Goal: Task Accomplishment & Management: Manage account settings

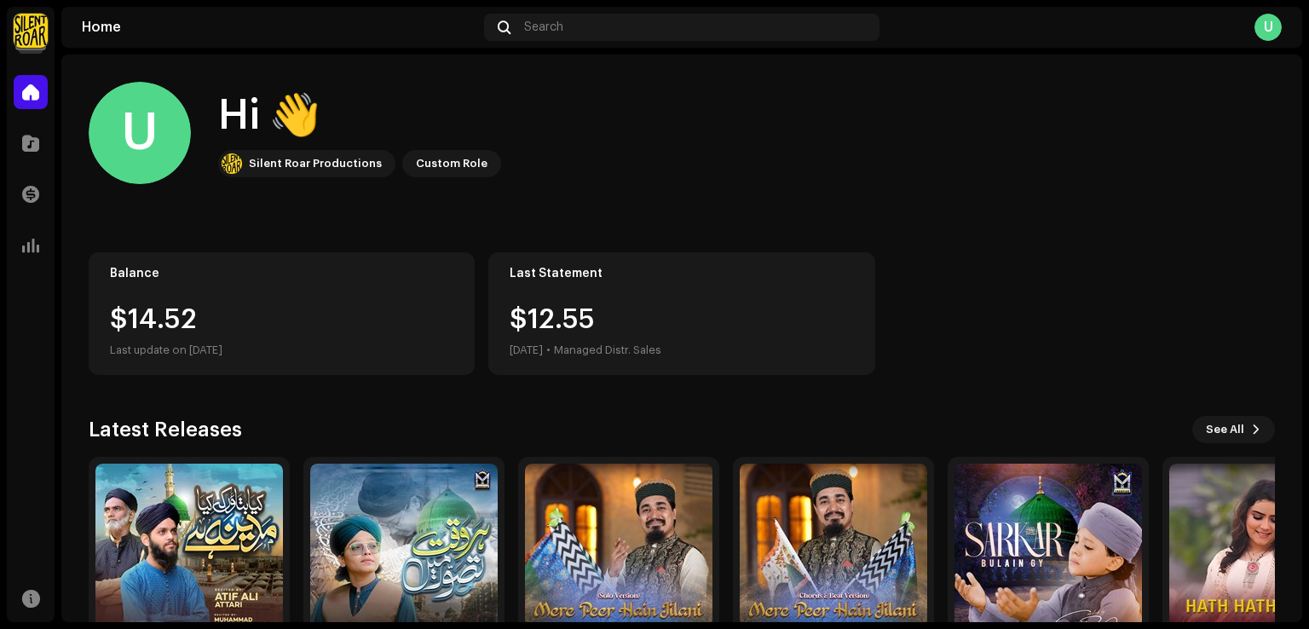
click at [27, 35] on img at bounding box center [31, 31] width 34 height 34
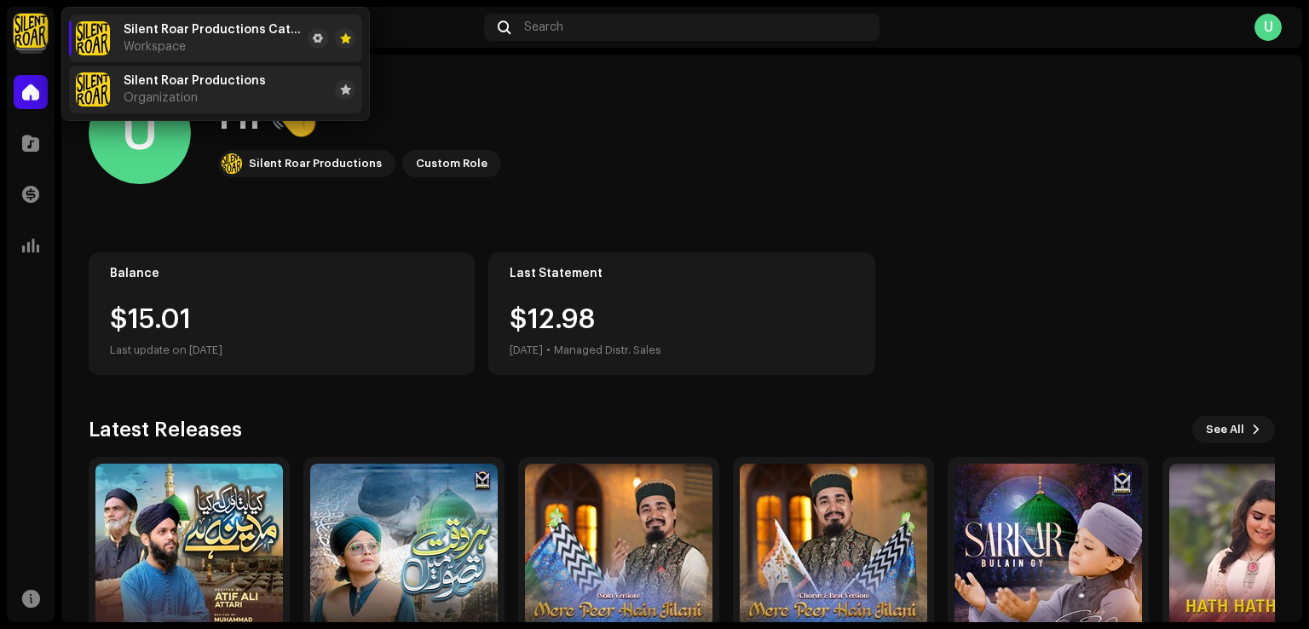
click at [110, 95] on div "Silent Roar Productions Organization" at bounding box center [171, 89] width 190 height 34
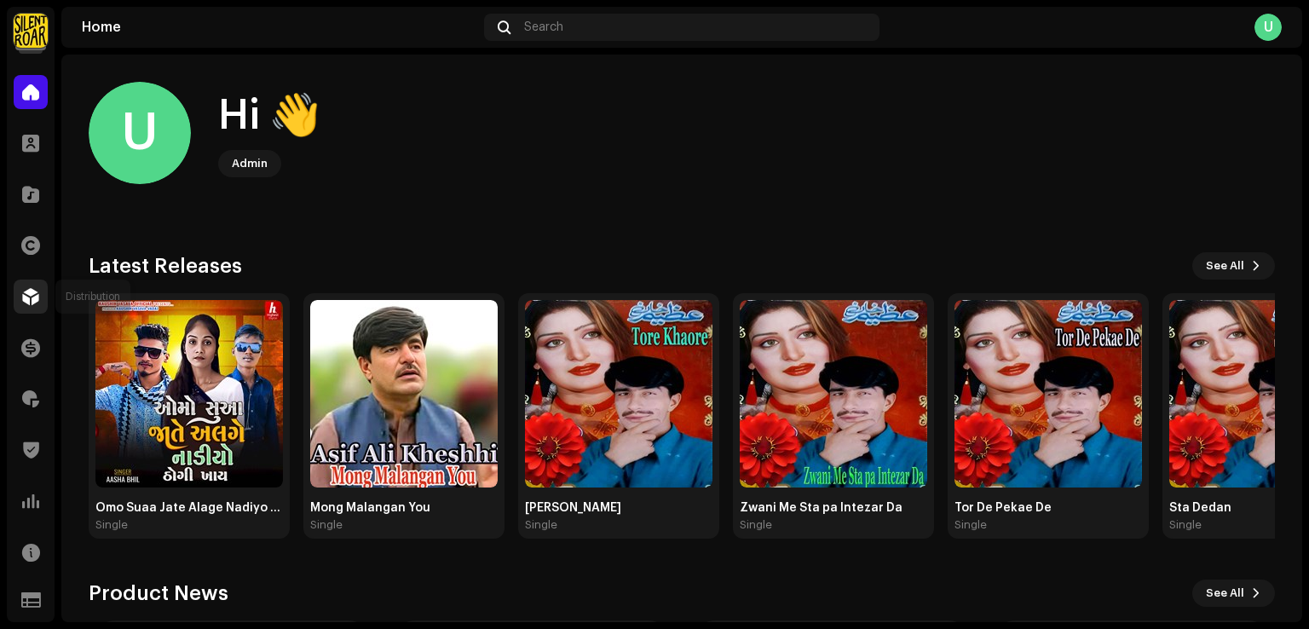
click at [25, 281] on div at bounding box center [31, 296] width 34 height 34
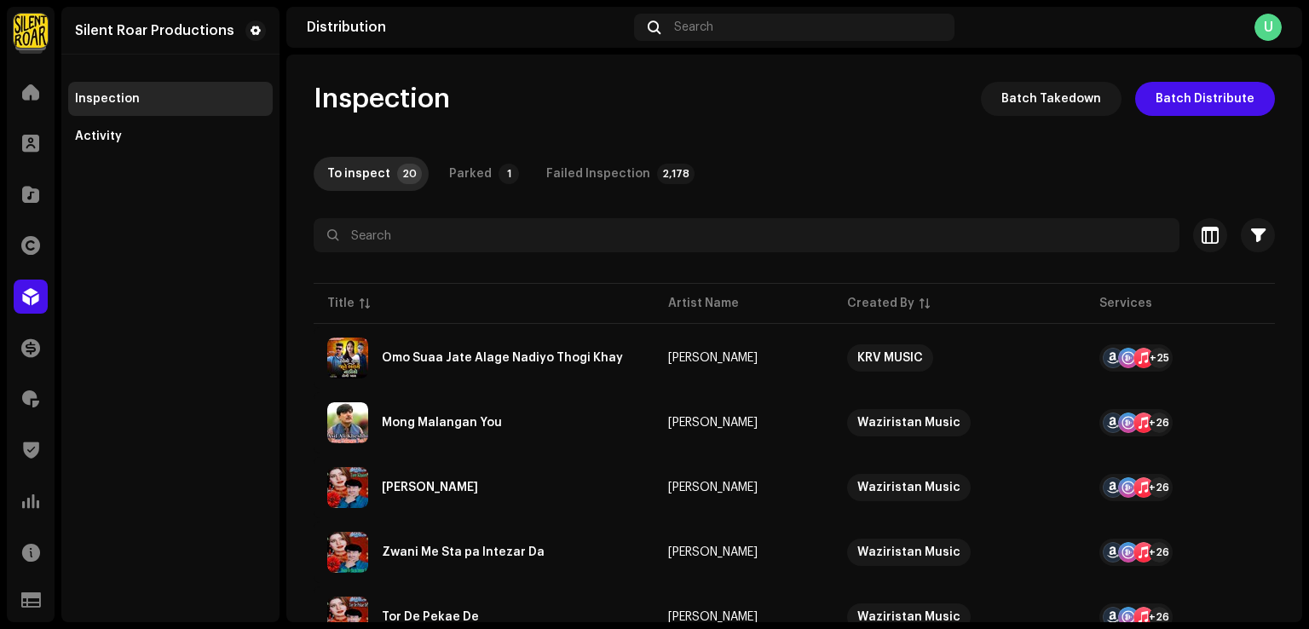
click at [196, 383] on div "Silent Roar Productions Inspection Activity" at bounding box center [170, 314] width 218 height 615
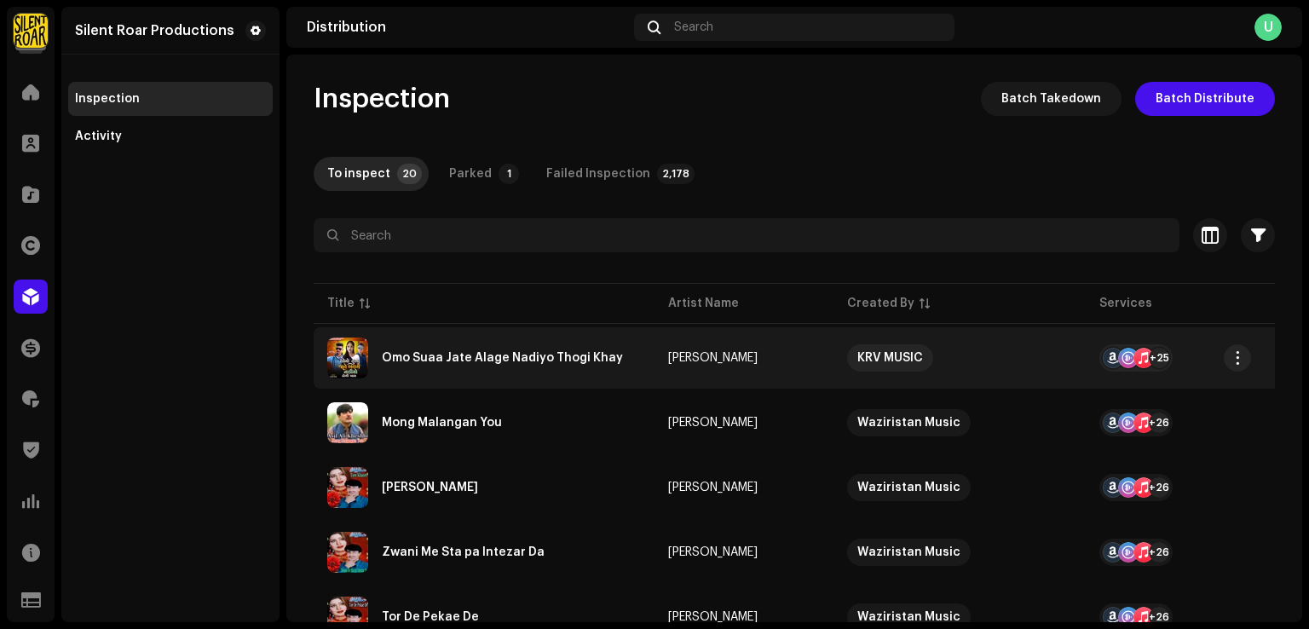
click at [516, 357] on div "Omo Suaa Jate Alage Nadiyo Thogi Khay" at bounding box center [502, 358] width 241 height 12
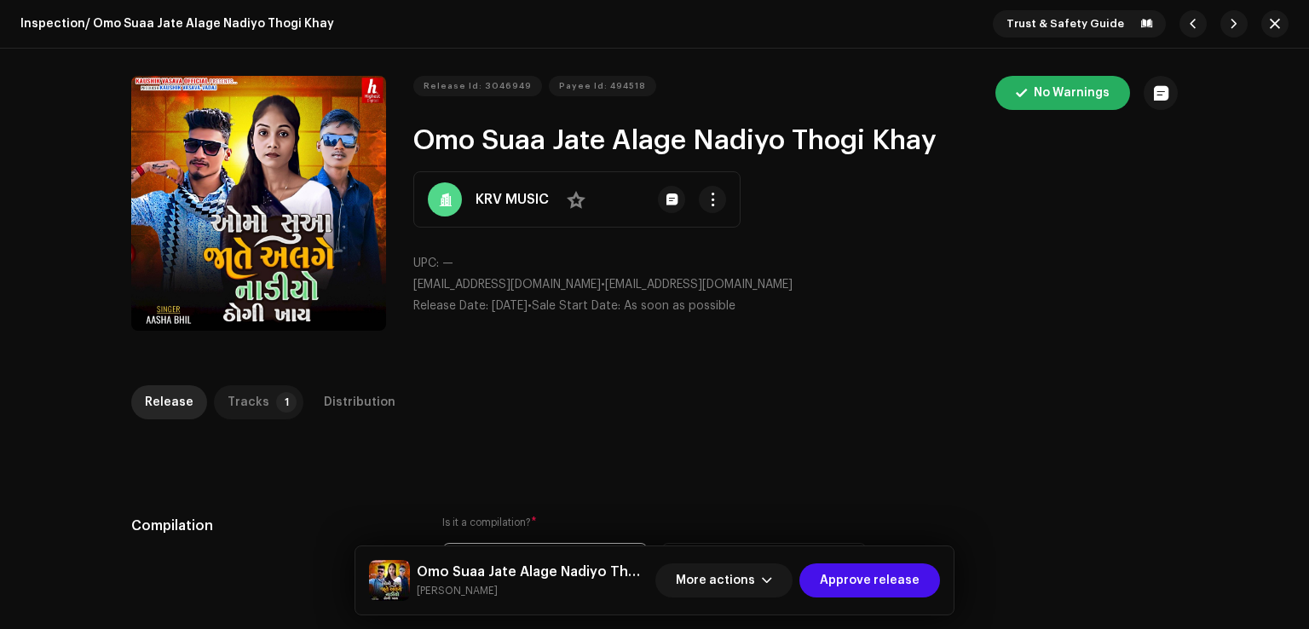
click at [276, 399] on p-badge "1" at bounding box center [286, 402] width 20 height 20
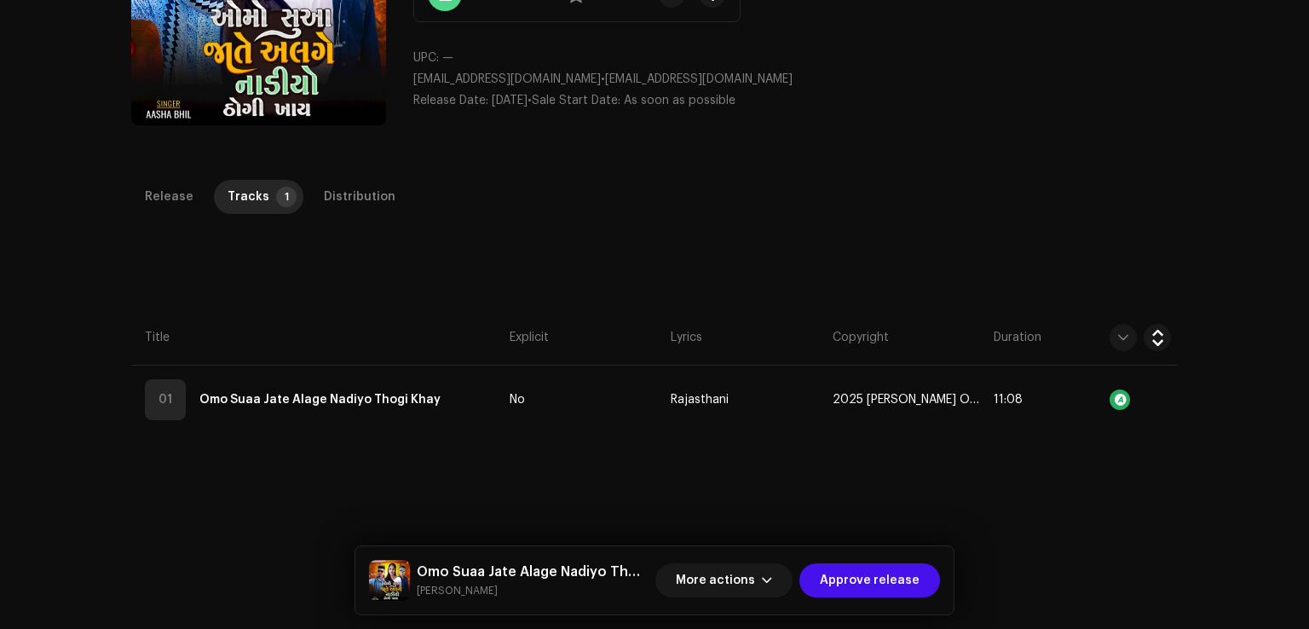
scroll to position [385, 0]
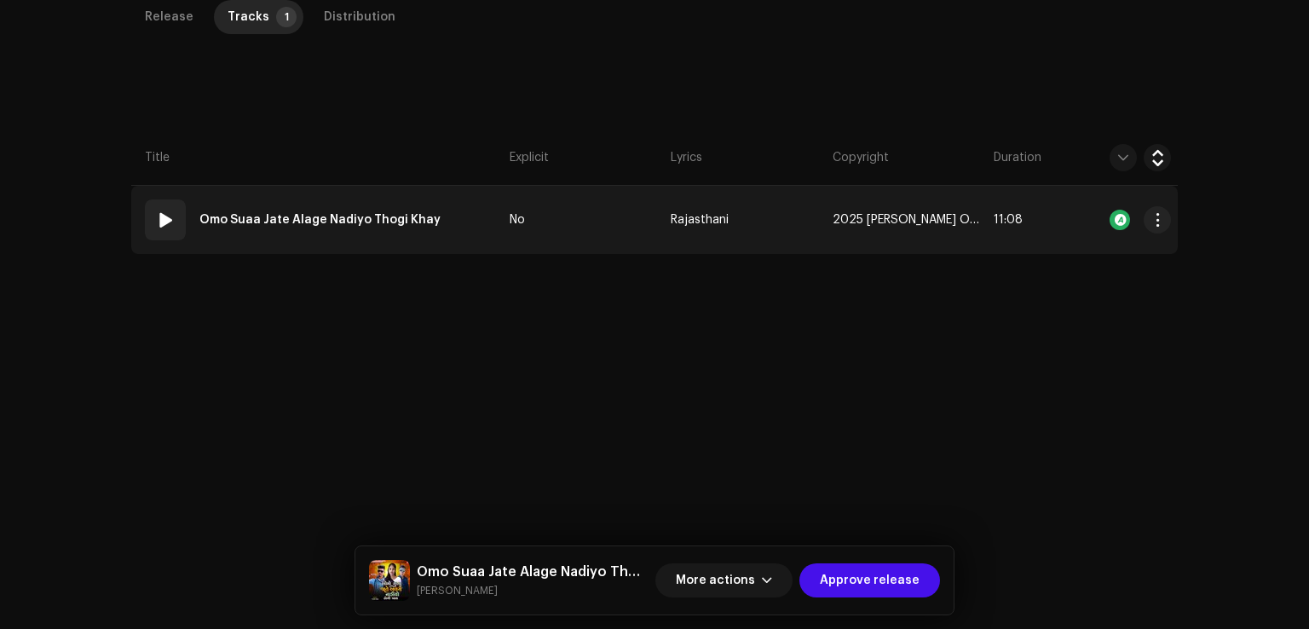
click at [454, 195] on td "01 Omo Suaa Jate Alage Nadiyo Thogi Khay" at bounding box center [316, 220] width 371 height 68
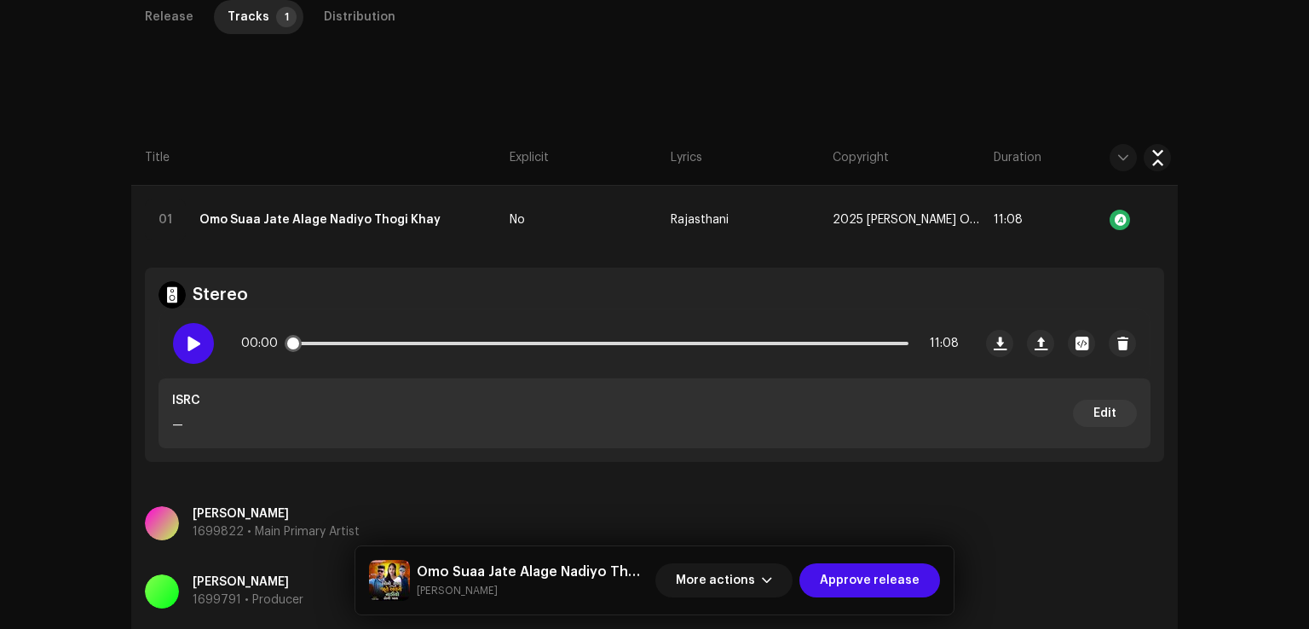
click at [191, 344] on span at bounding box center [193, 344] width 14 height 14
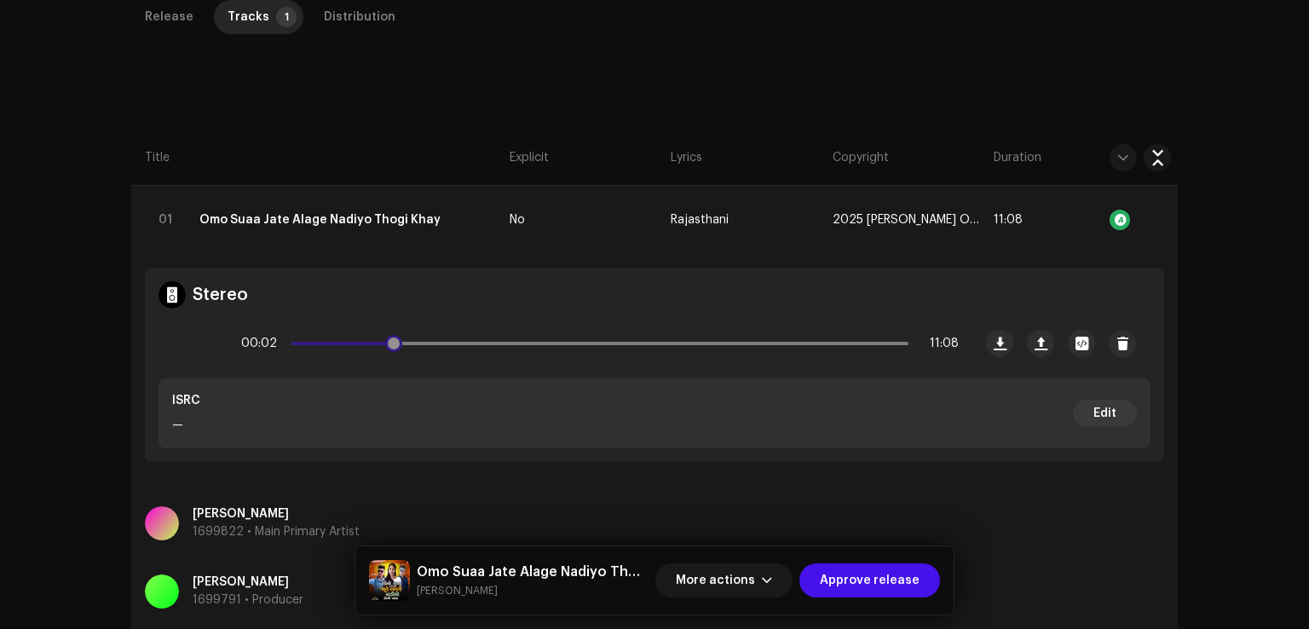
drag, startPoint x: 291, startPoint y: 347, endPoint x: 393, endPoint y: 342, distance: 101.5
click at [393, 342] on div "00:02 11:08" at bounding box center [599, 343] width 717 height 34
click at [199, 343] on div at bounding box center [193, 343] width 41 height 41
click at [354, 13] on div "Distribution" at bounding box center [360, 17] width 72 height 34
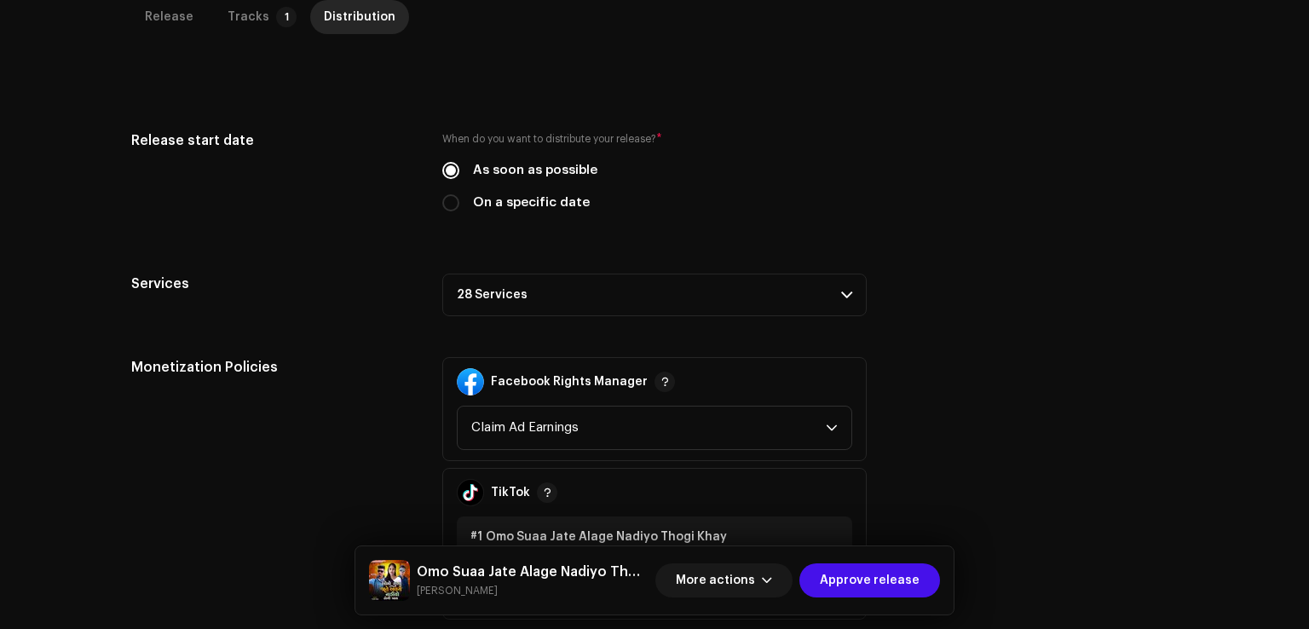
click at [478, 294] on p-accordion-header "28 Services" at bounding box center [654, 294] width 424 height 43
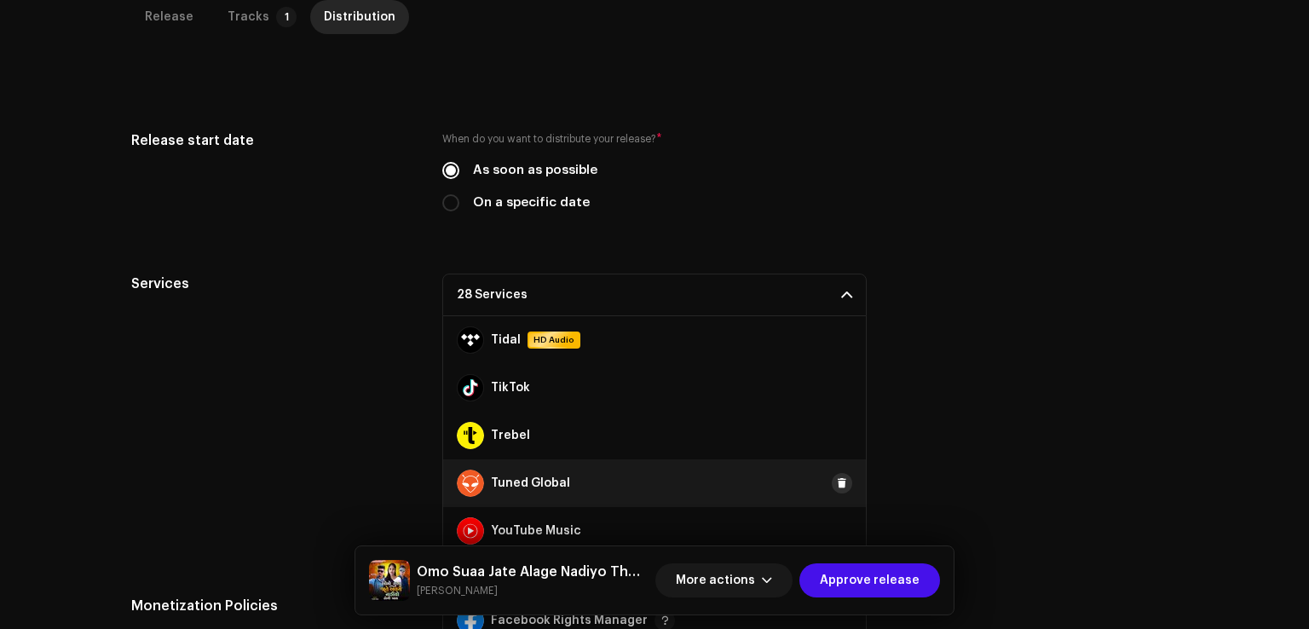
scroll to position [556, 0]
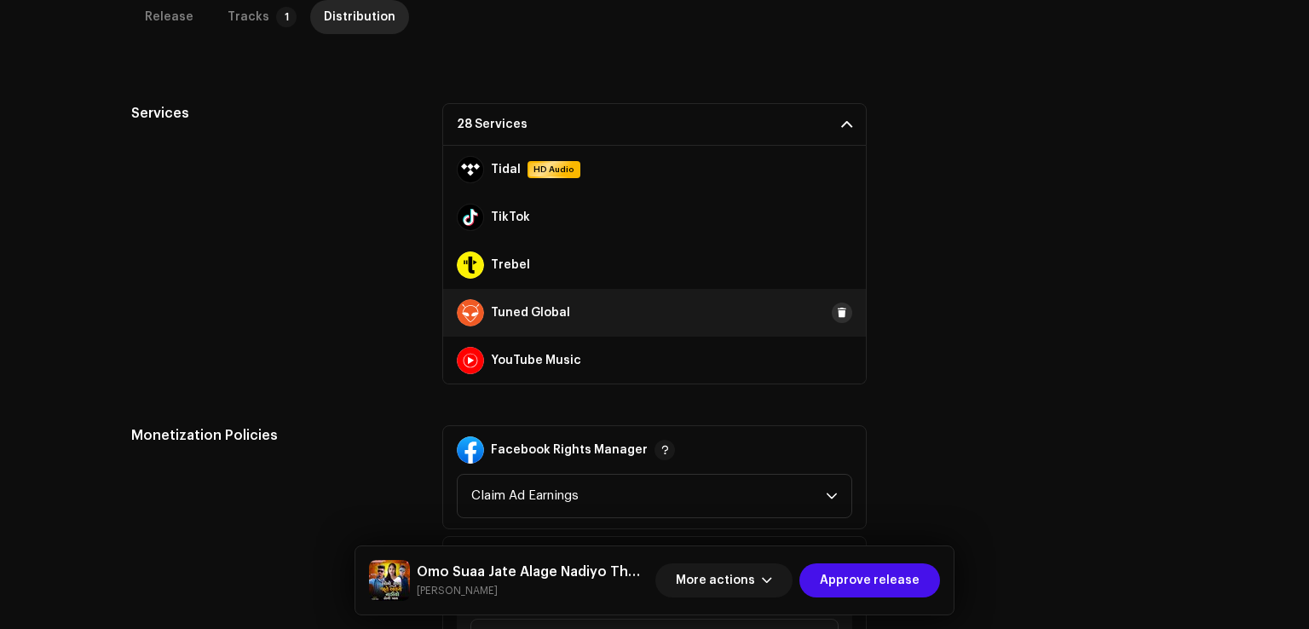
click at [837, 308] on span at bounding box center [842, 313] width 10 height 14
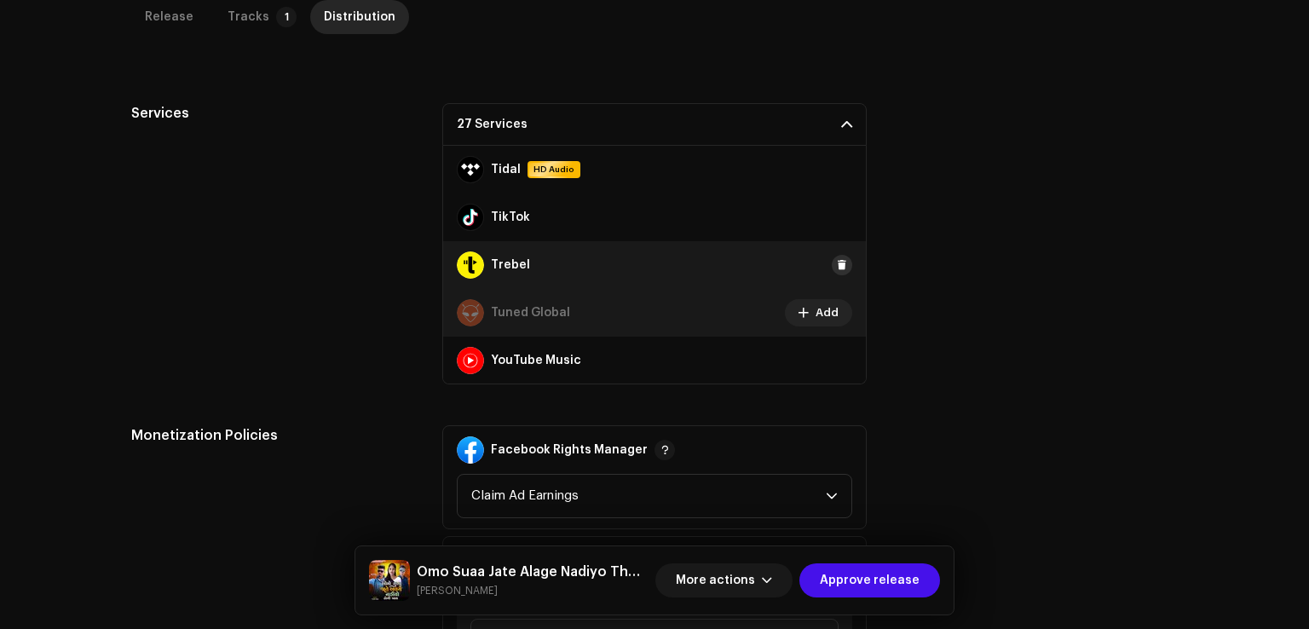
click at [837, 267] on span at bounding box center [842, 265] width 10 height 14
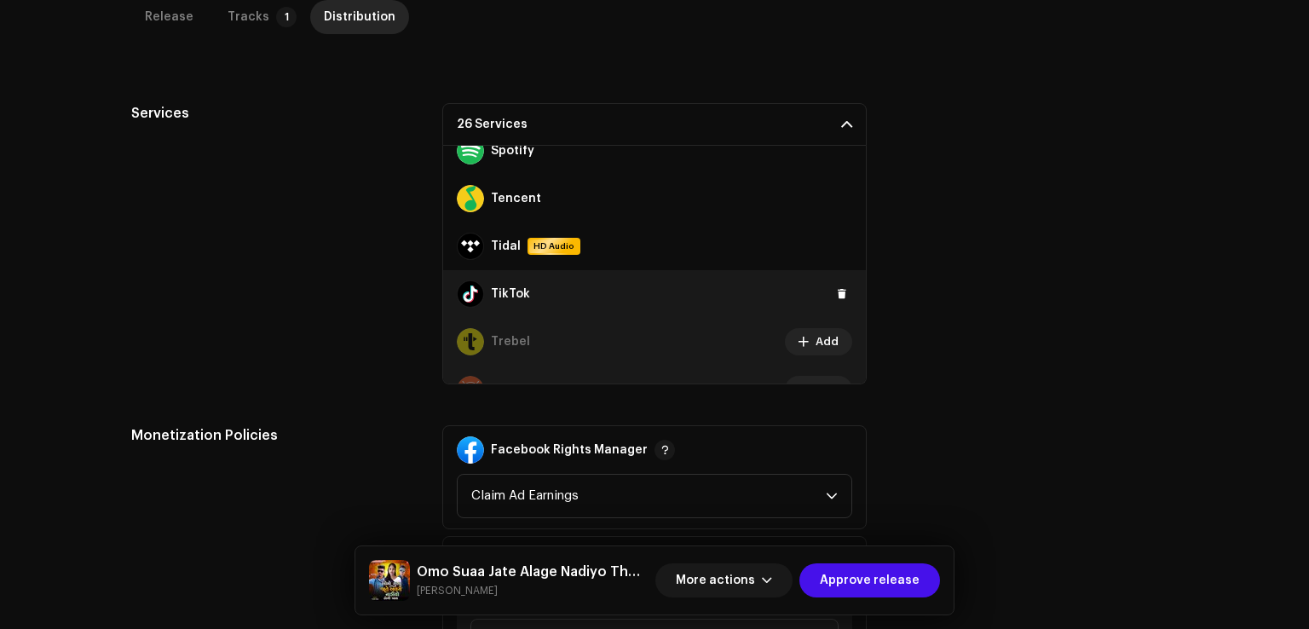
scroll to position [1012, 0]
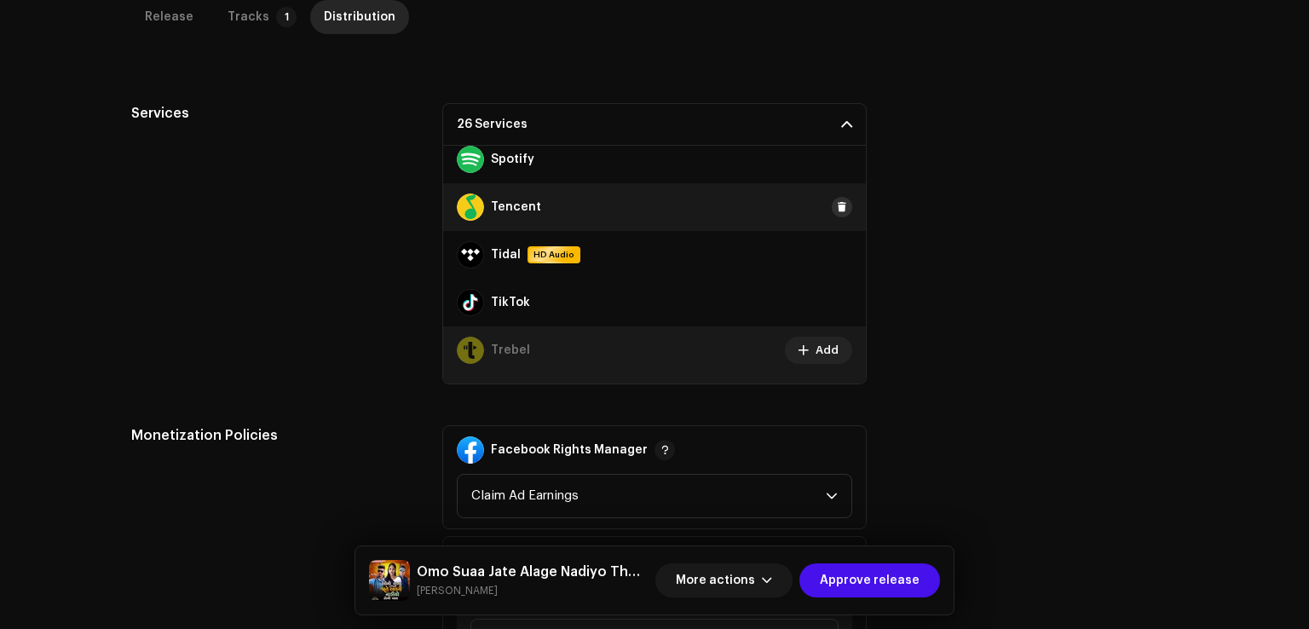
click at [837, 202] on span at bounding box center [842, 207] width 10 height 14
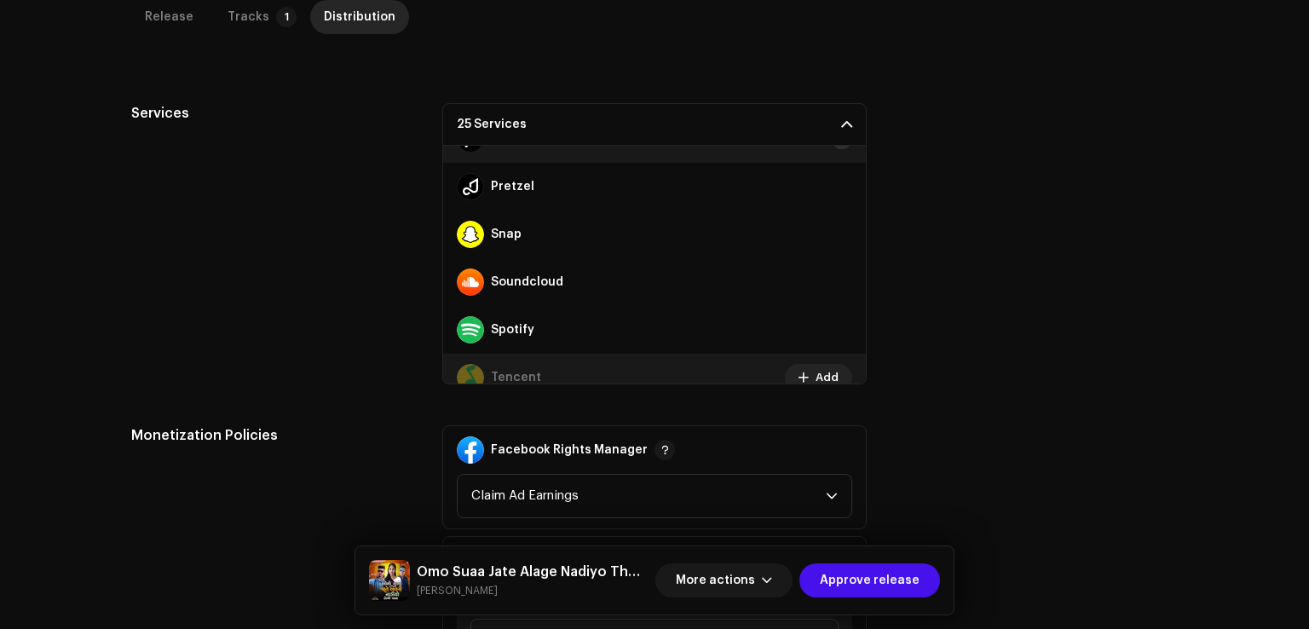
scroll to position [671, 0]
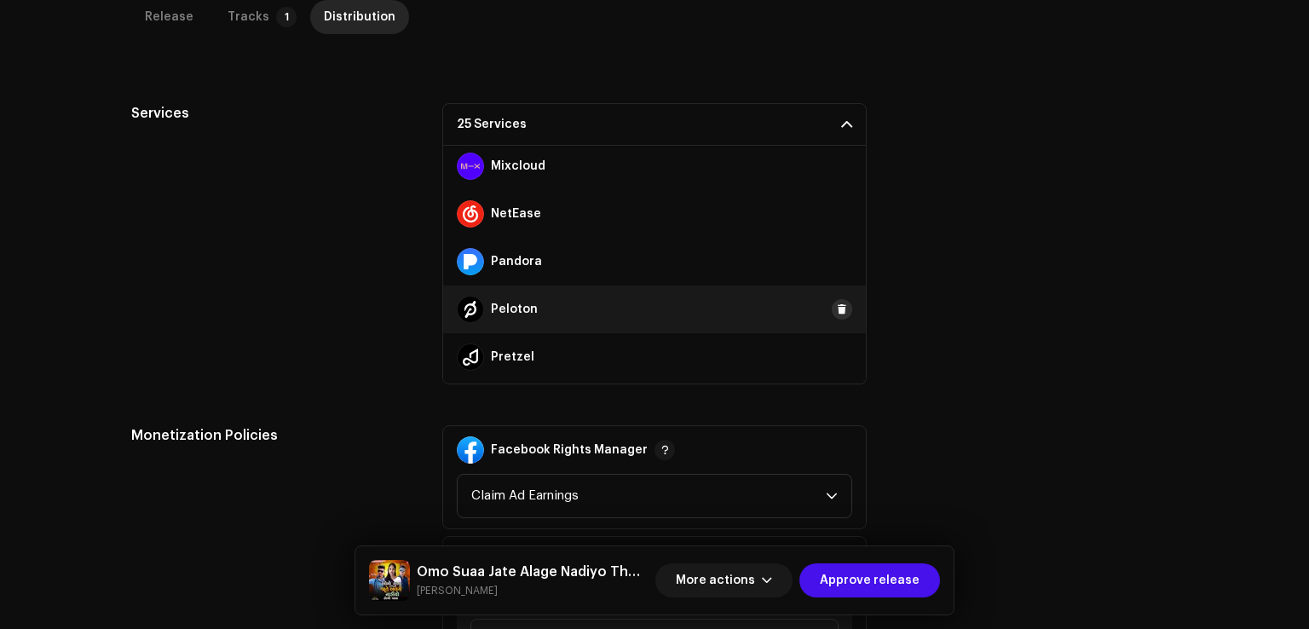
click at [840, 309] on button at bounding box center [842, 309] width 20 height 20
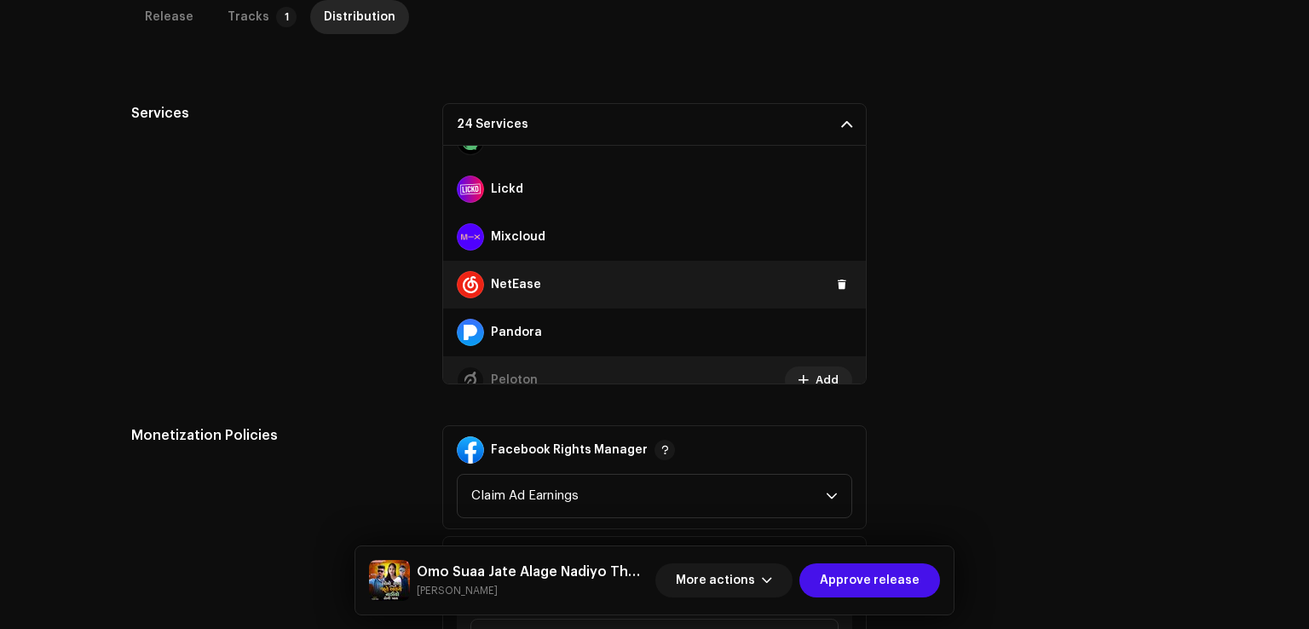
scroll to position [586, 0]
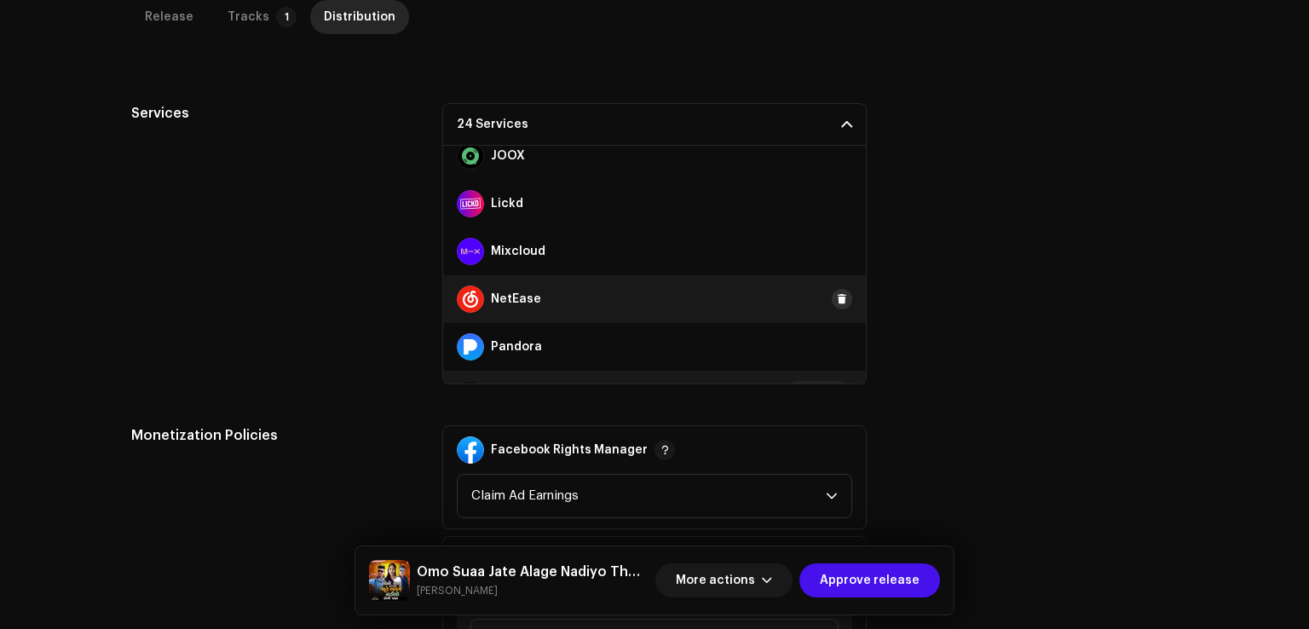
click at [832, 306] on button at bounding box center [842, 299] width 20 height 20
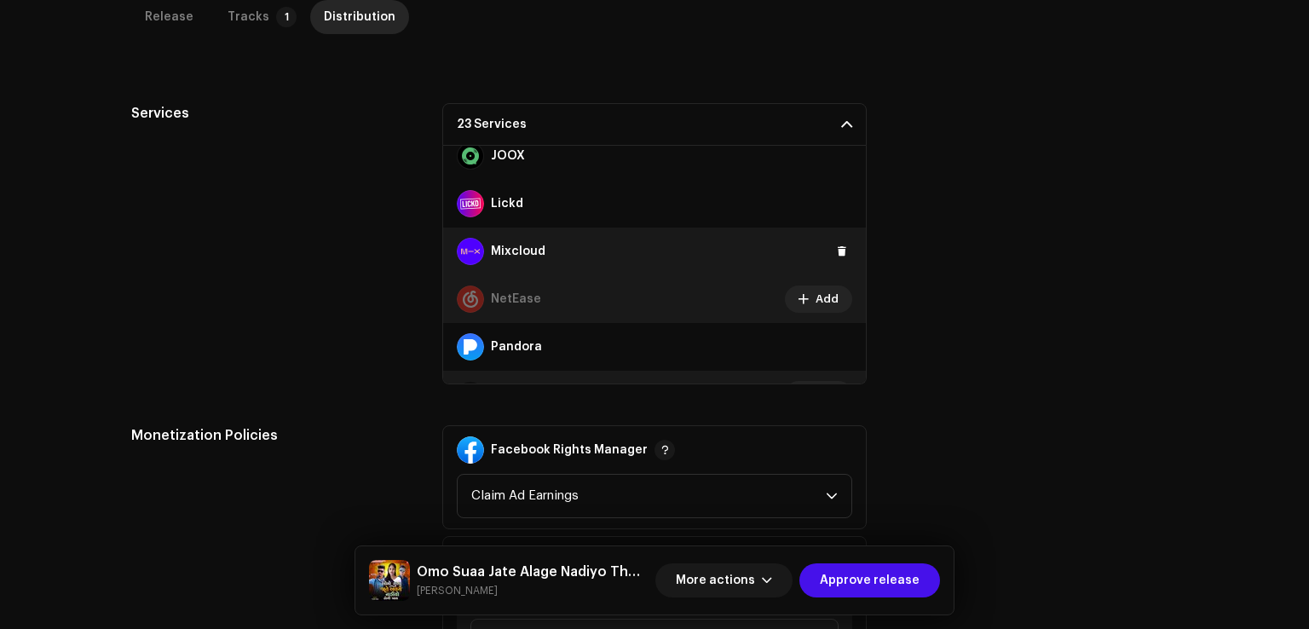
click at [833, 266] on div "Mixcloud" at bounding box center [654, 251] width 423 height 48
drag, startPoint x: 833, startPoint y: 250, endPoint x: 834, endPoint y: 235, distance: 15.4
click at [837, 250] on span at bounding box center [842, 252] width 10 height 14
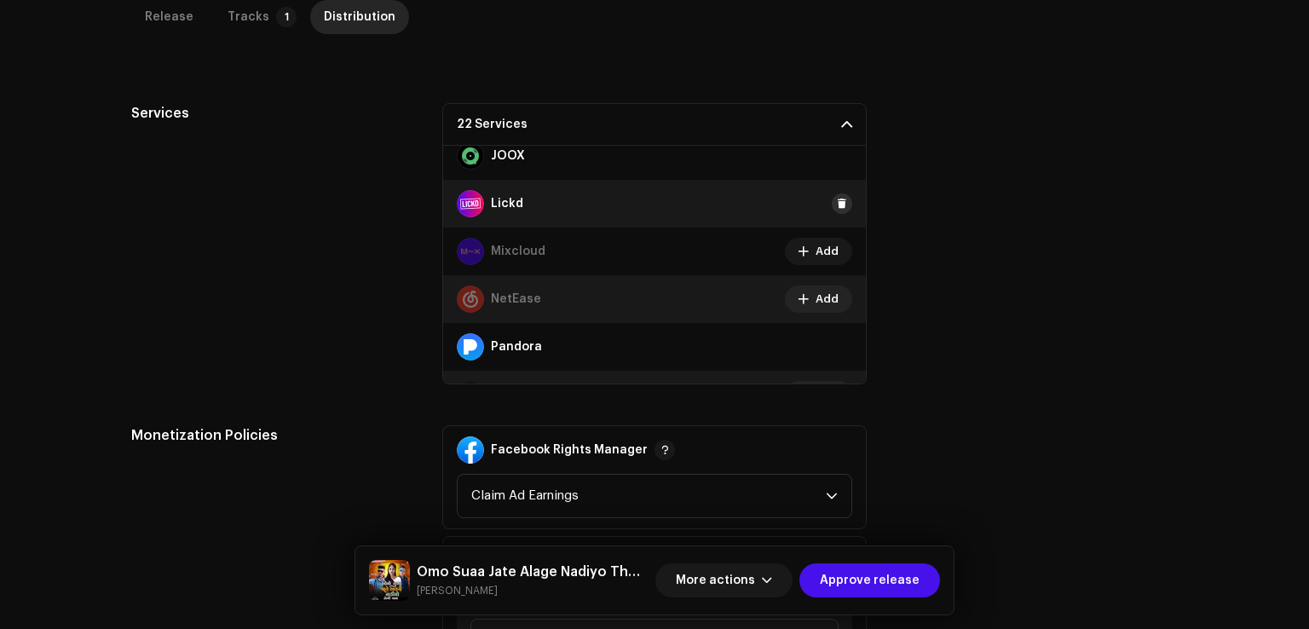
click at [837, 206] on span at bounding box center [842, 204] width 10 height 14
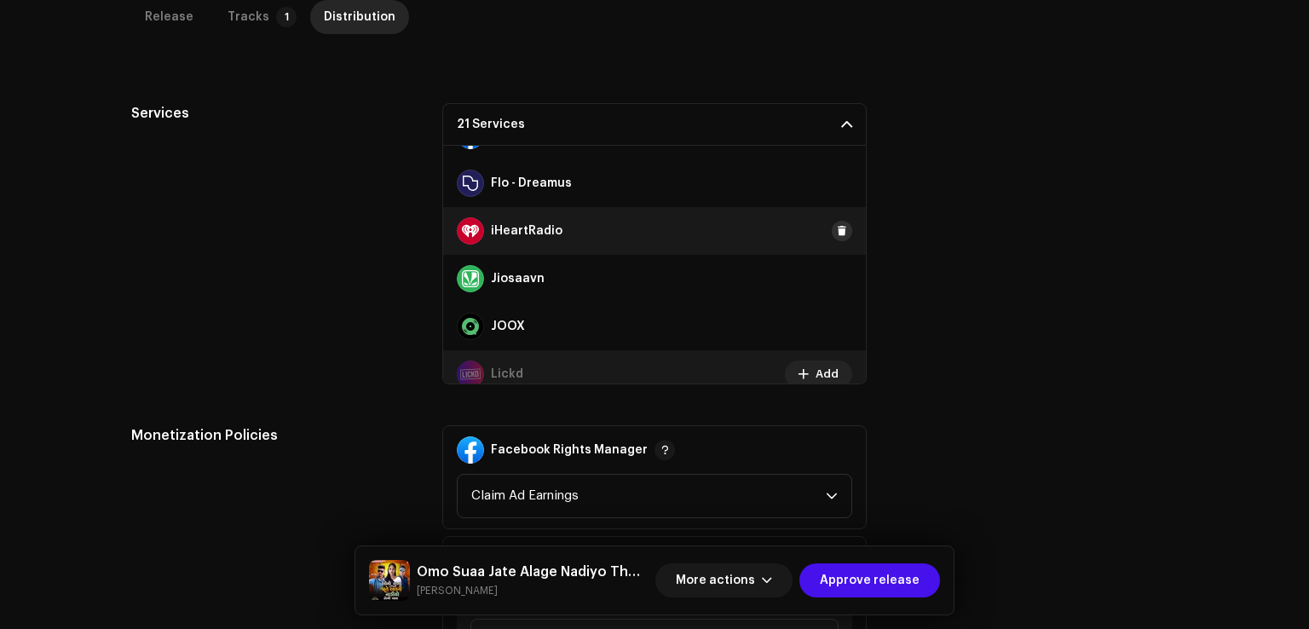
click at [837, 226] on span at bounding box center [842, 231] width 10 height 14
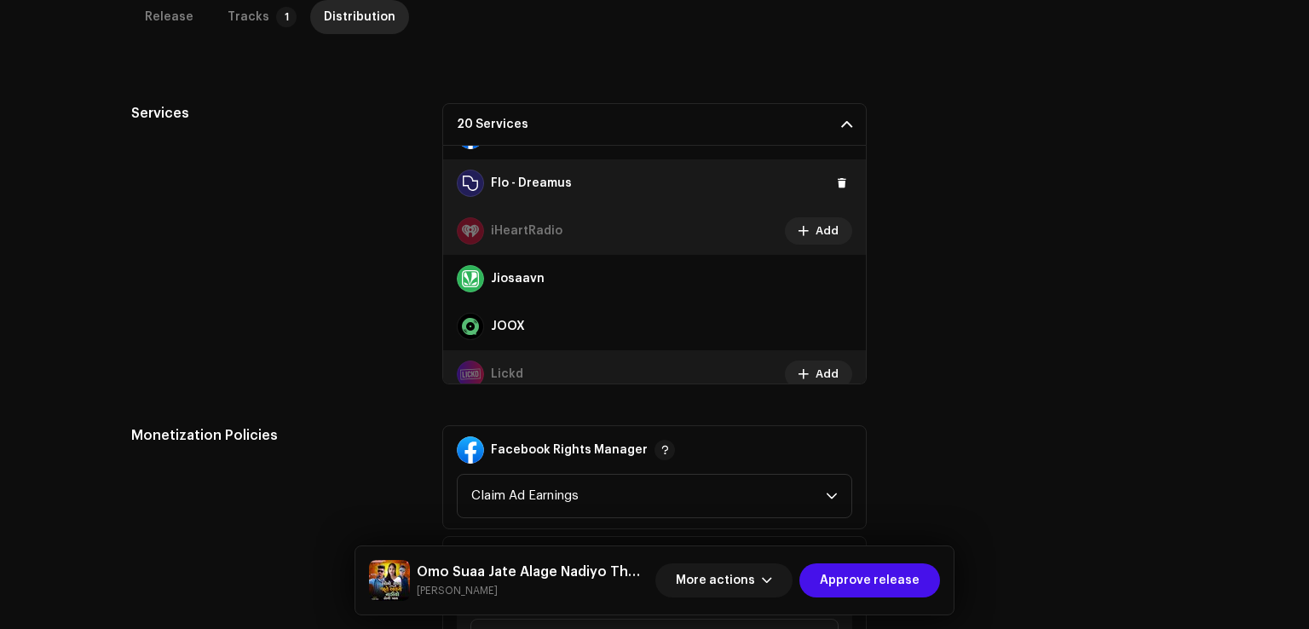
click at [835, 196] on div "Flo - Dreamus" at bounding box center [654, 183] width 423 height 48
click at [835, 189] on button at bounding box center [842, 183] width 20 height 20
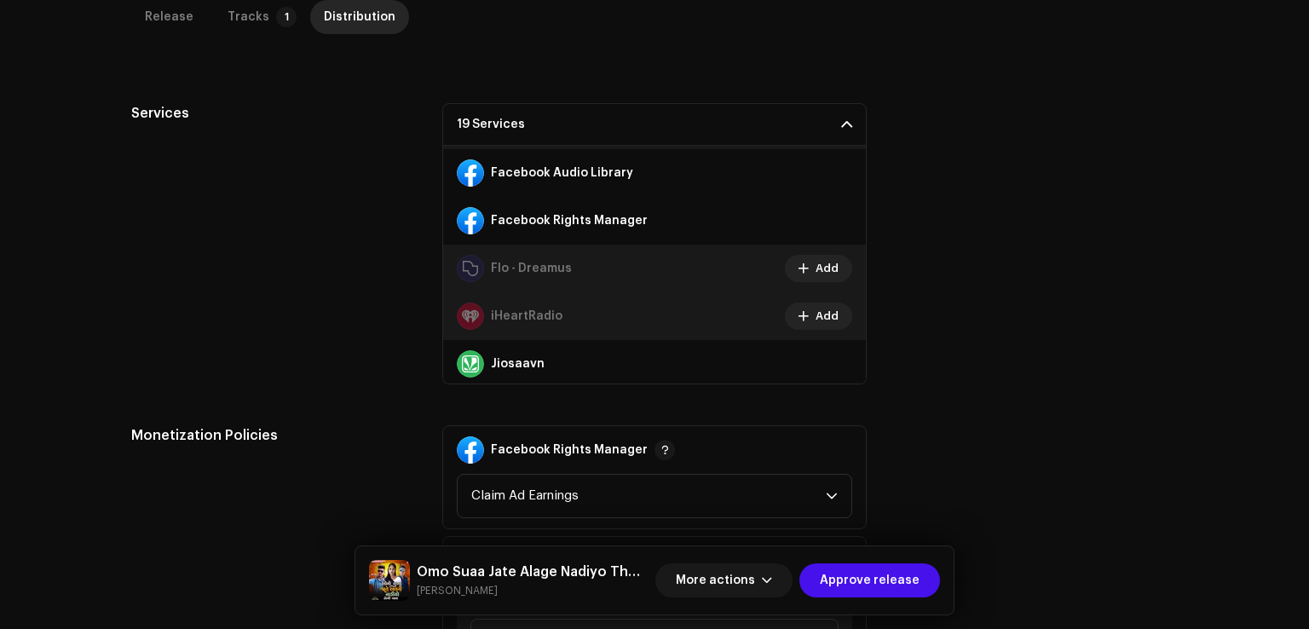
scroll to position [160, 0]
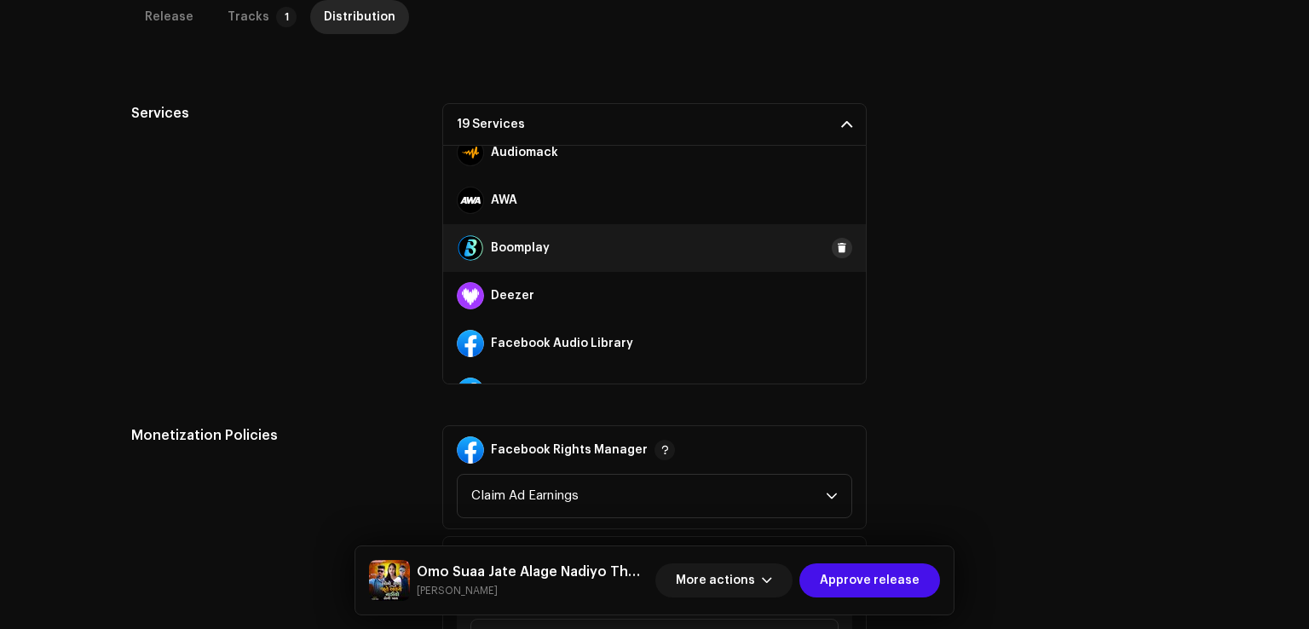
click at [837, 245] on span at bounding box center [842, 248] width 10 height 14
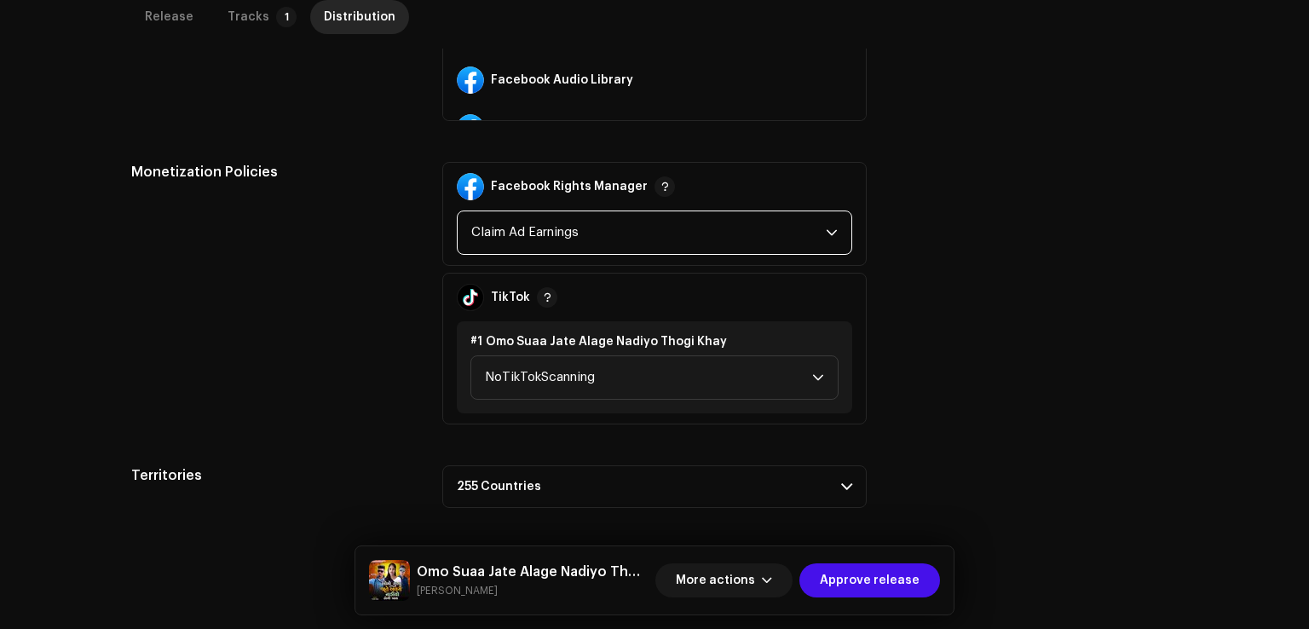
click at [554, 236] on span "Claim Ad Earnings" at bounding box center [648, 232] width 354 height 43
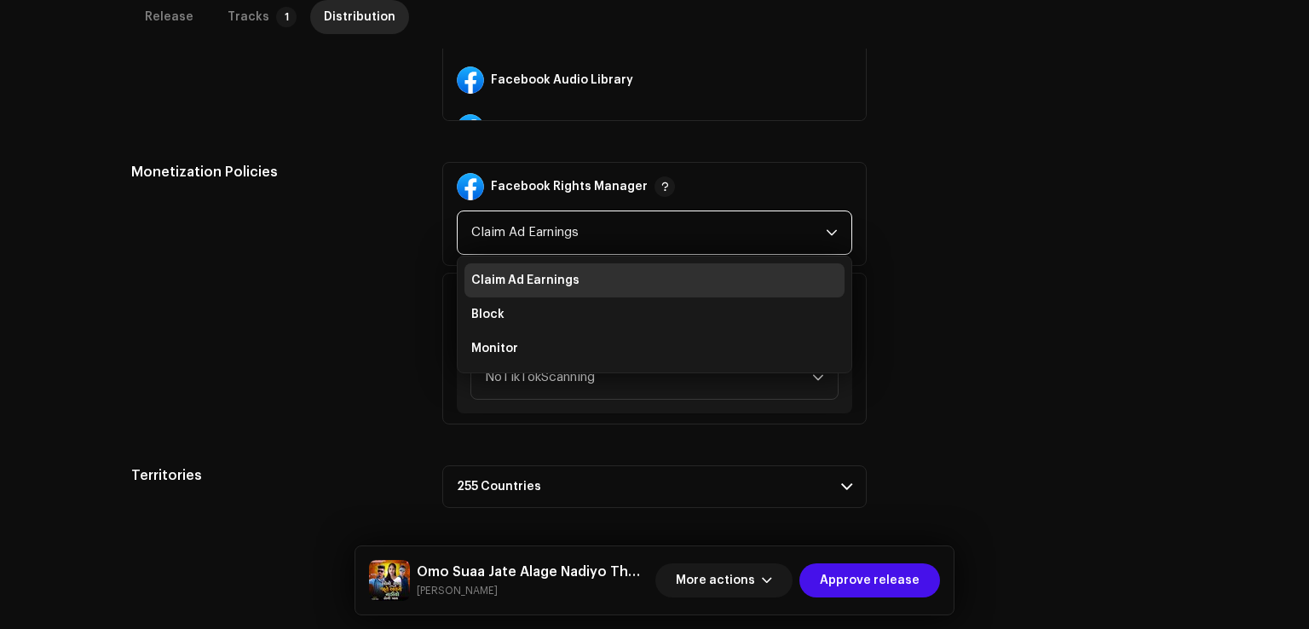
click at [554, 236] on span "Claim Ad Earnings" at bounding box center [648, 232] width 354 height 43
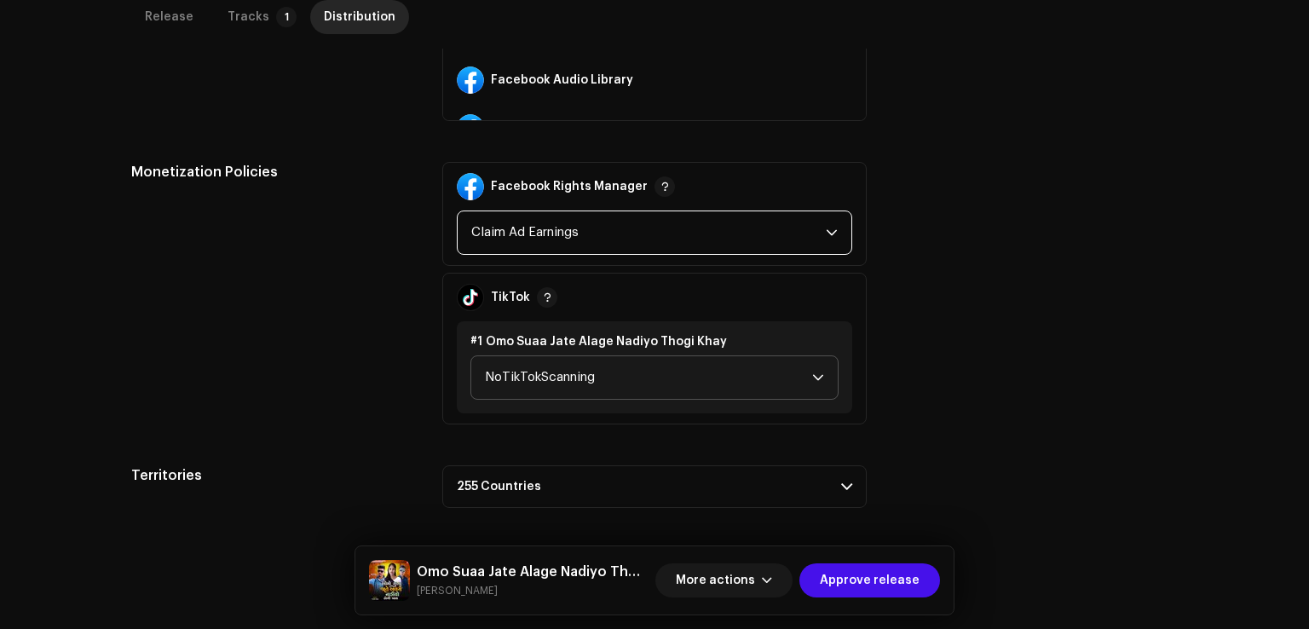
click at [545, 376] on span "NoTikTokScanning" at bounding box center [648, 377] width 327 height 43
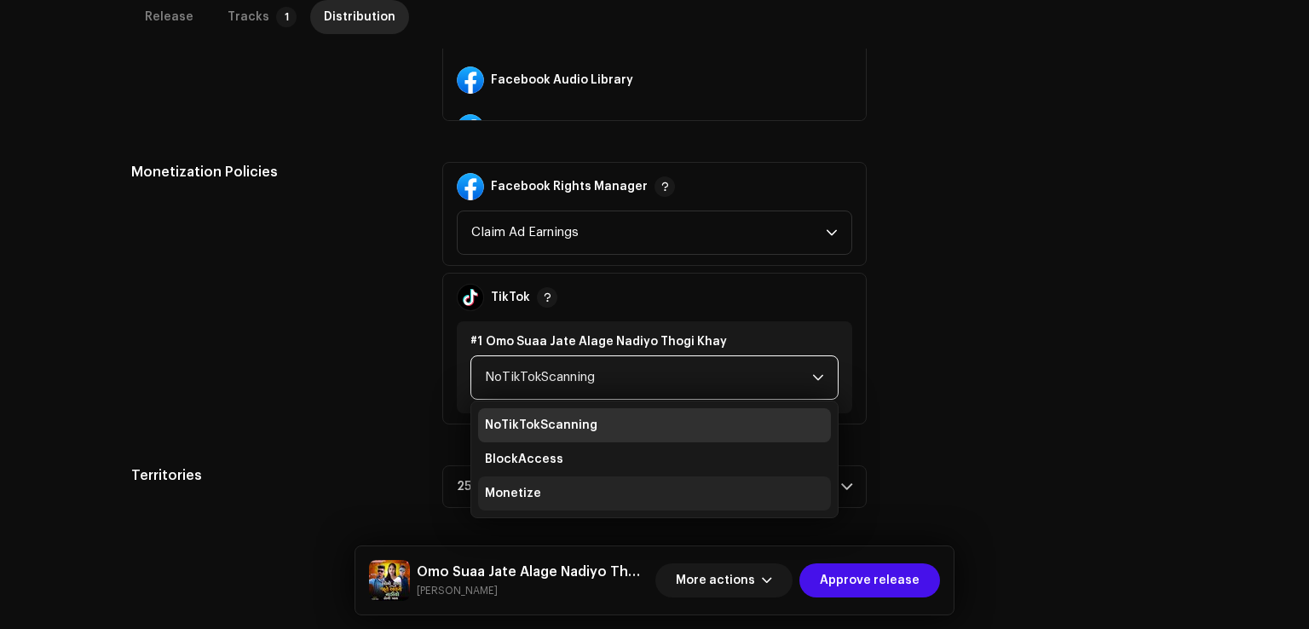
click at [498, 491] on span "Monetize" at bounding box center [513, 493] width 56 height 17
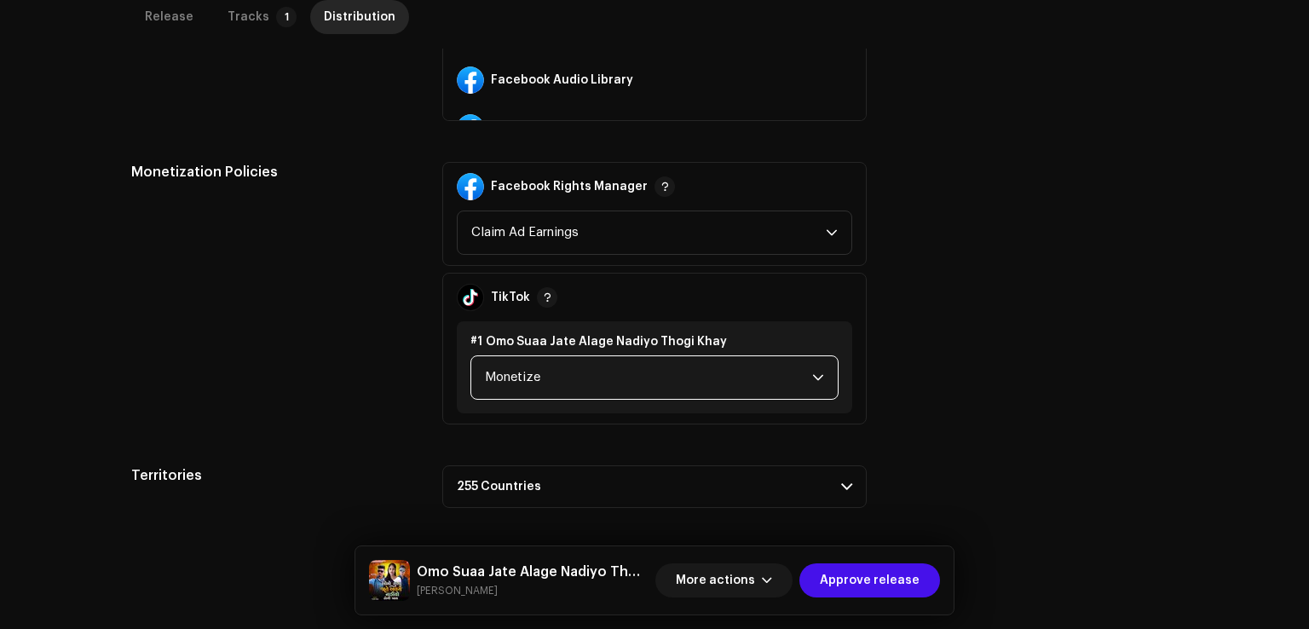
click at [832, 560] on div "More actions Approve release" at bounding box center [797, 580] width 285 height 41
click at [849, 582] on span "Approve release" at bounding box center [870, 580] width 100 height 34
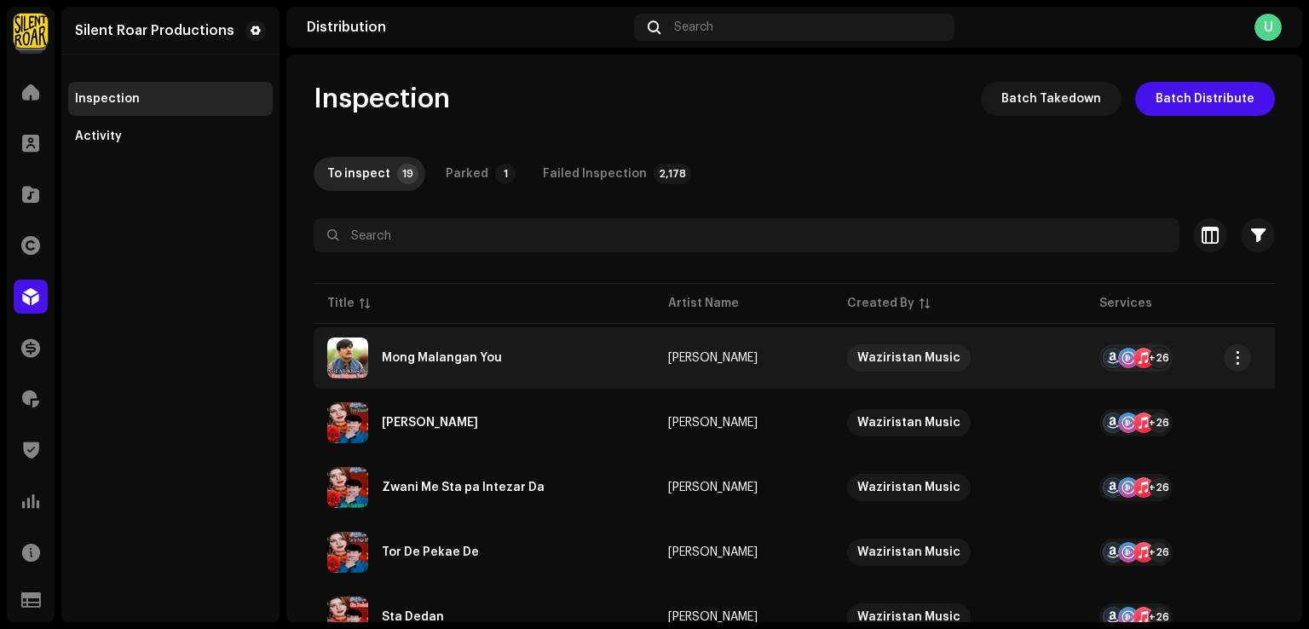
click at [421, 362] on div "Mong Malangan You" at bounding box center [442, 358] width 120 height 12
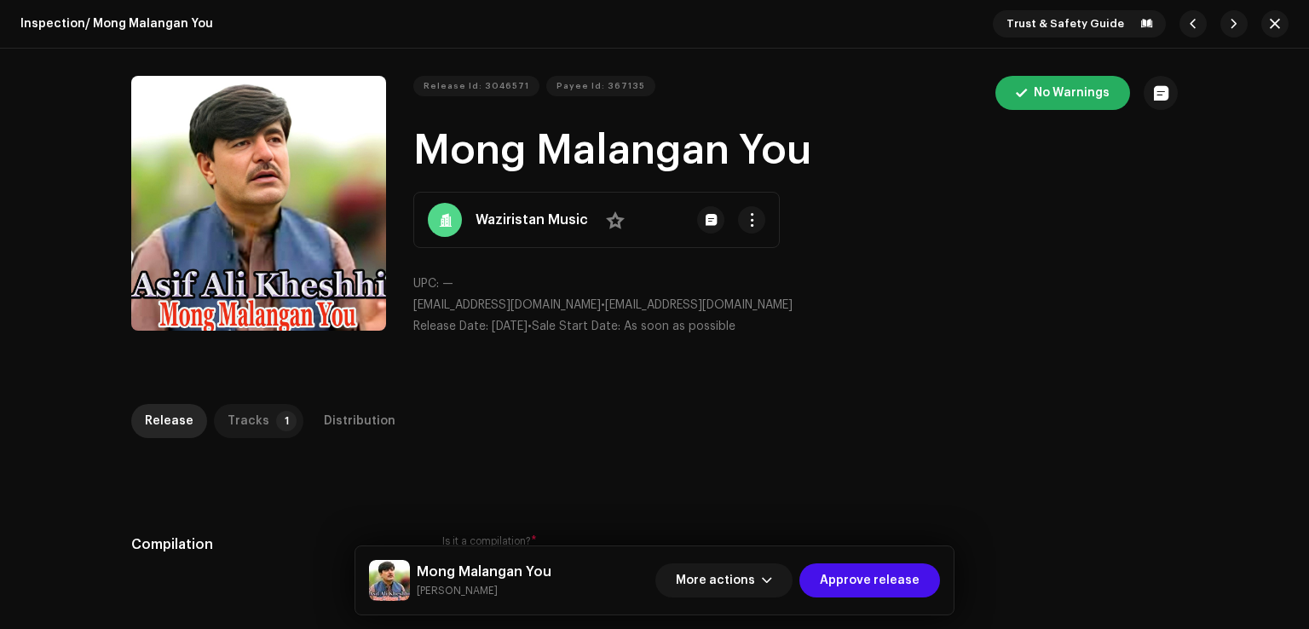
click at [261, 420] on p-tab "Tracks 1" at bounding box center [258, 421] width 89 height 34
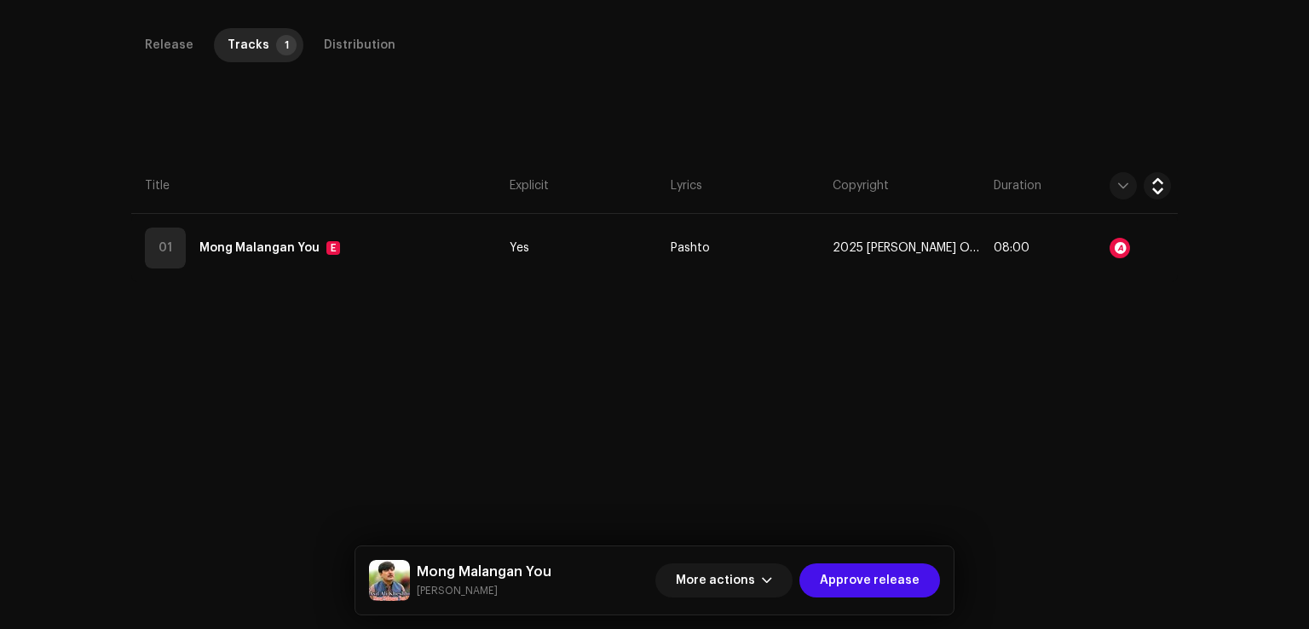
scroll to position [403, 0]
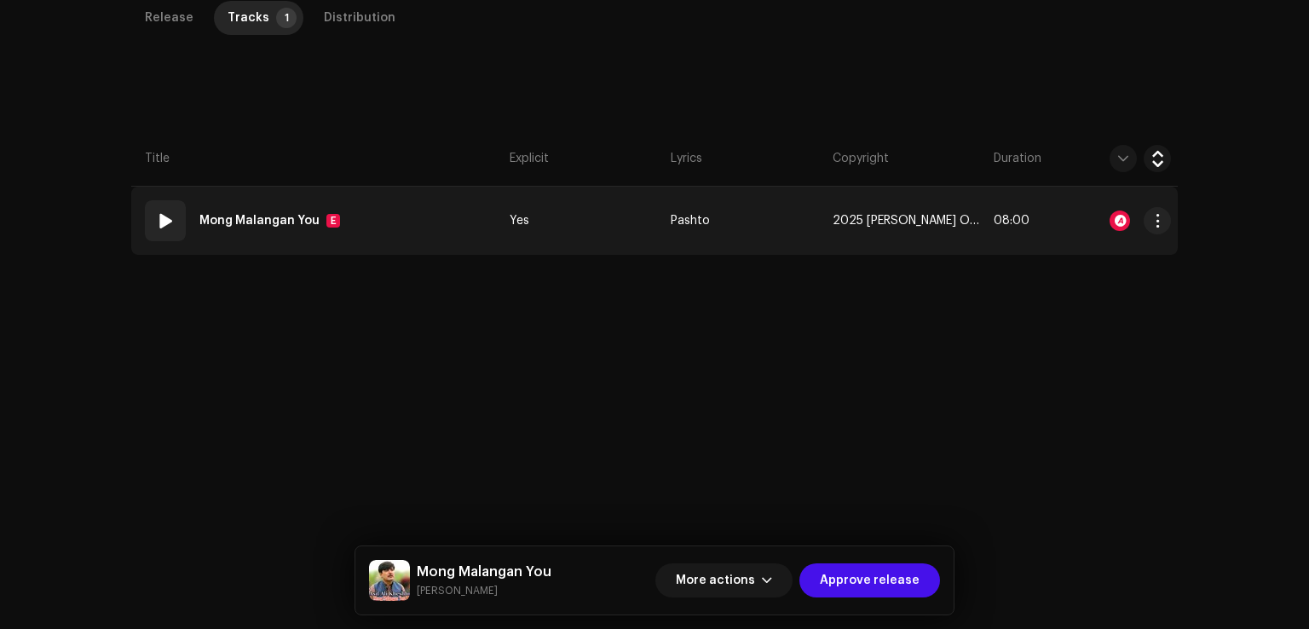
click at [290, 212] on strong "Mong Malangan You" at bounding box center [259, 221] width 120 height 34
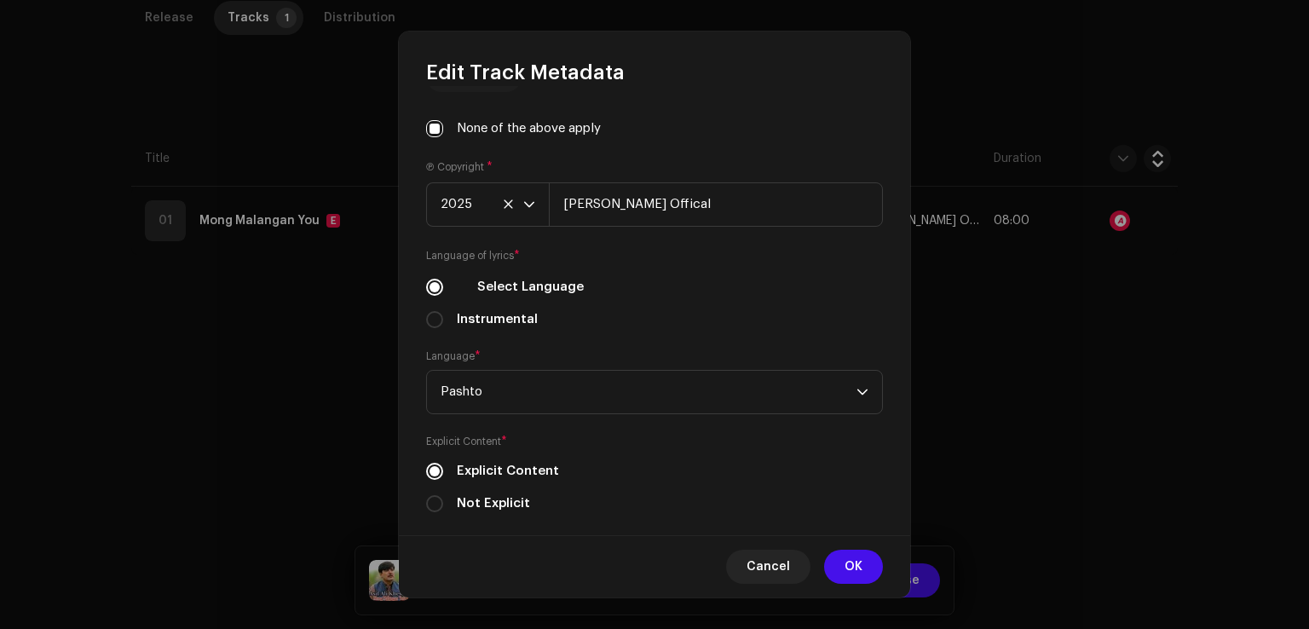
scroll to position [572, 0]
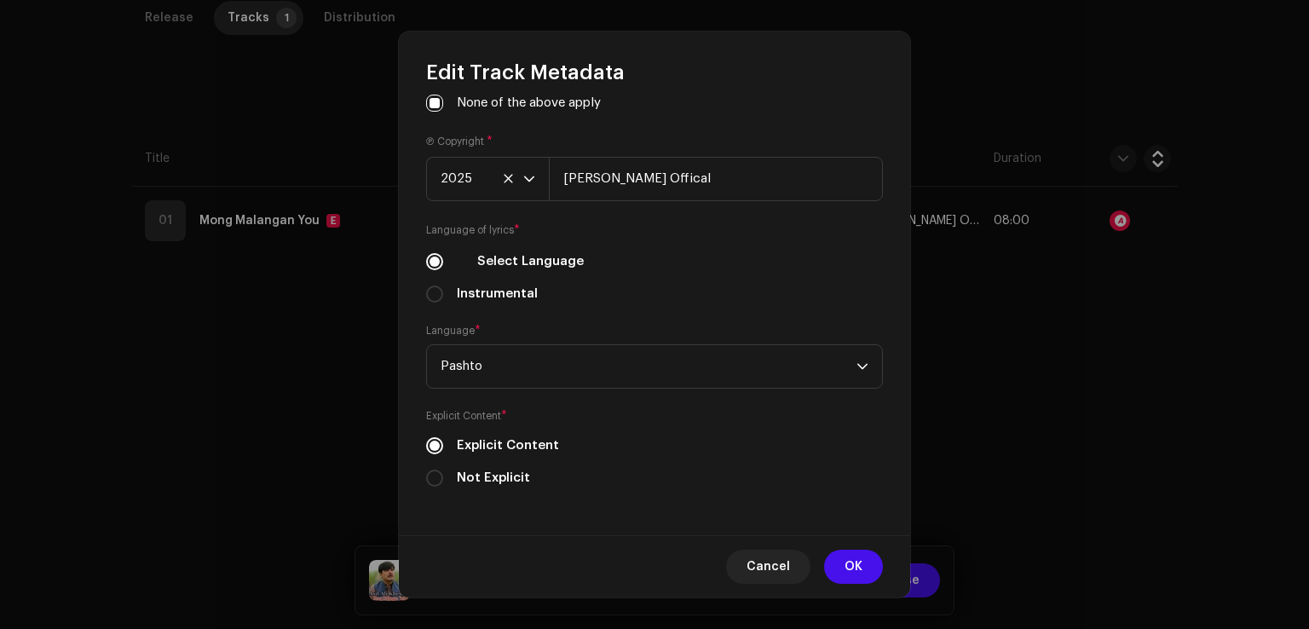
click at [426, 489] on div "Track Title * Mong Malangan You Track Version Localize Your Track Primary Genre…" at bounding box center [654, 310] width 511 height 449
click at [434, 478] on input "Not Explicit" at bounding box center [434, 477] width 17 height 17
radio input "true"
click at [851, 580] on span "OK" at bounding box center [853, 567] width 18 height 34
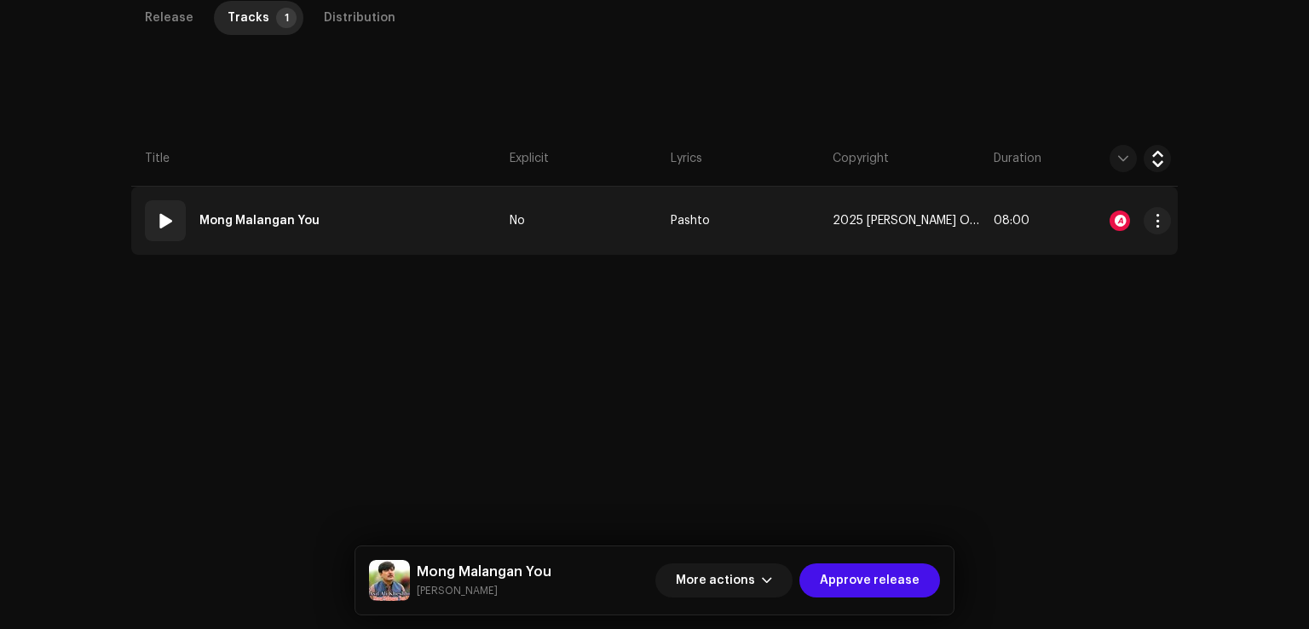
click at [416, 244] on td "01 Mong Malangan You" at bounding box center [316, 221] width 371 height 68
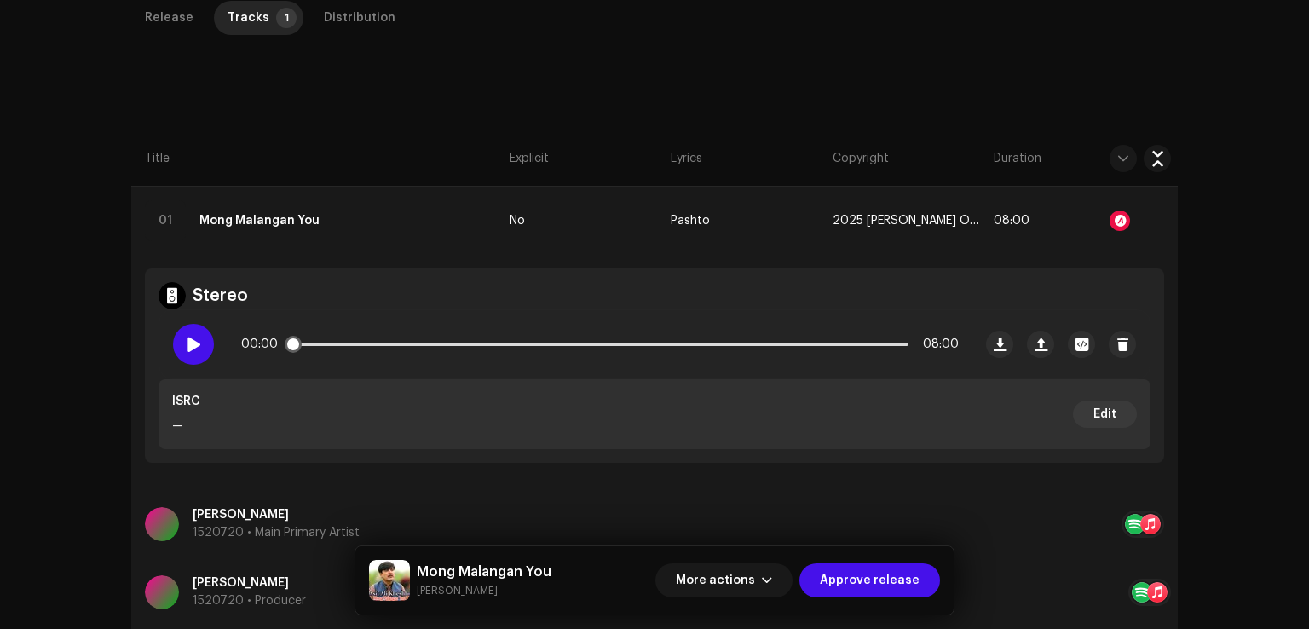
click at [199, 342] on div at bounding box center [193, 344] width 41 height 41
drag, startPoint x: 300, startPoint y: 336, endPoint x: 310, endPoint y: 334, distance: 10.4
click at [310, 335] on div "00:02 08:00" at bounding box center [599, 344] width 717 height 34
click at [197, 350] on div at bounding box center [193, 344] width 41 height 41
click at [337, 28] on div "Distribution" at bounding box center [360, 18] width 72 height 34
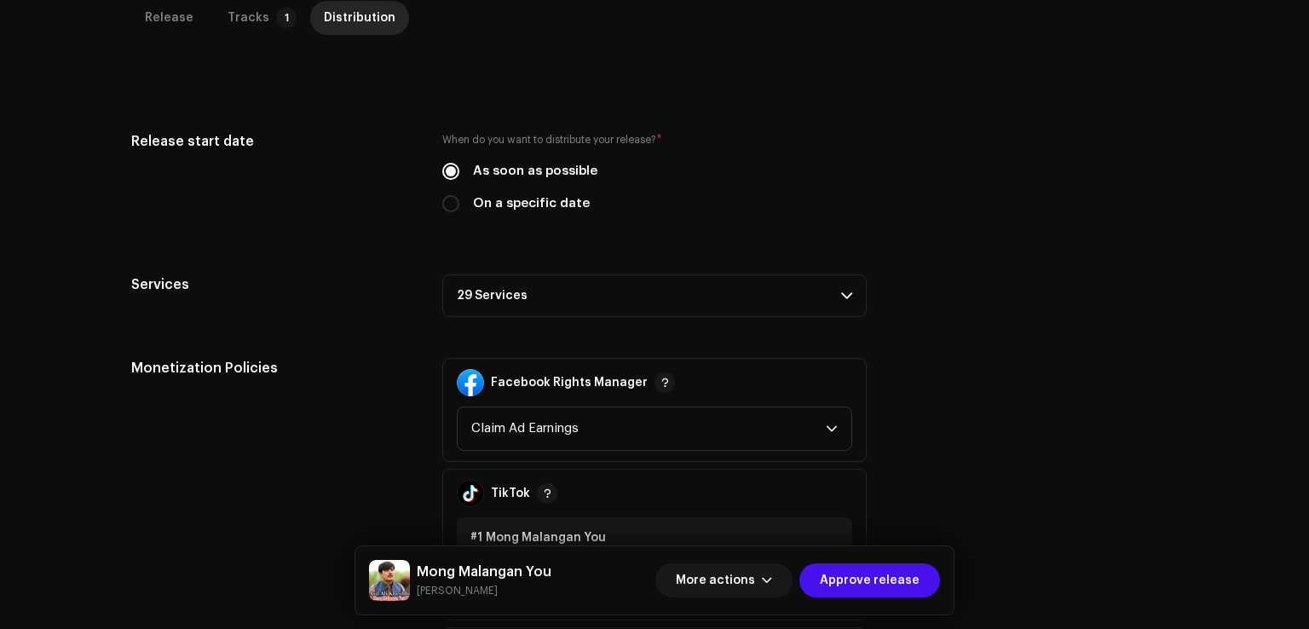
click at [498, 303] on p-accordion-header "29 Services" at bounding box center [654, 295] width 424 height 43
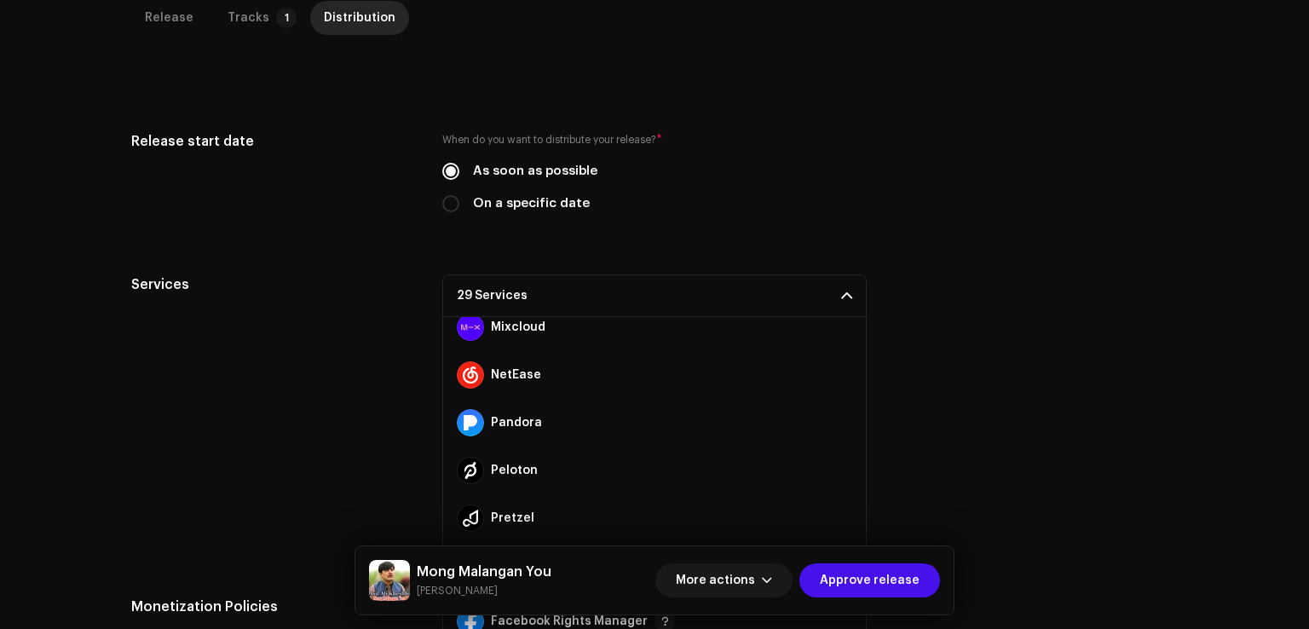
scroll to position [1145, 0]
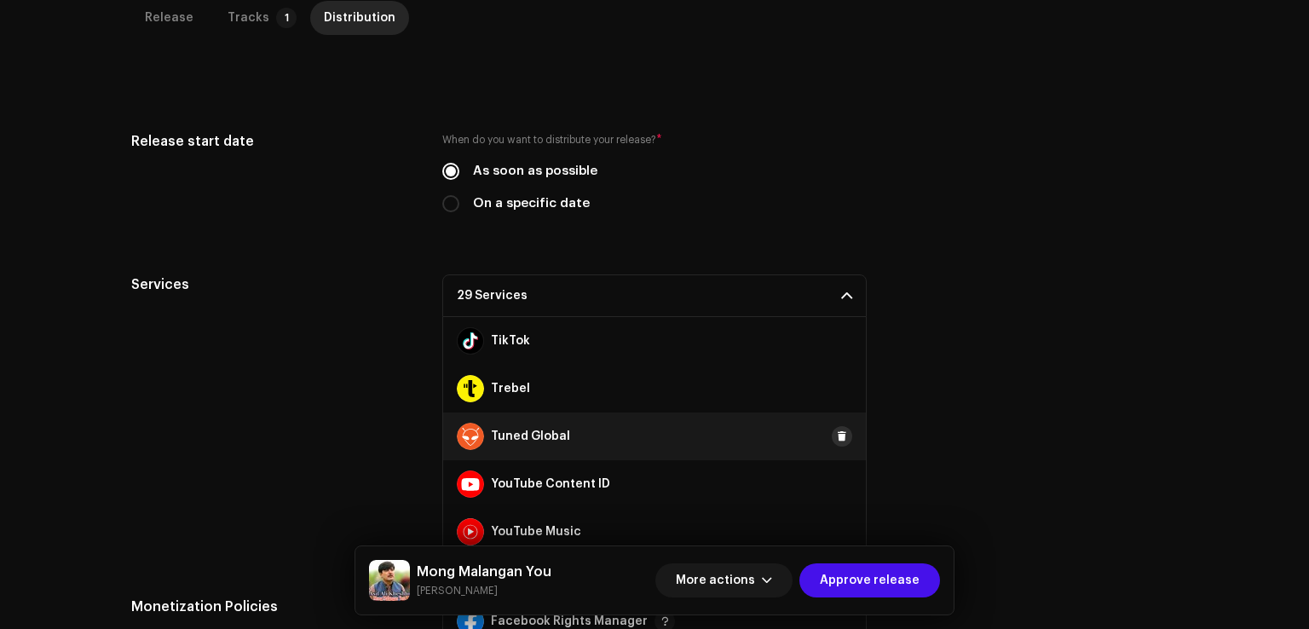
click at [835, 426] on button at bounding box center [842, 436] width 20 height 20
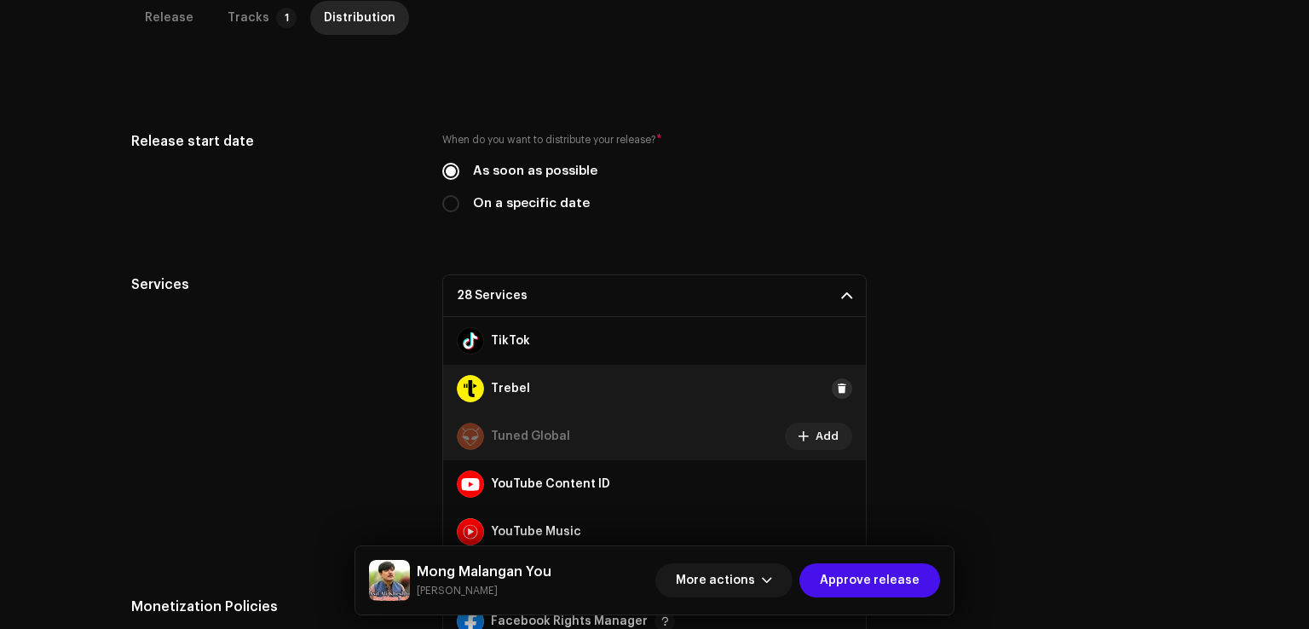
click at [837, 386] on span at bounding box center [842, 389] width 10 height 14
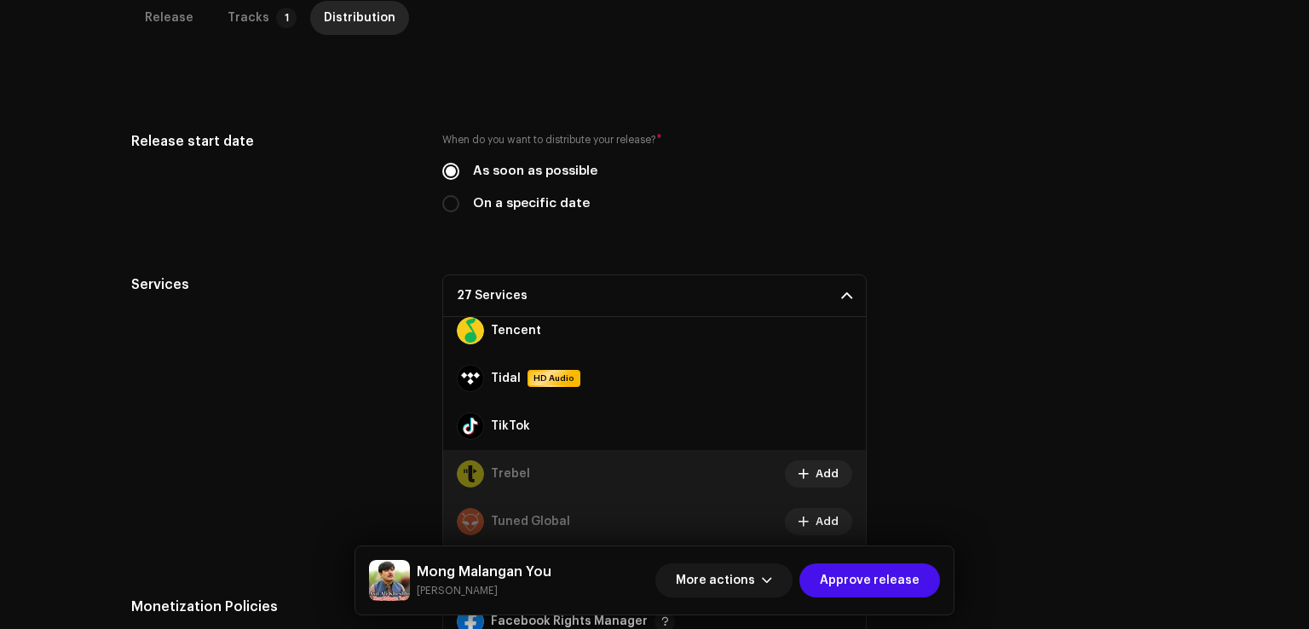
scroll to position [889, 0]
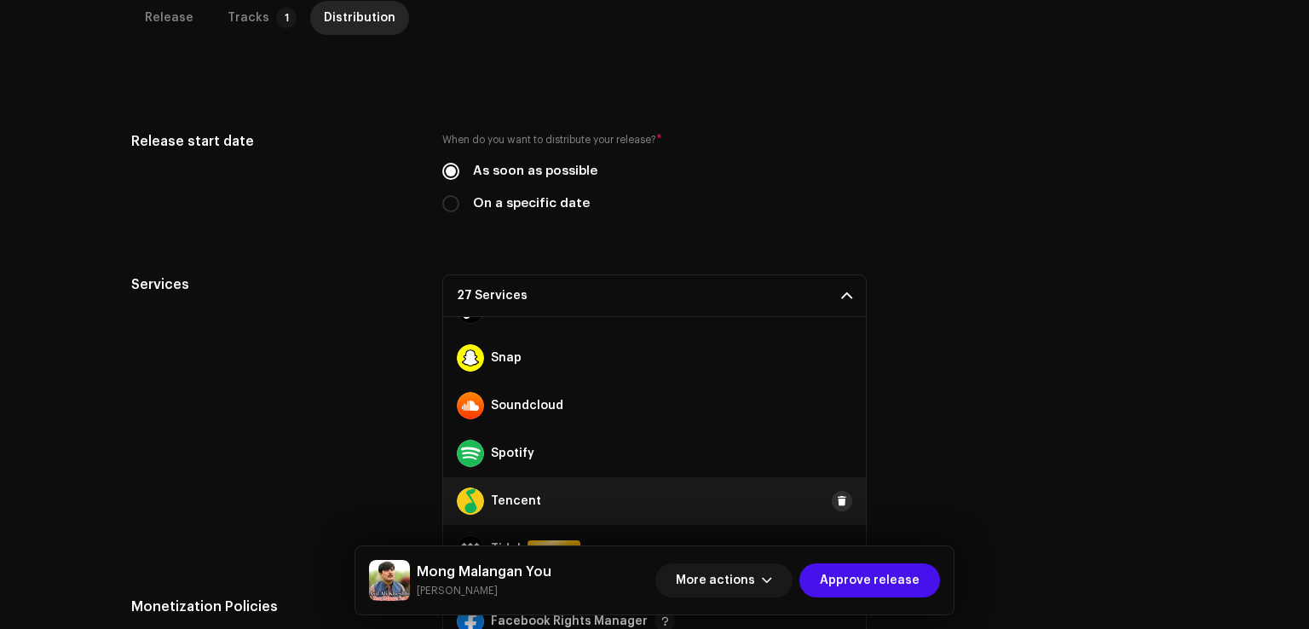
click at [837, 498] on span at bounding box center [842, 501] width 10 height 14
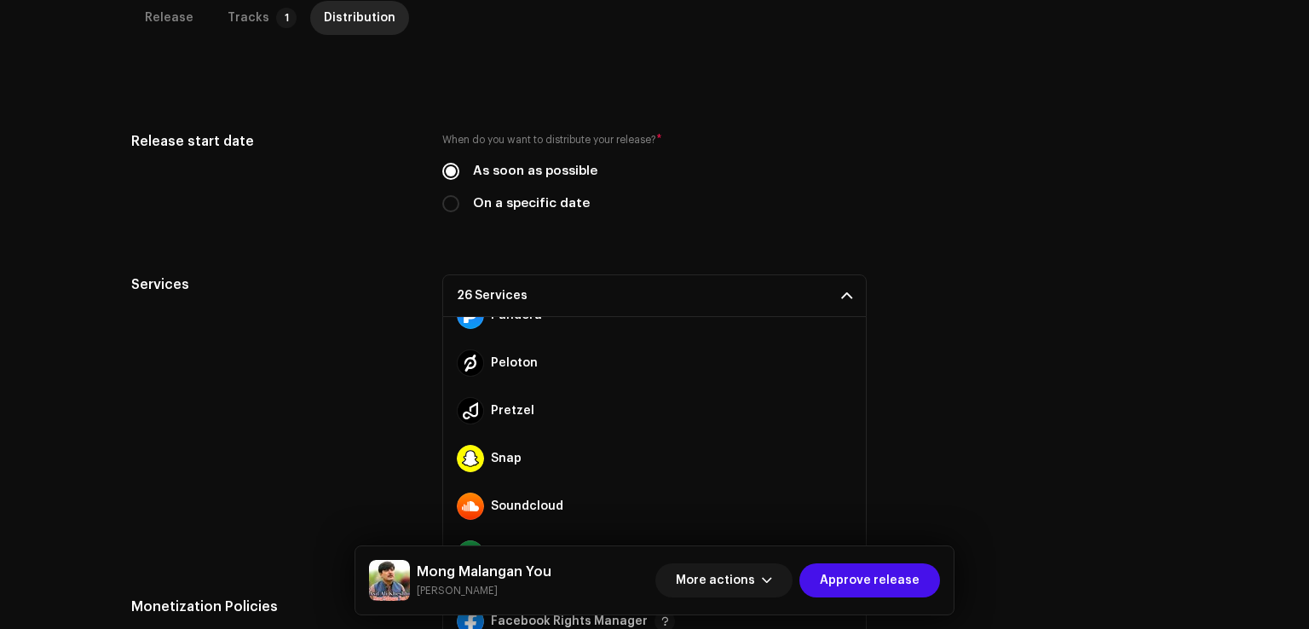
scroll to position [719, 0]
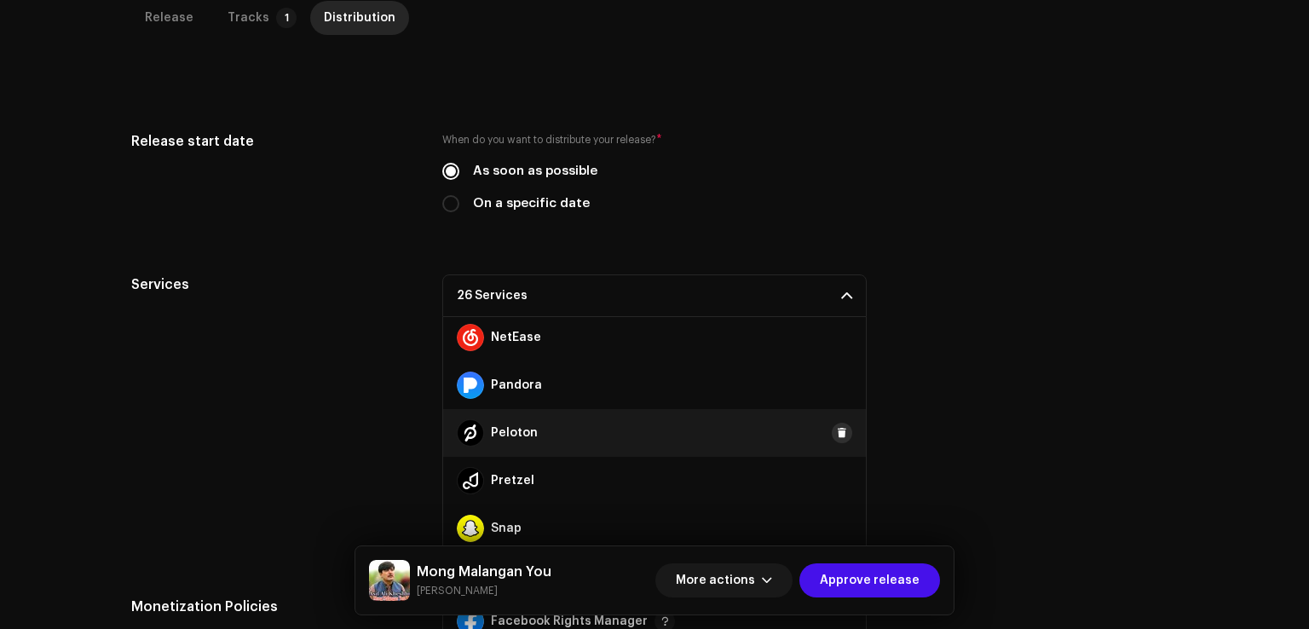
click at [837, 434] on span at bounding box center [842, 433] width 10 height 14
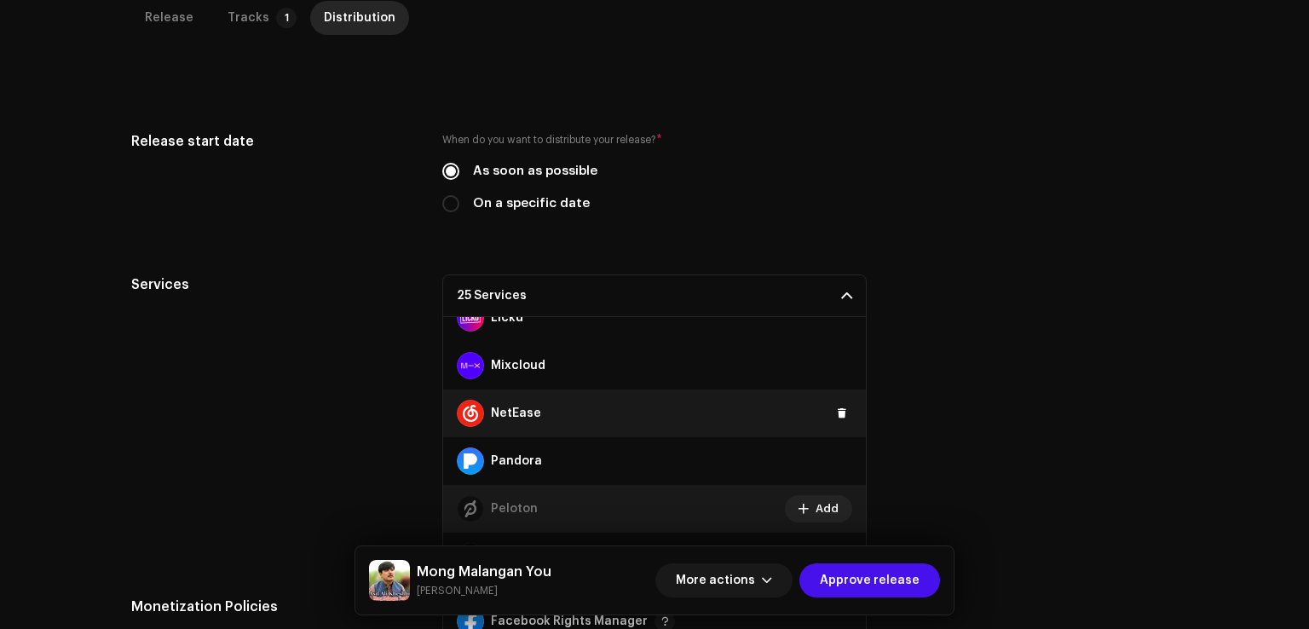
scroll to position [634, 0]
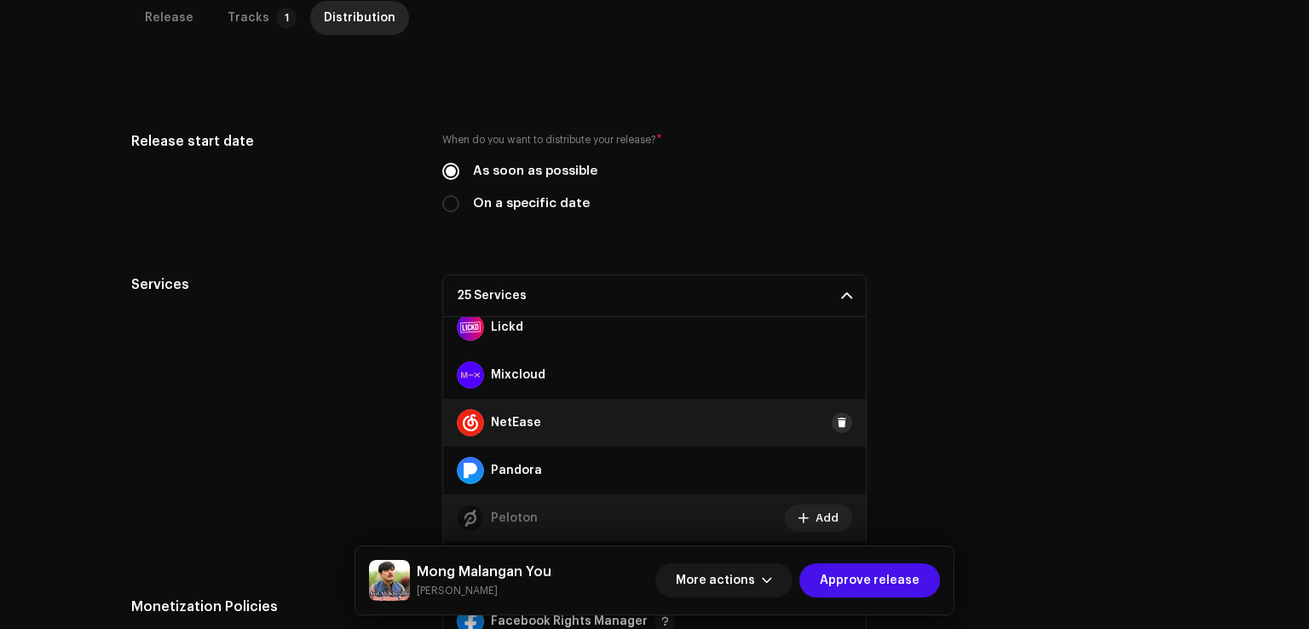
click at [836, 427] on button at bounding box center [842, 422] width 20 height 20
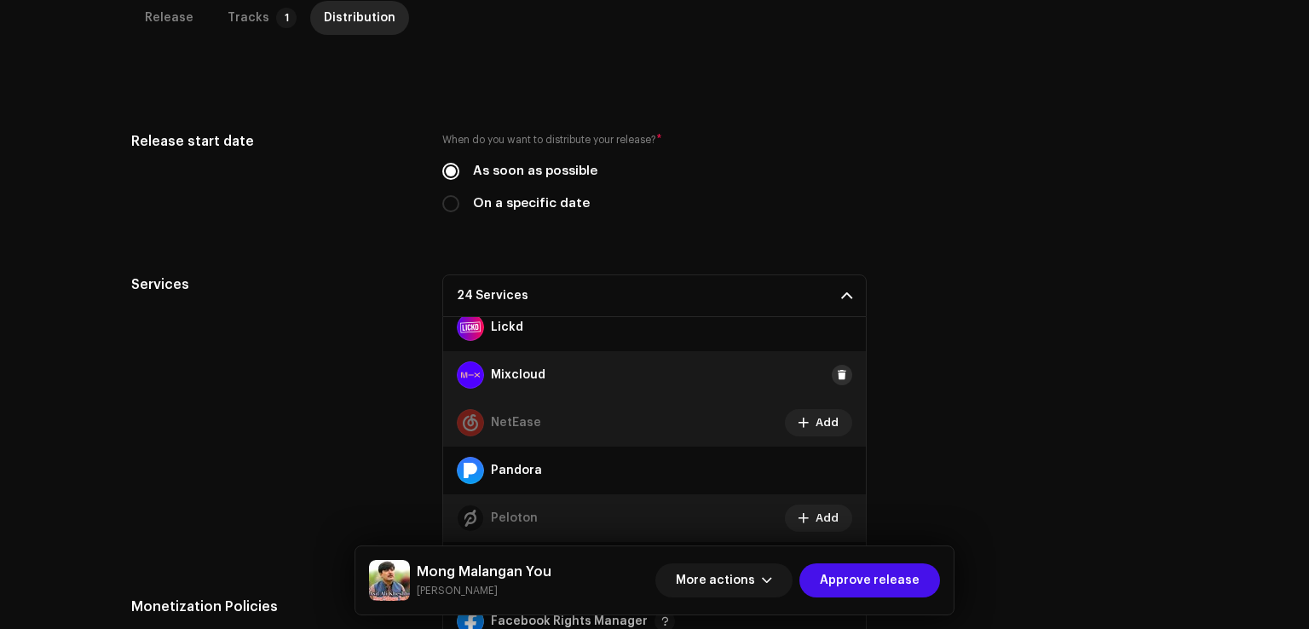
click at [837, 381] on button at bounding box center [842, 375] width 20 height 20
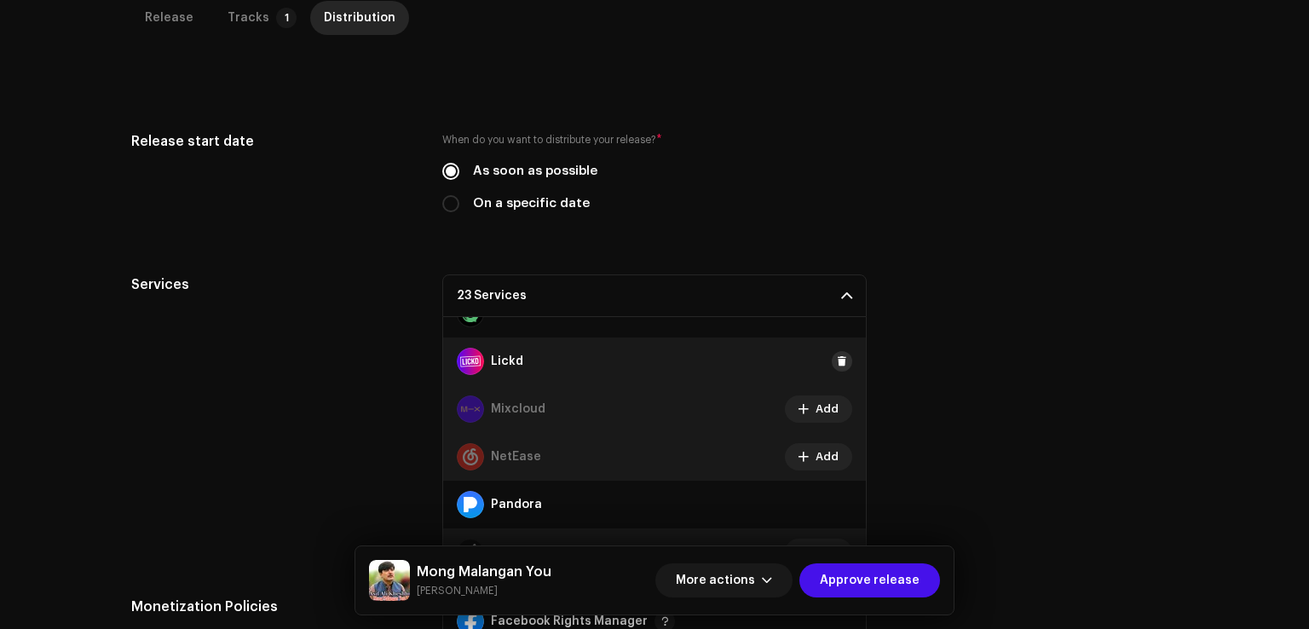
scroll to position [549, 0]
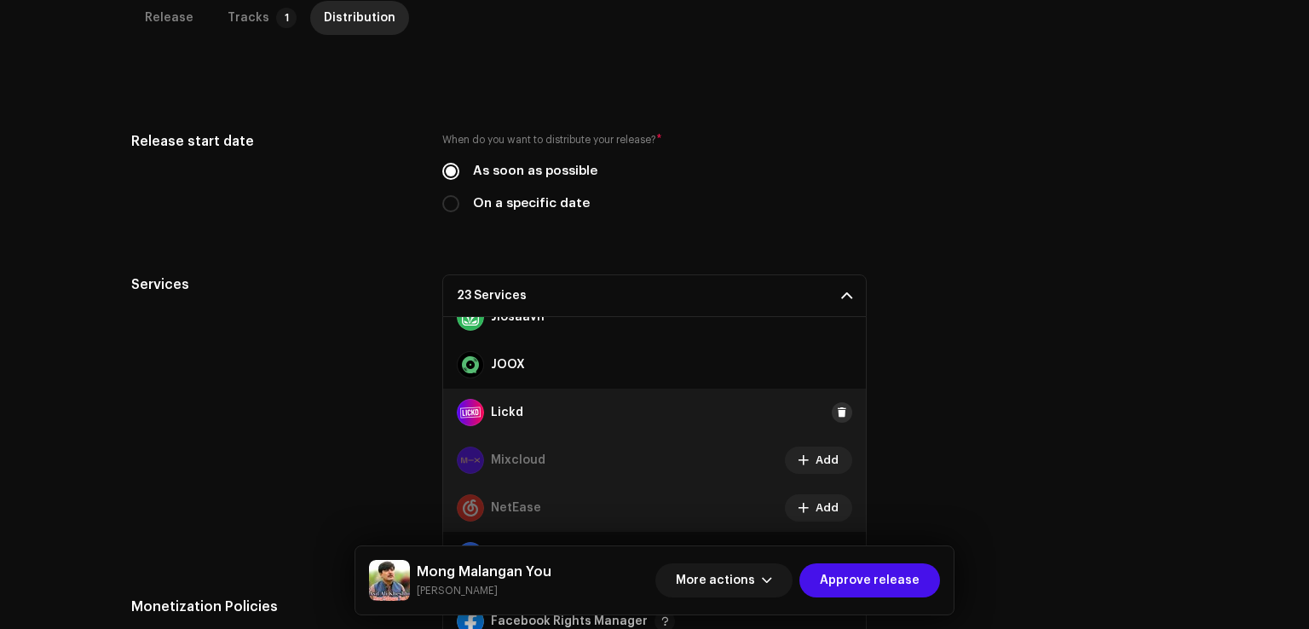
click at [832, 402] on button at bounding box center [842, 412] width 20 height 20
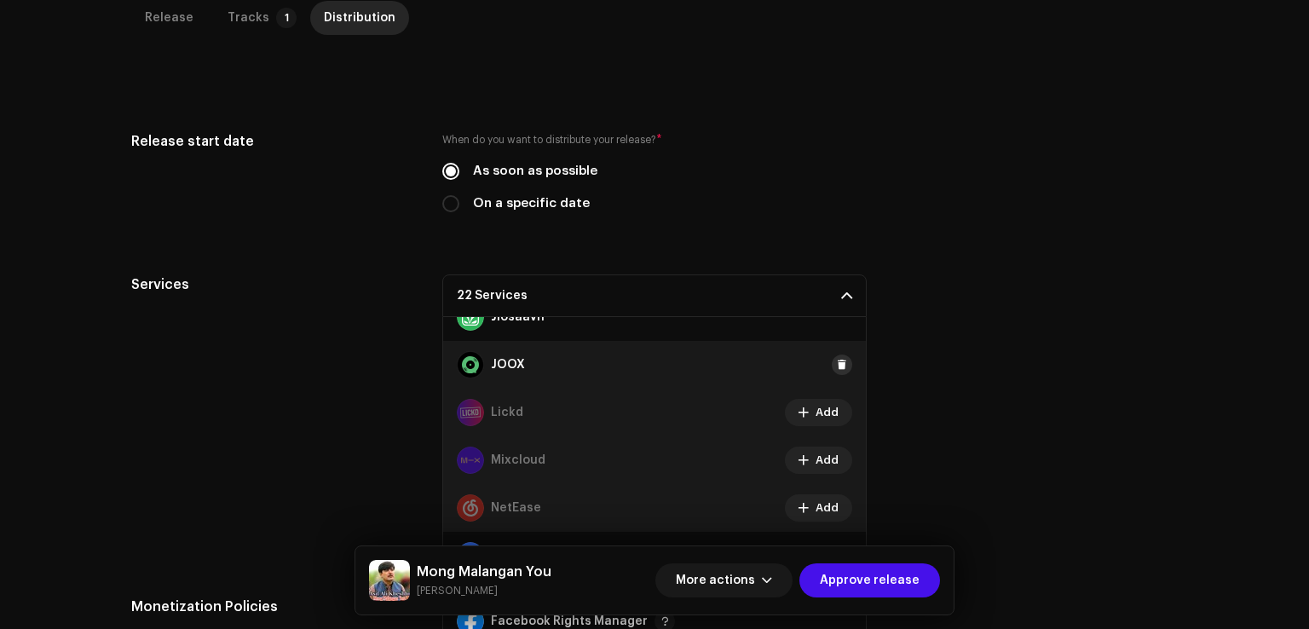
click at [837, 366] on span at bounding box center [842, 365] width 10 height 14
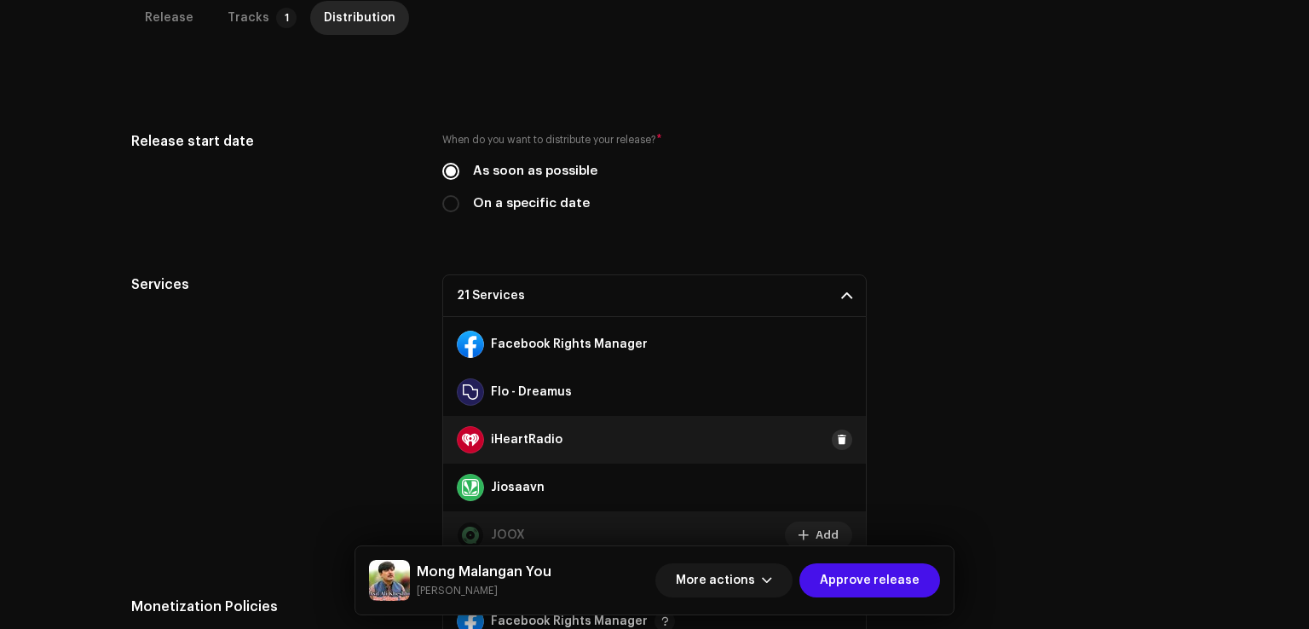
click at [837, 433] on span at bounding box center [842, 440] width 10 height 14
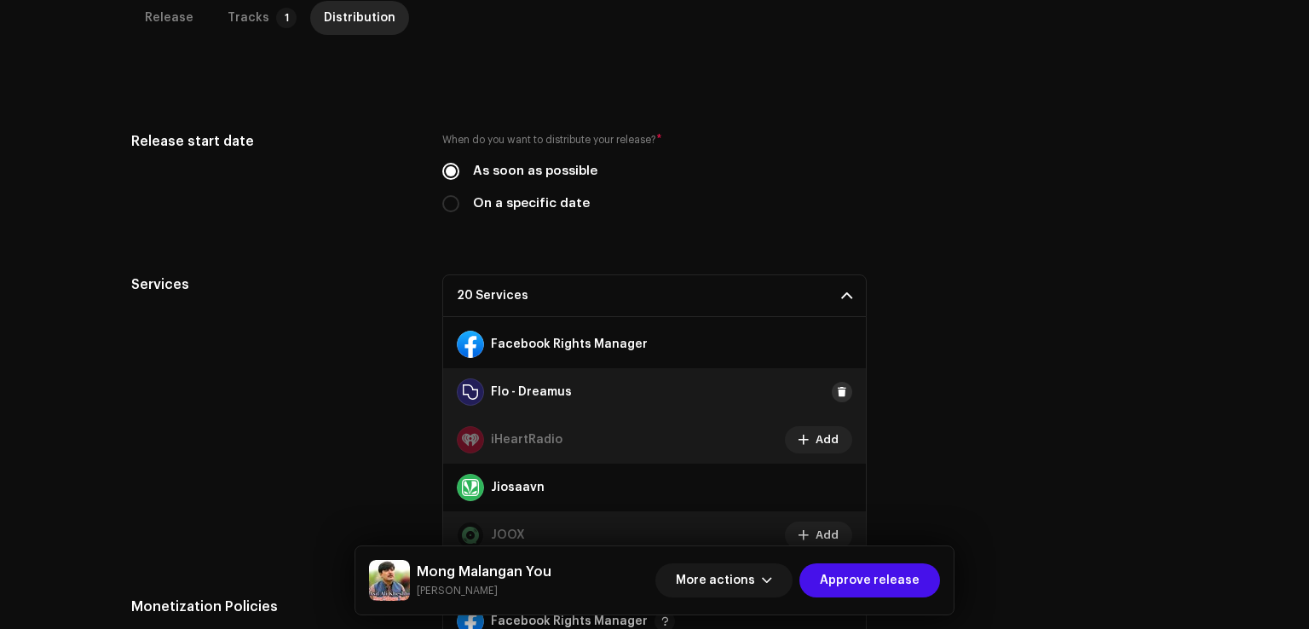
click at [837, 389] on span at bounding box center [842, 392] width 10 height 14
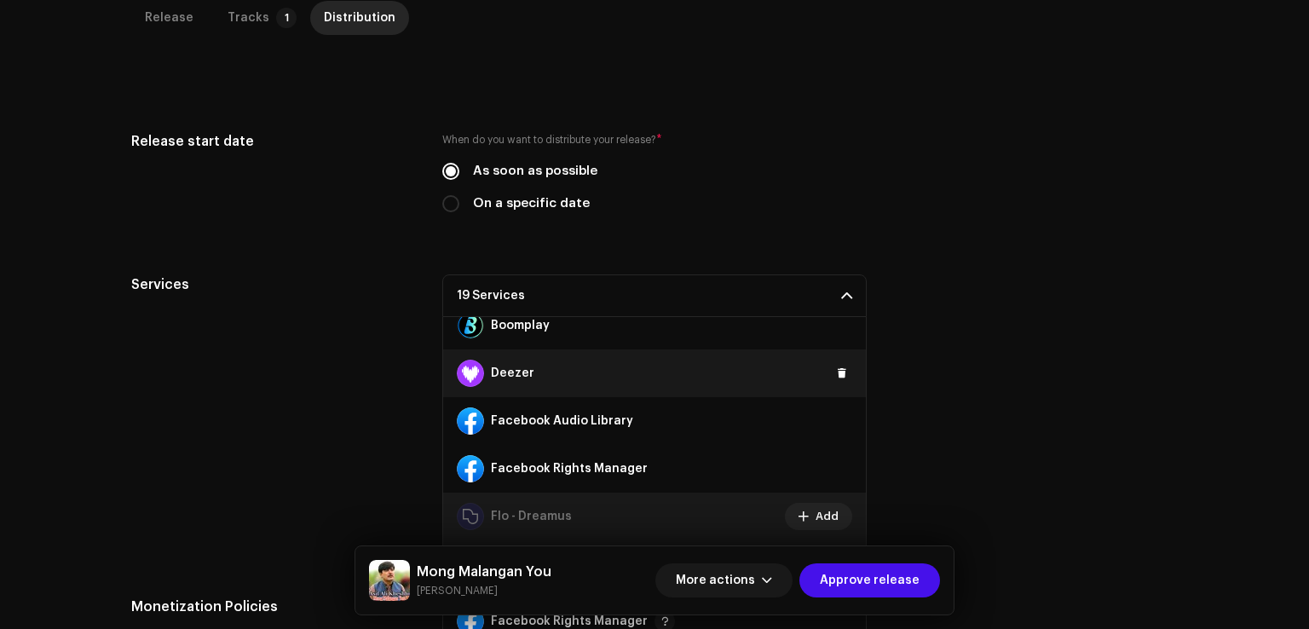
scroll to position [208, 0]
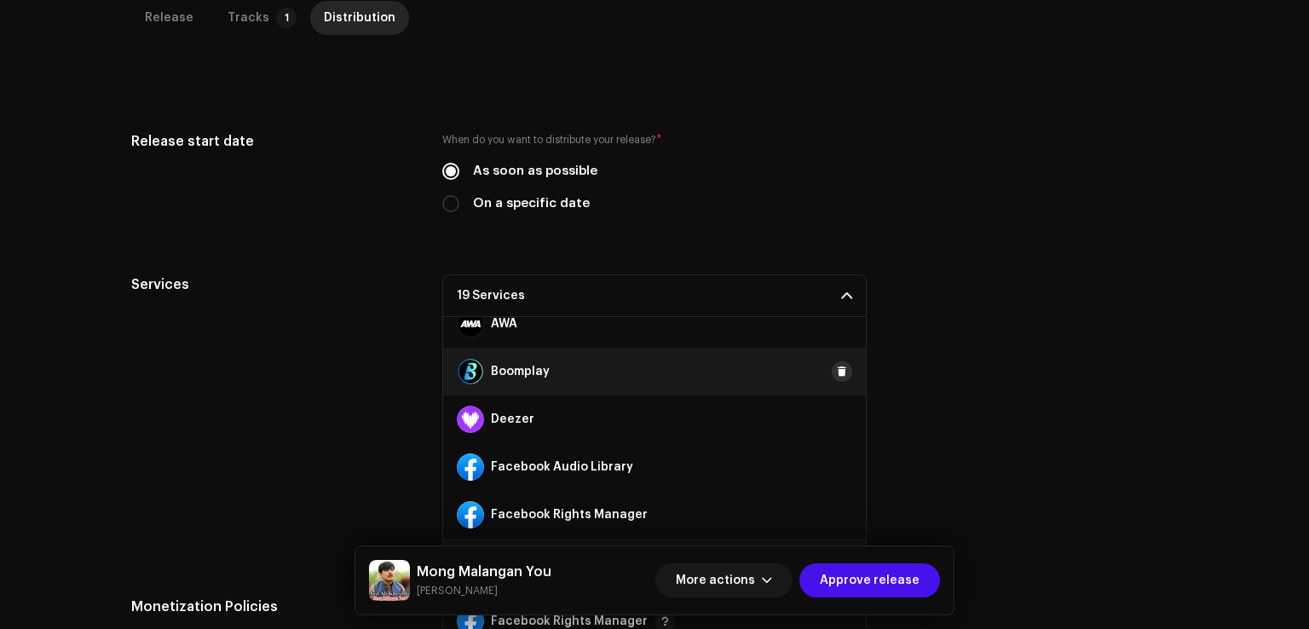
click at [837, 372] on span at bounding box center [842, 372] width 10 height 14
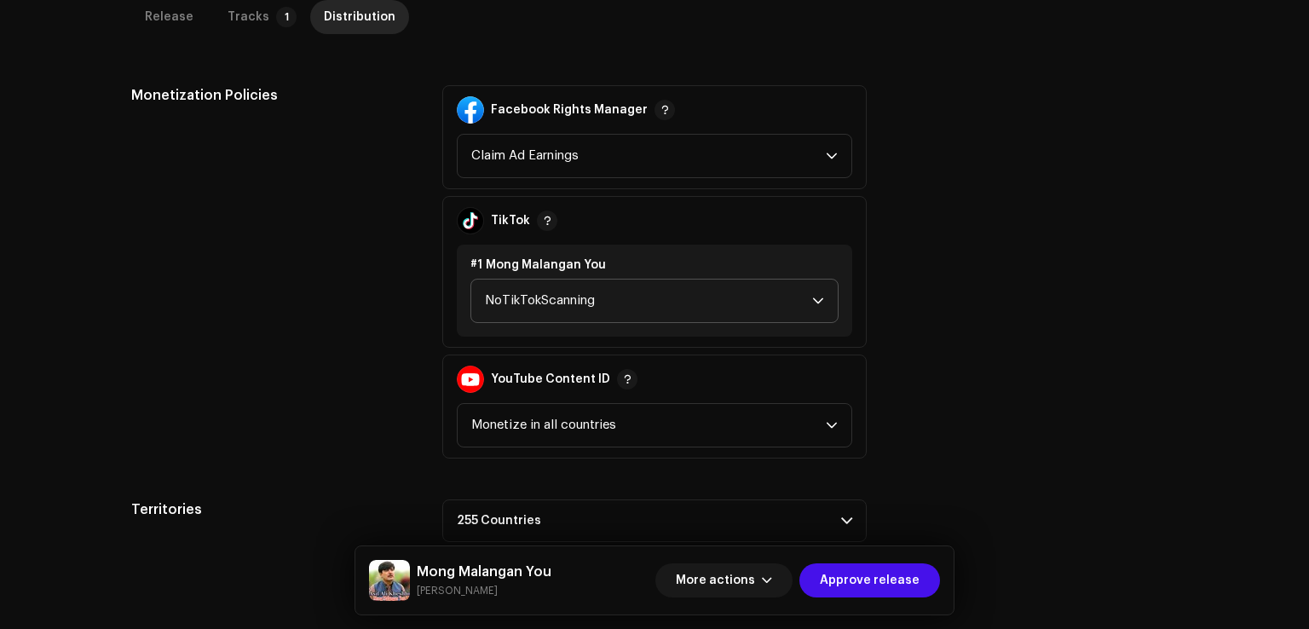
click at [601, 306] on span "NoTikTokScanning" at bounding box center [648, 300] width 327 height 43
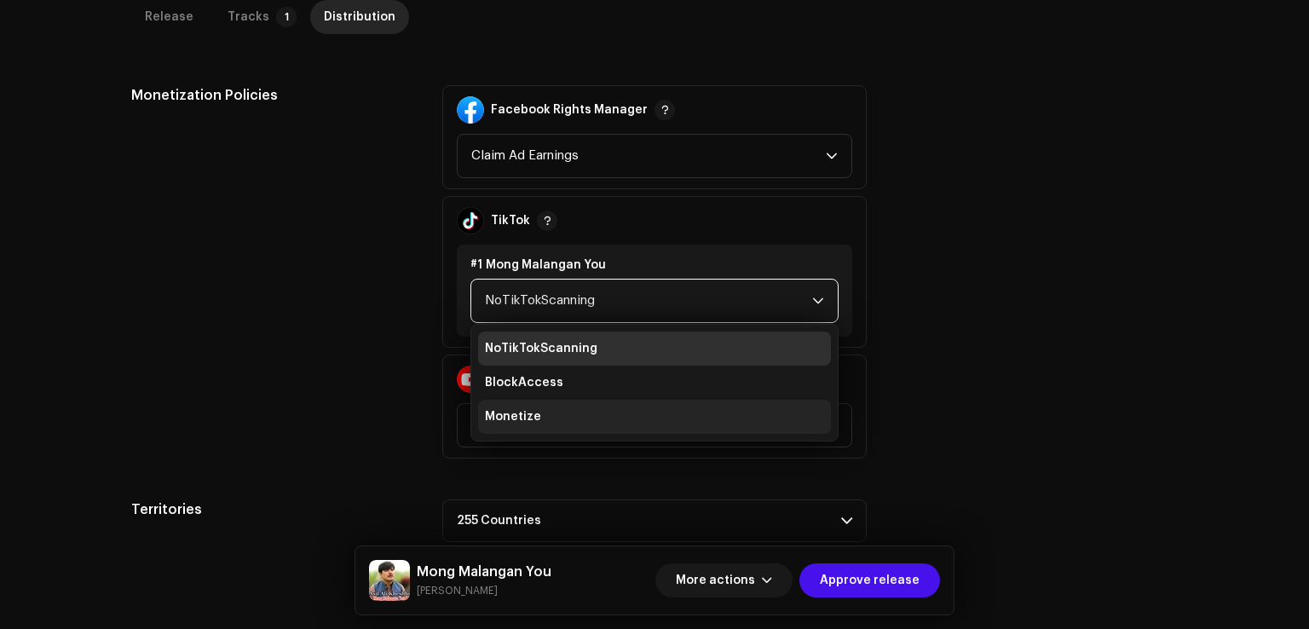
click at [540, 414] on li "Monetize" at bounding box center [654, 417] width 353 height 34
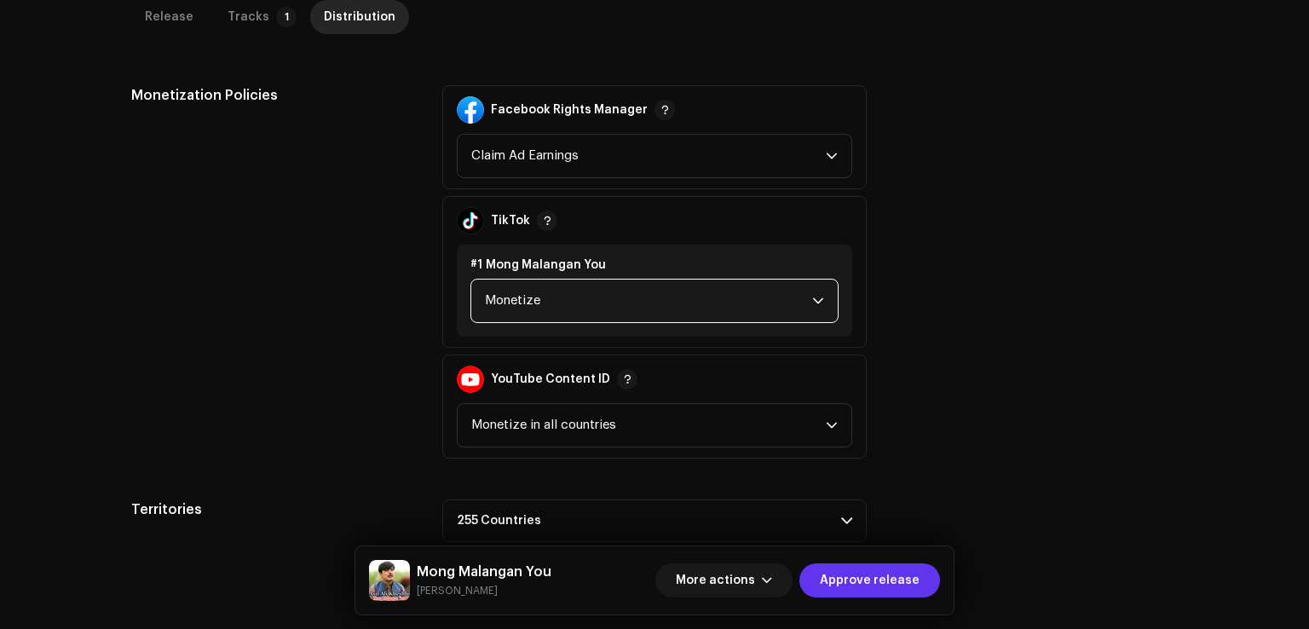
click at [844, 580] on span "Approve release" at bounding box center [870, 580] width 100 height 34
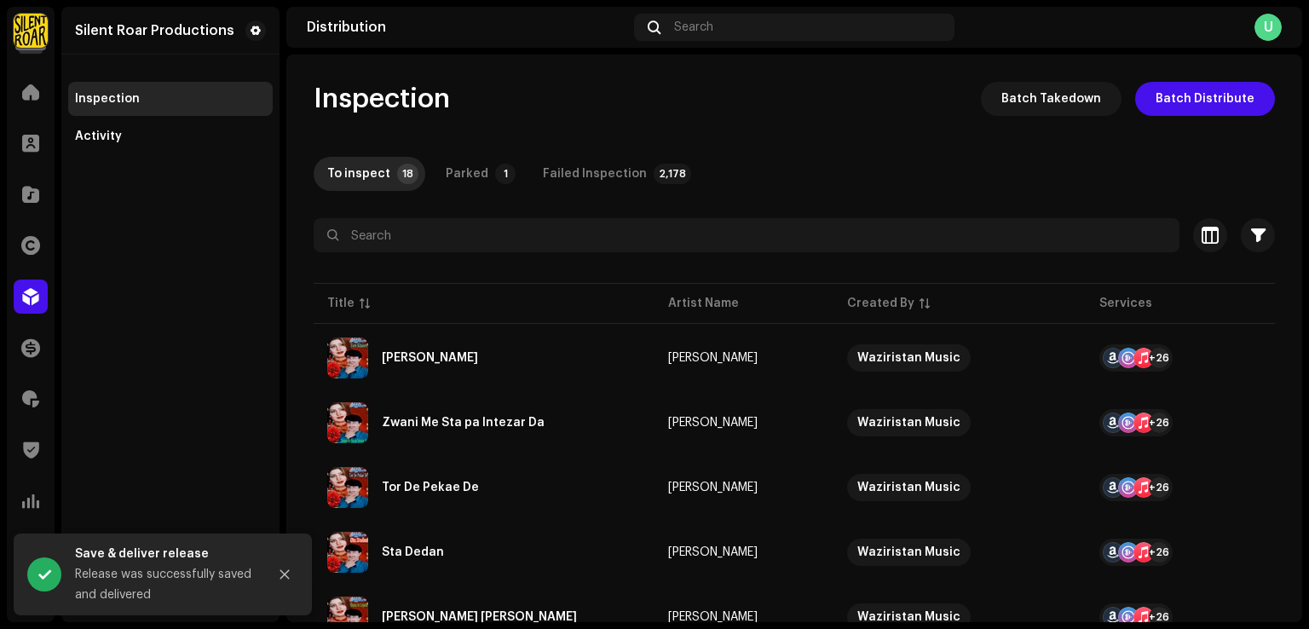
click at [211, 326] on div "Silent Roar Productions Inspection Activity" at bounding box center [170, 314] width 218 height 615
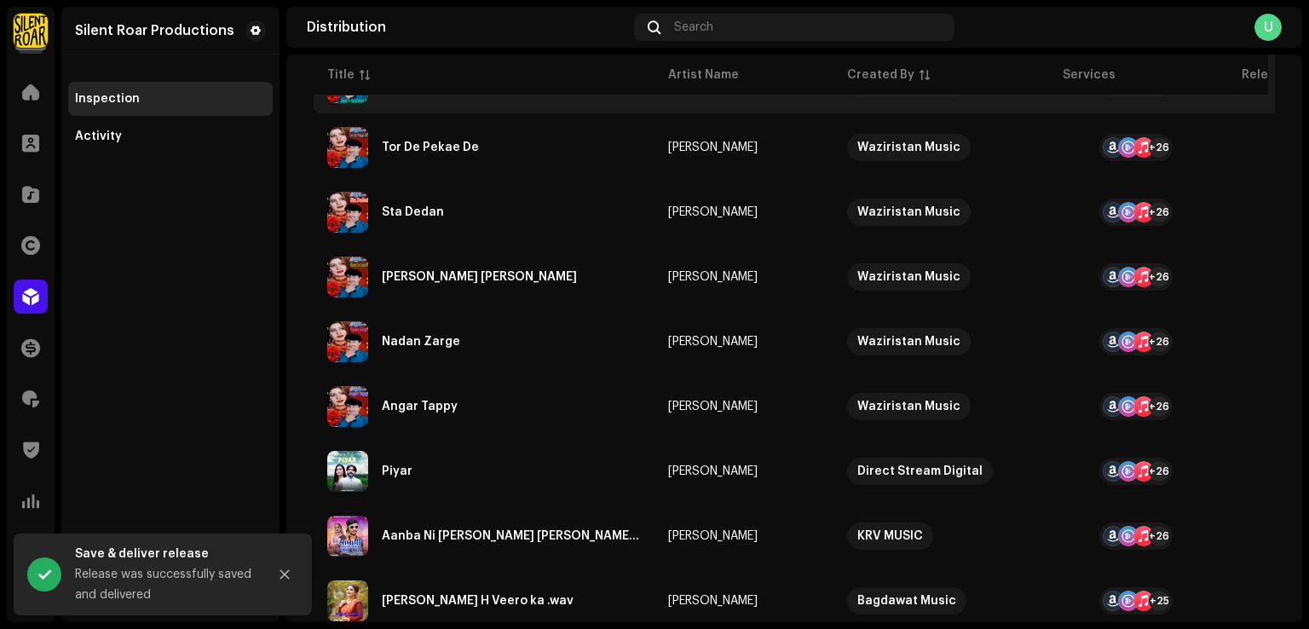
scroll to position [511, 0]
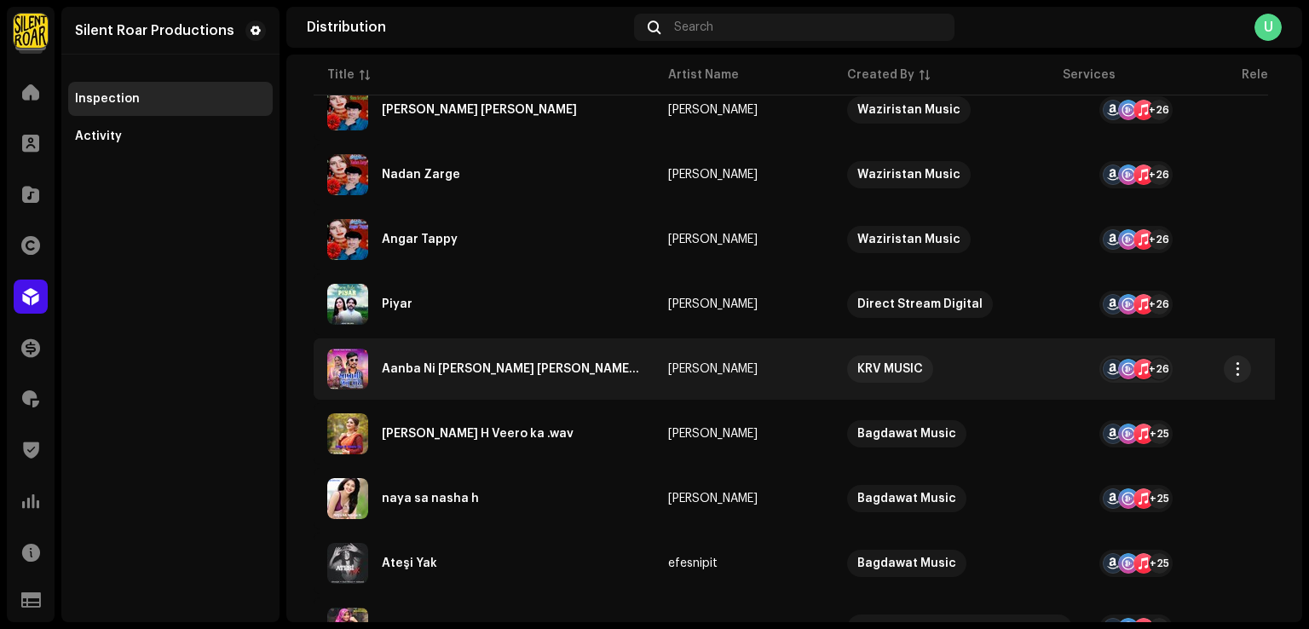
click at [477, 374] on div "Aanba Ni [PERSON_NAME] [PERSON_NAME] [PERSON_NAME]" at bounding box center [511, 369] width 259 height 12
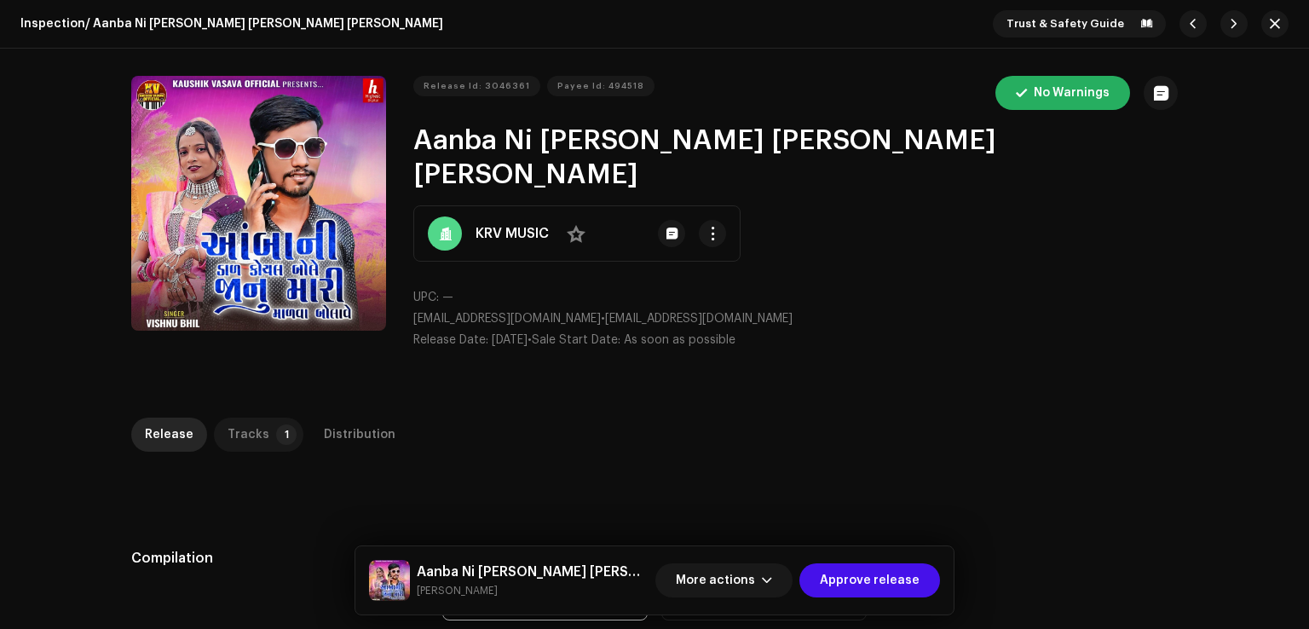
click at [245, 417] on div "Tracks" at bounding box center [248, 434] width 42 height 34
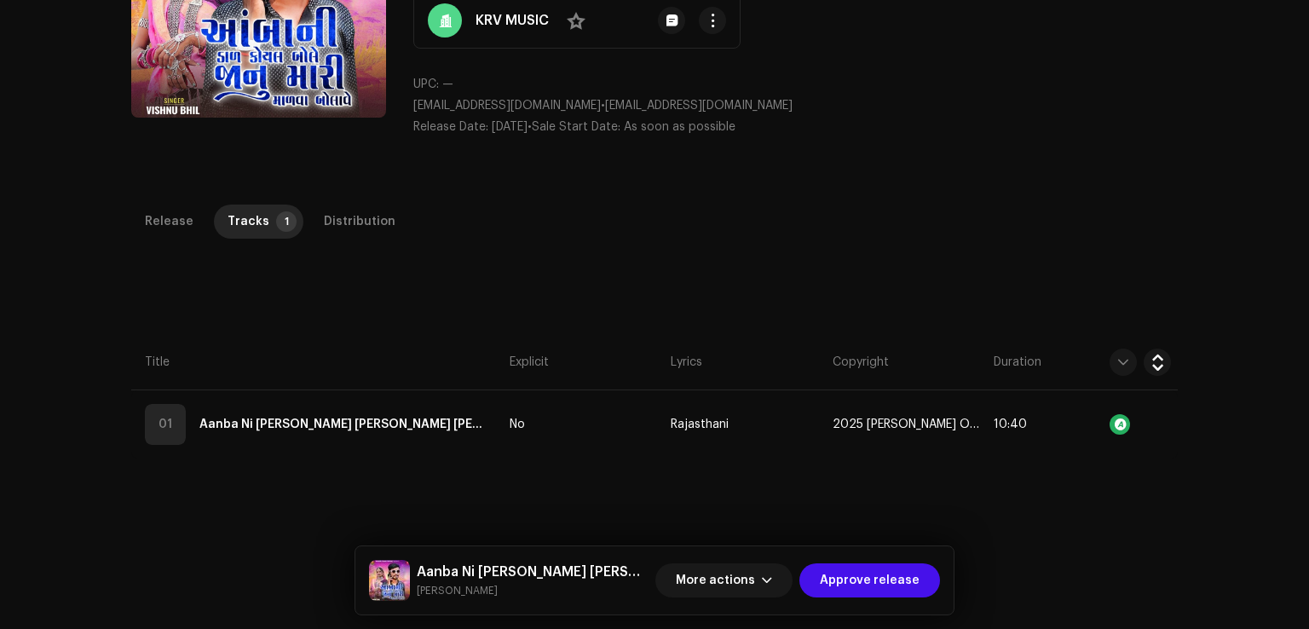
scroll to position [341, 0]
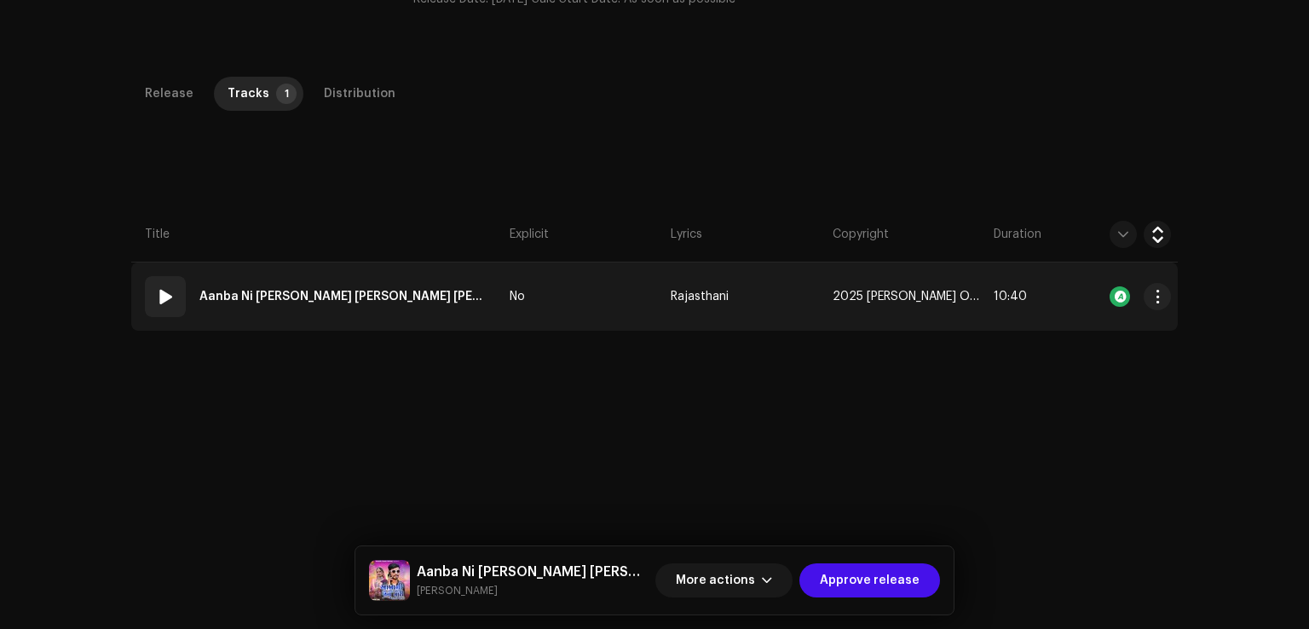
click at [538, 269] on td "No" at bounding box center [583, 296] width 161 height 68
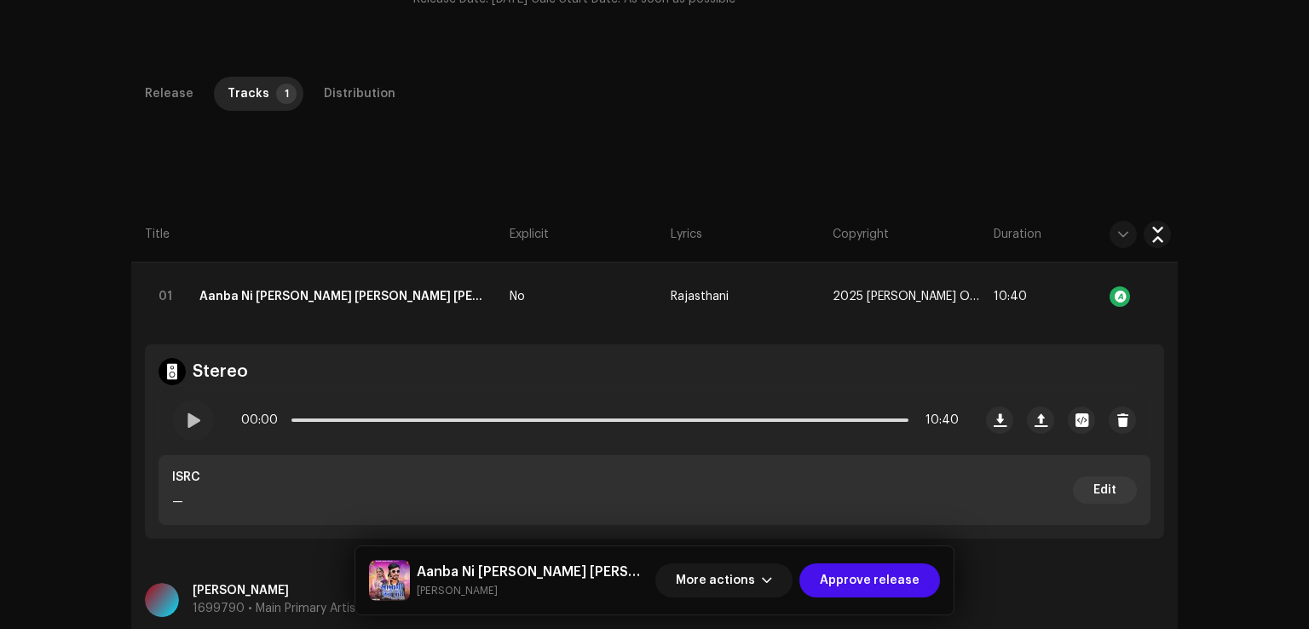
click at [192, 413] on span at bounding box center [193, 420] width 14 height 14
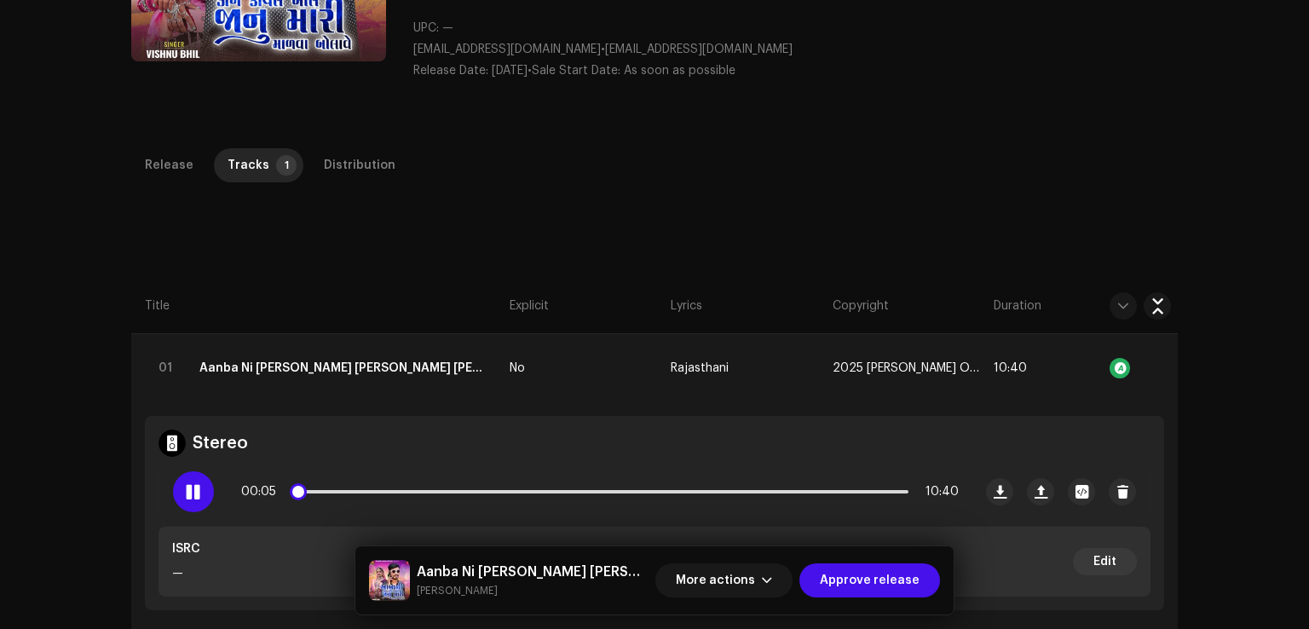
scroll to position [300, 0]
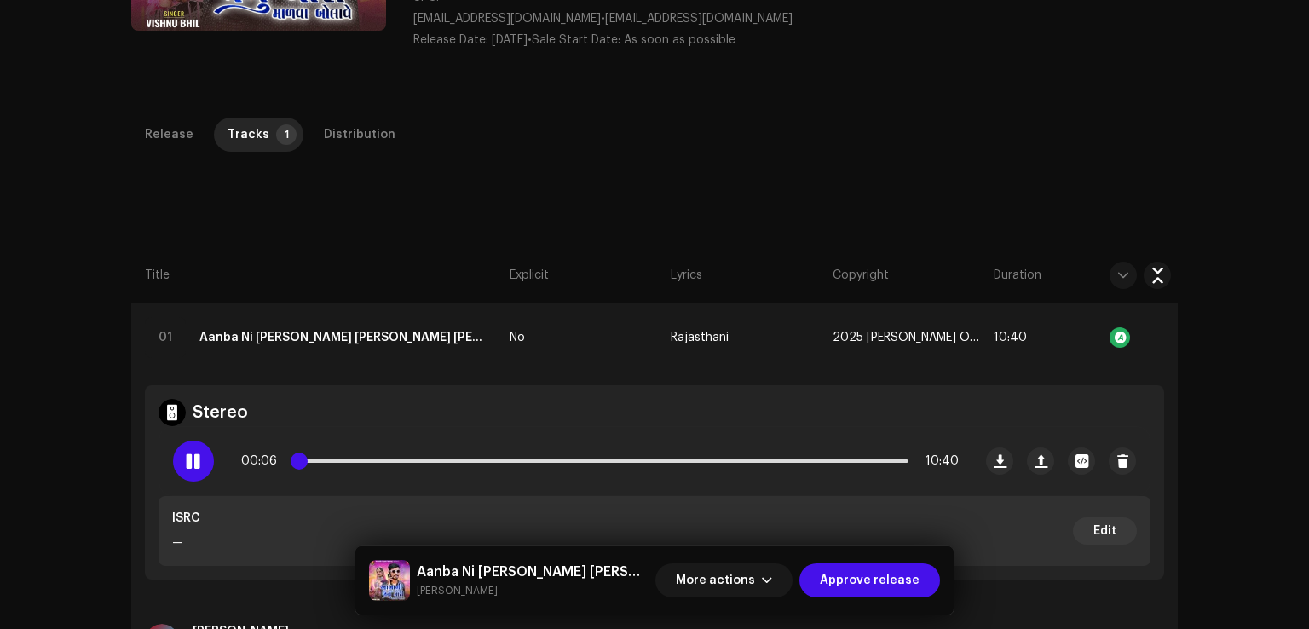
click at [308, 452] on span at bounding box center [299, 460] width 17 height 17
click at [199, 440] on div at bounding box center [193, 460] width 41 height 41
click at [148, 118] on div "Release" at bounding box center [169, 135] width 49 height 34
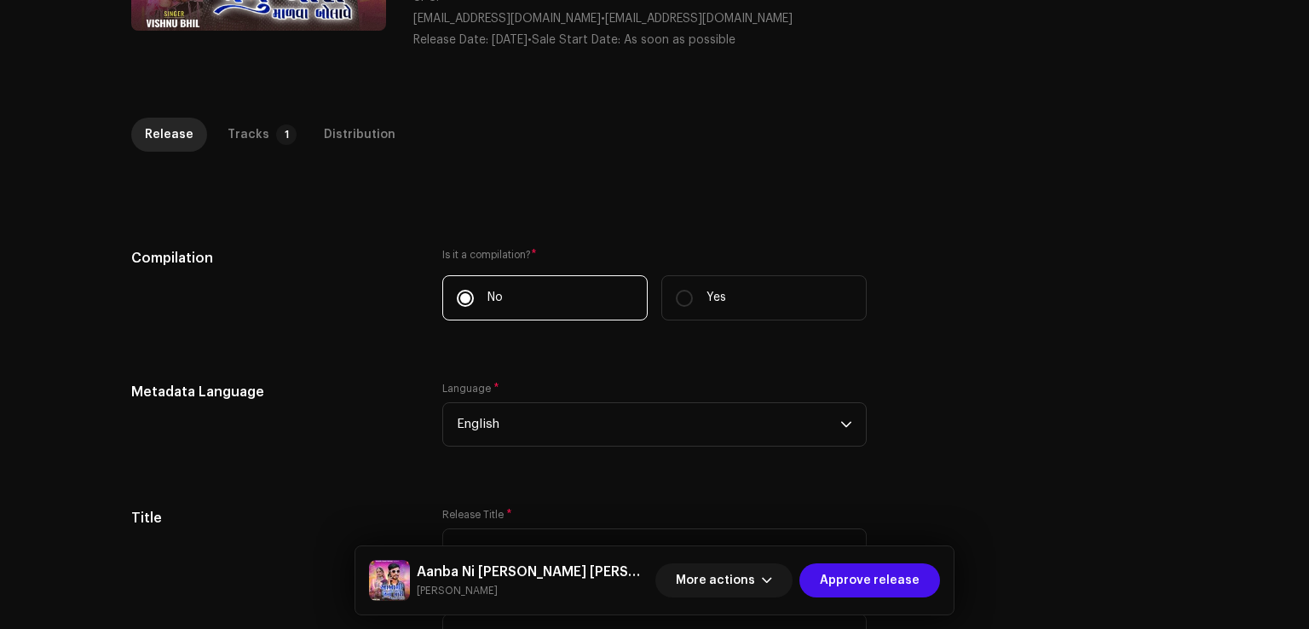
click at [291, 118] on div "Release Tracks 1 Distribution" at bounding box center [654, 135] width 1046 height 34
drag, startPoint x: 443, startPoint y: 112, endPoint x: 426, endPoint y: 113, distance: 17.1
click at [440, 118] on div "Release Tracks 1 Distribution" at bounding box center [654, 135] width 1046 height 34
click at [375, 118] on div "Distribution" at bounding box center [360, 135] width 72 height 34
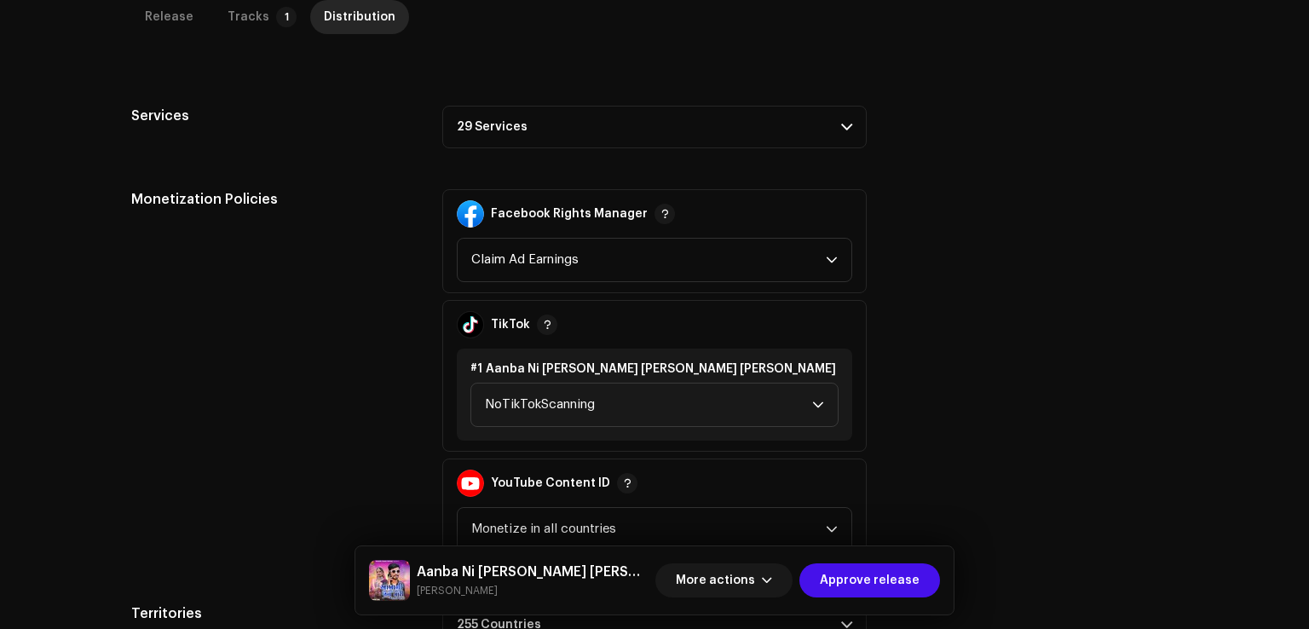
scroll to position [385, 0]
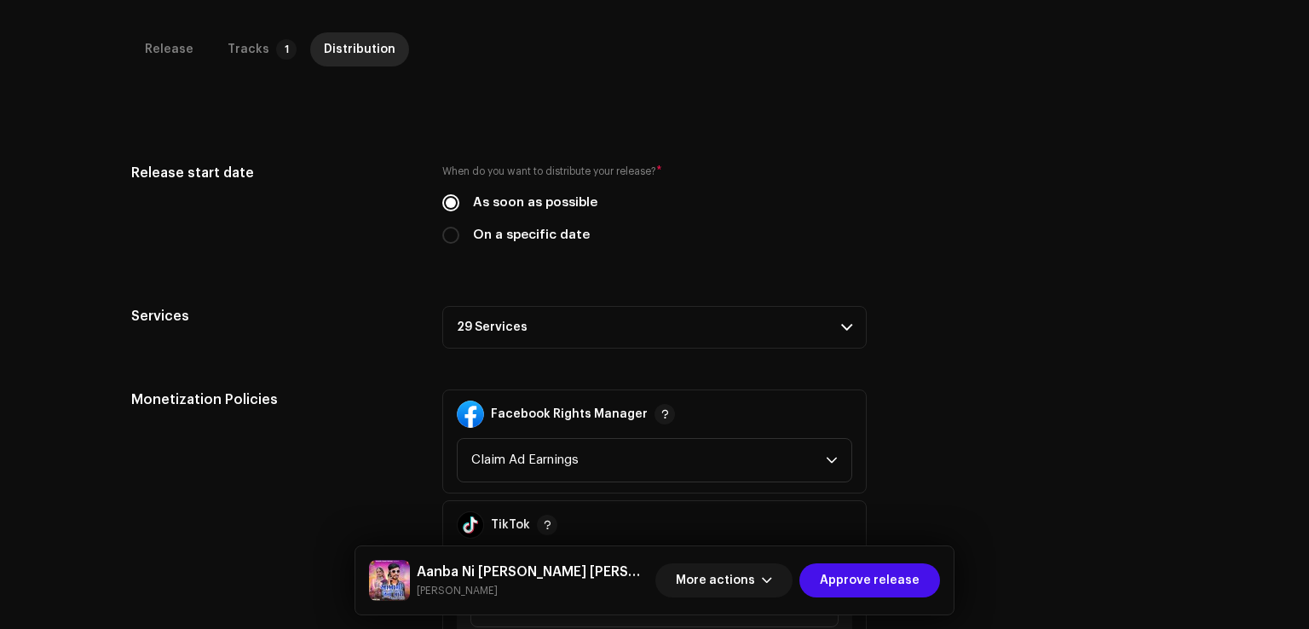
click at [510, 306] on p-accordion-header "29 Services" at bounding box center [654, 327] width 424 height 43
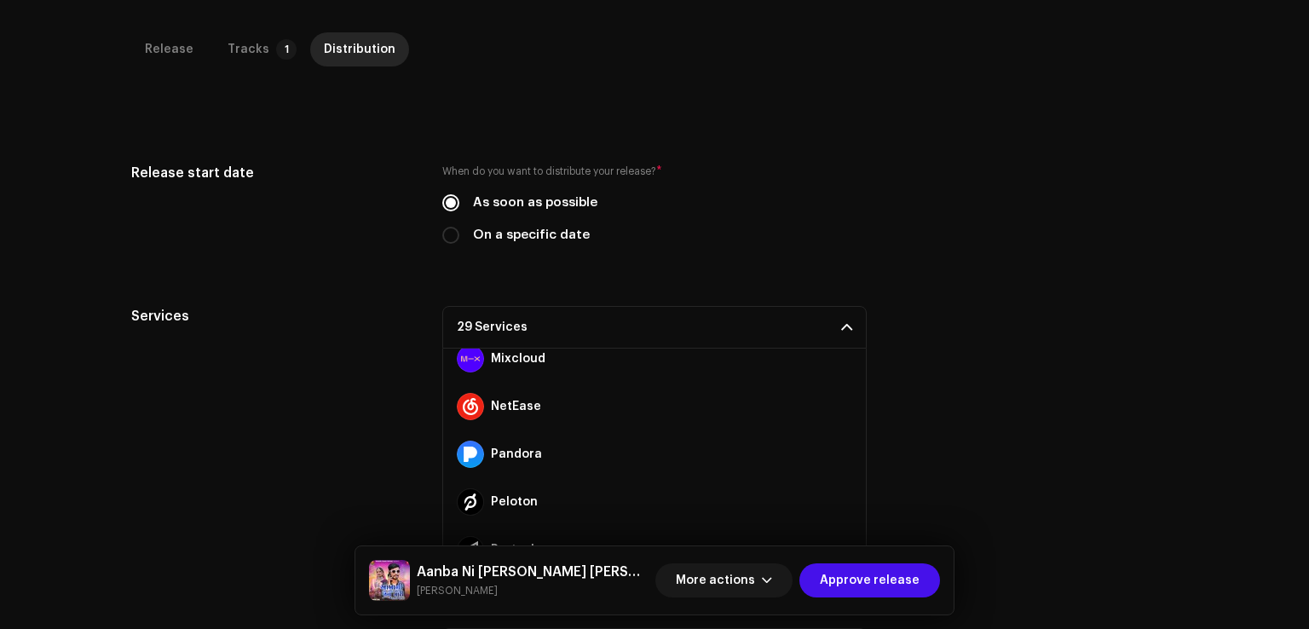
scroll to position [1145, 0]
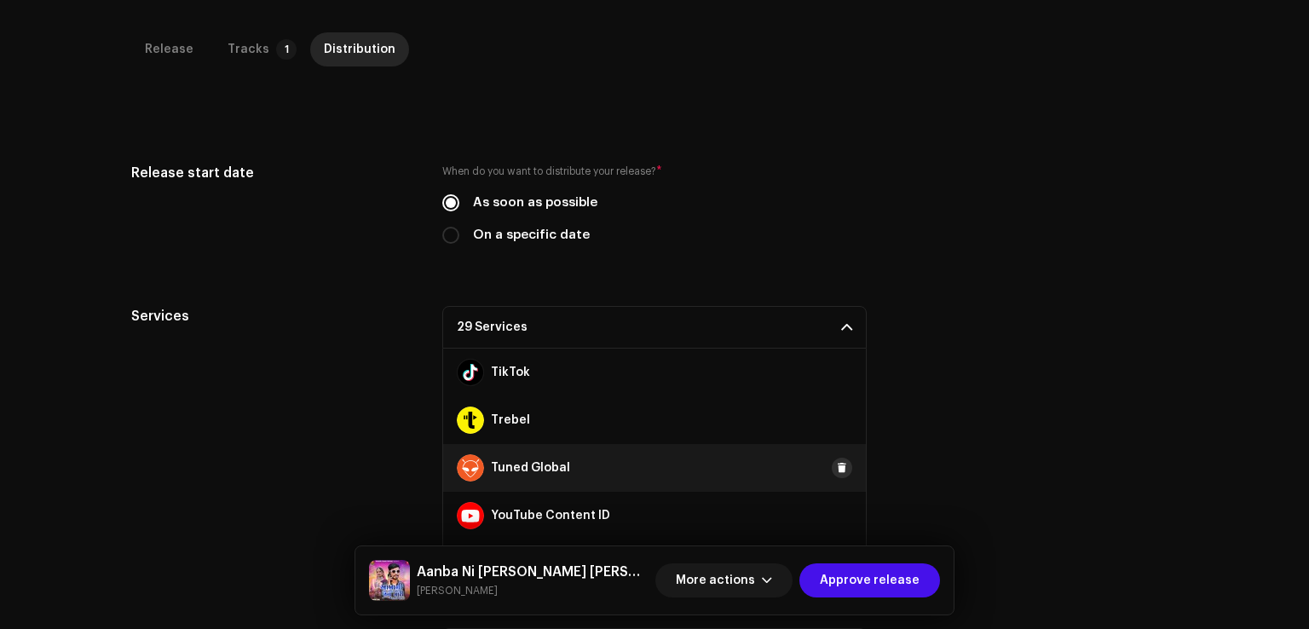
click at [832, 458] on button at bounding box center [842, 468] width 20 height 20
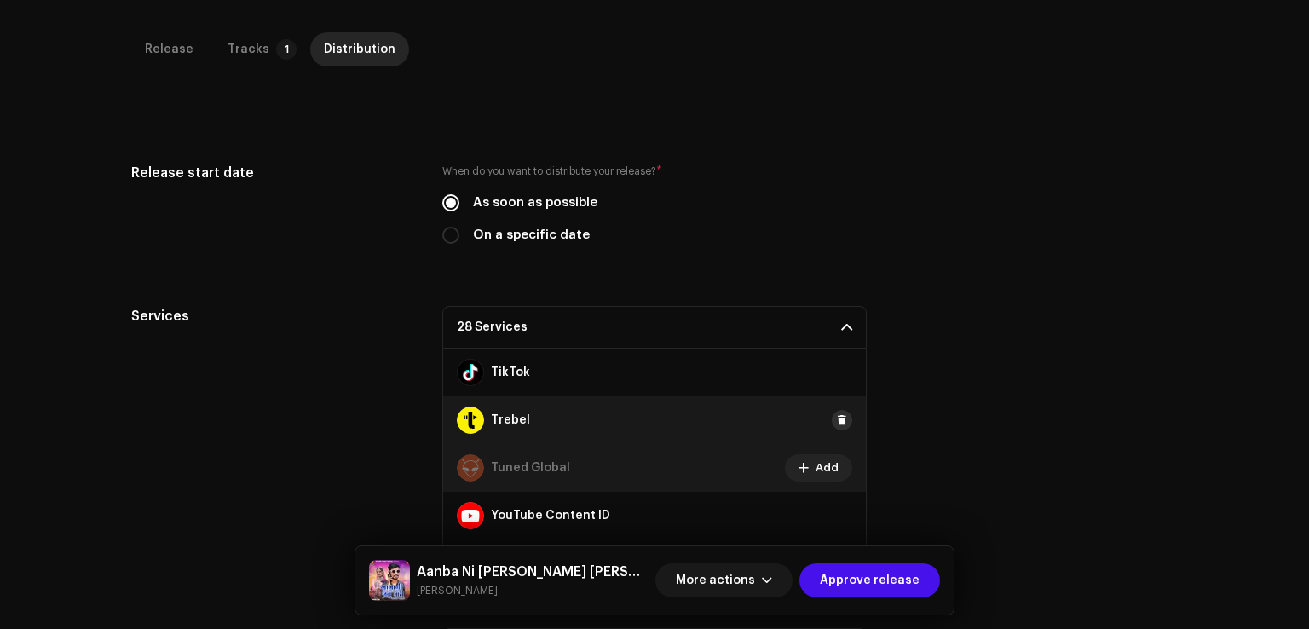
click at [837, 413] on span at bounding box center [842, 420] width 10 height 14
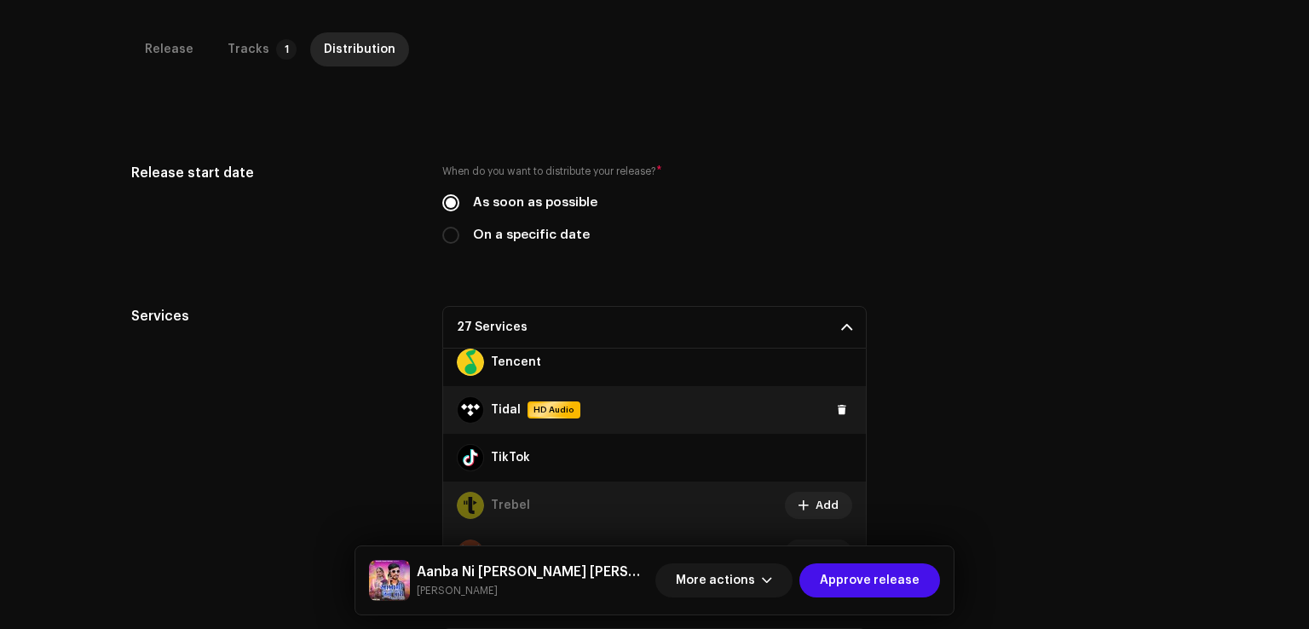
scroll to position [975, 0]
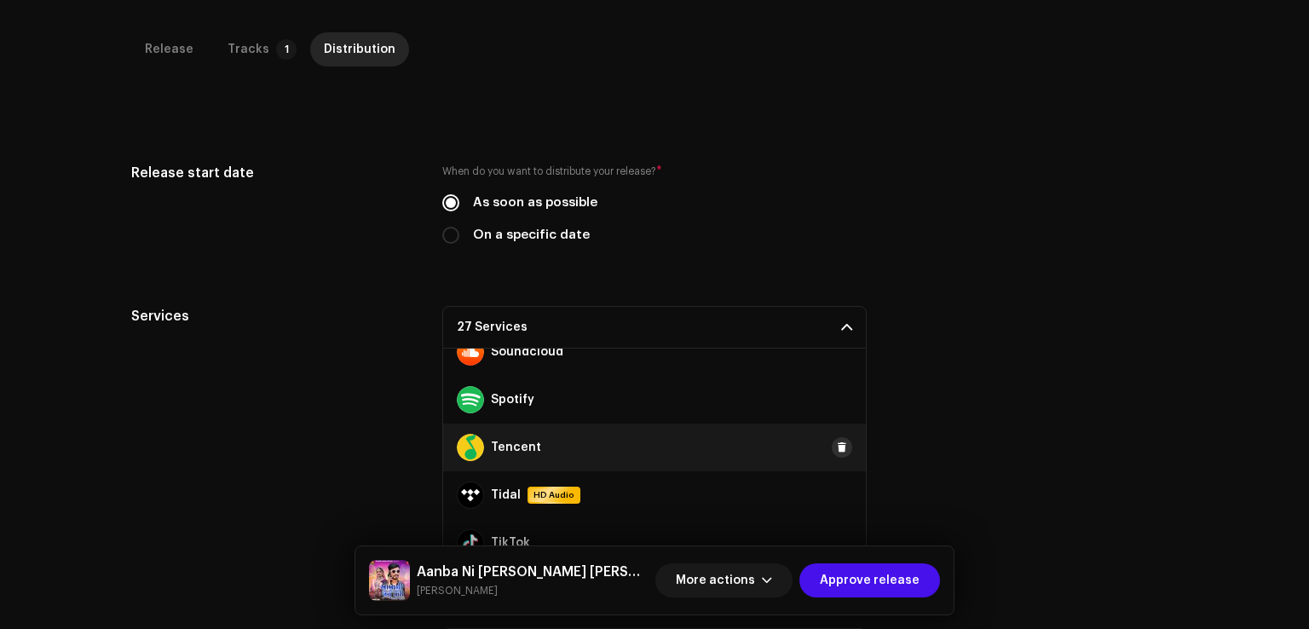
click at [837, 440] on span at bounding box center [842, 447] width 10 height 14
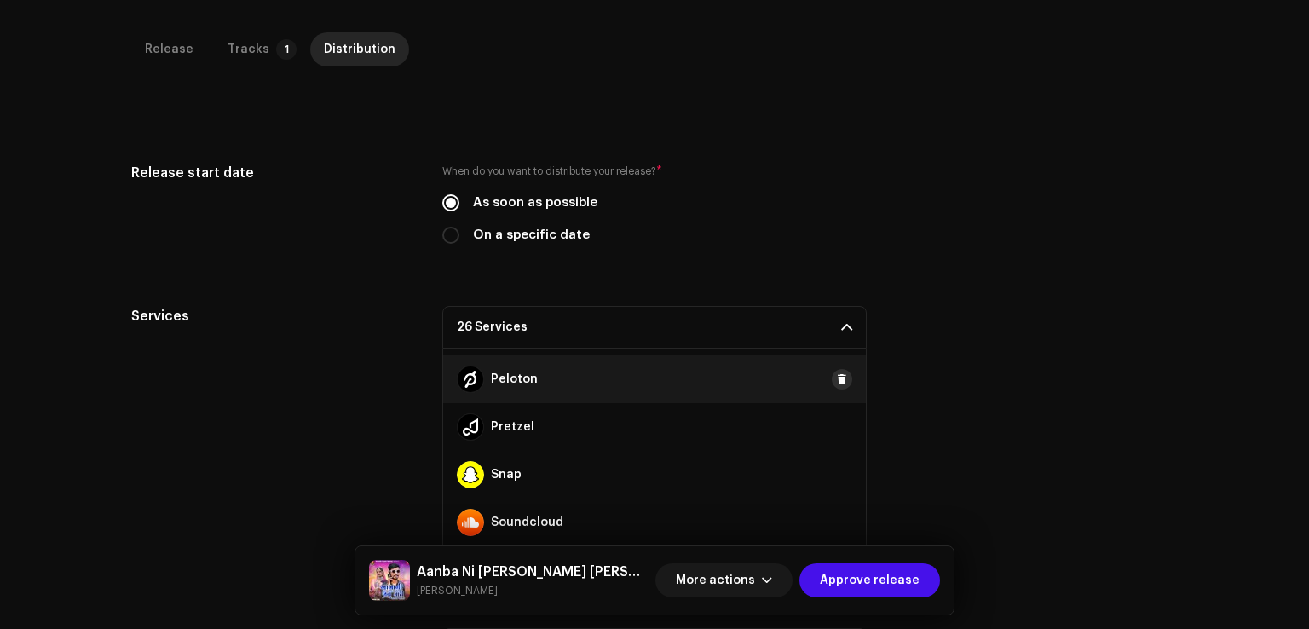
click at [832, 369] on button at bounding box center [842, 379] width 20 height 20
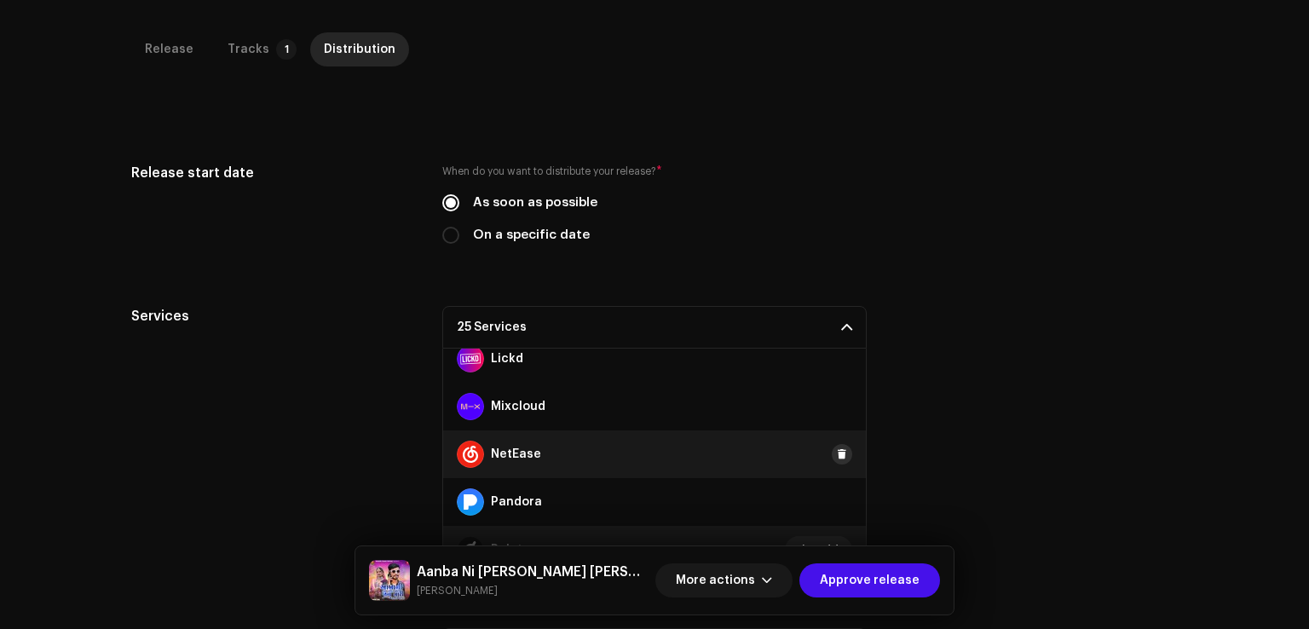
click at [837, 447] on span at bounding box center [842, 454] width 10 height 14
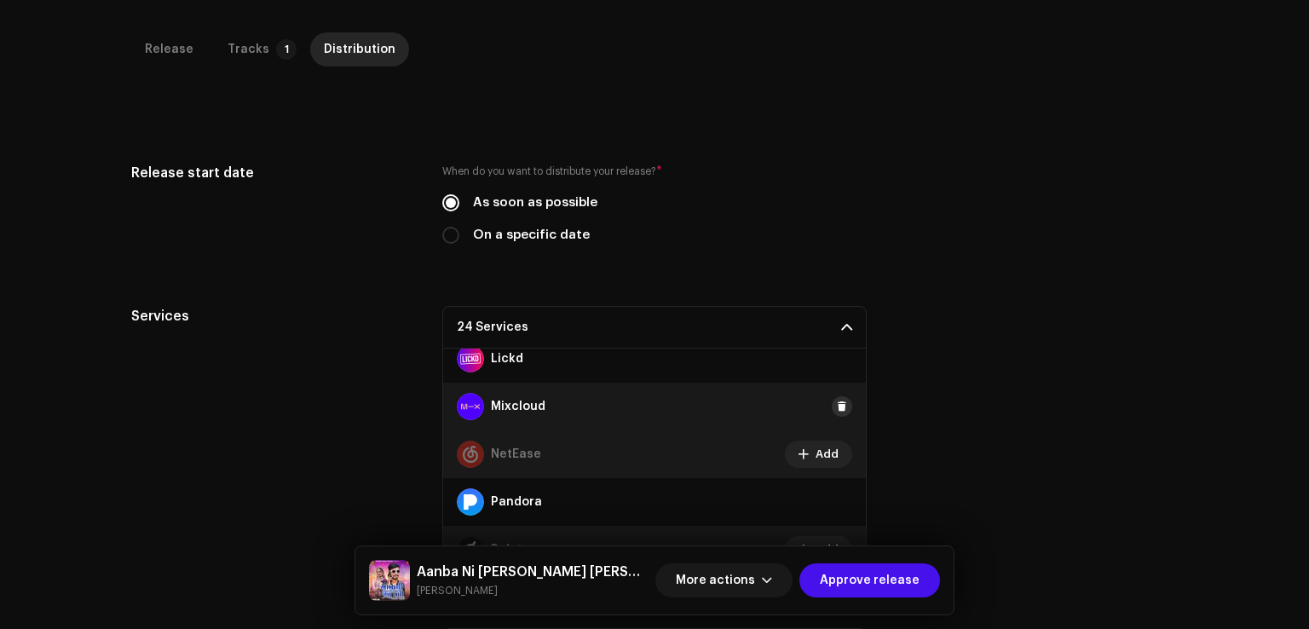
click at [832, 396] on button at bounding box center [842, 406] width 20 height 20
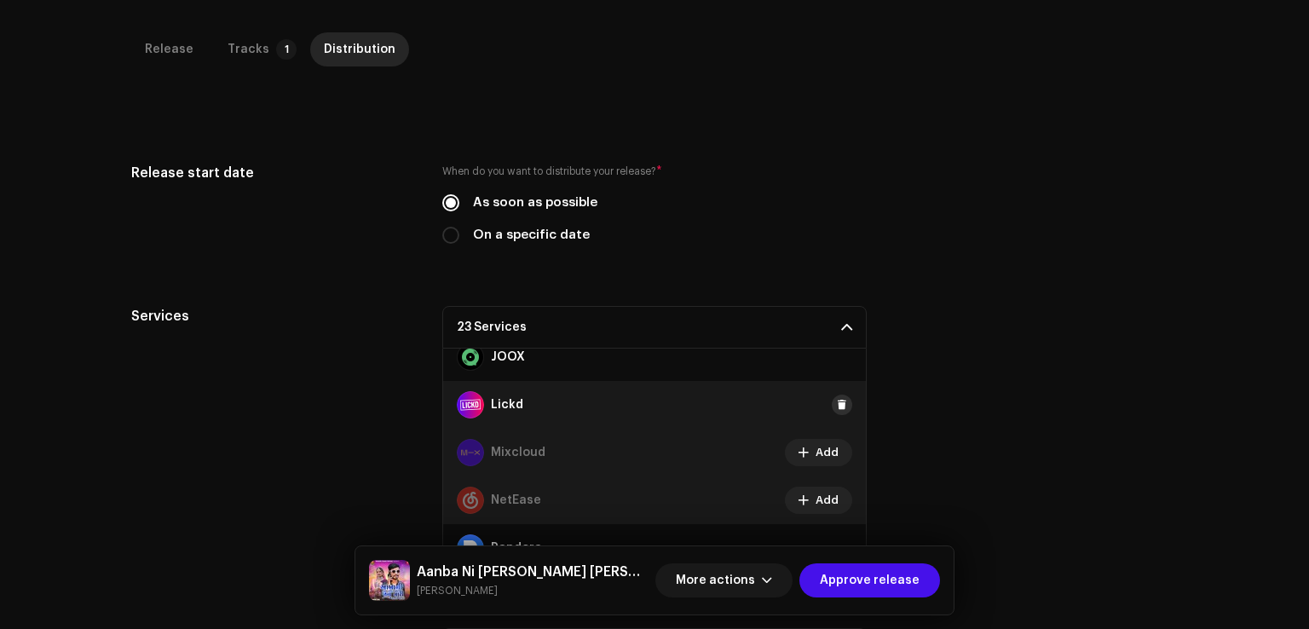
scroll to position [549, 0]
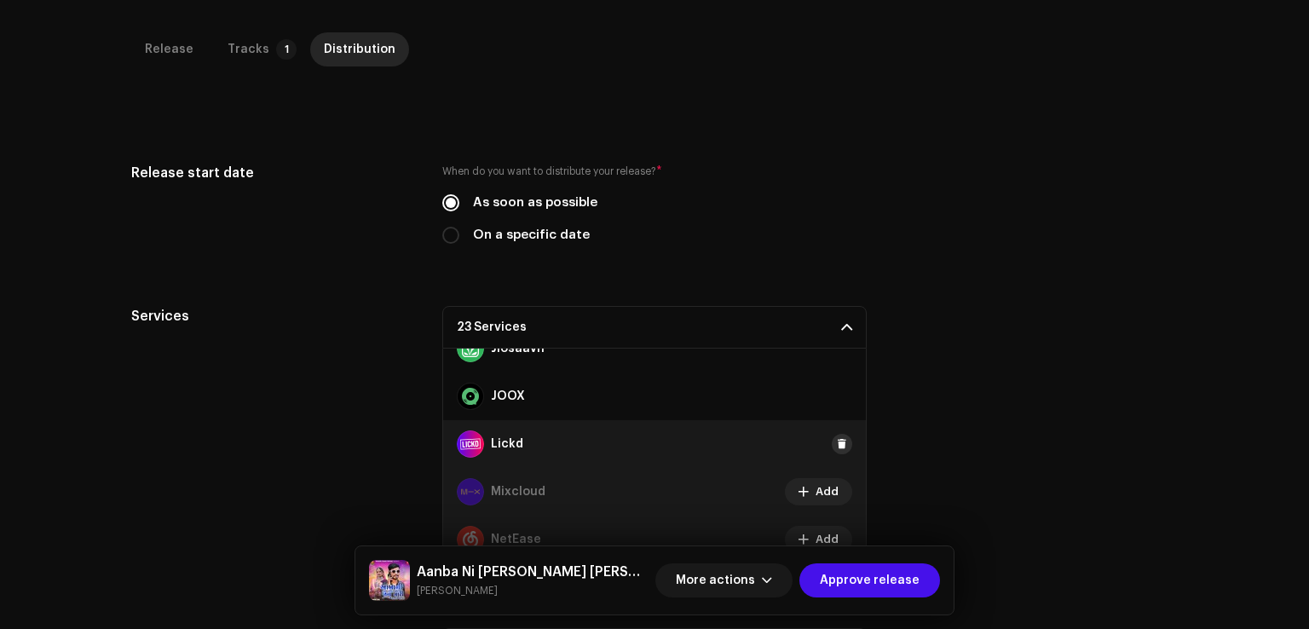
click at [837, 437] on span at bounding box center [842, 444] width 10 height 14
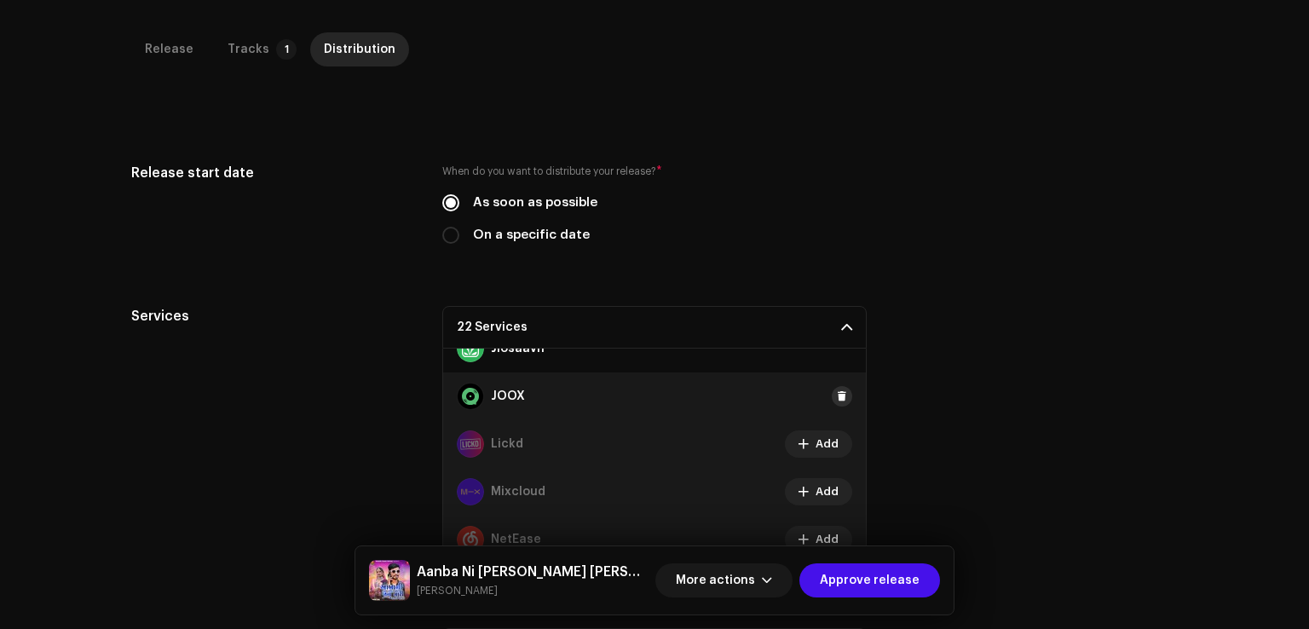
click at [837, 389] on span at bounding box center [842, 396] width 10 height 14
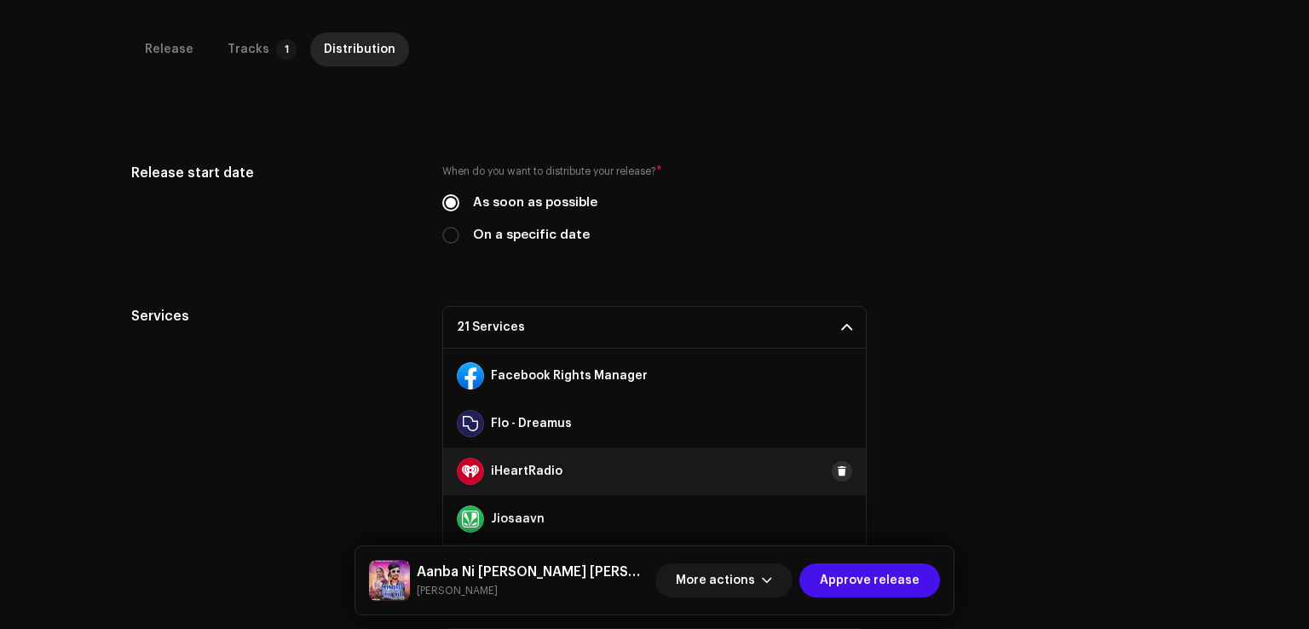
click at [837, 464] on span at bounding box center [842, 471] width 10 height 14
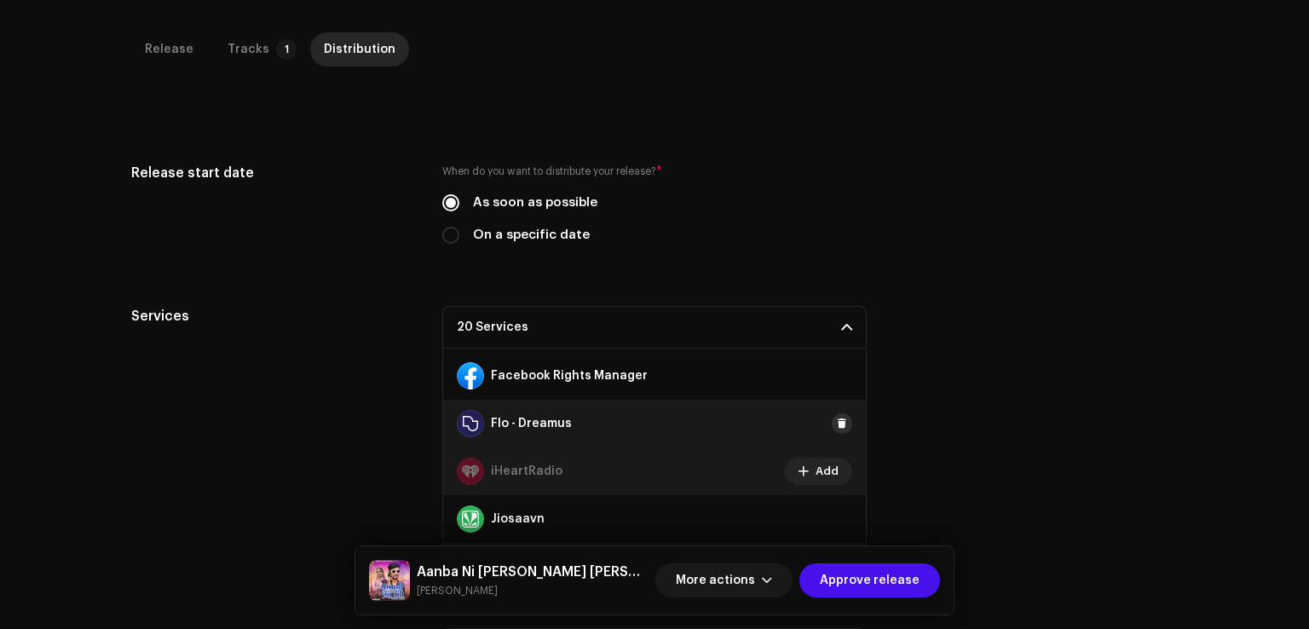
click at [837, 417] on span at bounding box center [842, 424] width 10 height 14
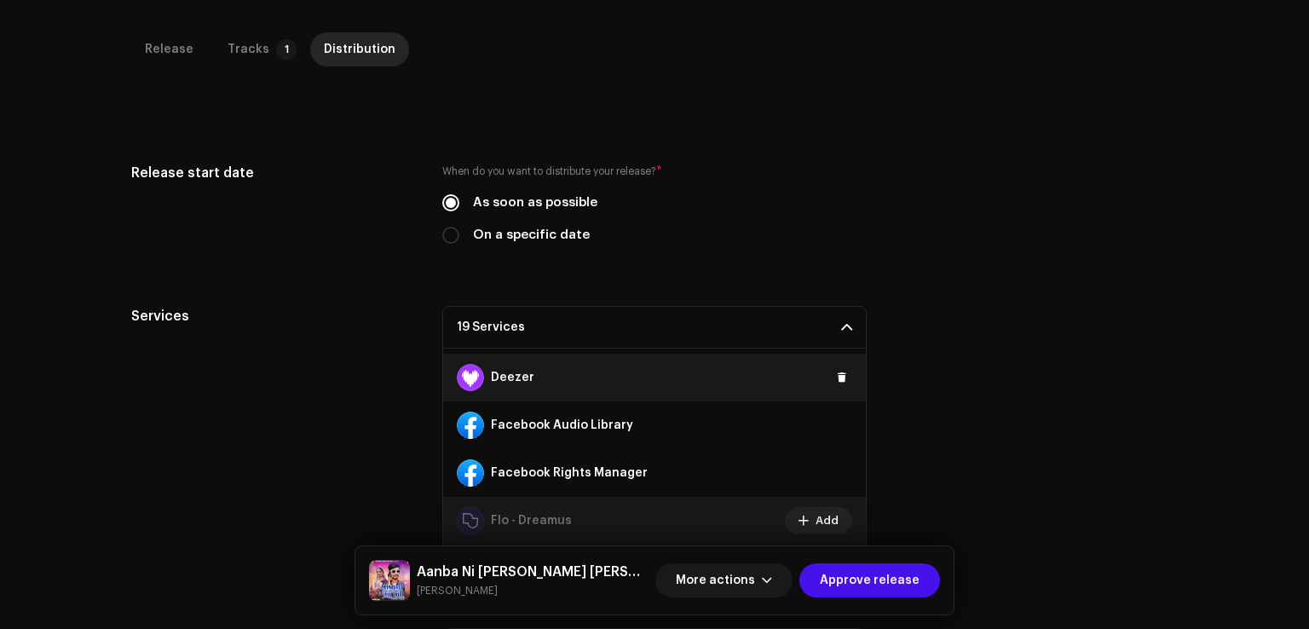
scroll to position [208, 0]
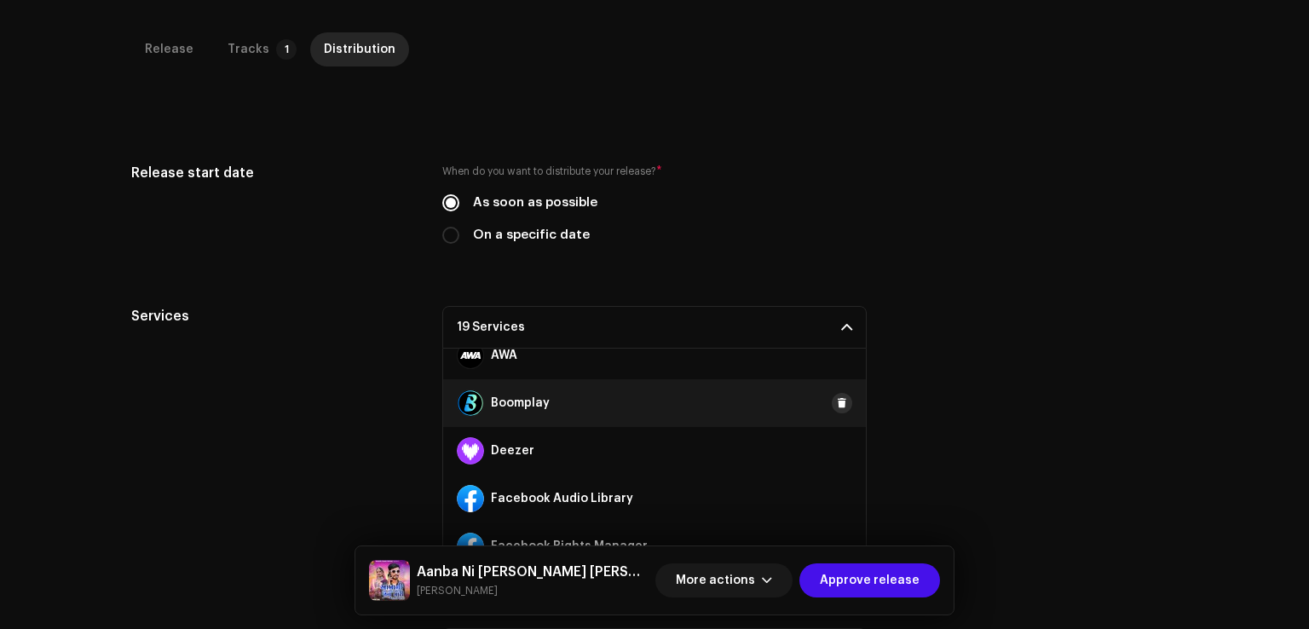
click at [837, 396] on span at bounding box center [842, 403] width 10 height 14
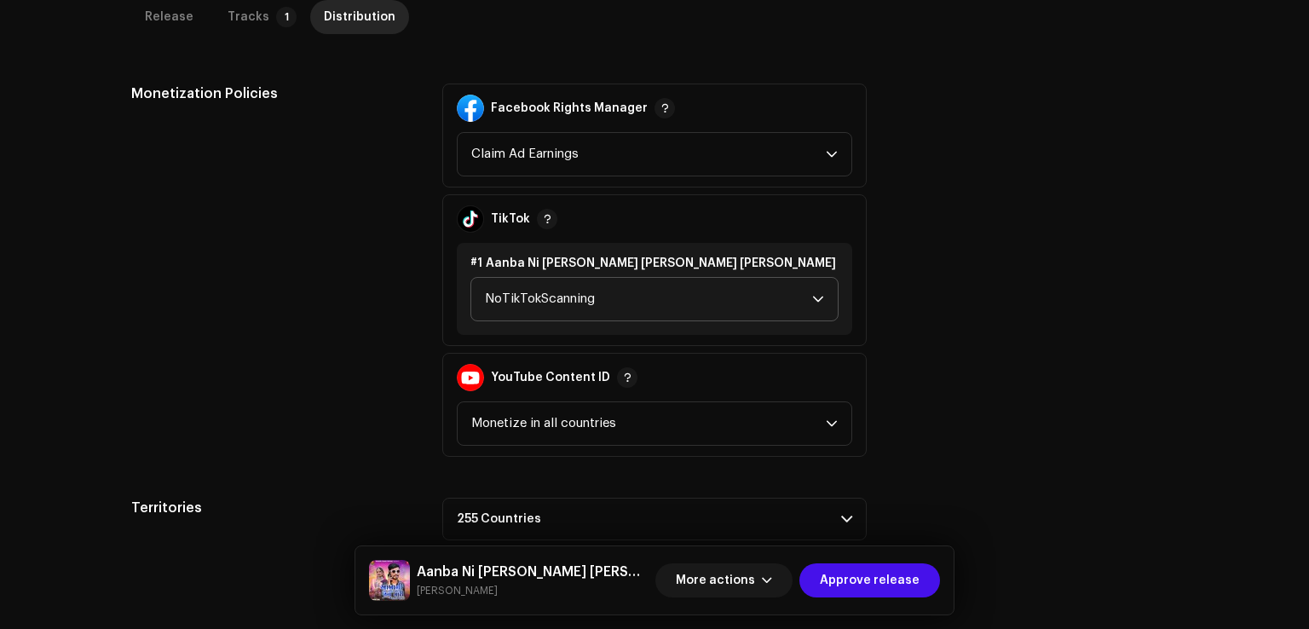
click at [518, 278] on span "NoTikTokScanning" at bounding box center [648, 299] width 327 height 43
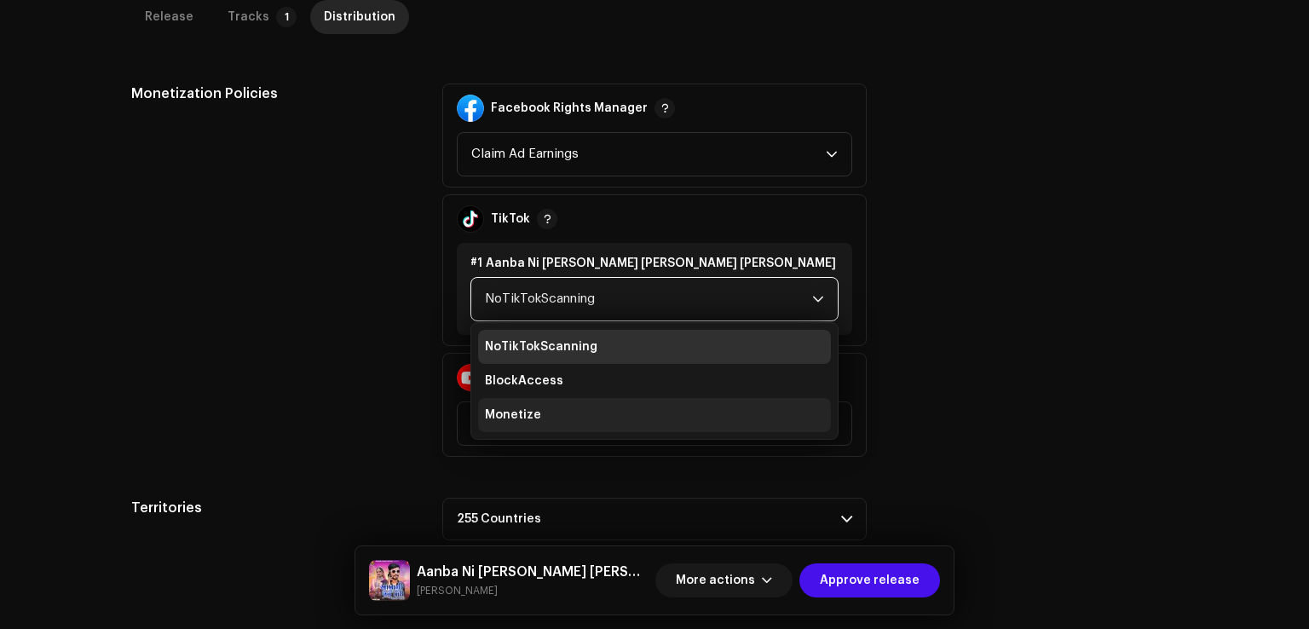
click at [490, 398] on li "Monetize" at bounding box center [654, 415] width 353 height 34
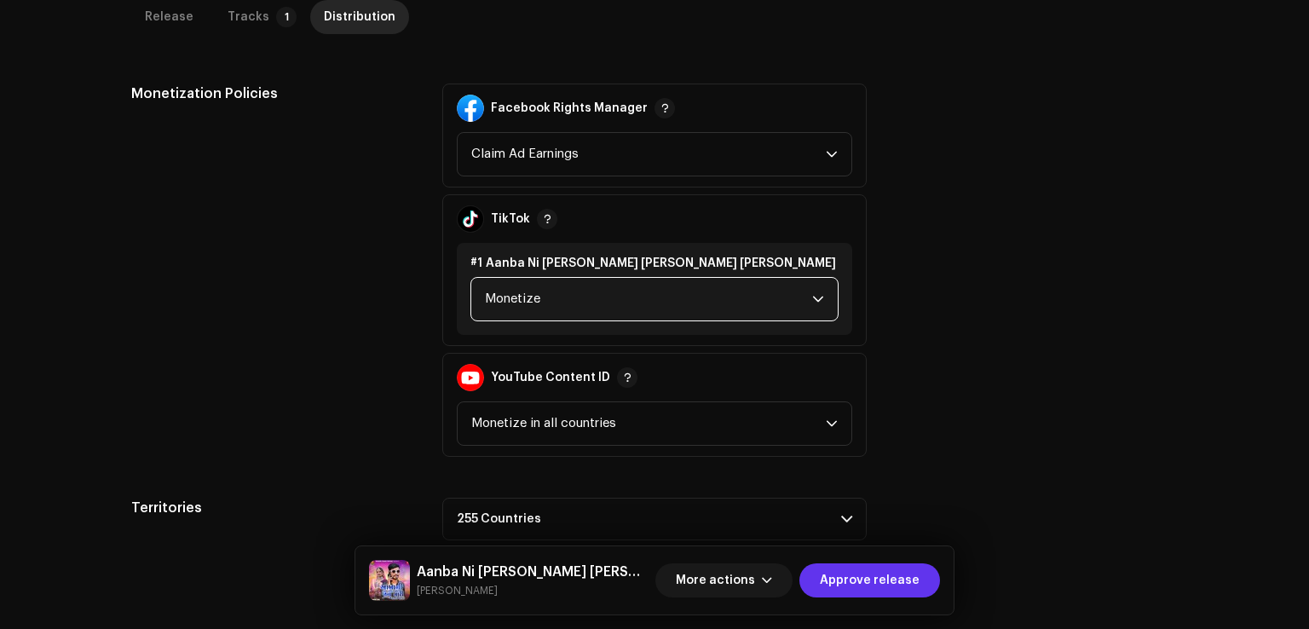
click at [855, 586] on span "Approve release" at bounding box center [870, 580] width 100 height 34
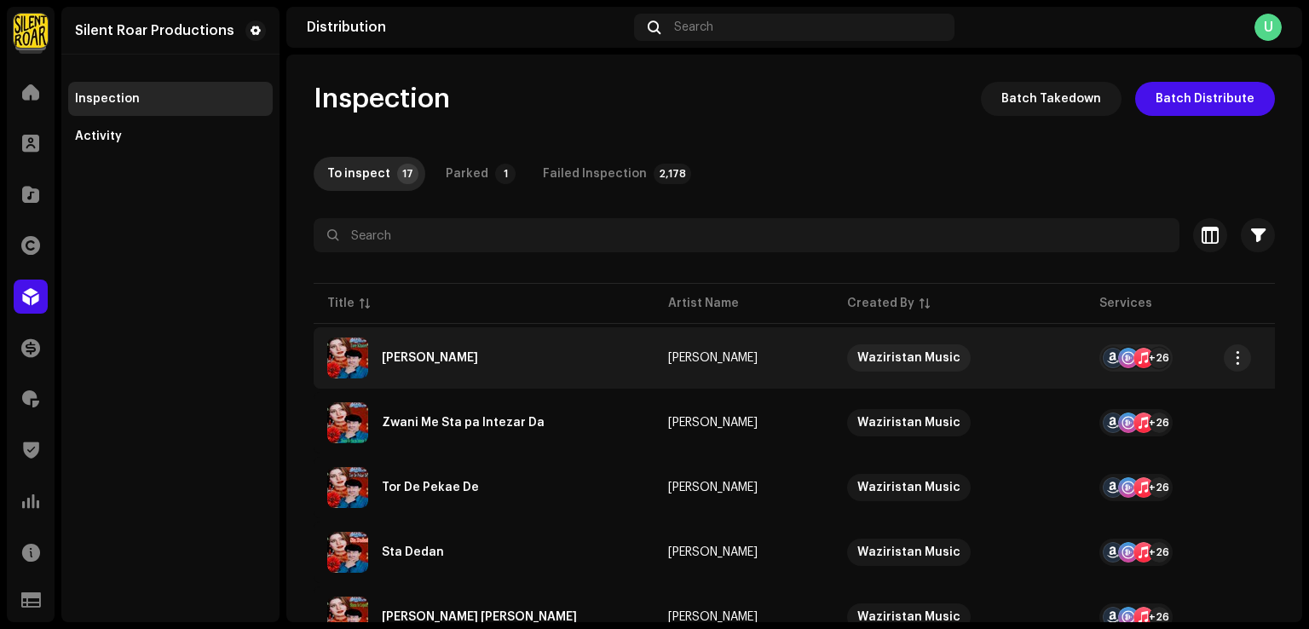
click at [472, 350] on div "[PERSON_NAME]" at bounding box center [484, 357] width 314 height 41
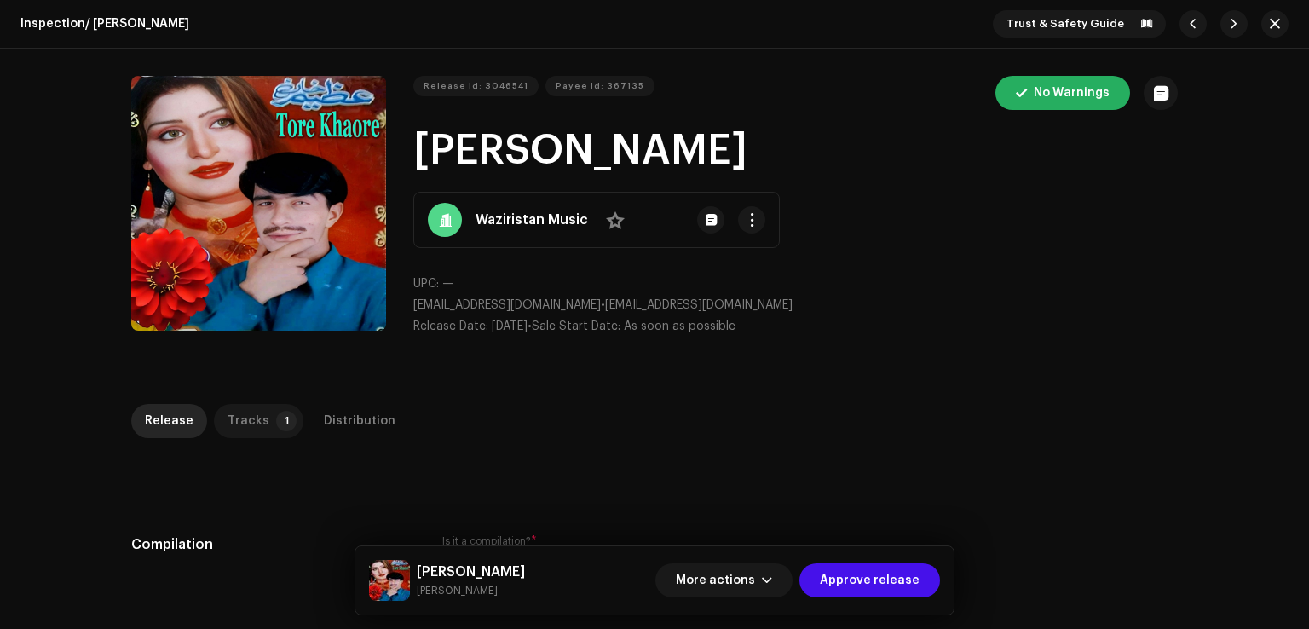
click at [259, 423] on p-tab "Tracks 1" at bounding box center [258, 421] width 89 height 34
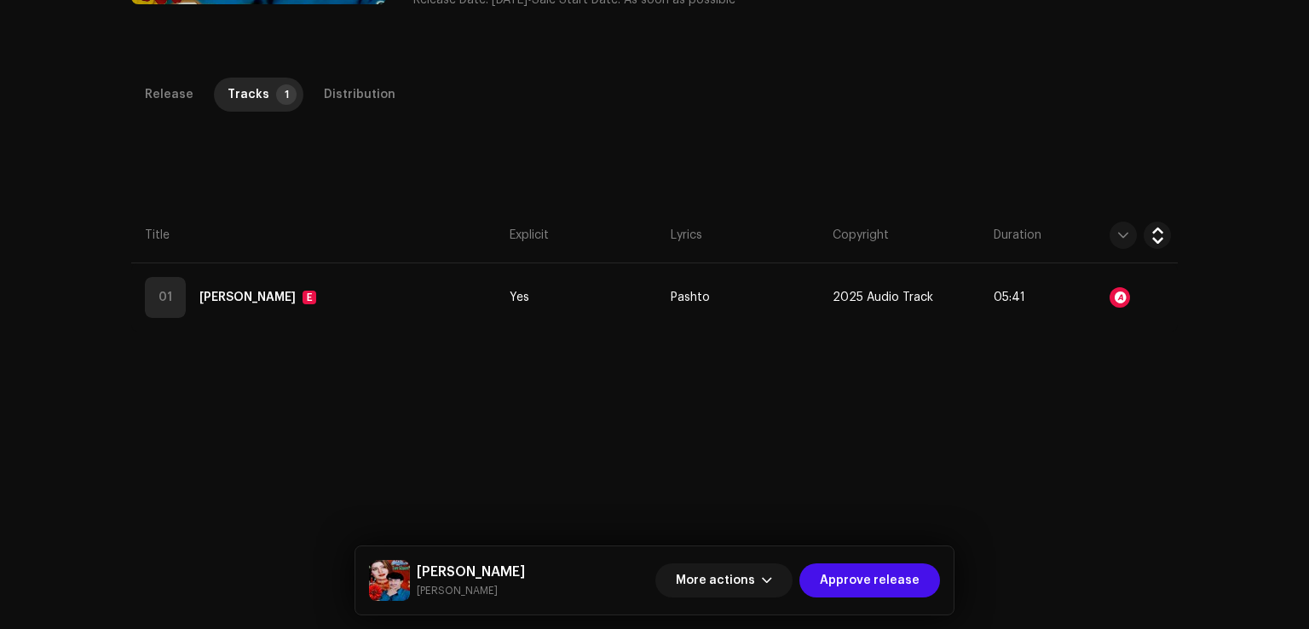
scroll to position [403, 0]
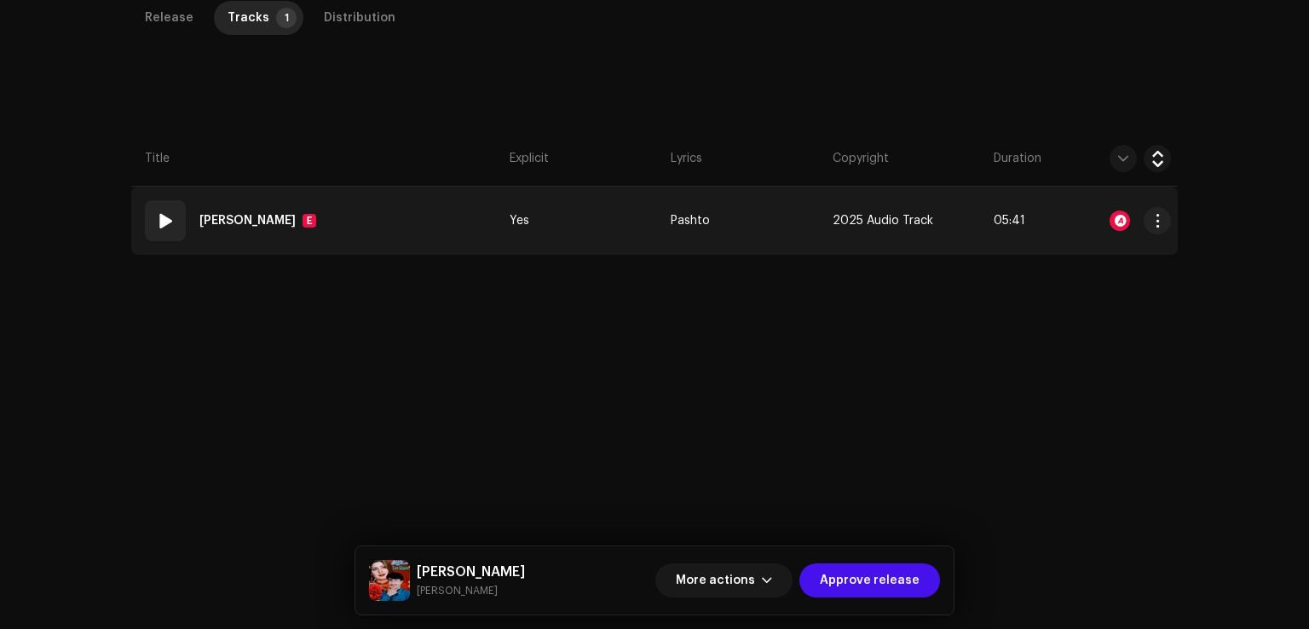
click at [302, 222] on re-a-explicit-icon "E" at bounding box center [309, 221] width 14 height 14
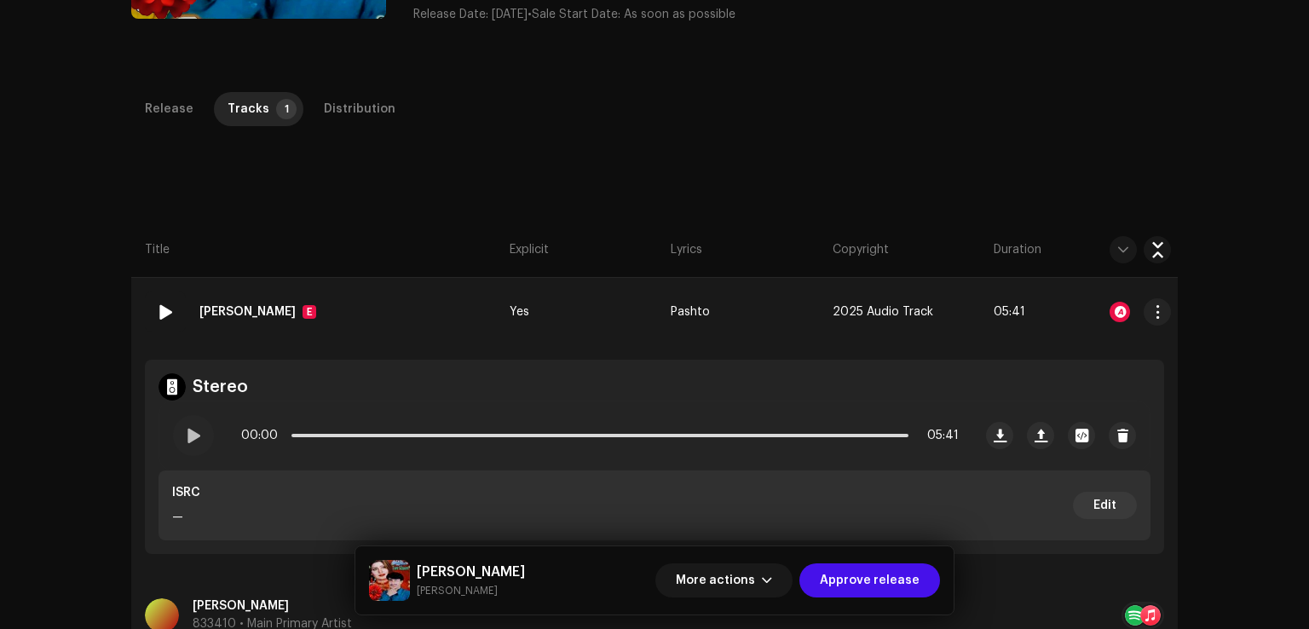
scroll to position [250, 0]
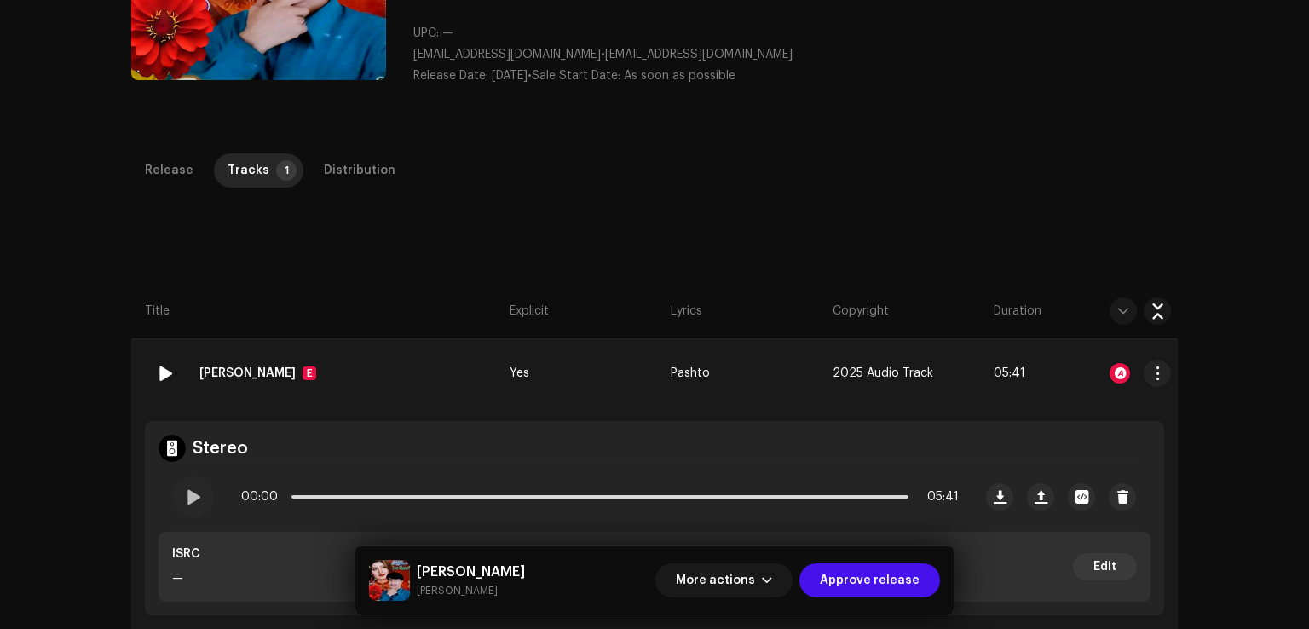
click at [266, 385] on div "Tore Khaore E" at bounding box center [261, 373] width 124 height 34
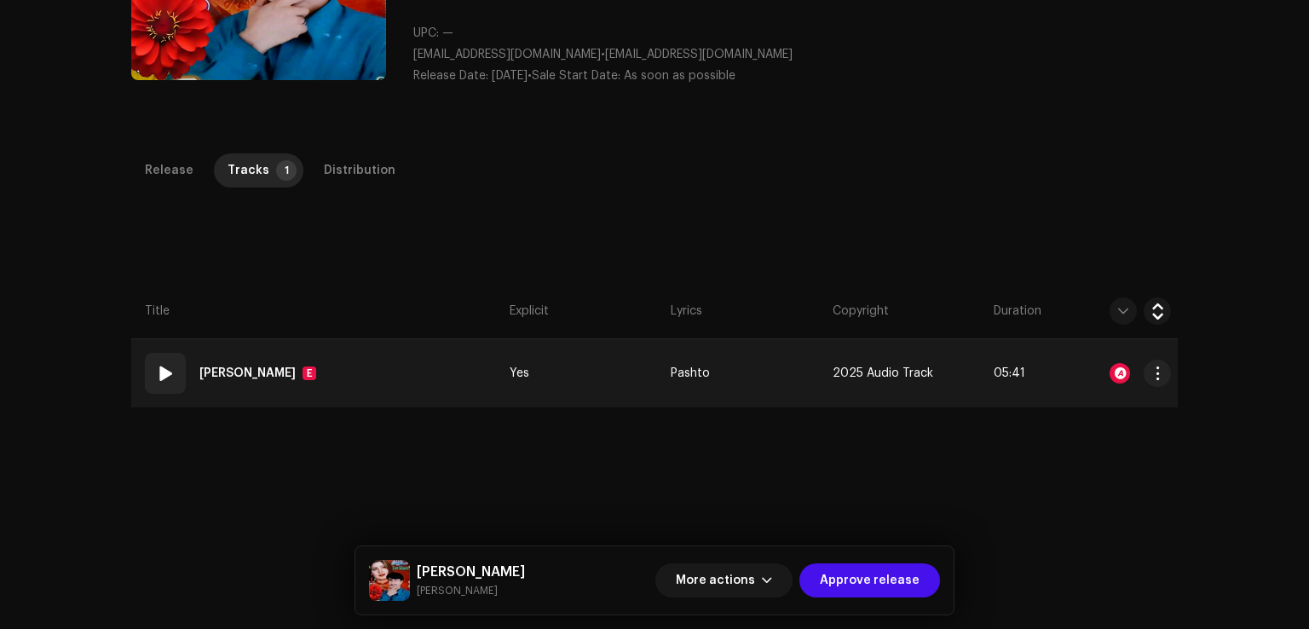
click at [259, 376] on strong "[PERSON_NAME]" at bounding box center [247, 373] width 96 height 34
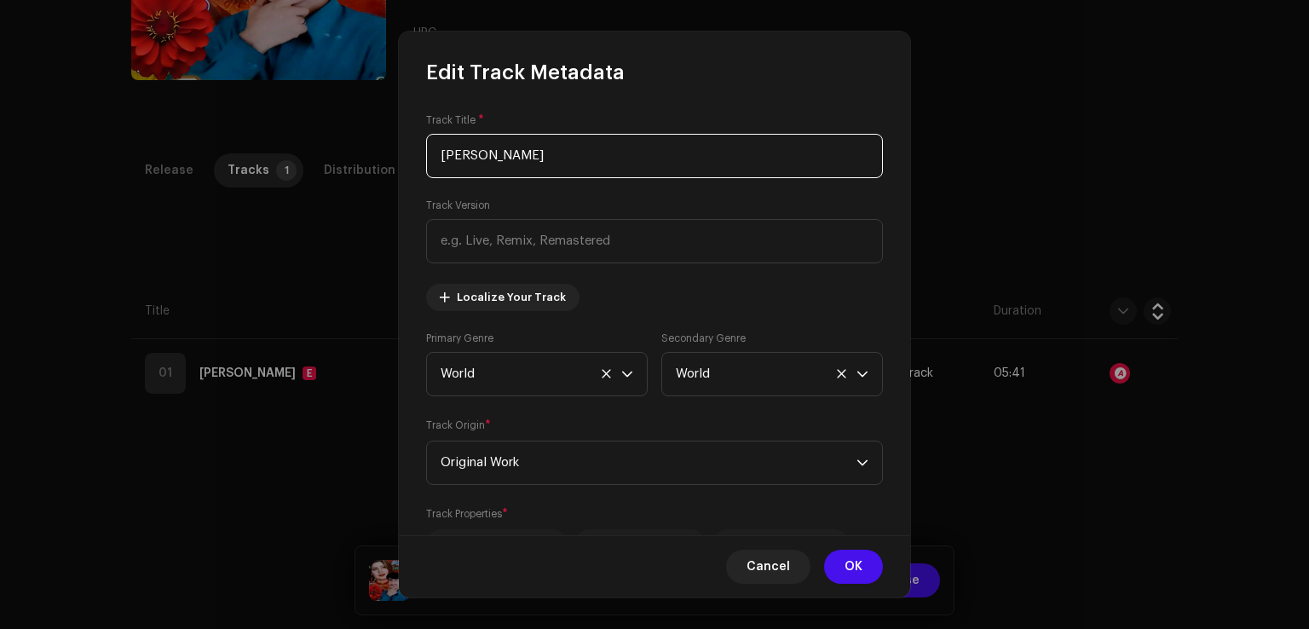
scroll to position [572, 0]
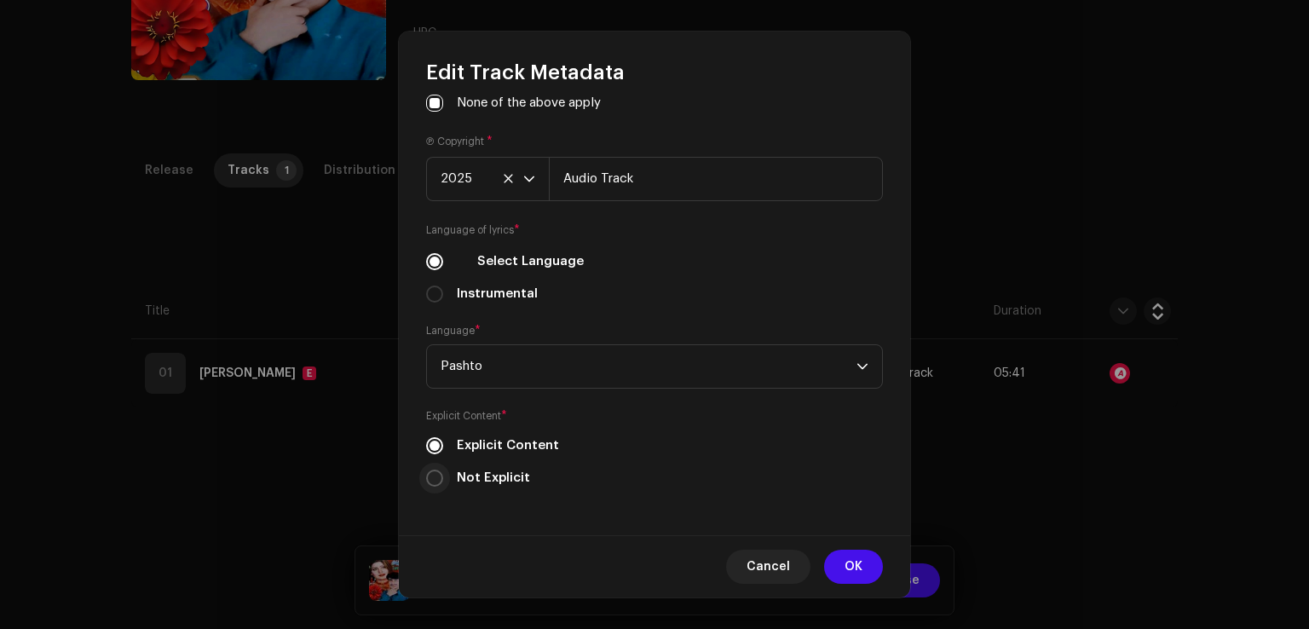
click at [433, 483] on input "Not Explicit" at bounding box center [434, 477] width 17 height 17
radio input "true"
click at [842, 563] on button "OK" at bounding box center [853, 567] width 59 height 34
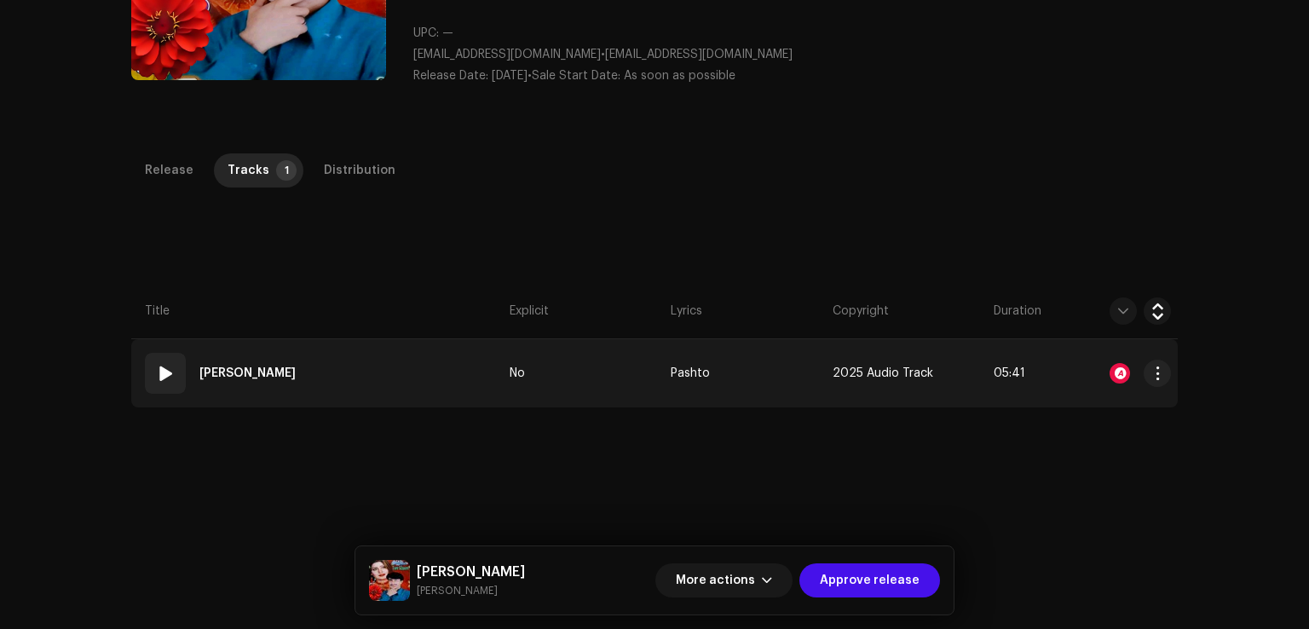
click at [375, 383] on td "01 Tore Khaore" at bounding box center [316, 373] width 371 height 68
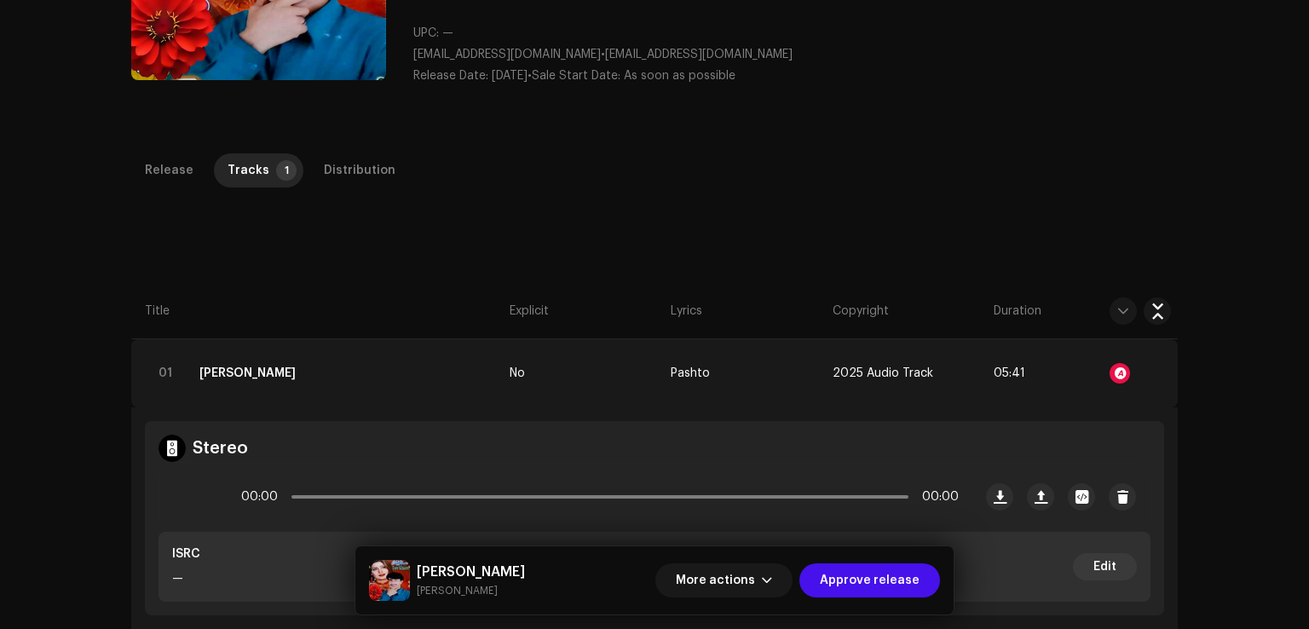
scroll to position [591, 0]
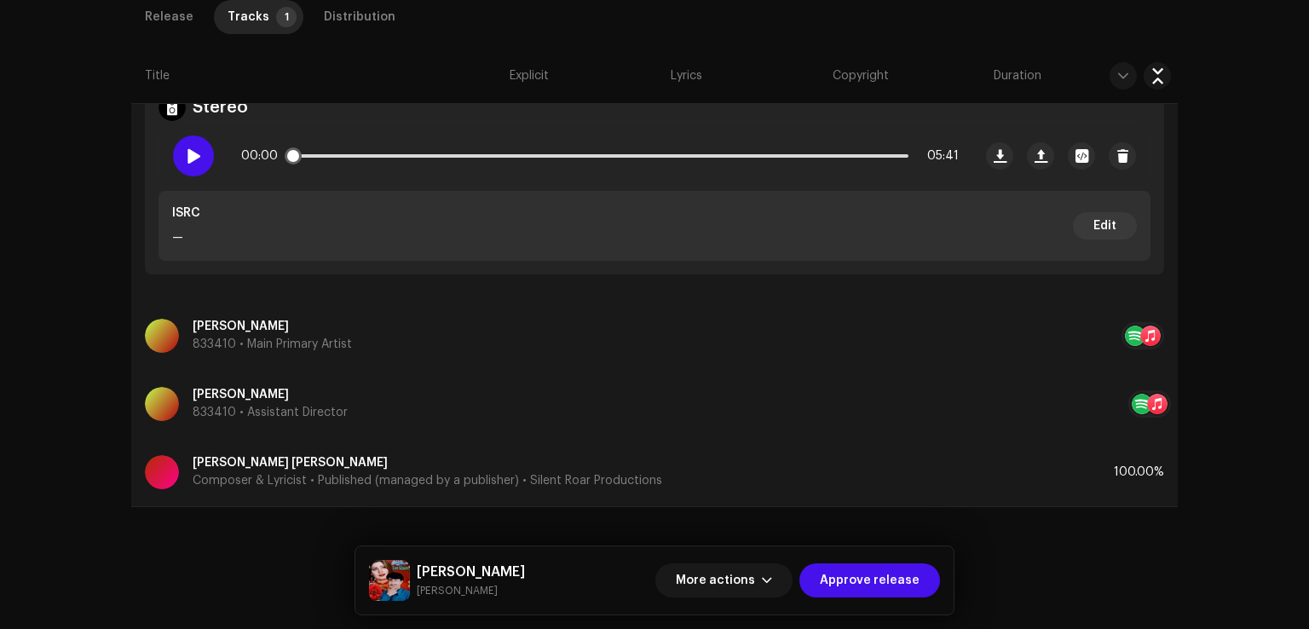
click at [191, 170] on div at bounding box center [193, 155] width 41 height 41
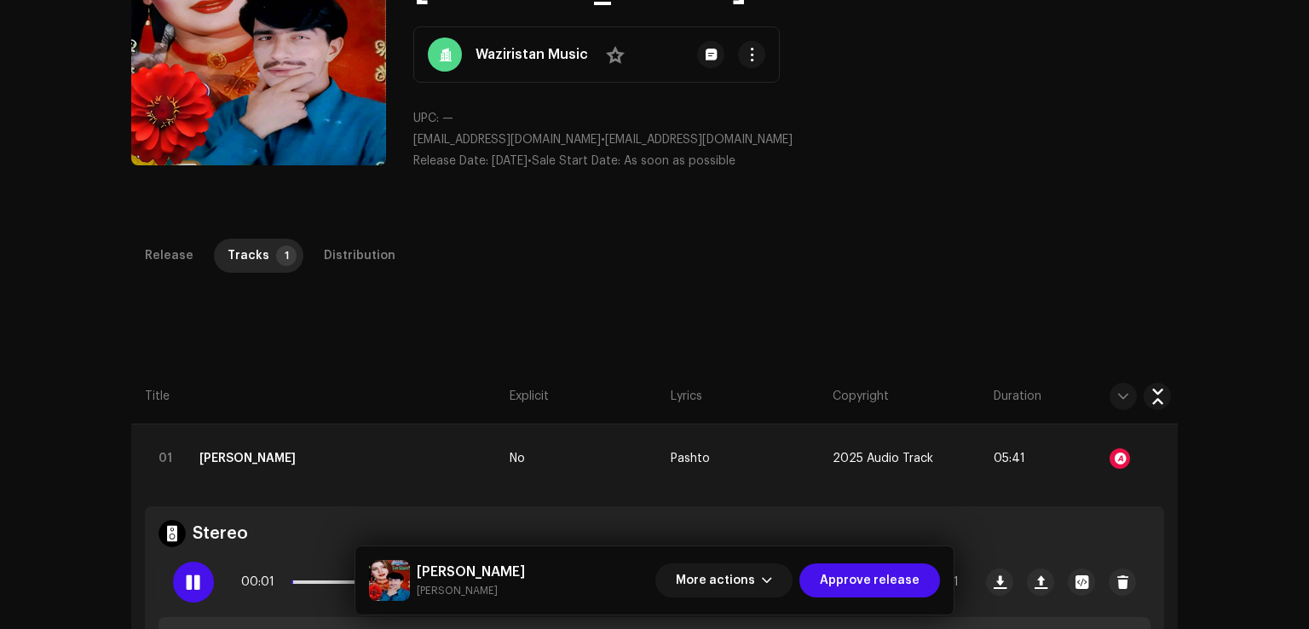
scroll to position [506, 0]
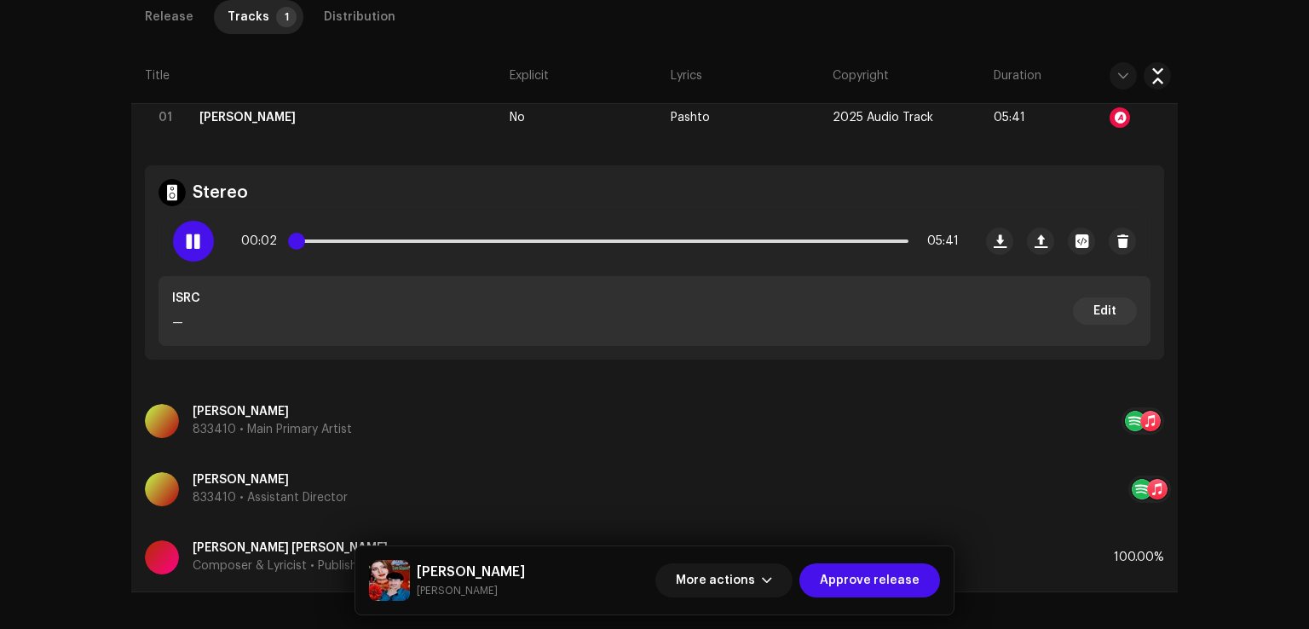
click at [305, 243] on span at bounding box center [296, 241] width 17 height 17
drag, startPoint x: 314, startPoint y: 242, endPoint x: 323, endPoint y: 242, distance: 9.4
click at [323, 242] on div "00:14 05:41" at bounding box center [599, 241] width 717 height 34
drag, startPoint x: 337, startPoint y: 240, endPoint x: 388, endPoint y: 232, distance: 51.8
click at [387, 232] on div "00:20 05:41" at bounding box center [599, 241] width 717 height 34
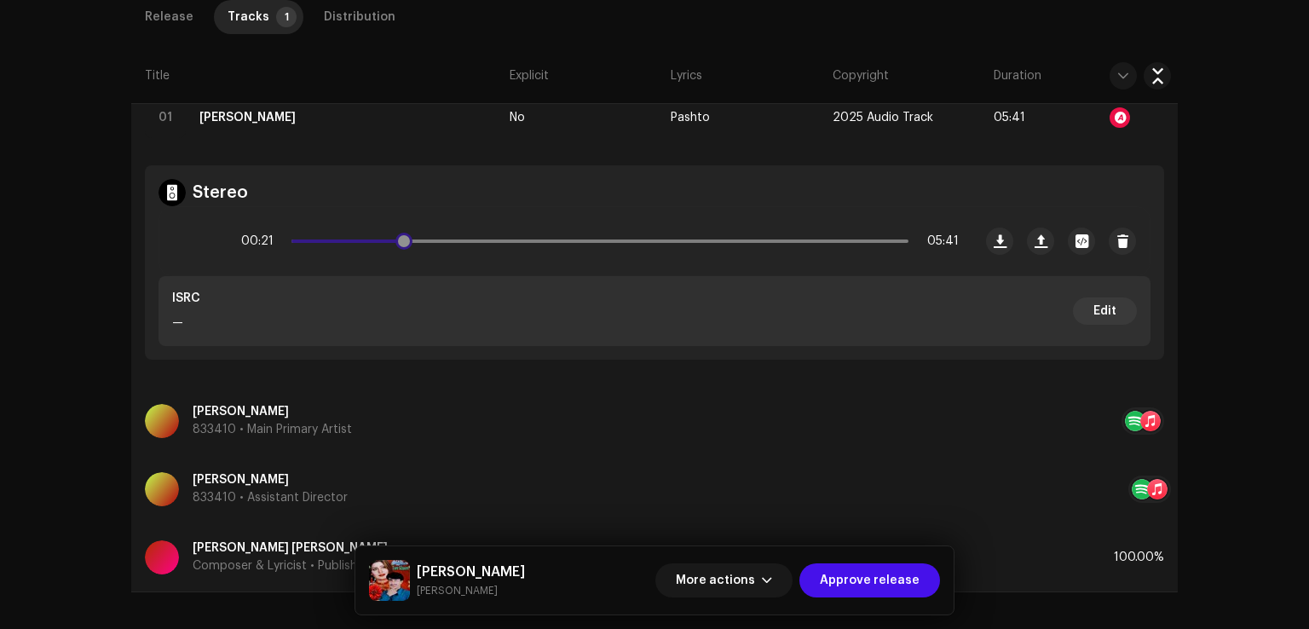
drag, startPoint x: 329, startPoint y: 240, endPoint x: 406, endPoint y: 232, distance: 77.2
click at [406, 232] on div "00:21 05:41" at bounding box center [599, 241] width 717 height 34
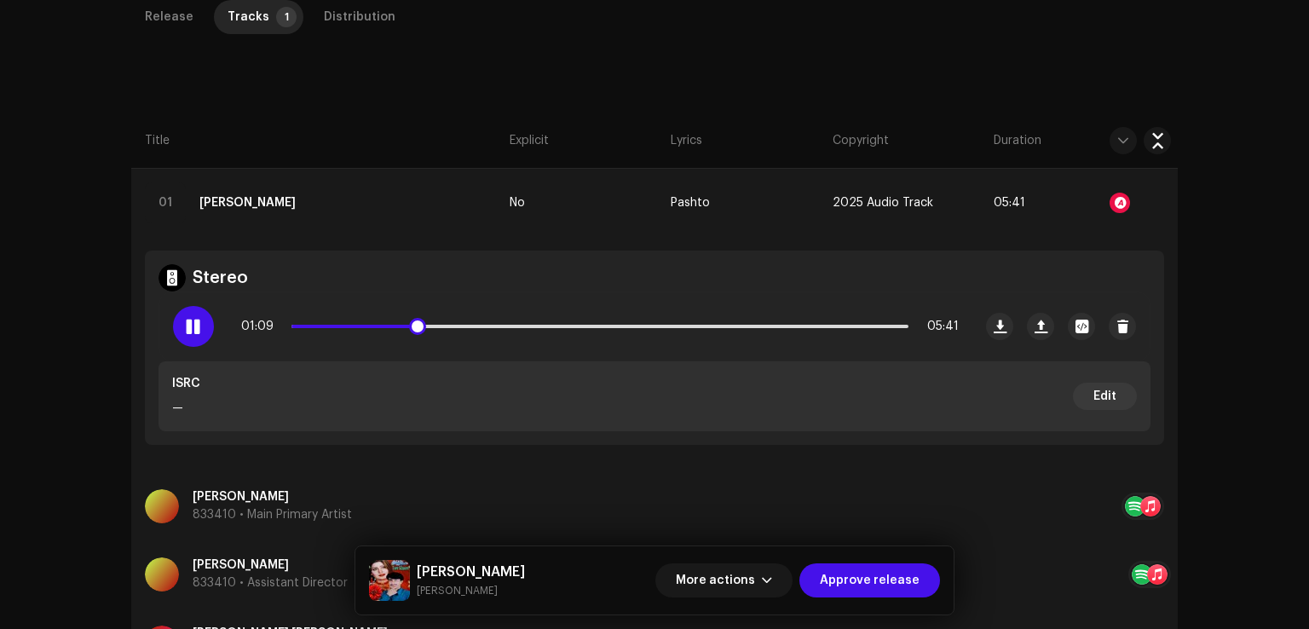
scroll to position [426, 0]
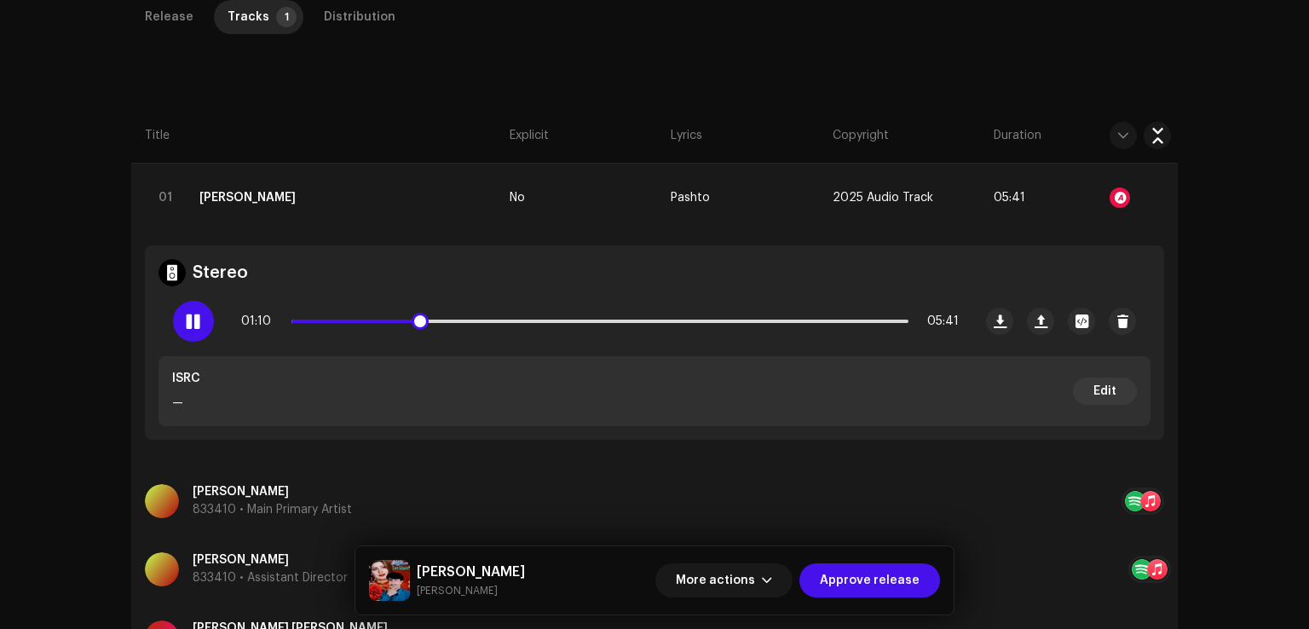
click at [196, 325] on span at bounding box center [193, 321] width 14 height 14
click at [748, 580] on span "More actions" at bounding box center [715, 580] width 79 height 34
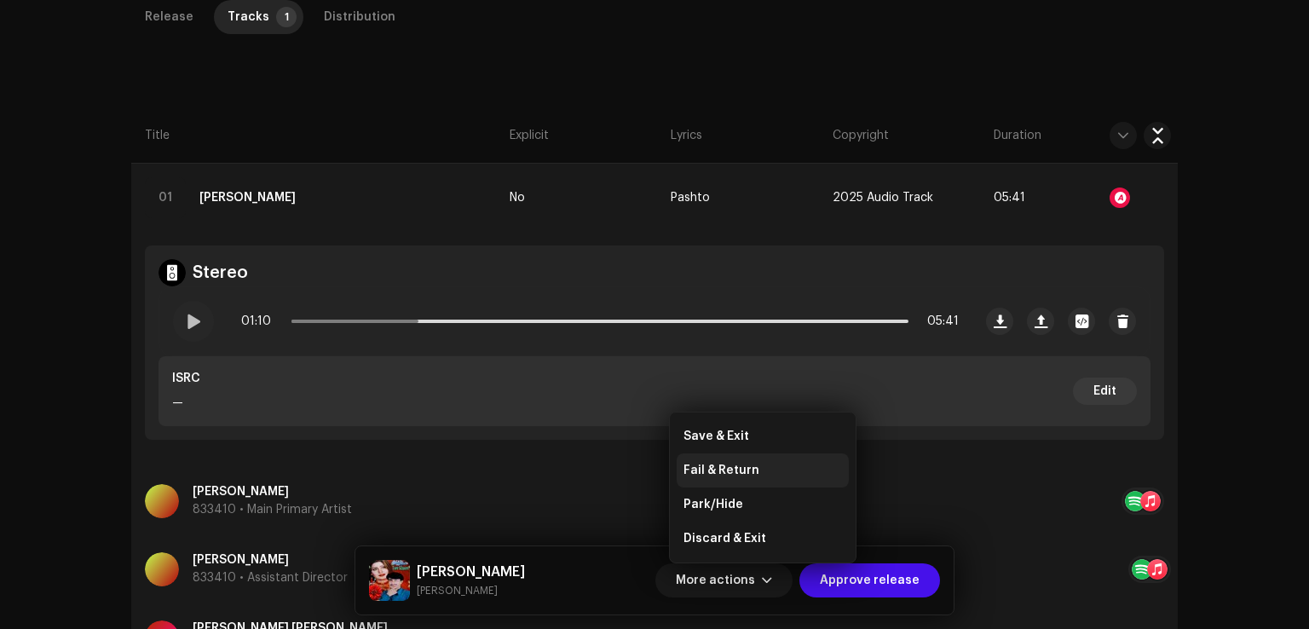
click at [757, 463] on div "Fail & Return" at bounding box center [762, 470] width 158 height 14
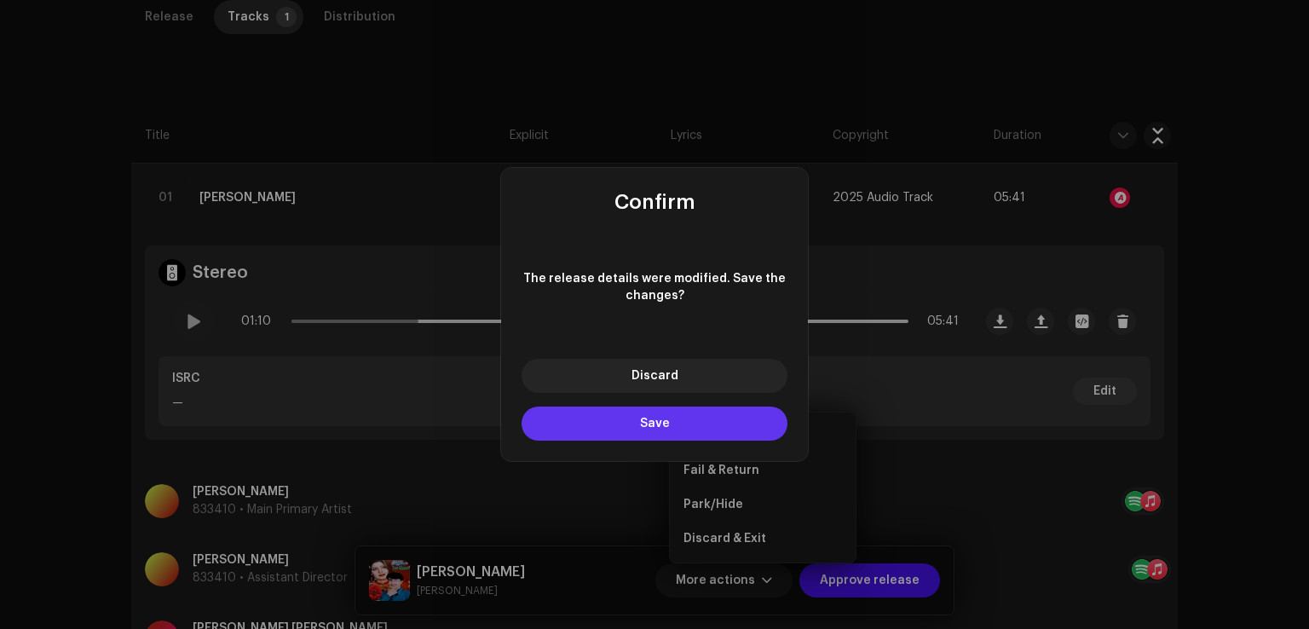
click at [646, 432] on button "Save" at bounding box center [654, 423] width 266 height 34
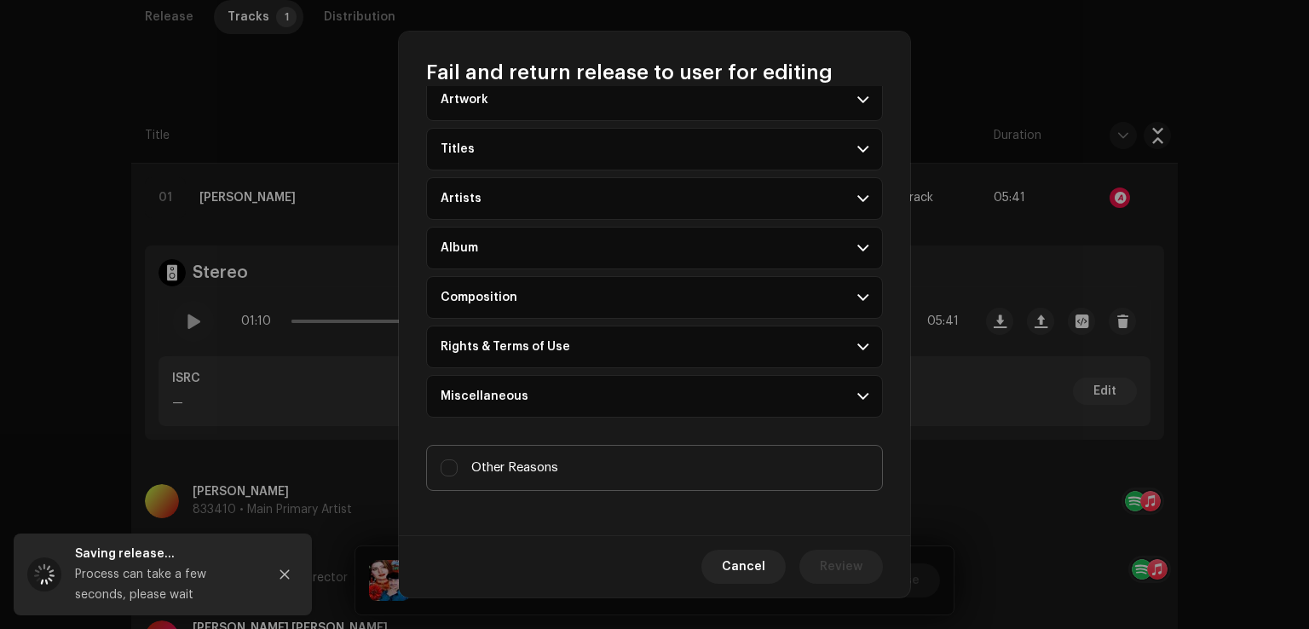
click at [498, 445] on label "Other Reasons" at bounding box center [654, 468] width 457 height 46
click at [458, 459] on input "Other Reasons" at bounding box center [448, 467] width 17 height 17
checkbox input "true"
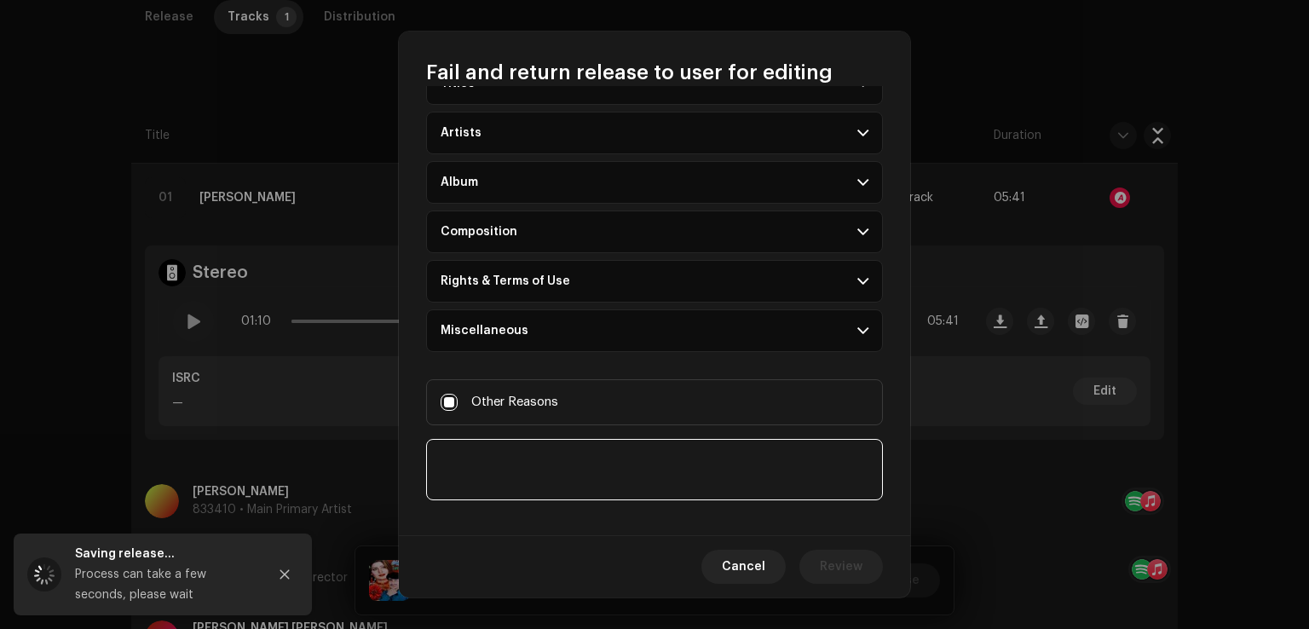
click at [486, 440] on textarea at bounding box center [654, 469] width 457 height 61
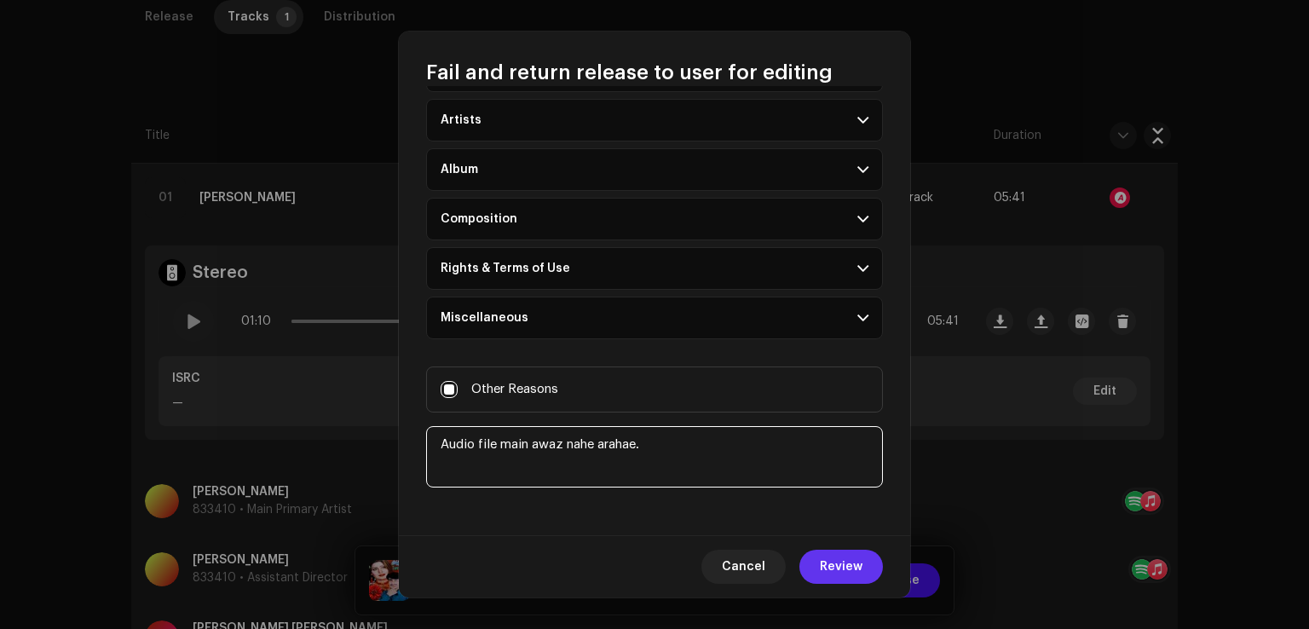
type textarea "Audio file main awaz nahe arahae."
click at [836, 578] on span "Review" at bounding box center [841, 567] width 43 height 34
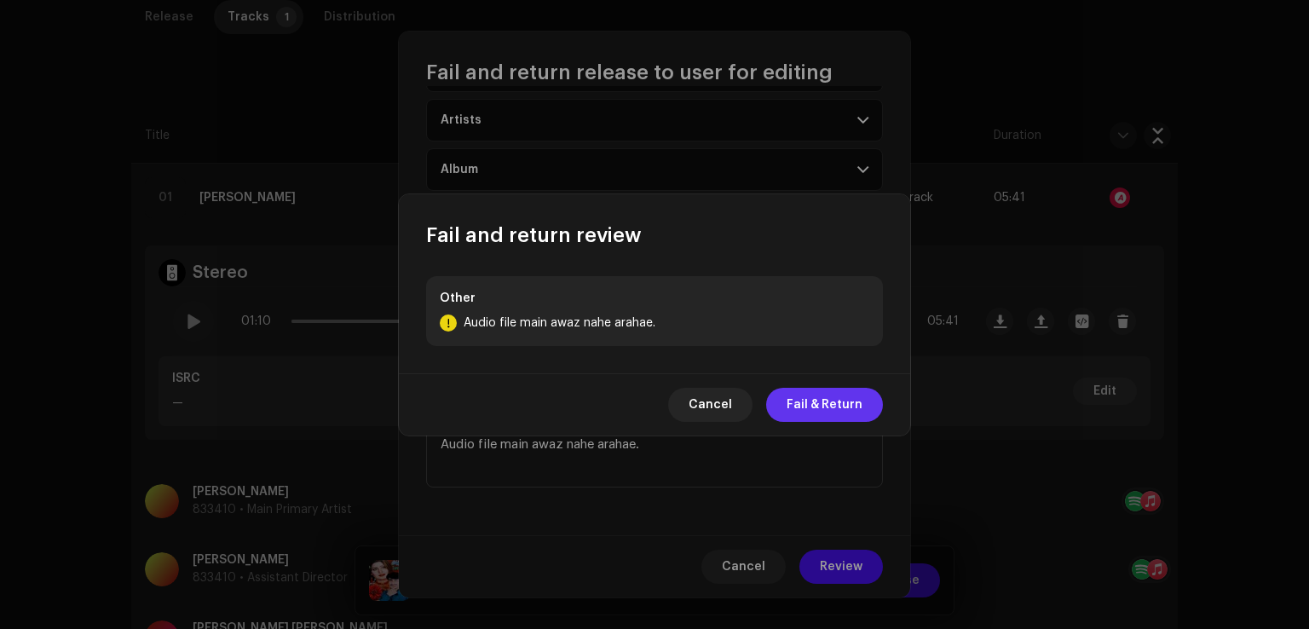
click at [839, 399] on span "Fail & Return" at bounding box center [824, 405] width 76 height 34
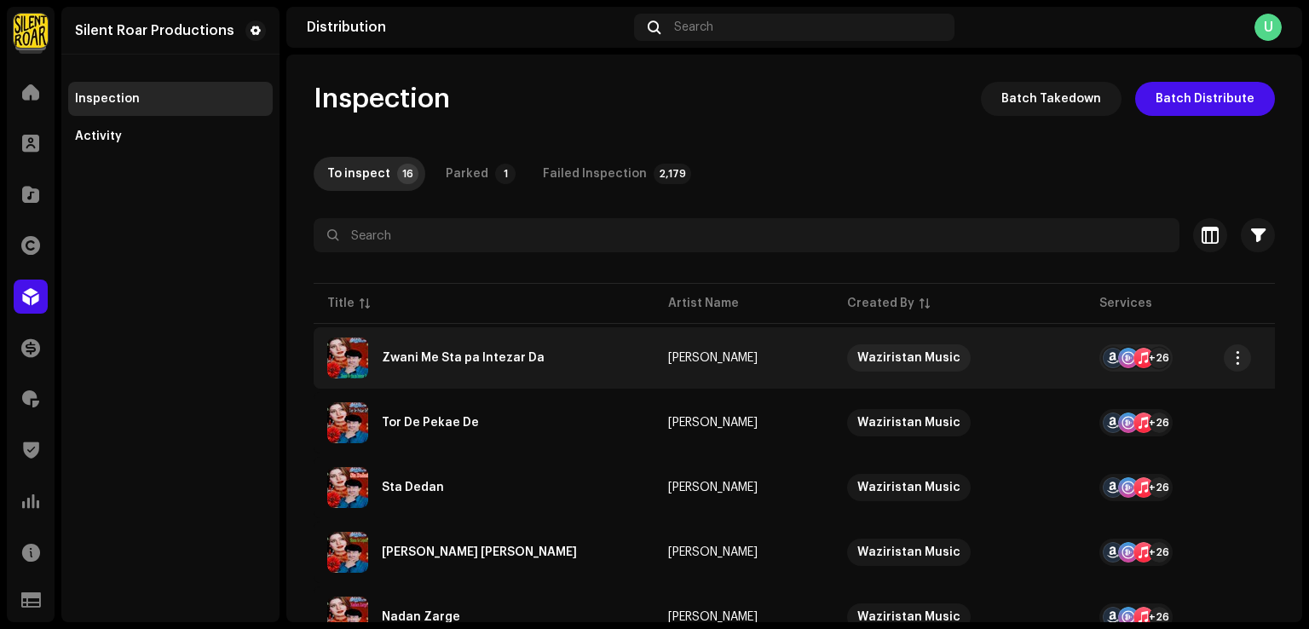
click at [487, 352] on div "Zwani Me Sta pa Intezar Da" at bounding box center [463, 358] width 163 height 12
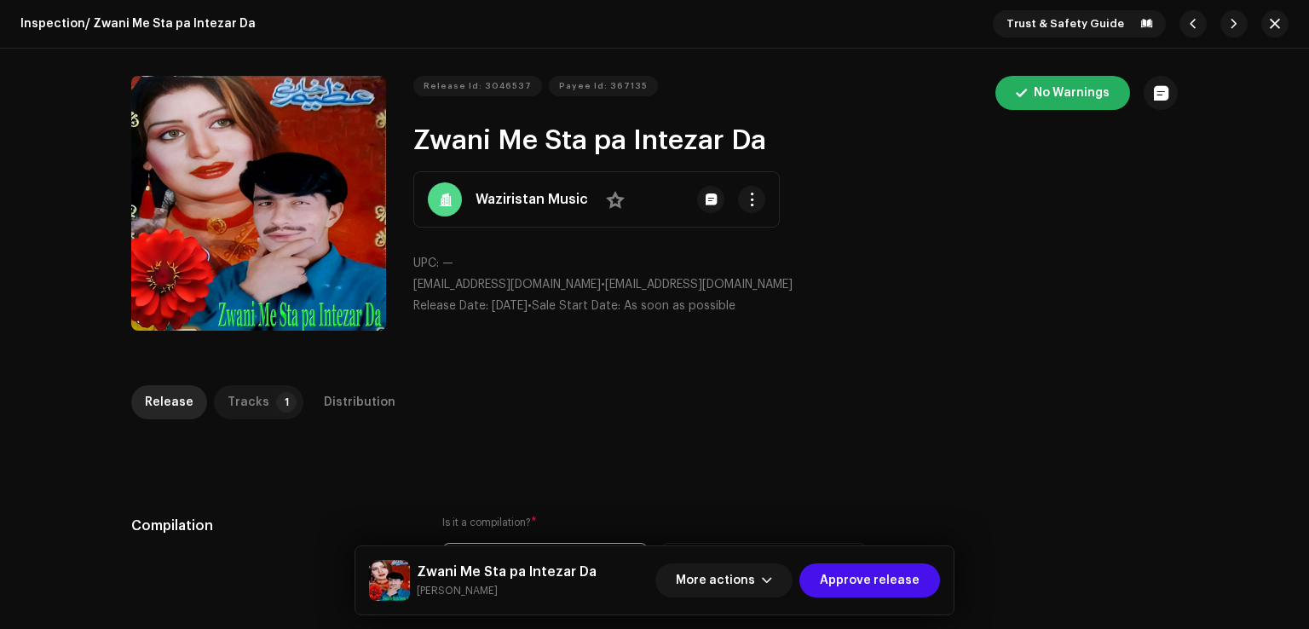
click at [276, 396] on p-badge "1" at bounding box center [286, 402] width 20 height 20
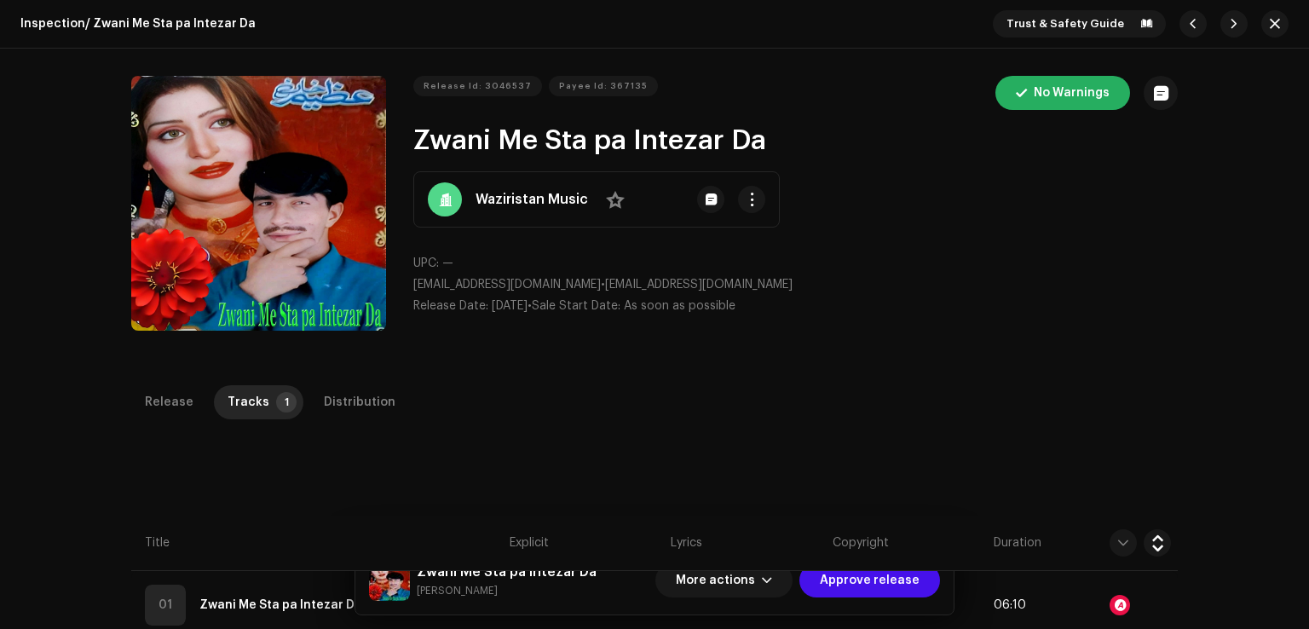
scroll to position [341, 0]
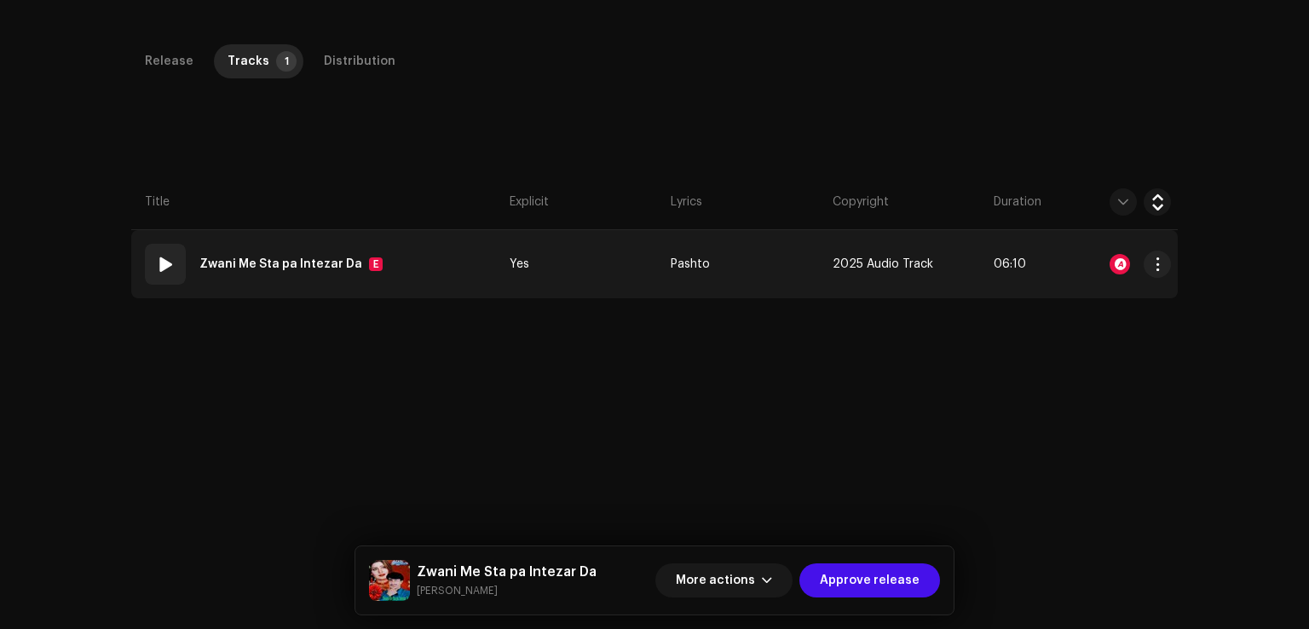
click at [324, 257] on strong "Zwani Me Sta pa Intezar Da" at bounding box center [280, 264] width 163 height 34
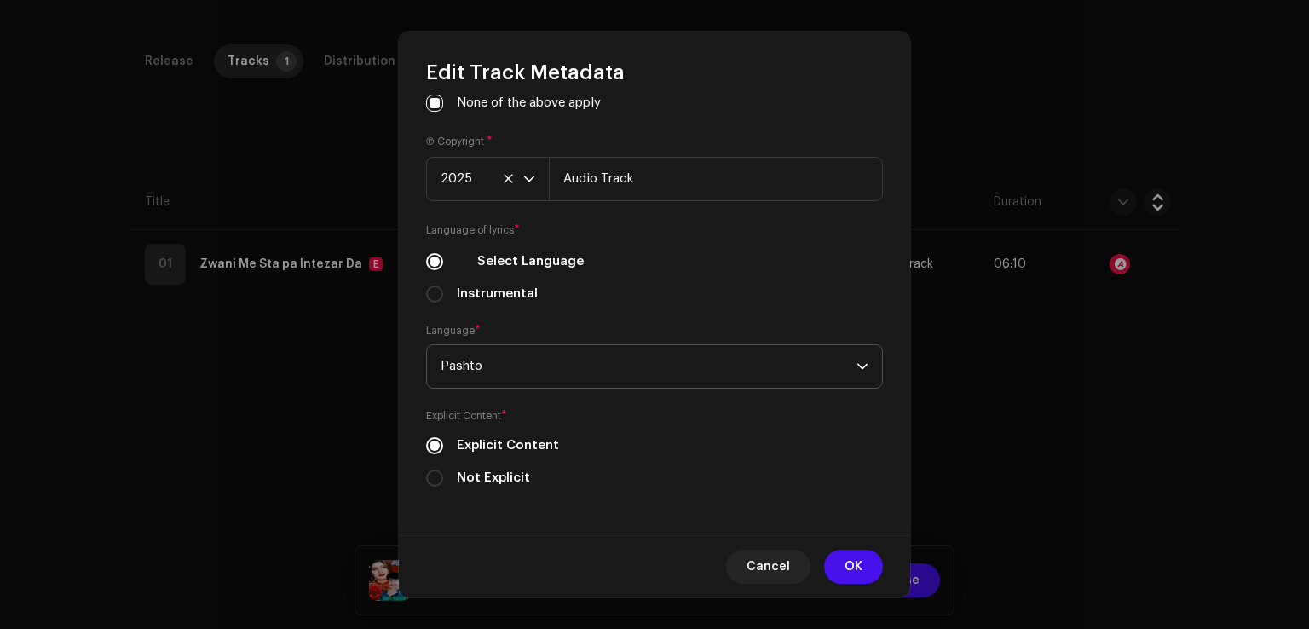
scroll to position [572, 0]
click at [436, 483] on input "Not Explicit" at bounding box center [434, 477] width 17 height 17
radio input "true"
click at [847, 558] on span "OK" at bounding box center [853, 567] width 18 height 34
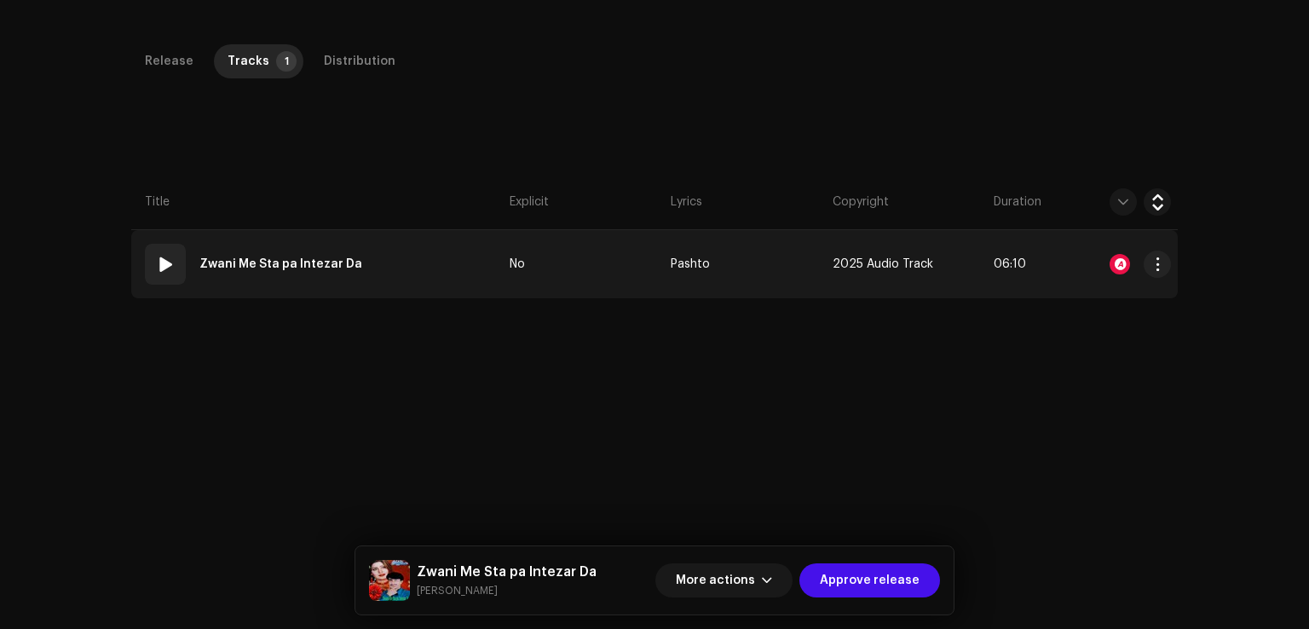
click at [463, 267] on td "01 Zwani Me Sta pa Intezar Da" at bounding box center [316, 264] width 371 height 68
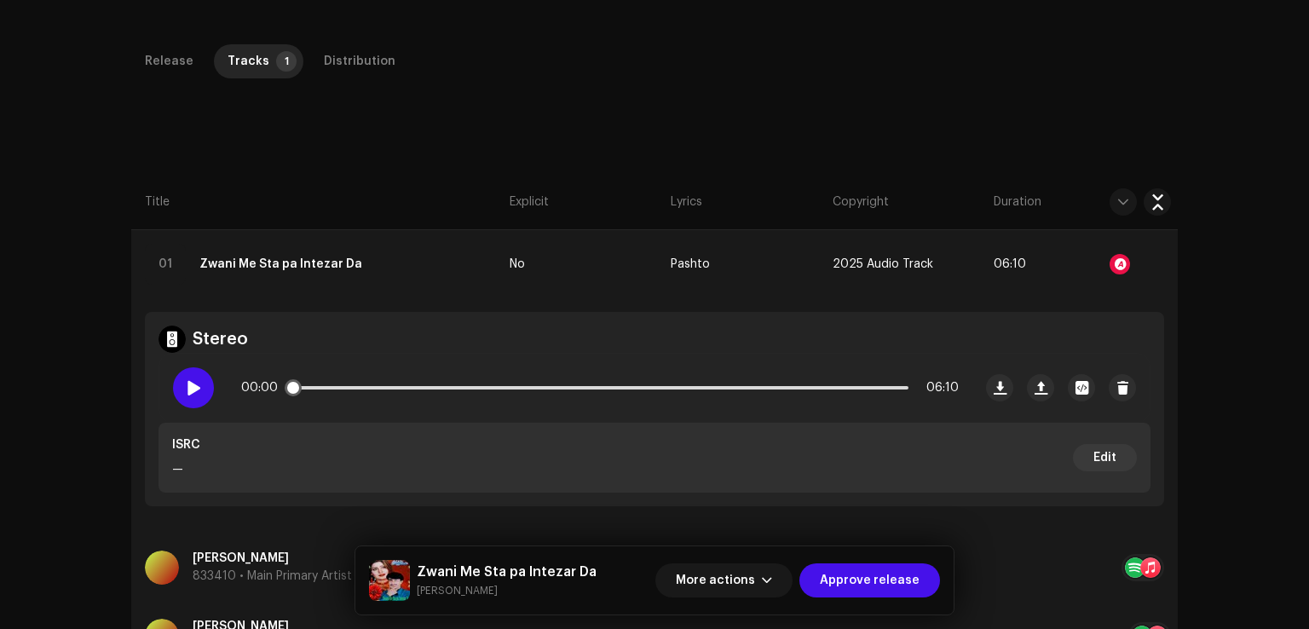
click at [192, 385] on span at bounding box center [193, 388] width 14 height 14
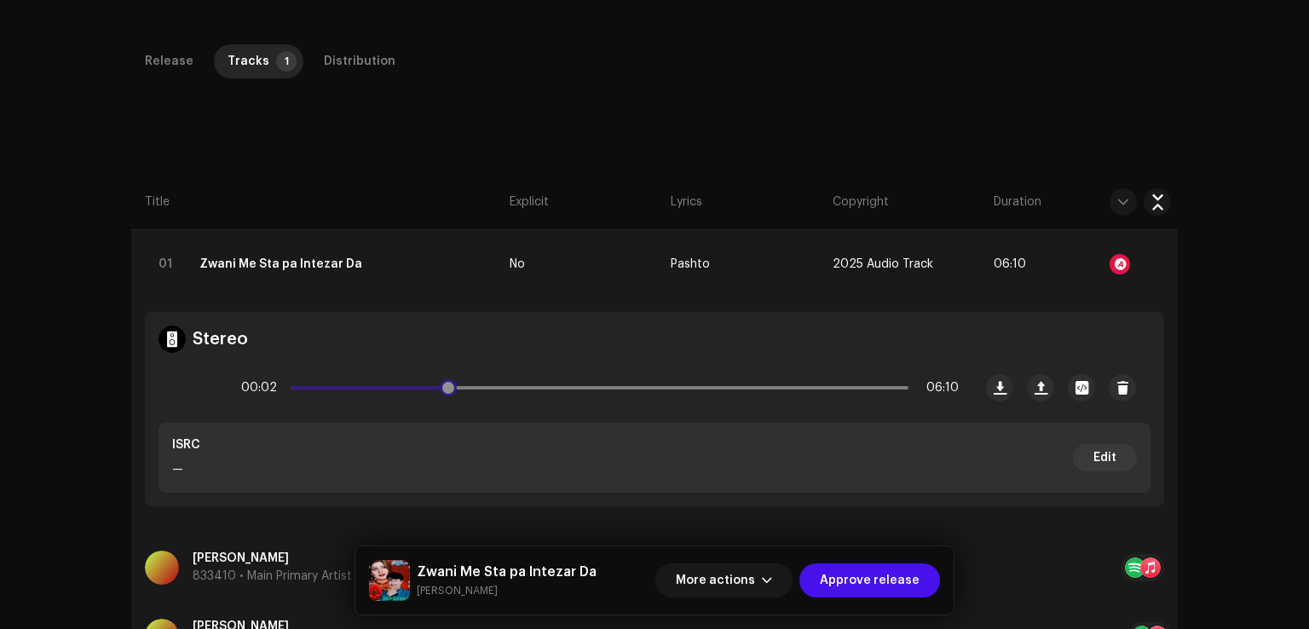
drag, startPoint x: 297, startPoint y: 390, endPoint x: 446, endPoint y: 389, distance: 149.1
click at [446, 390] on div "00:02 06:10" at bounding box center [599, 388] width 717 height 34
click at [187, 386] on span at bounding box center [193, 388] width 14 height 14
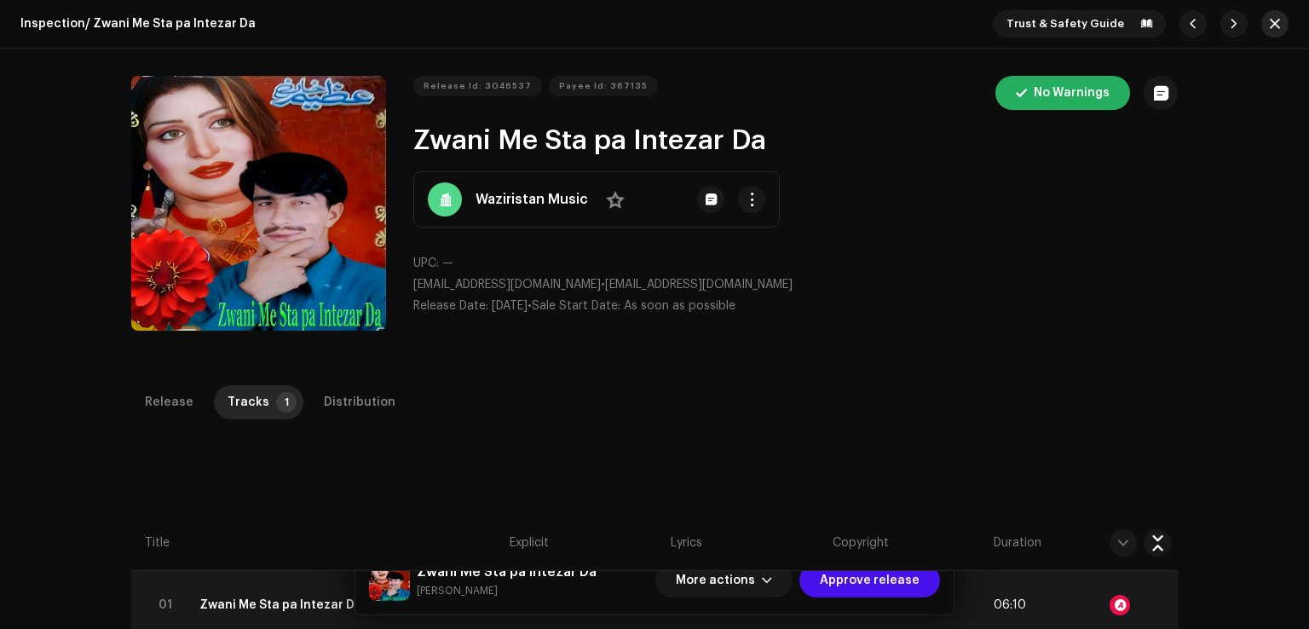
click at [1273, 25] on button "button" at bounding box center [1274, 23] width 27 height 27
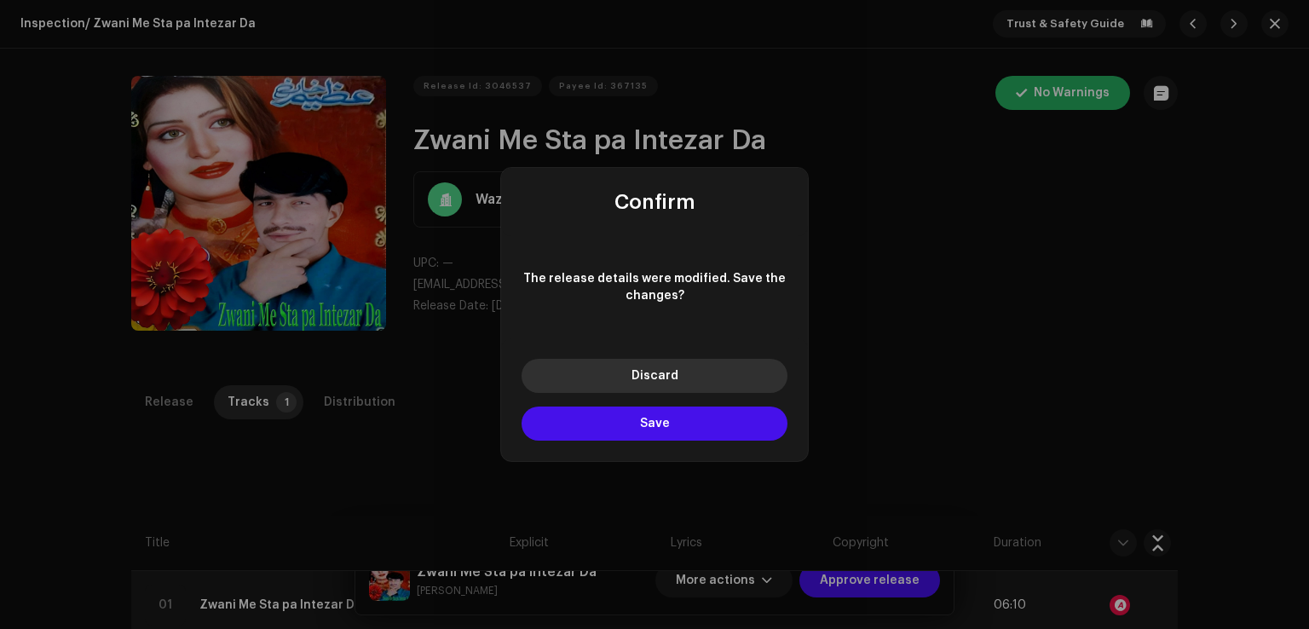
click at [671, 377] on span "Discard" at bounding box center [654, 376] width 47 height 12
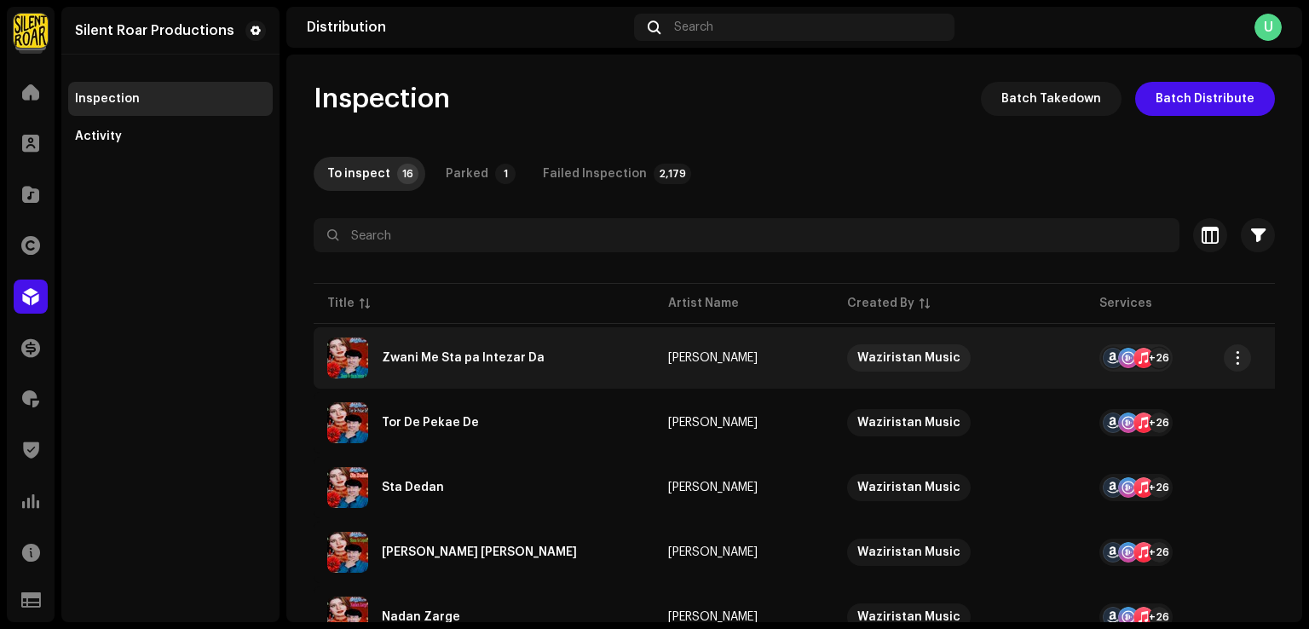
click at [504, 376] on div "Zwani Me Sta pa Intezar Da" at bounding box center [484, 357] width 314 height 41
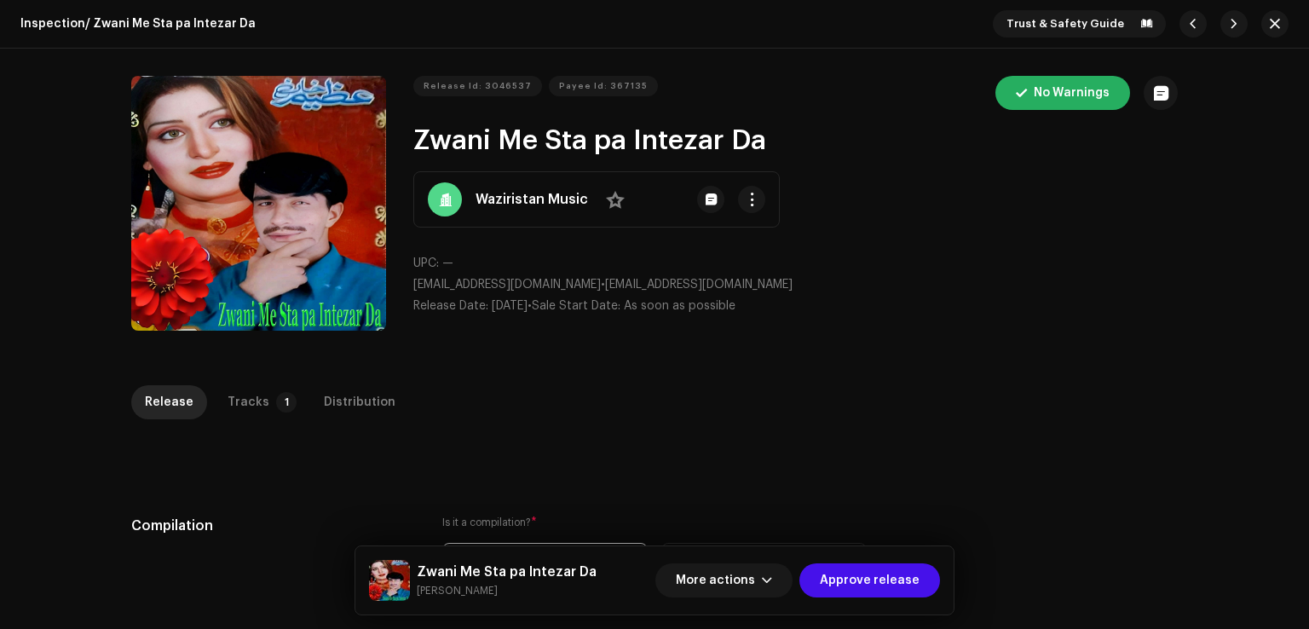
click at [252, 411] on div "Tracks" at bounding box center [248, 402] width 42 height 34
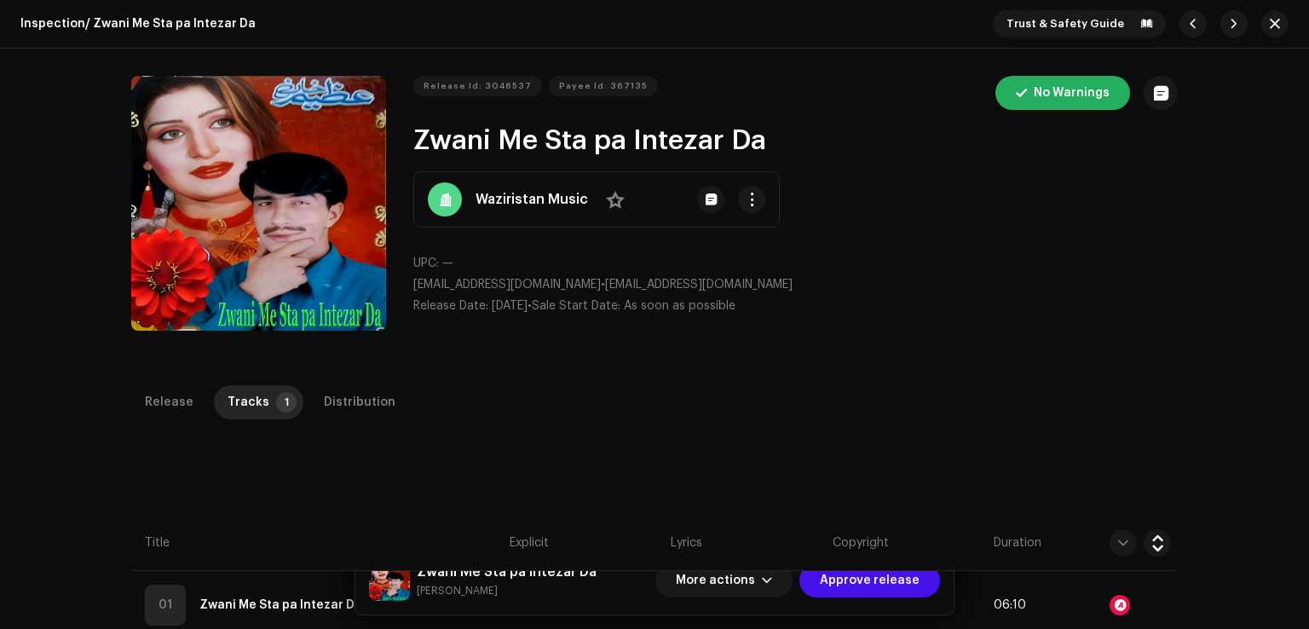
scroll to position [385, 0]
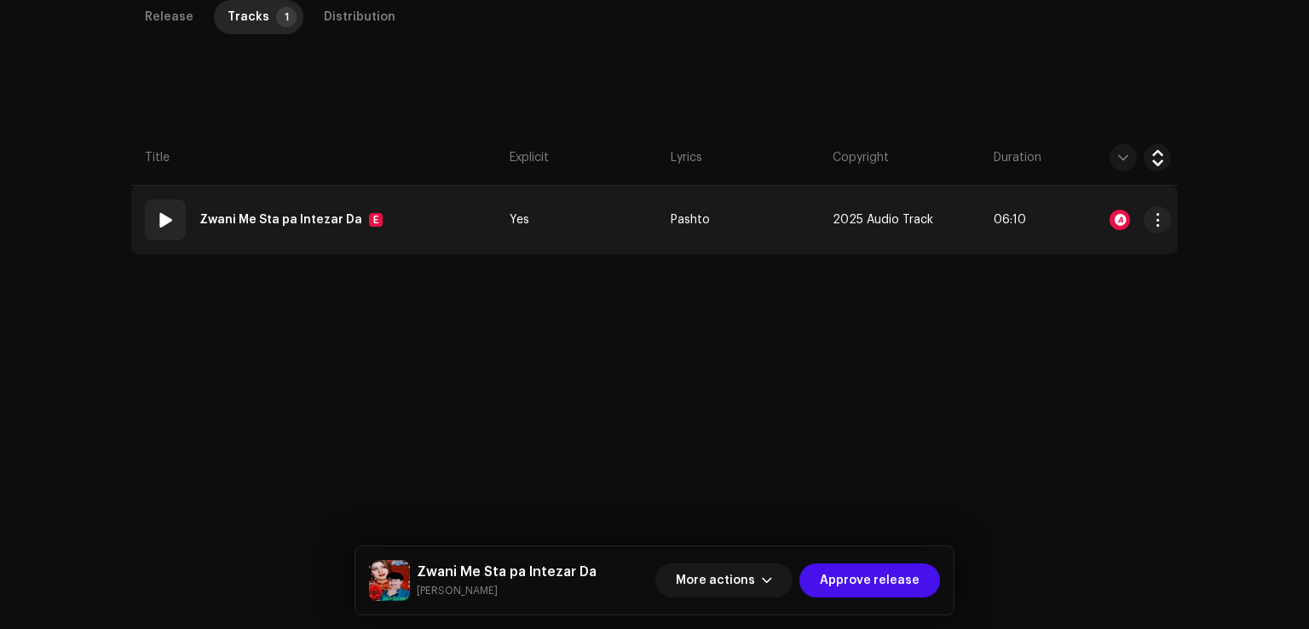
click at [419, 230] on td "01 Zwani Me Sta pa Intezar Da E" at bounding box center [316, 220] width 371 height 68
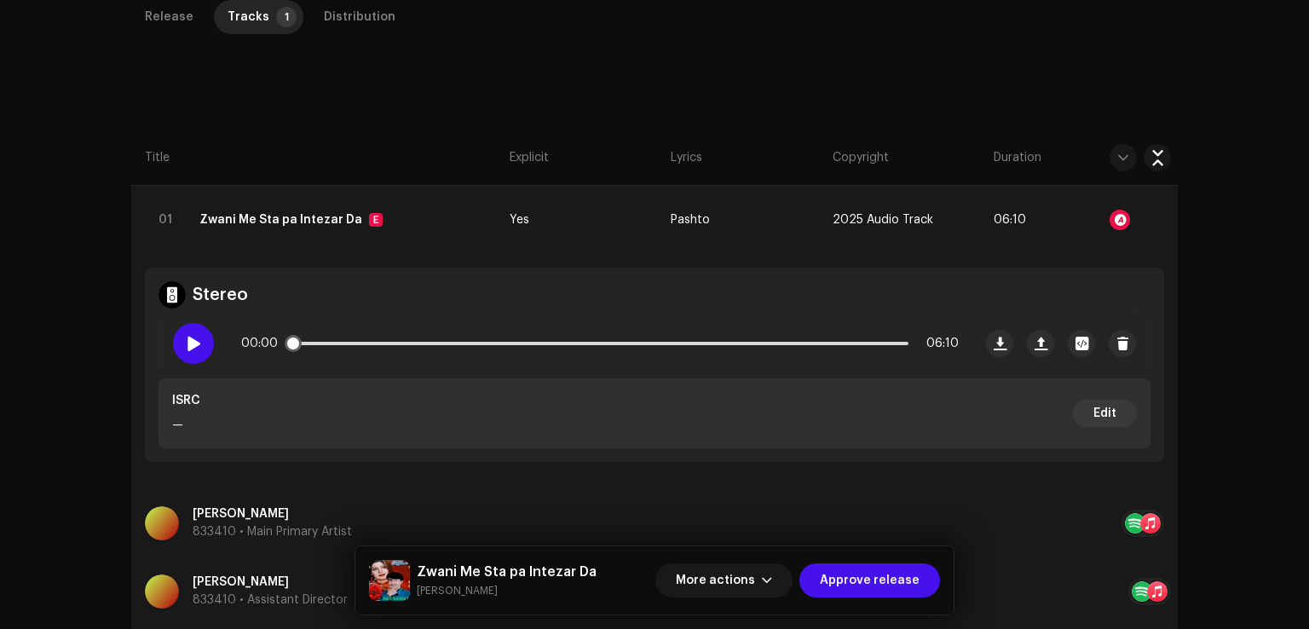
click at [196, 348] on span at bounding box center [193, 344] width 14 height 14
drag, startPoint x: 300, startPoint y: 340, endPoint x: 658, endPoint y: 343, distance: 357.9
click at [666, 341] on div "00:01 06:10" at bounding box center [599, 343] width 717 height 34
drag, startPoint x: 331, startPoint y: 337, endPoint x: 560, endPoint y: 340, distance: 229.2
click at [585, 334] on div "00:02 06:10" at bounding box center [599, 343] width 717 height 34
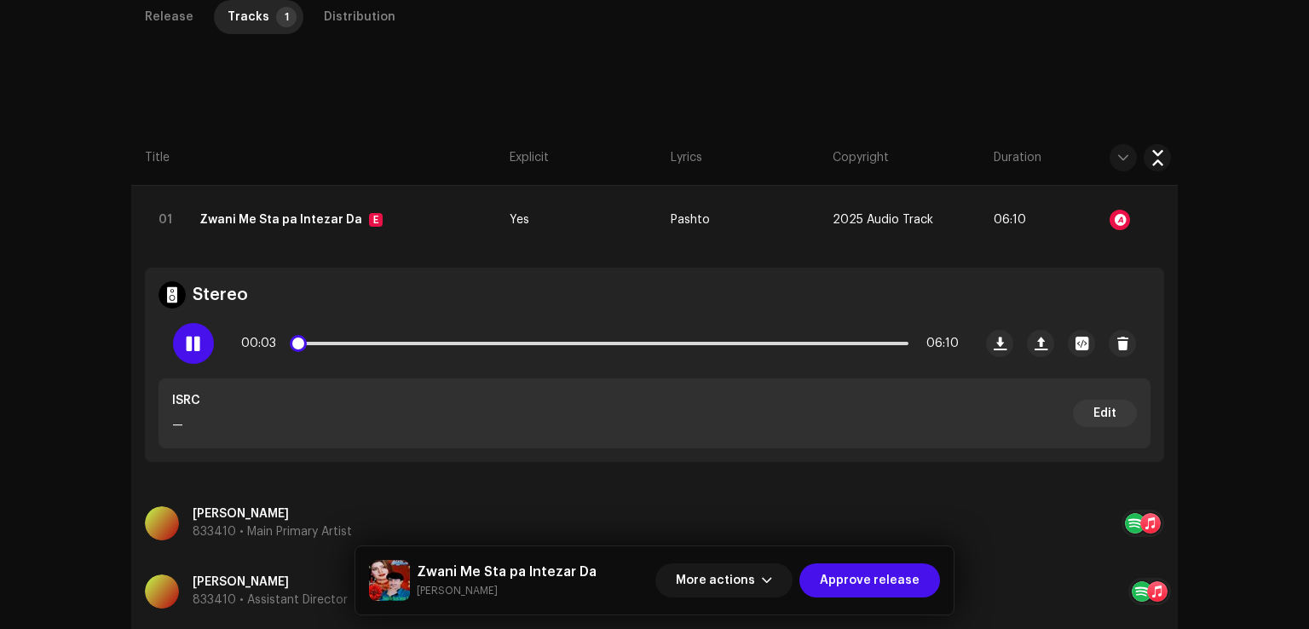
drag, startPoint x: 294, startPoint y: 337, endPoint x: 491, endPoint y: 338, distance: 196.8
click at [484, 339] on div "00:03 06:10" at bounding box center [599, 343] width 717 height 34
drag, startPoint x: 300, startPoint y: 342, endPoint x: 754, endPoint y: 337, distance: 454.1
click at [743, 337] on div "00:05 06:10" at bounding box center [599, 343] width 717 height 34
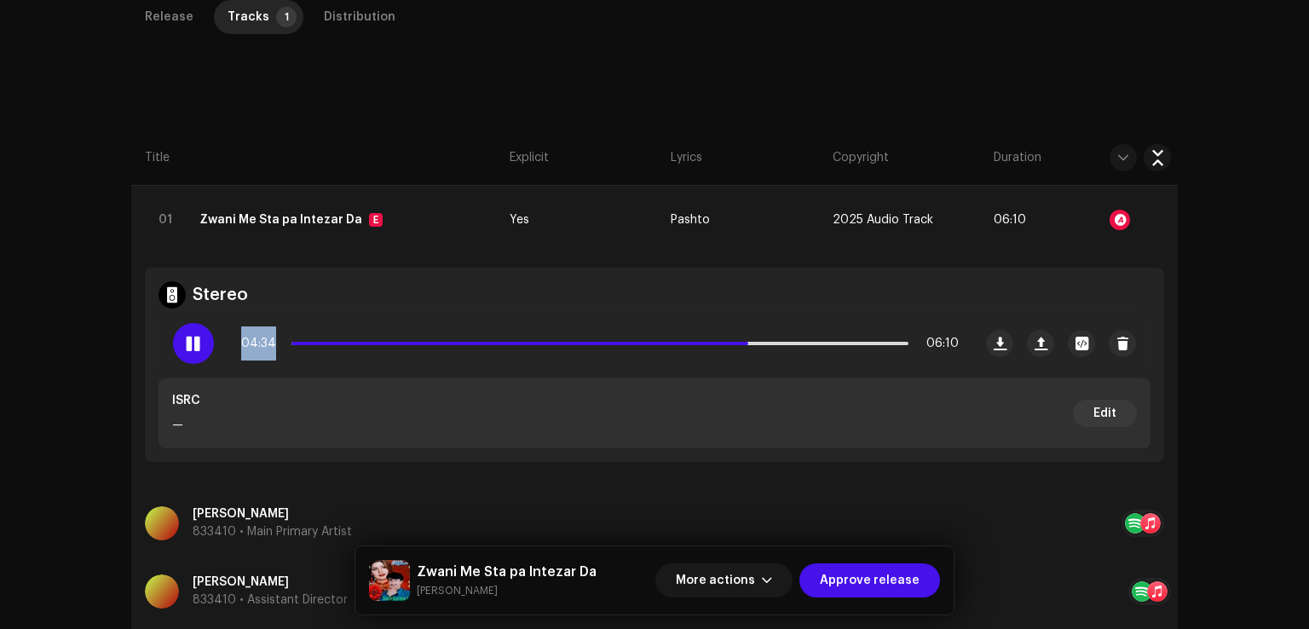
scroll to position [0, 0]
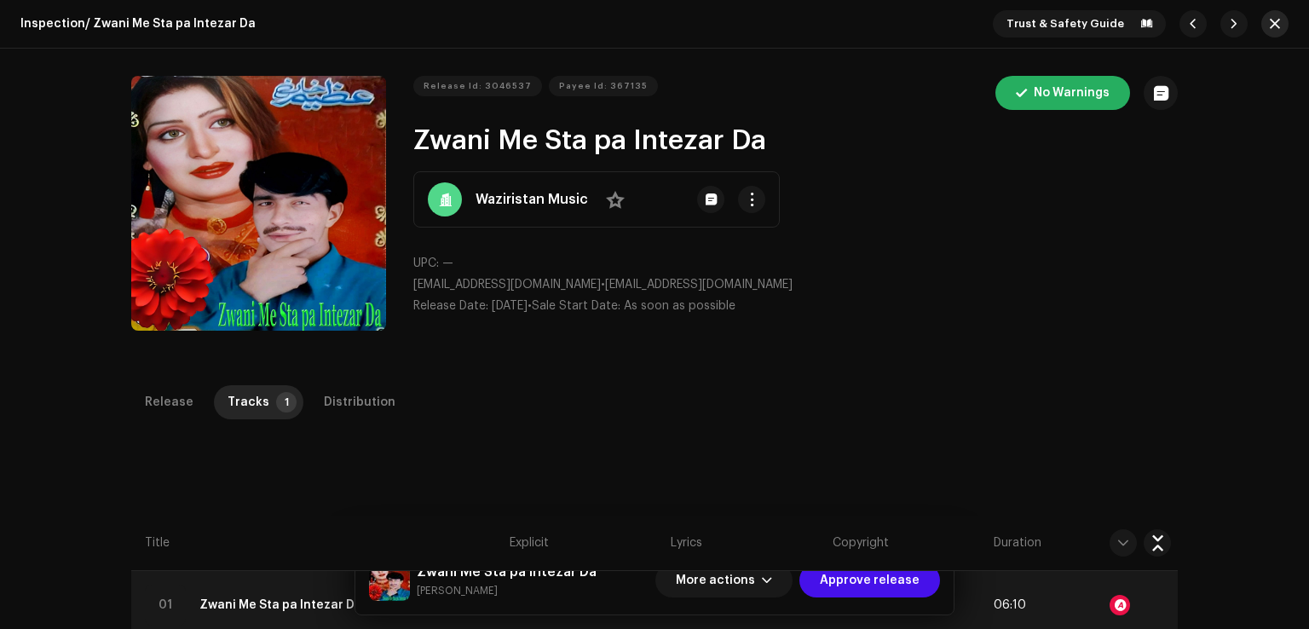
click at [1269, 30] on span "button" at bounding box center [1274, 24] width 10 height 14
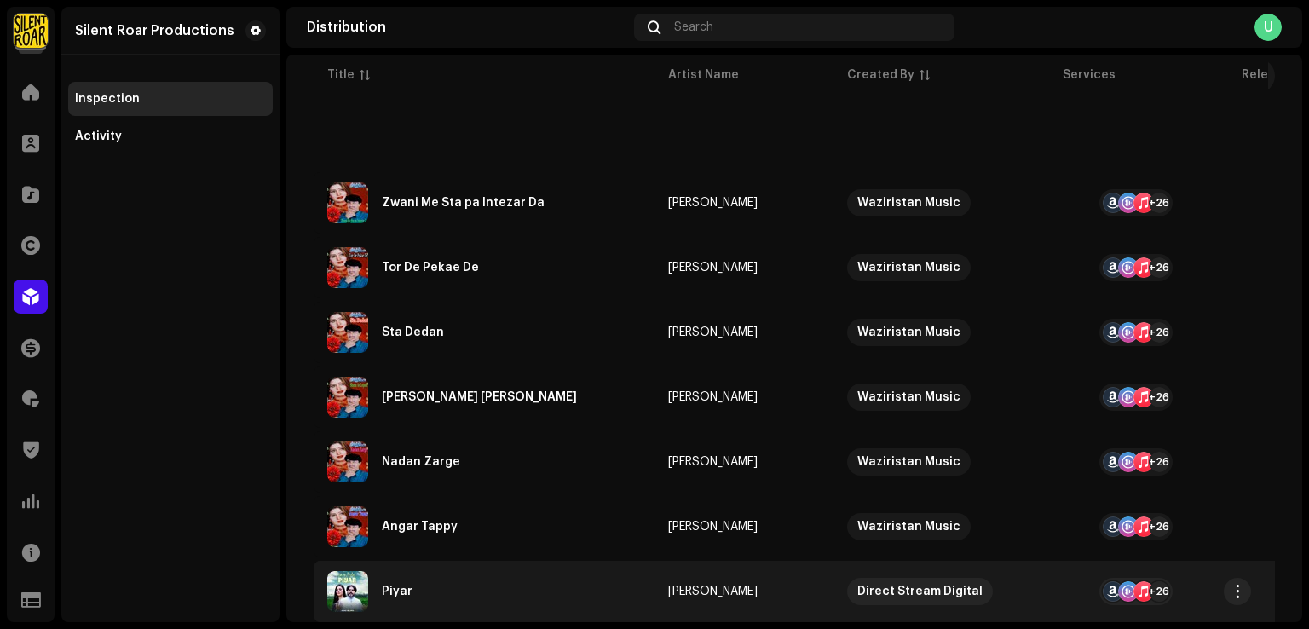
scroll to position [426, 0]
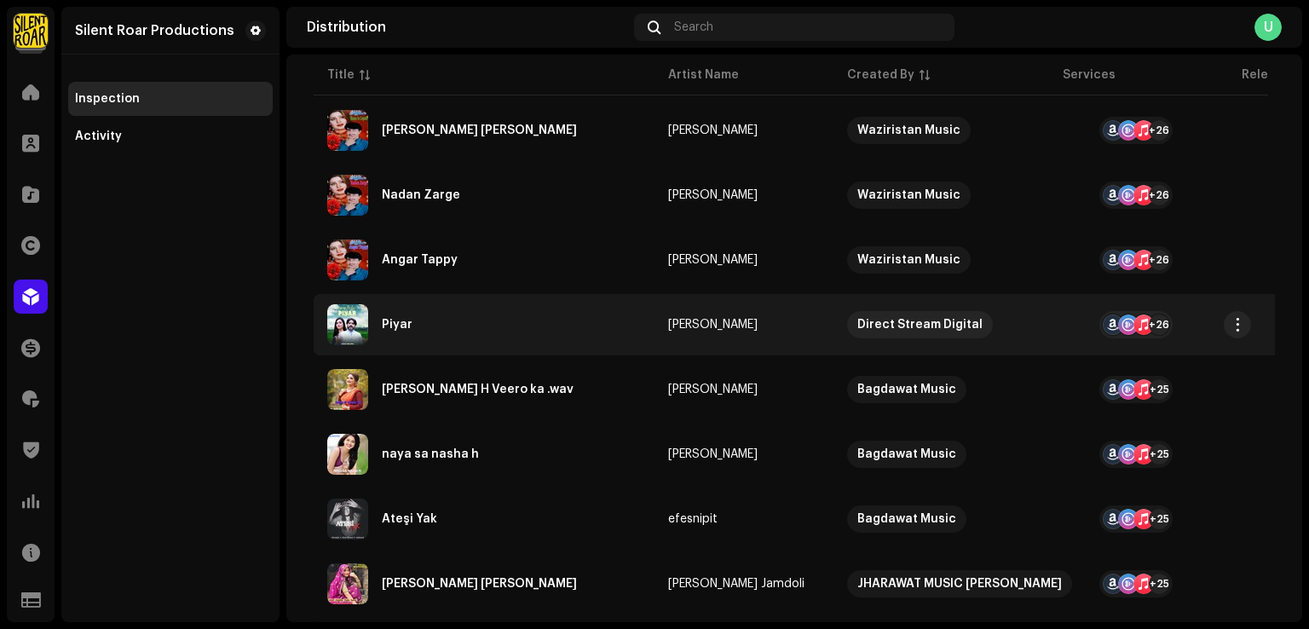
click at [450, 325] on div "Piyar" at bounding box center [484, 324] width 314 height 41
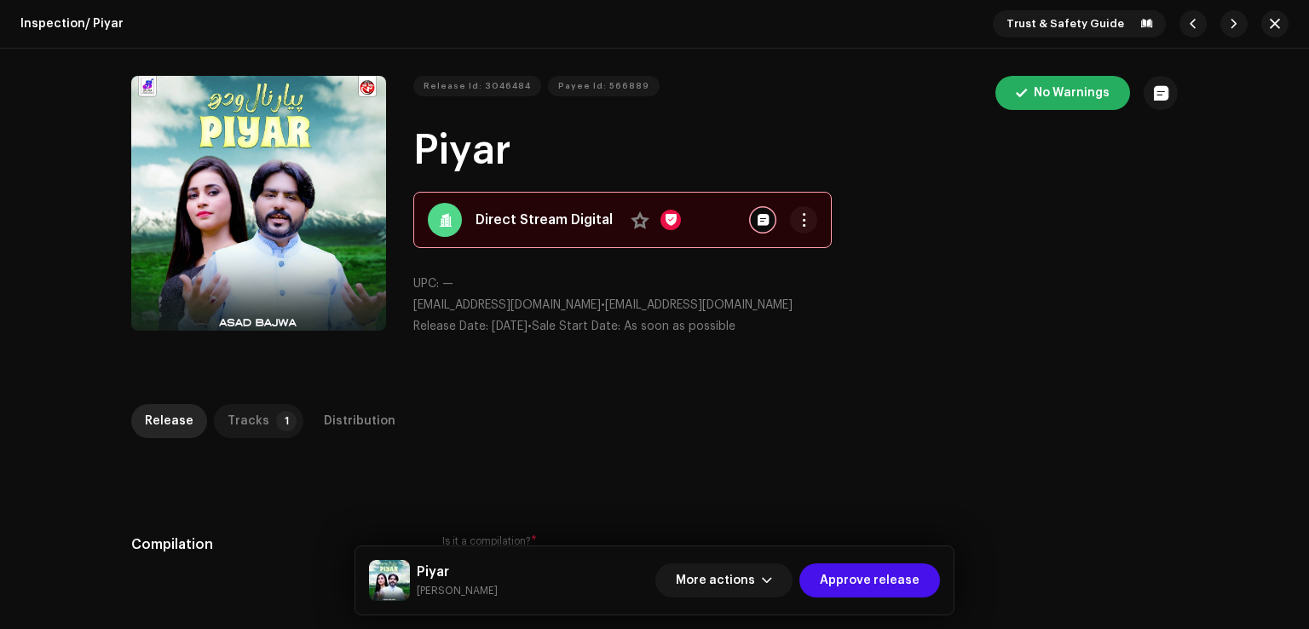
click at [238, 416] on div "Tracks" at bounding box center [248, 421] width 42 height 34
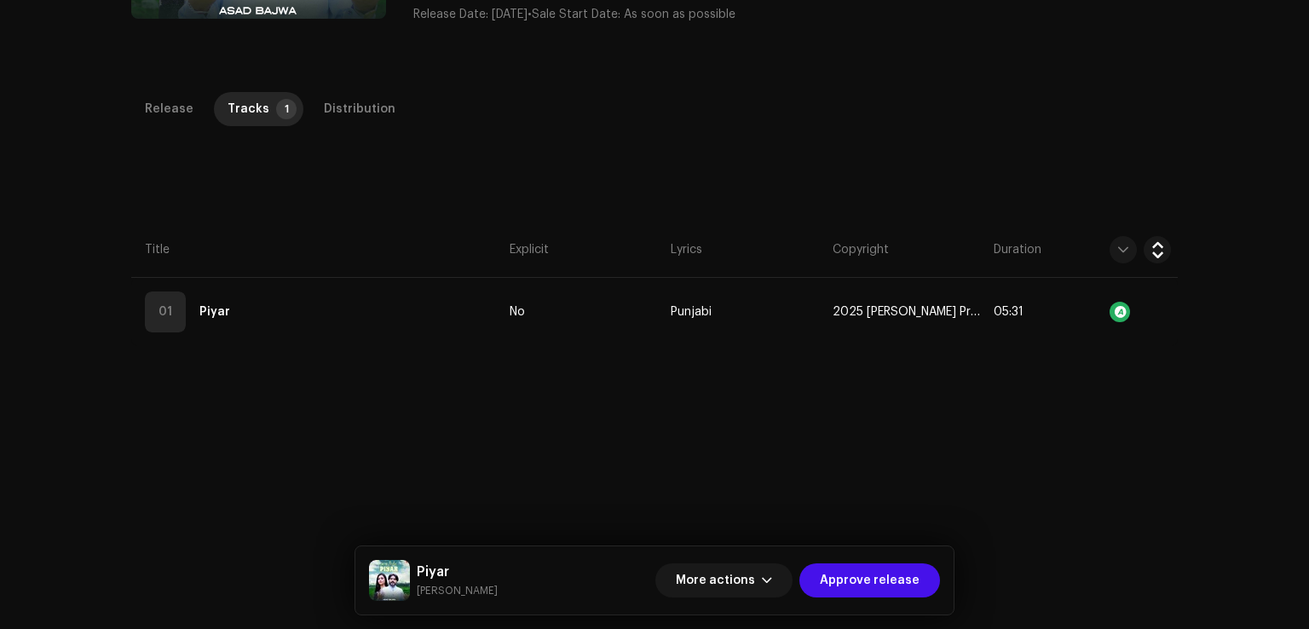
scroll to position [403, 0]
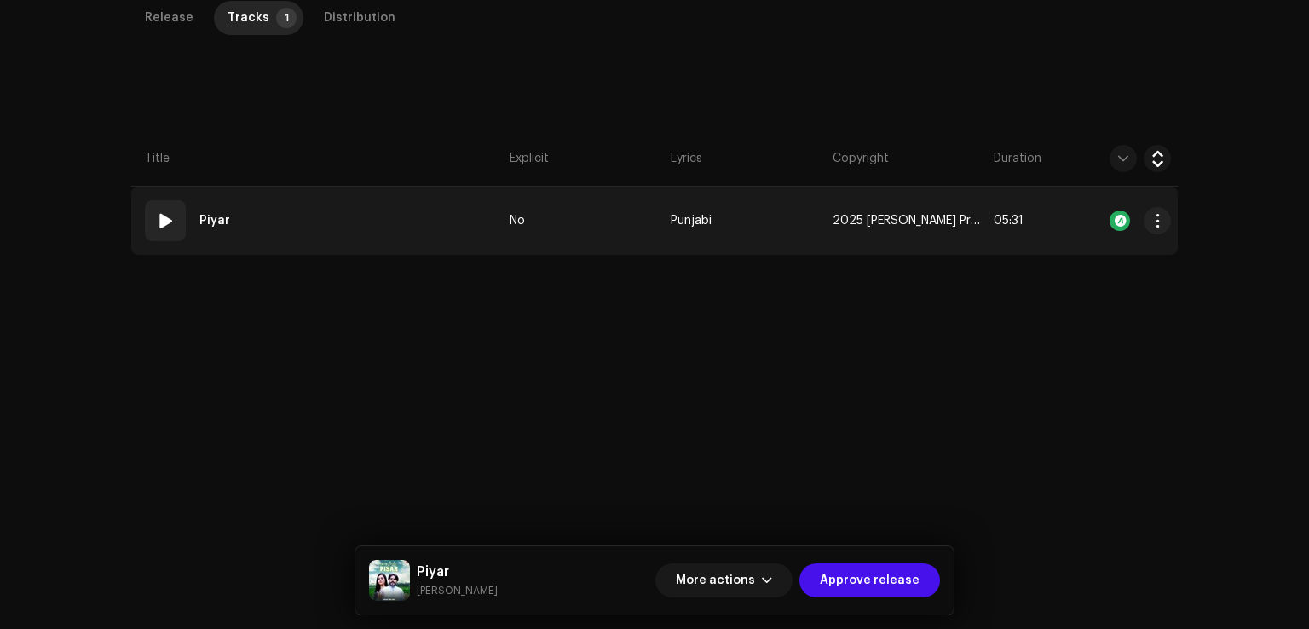
click at [386, 227] on td "01 Piyar" at bounding box center [316, 221] width 371 height 68
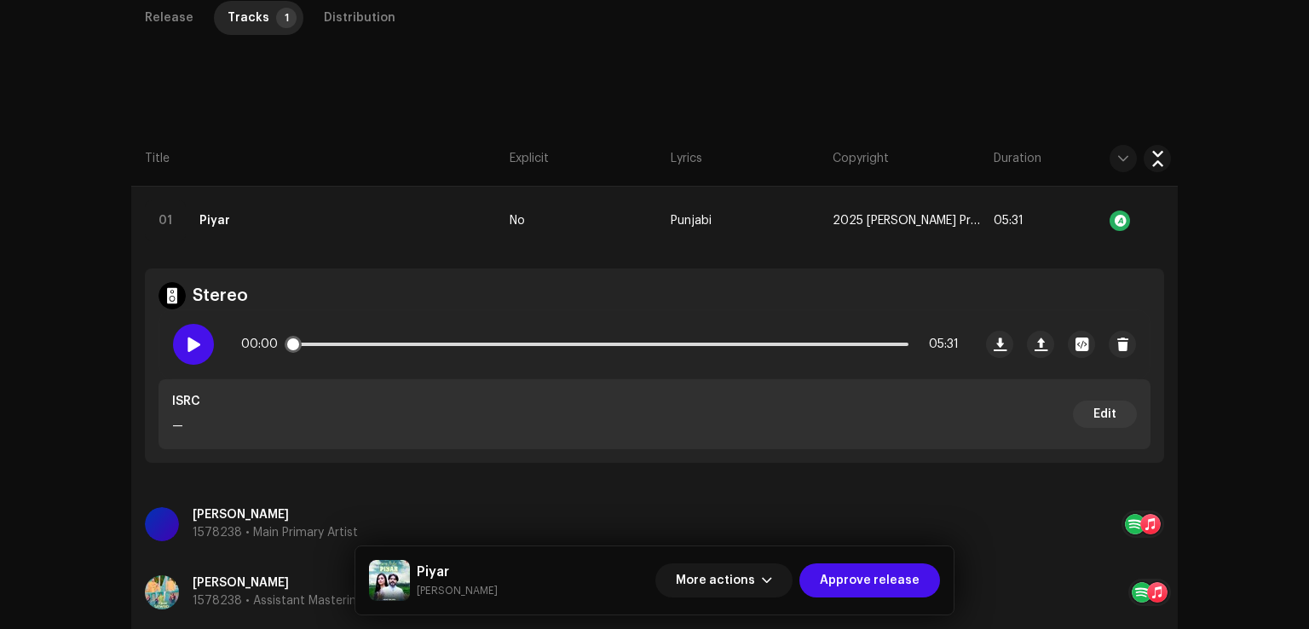
click at [189, 348] on span at bounding box center [193, 344] width 14 height 14
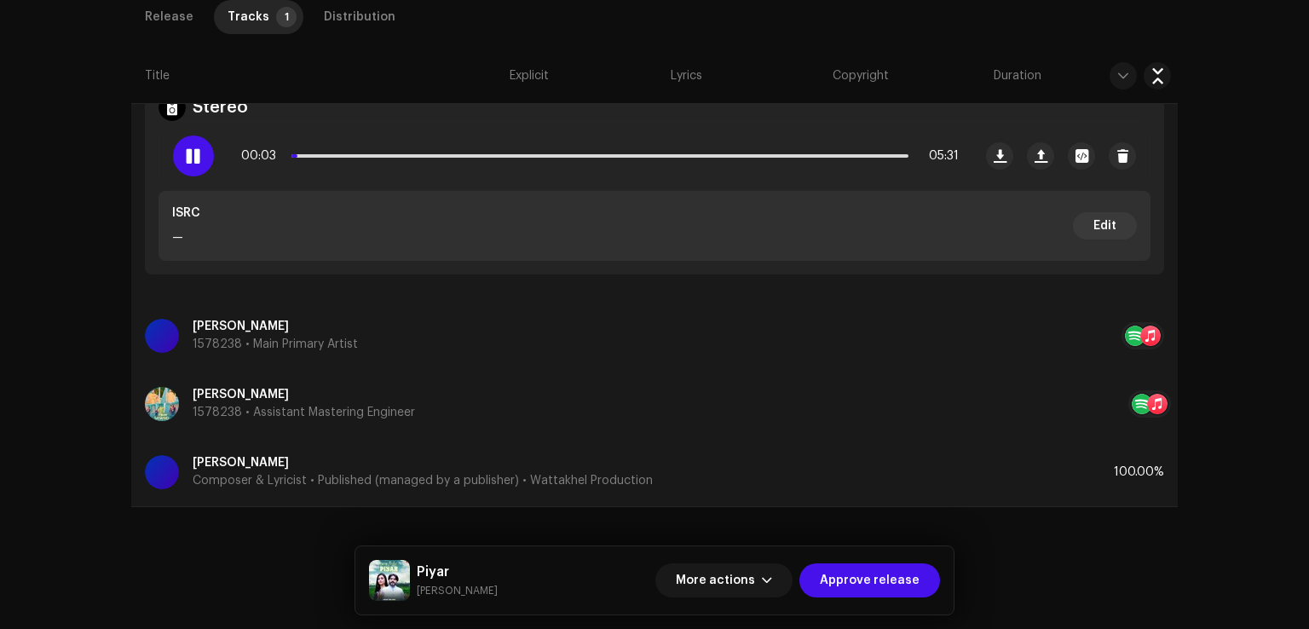
scroll to position [336, 0]
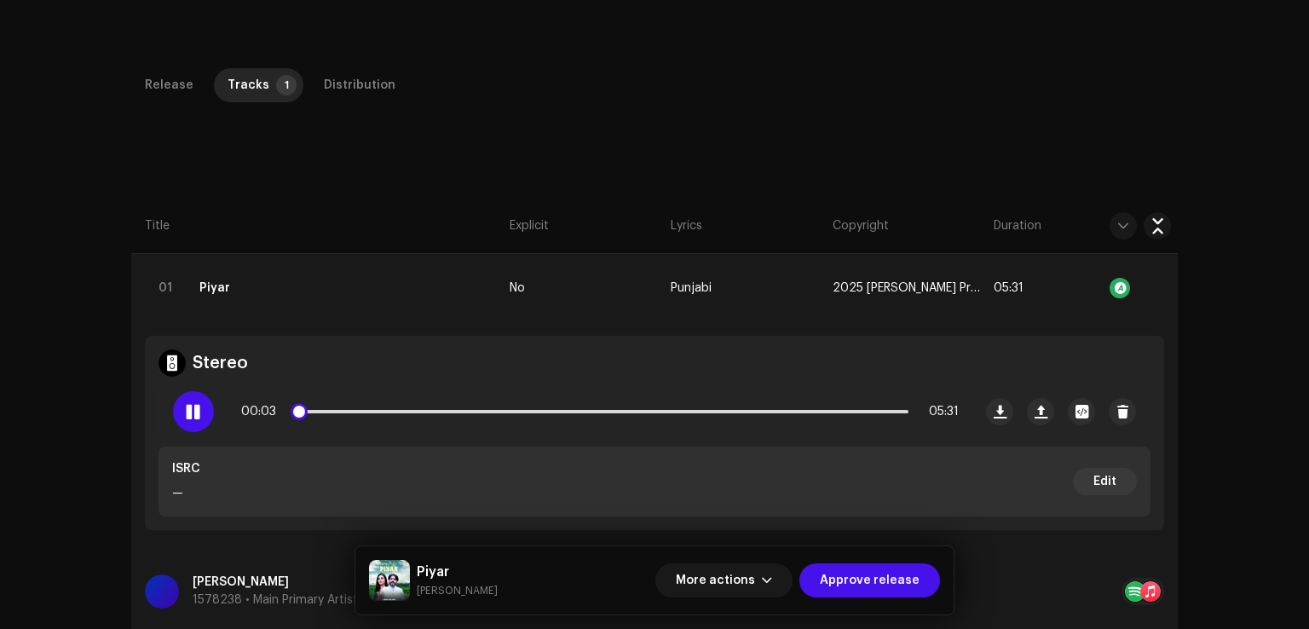
click at [191, 400] on div at bounding box center [193, 411] width 41 height 41
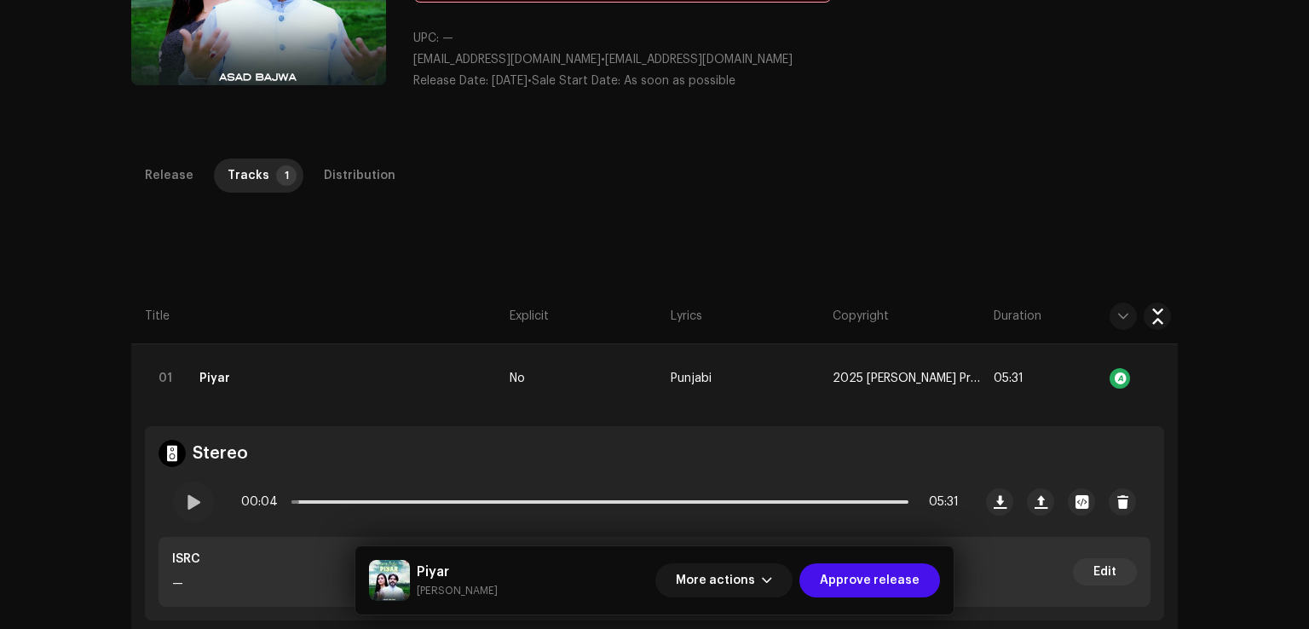
scroll to position [80, 0]
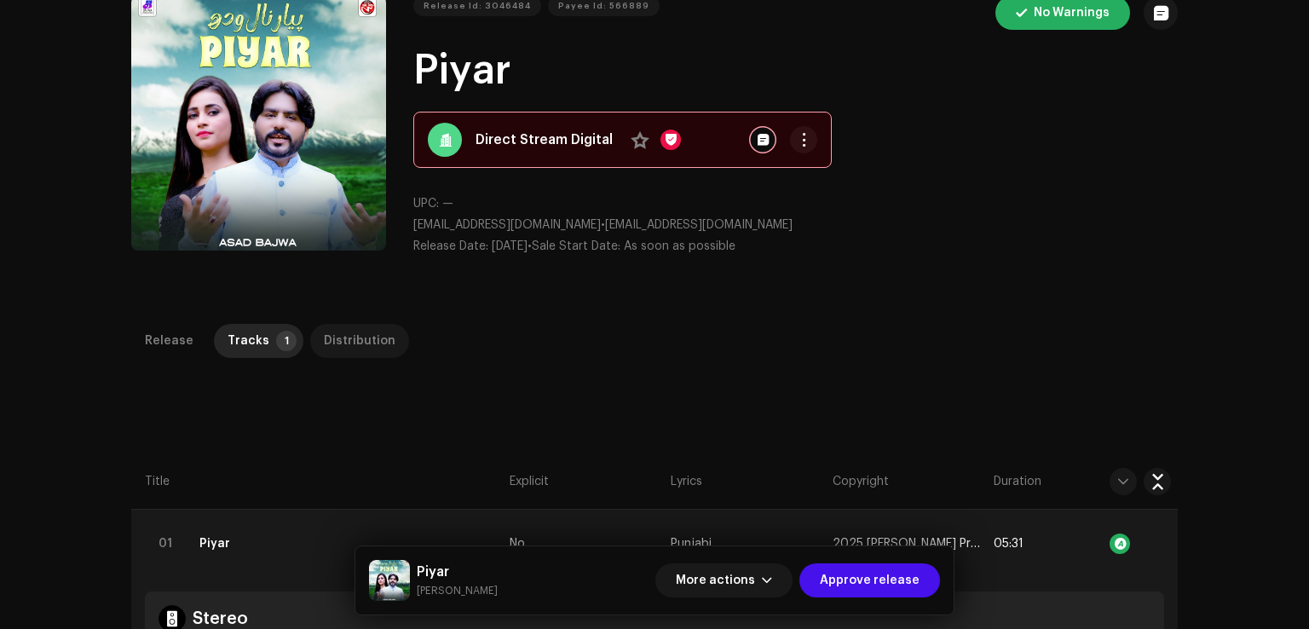
click at [345, 348] on div "Distribution" at bounding box center [360, 341] width 72 height 34
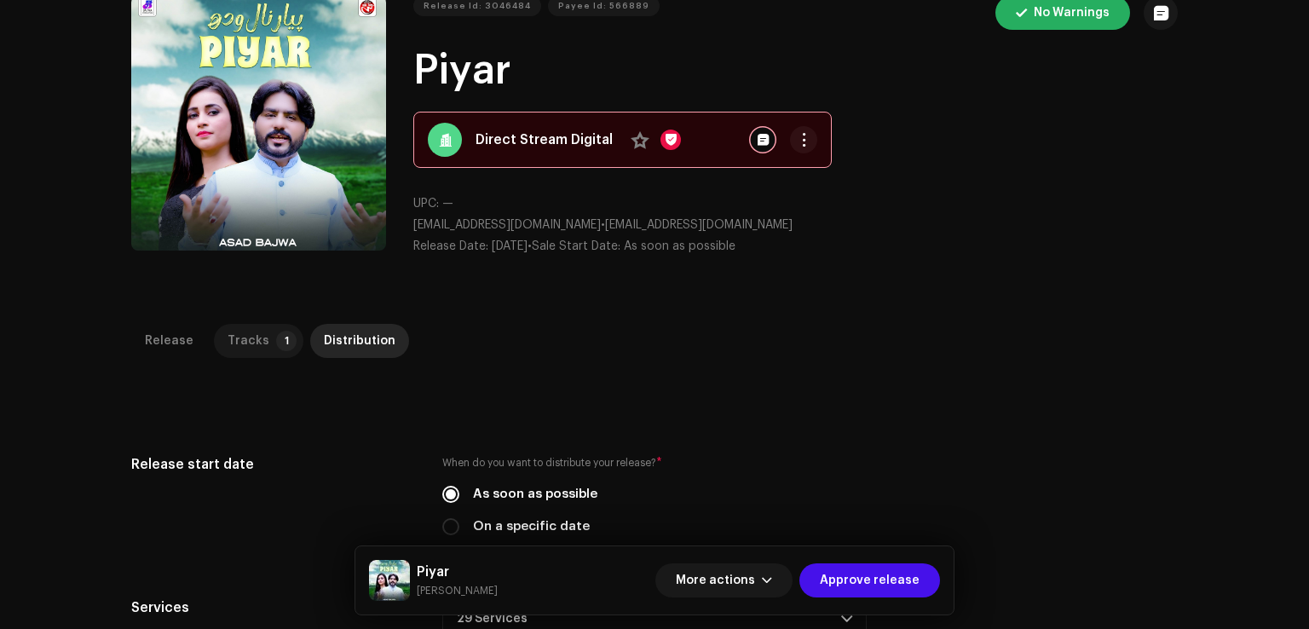
click at [229, 337] on div "Tracks" at bounding box center [248, 341] width 42 height 34
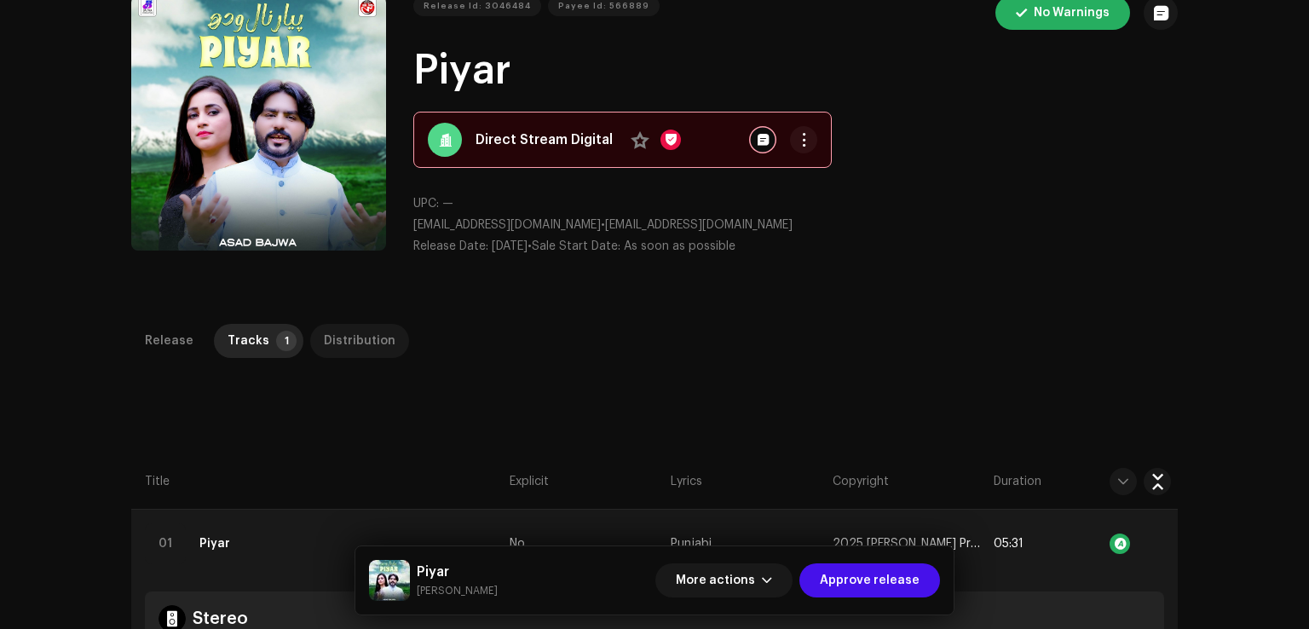
click at [348, 358] on div "Distribution" at bounding box center [360, 341] width 72 height 34
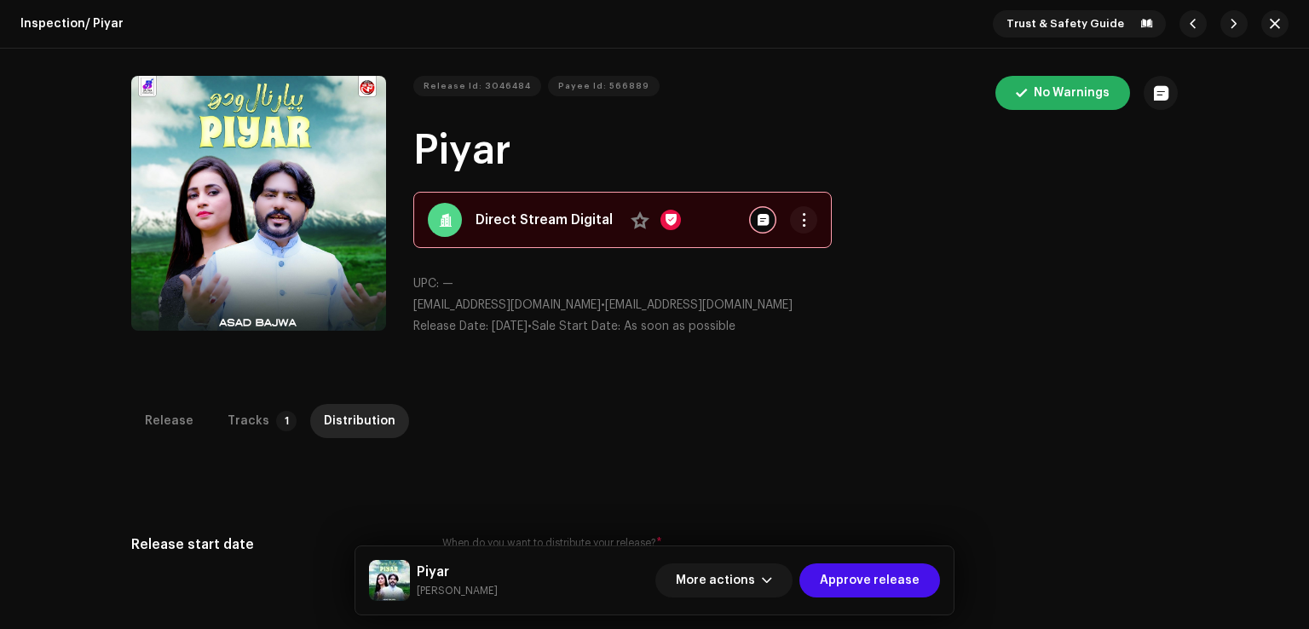
scroll to position [596, 0]
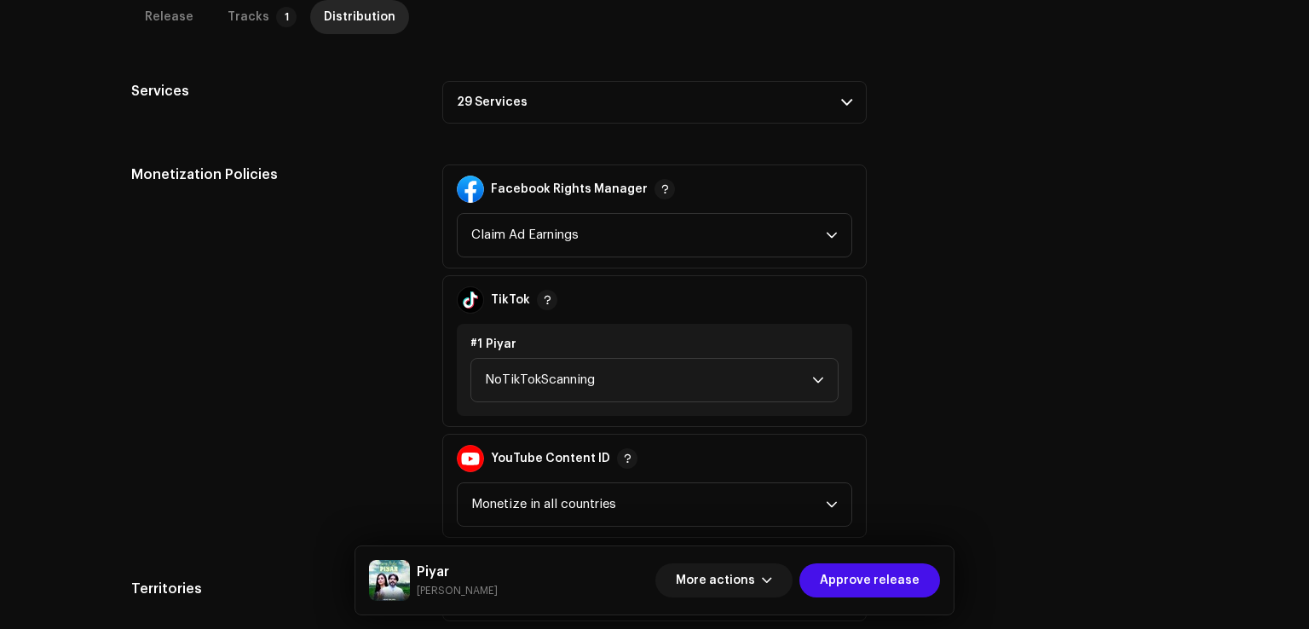
click at [552, 90] on p-accordion-header "29 Services" at bounding box center [654, 102] width 424 height 43
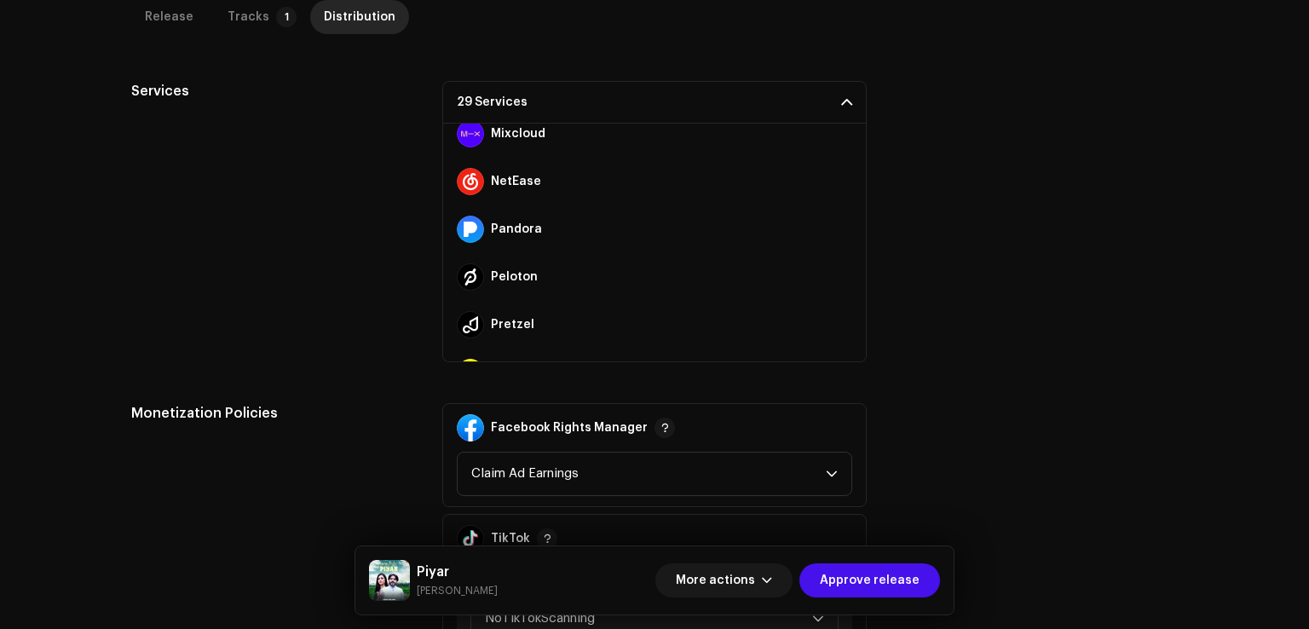
scroll to position [1145, 0]
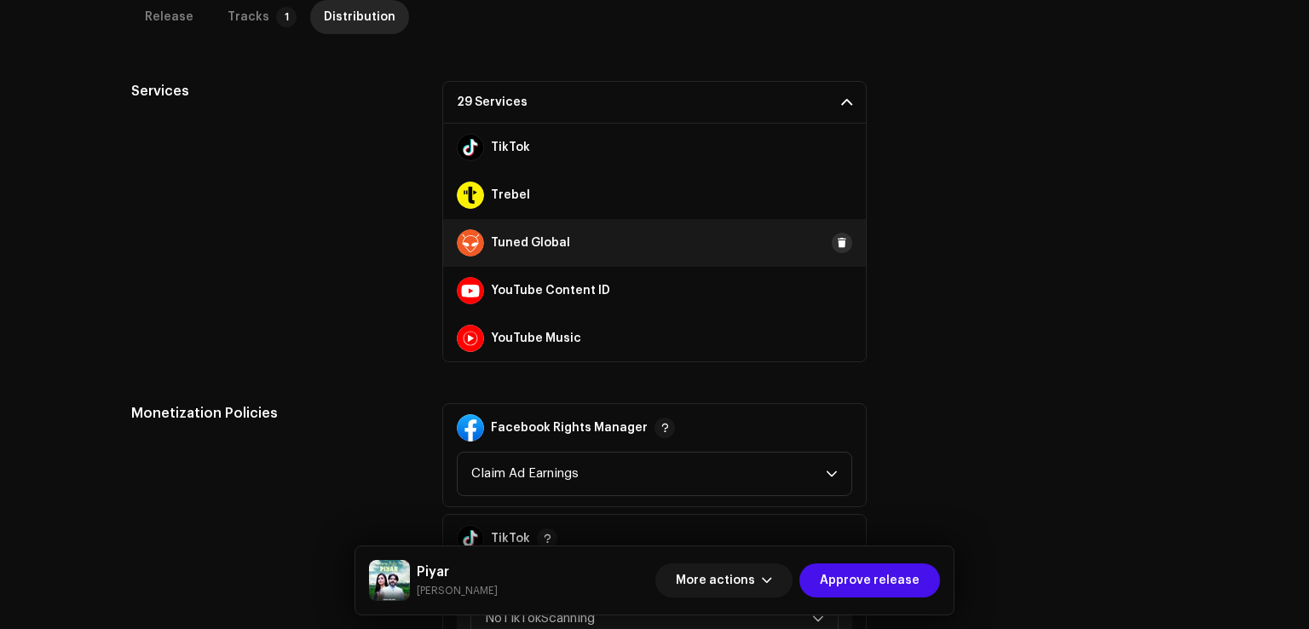
click at [837, 244] on span at bounding box center [842, 243] width 10 height 14
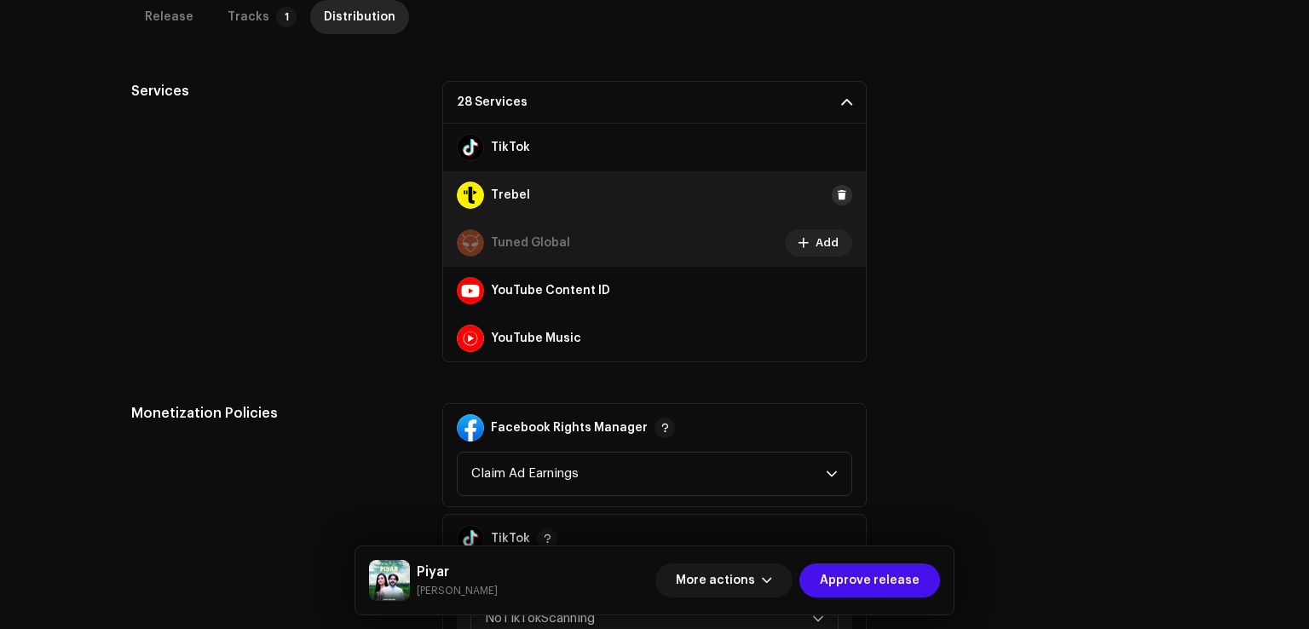
click at [838, 188] on span at bounding box center [842, 195] width 10 height 14
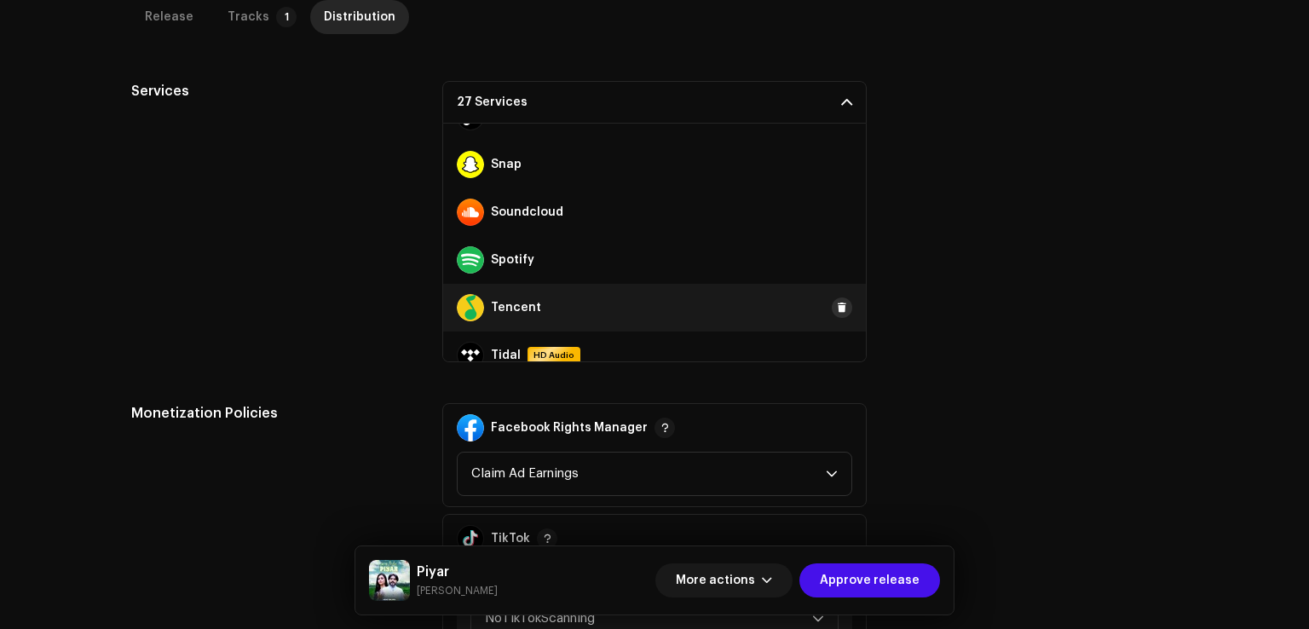
click at [837, 301] on span at bounding box center [842, 308] width 10 height 14
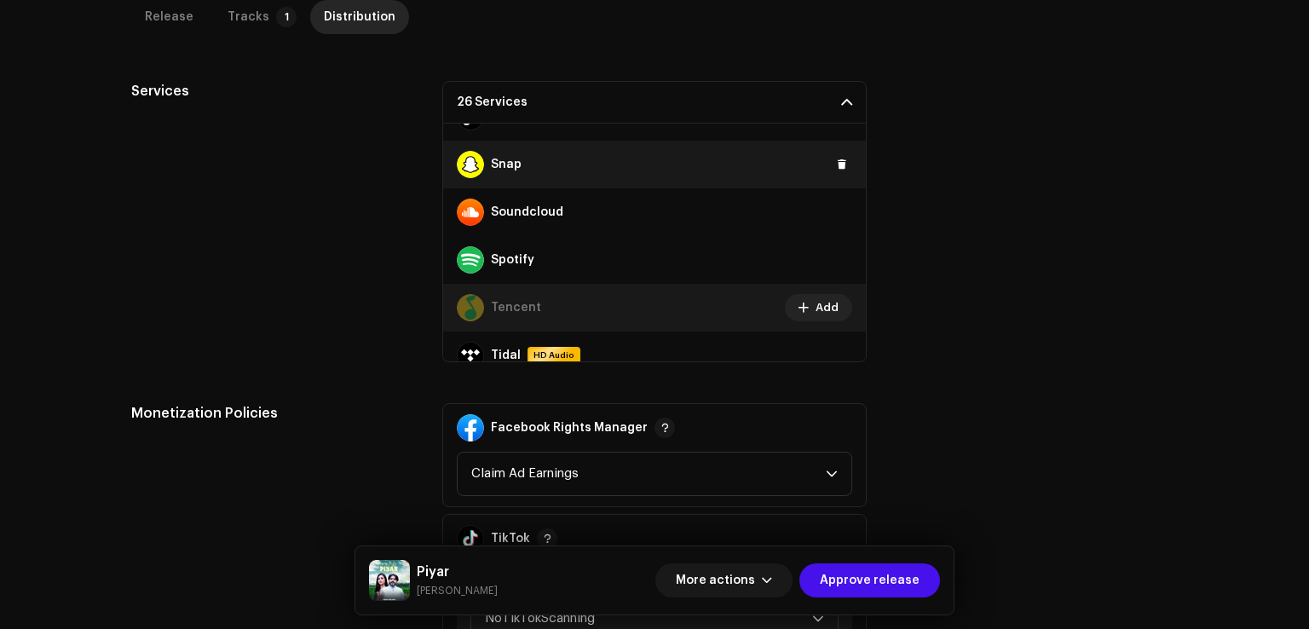
scroll to position [804, 0]
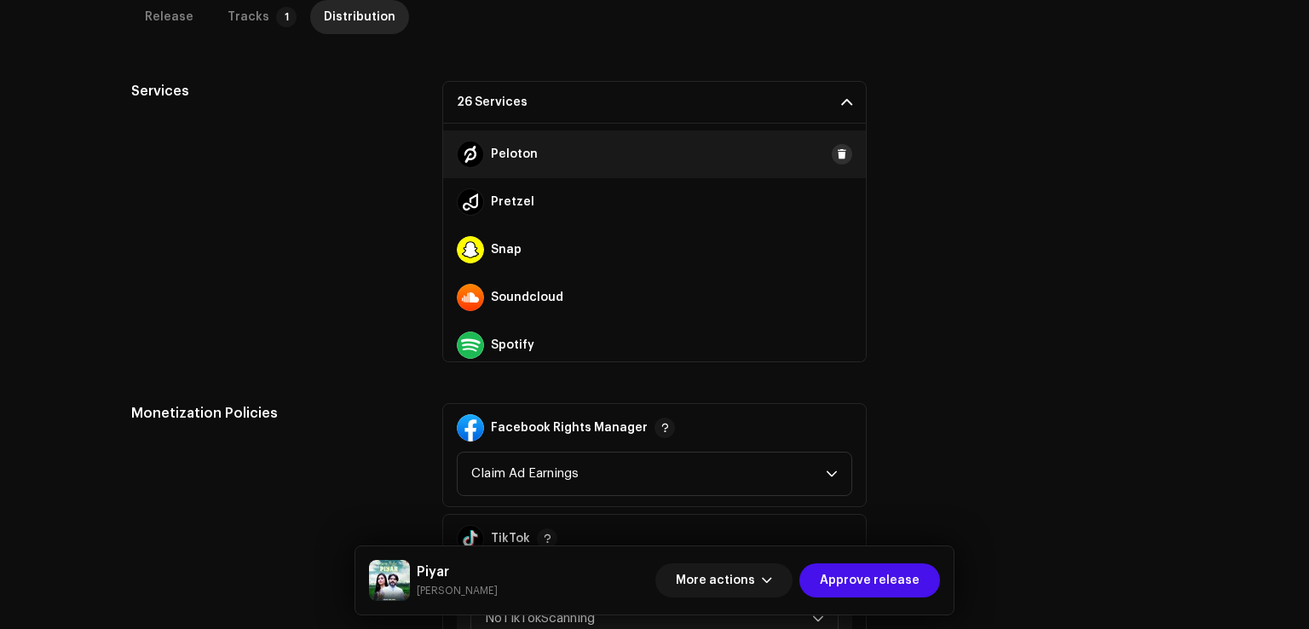
click at [836, 159] on button at bounding box center [842, 154] width 20 height 20
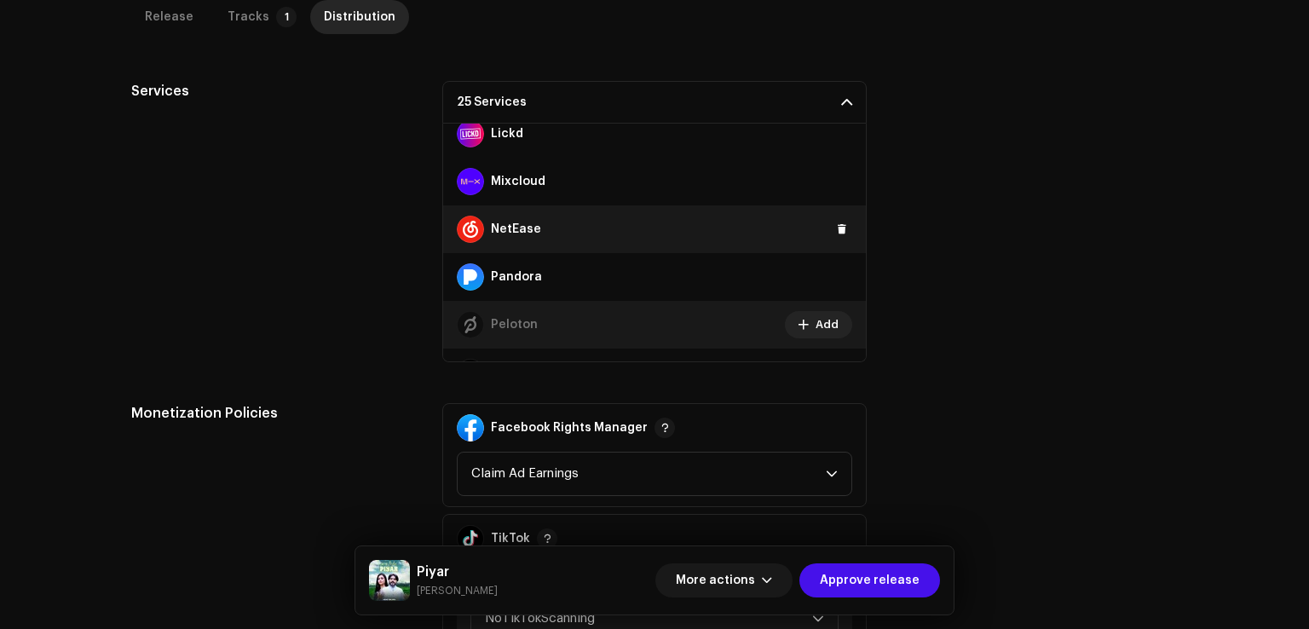
scroll to position [549, 0]
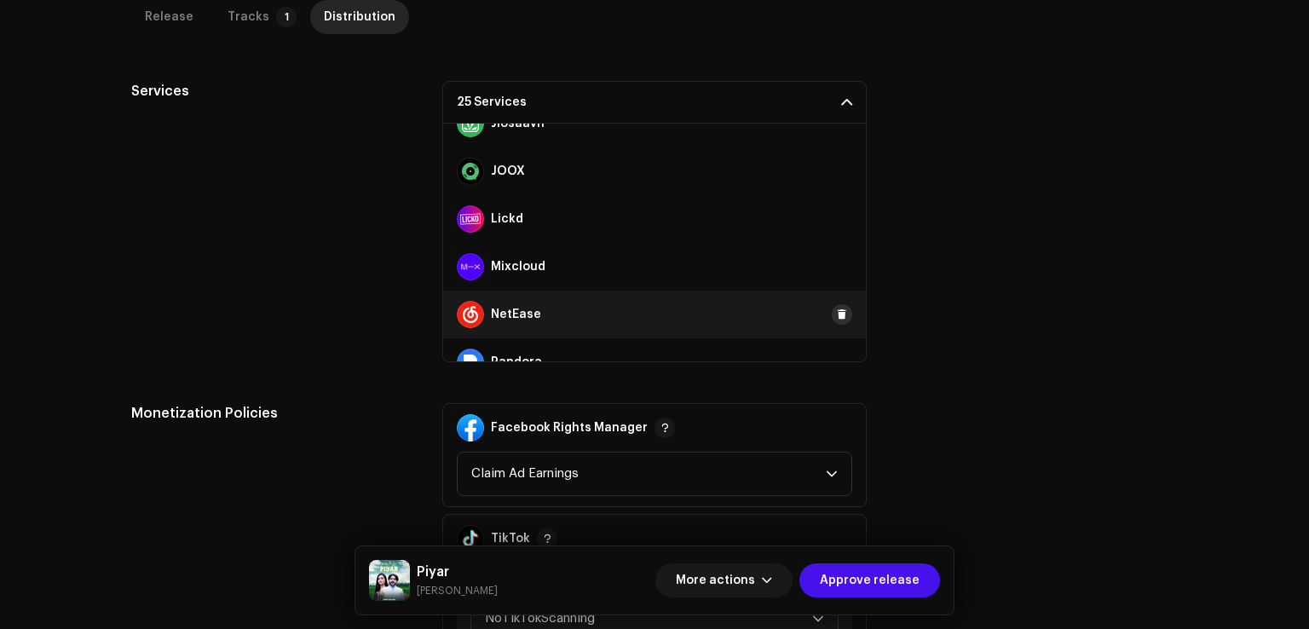
click at [837, 308] on span at bounding box center [842, 315] width 10 height 14
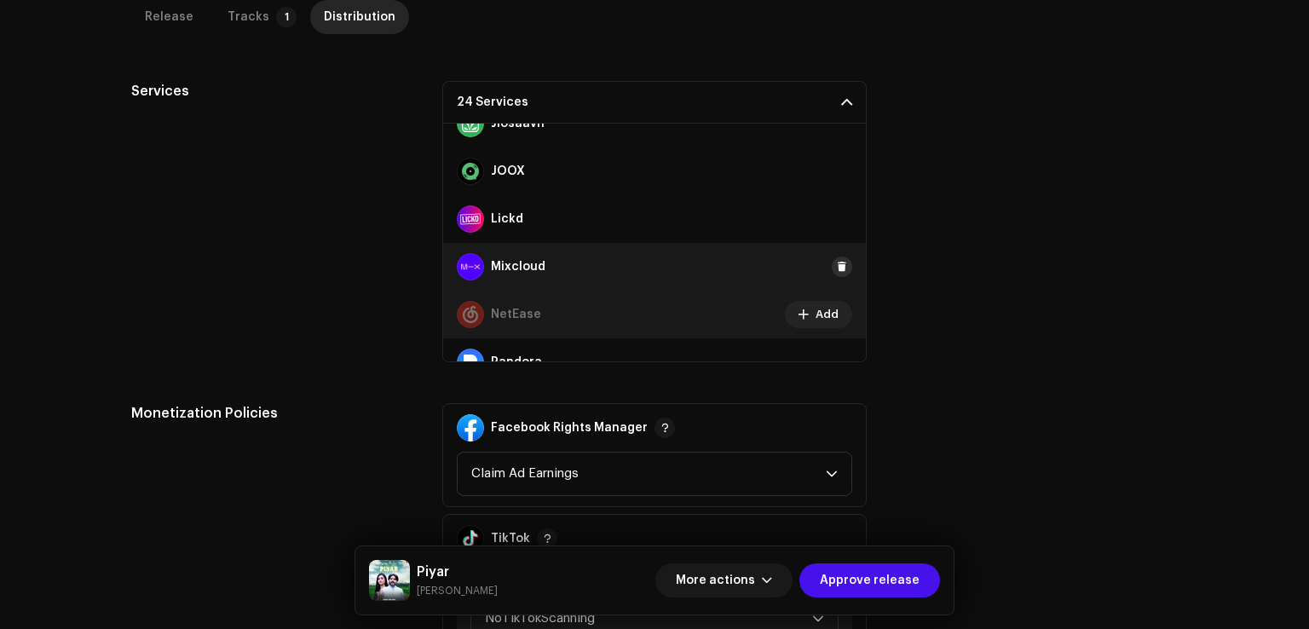
click at [837, 269] on span at bounding box center [842, 267] width 10 height 14
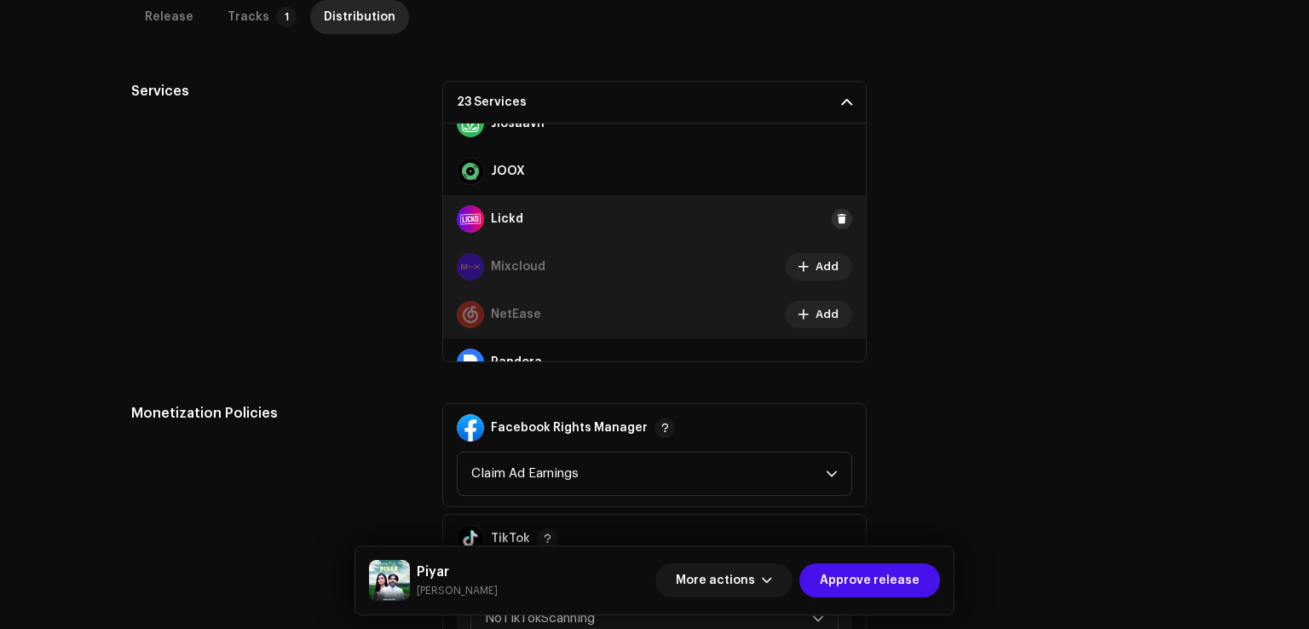
click at [837, 212] on span at bounding box center [842, 219] width 10 height 14
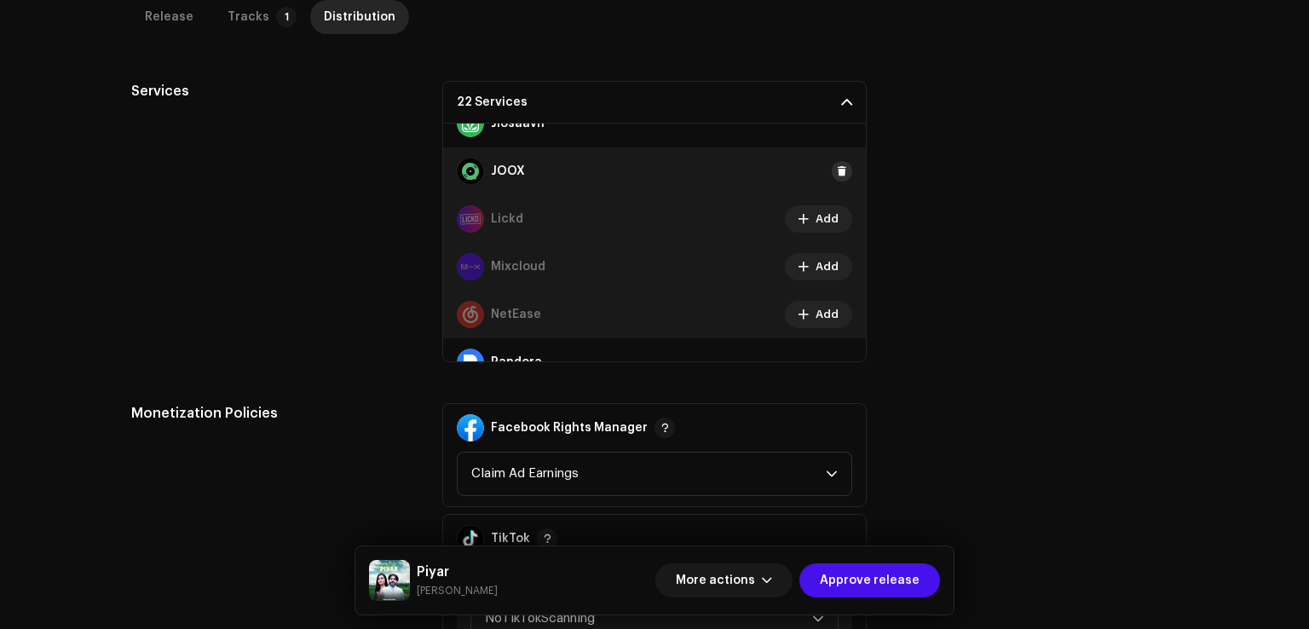
click at [837, 168] on span at bounding box center [842, 171] width 10 height 14
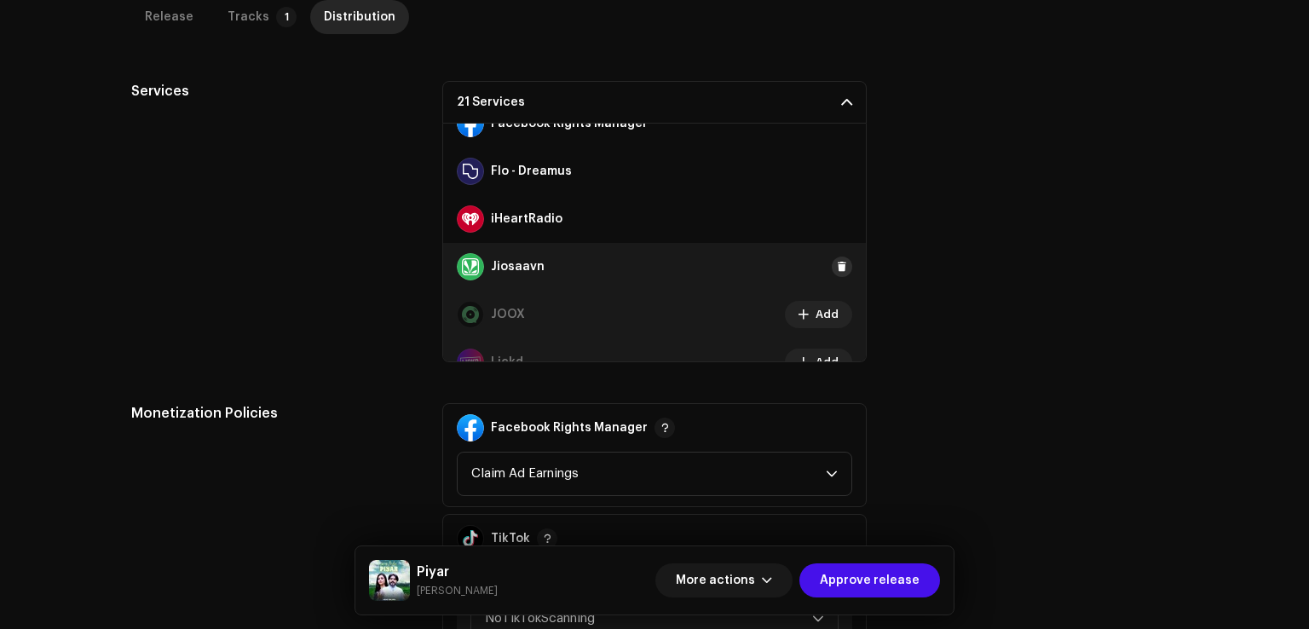
scroll to position [378, 0]
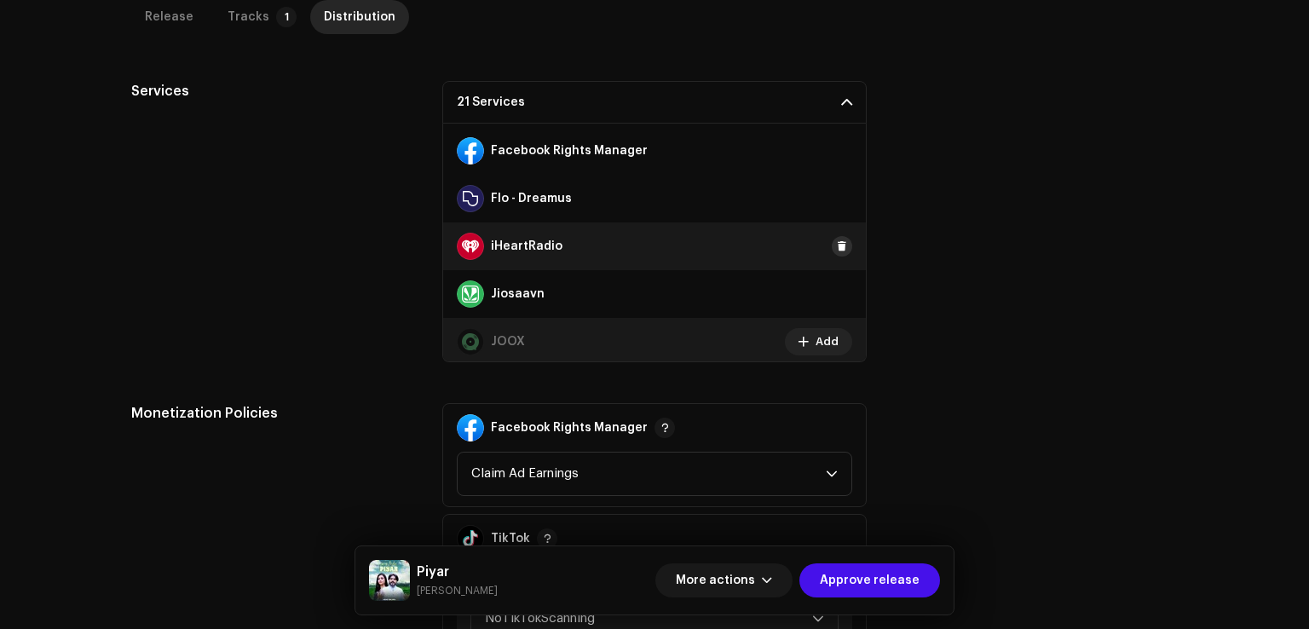
click at [838, 250] on button at bounding box center [842, 246] width 20 height 20
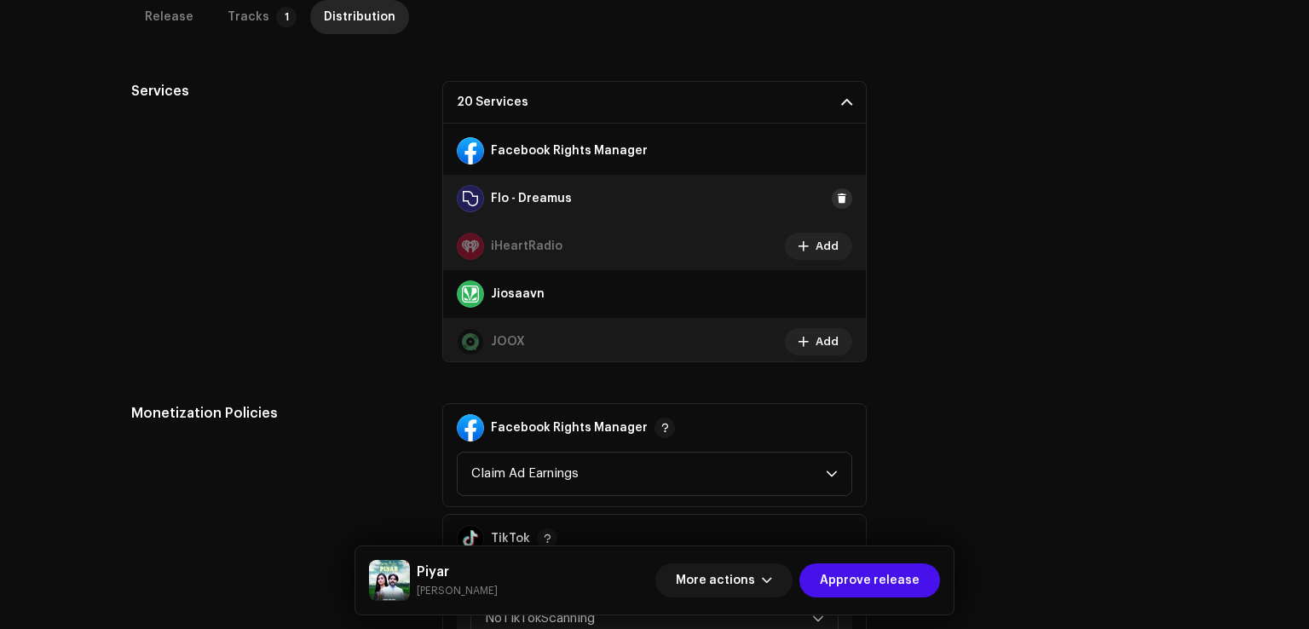
click at [837, 198] on span at bounding box center [842, 199] width 10 height 14
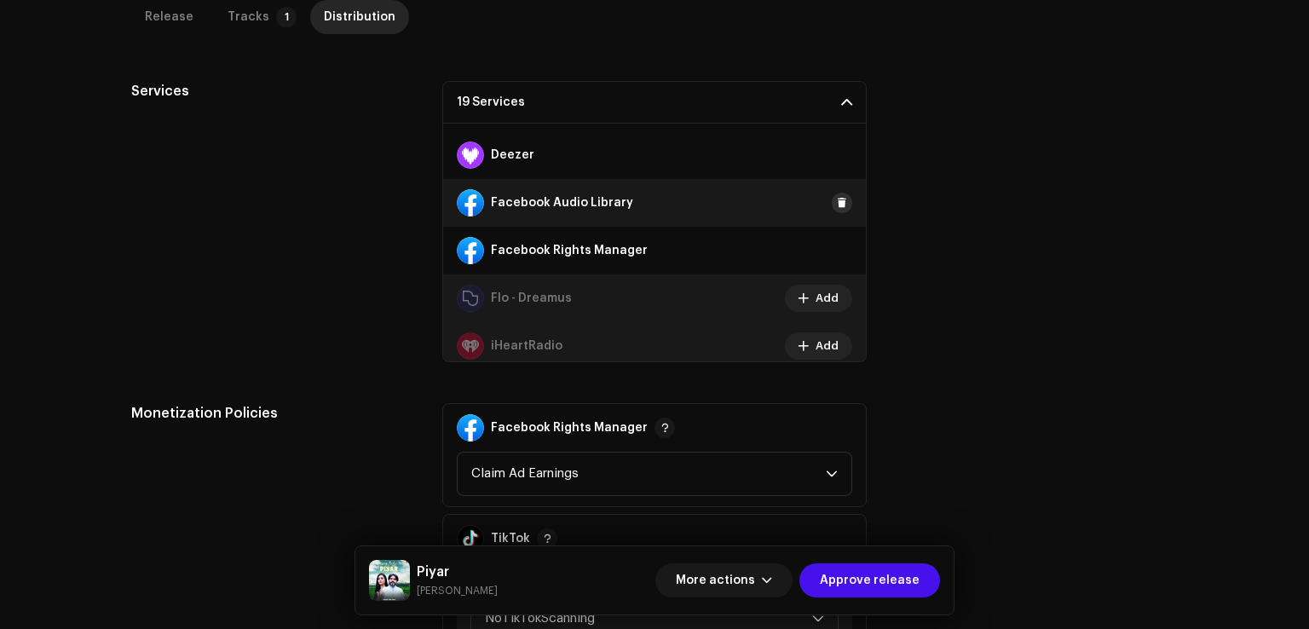
scroll to position [208, 0]
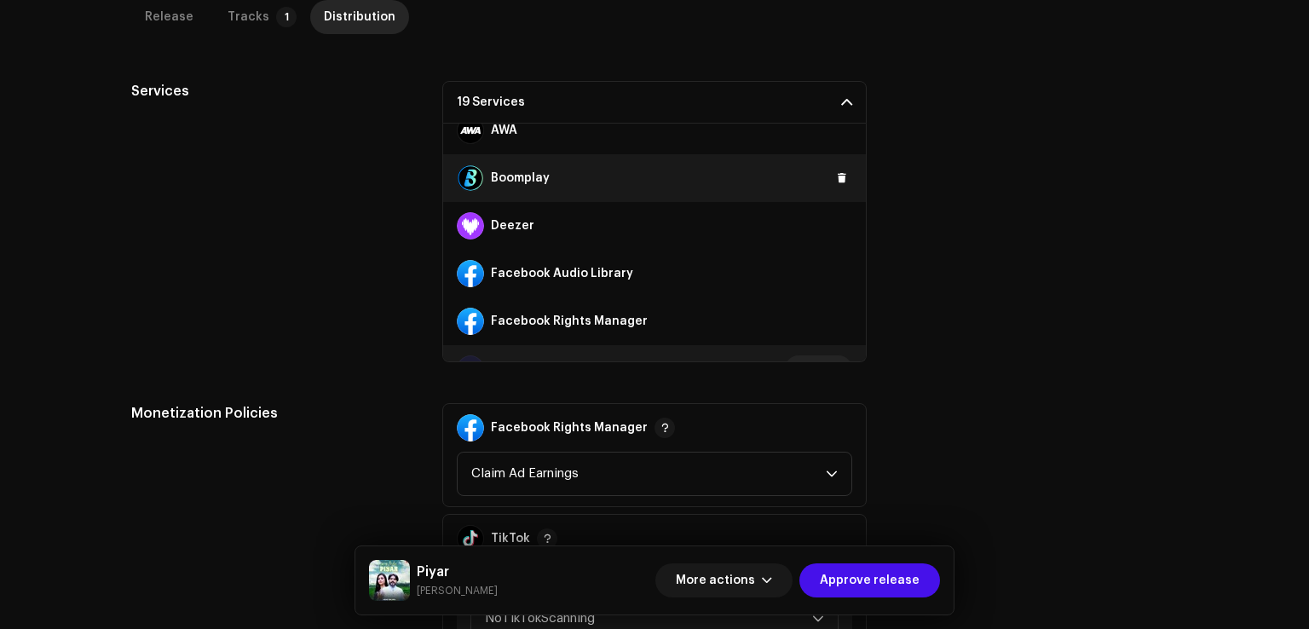
click at [839, 186] on div "Boomplay" at bounding box center [654, 178] width 423 height 48
click at [837, 179] on span at bounding box center [842, 178] width 10 height 14
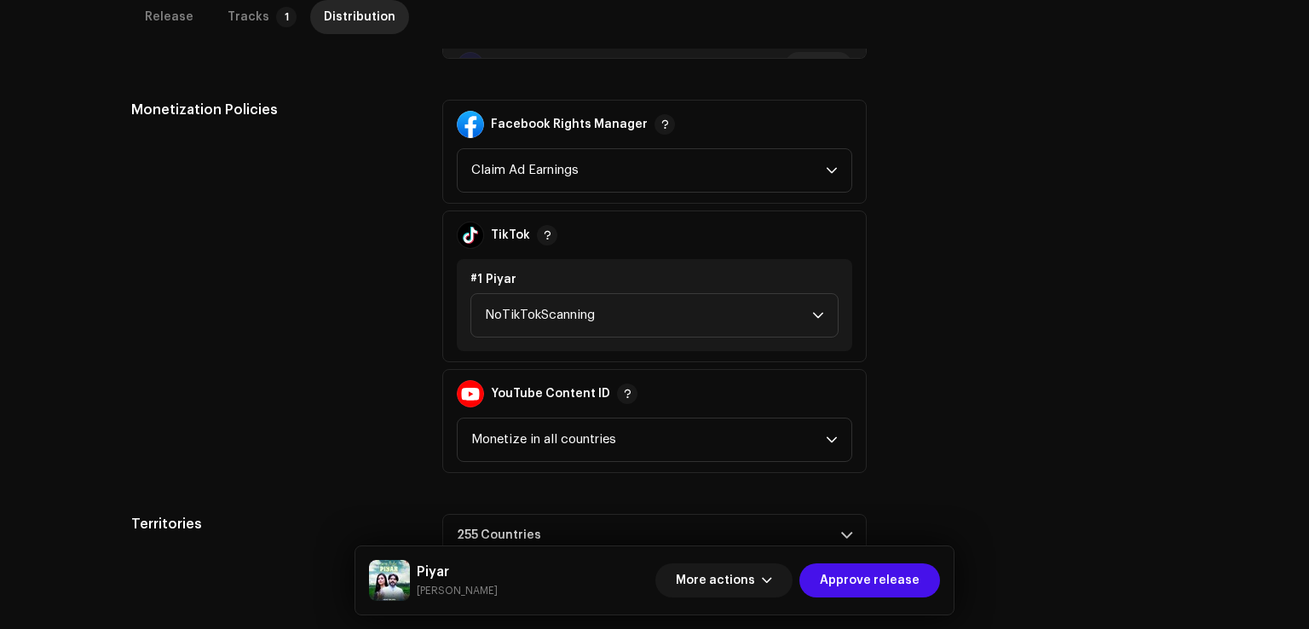
scroll to position [947, 0]
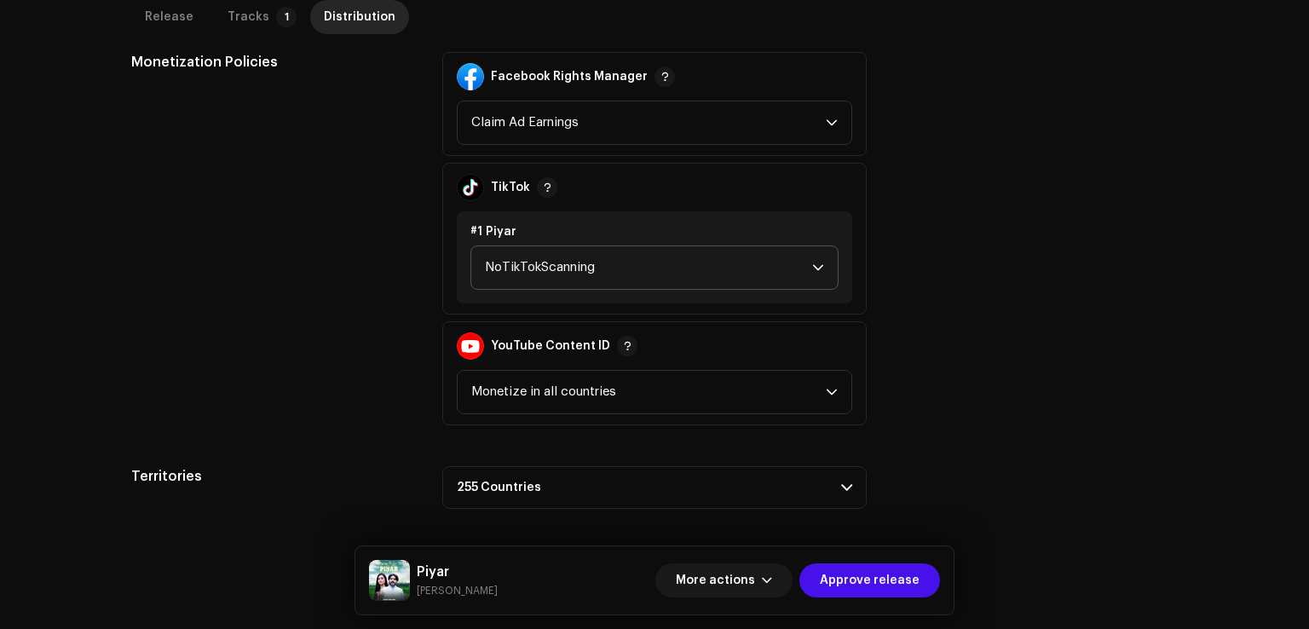
click at [542, 285] on span "NoTikTokScanning" at bounding box center [648, 267] width 327 height 43
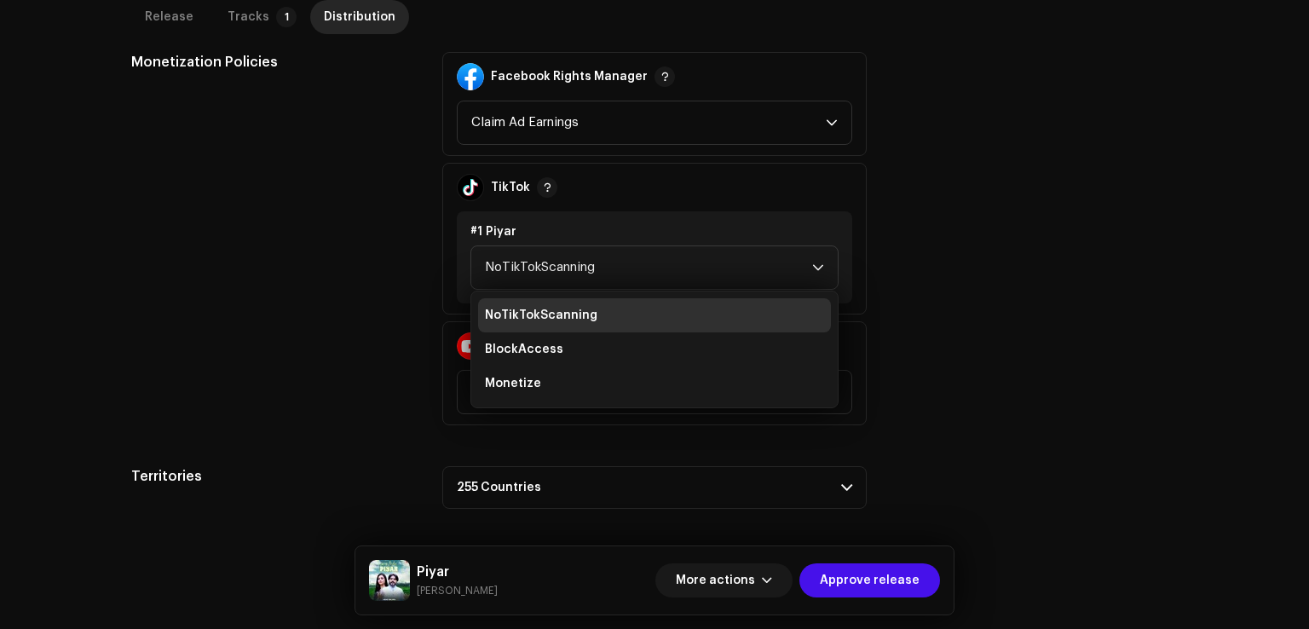
drag, startPoint x: 527, startPoint y: 390, endPoint x: 612, endPoint y: 417, distance: 88.4
click at [527, 391] on li "Monetize" at bounding box center [654, 383] width 353 height 34
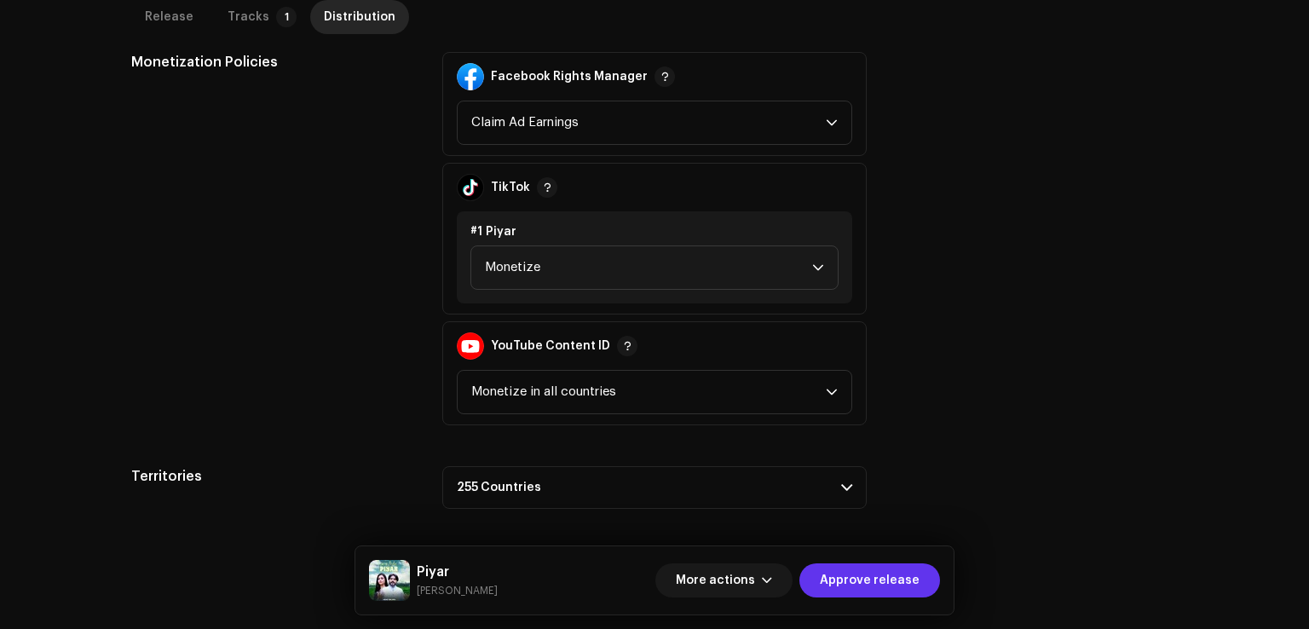
click at [851, 584] on span "Approve release" at bounding box center [870, 580] width 100 height 34
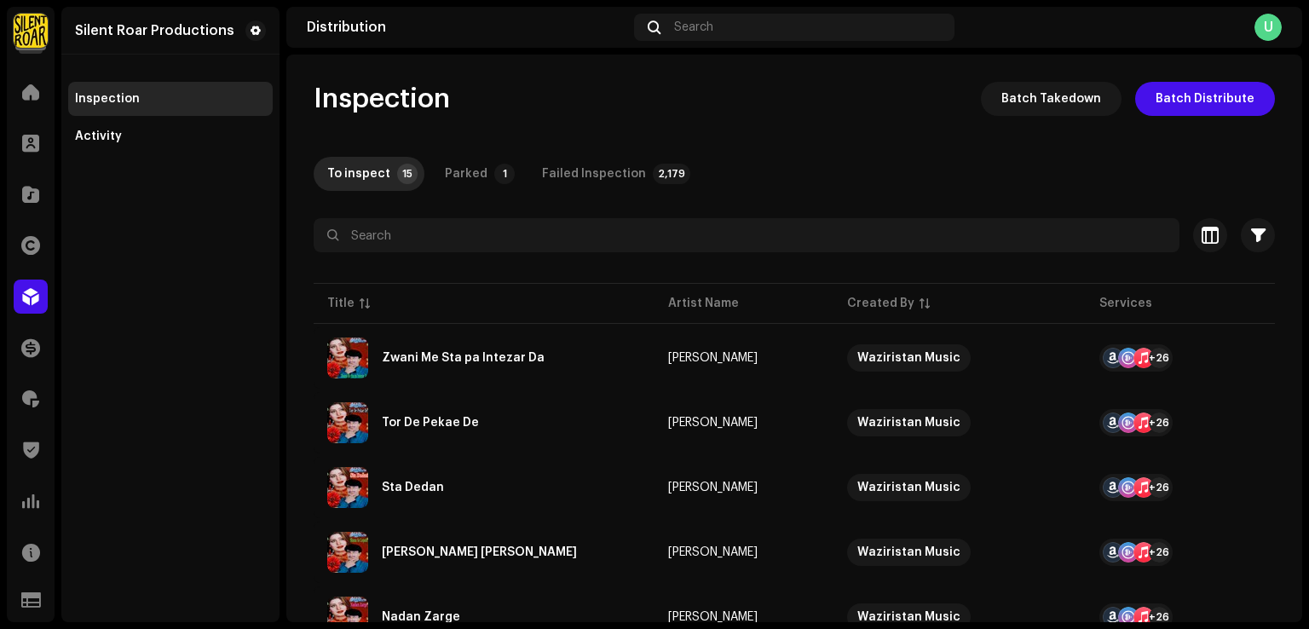
click at [252, 338] on div "Silent Roar Productions Inspection Activity" at bounding box center [170, 314] width 218 height 615
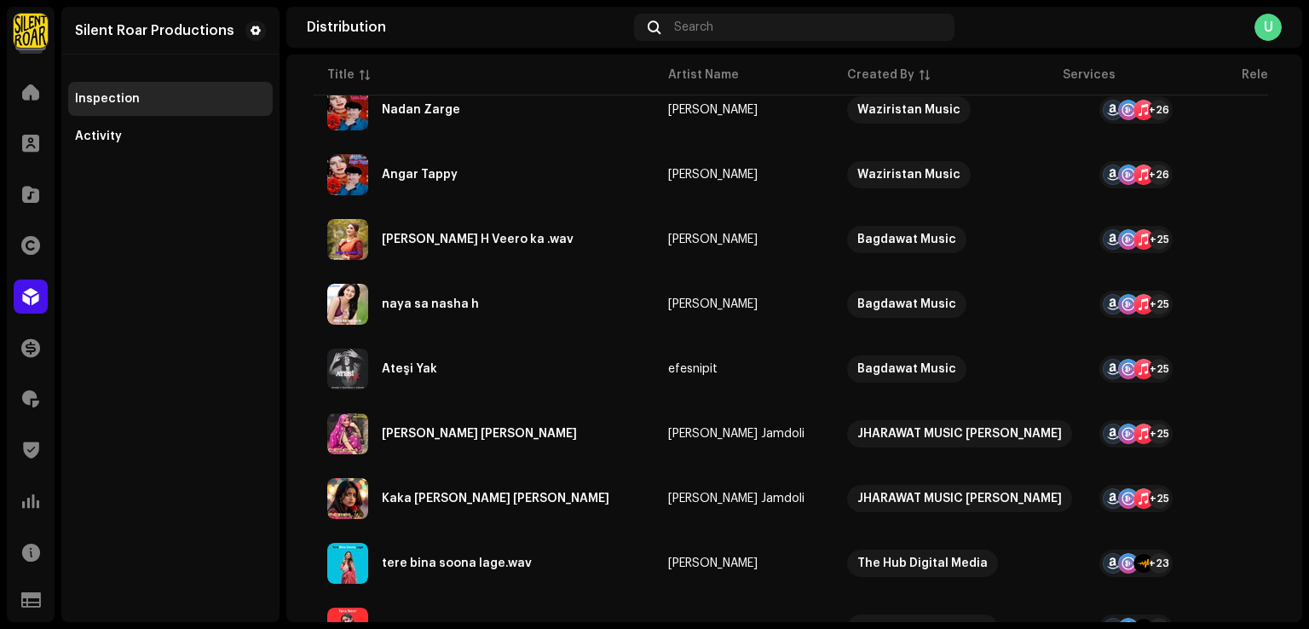
scroll to position [728, 0]
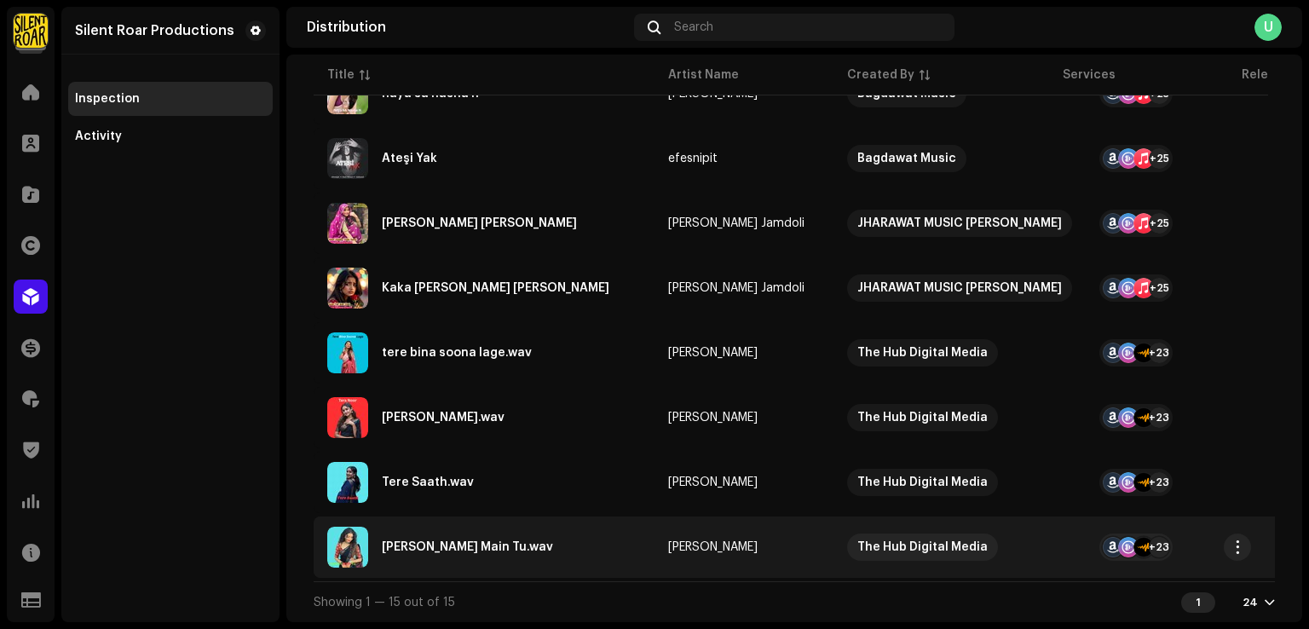
click at [500, 545] on div "Sanson Main Tu.wav" at bounding box center [484, 547] width 314 height 41
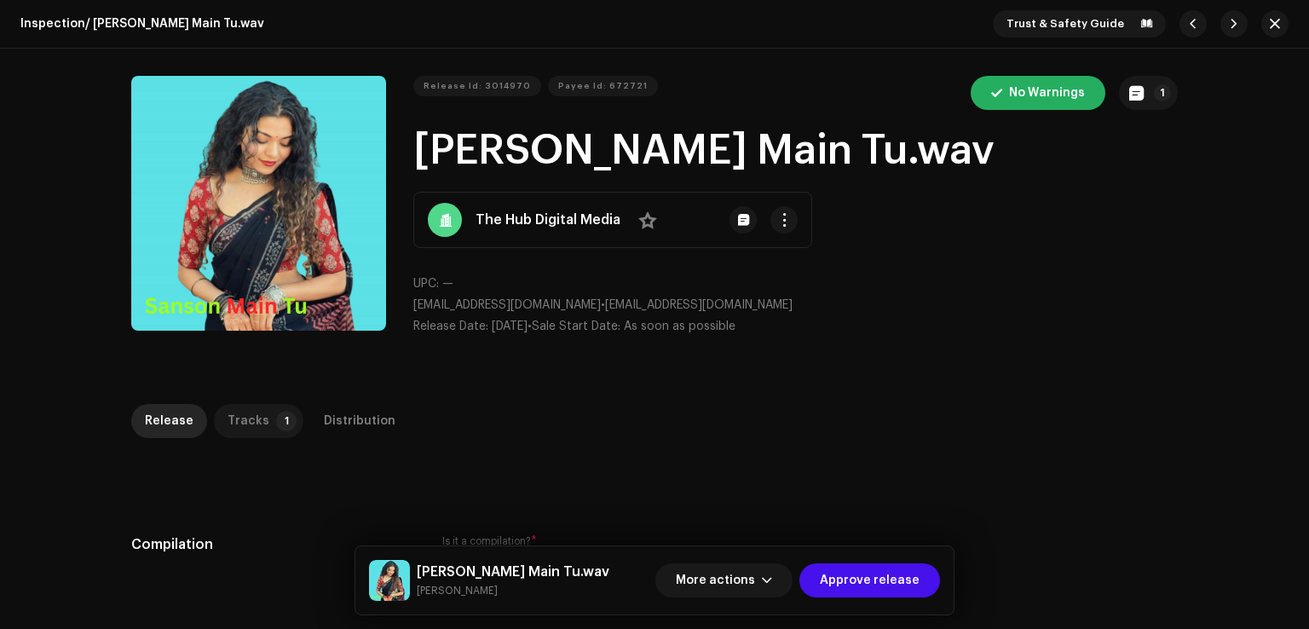
click at [245, 418] on div "Tracks" at bounding box center [248, 421] width 42 height 34
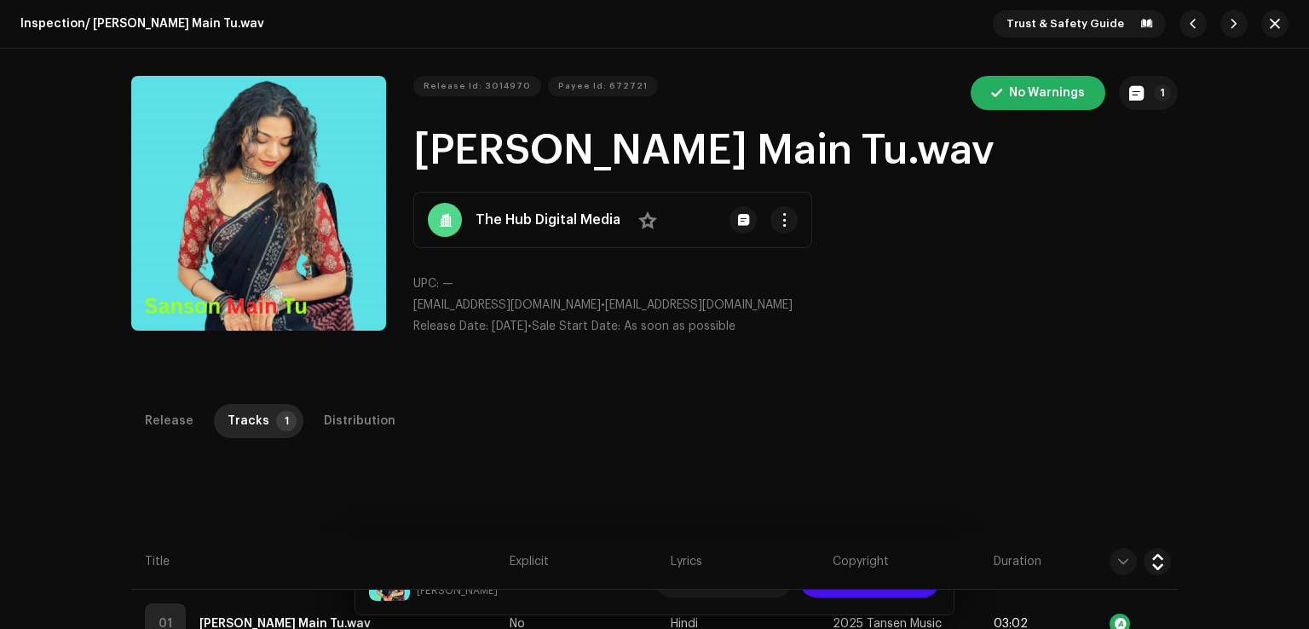
scroll to position [403, 0]
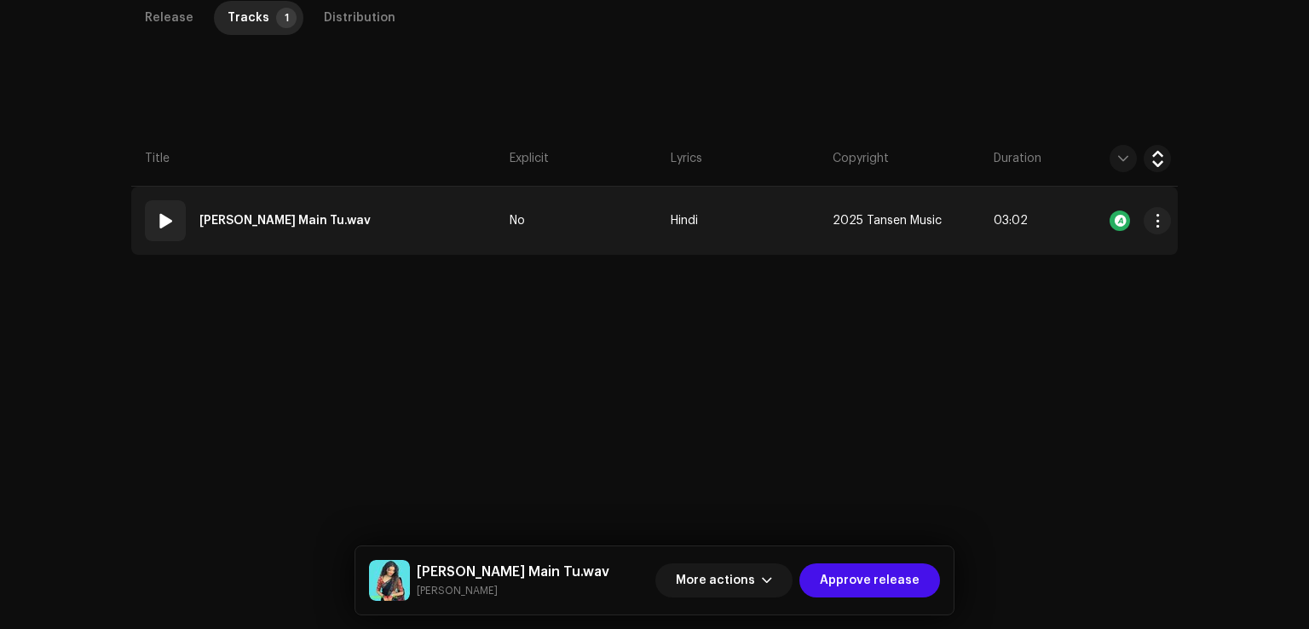
click at [429, 212] on td "01 Sanson Main Tu.wav" at bounding box center [316, 221] width 371 height 68
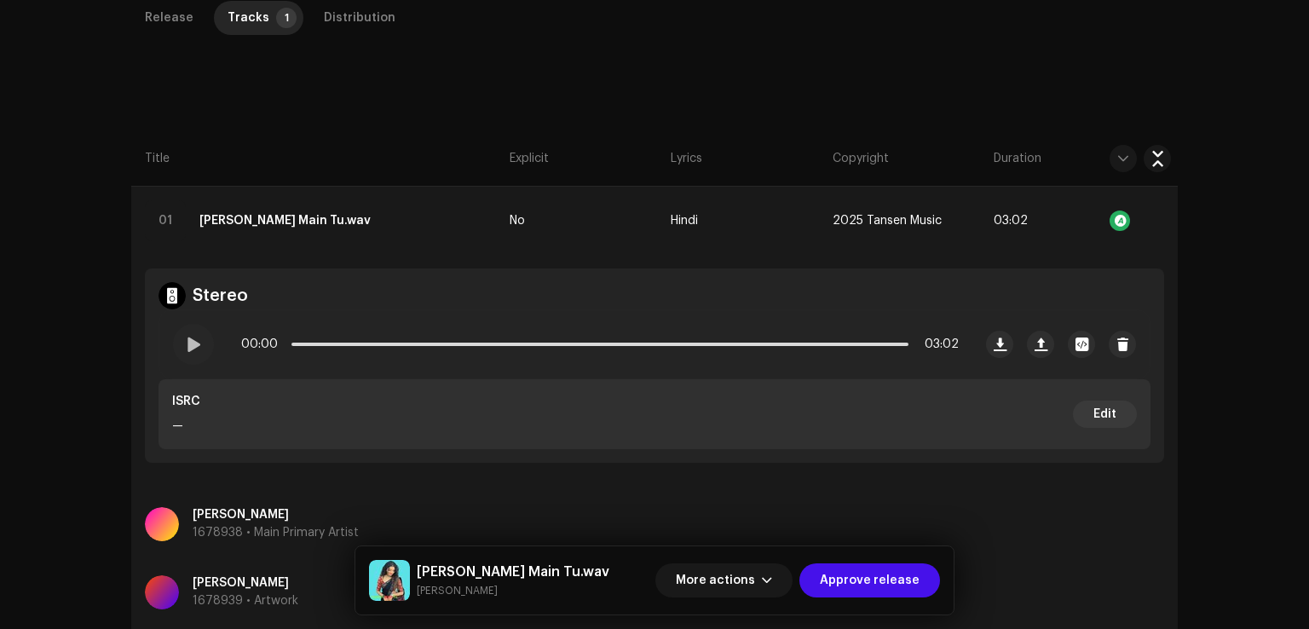
scroll to position [0, 0]
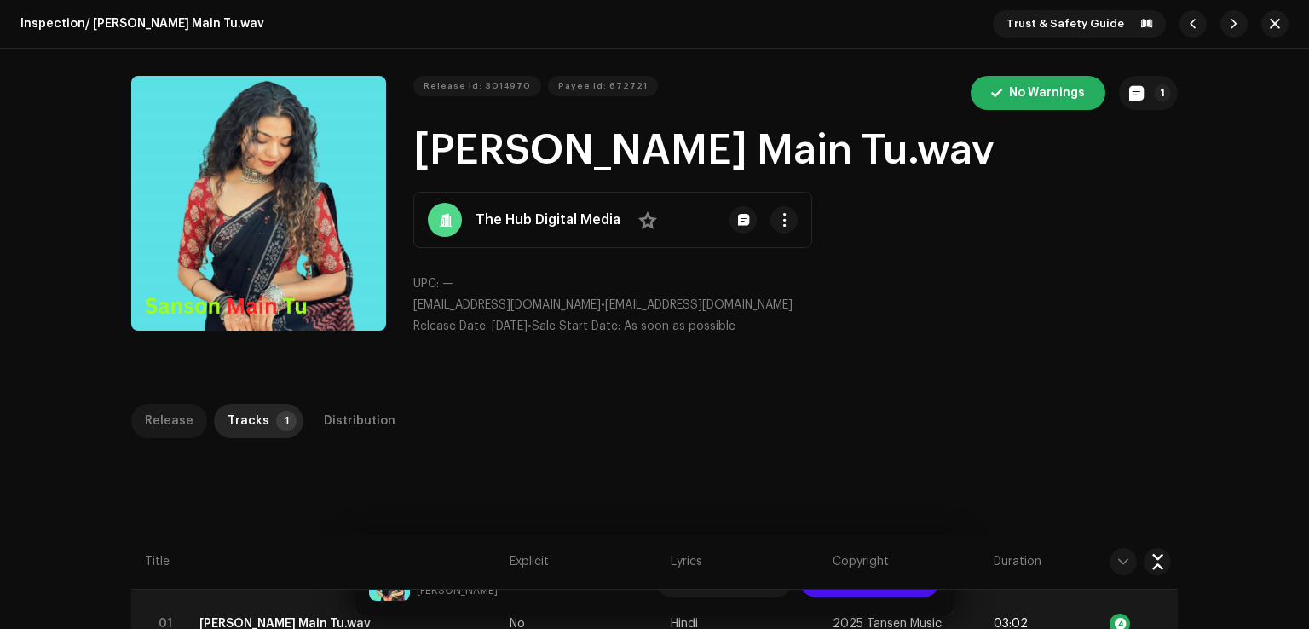
click at [167, 423] on div "Release" at bounding box center [169, 421] width 49 height 34
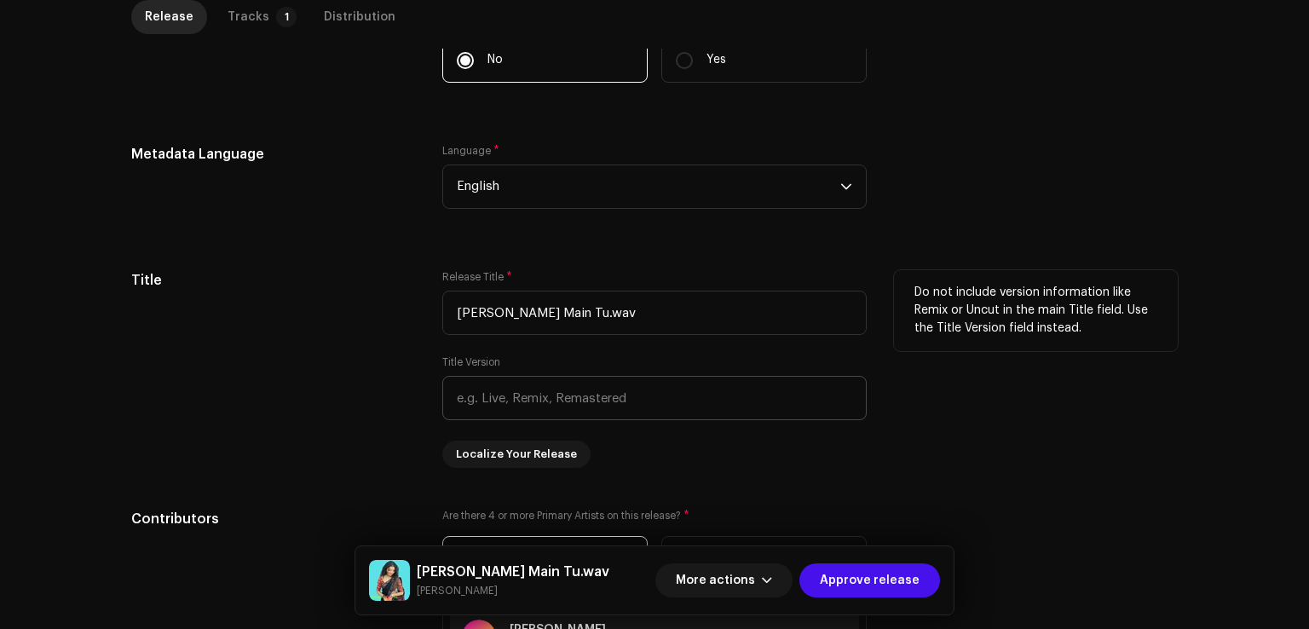
scroll to position [596, 0]
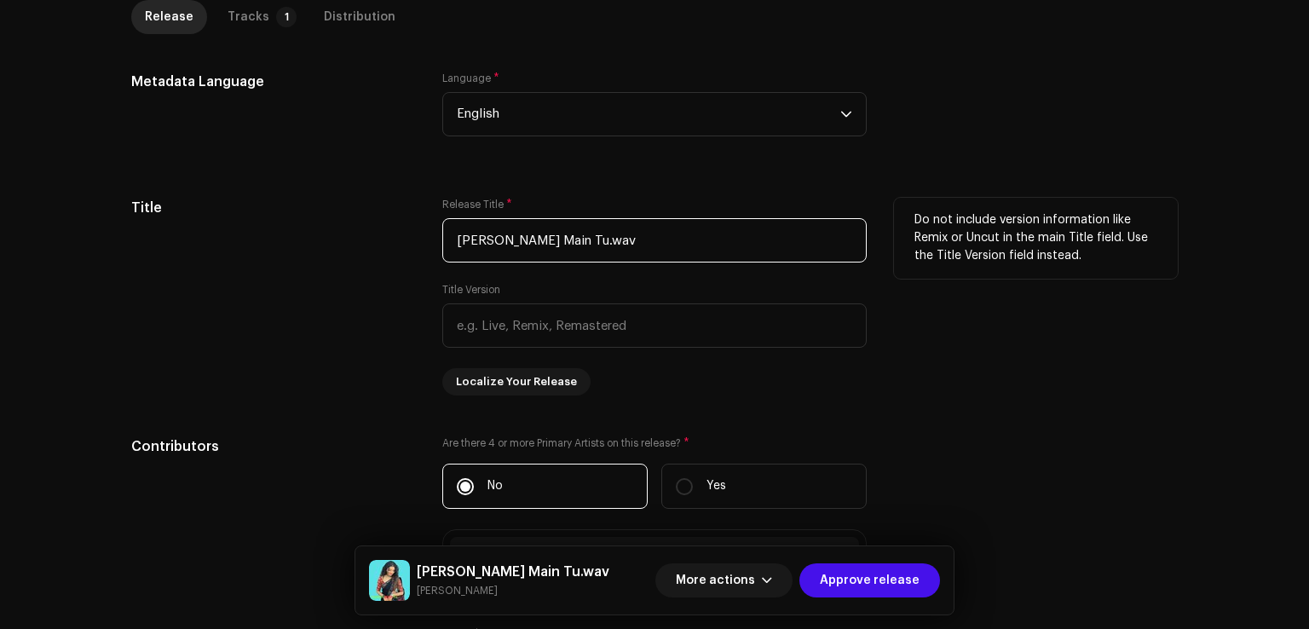
drag, startPoint x: 549, startPoint y: 243, endPoint x: 739, endPoint y: 243, distance: 190.0
click at [739, 243] on input "Sanson Main Tu.wav" at bounding box center [654, 240] width 424 height 44
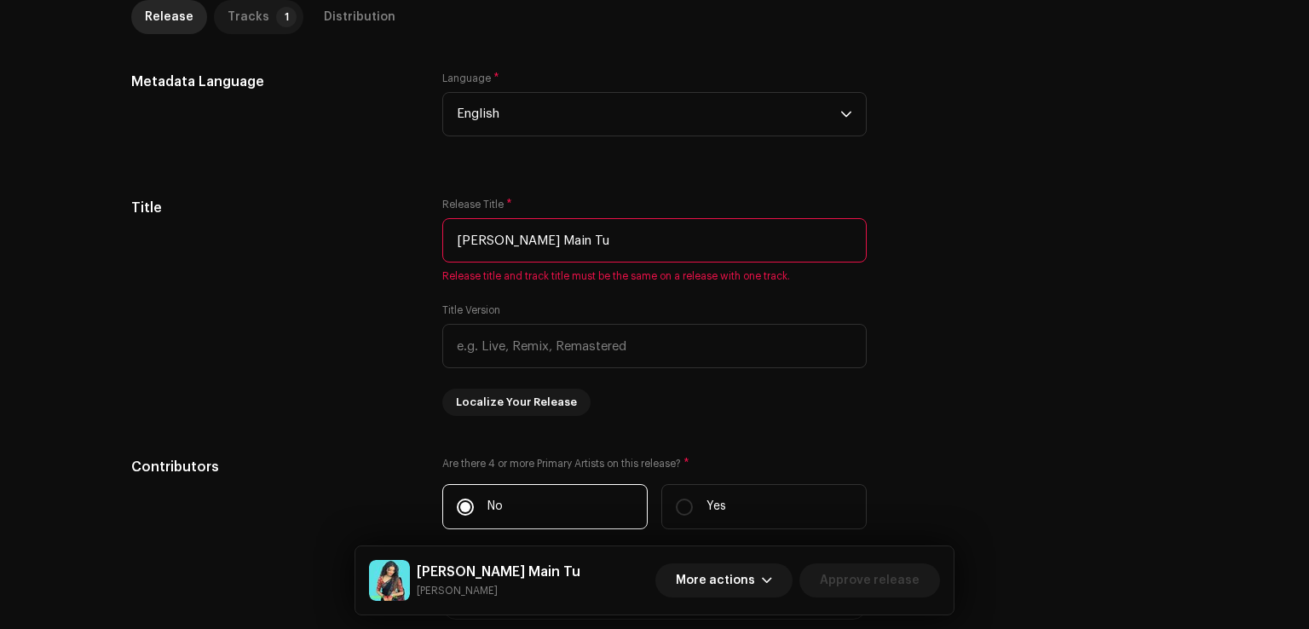
type input "Sanson Main Tu"
click at [255, 28] on div "Tracks" at bounding box center [248, 17] width 42 height 34
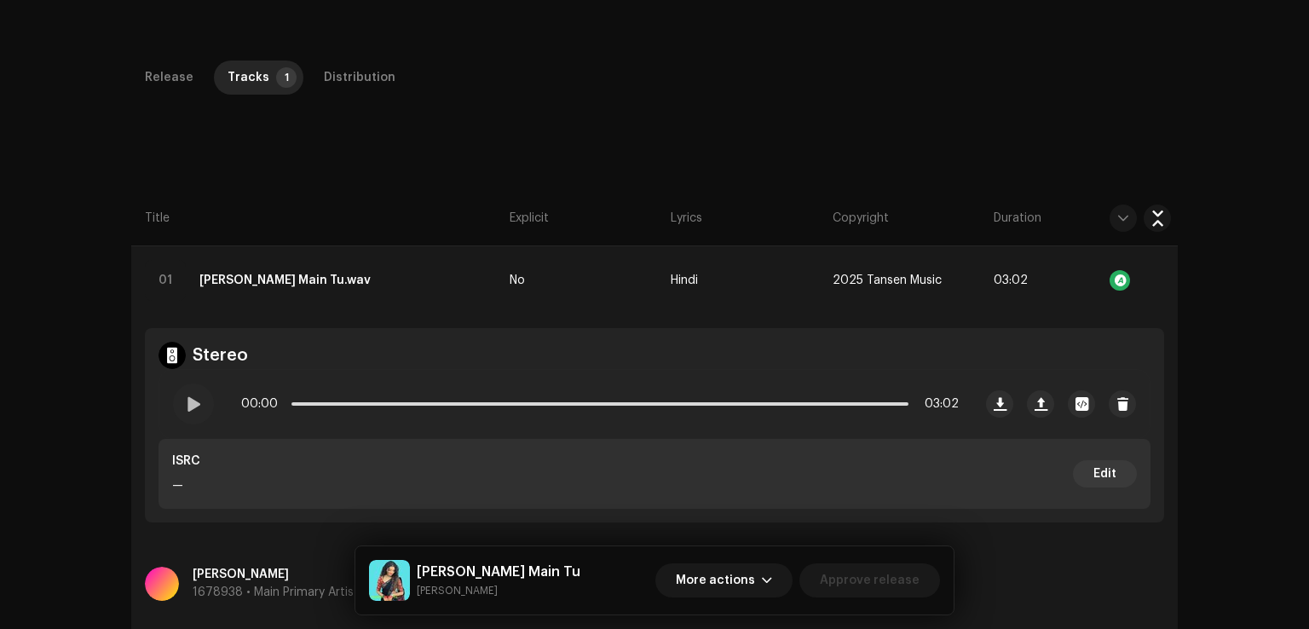
scroll to position [256, 0]
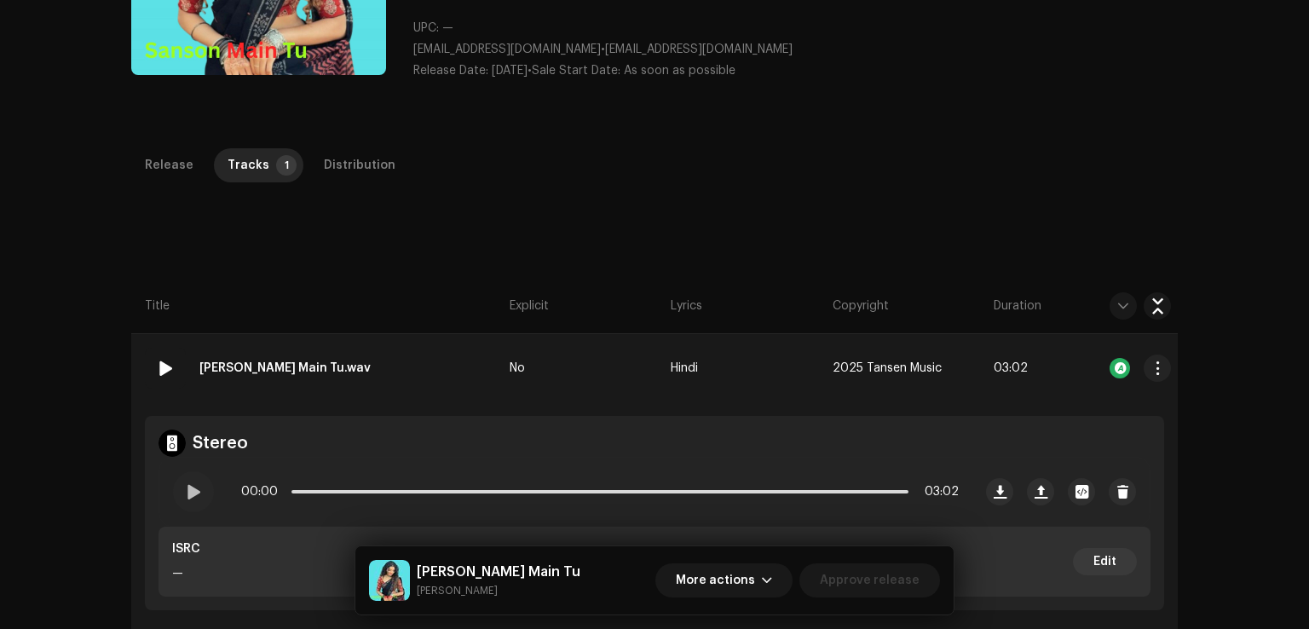
click at [270, 369] on strong "Sanson Main Tu.wav" at bounding box center [284, 368] width 171 height 34
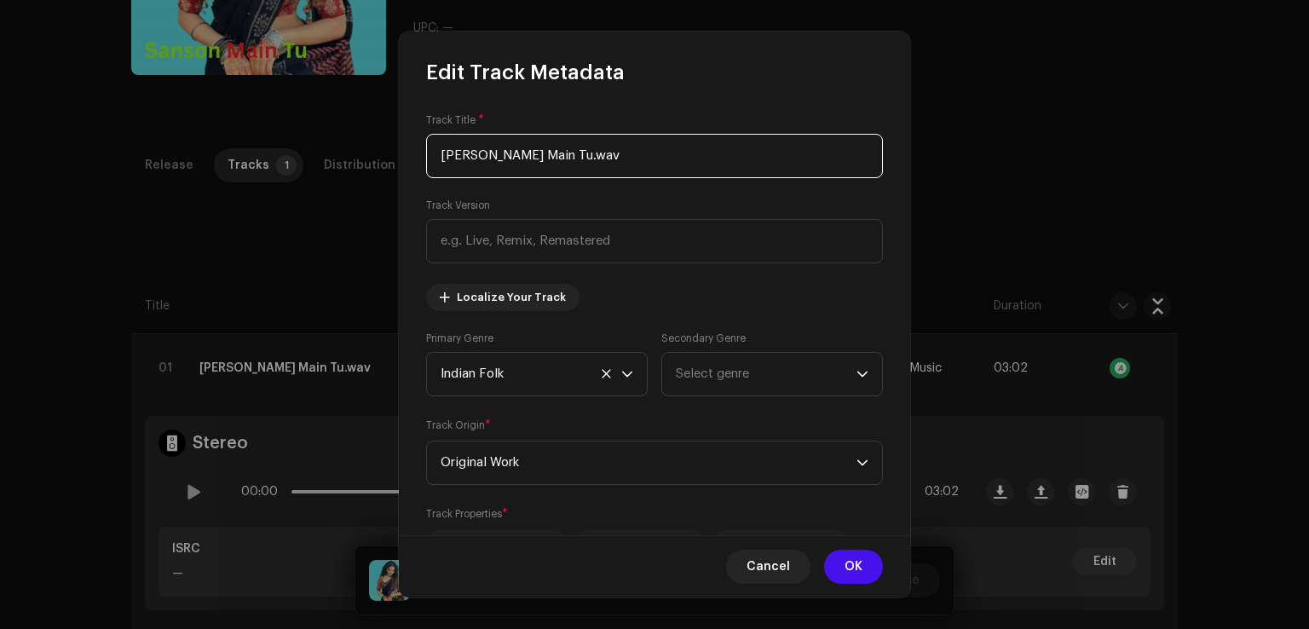
drag, startPoint x: 320, startPoint y: 163, endPoint x: 253, endPoint y: 163, distance: 67.3
click at [253, 163] on div "Edit Track Metadata Track Title * Sanson Main Tu.wav Track Version Localize You…" at bounding box center [654, 314] width 1309 height 629
paste input "text"
type input "Sanson Main Tu"
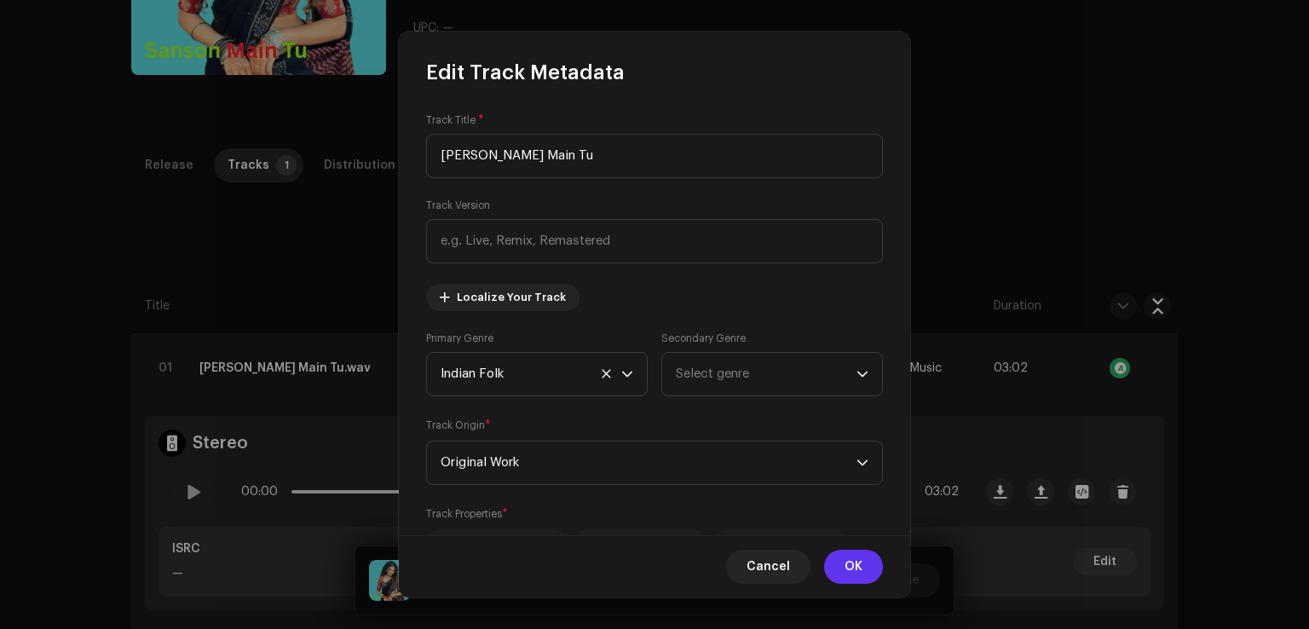
click at [839, 565] on button "OK" at bounding box center [853, 567] width 59 height 34
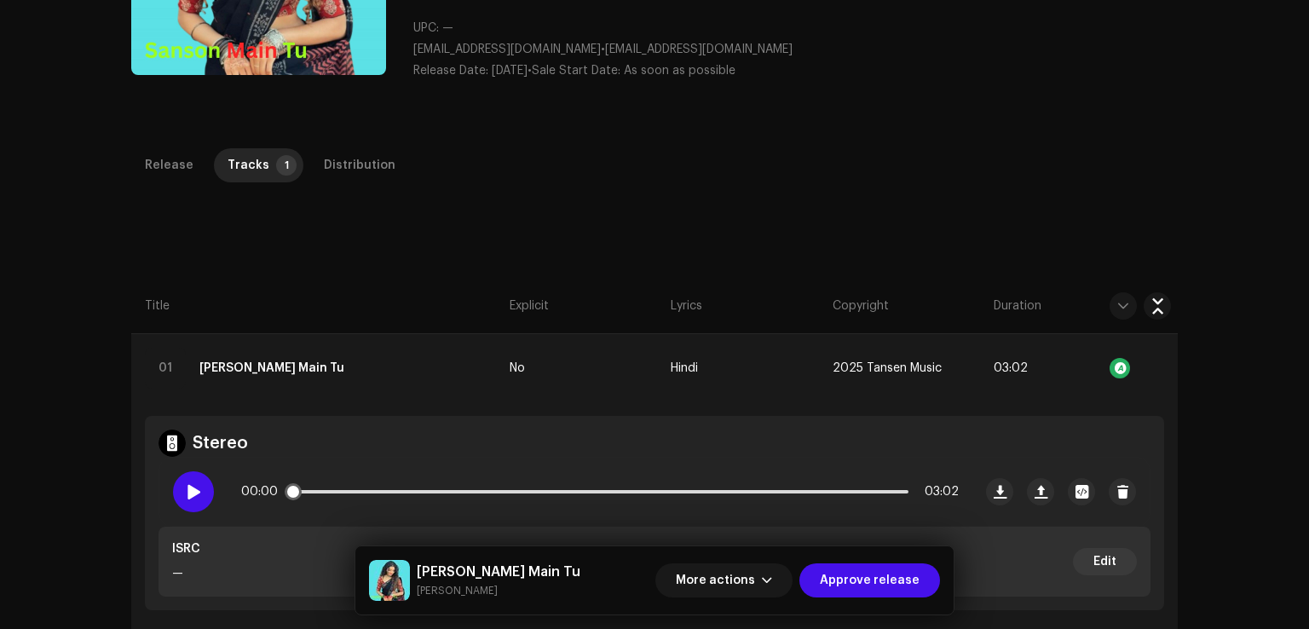
click at [194, 481] on div at bounding box center [193, 491] width 41 height 41
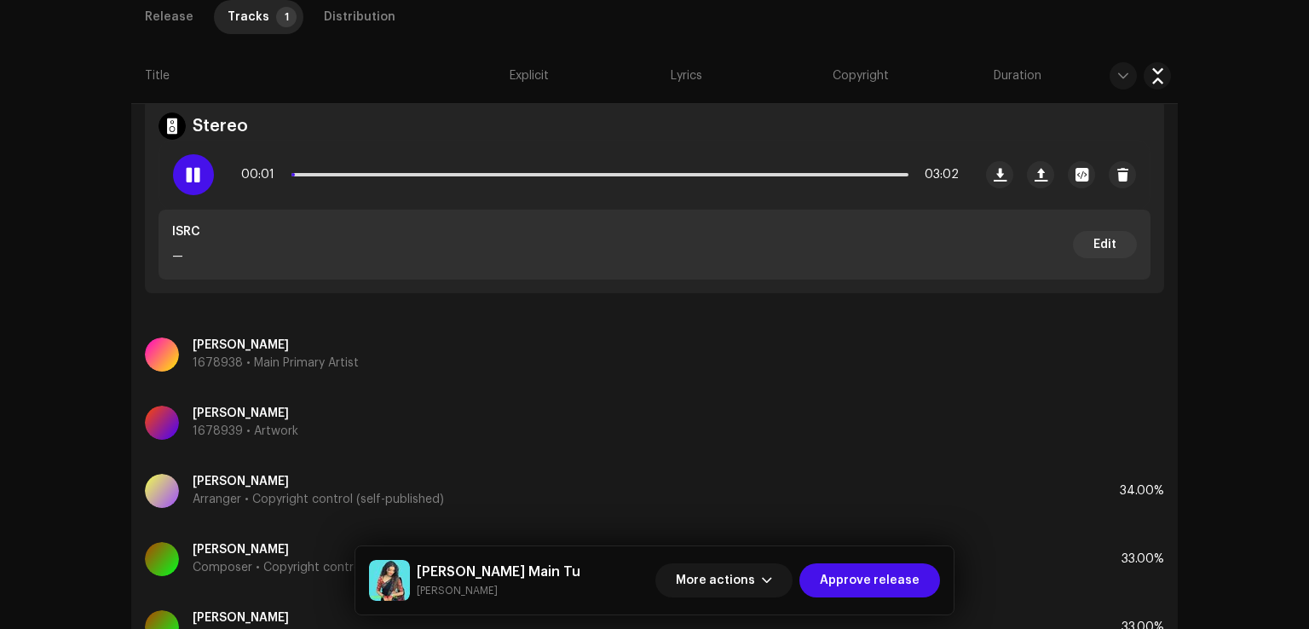
scroll to position [511, 0]
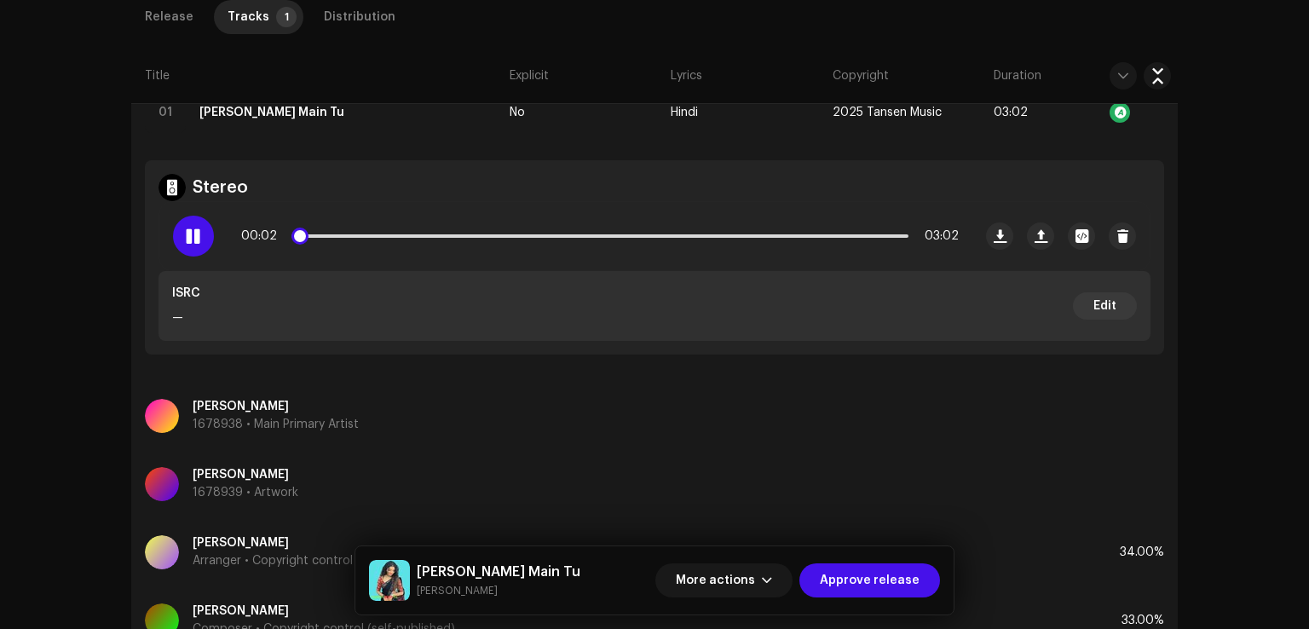
drag, startPoint x: 291, startPoint y: 246, endPoint x: 336, endPoint y: 241, distance: 45.4
click at [336, 241] on div "00:02 03:02" at bounding box center [599, 236] width 717 height 34
drag, startPoint x: 290, startPoint y: 232, endPoint x: 508, endPoint y: 227, distance: 218.2
click at [498, 222] on div "00:02 03:02" at bounding box center [599, 236] width 717 height 34
drag, startPoint x: 198, startPoint y: 243, endPoint x: 220, endPoint y: 222, distance: 30.1
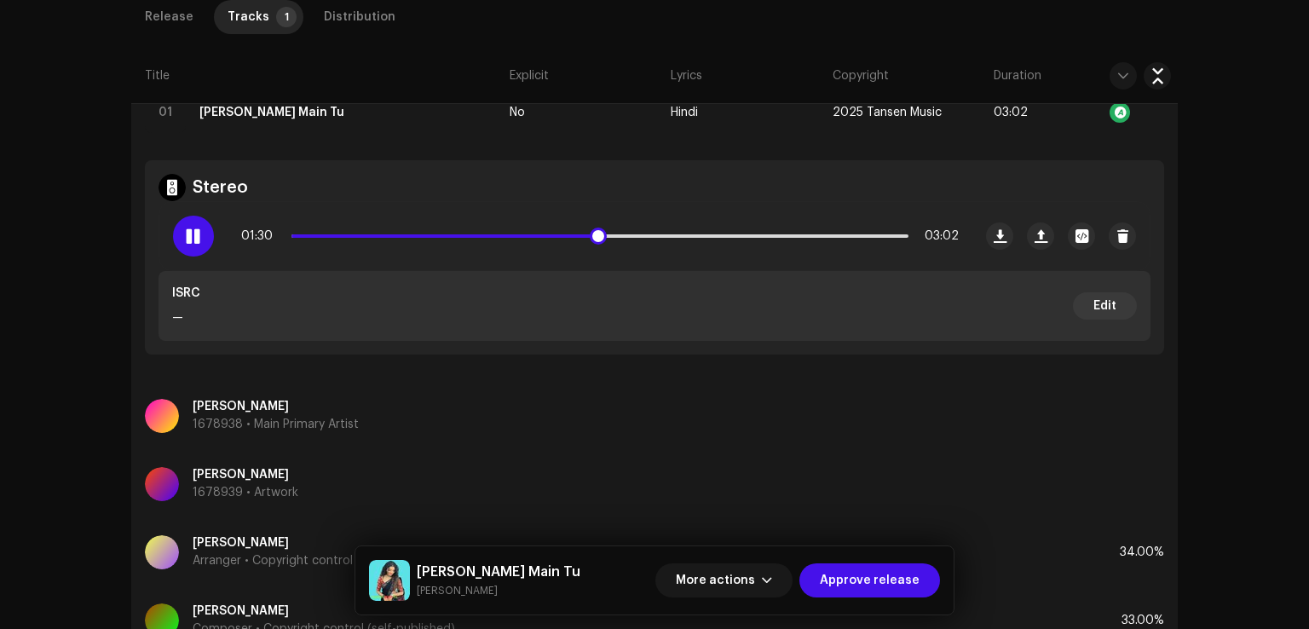
click at [199, 241] on div at bounding box center [193, 236] width 41 height 41
click at [348, 20] on div "Distribution" at bounding box center [360, 17] width 72 height 34
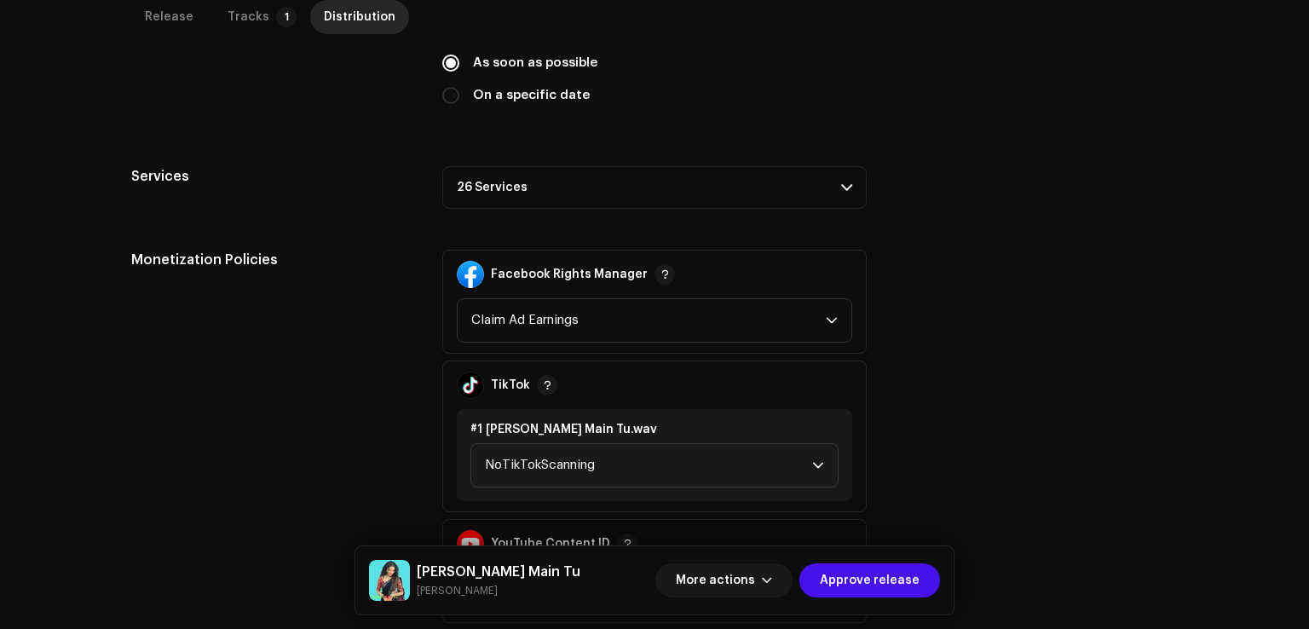
drag, startPoint x: 540, startPoint y: 181, endPoint x: 545, endPoint y: 190, distance: 9.9
click at [541, 181] on p-accordion-header "26 Services" at bounding box center [654, 187] width 424 height 43
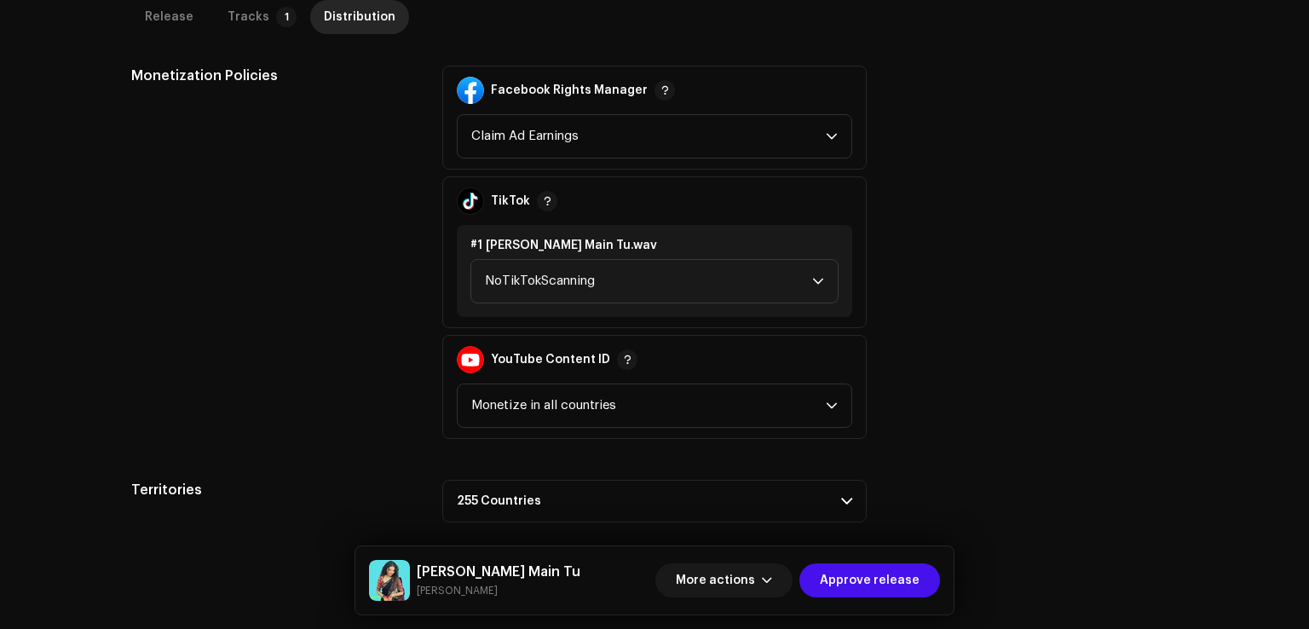
scroll to position [937, 0]
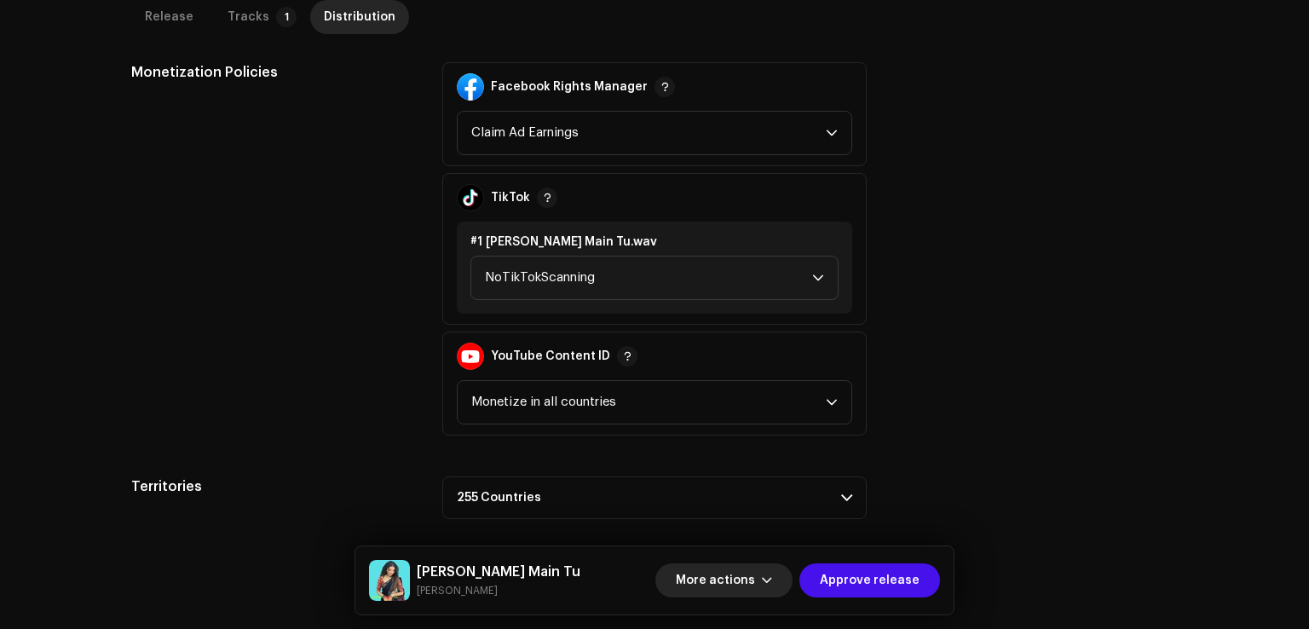
click at [745, 577] on span "More actions" at bounding box center [715, 580] width 79 height 34
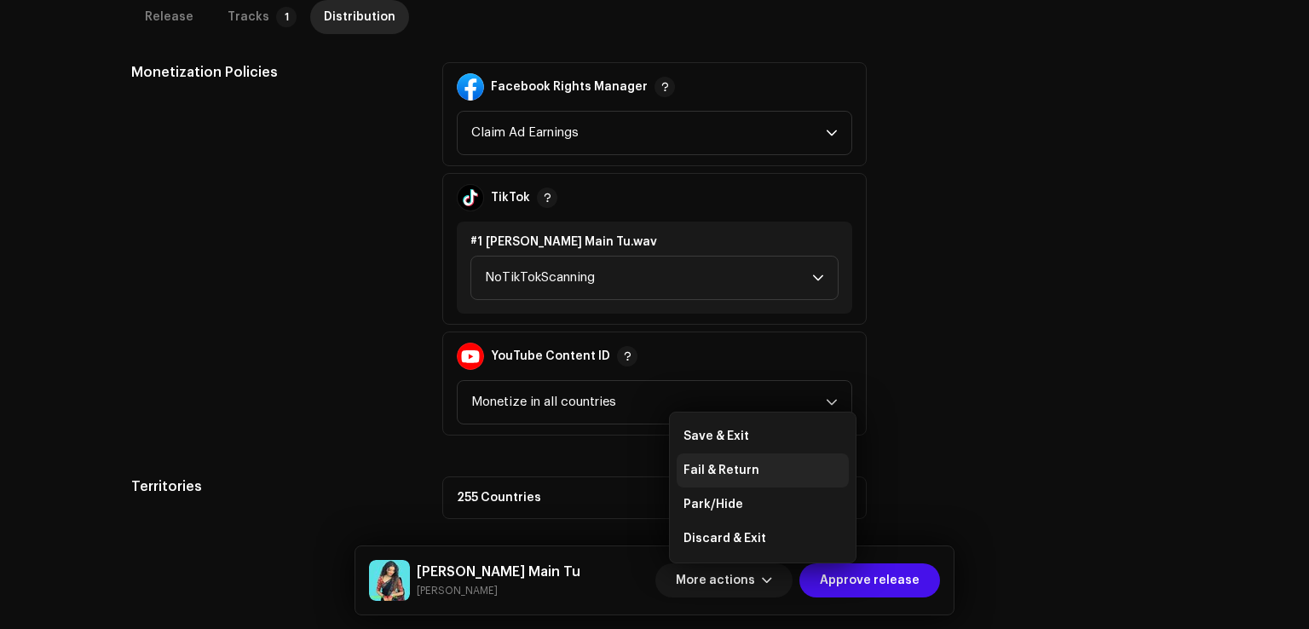
click at [745, 468] on span "Fail & Return" at bounding box center [721, 470] width 76 height 14
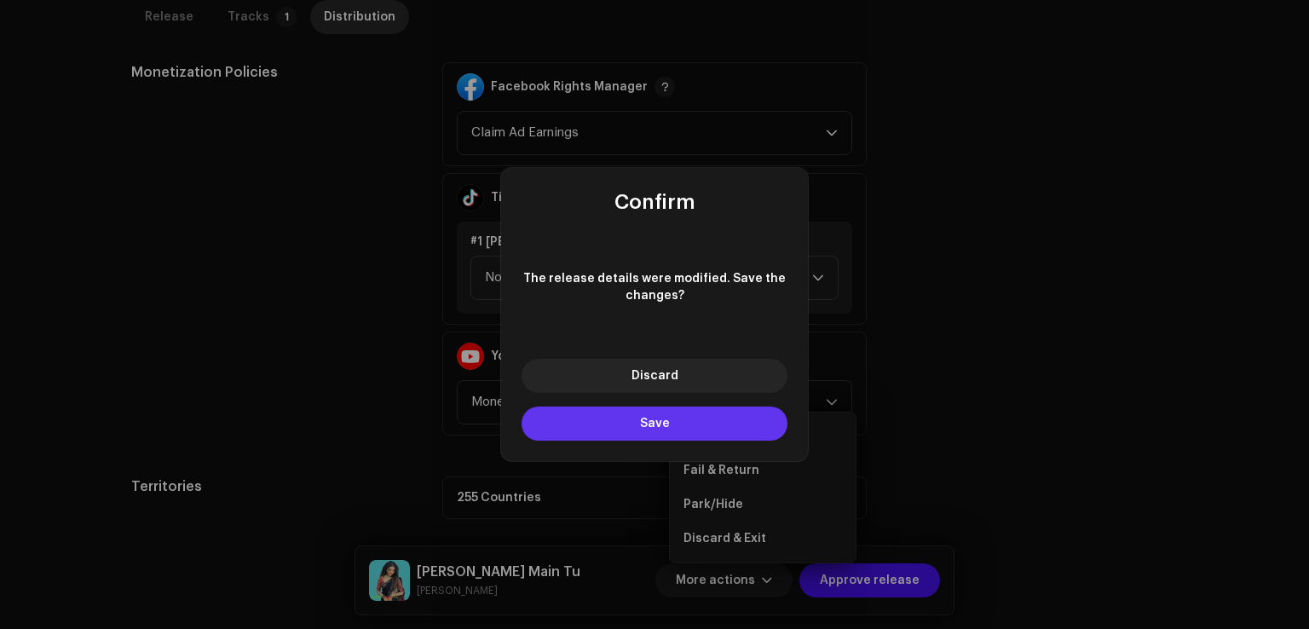
click at [724, 419] on button "Save" at bounding box center [654, 423] width 266 height 34
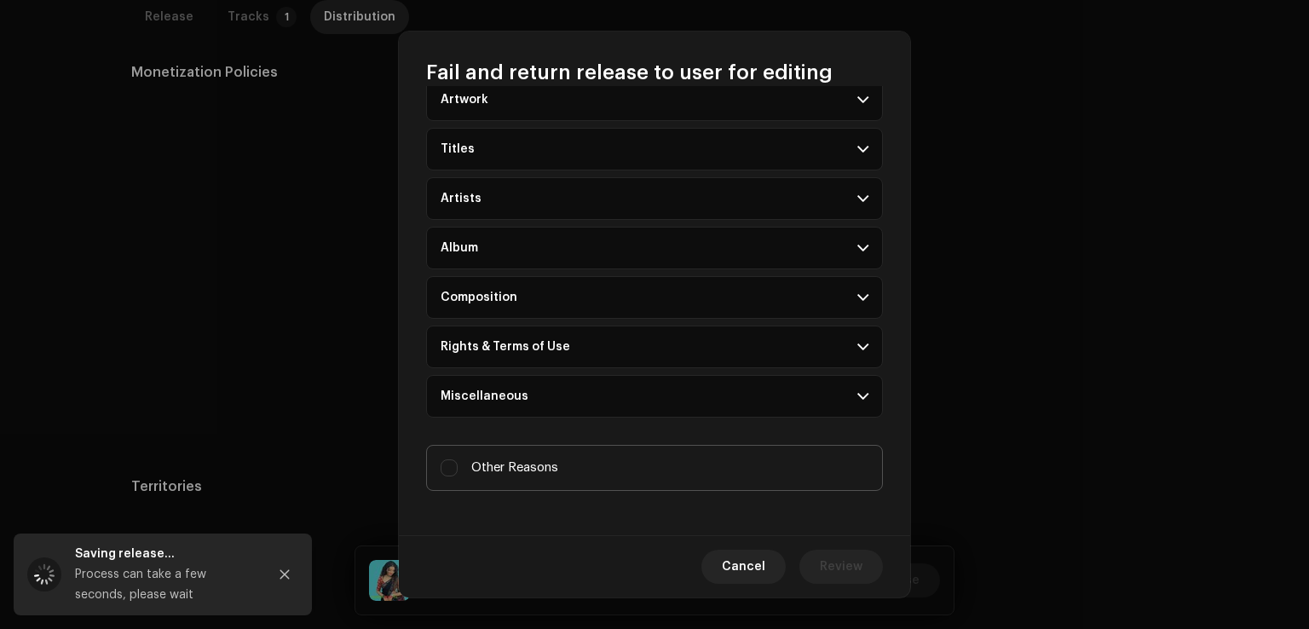
click at [550, 460] on span "Other Reasons" at bounding box center [514, 467] width 87 height 19
click at [458, 460] on input "Other Reasons" at bounding box center [448, 467] width 17 height 17
checkbox input "true"
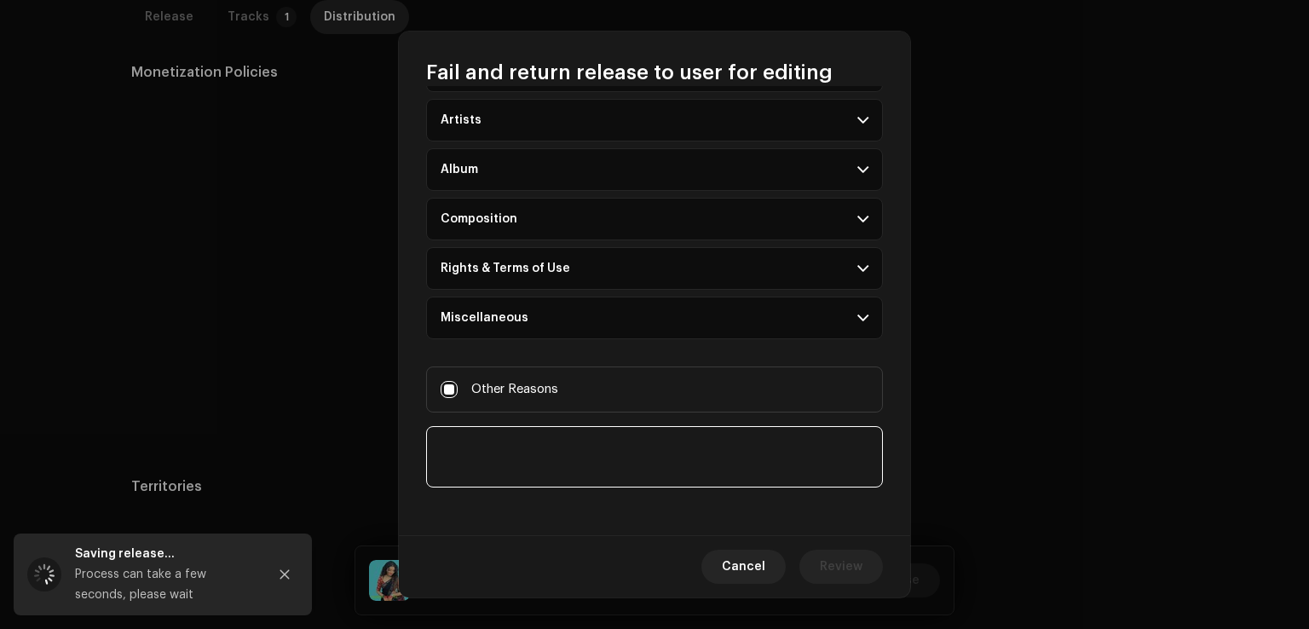
click at [567, 468] on textarea at bounding box center [654, 456] width 457 height 61
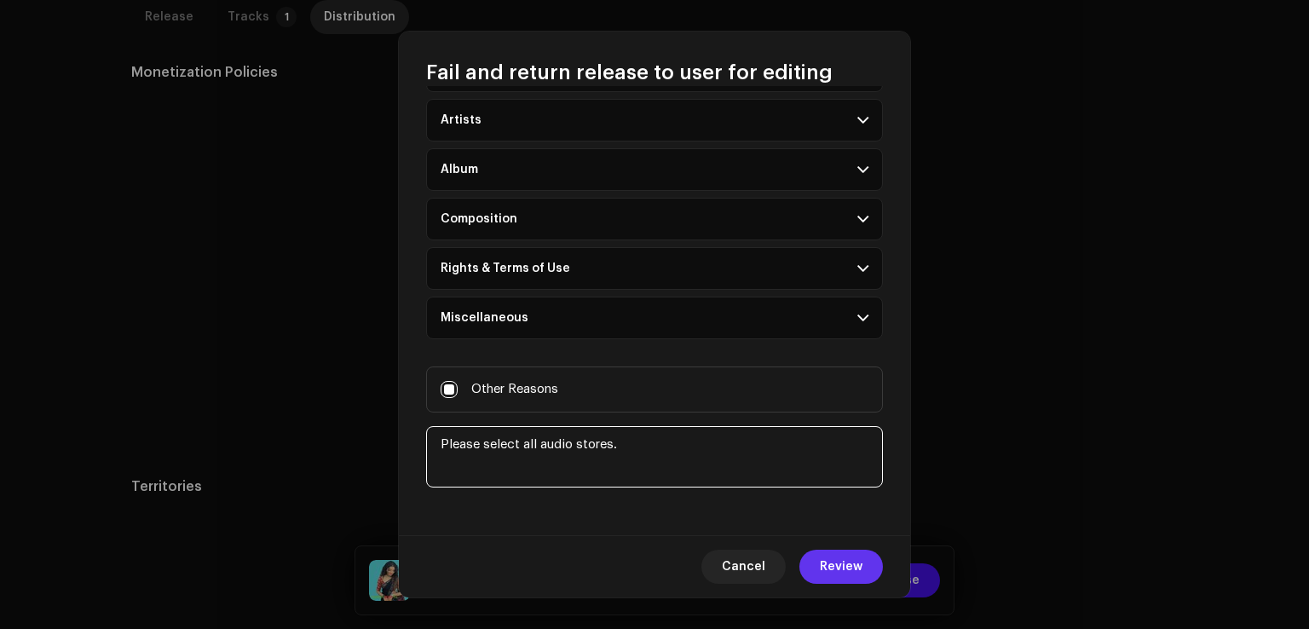
type textarea "Please select all audio stores."
click at [858, 579] on span "Review" at bounding box center [841, 567] width 43 height 34
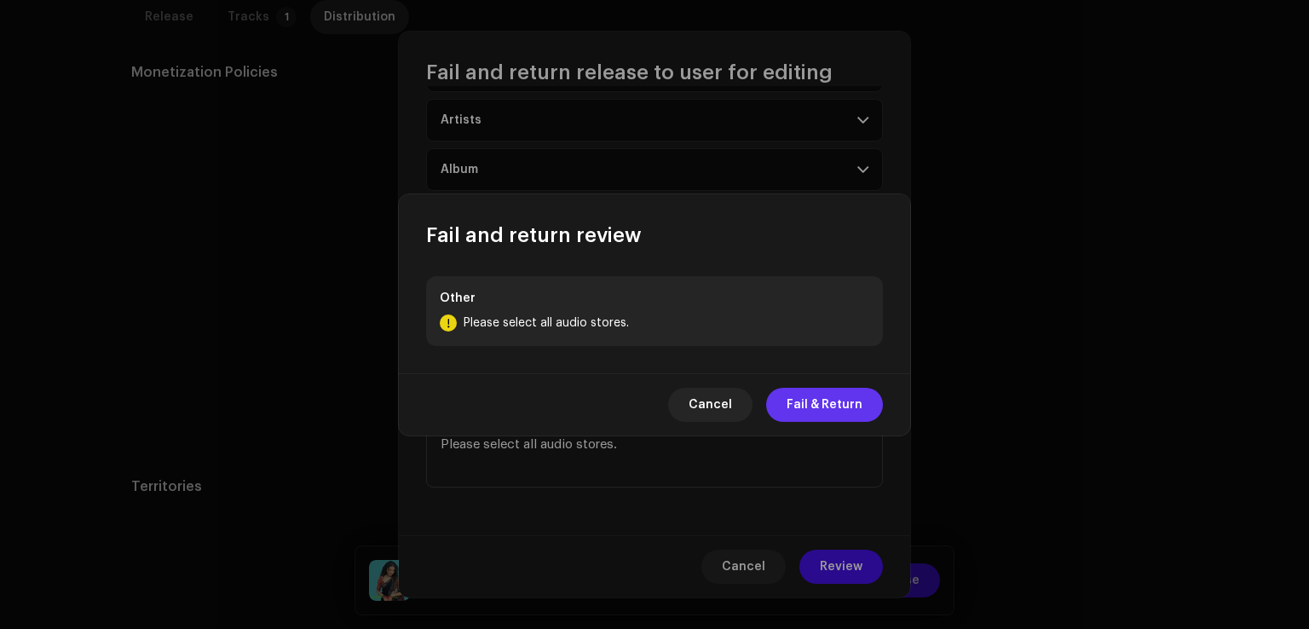
click at [849, 416] on span "Fail & Return" at bounding box center [824, 405] width 76 height 34
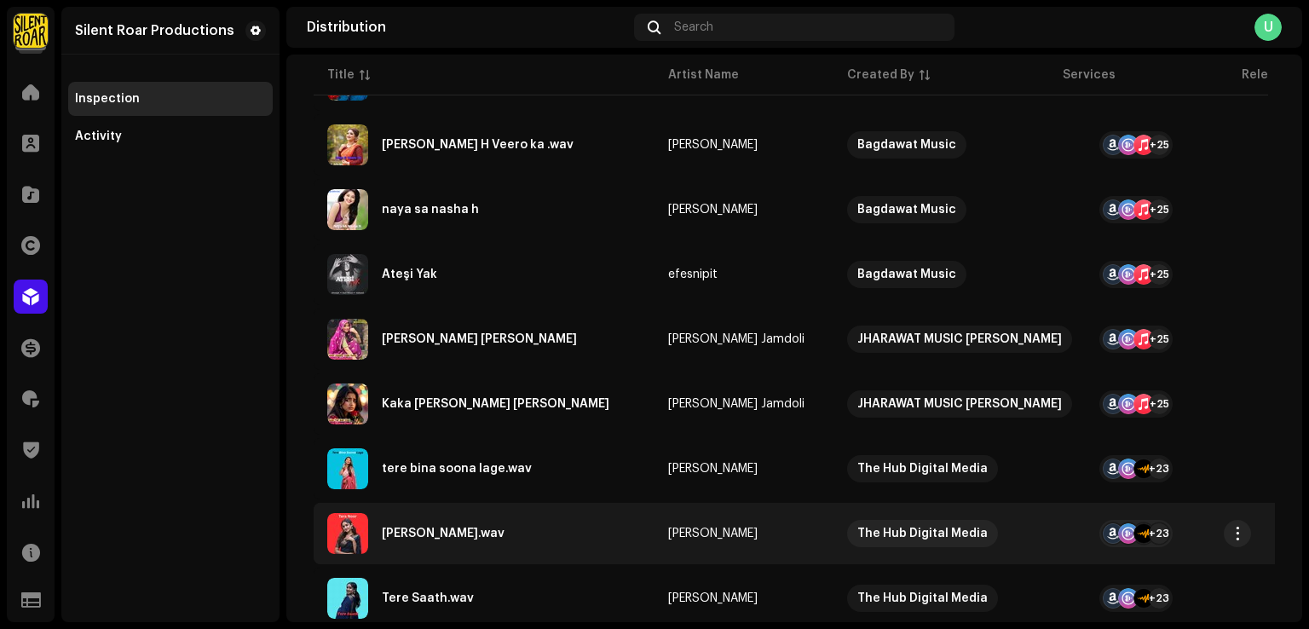
scroll to position [664, 0]
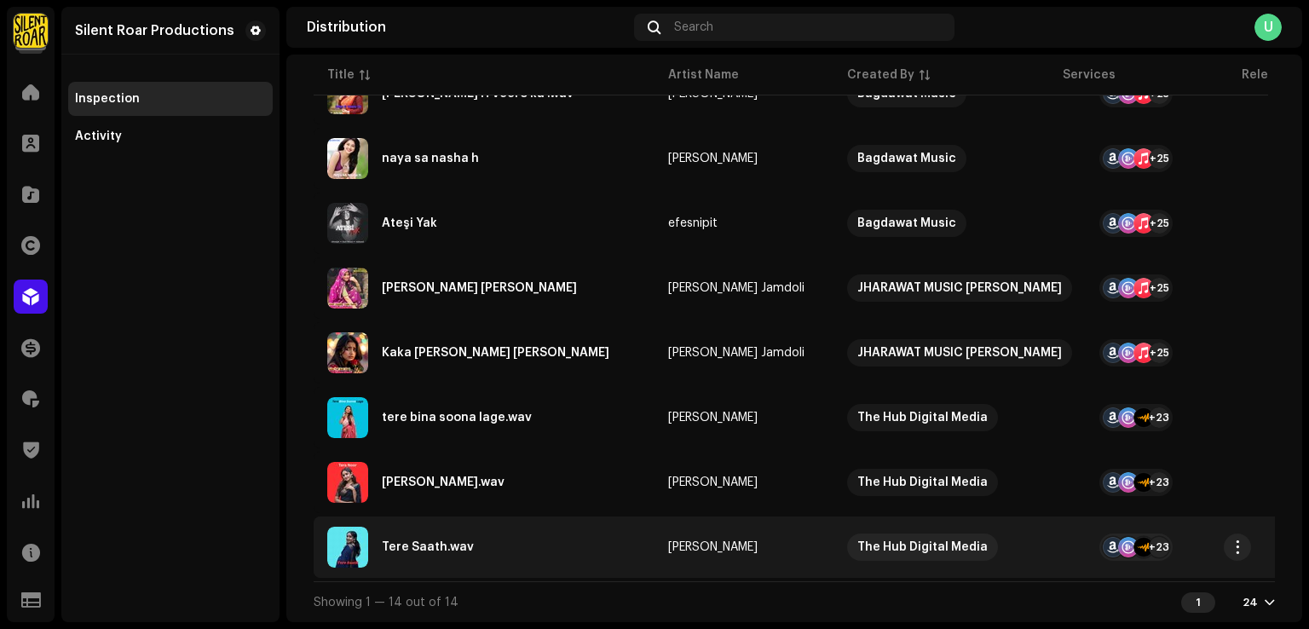
click at [457, 541] on div "Tere Saath.wav" at bounding box center [428, 547] width 92 height 12
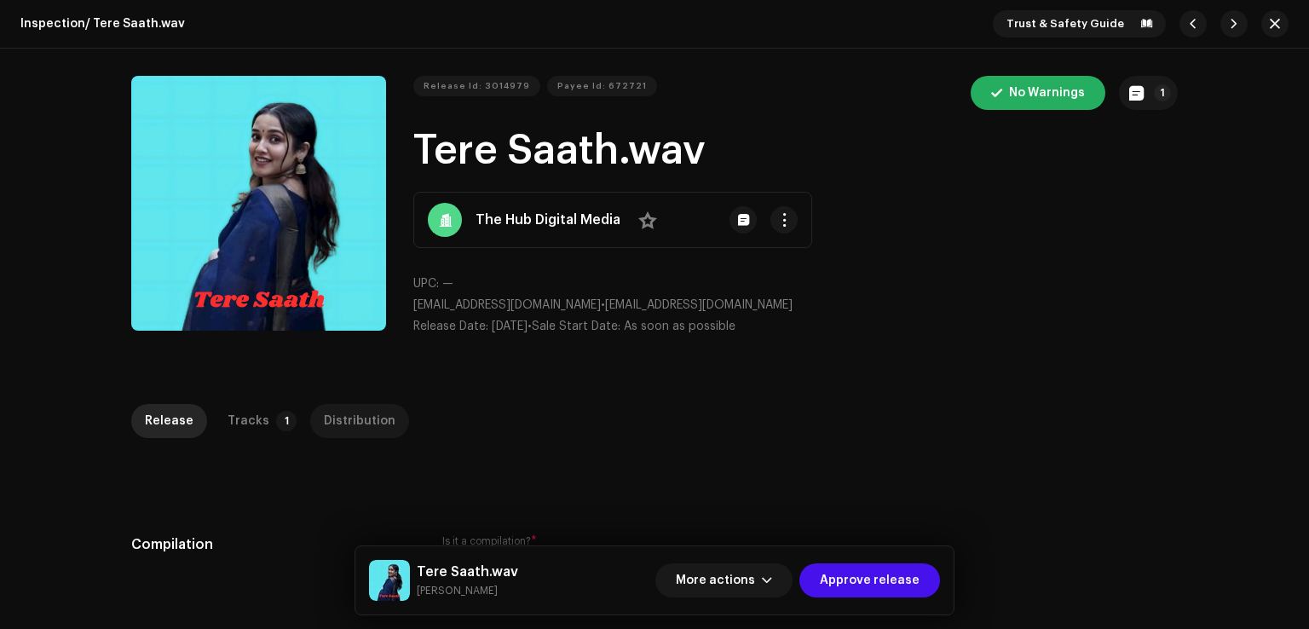
click at [365, 420] on div "Distribution" at bounding box center [360, 421] width 72 height 34
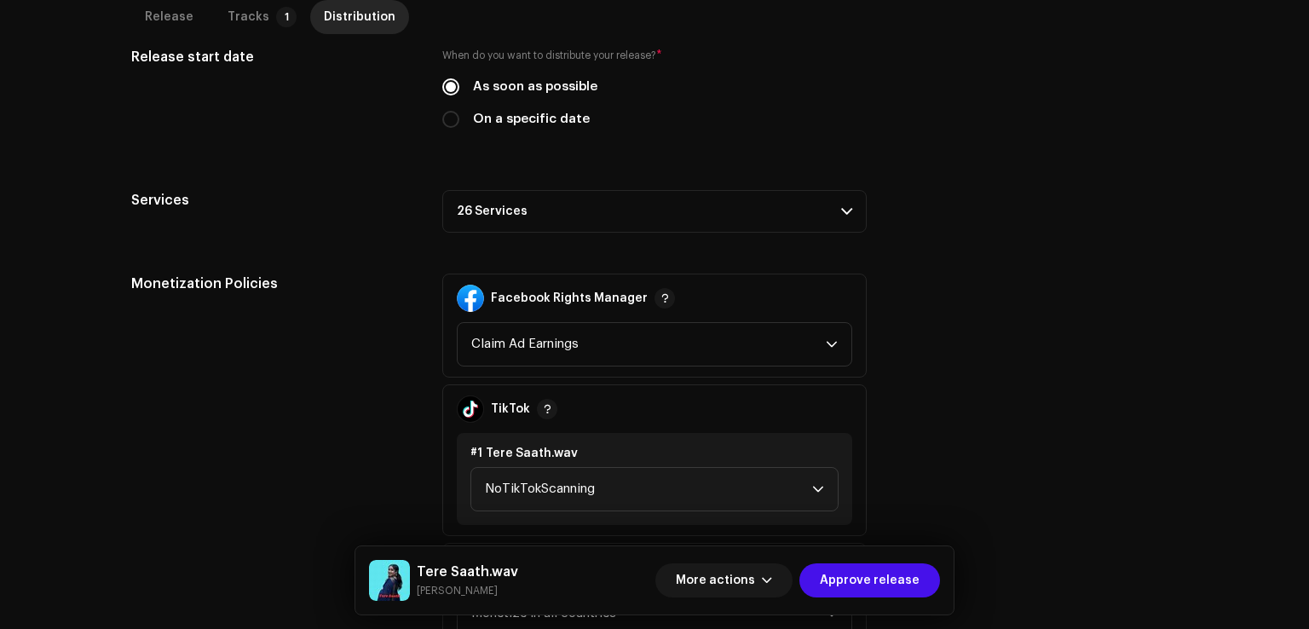
scroll to position [511, 0]
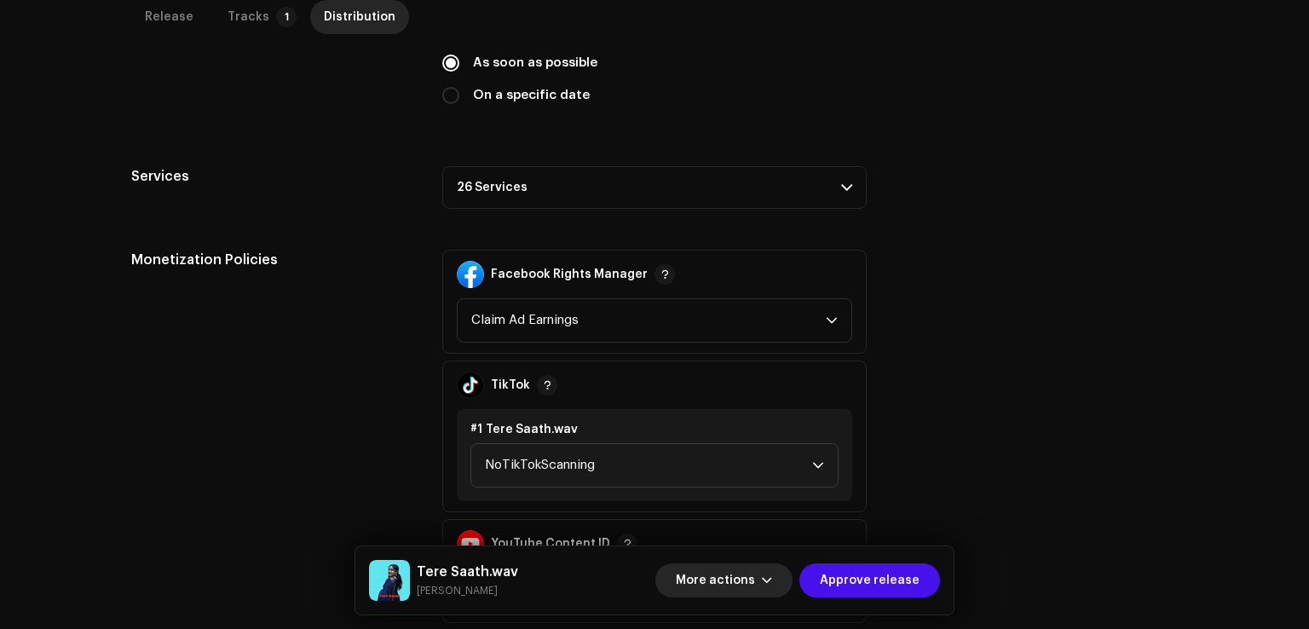
click at [740, 575] on span "More actions" at bounding box center [715, 580] width 79 height 34
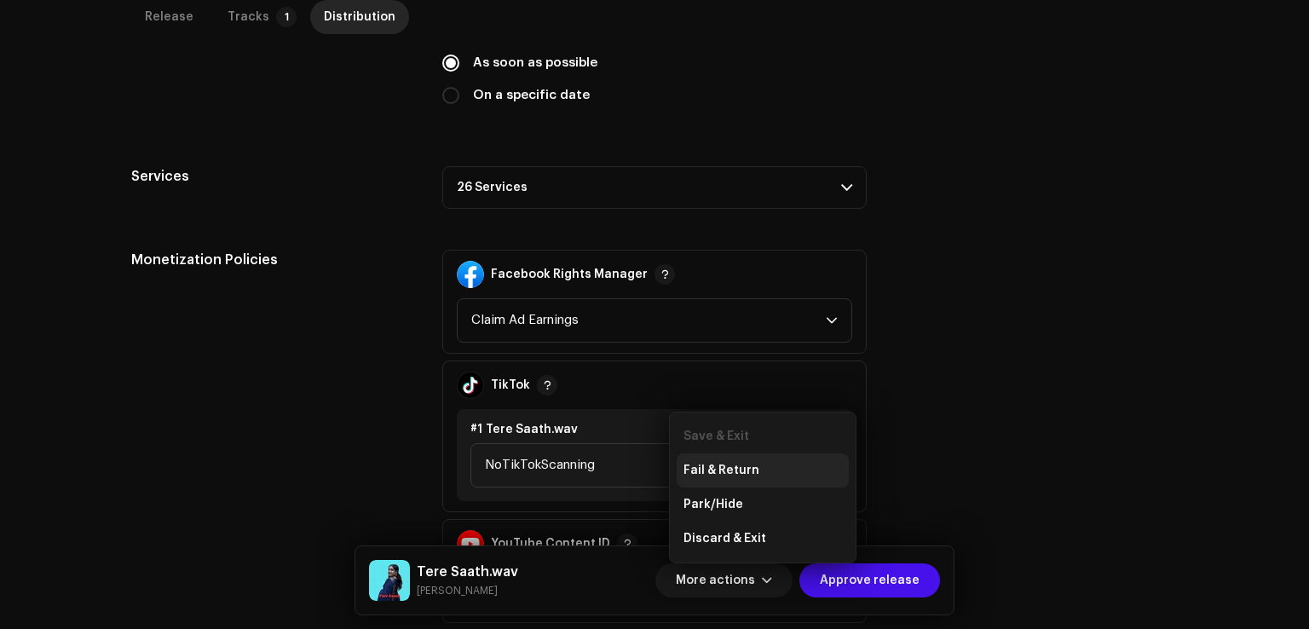
click at [763, 471] on div "Fail & Return" at bounding box center [762, 470] width 158 height 14
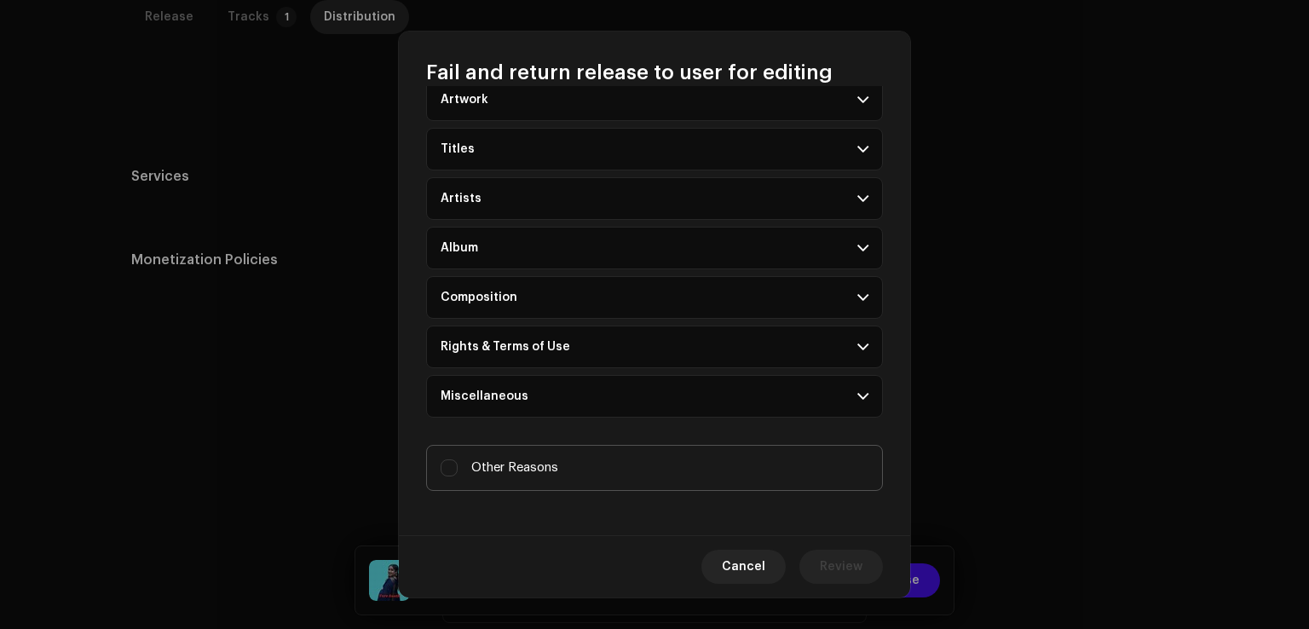
click at [519, 475] on label "Other Reasons" at bounding box center [654, 468] width 457 height 46
click at [458, 475] on input "Other Reasons" at bounding box center [448, 467] width 17 height 17
checkbox input "true"
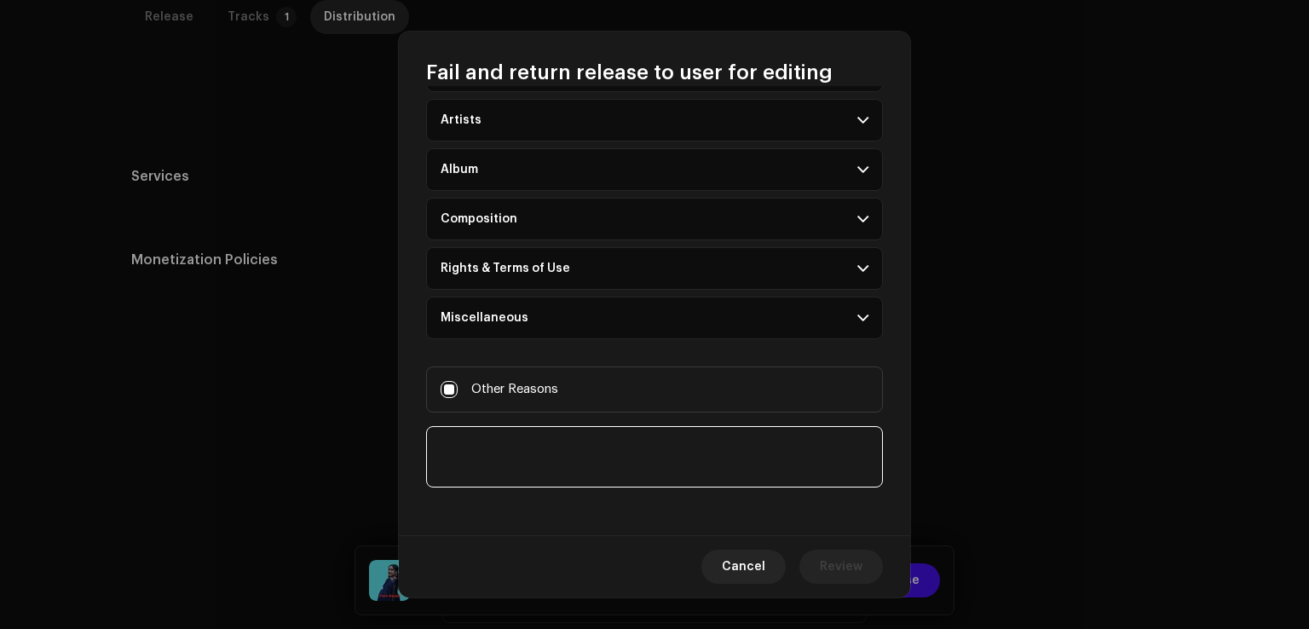
click at [544, 461] on textarea at bounding box center [654, 456] width 457 height 61
paste textarea "Please select all audio stores."
type textarea "Please select all audio stores."
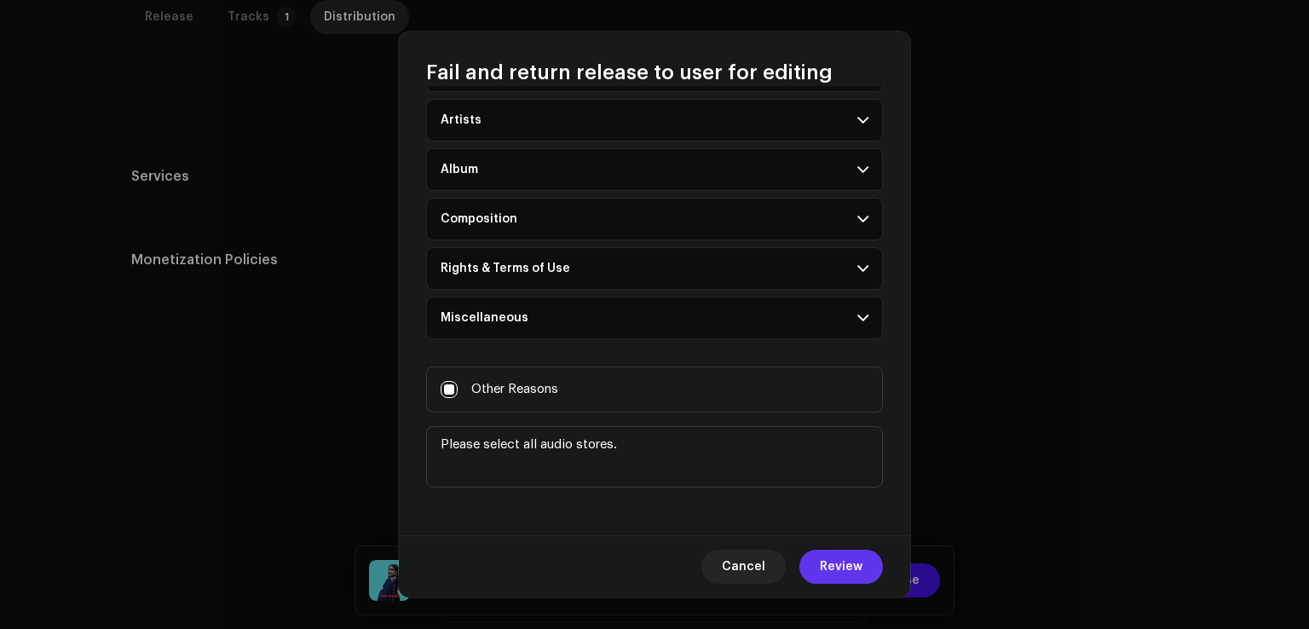
click at [826, 562] on span "Review" at bounding box center [841, 567] width 43 height 34
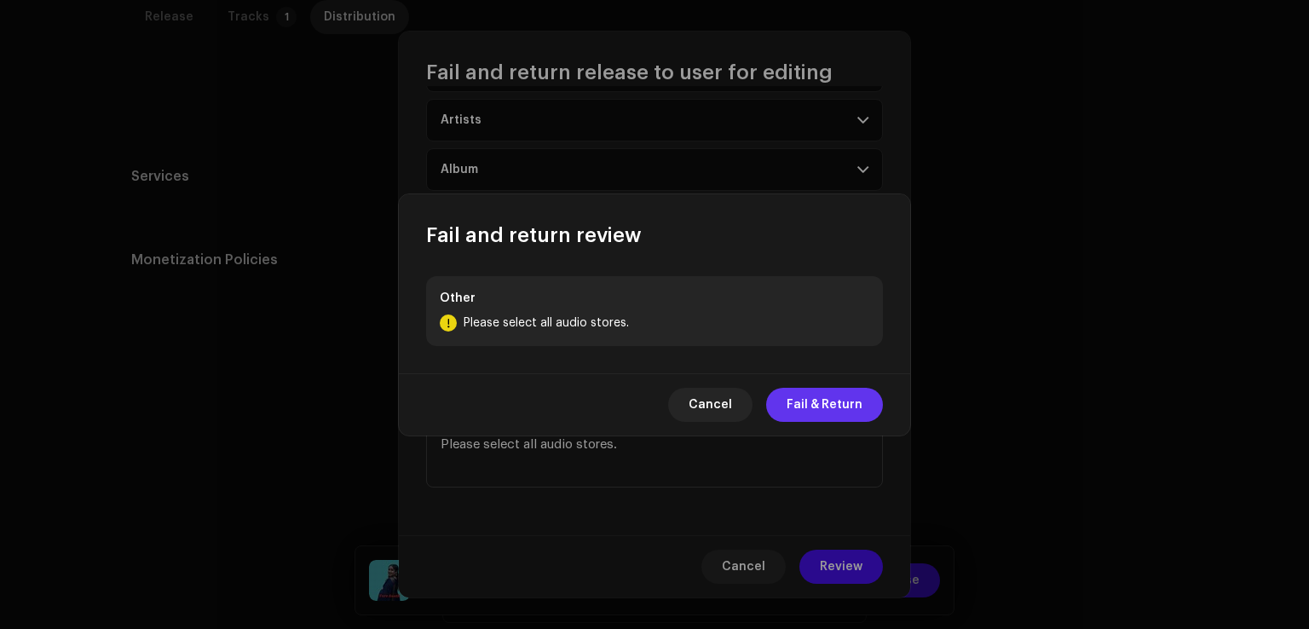
click at [838, 410] on span "Fail & Return" at bounding box center [824, 405] width 76 height 34
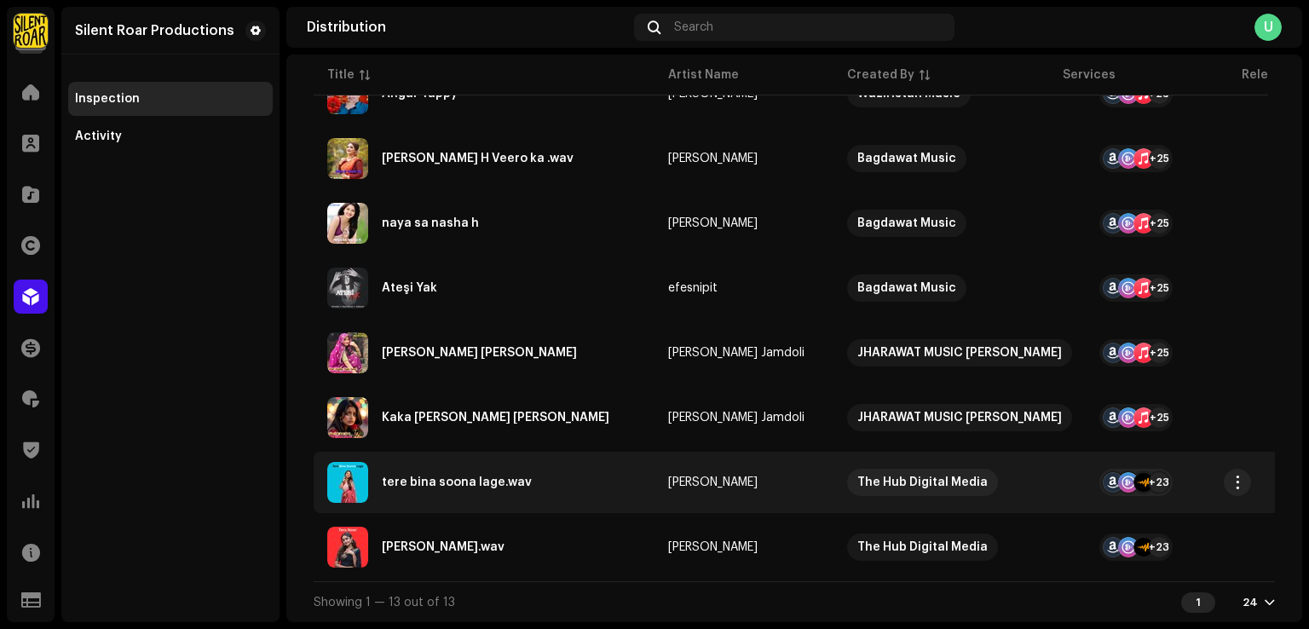
scroll to position [599, 0]
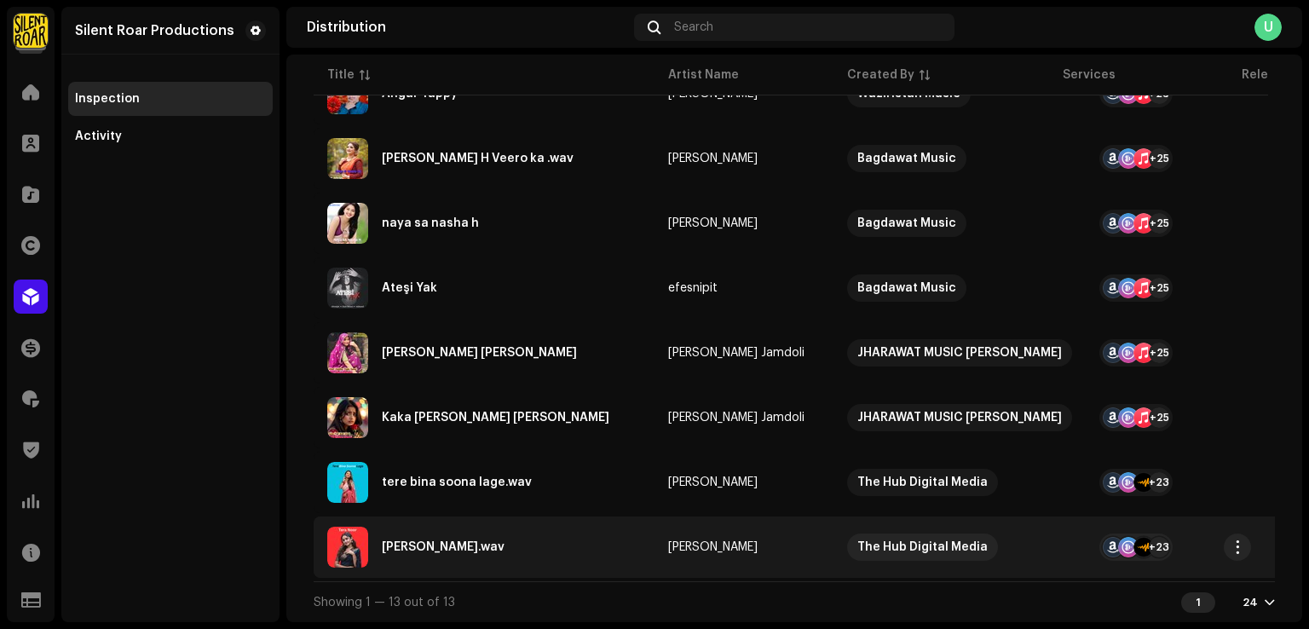
click at [486, 542] on div "Tera Noor.wav" at bounding box center [484, 547] width 314 height 41
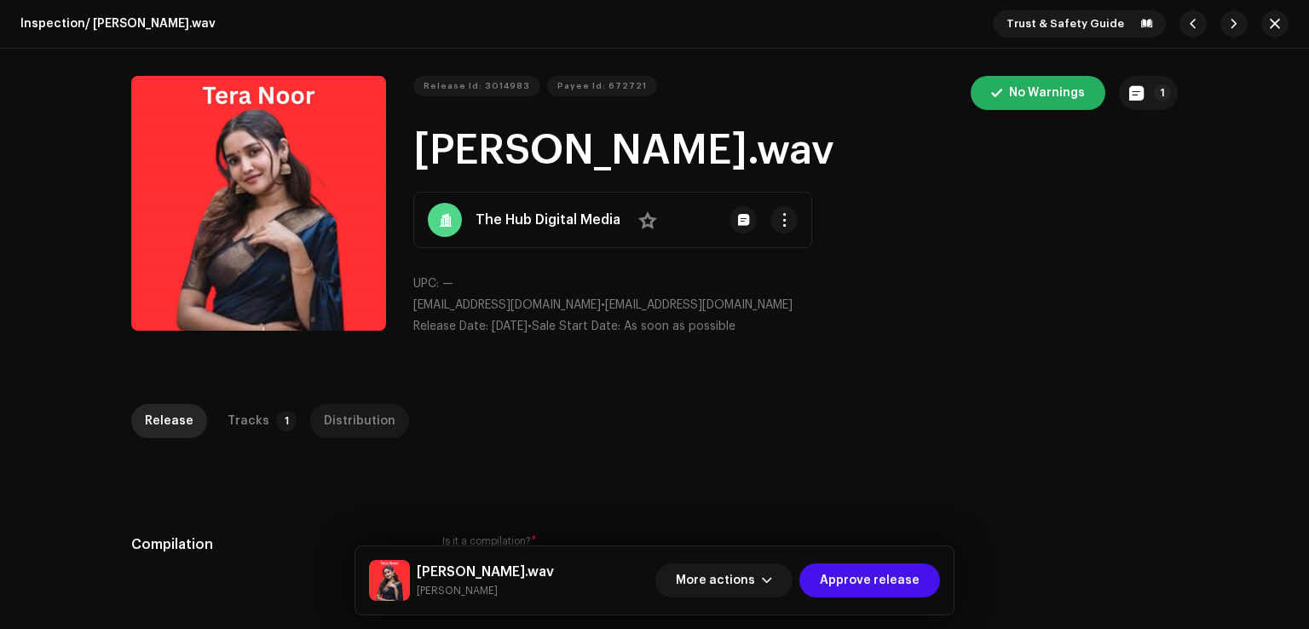
click at [359, 423] on div "Distribution" at bounding box center [360, 421] width 72 height 34
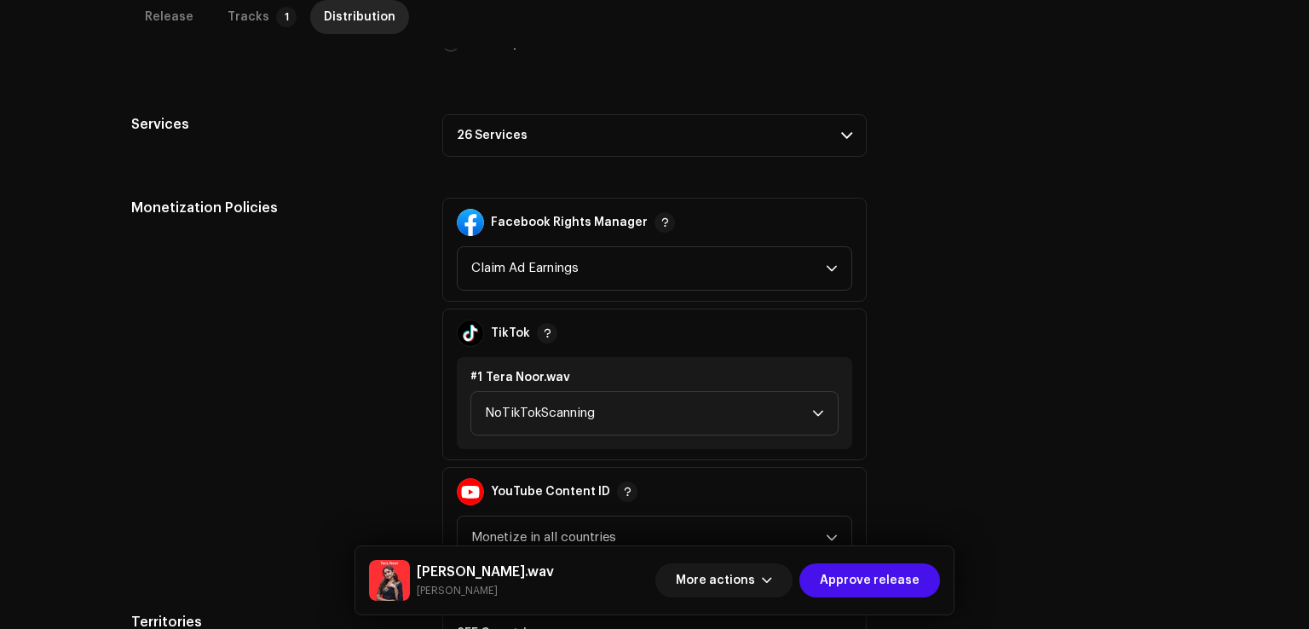
scroll to position [511, 0]
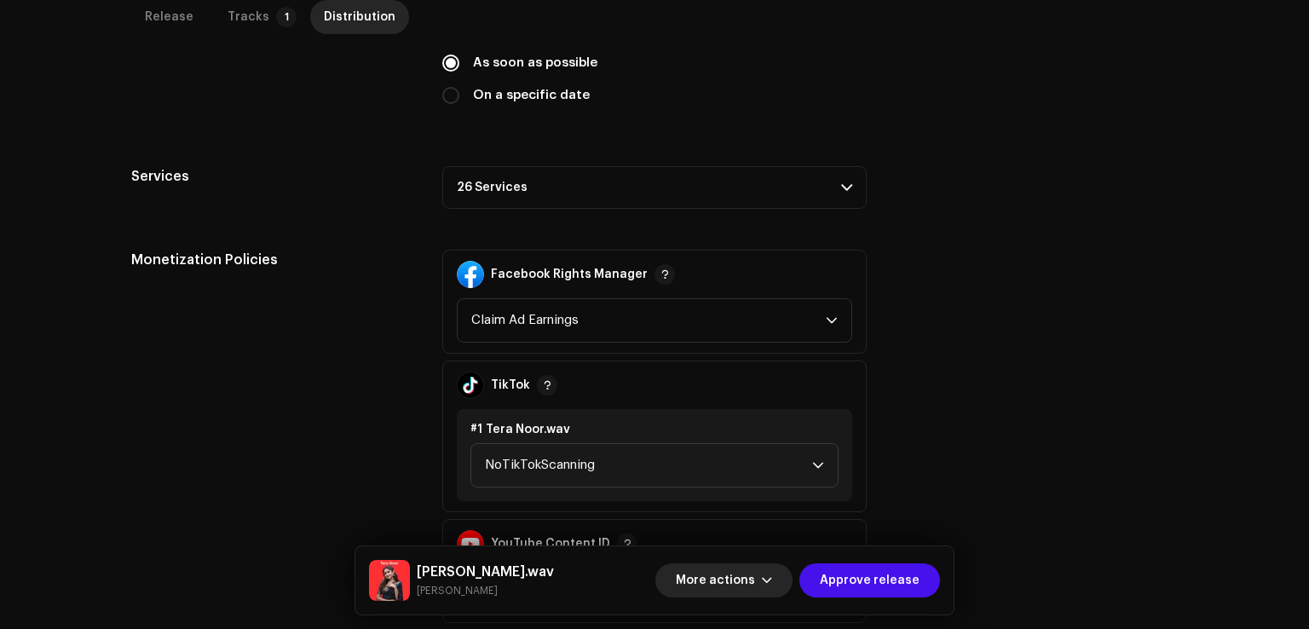
click at [728, 575] on span "More actions" at bounding box center [715, 580] width 79 height 34
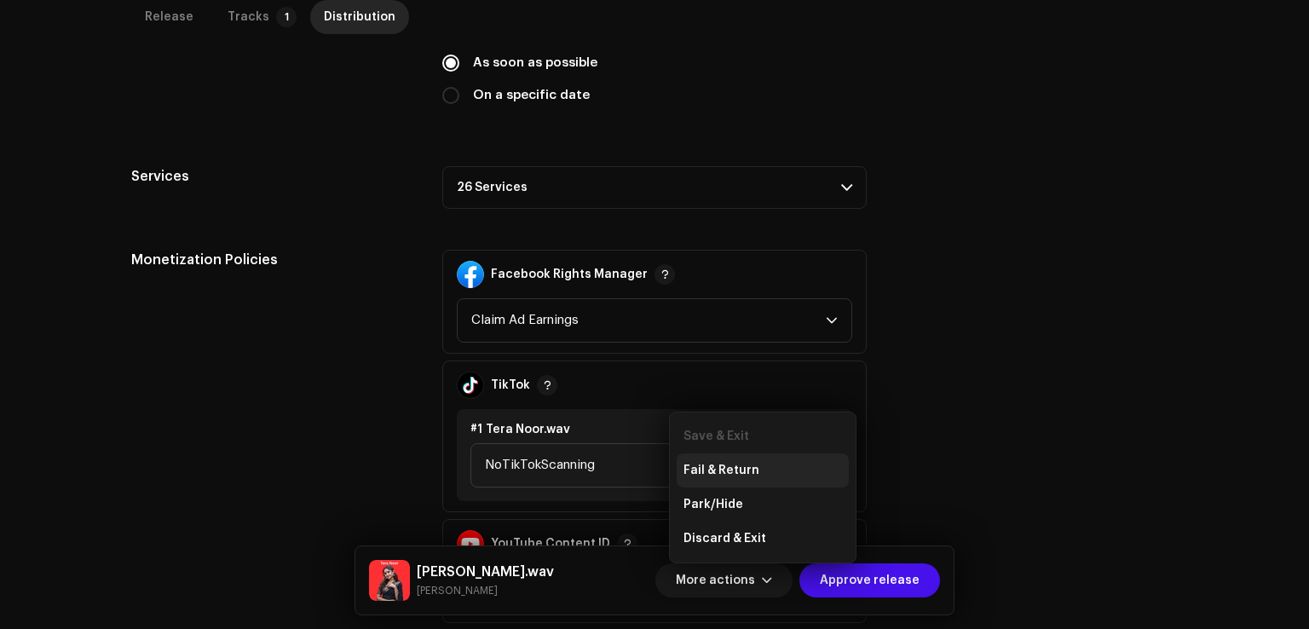
click at [751, 463] on span "Fail & Return" at bounding box center [721, 470] width 76 height 14
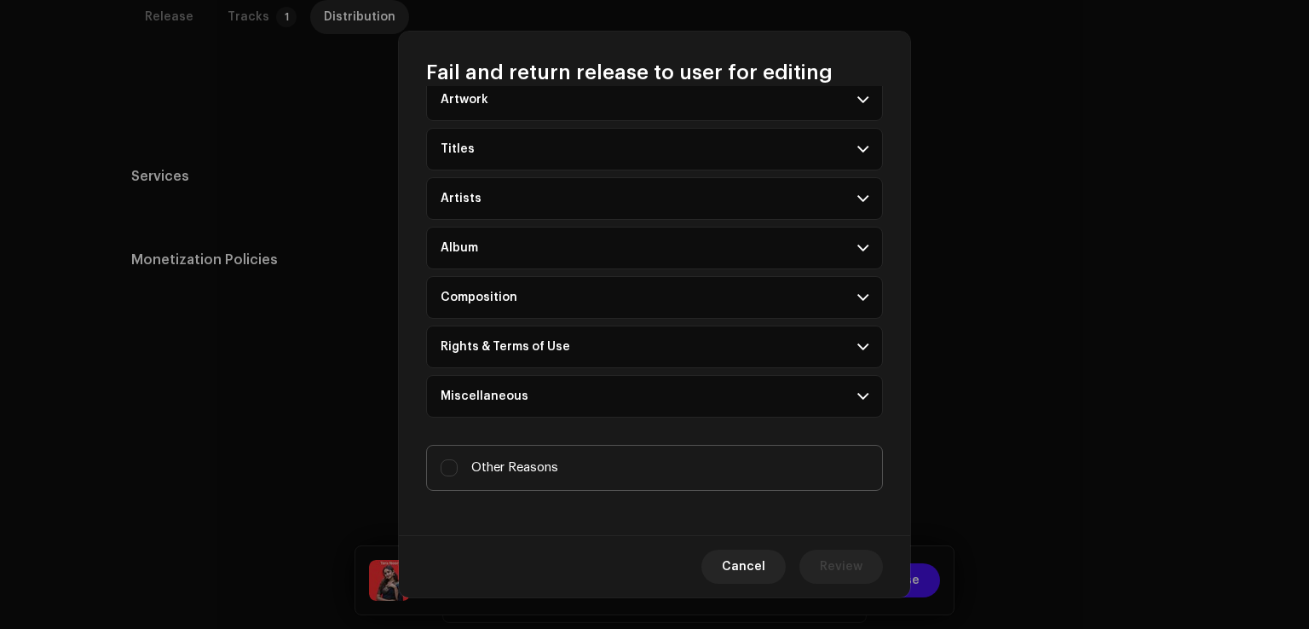
click at [508, 479] on label "Other Reasons" at bounding box center [654, 468] width 457 height 46
click at [458, 476] on input "Other Reasons" at bounding box center [448, 467] width 17 height 17
checkbox input "true"
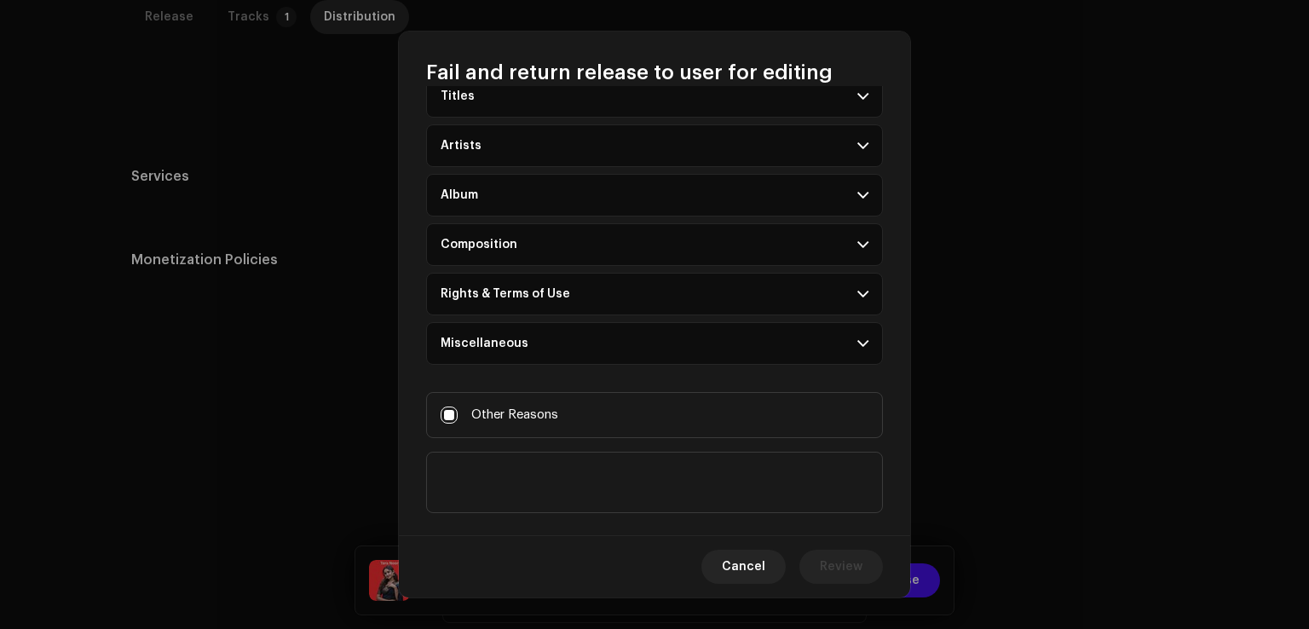
scroll to position [147, 0]
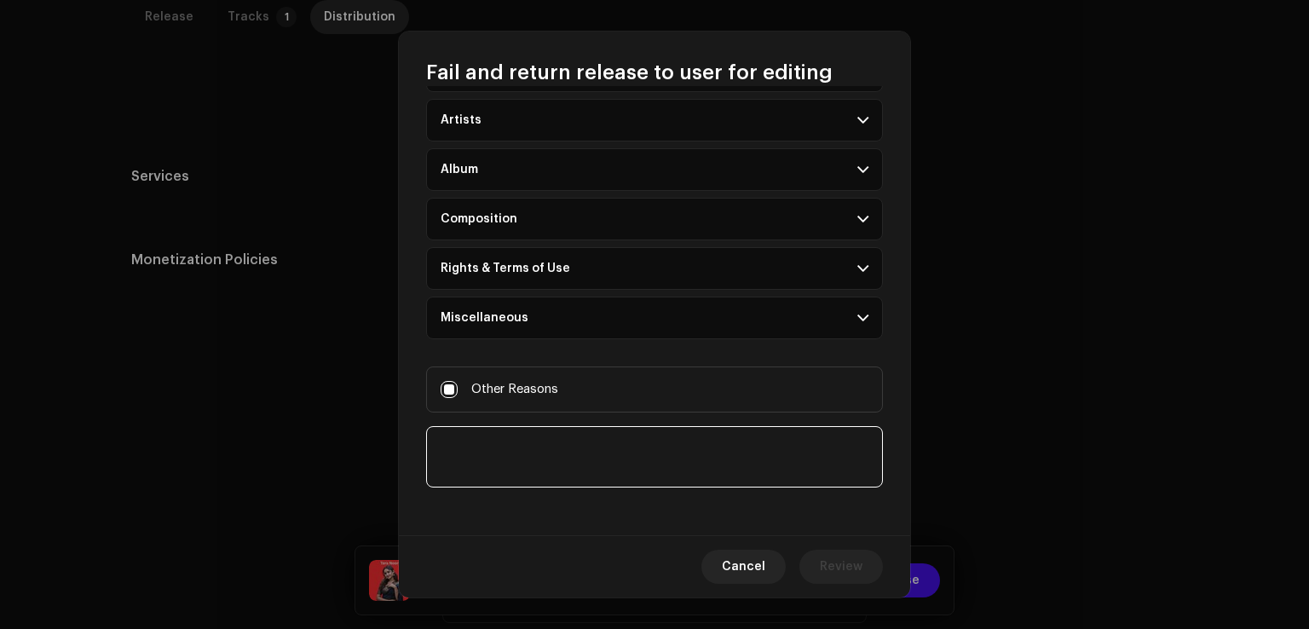
click at [527, 444] on textarea at bounding box center [654, 456] width 457 height 61
paste textarea "Please select all audio stores."
type textarea "Please select all audio stores."
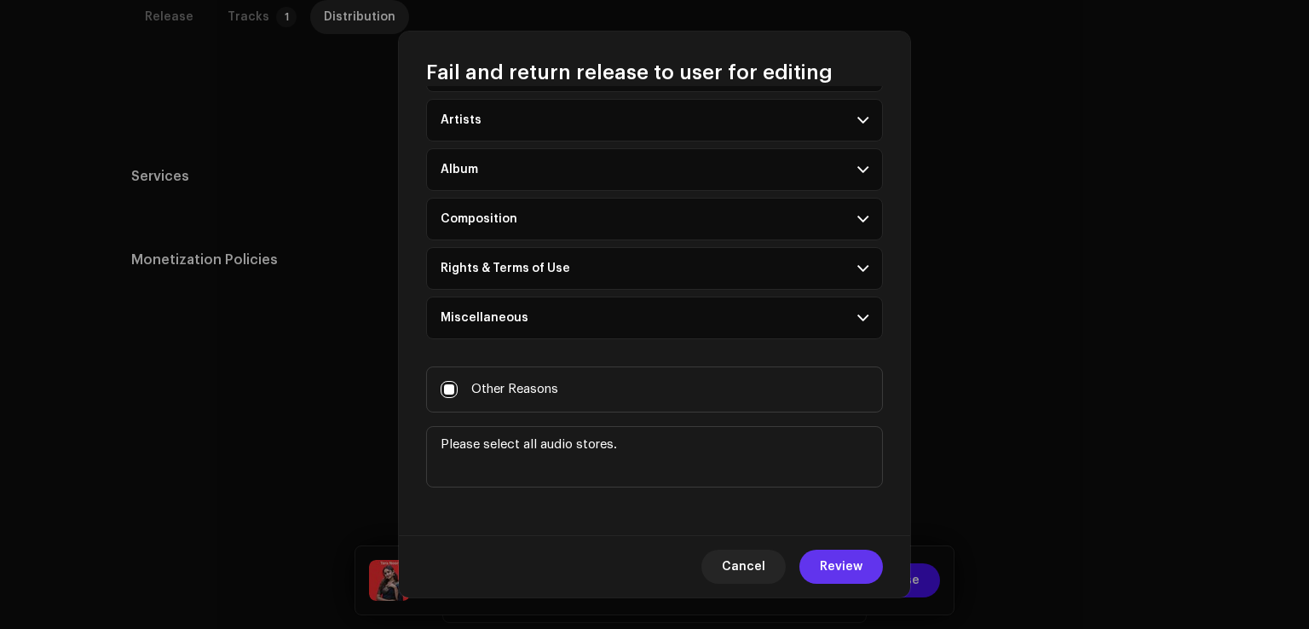
click at [858, 577] on span "Review" at bounding box center [841, 567] width 43 height 34
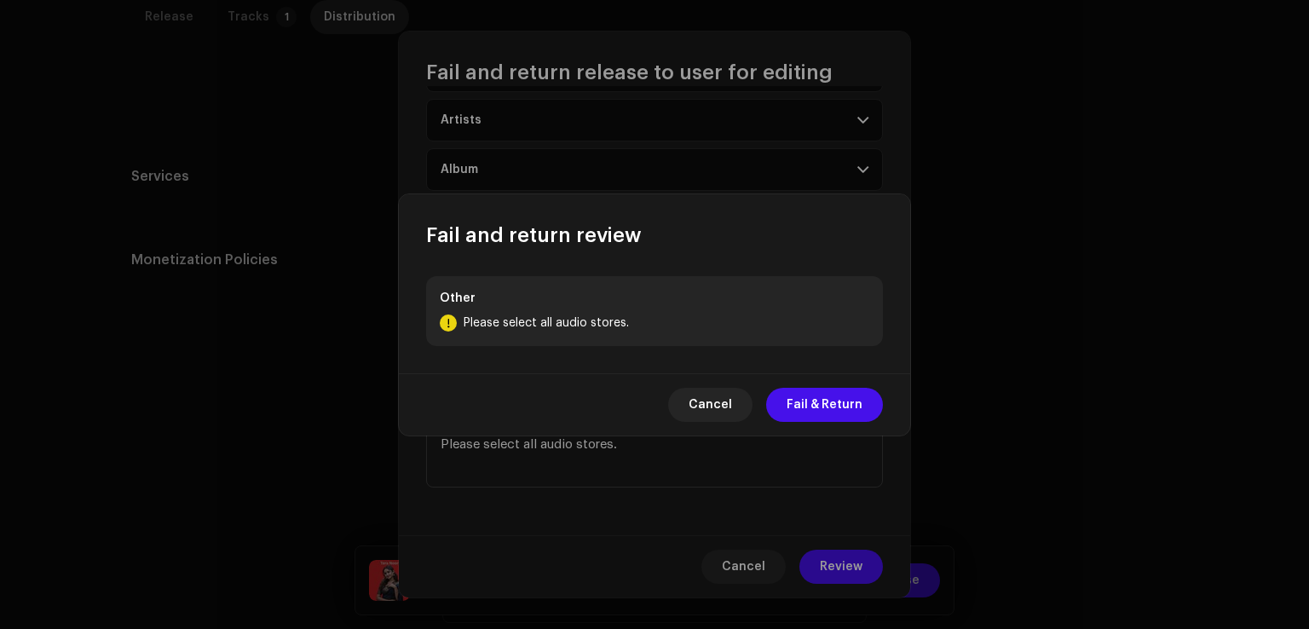
click at [818, 377] on div "Cancel Fail & Return" at bounding box center [654, 404] width 511 height 62
click at [818, 401] on span "Fail & Return" at bounding box center [824, 405] width 76 height 34
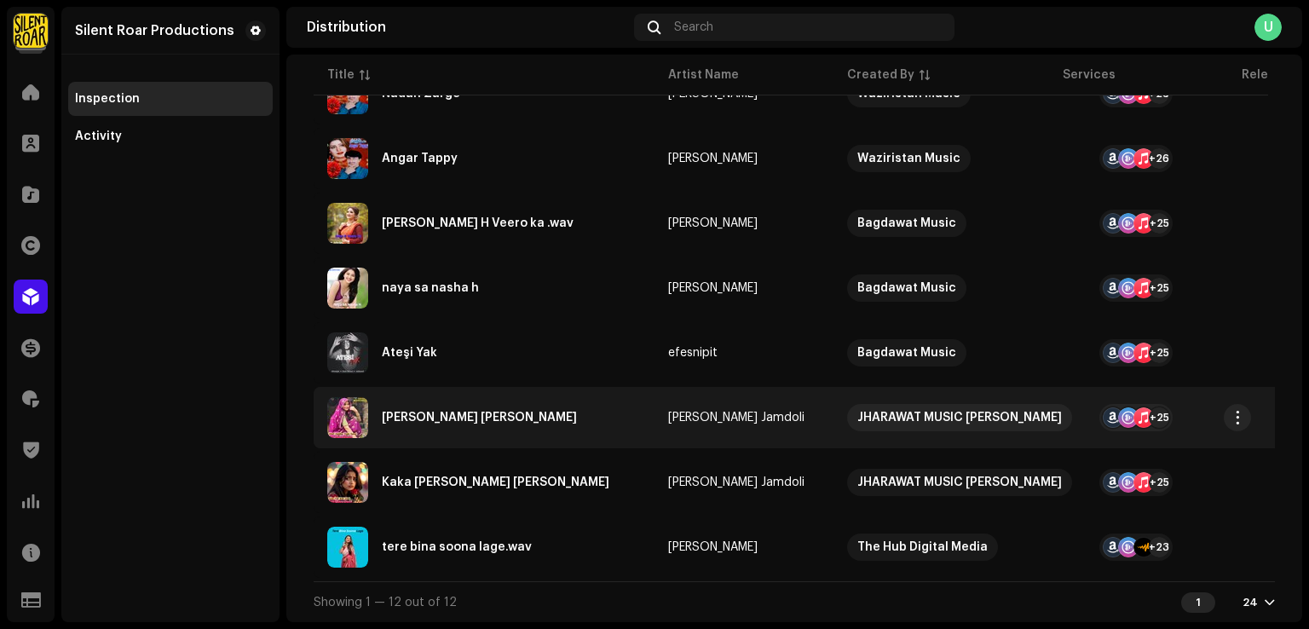
scroll to position [534, 0]
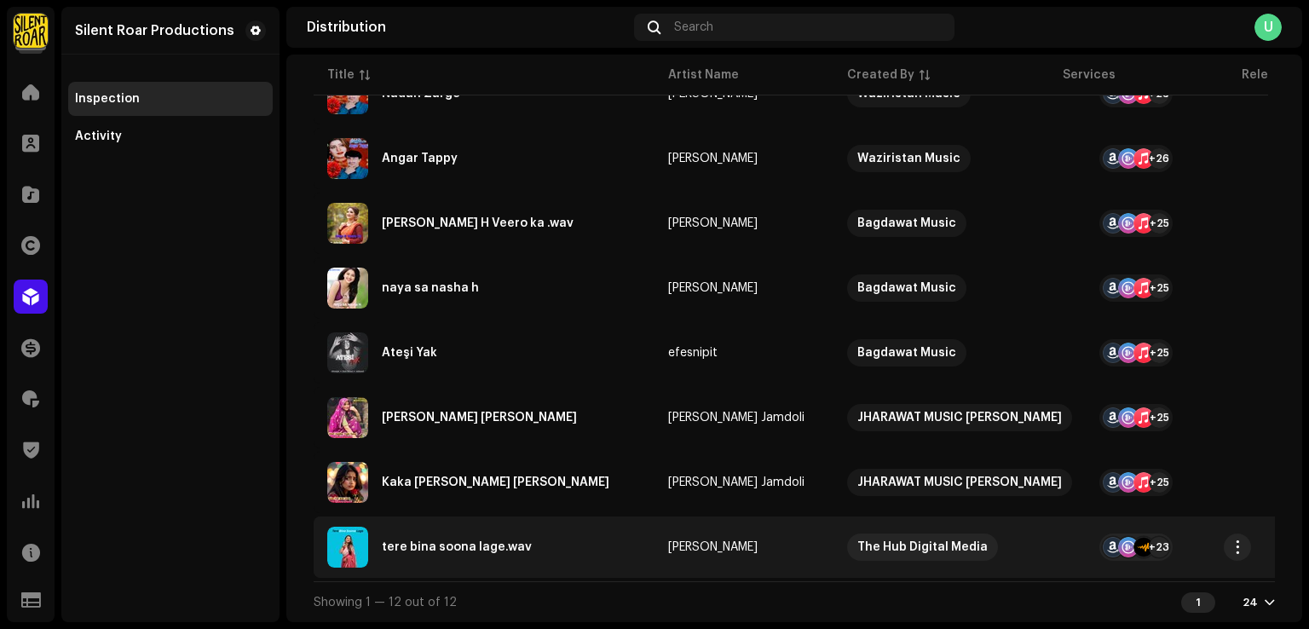
click at [525, 542] on div "tere bina soona lage.wav" at bounding box center [484, 547] width 314 height 41
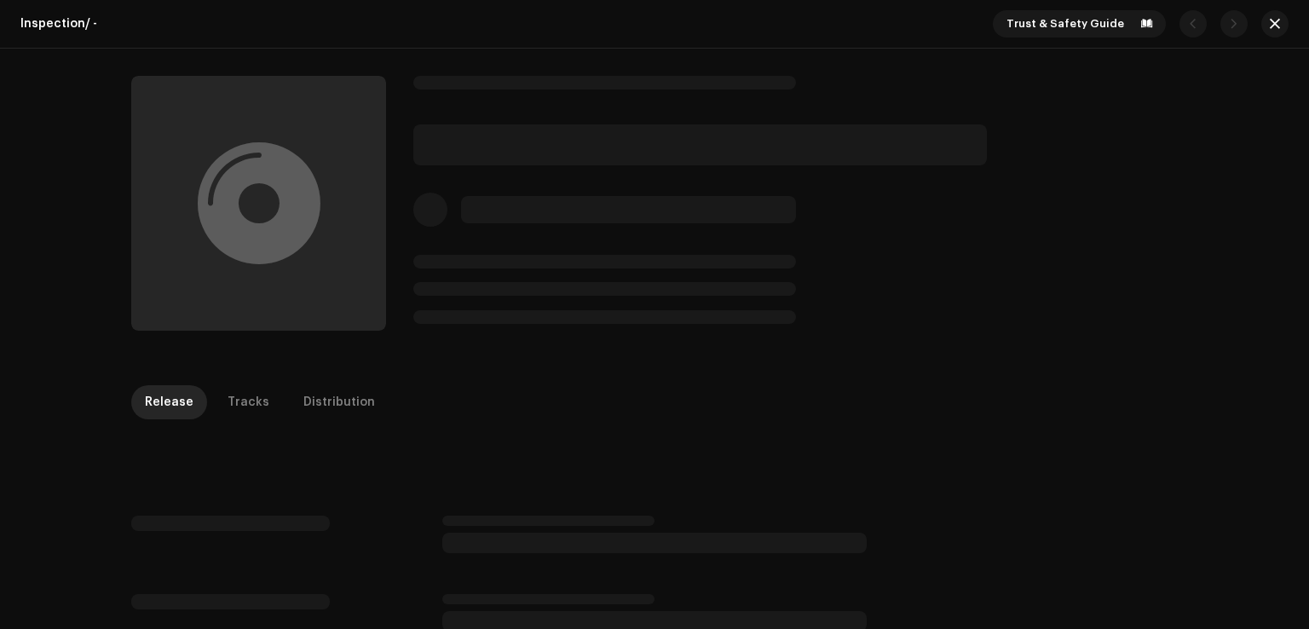
click at [1273, 119] on div at bounding box center [654, 203] width 1309 height 309
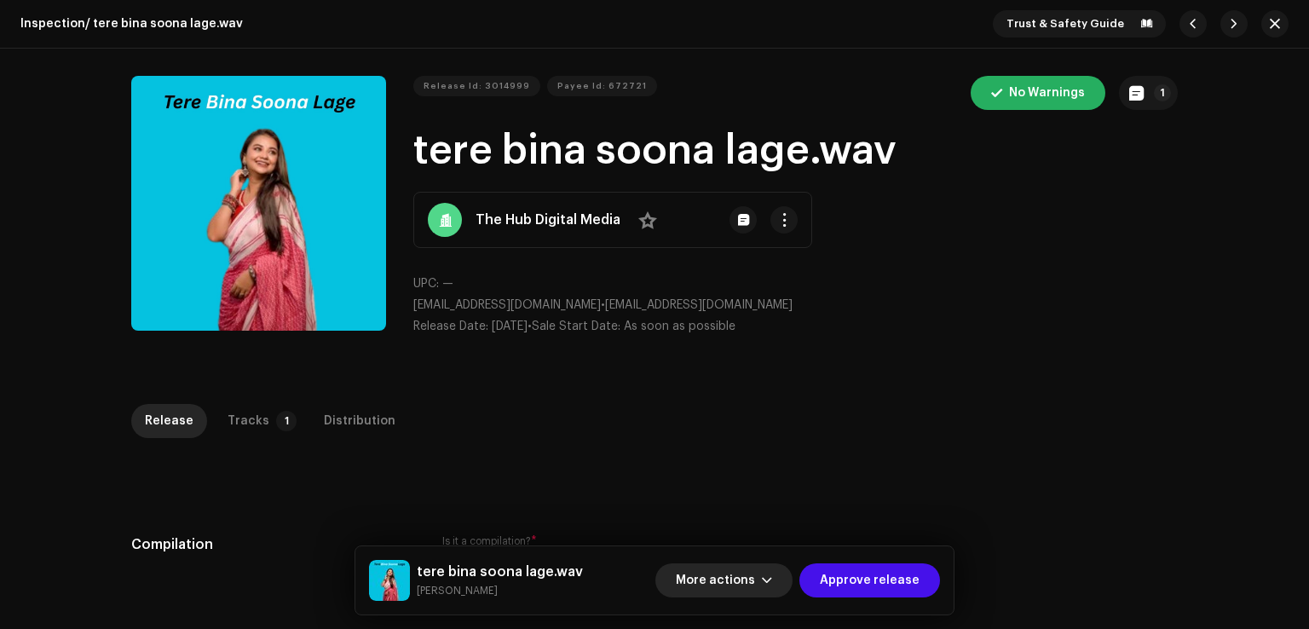
click at [704, 570] on span "More actions" at bounding box center [715, 580] width 79 height 34
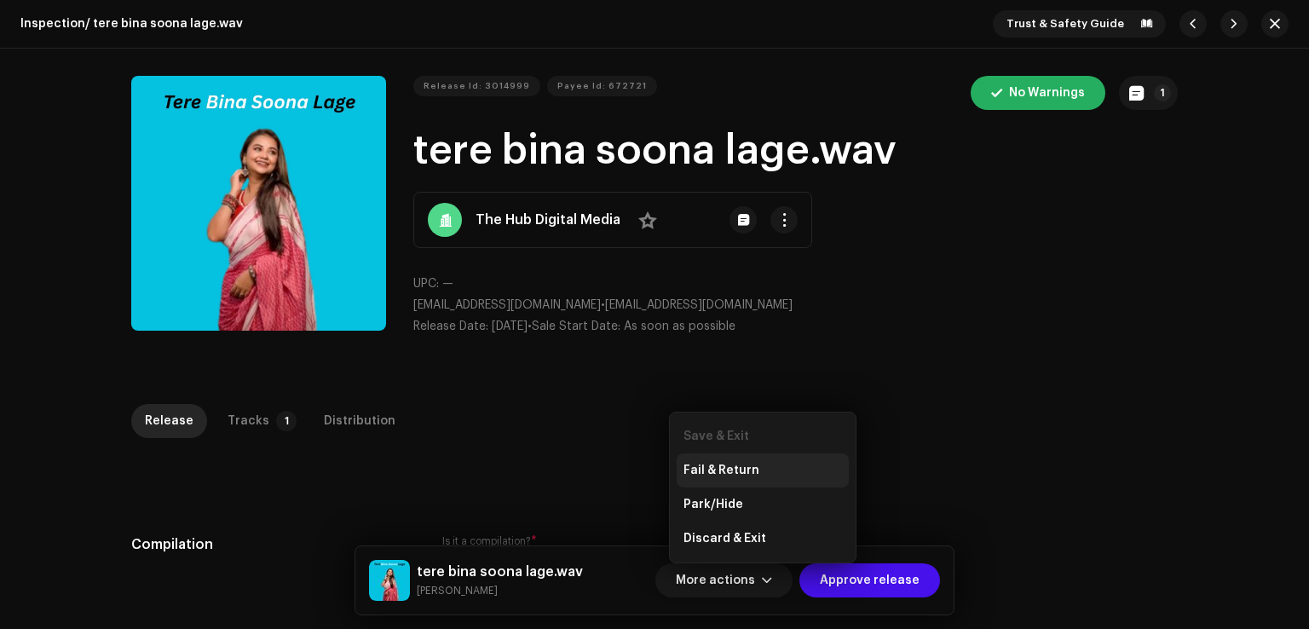
click at [753, 460] on div "Fail & Return" at bounding box center [762, 470] width 172 height 34
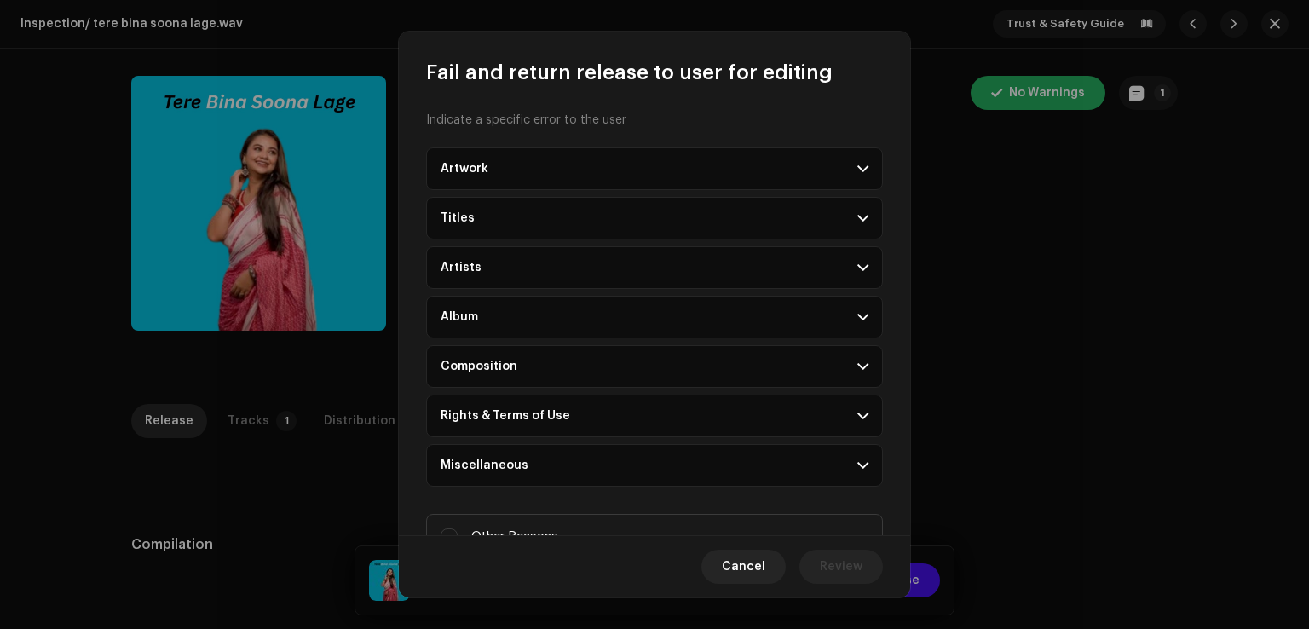
scroll to position [69, 0]
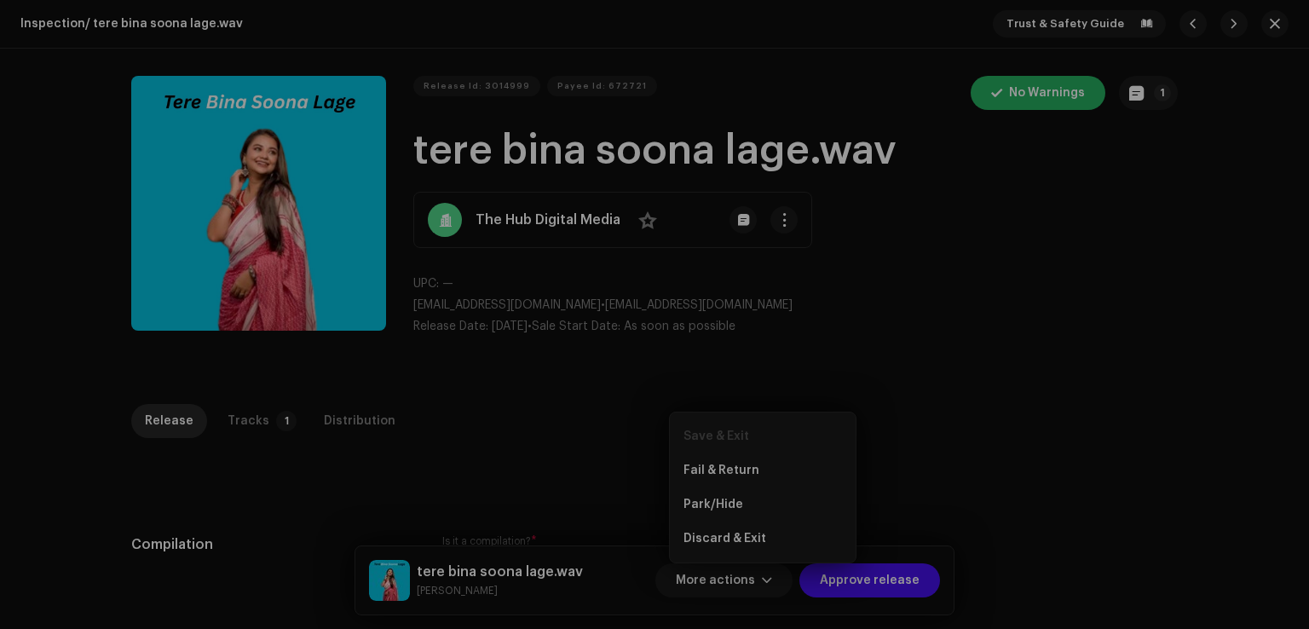
click at [1108, 391] on div "Fail and return release to user for editing Indicate a specific error to the us…" at bounding box center [654, 314] width 1309 height 629
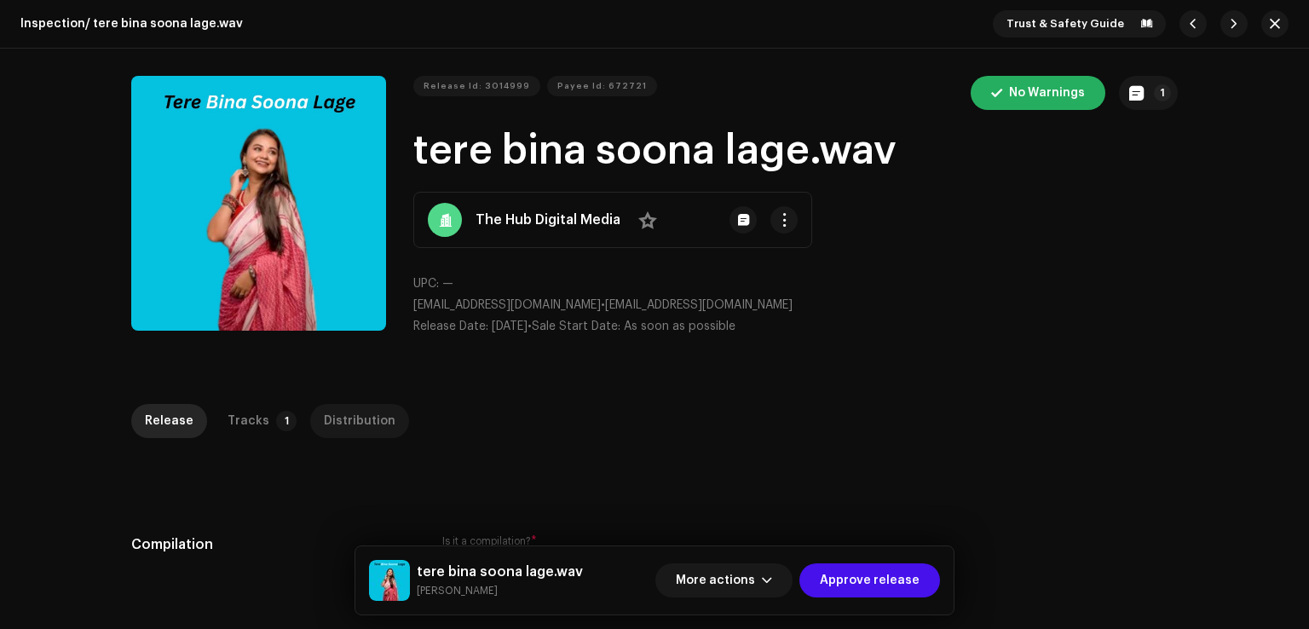
click at [354, 413] on div "Distribution" at bounding box center [360, 421] width 72 height 34
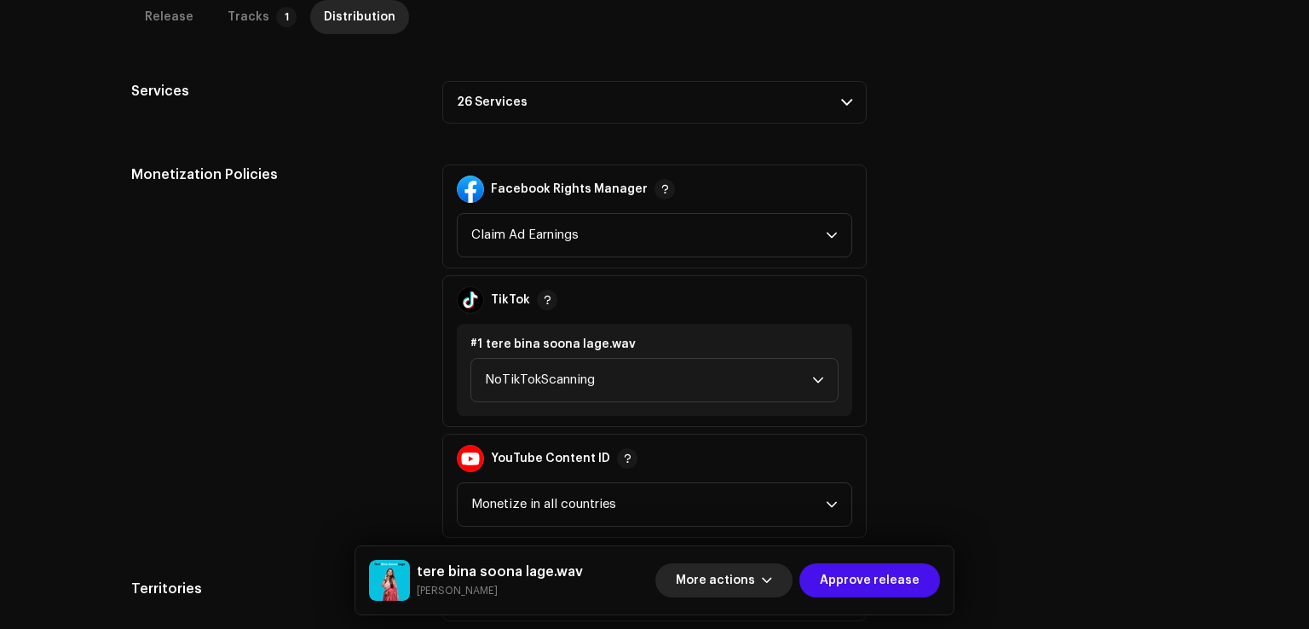
click at [745, 571] on span "More actions" at bounding box center [715, 580] width 79 height 34
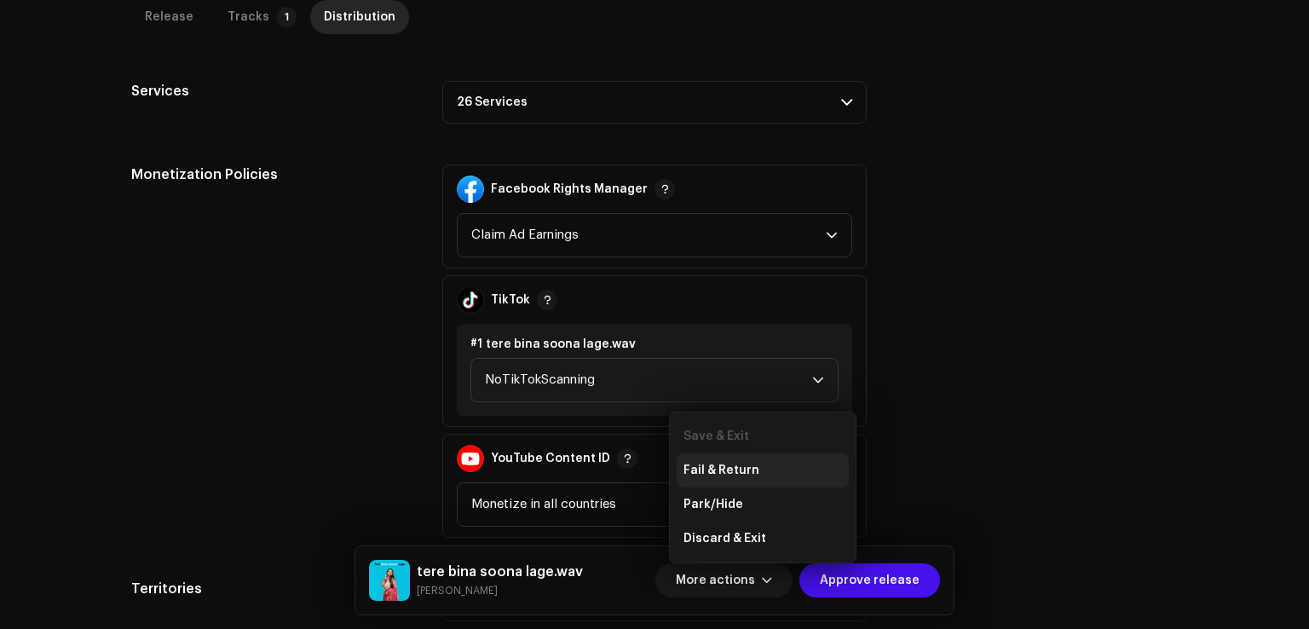
click at [728, 473] on span "Fail & Return" at bounding box center [721, 470] width 76 height 14
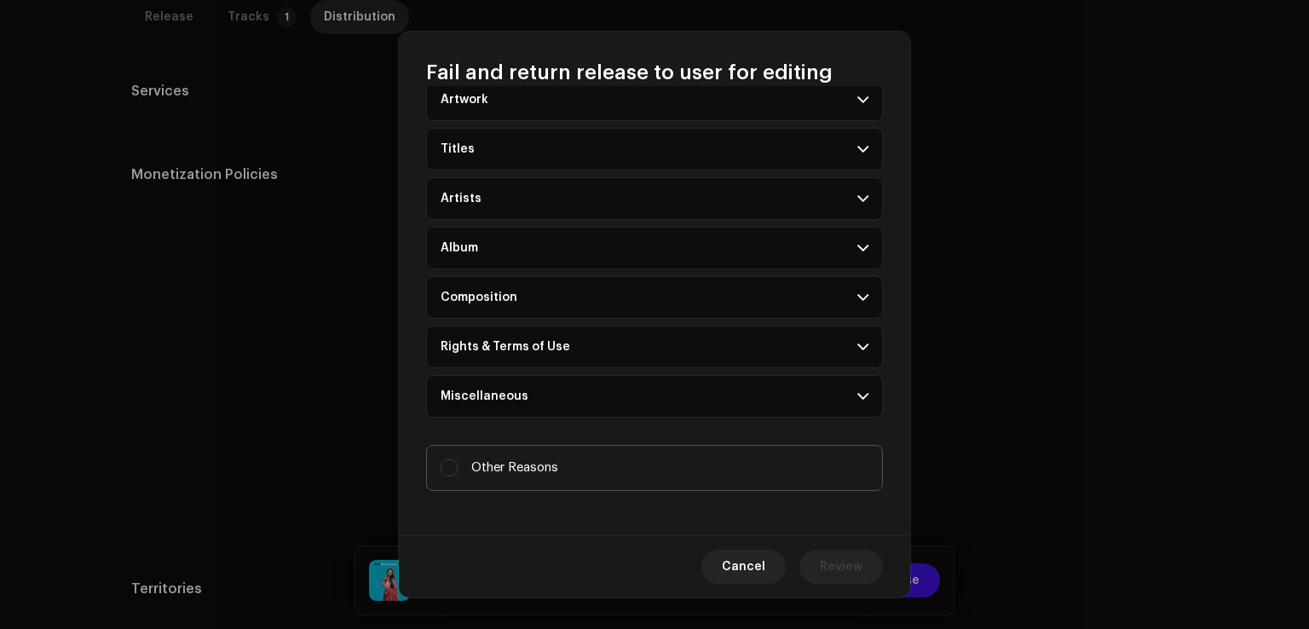
click at [485, 449] on label "Other Reasons" at bounding box center [654, 468] width 457 height 46
click at [458, 459] on input "Other Reasons" at bounding box center [448, 467] width 17 height 17
checkbox input "true"
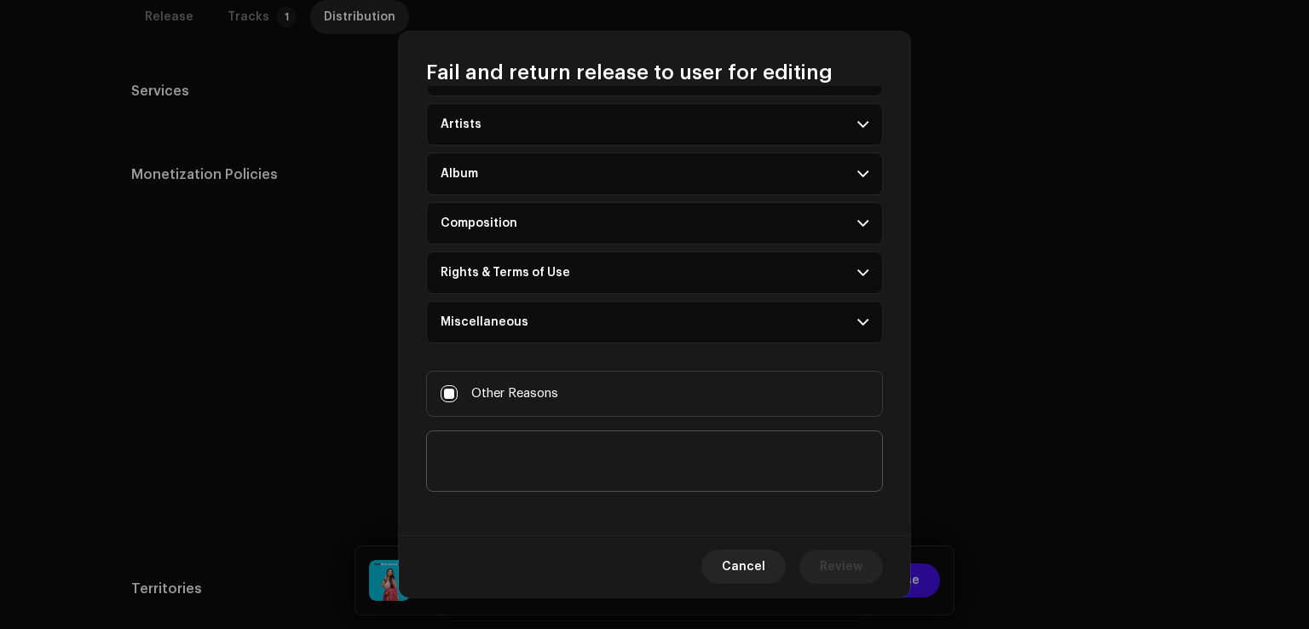
scroll to position [147, 0]
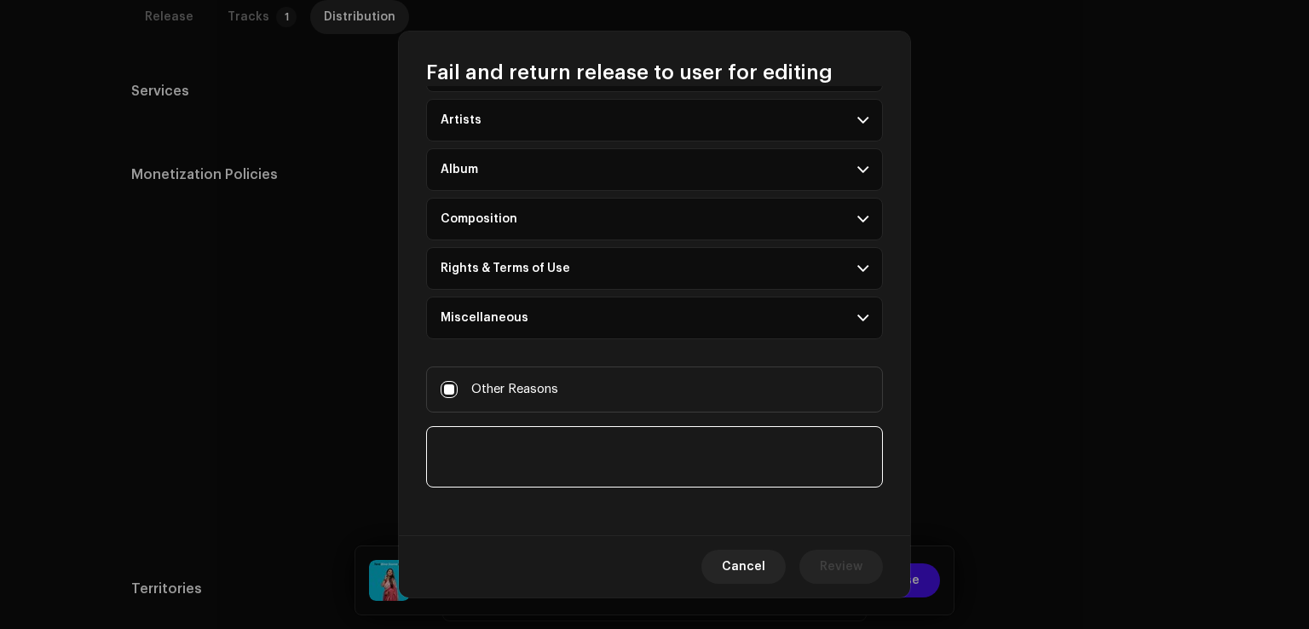
click at [509, 452] on textarea at bounding box center [654, 456] width 457 height 61
paste textarea "Please select all audio stores."
type textarea "Please select all audio stores."
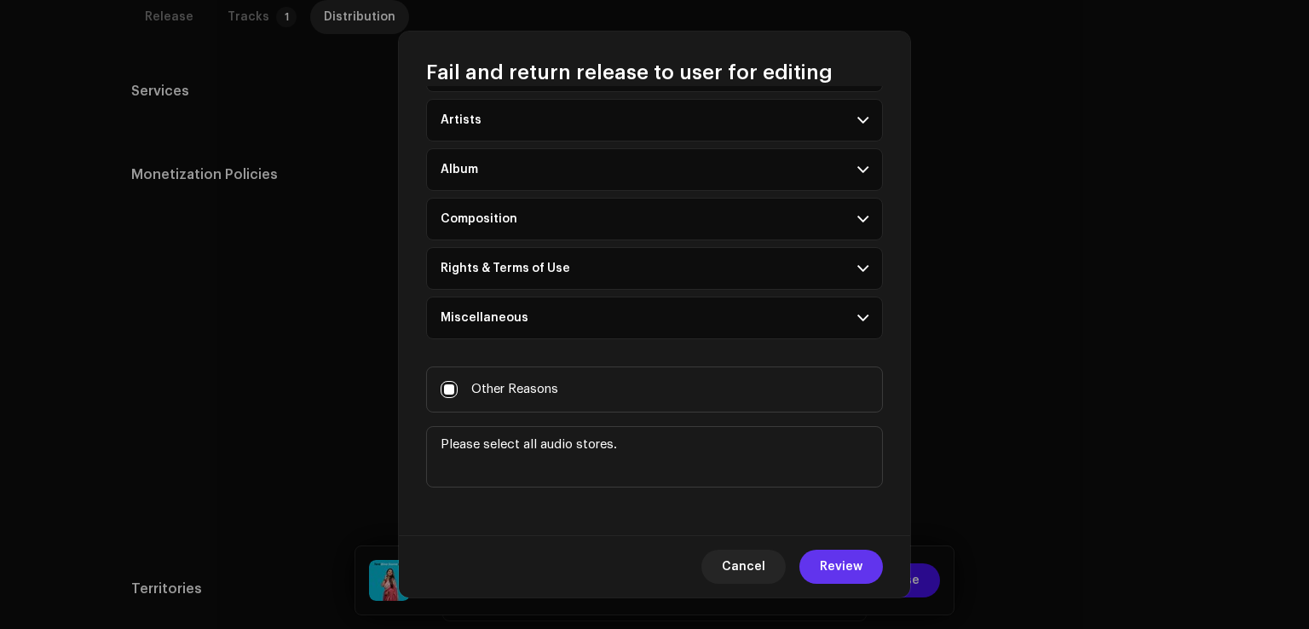
click at [834, 560] on span "Review" at bounding box center [841, 567] width 43 height 34
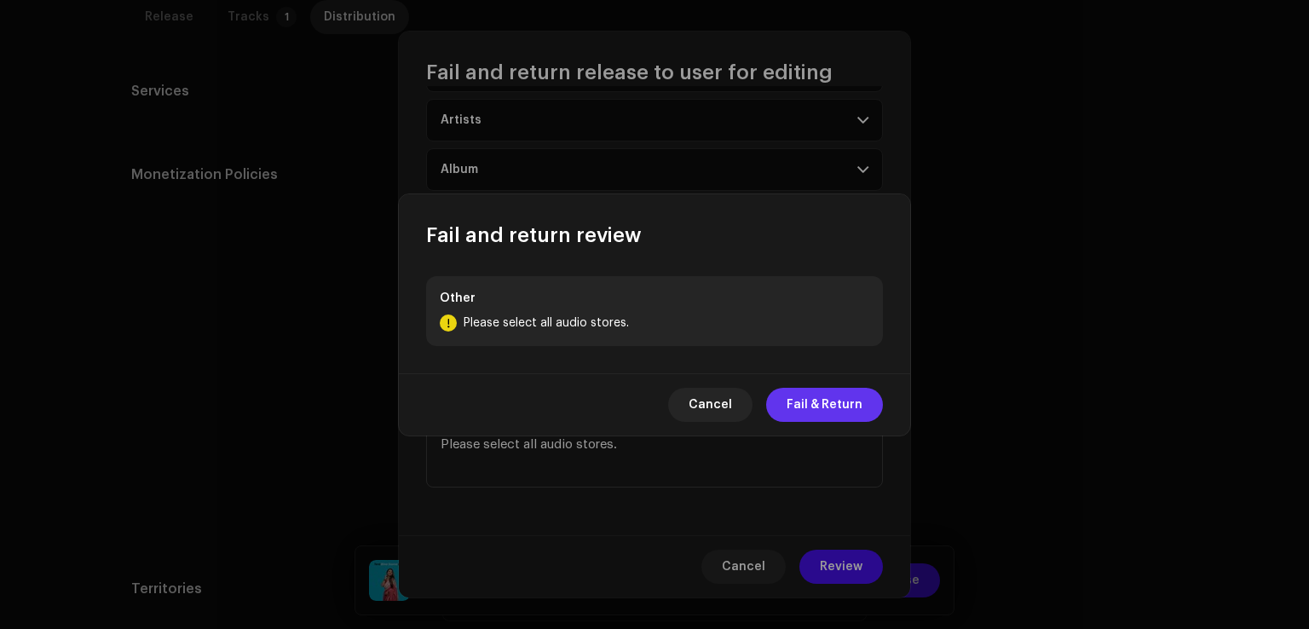
click at [811, 406] on span "Fail & Return" at bounding box center [824, 405] width 76 height 34
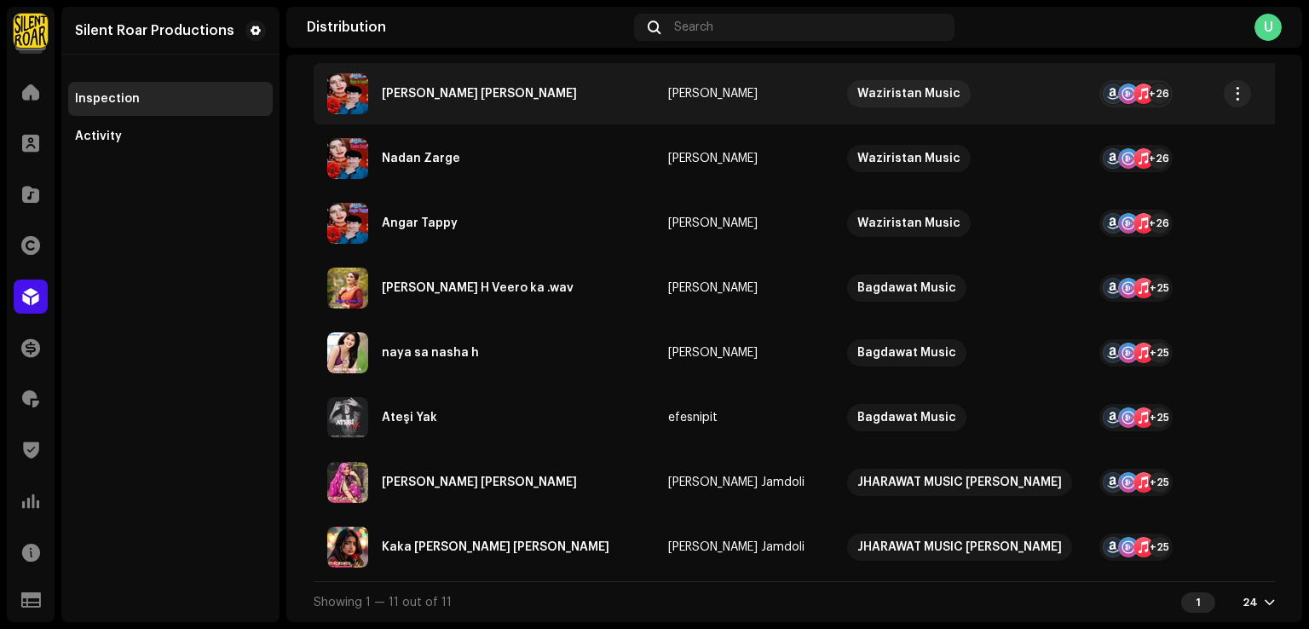
scroll to position [129, 0]
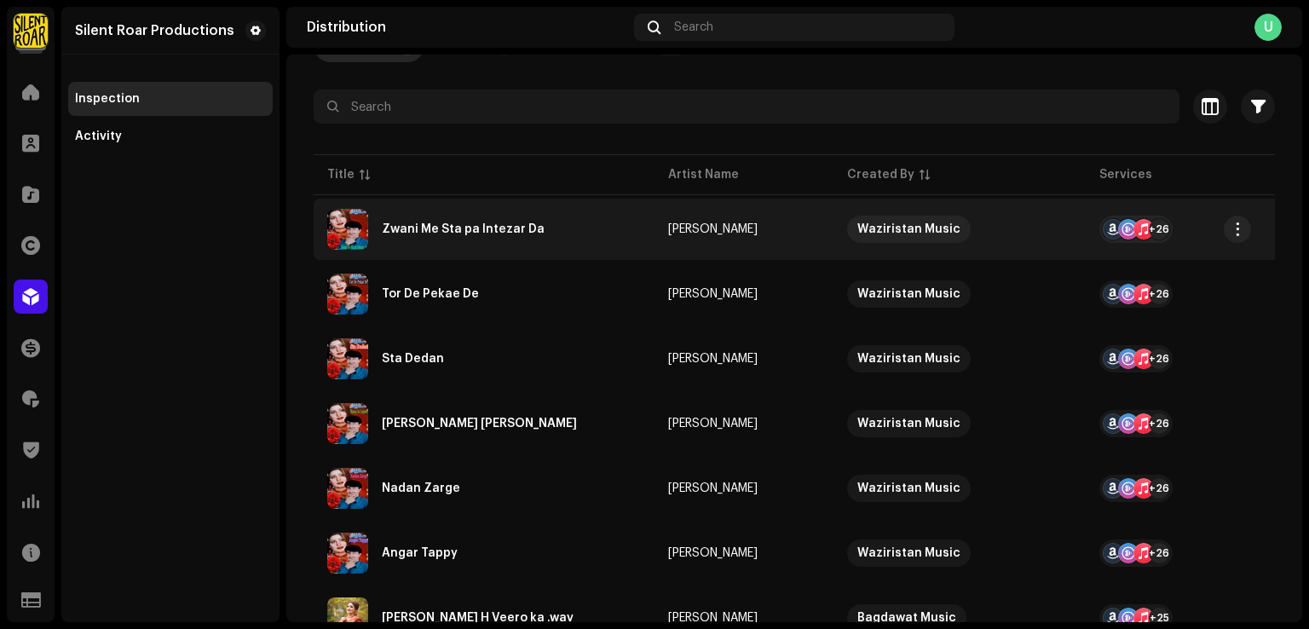
click at [442, 236] on div "Zwani Me Sta pa Intezar Da" at bounding box center [484, 229] width 314 height 41
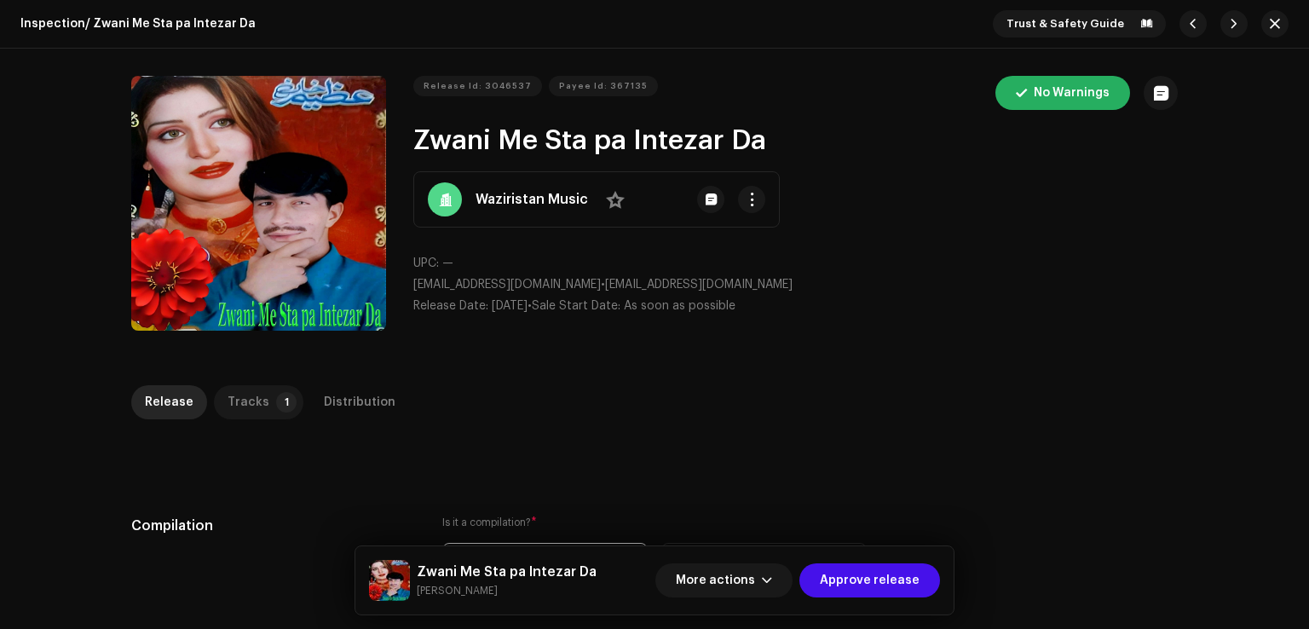
click at [234, 412] on div "Tracks" at bounding box center [248, 402] width 42 height 34
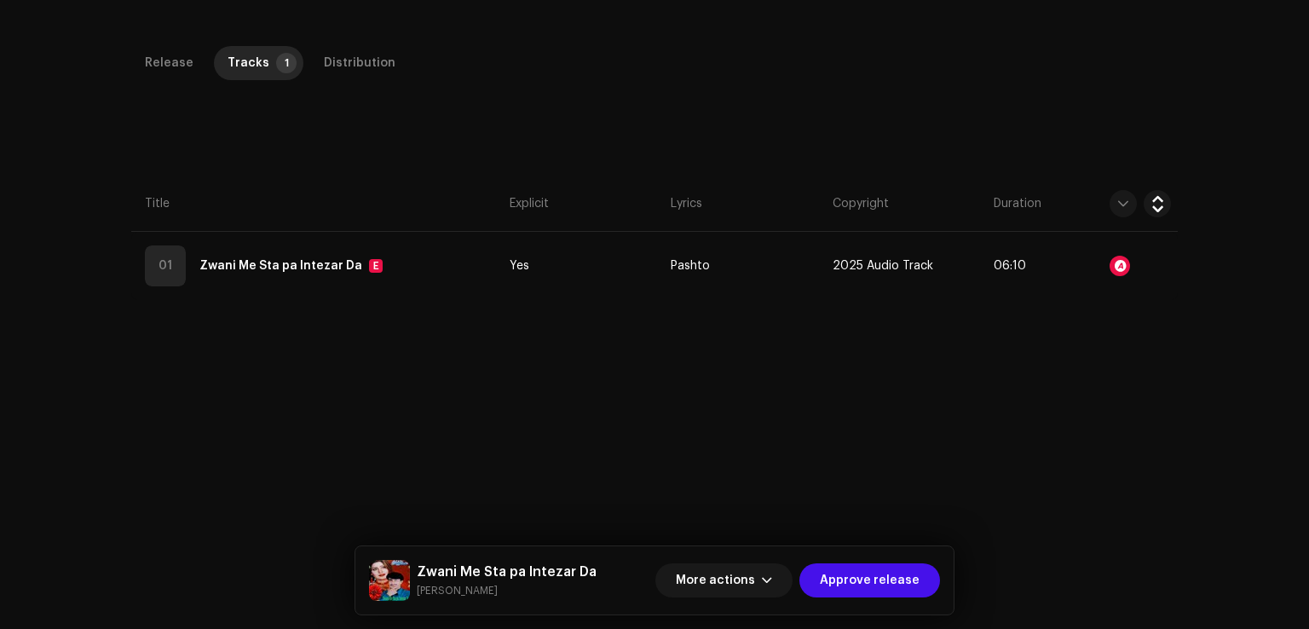
scroll to position [341, 0]
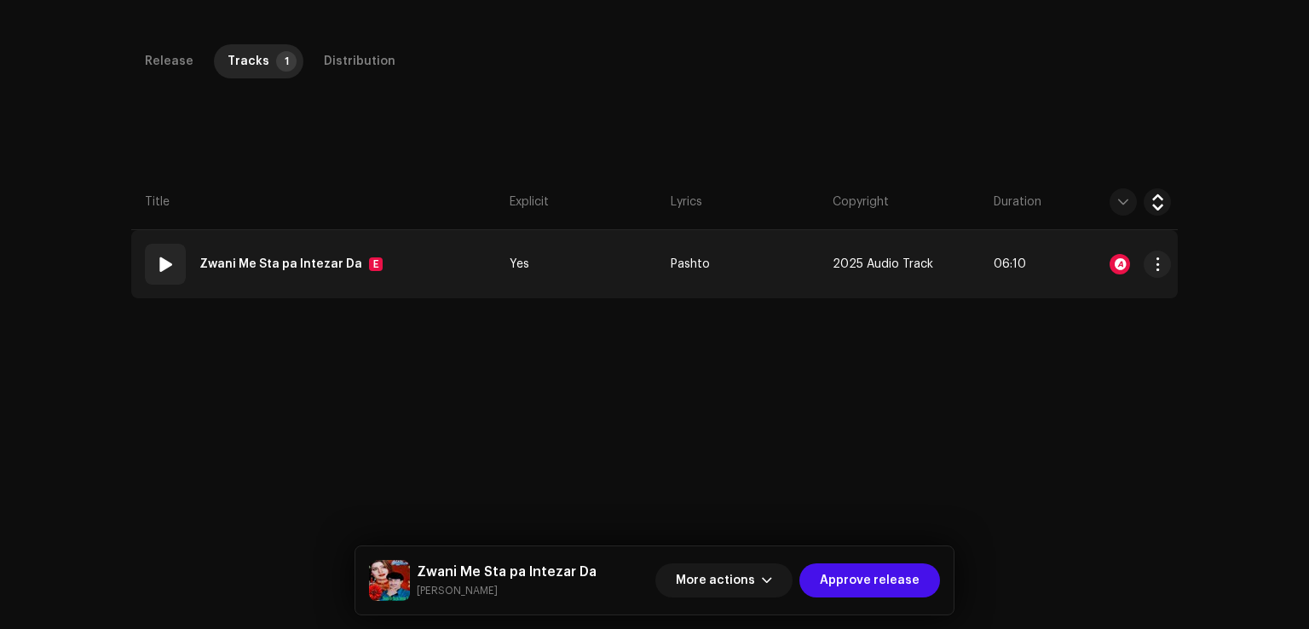
click at [434, 273] on td "01 Zwani Me Sta pa Intezar Da E" at bounding box center [316, 264] width 371 height 68
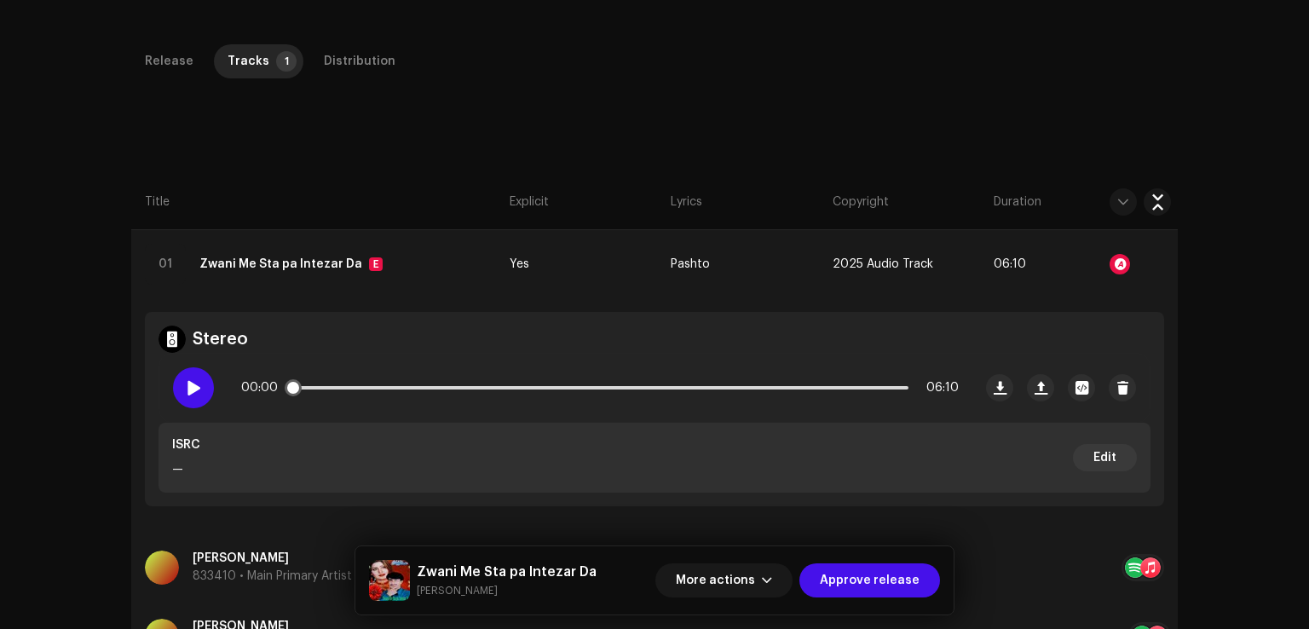
click at [193, 381] on span at bounding box center [193, 388] width 14 height 14
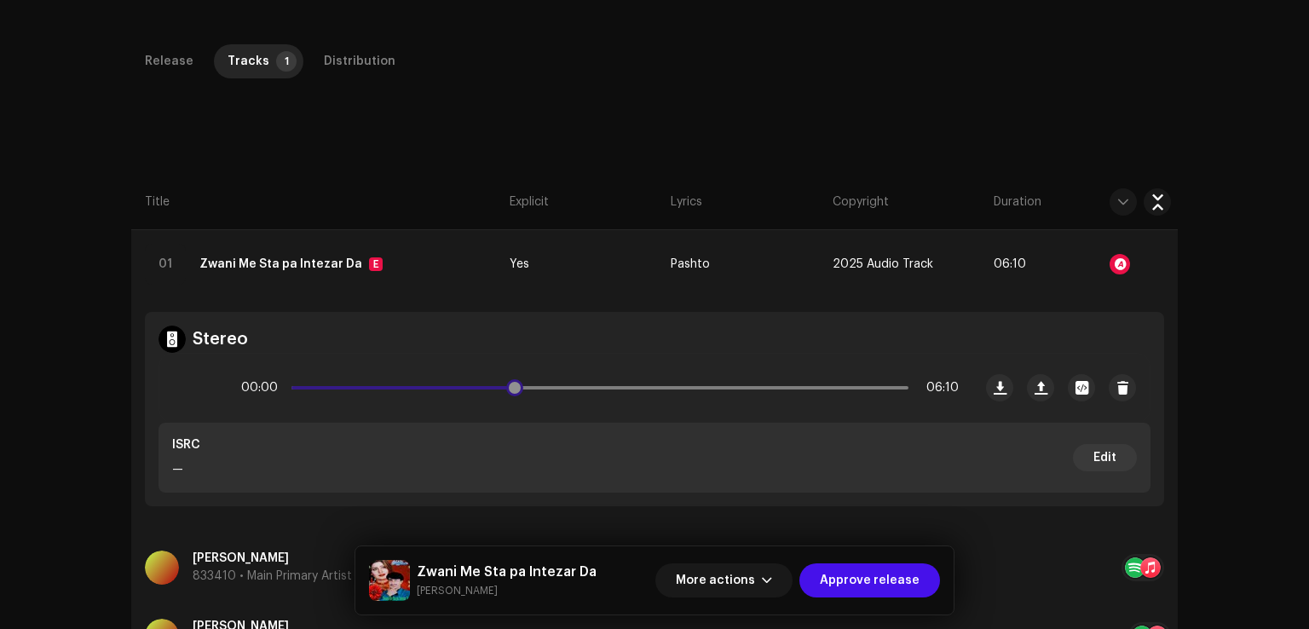
drag, startPoint x: 484, startPoint y: 386, endPoint x: 513, endPoint y: 386, distance: 29.0
click at [513, 386] on div "00:00 06:10" at bounding box center [599, 388] width 717 height 34
click at [262, 388] on div "02:16 06:10" at bounding box center [599, 388] width 717 height 34
drag, startPoint x: 376, startPoint y: 396, endPoint x: 855, endPoint y: 397, distance: 479.7
click at [855, 397] on div "00:02 06:10" at bounding box center [599, 388] width 717 height 34
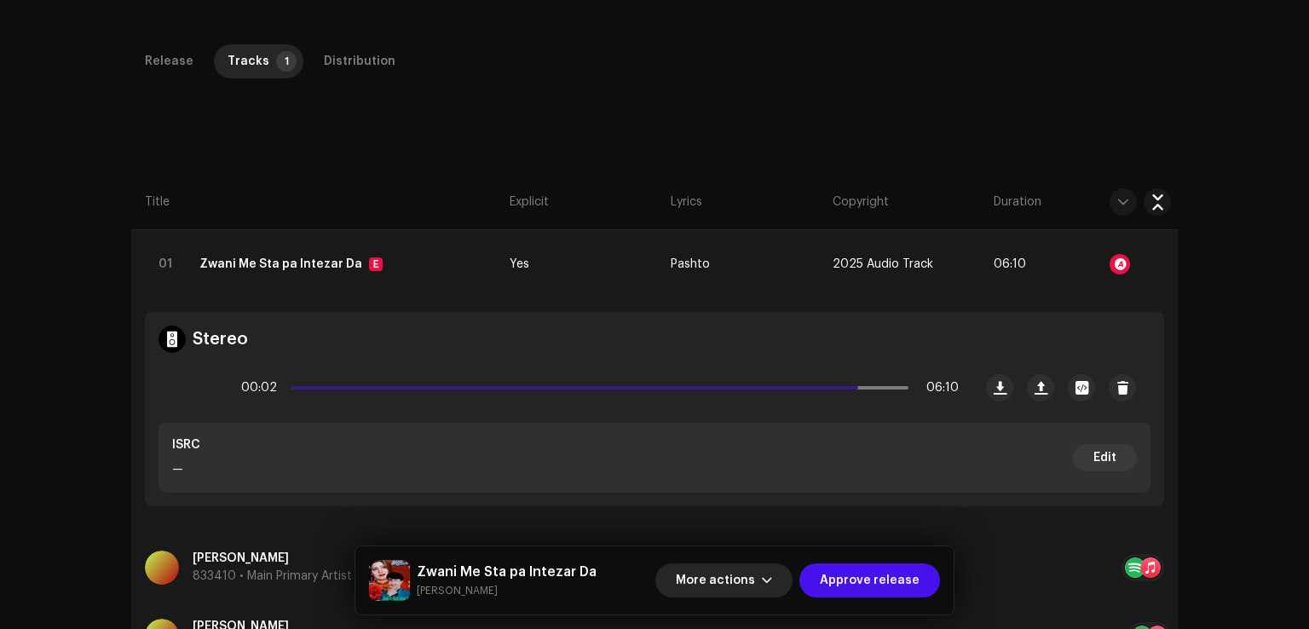
click at [723, 587] on span "More actions" at bounding box center [715, 580] width 79 height 34
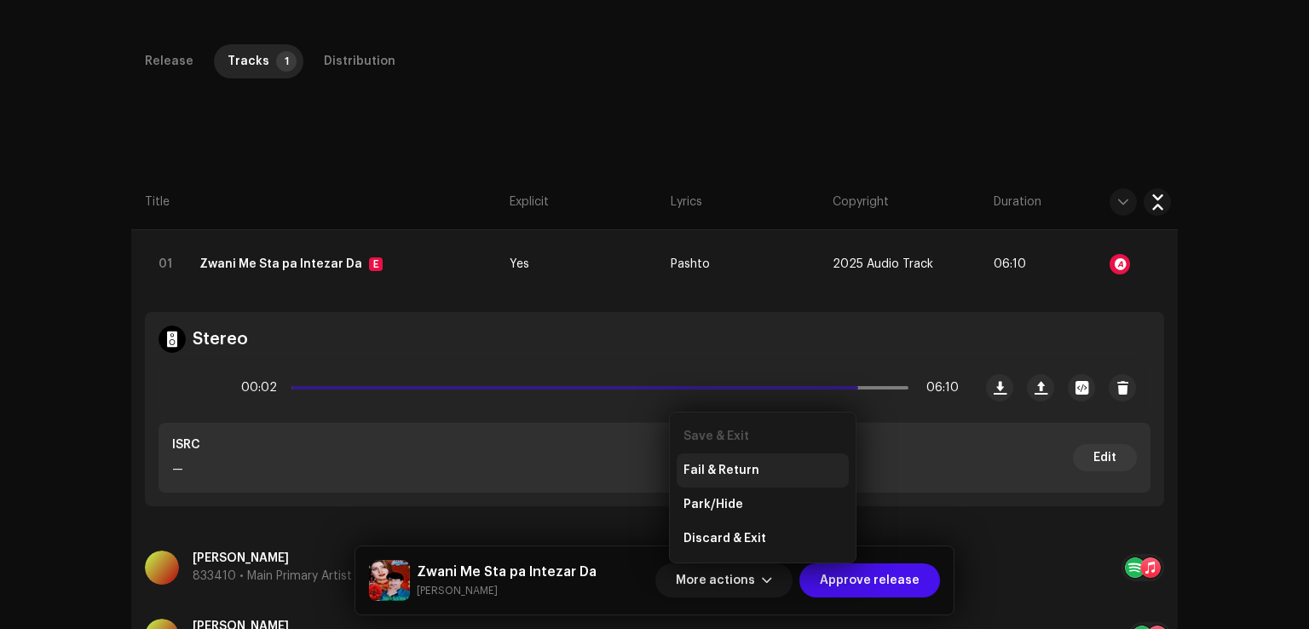
click at [738, 475] on span "Fail & Return" at bounding box center [721, 470] width 76 height 14
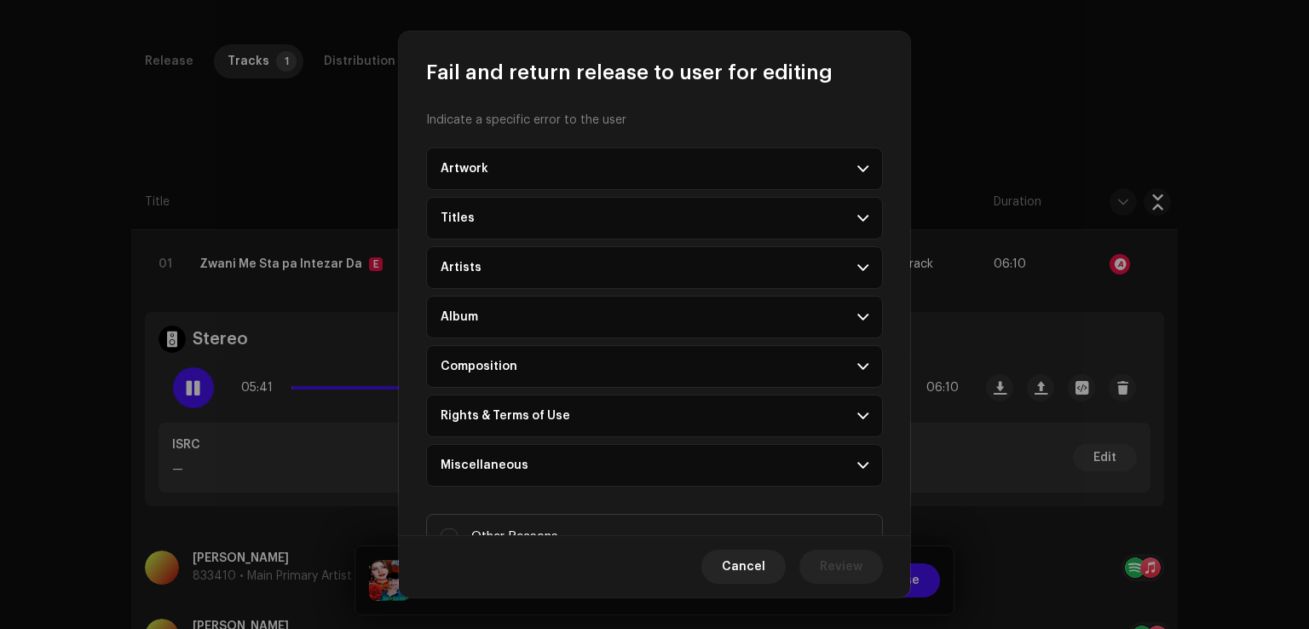
scroll to position [0, 0]
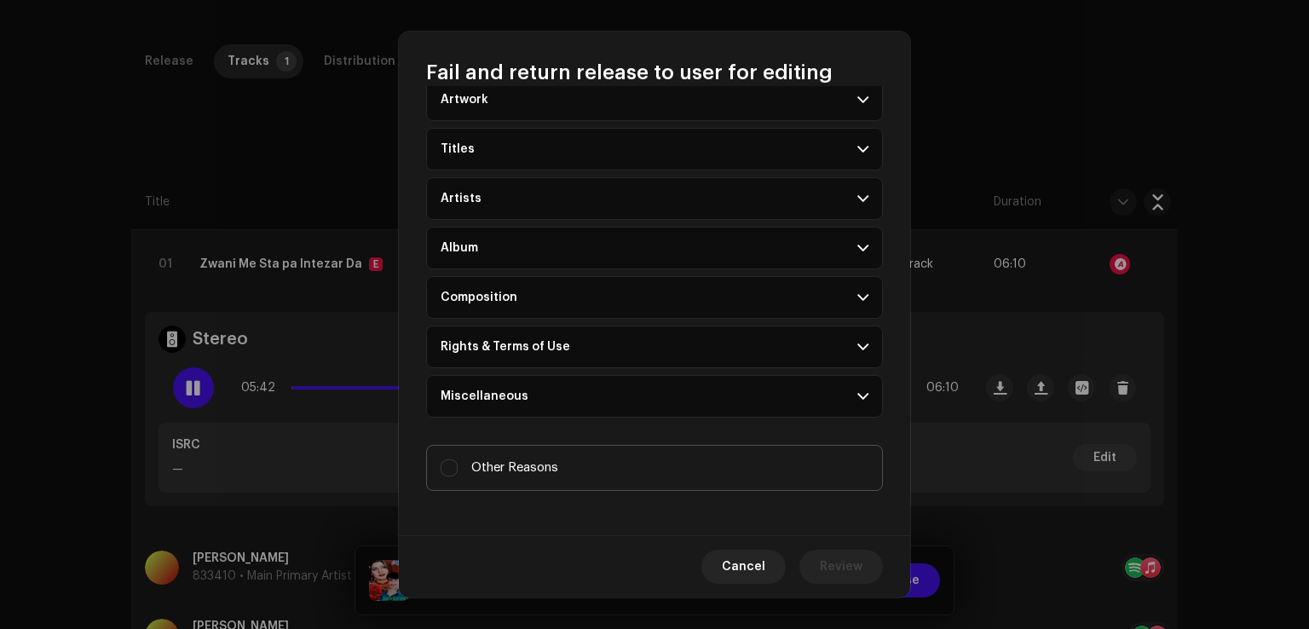
click at [495, 480] on label "Other Reasons" at bounding box center [654, 468] width 457 height 46
click at [458, 476] on input "Other Reasons" at bounding box center [448, 467] width 17 height 17
checkbox input "true"
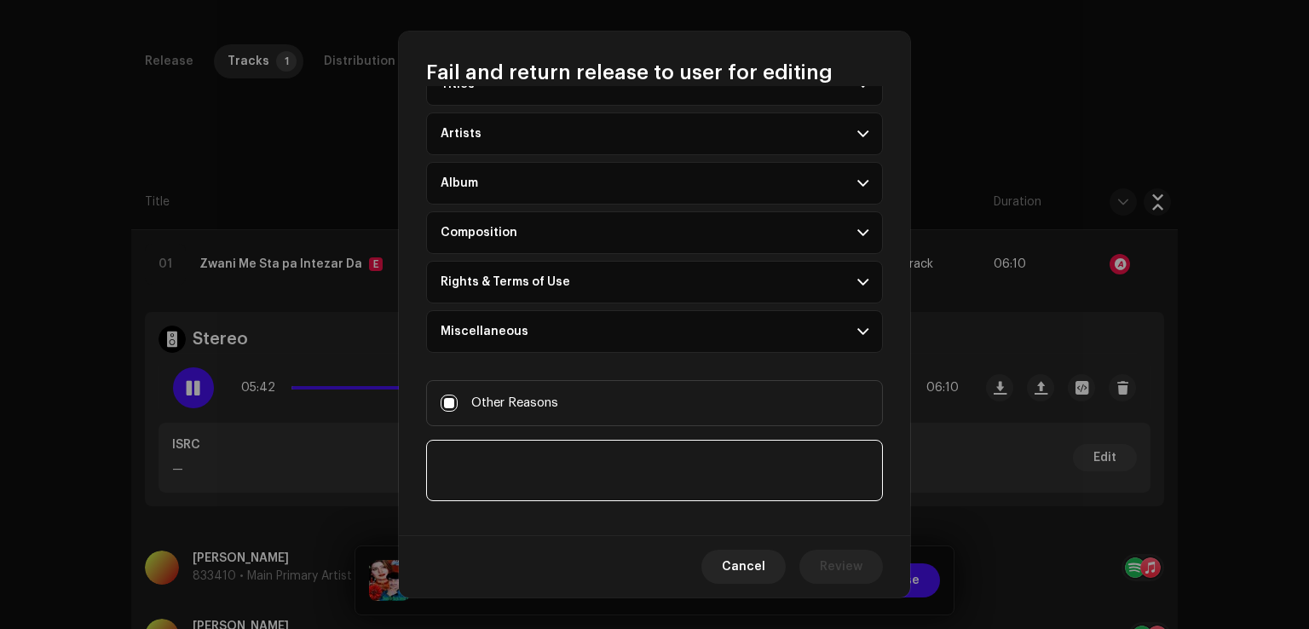
scroll to position [147, 0]
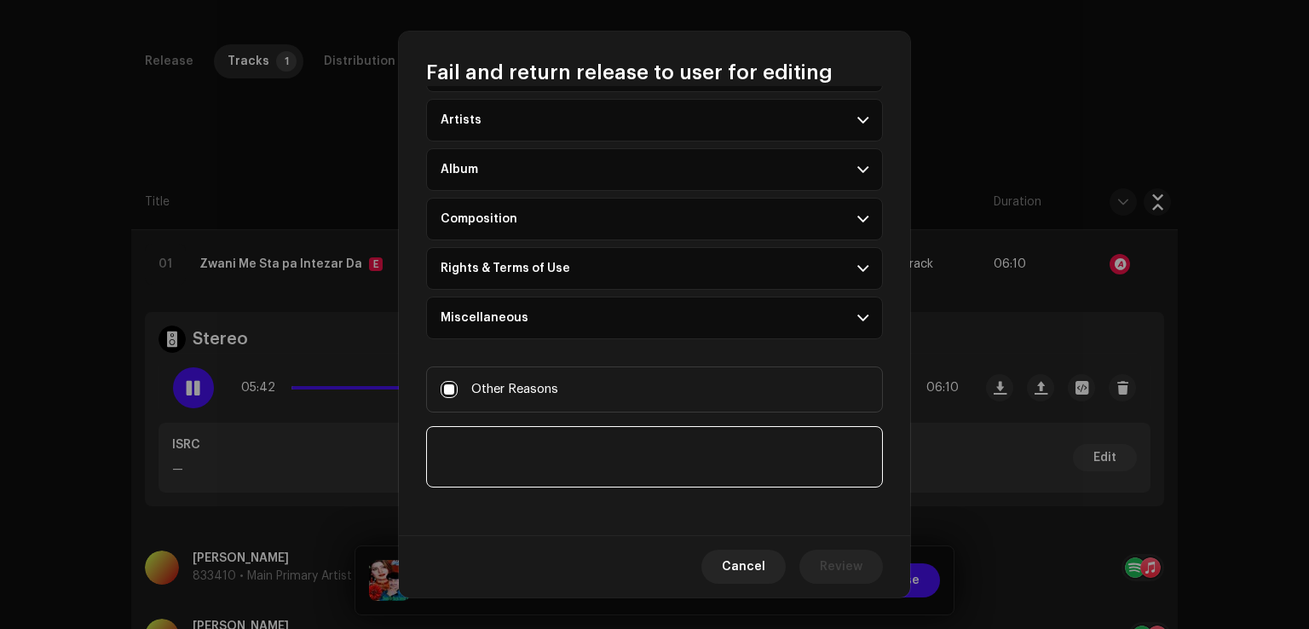
click at [531, 466] on textarea at bounding box center [654, 456] width 457 height 61
type textarea "Audio file main awaz nahe arahe hai."
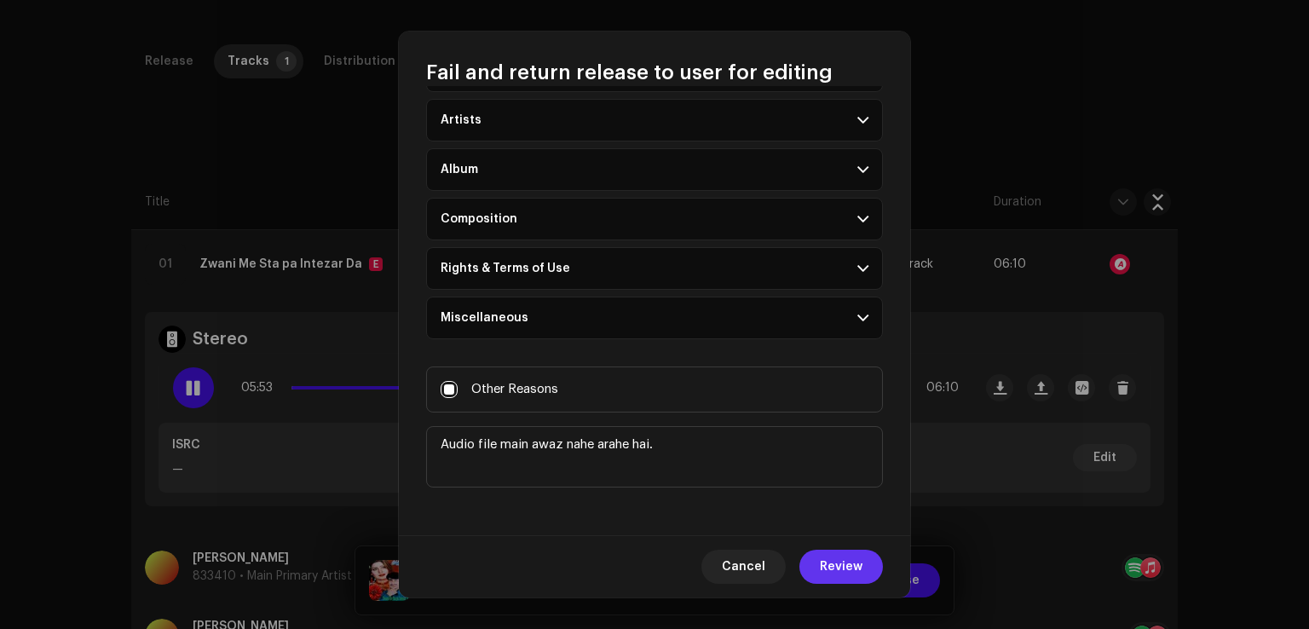
click at [840, 573] on span "Review" at bounding box center [841, 567] width 43 height 34
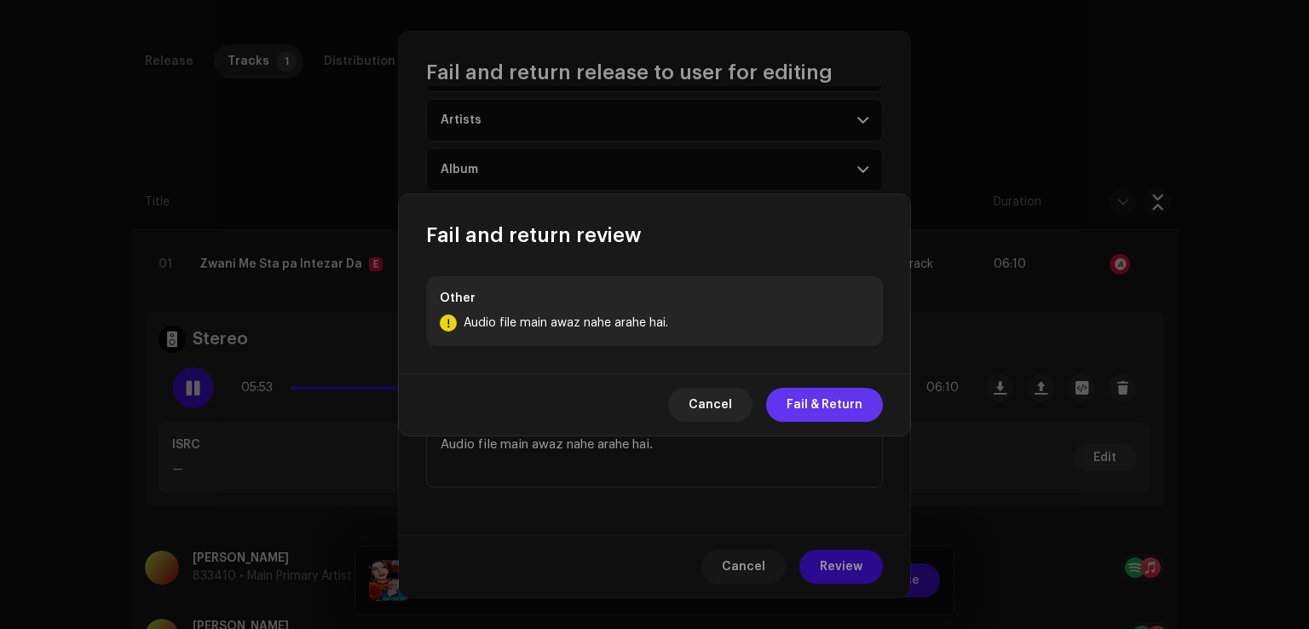
click at [823, 406] on span "Fail & Return" at bounding box center [824, 405] width 76 height 34
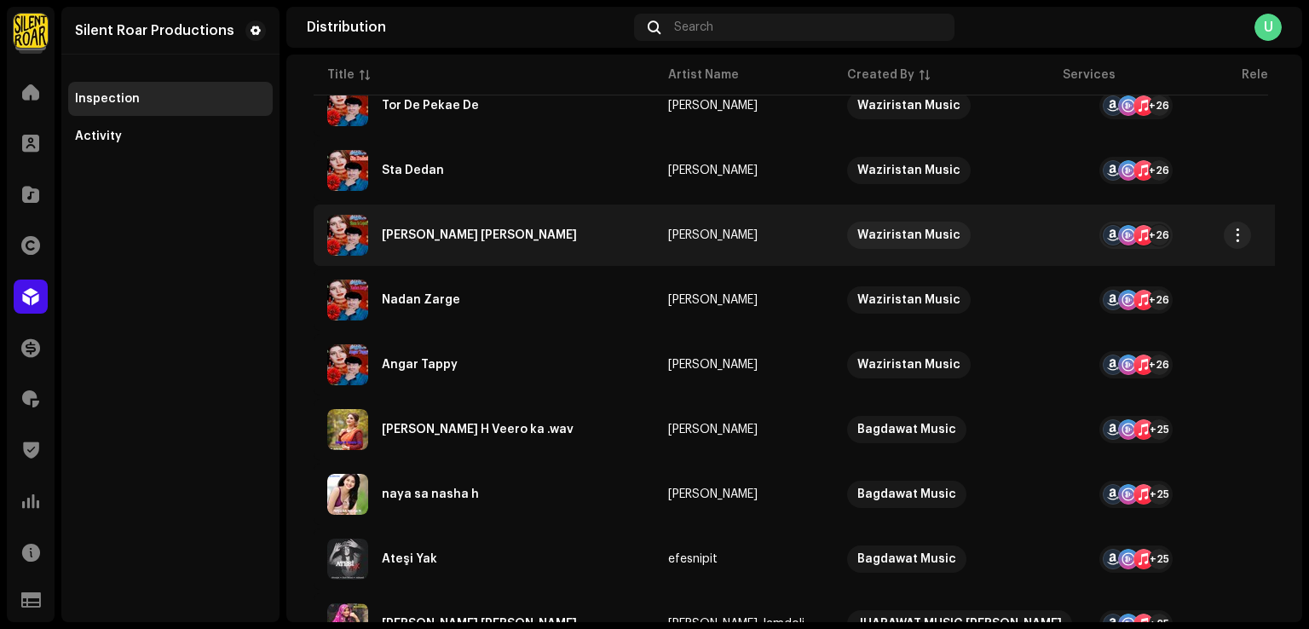
scroll to position [230, 0]
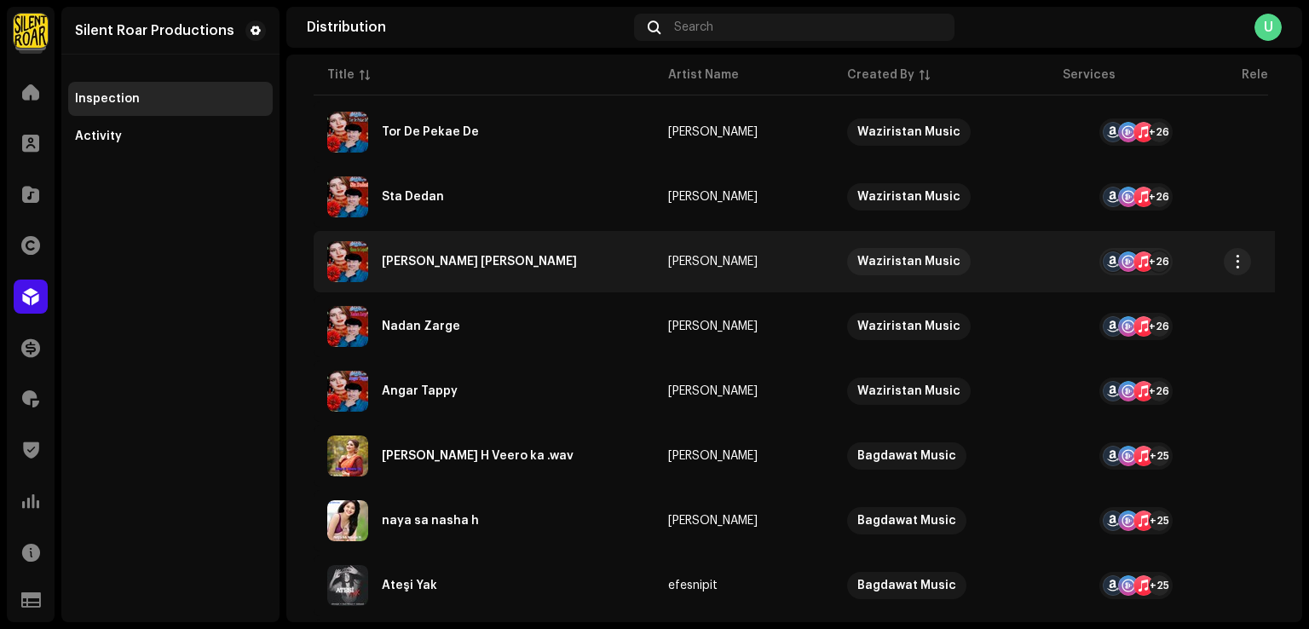
click at [483, 259] on div "Shana Ae Lopata" at bounding box center [484, 261] width 314 height 41
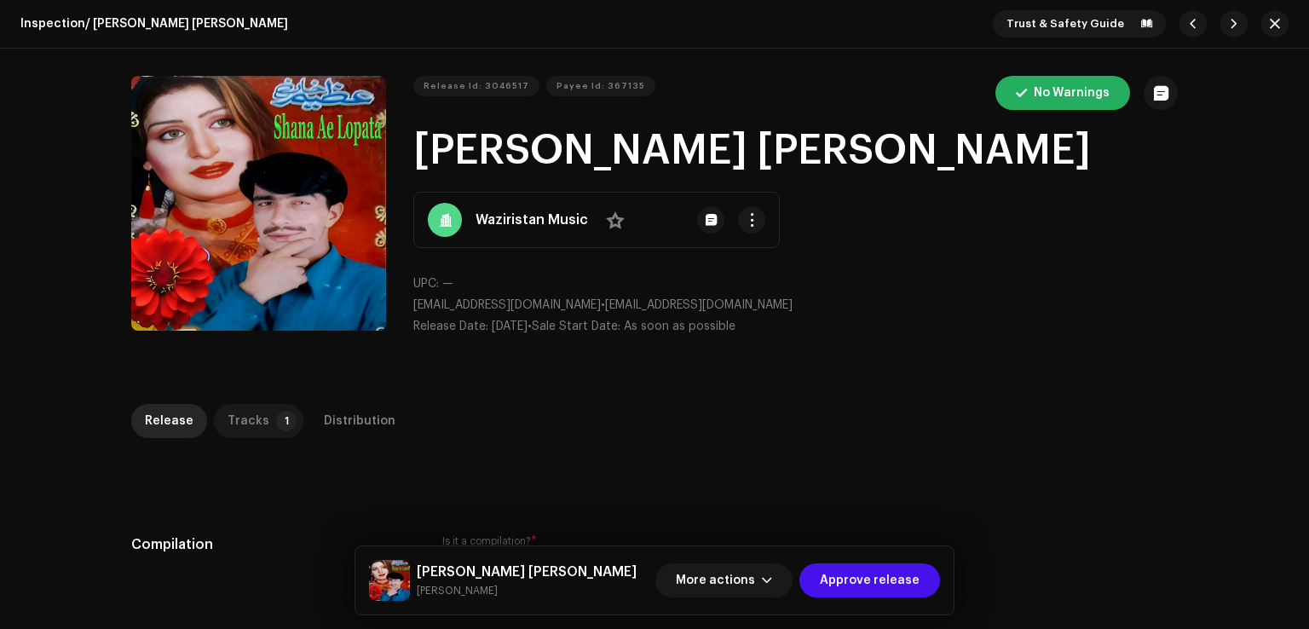
click at [243, 420] on div "Tracks" at bounding box center [248, 421] width 42 height 34
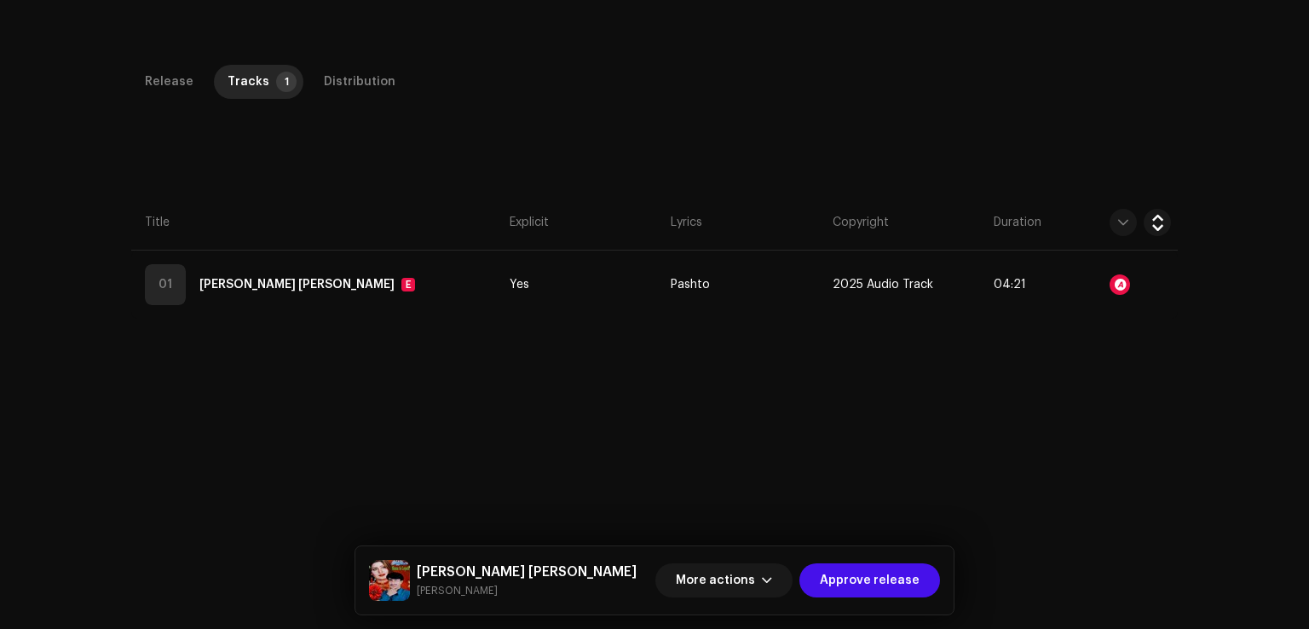
scroll to position [341, 0]
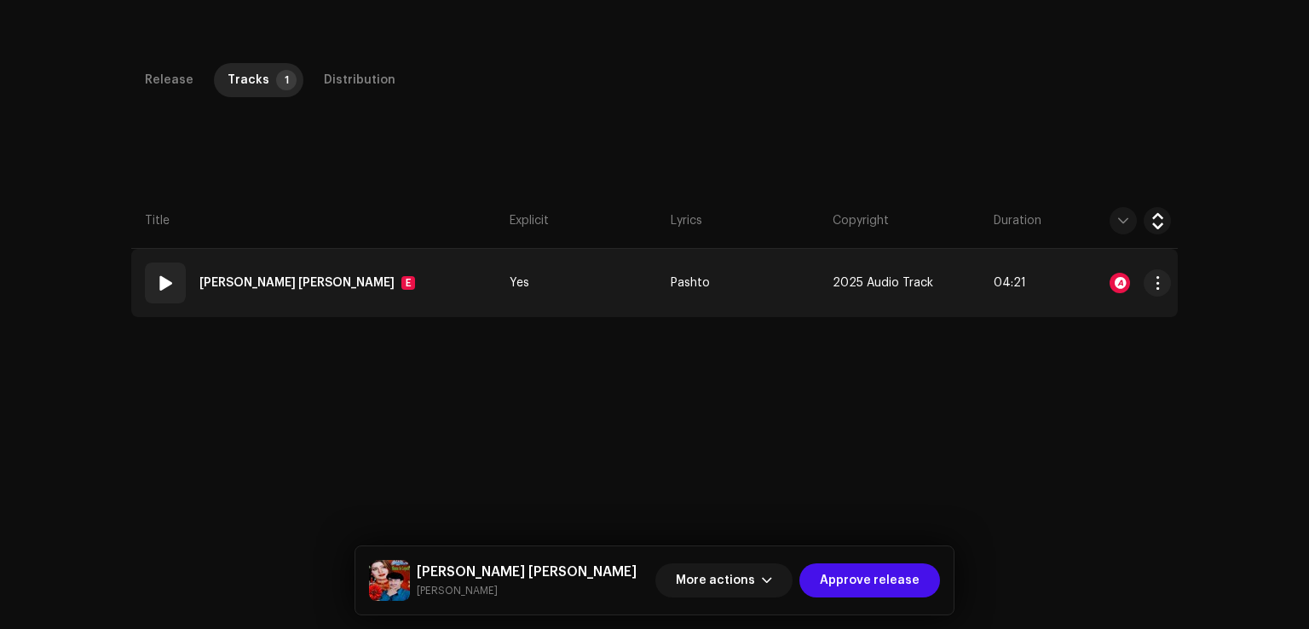
click at [463, 285] on td "01 Shana Ae Lopata E" at bounding box center [316, 283] width 371 height 68
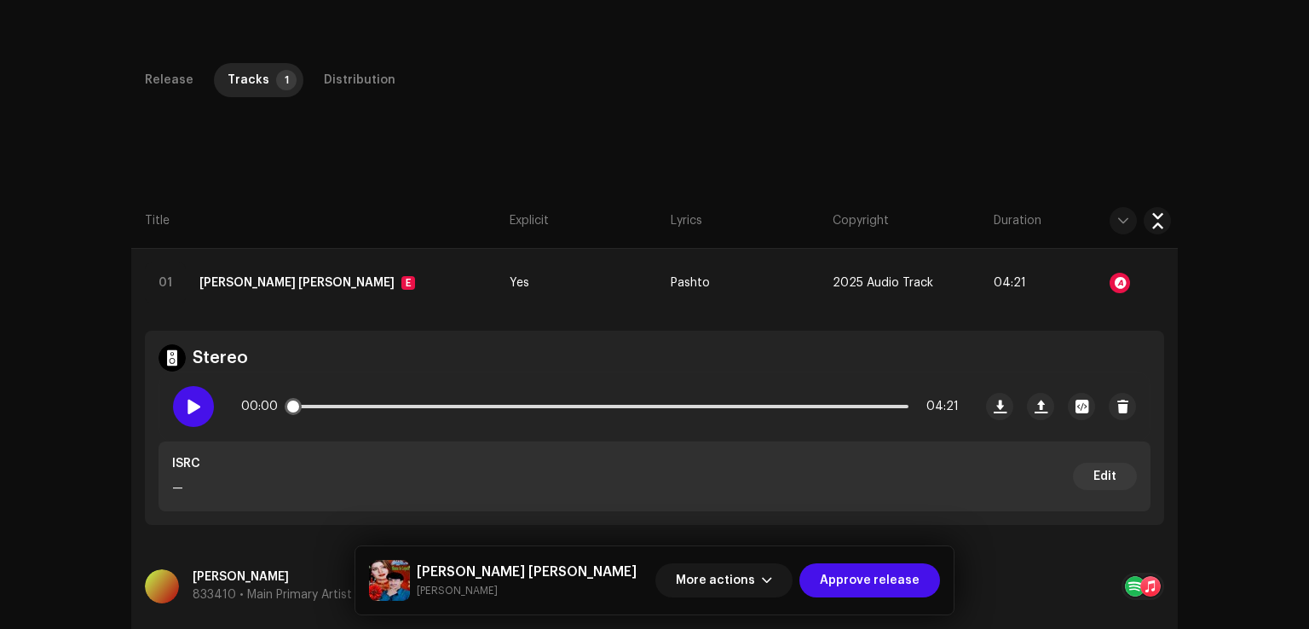
click at [195, 404] on span at bounding box center [193, 407] width 14 height 14
click at [304, 406] on span at bounding box center [295, 406] width 17 height 17
click at [720, 584] on span "More actions" at bounding box center [715, 580] width 79 height 34
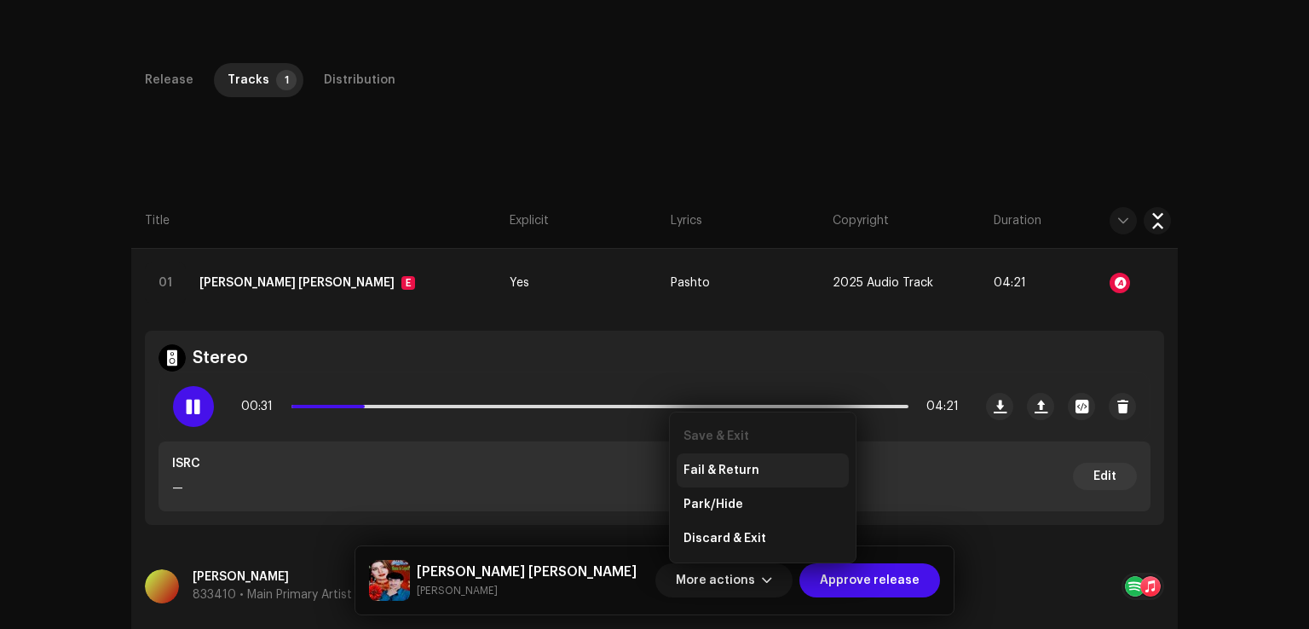
click at [727, 475] on span "Fail & Return" at bounding box center [721, 470] width 76 height 14
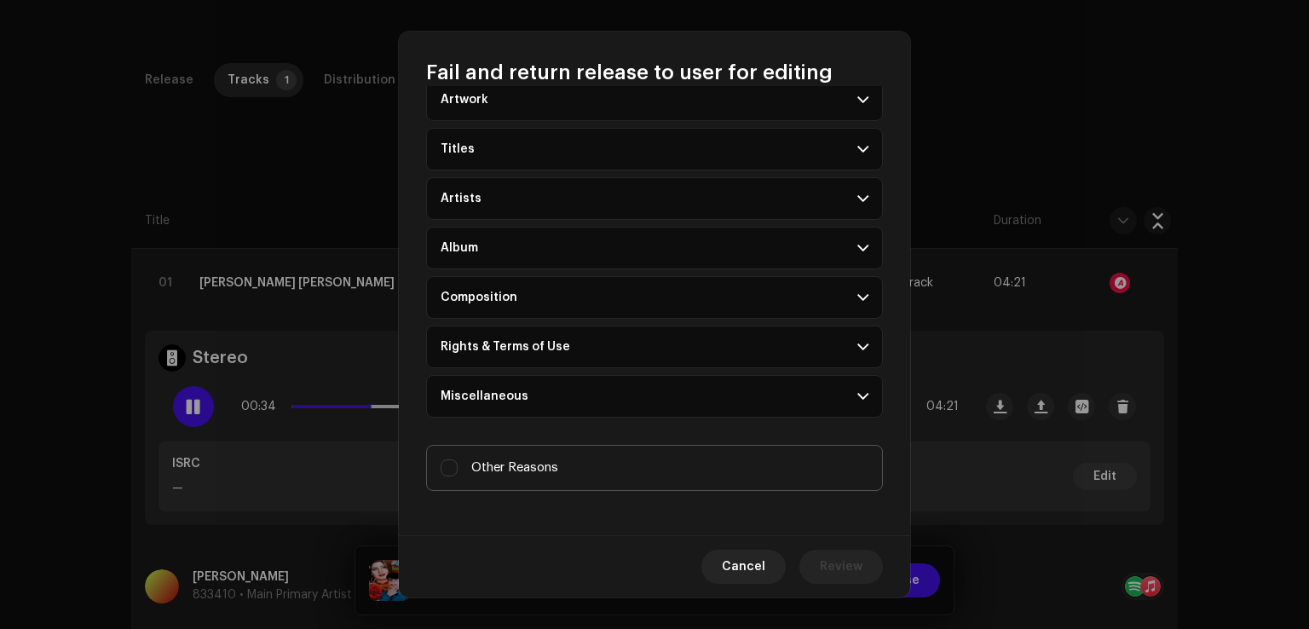
click at [546, 468] on span "Other Reasons" at bounding box center [514, 467] width 87 height 19
click at [458, 468] on input "Other Reasons" at bounding box center [448, 467] width 17 height 17
checkbox input "true"
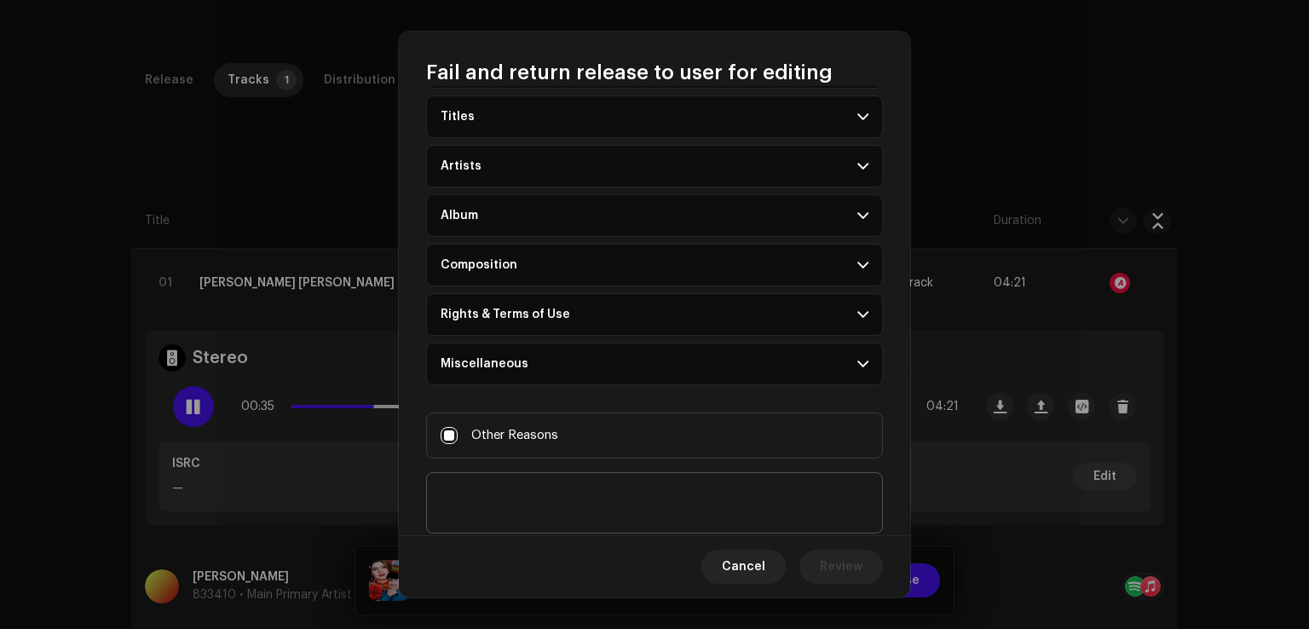
scroll to position [147, 0]
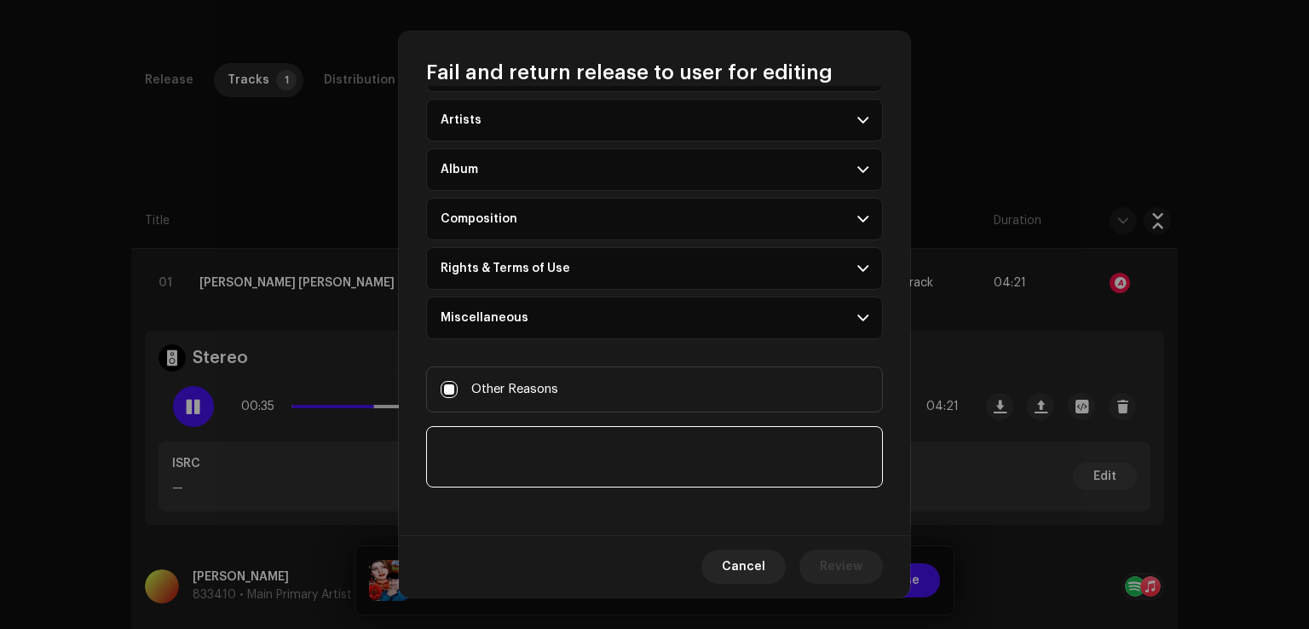
click at [571, 478] on textarea at bounding box center [654, 456] width 457 height 61
paste textarea "Audio file main awaz nahe arahe hai."
type textarea "Audio file main awaz nahe arahe hai."
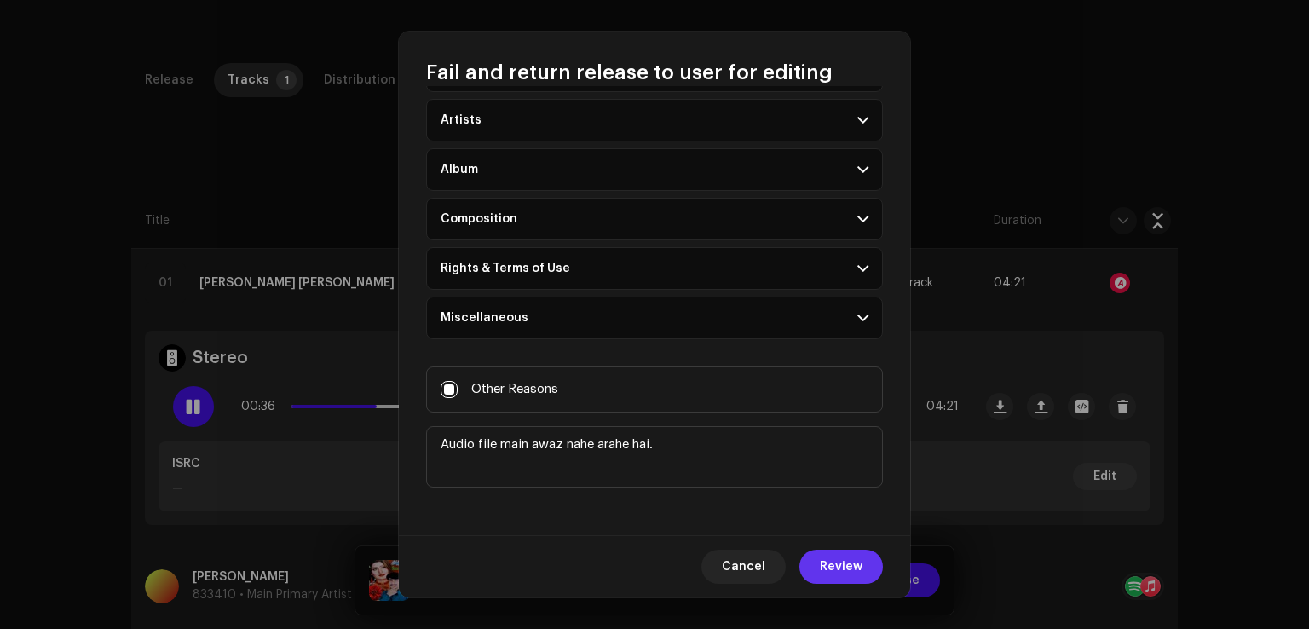
click at [827, 583] on span "Review" at bounding box center [841, 567] width 43 height 34
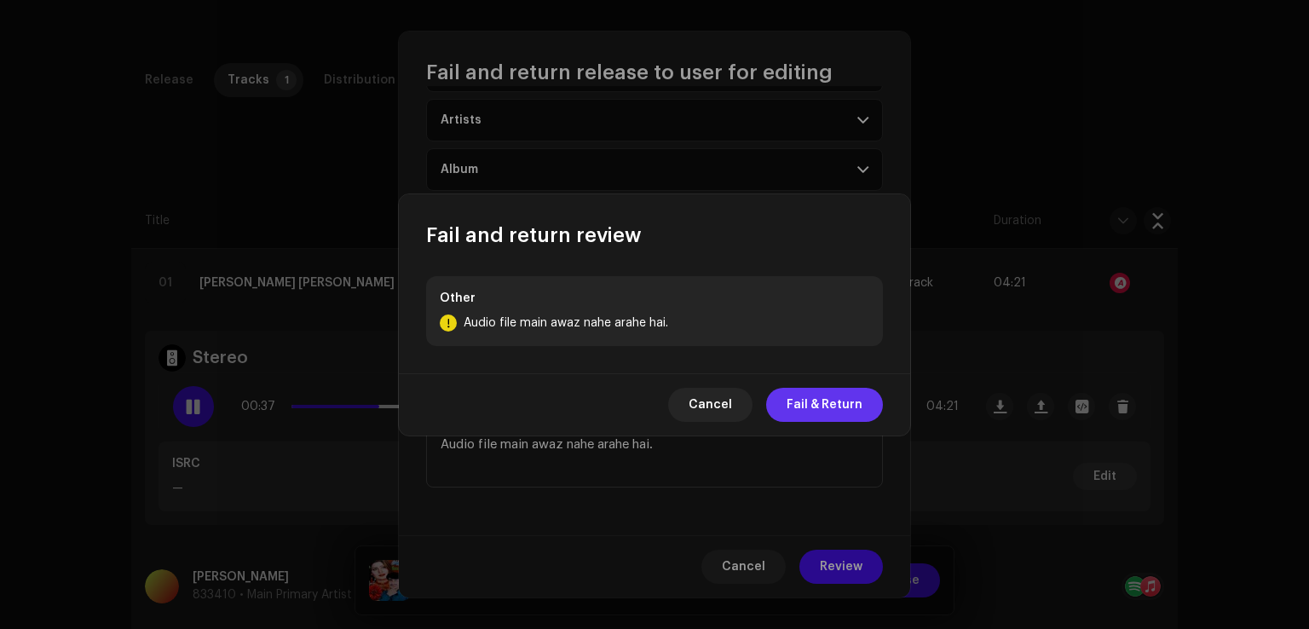
click at [832, 400] on span "Fail & Return" at bounding box center [824, 405] width 76 height 34
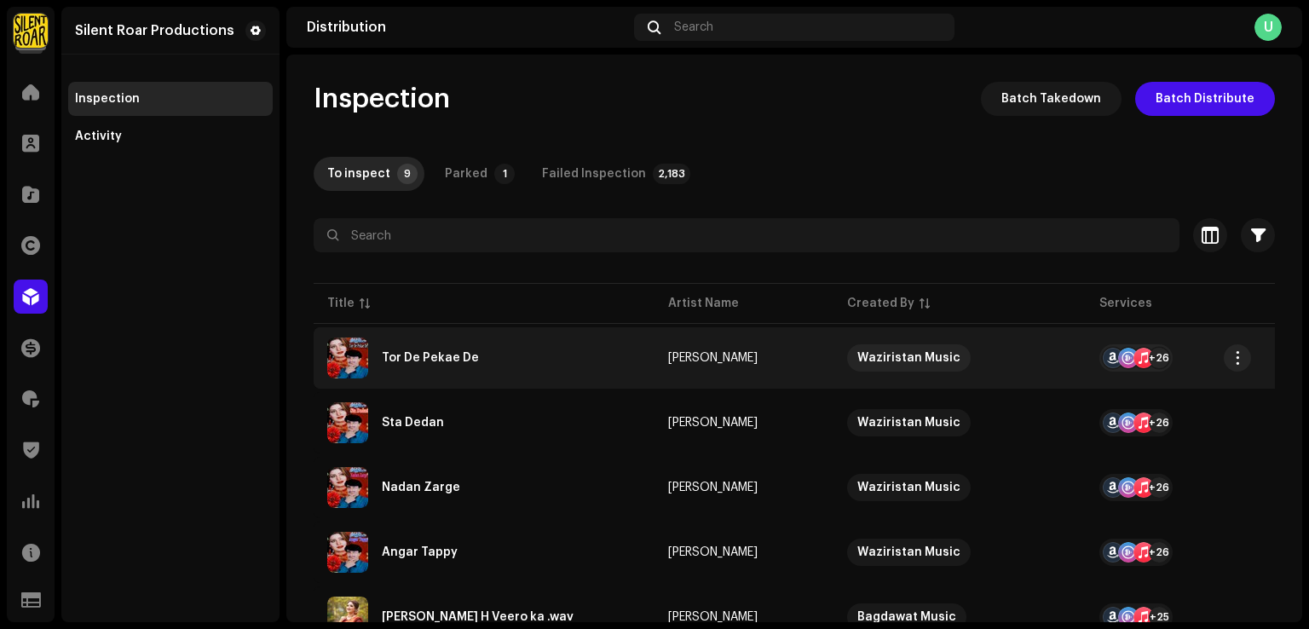
click at [414, 369] on div "Tor De Pekae De" at bounding box center [484, 357] width 314 height 41
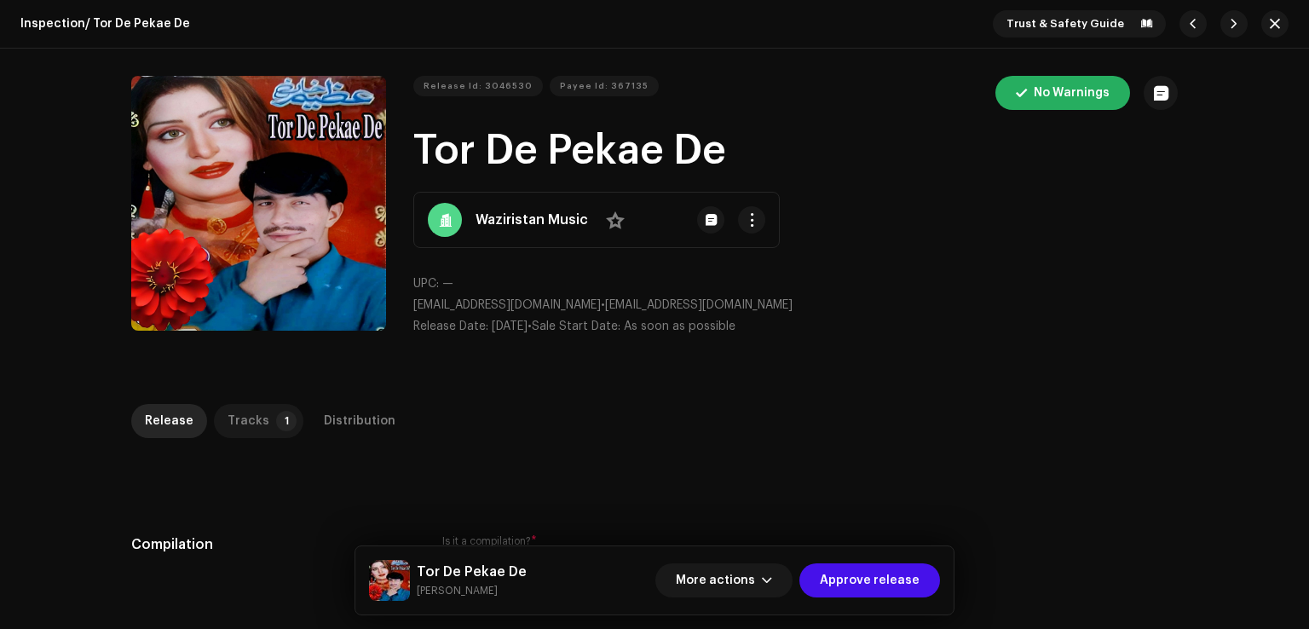
click at [256, 417] on div "Tracks" at bounding box center [248, 421] width 42 height 34
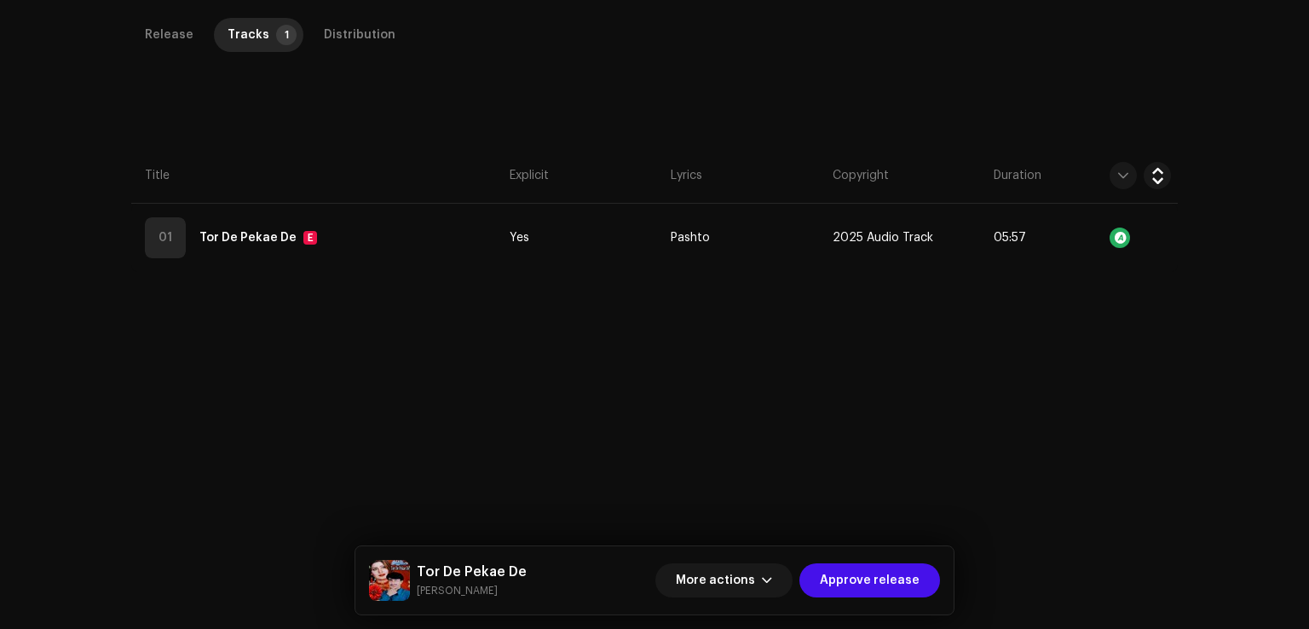
scroll to position [403, 0]
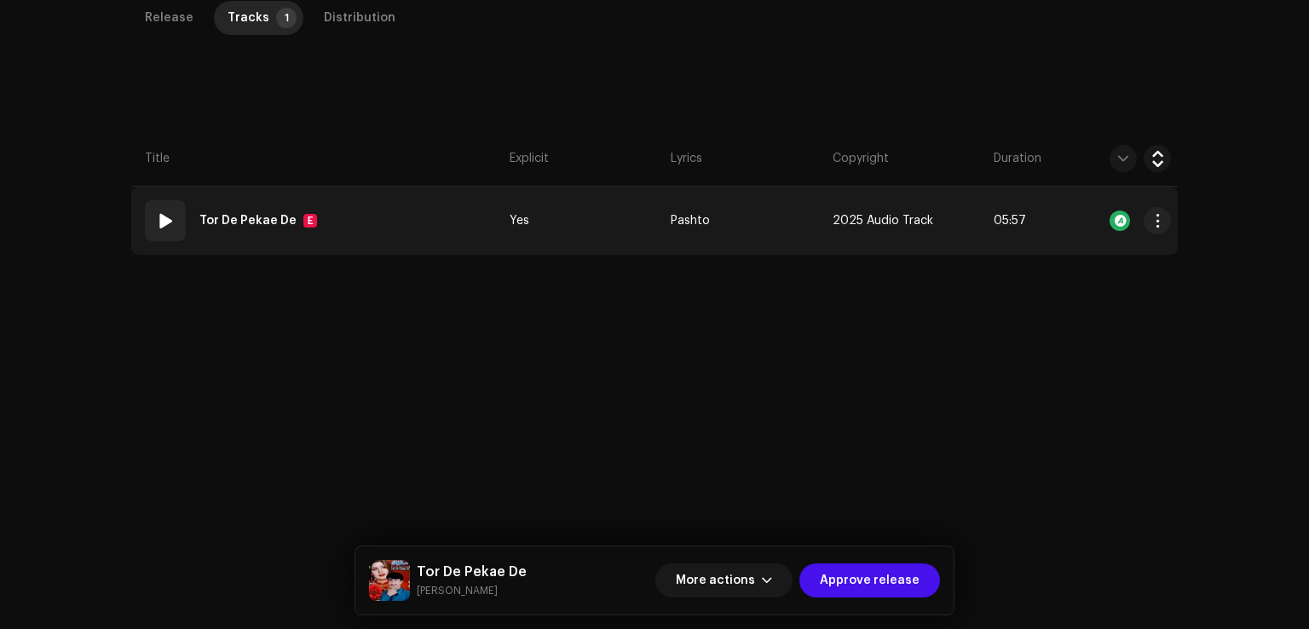
click at [399, 222] on td "01 Tor De Pekae De E" at bounding box center [316, 221] width 371 height 68
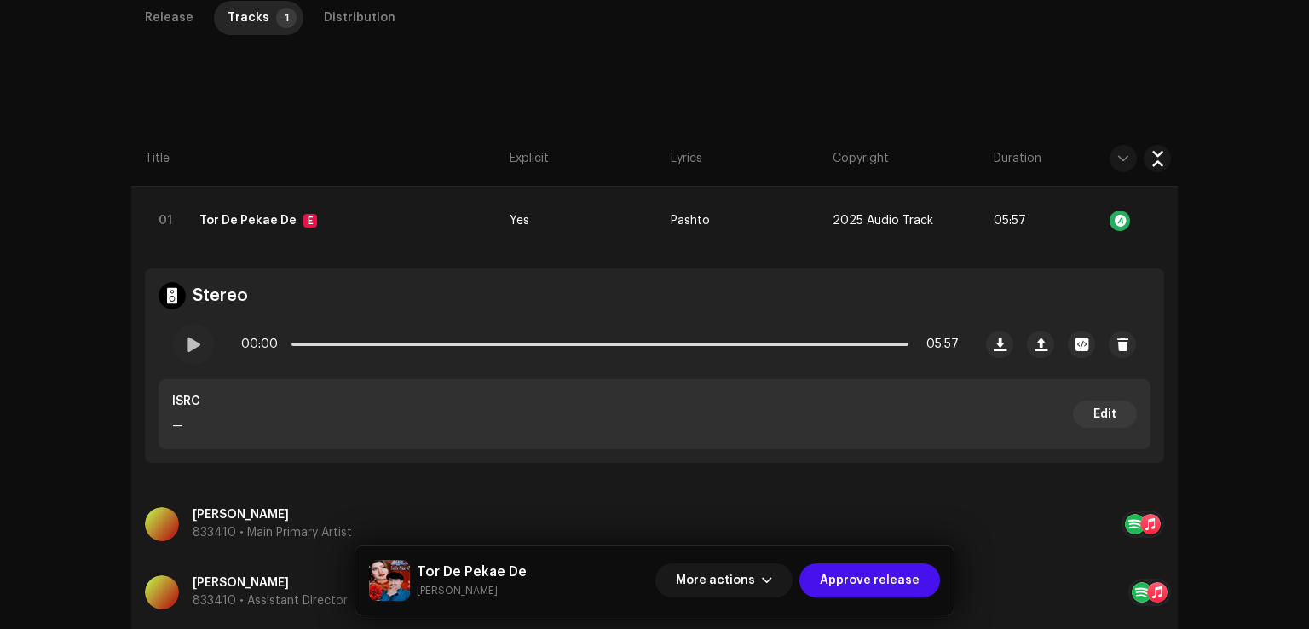
click at [194, 342] on span at bounding box center [193, 344] width 14 height 14
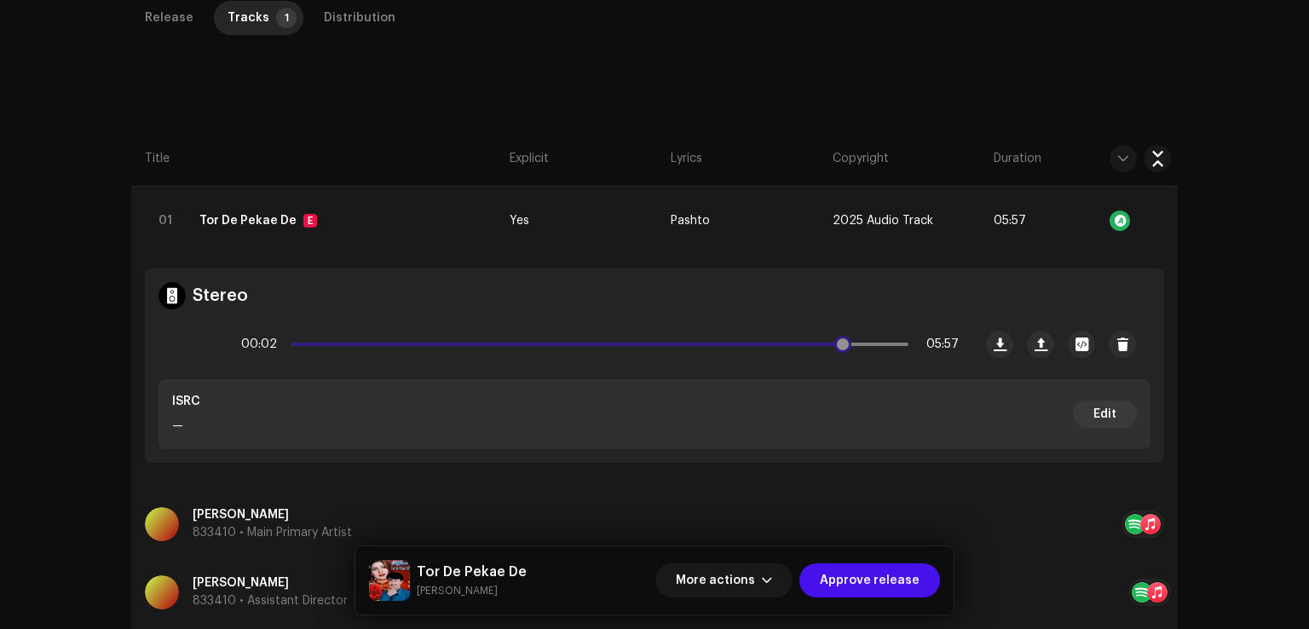
drag, startPoint x: 310, startPoint y: 347, endPoint x: 838, endPoint y: 349, distance: 528.3
click at [838, 349] on div "00:02 05:57" at bounding box center [599, 344] width 717 height 34
click at [720, 587] on span "More actions" at bounding box center [715, 580] width 79 height 34
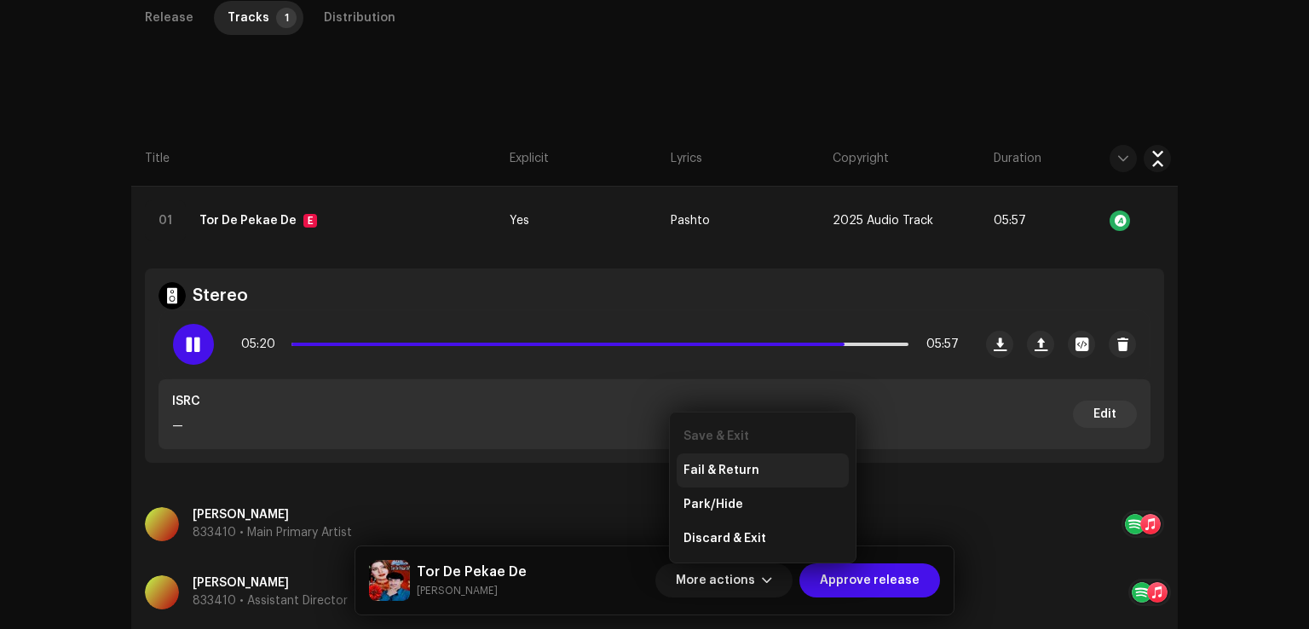
click at [738, 466] on span "Fail & Return" at bounding box center [721, 470] width 76 height 14
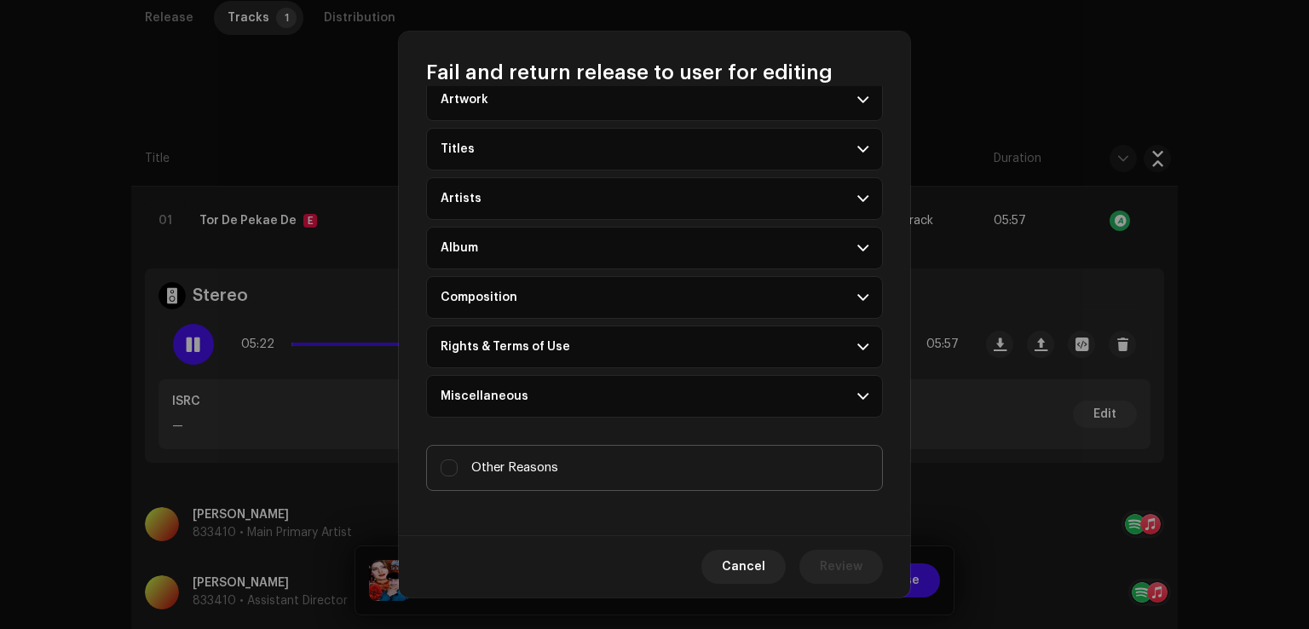
click at [527, 458] on span "Other Reasons" at bounding box center [514, 467] width 87 height 19
click at [458, 459] on input "Other Reasons" at bounding box center [448, 467] width 17 height 17
checkbox input "true"
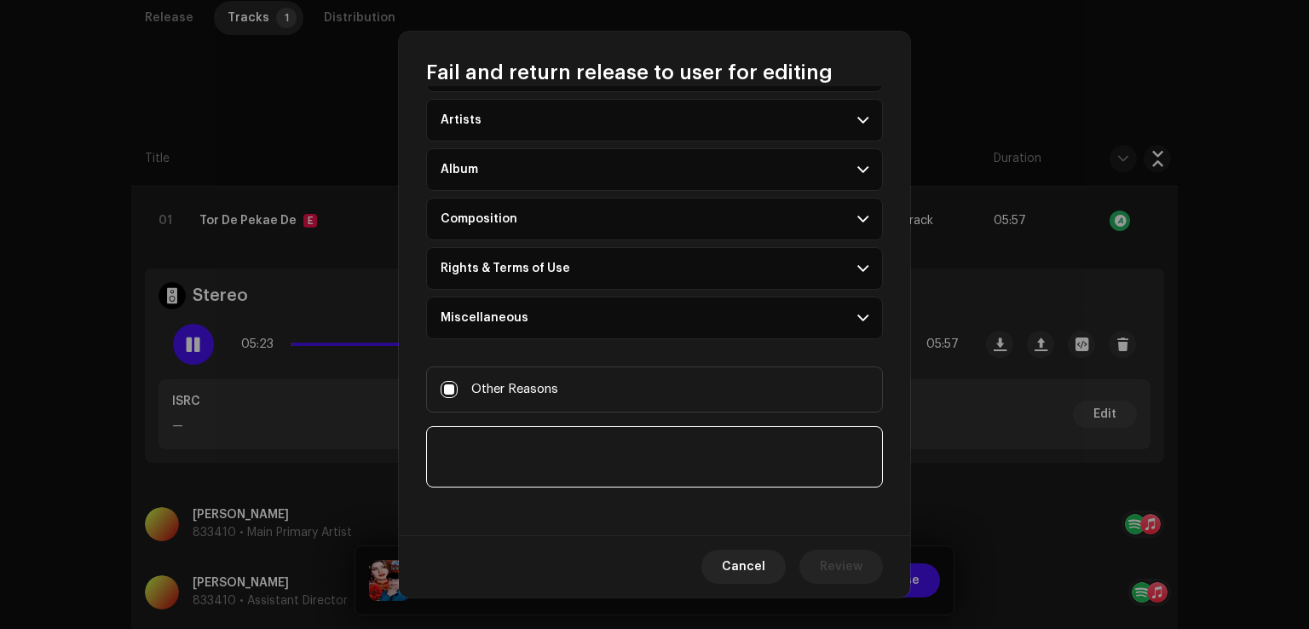
click at [537, 456] on textarea at bounding box center [654, 456] width 457 height 61
paste textarea "Audio file main awaz nahe arahe hai."
type textarea "Audio file main awaz nahe arahe hai."
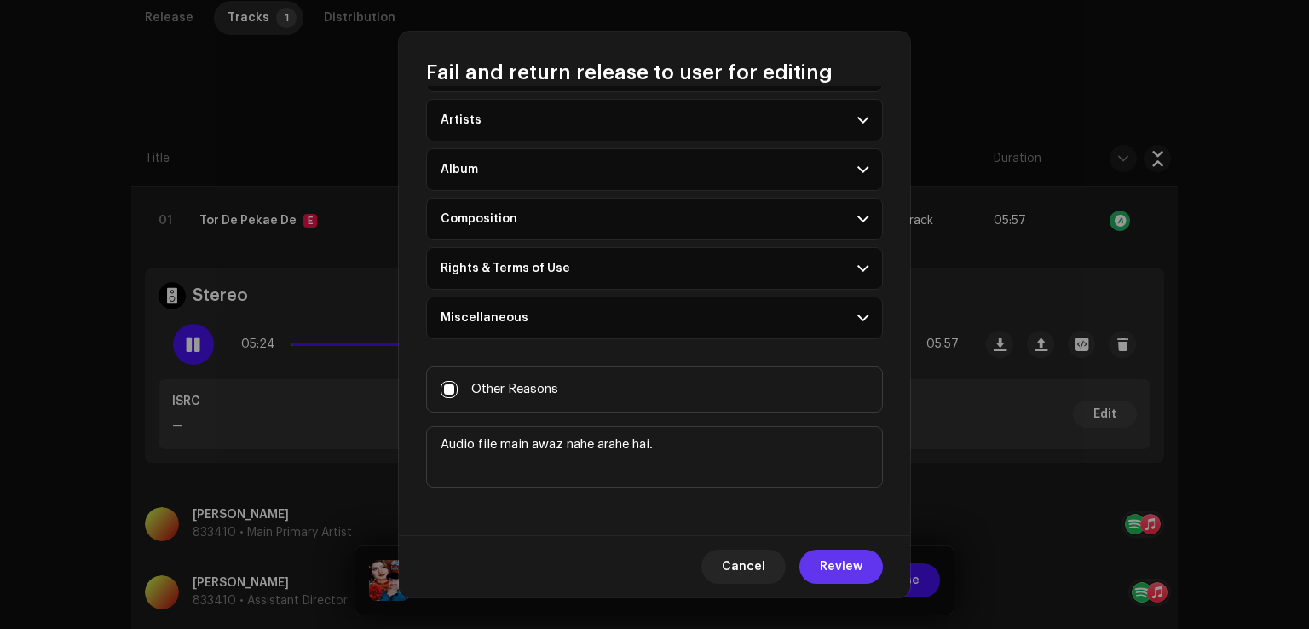
click at [861, 568] on span "Review" at bounding box center [841, 567] width 43 height 34
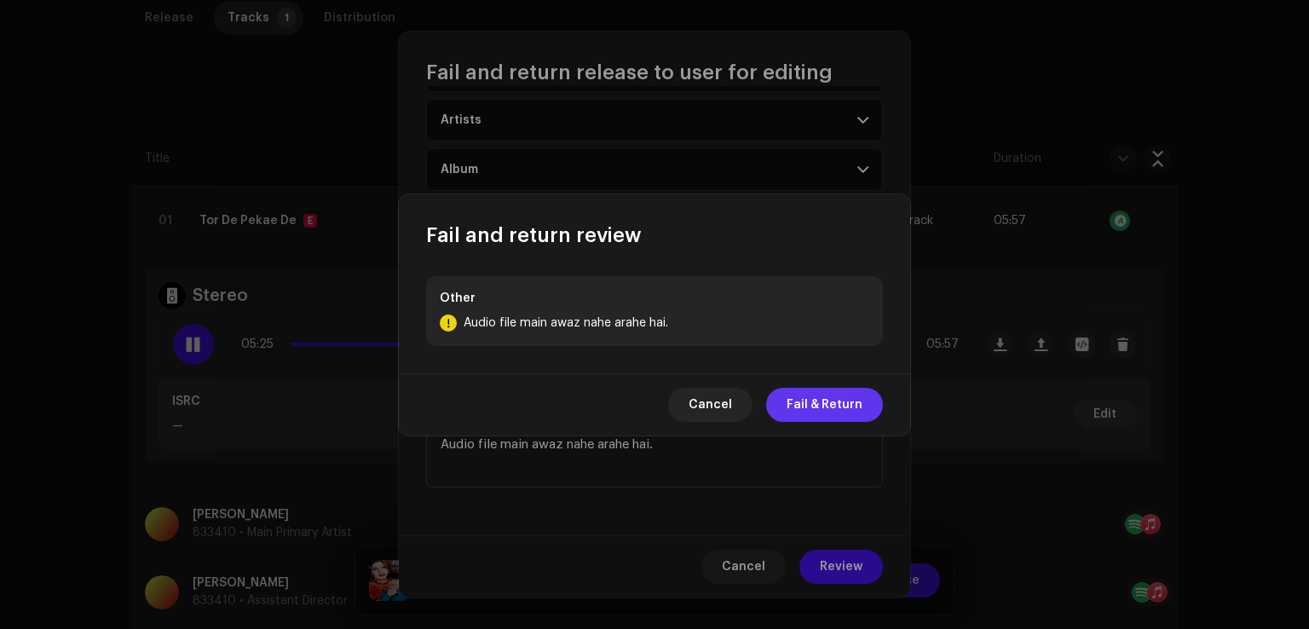
click at [864, 402] on button "Fail & Return" at bounding box center [824, 405] width 117 height 34
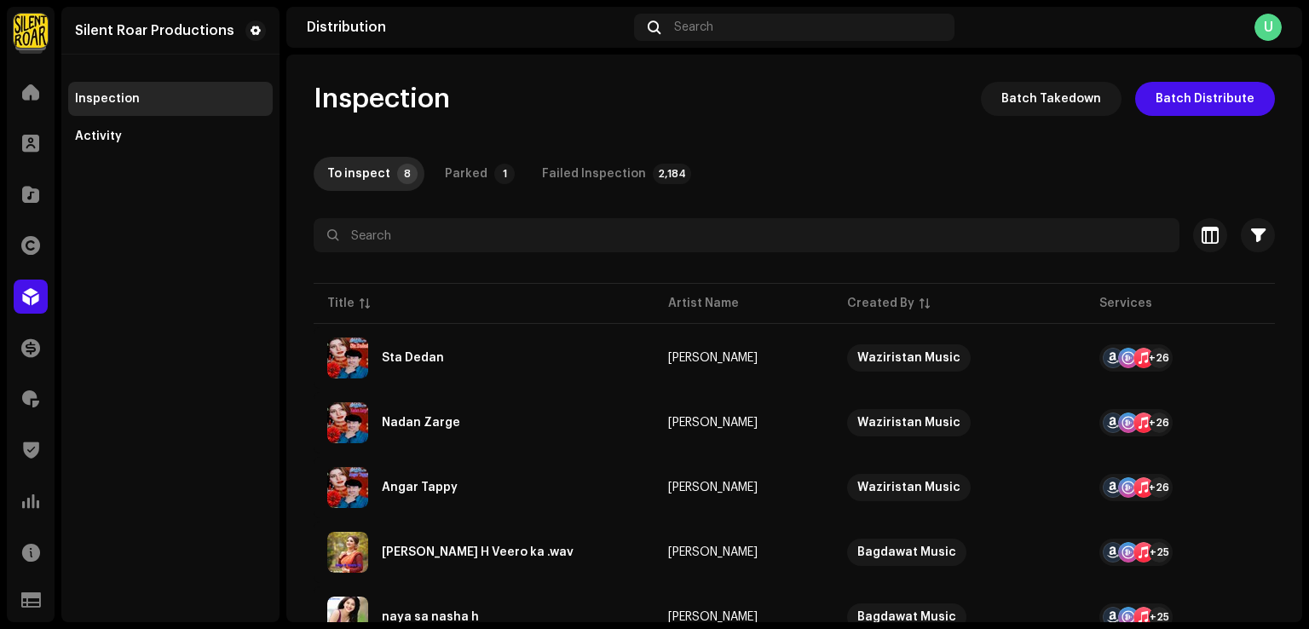
drag, startPoint x: 242, startPoint y: 393, endPoint x: 303, endPoint y: 393, distance: 61.3
click at [242, 393] on div "Silent Roar Productions Inspection Activity" at bounding box center [170, 314] width 218 height 615
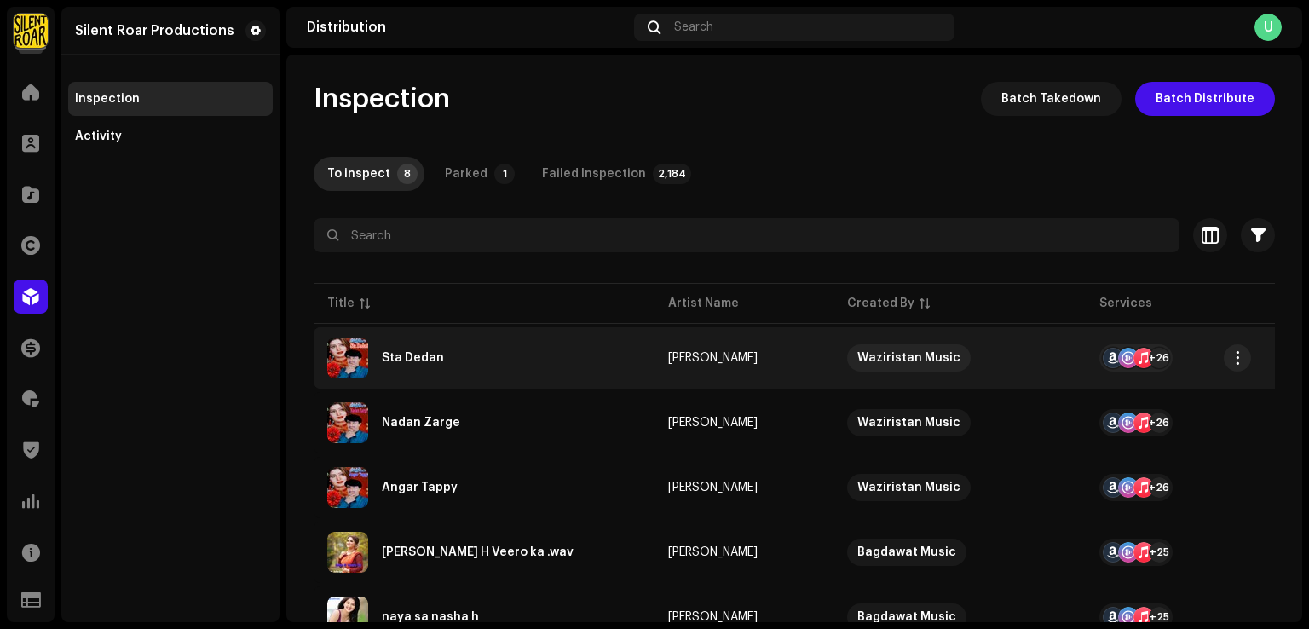
click at [475, 351] on div "Sta Dedan" at bounding box center [484, 357] width 314 height 41
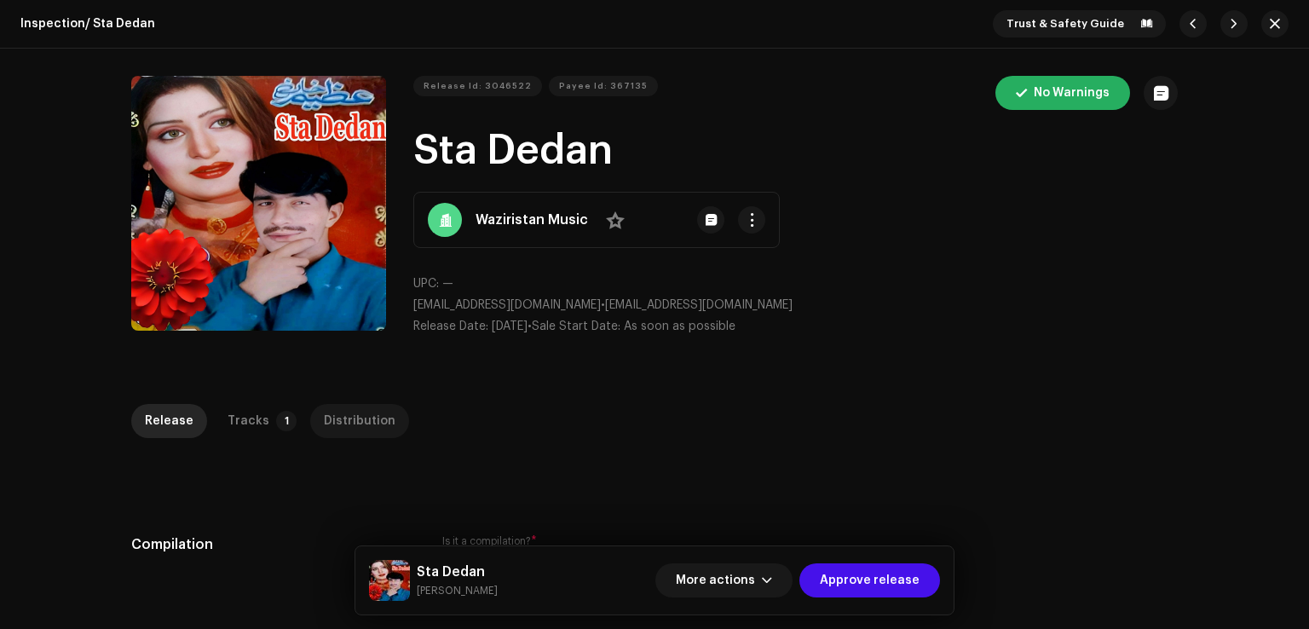
click at [263, 430] on p-tab "Tracks 1" at bounding box center [258, 421] width 89 height 34
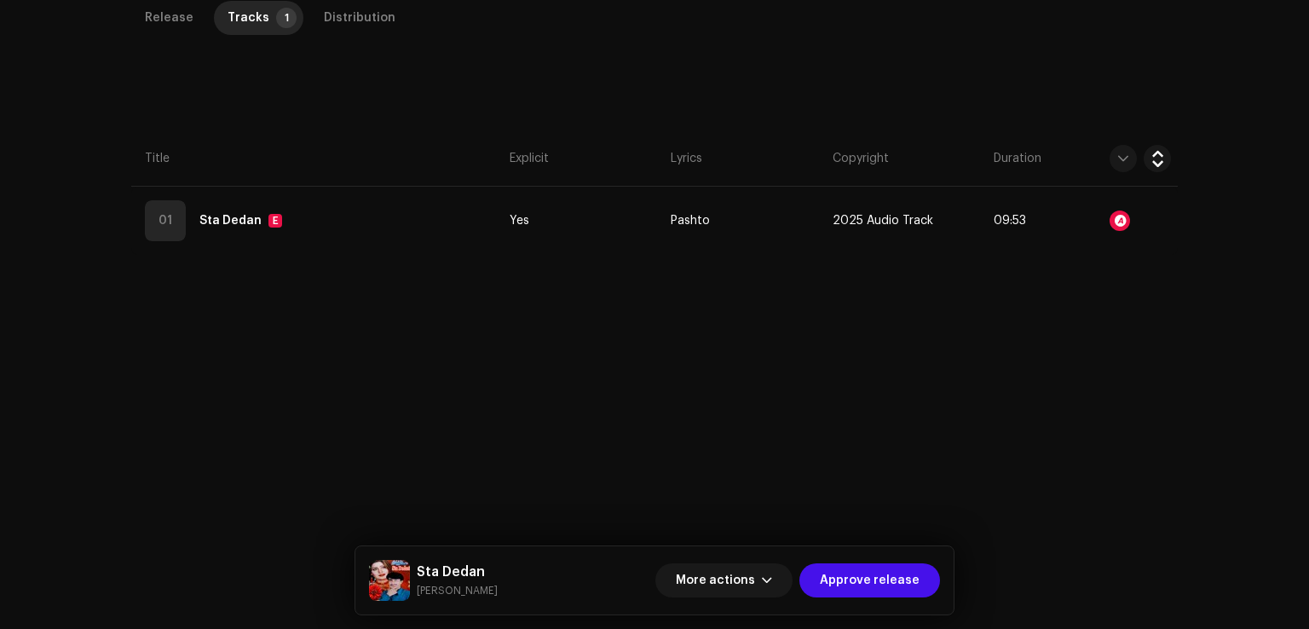
scroll to position [62, 0]
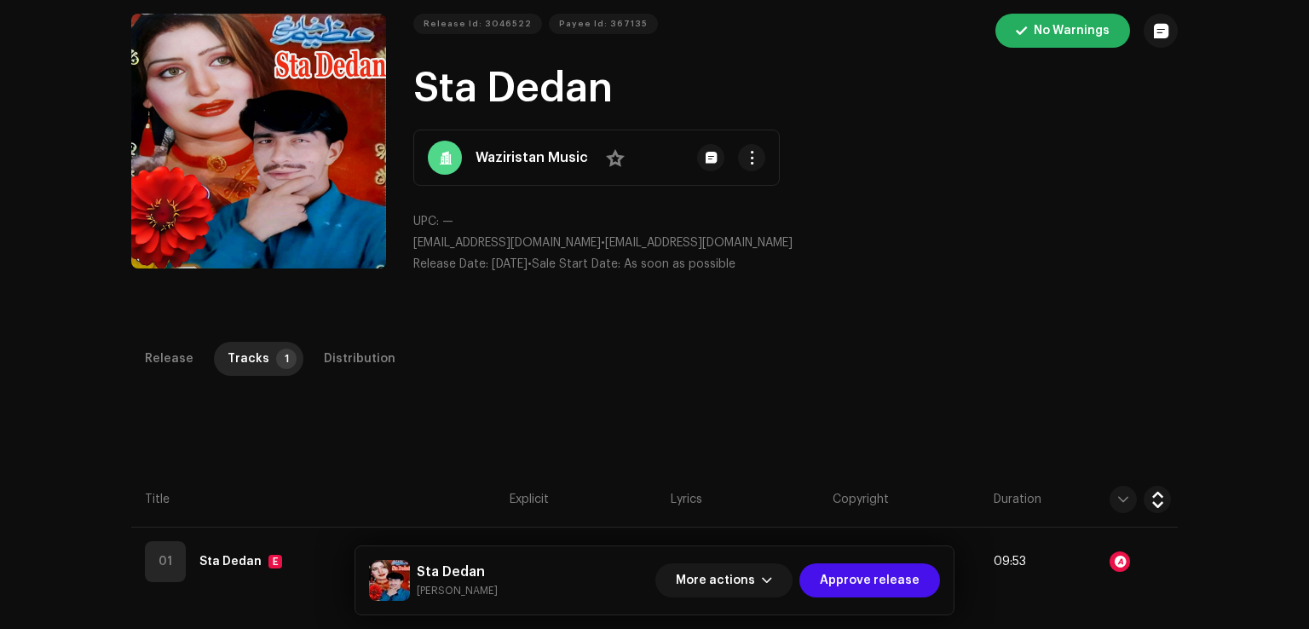
click at [366, 548] on div "Sta Dedan Azeem Khan More actions Approve release" at bounding box center [654, 580] width 598 height 68
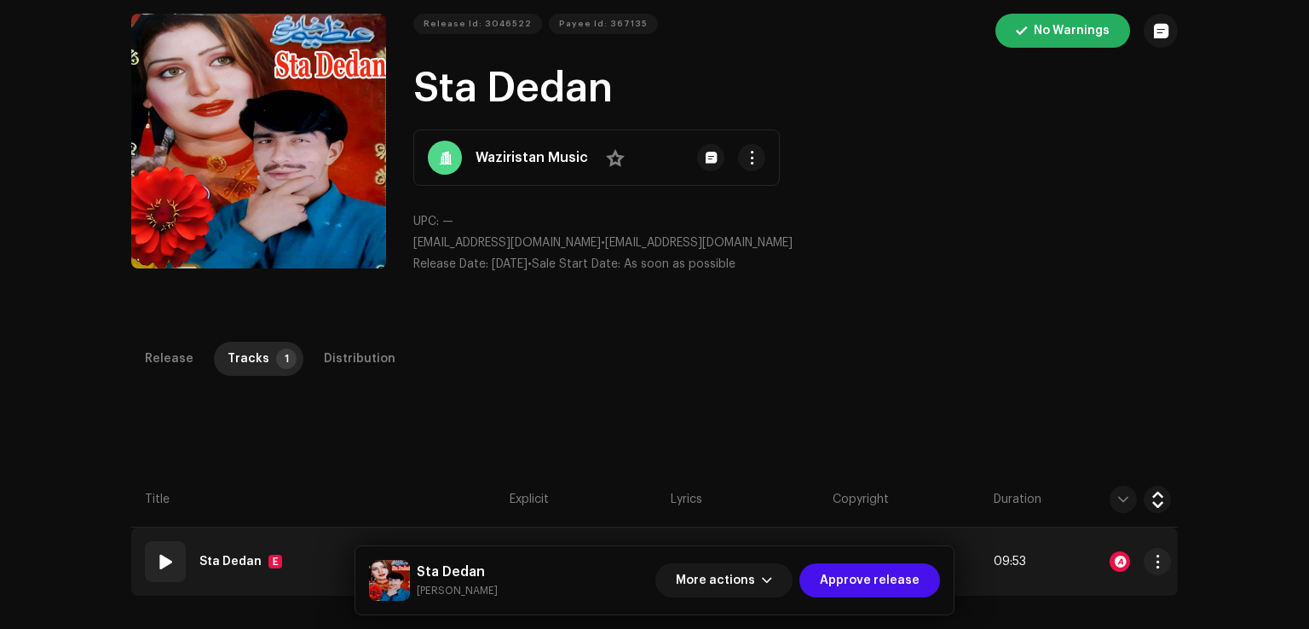
click at [329, 550] on td "01 Sta Dedan E" at bounding box center [316, 561] width 371 height 68
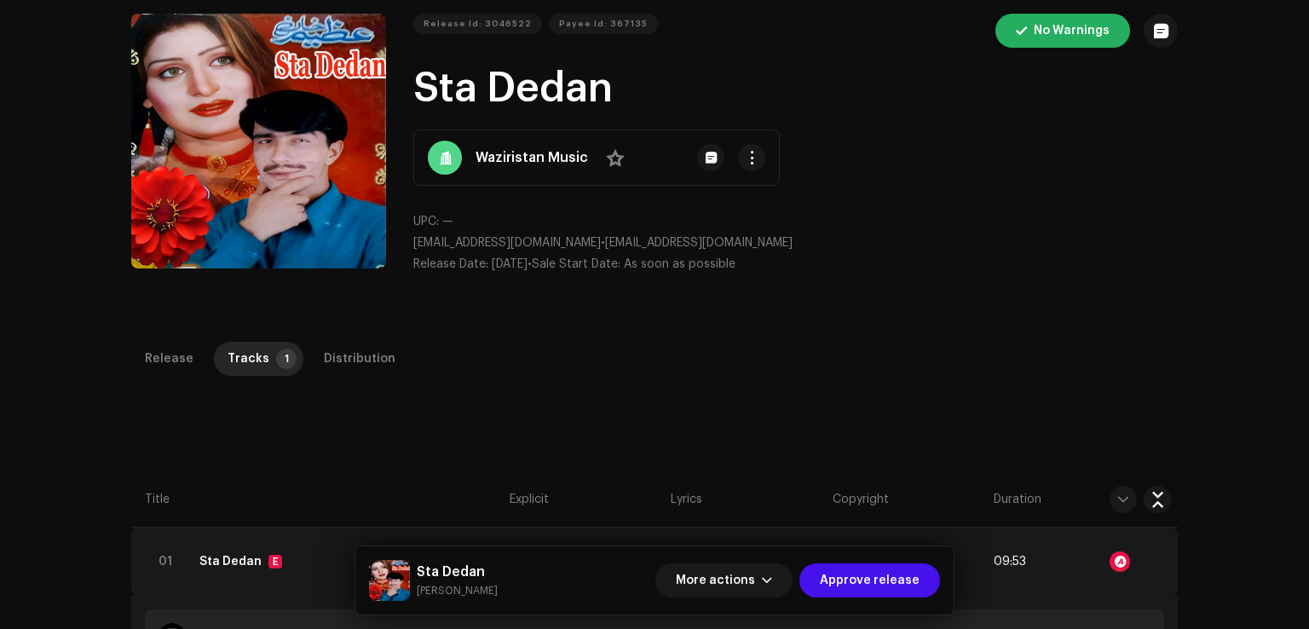
scroll to position [488, 0]
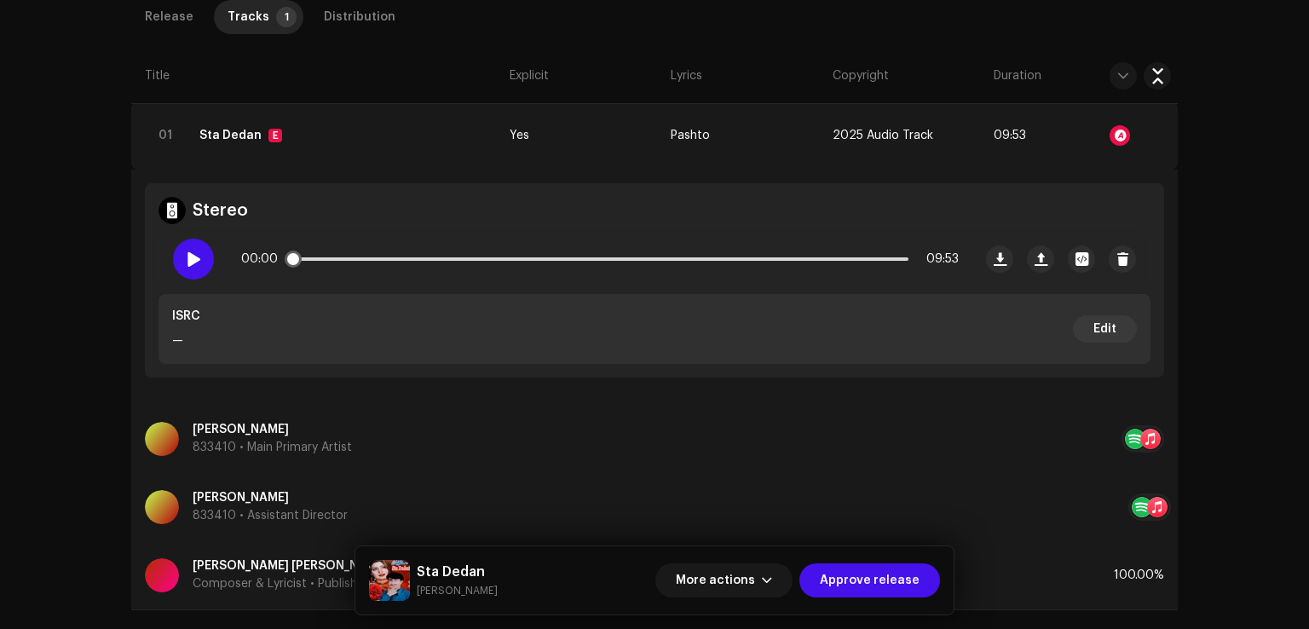
click at [186, 258] on span at bounding box center [193, 259] width 14 height 14
click at [187, 256] on span at bounding box center [193, 259] width 14 height 14
click at [723, 579] on span "More actions" at bounding box center [715, 580] width 79 height 34
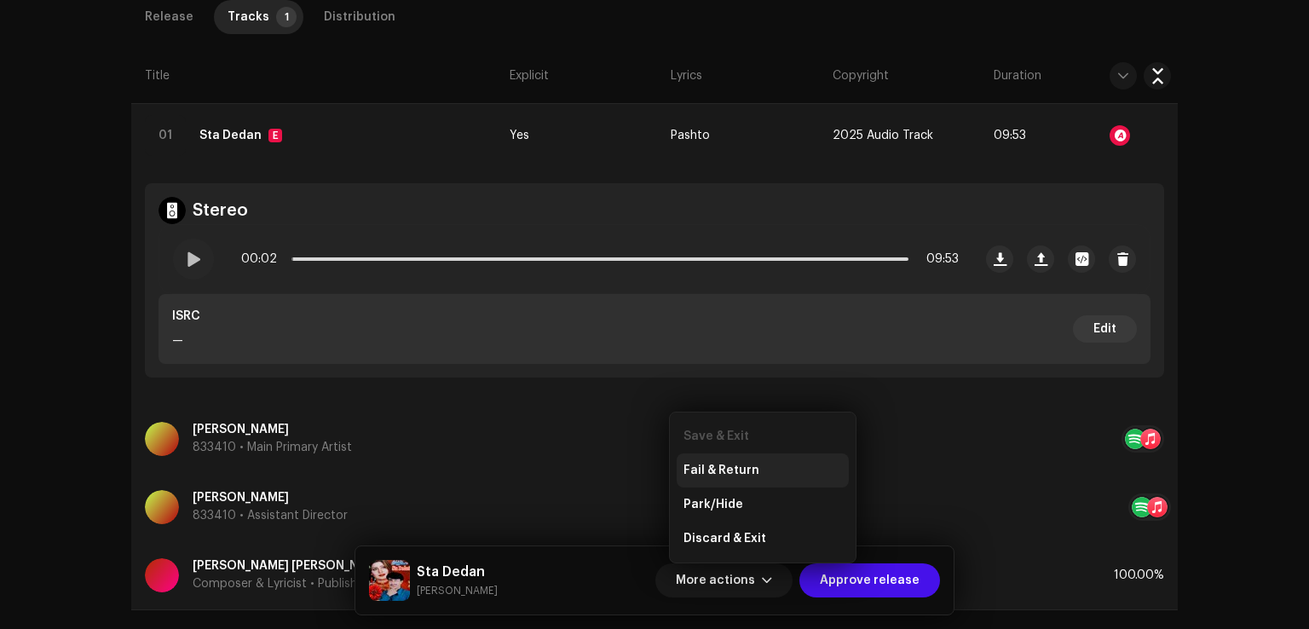
click at [743, 458] on div "Fail & Return" at bounding box center [762, 470] width 172 height 34
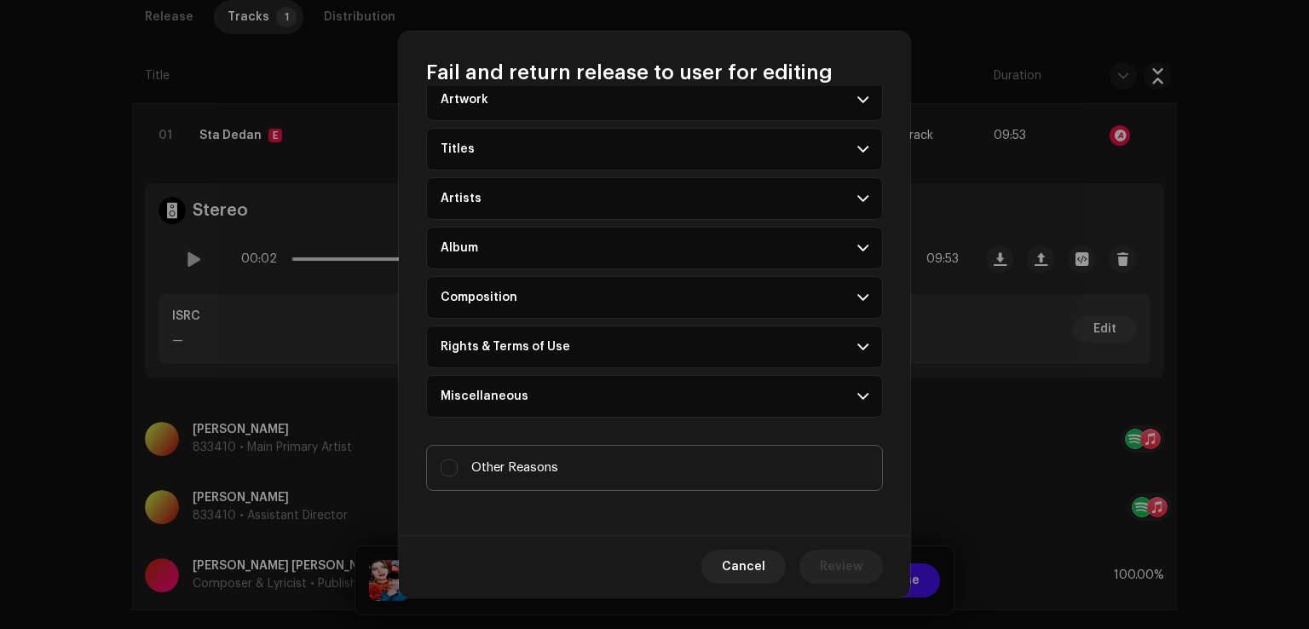
click at [533, 472] on span "Other Reasons" at bounding box center [514, 467] width 87 height 19
click at [458, 472] on input "Other Reasons" at bounding box center [448, 467] width 17 height 17
checkbox input "true"
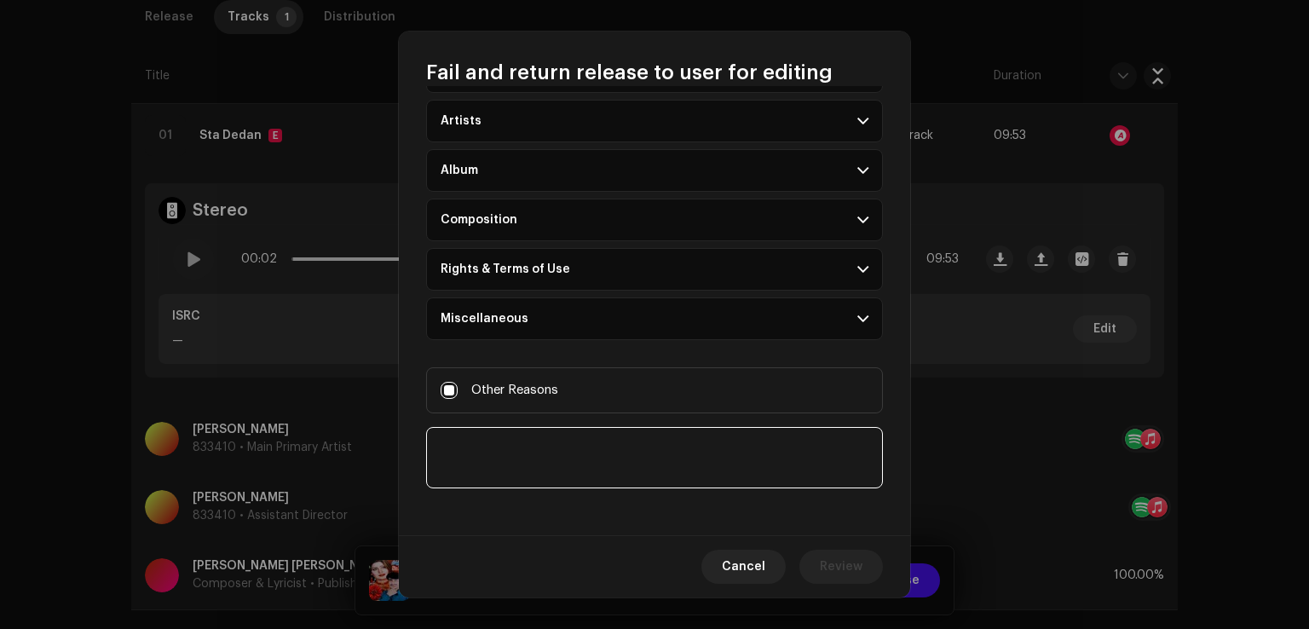
click at [542, 475] on textarea at bounding box center [654, 457] width 457 height 61
paste textarea "Audio file main awaz nahe arahe hai."
type textarea "Audio file main awaz nahe arahe hai."
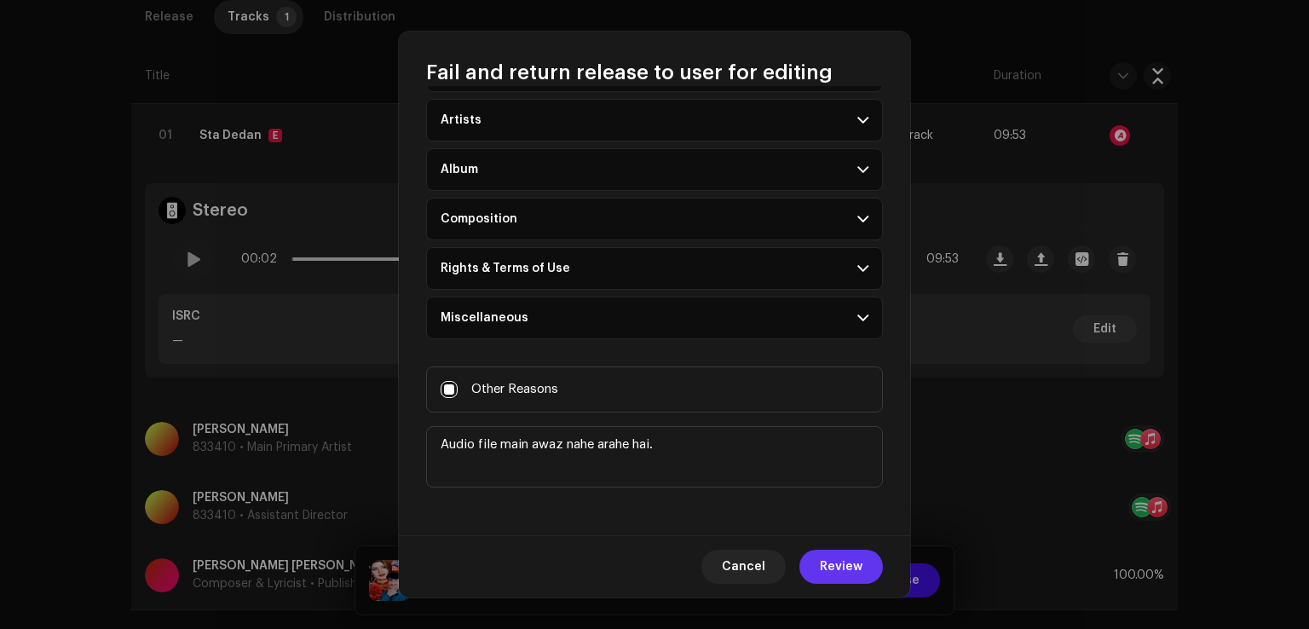
click at [844, 566] on span "Review" at bounding box center [841, 567] width 43 height 34
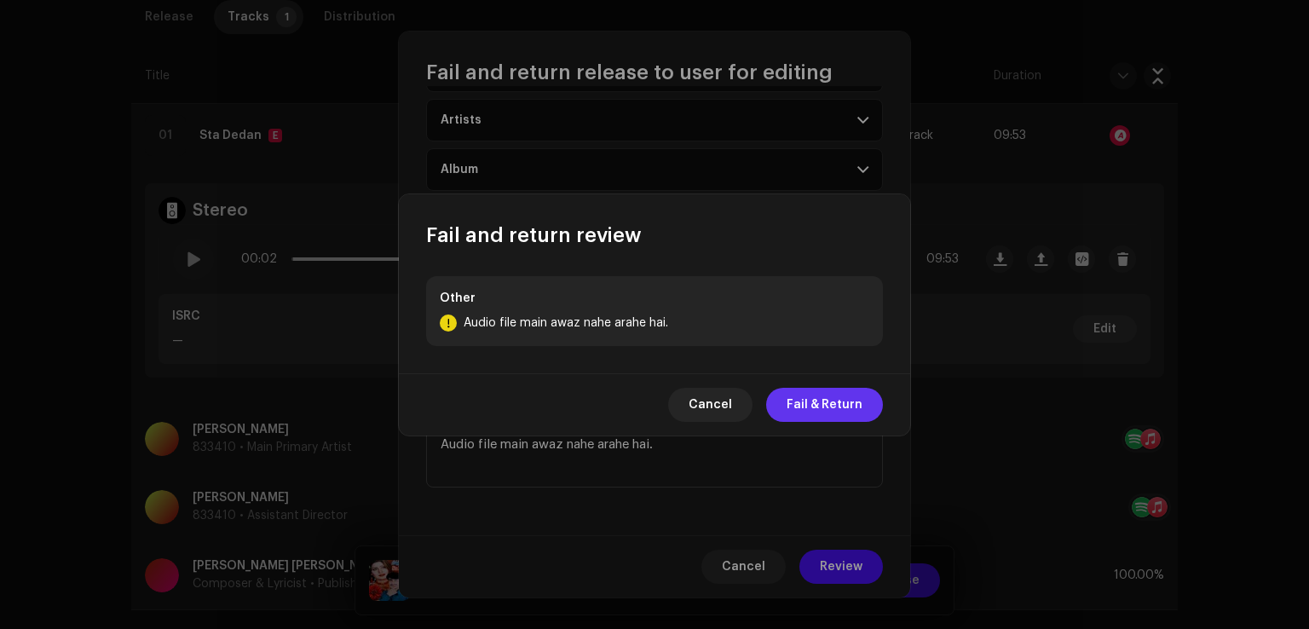
click at [821, 411] on span "Fail & Return" at bounding box center [824, 405] width 76 height 34
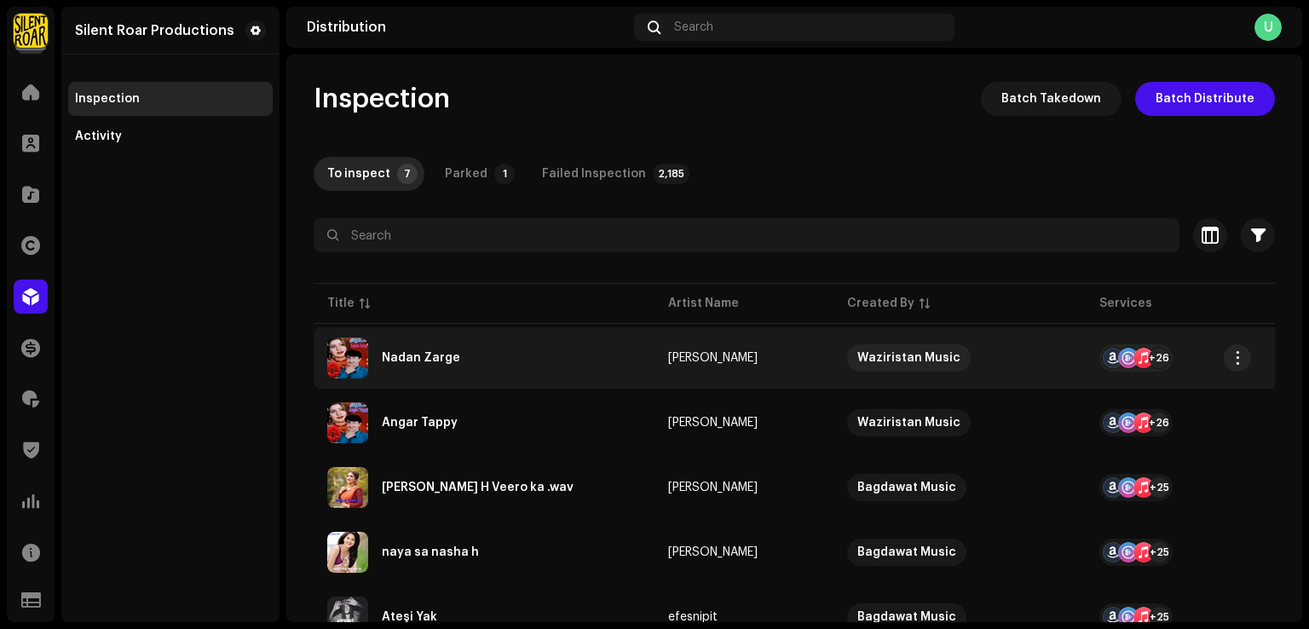
click at [464, 372] on div "Nadan Zarge" at bounding box center [484, 357] width 314 height 41
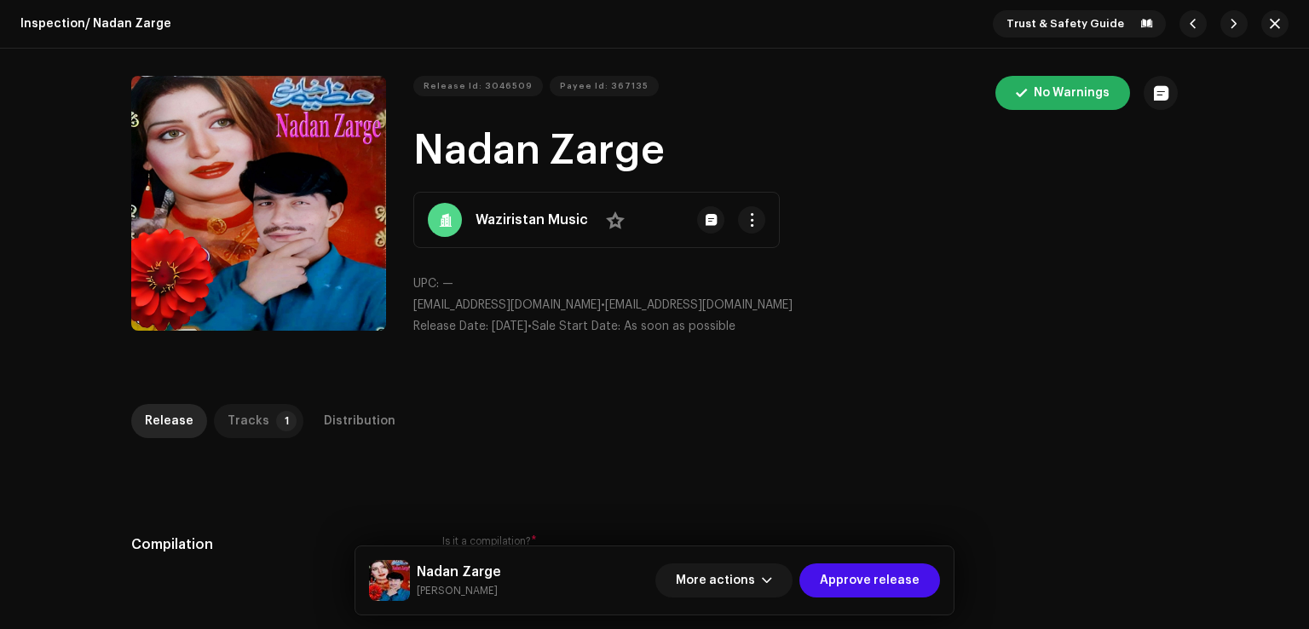
click at [243, 417] on div "Tracks" at bounding box center [248, 421] width 42 height 34
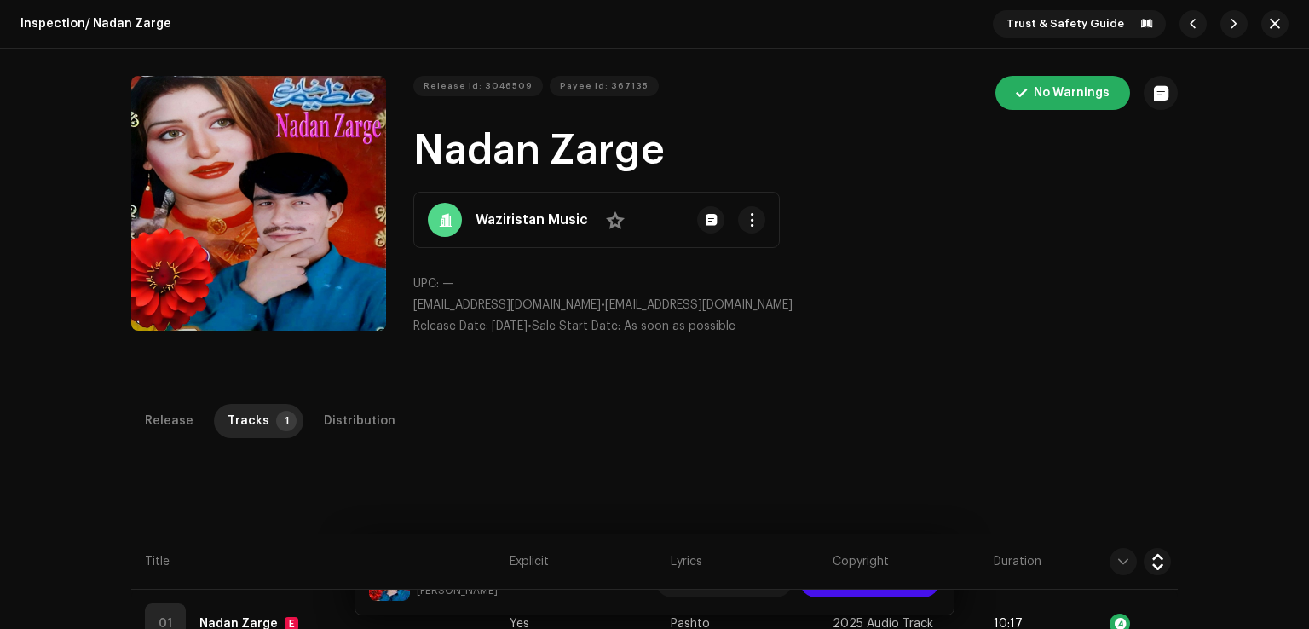
scroll to position [256, 0]
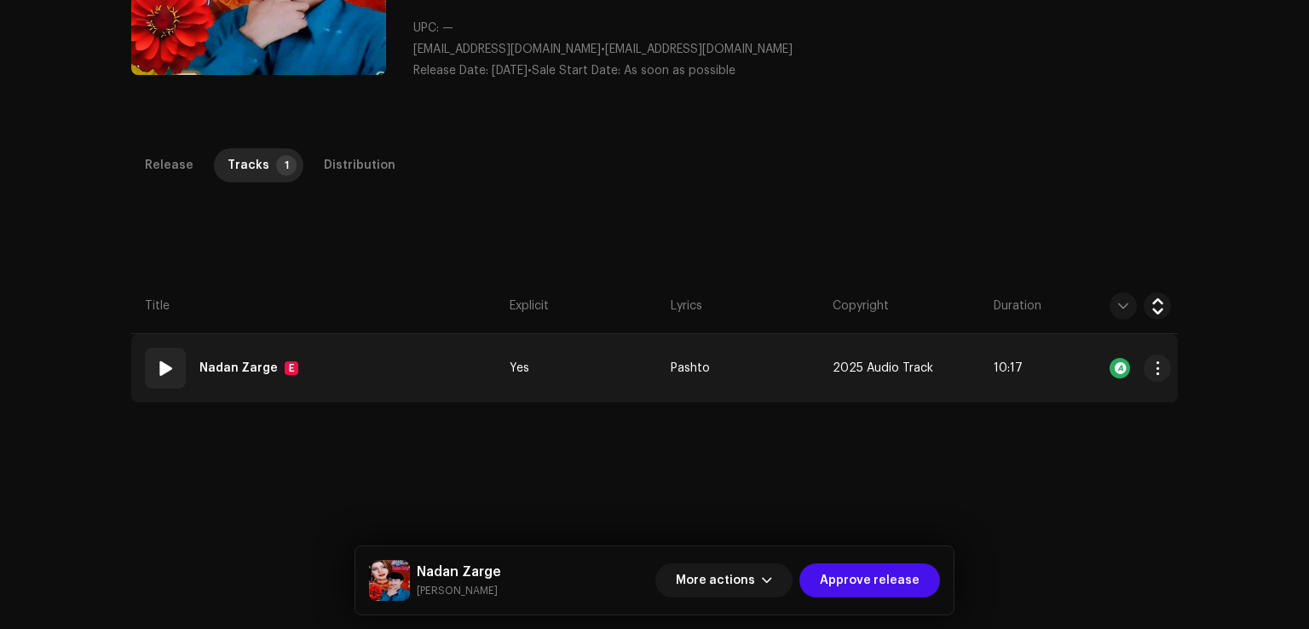
click at [365, 361] on td "01 Nadan Zarge E" at bounding box center [316, 368] width 371 height 68
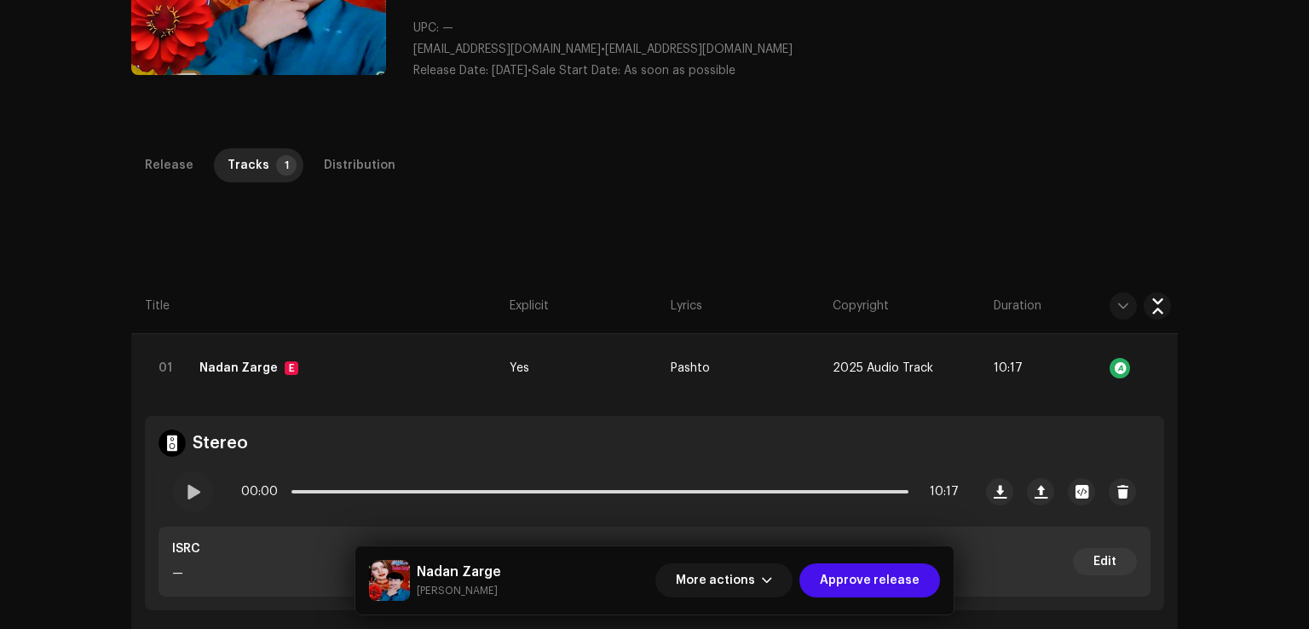
scroll to position [511, 0]
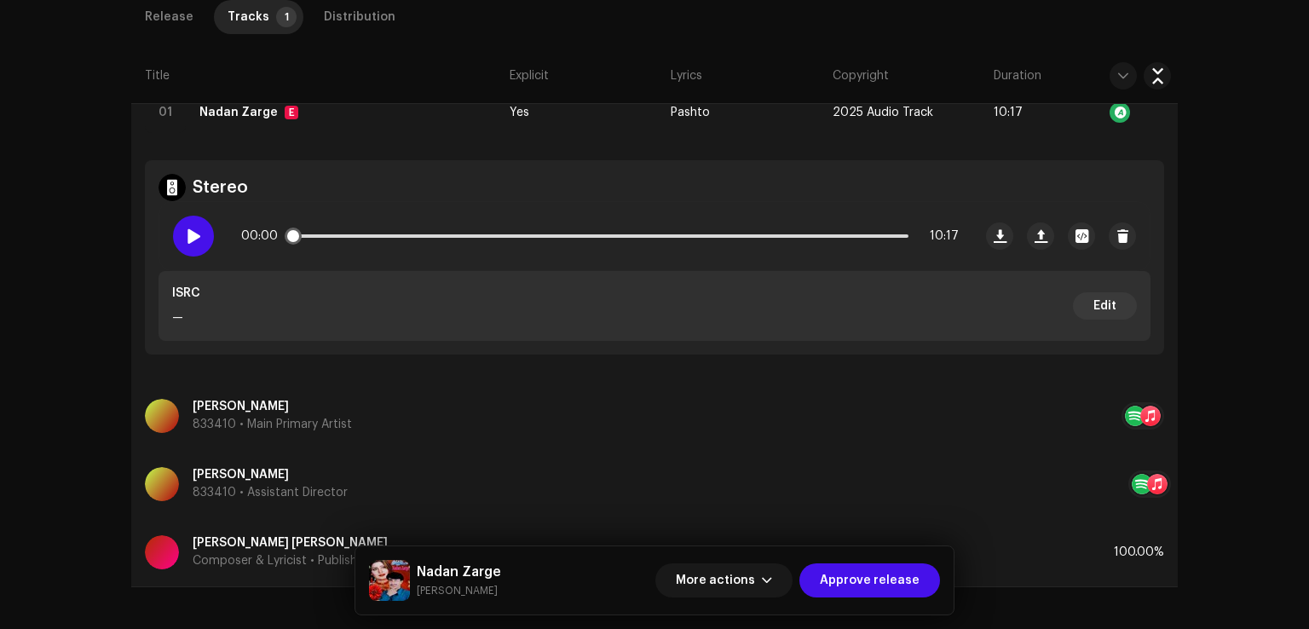
click at [186, 237] on span at bounding box center [193, 236] width 14 height 14
drag, startPoint x: 293, startPoint y: 230, endPoint x: 314, endPoint y: 231, distance: 20.5
click at [314, 231] on div "00:05 10:17" at bounding box center [599, 236] width 717 height 34
click at [187, 236] on span at bounding box center [193, 236] width 14 height 14
click at [702, 588] on span "More actions" at bounding box center [715, 580] width 79 height 34
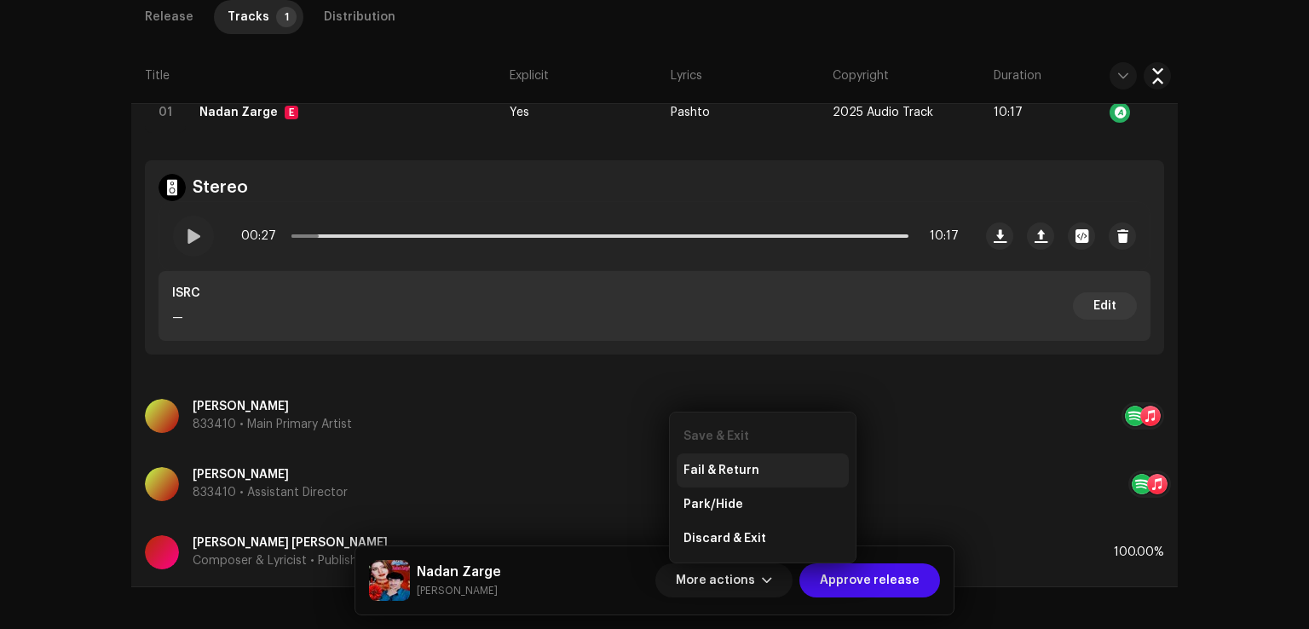
click at [715, 467] on span "Fail & Return" at bounding box center [721, 470] width 76 height 14
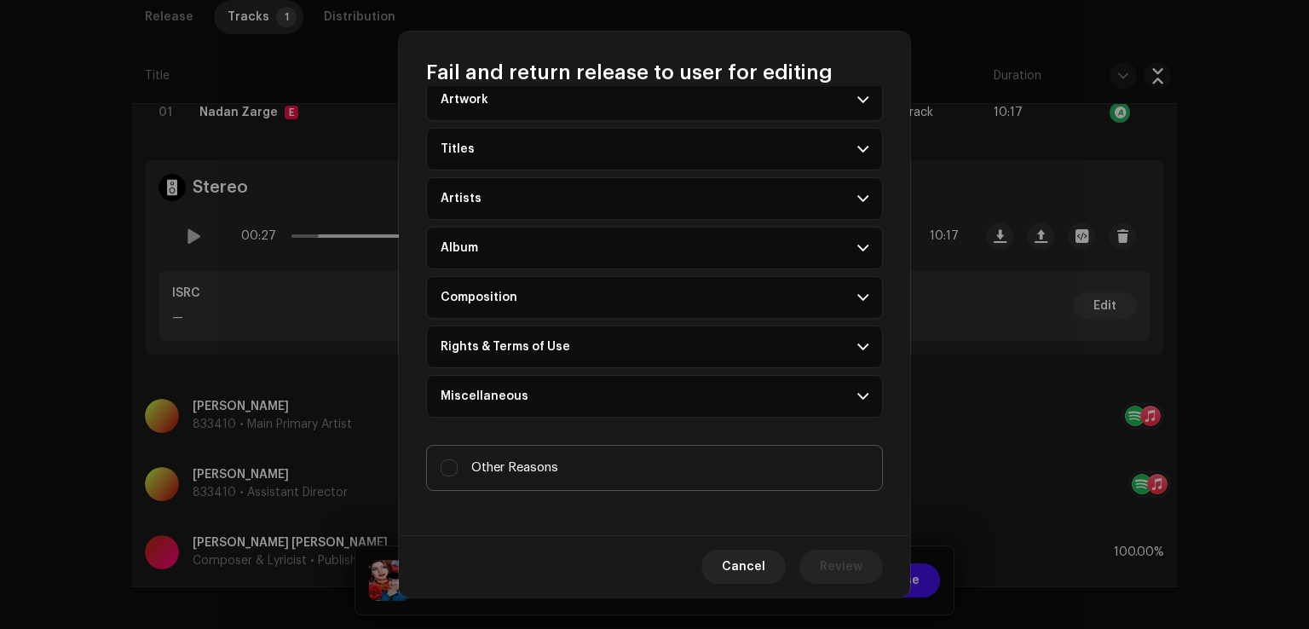
click at [544, 477] on label "Other Reasons" at bounding box center [654, 468] width 457 height 46
click at [458, 476] on input "Other Reasons" at bounding box center [448, 467] width 17 height 17
checkbox input "true"
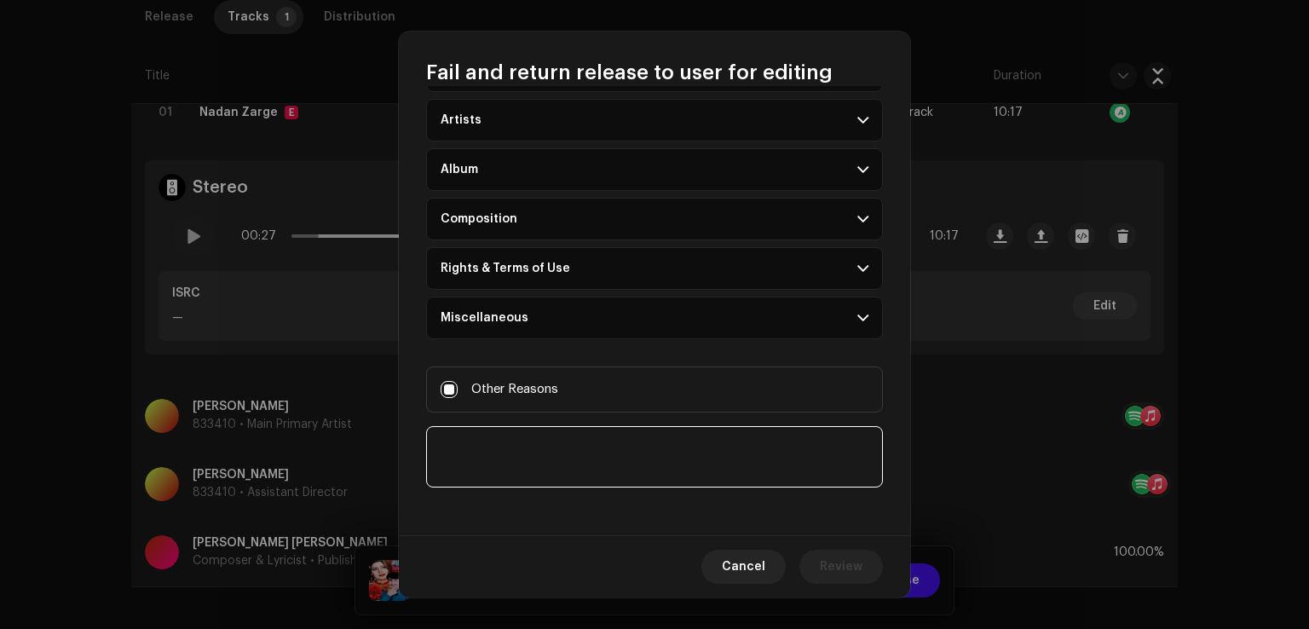
click at [545, 471] on textarea at bounding box center [654, 456] width 457 height 61
paste textarea "Audio file main awaz nahe arahe hai."
type textarea "Audio file main awaz nahe arahe hai."
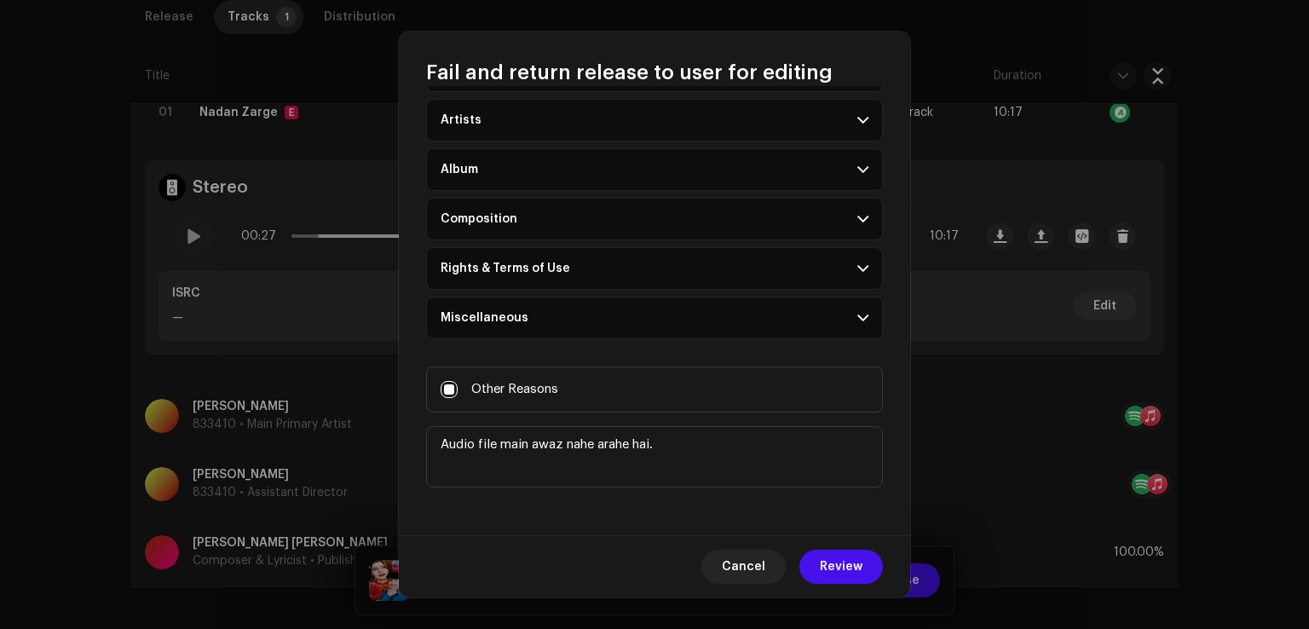
click at [842, 585] on div "Cancel Review" at bounding box center [654, 566] width 511 height 62
click at [840, 571] on span "Review" at bounding box center [841, 567] width 43 height 34
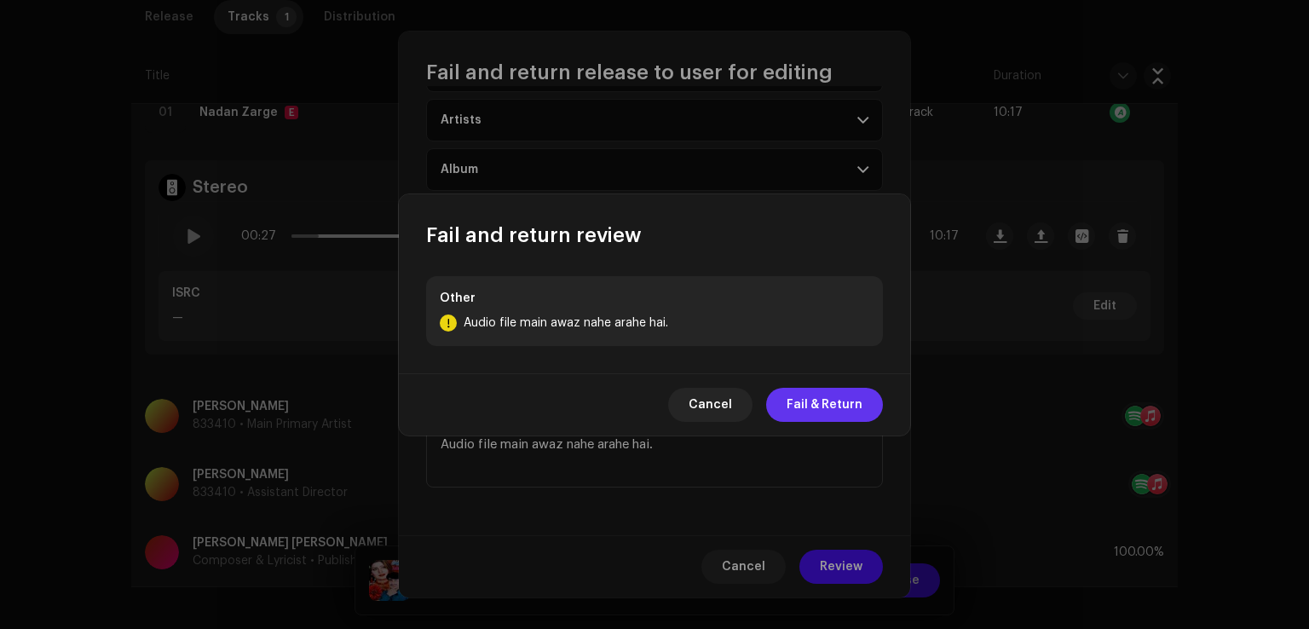
click at [837, 410] on span "Fail & Return" at bounding box center [824, 405] width 76 height 34
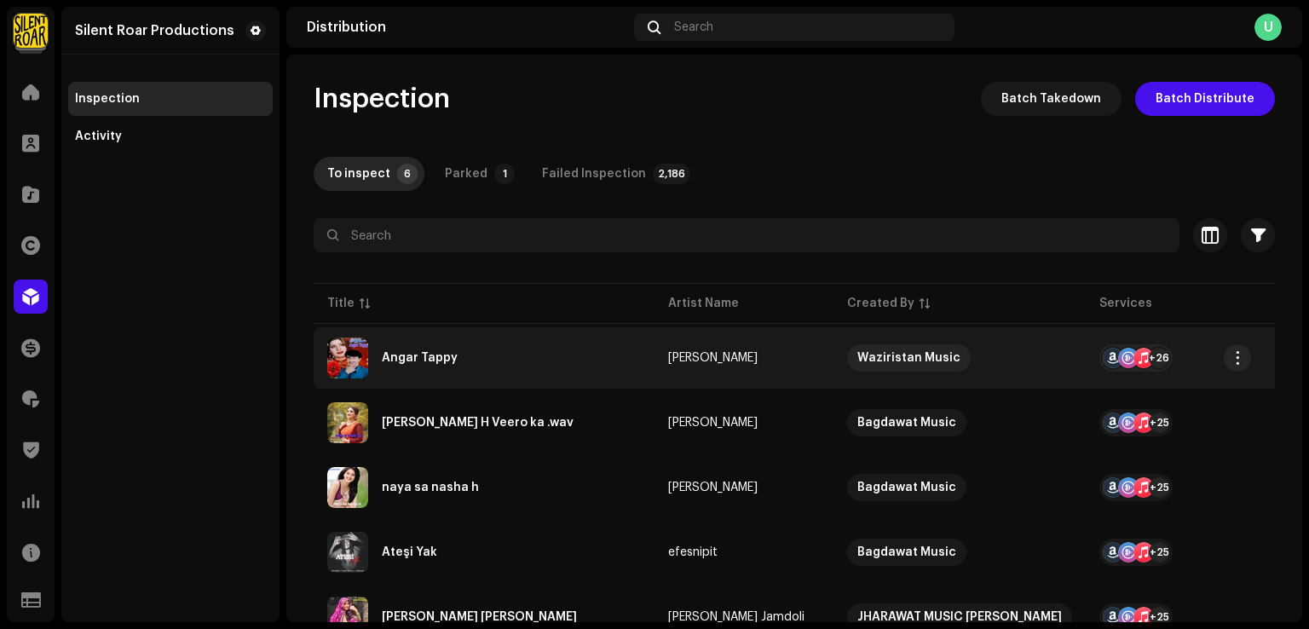
click at [498, 362] on div "Angar Tappy" at bounding box center [484, 357] width 314 height 41
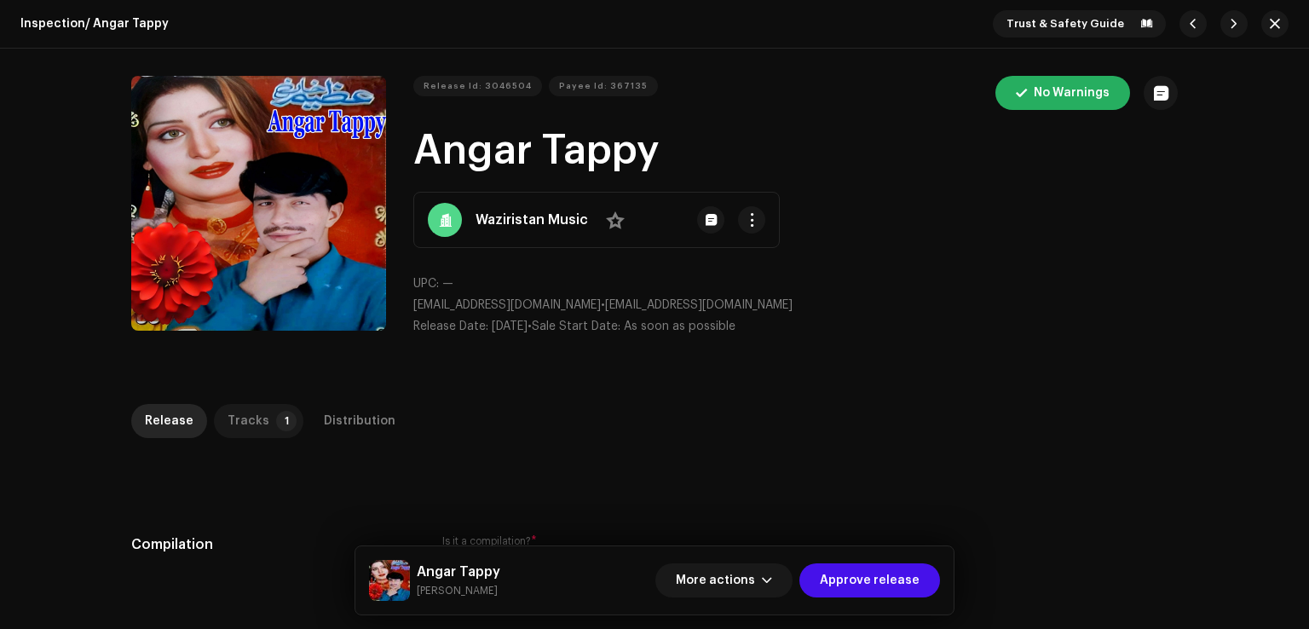
click at [246, 417] on div "Tracks" at bounding box center [248, 421] width 42 height 34
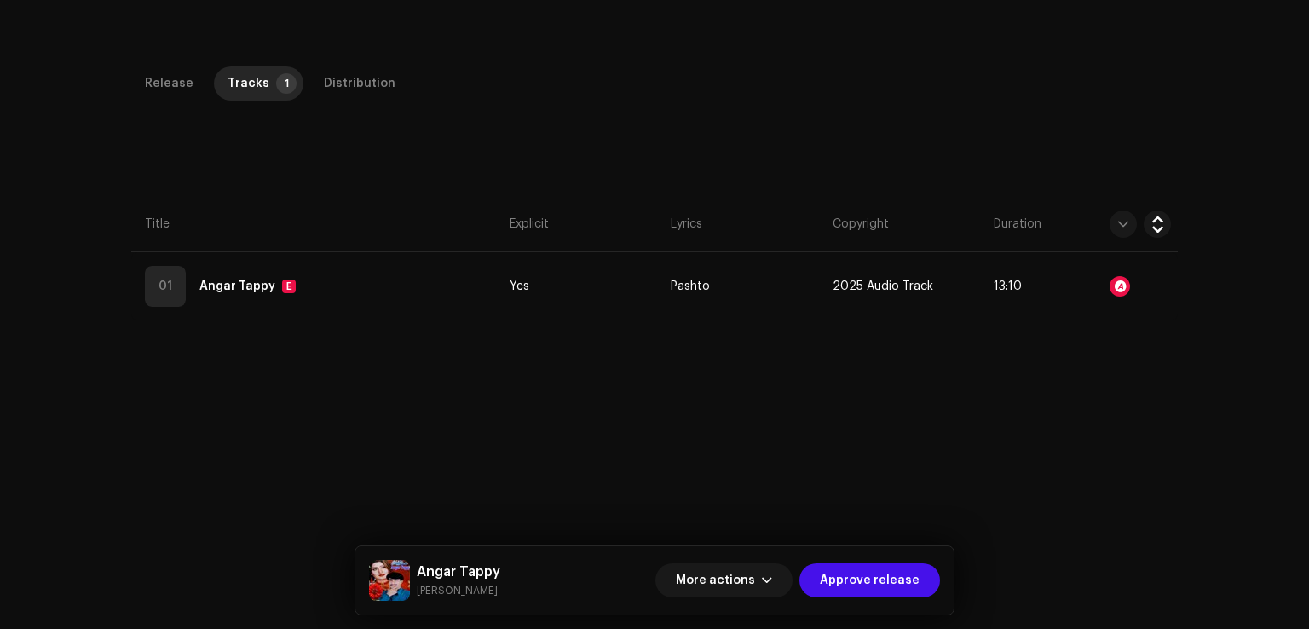
scroll to position [403, 0]
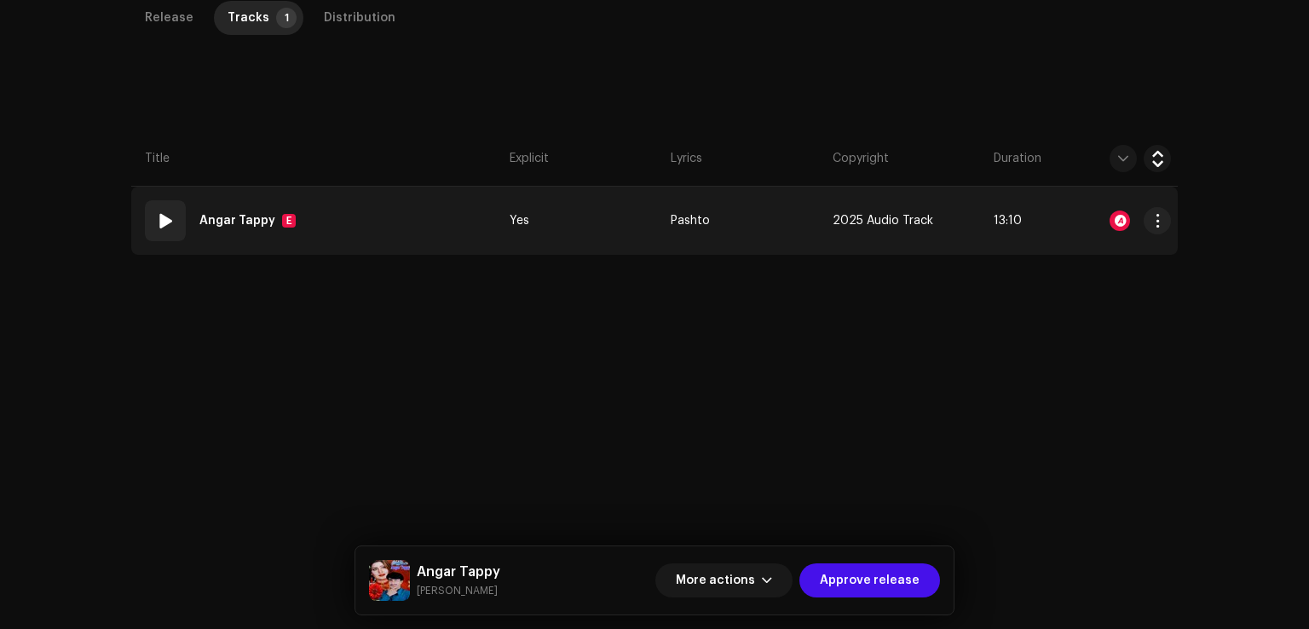
click at [389, 245] on td "01 Angar Tappy E" at bounding box center [316, 221] width 371 height 68
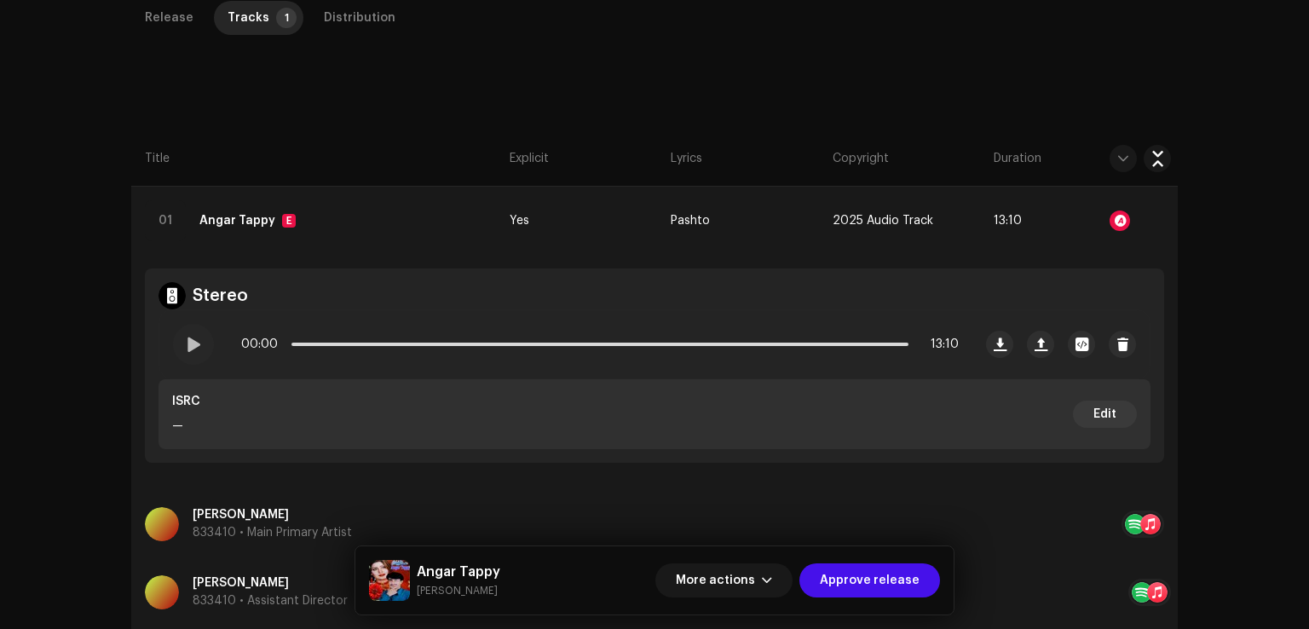
click at [196, 345] on span at bounding box center [193, 344] width 14 height 14
click at [768, 584] on button "More actions" at bounding box center [723, 580] width 137 height 34
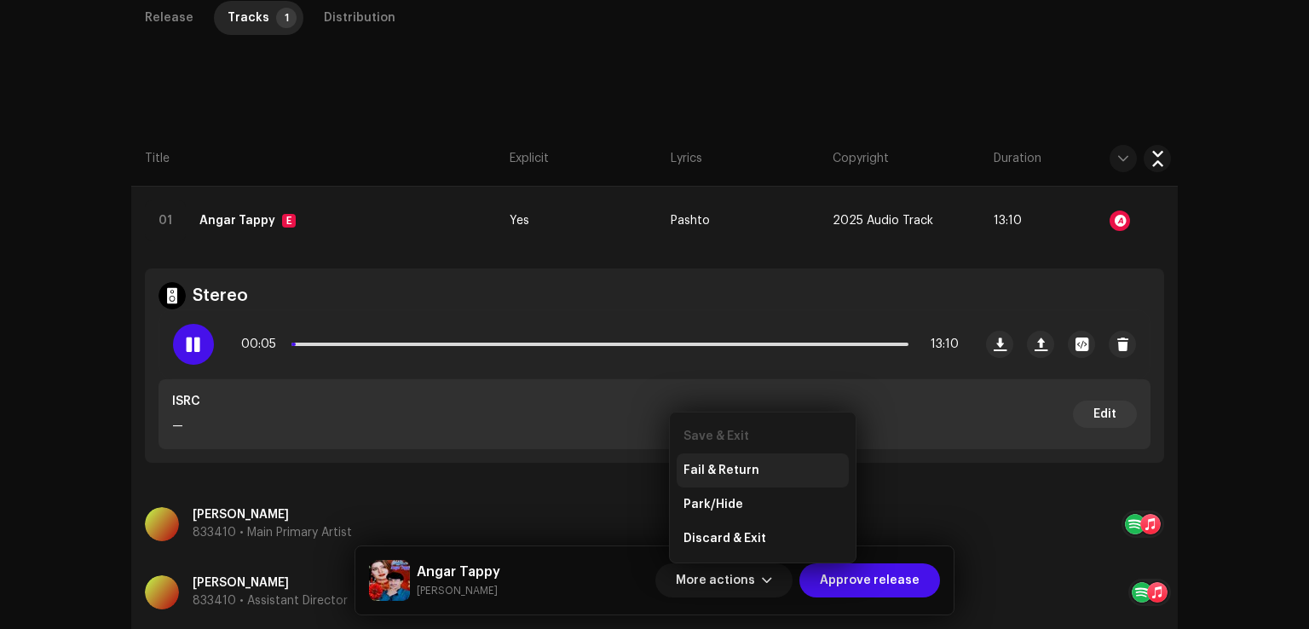
click at [761, 475] on div "Fail & Return" at bounding box center [762, 470] width 158 height 14
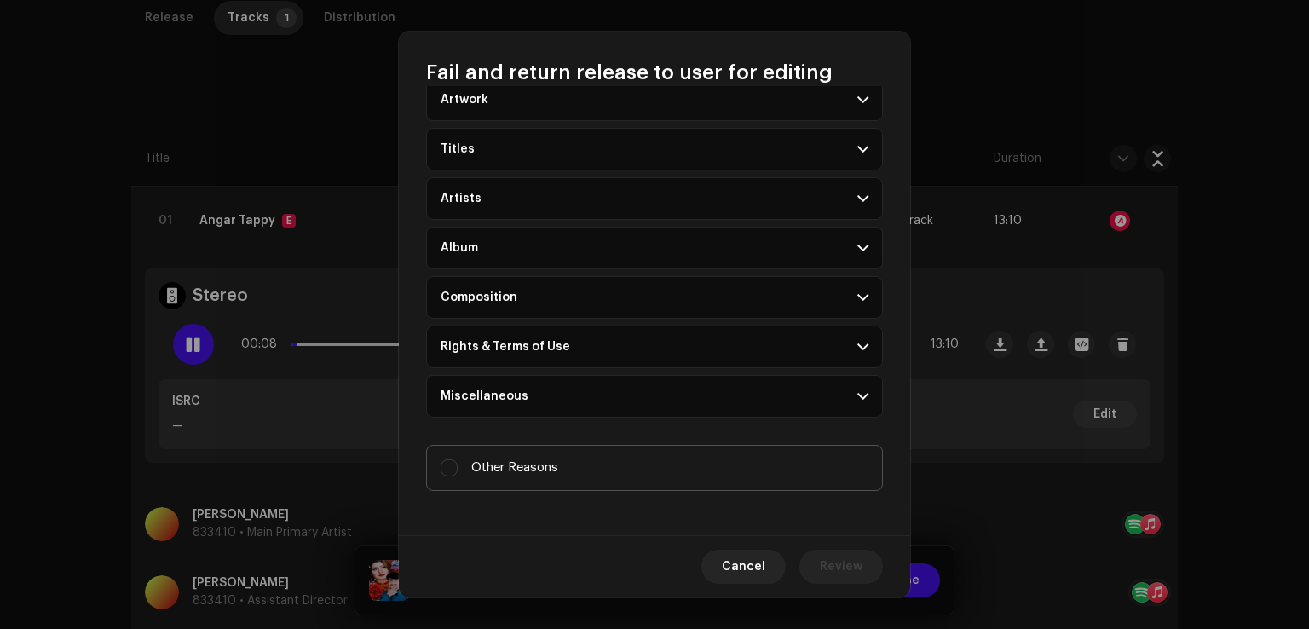
click at [516, 477] on label "Other Reasons" at bounding box center [654, 468] width 457 height 46
click at [458, 476] on input "Other Reasons" at bounding box center [448, 467] width 17 height 17
checkbox input "true"
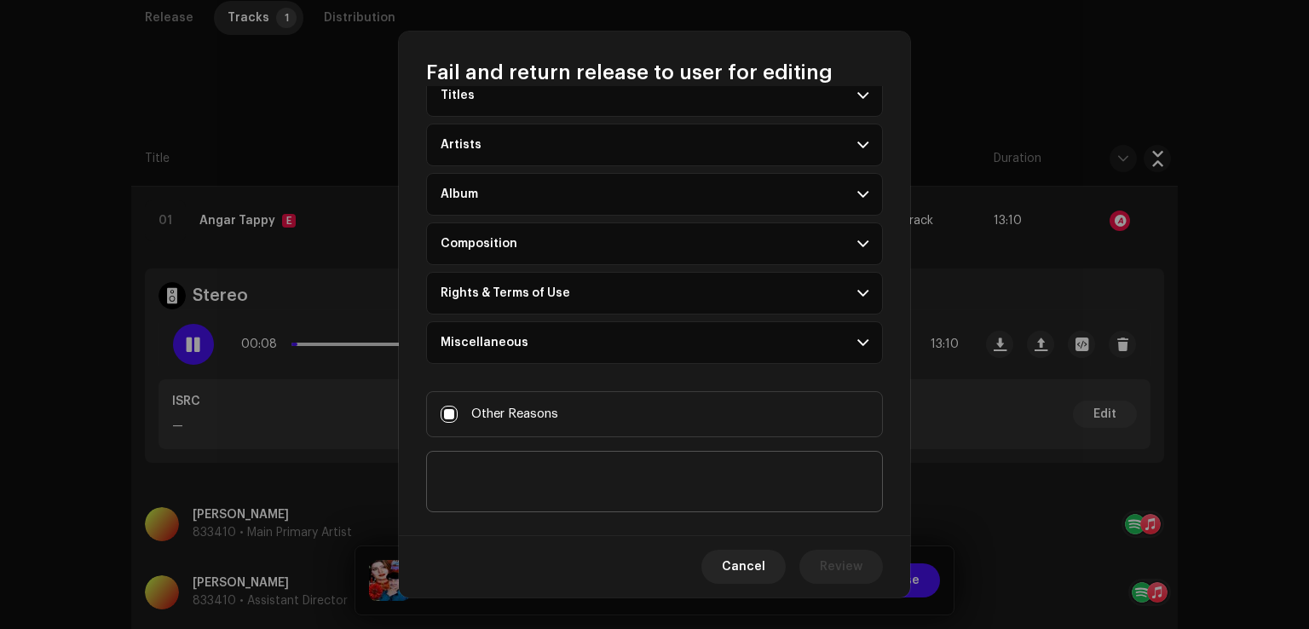
scroll to position [147, 0]
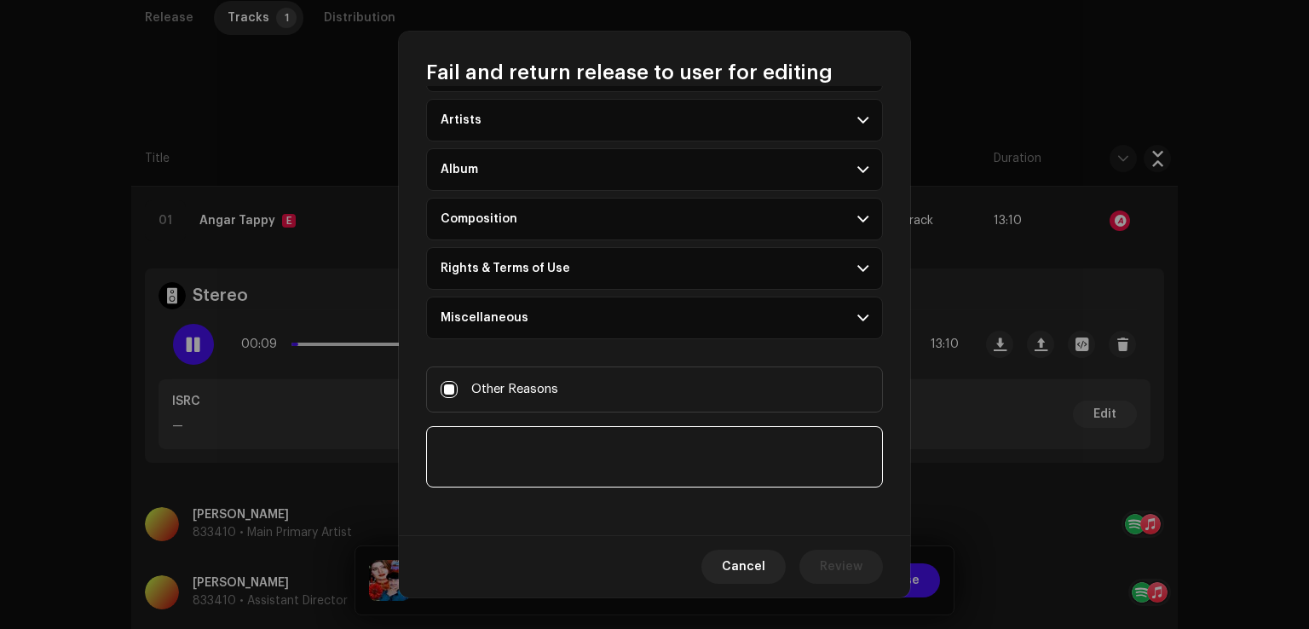
click at [551, 438] on textarea at bounding box center [654, 456] width 457 height 61
paste textarea "Audio file main awaz nahe arahe hai."
type textarea "Audio file main awaz nahe arahe hai."
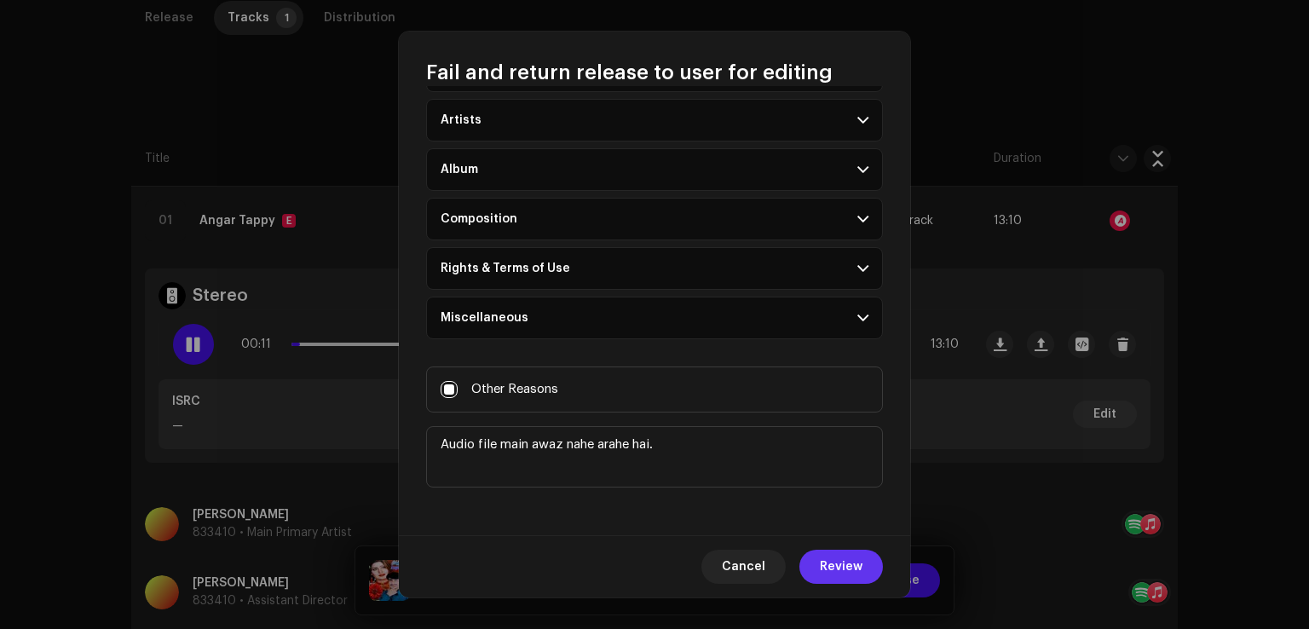
click at [847, 561] on span "Review" at bounding box center [841, 567] width 43 height 34
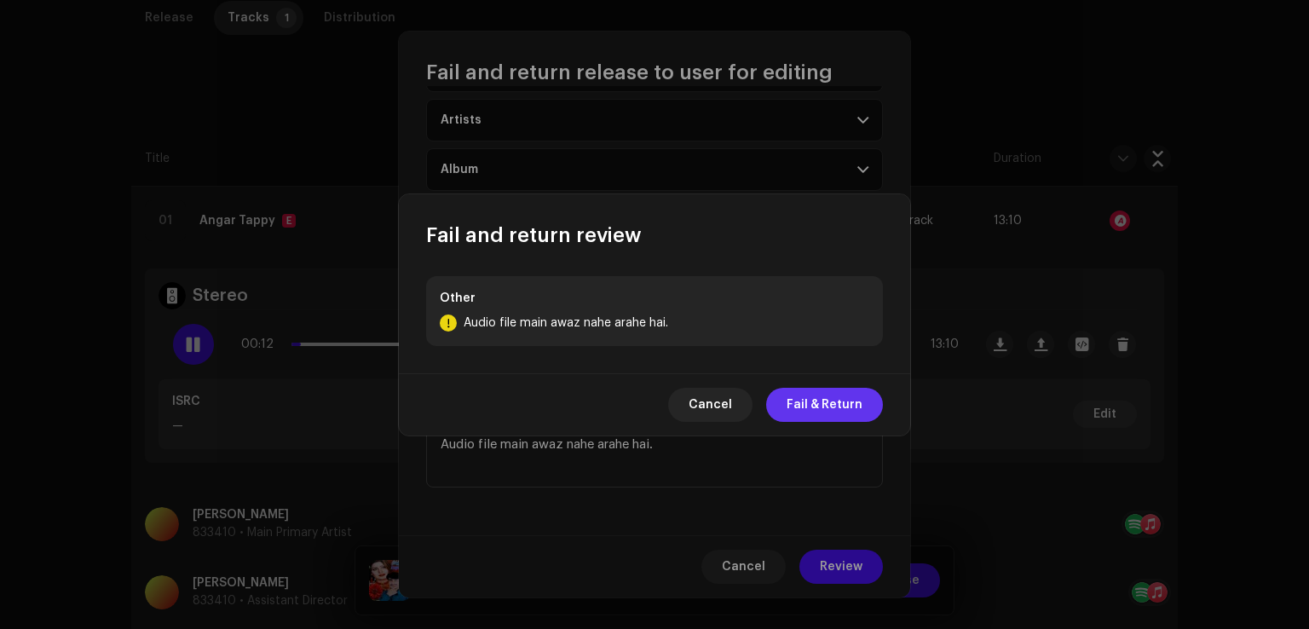
click at [832, 411] on span "Fail & Return" at bounding box center [824, 405] width 76 height 34
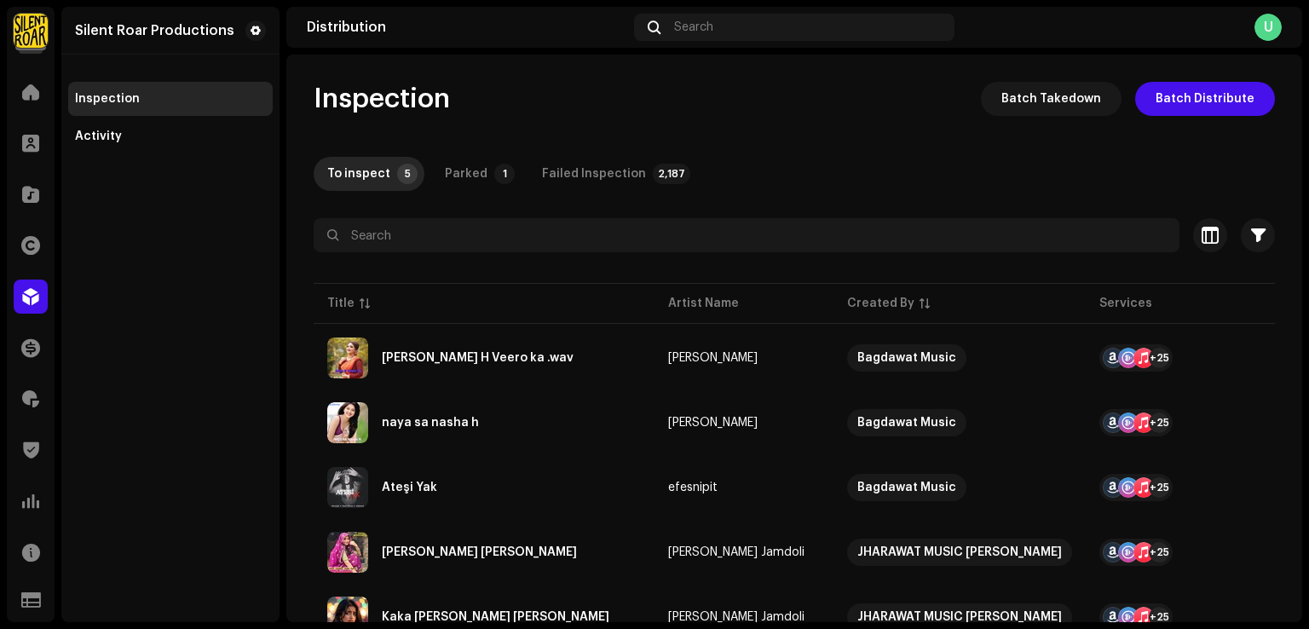
click at [270, 482] on div "Silent Roar Productions Inspection Activity" at bounding box center [170, 314] width 218 height 615
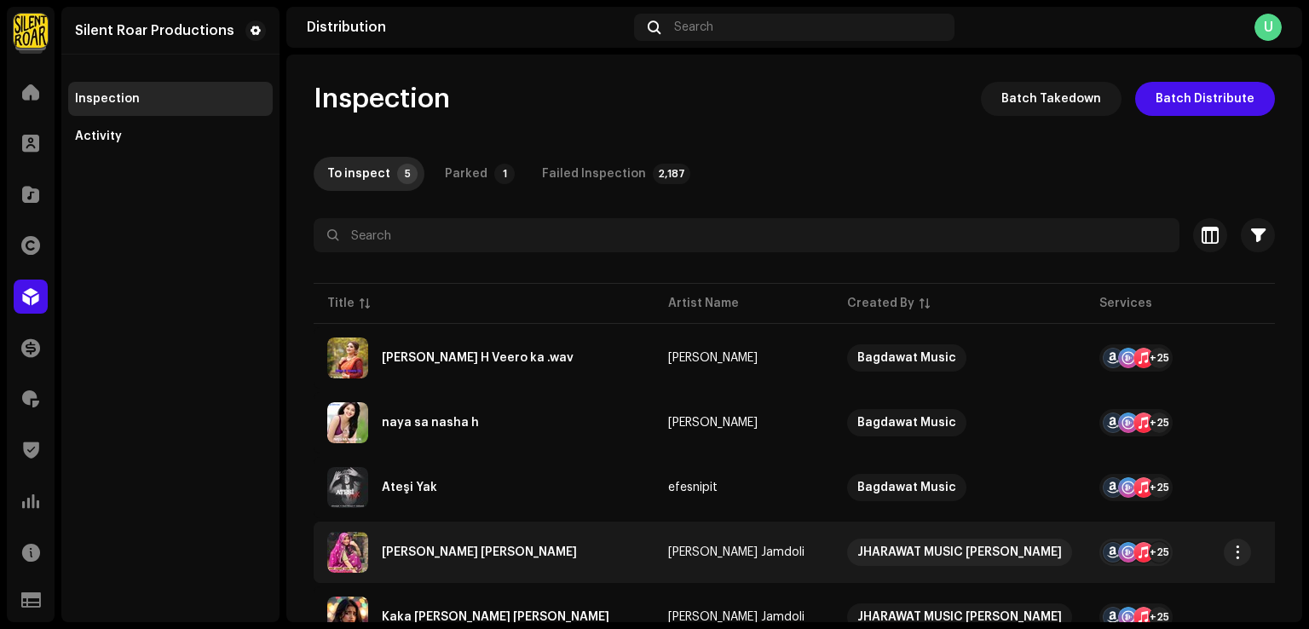
scroll to position [77, 0]
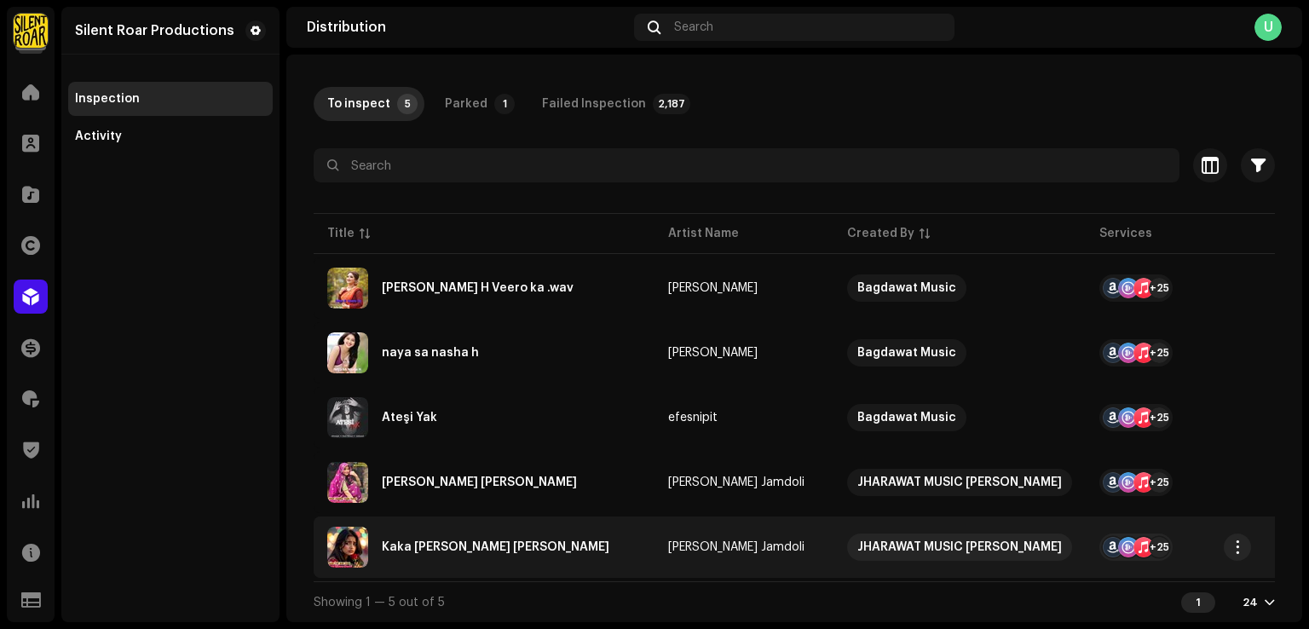
click at [532, 554] on div "Kaka Teri Beti Chali" at bounding box center [484, 547] width 314 height 41
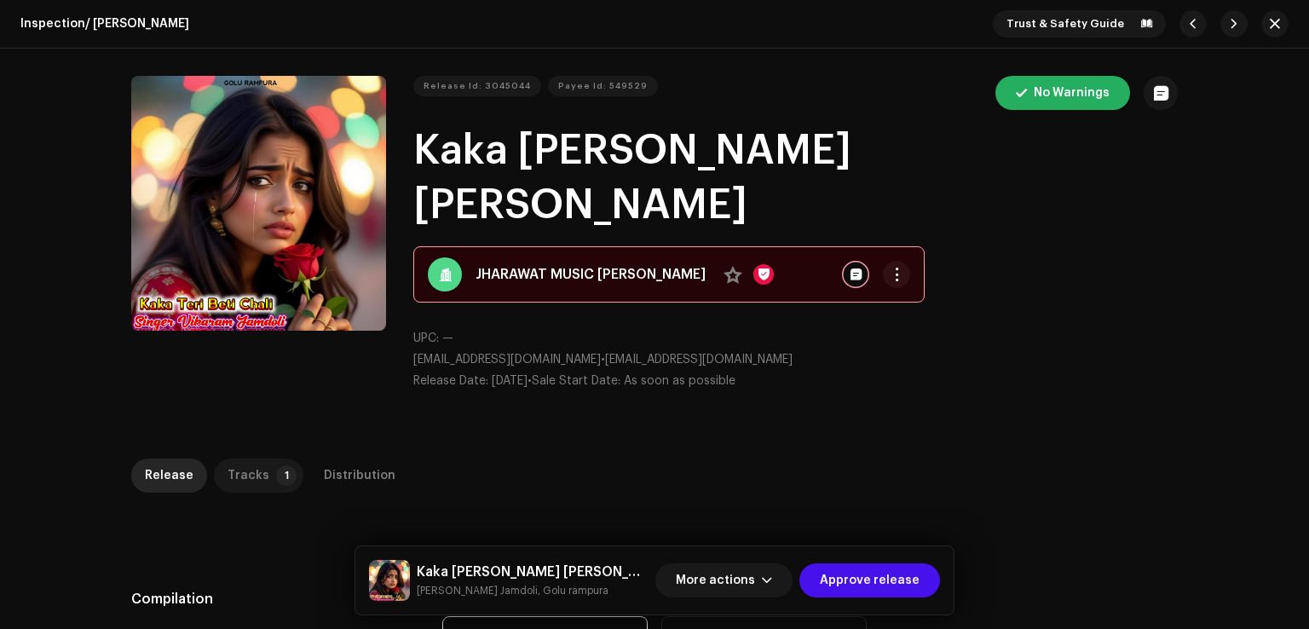
click at [284, 458] on p-tab "Tracks 1" at bounding box center [258, 475] width 89 height 34
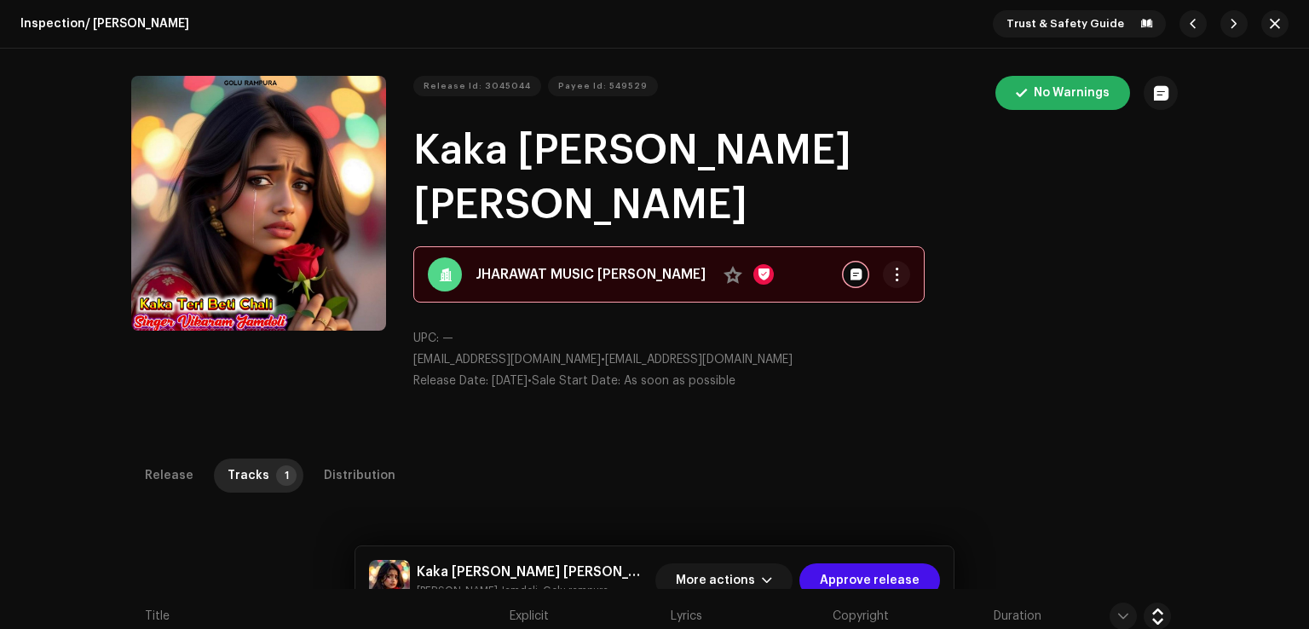
scroll to position [341, 0]
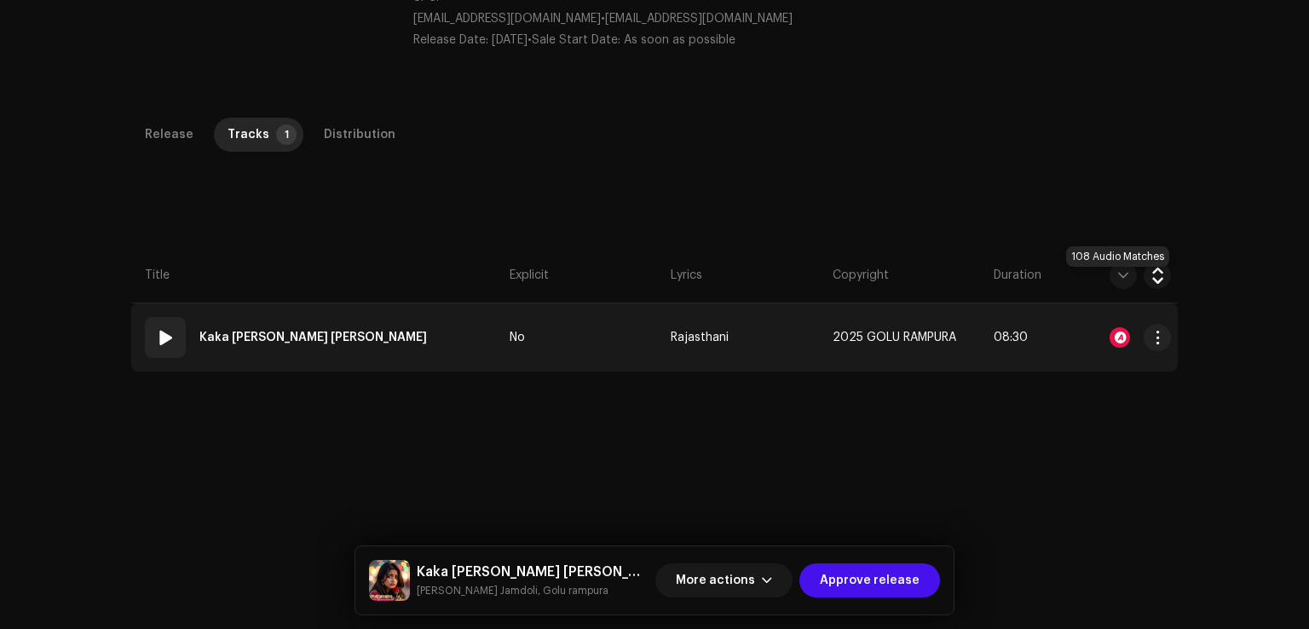
click at [1118, 327] on div at bounding box center [1119, 337] width 20 height 20
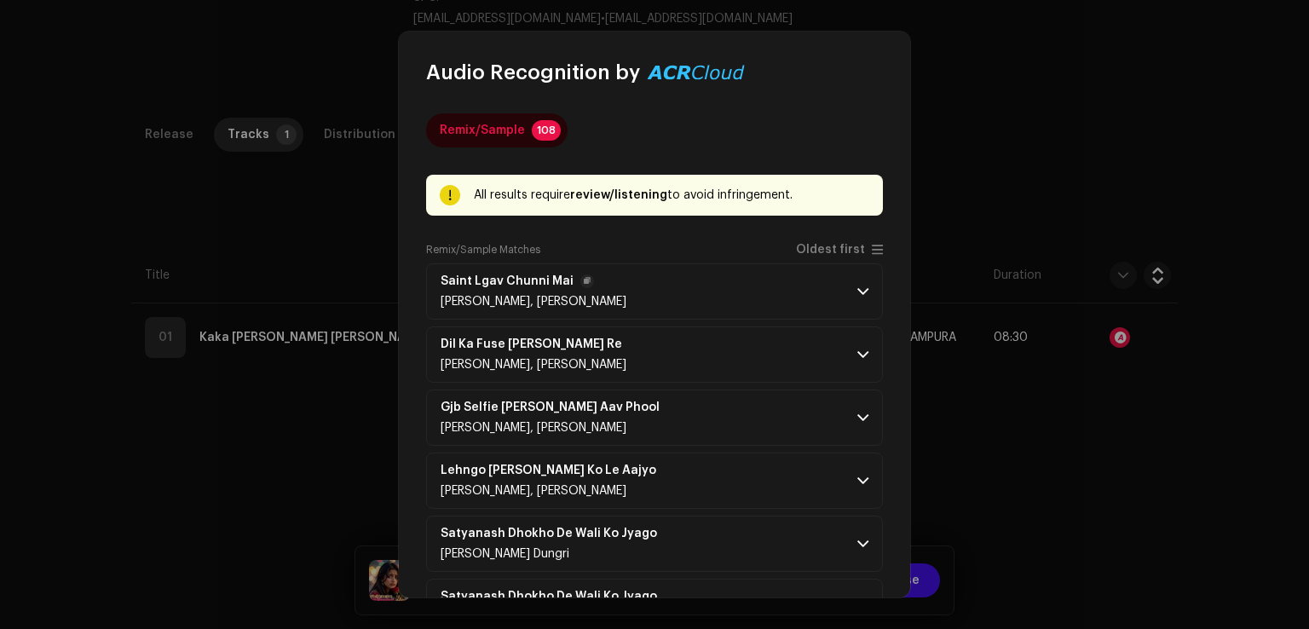
click at [681, 297] on p-accordion-header "Saint Lgav Chunni Mai Dj Banti Kanota, Arvind Gothwal" at bounding box center [654, 291] width 457 height 56
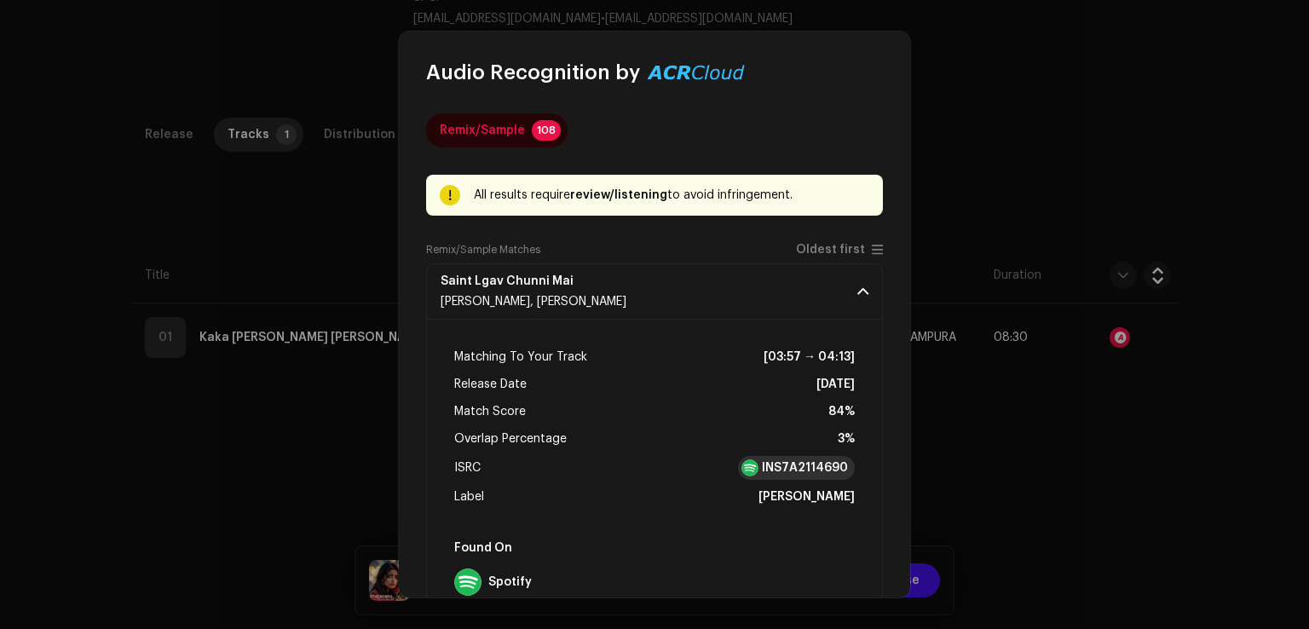
click at [795, 468] on strong "INS7A2114690" at bounding box center [805, 467] width 86 height 17
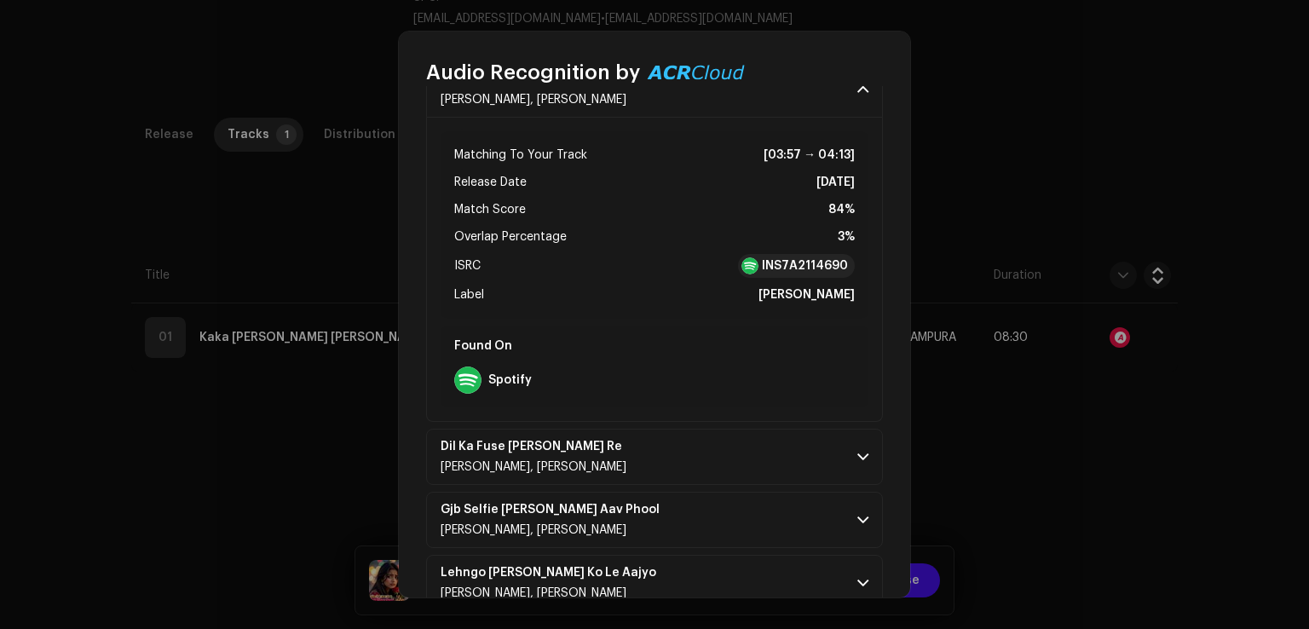
scroll to position [511, 0]
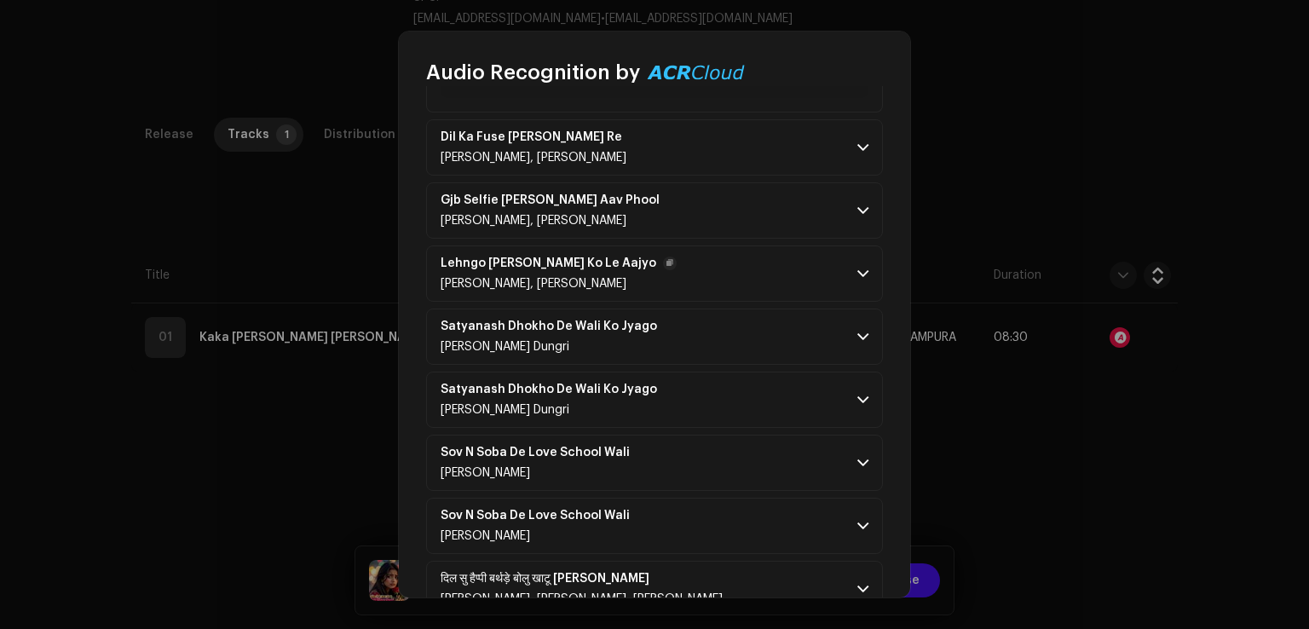
click at [669, 281] on p-accordion-header "Lehngo Kish-Mish Ko Le Aajyo Dj Banti Kanota, Arvind Gothwal" at bounding box center [654, 273] width 457 height 56
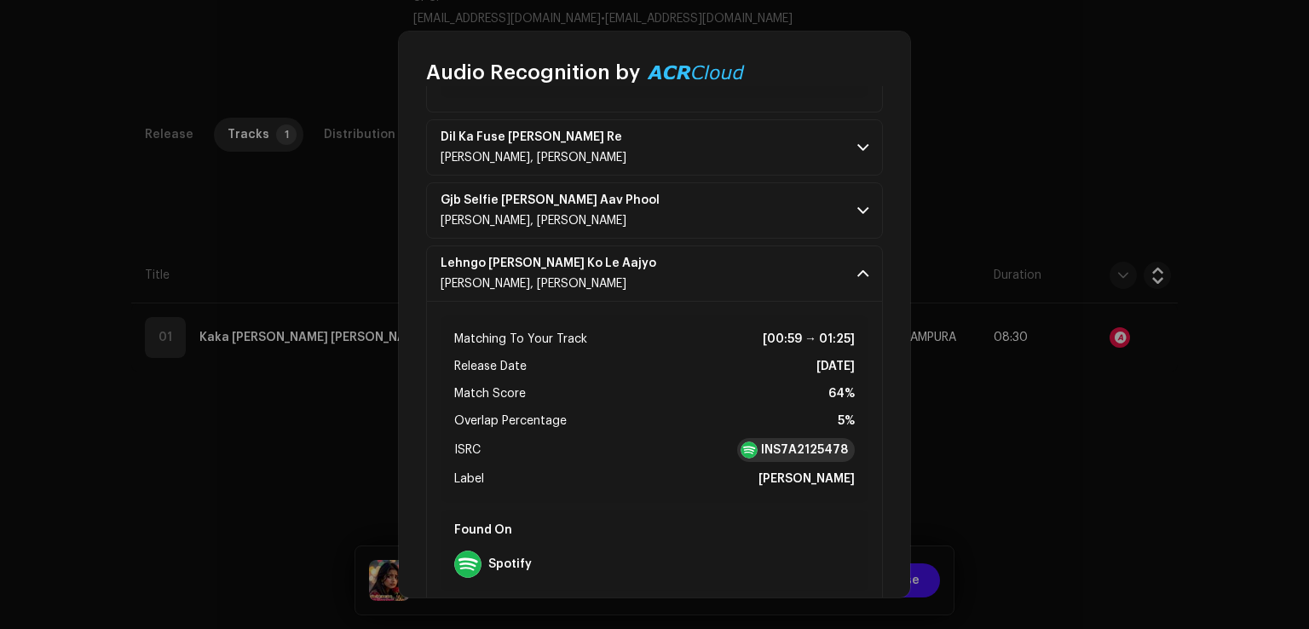
click at [780, 441] on strong "INS7A2125478" at bounding box center [804, 449] width 87 height 17
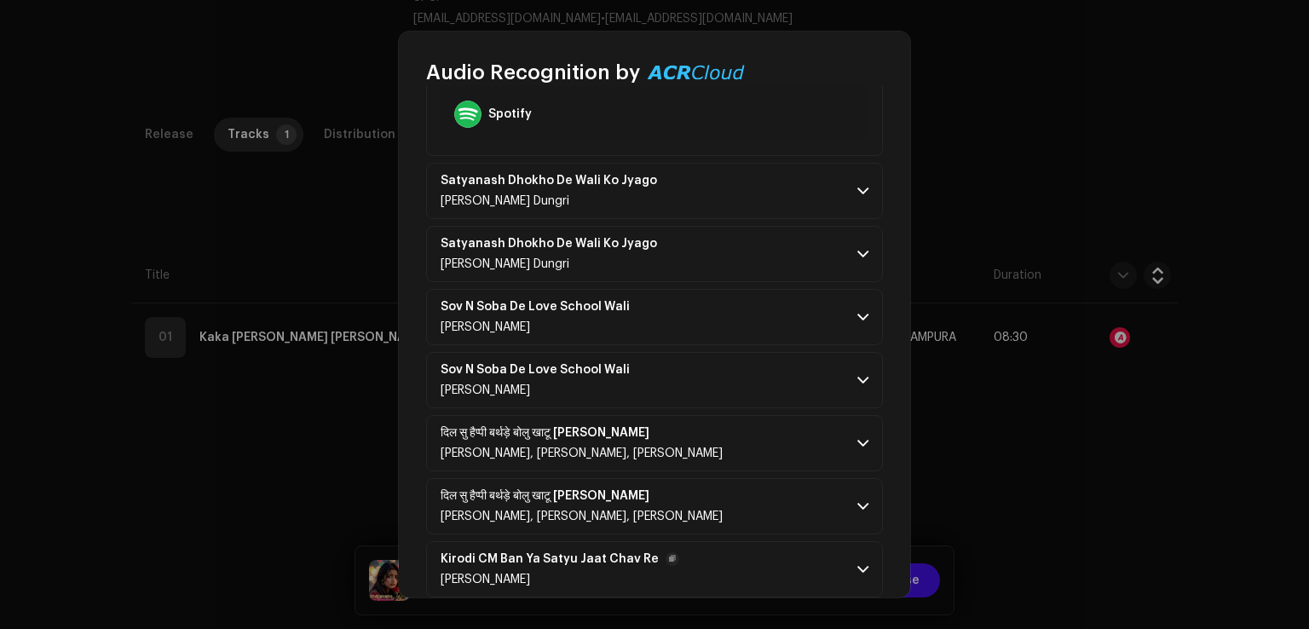
scroll to position [1108, 0]
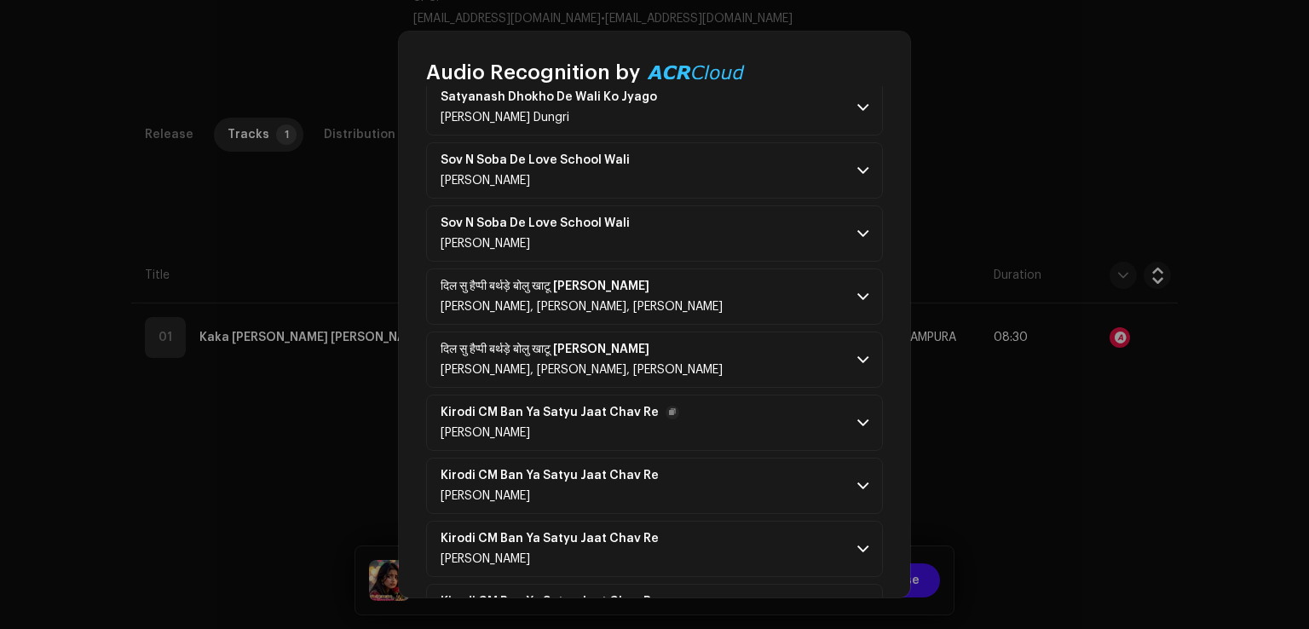
click at [627, 400] on p-accordion-header "Kirodi CM Ban Ya Satyu Jaat Chav Re DK SATTAWAN" at bounding box center [654, 422] width 457 height 56
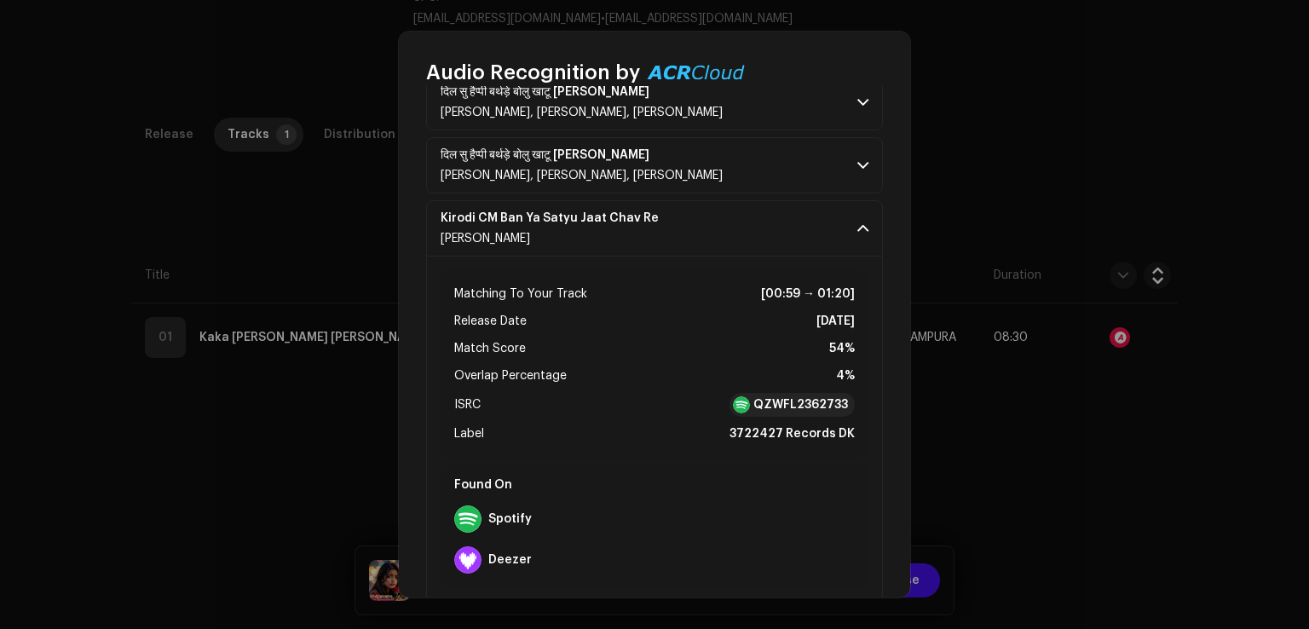
scroll to position [1448, 0]
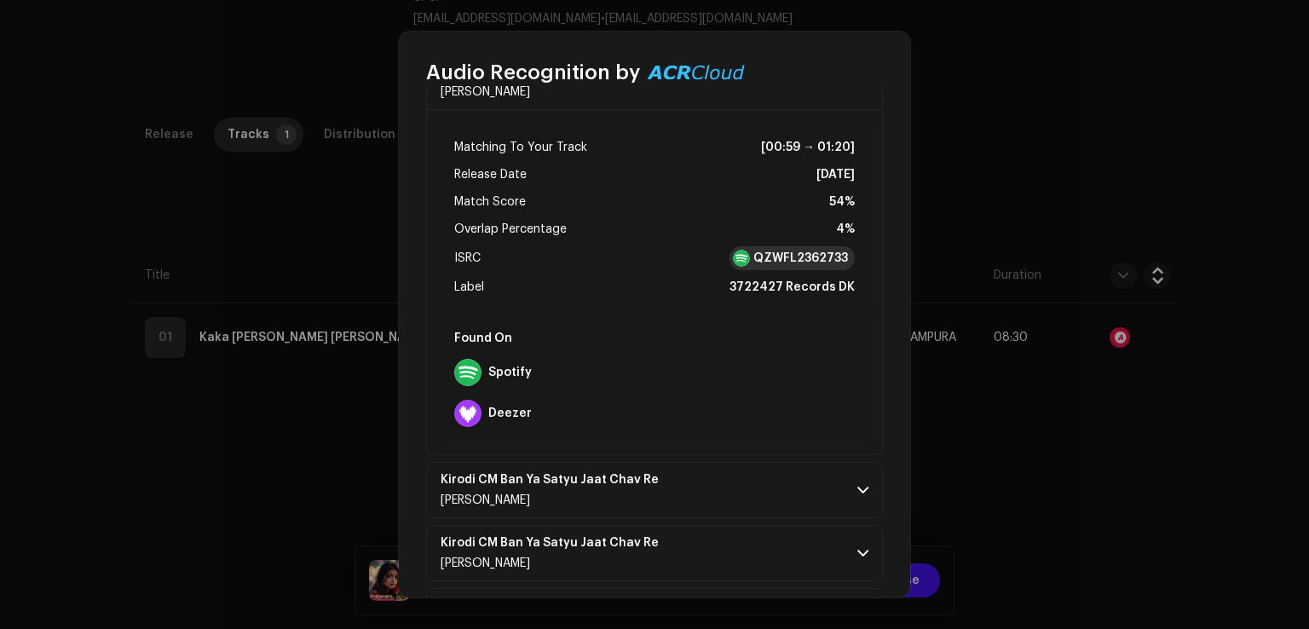
click at [780, 255] on strong "QZWFL2362733" at bounding box center [800, 258] width 95 height 17
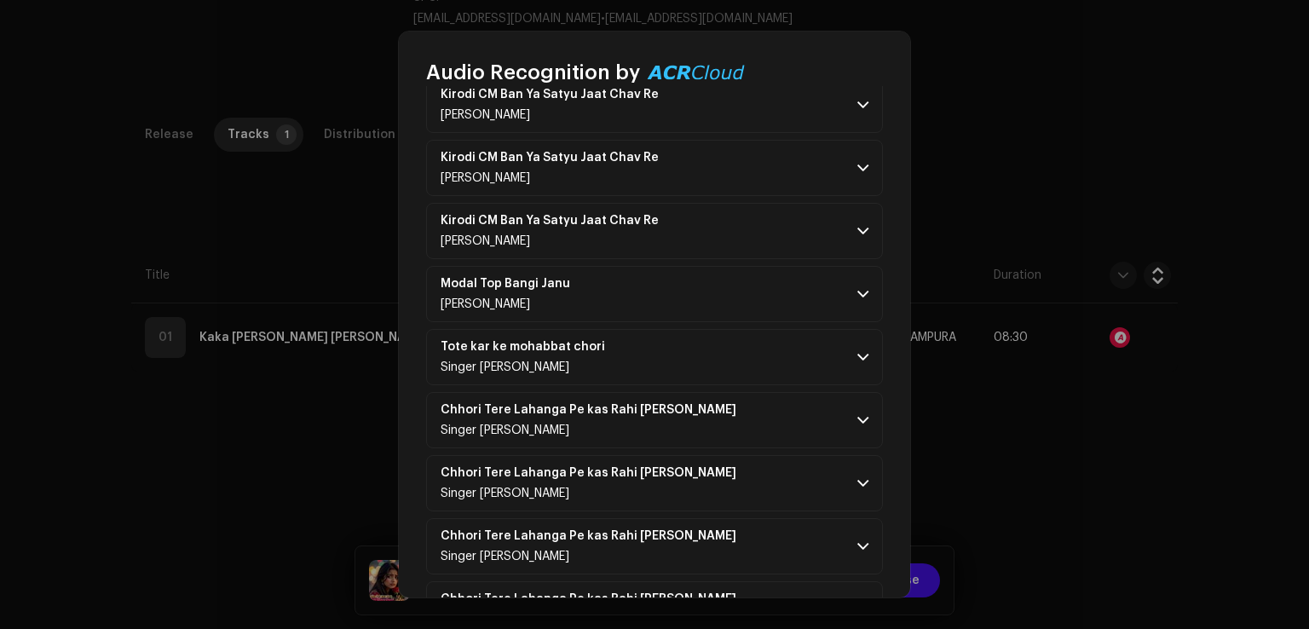
click at [678, 348] on p-accordion-header "Tote kar ke mohabbat chori Singer Ranjeet gurjar" at bounding box center [654, 357] width 457 height 56
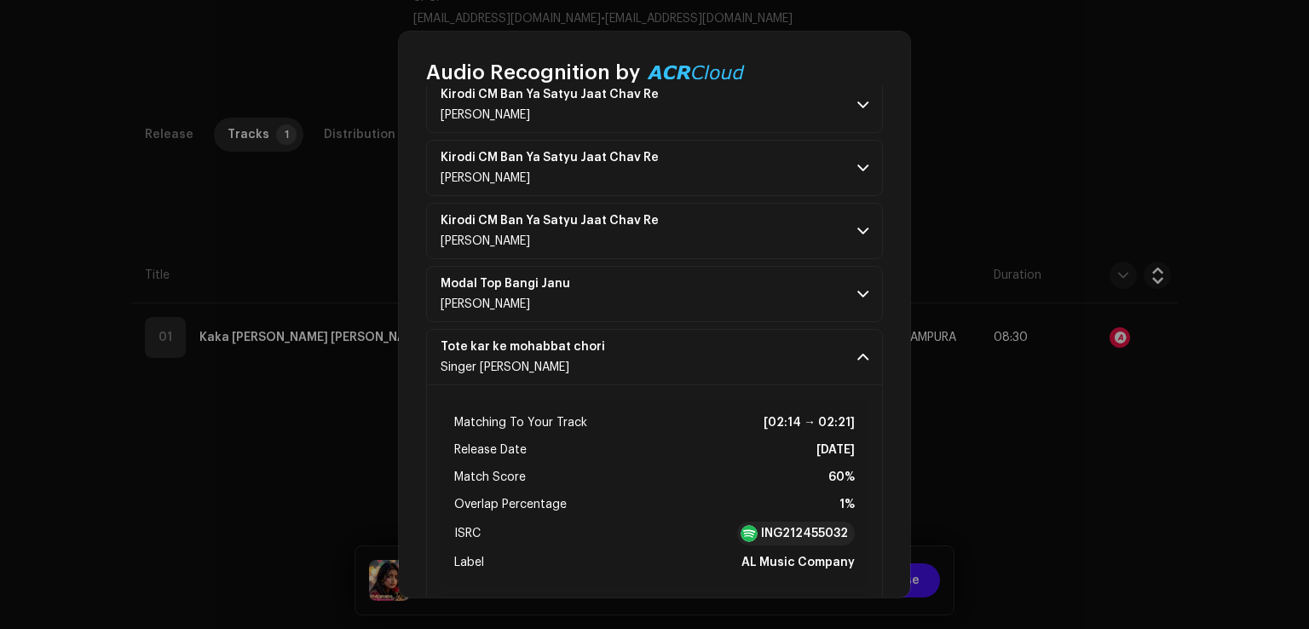
scroll to position [2045, 0]
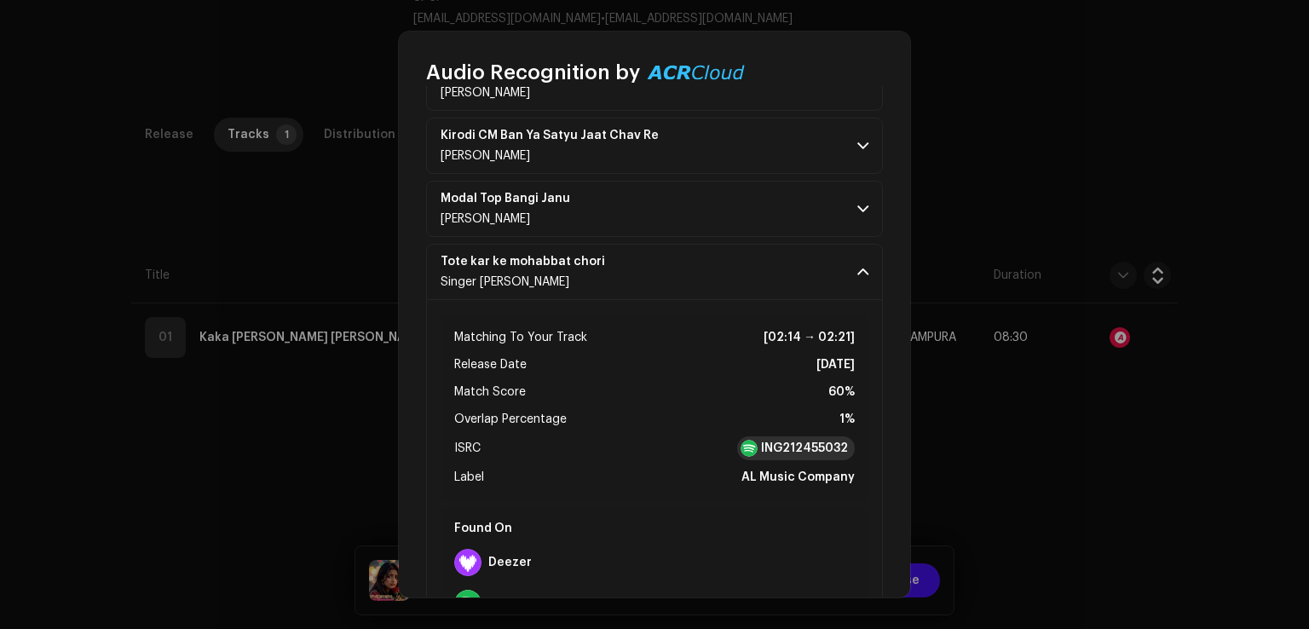
click at [777, 440] on strong "ING212455032" at bounding box center [804, 448] width 87 height 17
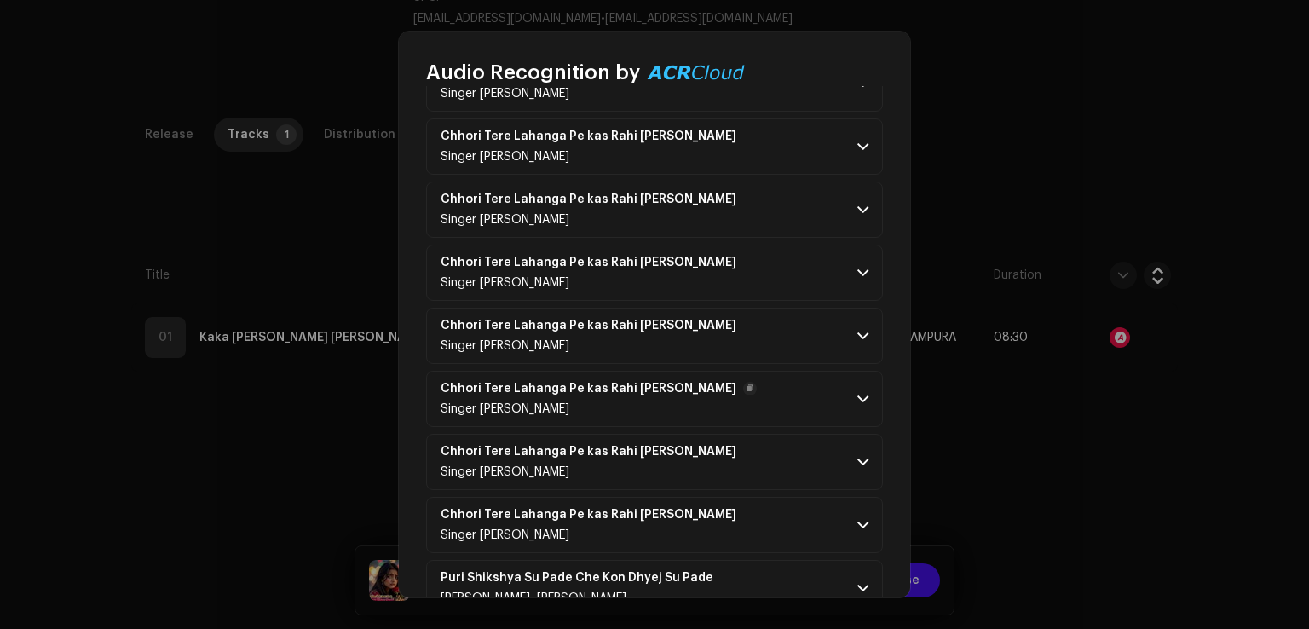
click at [607, 416] on p-accordion-header "Chhori Tere Lahanga Pe kas Rahi Kodani Singer Sultan Kushwah" at bounding box center [654, 399] width 457 height 56
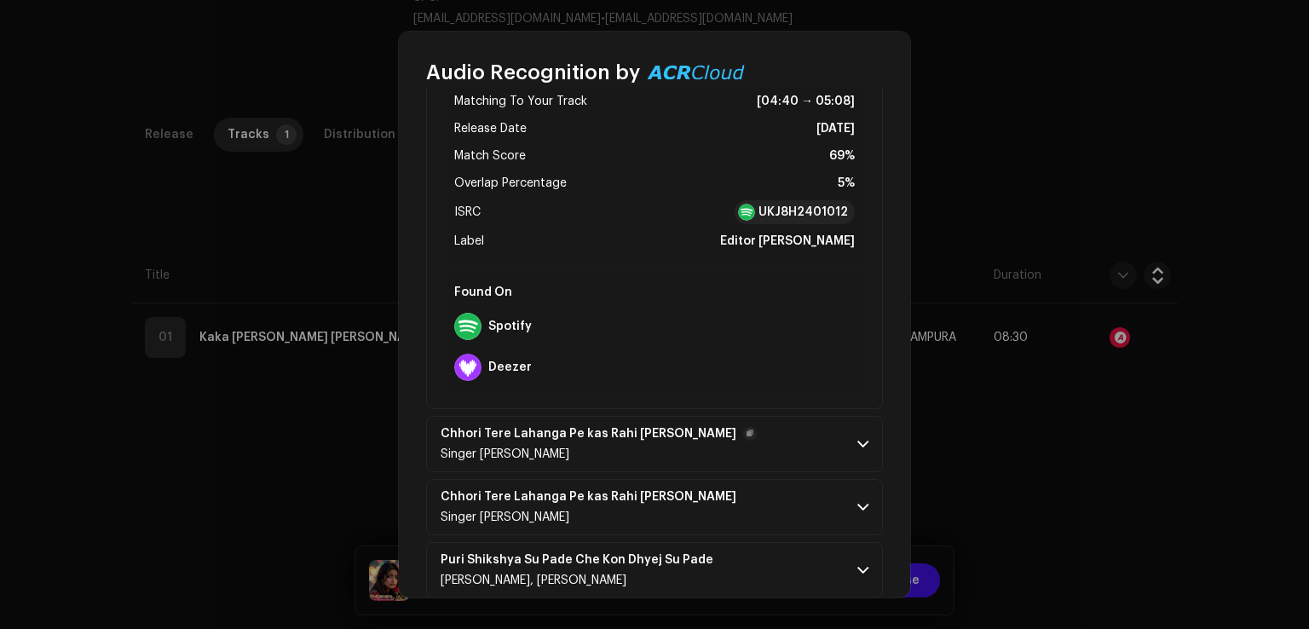
scroll to position [2982, 0]
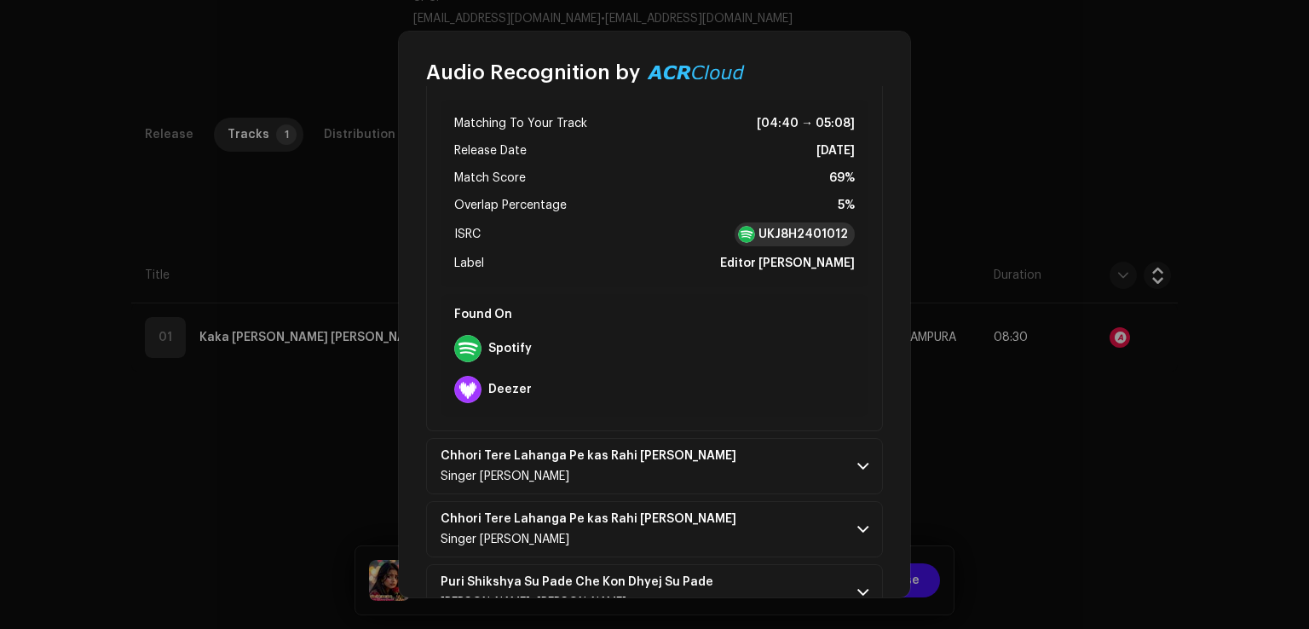
click at [784, 226] on strong "UKJ8H2401012" at bounding box center [802, 234] width 89 height 17
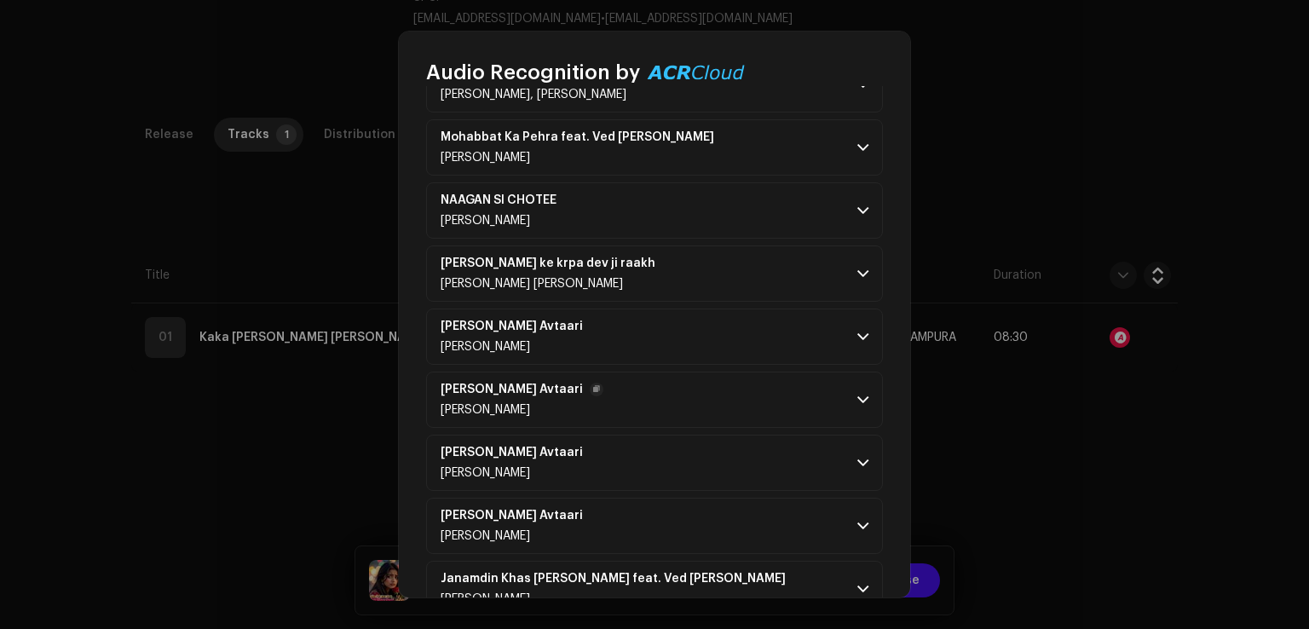
scroll to position [3493, 0]
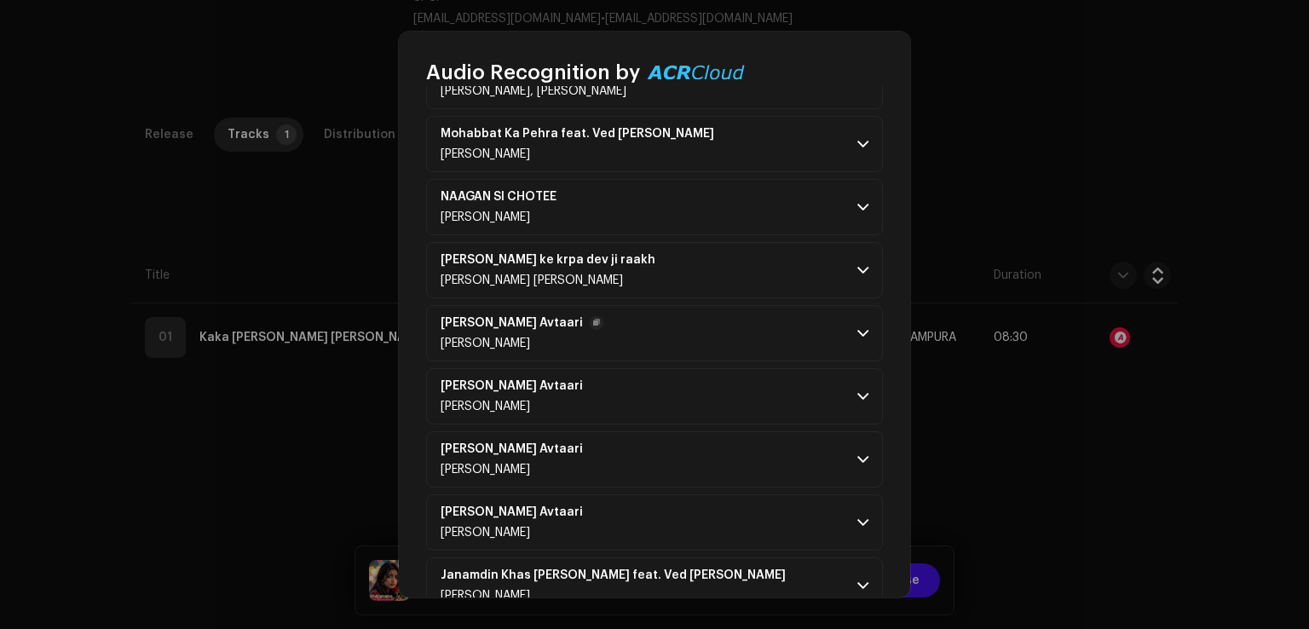
click at [663, 306] on p-accordion-header "Baba Mohanram Avtaari Dharm Singh Bhati" at bounding box center [654, 333] width 457 height 56
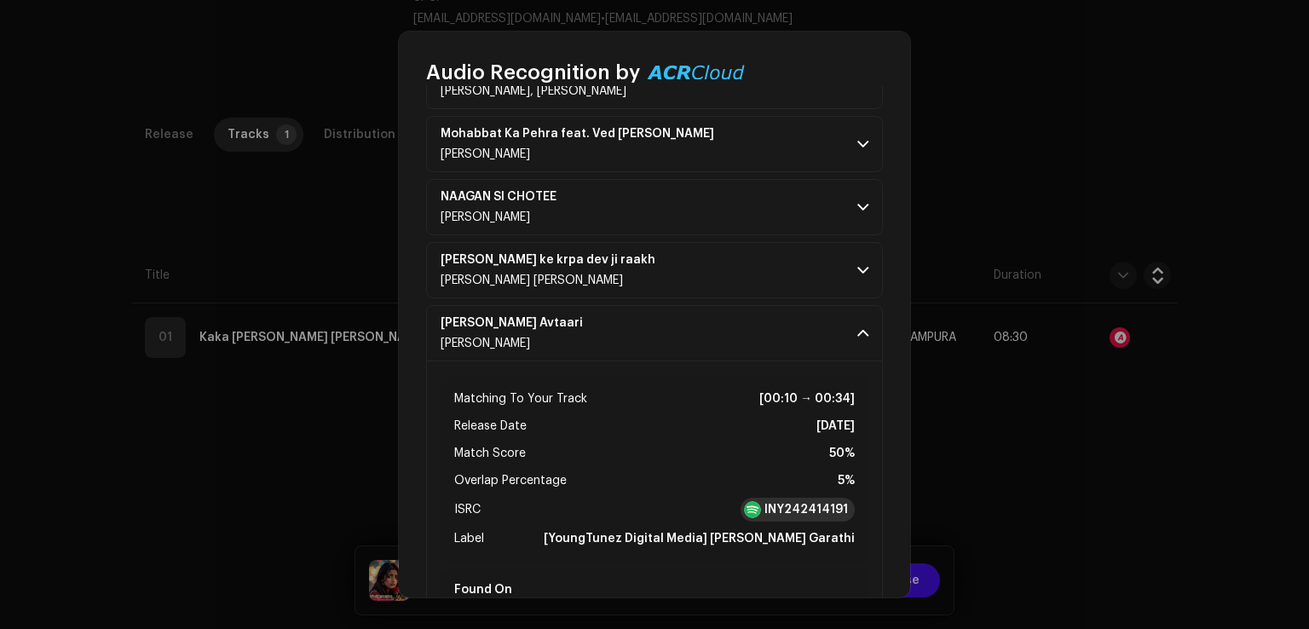
click at [775, 501] on strong "INY242414191" at bounding box center [805, 509] width 83 height 17
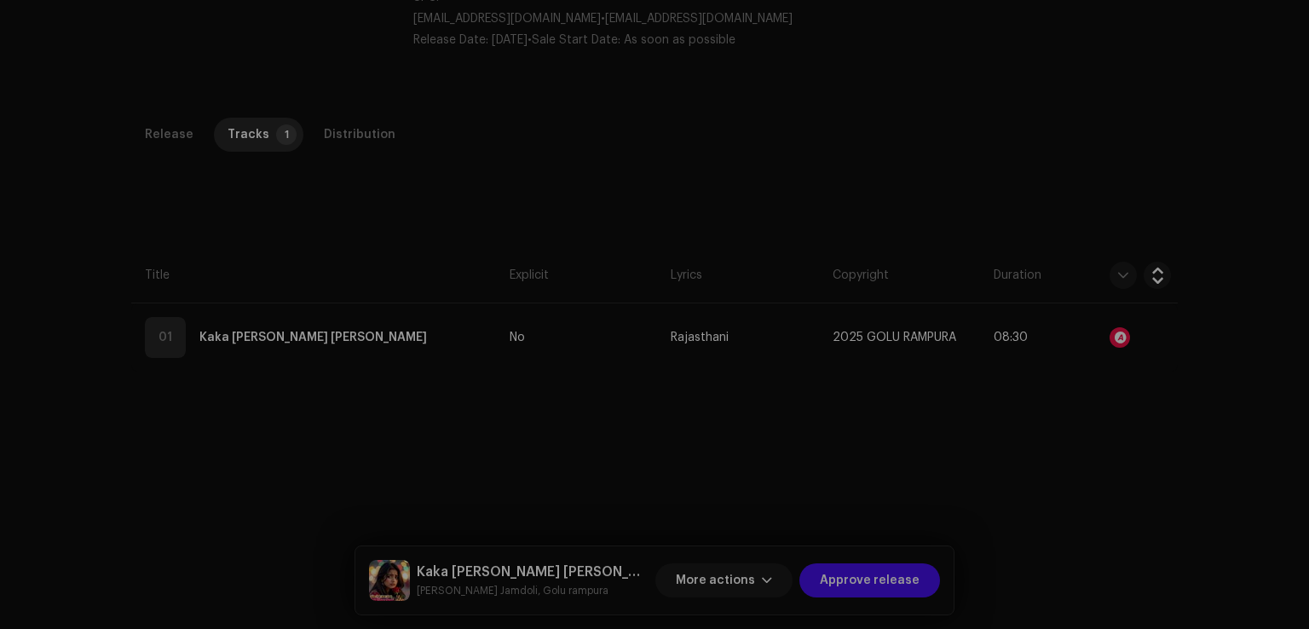
drag, startPoint x: 1105, startPoint y: 396, endPoint x: 693, endPoint y: 579, distance: 450.9
click at [1105, 396] on div "Audio Recognition by Remix/Sample 108 All results require review/listening to a…" at bounding box center [654, 314] width 1309 height 629
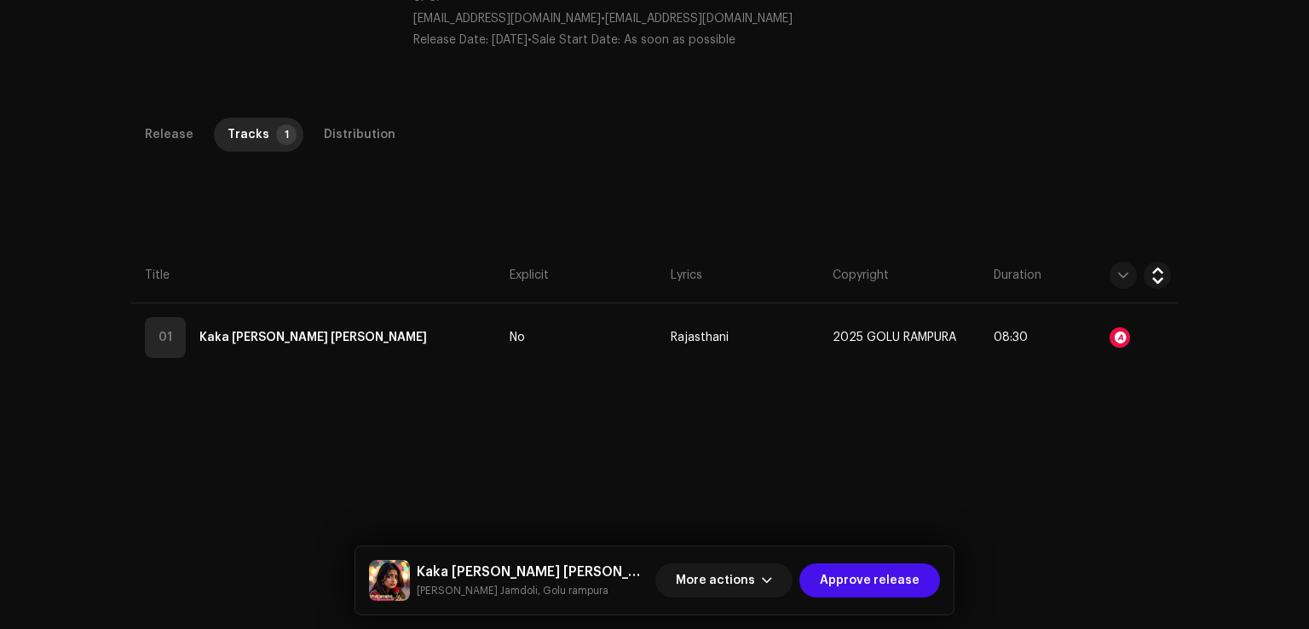
scroll to position [10354, 0]
click at [749, 583] on span "More actions" at bounding box center [715, 580] width 79 height 34
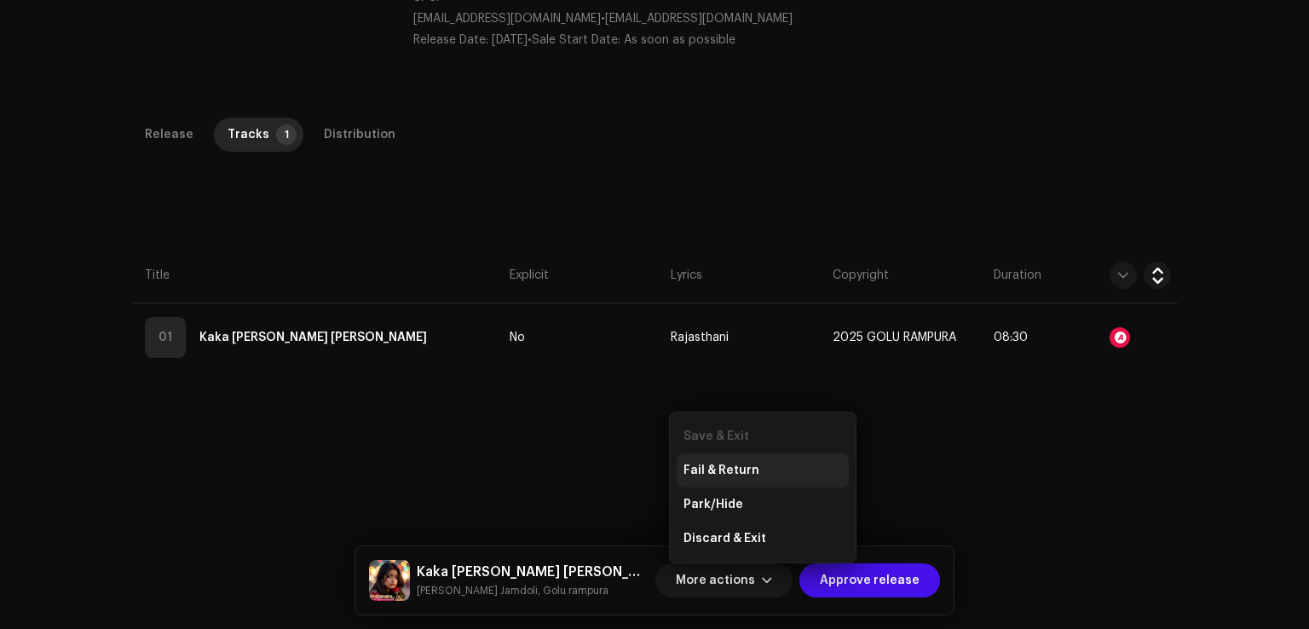
click at [740, 477] on div "Fail & Return" at bounding box center [762, 470] width 172 height 34
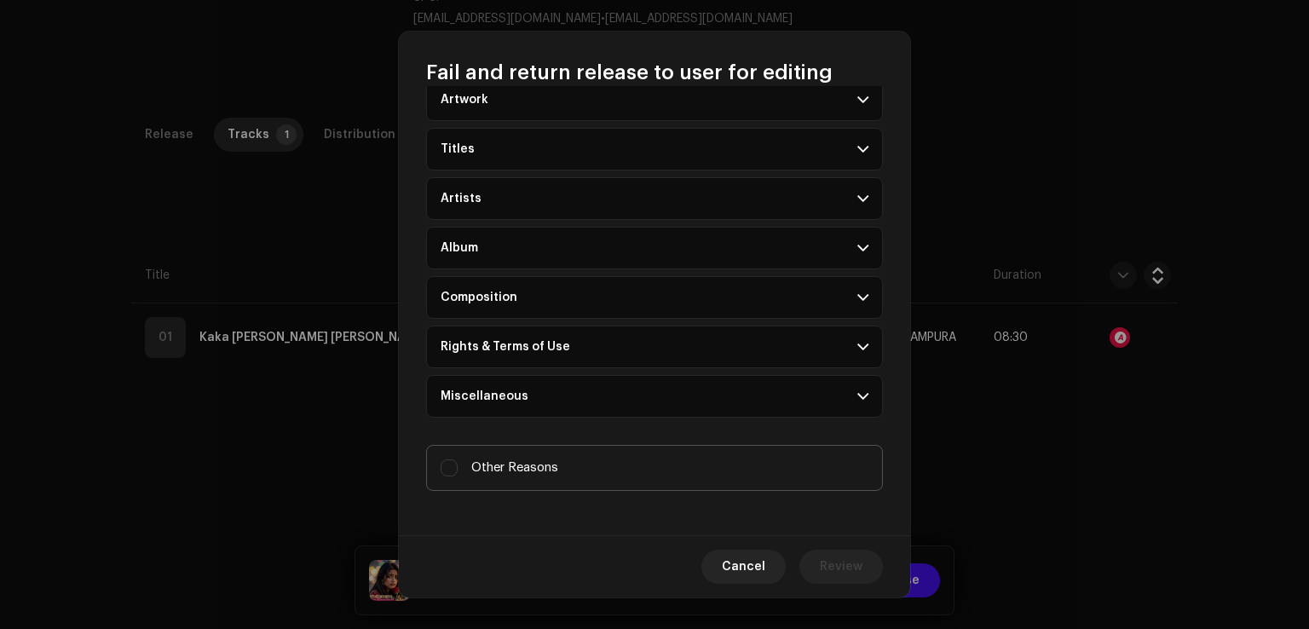
click at [542, 452] on label "Other Reasons" at bounding box center [654, 468] width 457 height 46
click at [458, 459] on input "Other Reasons" at bounding box center [448, 467] width 17 height 17
checkbox input "true"
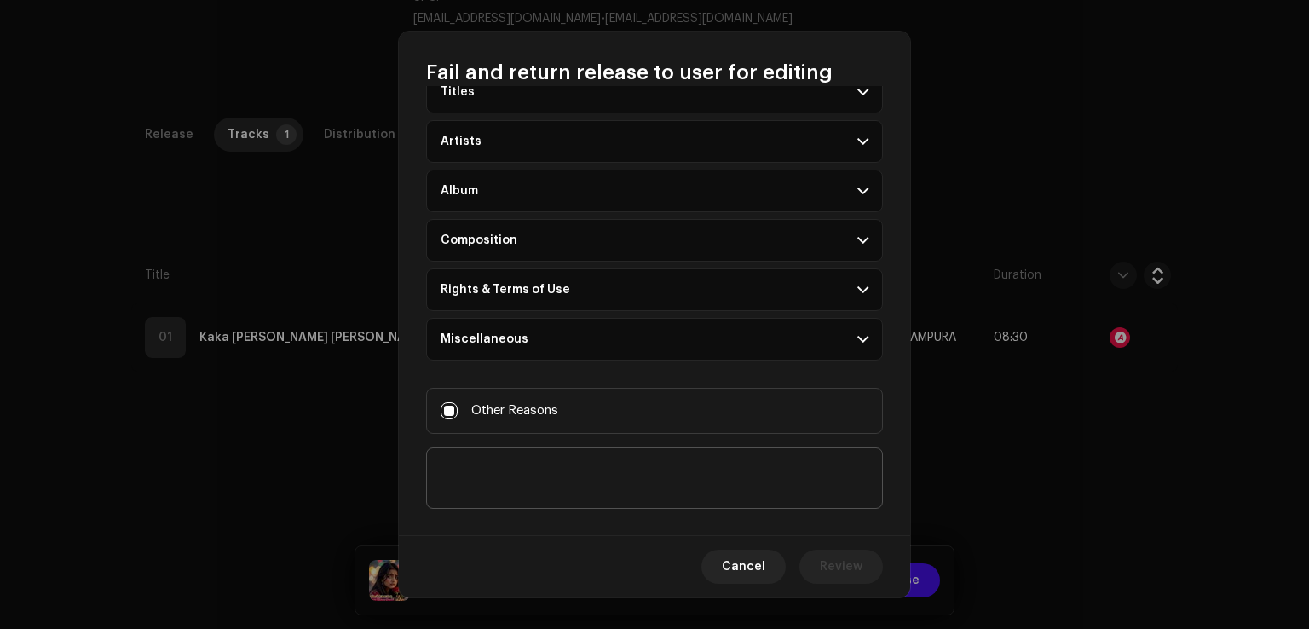
scroll to position [147, 0]
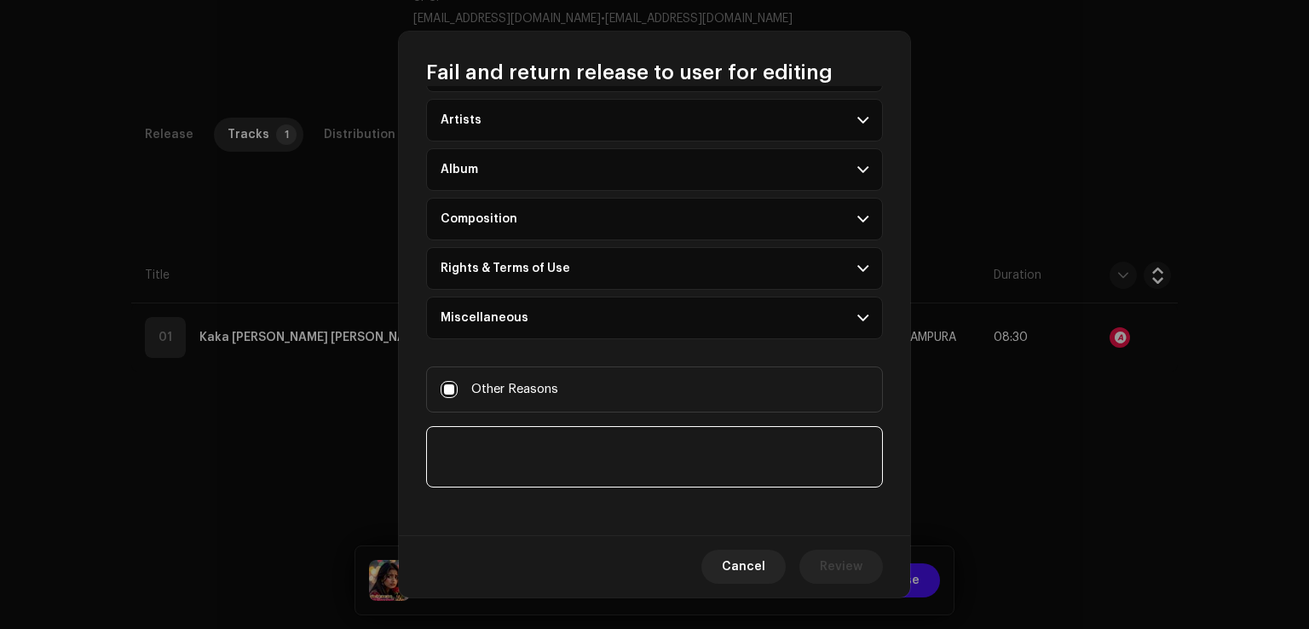
click at [552, 452] on textarea at bounding box center [654, 456] width 457 height 61
paste textarea "This track contains the matched audio segments from other track."
paste textarea "https://open.spotify.com/album/7N2EIVDjW1VzBC61CtUzRF"
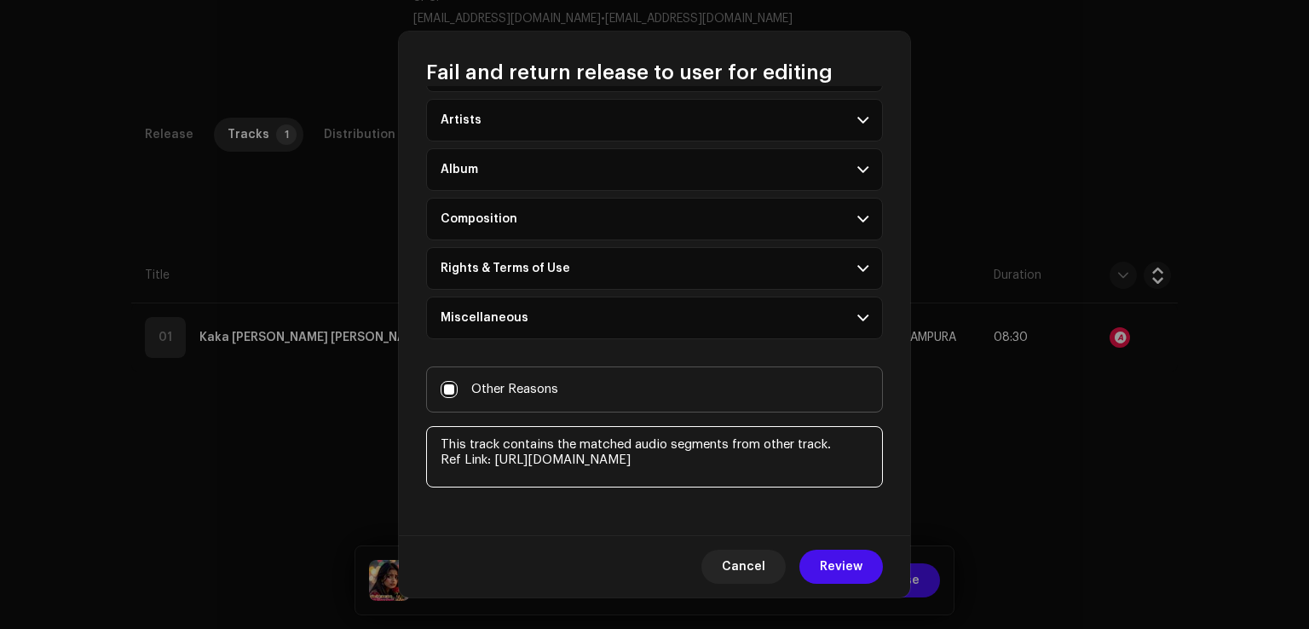
paste textarea "https://open.spotify.com/album/1QmabcSel8S5Fwlyfw5OKG"
type textarea "This track contains the matched audio segments from other track. Ref Link: http…"
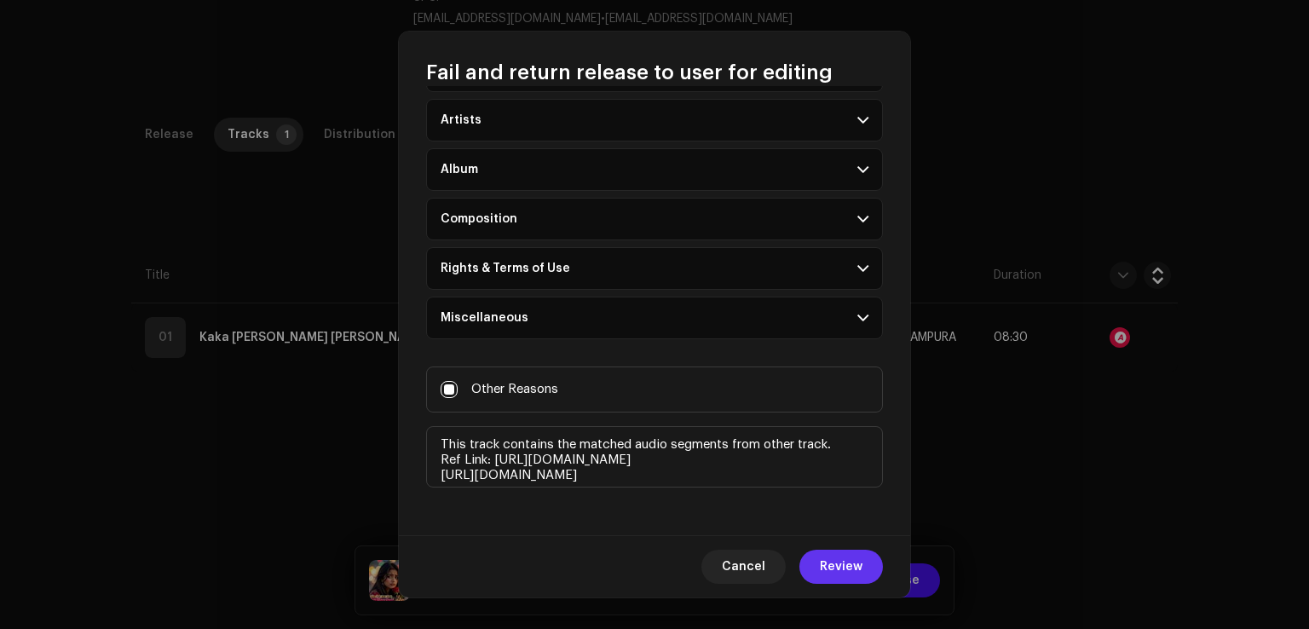
click at [856, 568] on span "Review" at bounding box center [841, 567] width 43 height 34
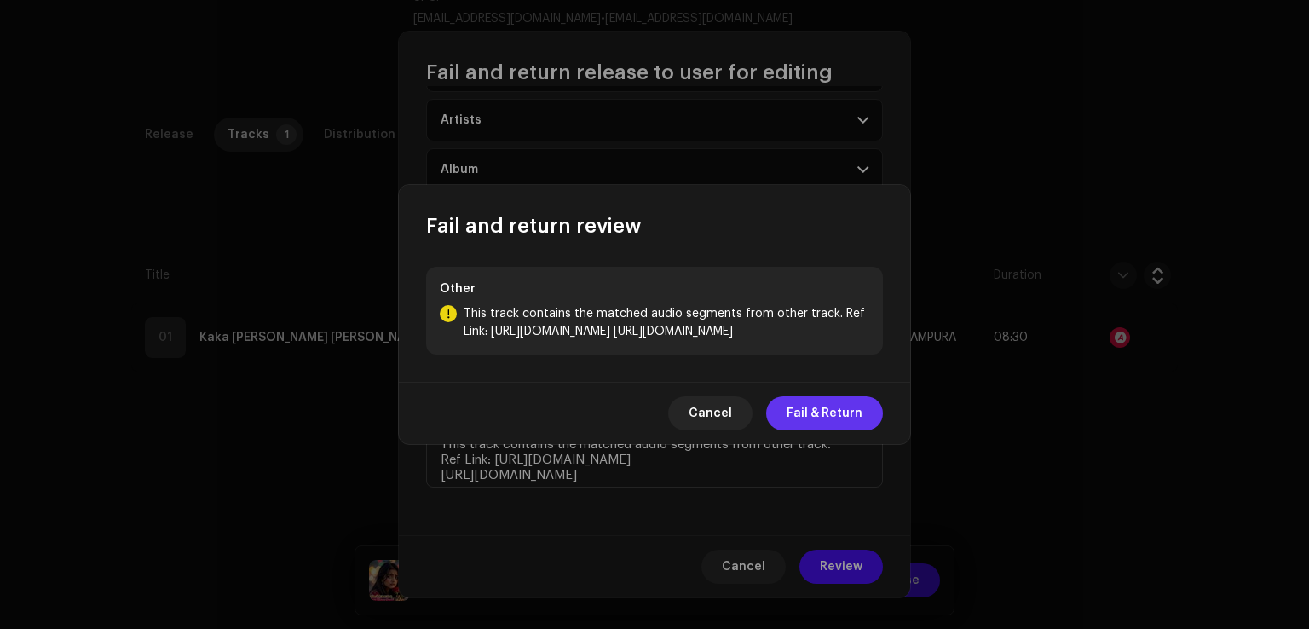
click at [813, 413] on span "Fail & Return" at bounding box center [824, 413] width 76 height 34
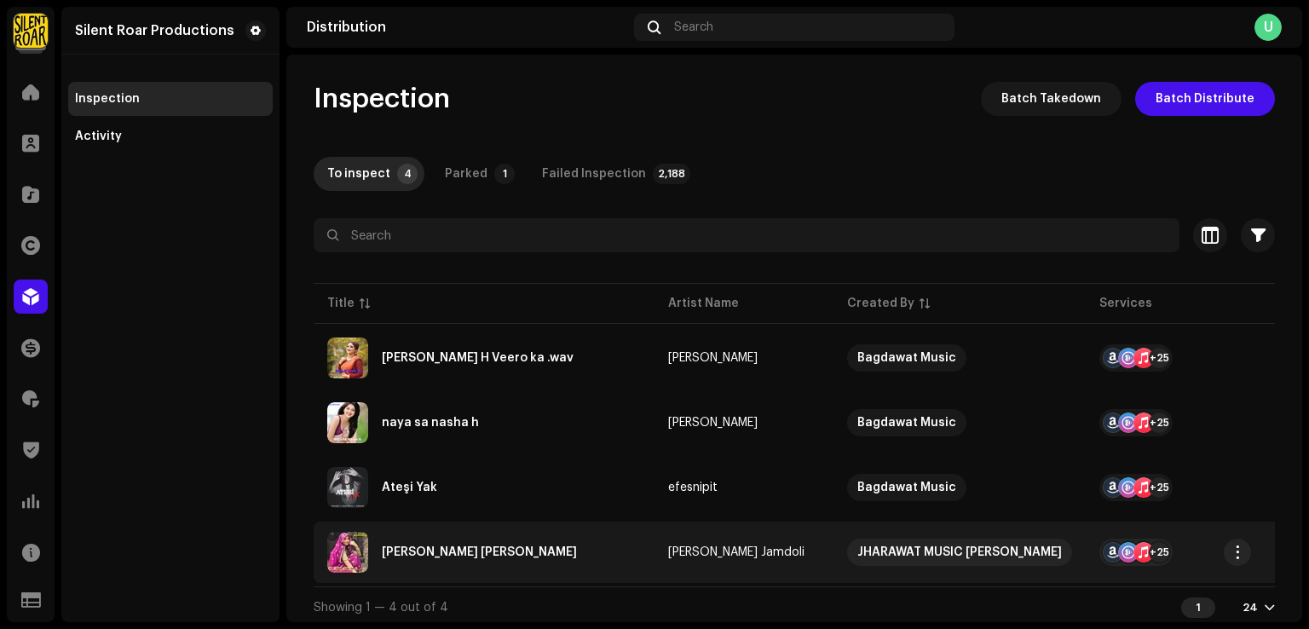
click at [585, 544] on div "Mhari Dabling Chalu Karad" at bounding box center [484, 552] width 314 height 41
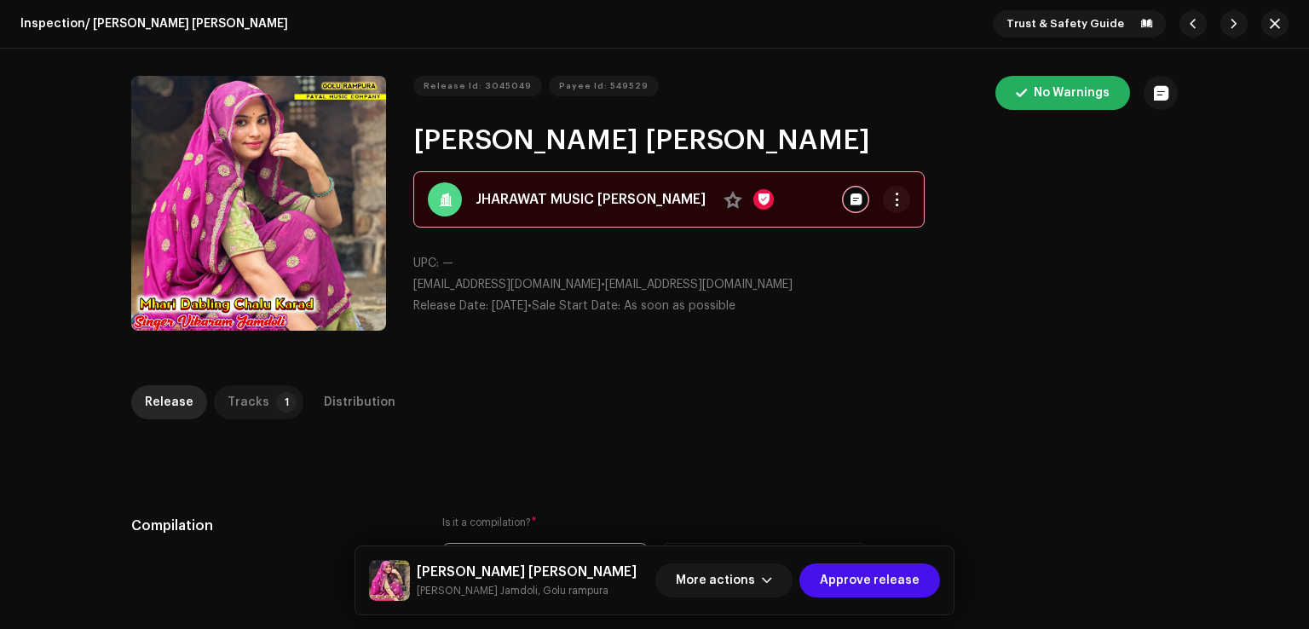
click at [248, 398] on div "Tracks" at bounding box center [248, 402] width 42 height 34
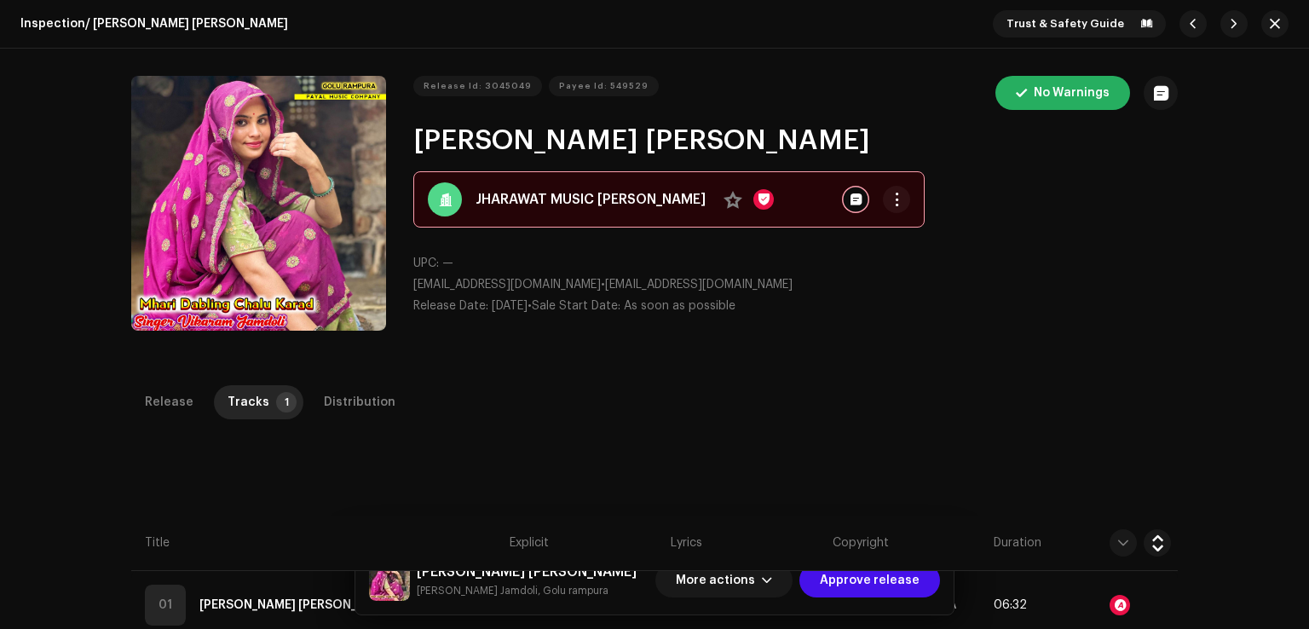
scroll to position [385, 0]
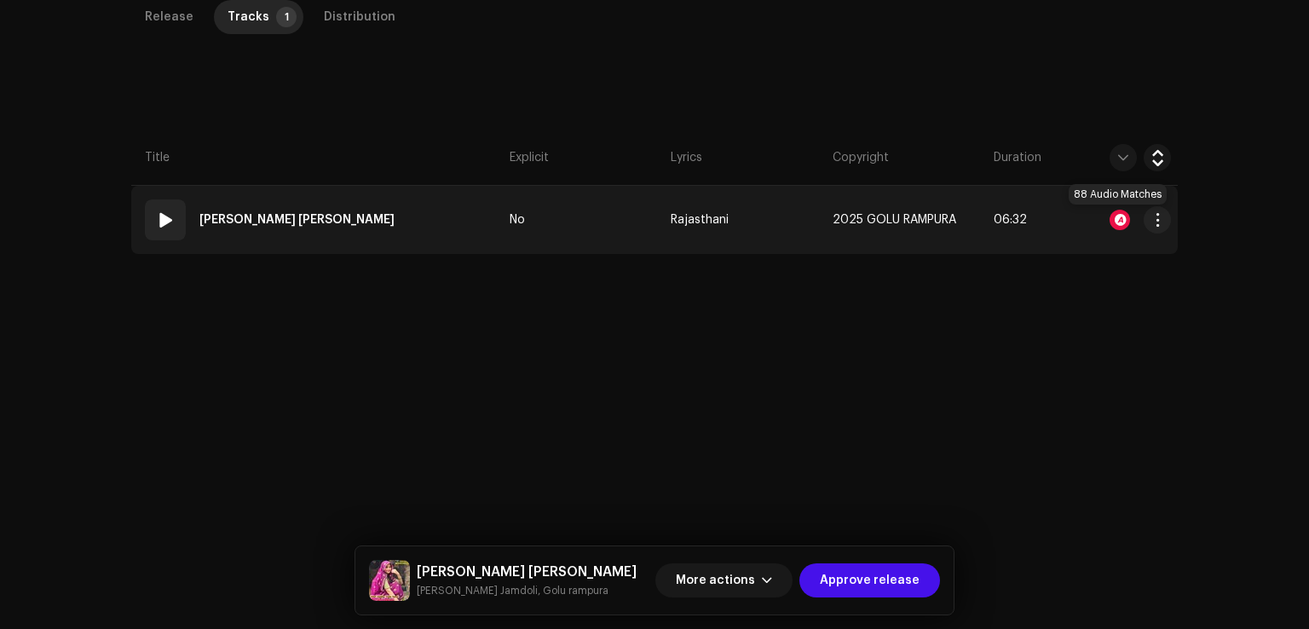
click at [1117, 222] on div at bounding box center [1119, 220] width 20 height 20
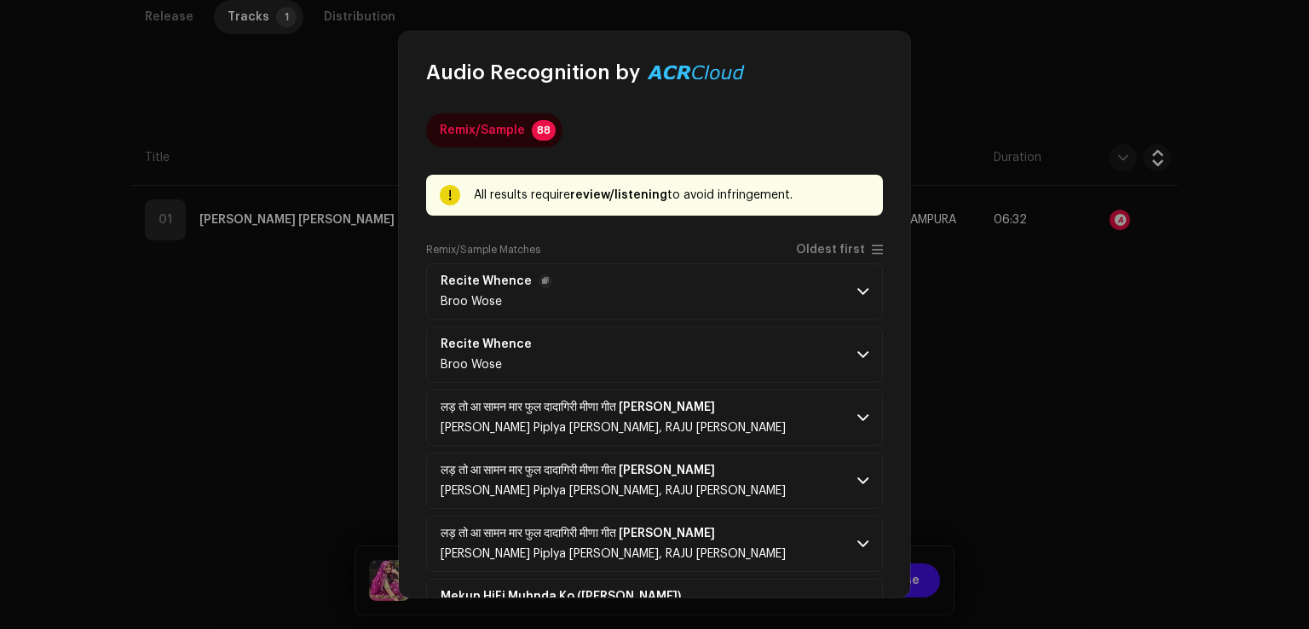
click at [644, 280] on p-accordion-header "Recite Whence Broo Wose" at bounding box center [654, 291] width 457 height 56
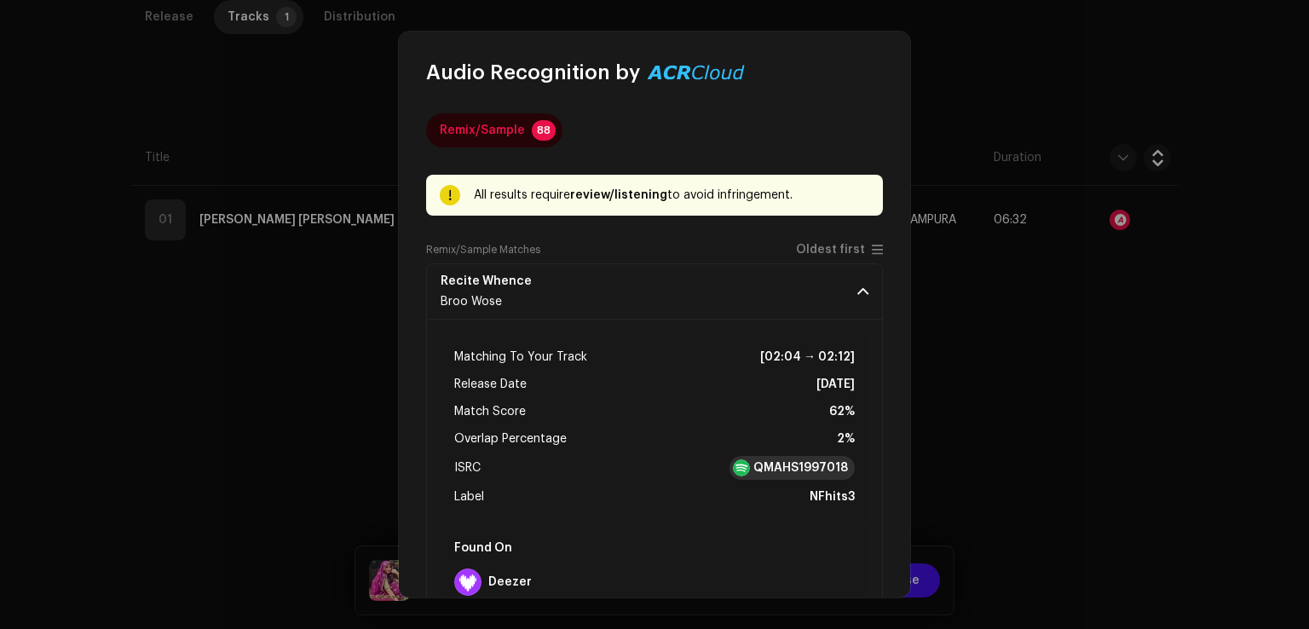
click at [787, 466] on strong "QMAHS1997018" at bounding box center [800, 467] width 95 height 17
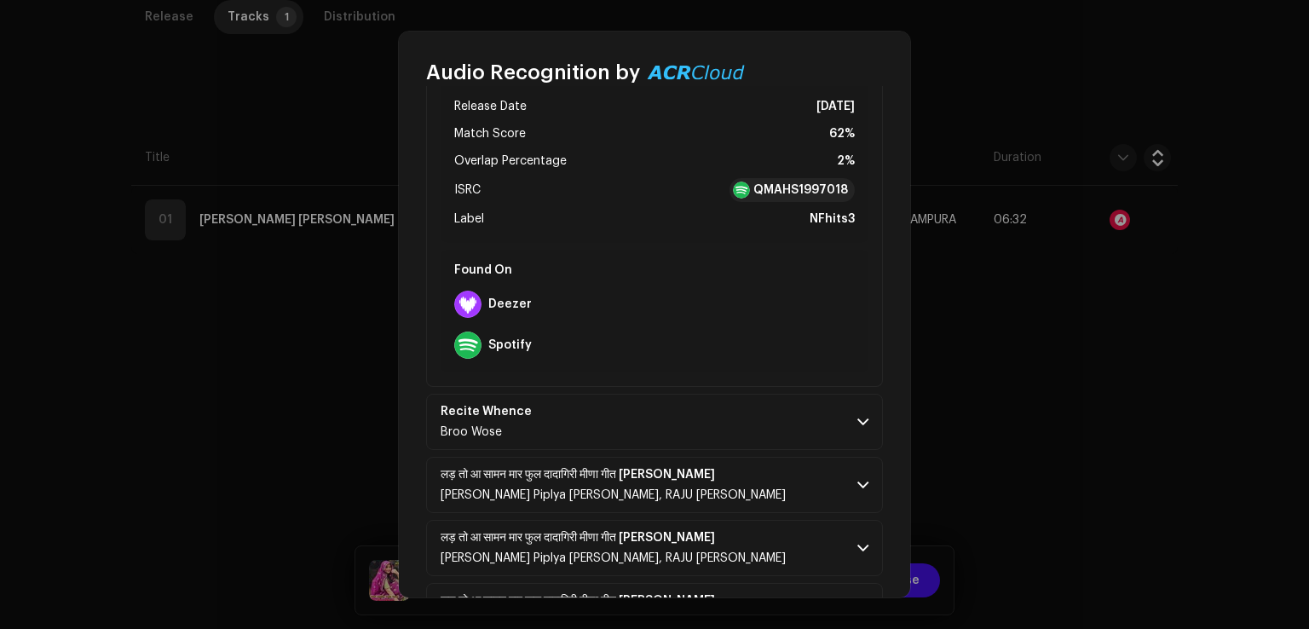
scroll to position [596, 0]
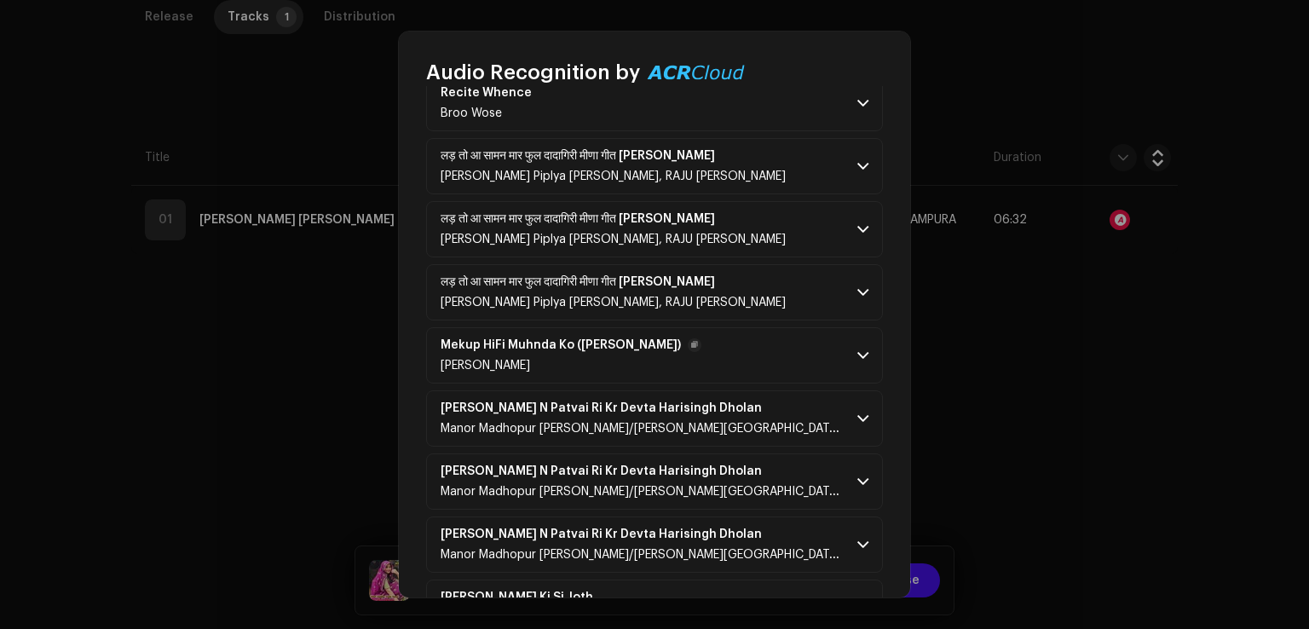
click at [751, 359] on p-accordion-header "Mekup HiFi Muhnda Ko (Dinesh Dekwa) Dinesh Dekwa" at bounding box center [654, 355] width 457 height 56
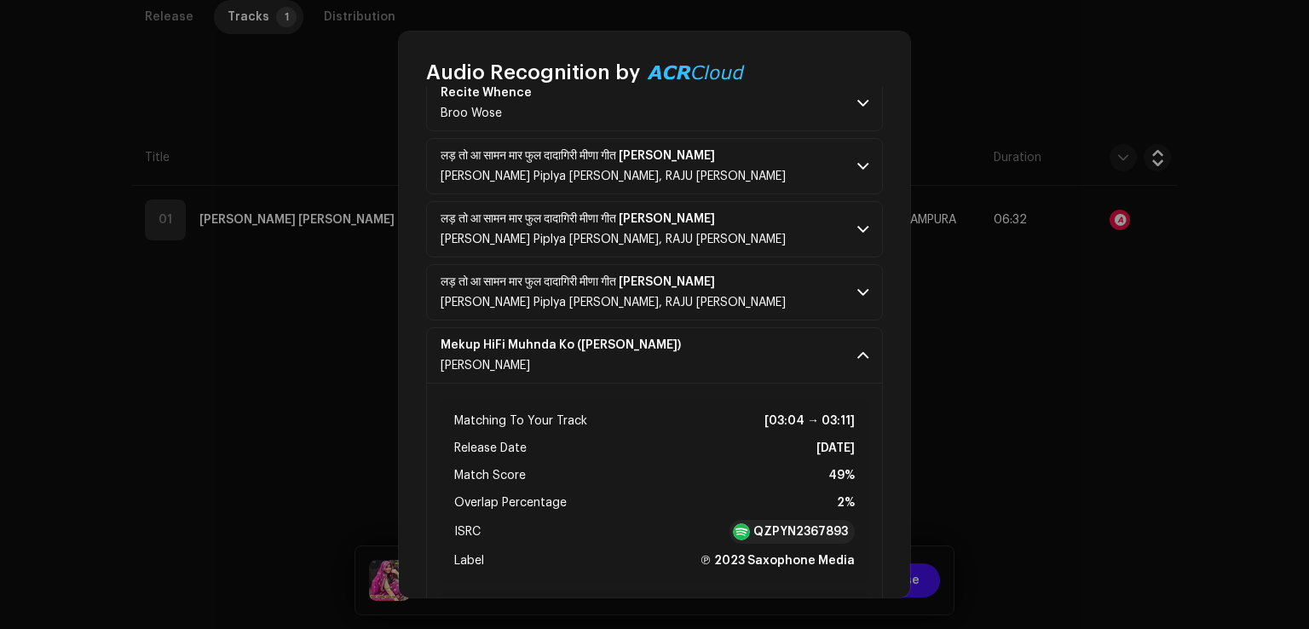
scroll to position [852, 0]
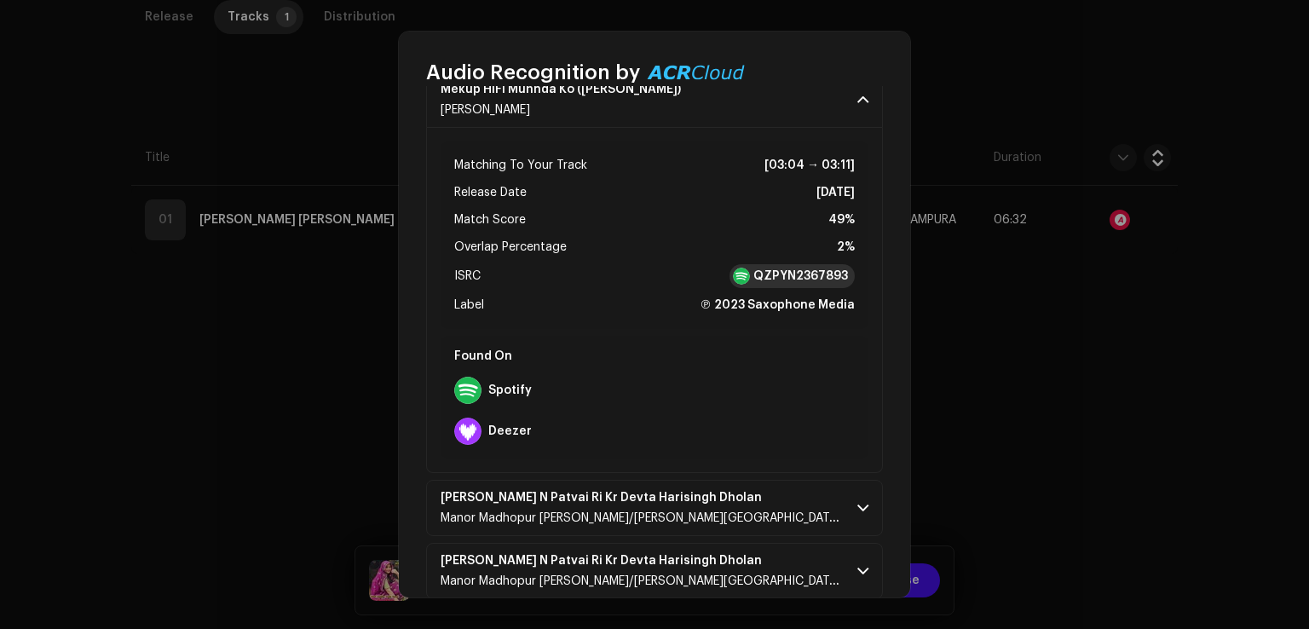
click at [788, 273] on strong "QZPYN2367893" at bounding box center [800, 276] width 95 height 17
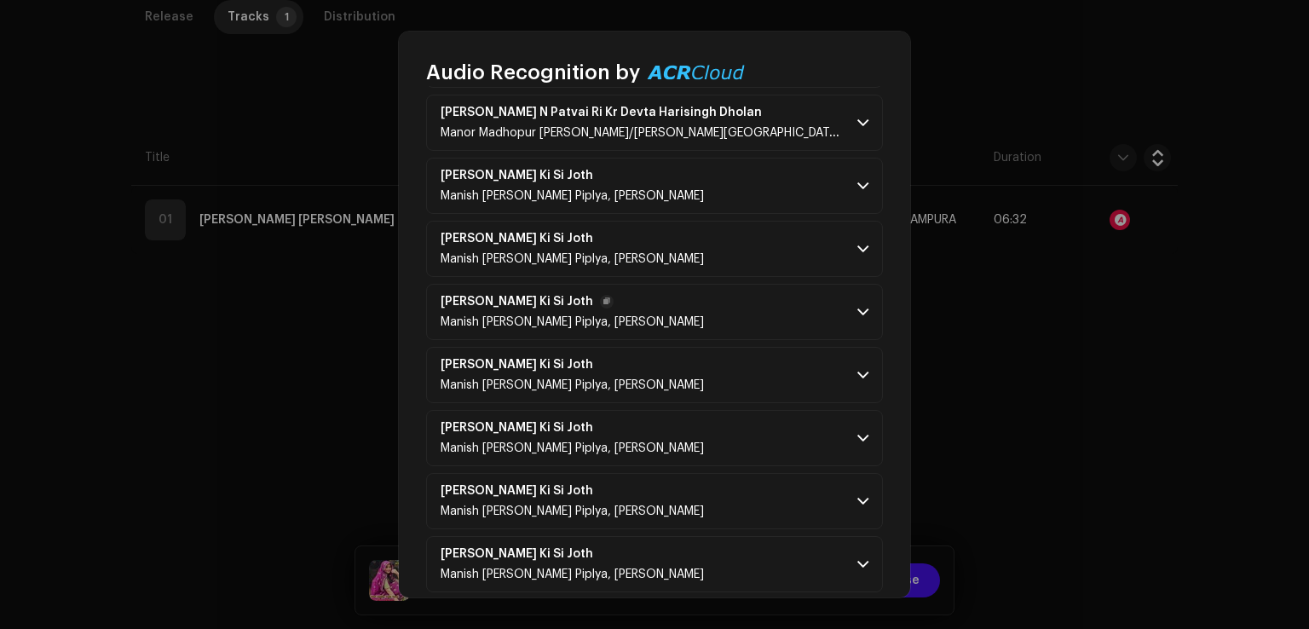
click at [731, 302] on p-accordion-header "Krishan Radha Ki Si Joth Manish Lotan Lokesh Piplya, Raju Gomladu" at bounding box center [654, 312] width 457 height 56
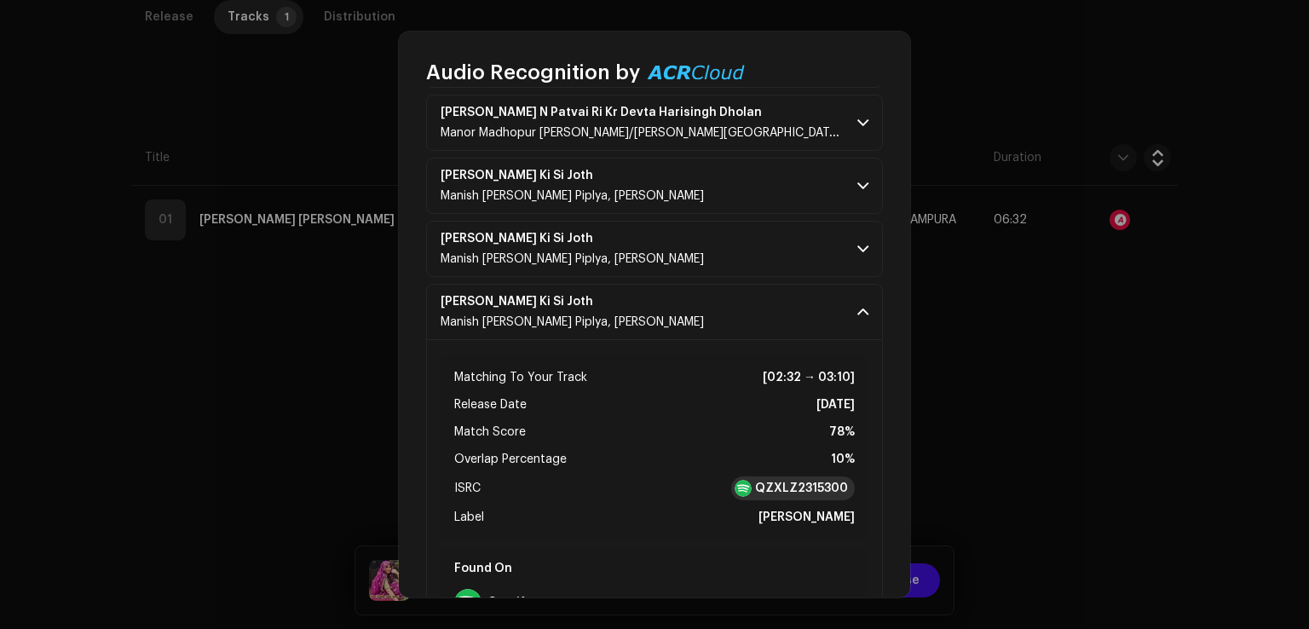
click at [787, 484] on strong "QZXLZ2315300" at bounding box center [801, 488] width 93 height 17
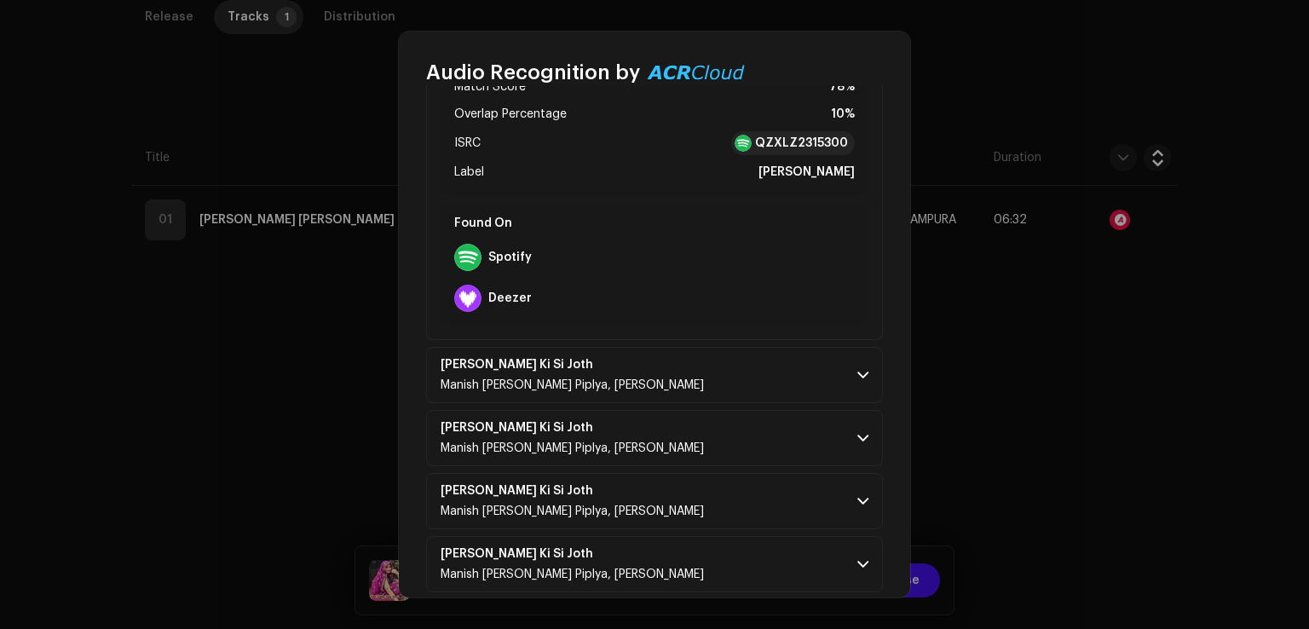
scroll to position [1960, 0]
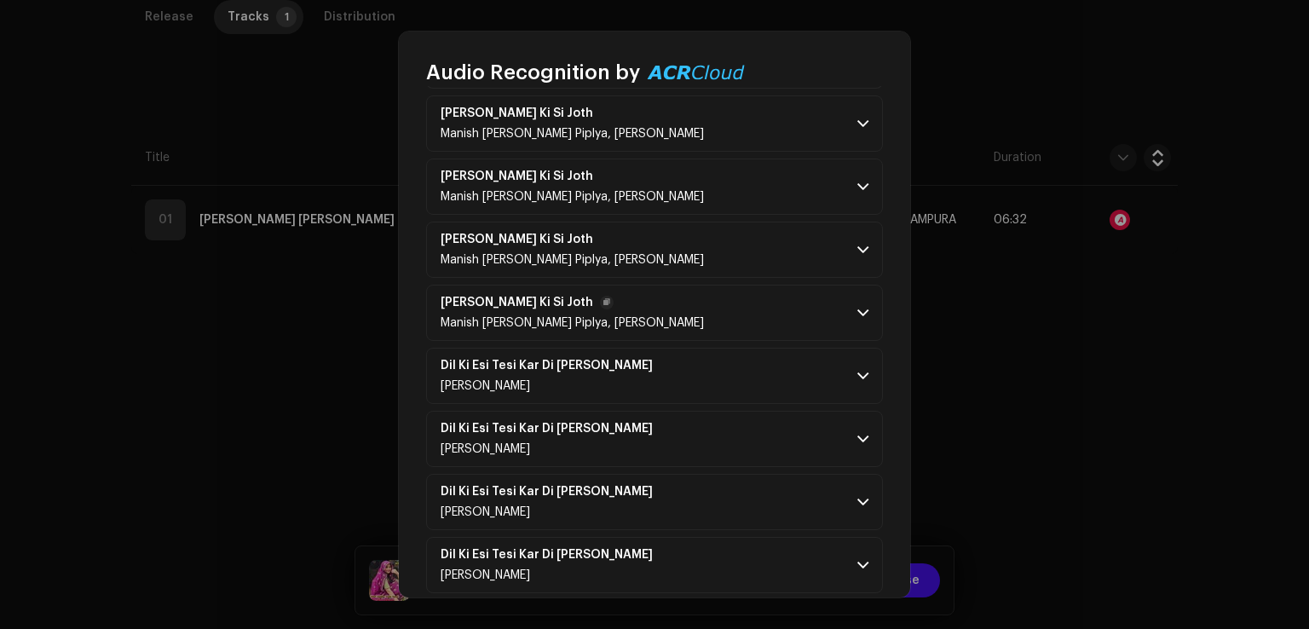
click at [785, 297] on p-accordion-header "Krishan Radha Ki Si Joth Manish Lotan Lokesh Piplya, Raju Gomladu" at bounding box center [654, 313] width 457 height 56
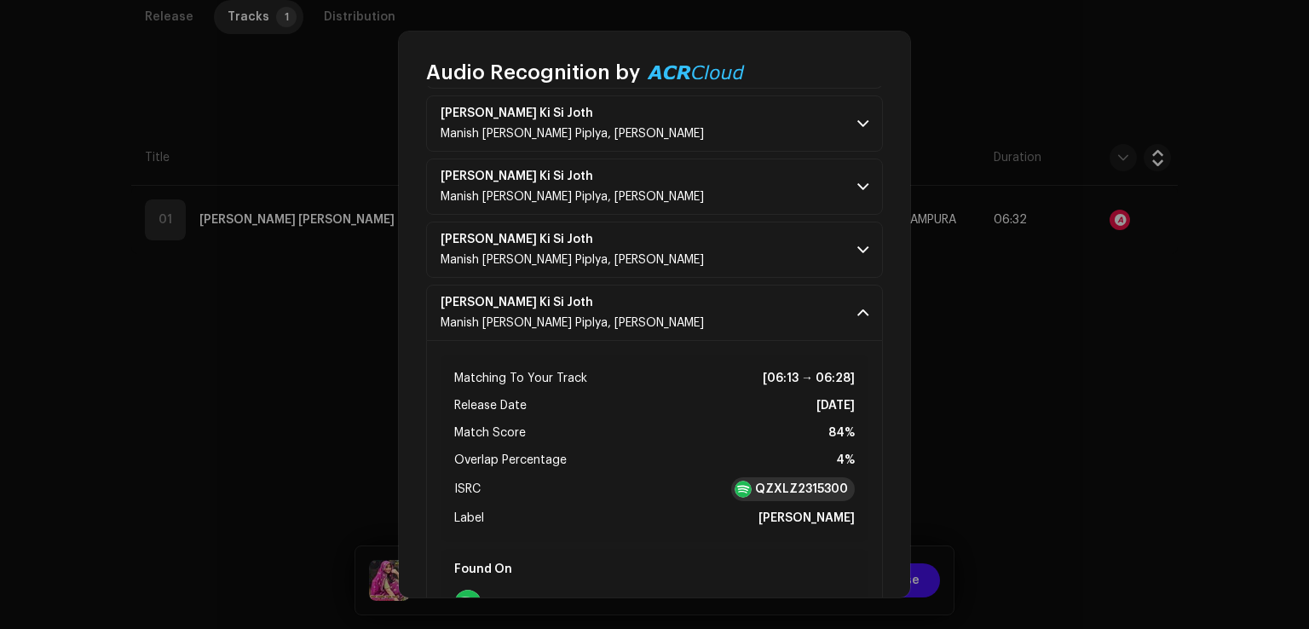
click at [815, 488] on strong "QZXLZ2315300" at bounding box center [801, 489] width 93 height 17
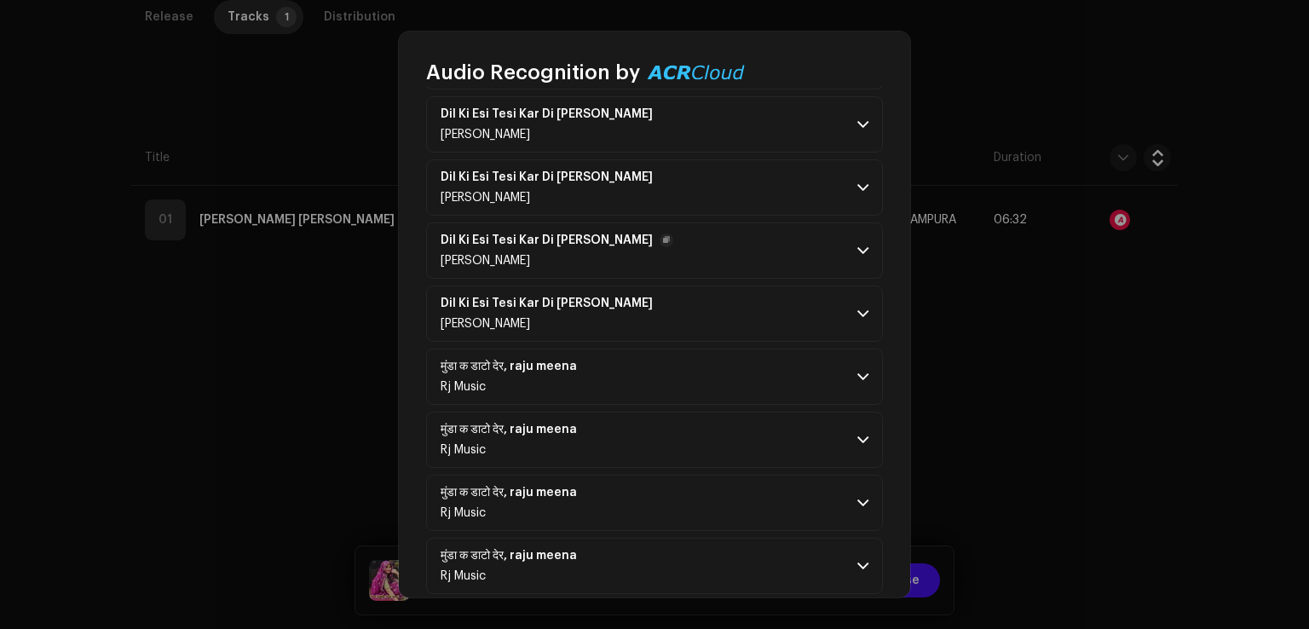
click at [717, 253] on p-accordion-header "Dil Ki Esi Tesi Kar Di Radibaj Bhayeli Ajay Ghunawat" at bounding box center [654, 250] width 457 height 56
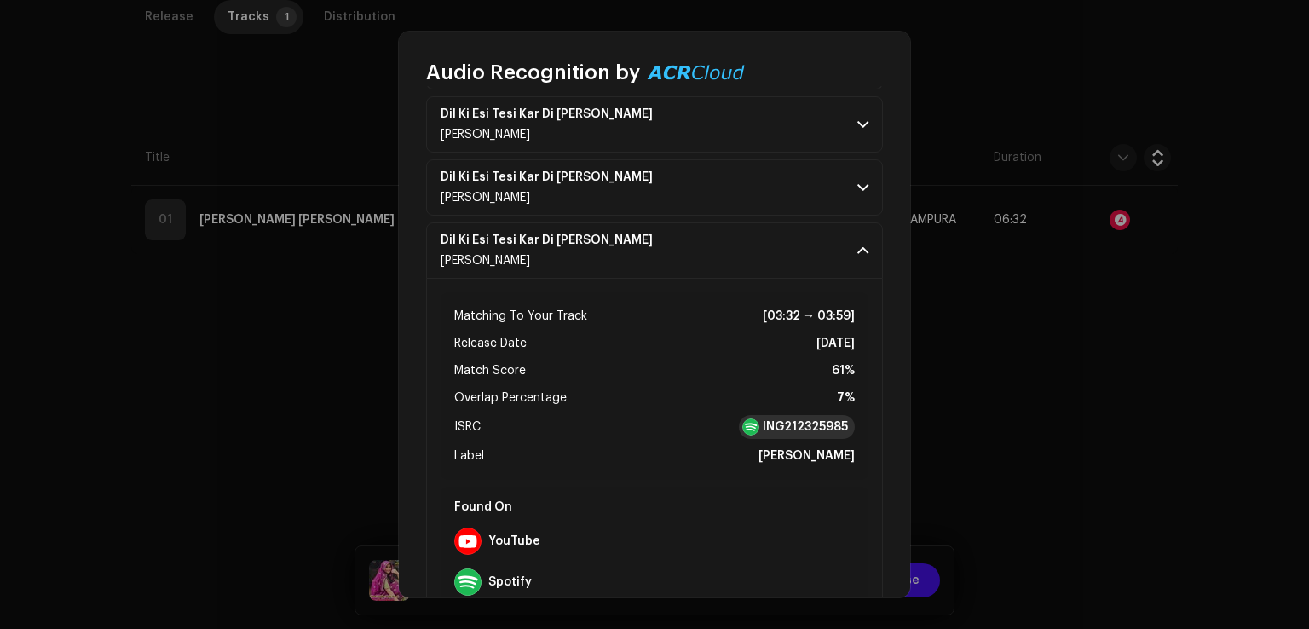
click at [786, 419] on strong "ING212325985" at bounding box center [805, 426] width 85 height 17
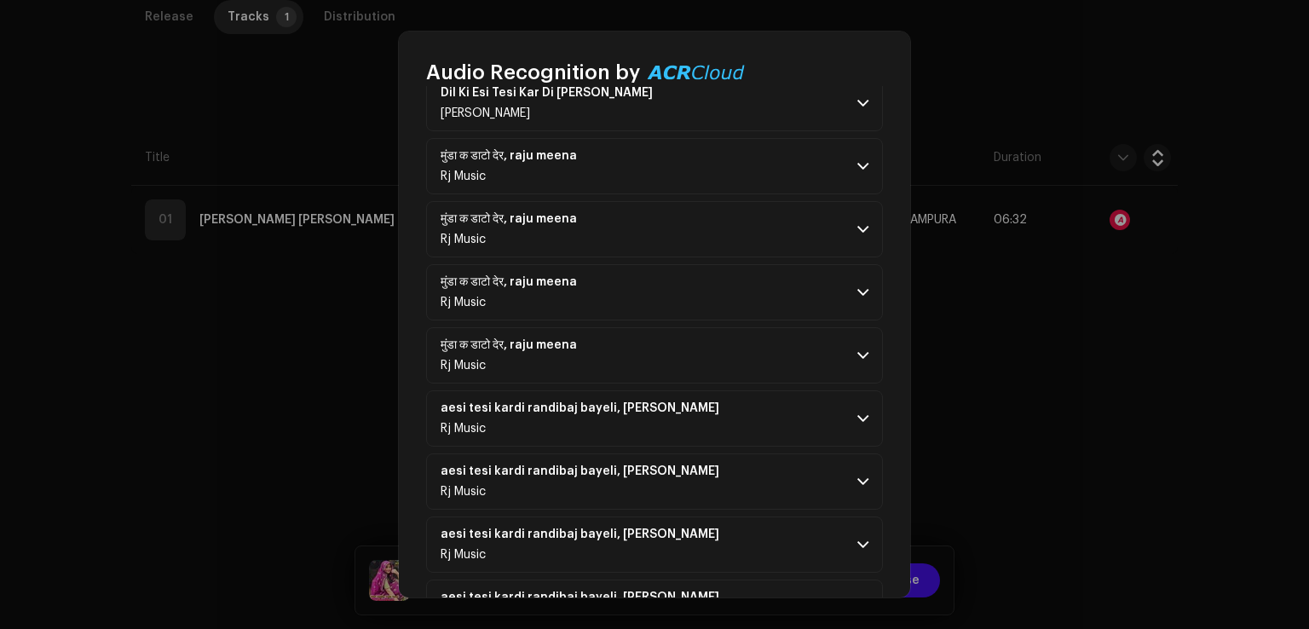
click at [716, 345] on p-accordion-header "मुंडा क डाटो देर, raju meena Rj Music" at bounding box center [654, 355] width 457 height 56
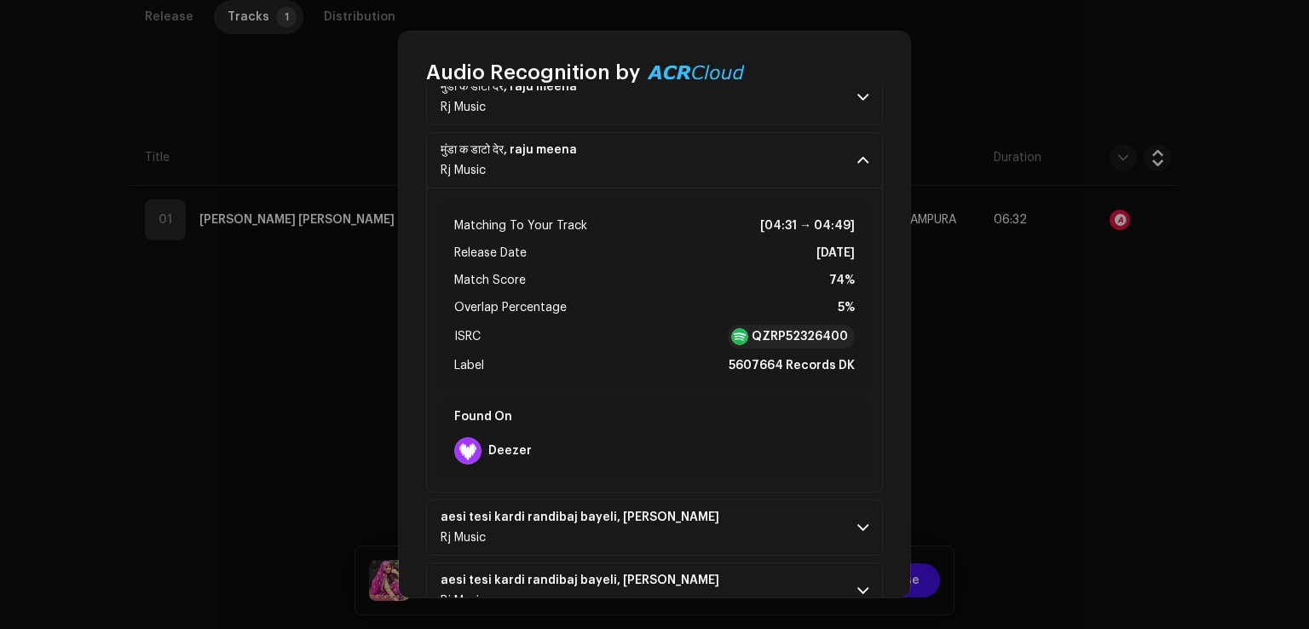
scroll to position [3408, 0]
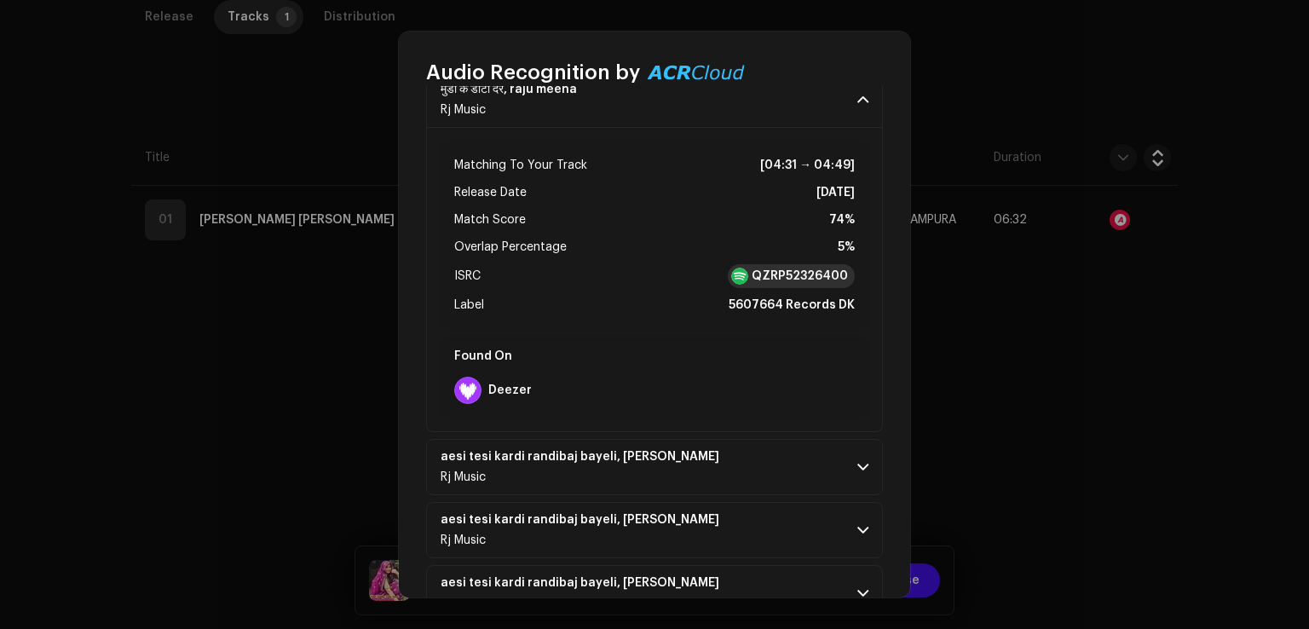
click at [769, 268] on strong "QZRP52326400" at bounding box center [799, 276] width 96 height 17
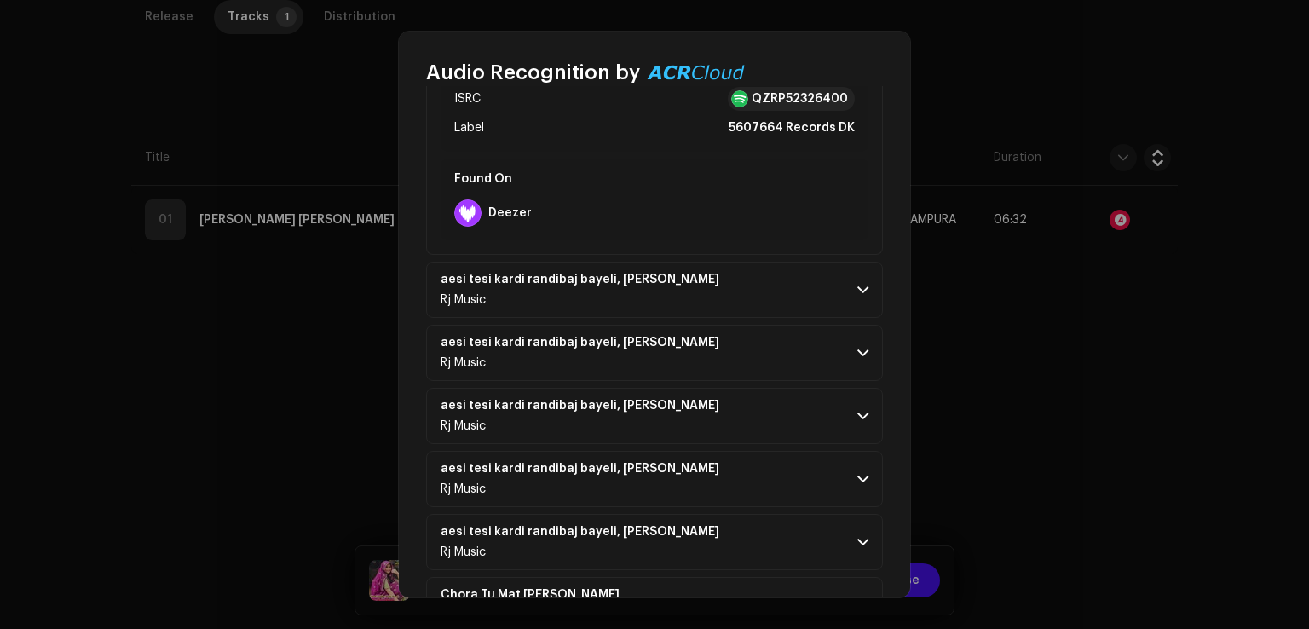
scroll to position [4090, 0]
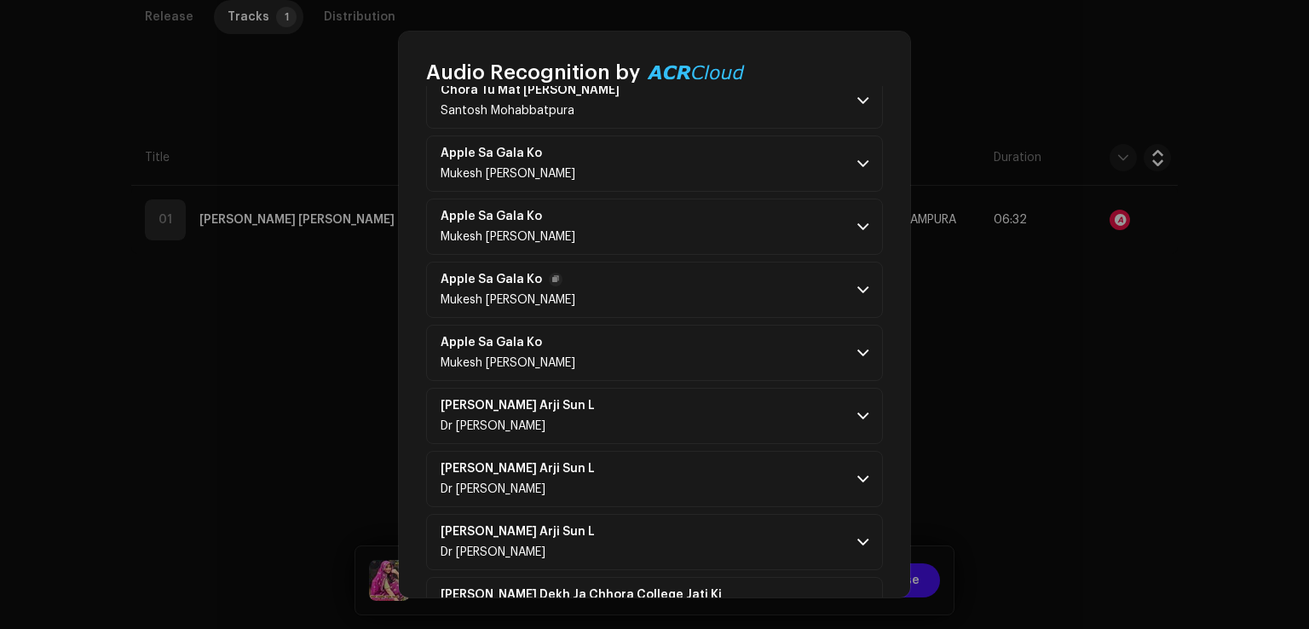
click at [719, 291] on p-accordion-header "Apple Sa Gala Ko Mukesh Neta" at bounding box center [654, 290] width 457 height 56
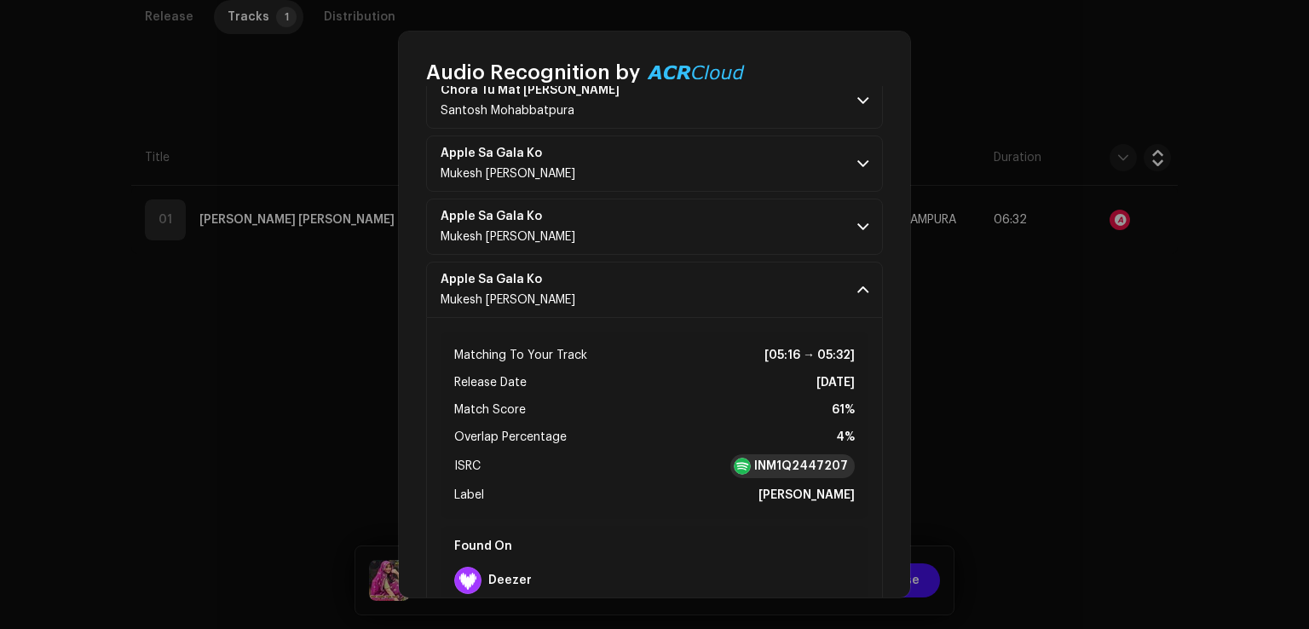
click at [802, 458] on strong "INM1Q2447207" at bounding box center [801, 466] width 94 height 17
click at [895, 326] on div "Remix/Sample 88 All results require review/listening to avoid infringement. Rem…" at bounding box center [654, 341] width 511 height 511
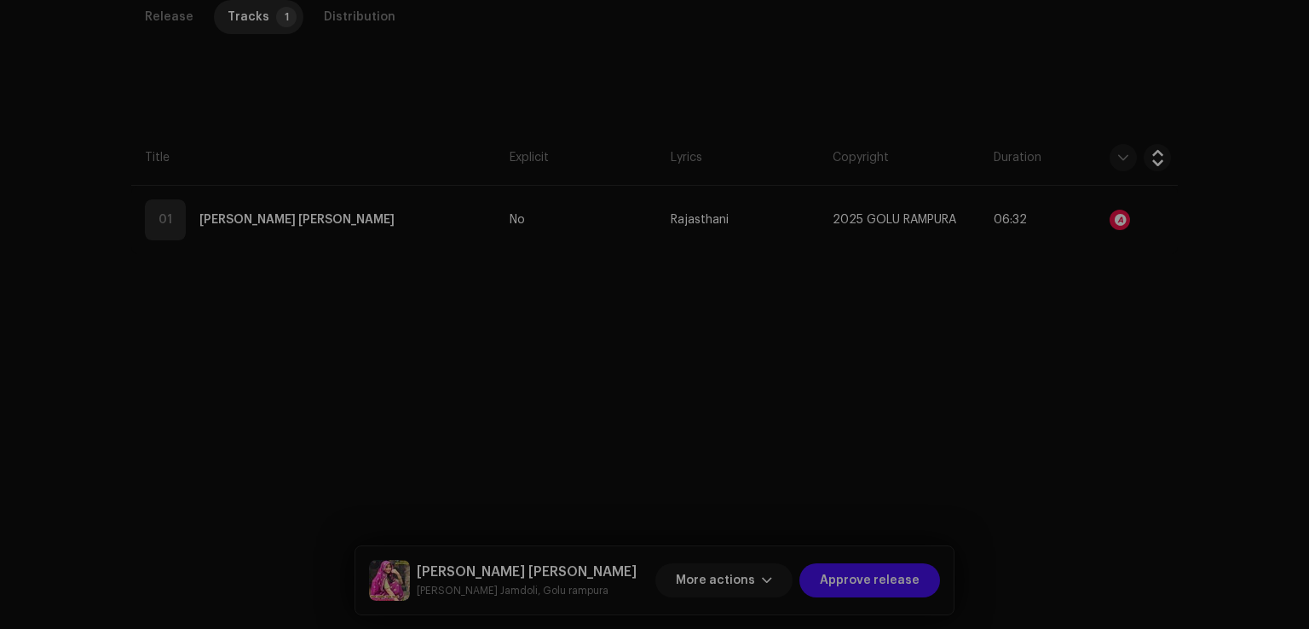
click at [977, 303] on div "Audio Recognition by Remix/Sample 88 All results require review/listening to av…" at bounding box center [654, 314] width 1309 height 629
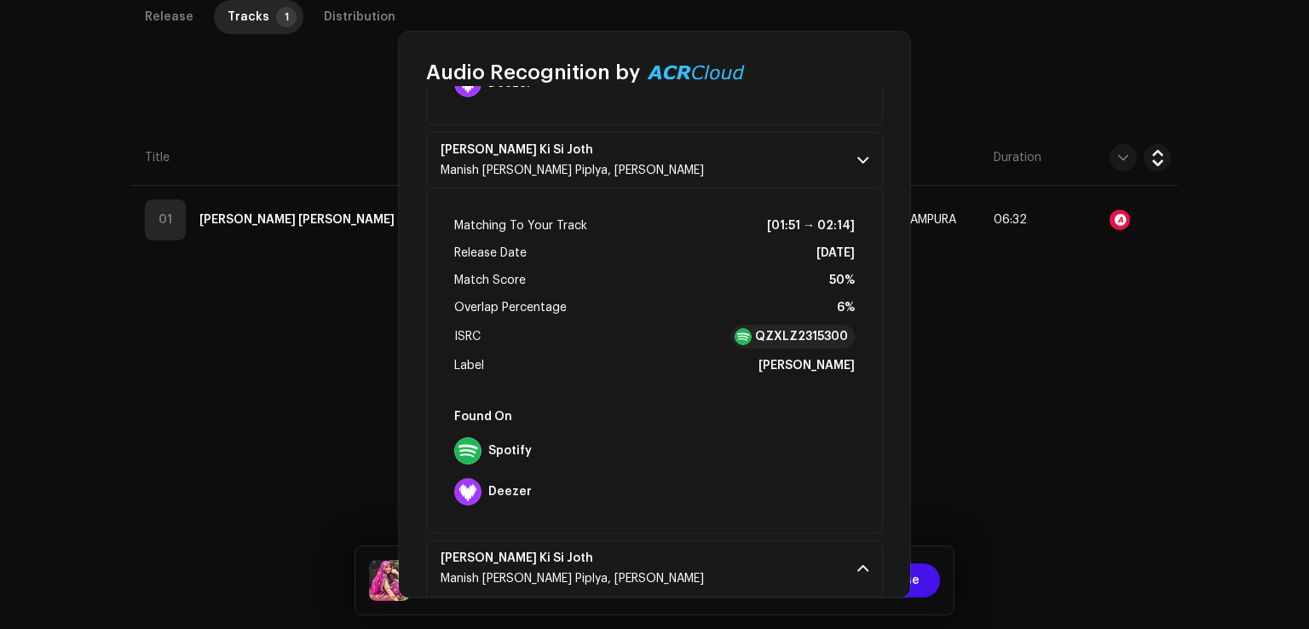
scroll to position [0, 0]
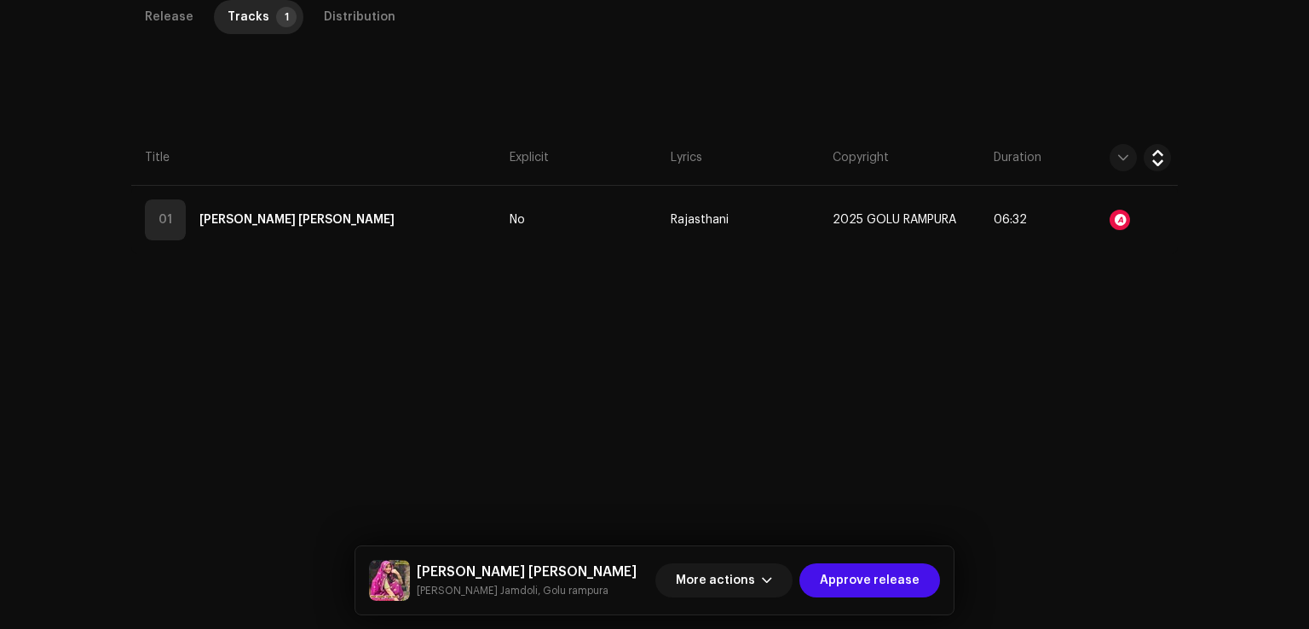
click at [964, 417] on div "Release Tracks 1 Distribution Compilation Is it a compilation? * No Yes Metadat…" at bounding box center [654, 273] width 1101 height 547
click at [730, 573] on span "More actions" at bounding box center [715, 580] width 79 height 34
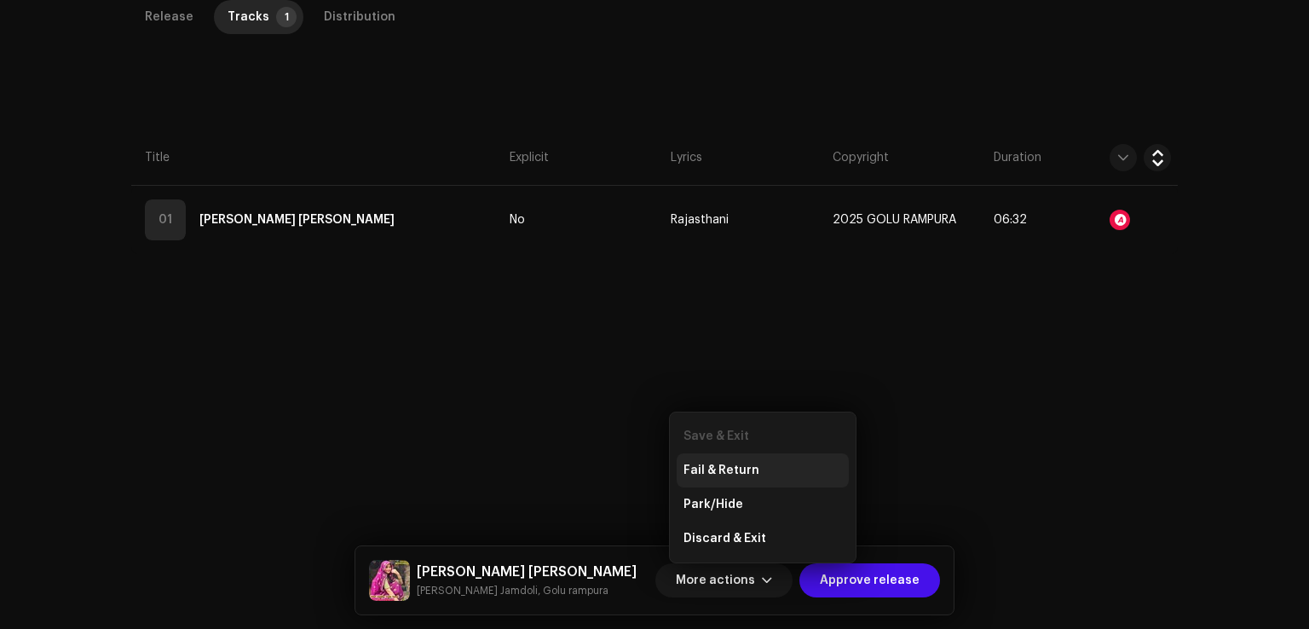
click at [726, 461] on div "Fail & Return" at bounding box center [762, 470] width 172 height 34
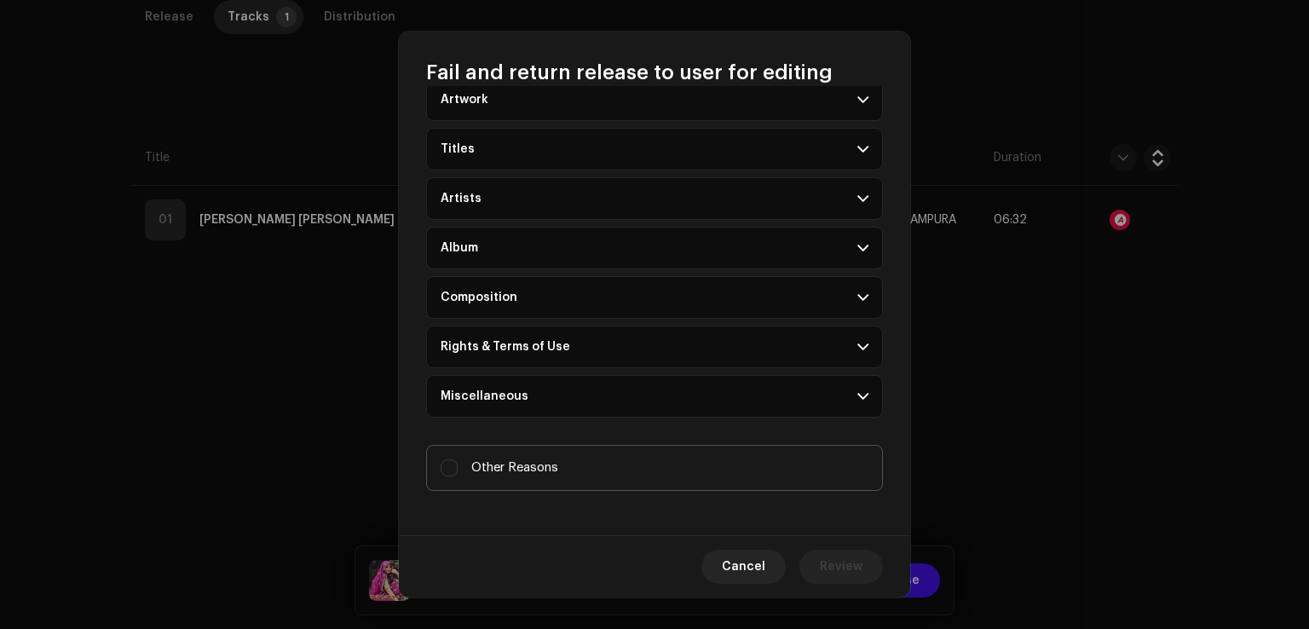
click at [533, 462] on span "Other Reasons" at bounding box center [514, 467] width 87 height 19
click at [458, 462] on input "Other Reasons" at bounding box center [448, 467] width 17 height 17
checkbox input "true"
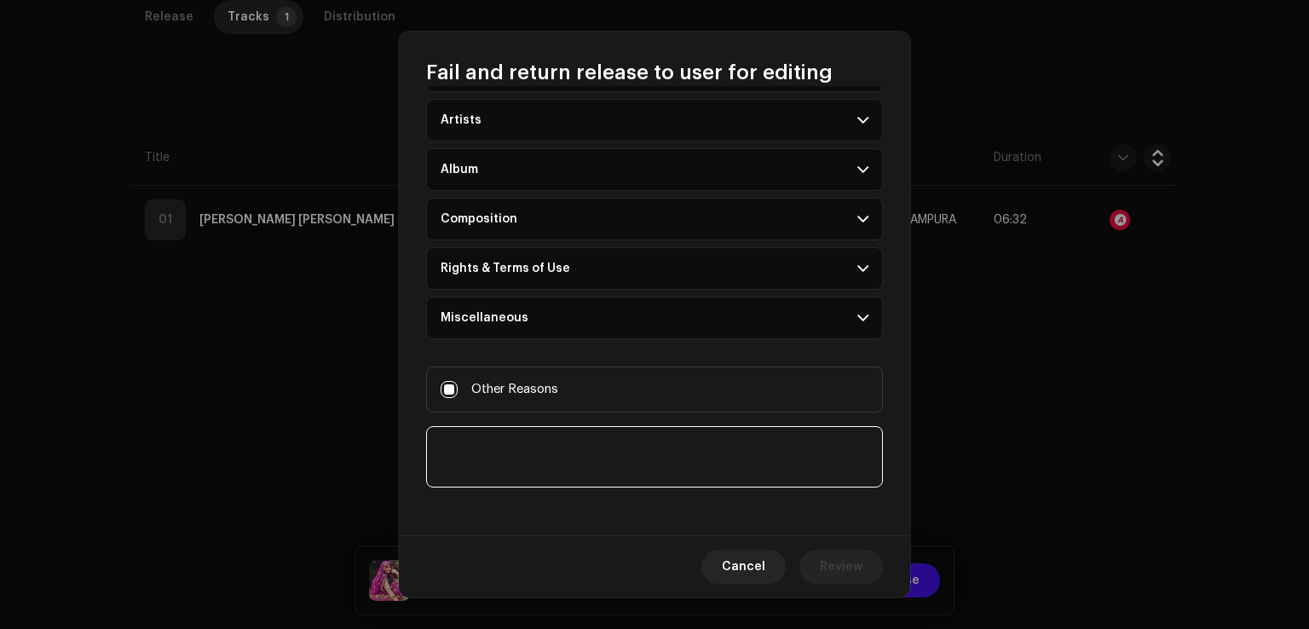
click at [562, 454] on textarea at bounding box center [654, 456] width 457 height 61
paste textarea "This track contains the matched audio segments from other track."
paste textarea "https://open.spotify.com/album/2sjFmFQqST39S3d9xAvX2r"
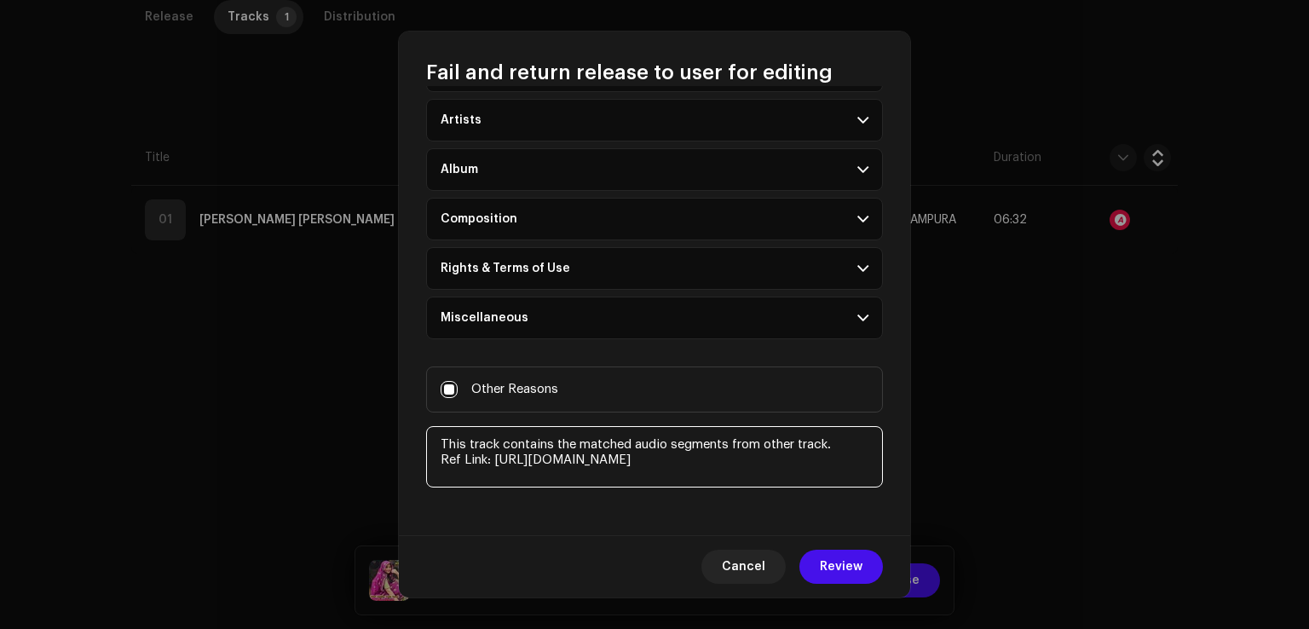
paste textarea "https://open.spotify.com/album/4ot0mq3JzDkRHq9PU5G2Mu"
type textarea "This track contains the matched audio segments from other track. Ref Link: http…"
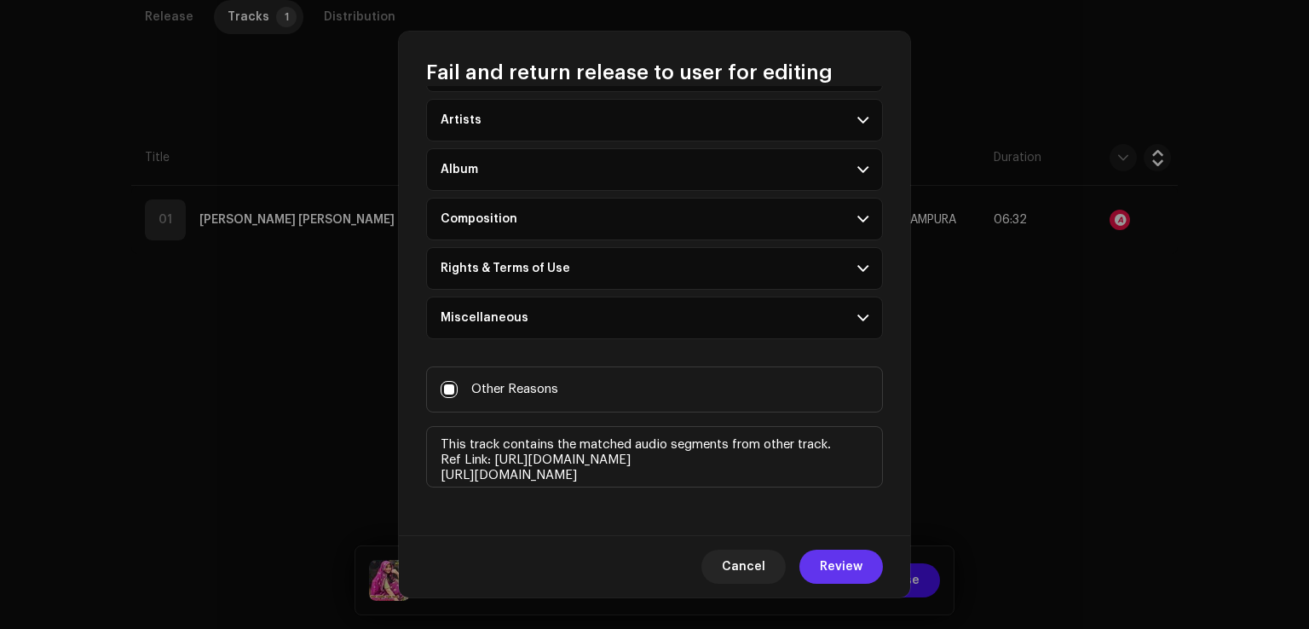
click at [848, 561] on span "Review" at bounding box center [841, 567] width 43 height 34
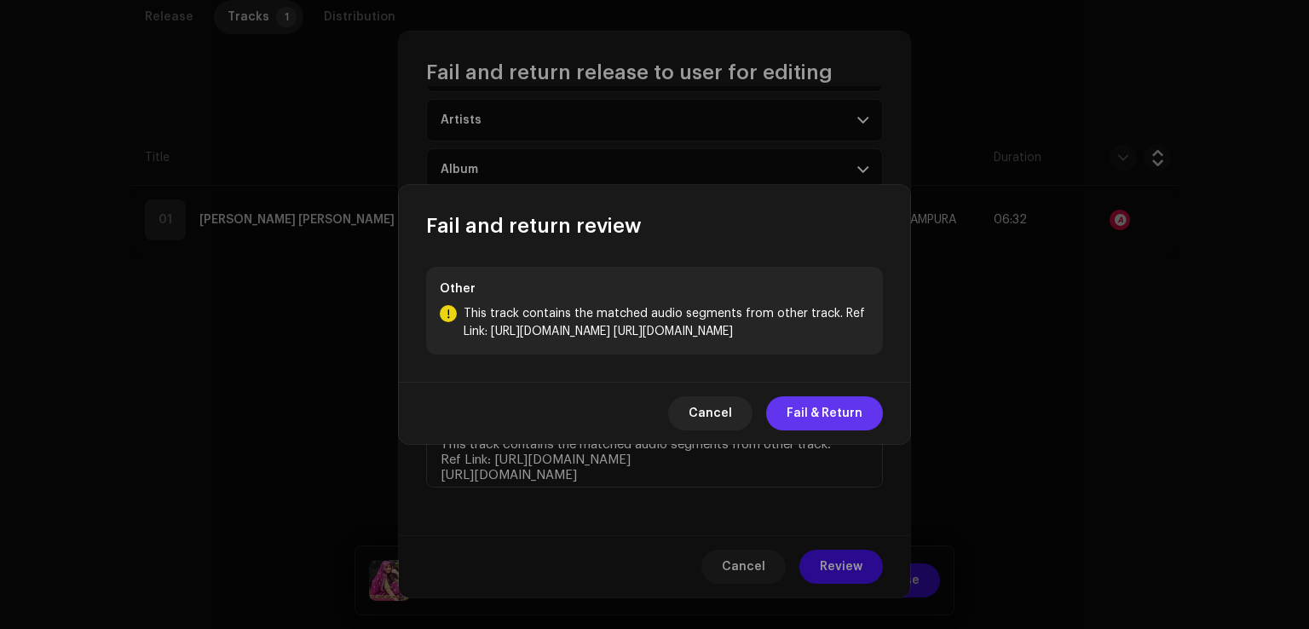
click at [839, 417] on span "Fail & Return" at bounding box center [824, 413] width 76 height 34
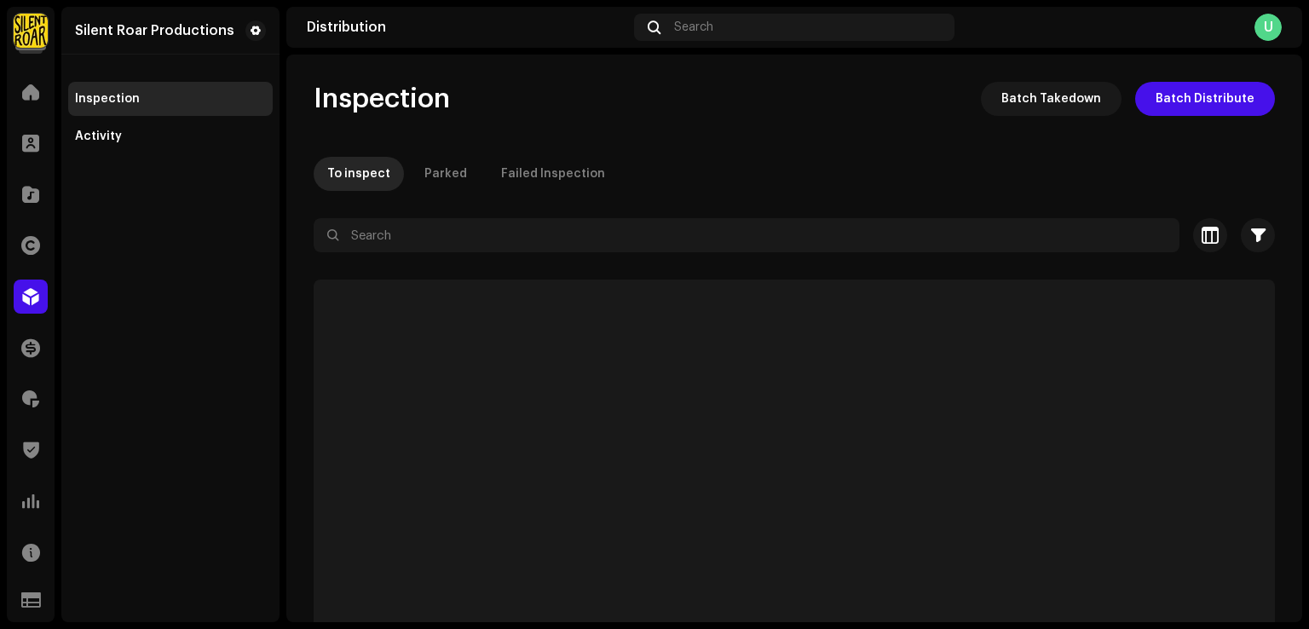
click at [228, 383] on div "Silent Roar Productions Inspection Activity" at bounding box center [170, 314] width 218 height 615
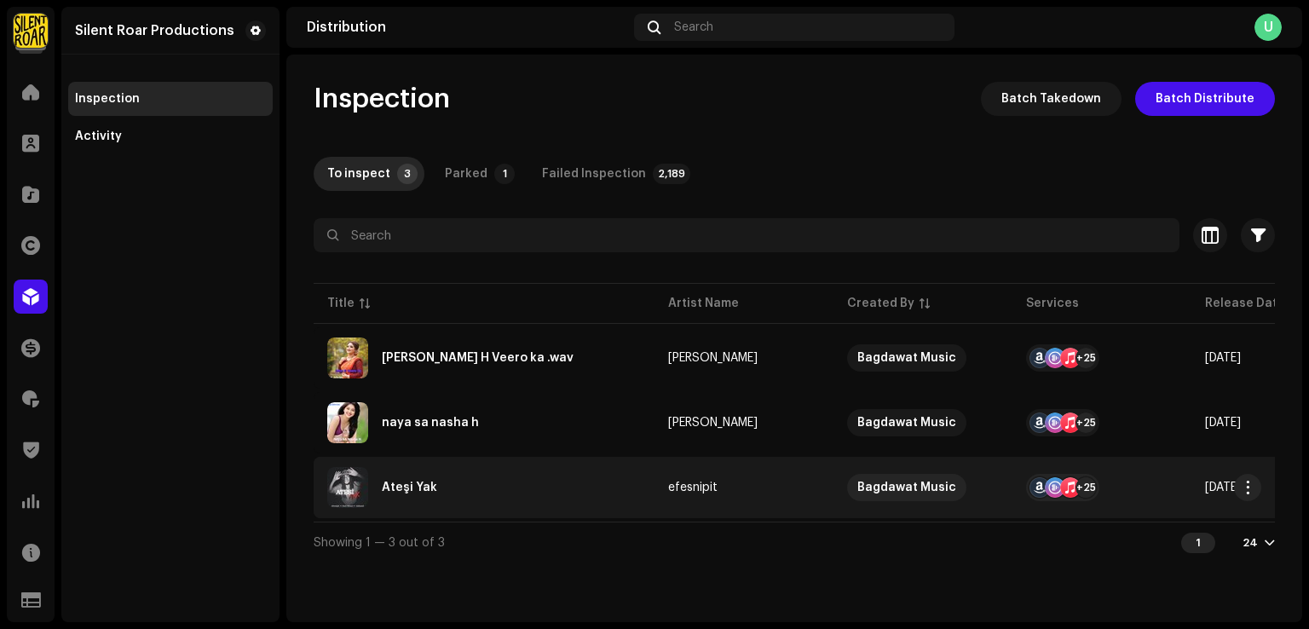
click at [528, 488] on div "Ateşi Yak" at bounding box center [484, 487] width 314 height 41
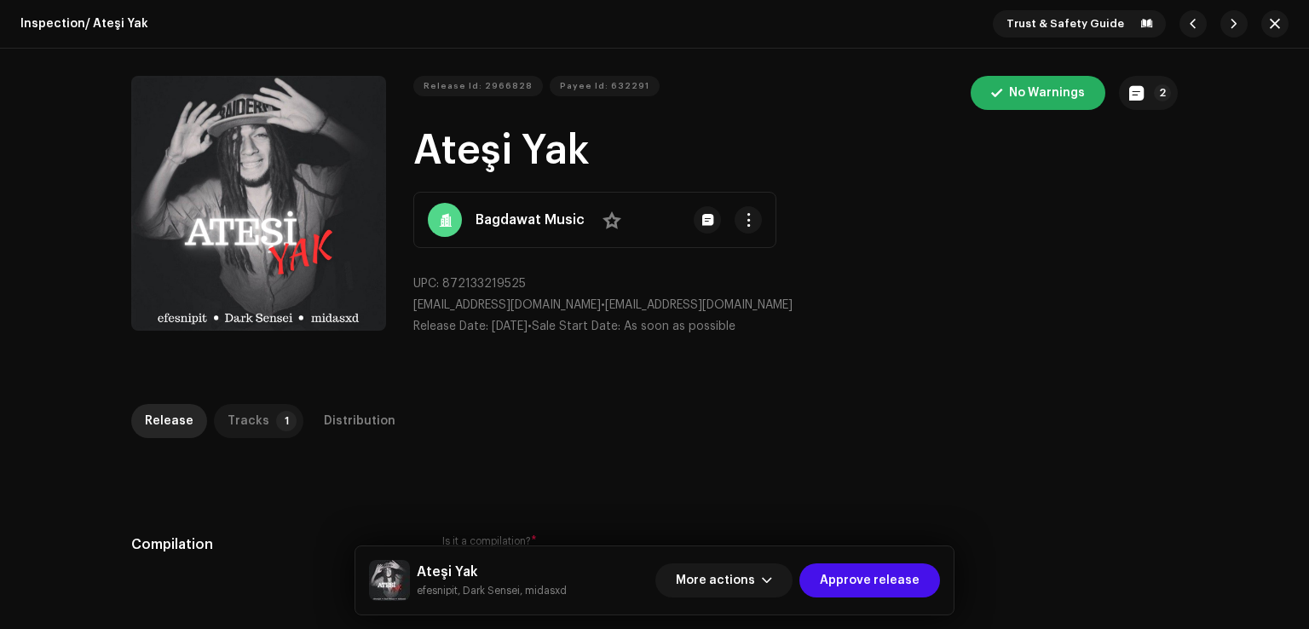
click at [245, 426] on div "Tracks" at bounding box center [248, 421] width 42 height 34
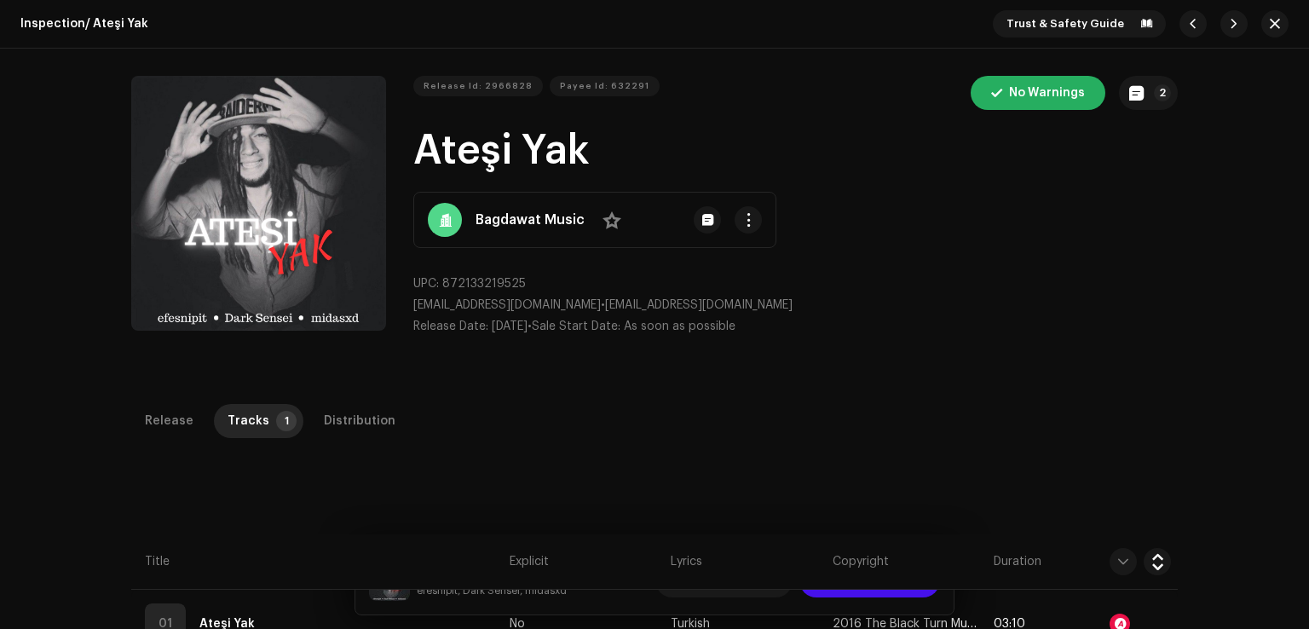
scroll to position [403, 0]
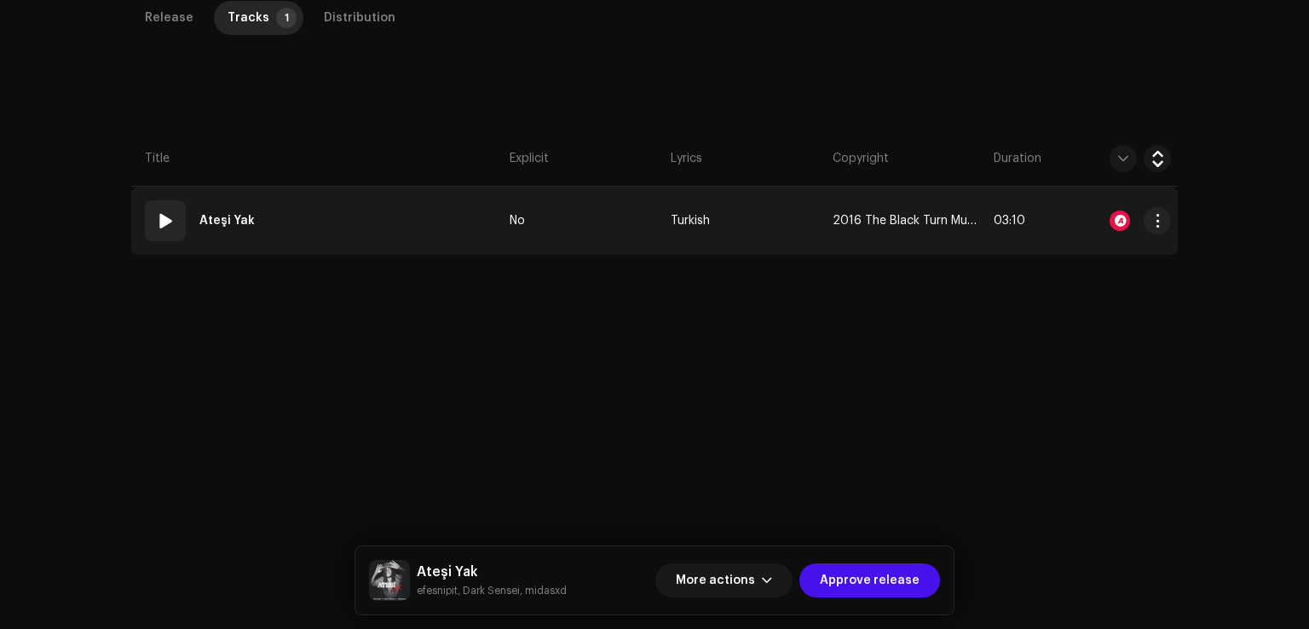
click at [450, 234] on td "01 Ateşi Yak" at bounding box center [316, 221] width 371 height 68
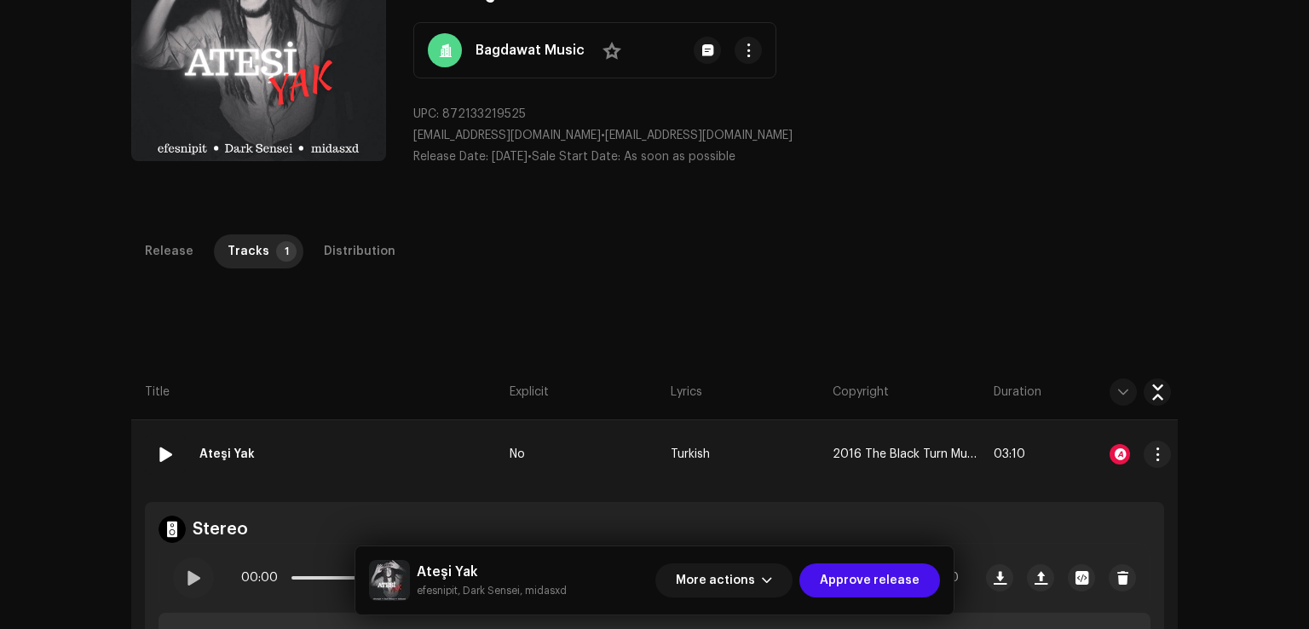
scroll to position [170, 0]
click at [1122, 451] on div at bounding box center [1119, 453] width 20 height 20
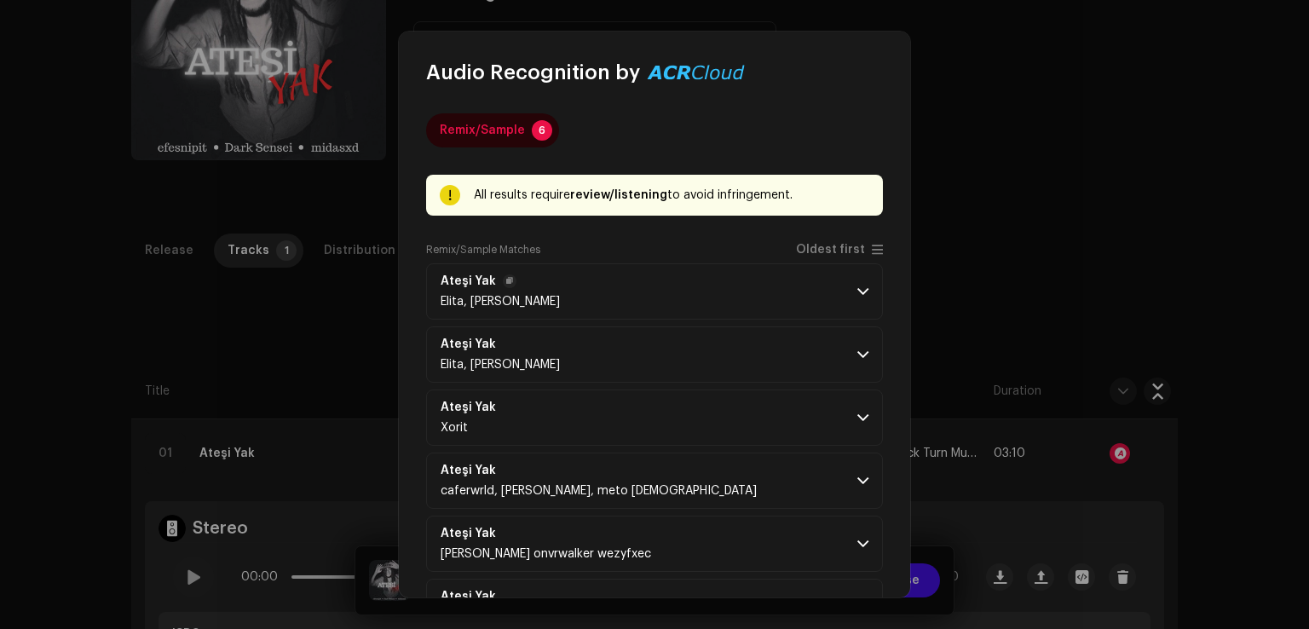
click at [648, 316] on p-accordion-header "Ateşi Yak Elita, Nufrain" at bounding box center [654, 291] width 457 height 56
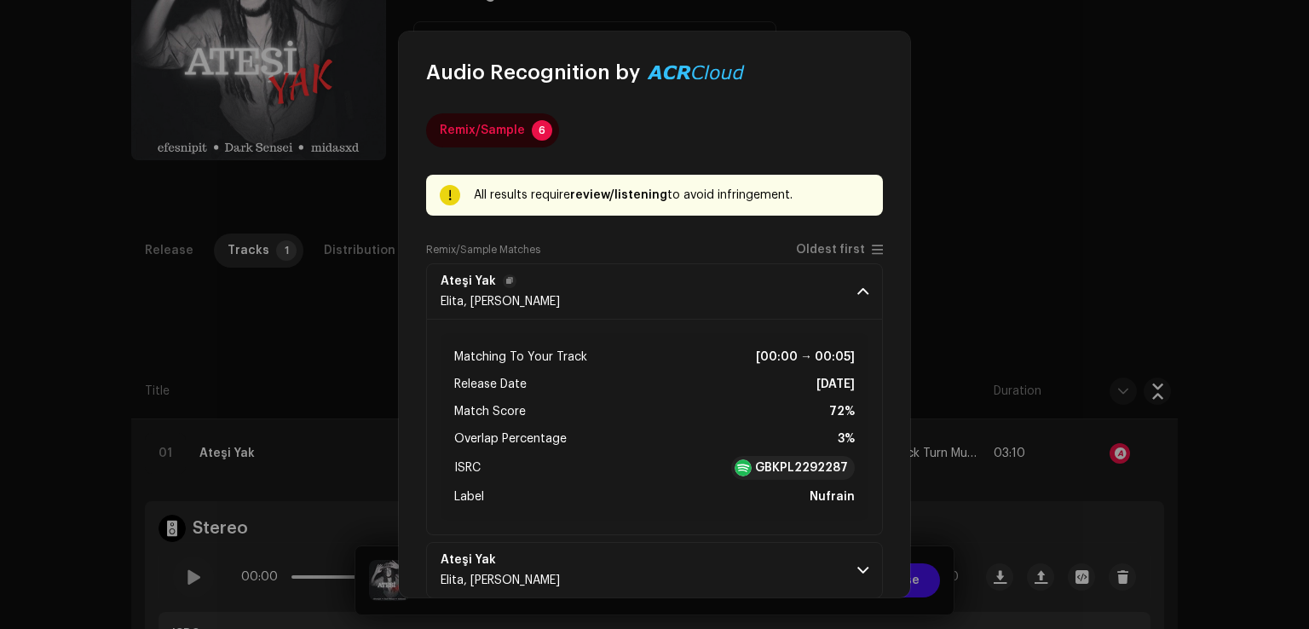
click at [658, 299] on p-accordion-header "Ateşi Yak Elita, Nufrain" at bounding box center [654, 291] width 457 height 56
click at [658, 301] on p-accordion-header "Ateşi Yak Elita, Nufrain" at bounding box center [654, 291] width 457 height 56
click at [763, 475] on div "GBKPL2292287" at bounding box center [793, 468] width 124 height 24
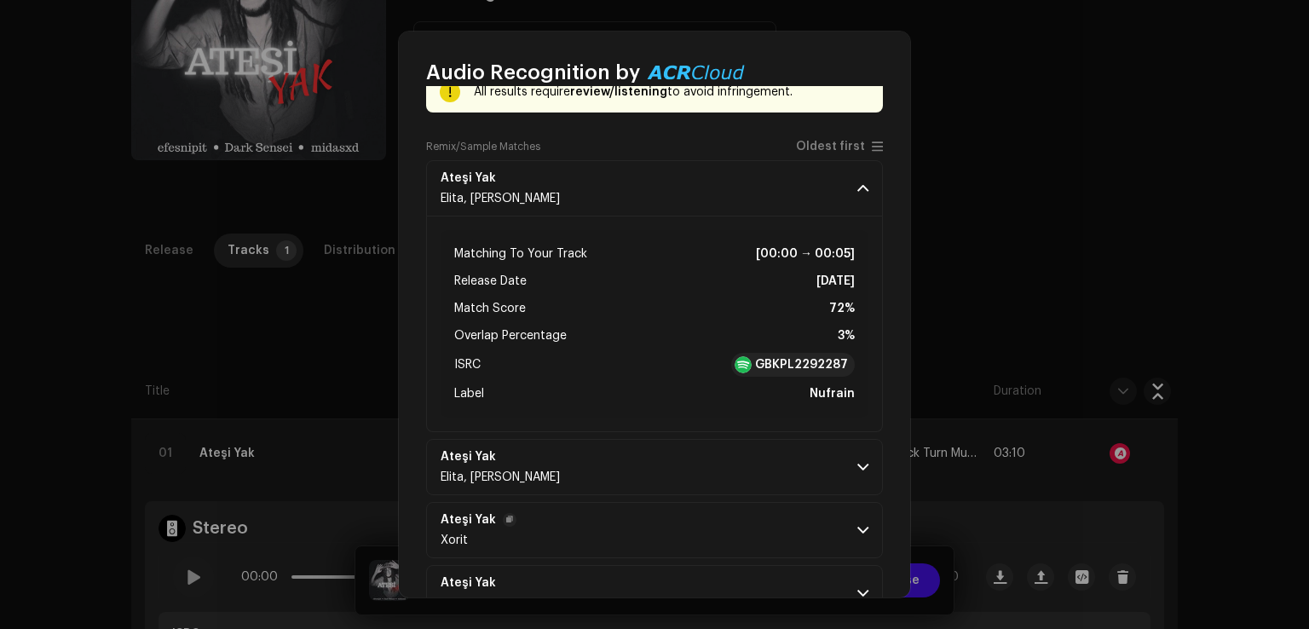
scroll to position [278, 0]
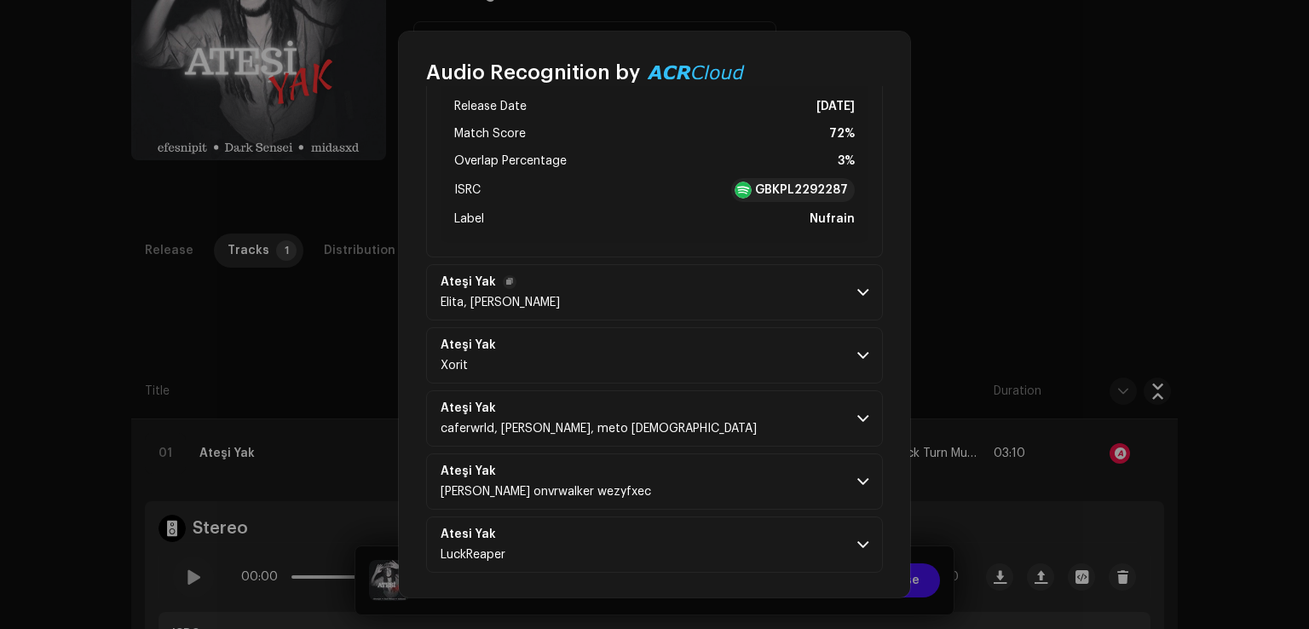
click at [696, 295] on p-accordion-header "Ateşi Yak Elita, Nufrain" at bounding box center [654, 292] width 457 height 56
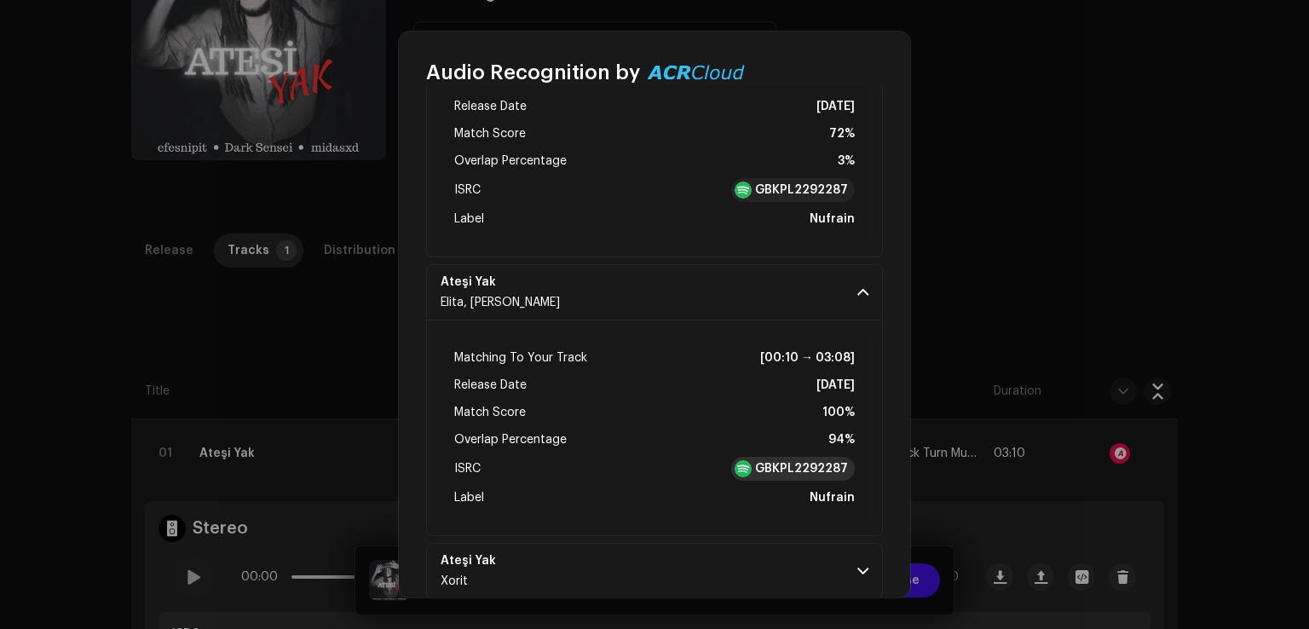
click at [782, 463] on strong "GBKPL2292287" at bounding box center [801, 468] width 93 height 17
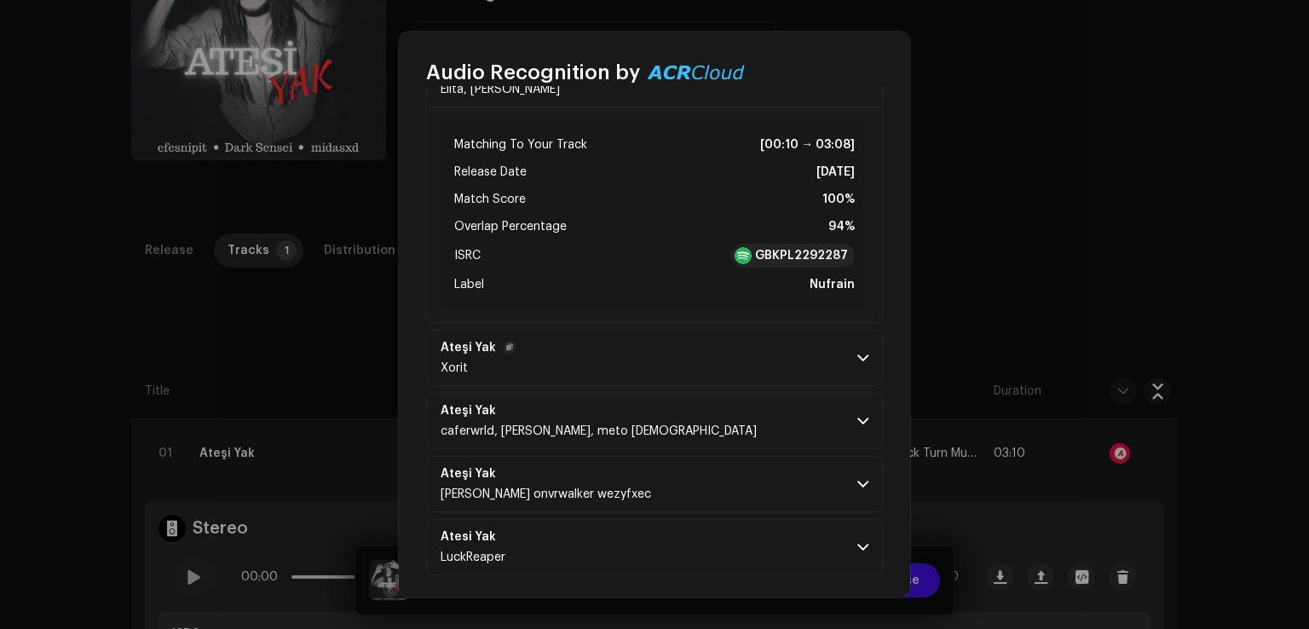
scroll to position [493, 0]
click at [711, 359] on p-accordion-header "Ateşi Yak Xorit" at bounding box center [654, 355] width 457 height 56
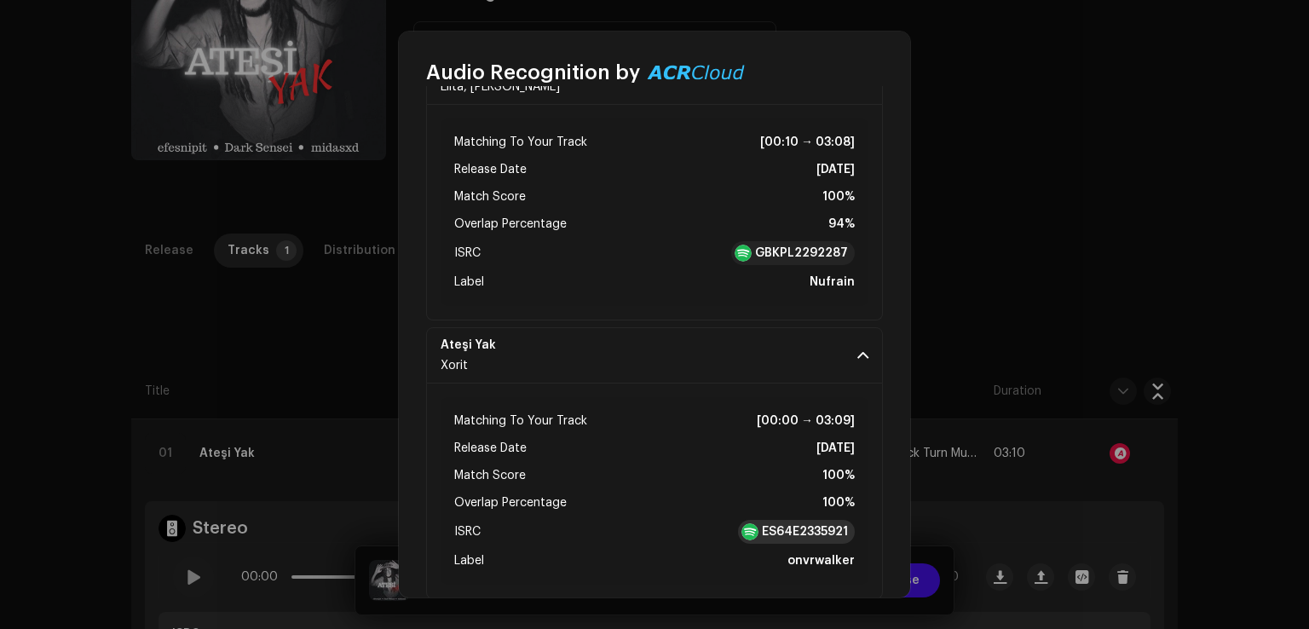
click at [809, 531] on strong "ES64E2335921" at bounding box center [805, 531] width 86 height 17
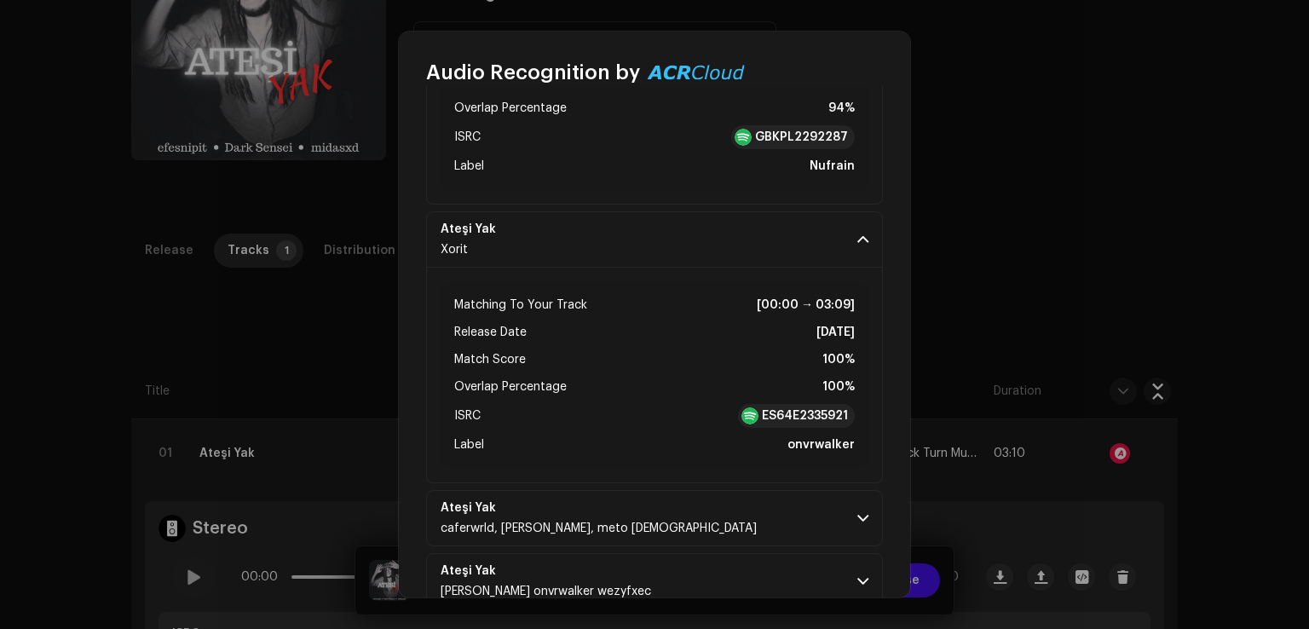
scroll to position [709, 0]
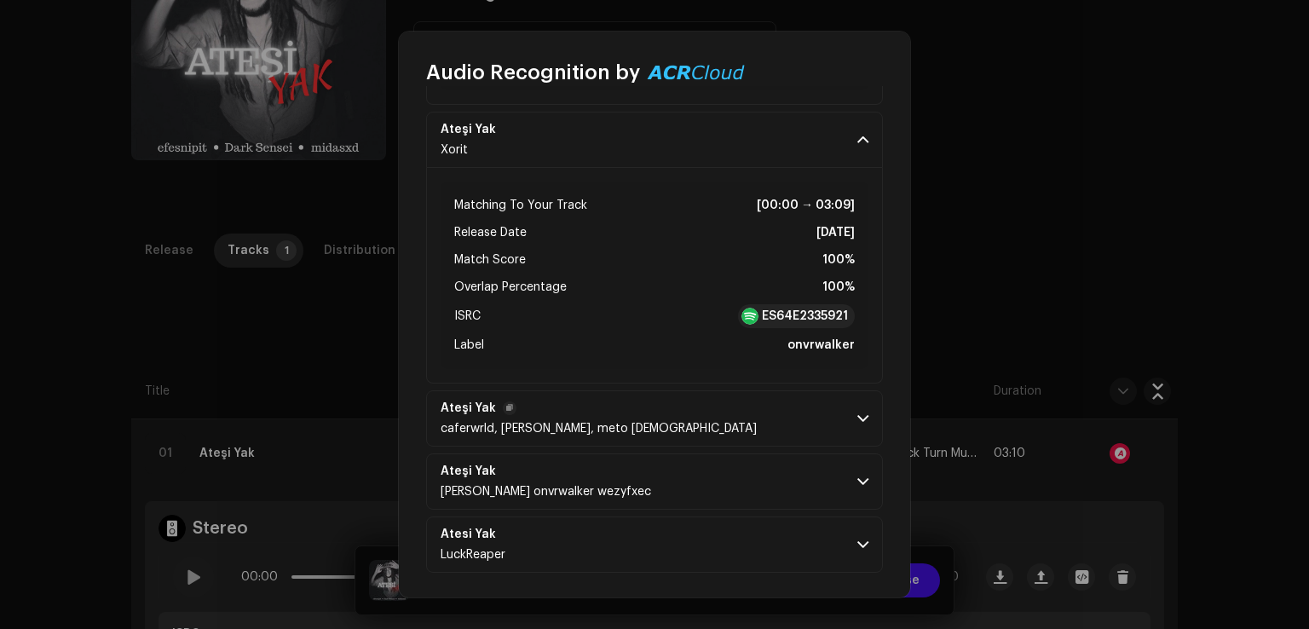
click at [663, 432] on p-accordion-header "Ateşi Yak caferwrld, Kateria, meto atesoglu" at bounding box center [654, 418] width 457 height 56
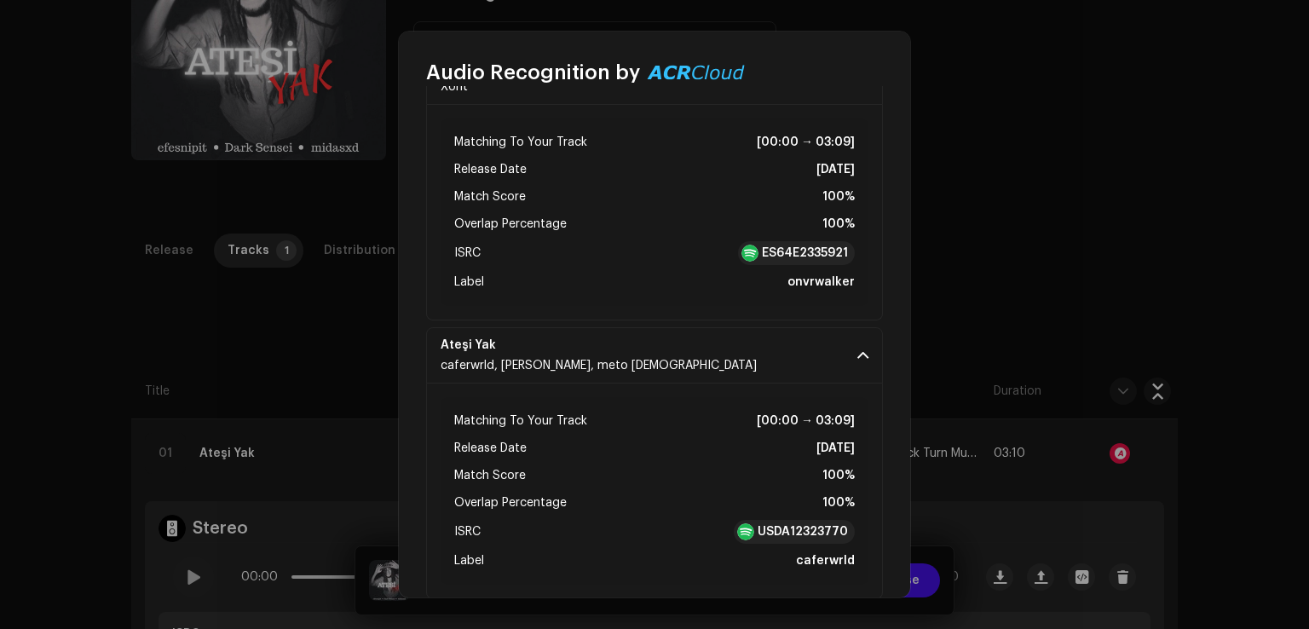
scroll to position [924, 0]
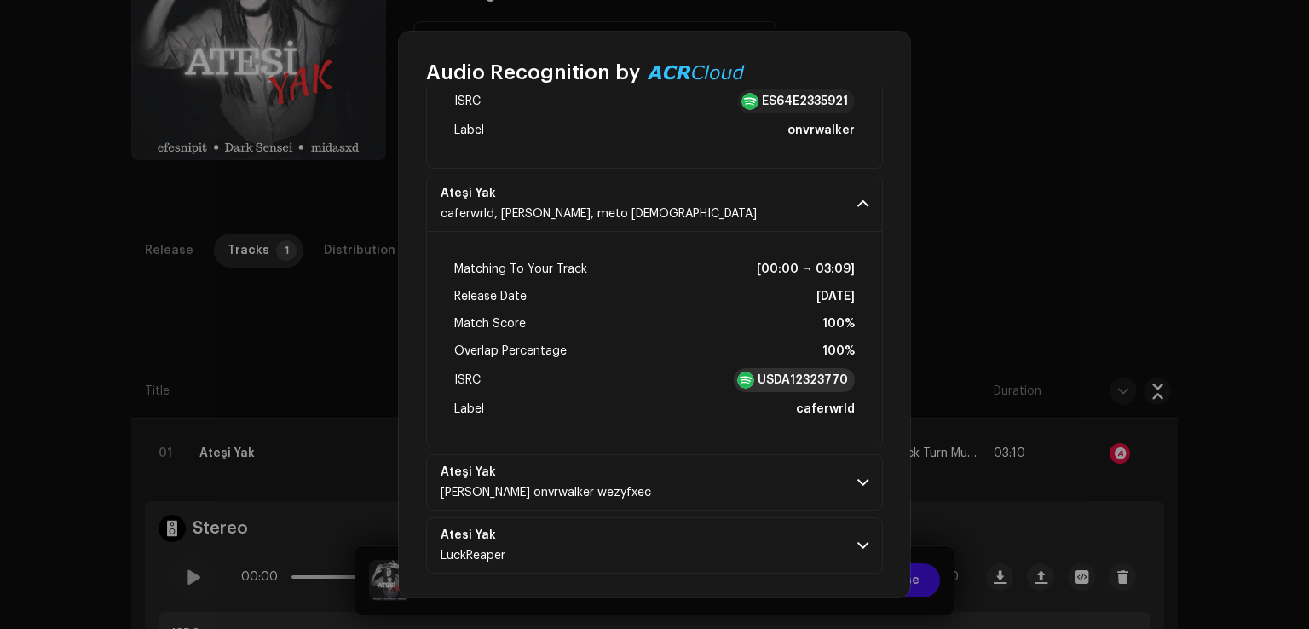
click at [767, 376] on strong "USDA12323770" at bounding box center [802, 379] width 90 height 17
click at [676, 499] on p-accordion-header "Ateşi Yak Kateria onvrwalker wezyfxec" at bounding box center [654, 482] width 457 height 56
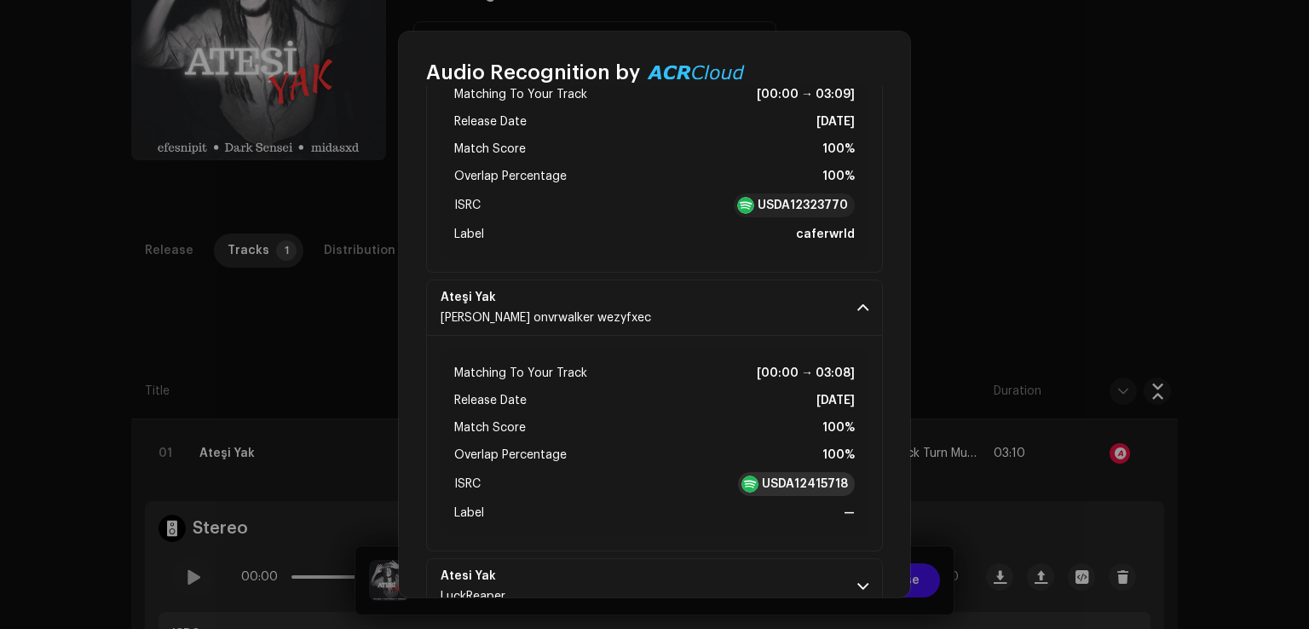
scroll to position [1139, 0]
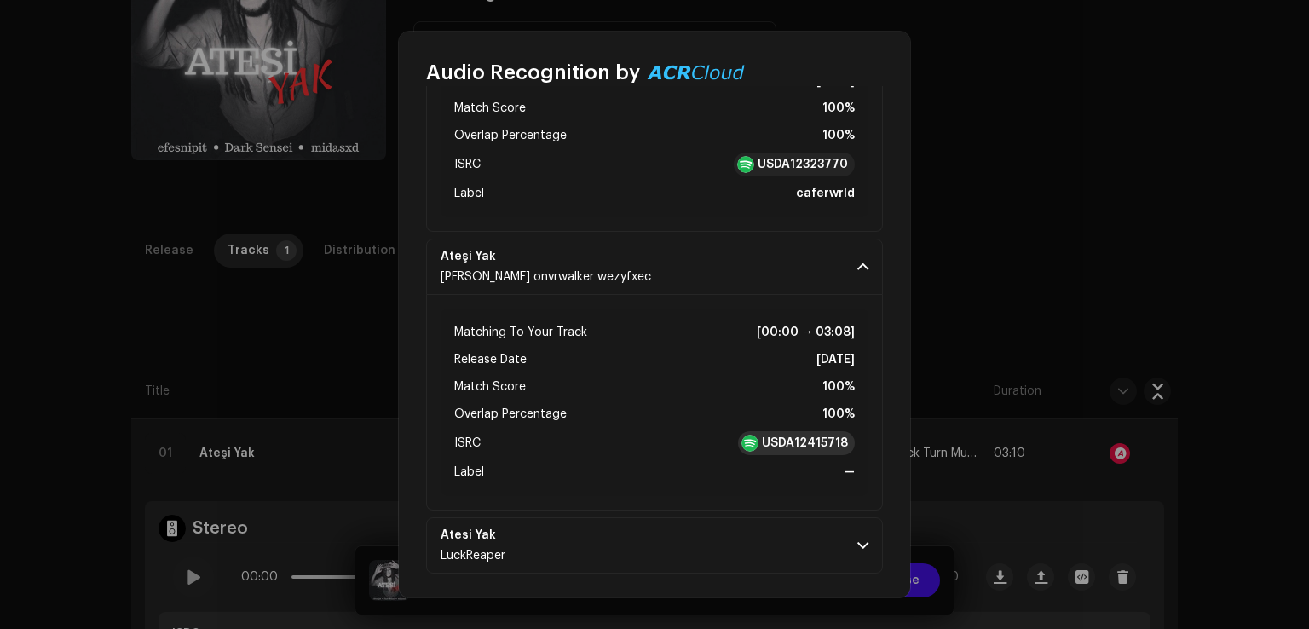
click at [777, 443] on strong "USDA12415718" at bounding box center [805, 443] width 86 height 17
click at [665, 538] on p-accordion-header "Atesi Yak LuckReaper" at bounding box center [654, 545] width 457 height 56
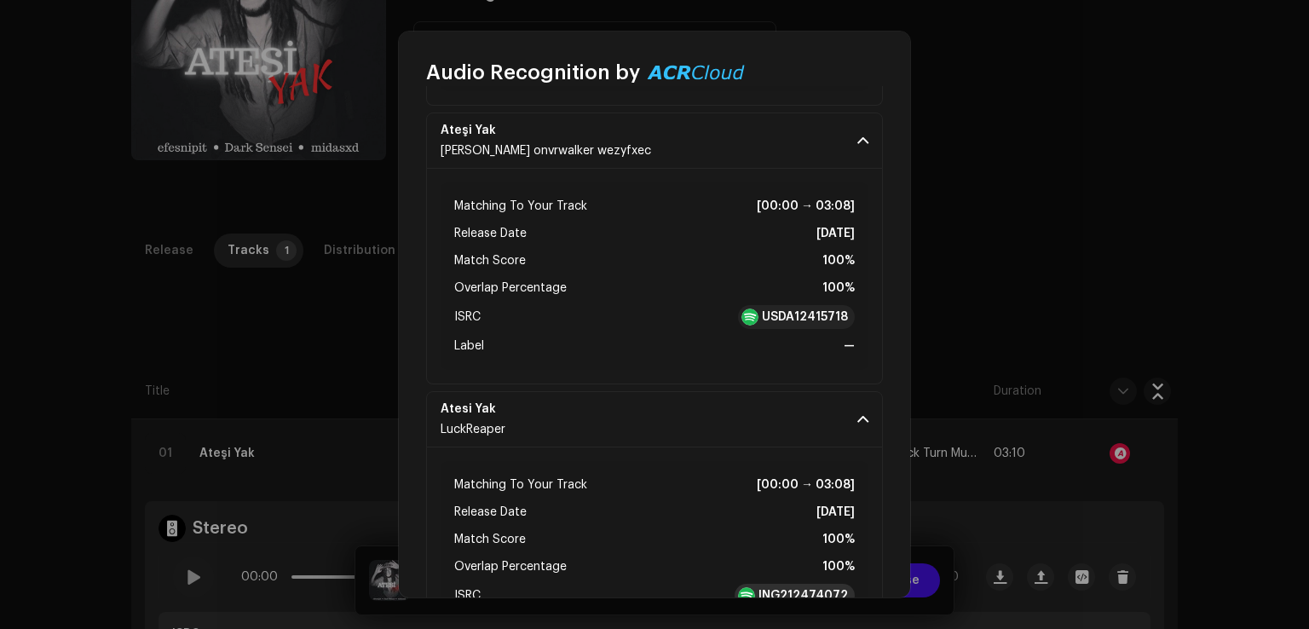
scroll to position [1355, 0]
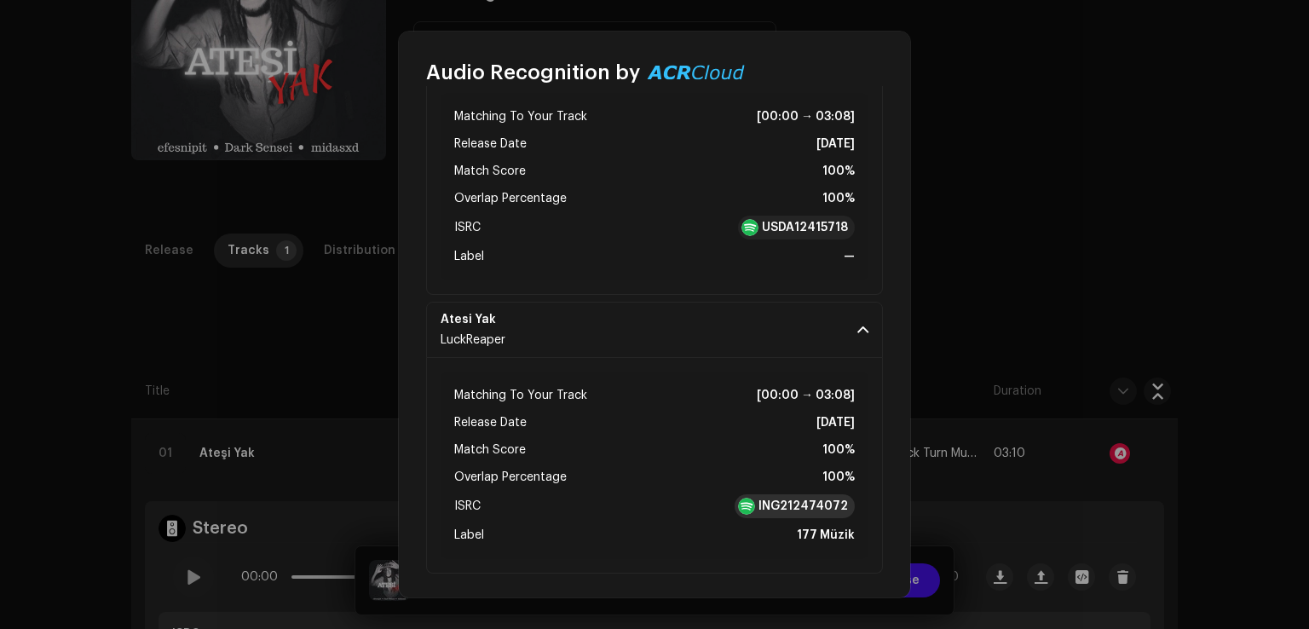
click at [795, 503] on strong "ING212474072" at bounding box center [802, 506] width 89 height 17
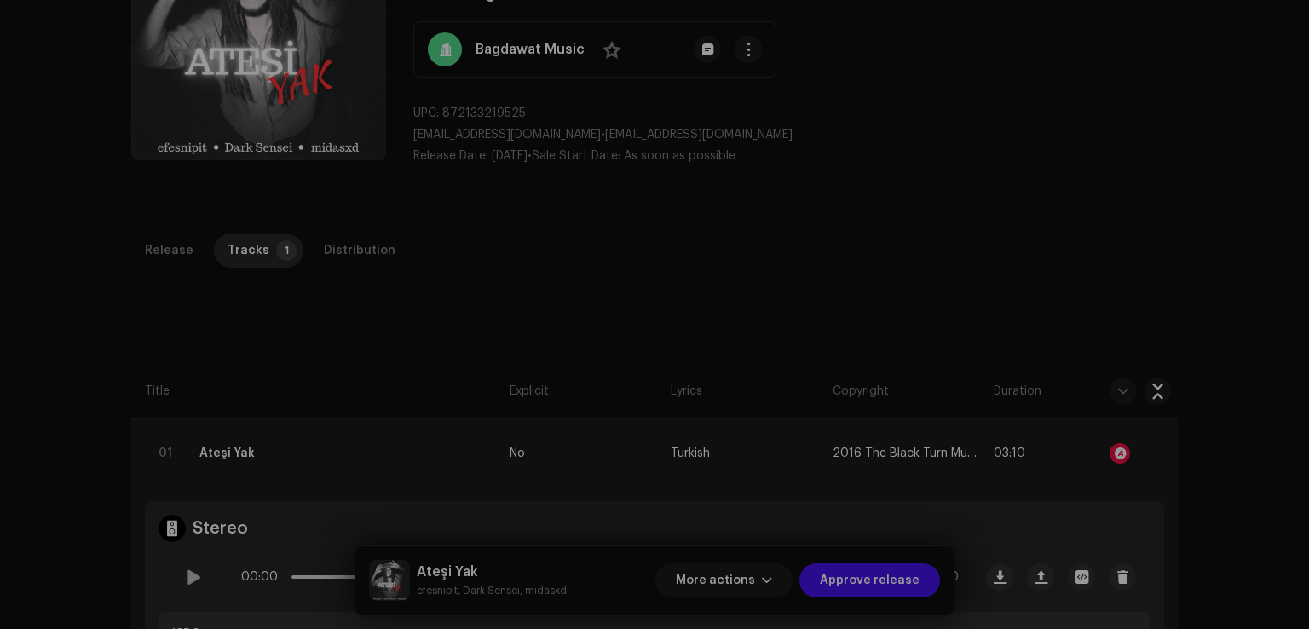
click at [1036, 284] on div "Audio Recognition by Remix/Sample 6 All results require review/listening to avo…" at bounding box center [654, 314] width 1309 height 629
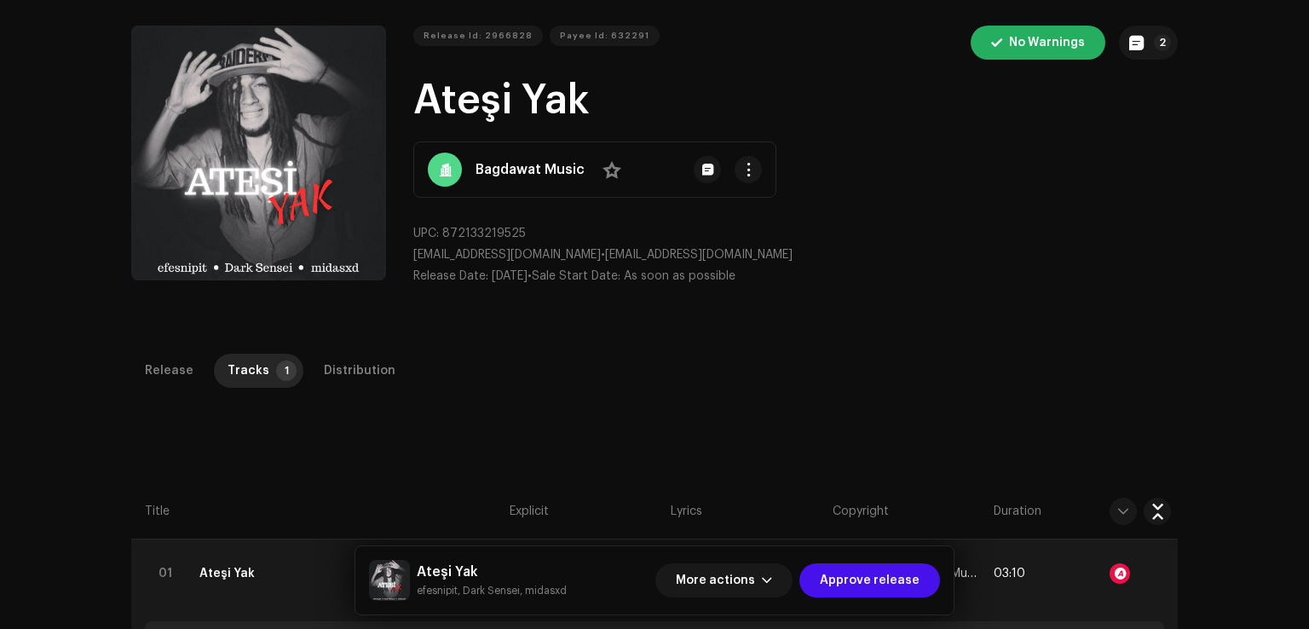
scroll to position [0, 0]
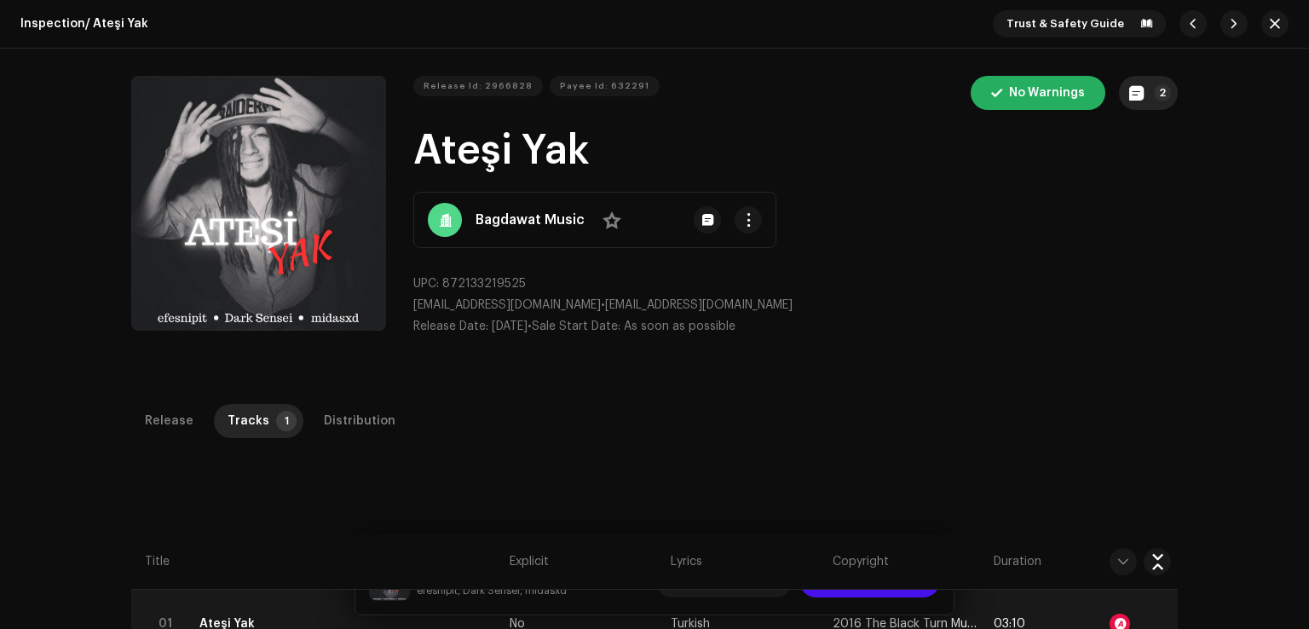
click at [1138, 101] on button "2" at bounding box center [1148, 93] width 59 height 34
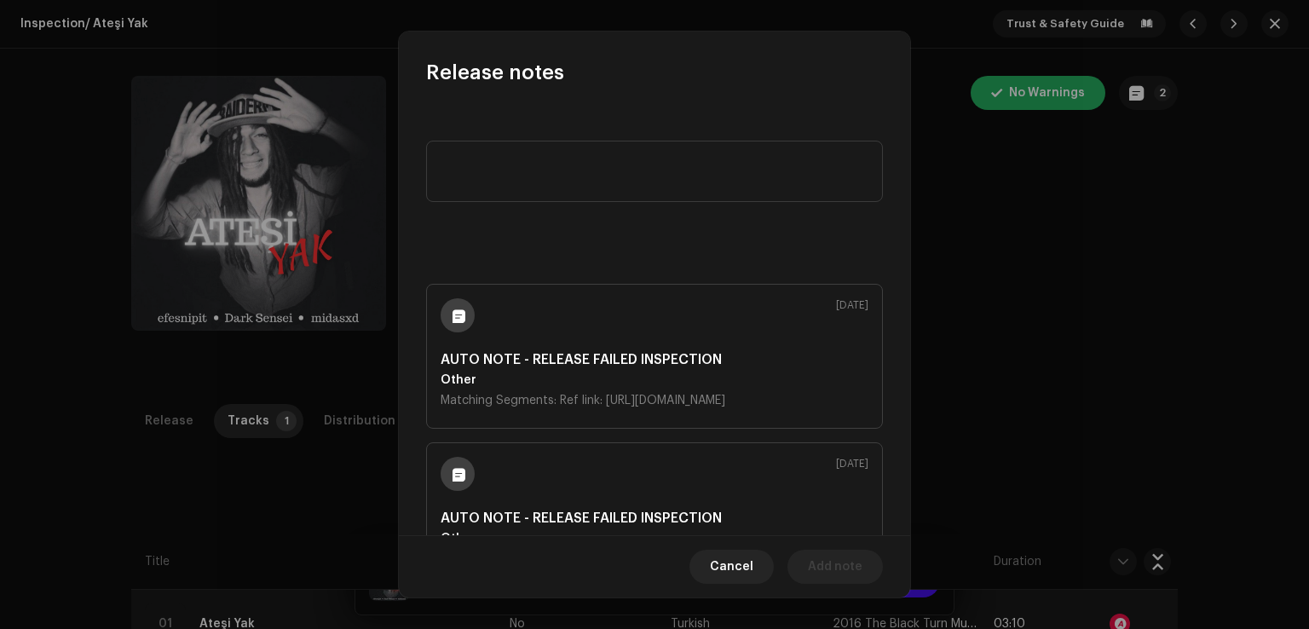
drag, startPoint x: 579, startPoint y: 437, endPoint x: 325, endPoint y: 397, distance: 257.0
click at [325, 397] on div "Release notes Aug 27, 2025 AUTO NOTE - RELEASE FAILED INSPECTION Other Matching…" at bounding box center [654, 314] width 1309 height 629
copy div "Matching Segments: Ref link: https://open.spotify.com/track/29AualewInE2suTKhym…"
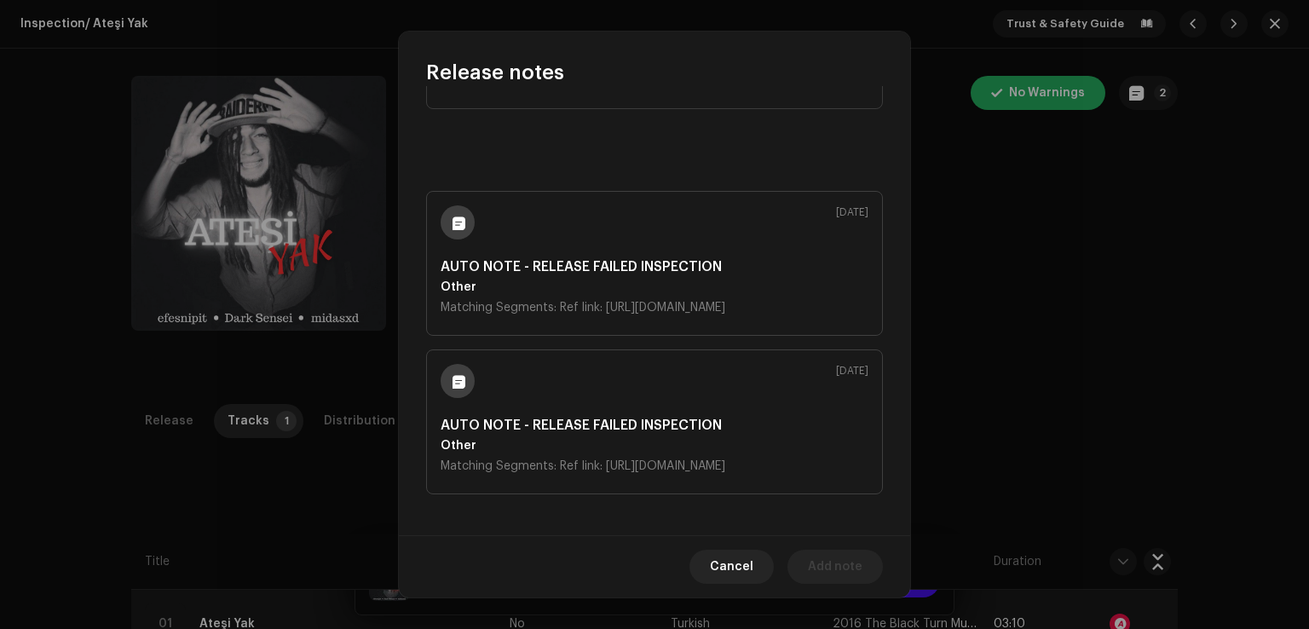
scroll to position [147, 0]
copy div "Matching Segments: Ref link: https://open.spotify.com/track/29AualewInE2suTKhym…"
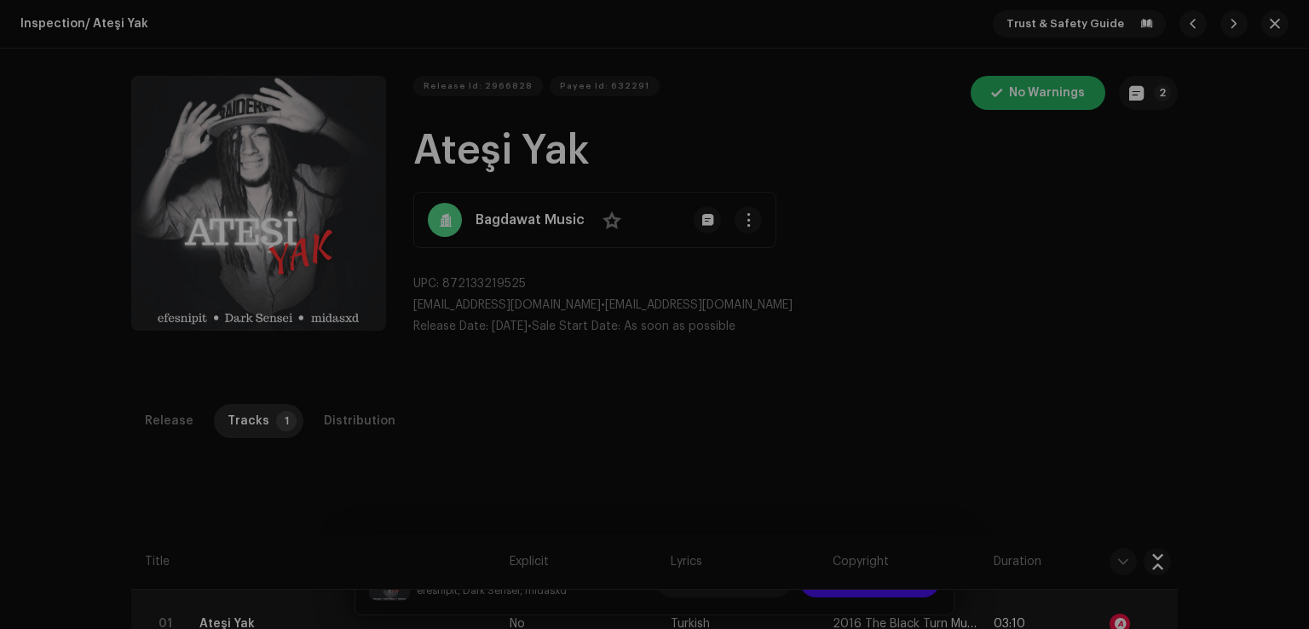
click at [1056, 362] on div "Release notes Aug 27, 2025 AUTO NOTE - RELEASE FAILED INSPECTION Other Matching…" at bounding box center [654, 314] width 1309 height 629
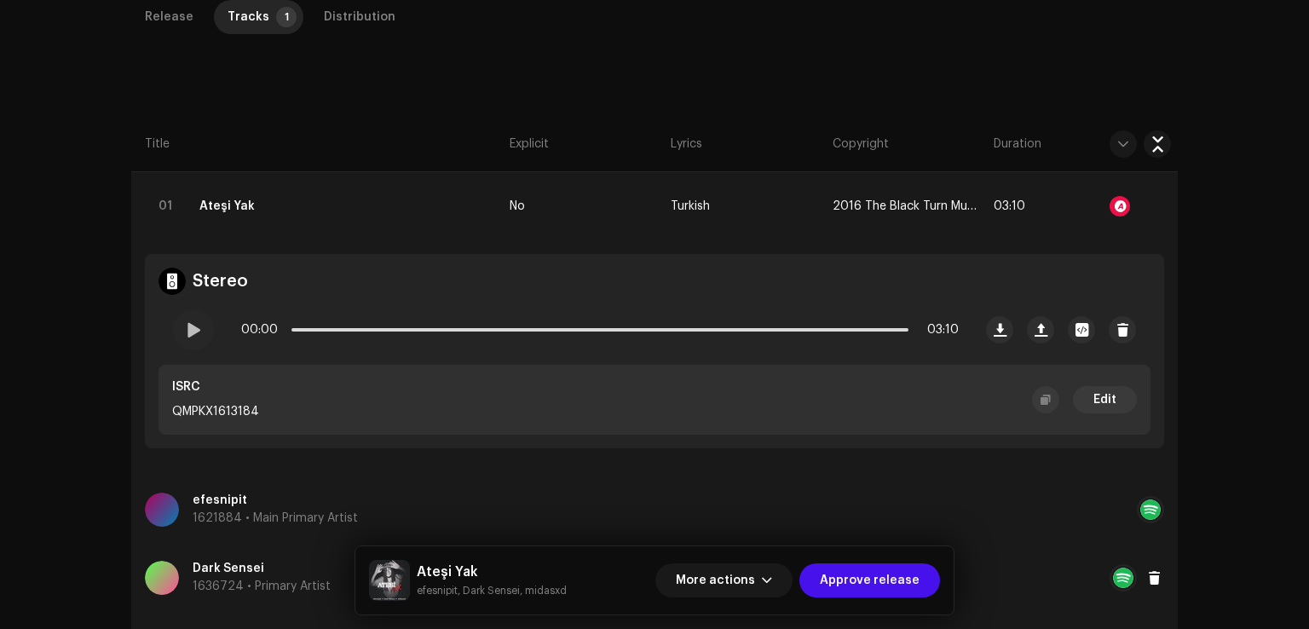
scroll to position [426, 0]
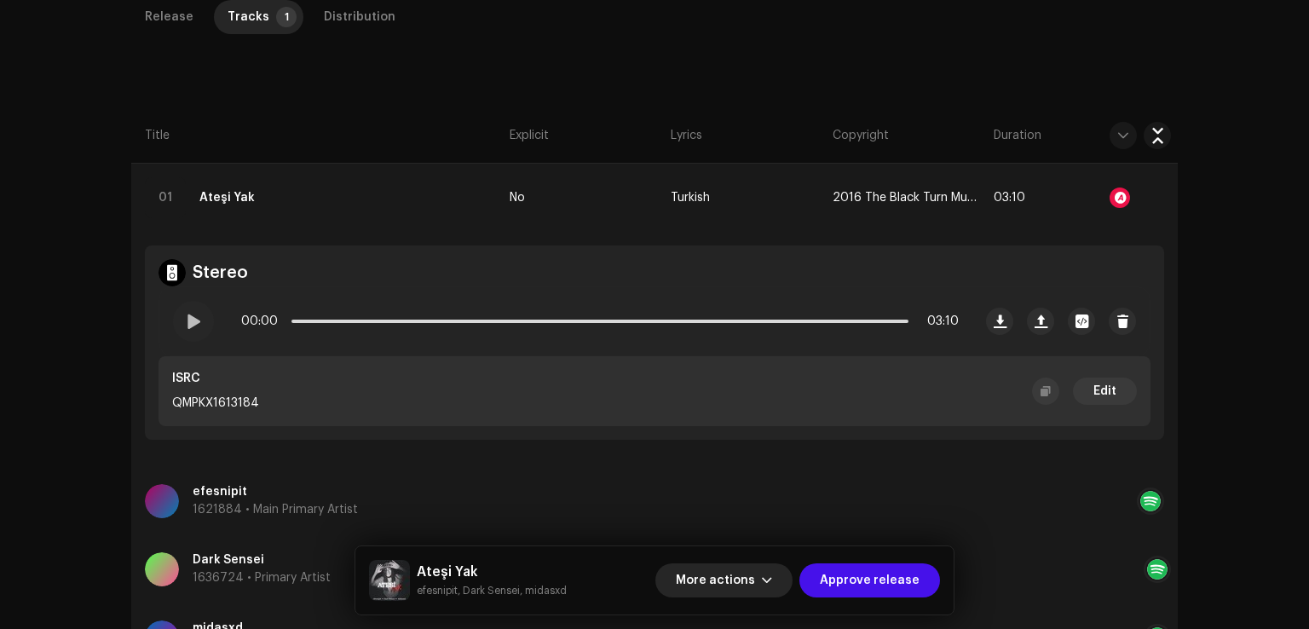
click at [748, 579] on span "More actions" at bounding box center [715, 580] width 79 height 34
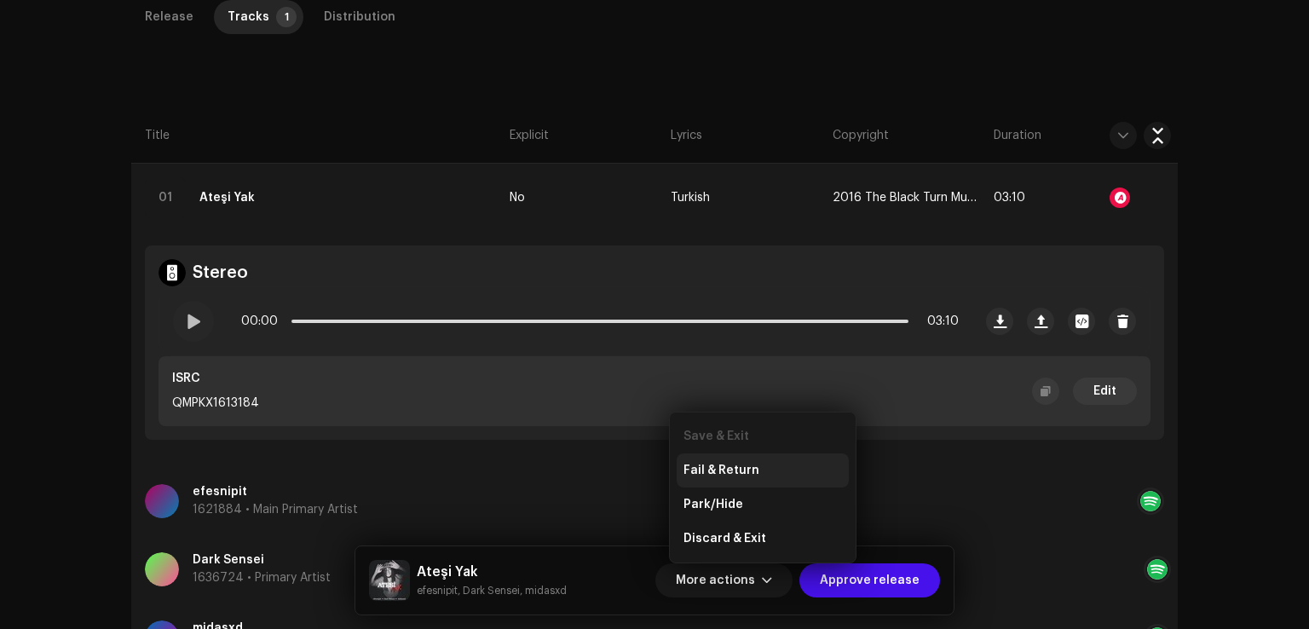
click at [736, 472] on span "Fail & Return" at bounding box center [721, 470] width 76 height 14
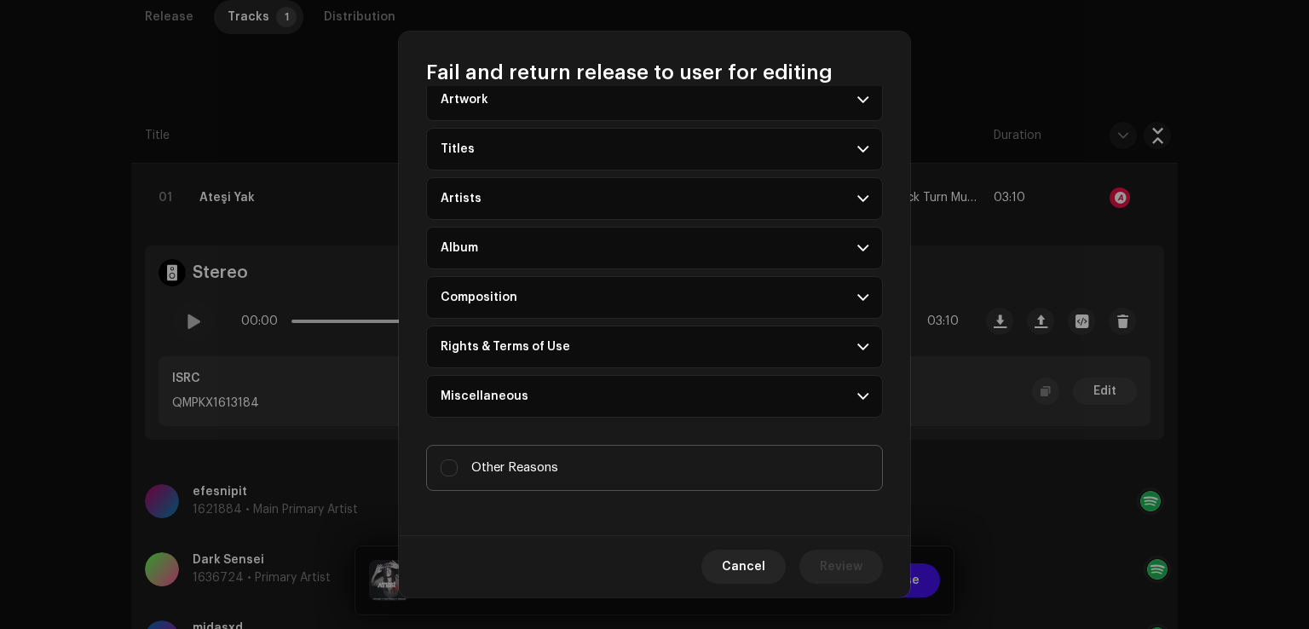
click at [513, 468] on span "Other Reasons" at bounding box center [514, 467] width 87 height 19
click at [458, 468] on input "Other Reasons" at bounding box center [448, 467] width 17 height 17
checkbox input "true"
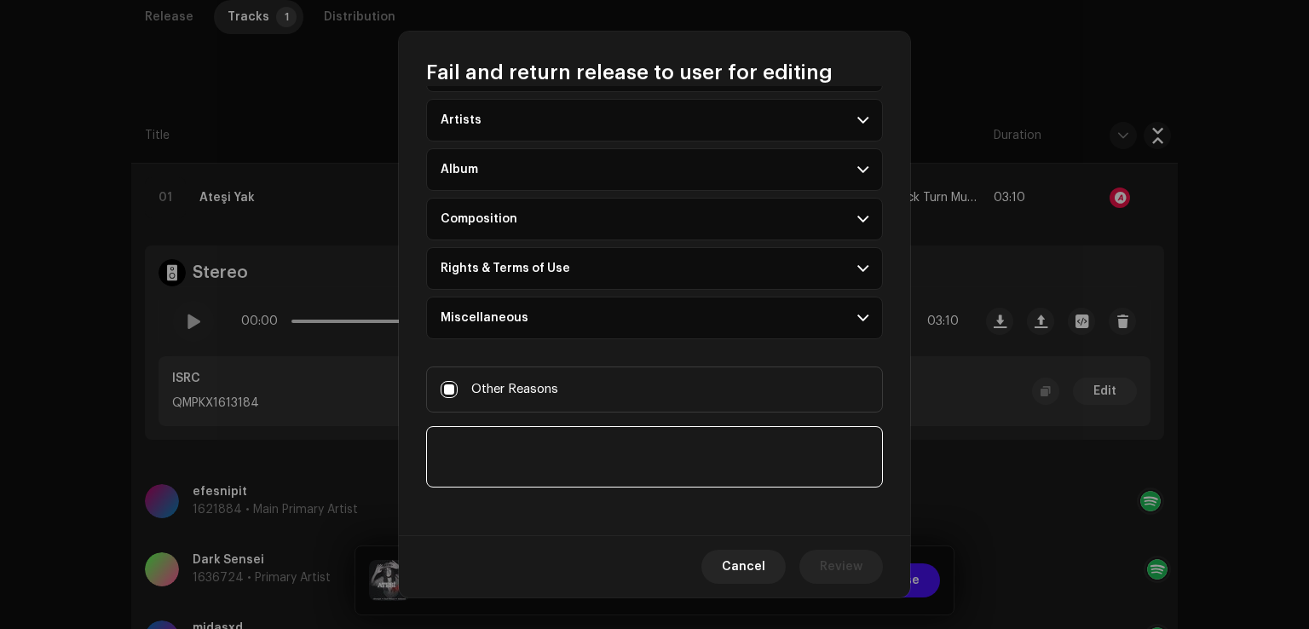
click at [540, 464] on textarea at bounding box center [654, 456] width 457 height 61
paste textarea "Matching Segments: Ref link: https://open.spotify.com/track/29AualewInE2suTKhym…"
type textarea "Matching Segments: Ref link: https://open.spotify.com/track/29AualewInE2suTKhym…"
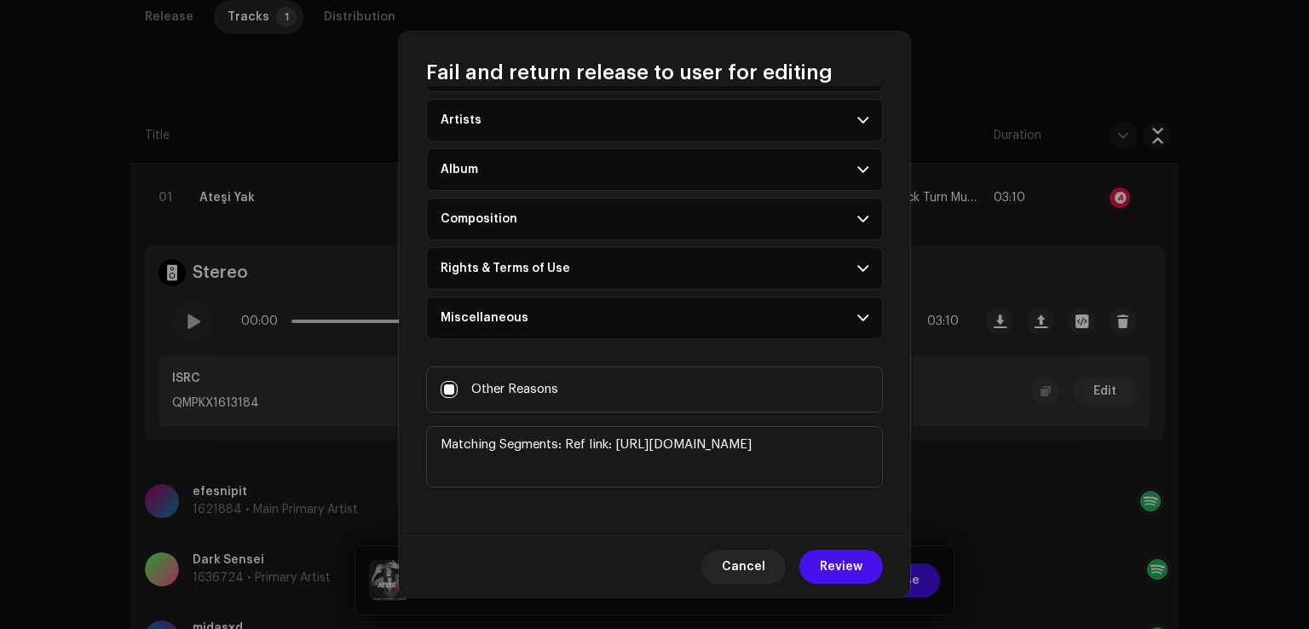
click at [847, 584] on div "Cancel Review" at bounding box center [654, 566] width 511 height 62
click at [843, 570] on span "Review" at bounding box center [841, 567] width 43 height 34
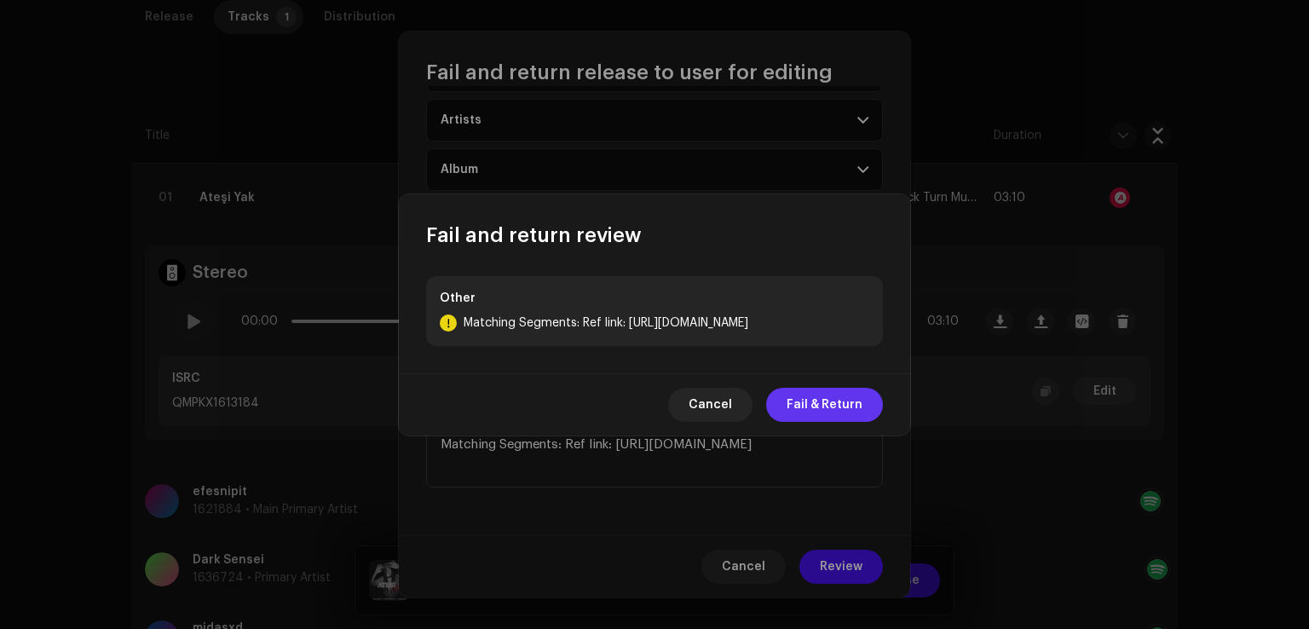
click at [824, 422] on span "Fail & Return" at bounding box center [824, 405] width 76 height 34
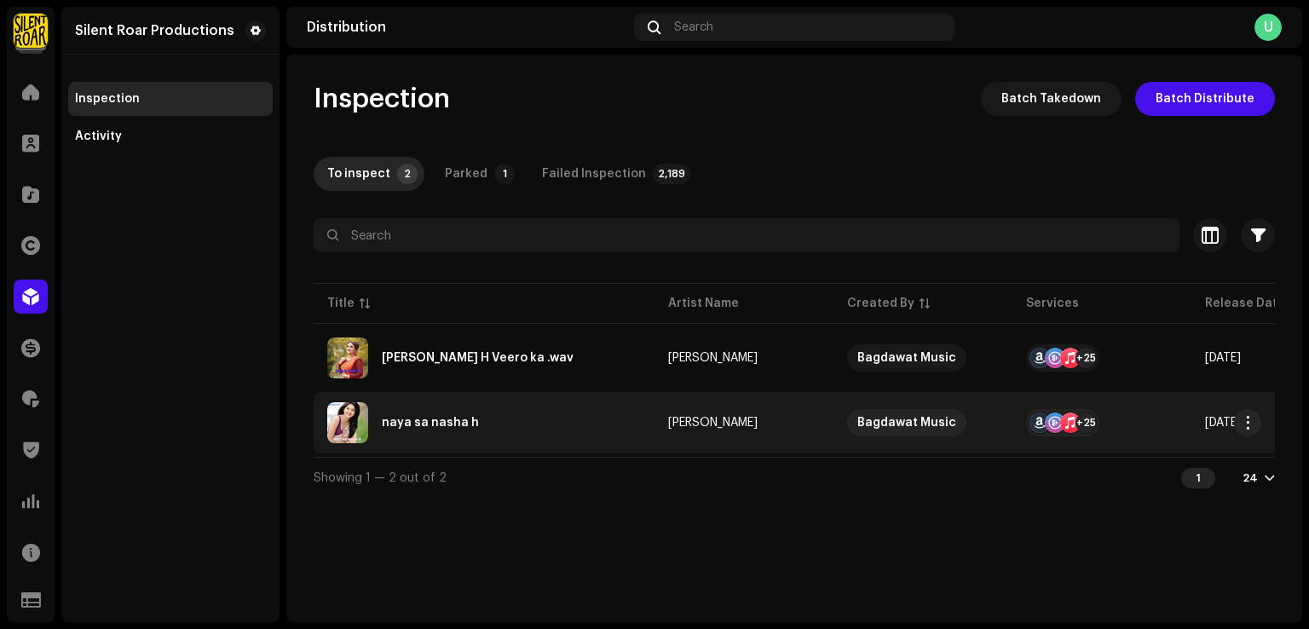
click at [460, 433] on div "naya sa nasha h" at bounding box center [484, 422] width 314 height 41
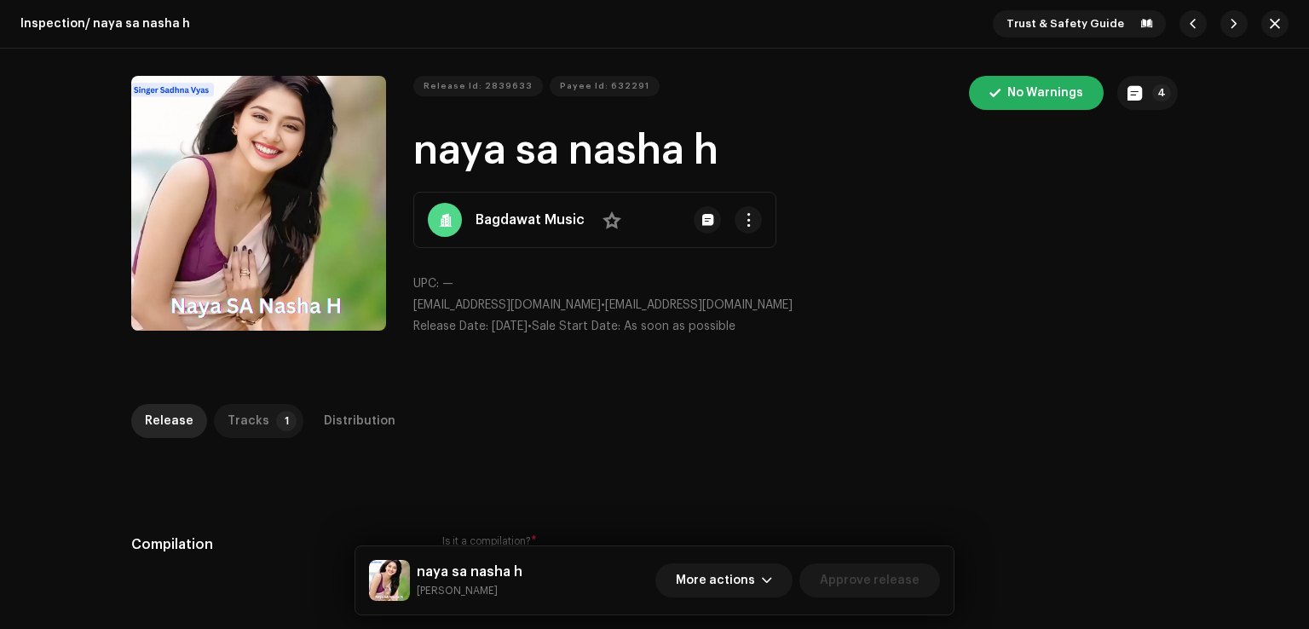
click at [262, 416] on p-tab "Tracks 1" at bounding box center [258, 421] width 89 height 34
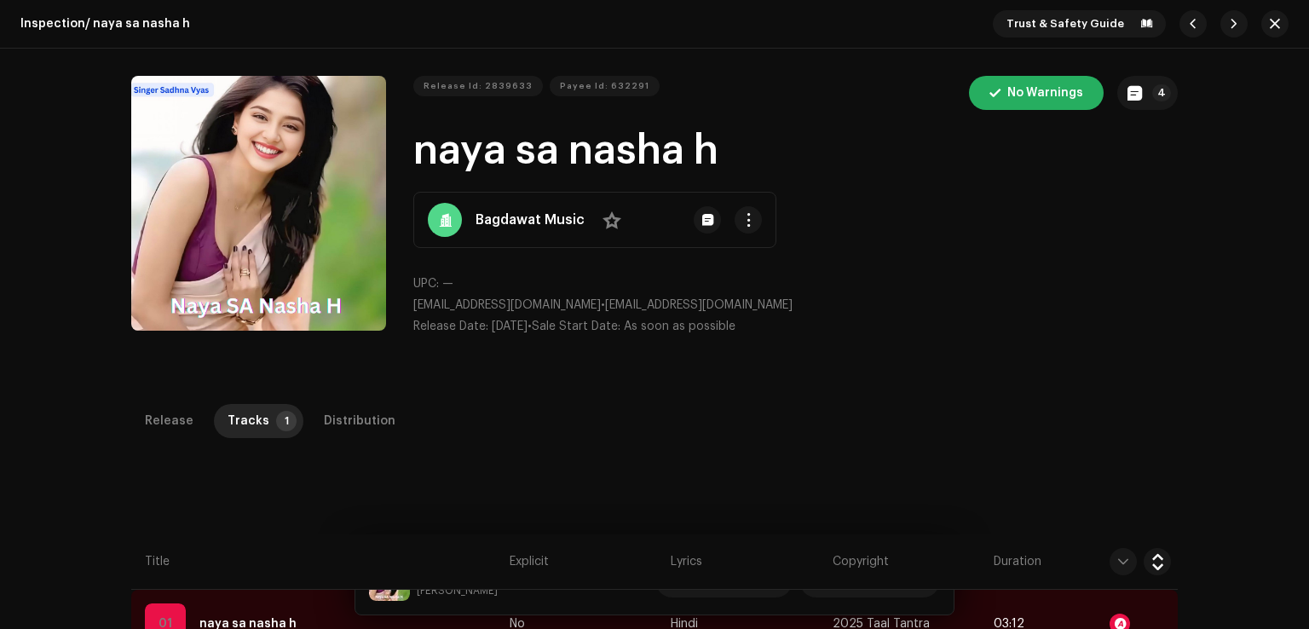
scroll to position [403, 0]
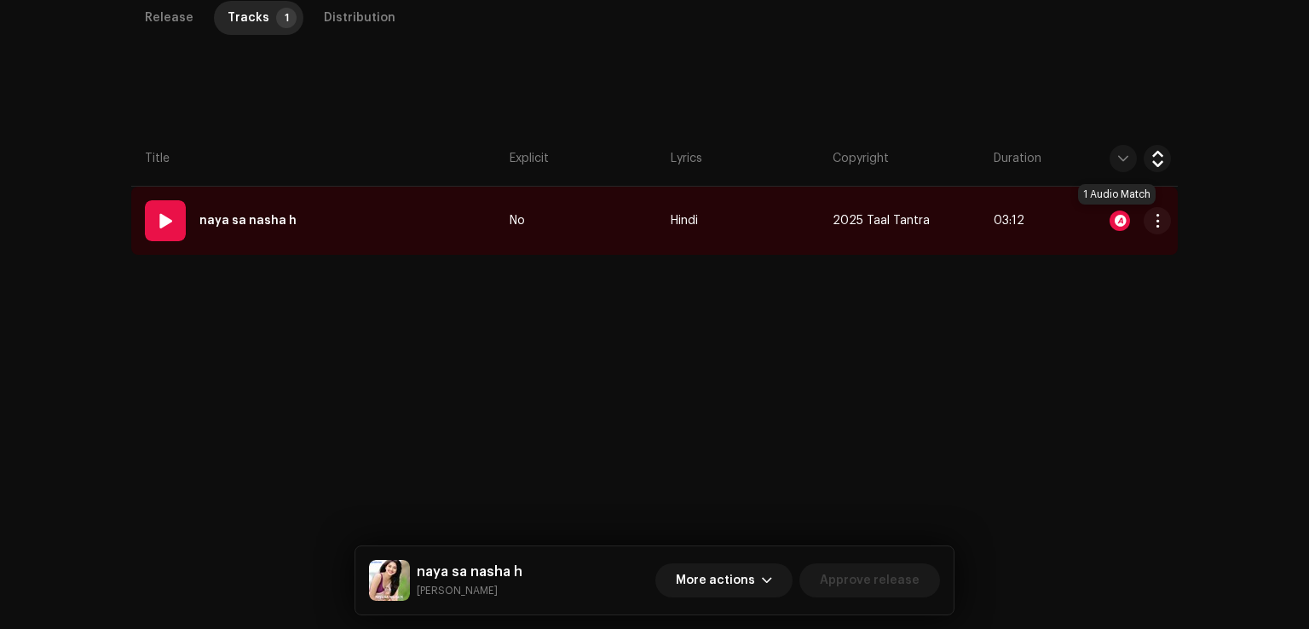
click at [1116, 219] on div at bounding box center [1119, 220] width 20 height 20
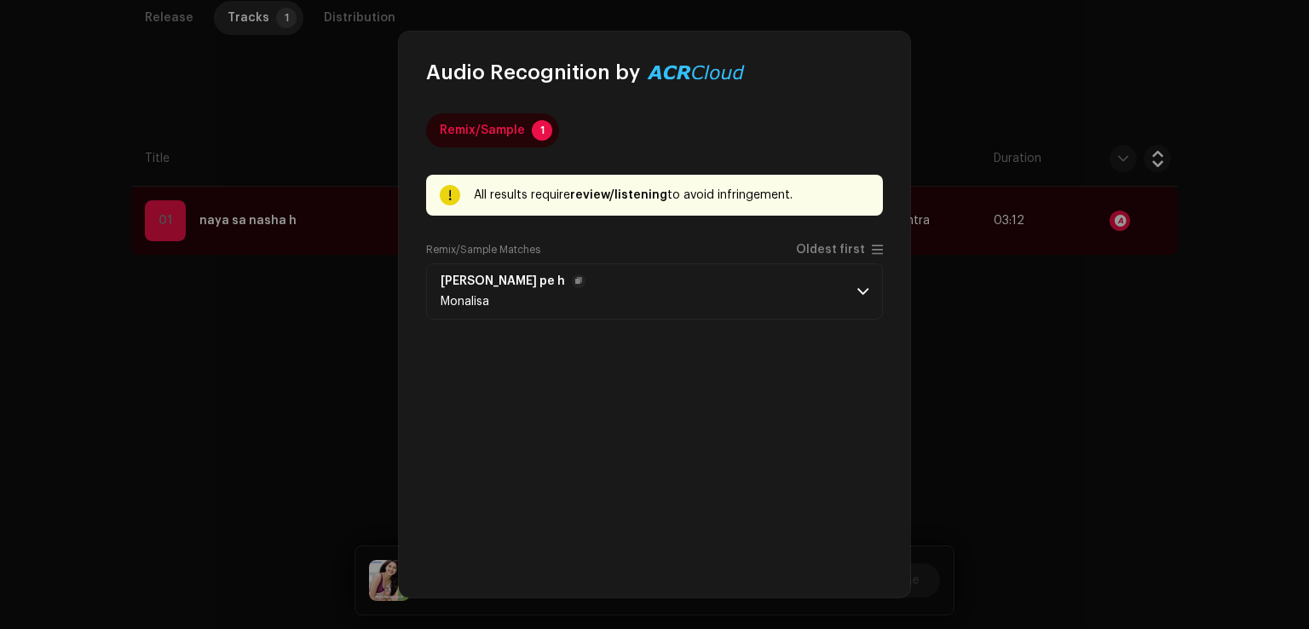
click at [669, 310] on p-accordion-header "Anajan raahon pe h Monalisa" at bounding box center [654, 291] width 457 height 56
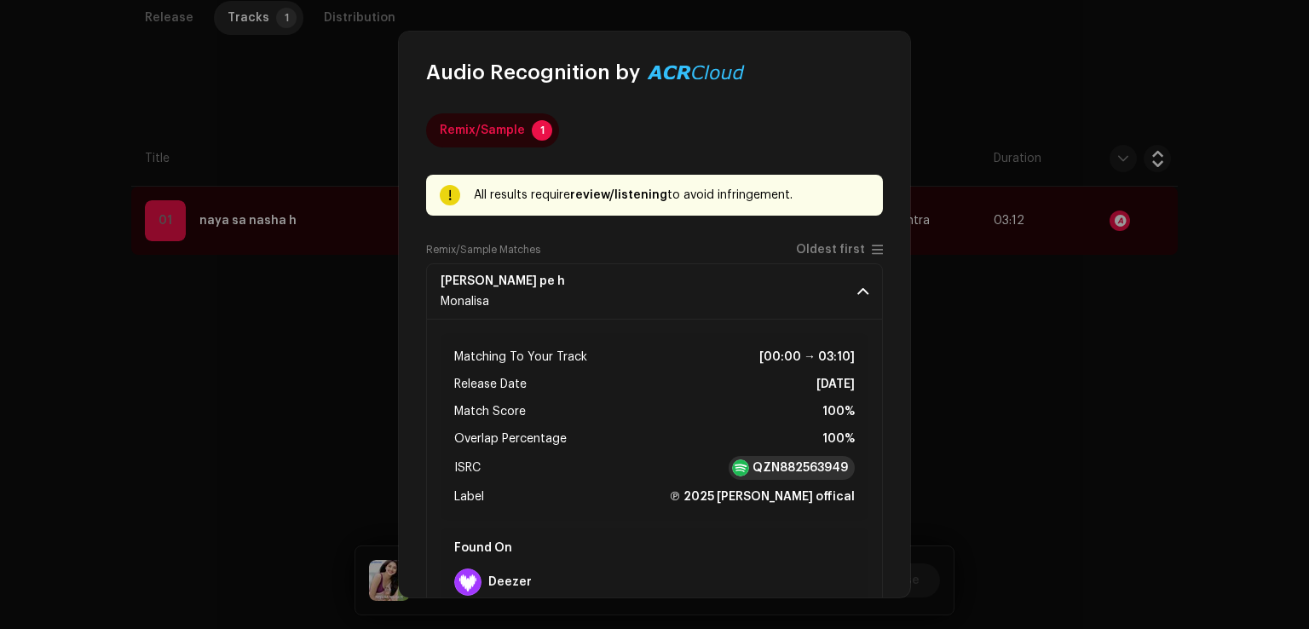
click at [780, 466] on strong "QZN882563949" at bounding box center [799, 467] width 95 height 17
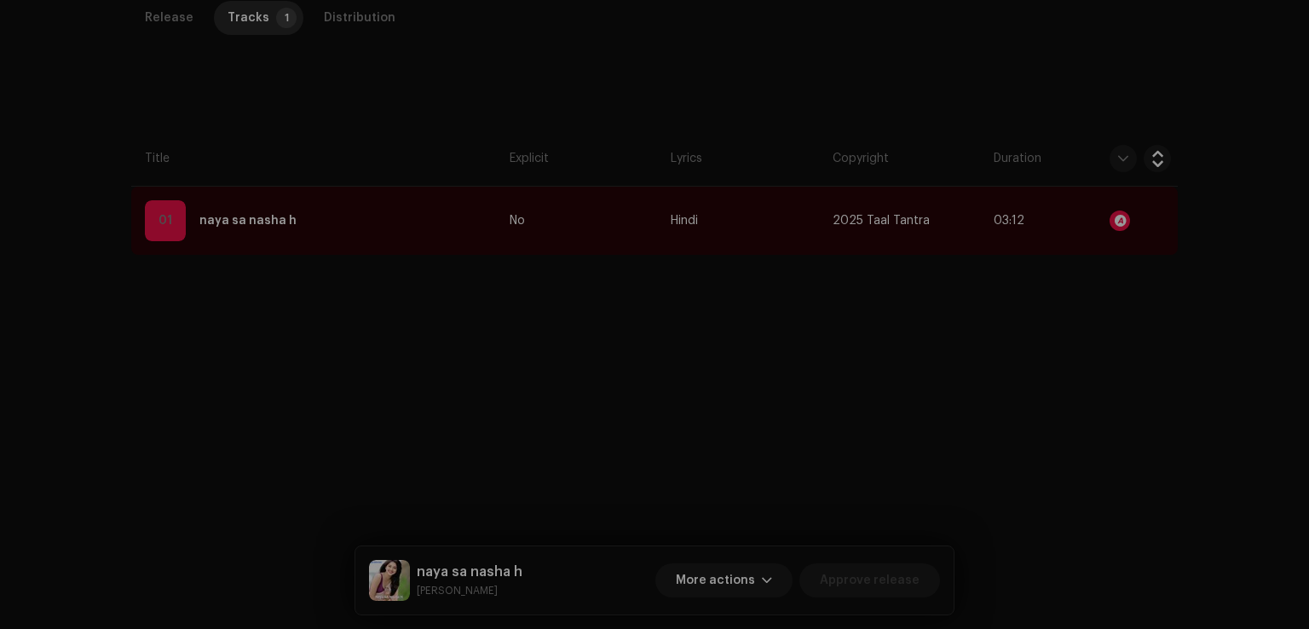
click at [1121, 431] on div "Audio Recognition by Remix/Sample 1 All results require review/listening to avo…" at bounding box center [654, 314] width 1309 height 629
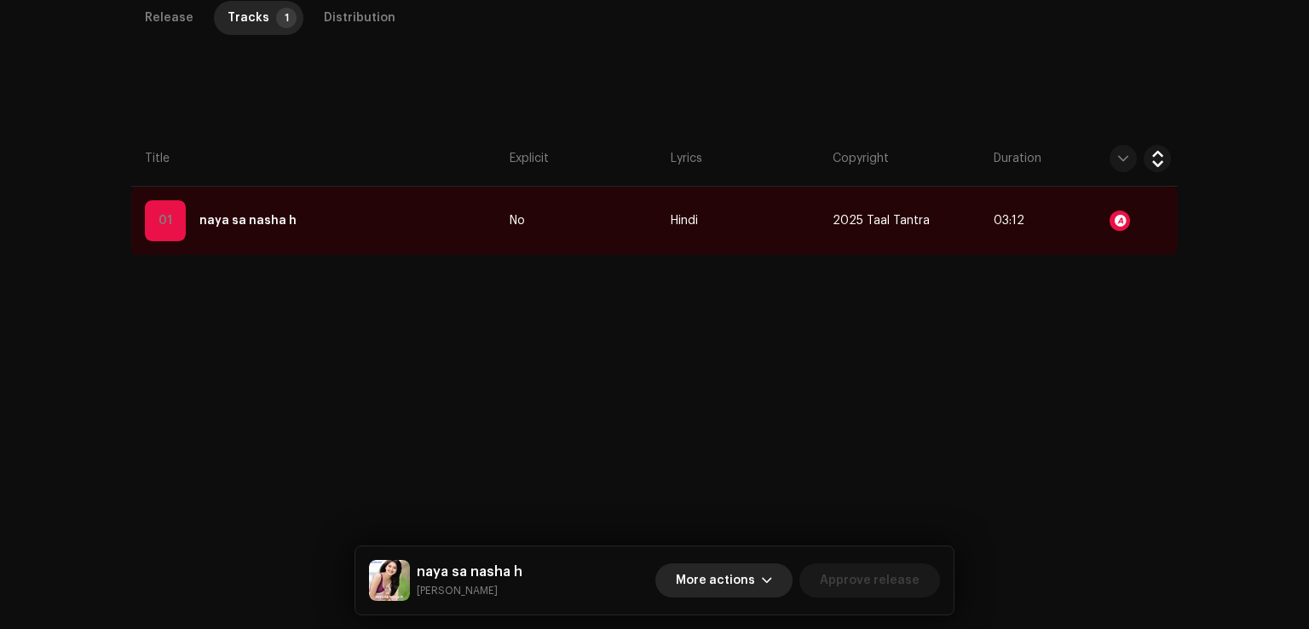
click at [746, 582] on span "More actions" at bounding box center [715, 580] width 79 height 34
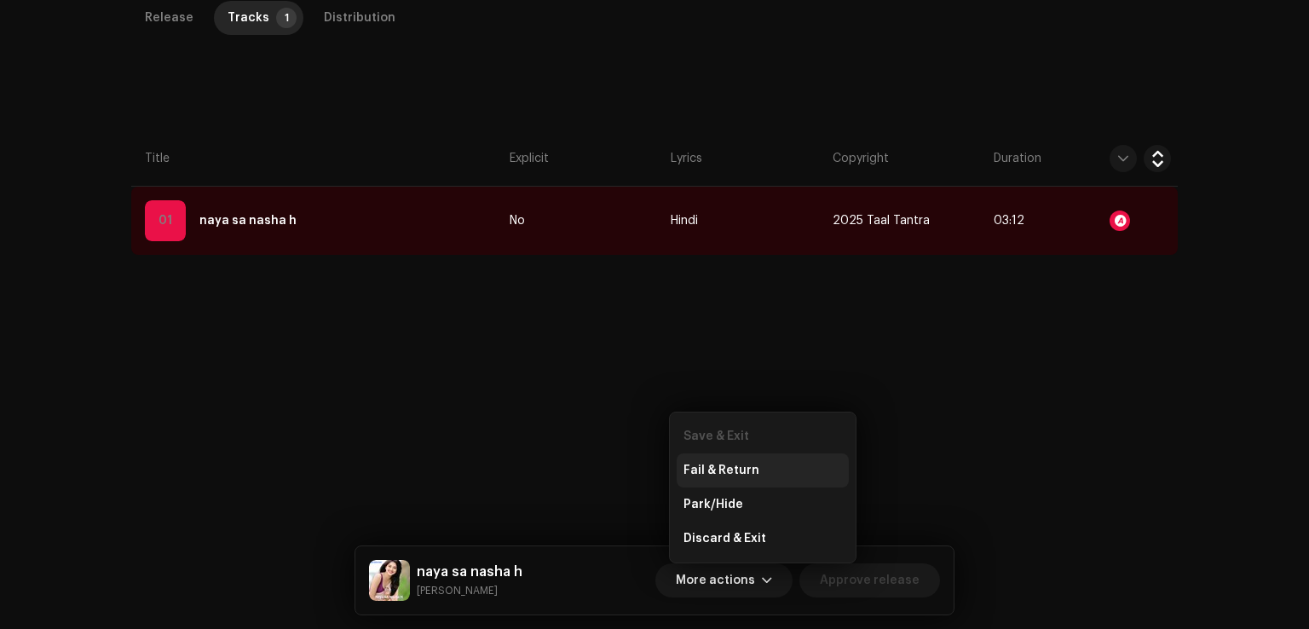
click at [734, 475] on span "Fail & Return" at bounding box center [721, 470] width 76 height 14
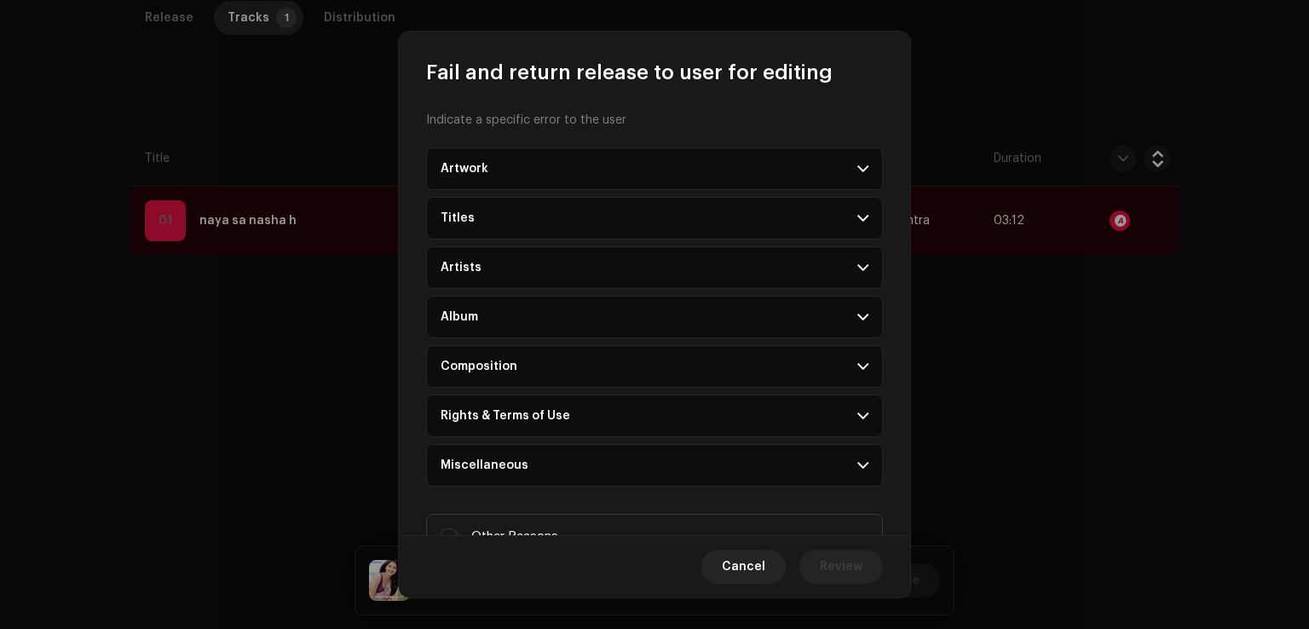
scroll to position [0, 0]
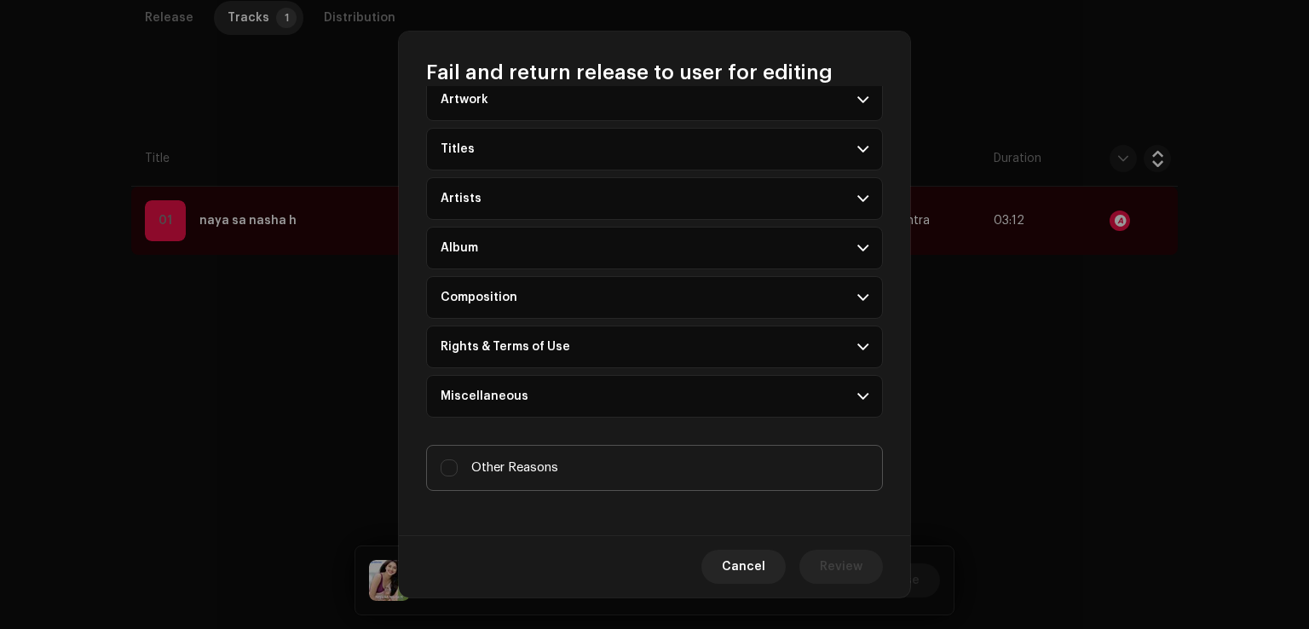
click at [543, 445] on label "Other Reasons" at bounding box center [654, 468] width 457 height 46
click at [458, 459] on input "Other Reasons" at bounding box center [448, 467] width 17 height 17
checkbox input "true"
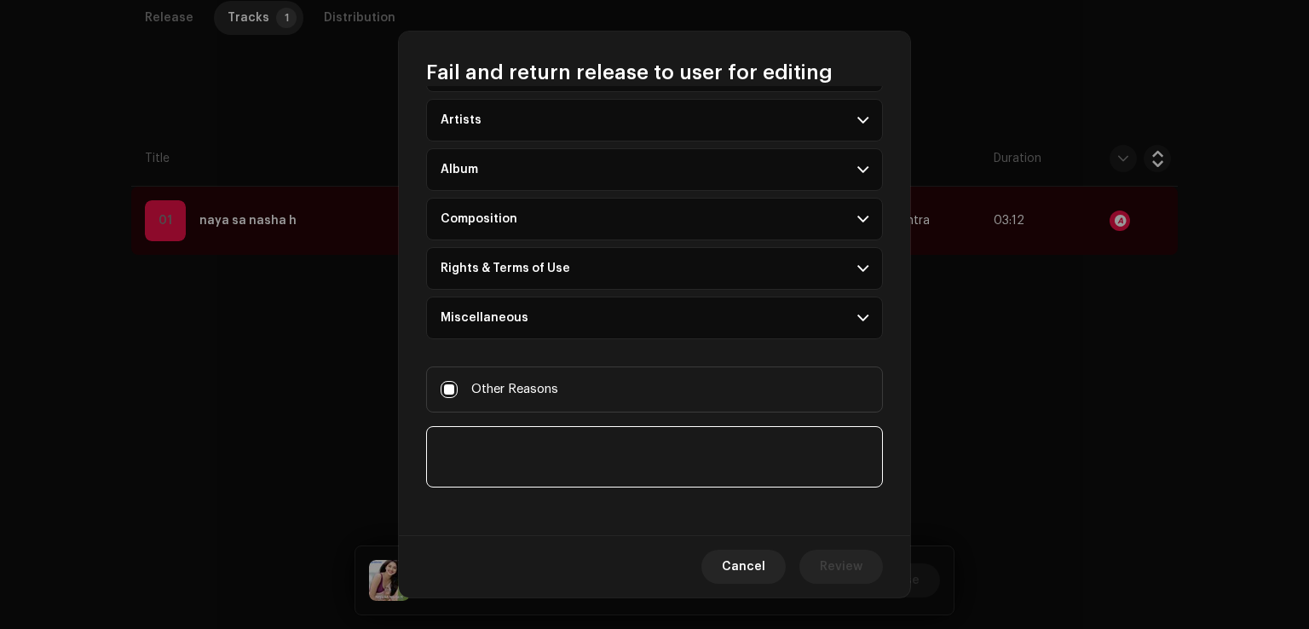
click at [552, 440] on textarea at bounding box center [654, 456] width 457 height 61
paste textarea "This track contains the matched audio segments from other track."
paste textarea "https://open.spotify.com/album/6ZRUGb1THq0IFsXS1MIw9m"
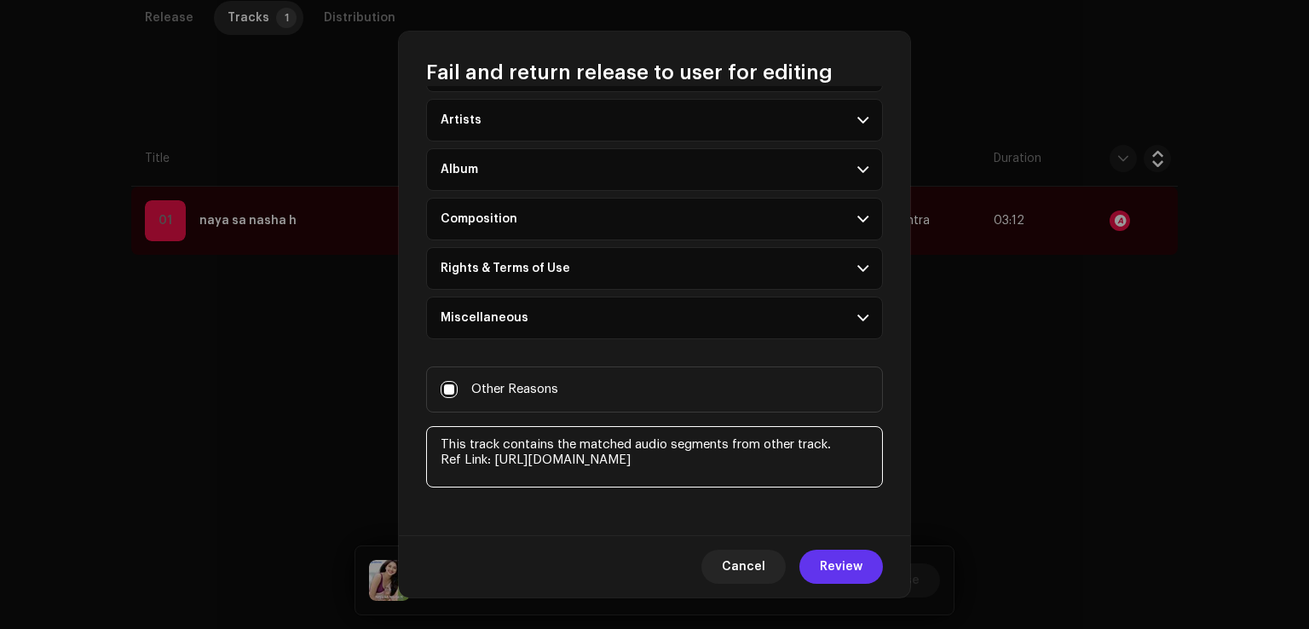
type textarea "This track contains the matched audio segments from other track. Ref Link: http…"
click at [832, 577] on span "Review" at bounding box center [841, 567] width 43 height 34
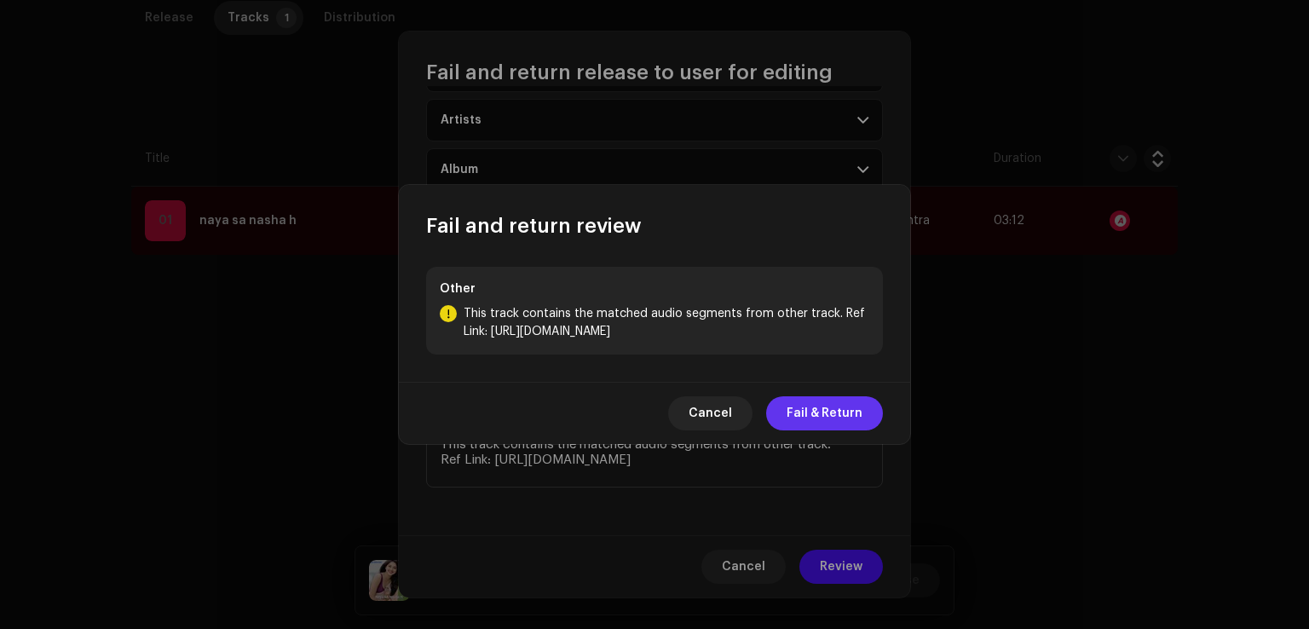
click at [822, 413] on span "Fail & Return" at bounding box center [824, 413] width 76 height 34
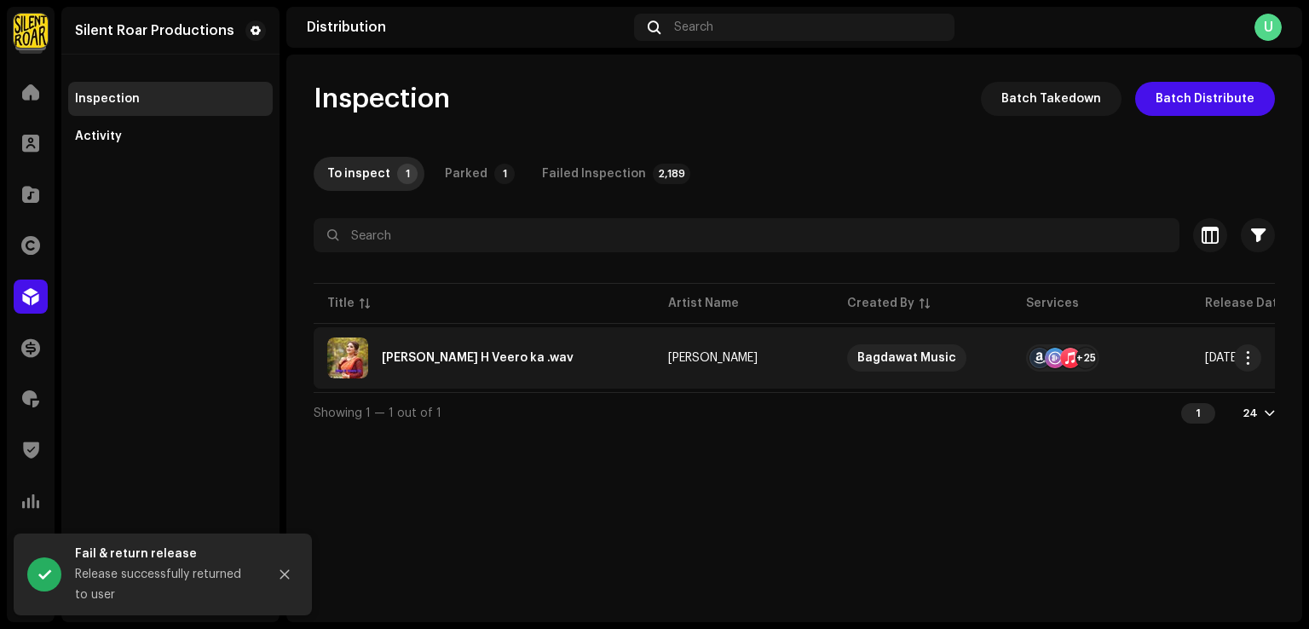
click at [504, 358] on div "Jalwal H Veero ka .wav" at bounding box center [478, 358] width 192 height 12
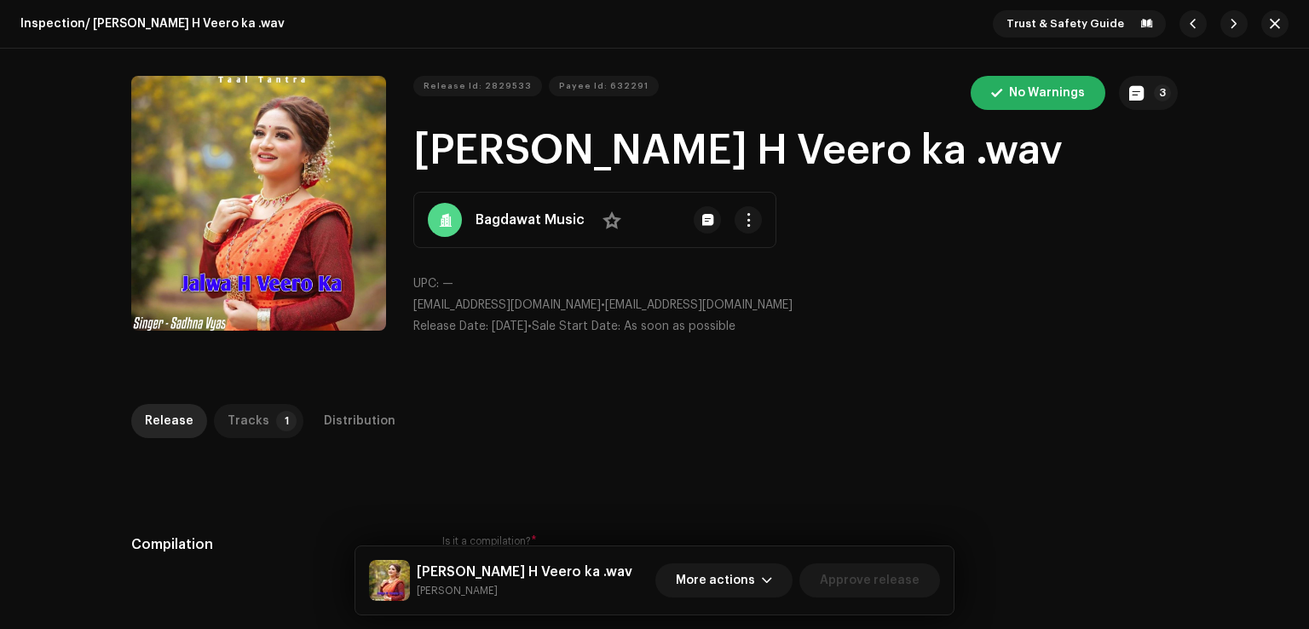
drag, startPoint x: 206, startPoint y: 395, endPoint x: 223, endPoint y: 403, distance: 18.7
click at [210, 398] on div "Inspection / Jalwal H Veero ka .wav Trust & Safety Guide Release Id: 2829533 Pa…" at bounding box center [654, 314] width 1309 height 629
click at [242, 414] on div "Tracks" at bounding box center [248, 421] width 42 height 34
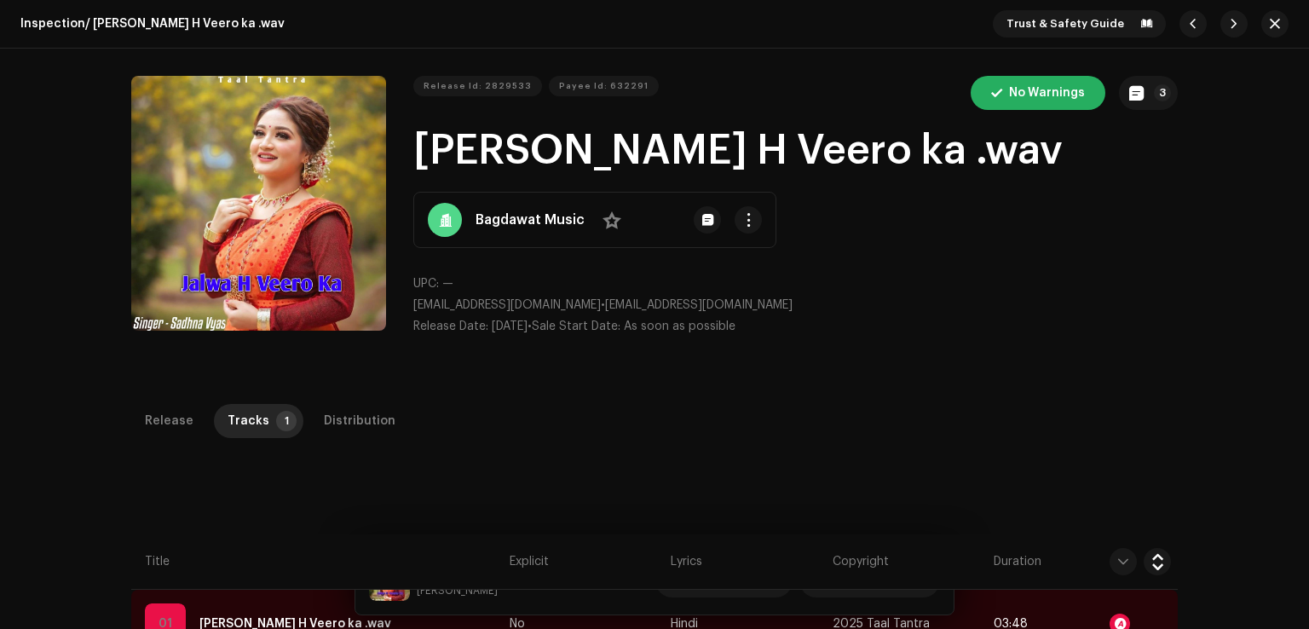
scroll to position [403, 0]
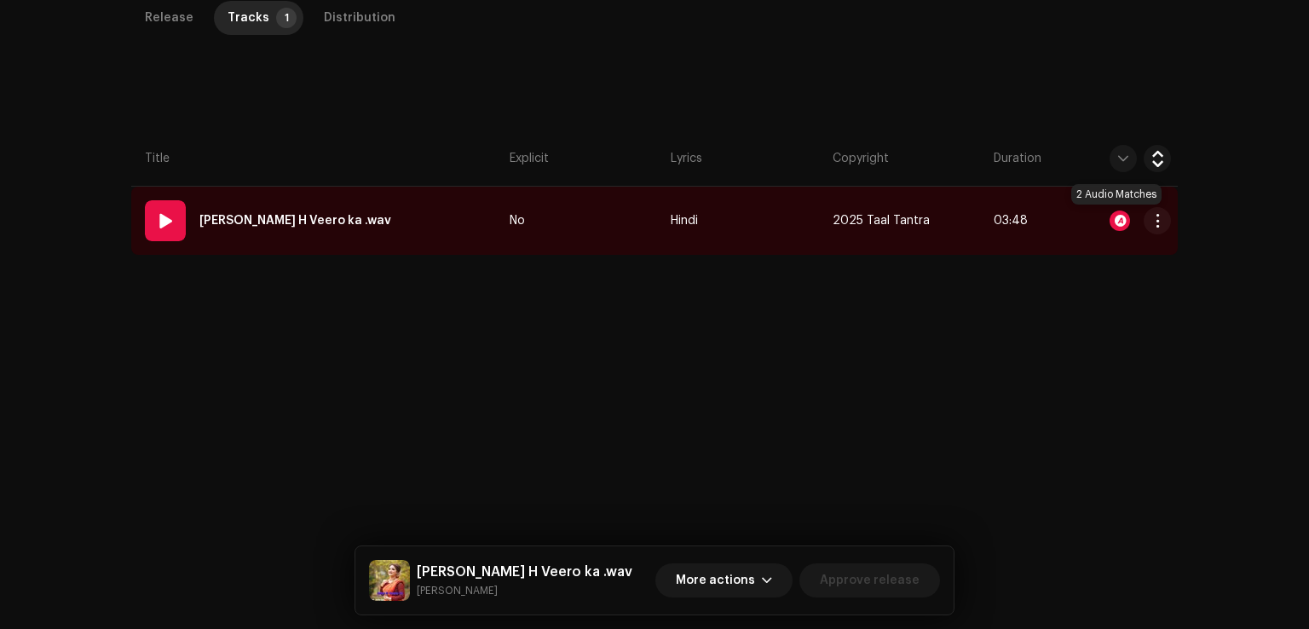
click at [1115, 216] on div at bounding box center [1119, 220] width 20 height 20
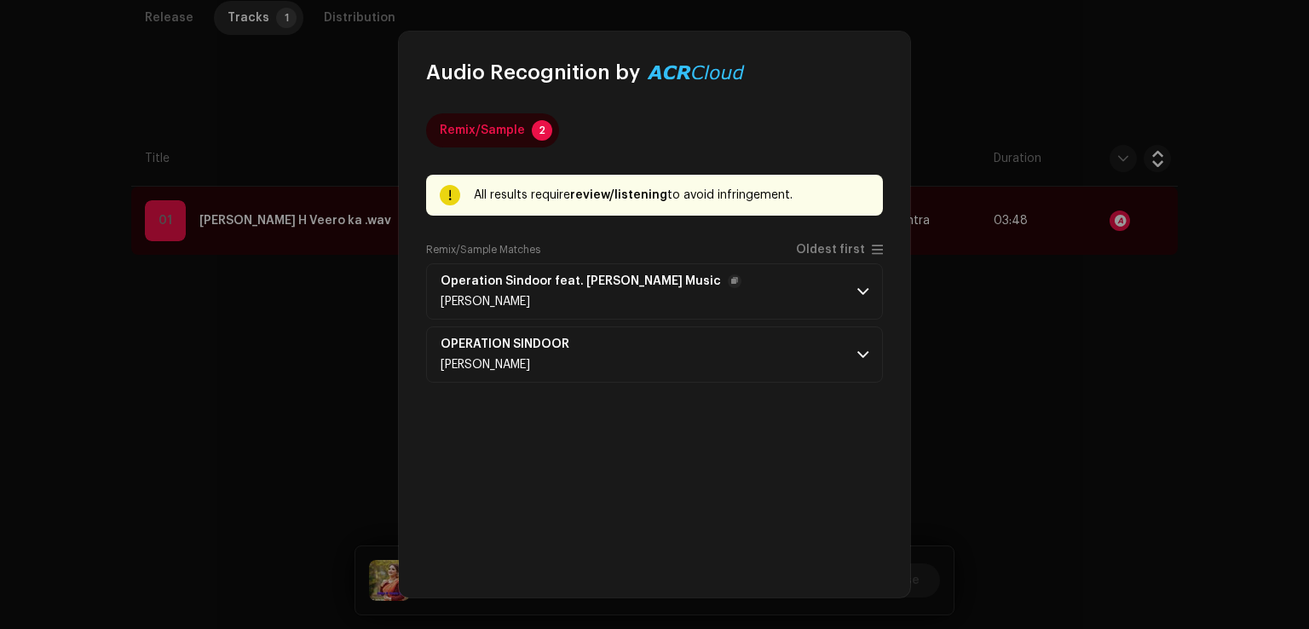
click at [661, 295] on div "Himanshu Thakur" at bounding box center [590, 302] width 301 height 14
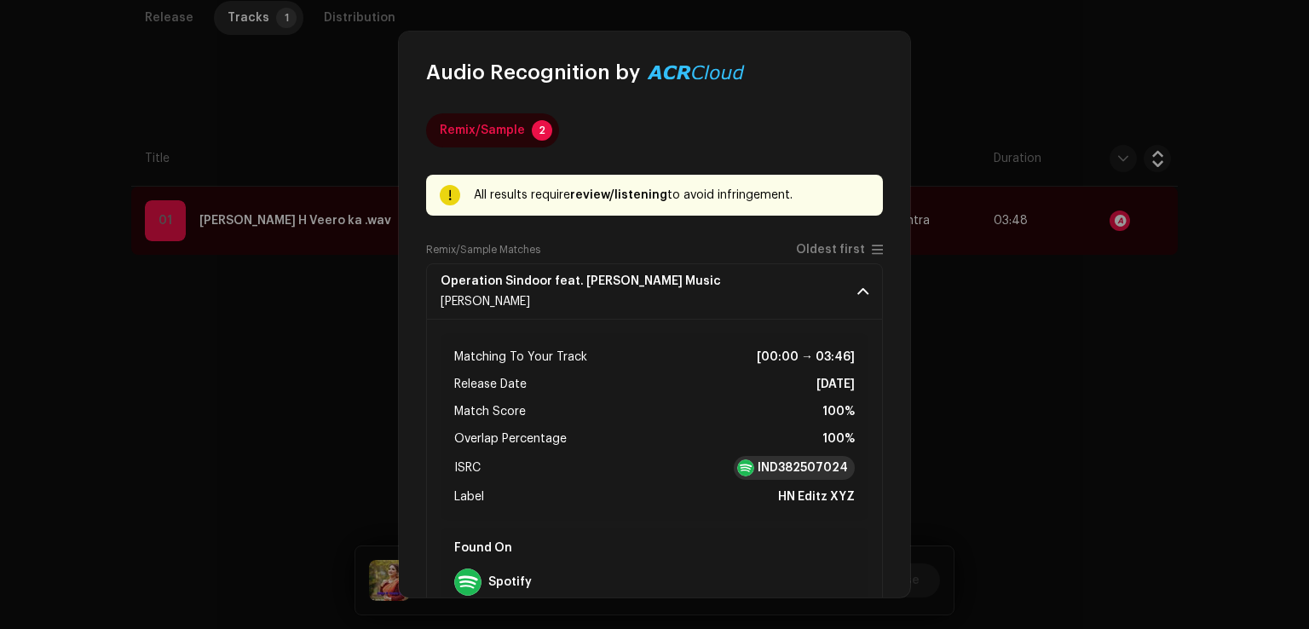
click at [791, 467] on strong "IND382507024" at bounding box center [802, 467] width 90 height 17
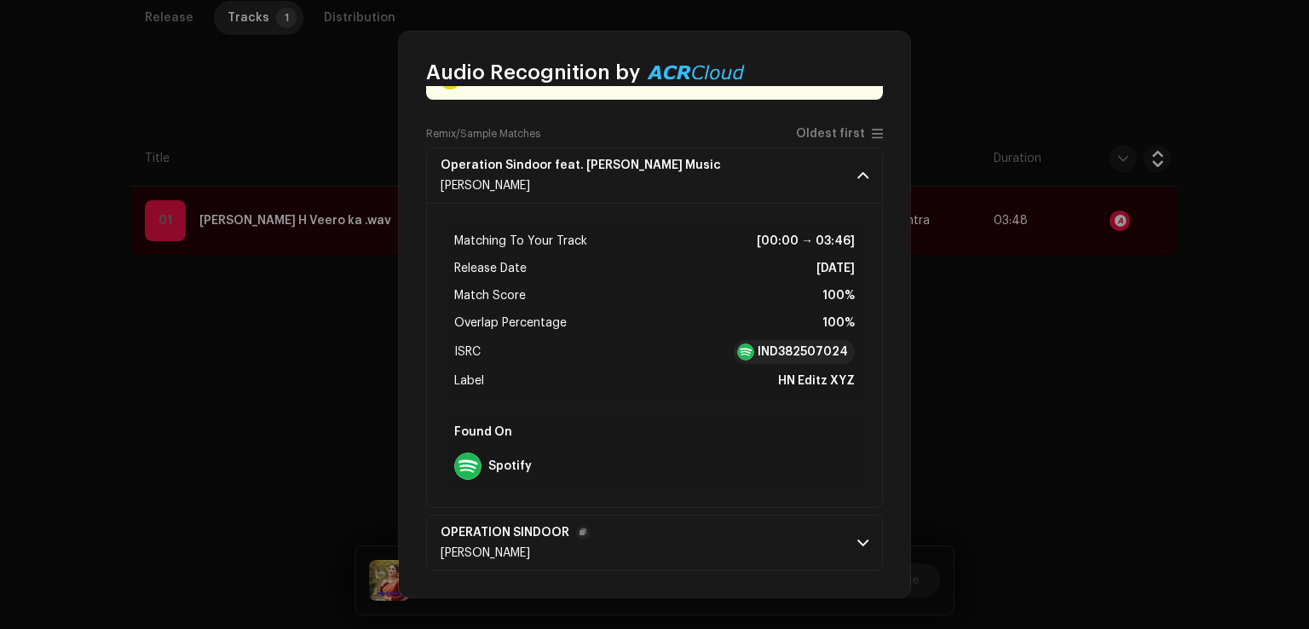
click at [721, 531] on p-accordion-header "OPERATION SINDOOR Dinesh Biswas" at bounding box center [654, 543] width 457 height 56
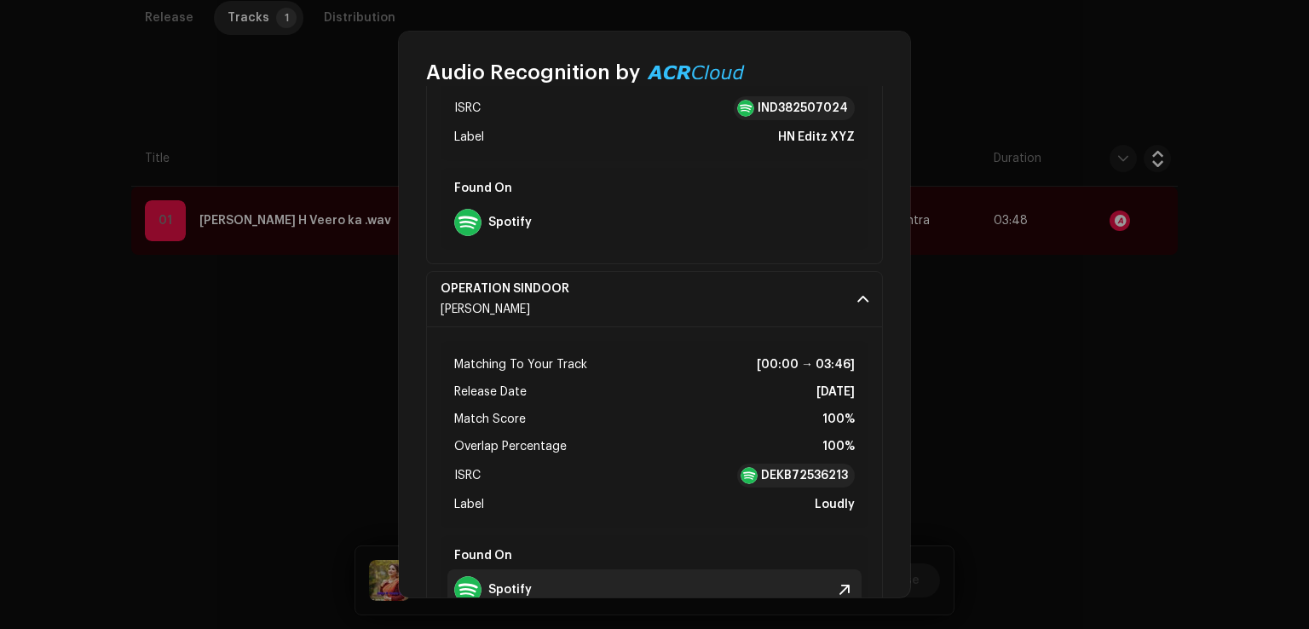
scroll to position [501, 0]
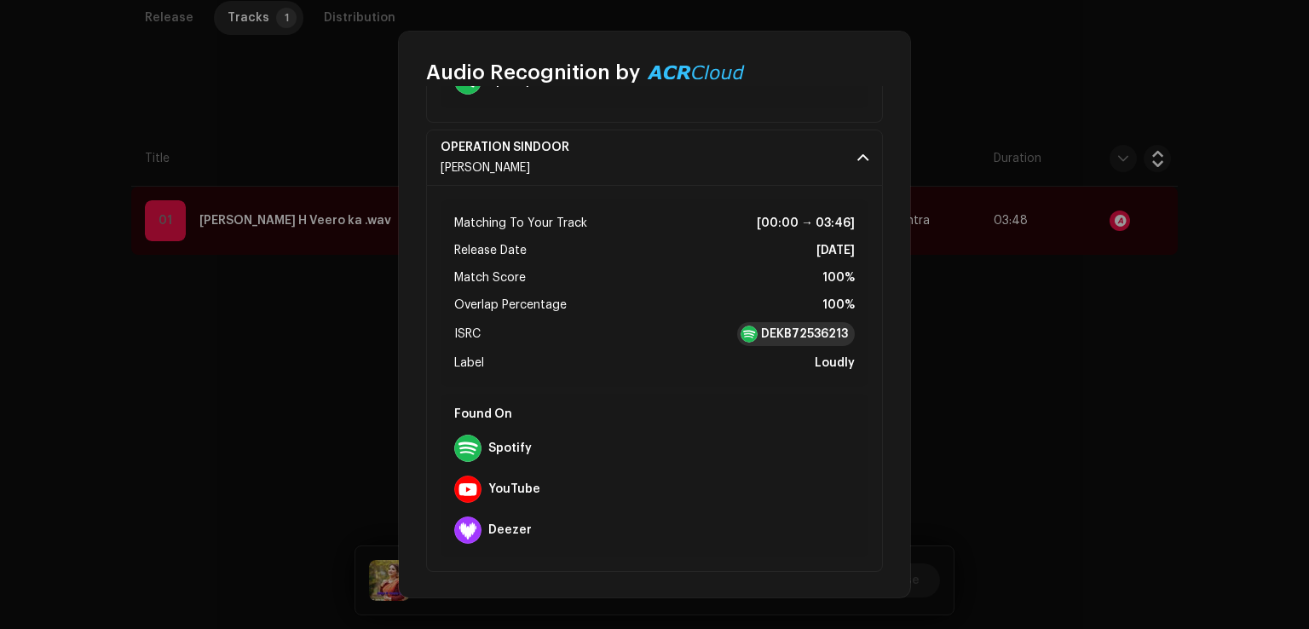
click at [793, 337] on strong "DEKB72536213" at bounding box center [804, 333] width 87 height 17
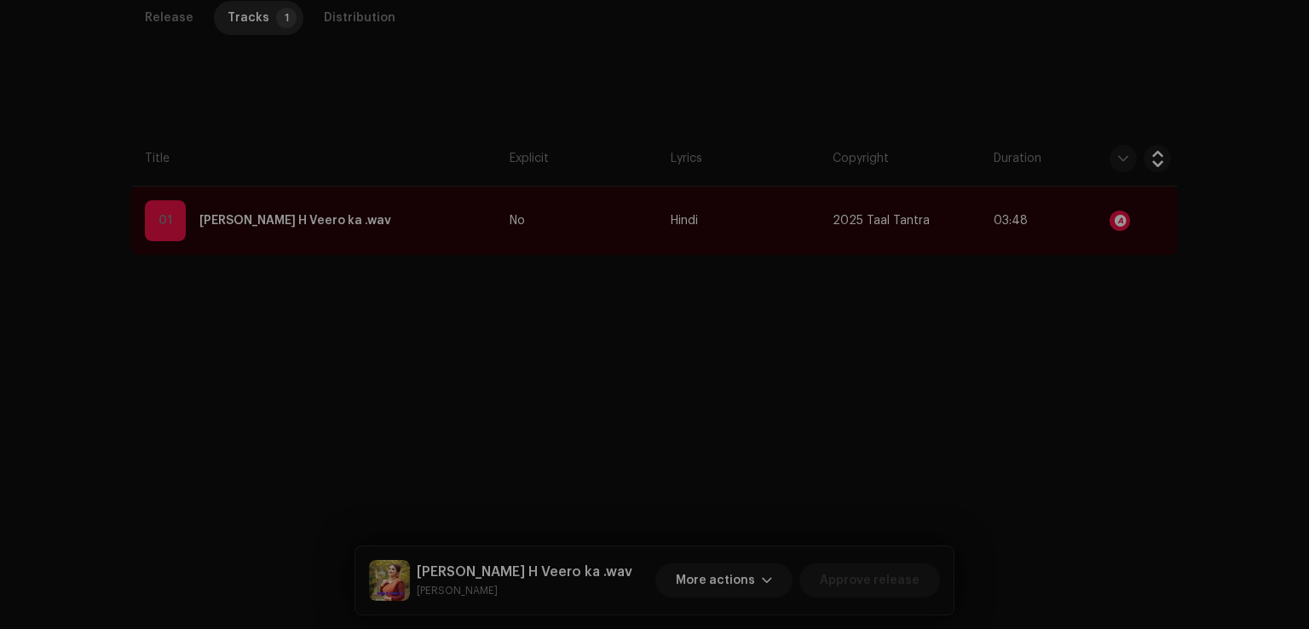
click at [995, 425] on div "Audio Recognition by Remix/Sample 2 All results require review/listening to avo…" at bounding box center [654, 314] width 1309 height 629
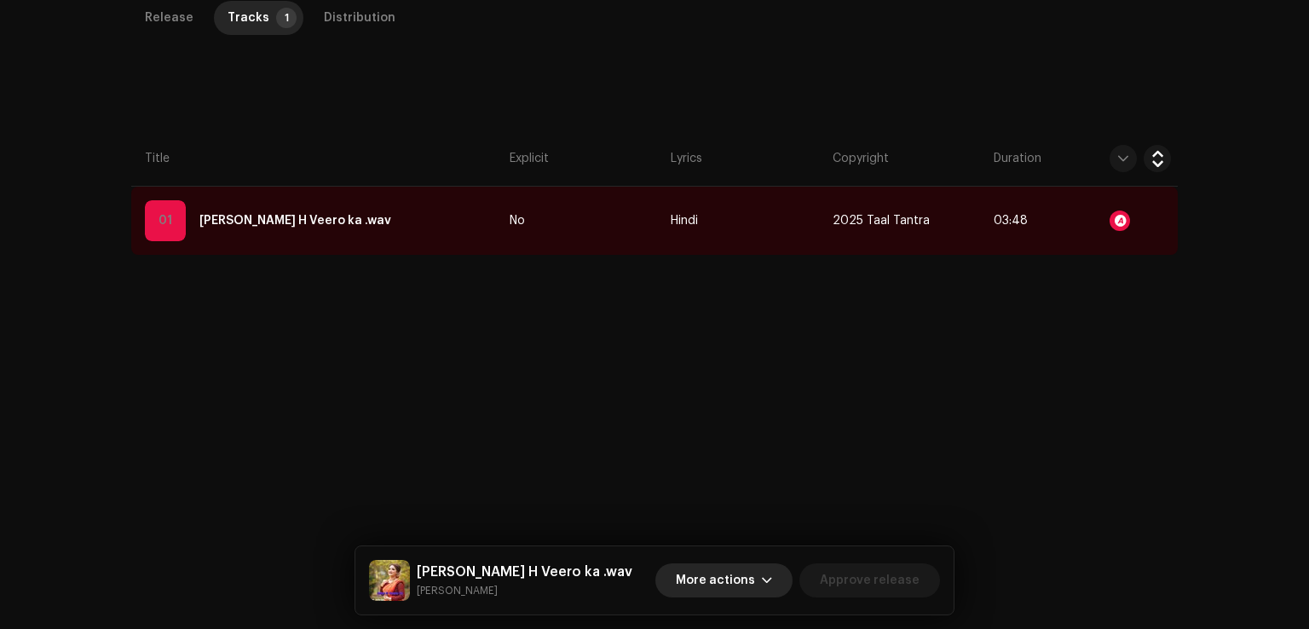
click at [692, 582] on span "More actions" at bounding box center [715, 580] width 79 height 34
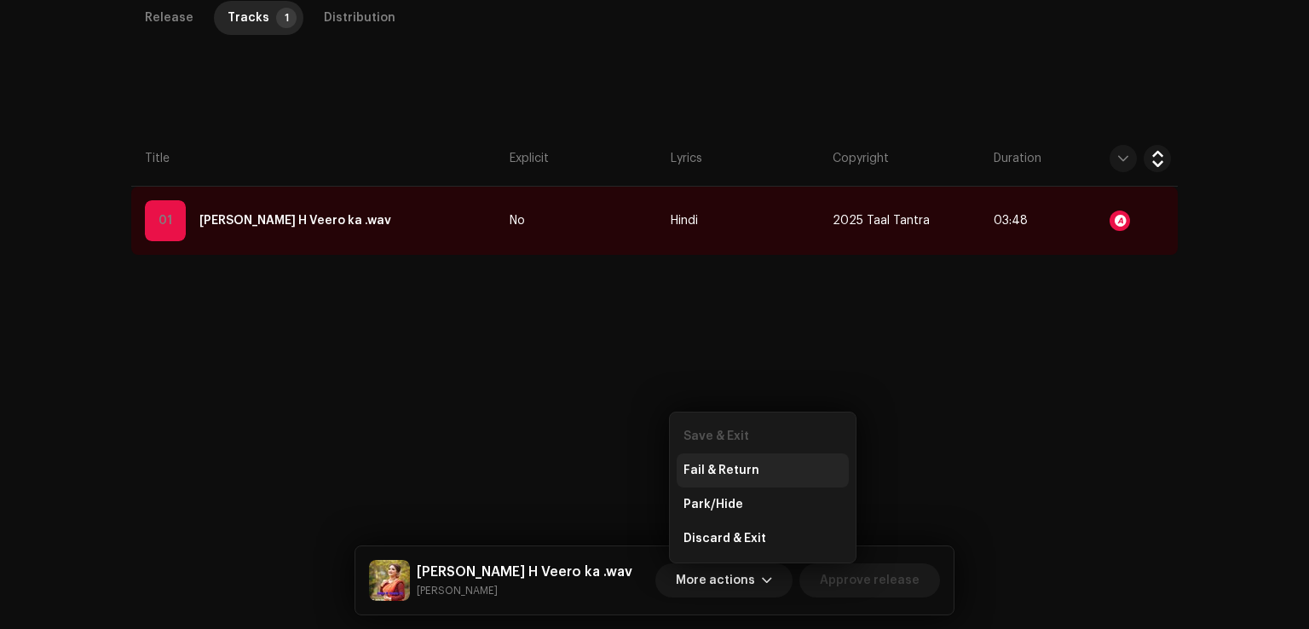
click at [723, 462] on div "Fail & Return" at bounding box center [762, 470] width 172 height 34
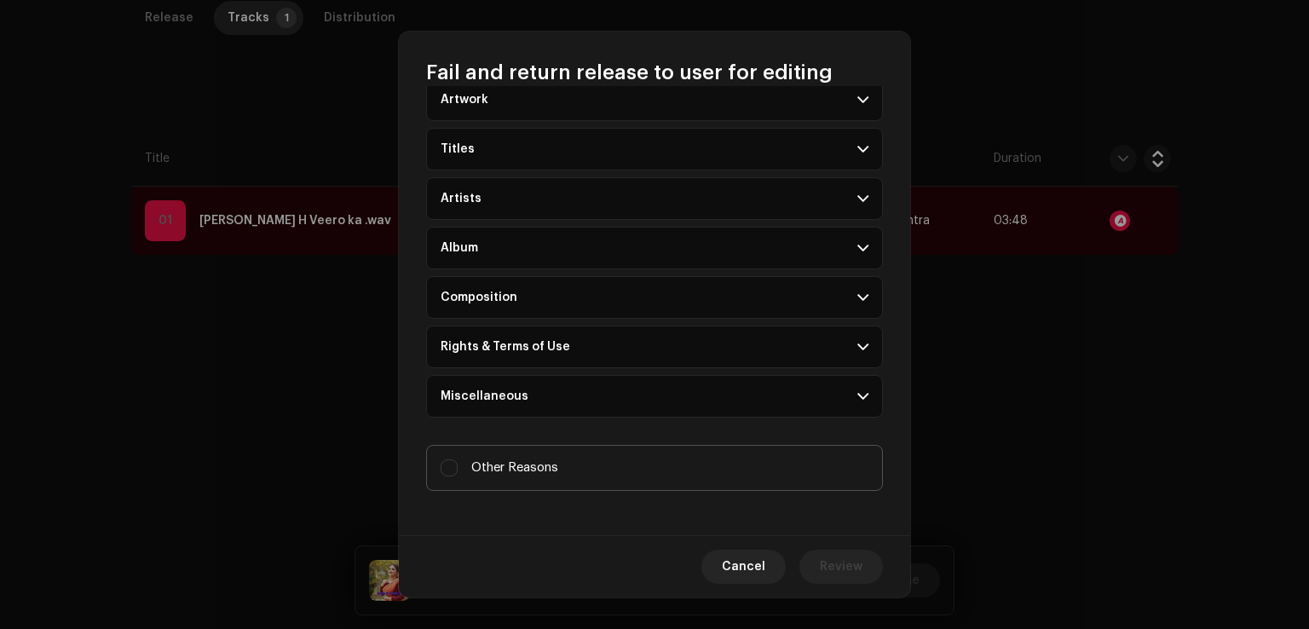
click at [572, 468] on label "Other Reasons" at bounding box center [654, 468] width 457 height 46
click at [458, 468] on input "Other Reasons" at bounding box center [448, 467] width 17 height 17
checkbox input "true"
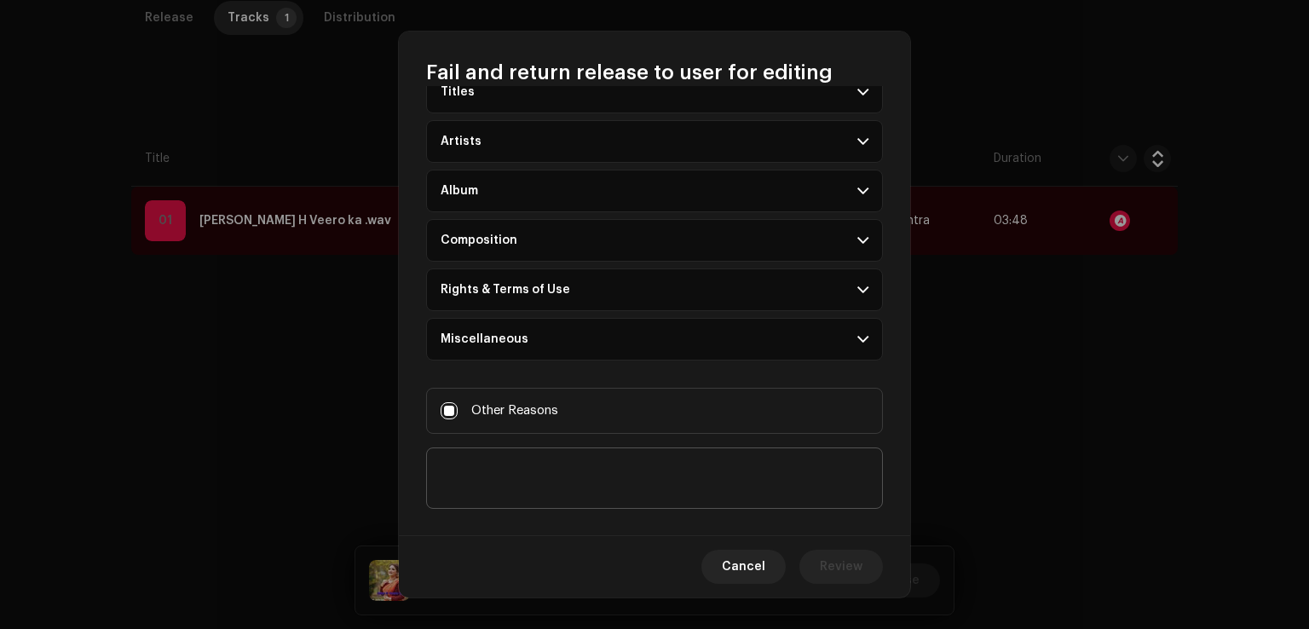
scroll to position [147, 0]
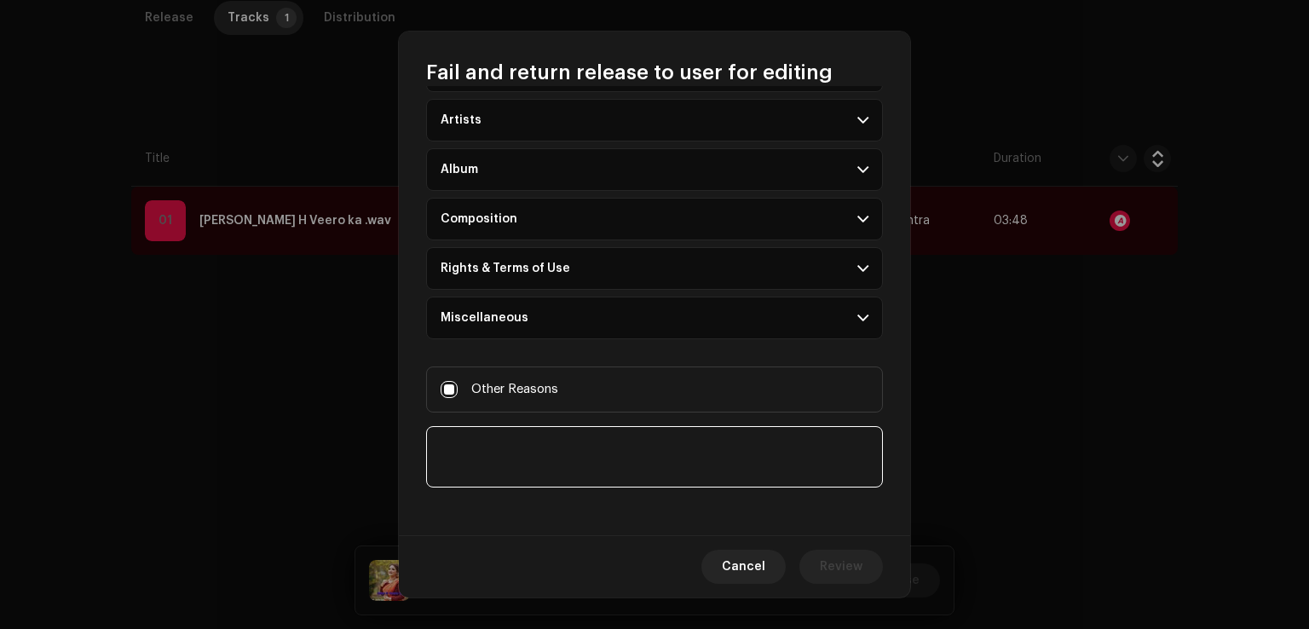
click at [579, 450] on textarea at bounding box center [654, 456] width 457 height 61
paste textarea "This track contains the matched audio segments from other track."
paste textarea "https://open.spotify.com/album/0NNqbHC3OtzUdzv9DggStm"
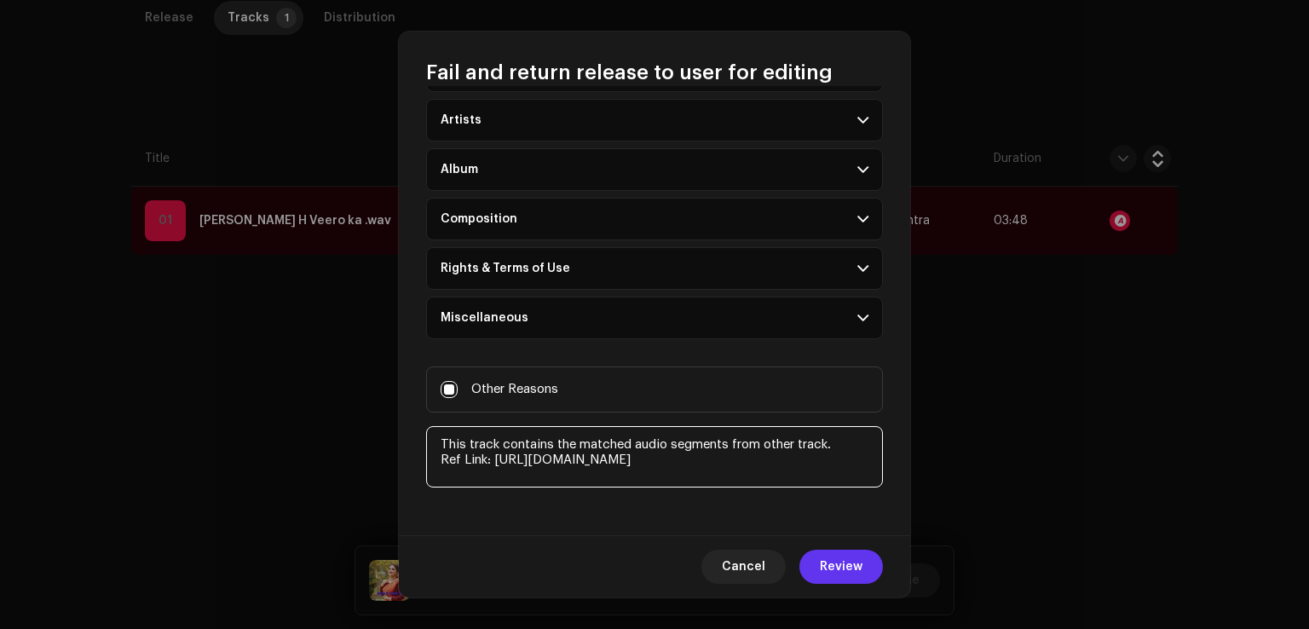
type textarea "This track contains the matched audio segments from other track. Ref Link: http…"
click at [826, 573] on span "Review" at bounding box center [841, 567] width 43 height 34
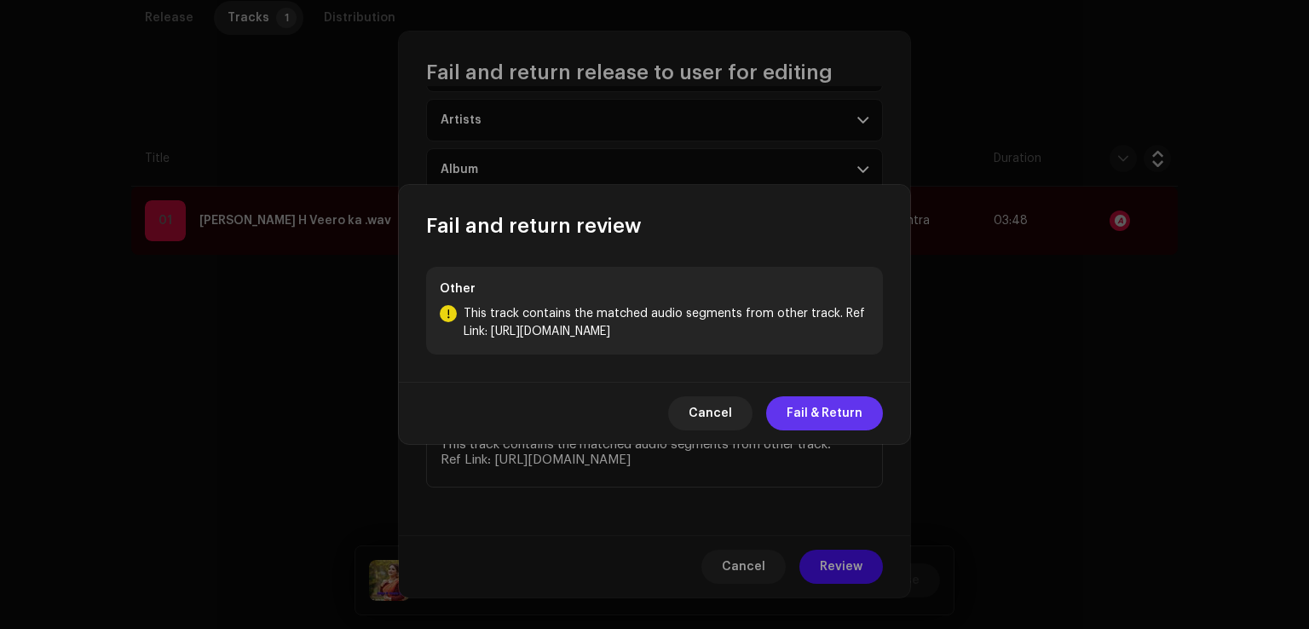
click at [835, 417] on span "Fail & Return" at bounding box center [824, 413] width 76 height 34
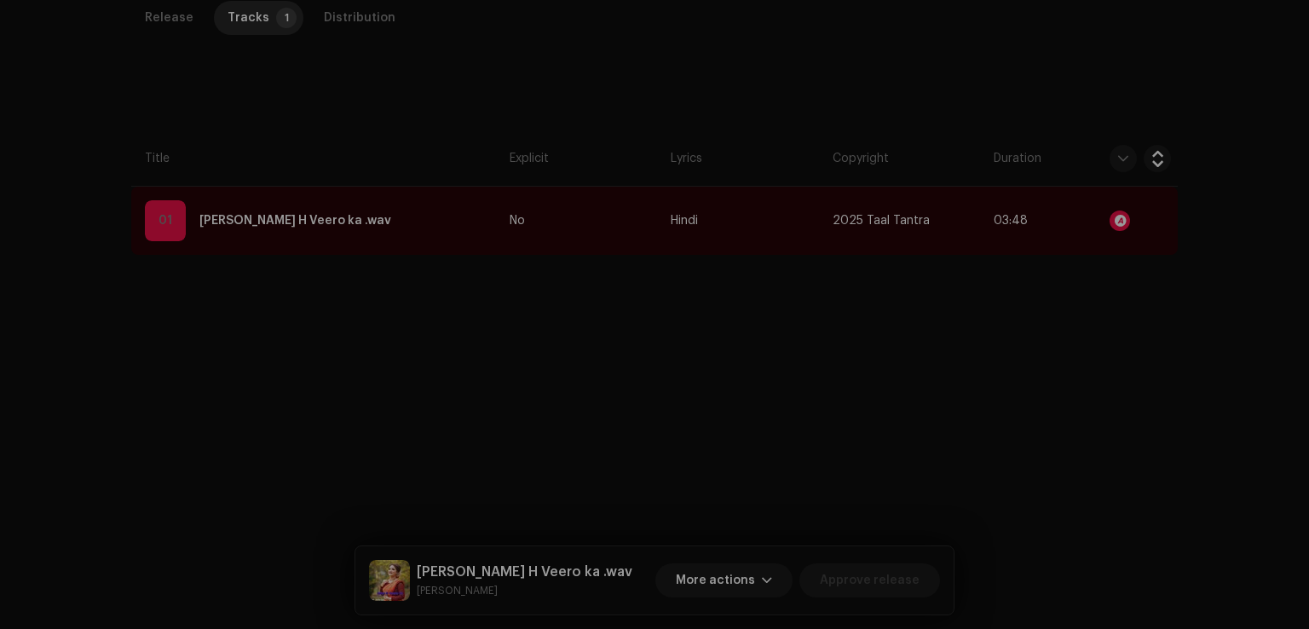
click at [1059, 380] on div "Fail and return release to user for editing Indicate a specific error to the us…" at bounding box center [654, 314] width 1309 height 629
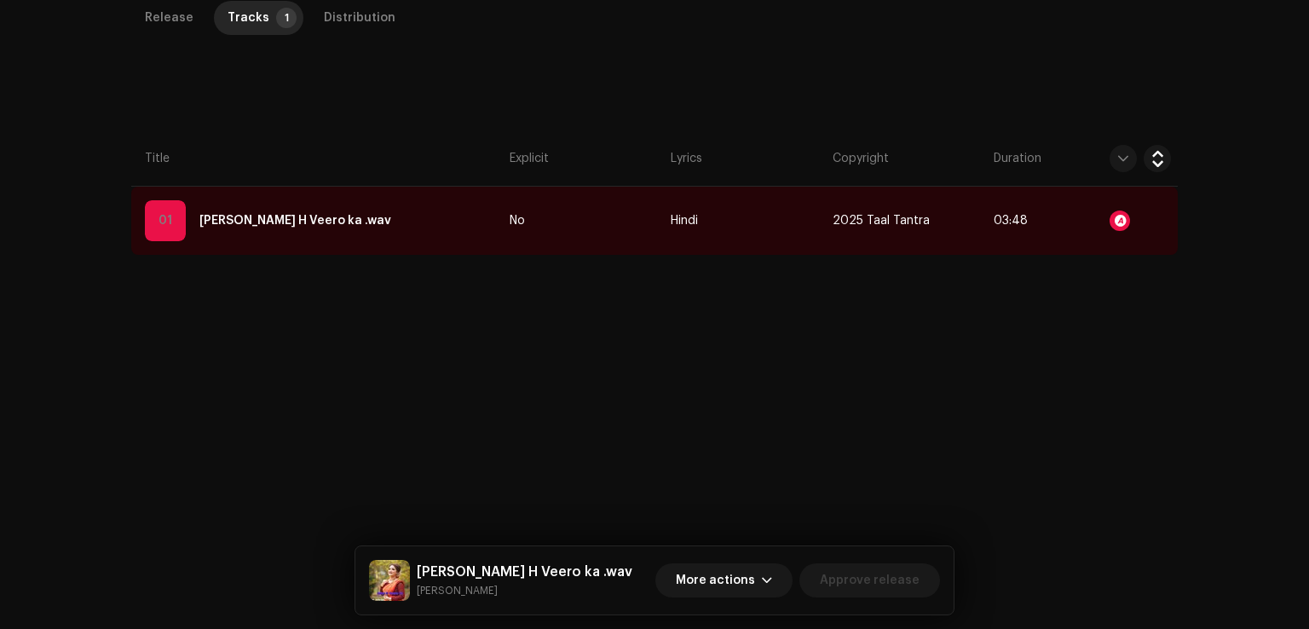
scroll to position [550, 0]
click at [733, 590] on span "More actions" at bounding box center [715, 580] width 79 height 34
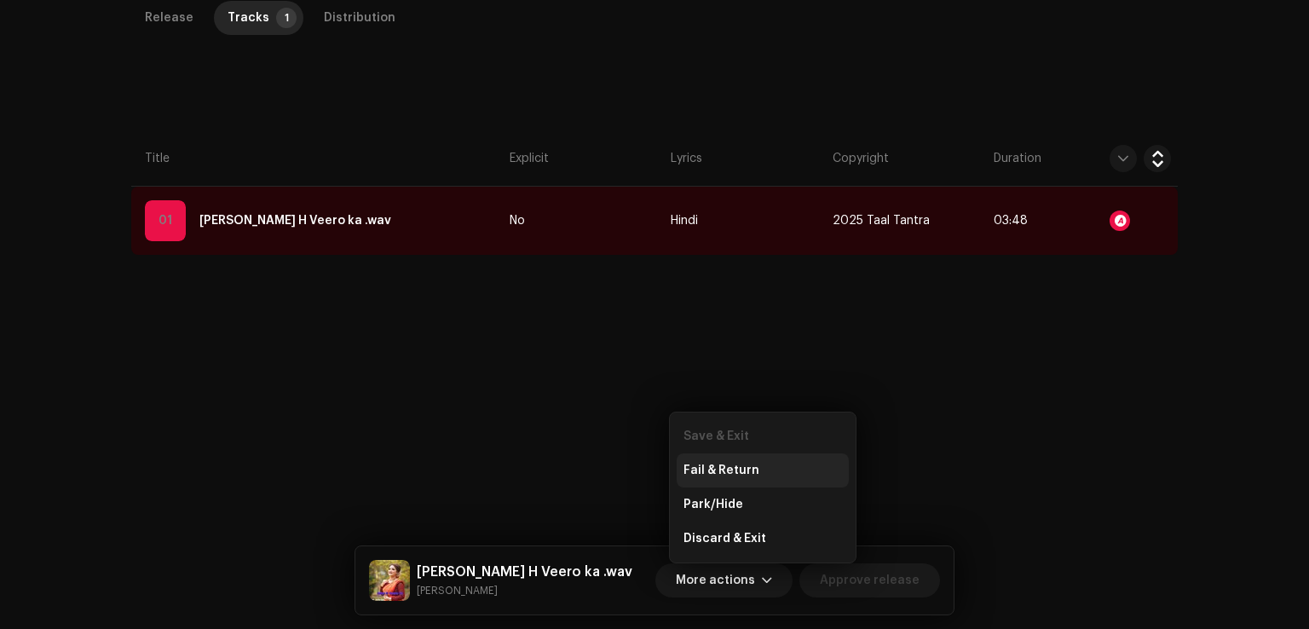
click at [740, 468] on span "Fail & Return" at bounding box center [721, 470] width 76 height 14
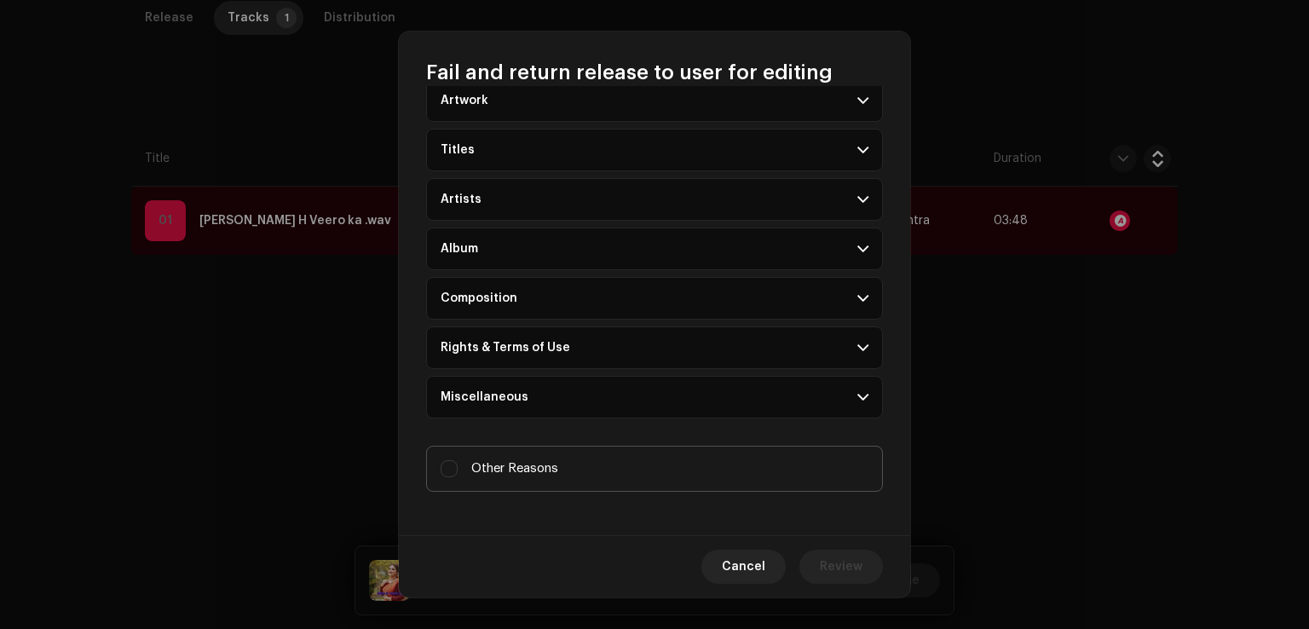
scroll to position [69, 0]
click at [612, 488] on div "Indicate a specific error to the user Artwork Upscaled art / bad quality Logo /…" at bounding box center [654, 310] width 511 height 449
click at [619, 463] on label "Other Reasons" at bounding box center [654, 468] width 457 height 46
click at [458, 463] on input "Other Reasons" at bounding box center [448, 467] width 17 height 17
checkbox input "true"
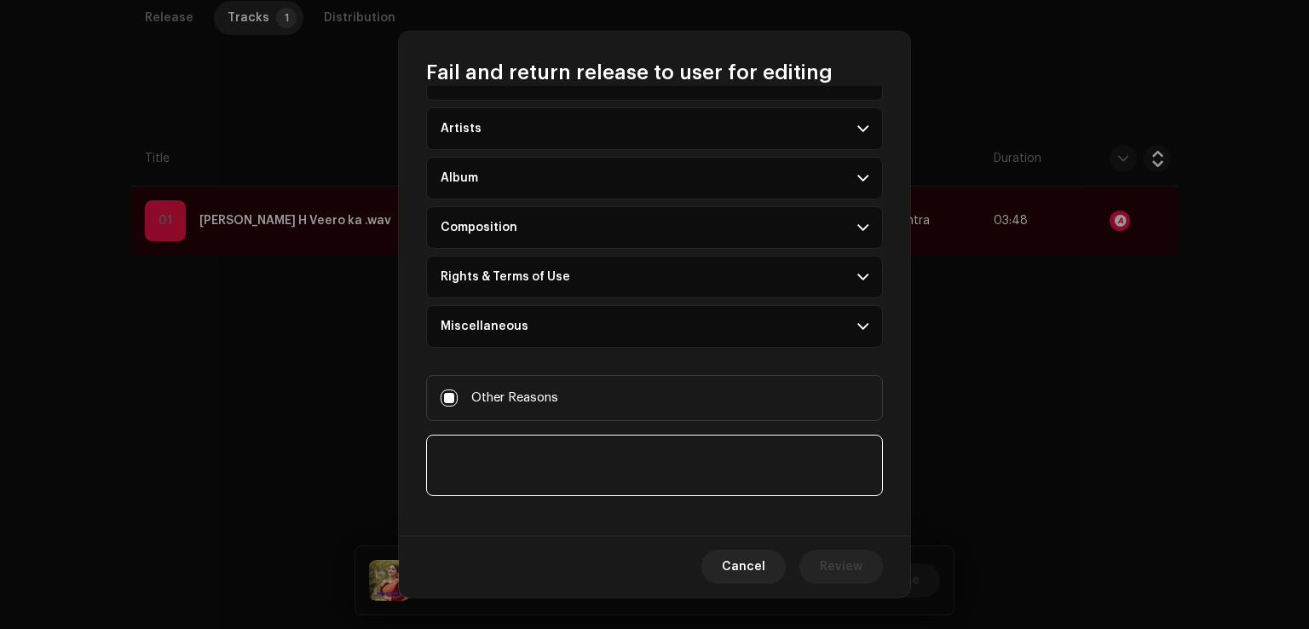
scroll to position [147, 0]
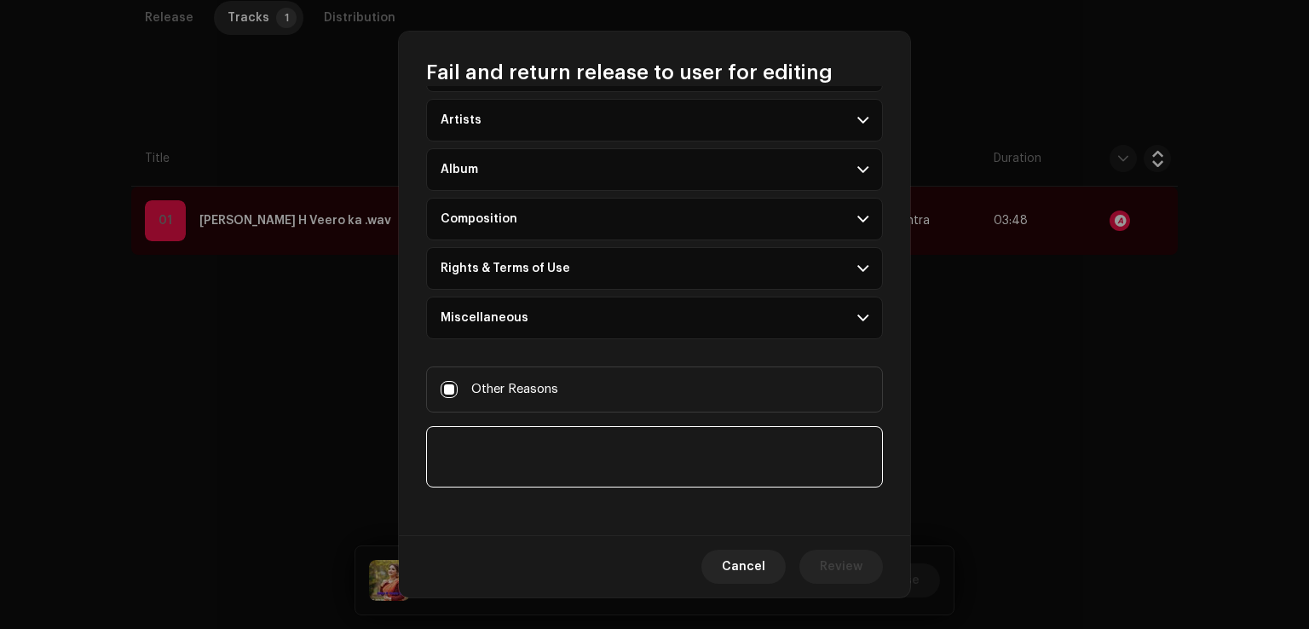
click at [608, 440] on textarea at bounding box center [654, 456] width 457 height 61
paste textarea "This track contains the matched audio segments from other track."
paste textarea "https://open.spotify.com/album/0NNqbHC3OtzUdzv9DggStm"
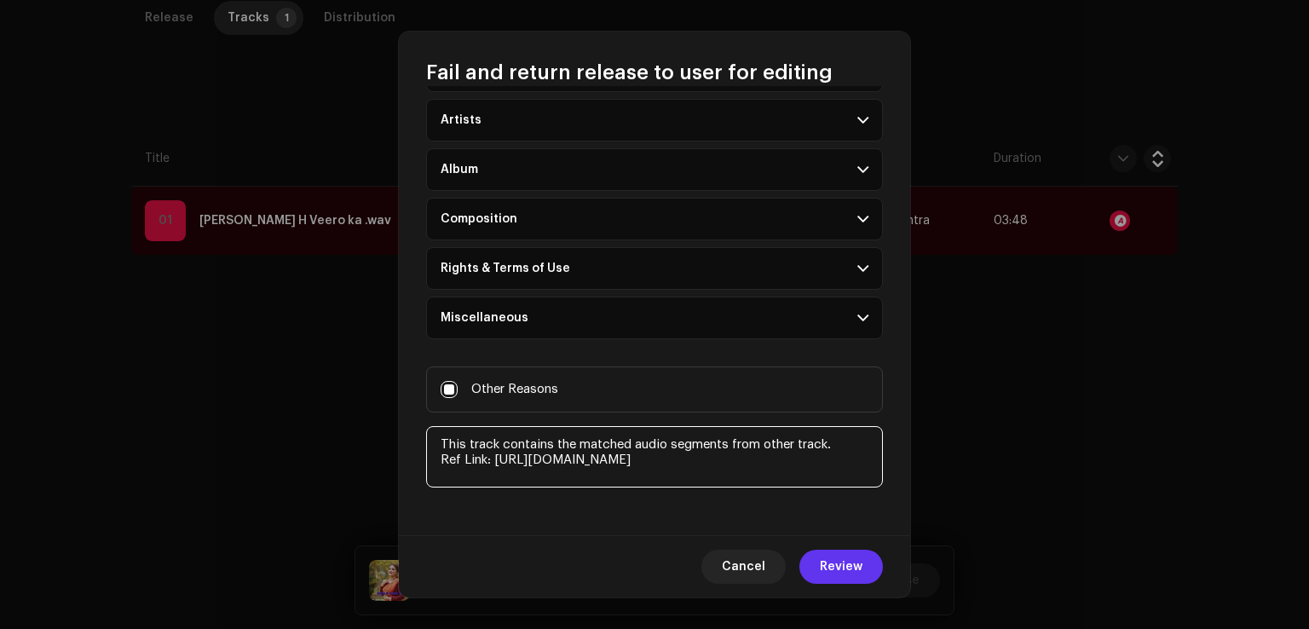
type textarea "This track contains the matched audio segments from other track. Ref Link: http…"
click at [832, 567] on span "Review" at bounding box center [841, 567] width 43 height 34
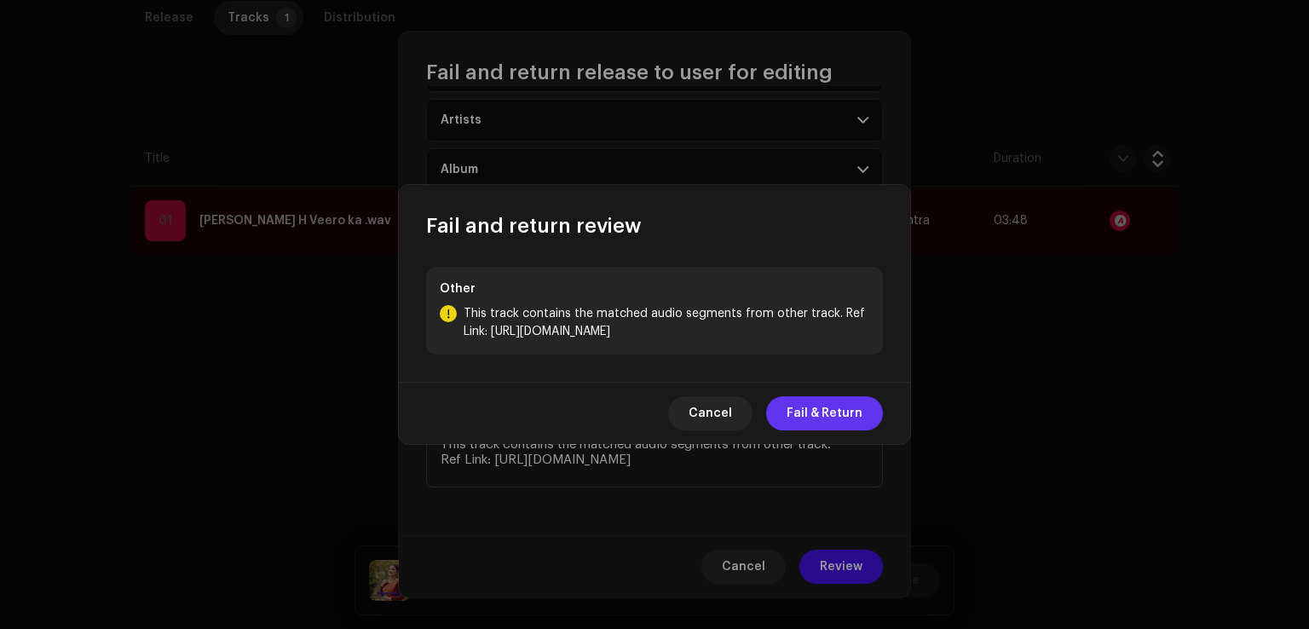
click at [828, 423] on span "Fail & Return" at bounding box center [824, 413] width 76 height 34
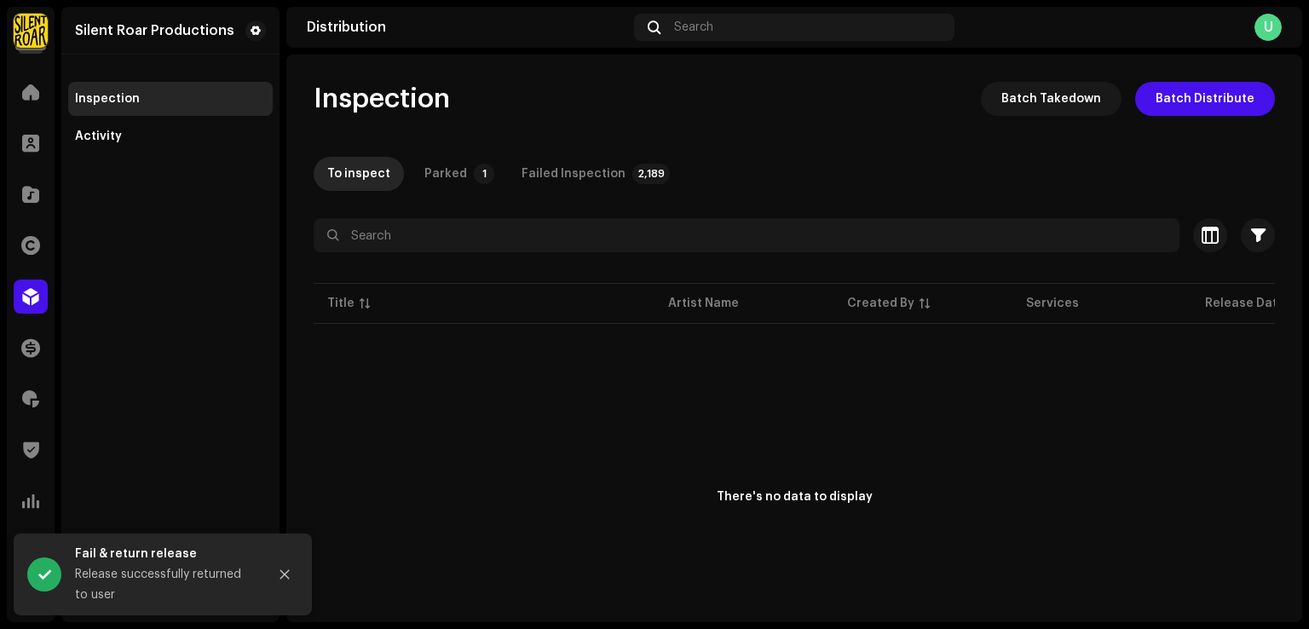
click at [130, 117] on div "Inspection Activity" at bounding box center [170, 118] width 204 height 72
click at [130, 125] on div "Activity" at bounding box center [170, 136] width 204 height 34
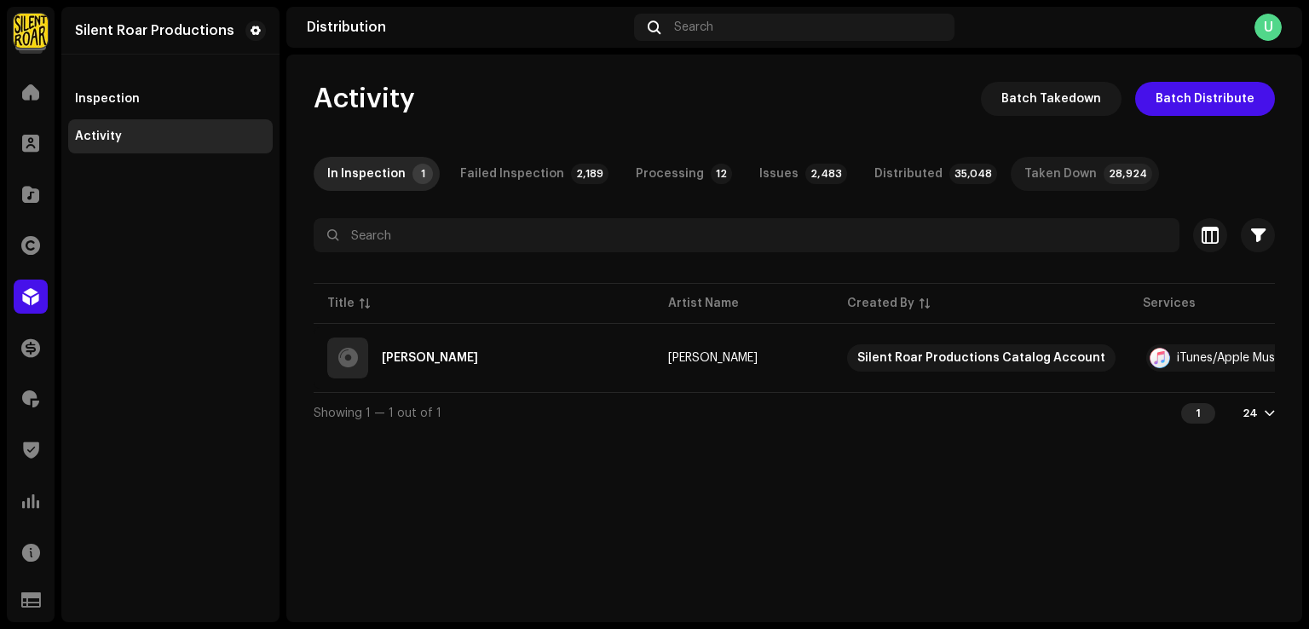
click at [1060, 185] on p-tab "Taken Down 28,924" at bounding box center [1084, 174] width 148 height 34
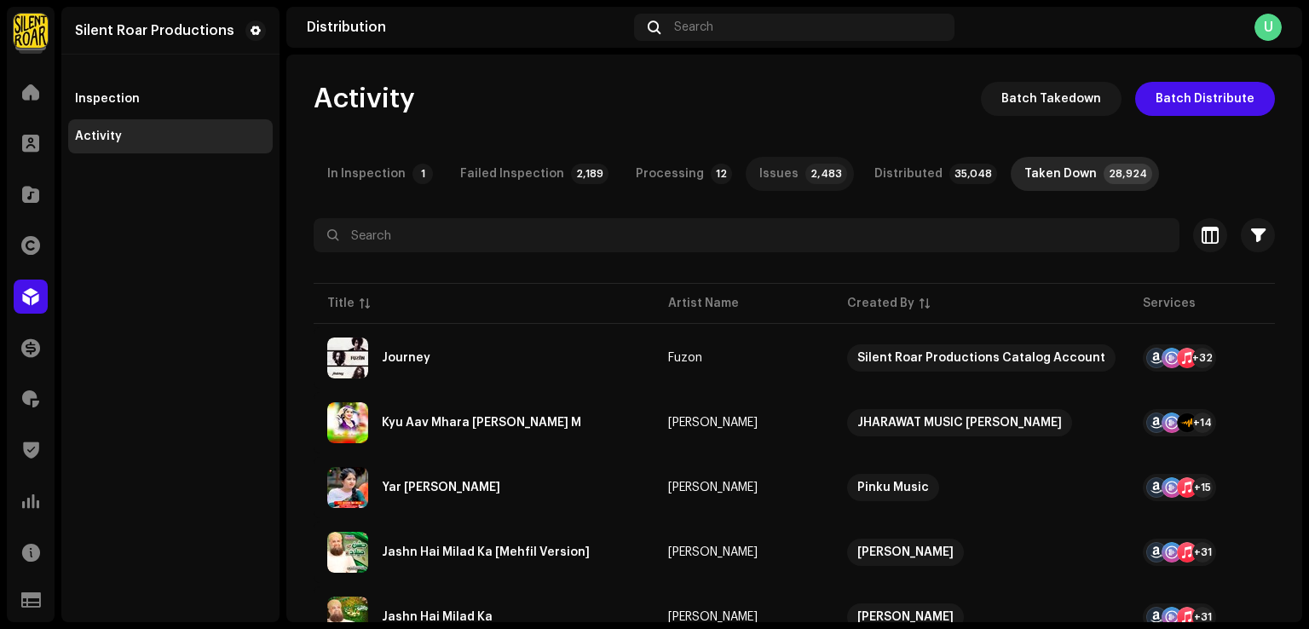
click at [759, 181] on div "Issues" at bounding box center [778, 174] width 39 height 34
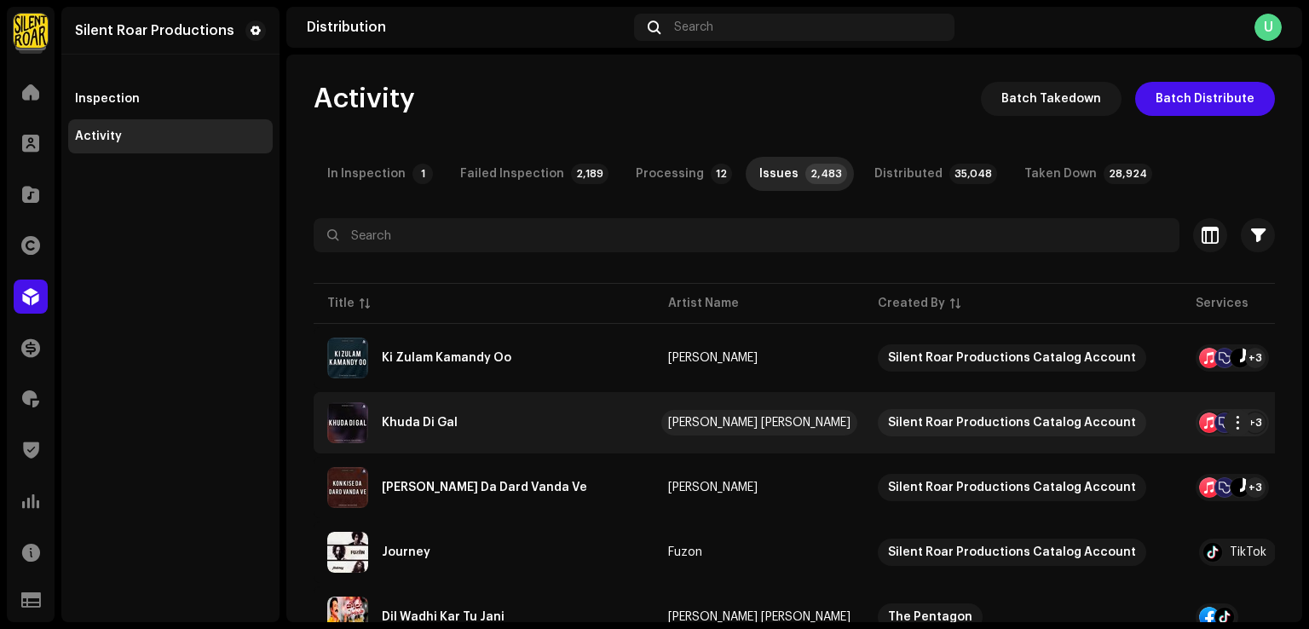
scroll to position [170, 0]
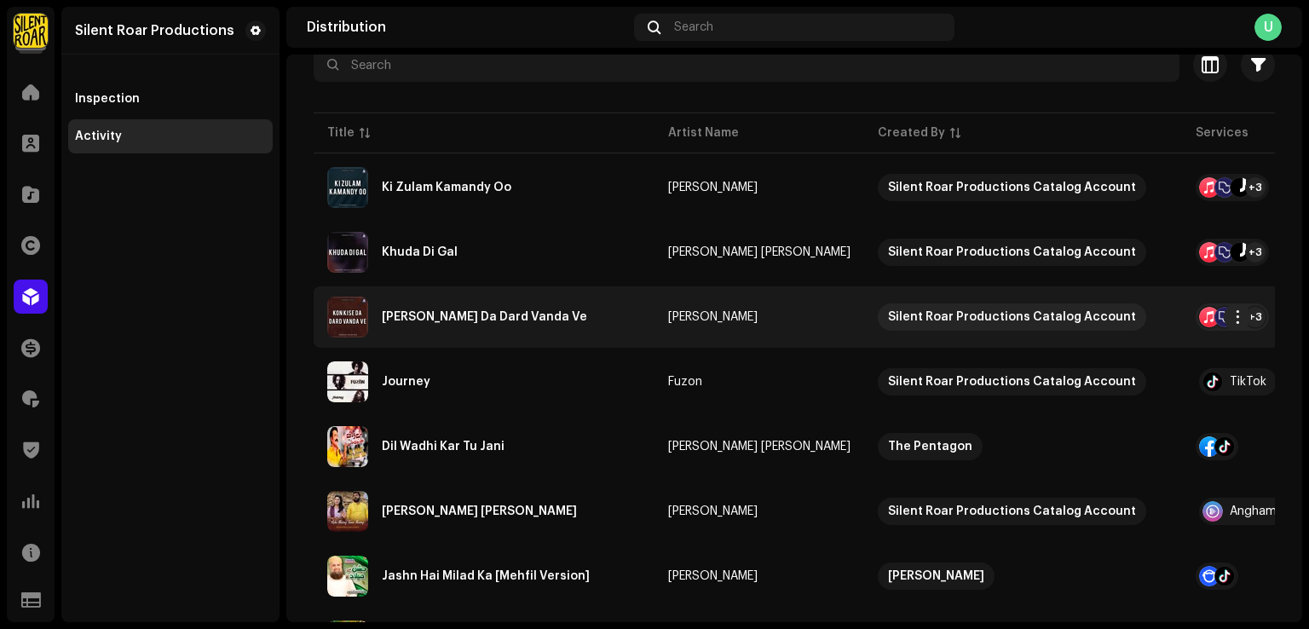
click at [597, 319] on div "[PERSON_NAME] Da Dard Vanda Ve" at bounding box center [484, 316] width 314 height 41
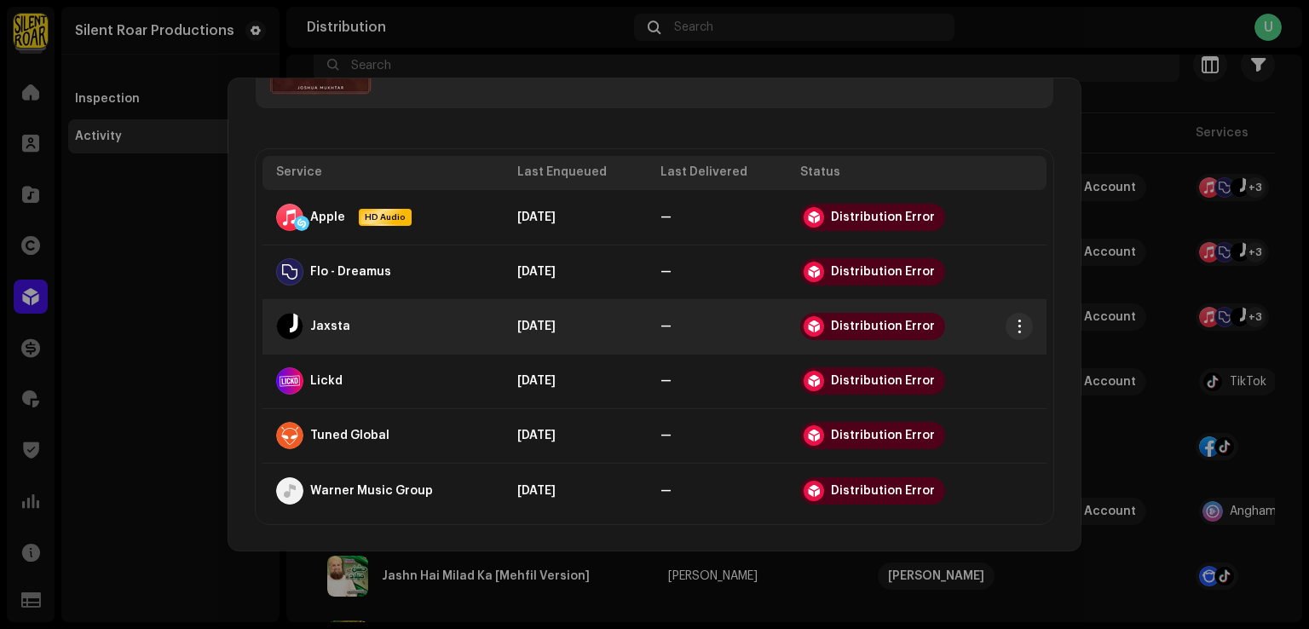
scroll to position [128, 0]
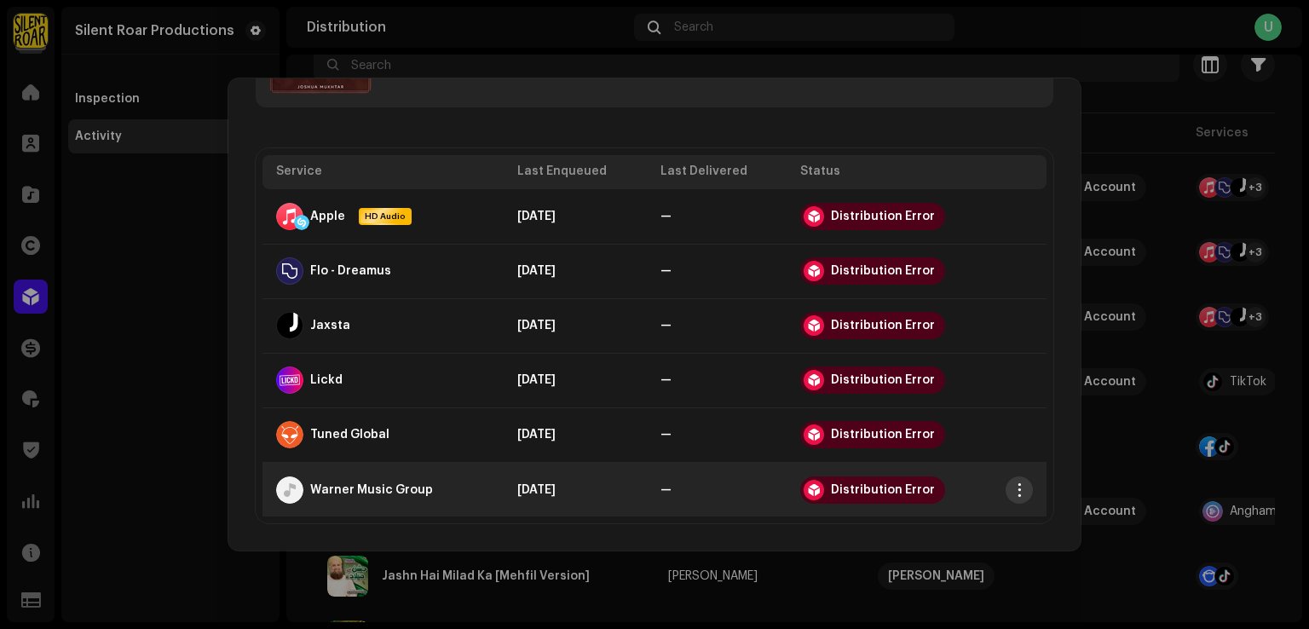
click at [1015, 488] on span "button" at bounding box center [1019, 490] width 13 height 14
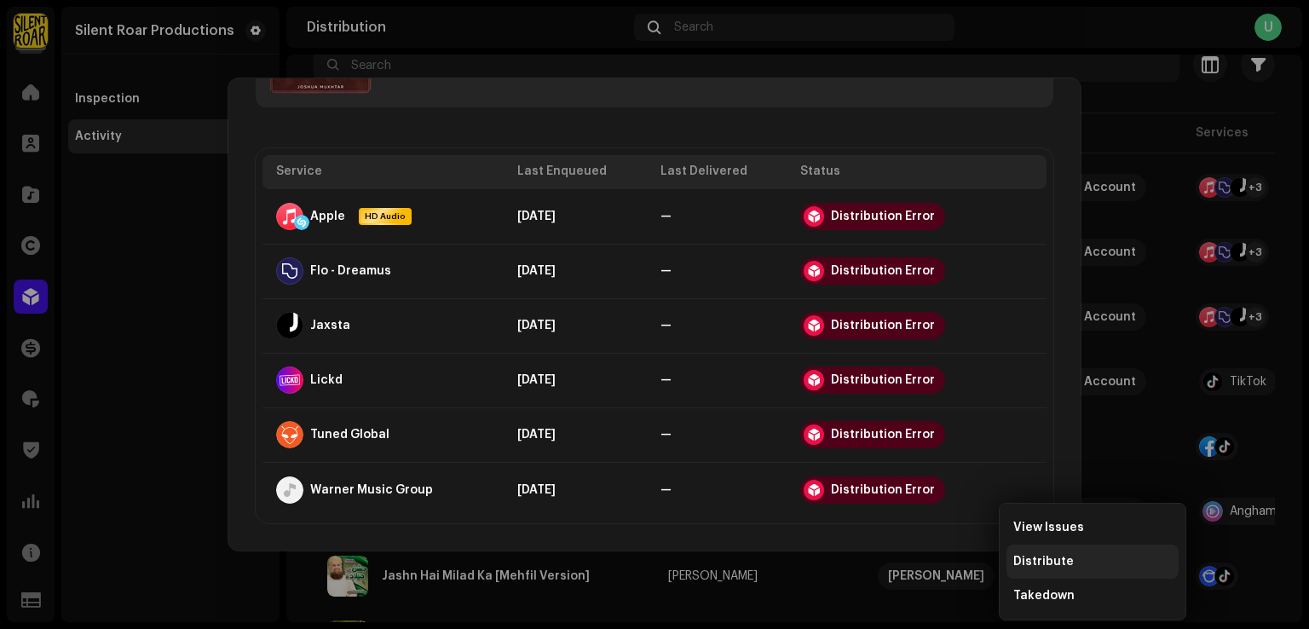
click at [1043, 559] on span "Distribute" at bounding box center [1043, 562] width 60 height 14
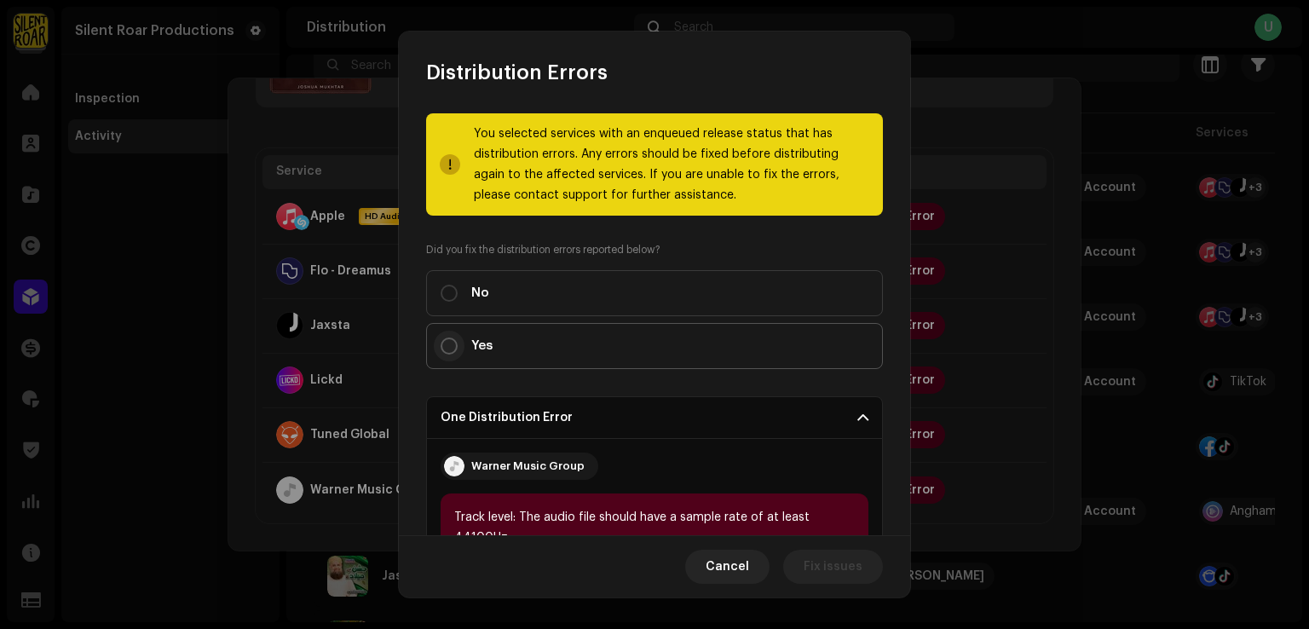
click at [452, 347] on input "Yes" at bounding box center [448, 345] width 17 height 17
radio input "true"
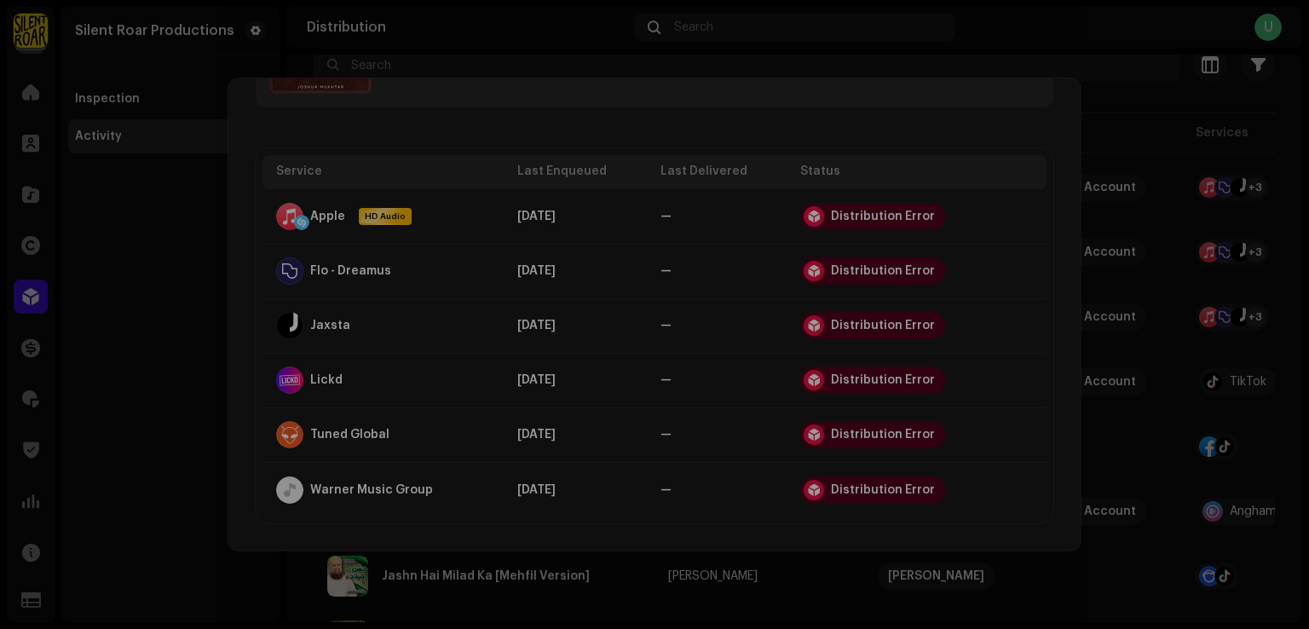
click at [325, 331] on div "Distribution Errors You selected services with an enqueued release status that …" at bounding box center [654, 314] width 1309 height 629
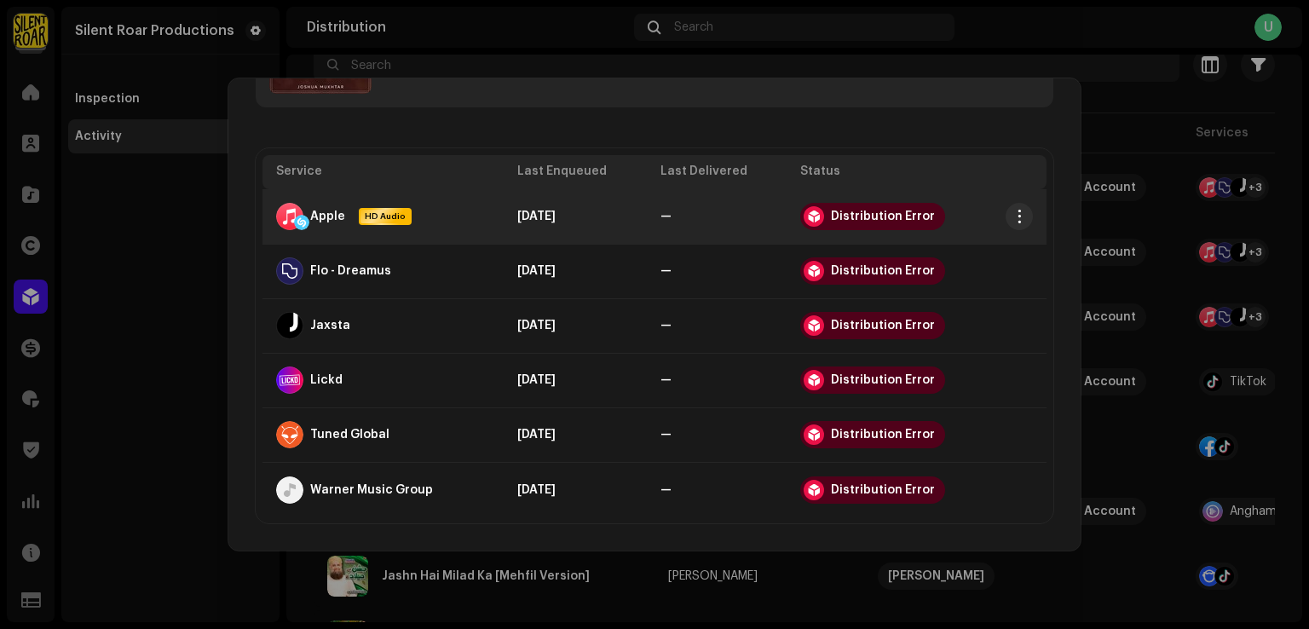
scroll to position [0, 0]
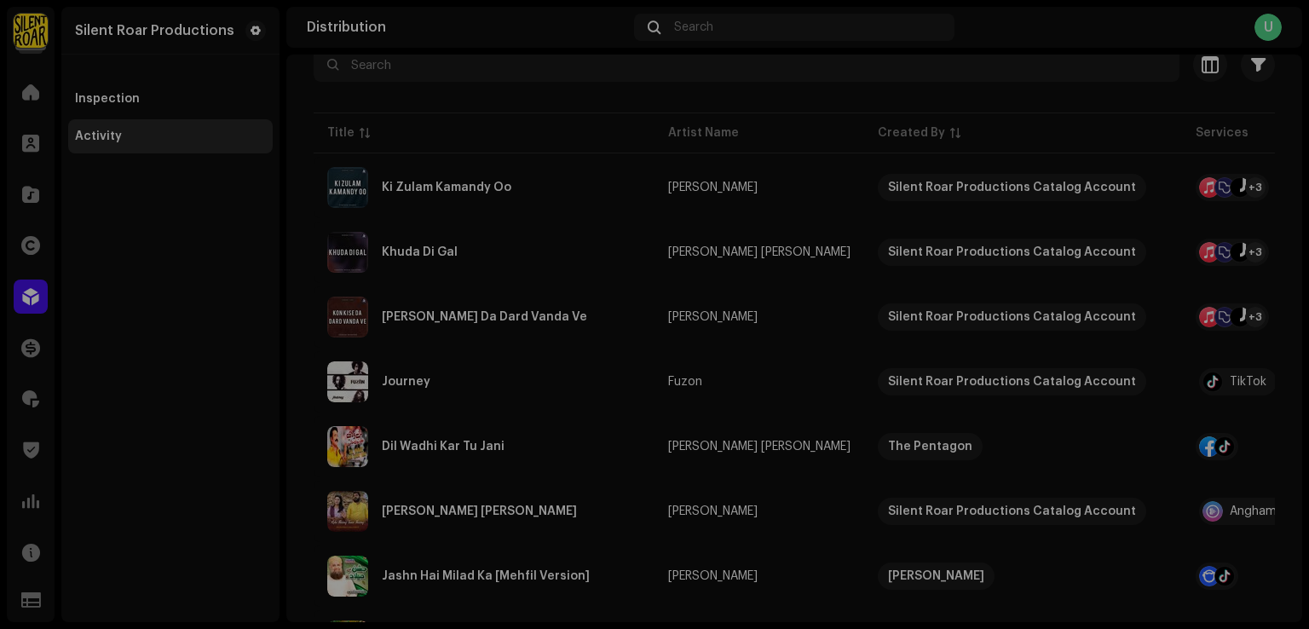
click at [158, 282] on div "Kon Kise Da Dard Vanda Ve Joshua Mukhtar Service Last Enqueued Last Delivered S…" at bounding box center [654, 314] width 1309 height 629
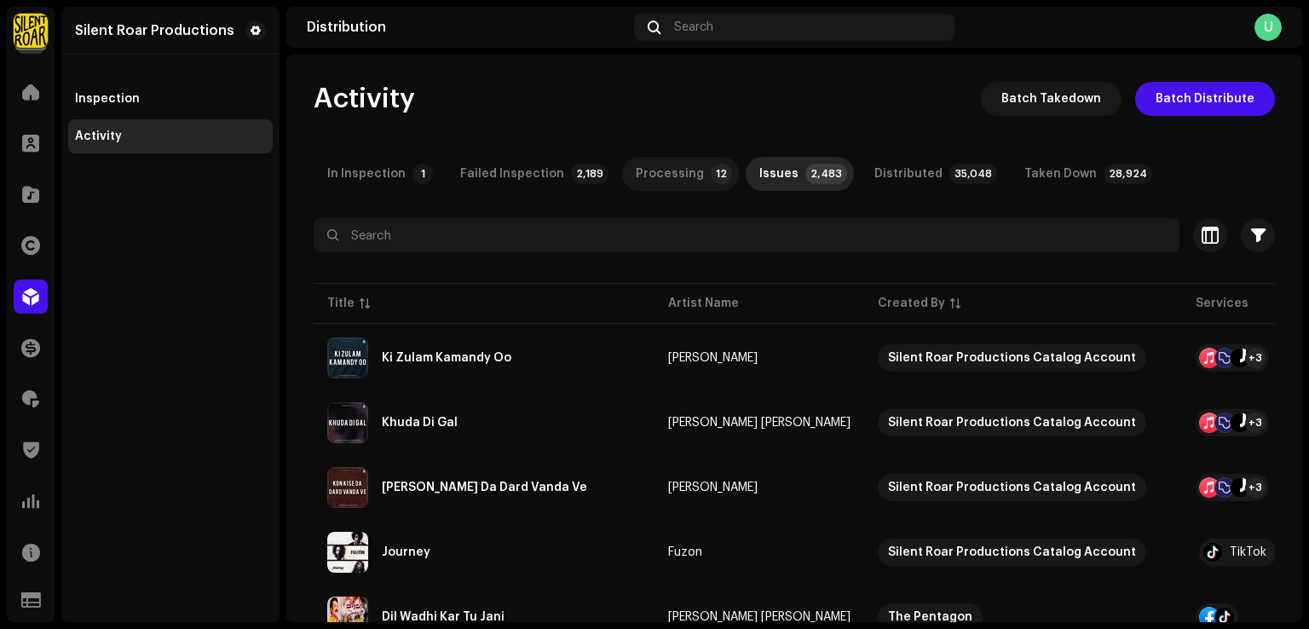
click at [657, 178] on div "Processing" at bounding box center [670, 174] width 68 height 34
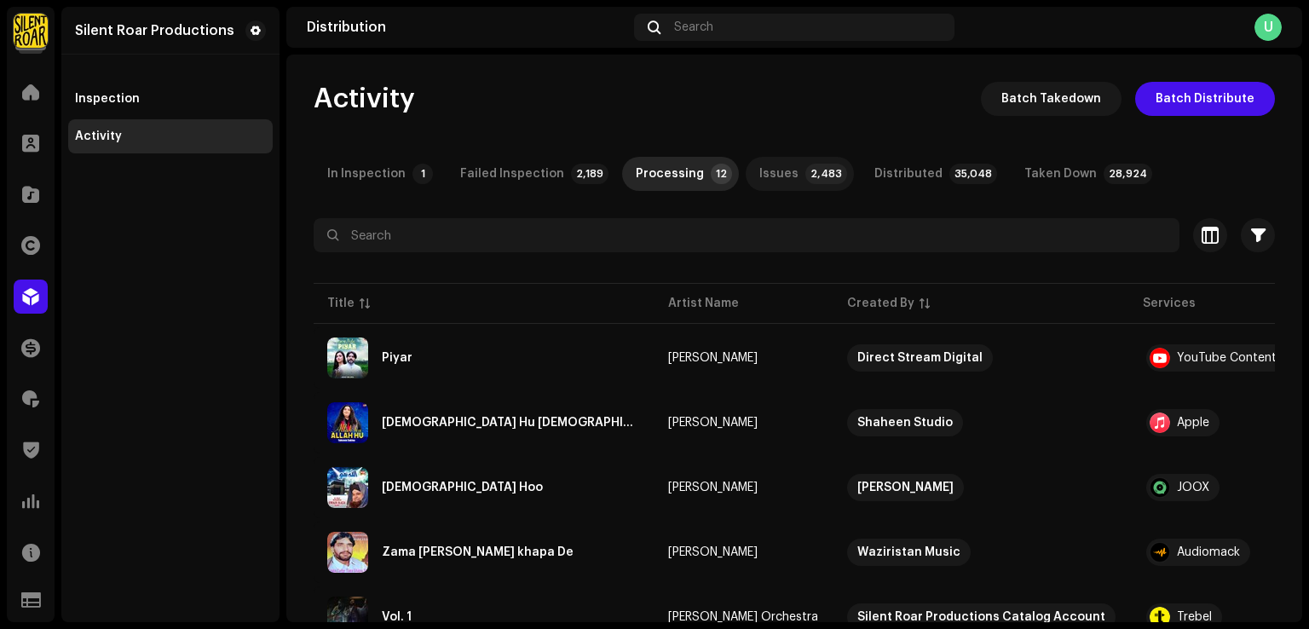
click at [808, 175] on p-badge "2,483" at bounding box center [826, 174] width 42 height 20
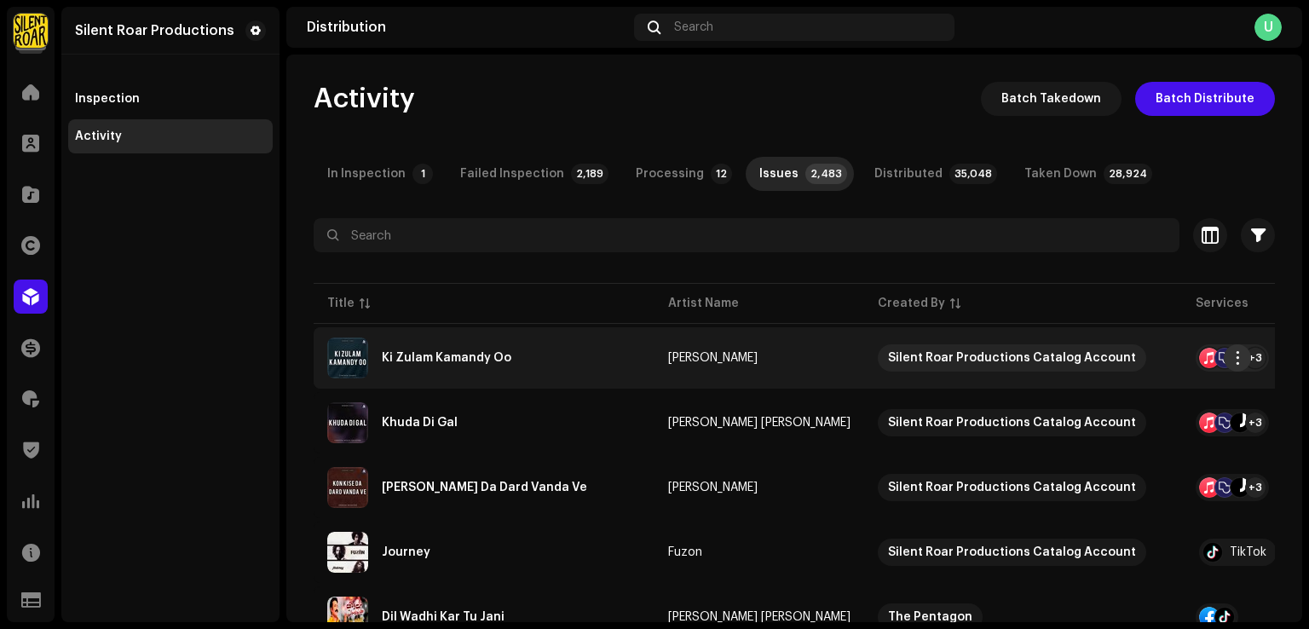
click at [1241, 351] on span "button" at bounding box center [1237, 358] width 13 height 14
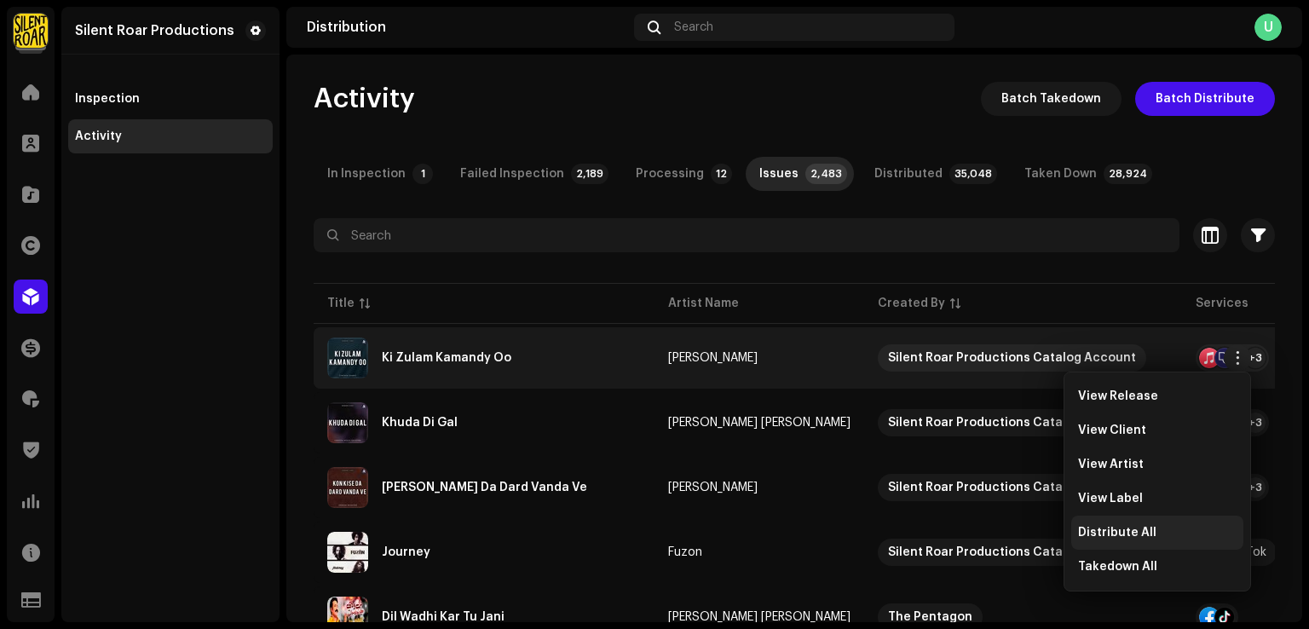
click at [1112, 529] on span "Distribute All" at bounding box center [1117, 533] width 78 height 14
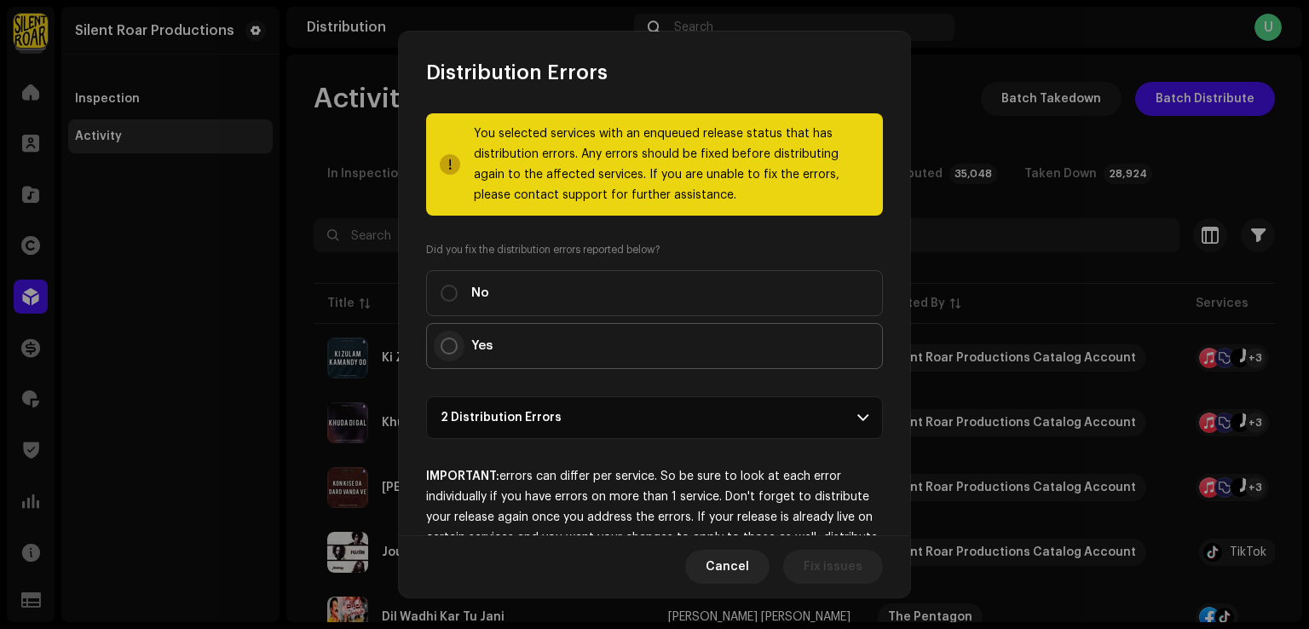
click at [449, 350] on input "Yes" at bounding box center [448, 345] width 17 height 17
radio input "true"
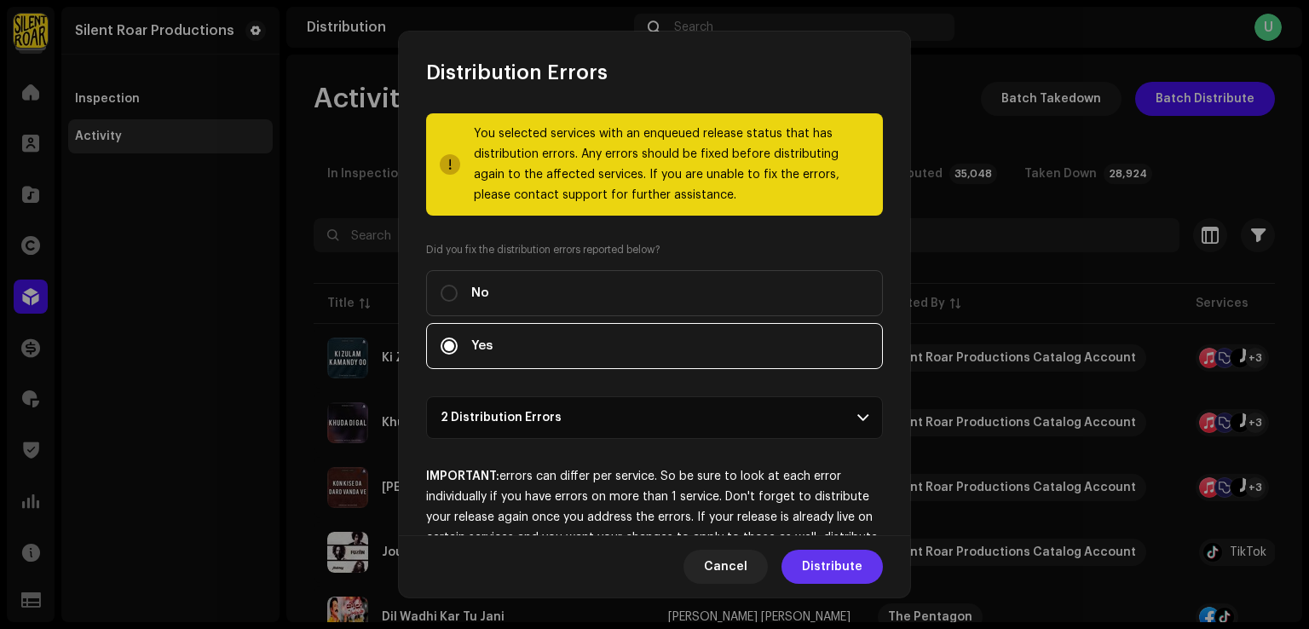
click at [824, 567] on span "Distribute" at bounding box center [832, 567] width 60 height 34
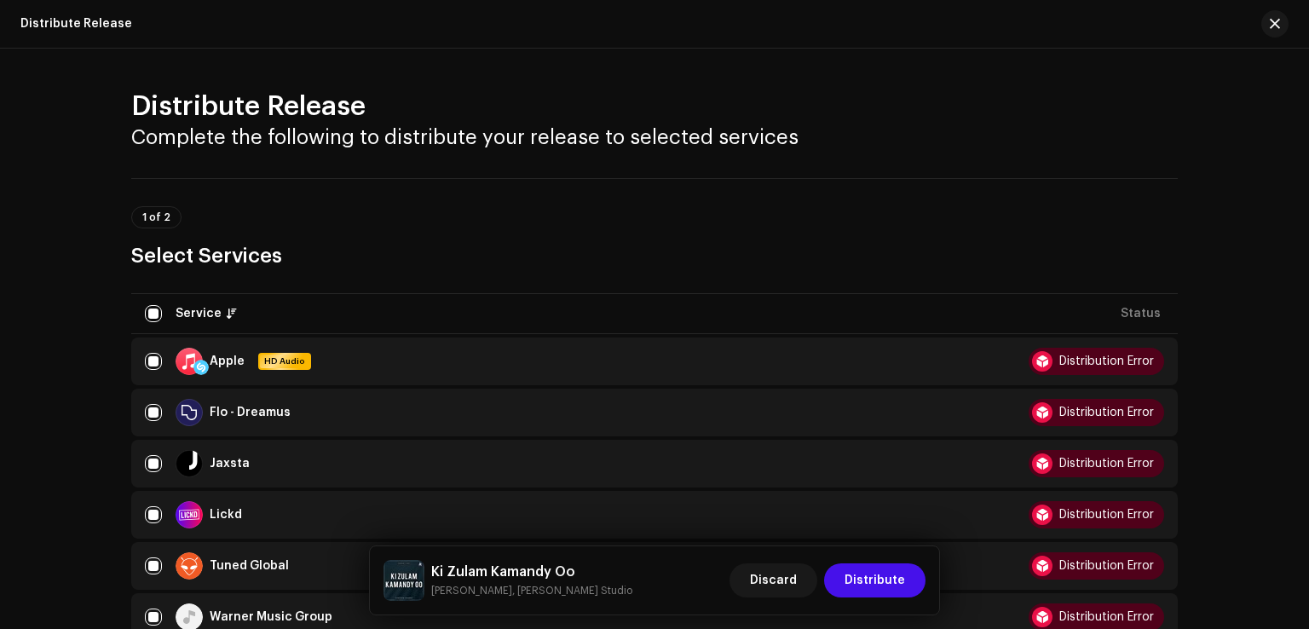
scroll to position [426, 0]
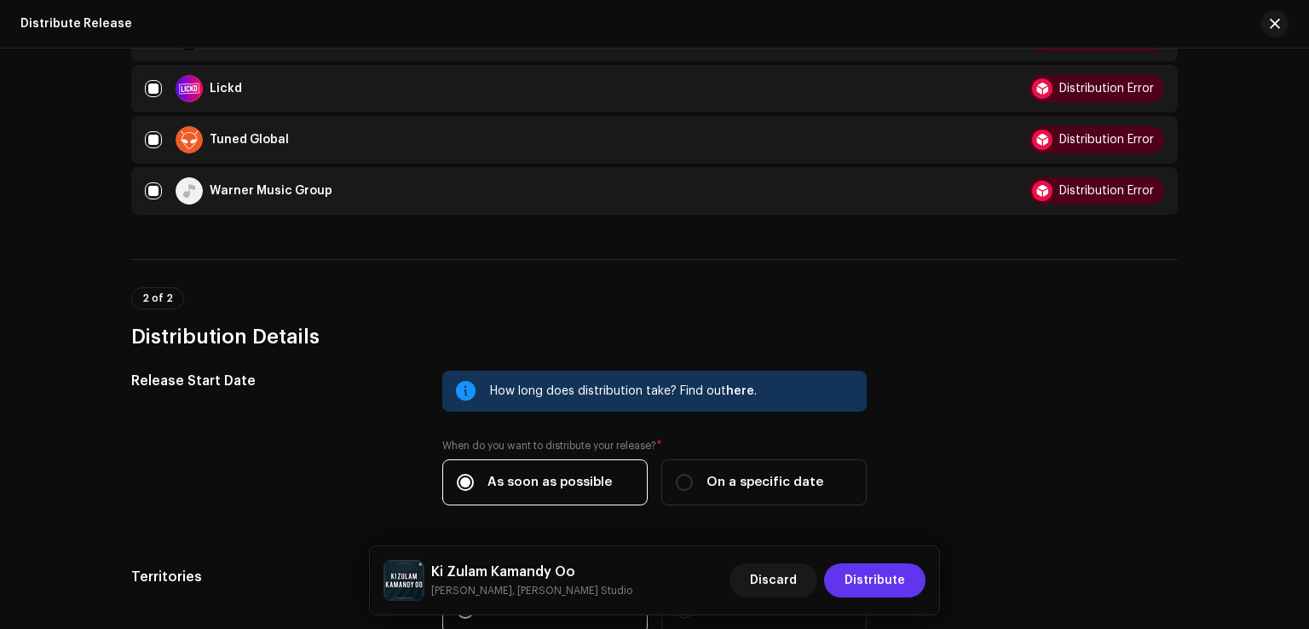
click at [864, 577] on span "Distribute" at bounding box center [874, 580] width 60 height 34
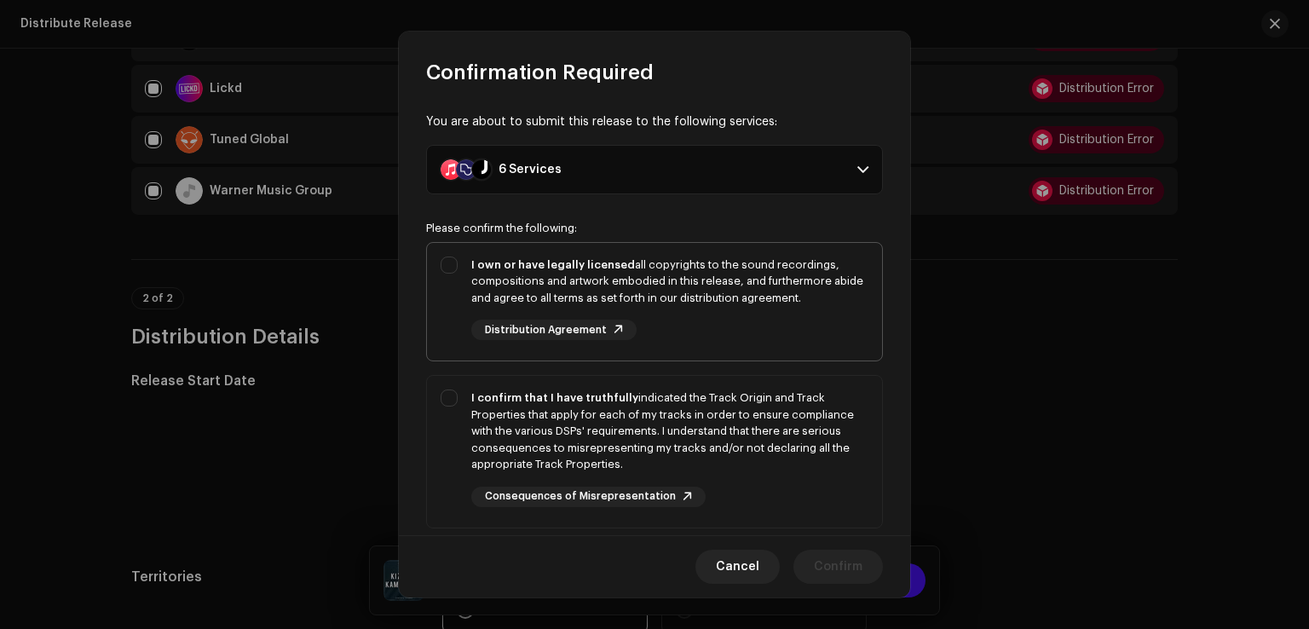
drag, startPoint x: 434, startPoint y: 315, endPoint x: 443, endPoint y: 314, distance: 9.4
click at [435, 315] on div "I own or have legally licensed all copyrights to the sound recordings, composit…" at bounding box center [654, 299] width 455 height 112
checkbox input "true"
click at [440, 423] on div "I confirm that I have truthfully indicated the Track Origin and Track Propertie…" at bounding box center [654, 448] width 455 height 145
checkbox input "true"
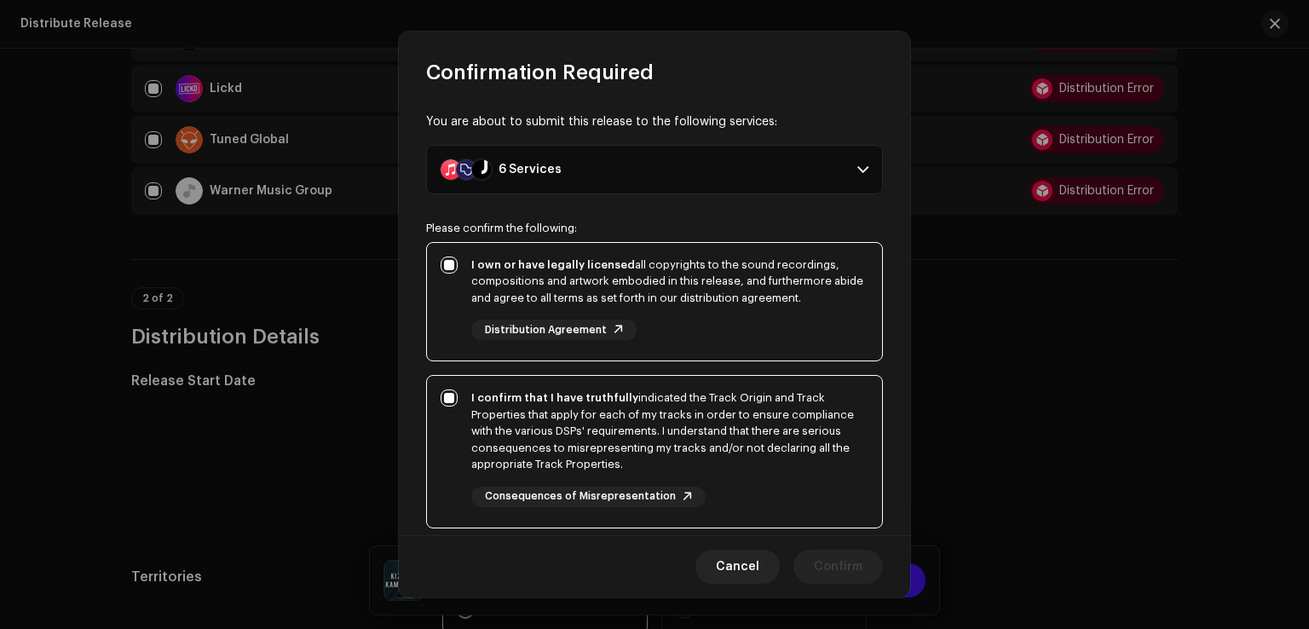
scroll to position [285, 0]
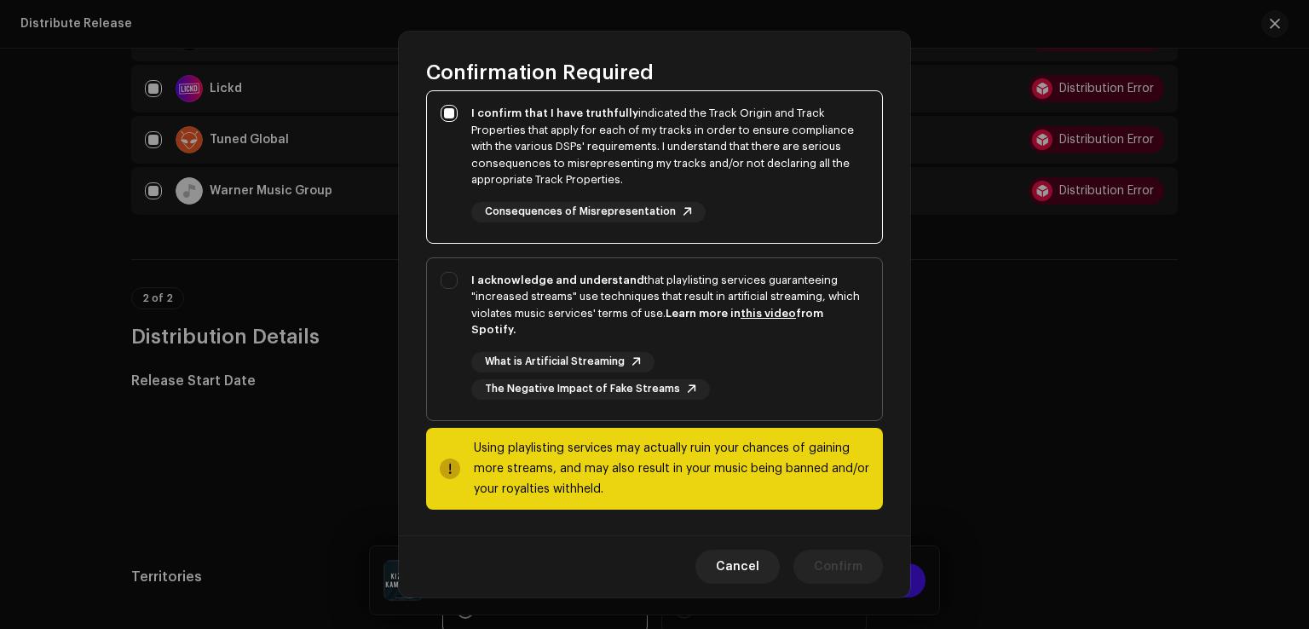
click at [451, 382] on div "I acknowledge and understand that playlisting services guaranteeing "increased …" at bounding box center [654, 335] width 455 height 155
checkbox input "true"
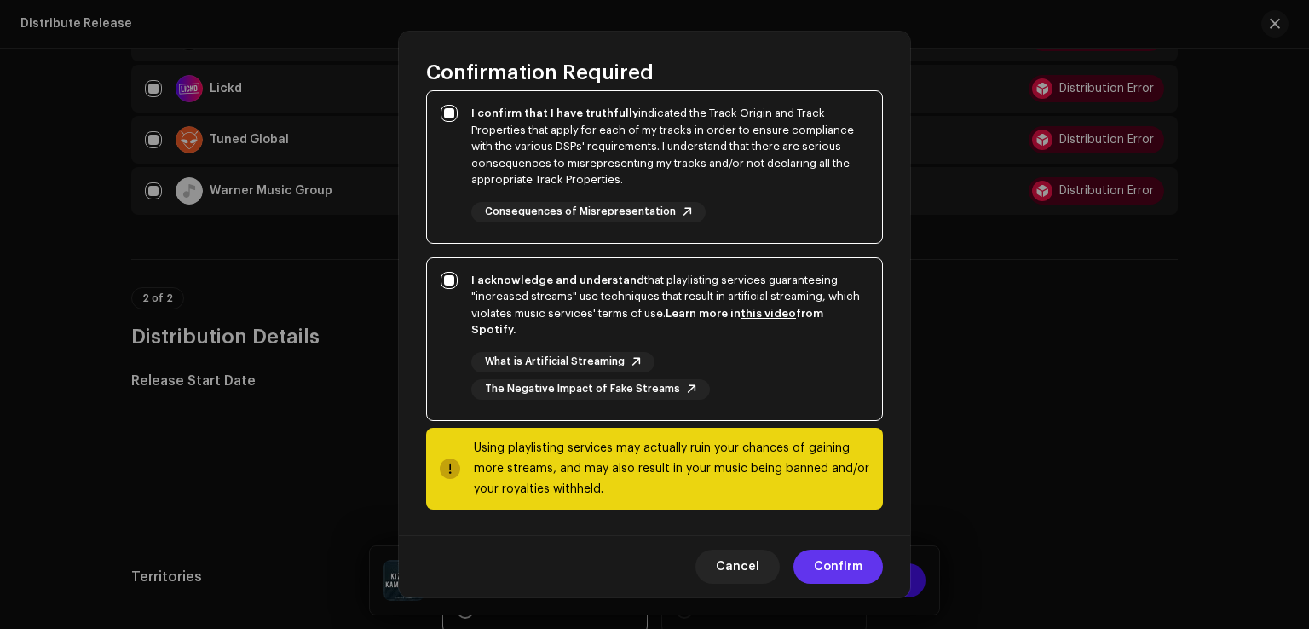
click at [839, 570] on span "Confirm" at bounding box center [838, 567] width 49 height 34
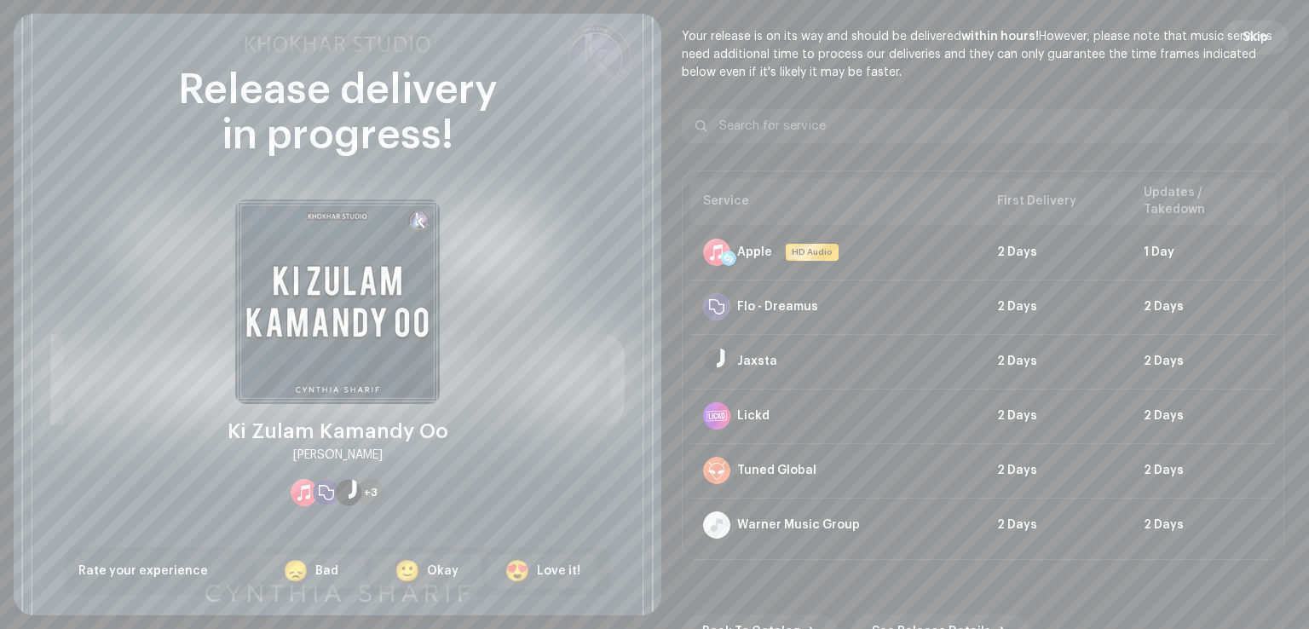
click at [1259, 32] on span "Skip" at bounding box center [1255, 37] width 26 height 34
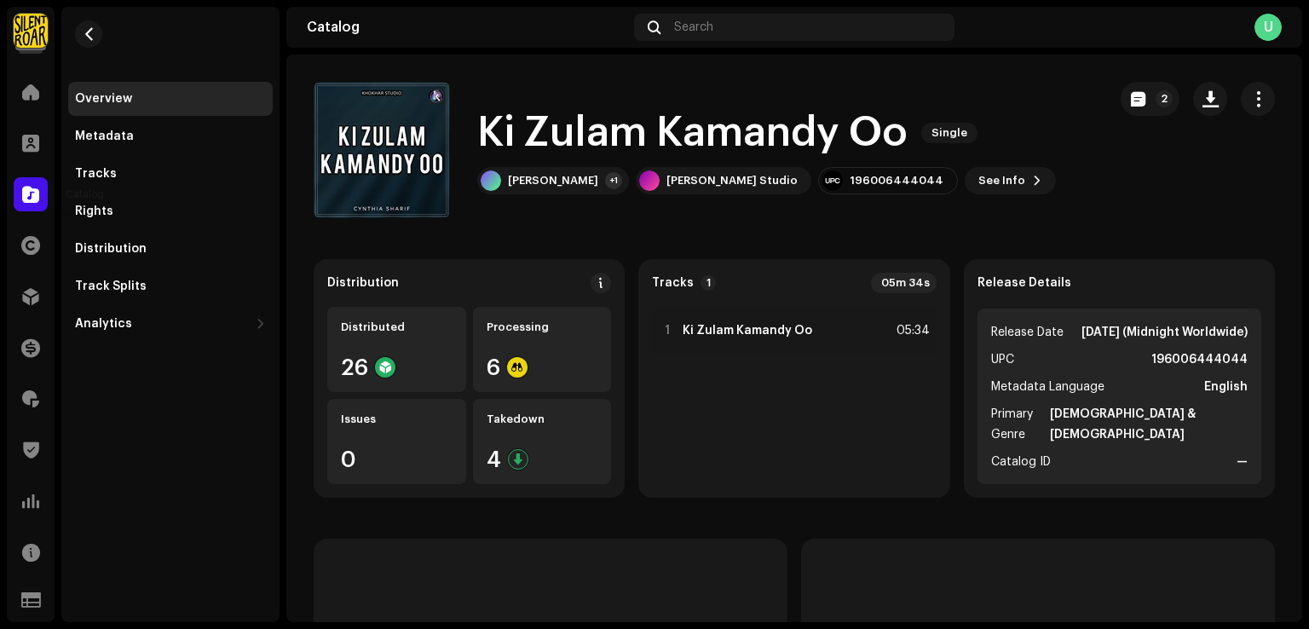
click at [35, 187] on span at bounding box center [30, 194] width 17 height 14
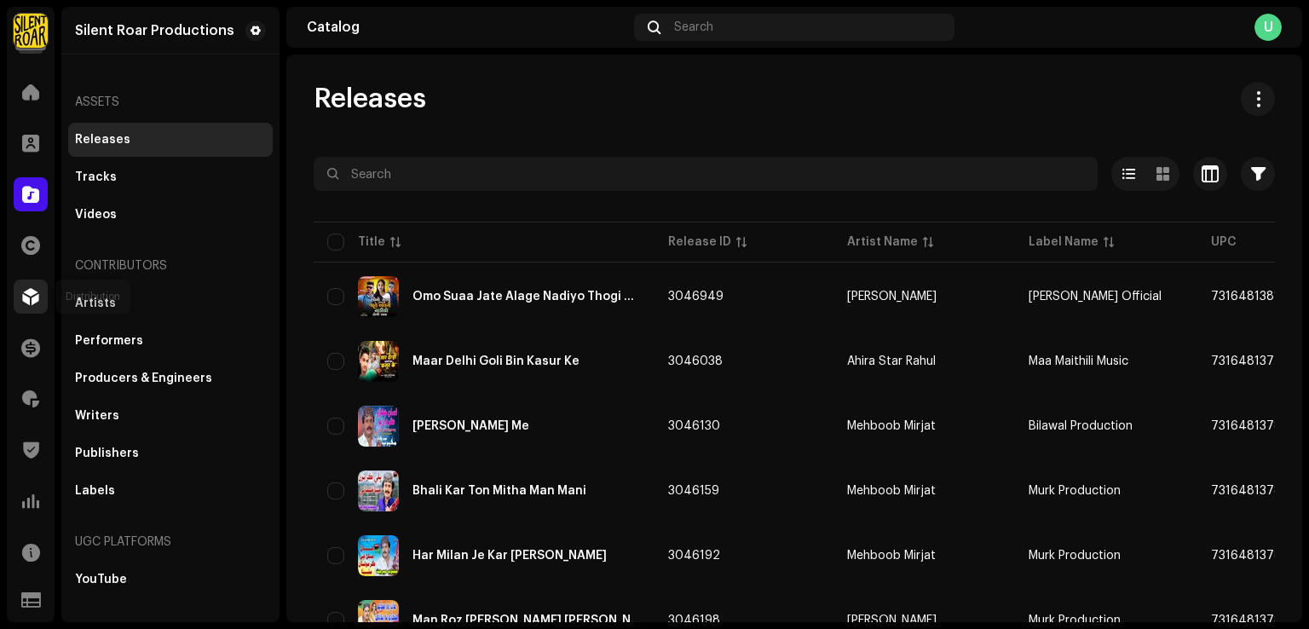
click at [40, 289] on div at bounding box center [31, 296] width 34 height 34
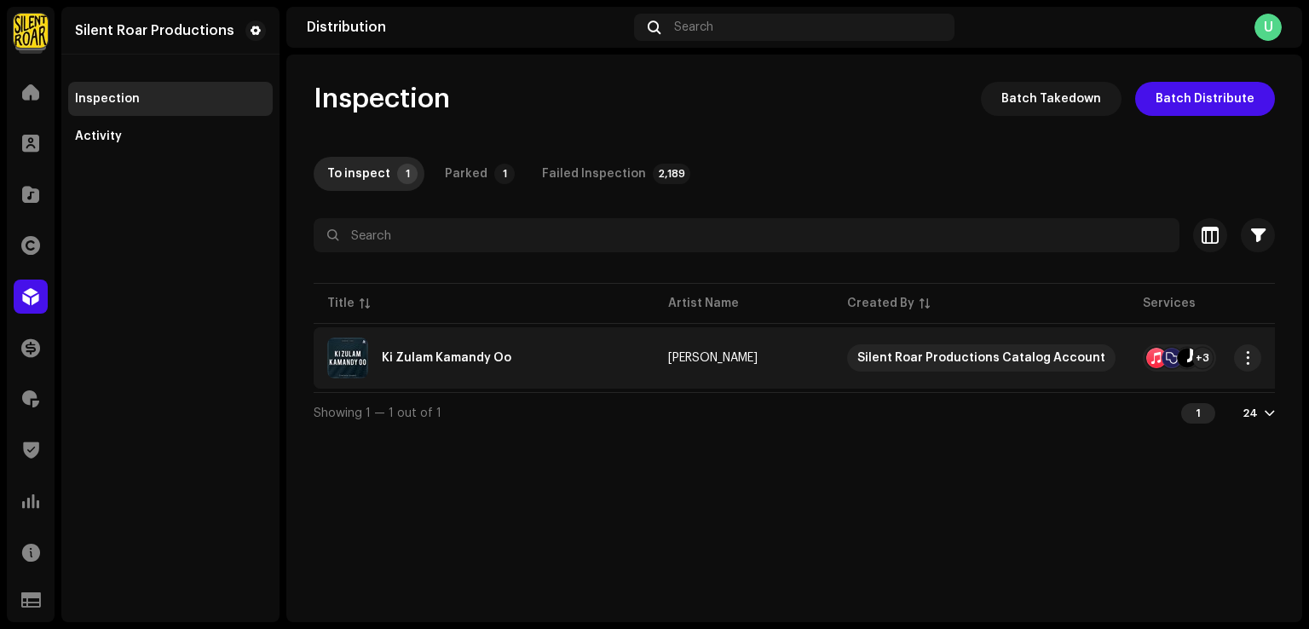
click at [486, 346] on div "Ki Zulam Kamandy Oo" at bounding box center [484, 357] width 314 height 41
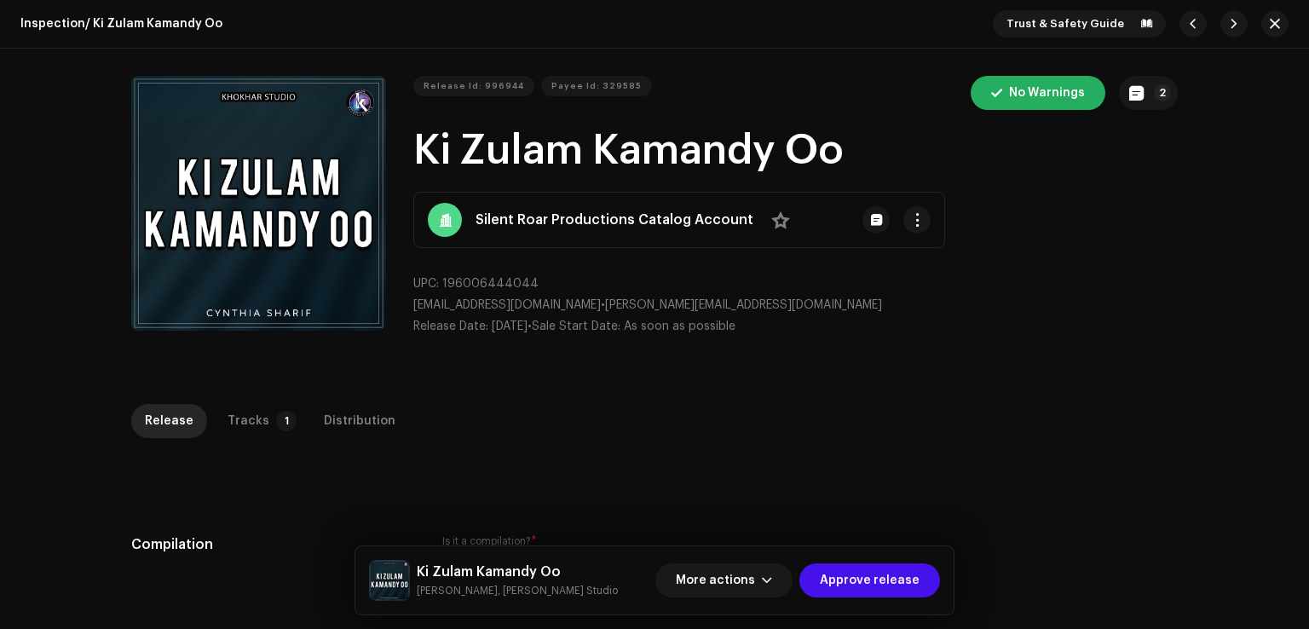
click at [324, 404] on div "Distribution" at bounding box center [360, 421] width 72 height 34
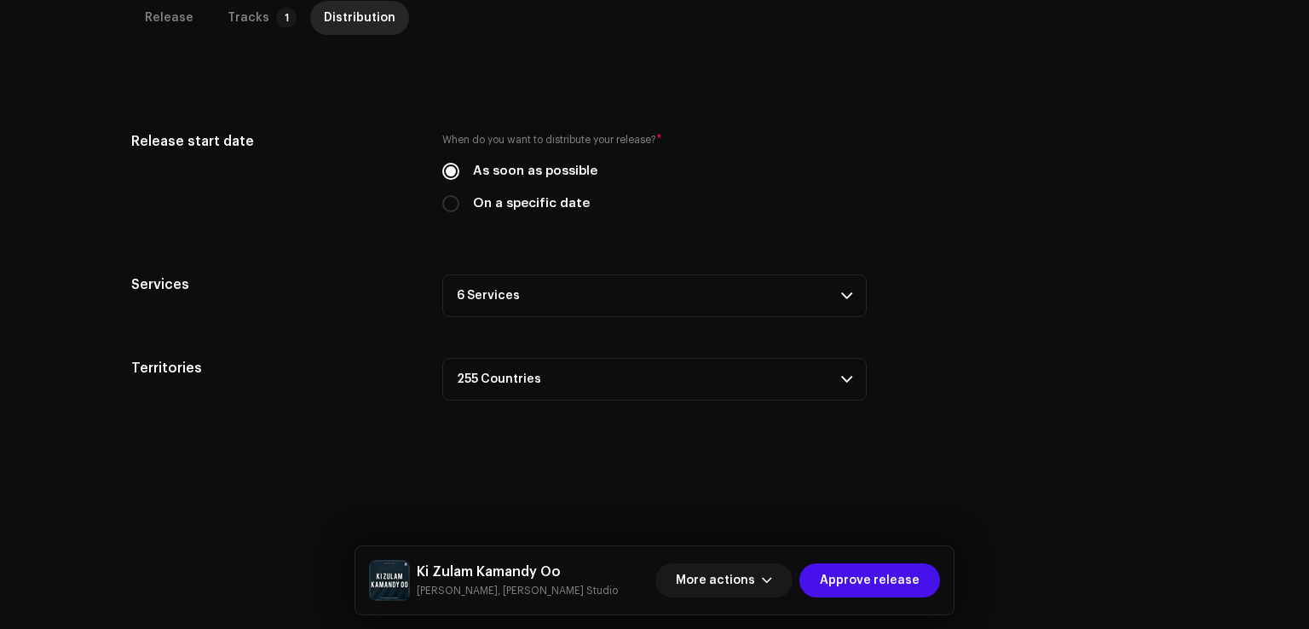
click at [610, 301] on p-accordion-header "6 Services" at bounding box center [654, 295] width 424 height 43
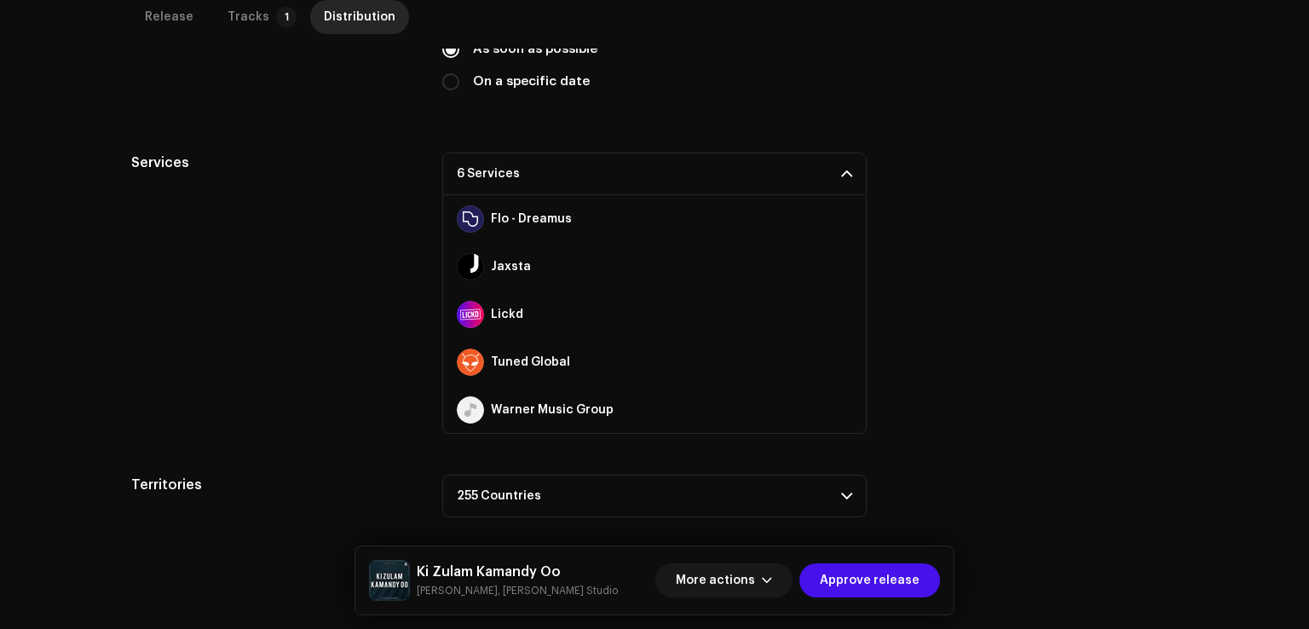
scroll to position [535, 0]
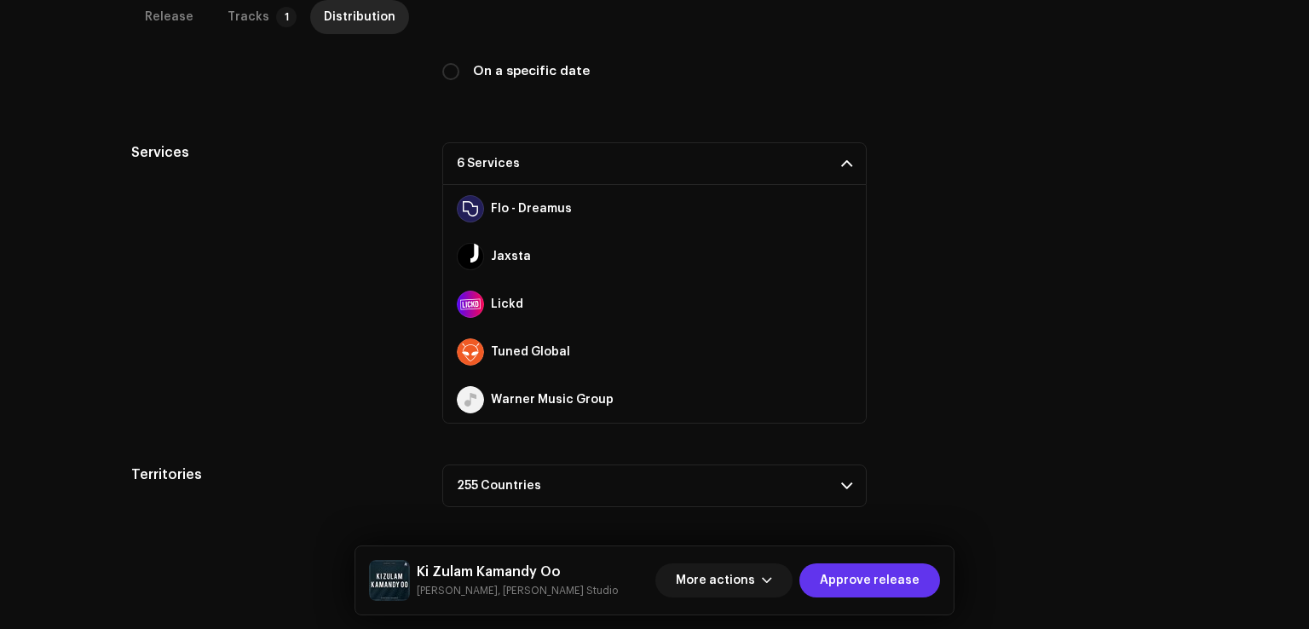
click at [897, 574] on span "Approve release" at bounding box center [870, 580] width 100 height 34
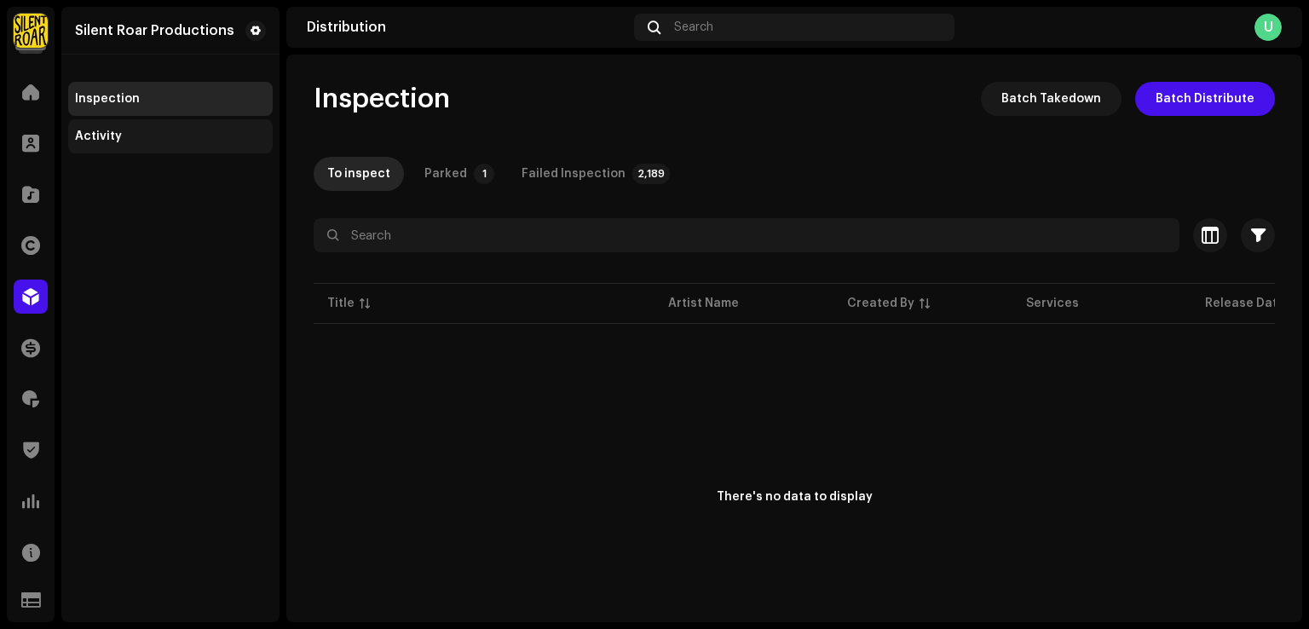
click at [142, 142] on div "Activity" at bounding box center [170, 137] width 191 height 14
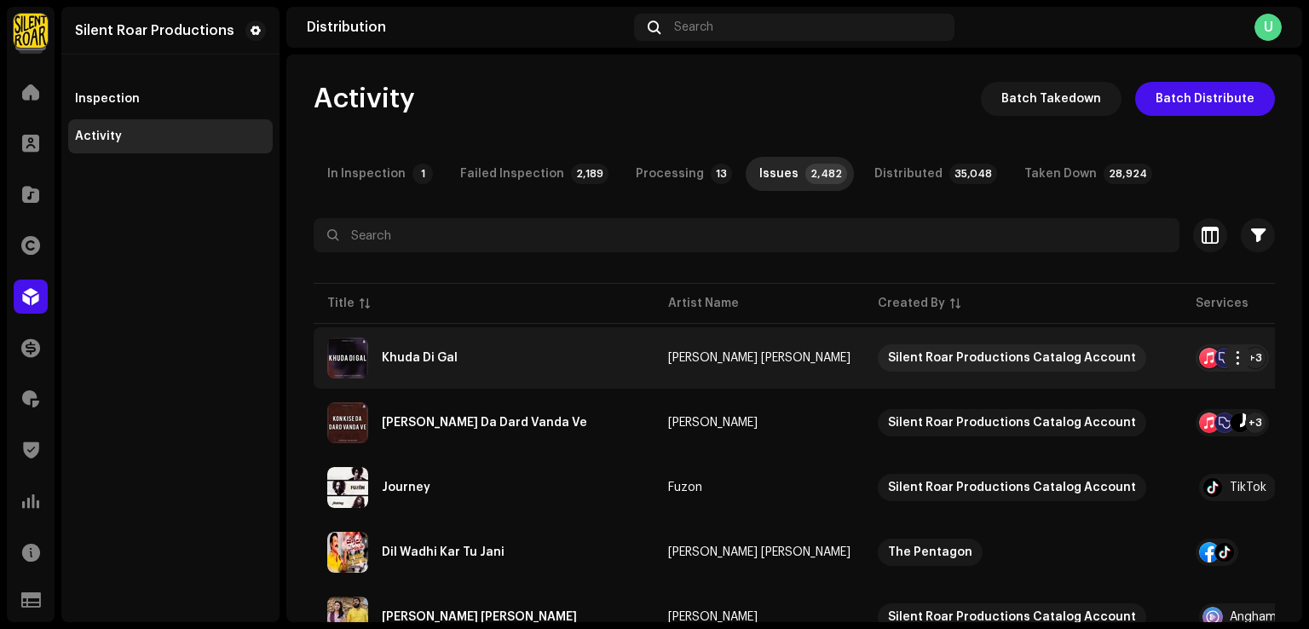
click at [514, 369] on div "Khuda Di Gal" at bounding box center [484, 357] width 314 height 41
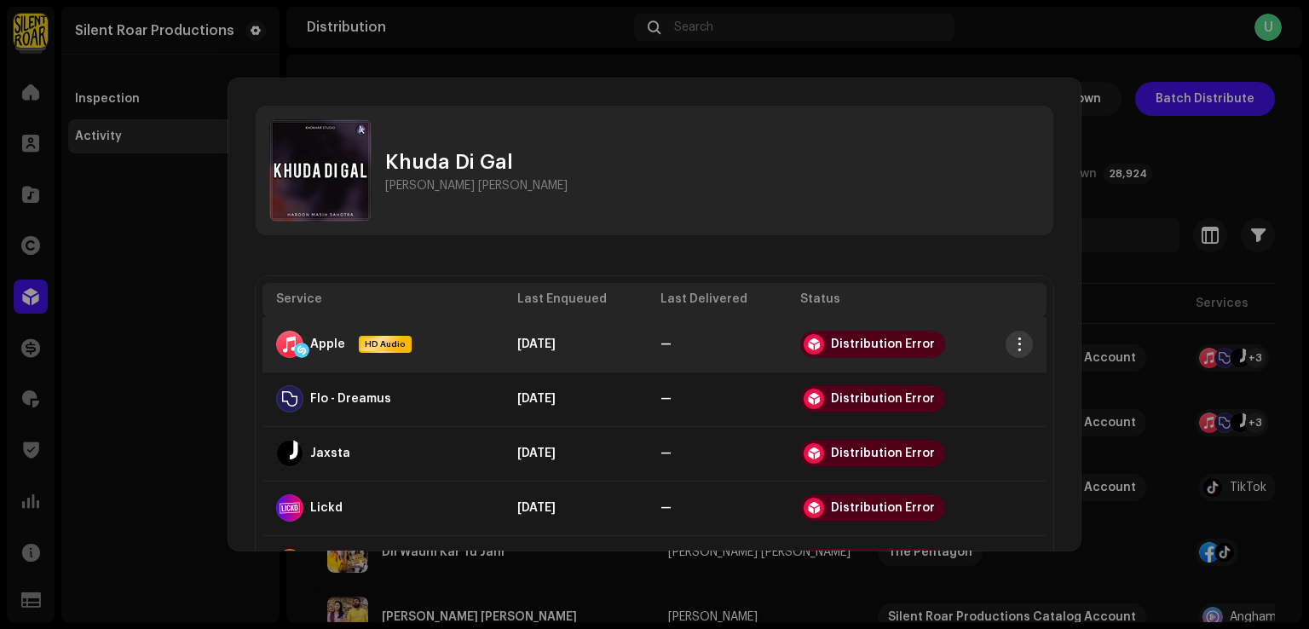
click at [1015, 348] on span "button" at bounding box center [1019, 344] width 13 height 14
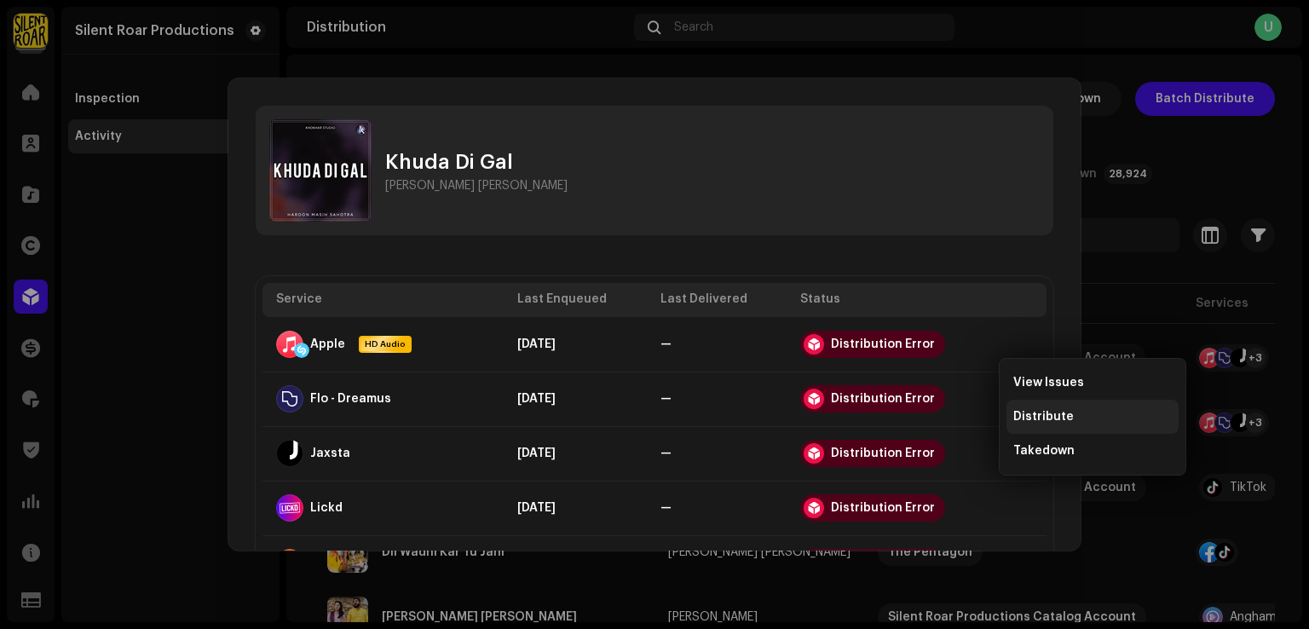
click at [1050, 417] on span "Distribute" at bounding box center [1043, 417] width 60 height 14
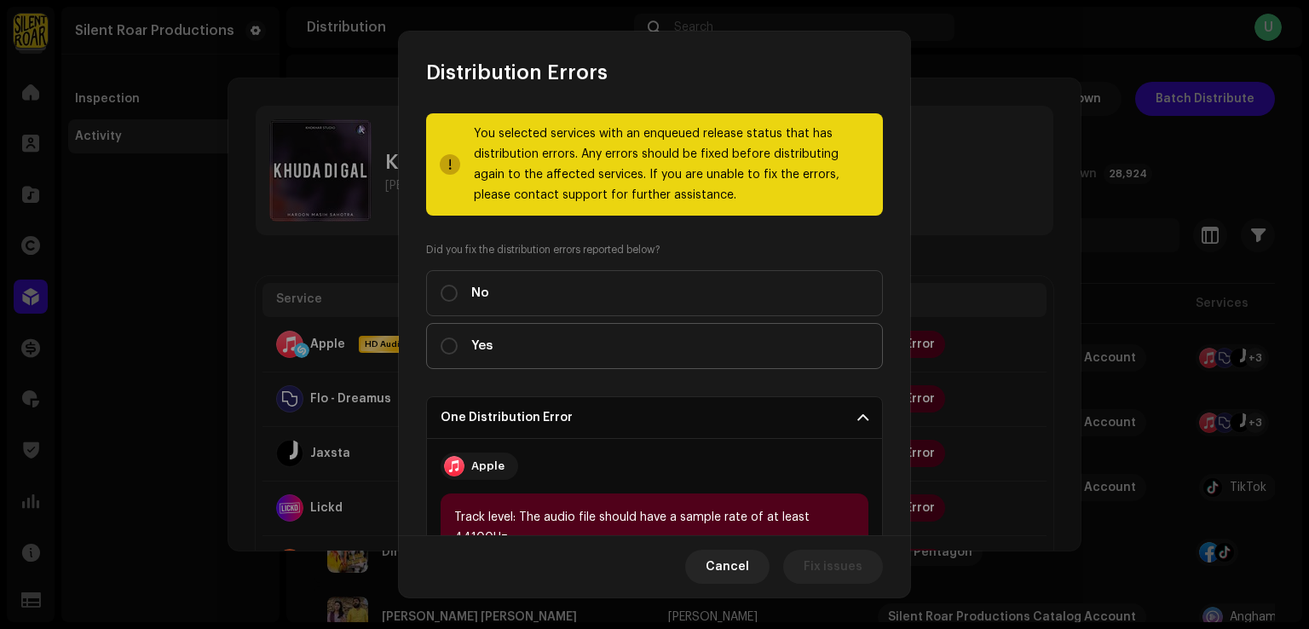
click at [443, 356] on label "Yes" at bounding box center [654, 346] width 457 height 46
click at [443, 354] on input "Yes" at bounding box center [448, 345] width 17 height 17
radio input "true"
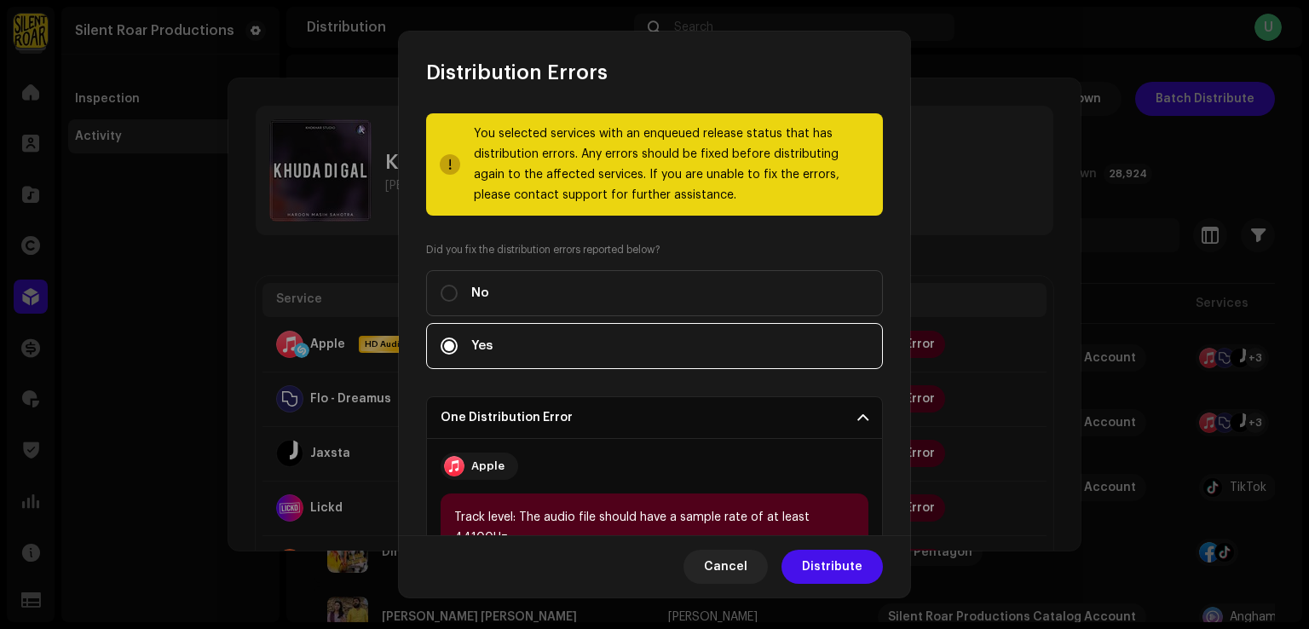
scroll to position [223, 0]
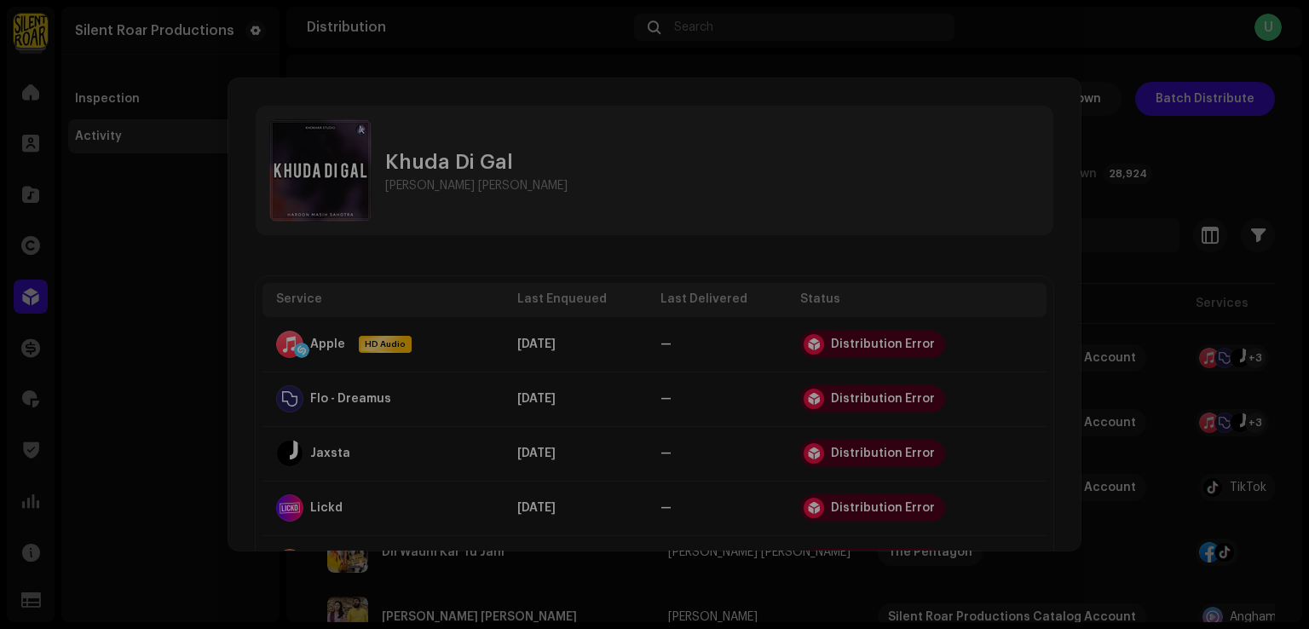
click at [1023, 235] on div "Distribution Errors You selected services with an enqueued release status that …" at bounding box center [654, 314] width 1309 height 629
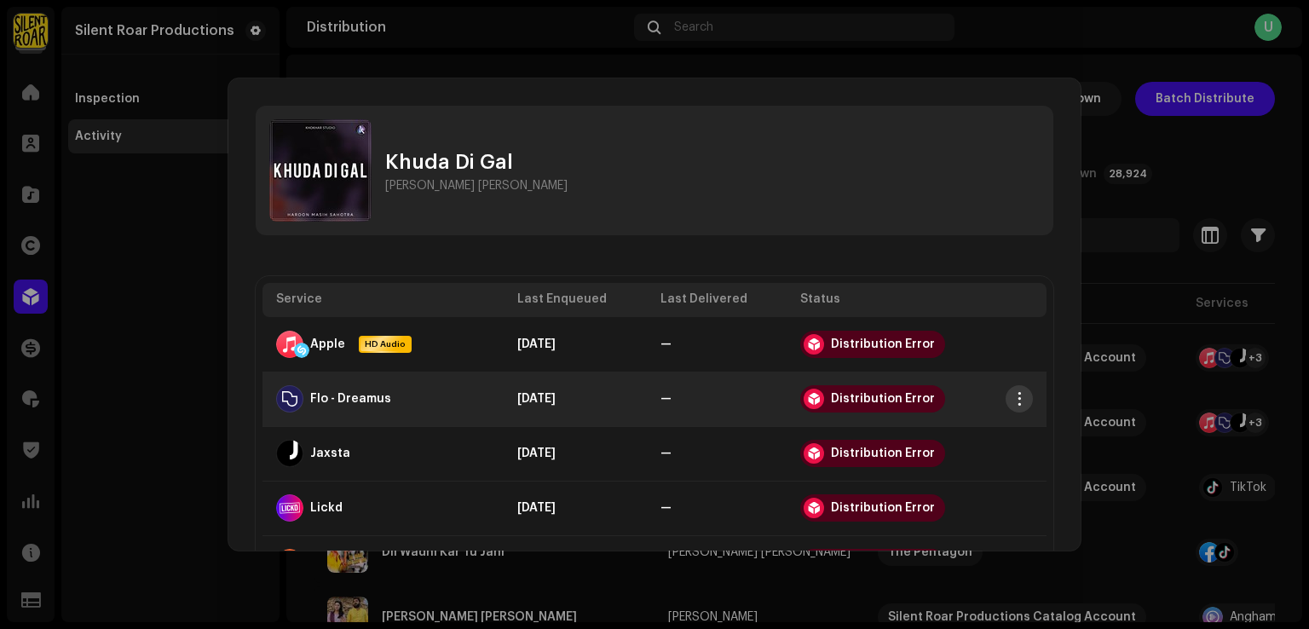
click at [1009, 389] on button "button" at bounding box center [1018, 398] width 27 height 27
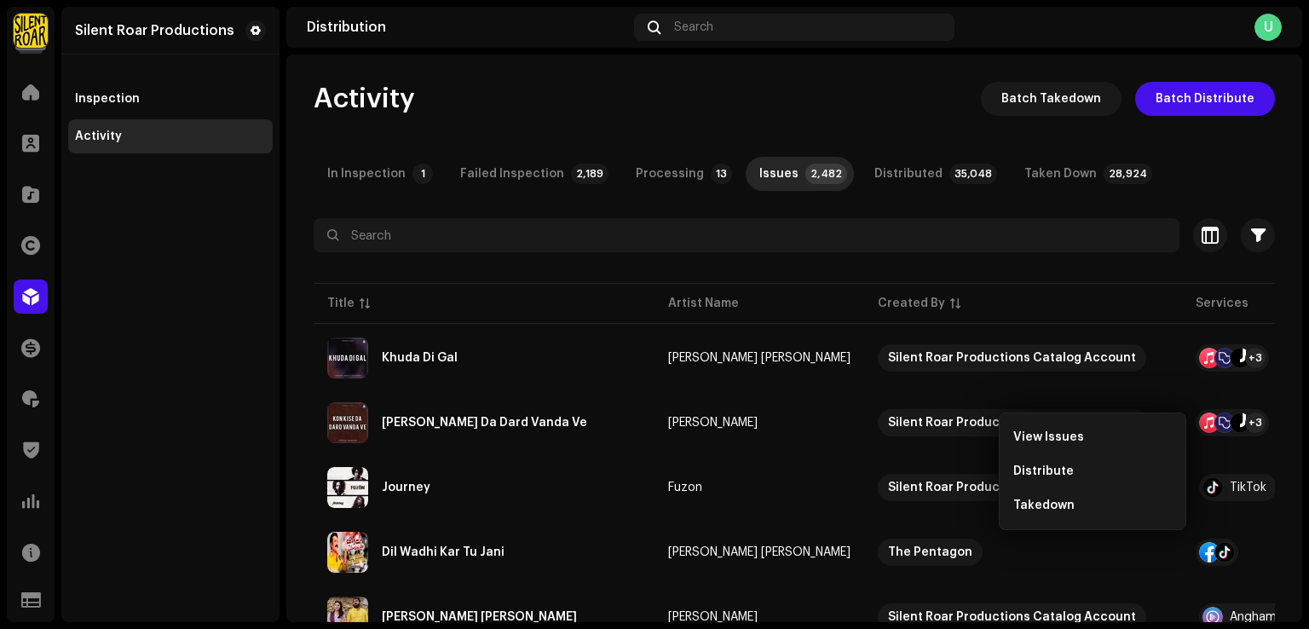
click at [1159, 329] on div "Khuda Di Gal Haroon Masih Sahotra Service Last Enqueued Last Delivered Status A…" at bounding box center [654, 314] width 1309 height 629
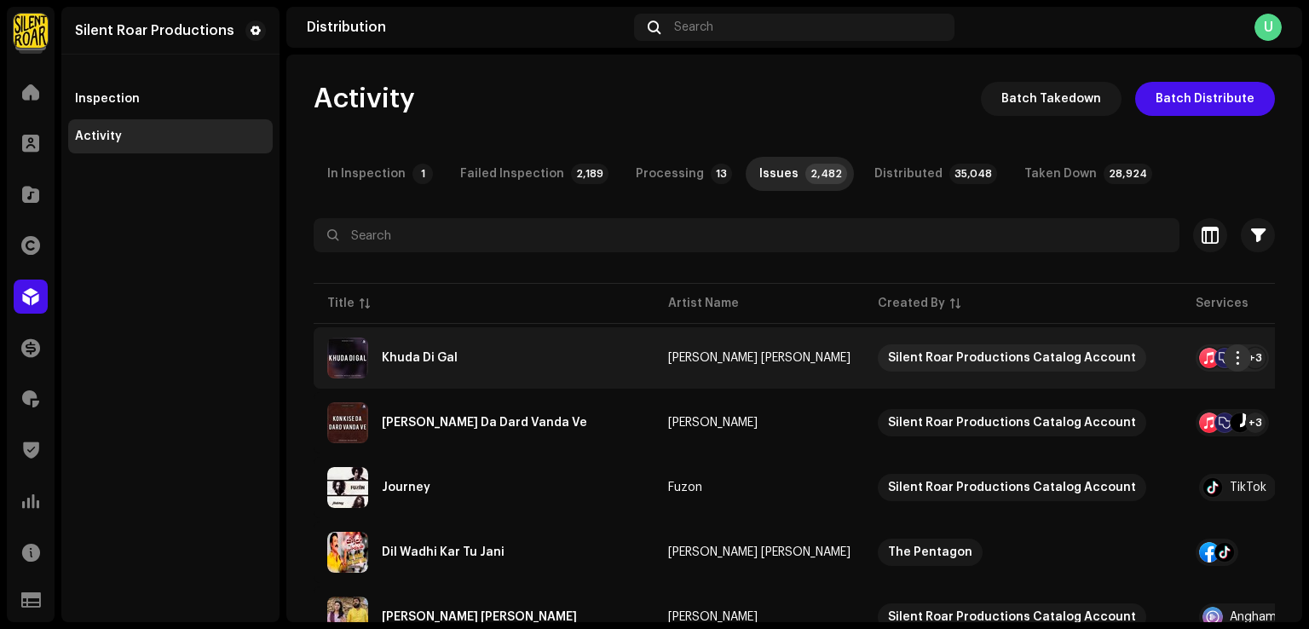
click at [1237, 358] on span "button" at bounding box center [1237, 358] width 13 height 14
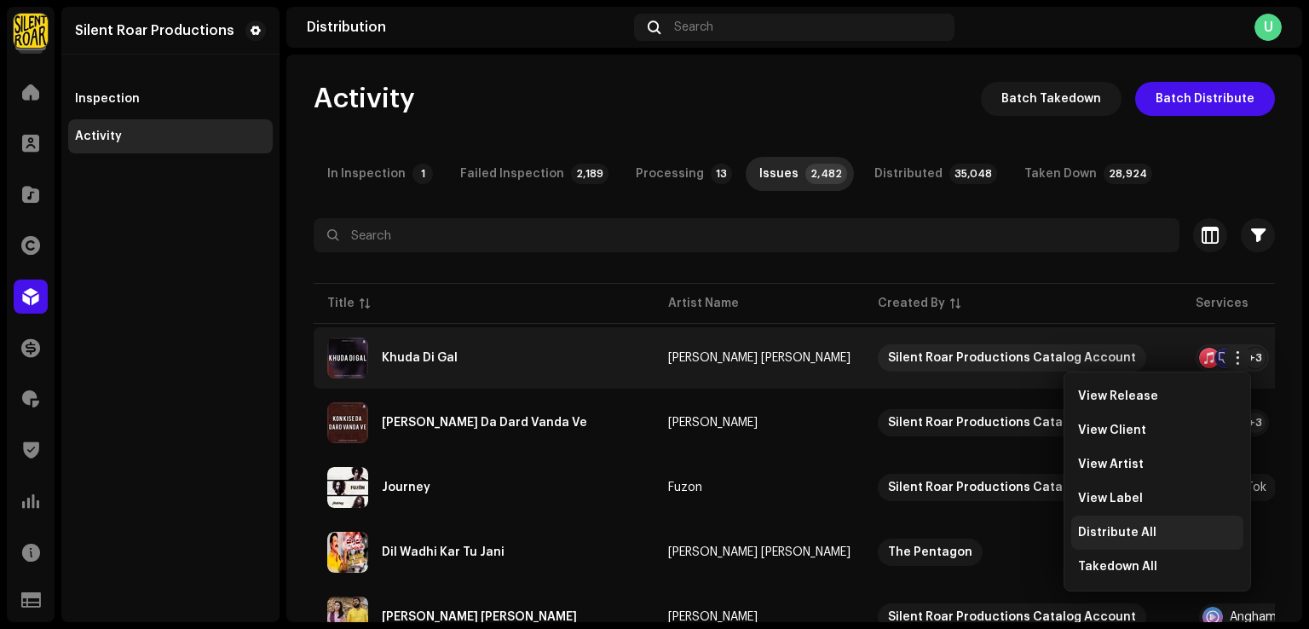
click at [1131, 529] on span "Distribute All" at bounding box center [1117, 533] width 78 height 14
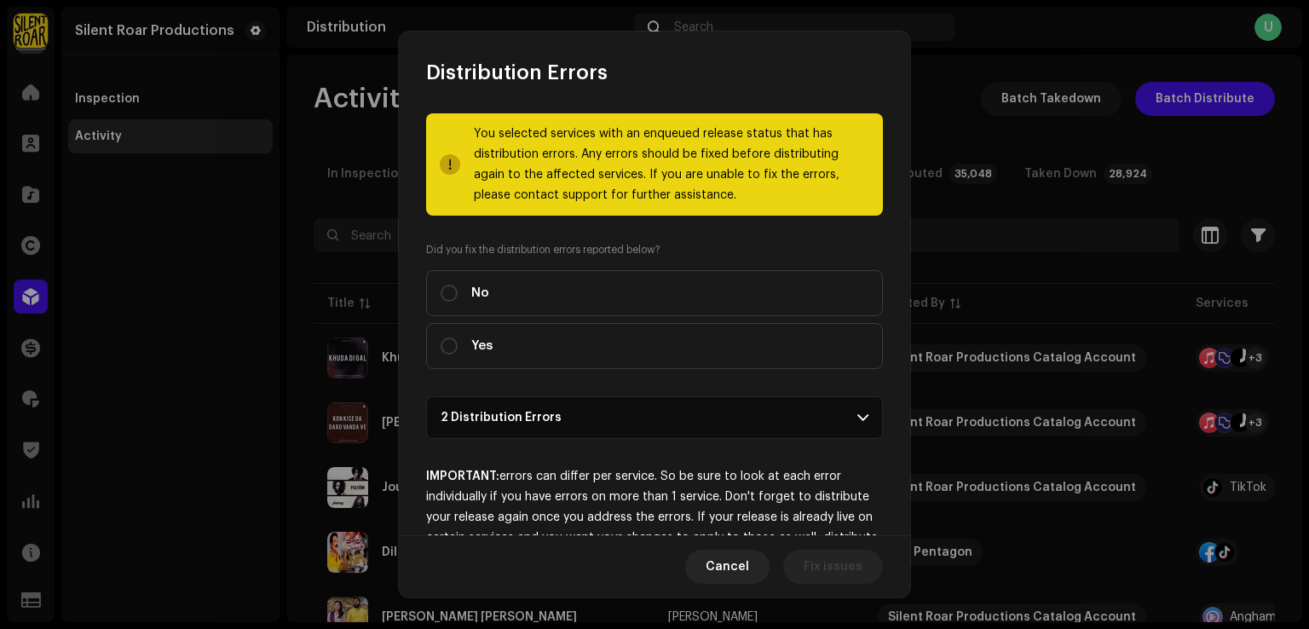
click at [417, 352] on div "You selected services with an enqueued release status that has distribution err…" at bounding box center [654, 310] width 511 height 449
click at [474, 345] on span "Yes" at bounding box center [481, 346] width 21 height 19
click at [458, 345] on input "Yes" at bounding box center [448, 345] width 17 height 17
radio input "true"
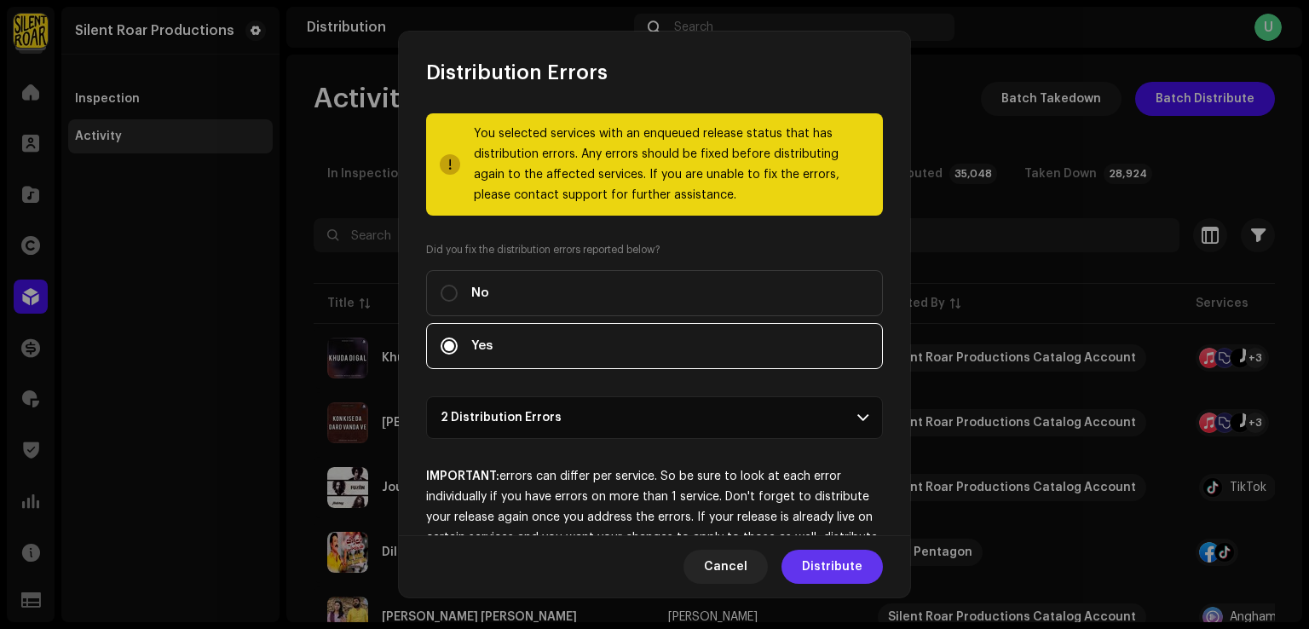
click at [843, 565] on span "Distribute" at bounding box center [832, 567] width 60 height 34
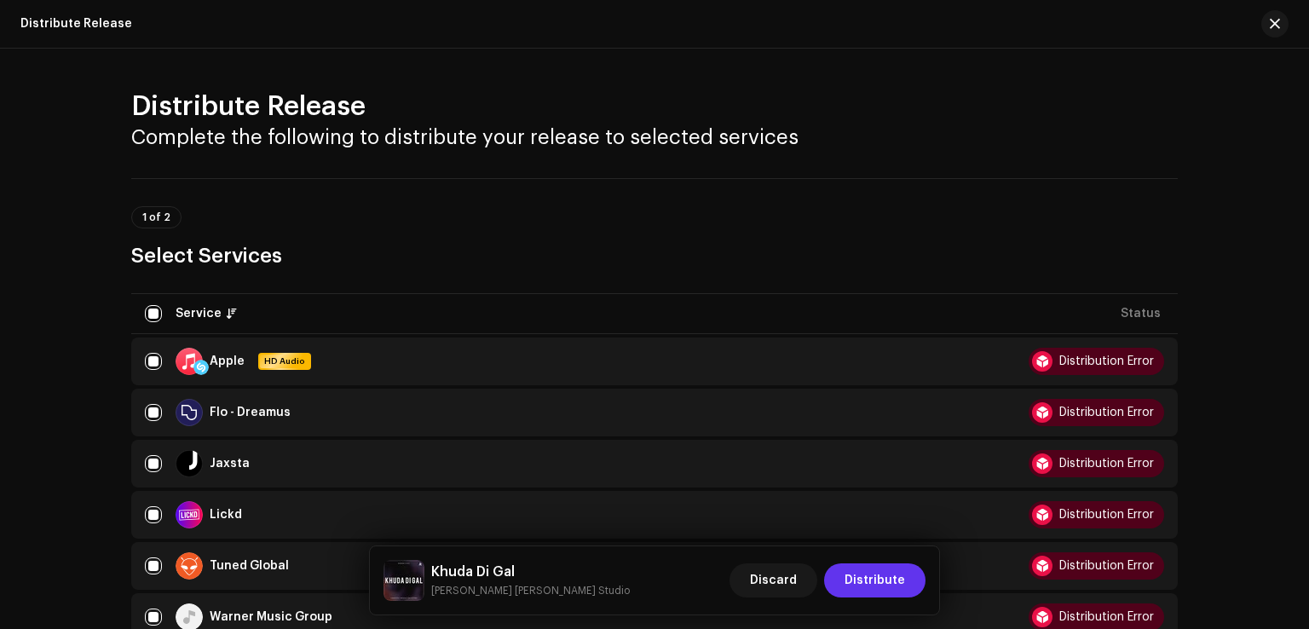
click at [879, 580] on span "Distribute" at bounding box center [874, 580] width 60 height 34
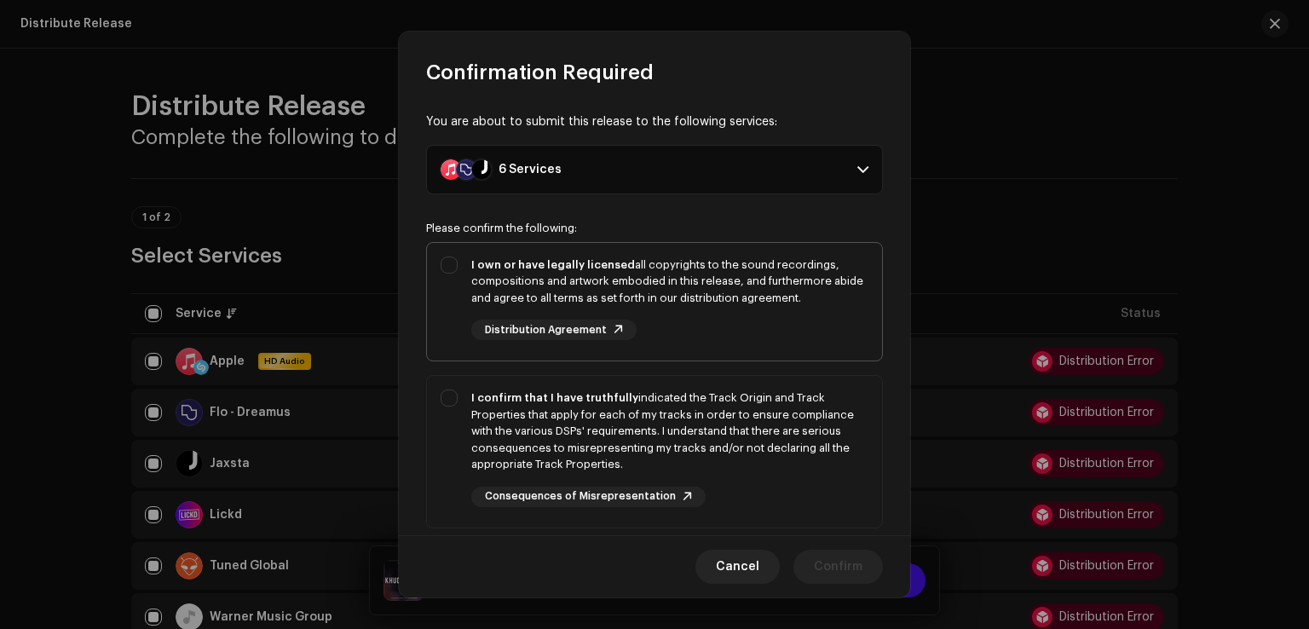
click at [461, 335] on div "I own or have legally licensed all copyrights to the sound recordings, composit…" at bounding box center [654, 299] width 455 height 112
checkbox input "true"
click at [453, 407] on div "I confirm that I have truthfully indicated the Track Origin and Track Propertie…" at bounding box center [654, 448] width 455 height 145
checkbox input "true"
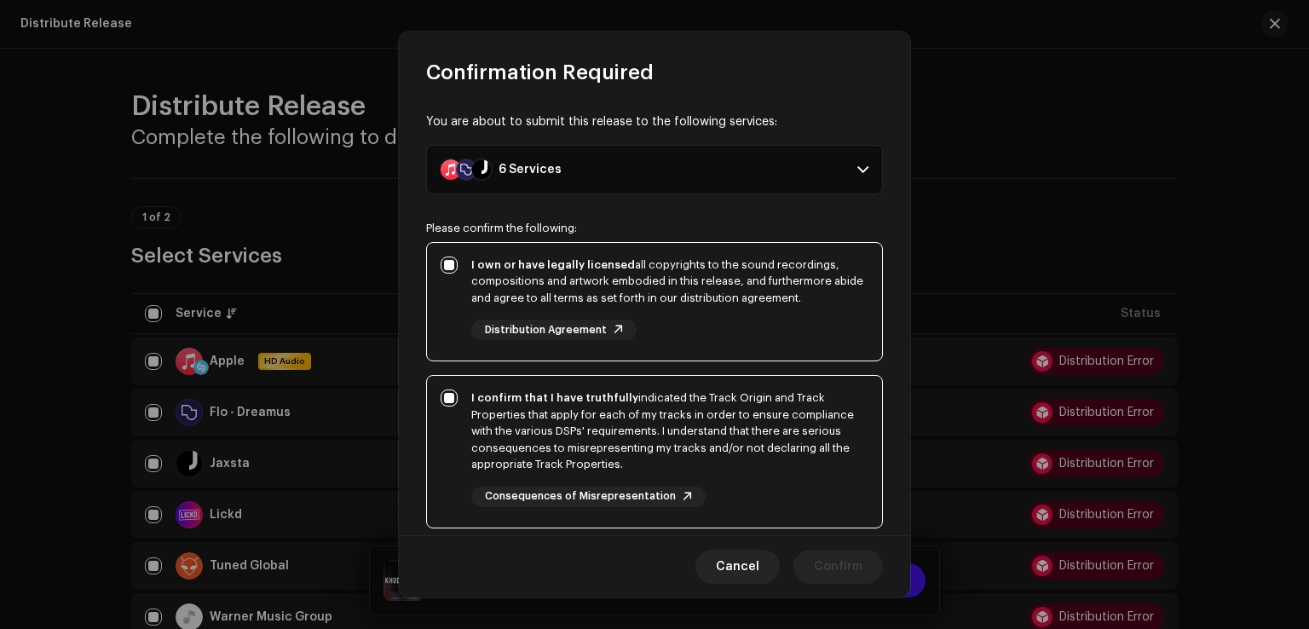
scroll to position [285, 0]
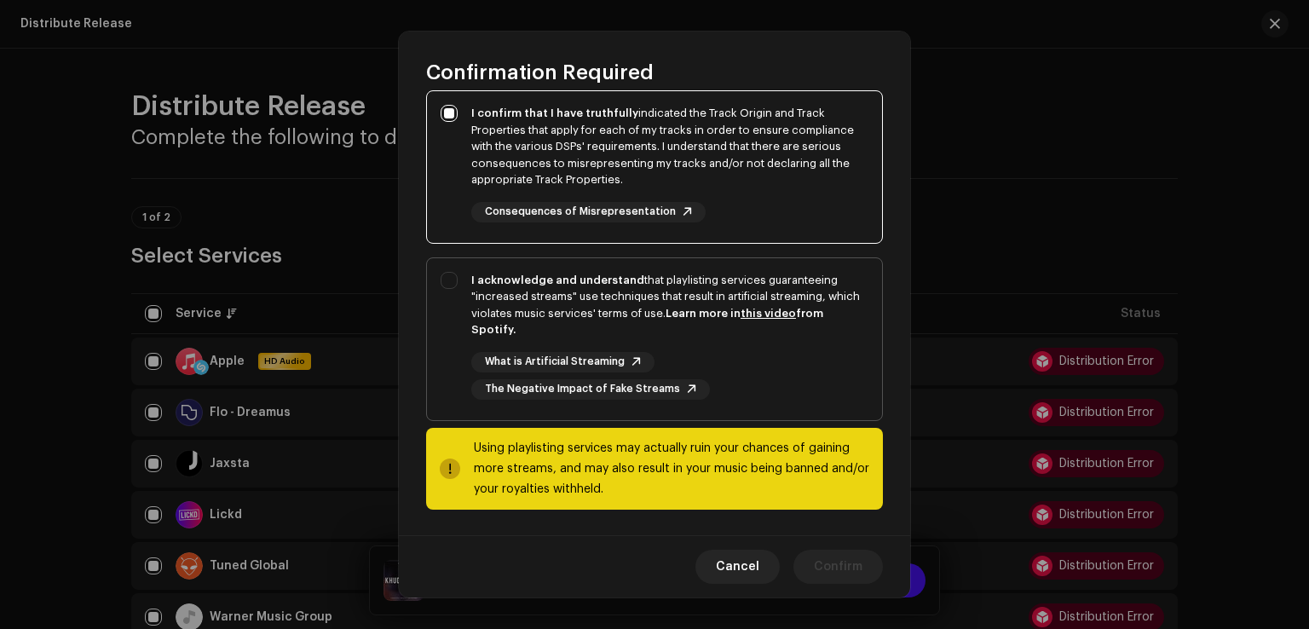
click at [440, 337] on div "I acknowledge and understand that playlisting services guaranteeing "increased …" at bounding box center [654, 335] width 455 height 155
checkbox input "true"
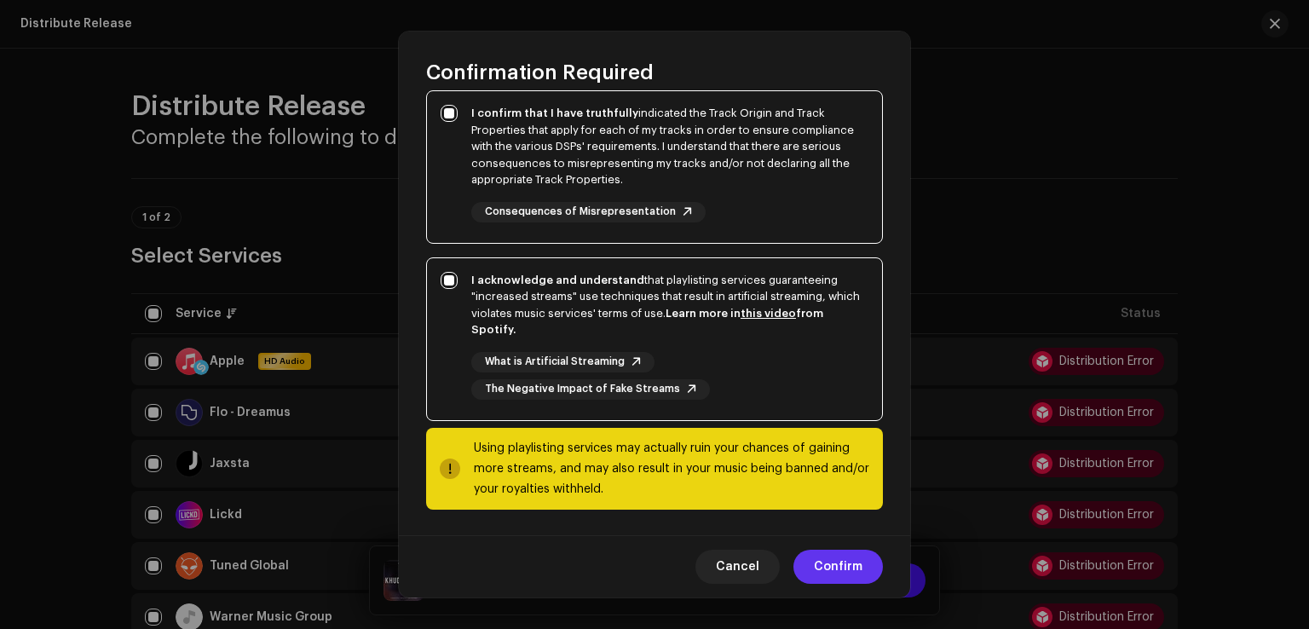
click at [844, 554] on span "Confirm" at bounding box center [838, 567] width 49 height 34
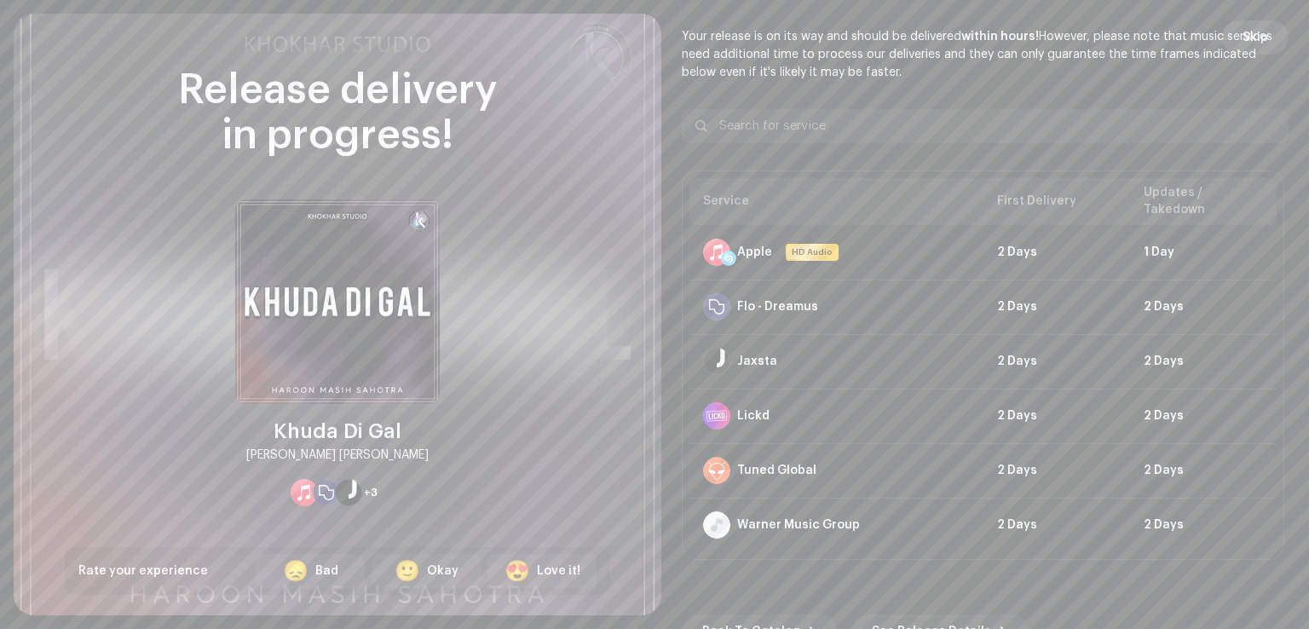
click at [1243, 41] on span "Skip" at bounding box center [1255, 37] width 26 height 34
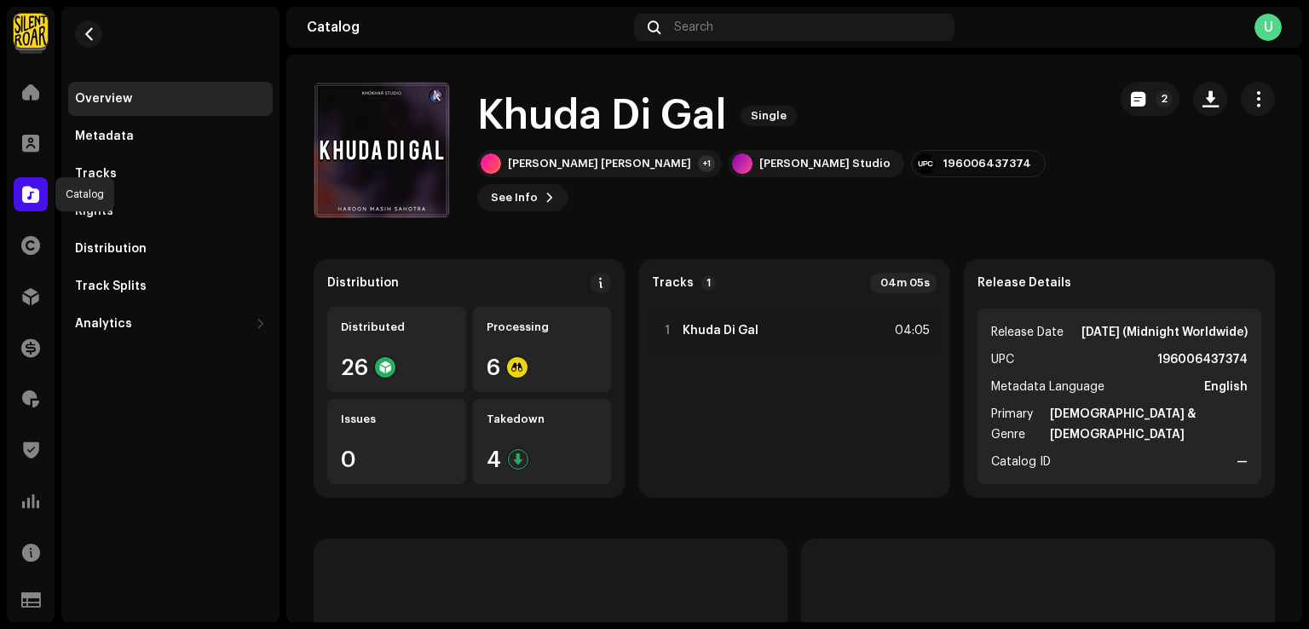
click at [29, 200] on span at bounding box center [30, 194] width 17 height 14
click at [22, 302] on span at bounding box center [30, 297] width 17 height 14
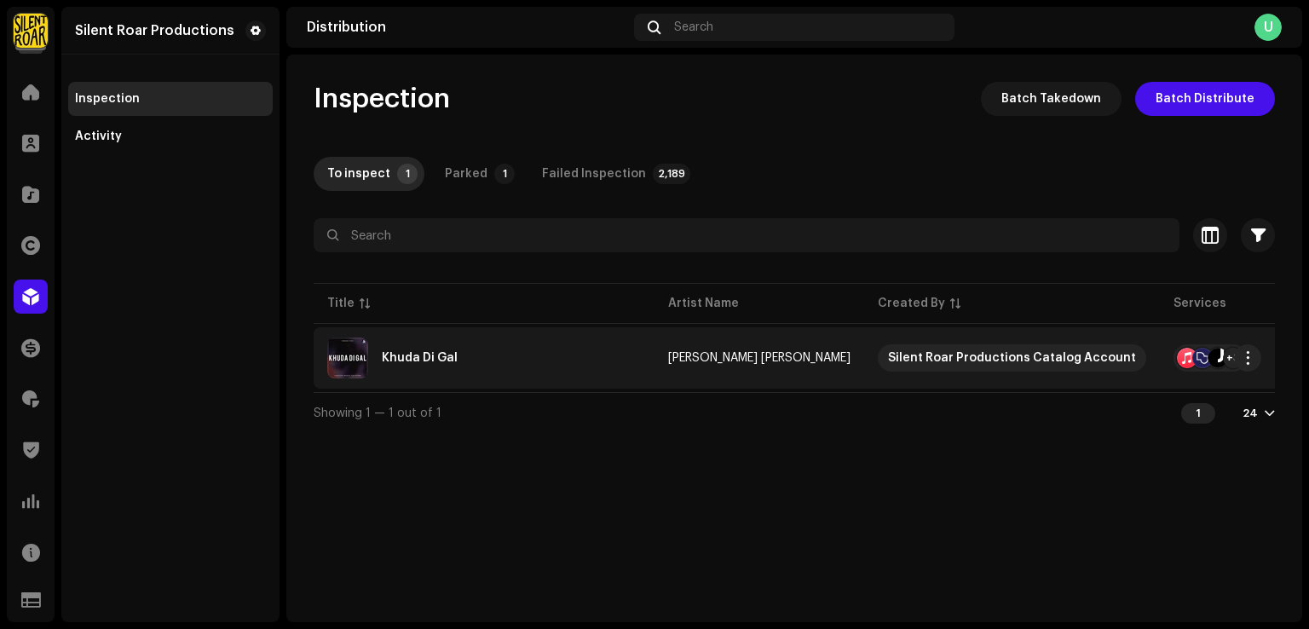
click at [490, 372] on div "Khuda Di Gal" at bounding box center [484, 357] width 314 height 41
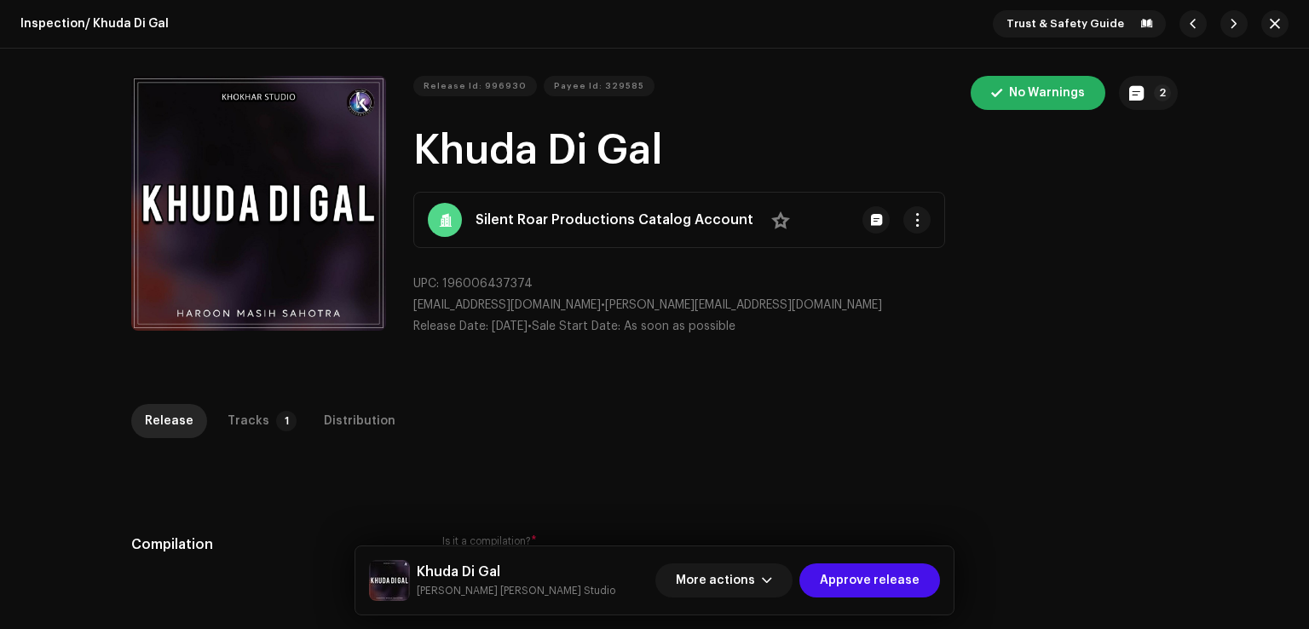
click at [324, 408] on div "Distribution" at bounding box center [360, 421] width 72 height 34
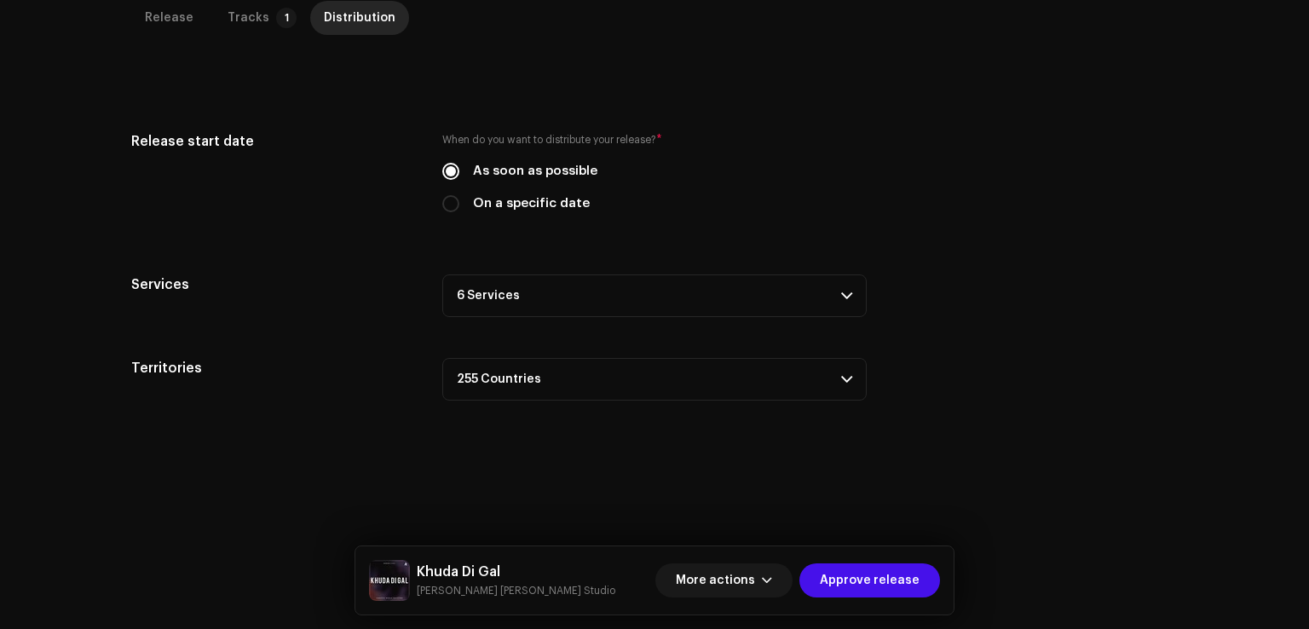
click at [602, 299] on p-accordion-header "6 Services" at bounding box center [654, 295] width 424 height 43
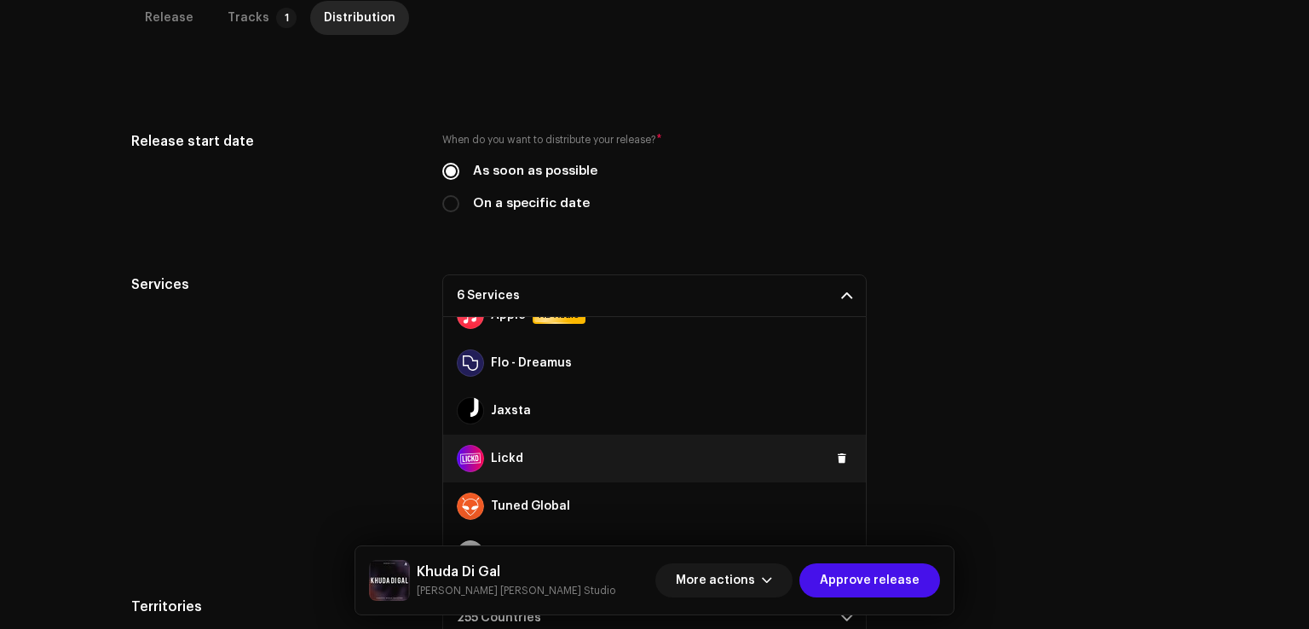
scroll to position [48, 0]
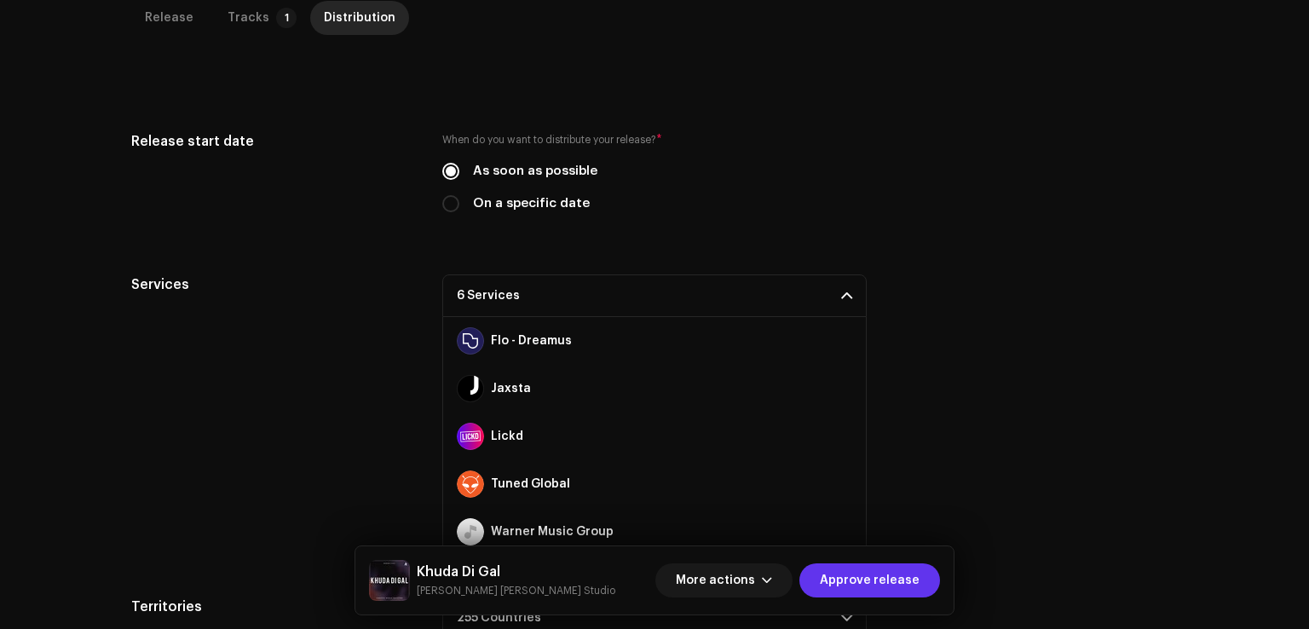
click at [891, 590] on span "Approve release" at bounding box center [870, 580] width 100 height 34
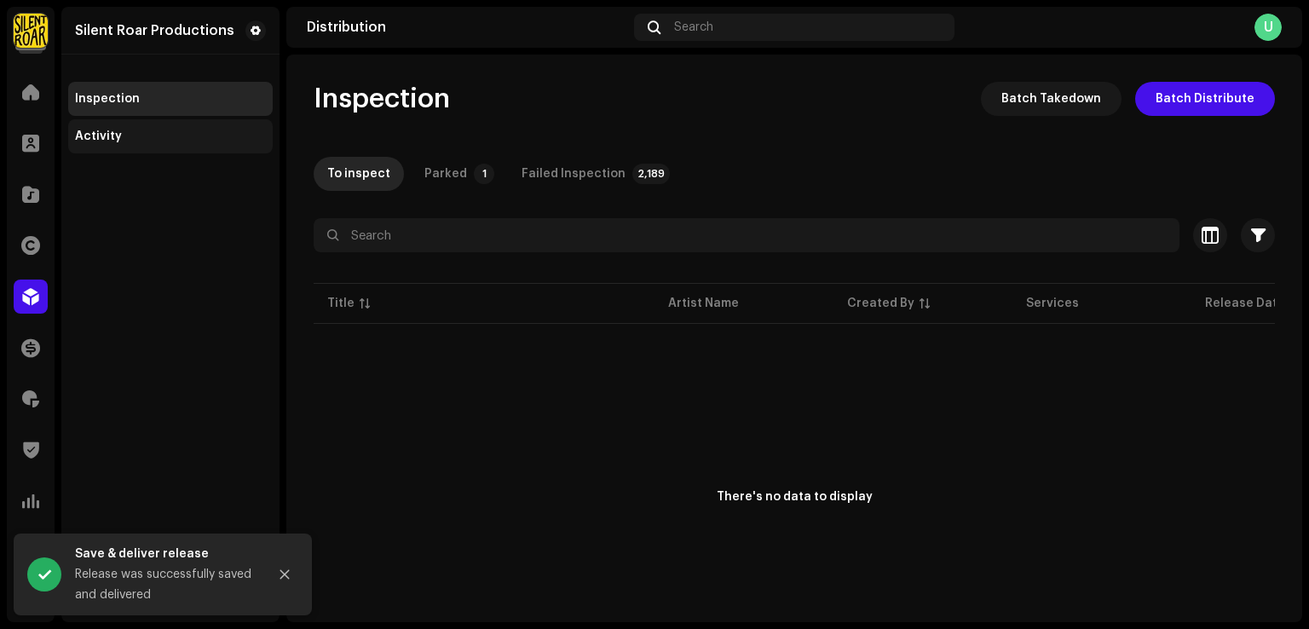
click at [179, 127] on div "Activity" at bounding box center [170, 136] width 204 height 34
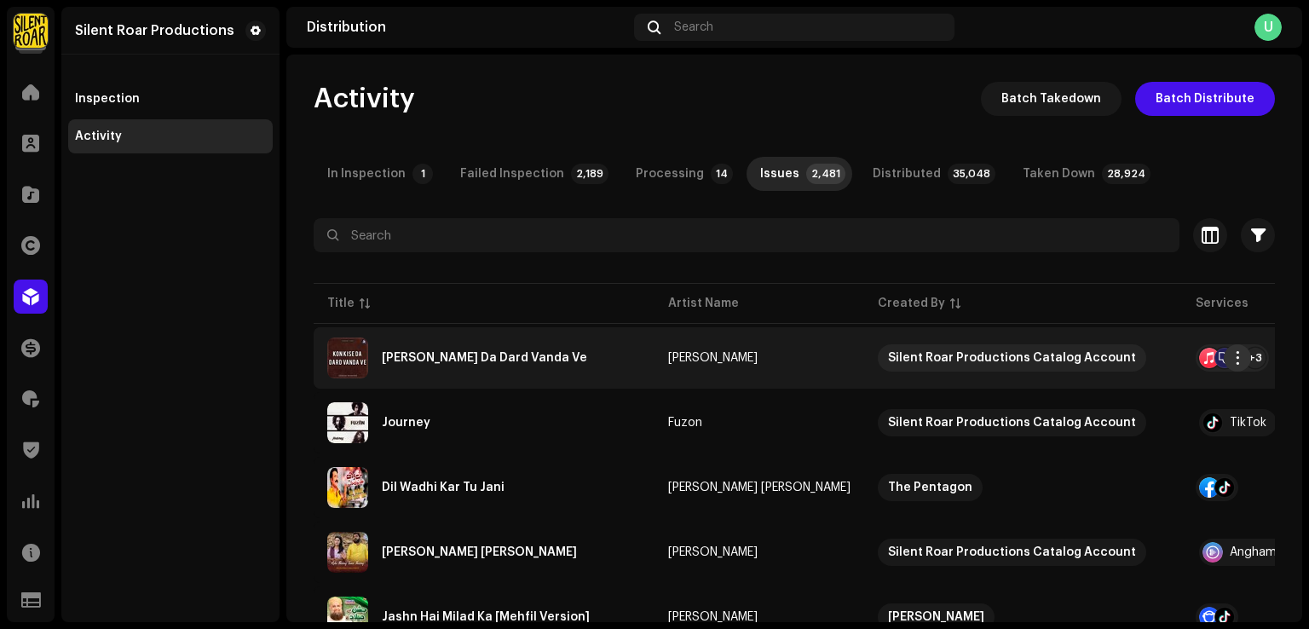
click at [1235, 360] on span "button" at bounding box center [1237, 358] width 13 height 14
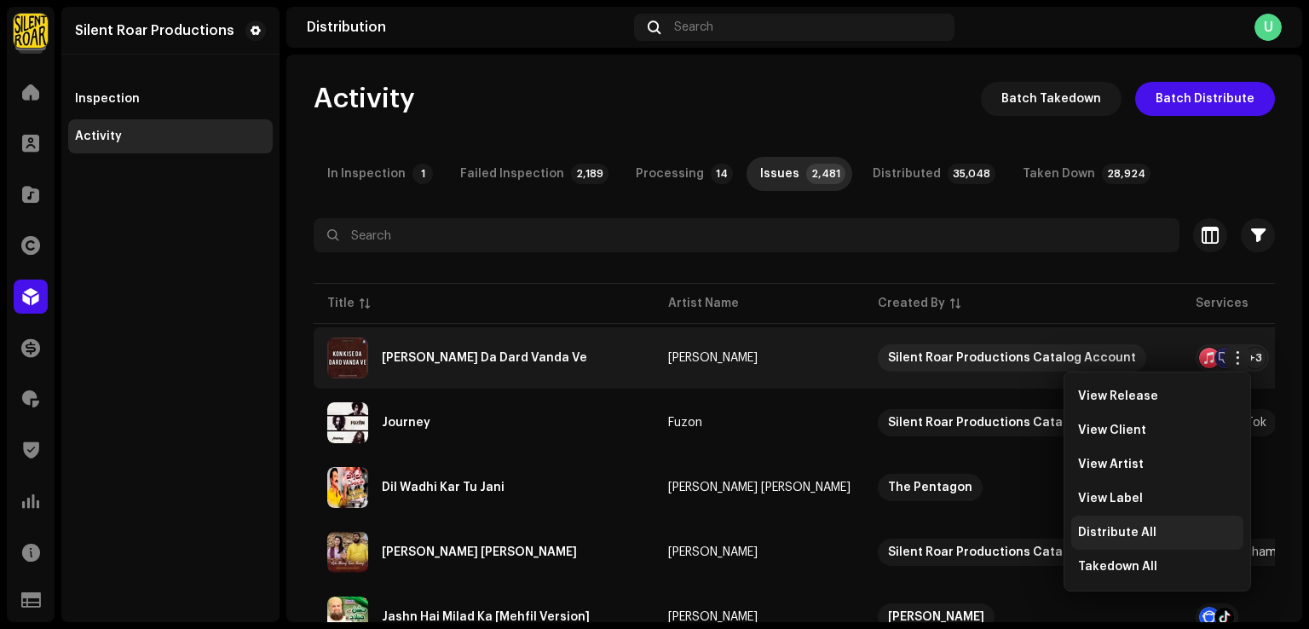
click at [1118, 533] on span "Distribute All" at bounding box center [1117, 533] width 78 height 14
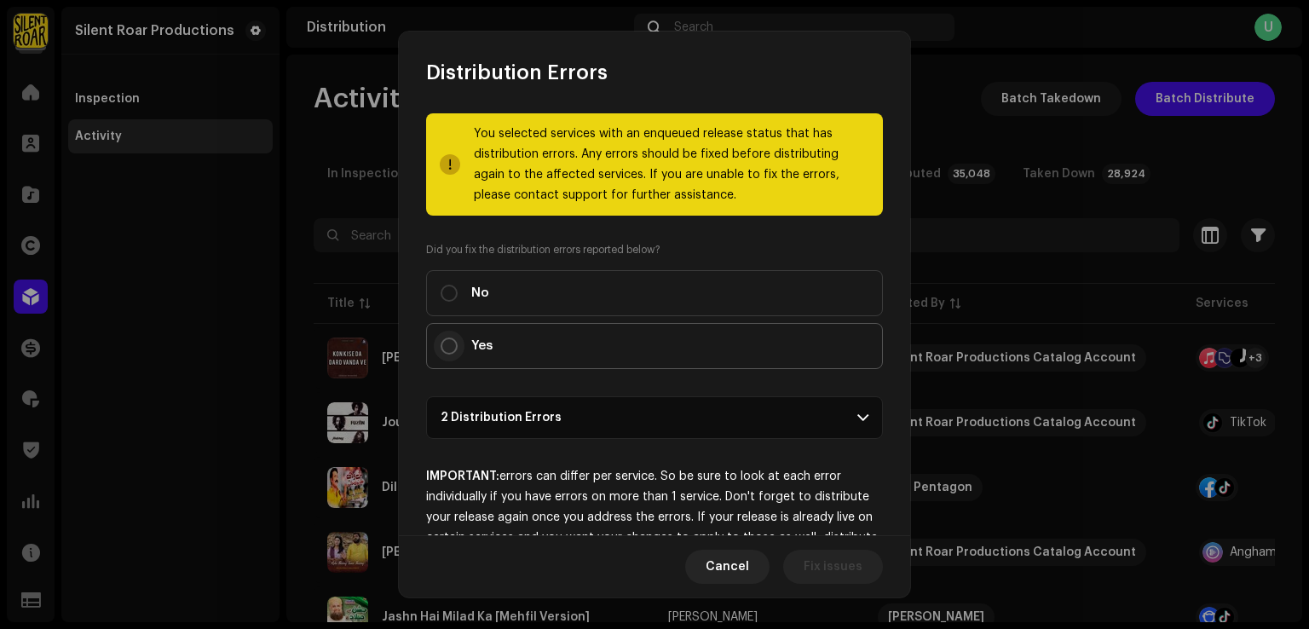
click at [445, 351] on input "Yes" at bounding box center [448, 345] width 17 height 17
radio input "true"
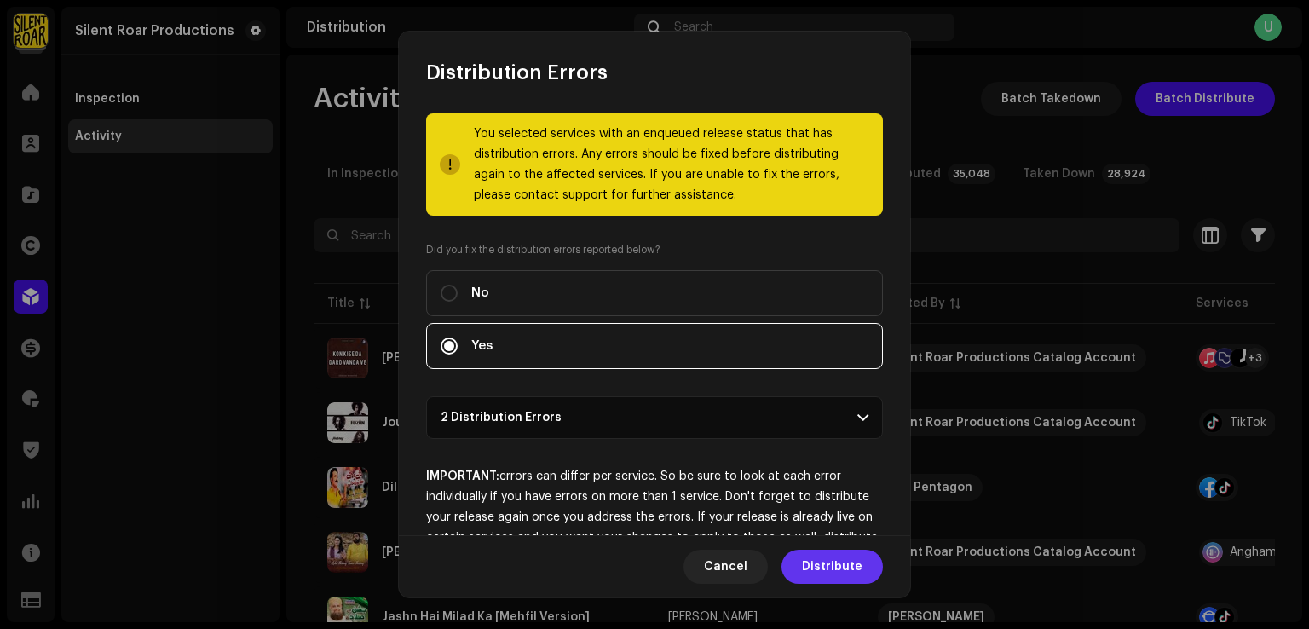
click at [826, 567] on span "Distribute" at bounding box center [832, 567] width 60 height 34
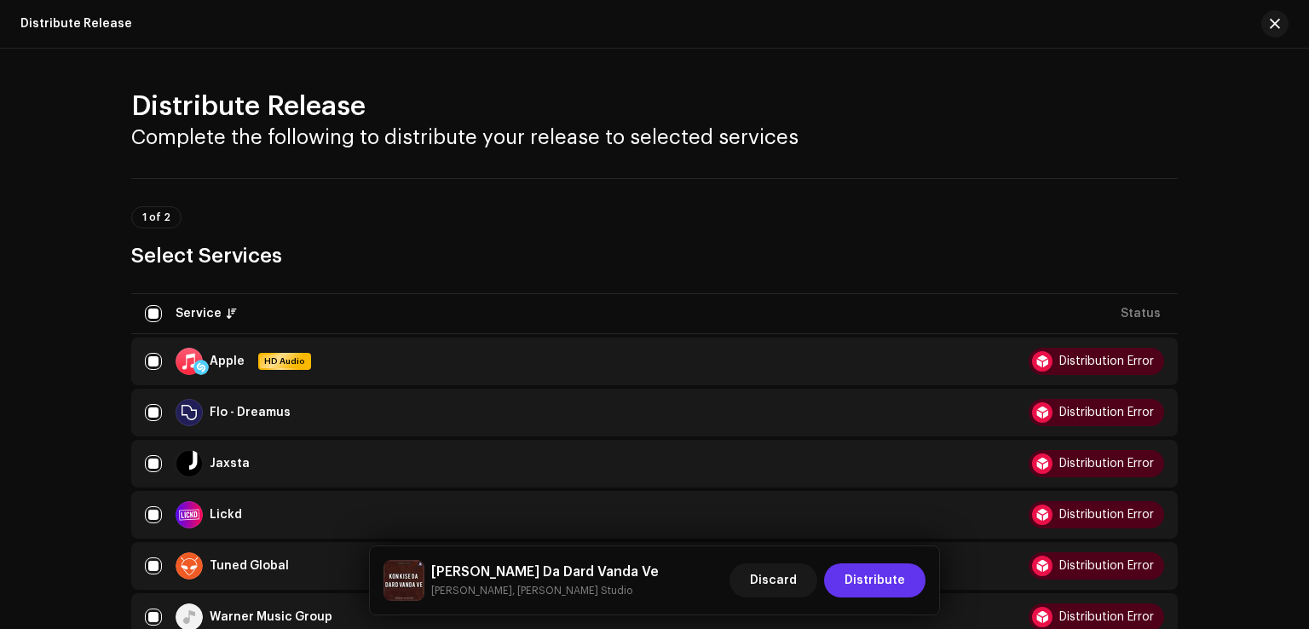
click at [859, 577] on span "Distribute" at bounding box center [874, 580] width 60 height 34
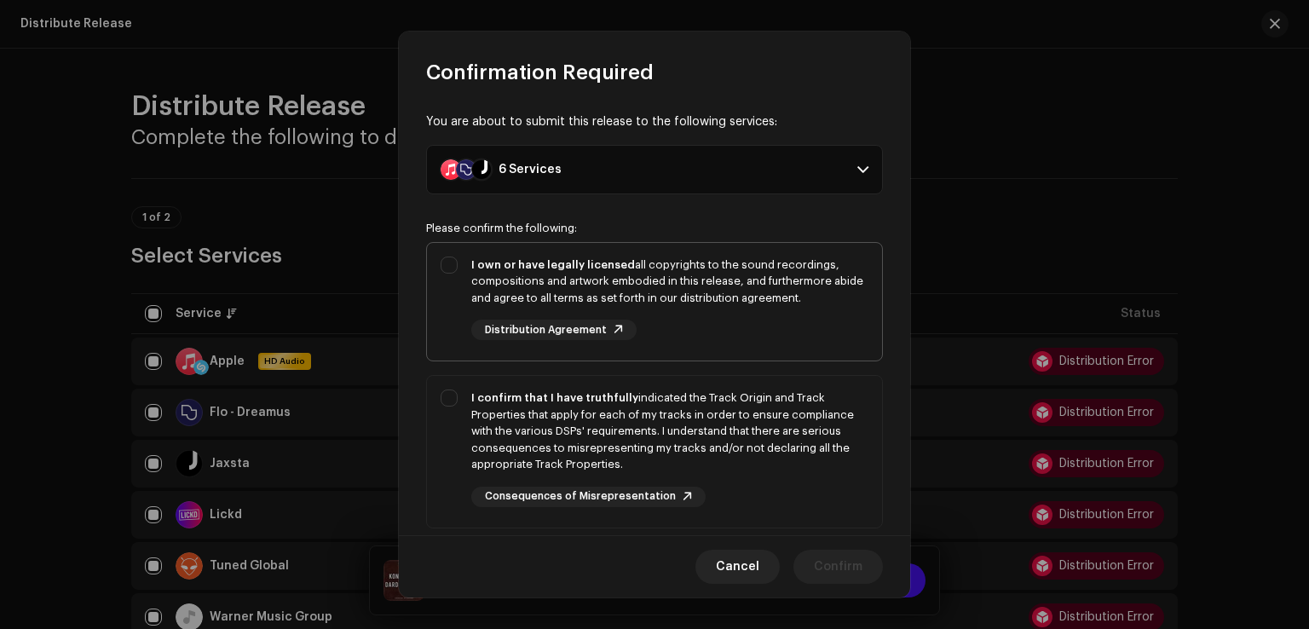
click at [473, 310] on div "I own or have legally licensed all copyrights to the sound recordings, composit…" at bounding box center [669, 298] width 397 height 84
checkbox input "true"
click at [446, 432] on div "I confirm that I have truthfully indicated the Track Origin and Track Propertie…" at bounding box center [654, 448] width 455 height 145
checkbox input "true"
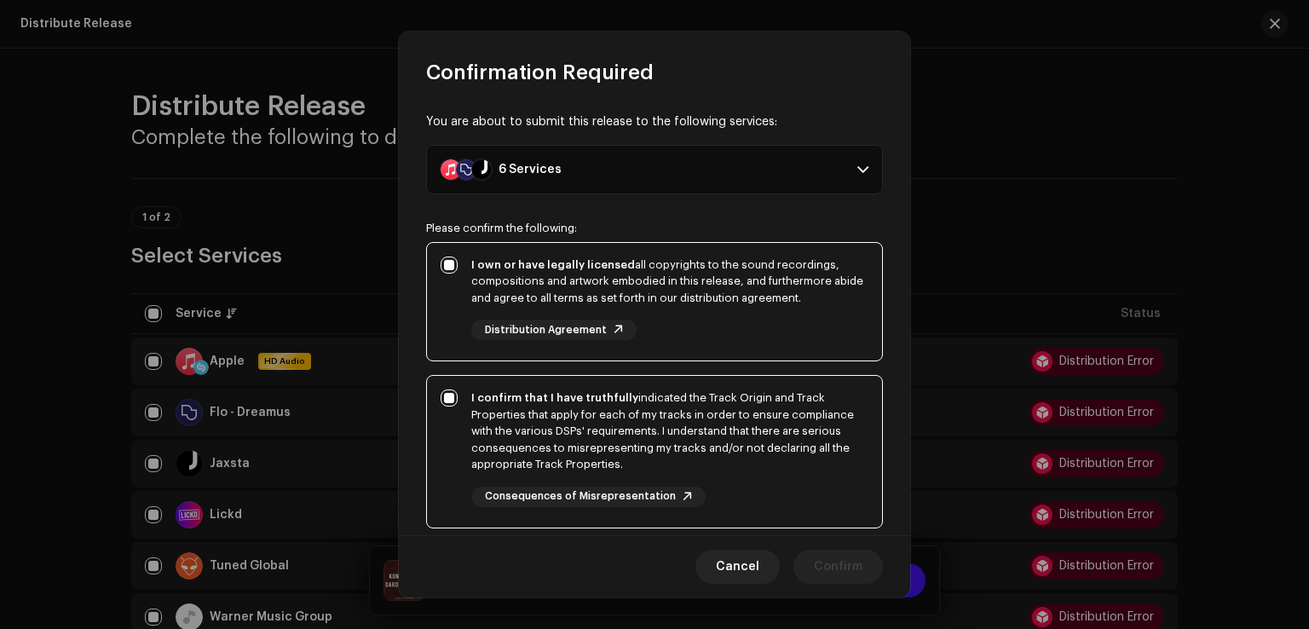
scroll to position [285, 0]
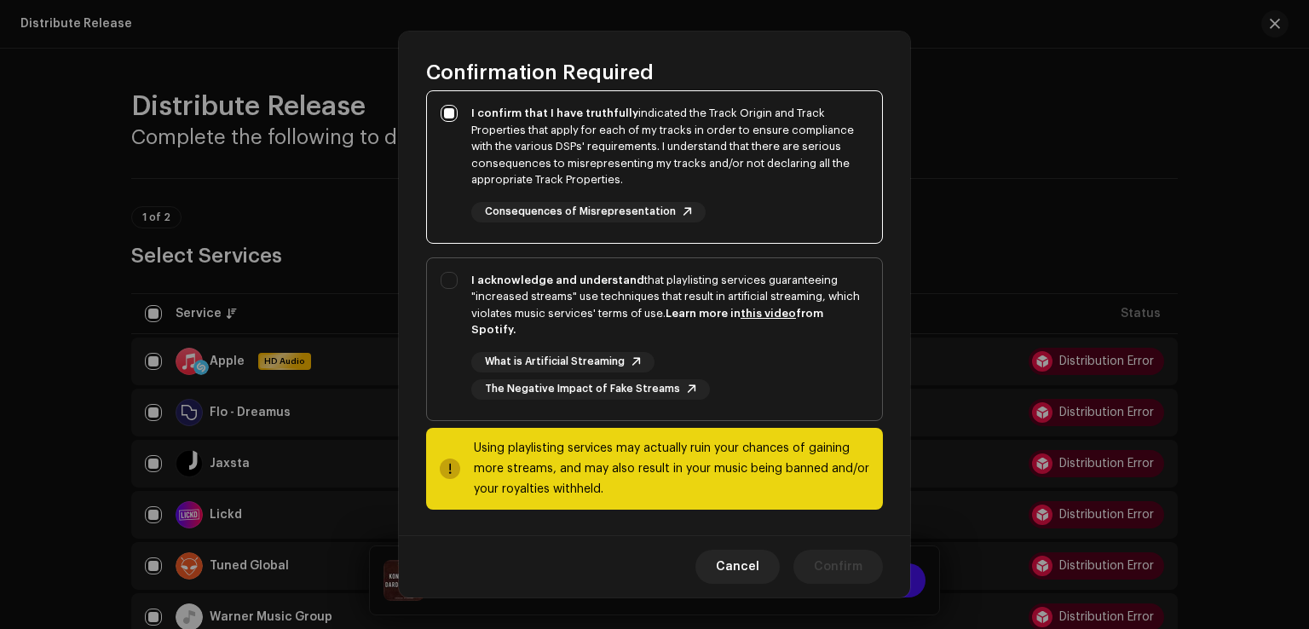
click at [453, 382] on div "I acknowledge and understand that playlisting services guaranteeing "increased …" at bounding box center [654, 335] width 455 height 155
checkbox input "true"
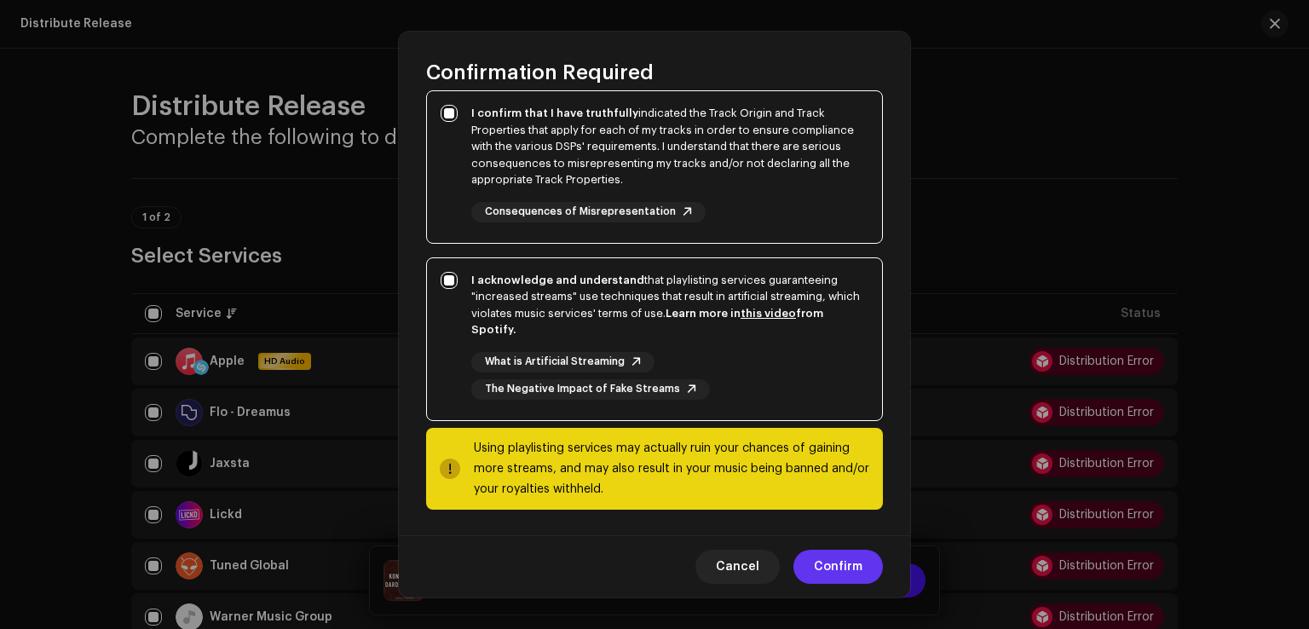
click at [848, 566] on span "Confirm" at bounding box center [838, 567] width 49 height 34
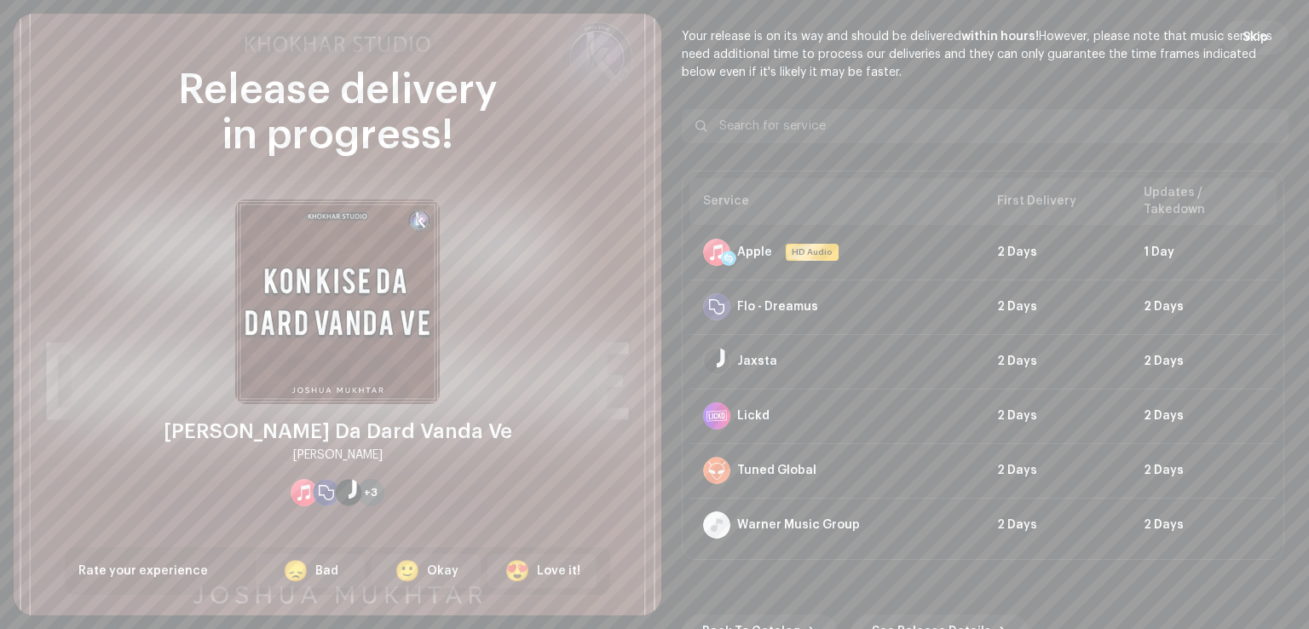
drag, startPoint x: 1265, startPoint y: 20, endPoint x: 1241, endPoint y: 45, distance: 35.6
click at [1264, 21] on button "Skip" at bounding box center [1255, 37] width 66 height 34
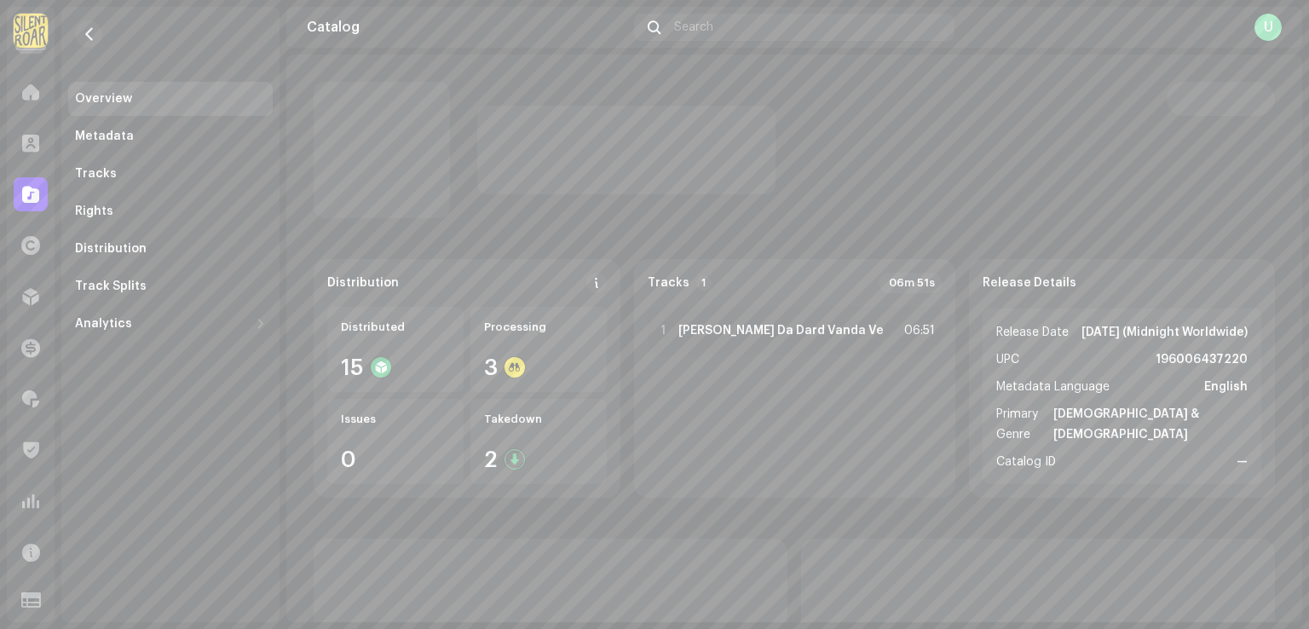
click at [1242, 42] on div "Catalog Search U" at bounding box center [794, 27] width 1016 height 41
click at [25, 307] on div at bounding box center [31, 296] width 34 height 34
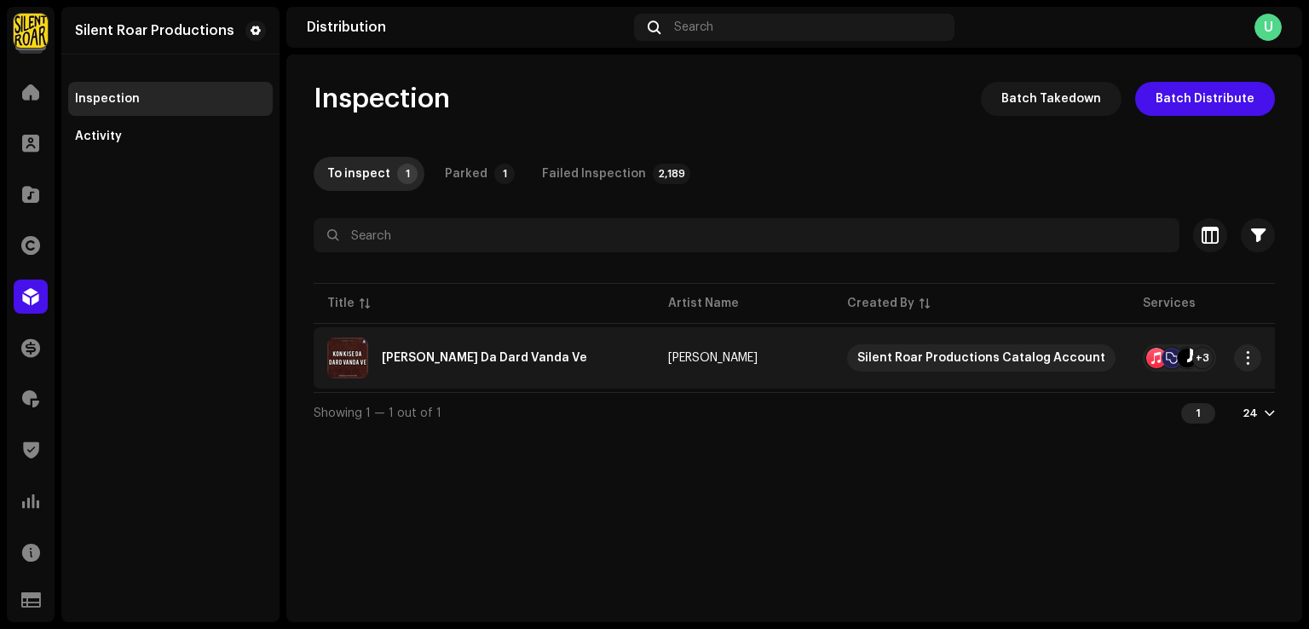
click at [498, 378] on td "[PERSON_NAME] Da Dard Vanda Ve" at bounding box center [484, 357] width 341 height 61
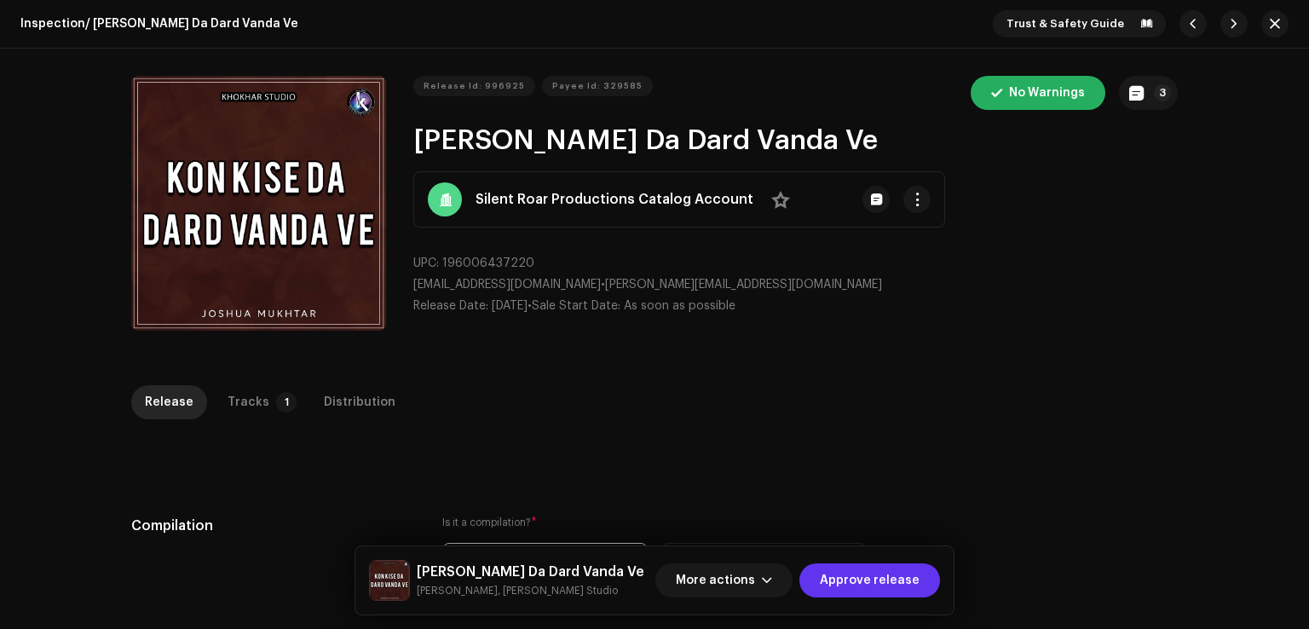
click at [861, 577] on span "Approve release" at bounding box center [870, 580] width 100 height 34
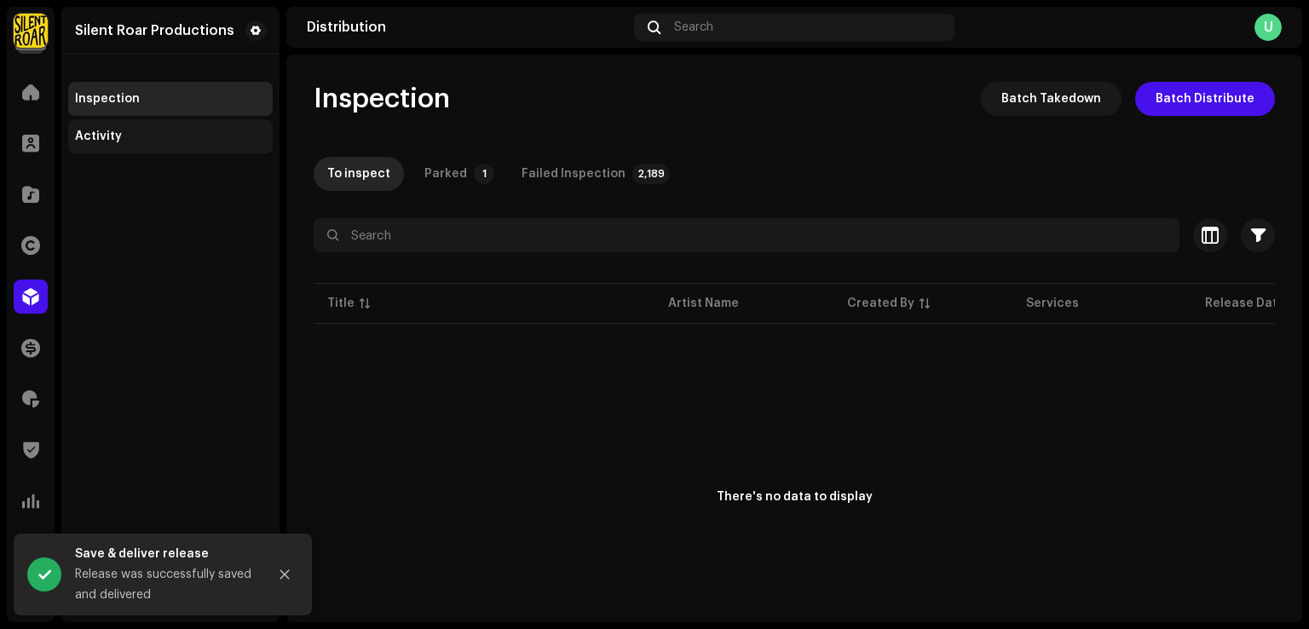
click at [125, 135] on div "Activity" at bounding box center [170, 137] width 191 height 14
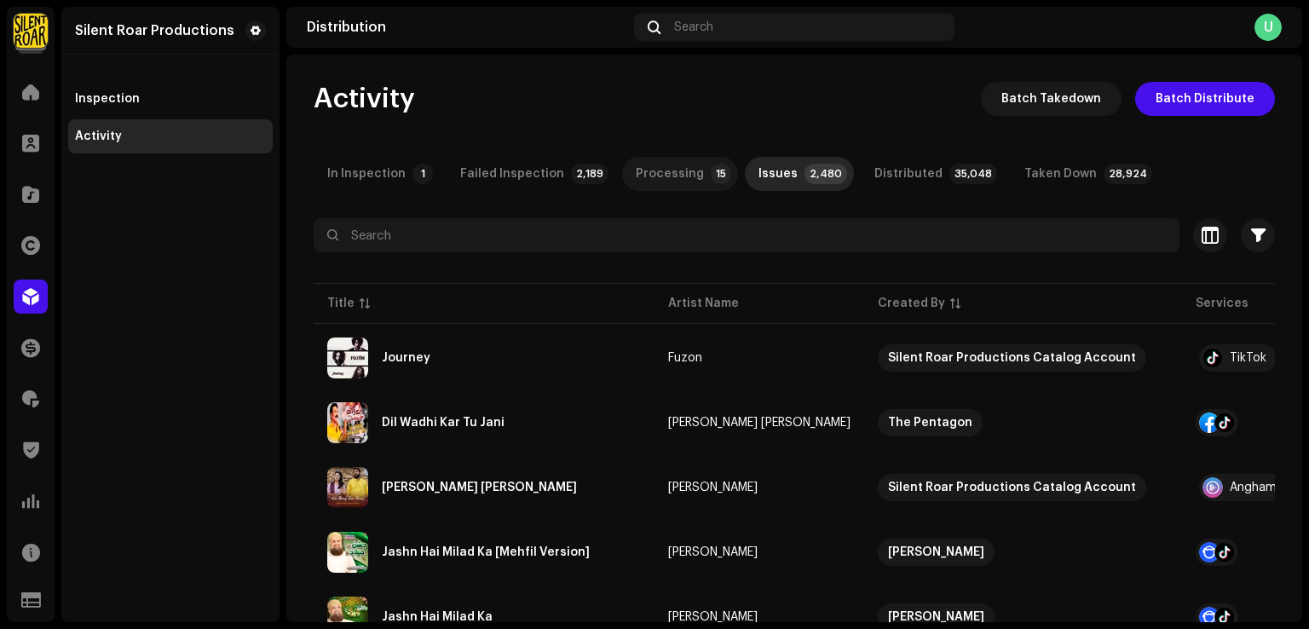
click at [644, 178] on div "Processing" at bounding box center [670, 174] width 68 height 34
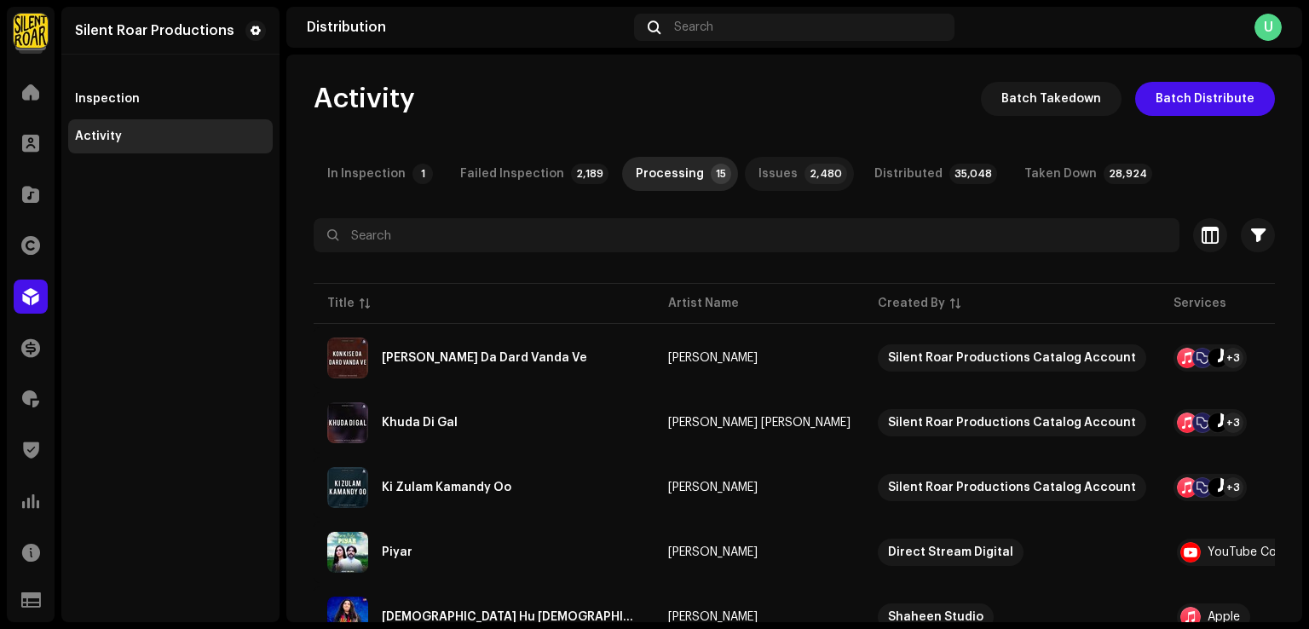
click at [806, 168] on p-badge "2,480" at bounding box center [825, 174] width 43 height 20
click at [711, 174] on p-badge "15" at bounding box center [721, 174] width 20 height 20
click at [375, 167] on div "In Inspection" at bounding box center [366, 174] width 78 height 34
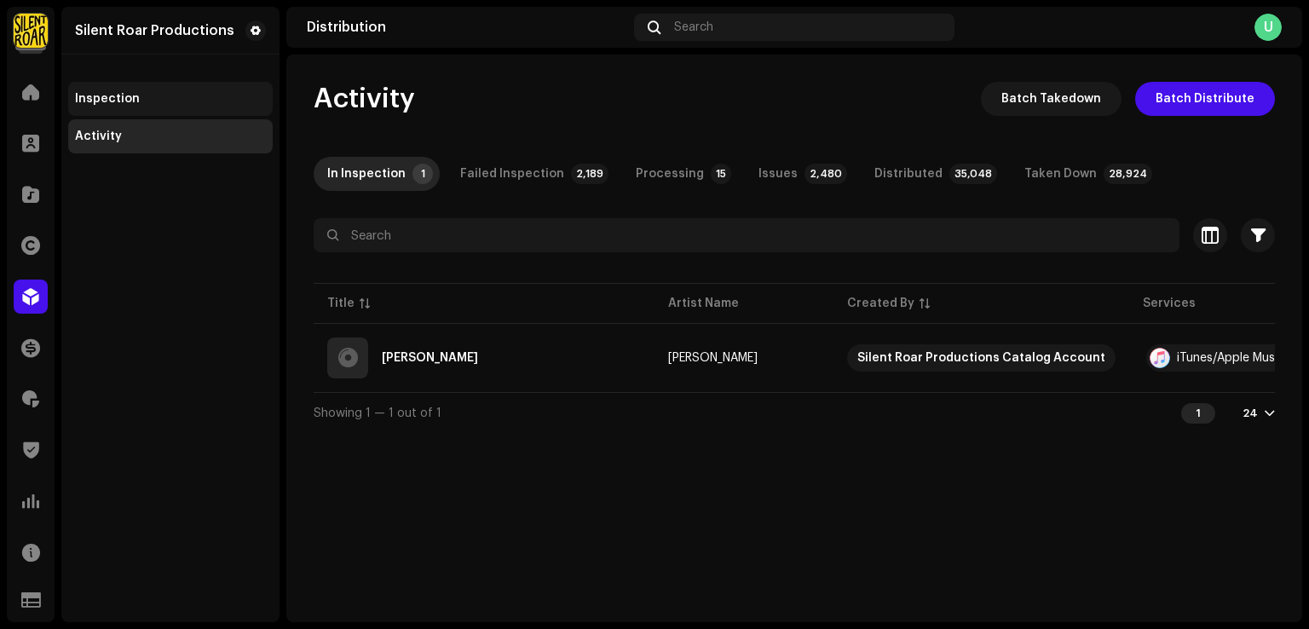
click at [181, 101] on div "Inspection" at bounding box center [170, 99] width 191 height 14
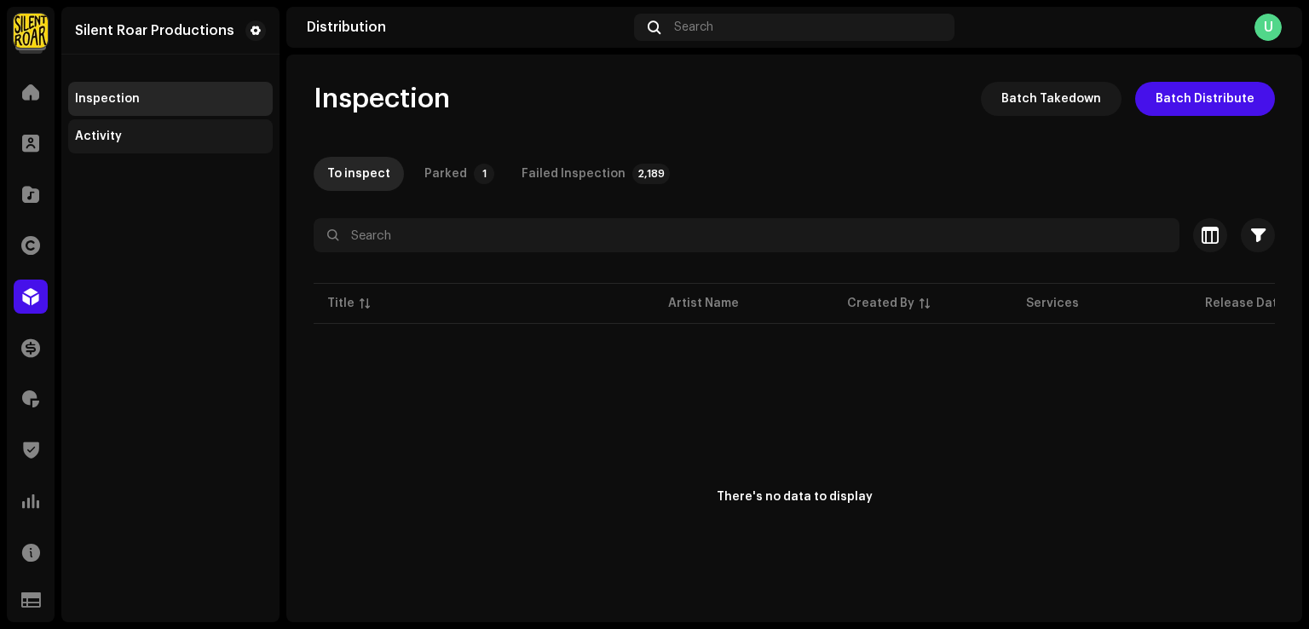
click at [142, 127] on div "Activity" at bounding box center [170, 136] width 204 height 34
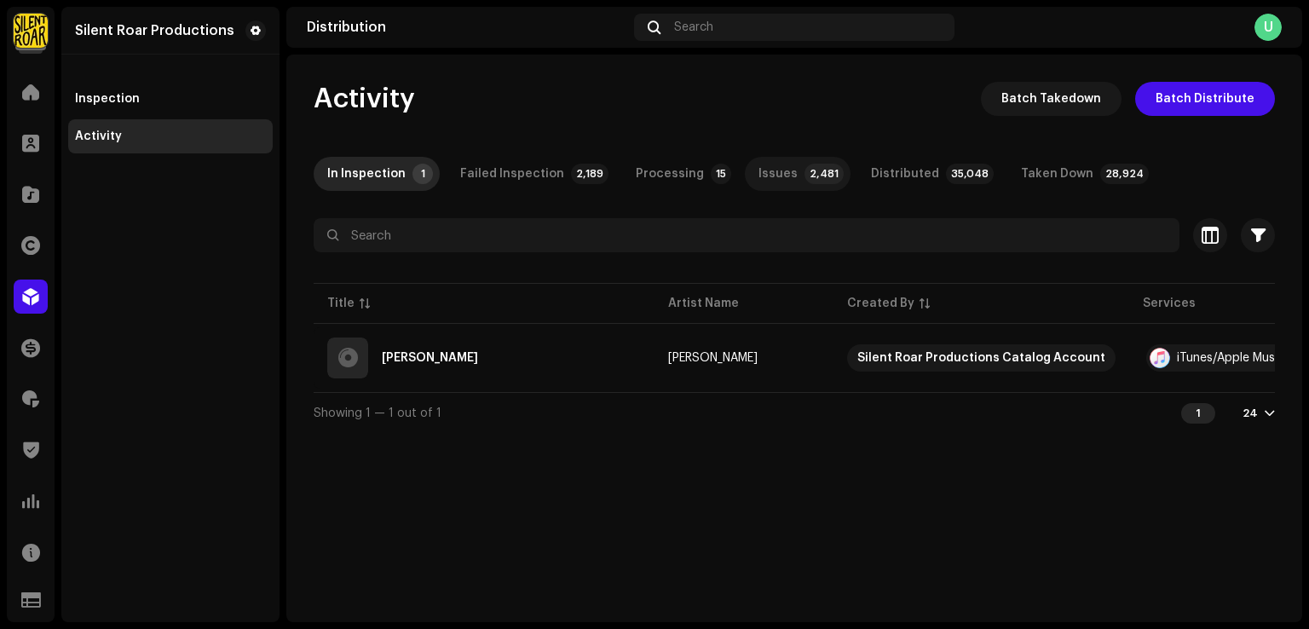
click at [804, 168] on p-badge "2,481" at bounding box center [823, 174] width 39 height 20
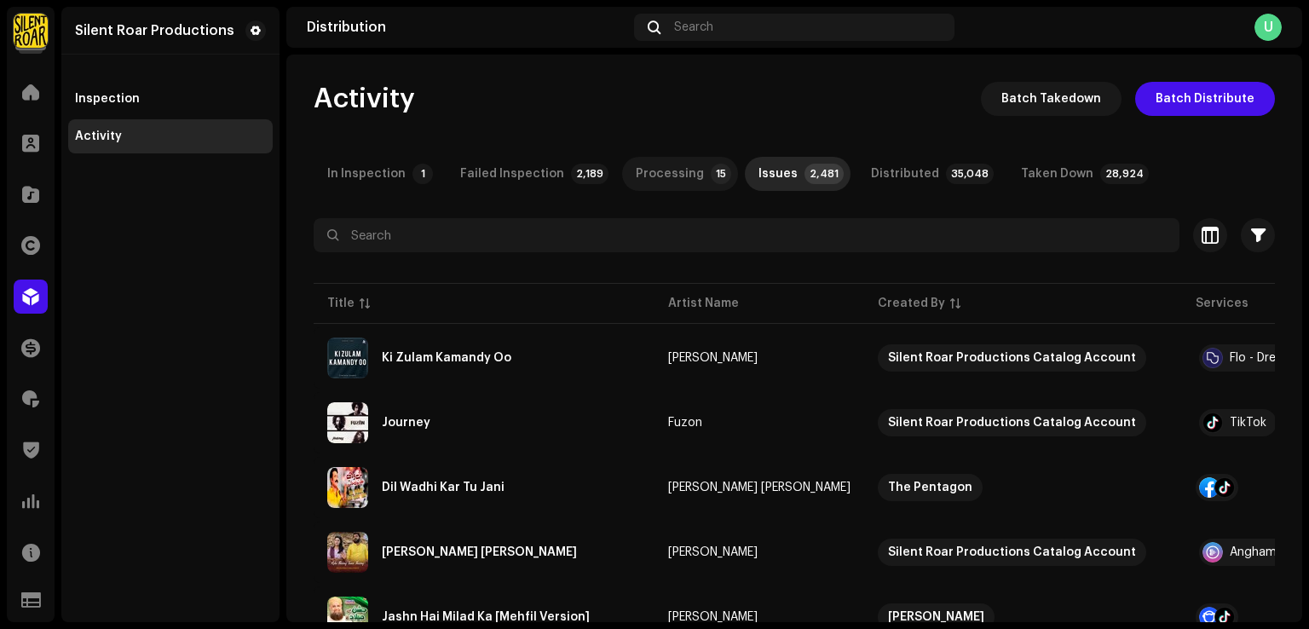
click at [664, 178] on div "Processing" at bounding box center [670, 174] width 68 height 34
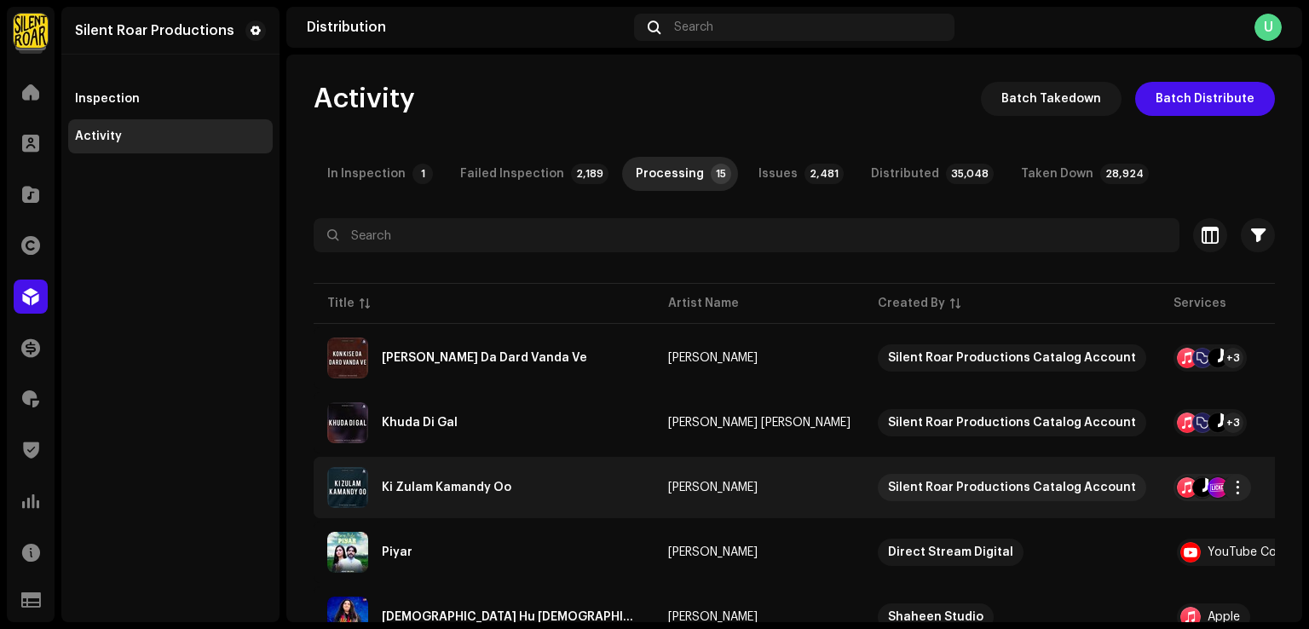
click at [749, 492] on re-a-table-link "[PERSON_NAME]" at bounding box center [759, 487] width 182 height 12
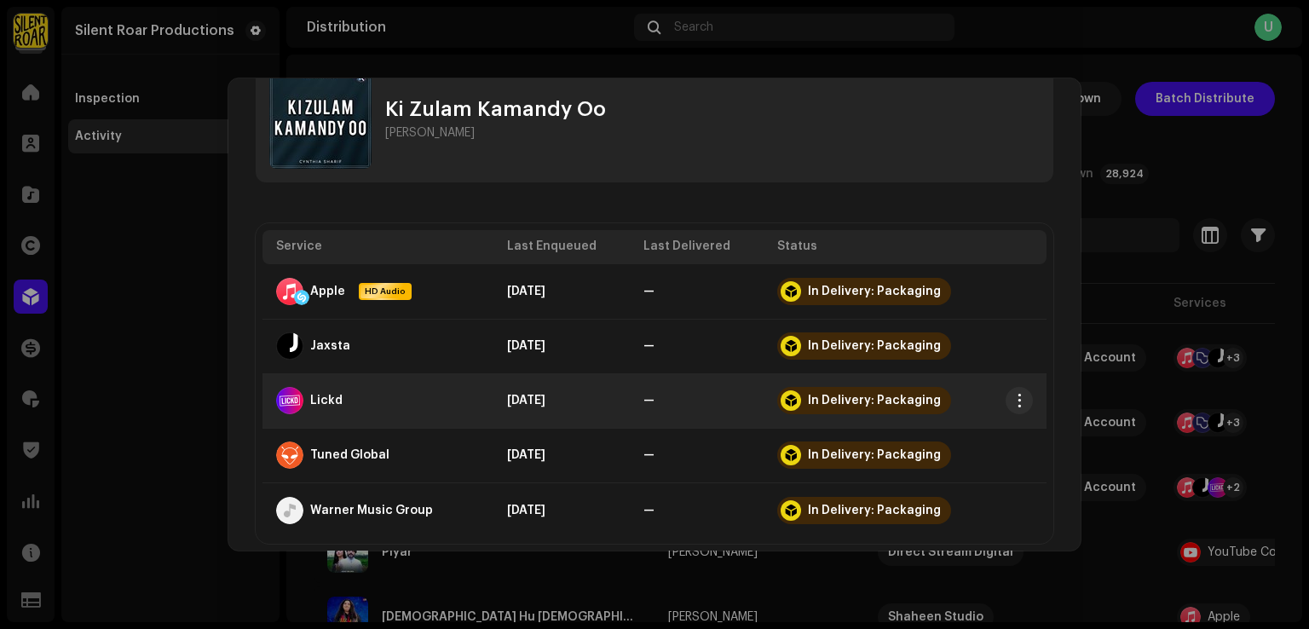
scroll to position [73, 0]
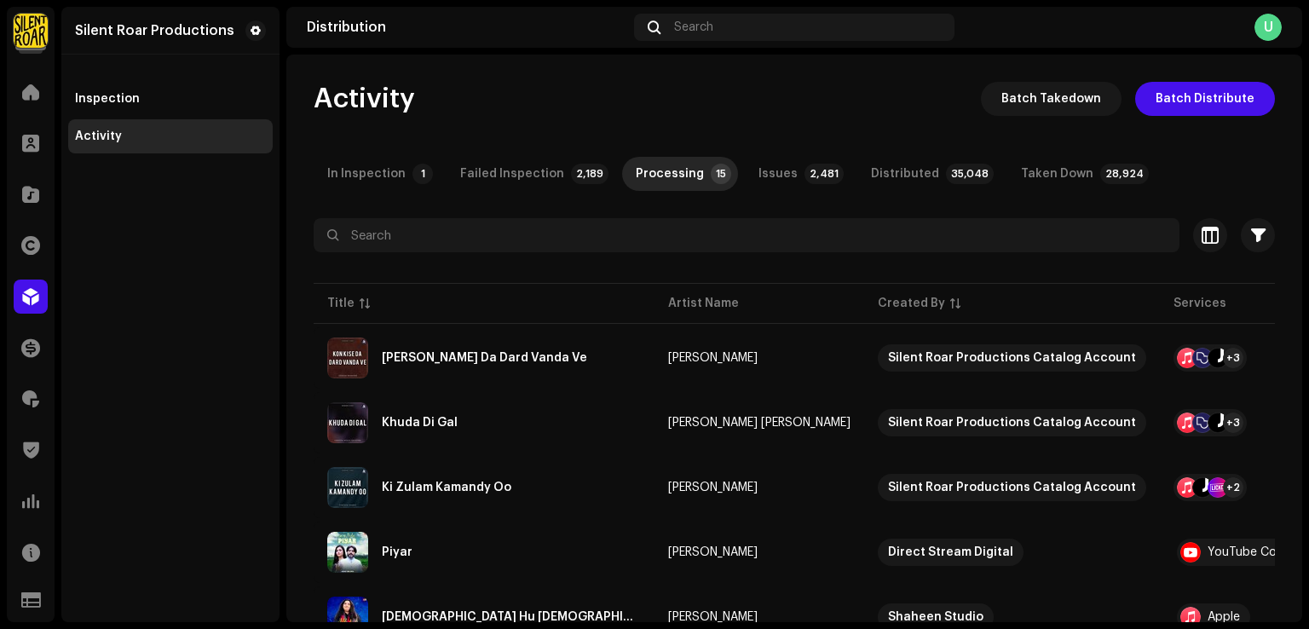
click at [149, 275] on div "[PERSON_NAME] Oo [PERSON_NAME] Service Last Enqueued Last Delivered Status Appl…" at bounding box center [654, 314] width 1309 height 629
click at [772, 180] on div "Issues" at bounding box center [777, 174] width 39 height 34
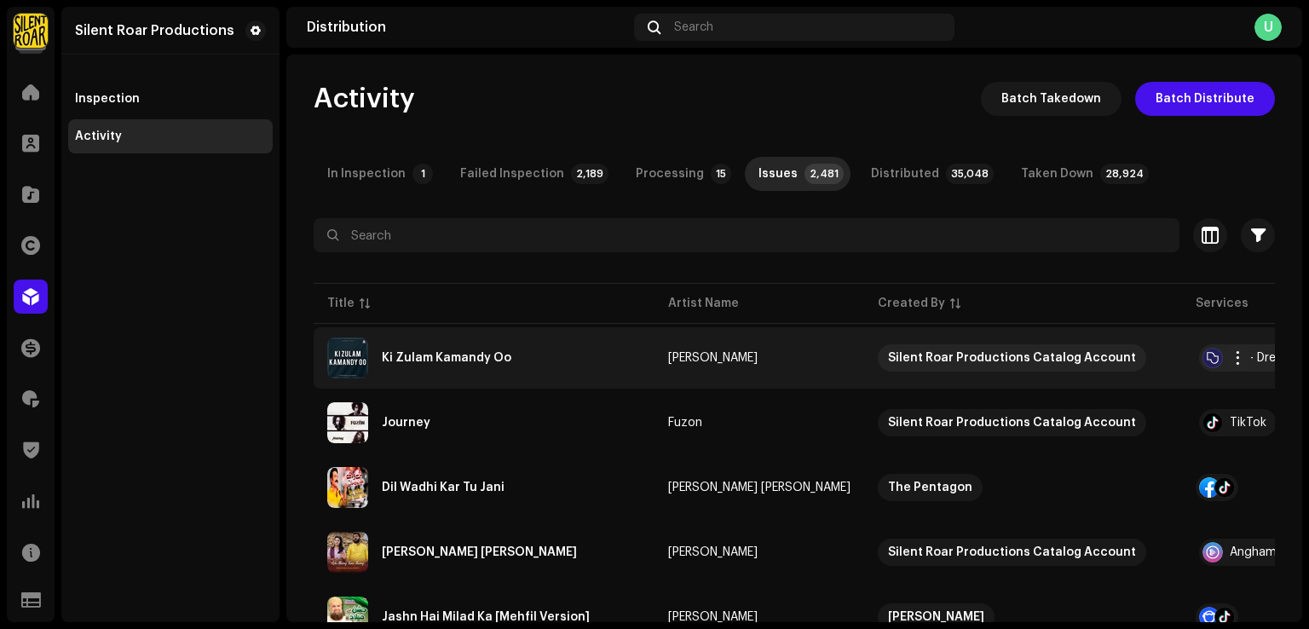
click at [573, 358] on div "Ki Zulam Kamandy Oo" at bounding box center [484, 357] width 314 height 41
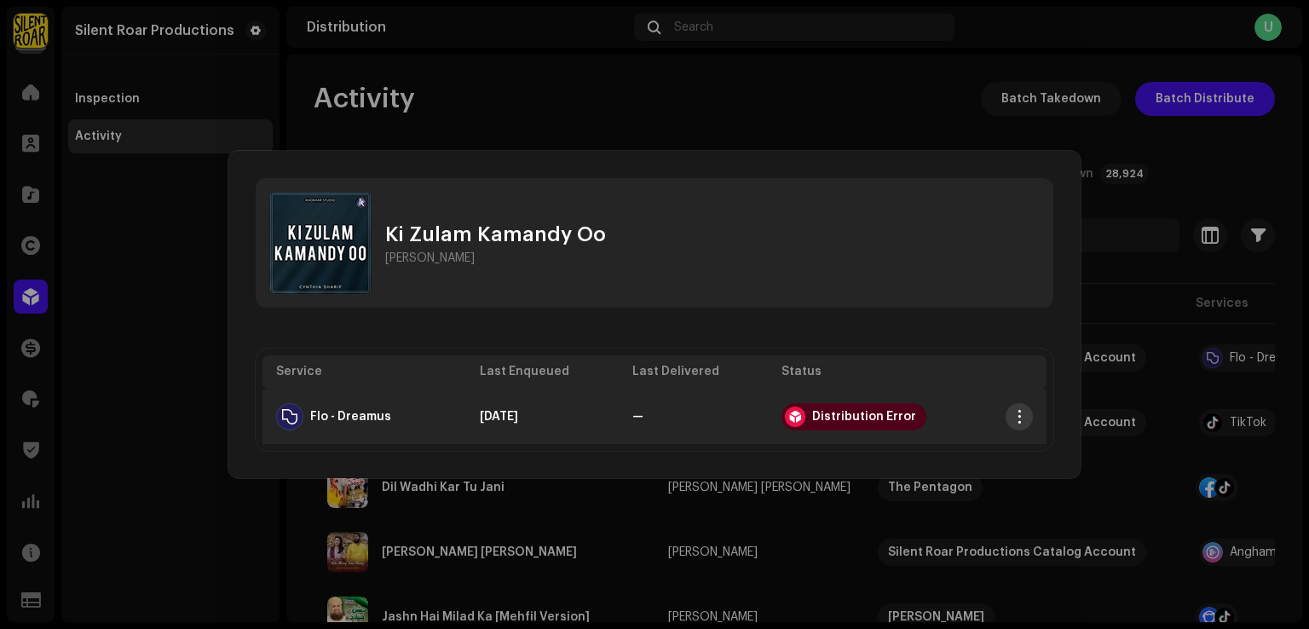
click at [1019, 423] on span "button" at bounding box center [1019, 417] width 13 height 14
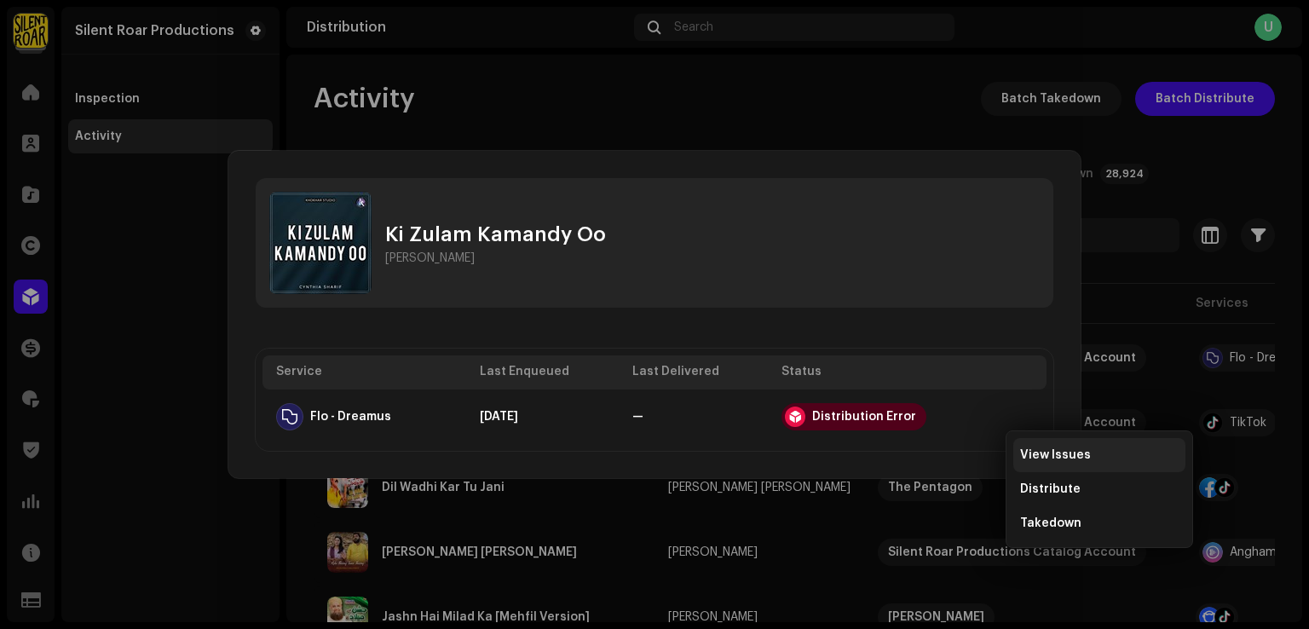
click at [1043, 452] on span "View Issues" at bounding box center [1055, 455] width 71 height 14
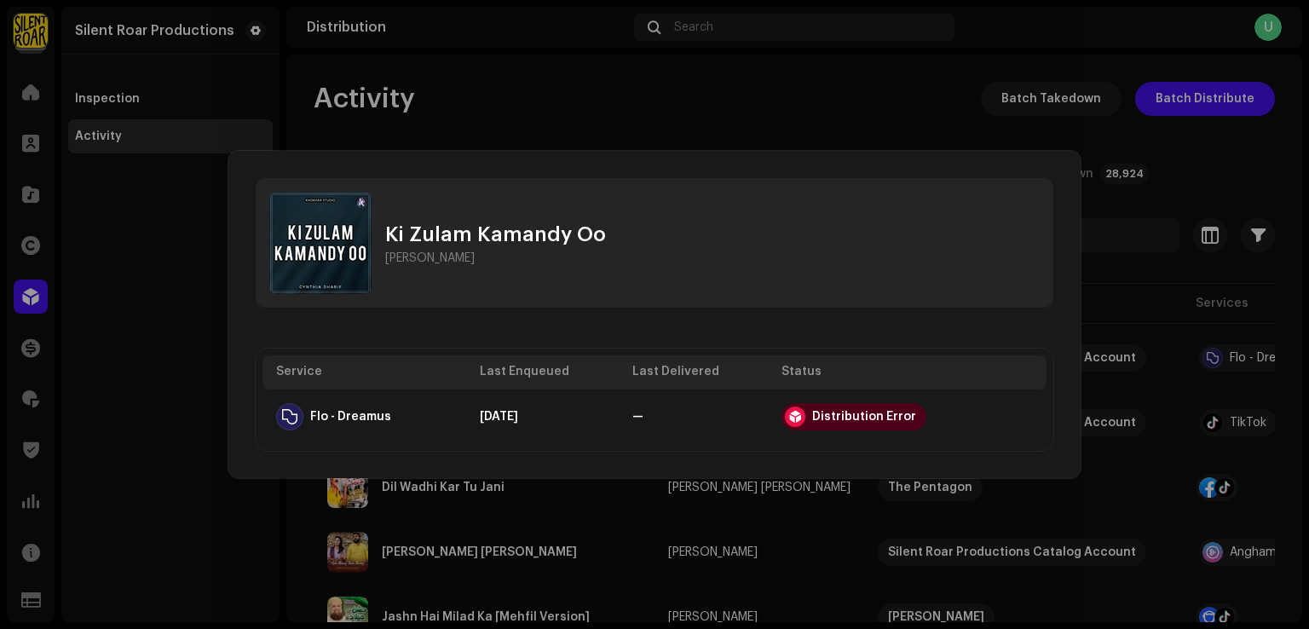
click at [1118, 301] on div "Service Errors We received the errors below when distributing your release to t…" at bounding box center [654, 314] width 1309 height 629
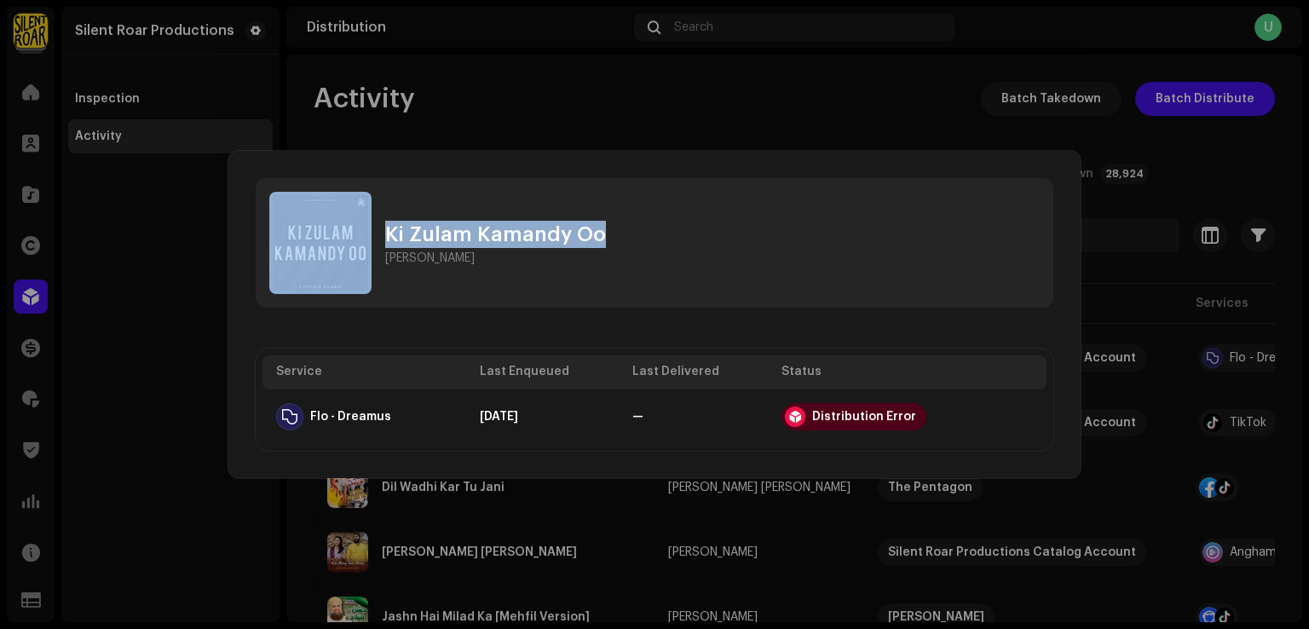
drag, startPoint x: 599, startPoint y: 240, endPoint x: 363, endPoint y: 231, distance: 236.2
click at [363, 231] on div "[PERSON_NAME] Oo [PERSON_NAME]" at bounding box center [654, 243] width 797 height 130
copy div "Ki Zulam Kamandy Oo"
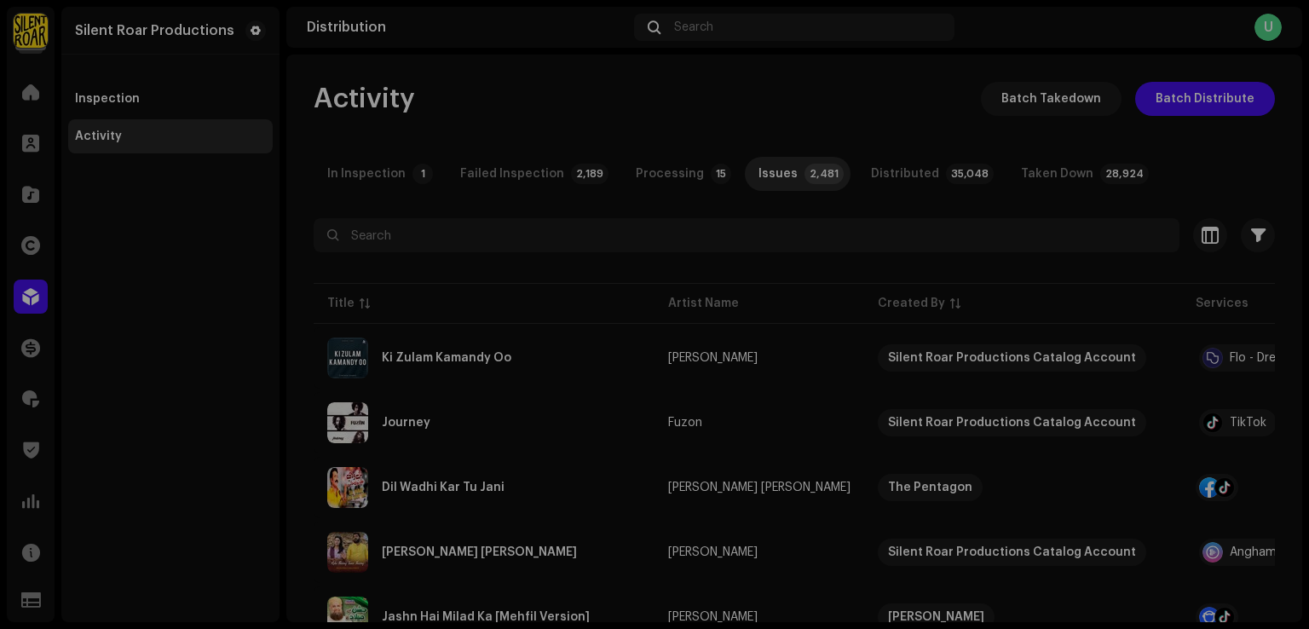
click at [185, 162] on div "[PERSON_NAME] Oo [PERSON_NAME] Service Last Enqueued Last Delivered Status Flo …" at bounding box center [654, 314] width 1309 height 629
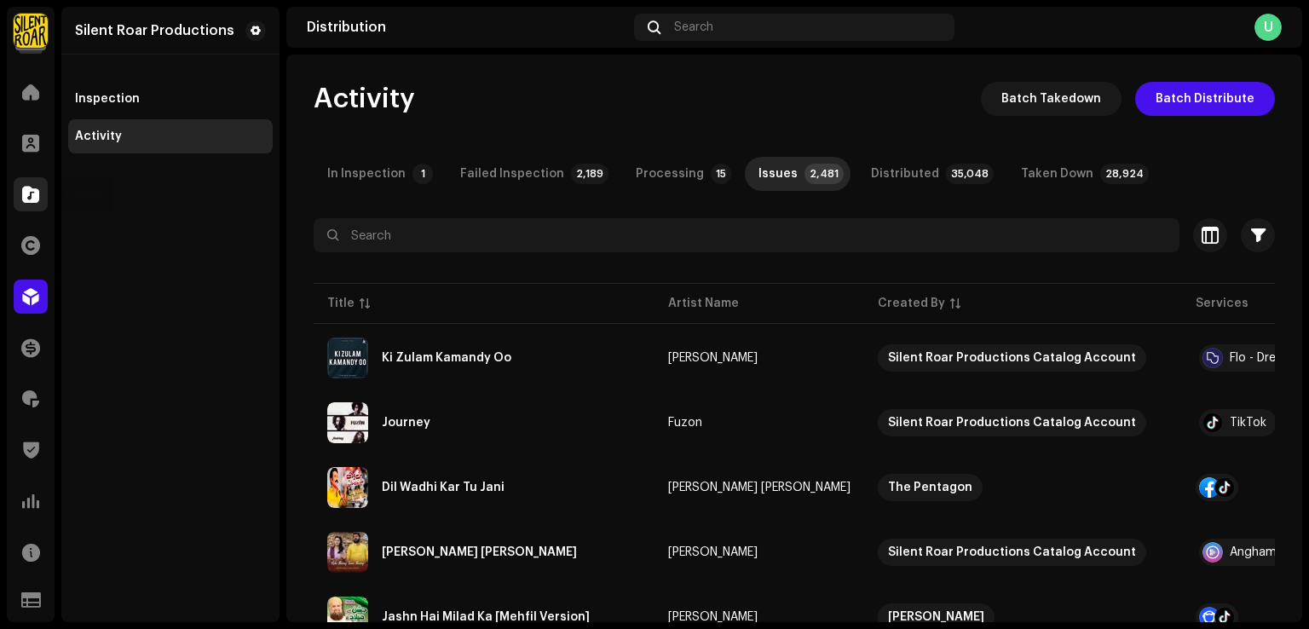
click at [37, 193] on span at bounding box center [30, 194] width 17 height 14
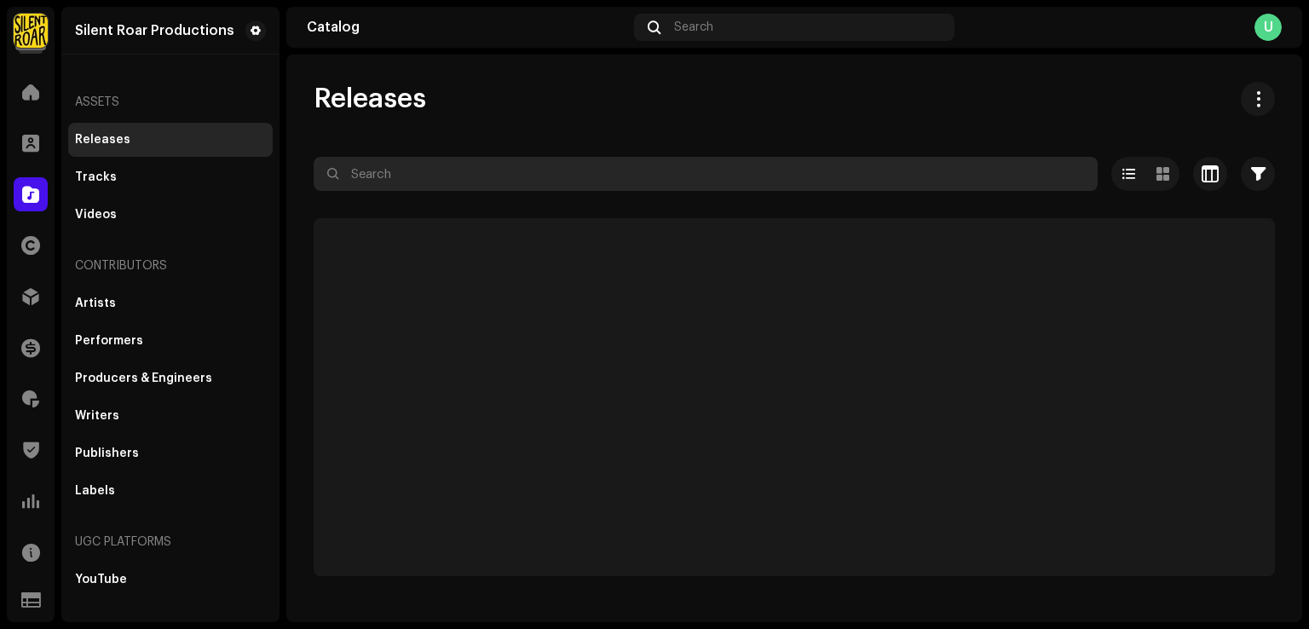
click at [456, 164] on input "text" at bounding box center [706, 174] width 784 height 34
paste input "Ki Zulam Kamandy Oo"
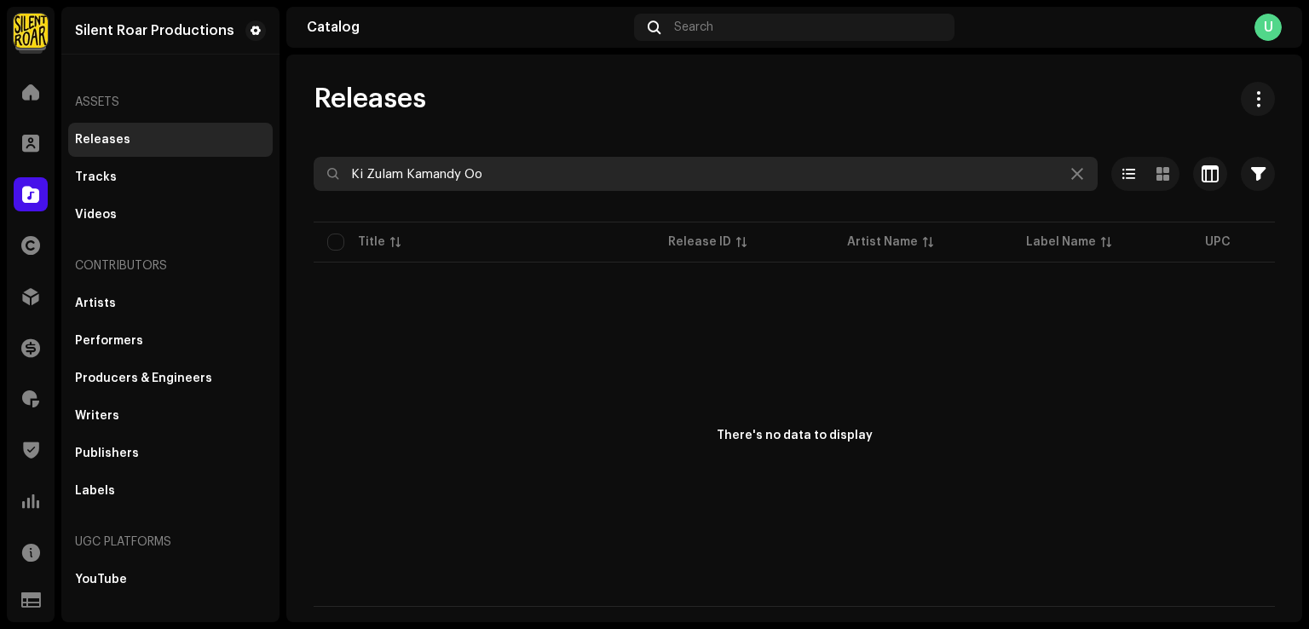
click at [353, 163] on input "Ki Zulam Kamandy Oo" at bounding box center [706, 174] width 784 height 34
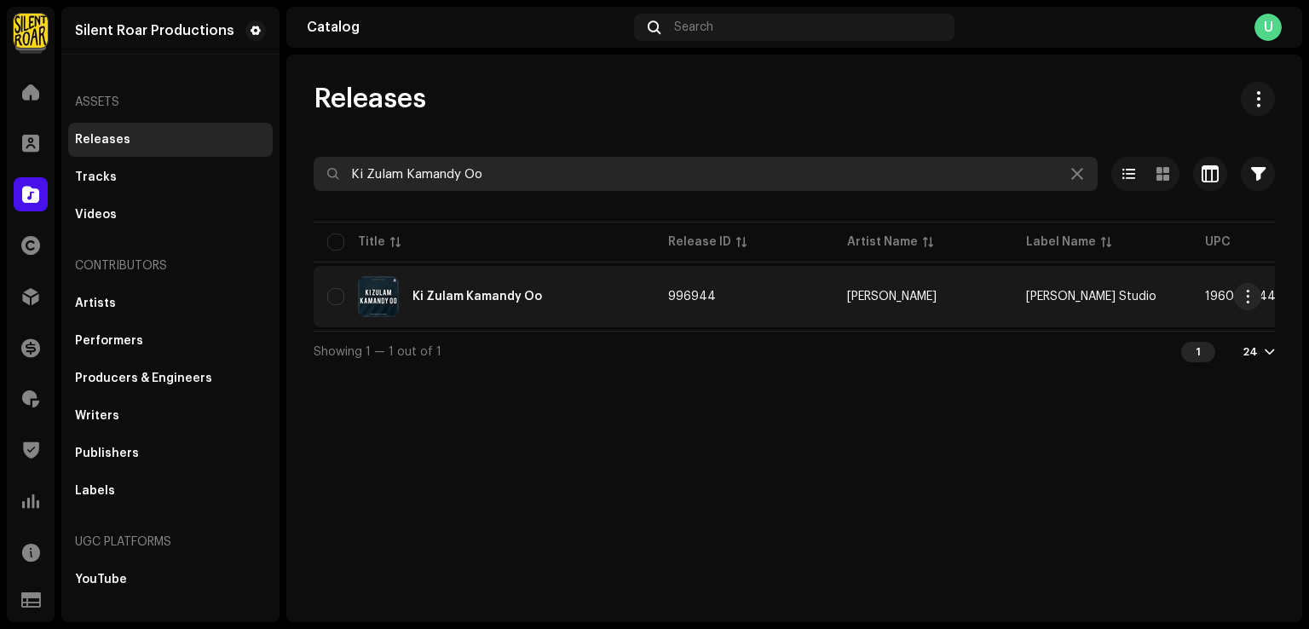
type input "Ki Zulam Kamandy Oo"
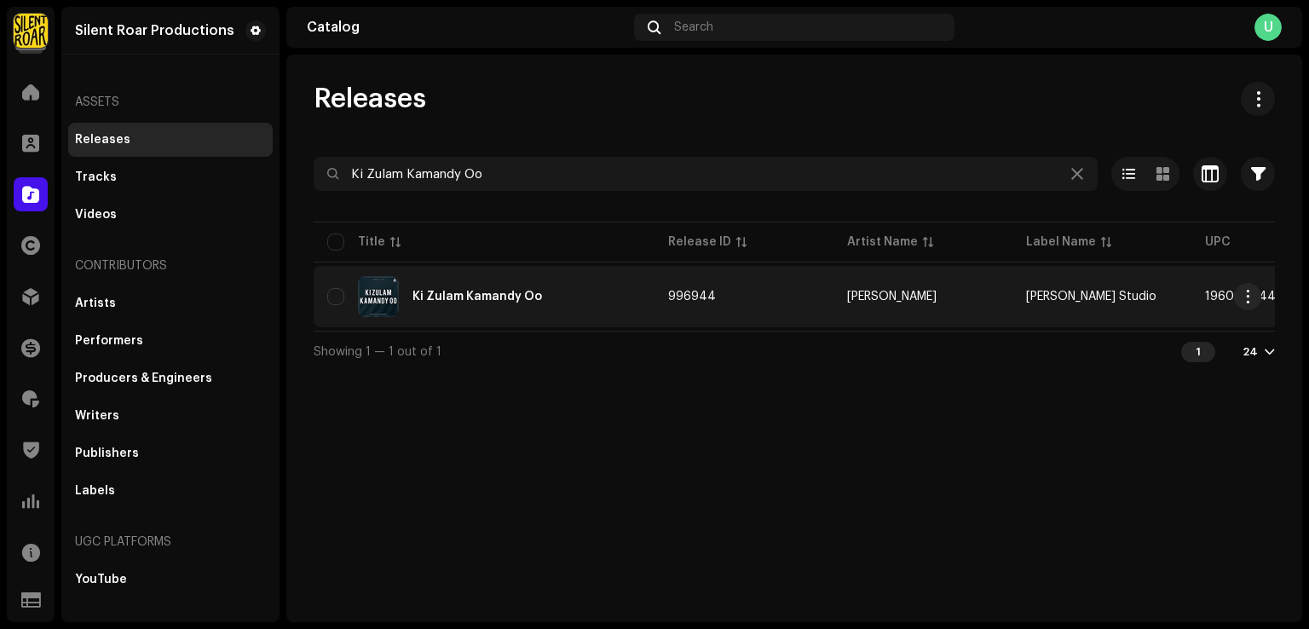
click at [513, 297] on div "Ki Zulam Kamandy Oo" at bounding box center [477, 297] width 130 height 12
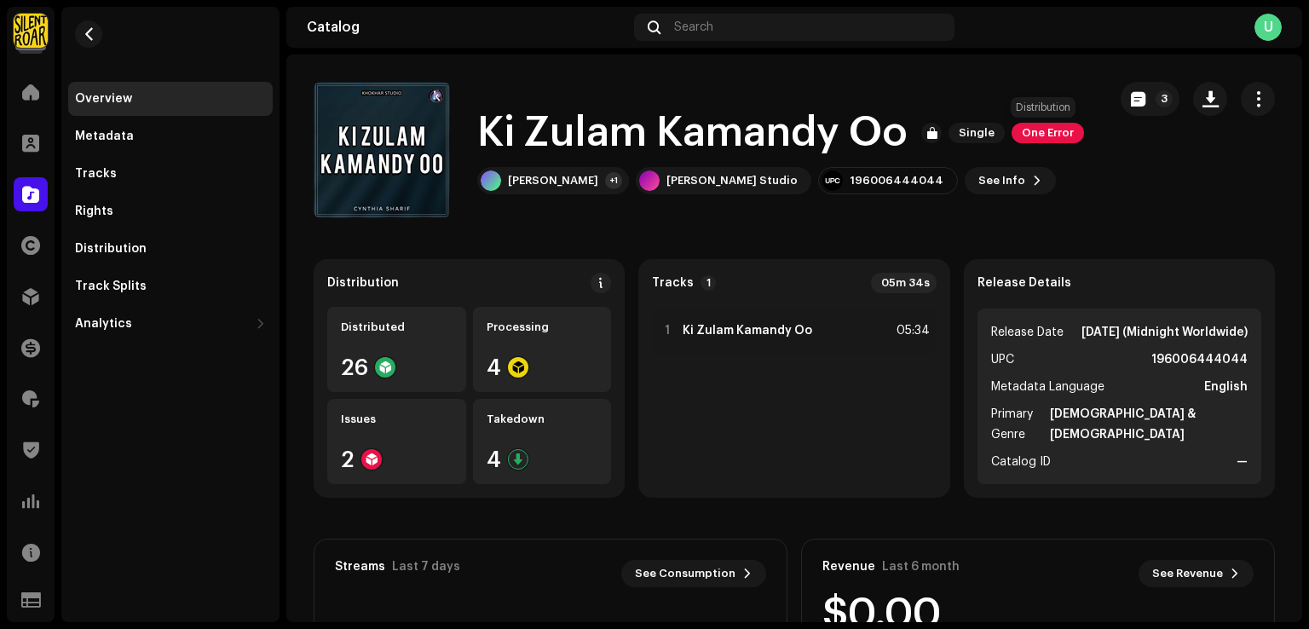
click at [1032, 138] on span "One Error" at bounding box center [1047, 133] width 72 height 20
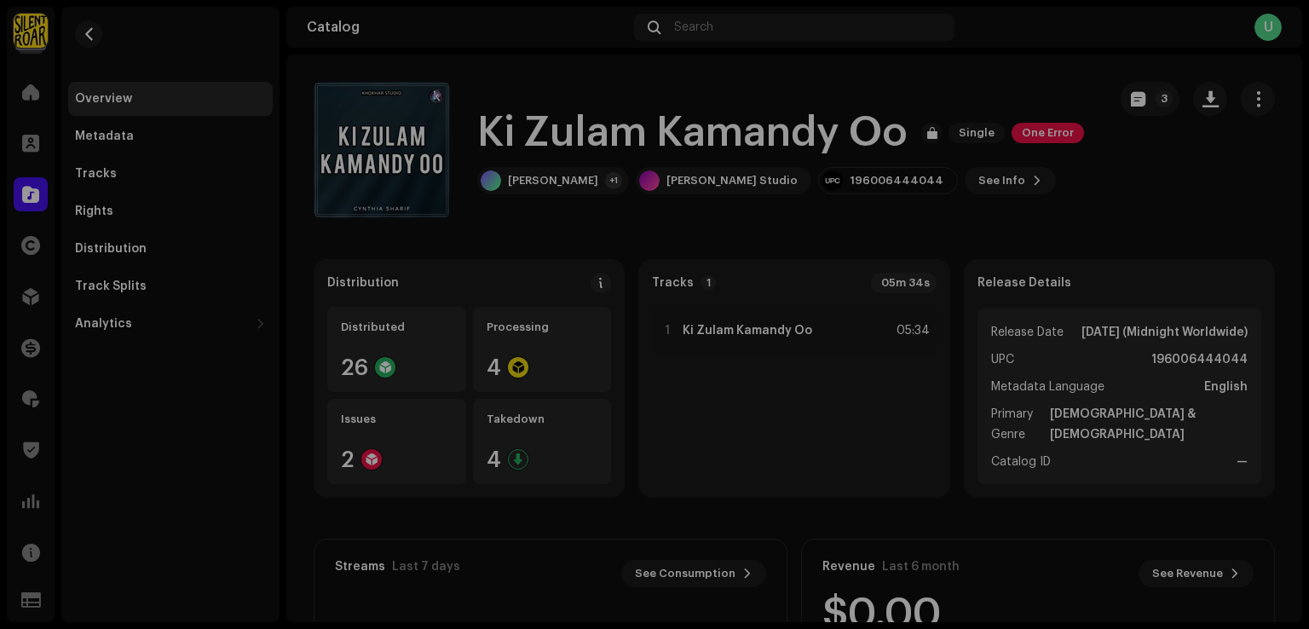
click at [1033, 228] on div "Distribution Errors We found the errors below when inspecting your release. IMP…" at bounding box center [654, 314] width 1309 height 629
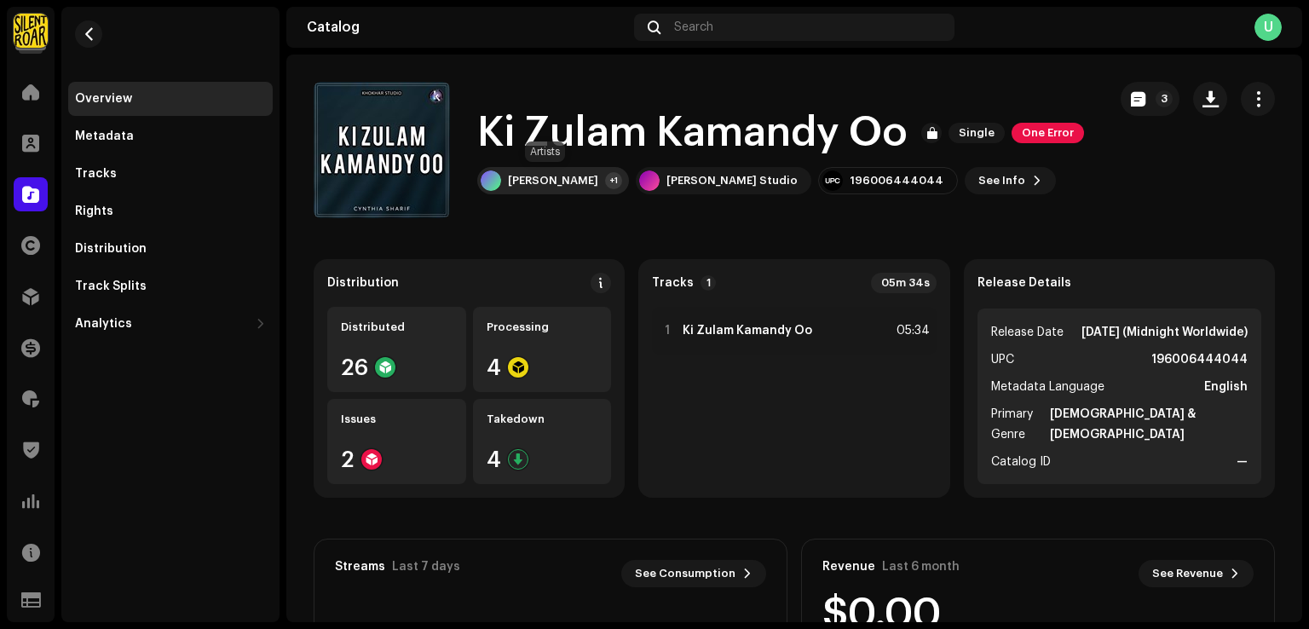
click at [579, 185] on div "[PERSON_NAME]" at bounding box center [553, 181] width 90 height 14
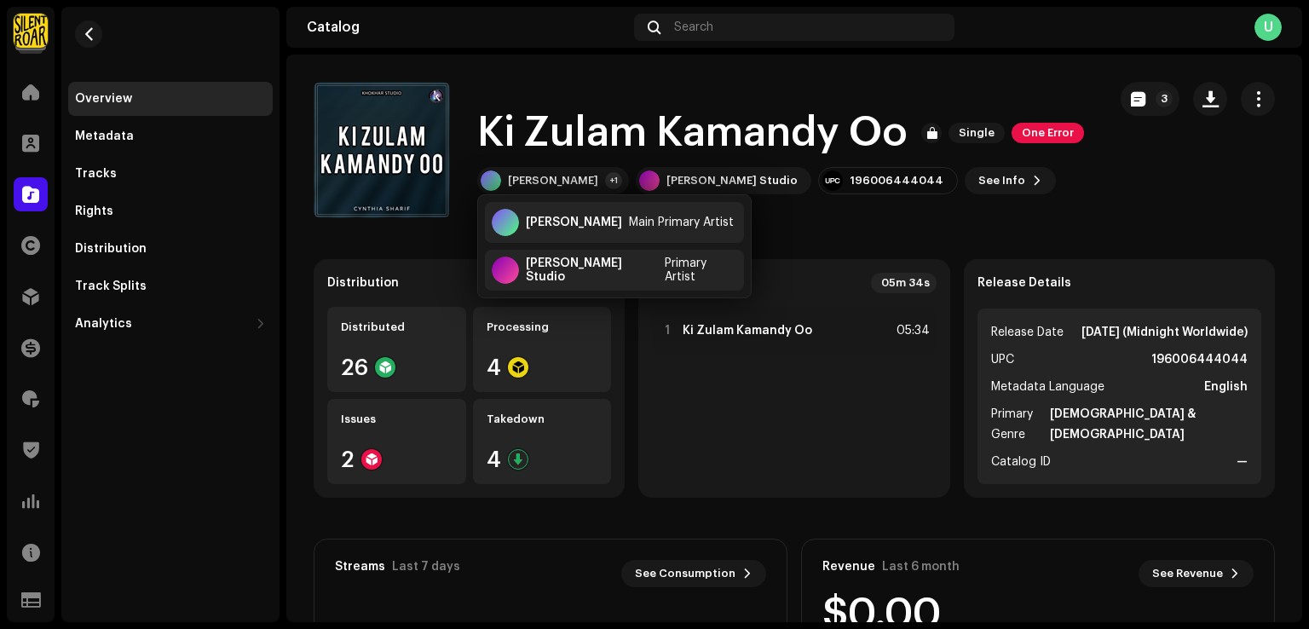
click at [966, 218] on catalog-releases-details-overview "[PERSON_NAME] Oo Single One Error 3 Ki Zulam Kamandy Oo Single One Error [PERSO…" at bounding box center [794, 481] width 1016 height 852
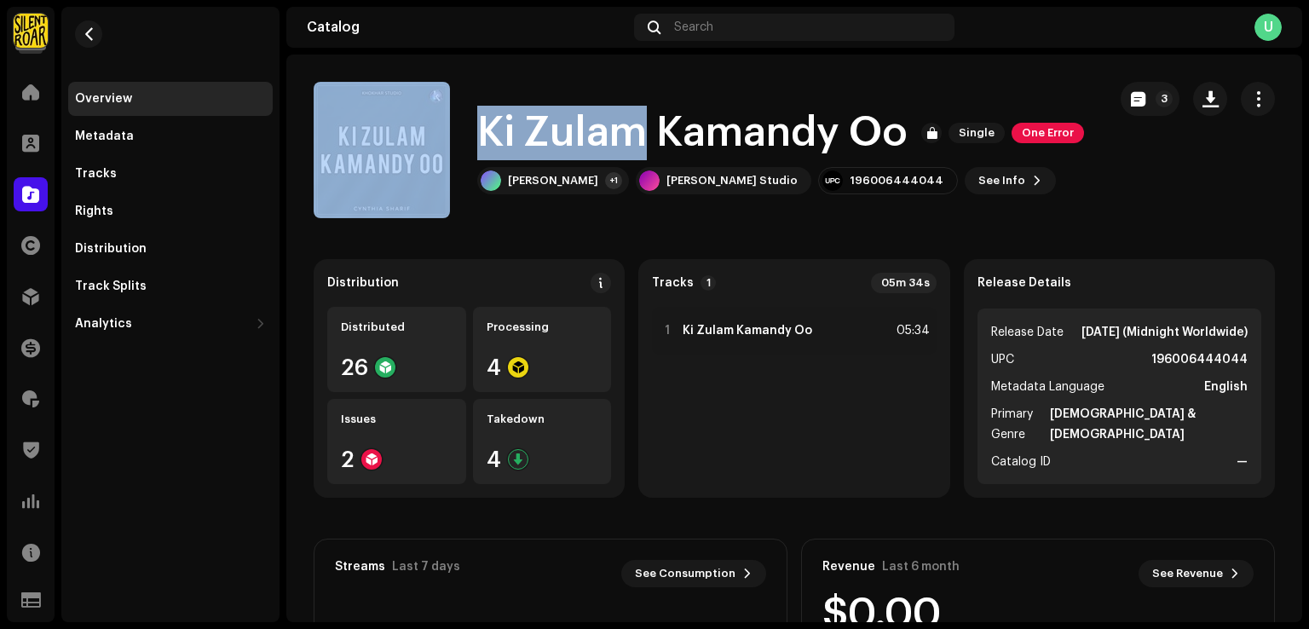
drag, startPoint x: 638, startPoint y: 137, endPoint x: 452, endPoint y: 130, distance: 186.7
click at [452, 130] on div "[PERSON_NAME] Oo Single One Error [PERSON_NAME] +1 [PERSON_NAME] Studio 1960064…" at bounding box center [704, 150] width 780 height 136
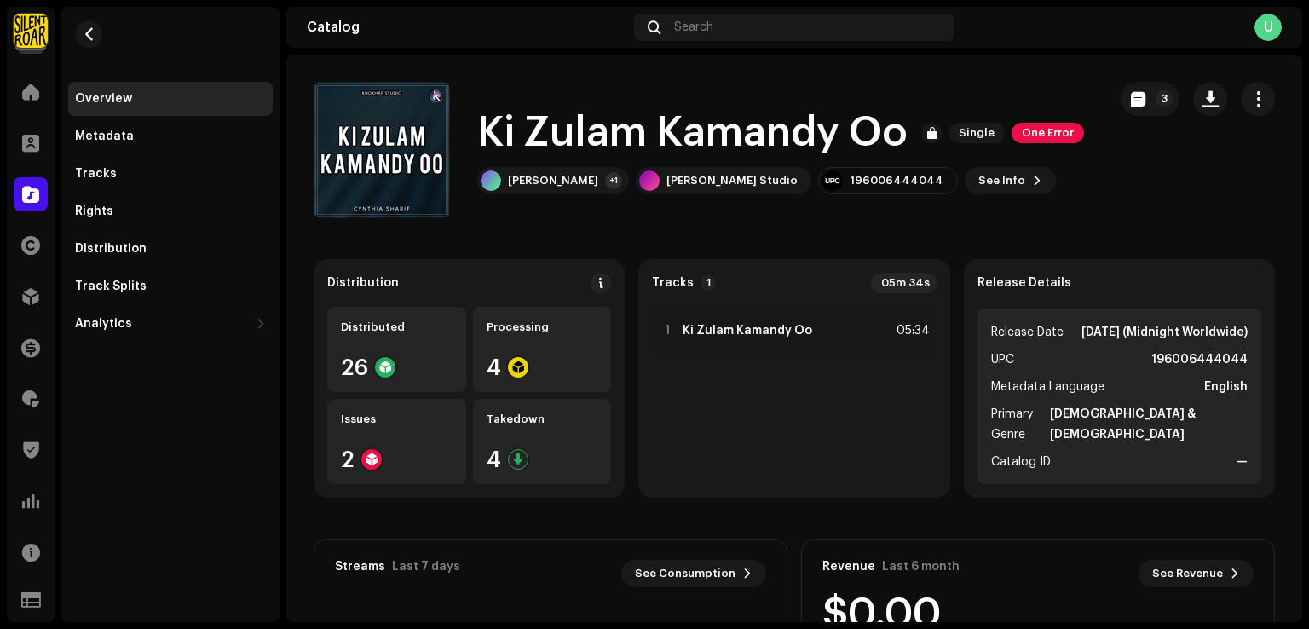
click at [617, 245] on catalog-releases-details-overview "[PERSON_NAME] Oo Single One Error 3 Ki Zulam Kamandy Oo Single One Error [PERSO…" at bounding box center [794, 481] width 1016 height 852
click at [37, 193] on span at bounding box center [30, 194] width 17 height 14
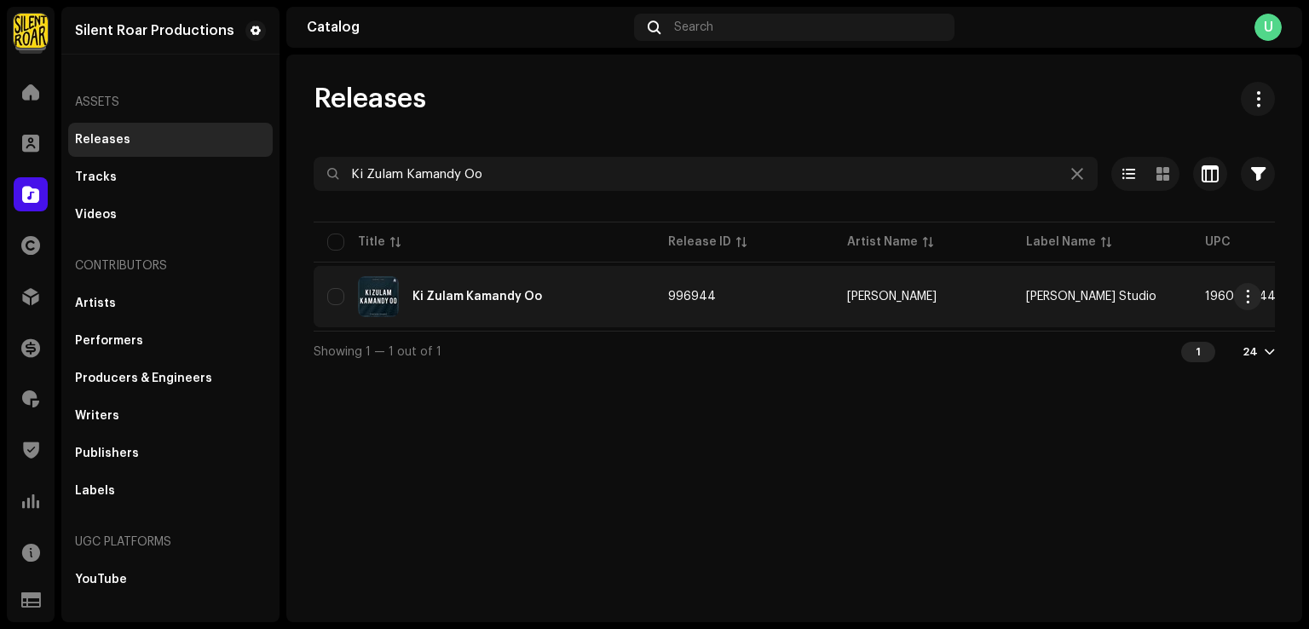
click at [511, 318] on td "Ki Zulam Kamandy Oo" at bounding box center [484, 296] width 341 height 61
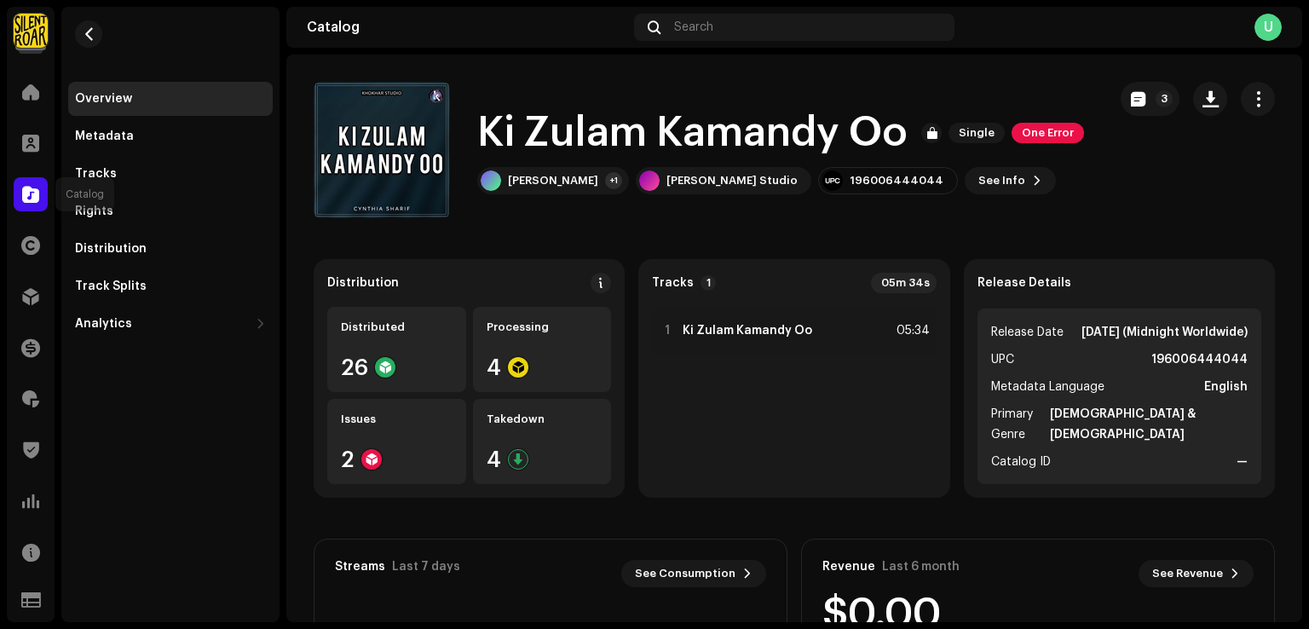
click at [31, 195] on span at bounding box center [30, 194] width 17 height 14
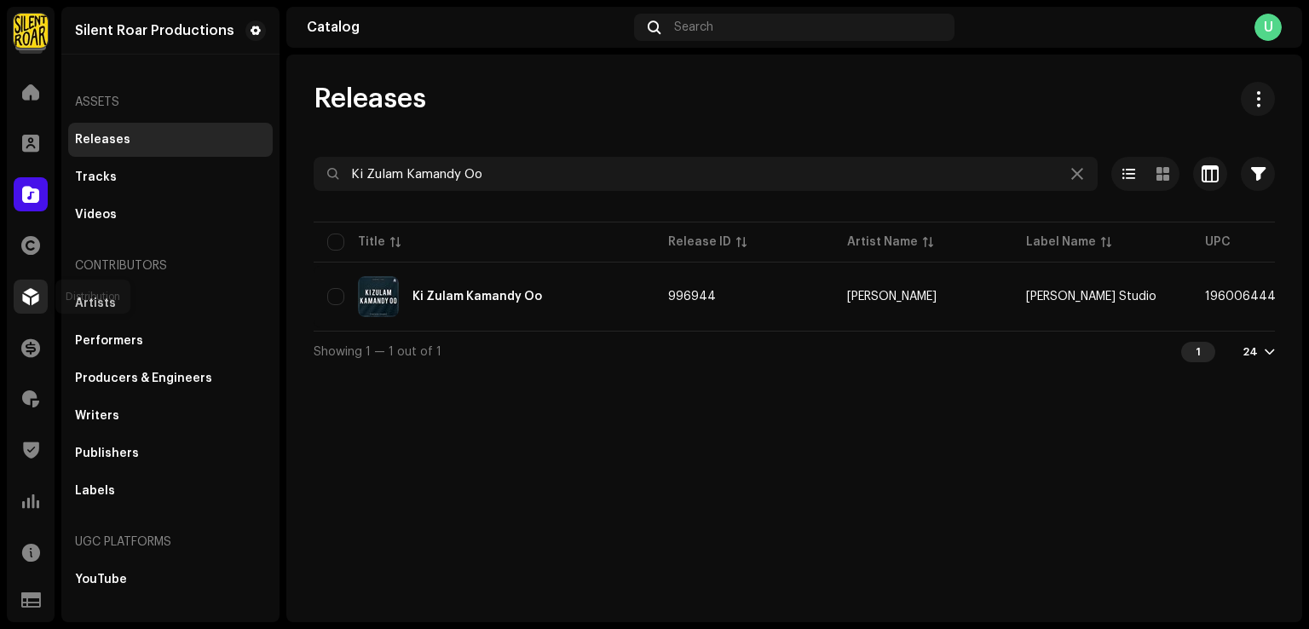
click at [38, 302] on span at bounding box center [30, 297] width 17 height 14
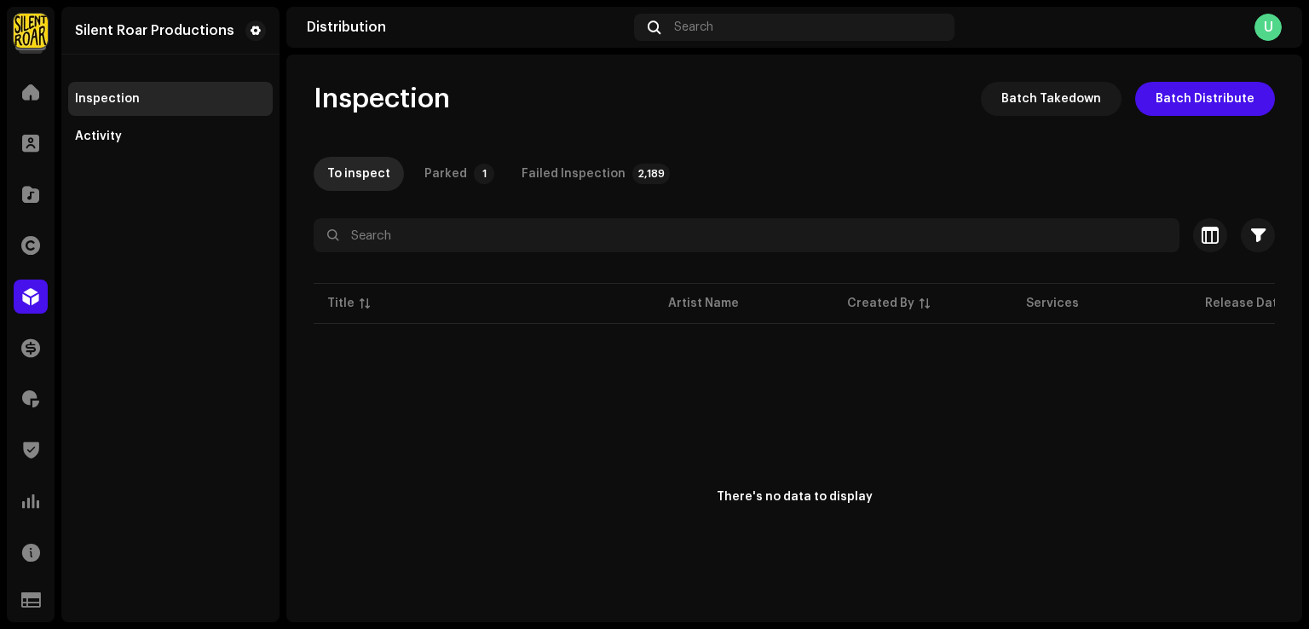
click at [40, 112] on div "Home" at bounding box center [31, 92] width 48 height 48
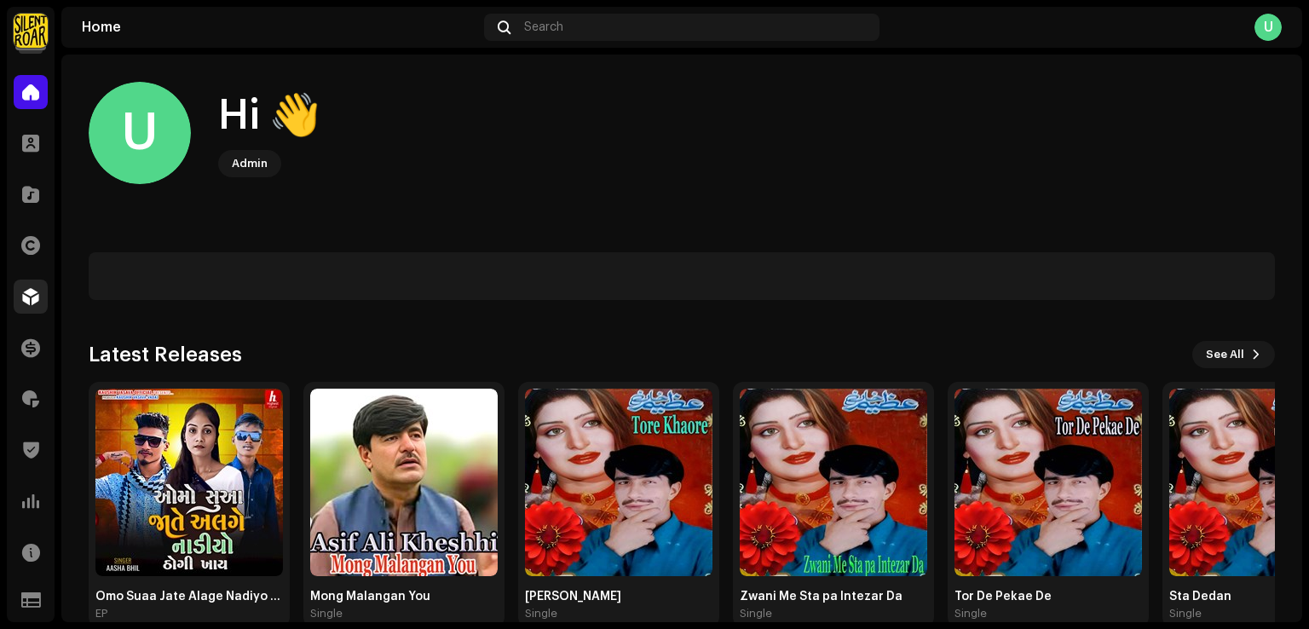
click at [27, 290] on span at bounding box center [30, 297] width 17 height 14
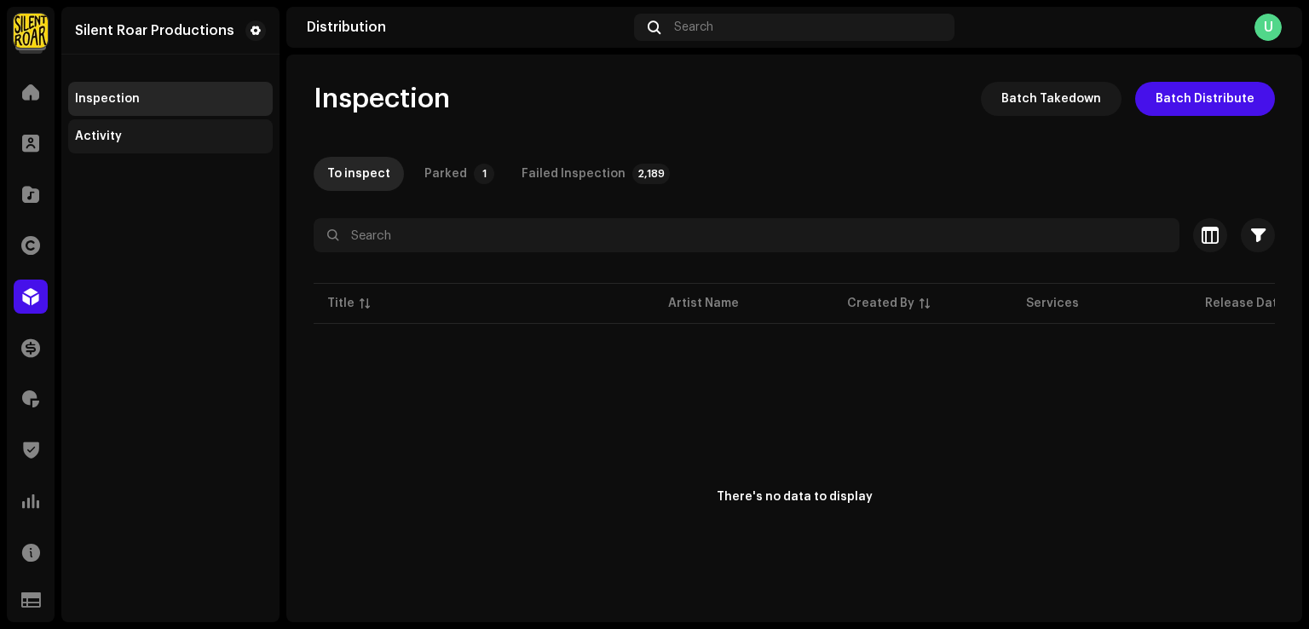
click at [124, 143] on div "Activity" at bounding box center [170, 136] width 204 height 34
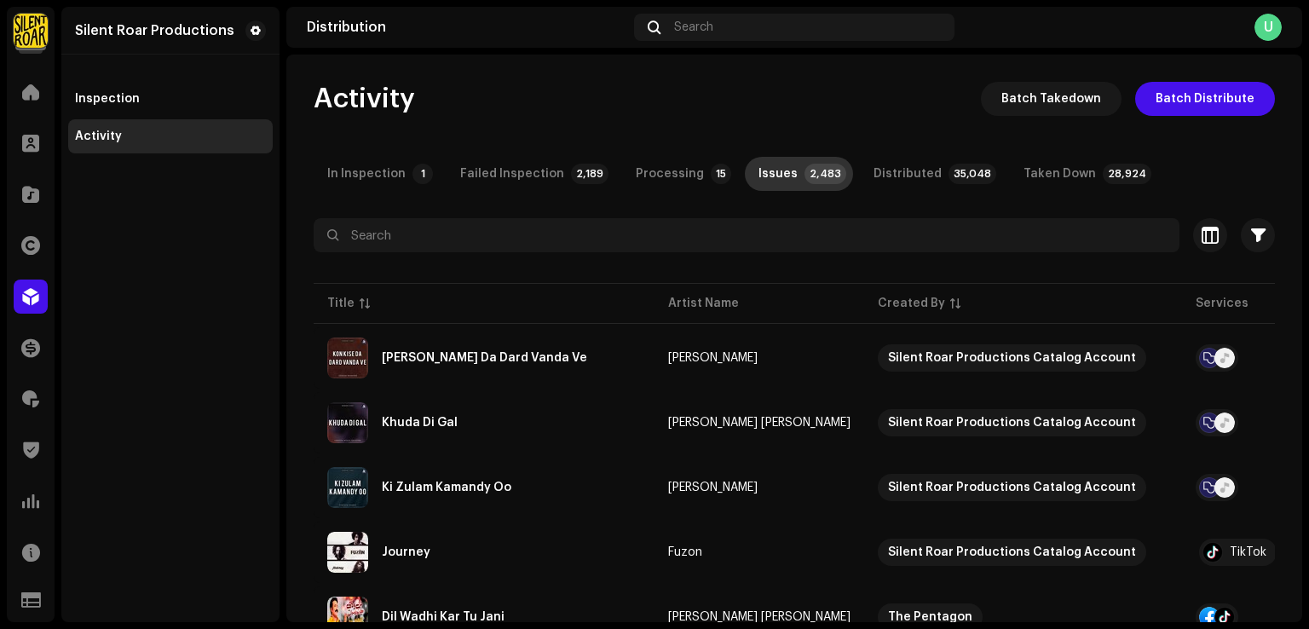
click at [804, 181] on p-badge "2,483" at bounding box center [825, 174] width 42 height 20
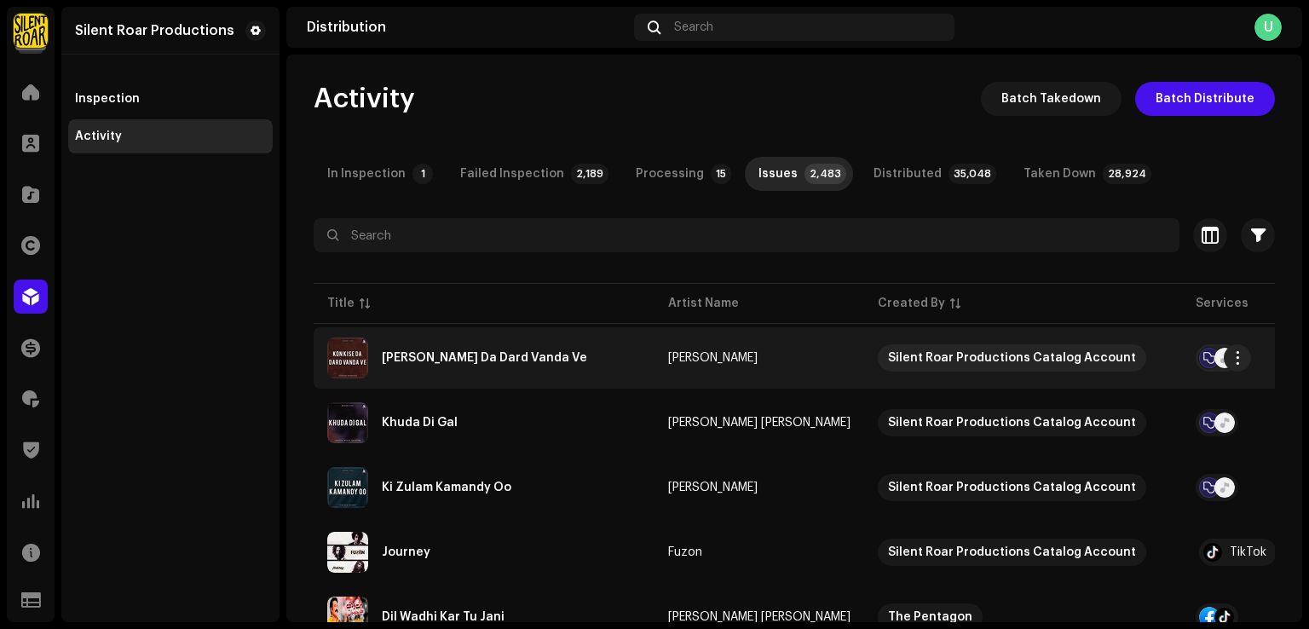
click at [634, 367] on div "[PERSON_NAME] Da Dard Vanda Ve" at bounding box center [484, 357] width 314 height 41
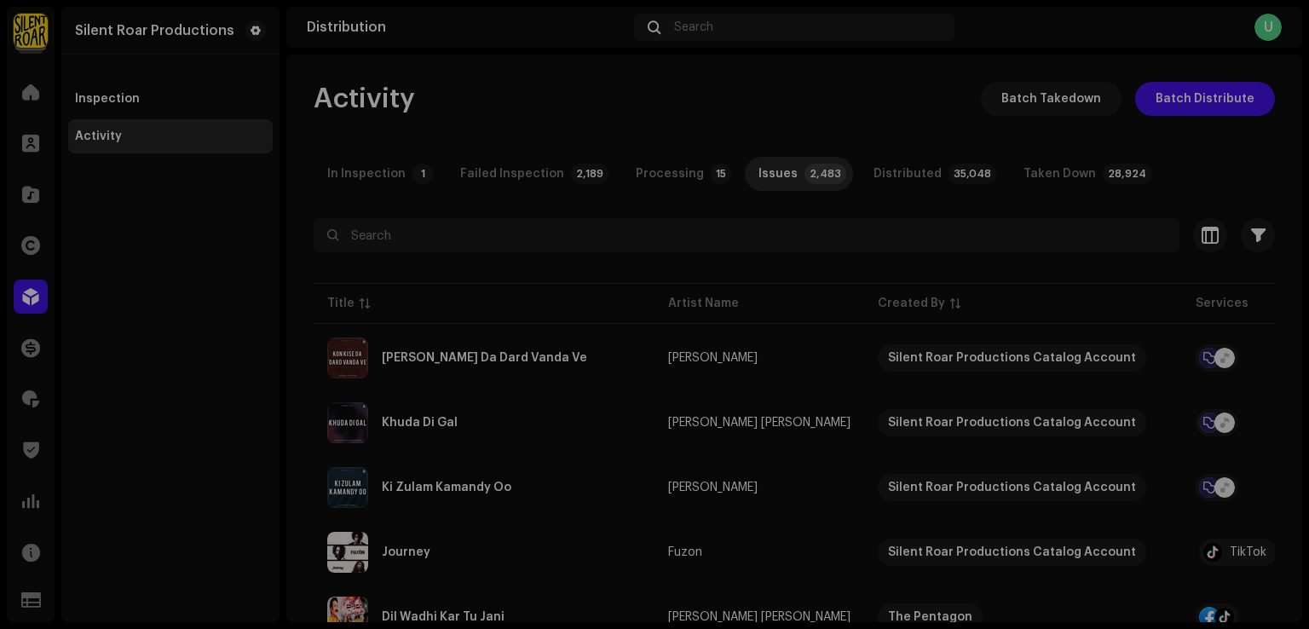
drag, startPoint x: 119, startPoint y: 312, endPoint x: 203, endPoint y: 300, distance: 84.3
click at [120, 312] on div "[PERSON_NAME] Da Dard Vanda Ve [PERSON_NAME] Service Last Enqueued Last Deliver…" at bounding box center [654, 314] width 1309 height 629
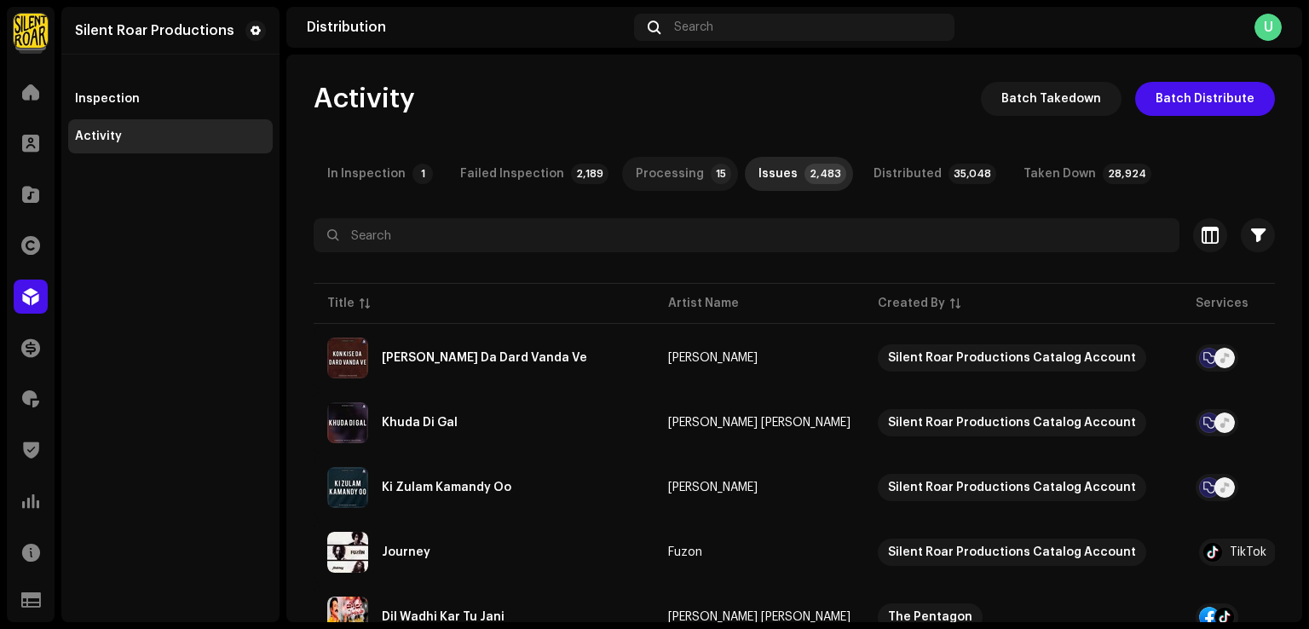
click at [677, 175] on div "Processing" at bounding box center [670, 174] width 68 height 34
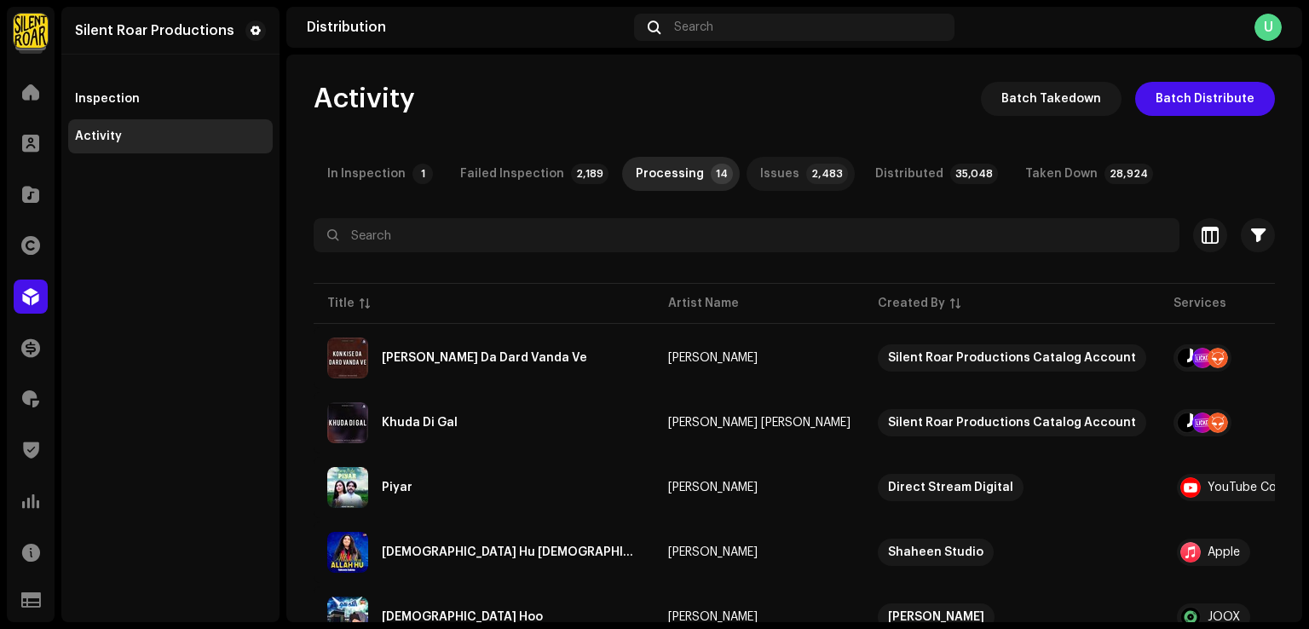
click at [781, 170] on p-tab "Issues 2,483" at bounding box center [800, 174] width 108 height 34
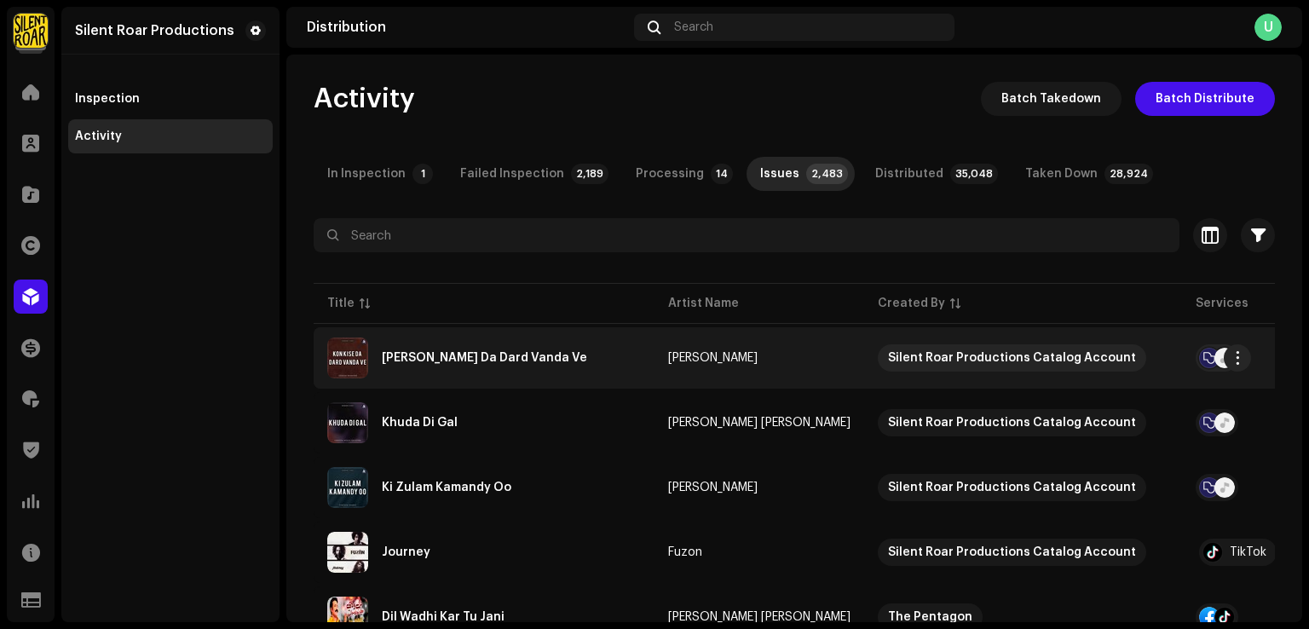
click at [535, 383] on td "[PERSON_NAME] Da Dard Vanda Ve" at bounding box center [484, 357] width 341 height 61
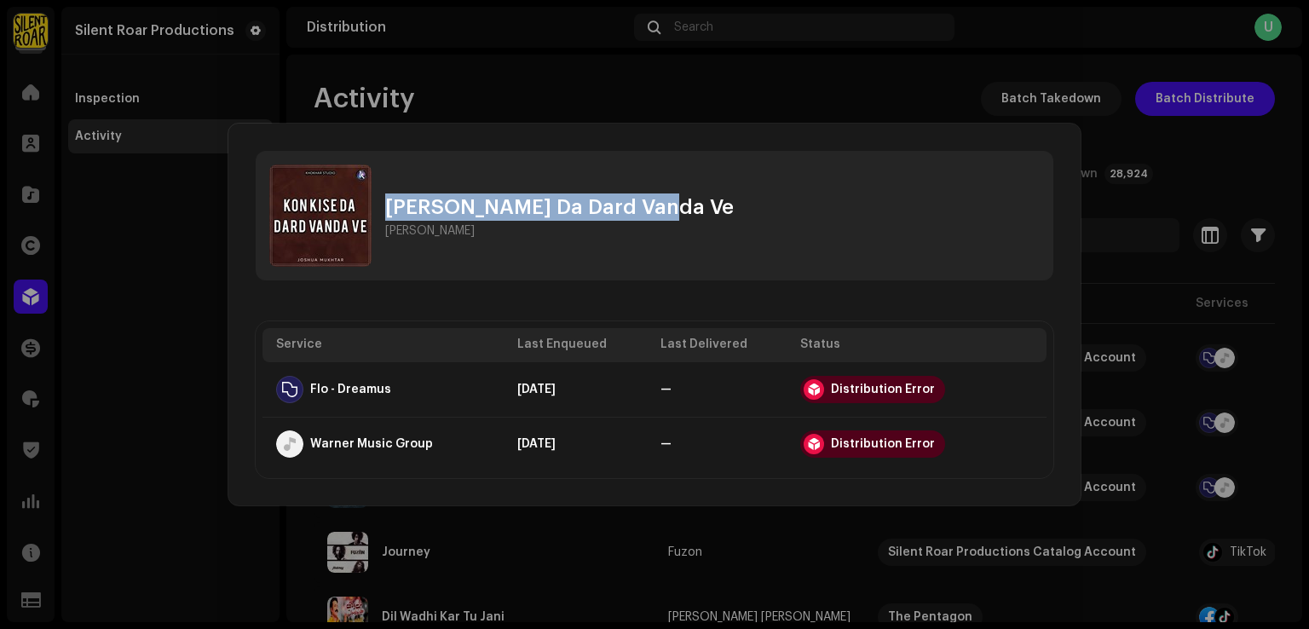
drag, startPoint x: 667, startPoint y: 209, endPoint x: 389, endPoint y: 210, distance: 278.6
click at [389, 210] on div "[PERSON_NAME] Da [PERSON_NAME] Ve [PERSON_NAME]" at bounding box center [654, 216] width 797 height 130
copy div "[PERSON_NAME] Da Dard Vanda Ve"
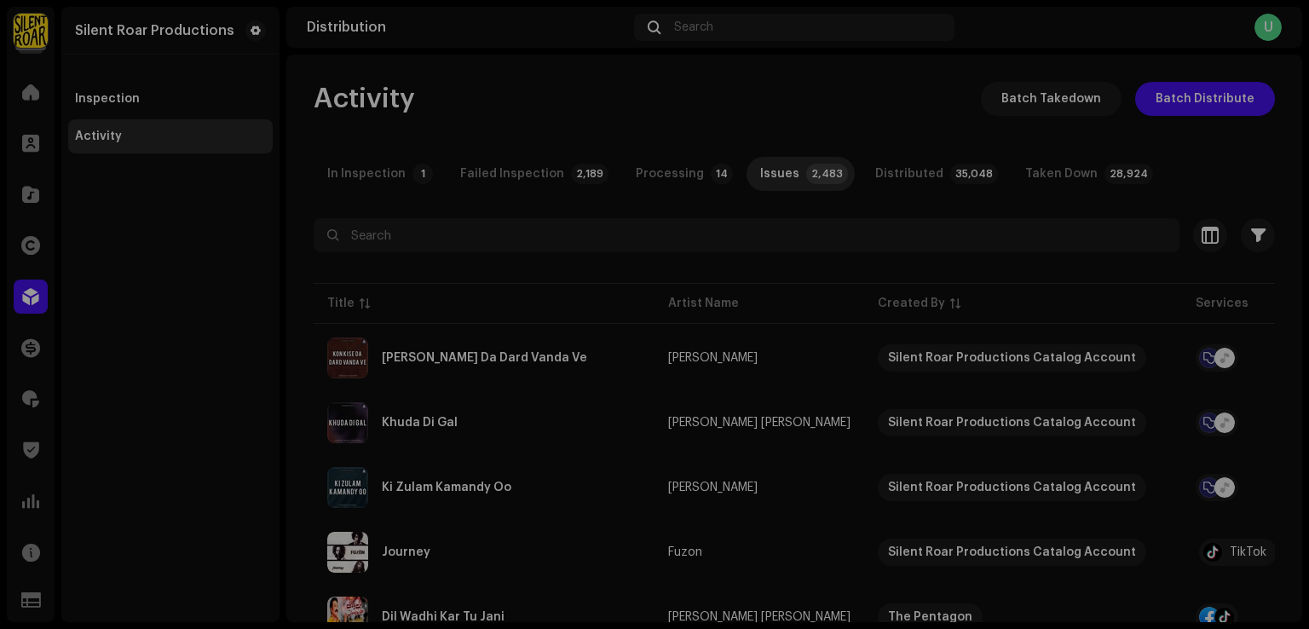
click at [127, 280] on div "[PERSON_NAME] Da Dard Vanda Ve [PERSON_NAME] Service Last Enqueued Last Deliver…" at bounding box center [654, 314] width 1309 height 629
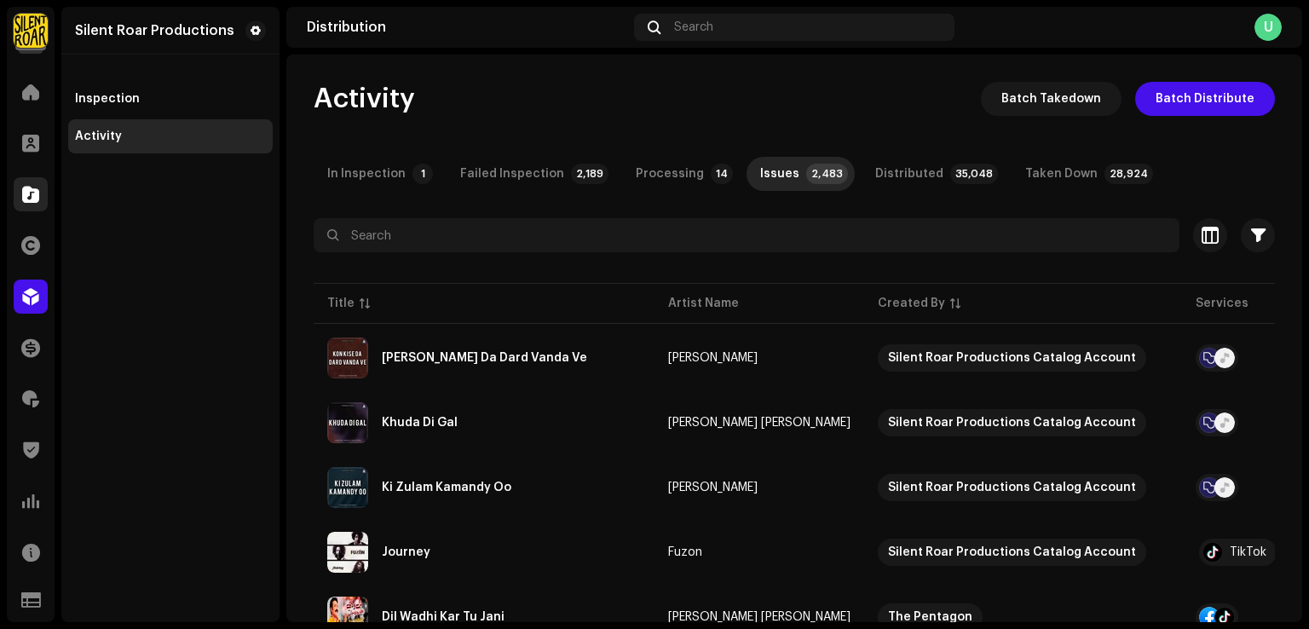
click at [46, 216] on div "Catalog" at bounding box center [31, 194] width 48 height 48
click at [32, 199] on span at bounding box center [30, 194] width 17 height 14
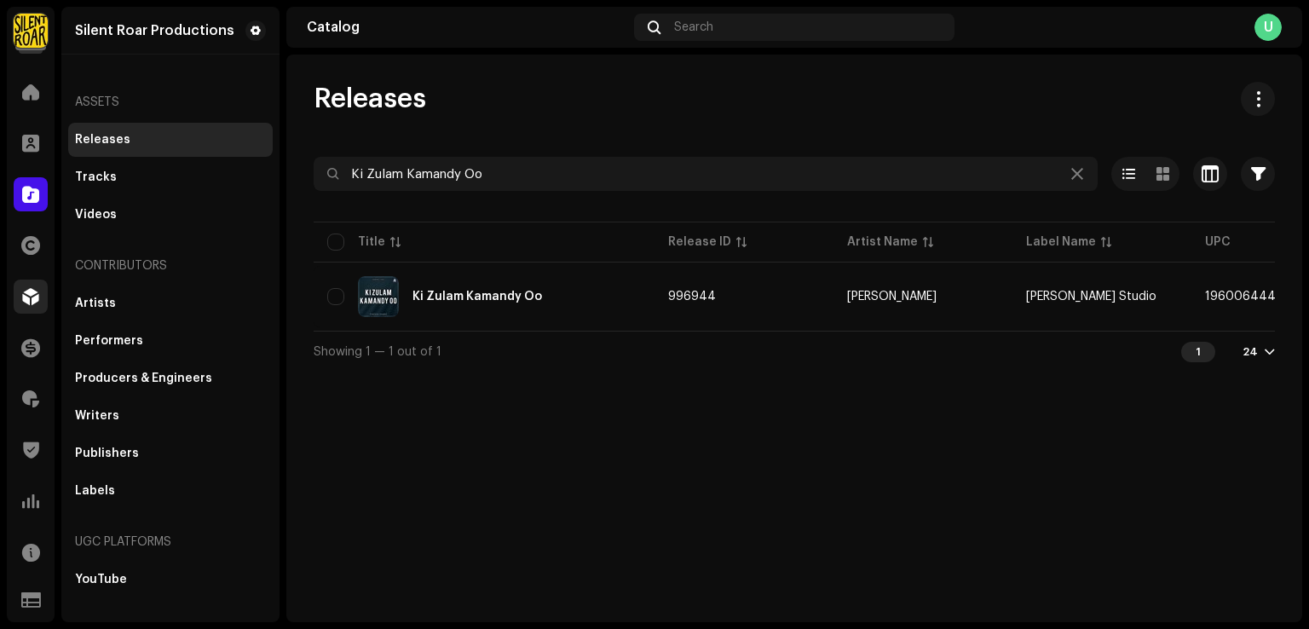
click at [41, 293] on div at bounding box center [31, 296] width 34 height 34
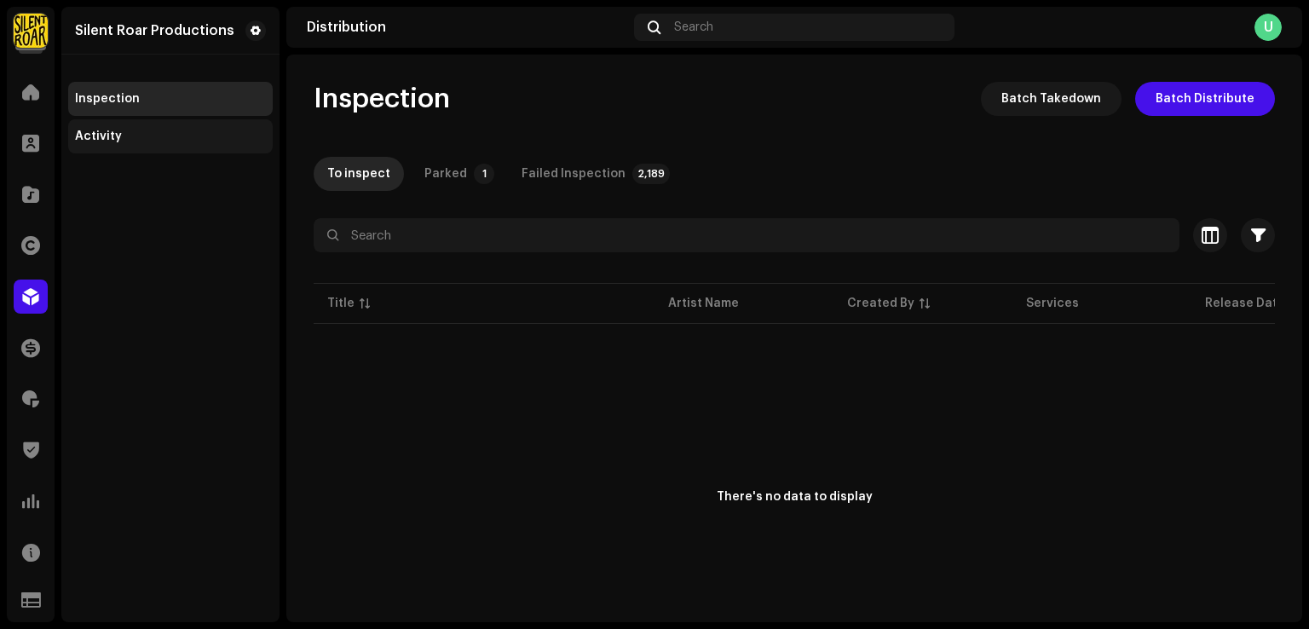
click at [140, 141] on div "Activity" at bounding box center [170, 137] width 191 height 14
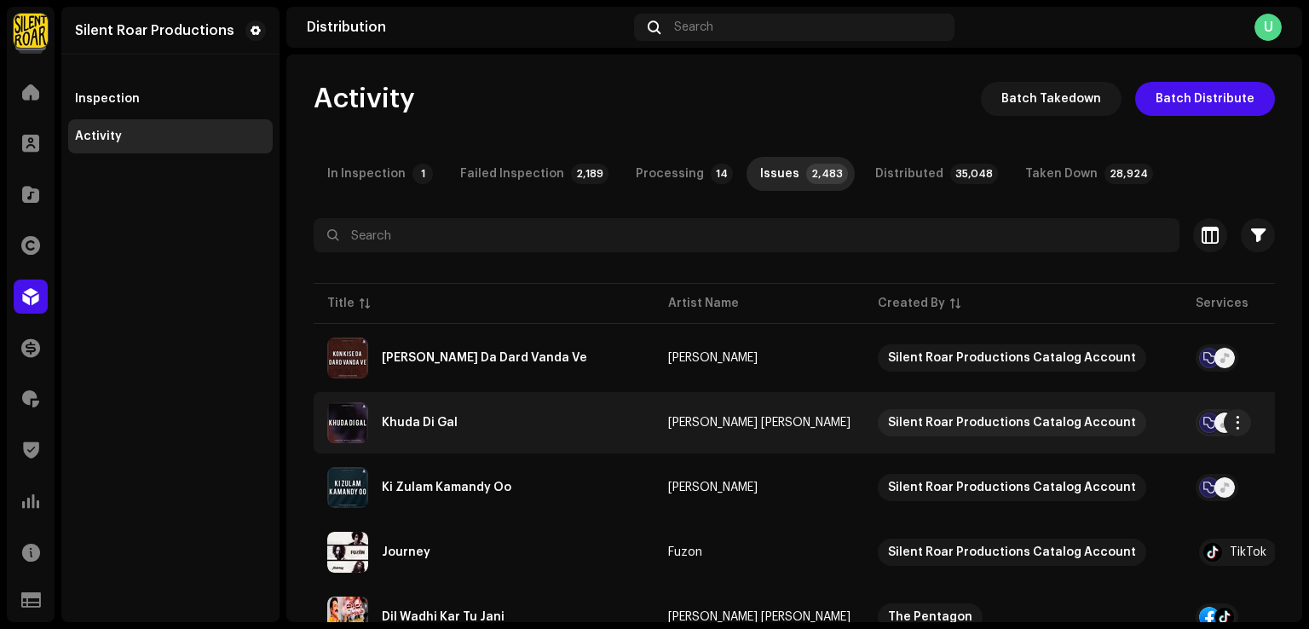
click at [593, 409] on div "Khuda Di Gal" at bounding box center [484, 422] width 314 height 41
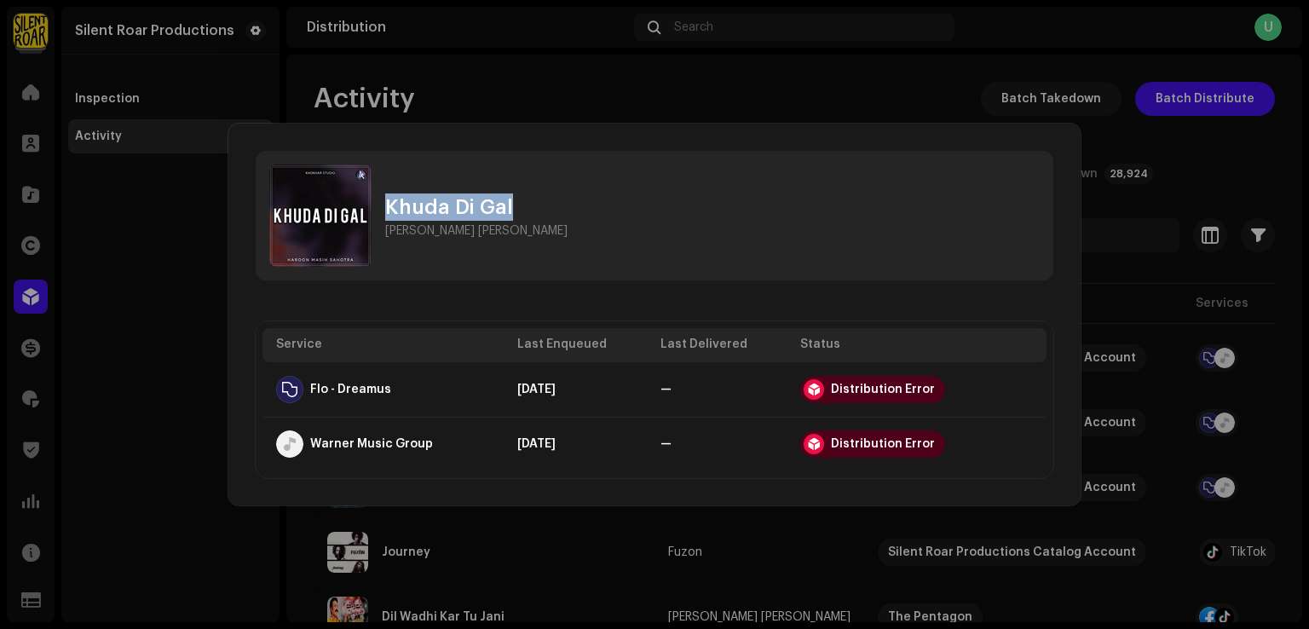
drag, startPoint x: 552, startPoint y: 200, endPoint x: 382, endPoint y: 197, distance: 170.4
click at [382, 197] on div "Khuda Di Gal Haroon [PERSON_NAME]" at bounding box center [654, 216] width 797 height 130
copy div "Khuda Di Gal"
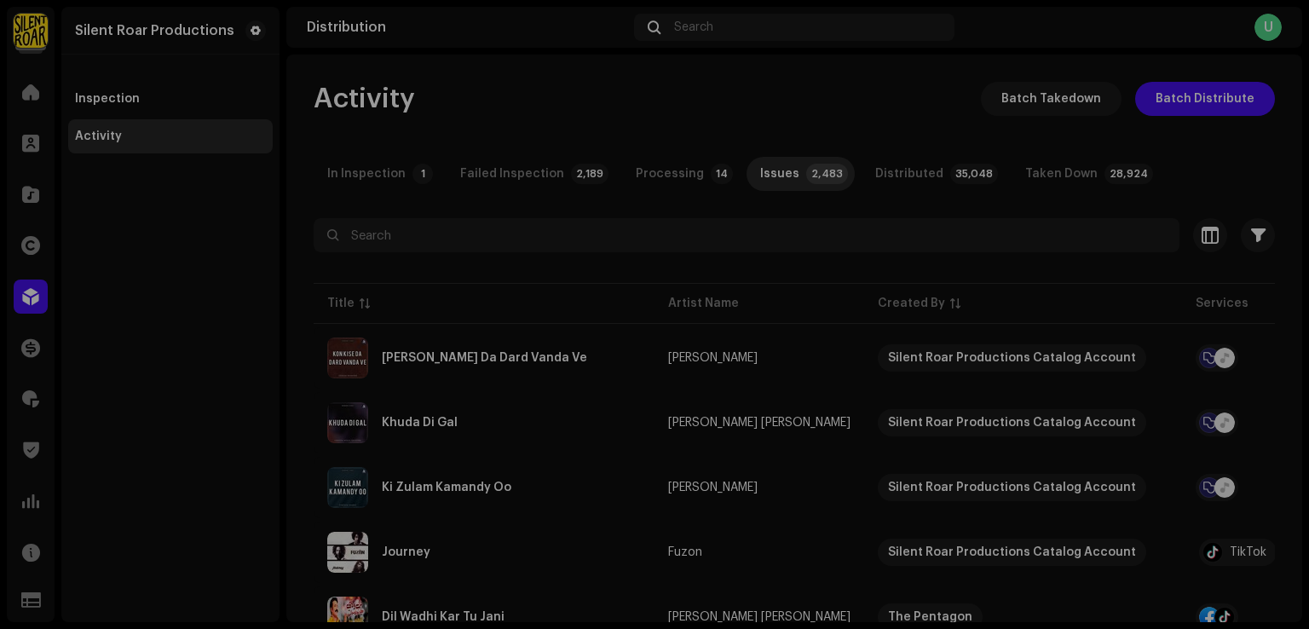
click at [158, 338] on div "Khuda Di Gal Haroon [PERSON_NAME] Service Last Enqueued Last Delivered Status F…" at bounding box center [654, 314] width 1309 height 629
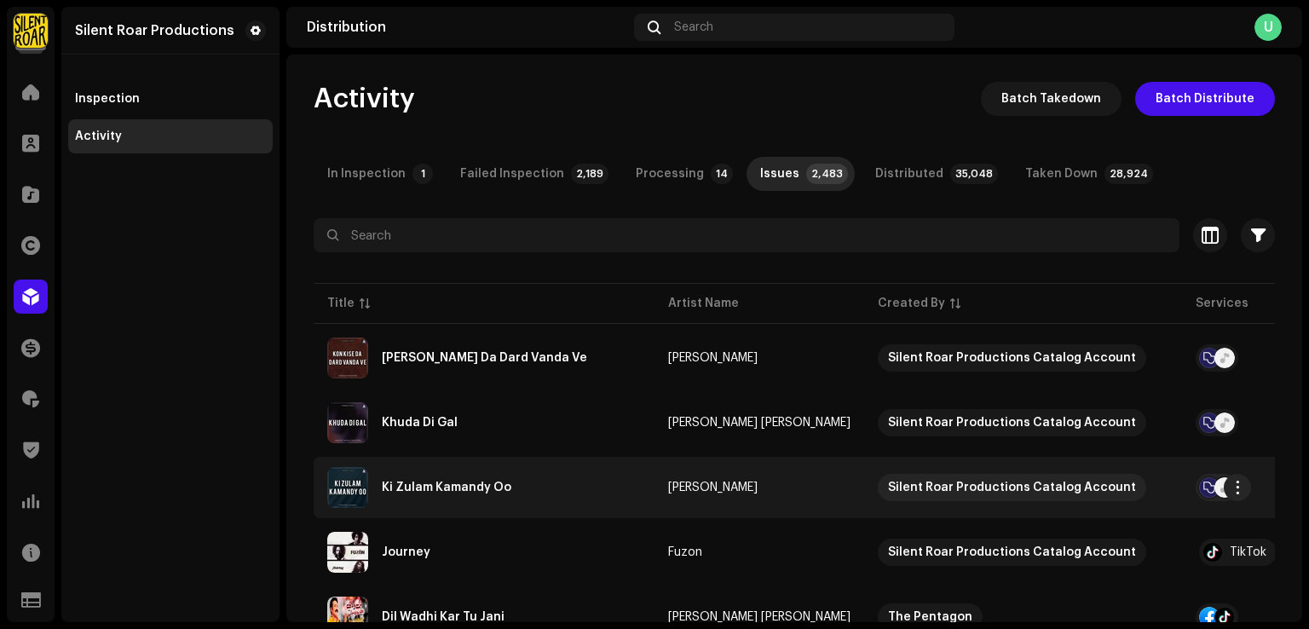
click at [544, 471] on div "Ki Zulam Kamandy Oo" at bounding box center [484, 487] width 314 height 41
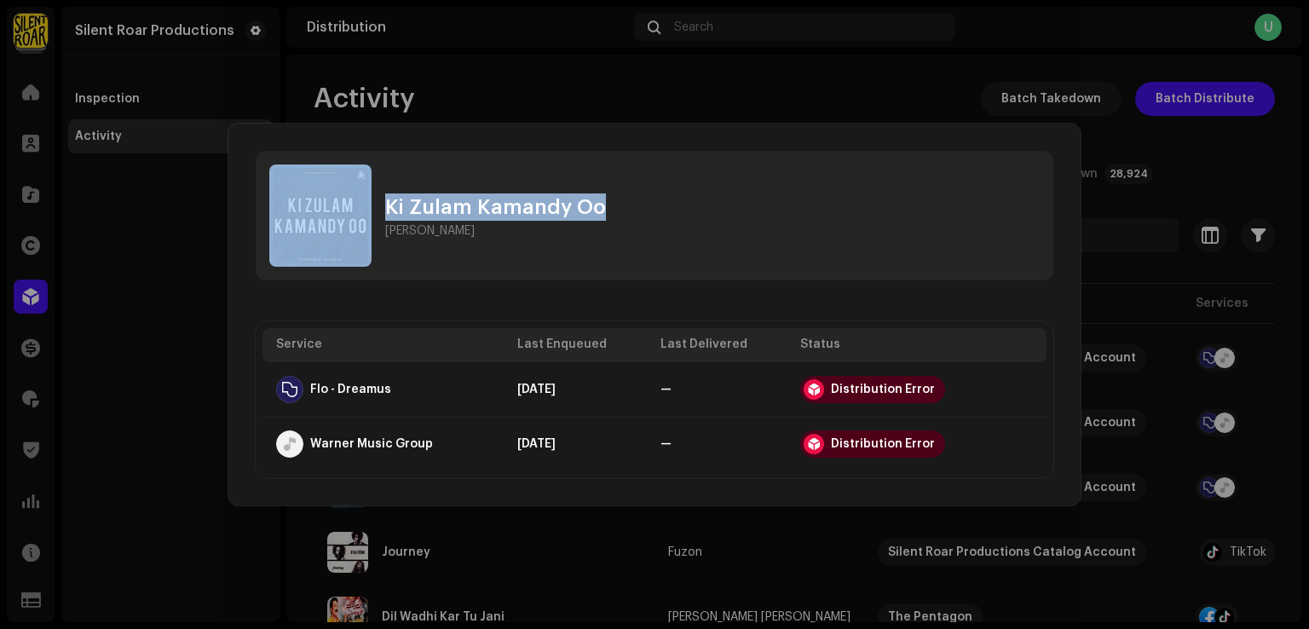
drag, startPoint x: 598, startPoint y: 210, endPoint x: 372, endPoint y: 209, distance: 225.8
click at [372, 209] on div "[PERSON_NAME] Oo [PERSON_NAME]" at bounding box center [654, 216] width 797 height 130
copy div "Ki Zulam Kamandy Oo"
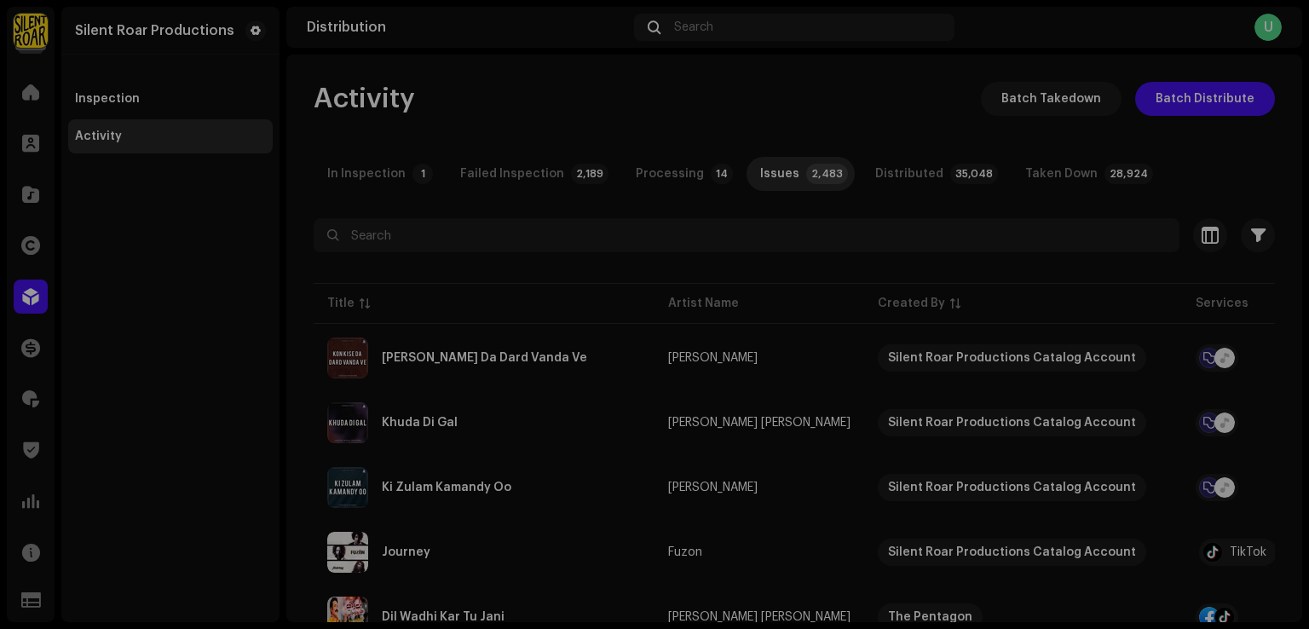
click at [178, 299] on div "[PERSON_NAME] Oo [PERSON_NAME] Service Last Enqueued Last Delivered Status Flo …" at bounding box center [654, 314] width 1309 height 629
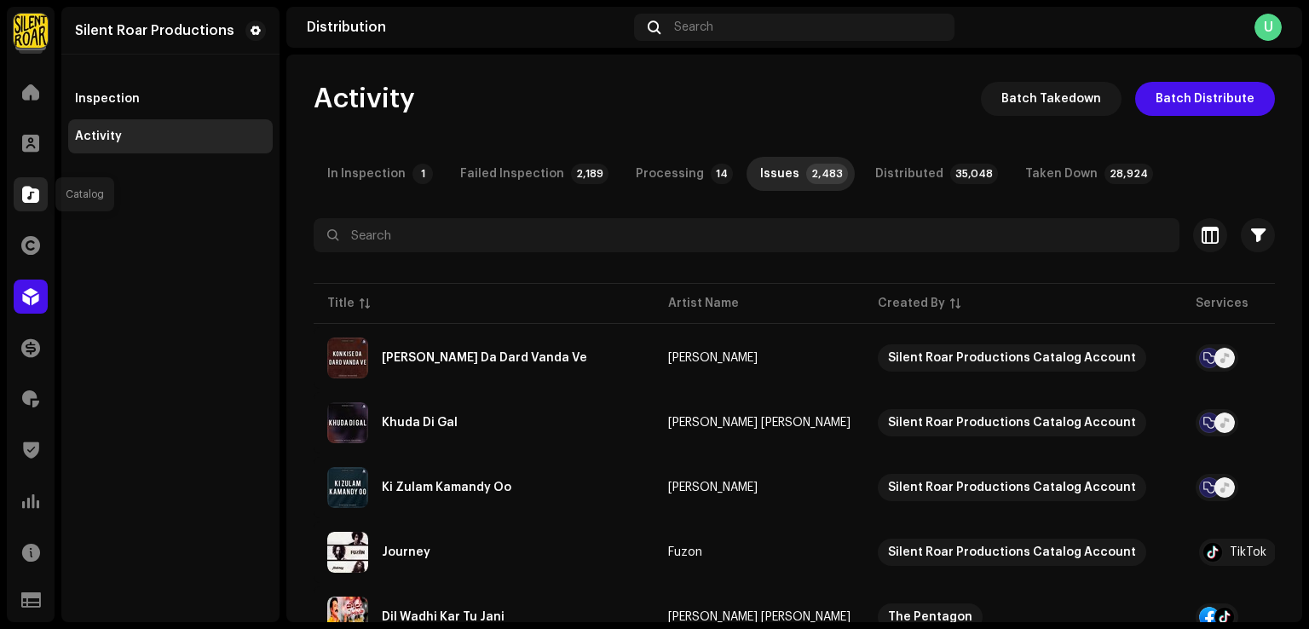
click at [38, 194] on span at bounding box center [30, 194] width 17 height 14
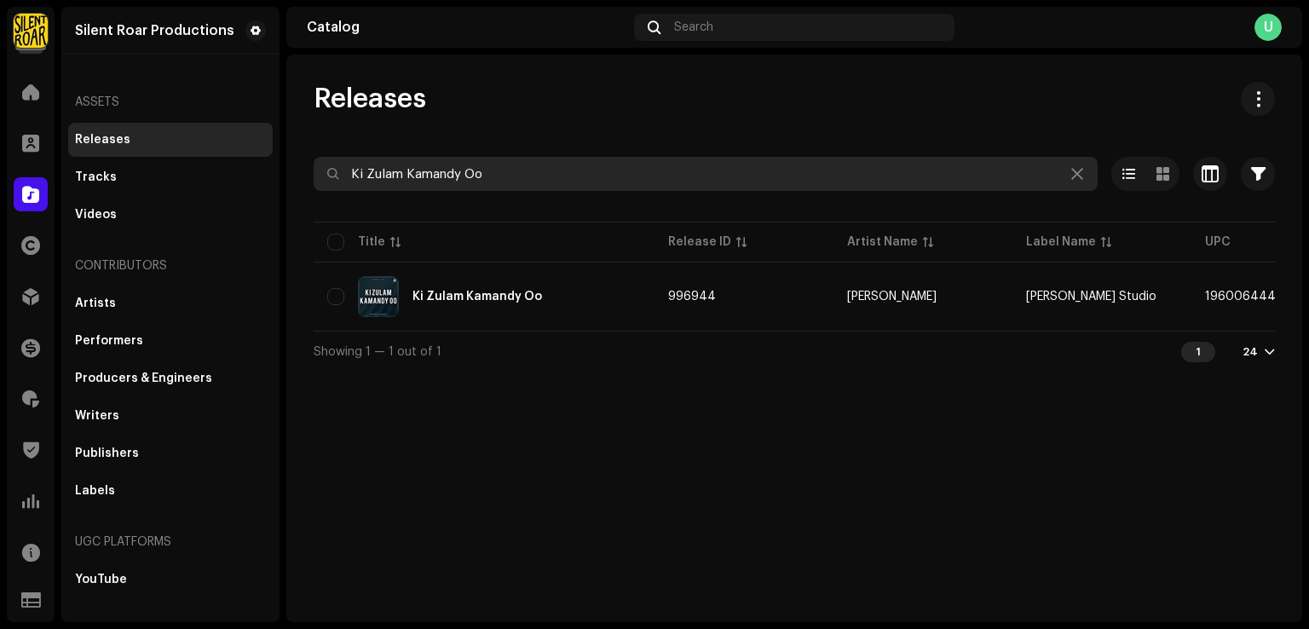
drag, startPoint x: 477, startPoint y: 181, endPoint x: 0, endPoint y: 185, distance: 477.1
click at [0, 185] on div "Silent Roar Productions Home Clients Catalog Rights Distribution Finance Royalt…" at bounding box center [654, 314] width 1309 height 629
paste input "1927250"
type input "1927250"
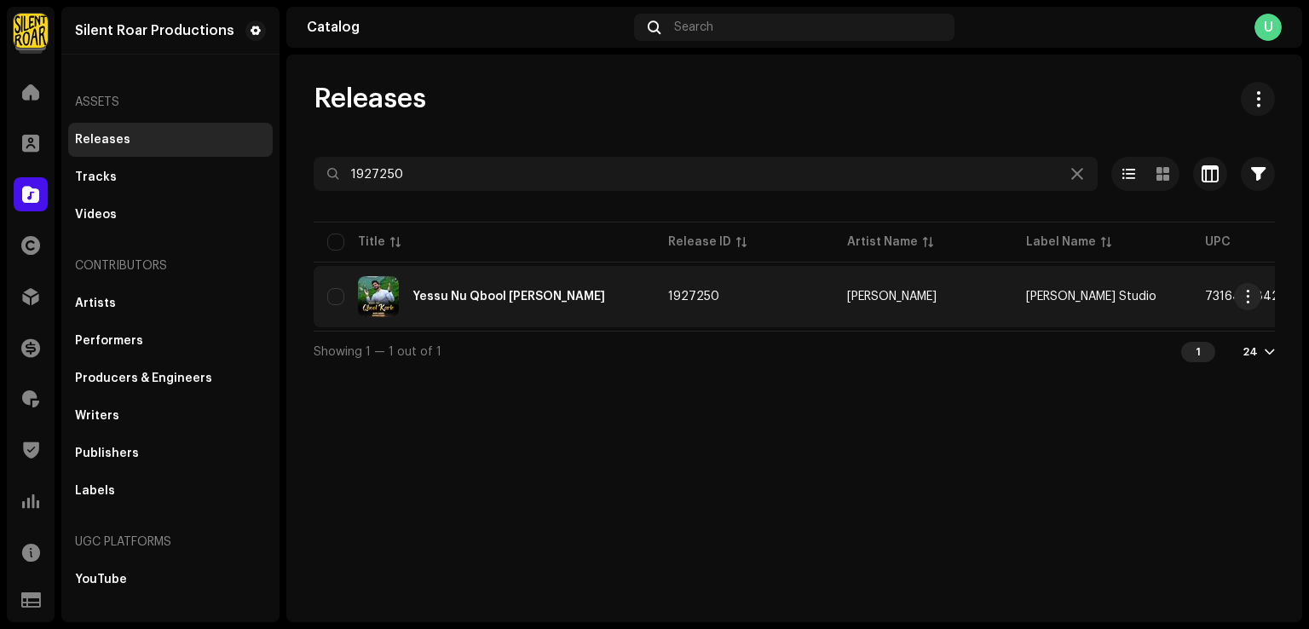
click at [619, 297] on div "Yessu Nu Qbool [PERSON_NAME]" at bounding box center [484, 296] width 314 height 41
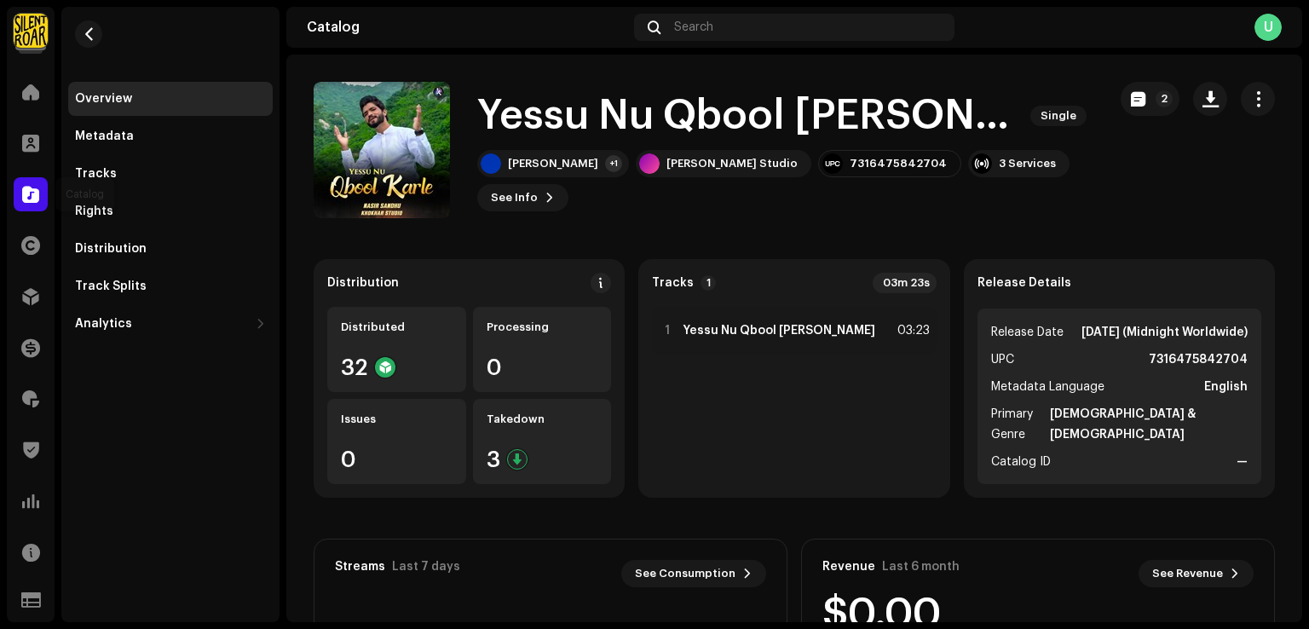
click at [30, 201] on span at bounding box center [30, 194] width 17 height 14
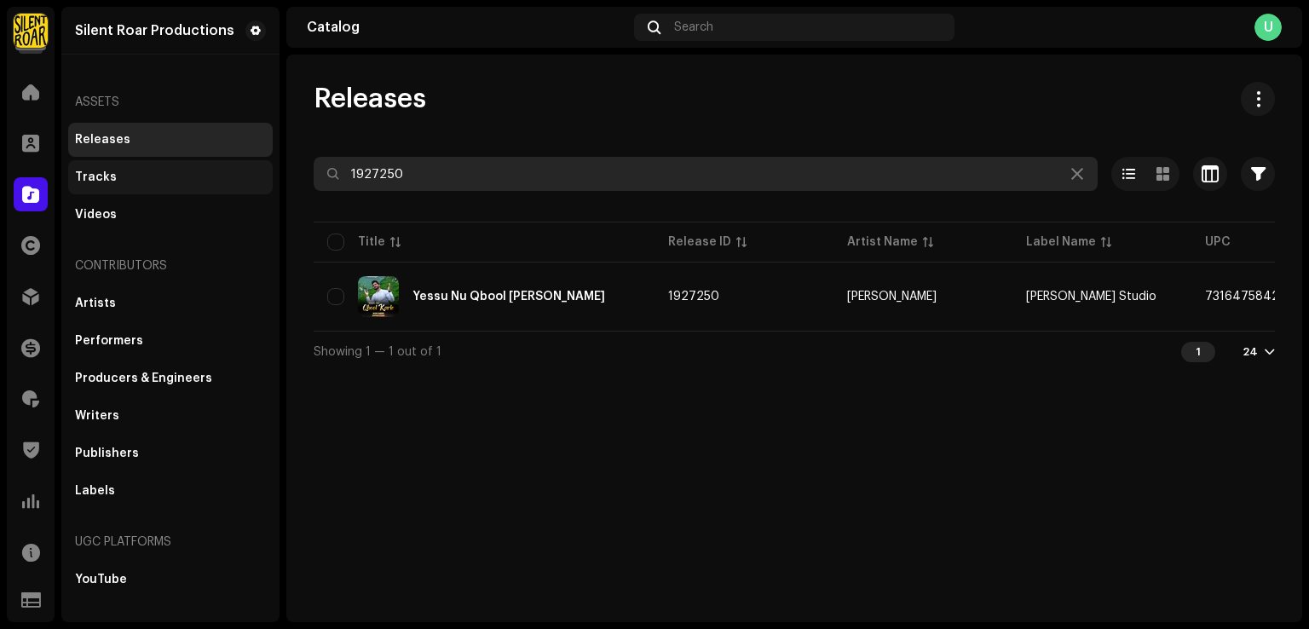
drag, startPoint x: 168, startPoint y: 176, endPoint x: 341, endPoint y: 262, distance: 193.6
click at [150, 180] on div "Silent Roar Productions Home Clients Catalog Rights Distribution Finance Royalt…" at bounding box center [654, 314] width 1309 height 629
paste input "996932"
type input "996932"
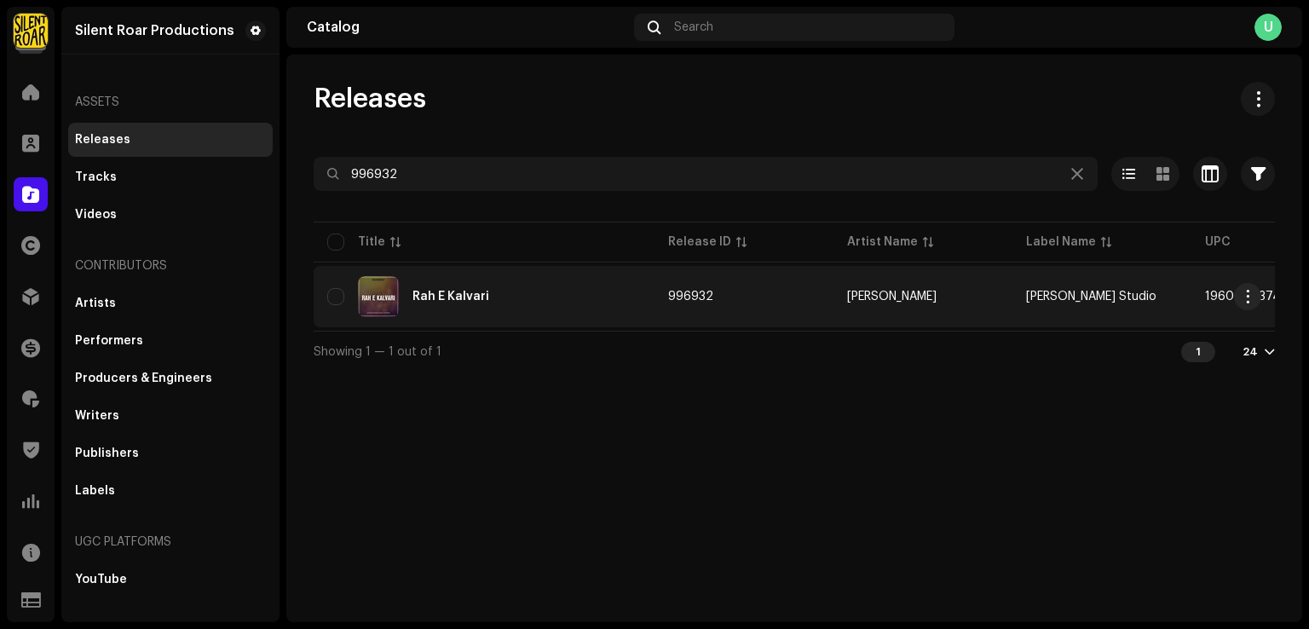
click at [492, 285] on div "Rah E Kalvari" at bounding box center [484, 296] width 314 height 41
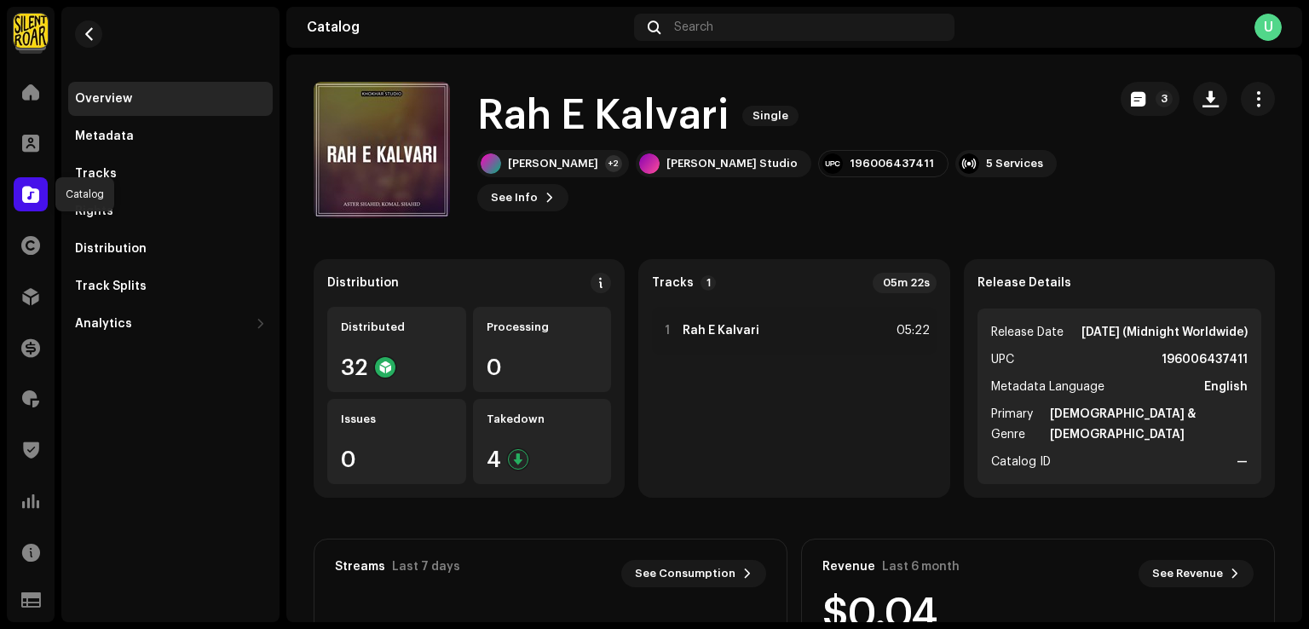
drag, startPoint x: 34, startPoint y: 204, endPoint x: 371, endPoint y: 12, distance: 387.7
click at [34, 204] on div at bounding box center [31, 194] width 34 height 34
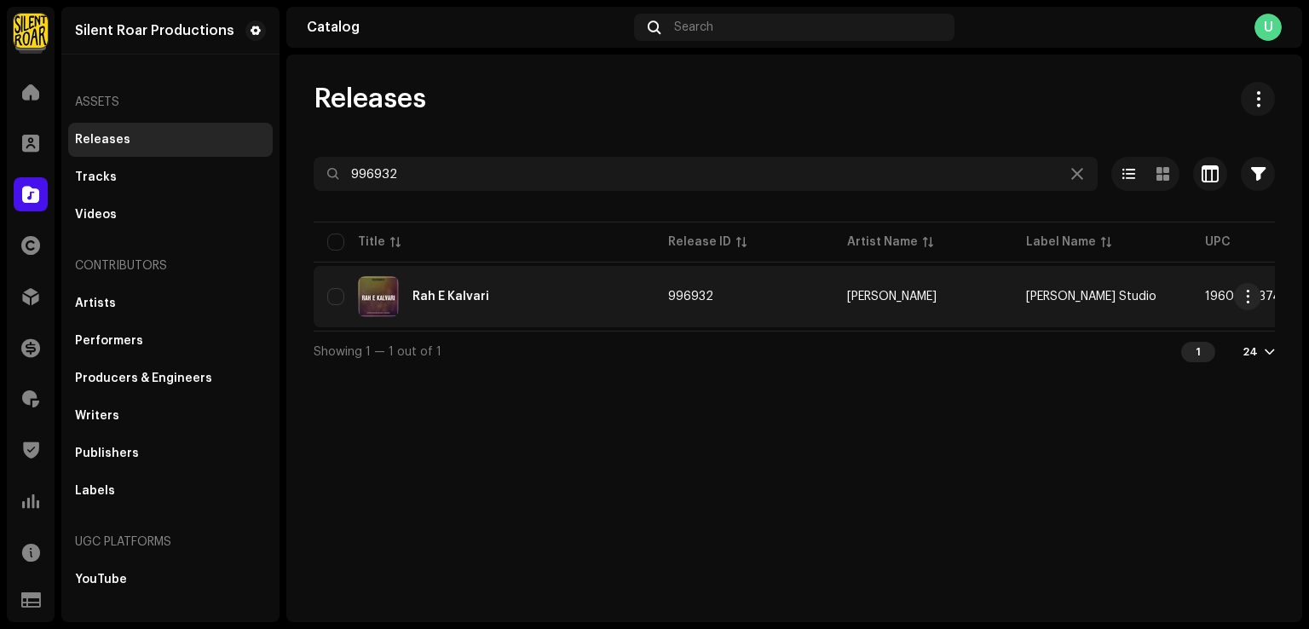
click at [450, 306] on div "Rah E Kalvari" at bounding box center [484, 296] width 314 height 41
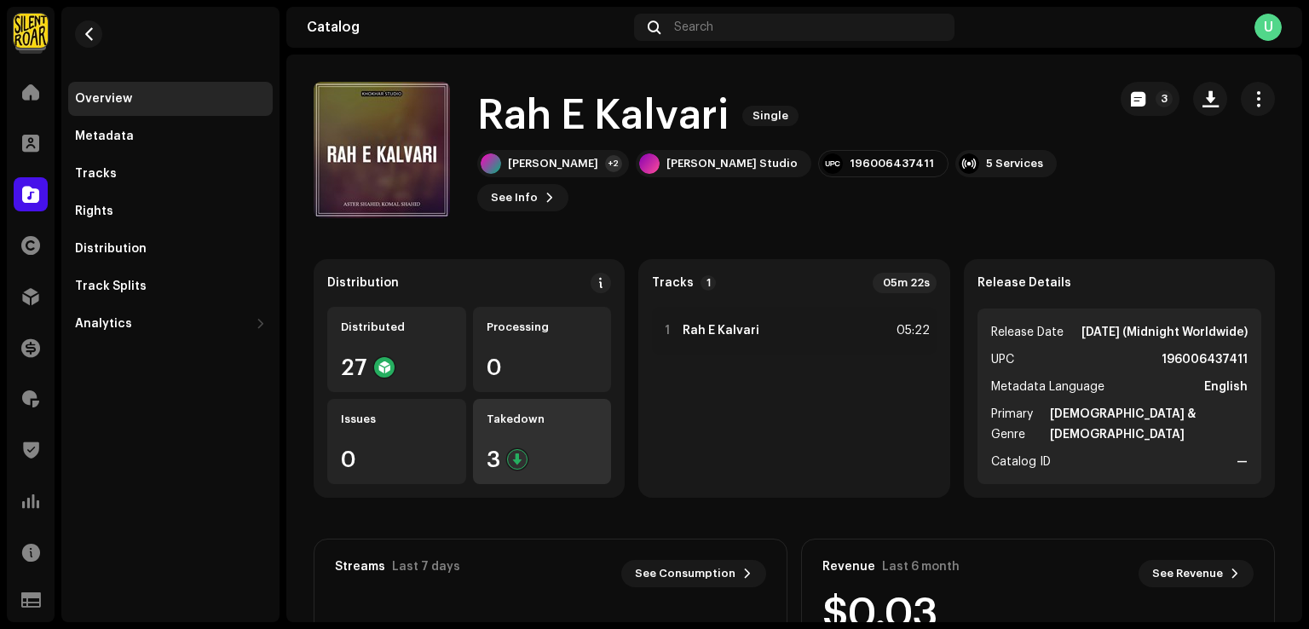
click at [575, 460] on div "3" at bounding box center [542, 459] width 112 height 22
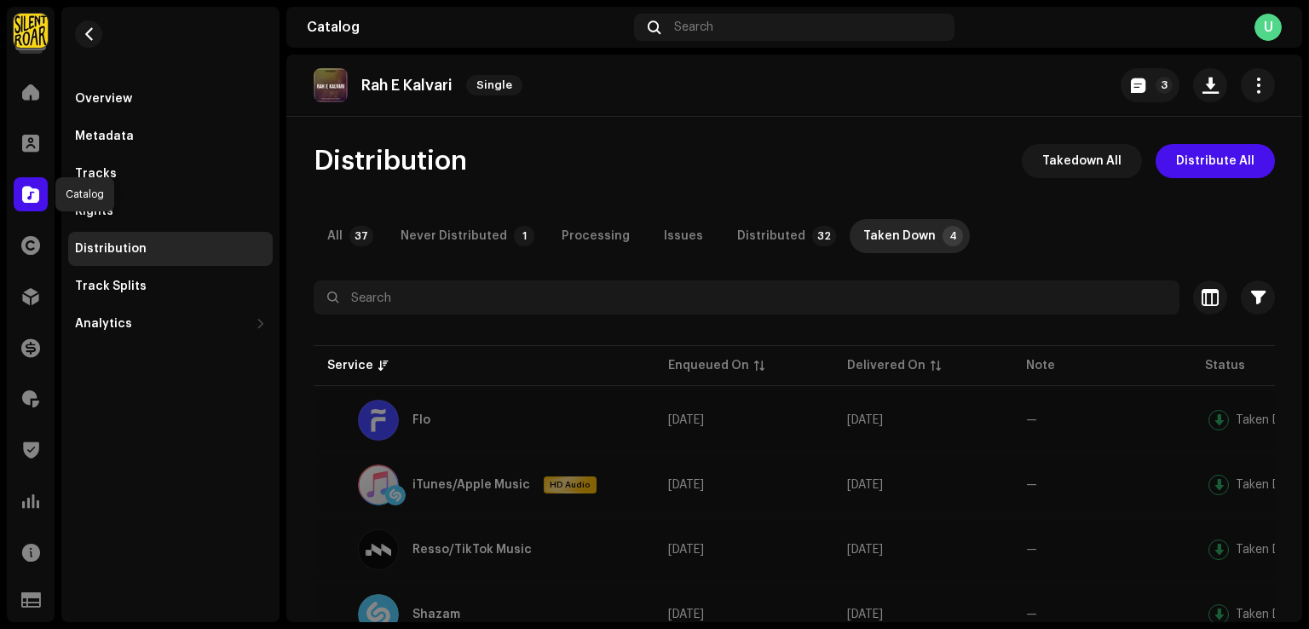
click at [29, 209] on div at bounding box center [31, 194] width 34 height 34
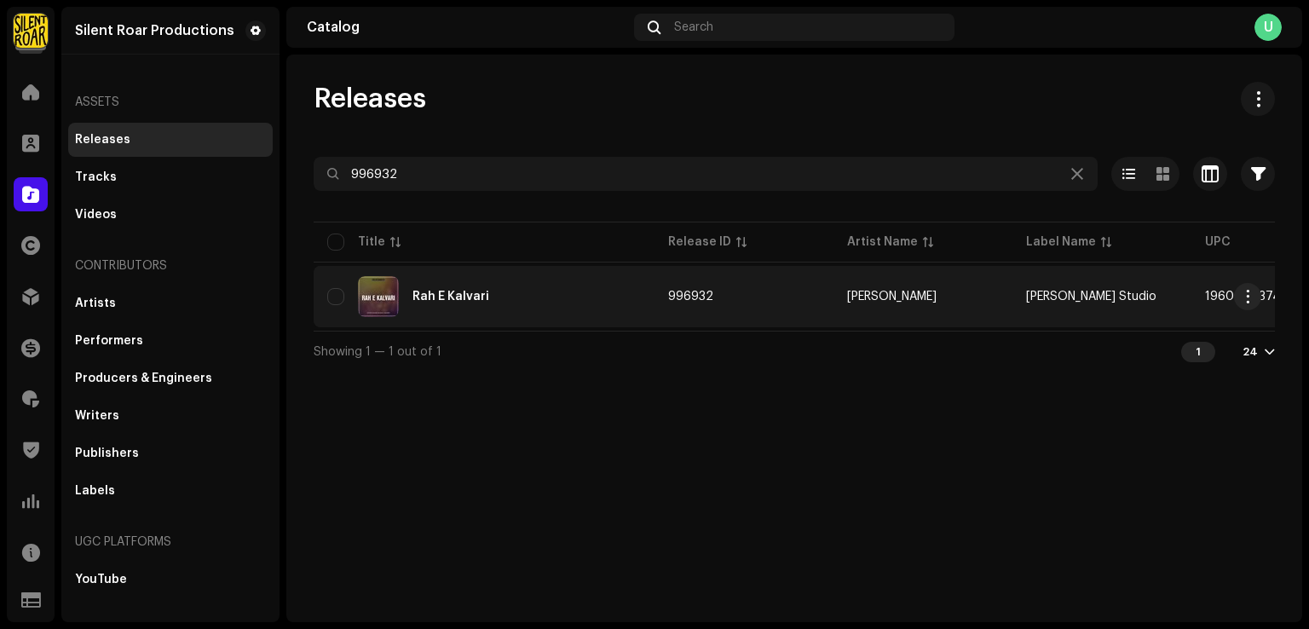
click at [443, 300] on div "Rah E Kalvari" at bounding box center [450, 297] width 77 height 12
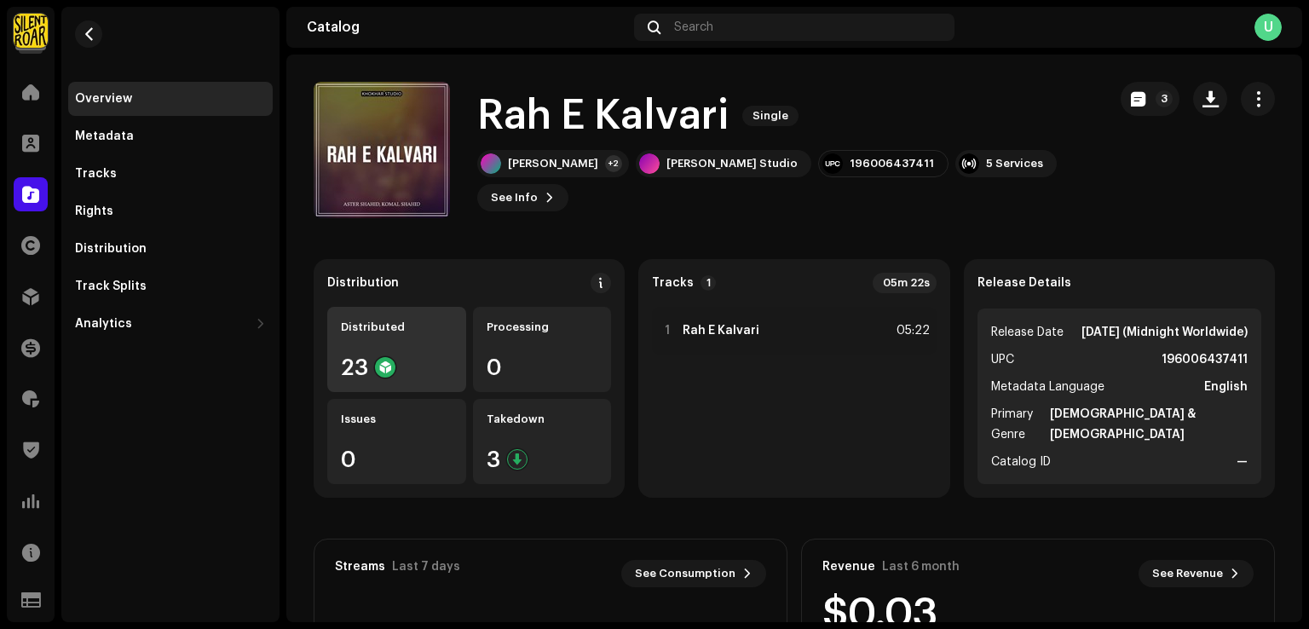
click at [439, 348] on div "Distributed 23" at bounding box center [396, 349] width 139 height 85
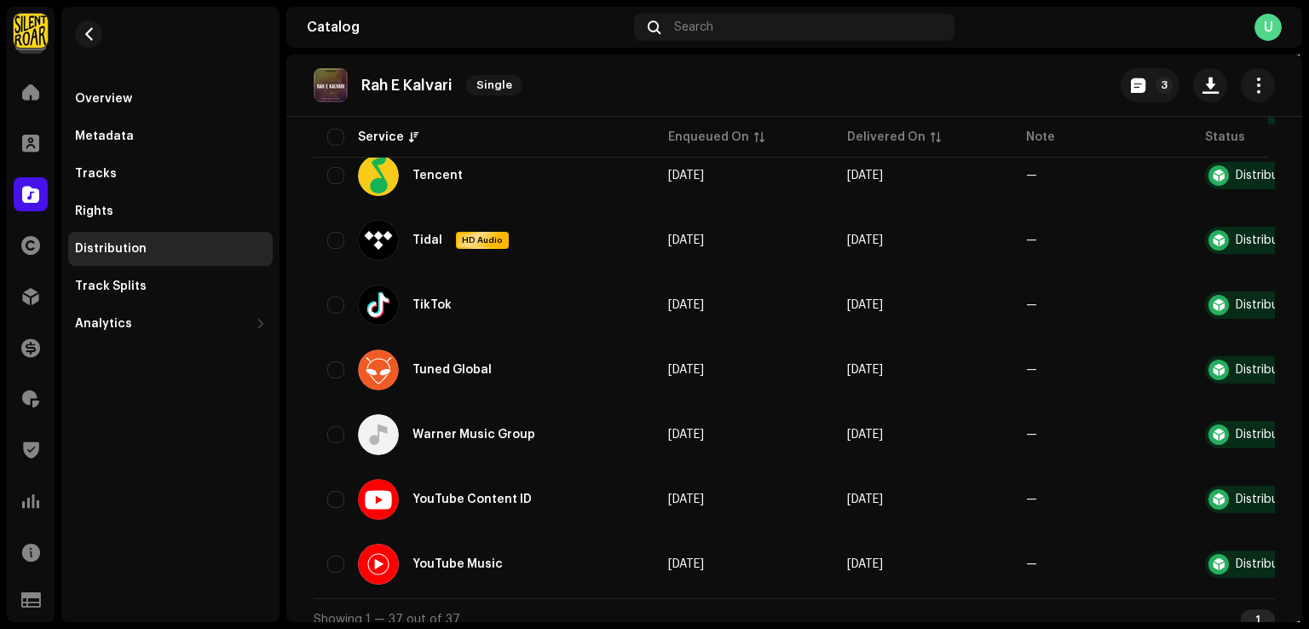
scroll to position [1891, 0]
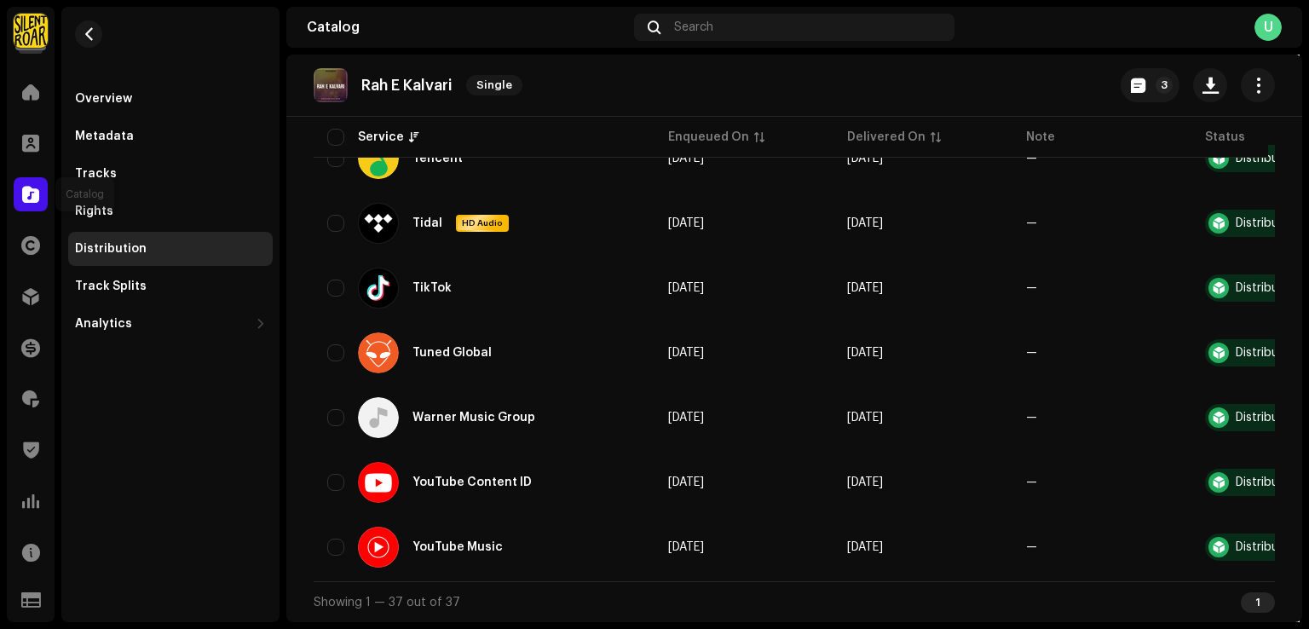
click at [32, 195] on span at bounding box center [30, 194] width 17 height 14
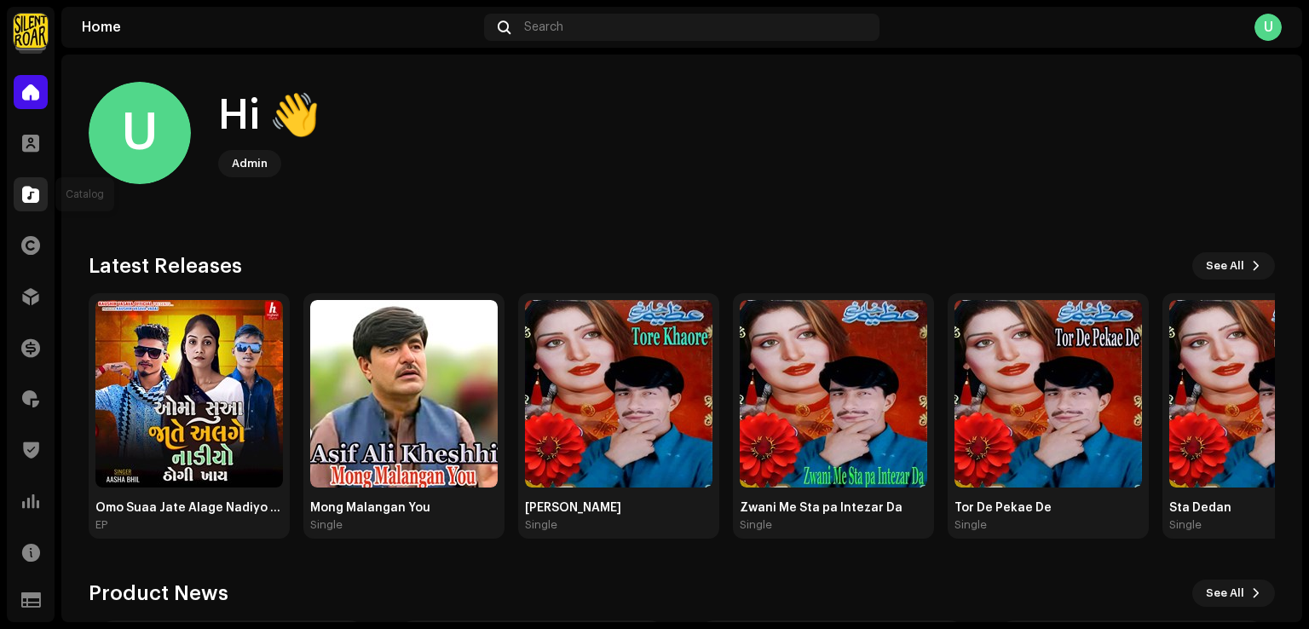
click at [29, 190] on span at bounding box center [30, 194] width 17 height 14
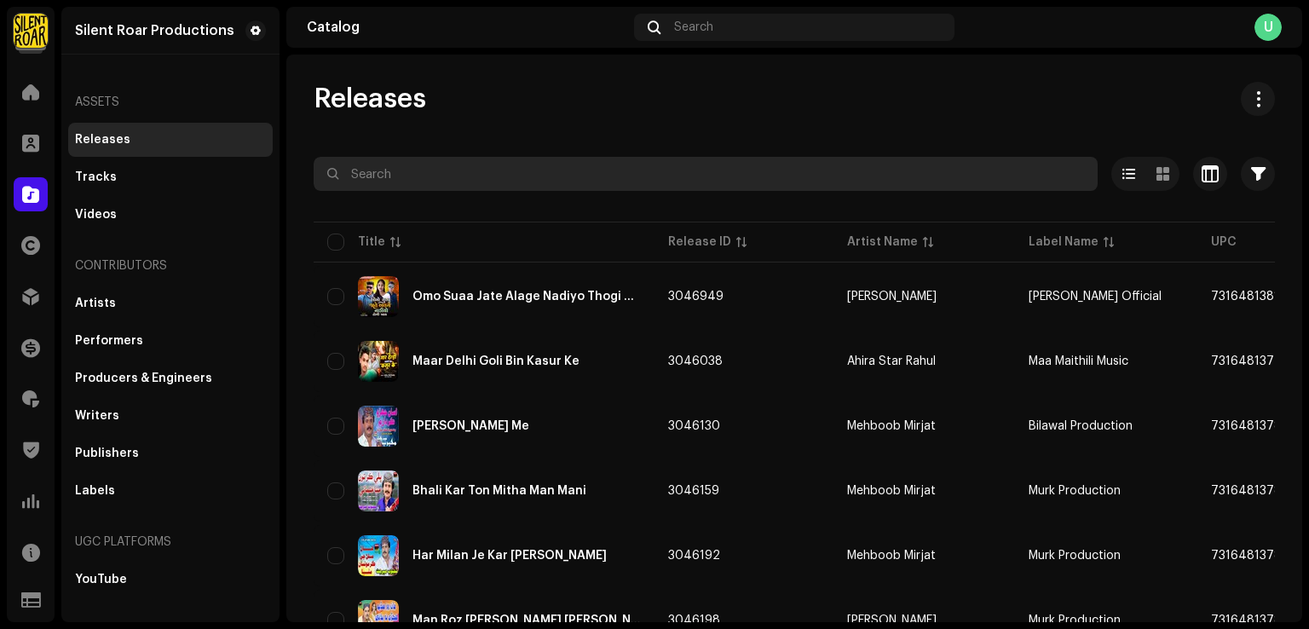
click at [386, 178] on input "text" at bounding box center [706, 174] width 784 height 34
paste input "[PERSON_NAME] Da Dard Vanda Ve"
type input "[PERSON_NAME] Da Dard Vanda Ve"
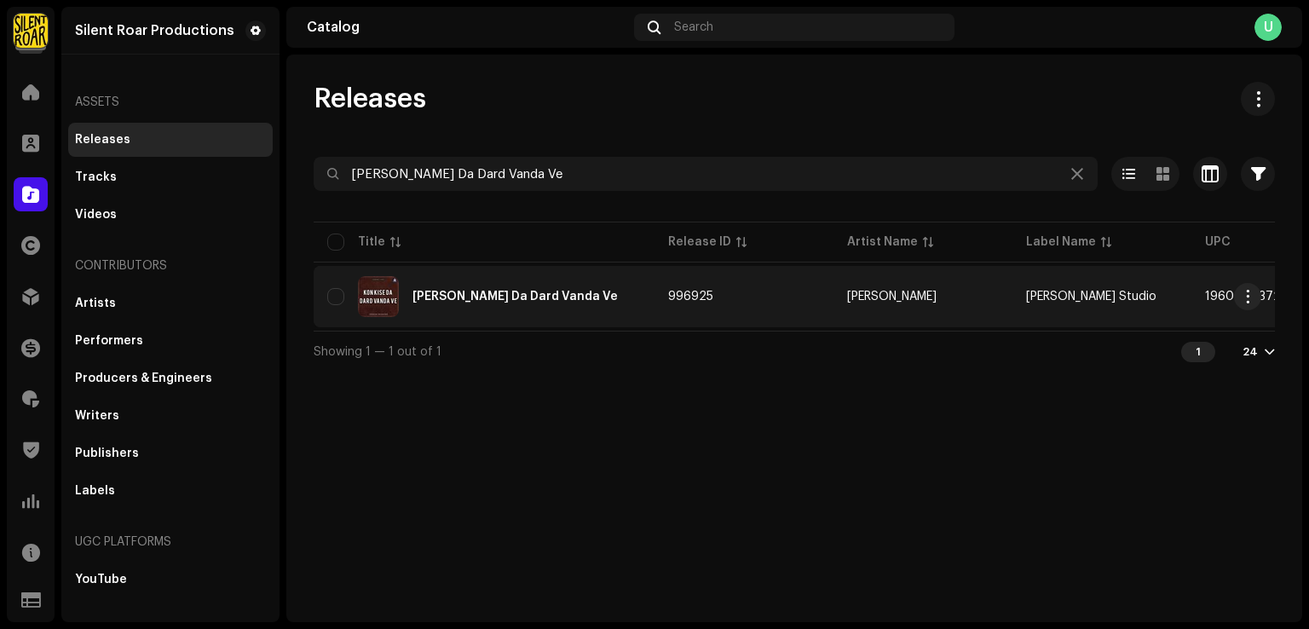
click at [528, 295] on div "[PERSON_NAME] Da Dard Vanda Ve" at bounding box center [514, 297] width 205 height 12
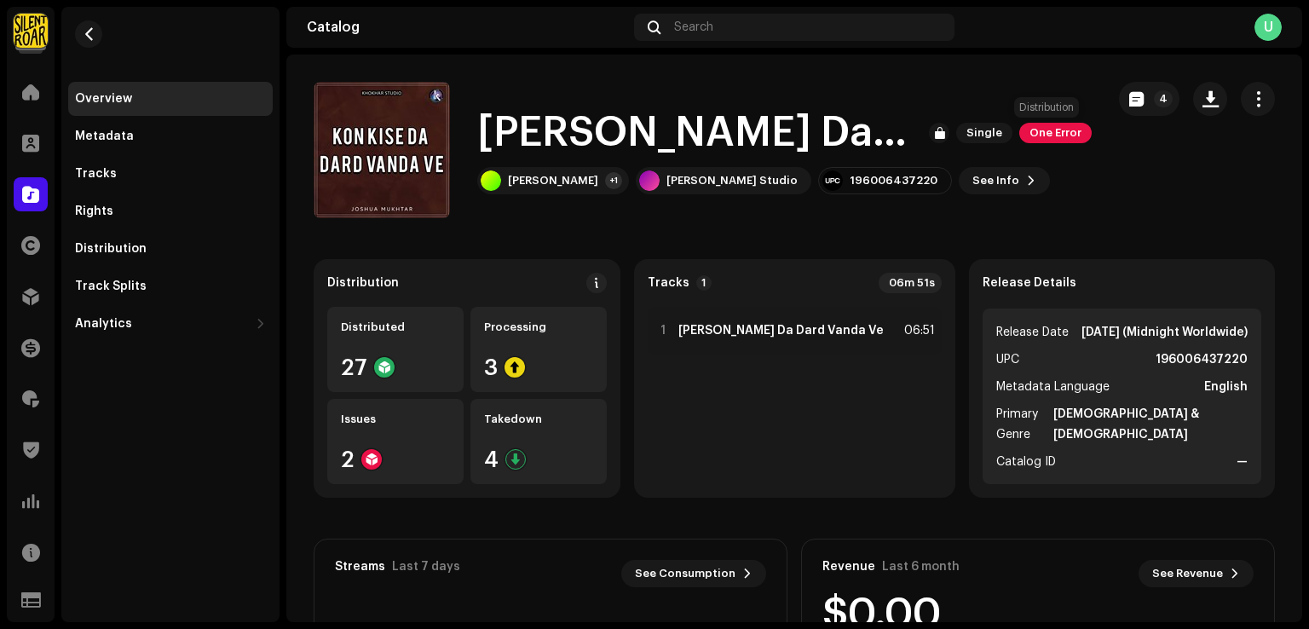
click at [1026, 138] on span "One Error" at bounding box center [1055, 133] width 72 height 20
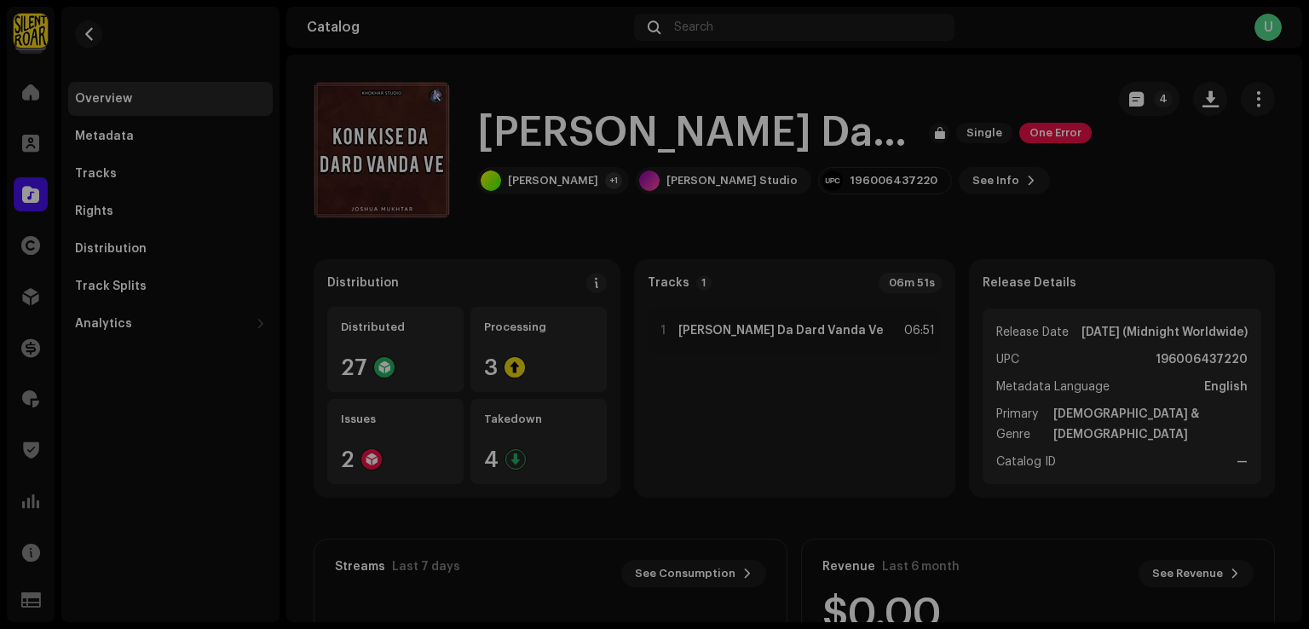
click at [1074, 200] on div "Distribution Errors We found the errors below when inspecting your release. IMP…" at bounding box center [654, 314] width 1309 height 629
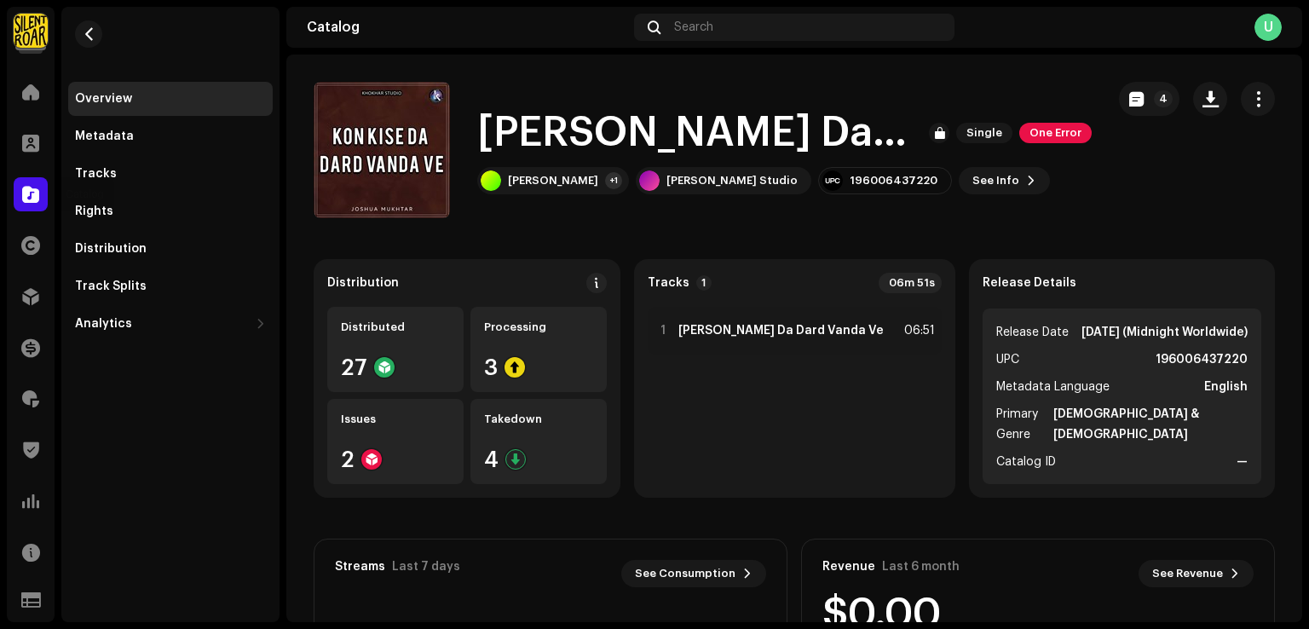
click at [28, 209] on div at bounding box center [31, 194] width 34 height 34
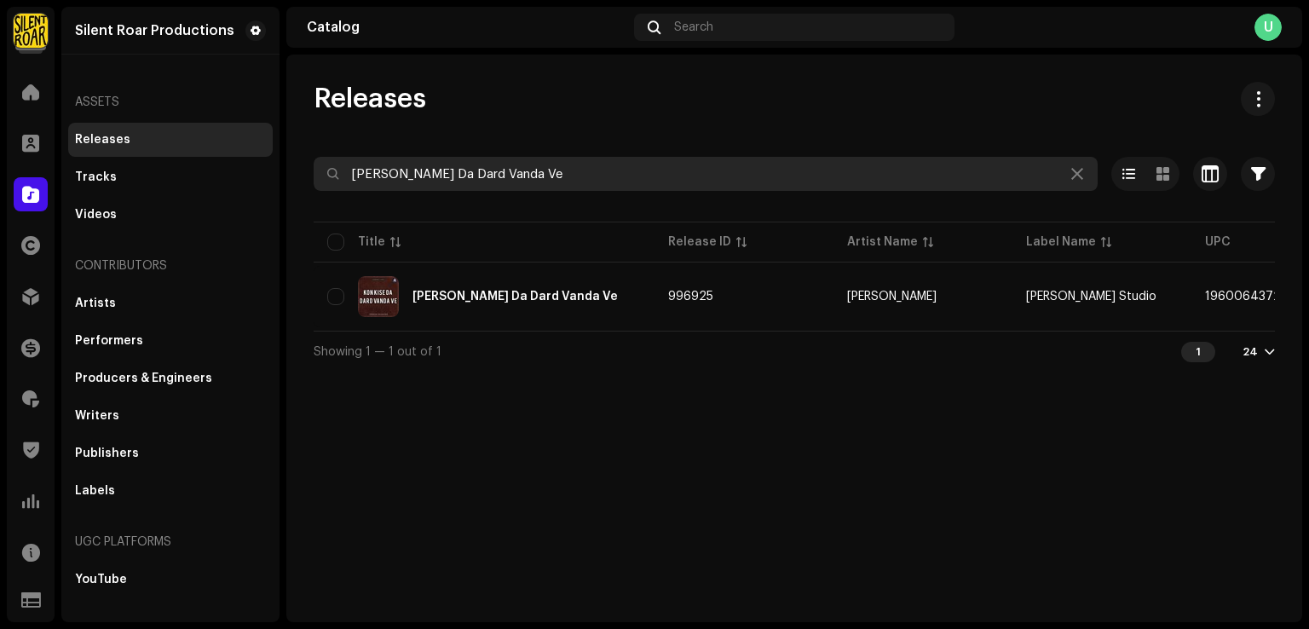
drag, startPoint x: 533, startPoint y: 178, endPoint x: 327, endPoint y: 179, distance: 206.2
click at [331, 178] on div "[PERSON_NAME] Da Dard Vanda Ve" at bounding box center [706, 174] width 784 height 34
paste input "huda Di Gal"
type input "Khuda Di Gal"
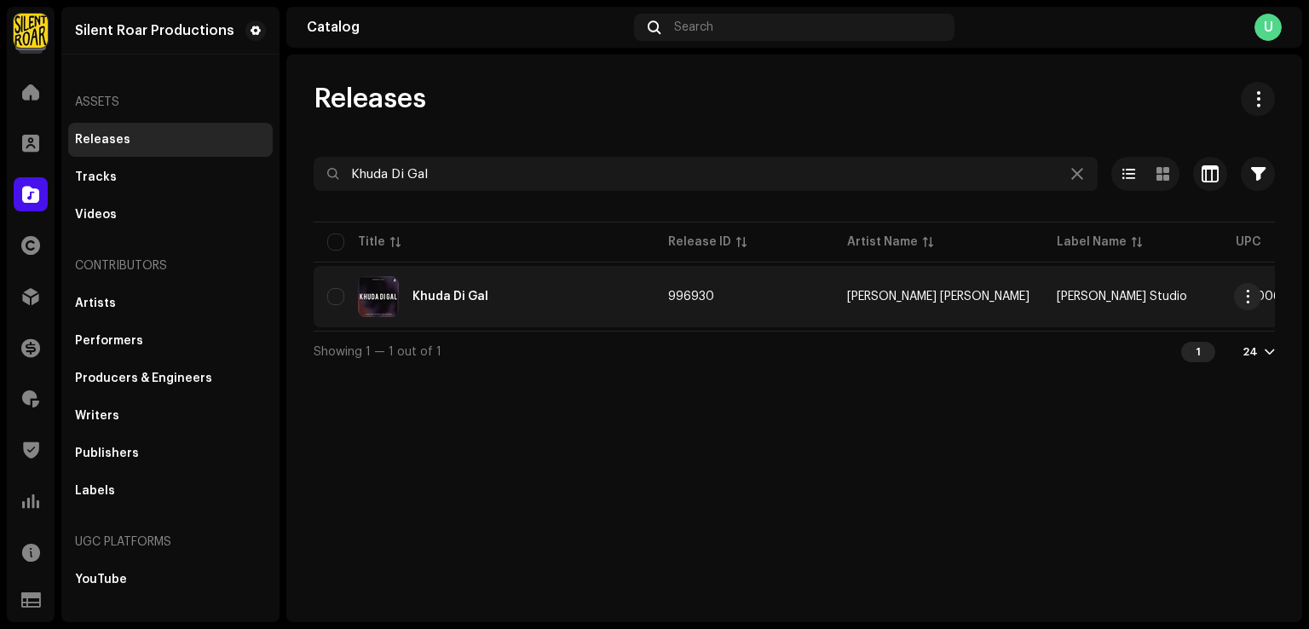
click at [536, 310] on div "Khuda Di Gal" at bounding box center [484, 296] width 314 height 41
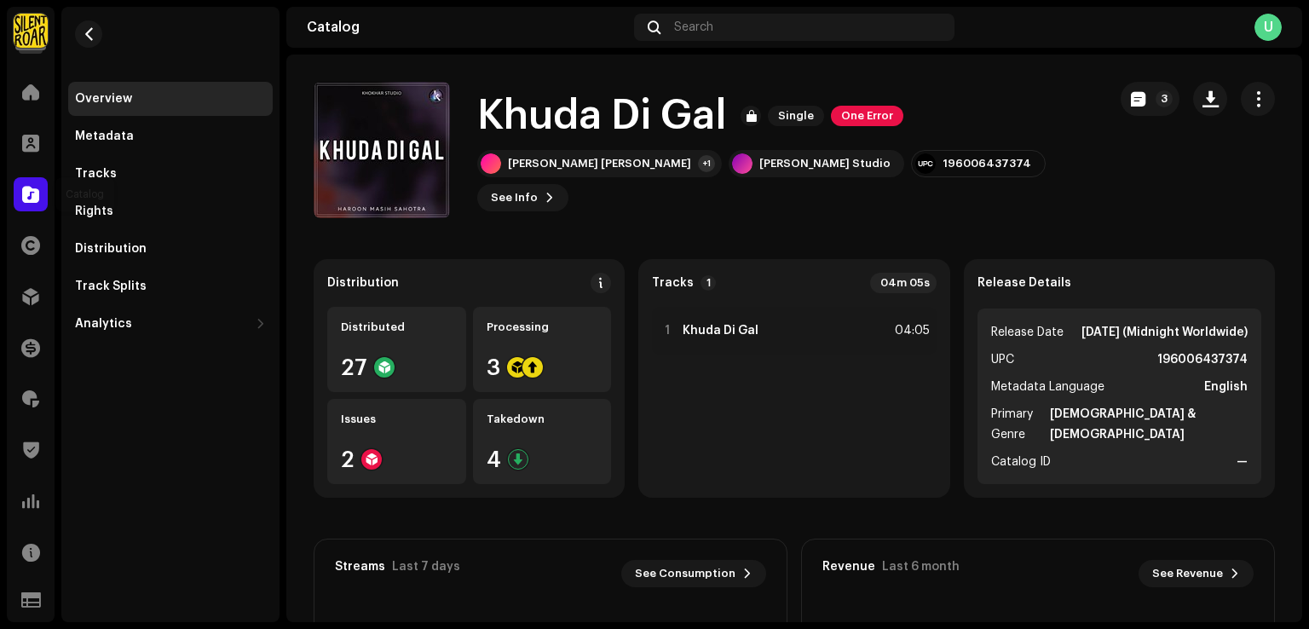
click at [31, 204] on div at bounding box center [31, 194] width 34 height 34
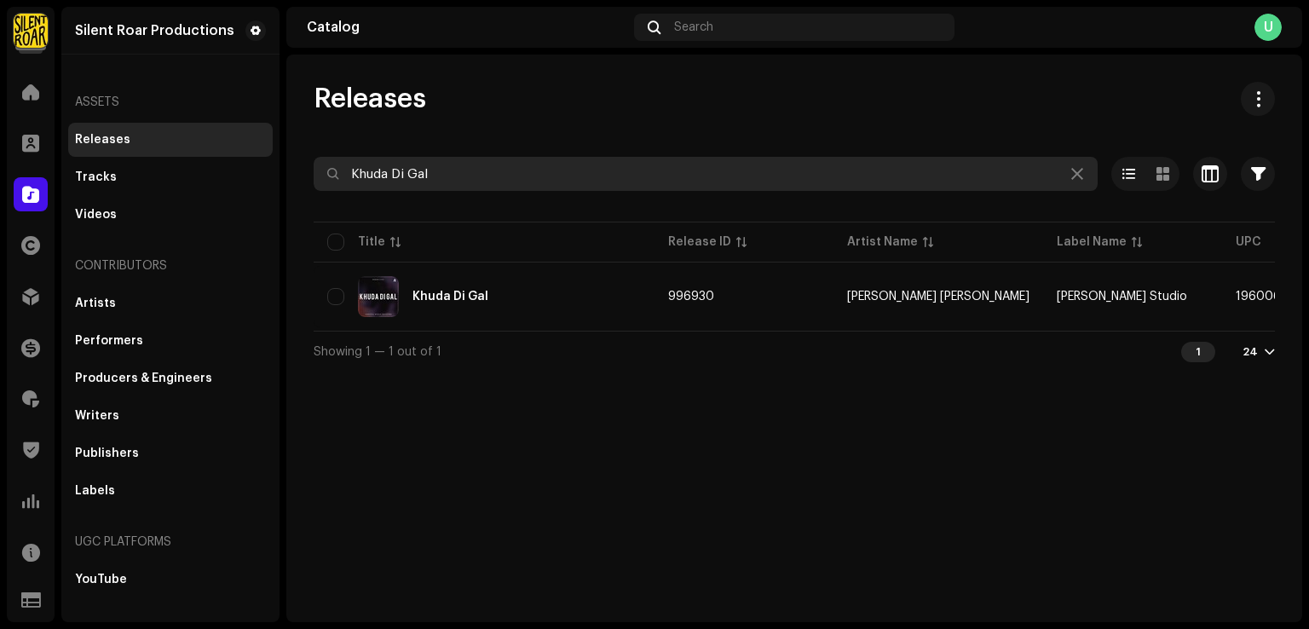
drag, startPoint x: 506, startPoint y: 136, endPoint x: 485, endPoint y: 158, distance: 30.1
click at [487, 151] on div "Releases Khuda Di Gal Selected 0 Select all 1 Options Filters Distribution stat…" at bounding box center [794, 227] width 1016 height 290
drag, startPoint x: 473, startPoint y: 171, endPoint x: 206, endPoint y: 194, distance: 267.7
click at [216, 193] on div "Silent Roar Productions Home Clients Catalog Rights Distribution Finance Royalt…" at bounding box center [654, 314] width 1309 height 629
paste input "Ki Zulam Kamandy Oo"
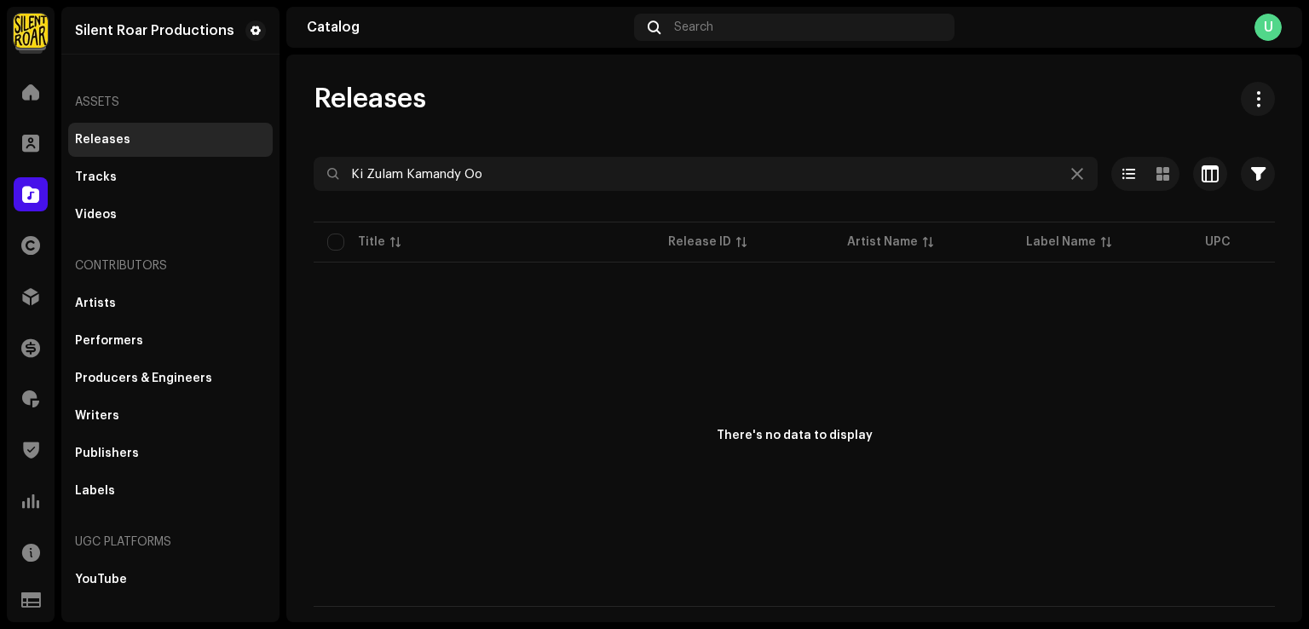
click at [515, 314] on div "There's no data to display" at bounding box center [794, 436] width 961 height 341
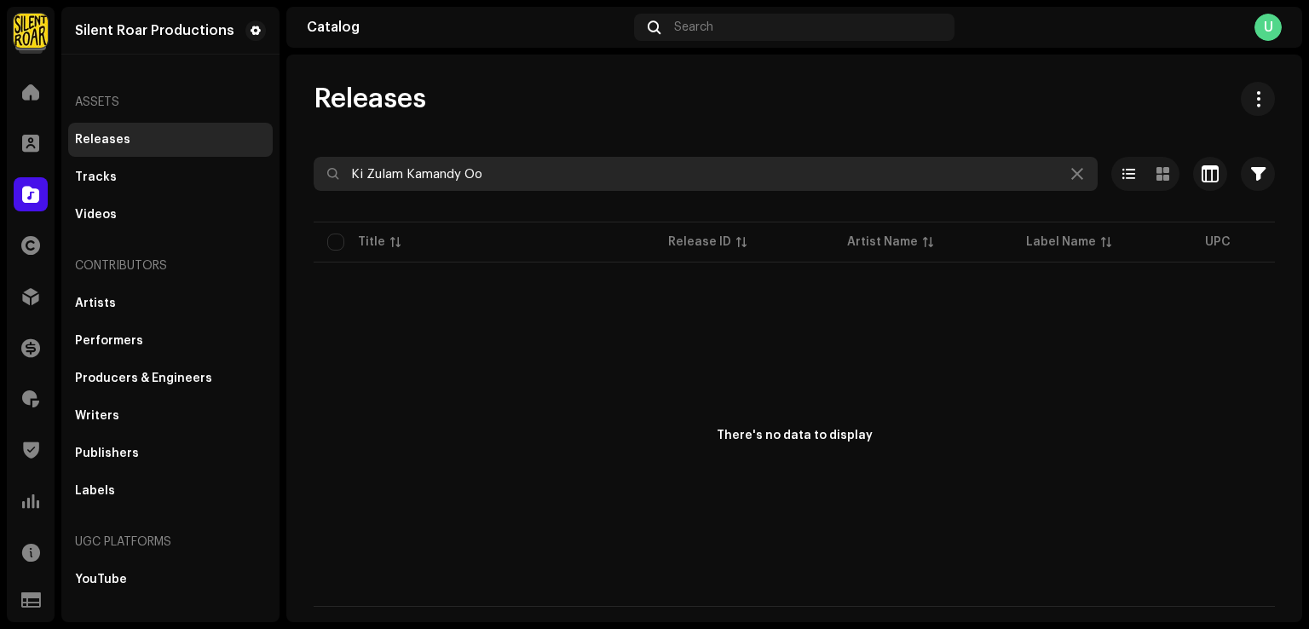
click at [359, 168] on input "Ki Zulam Kamandy Oo" at bounding box center [706, 174] width 784 height 34
type input "Ki Zulam Kamandy Oo"
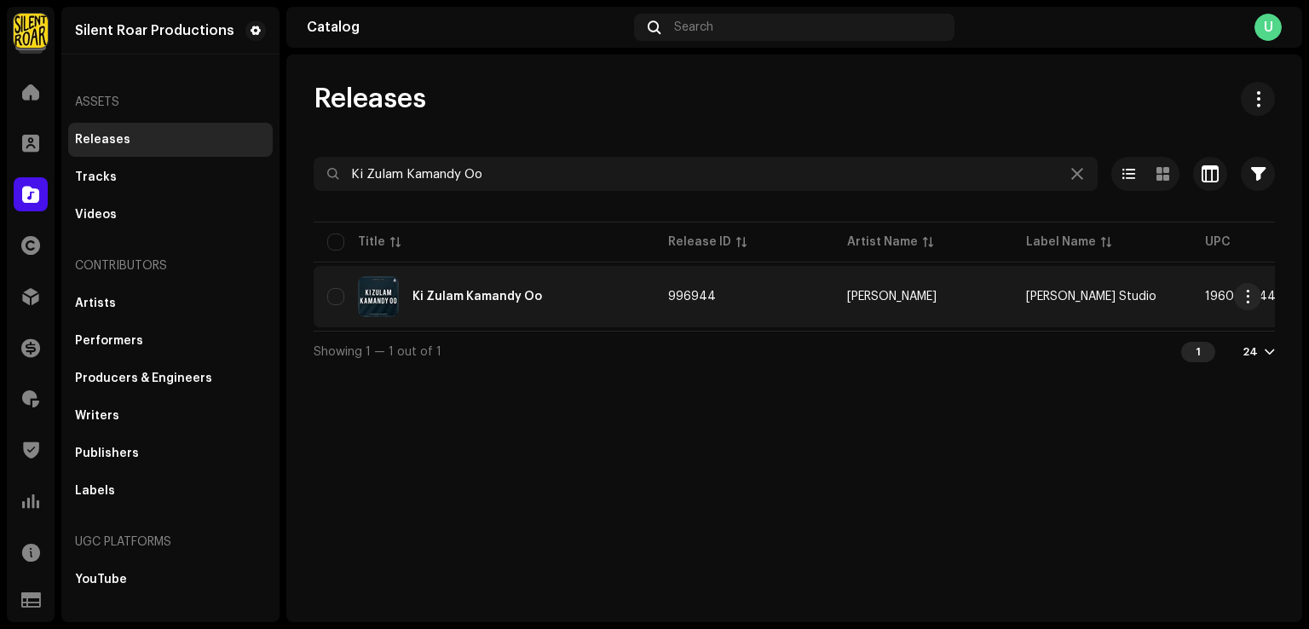
click at [498, 302] on div "Ki Zulam Kamandy Oo" at bounding box center [484, 296] width 314 height 41
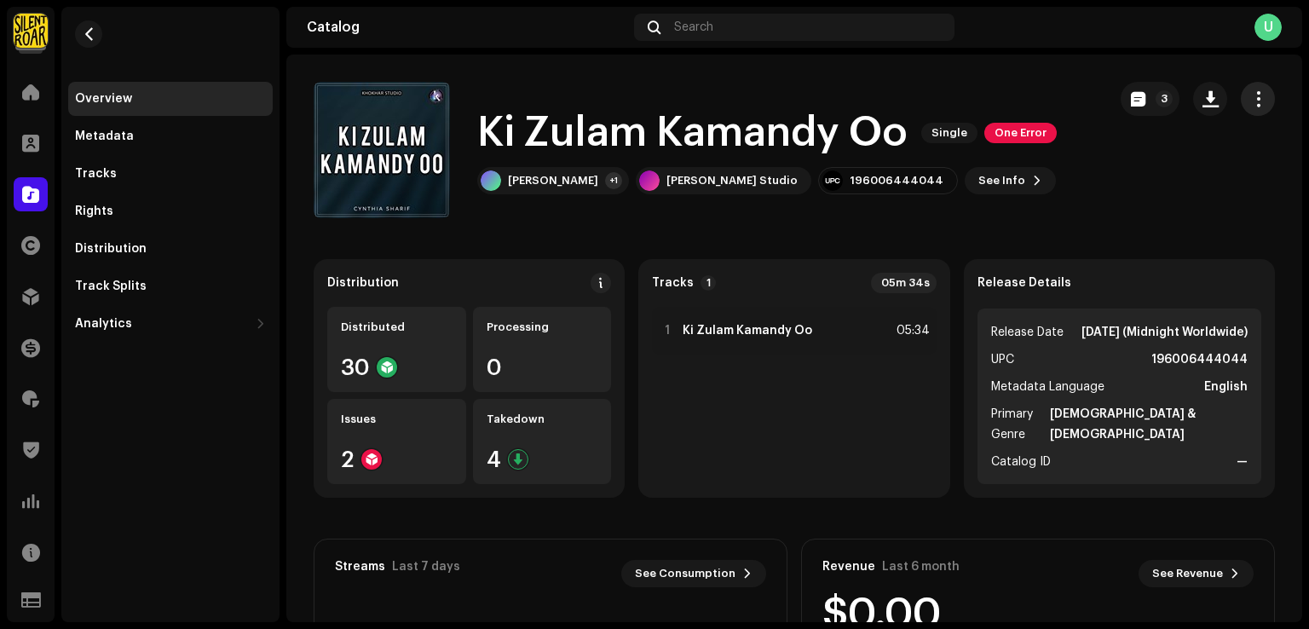
click at [1250, 97] on span "button" at bounding box center [1258, 99] width 16 height 14
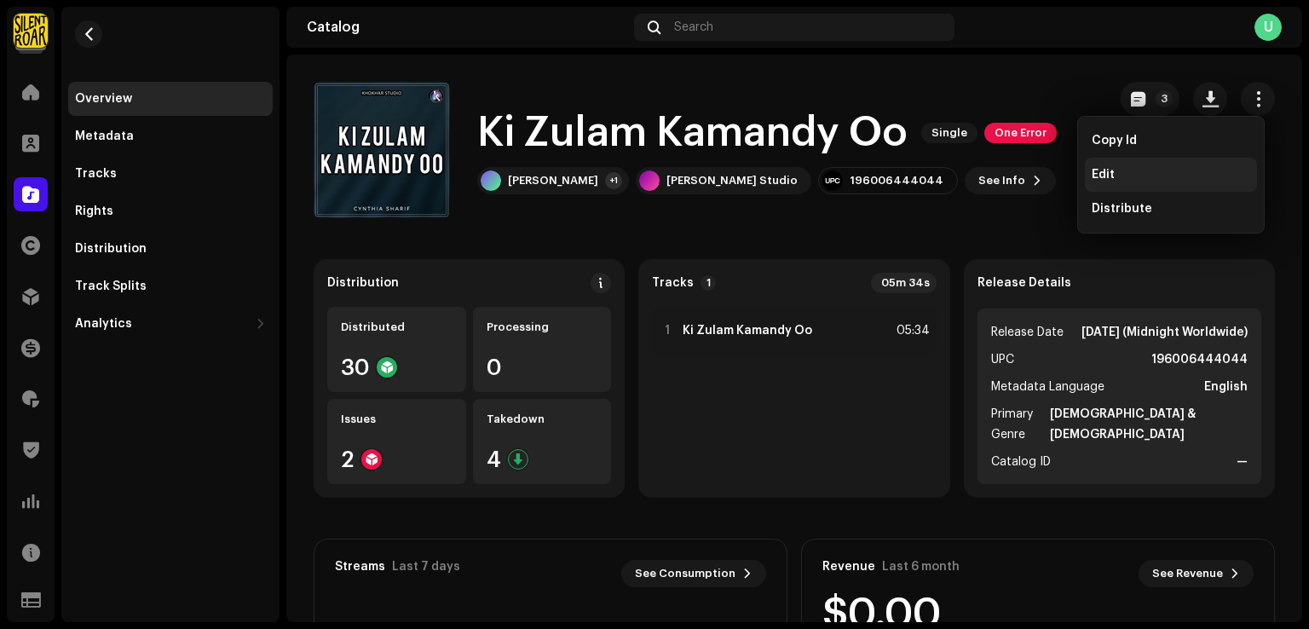
click at [1151, 175] on div "Edit" at bounding box center [1170, 175] width 158 height 14
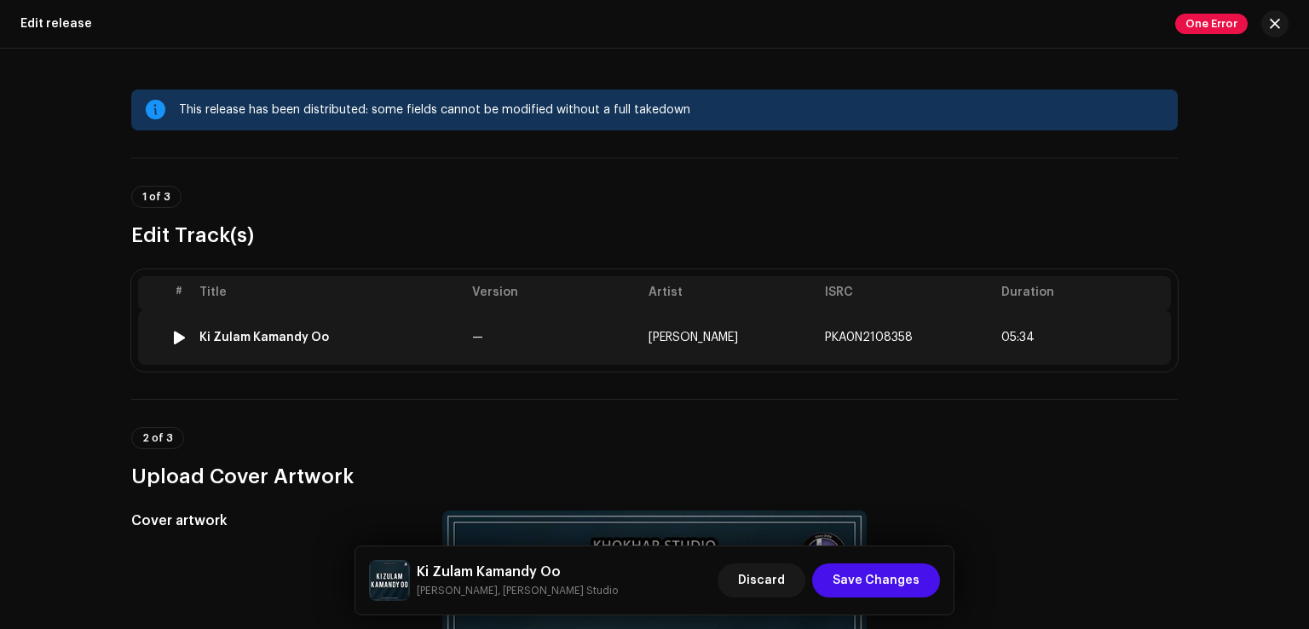
click at [511, 344] on td "—" at bounding box center [553, 337] width 176 height 55
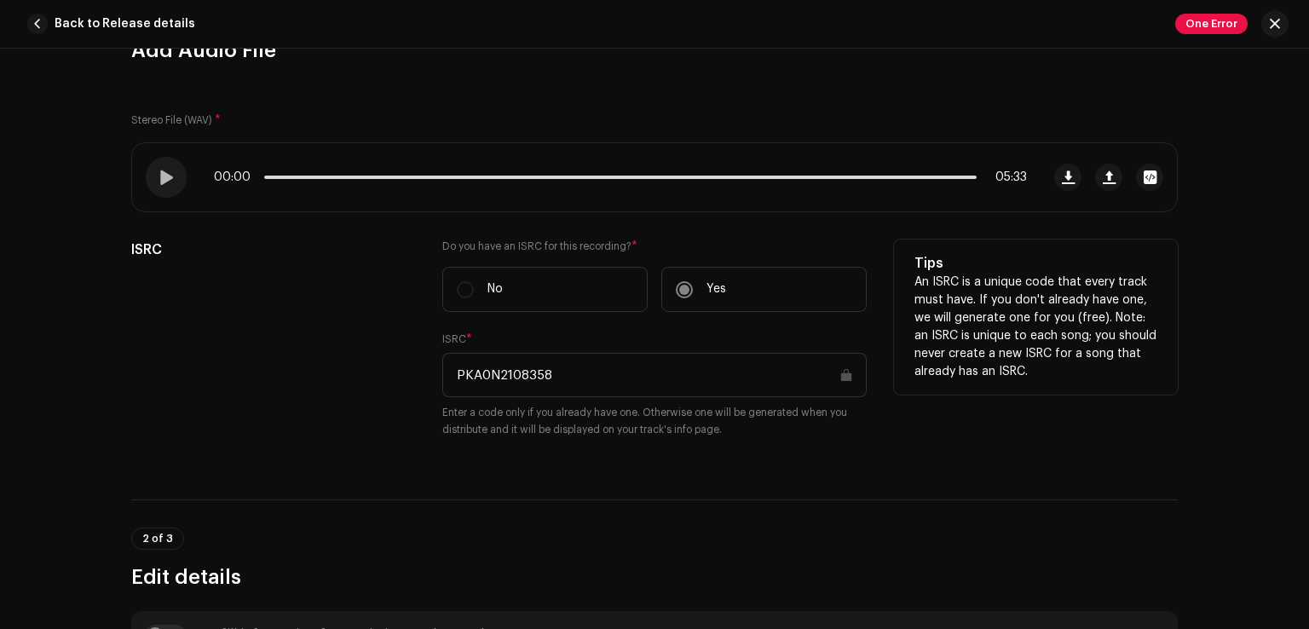
scroll to position [49, 0]
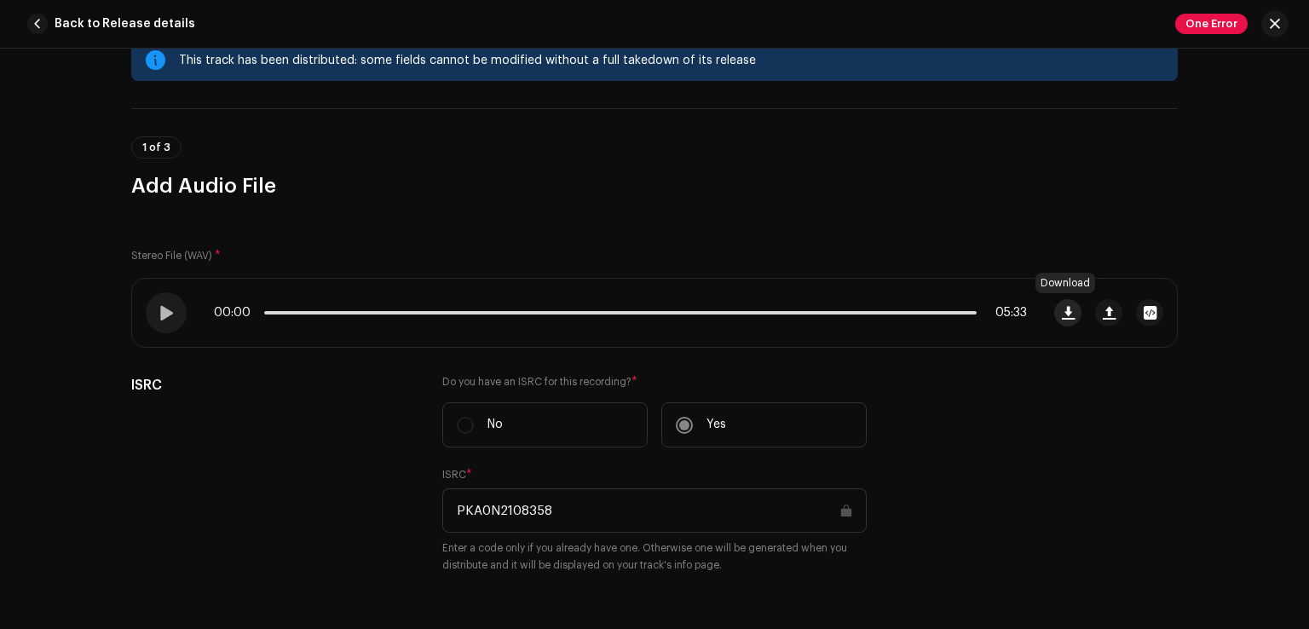
click at [1067, 315] on span "button" at bounding box center [1068, 313] width 13 height 14
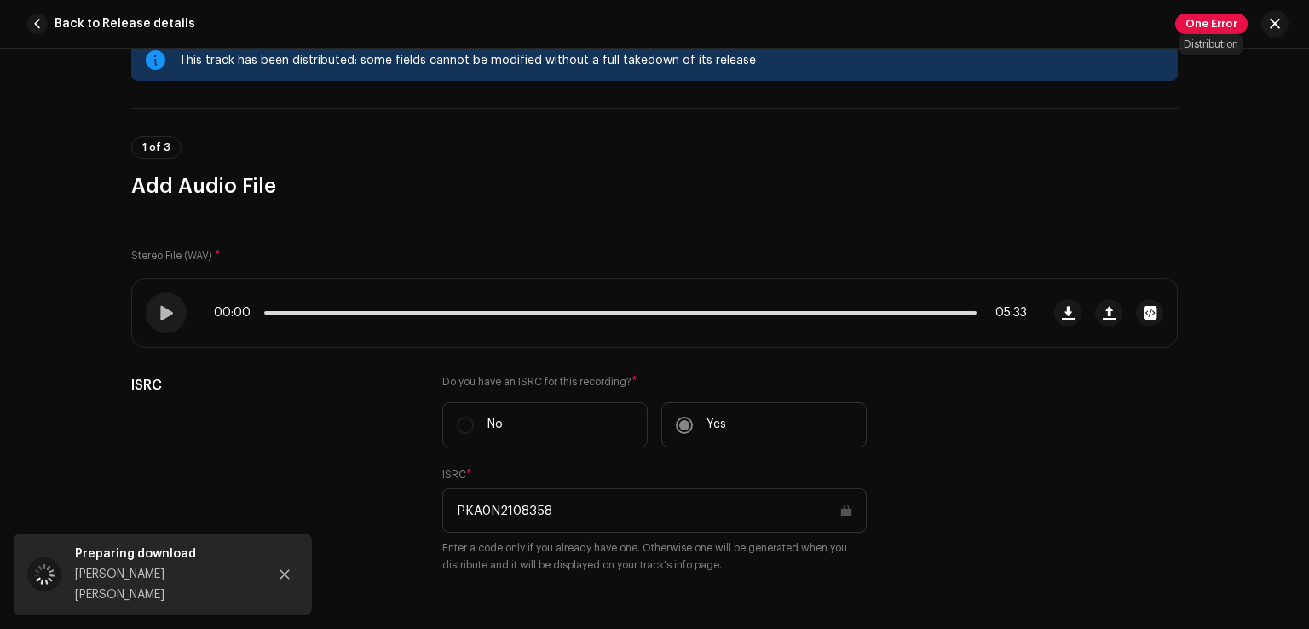
click at [1214, 21] on span "One Error" at bounding box center [1211, 24] width 72 height 20
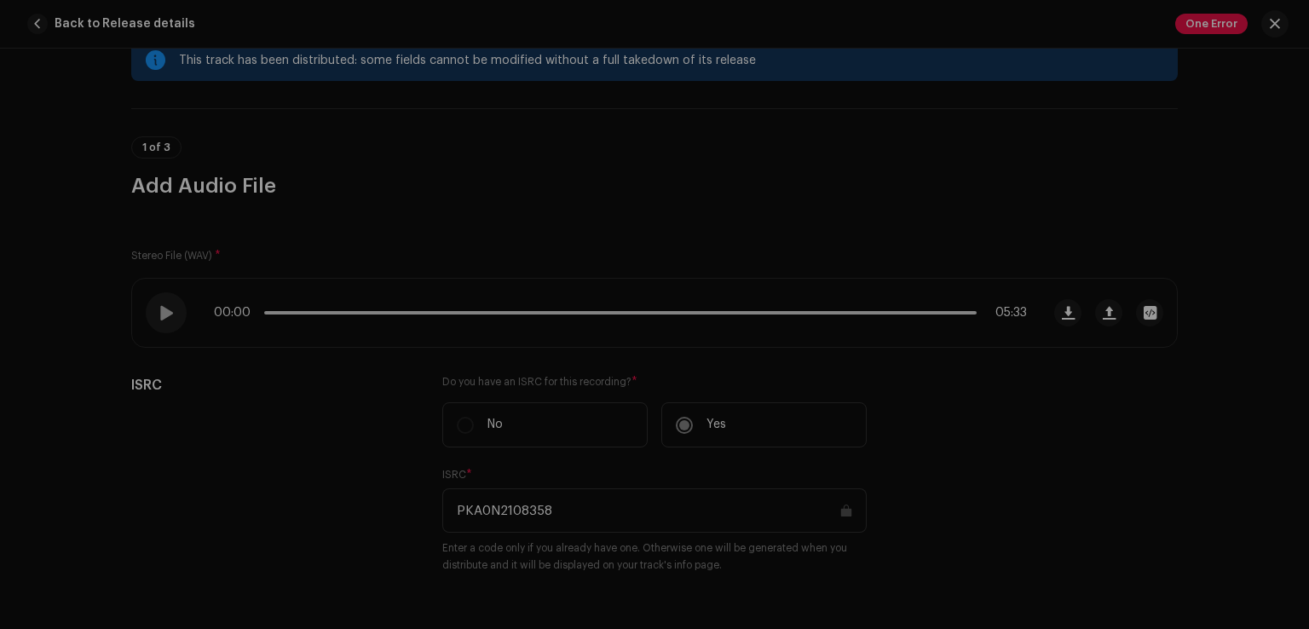
click at [982, 389] on div "Distribution Errors We found the errors below when inspecting your release. IMP…" at bounding box center [654, 314] width 1309 height 629
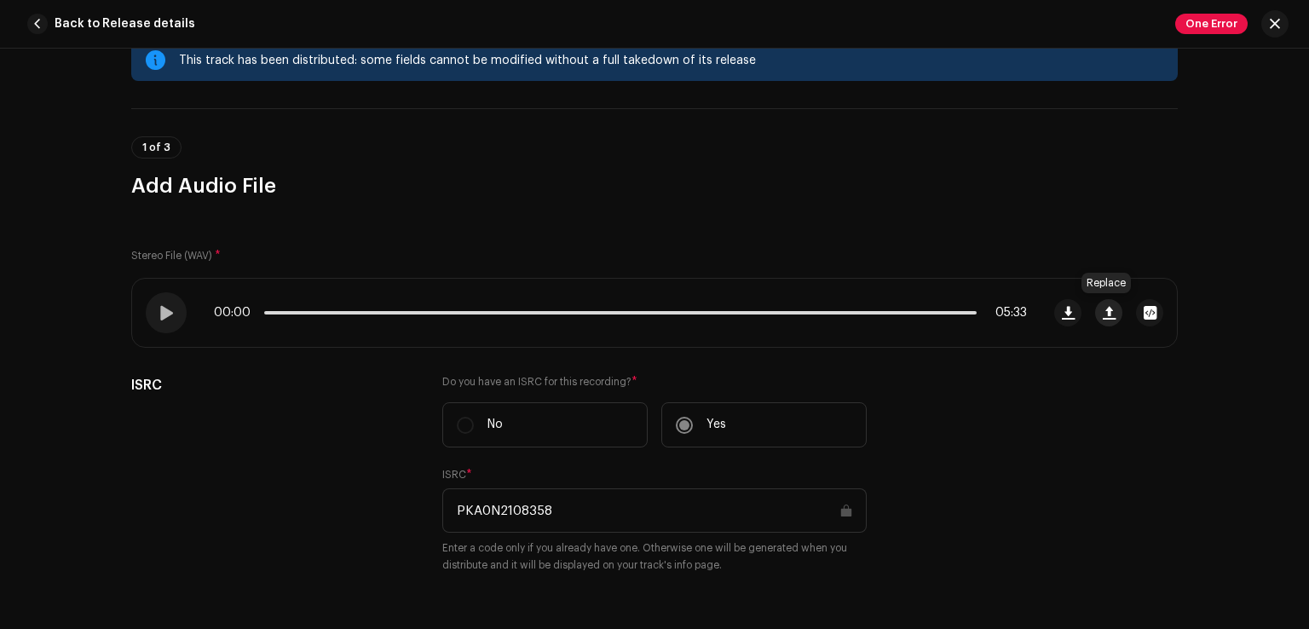
click at [1102, 311] on span "button" at bounding box center [1108, 313] width 13 height 14
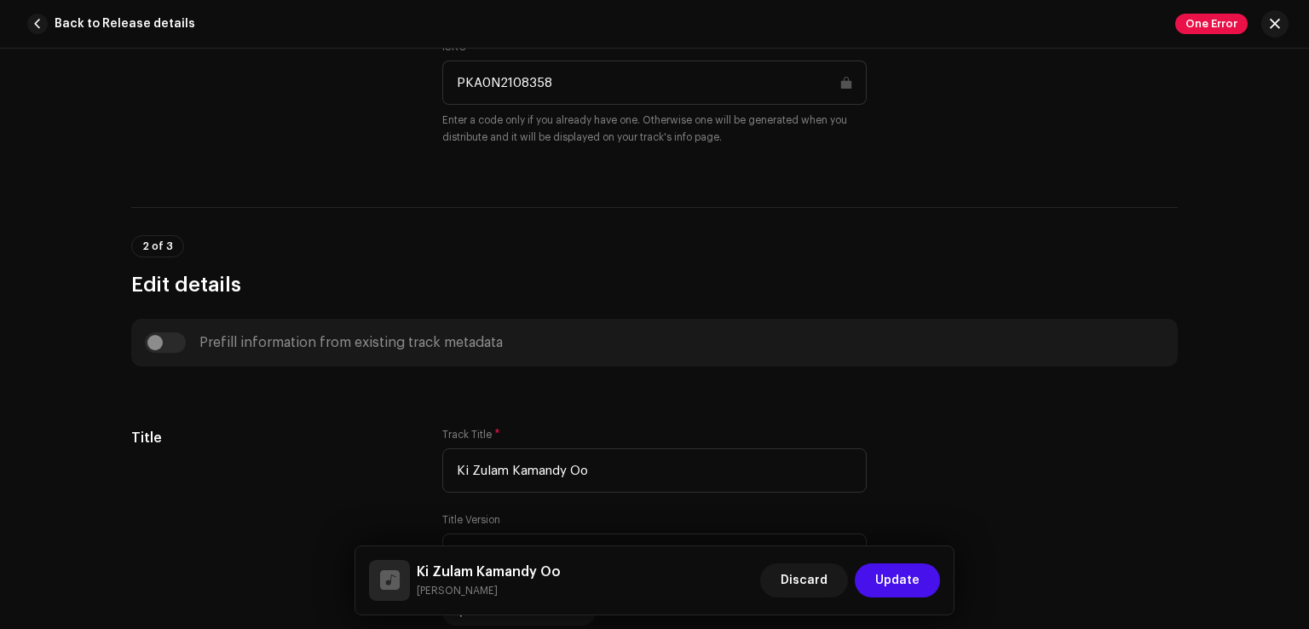
scroll to position [0, 0]
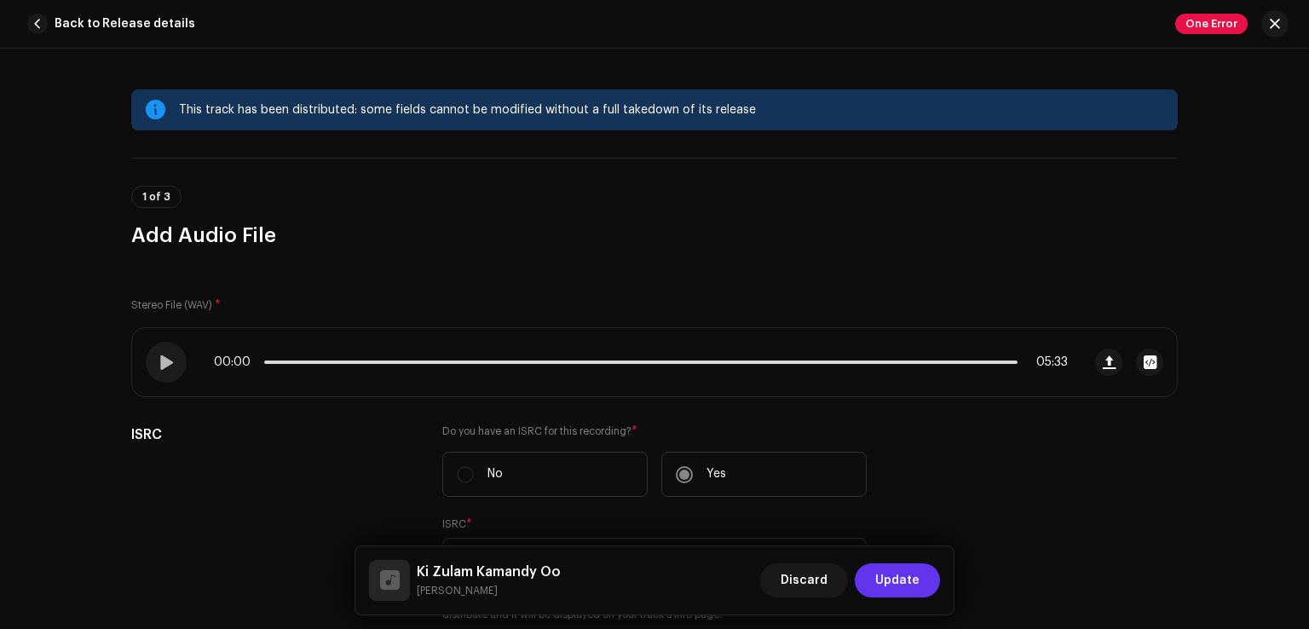
click at [896, 574] on span "Update" at bounding box center [897, 580] width 44 height 34
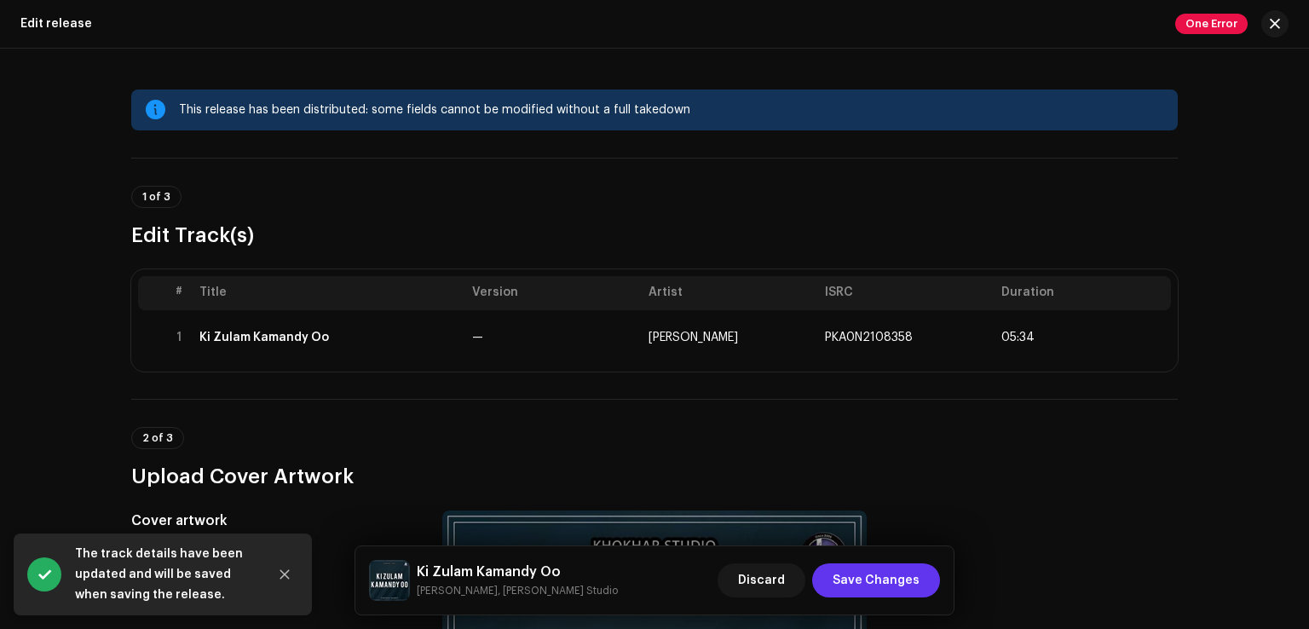
click at [902, 581] on span "Save Changes" at bounding box center [875, 580] width 87 height 34
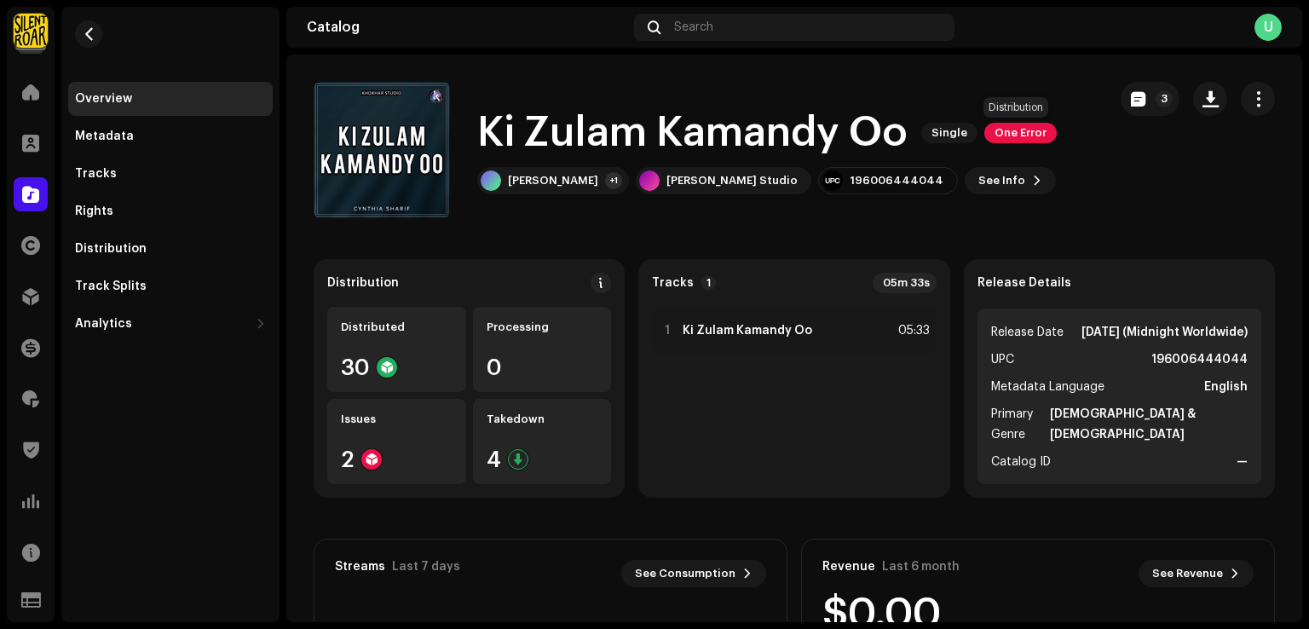
click at [1029, 127] on span "One Error" at bounding box center [1020, 133] width 72 height 20
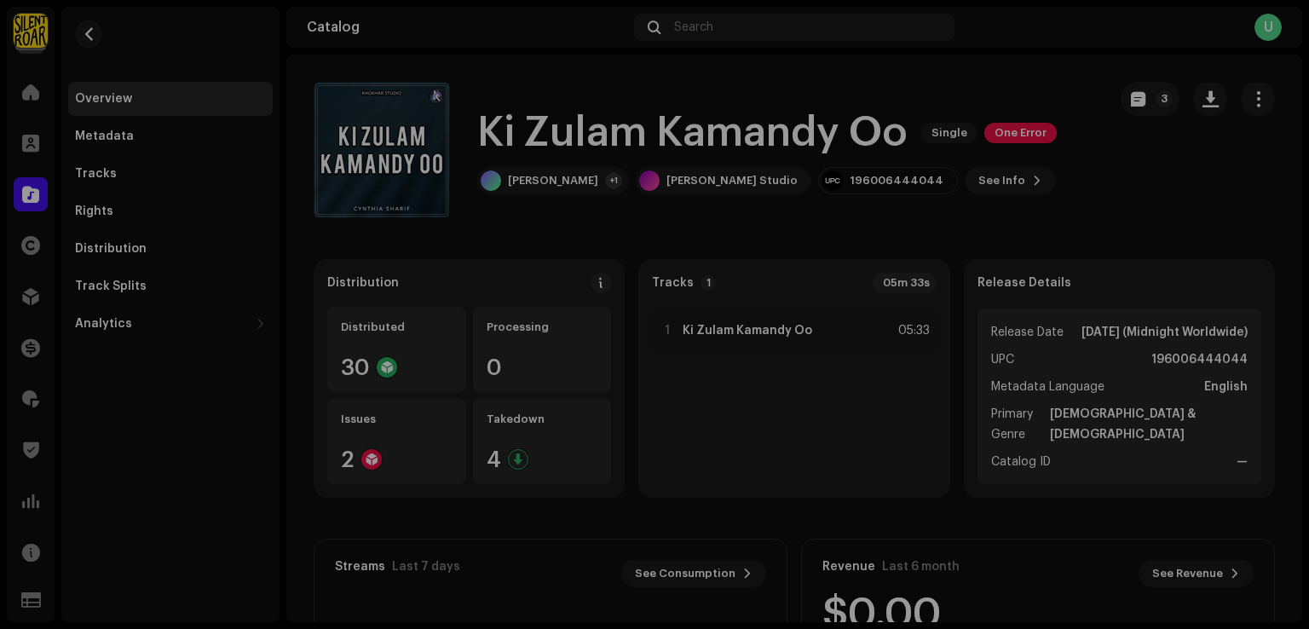
click at [1102, 219] on div "Distribution Errors We found the errors below when inspecting your release. IMP…" at bounding box center [654, 314] width 1309 height 629
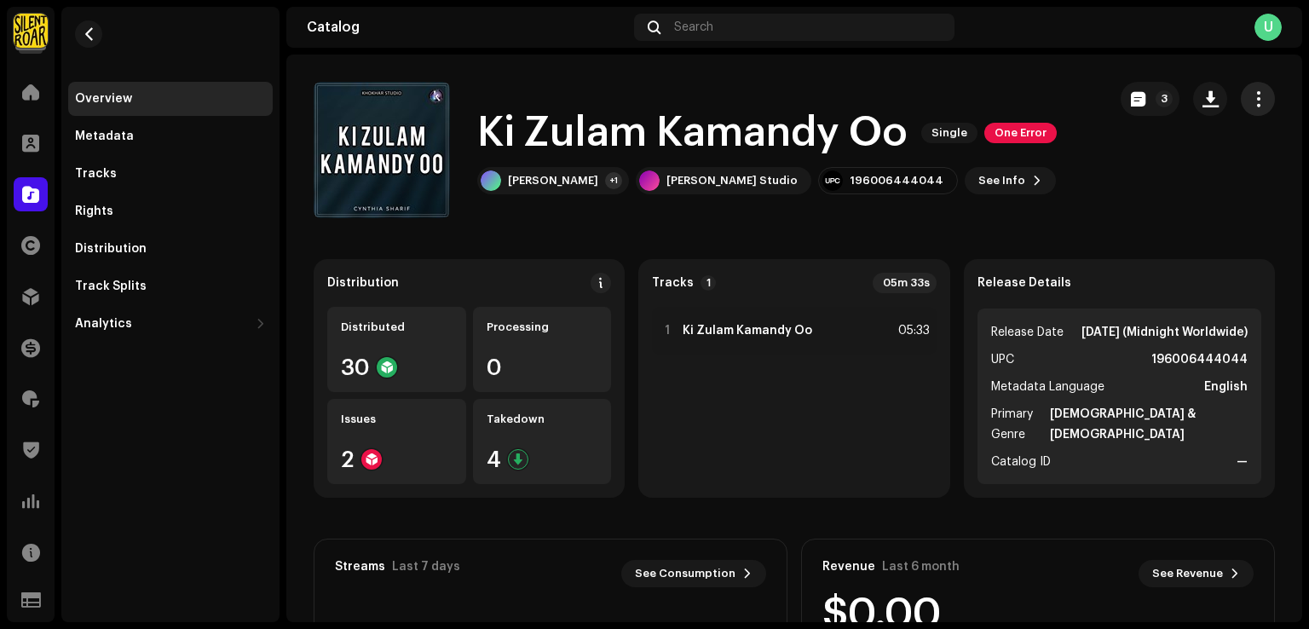
click at [1250, 101] on span "button" at bounding box center [1258, 99] width 16 height 14
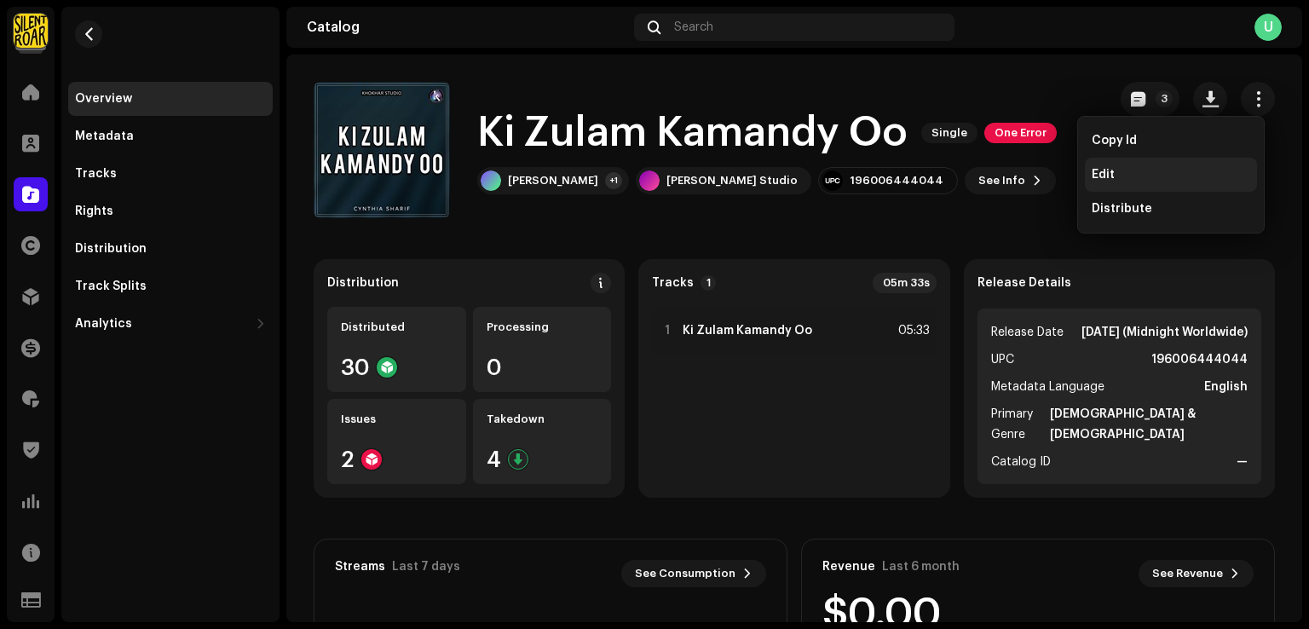
click at [1122, 183] on div "Edit" at bounding box center [1171, 175] width 172 height 34
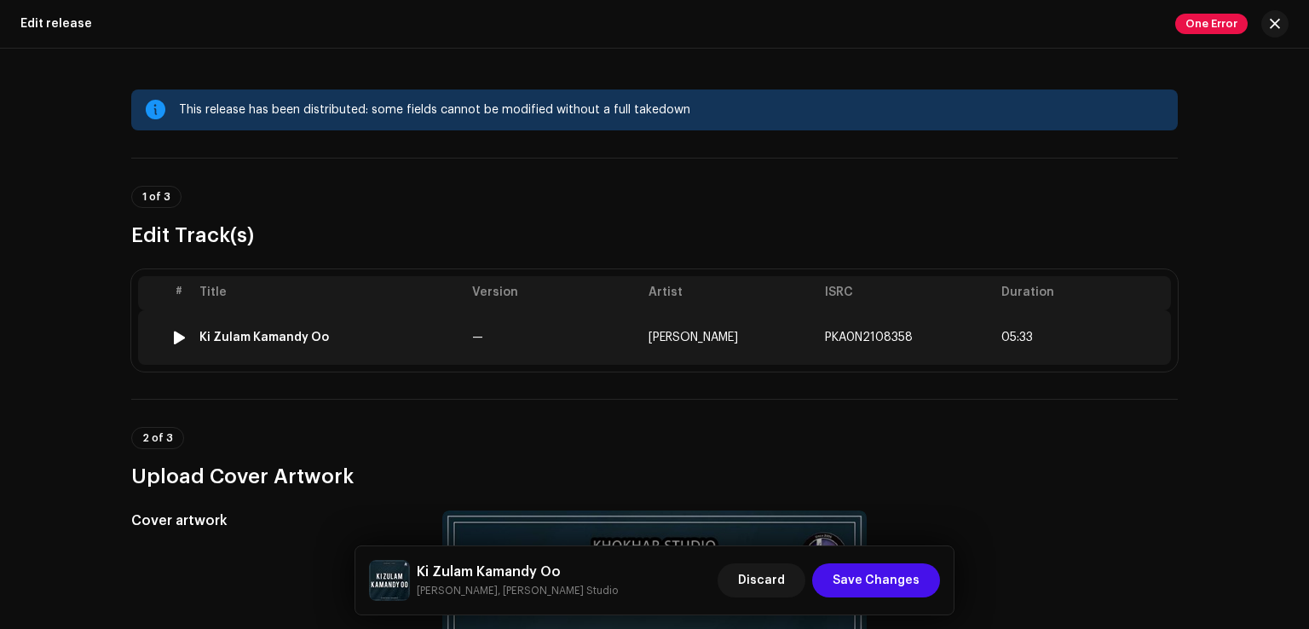
click at [400, 336] on div "Ki Zulam Kamandy Oo" at bounding box center [328, 338] width 259 height 14
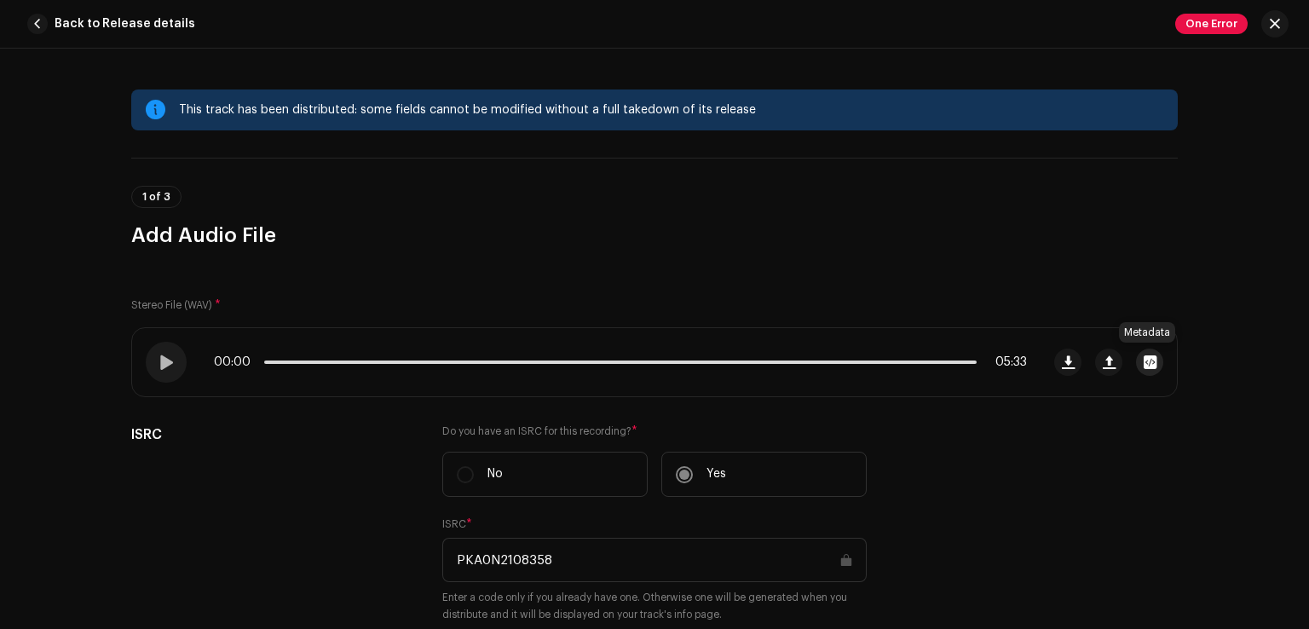
click at [1150, 367] on span "button" at bounding box center [1149, 362] width 13 height 14
click at [1176, 267] on div "Ki Zulam Kamandy Oo.wav File Name Ki Zulam Kamandy Oo.wav 55.87MB Duration 05:3…" at bounding box center [654, 314] width 1309 height 629
click at [1209, 27] on span "One Error" at bounding box center [1211, 24] width 72 height 20
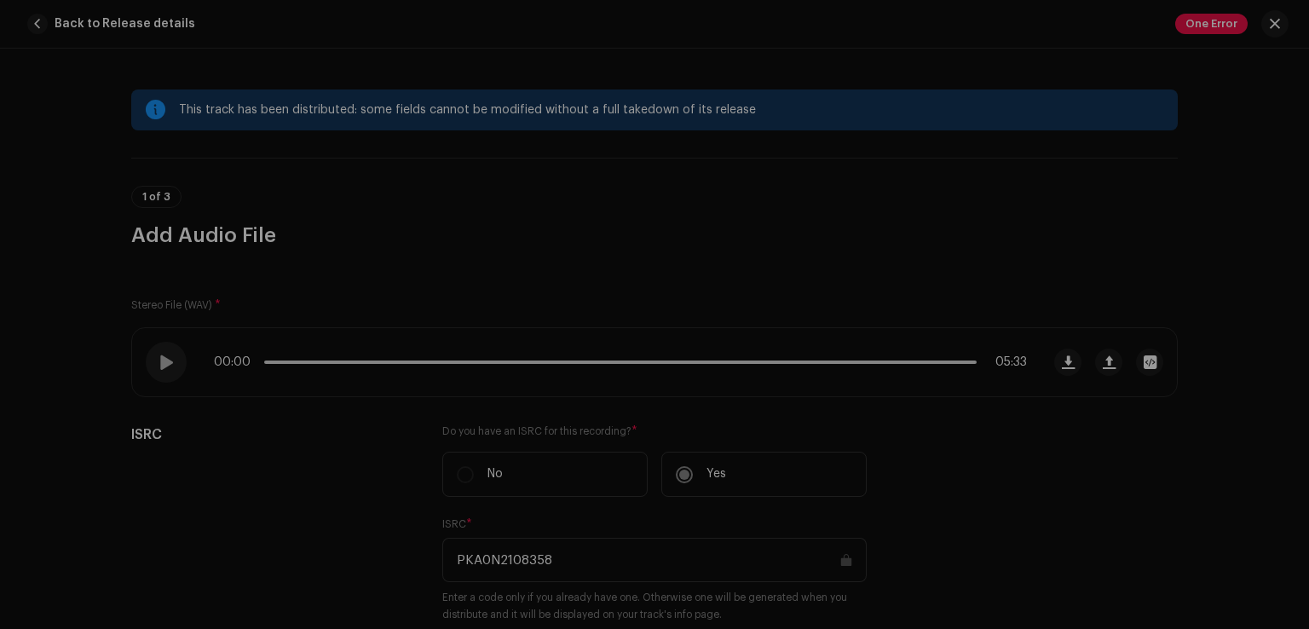
click at [994, 206] on div "Distribution Errors We found the errors below when inspecting your release. IMP…" at bounding box center [654, 314] width 1309 height 629
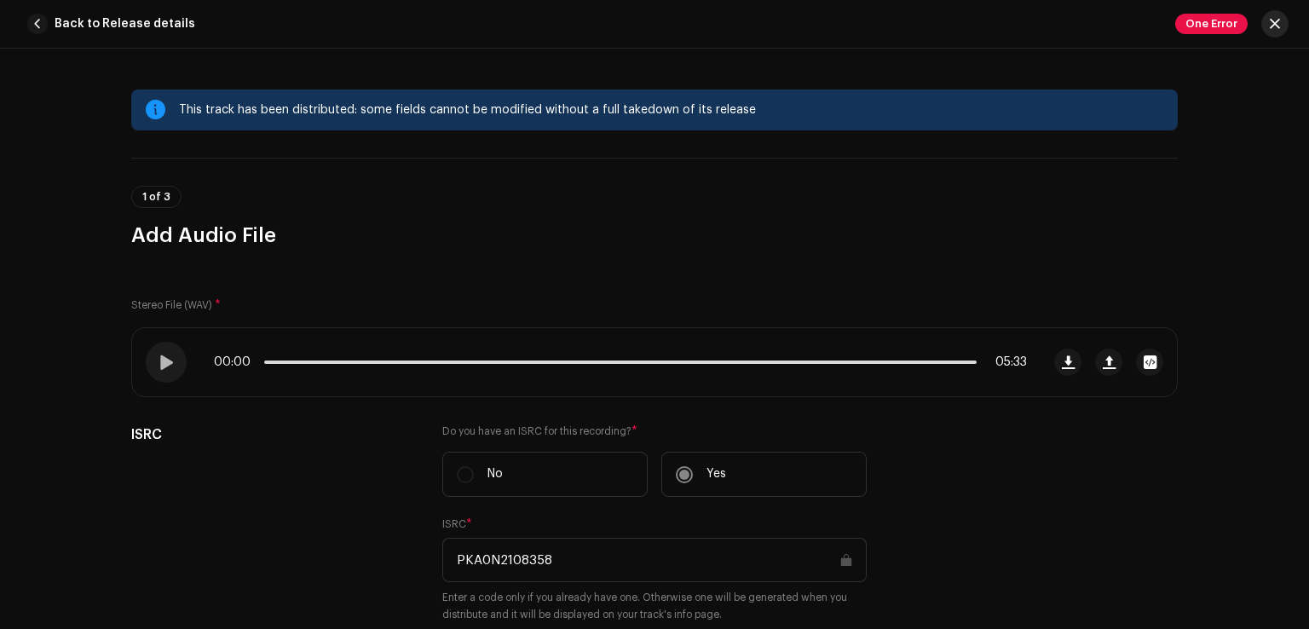
click at [1271, 28] on span "button" at bounding box center [1274, 24] width 10 height 14
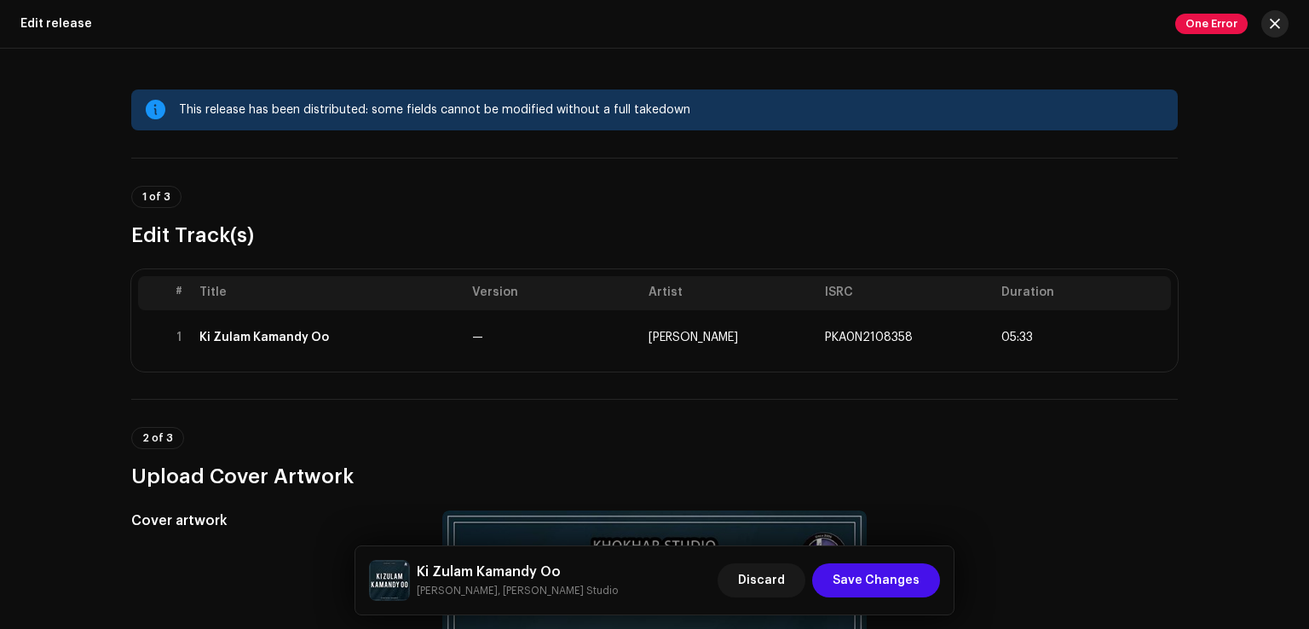
click at [1269, 23] on span "button" at bounding box center [1274, 24] width 10 height 14
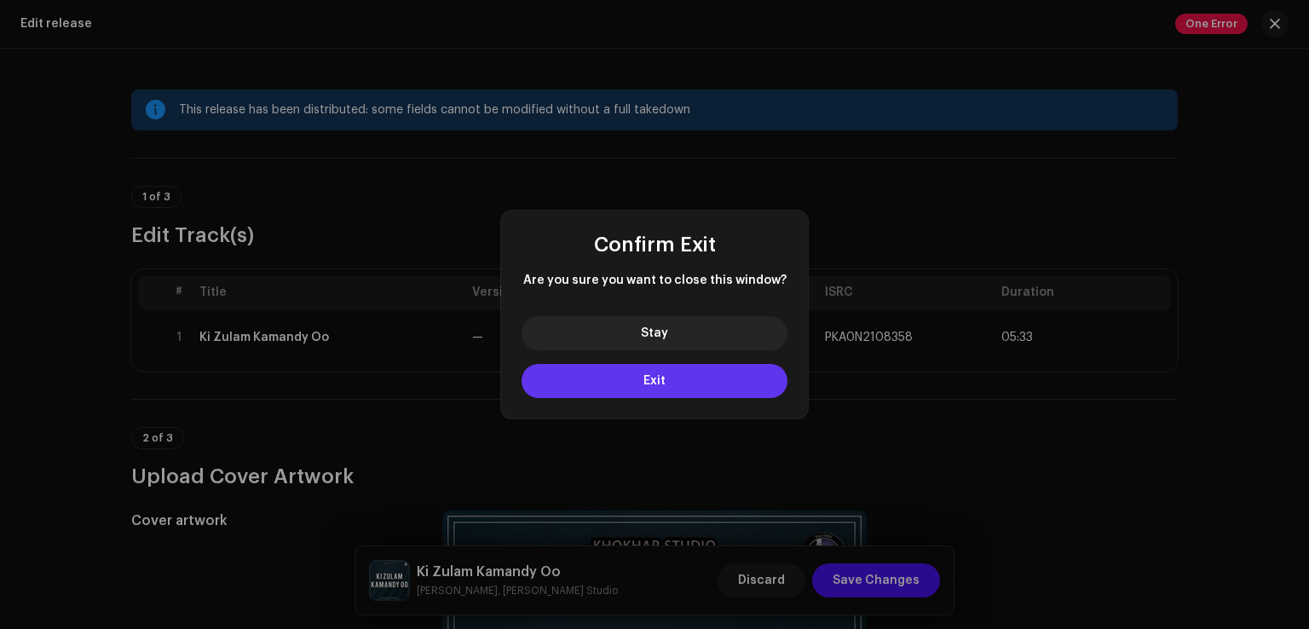
click at [726, 378] on button "Exit" at bounding box center [654, 381] width 266 height 34
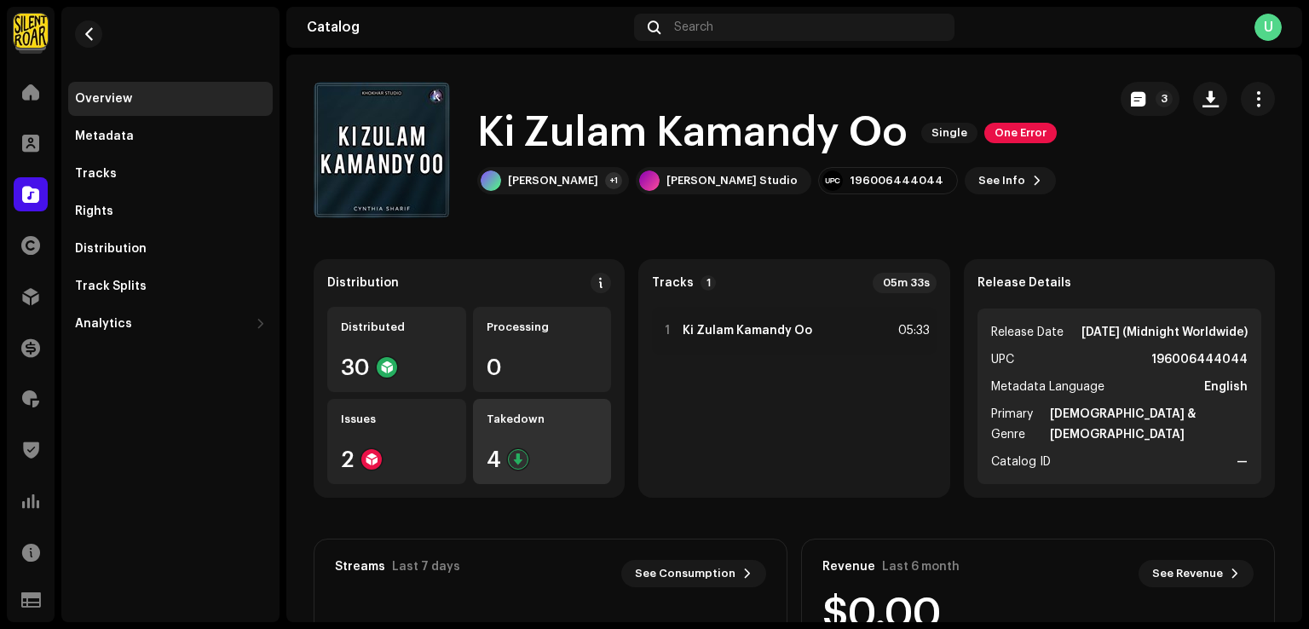
click at [525, 437] on div "Takedown 4" at bounding box center [542, 441] width 139 height 85
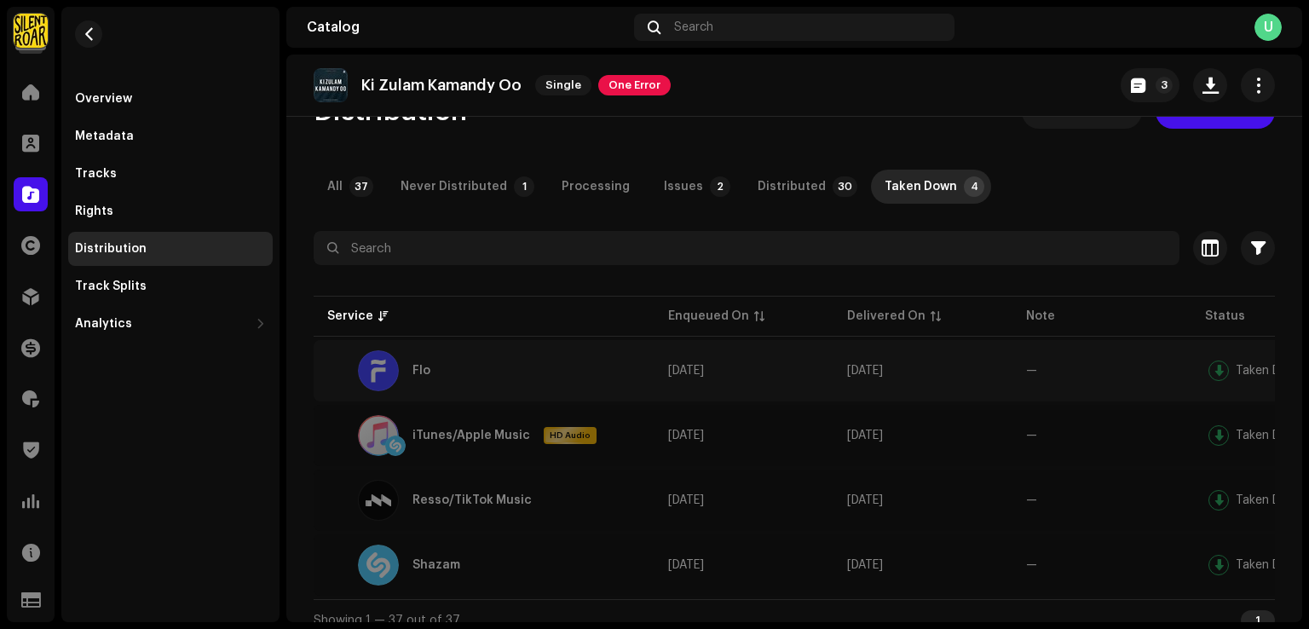
scroll to position [74, 0]
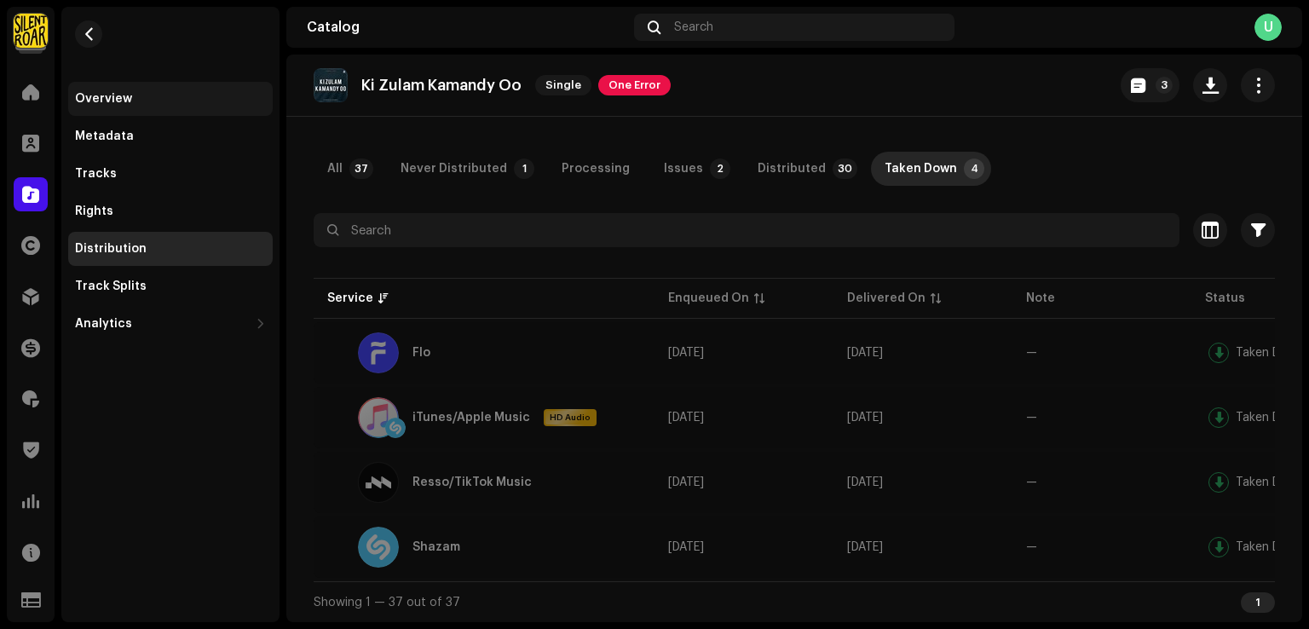
click at [176, 96] on div "Overview" at bounding box center [170, 99] width 191 height 14
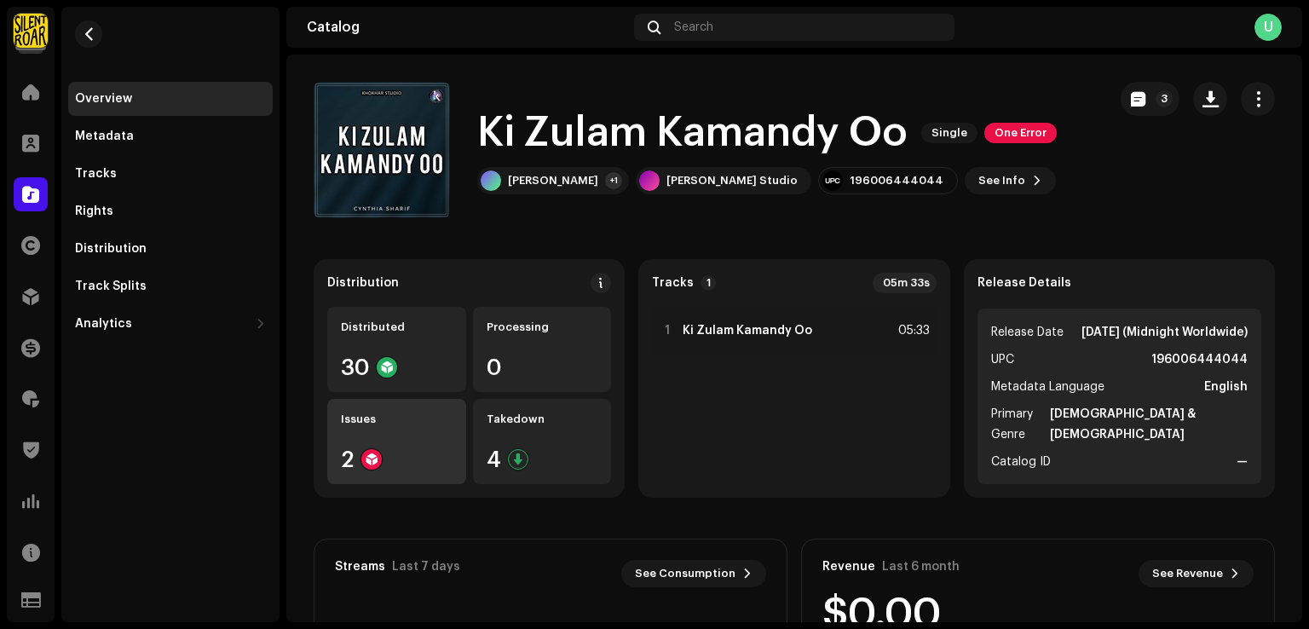
click at [416, 417] on div "Issues" at bounding box center [397, 419] width 112 height 14
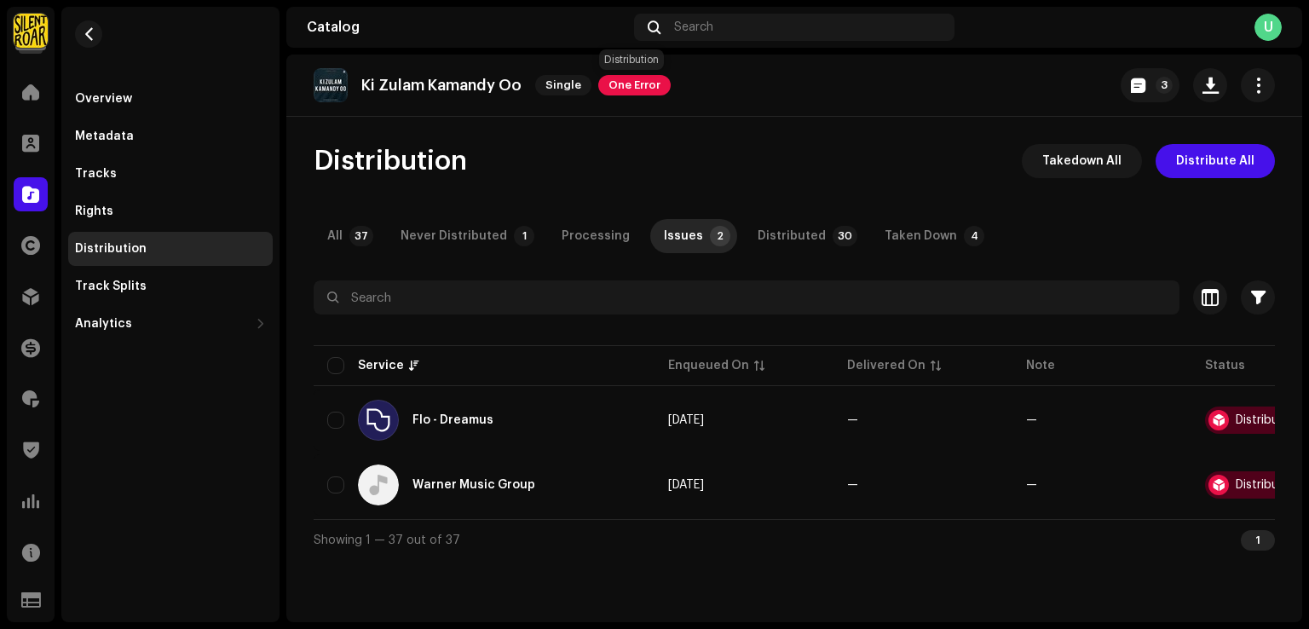
click at [634, 86] on span "One Error" at bounding box center [634, 85] width 72 height 20
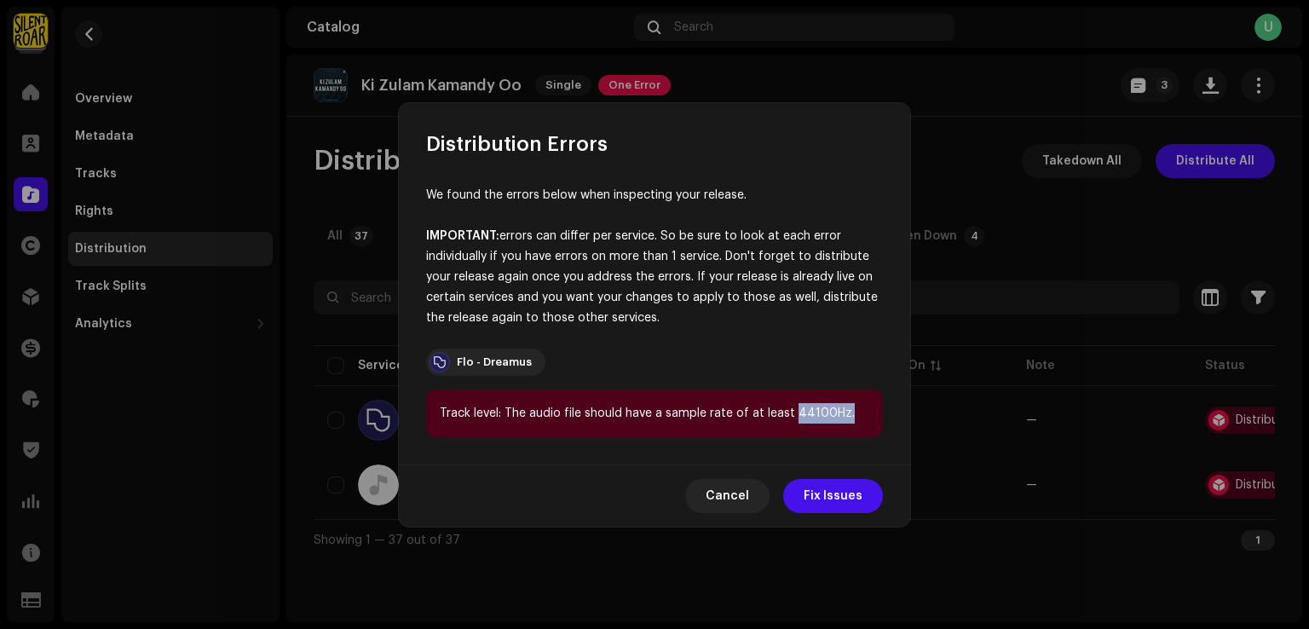
drag, startPoint x: 842, startPoint y: 413, endPoint x: 792, endPoint y: 412, distance: 49.4
click at [792, 412] on div "Track level: The audio file should have a sample rate of at least 44100Hz." at bounding box center [654, 413] width 457 height 48
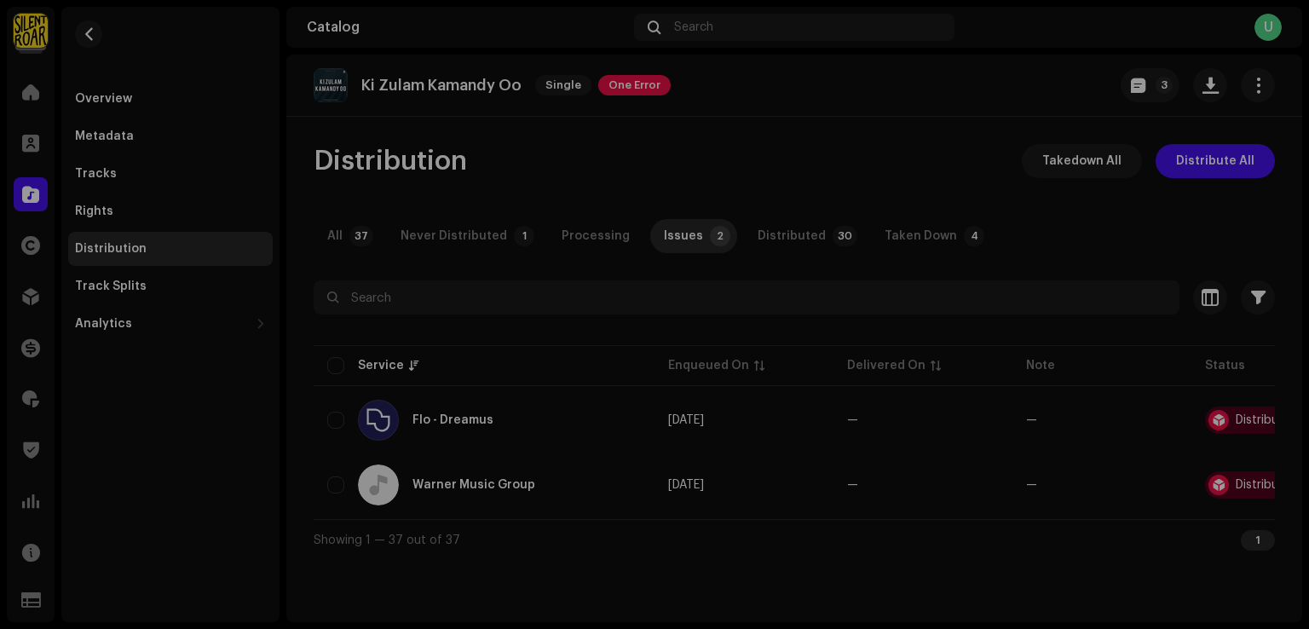
click at [265, 393] on div "Distribution Errors We found the errors below when inspecting your release. IMP…" at bounding box center [654, 314] width 1309 height 629
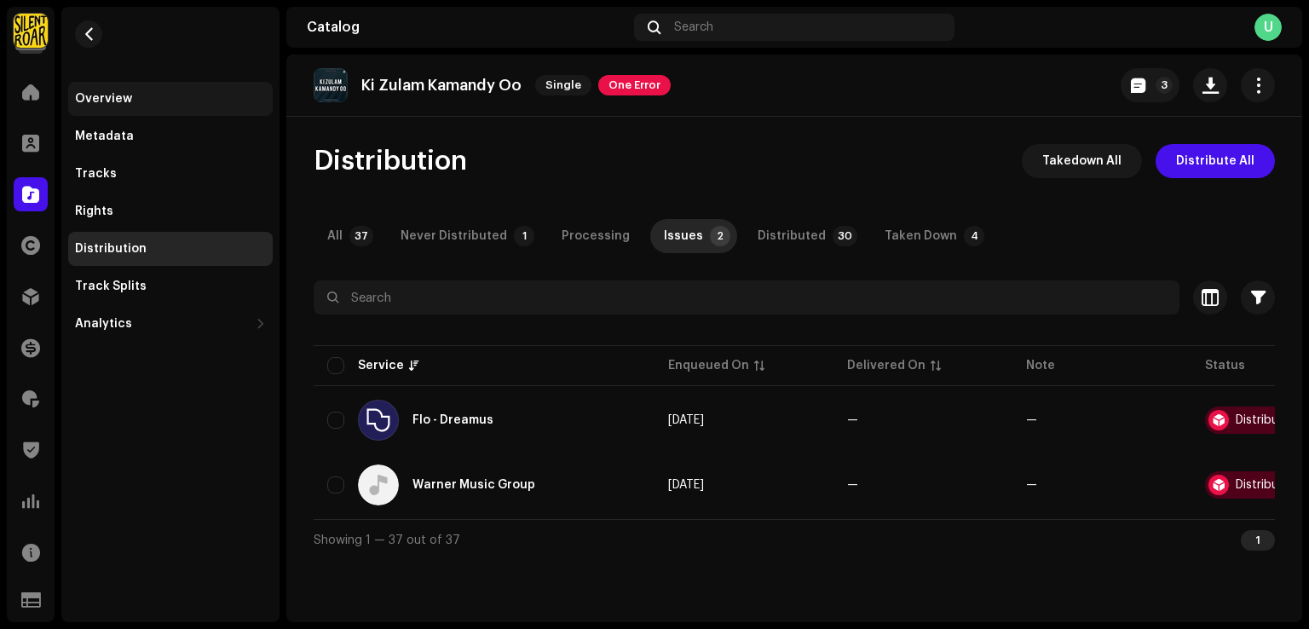
click at [147, 106] on div "Overview" at bounding box center [170, 99] width 204 height 34
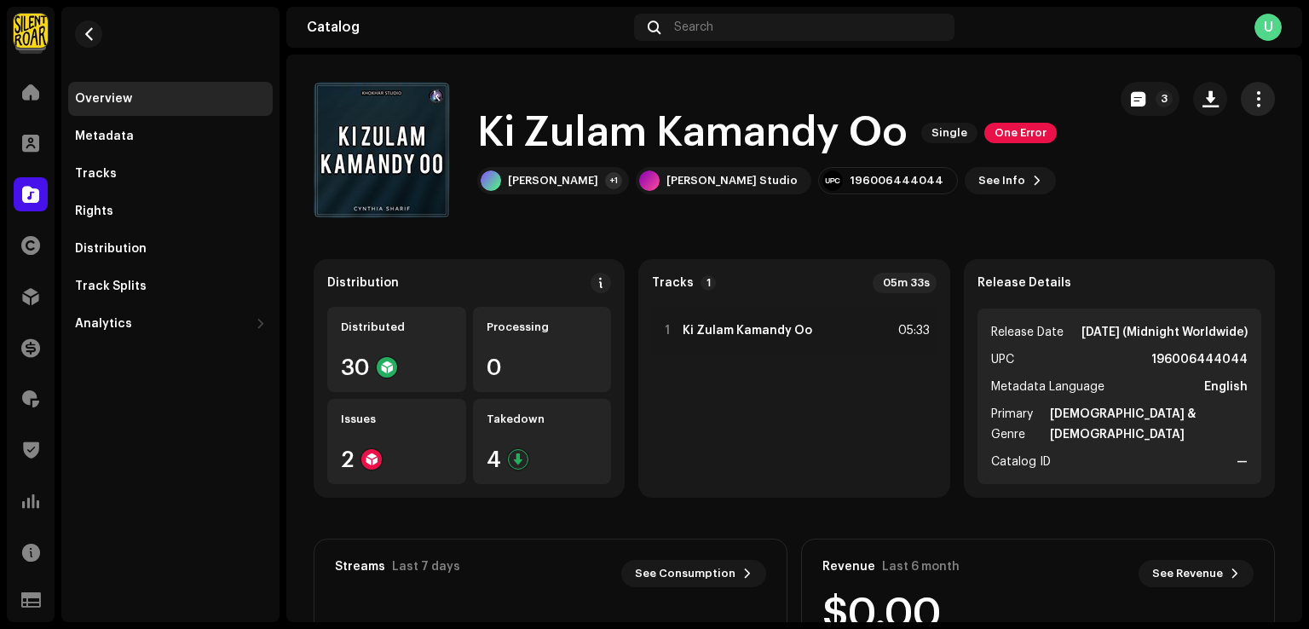
click at [1252, 98] on span "button" at bounding box center [1258, 99] width 16 height 14
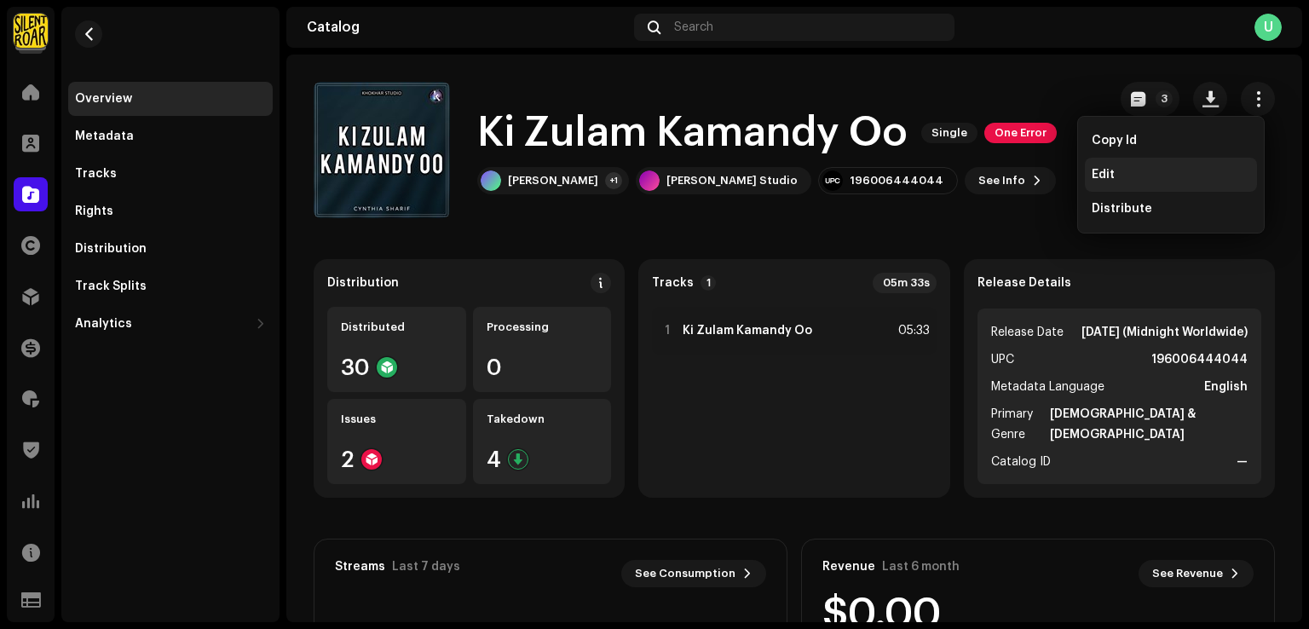
click at [1114, 169] on div "Edit" at bounding box center [1170, 175] width 158 height 14
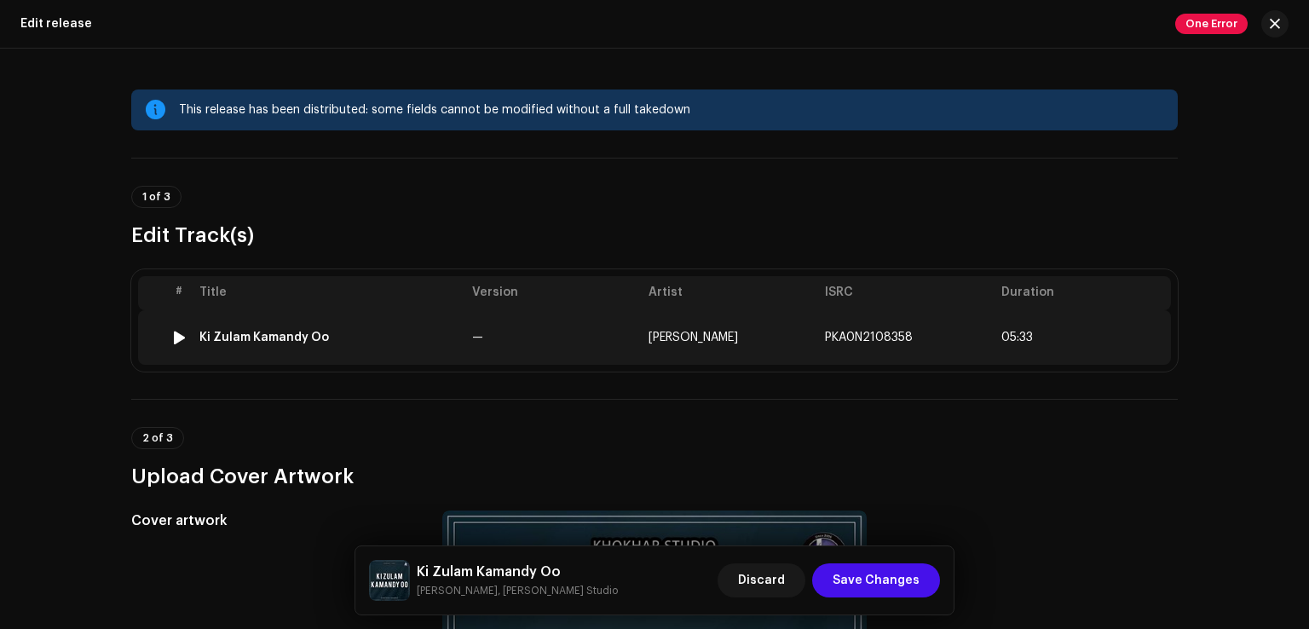
click at [481, 338] on td "—" at bounding box center [553, 337] width 176 height 55
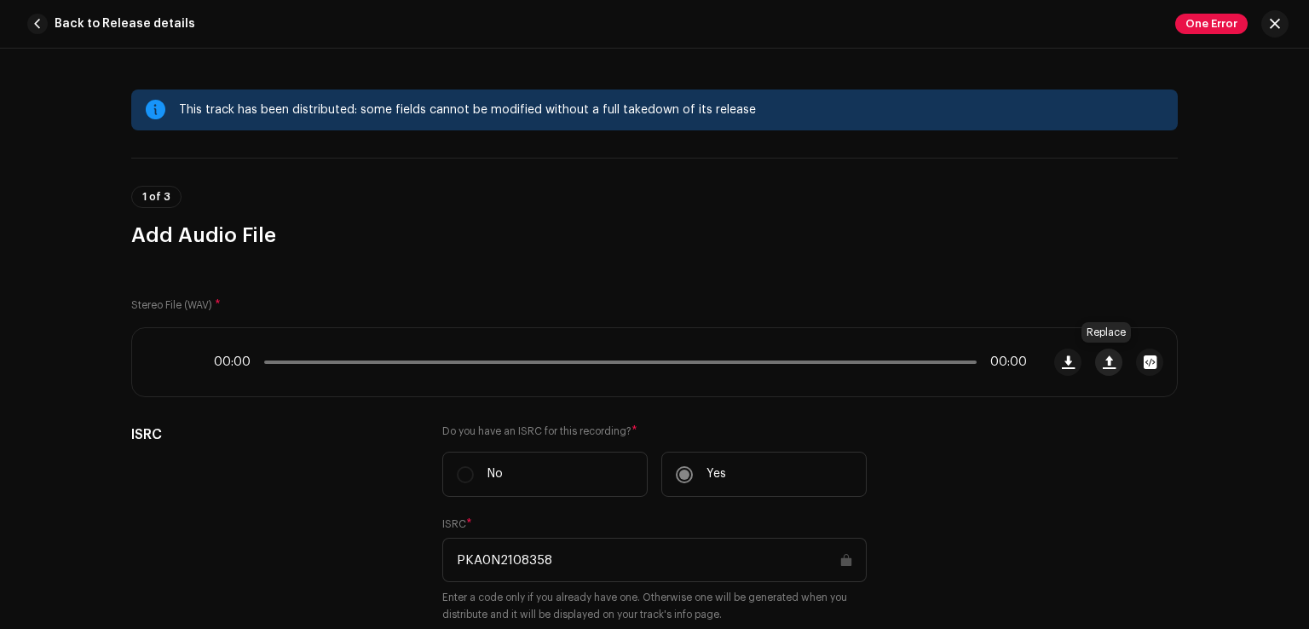
click at [1102, 363] on span "button" at bounding box center [1108, 362] width 13 height 14
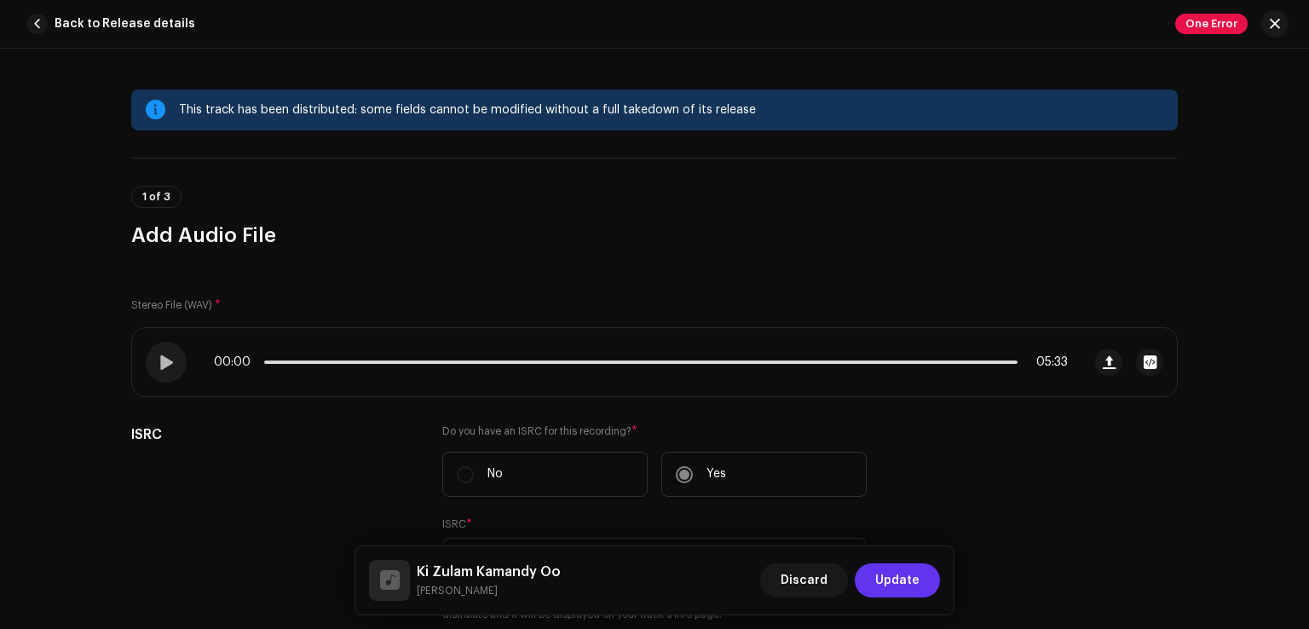
click at [910, 587] on span "Update" at bounding box center [897, 580] width 44 height 34
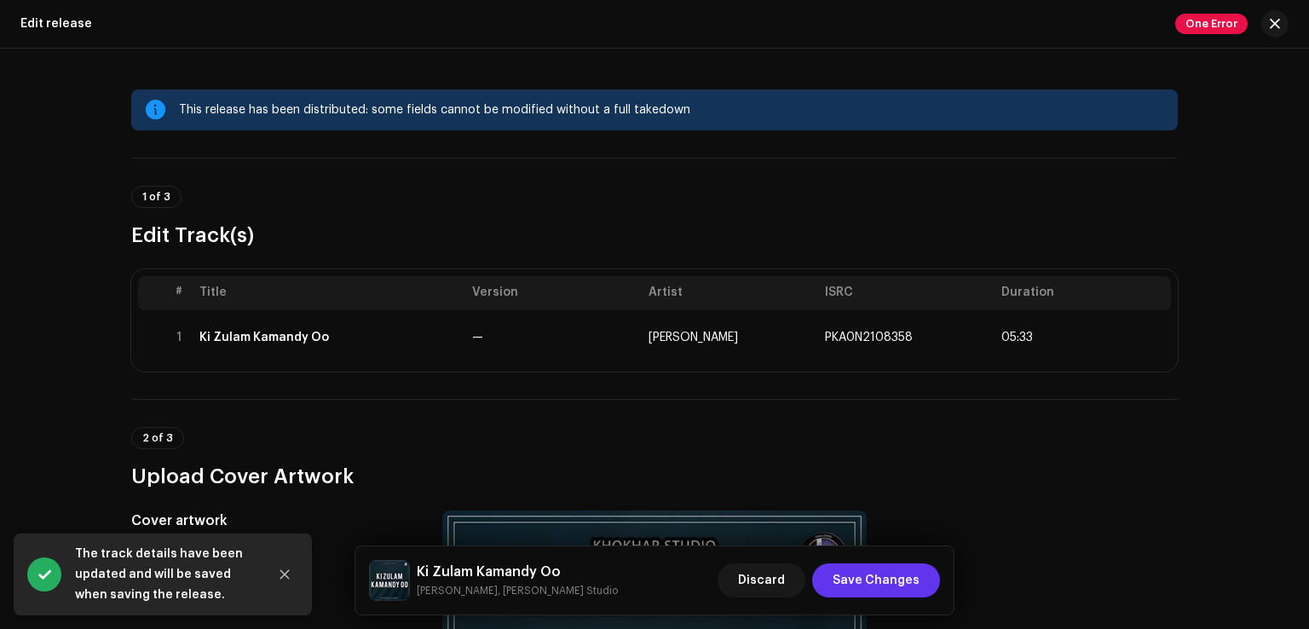
click at [910, 587] on span "Save Changes" at bounding box center [875, 580] width 87 height 34
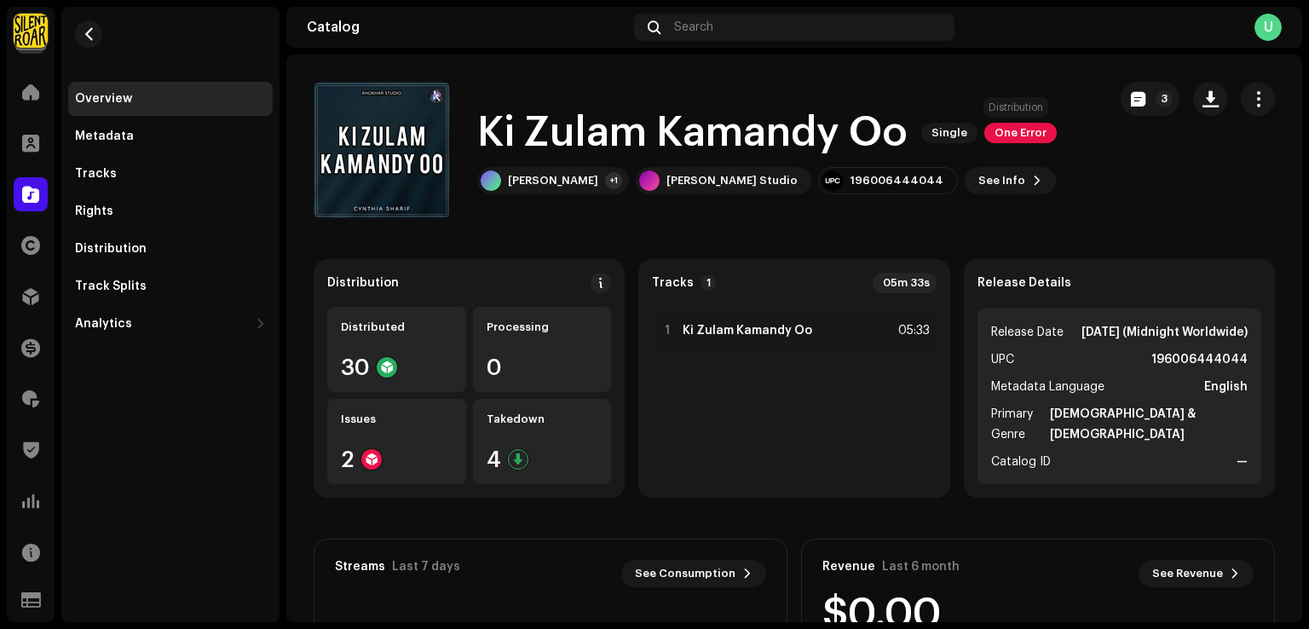
click at [1016, 135] on span "One Error" at bounding box center [1020, 133] width 72 height 20
click at [217, 430] on div "Distribution Errors We found the errors below when inspecting your release. IMP…" at bounding box center [654, 314] width 1309 height 629
click at [446, 430] on div "Issues 2" at bounding box center [396, 441] width 139 height 85
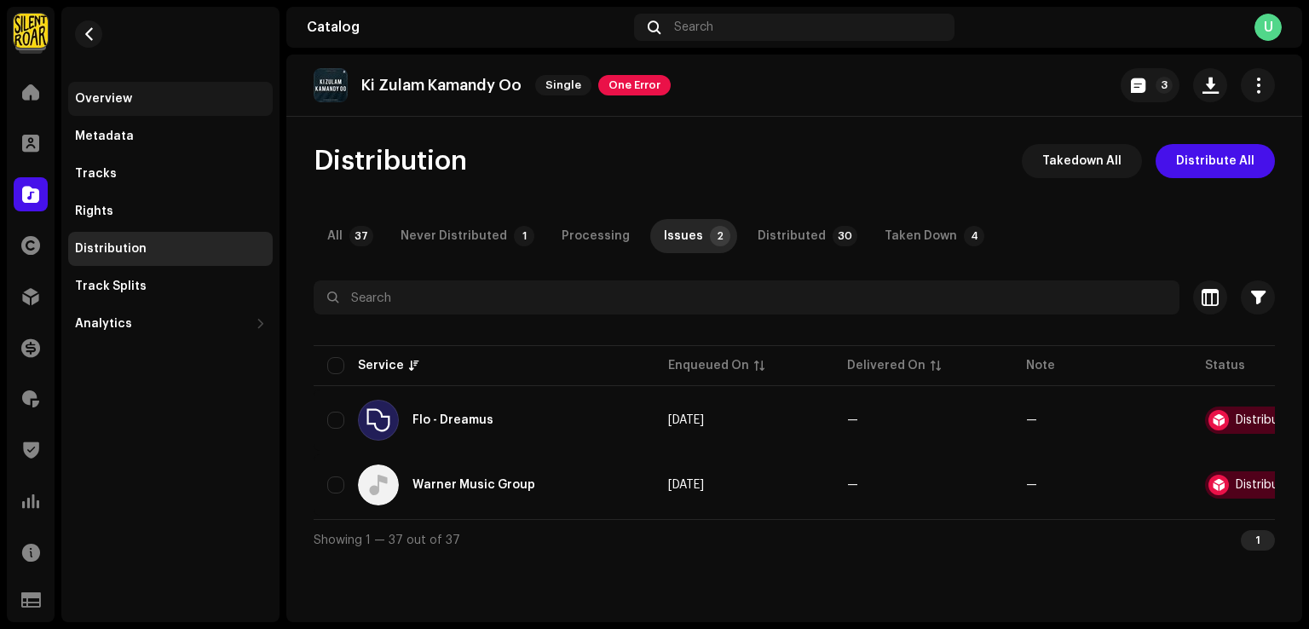
click at [132, 98] on div "Overview" at bounding box center [170, 99] width 191 height 14
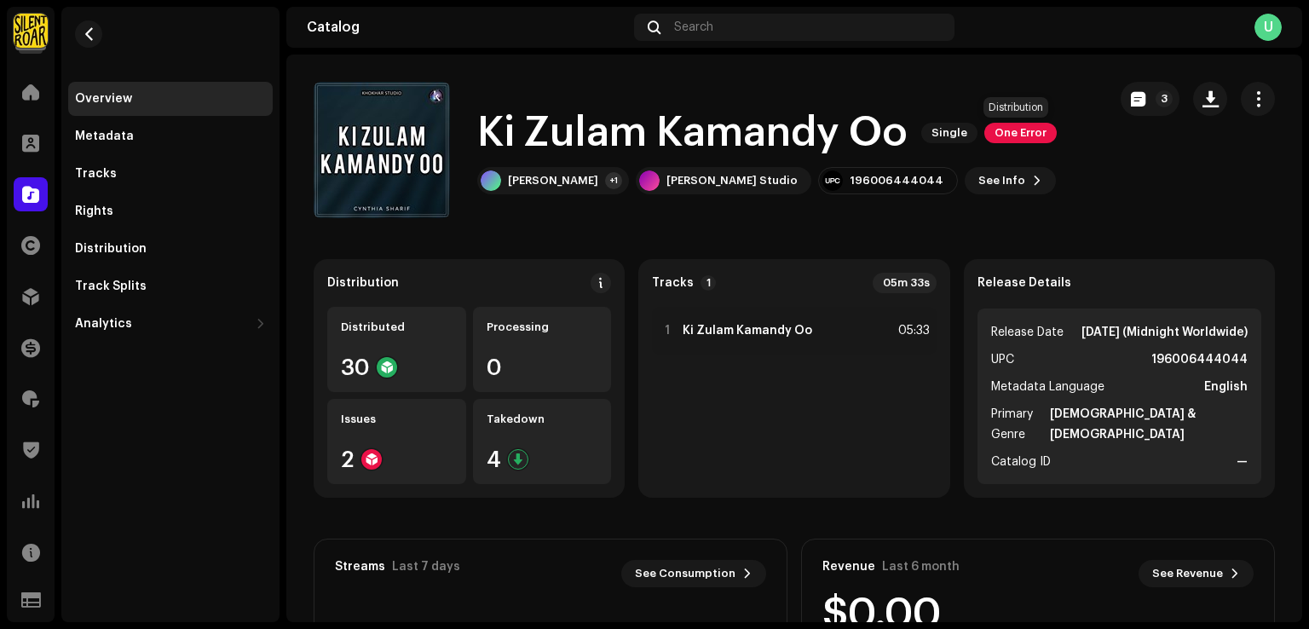
click at [995, 135] on span "One Error" at bounding box center [1020, 133] width 72 height 20
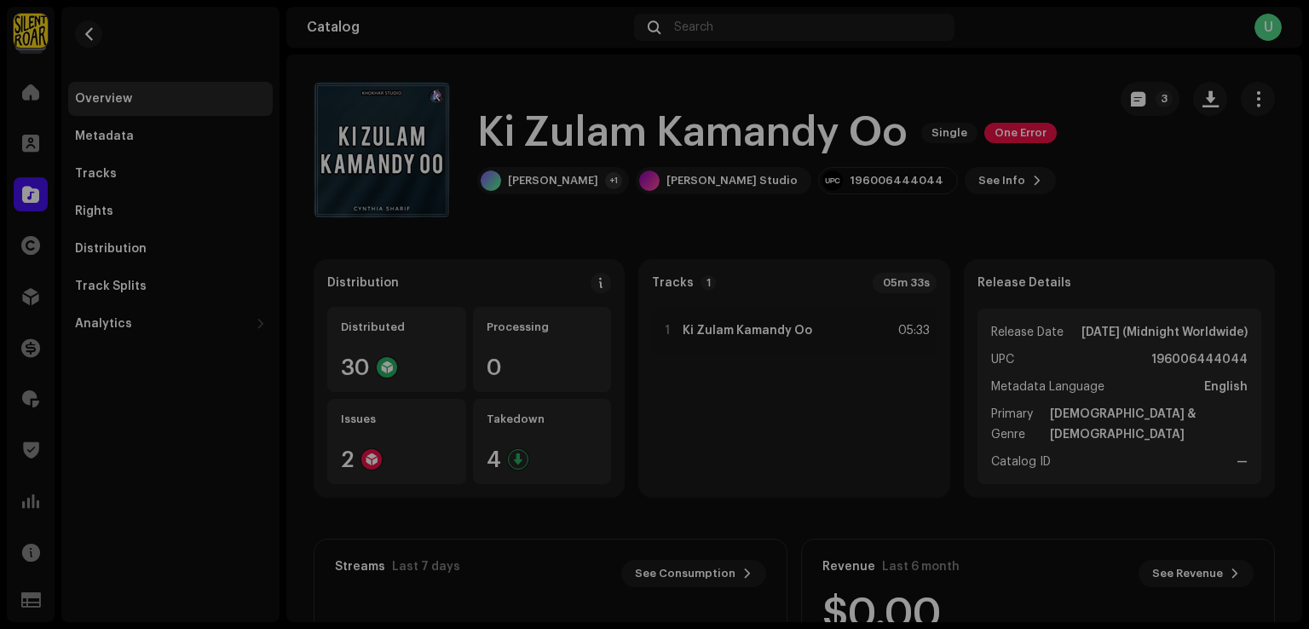
click at [1029, 199] on div "Distribution Errors We found the errors below when inspecting your release. IMP…" at bounding box center [654, 314] width 1309 height 629
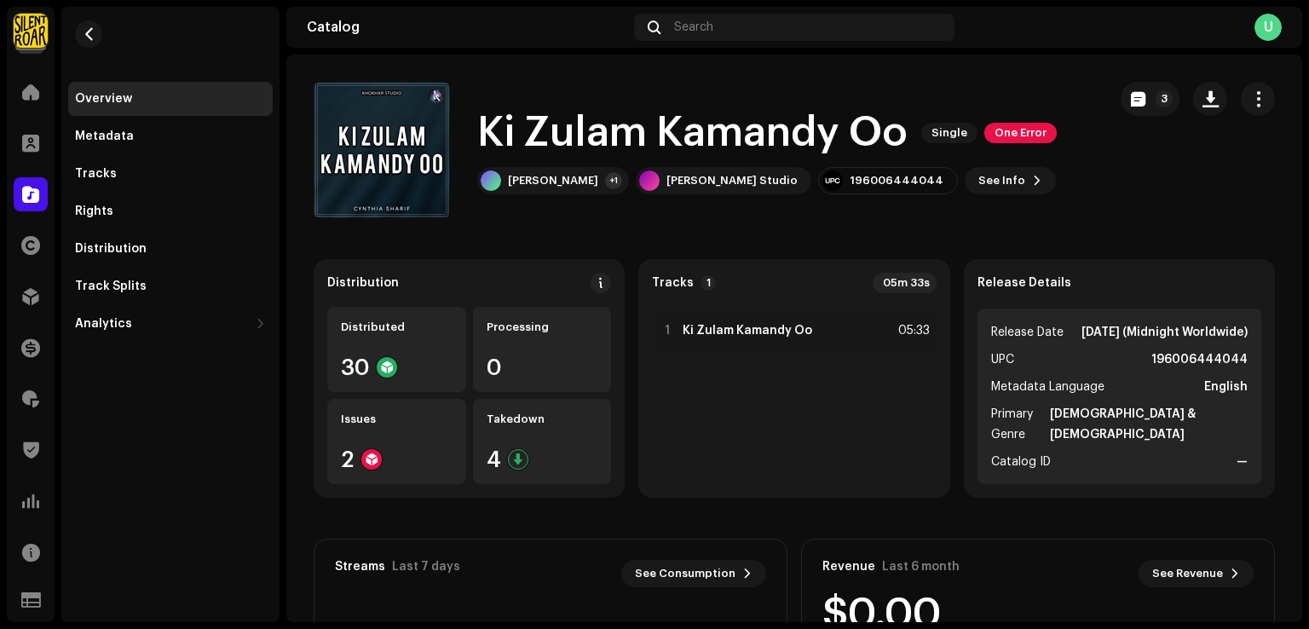
click at [221, 486] on div "Overview Metadata Tracks Rights Distribution Track Splits Analytics Consumption…" at bounding box center [170, 314] width 218 height 615
click at [1000, 146] on div "Ki Zulam Kamandy Oo Single One Error" at bounding box center [766, 133] width 579 height 55
click at [1004, 132] on span "One Error" at bounding box center [1020, 133] width 72 height 20
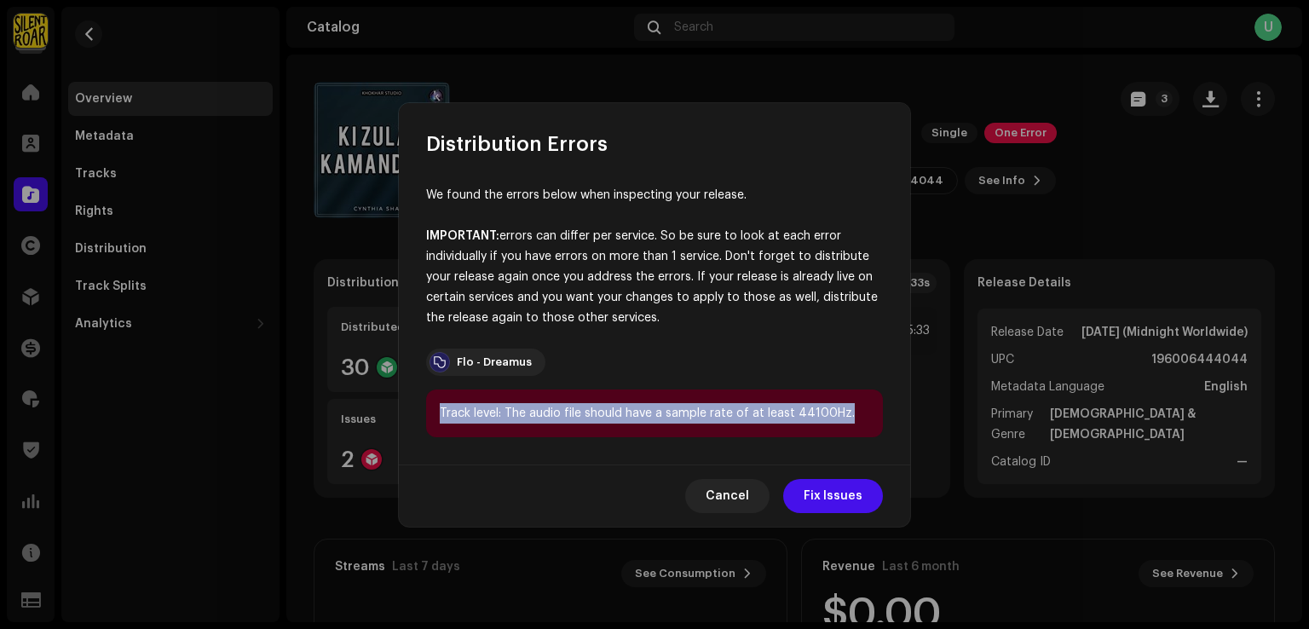
drag, startPoint x: 850, startPoint y: 405, endPoint x: 441, endPoint y: 414, distance: 409.1
click at [434, 420] on div "Track level: The audio file should have a sample rate of at least 44100Hz." at bounding box center [654, 413] width 457 height 48
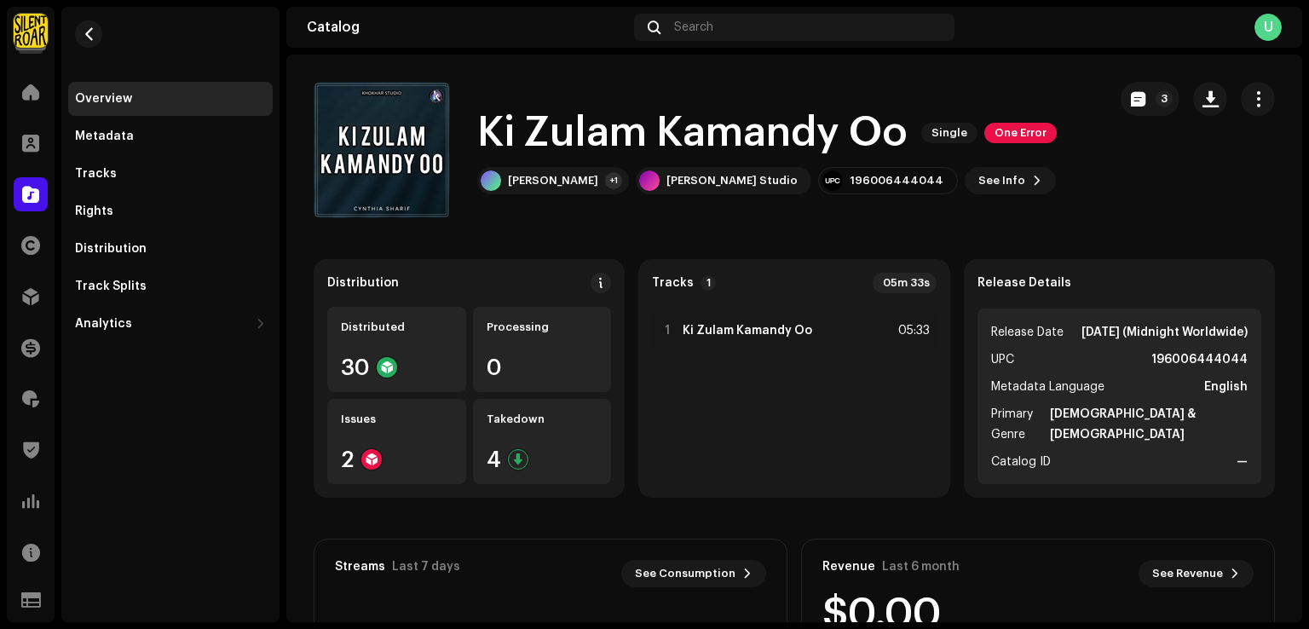
click at [1064, 241] on div "Distribution Errors We found the errors below when inspecting your release. IMP…" at bounding box center [654, 314] width 1309 height 629
click at [995, 129] on span "One Error" at bounding box center [1020, 133] width 72 height 20
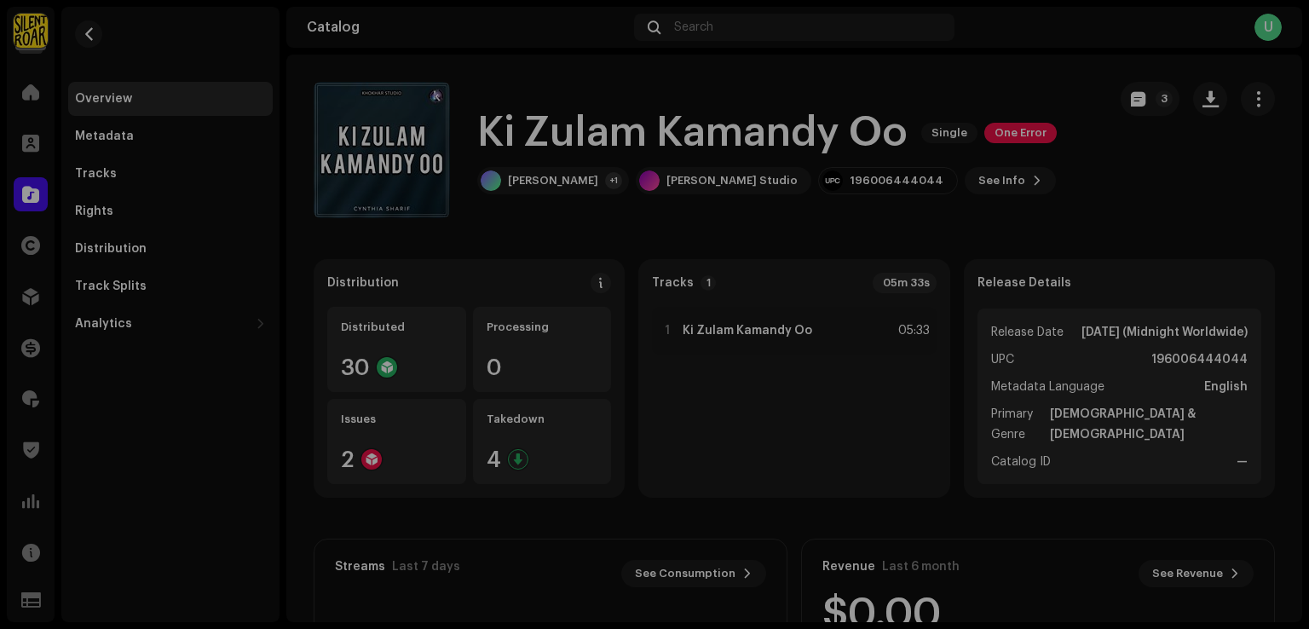
click at [258, 227] on div "Distribution Errors We found the errors below when inspecting your release. IMP…" at bounding box center [654, 314] width 1309 height 629
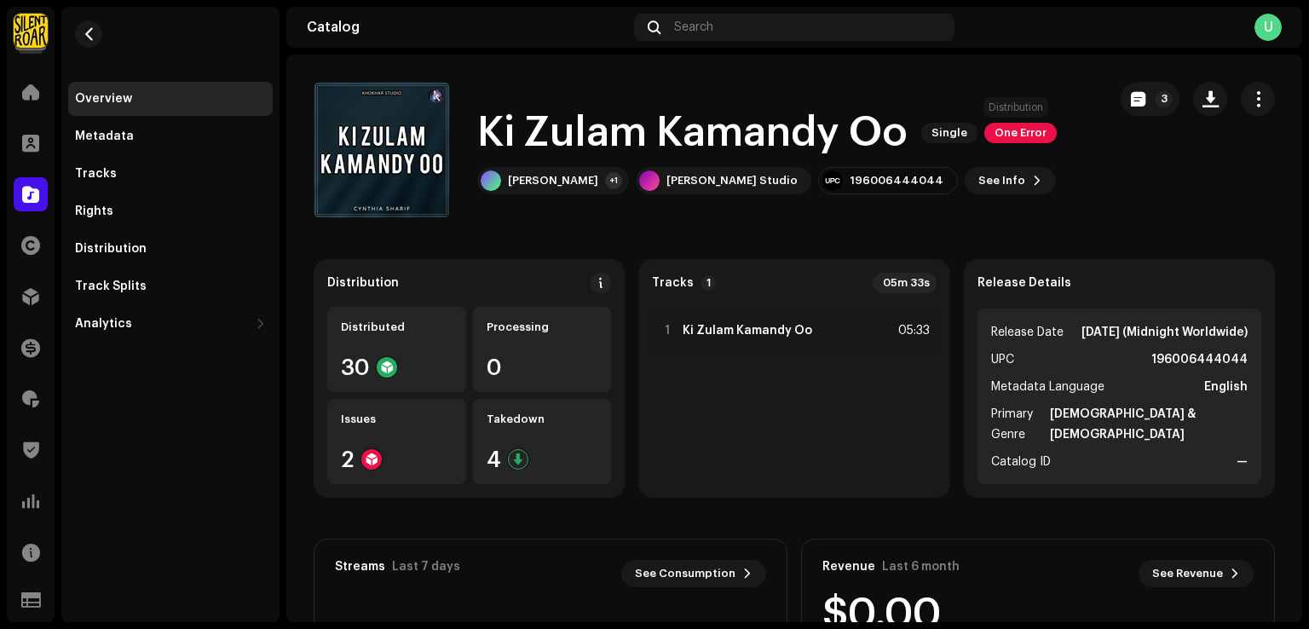
click at [1039, 130] on span "One Error" at bounding box center [1020, 133] width 72 height 20
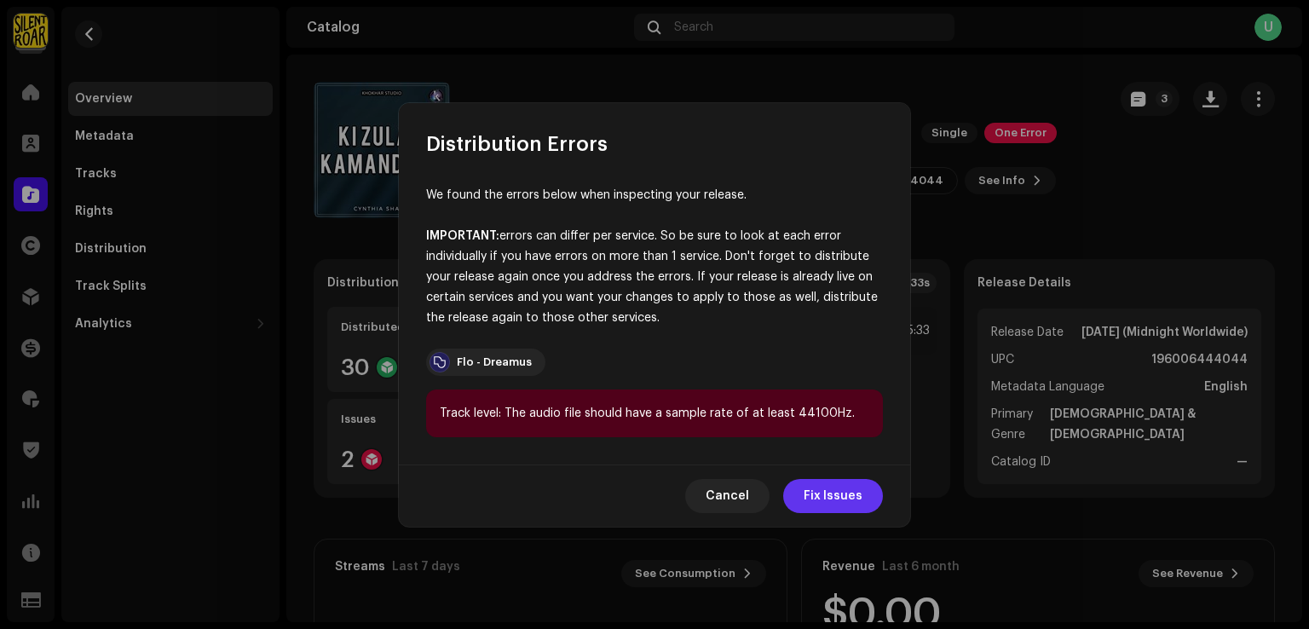
click at [840, 506] on span "Fix Issues" at bounding box center [832, 496] width 59 height 34
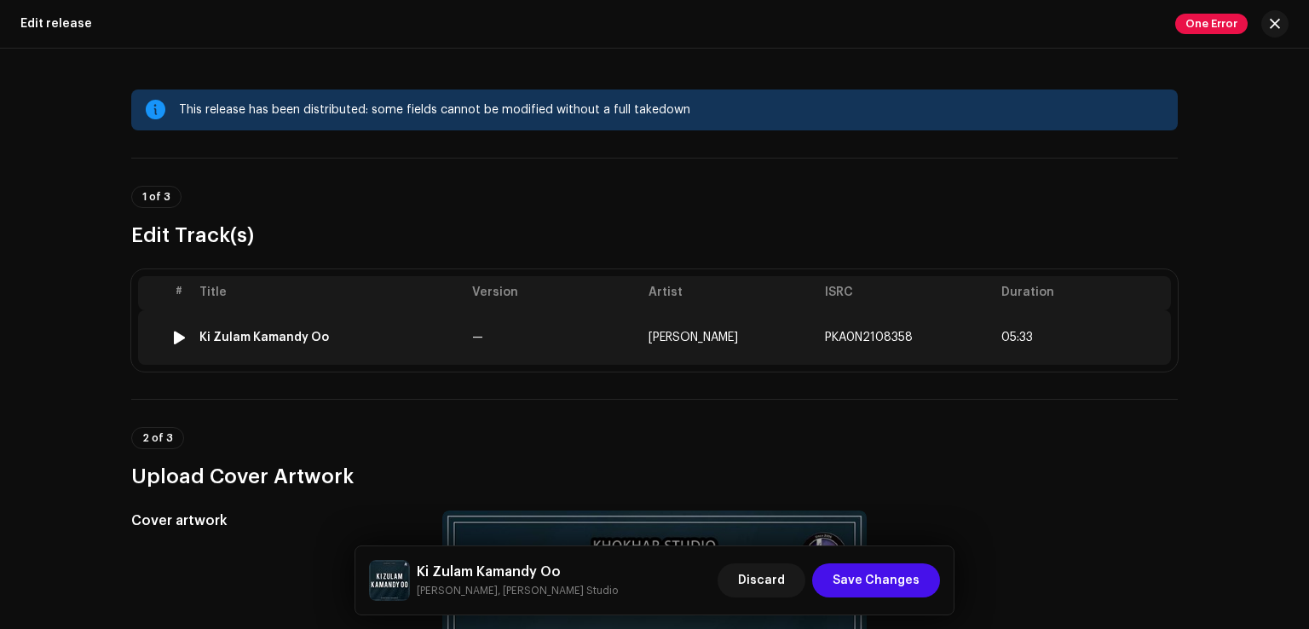
click at [447, 341] on div "Ki Zulam Kamandy Oo" at bounding box center [328, 338] width 259 height 14
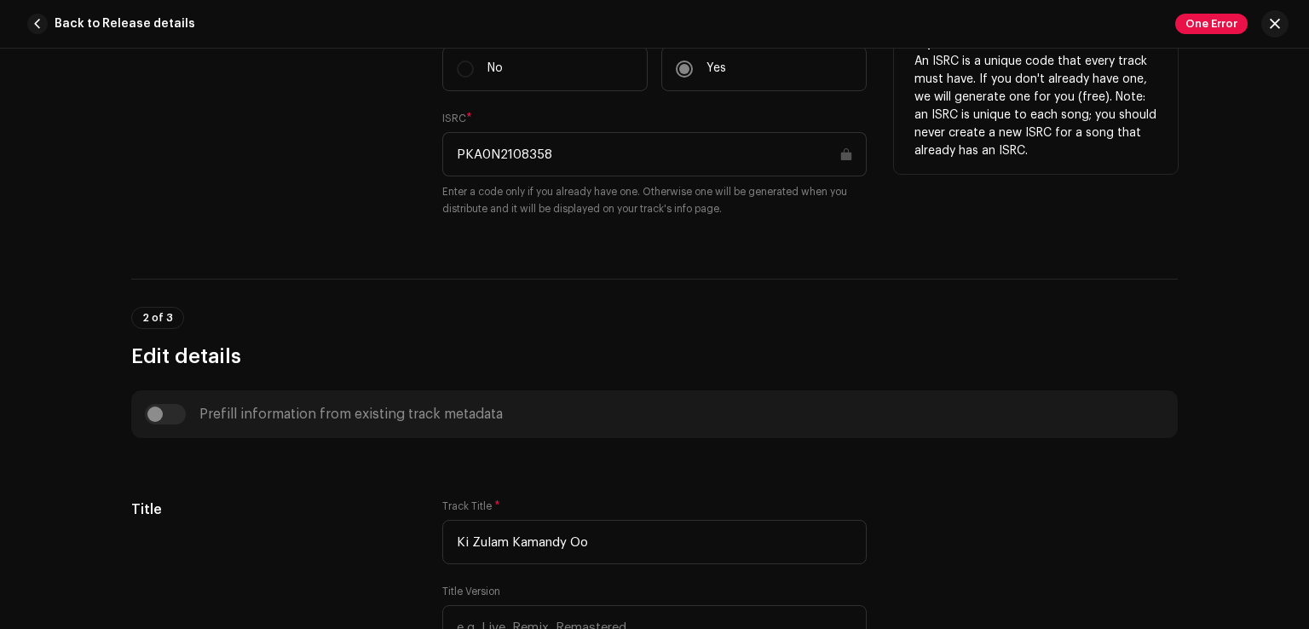
scroll to position [220, 0]
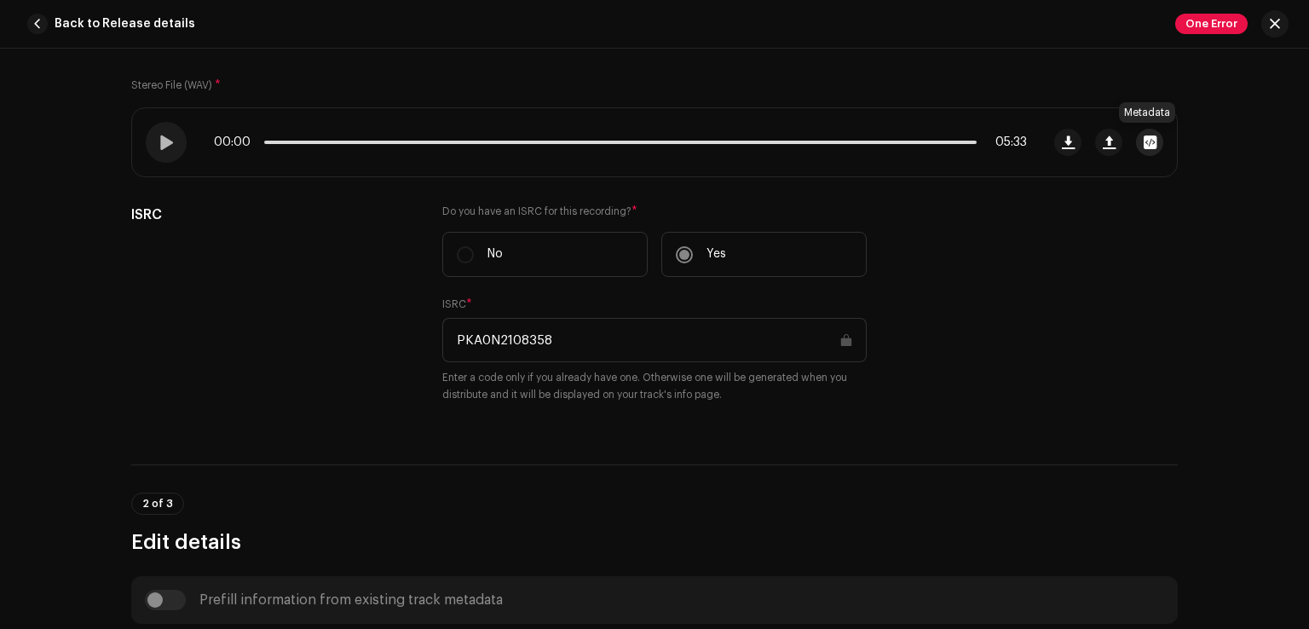
click at [1149, 146] on span "button" at bounding box center [1149, 142] width 13 height 14
click at [1269, 17] on span "button" at bounding box center [1274, 24] width 10 height 14
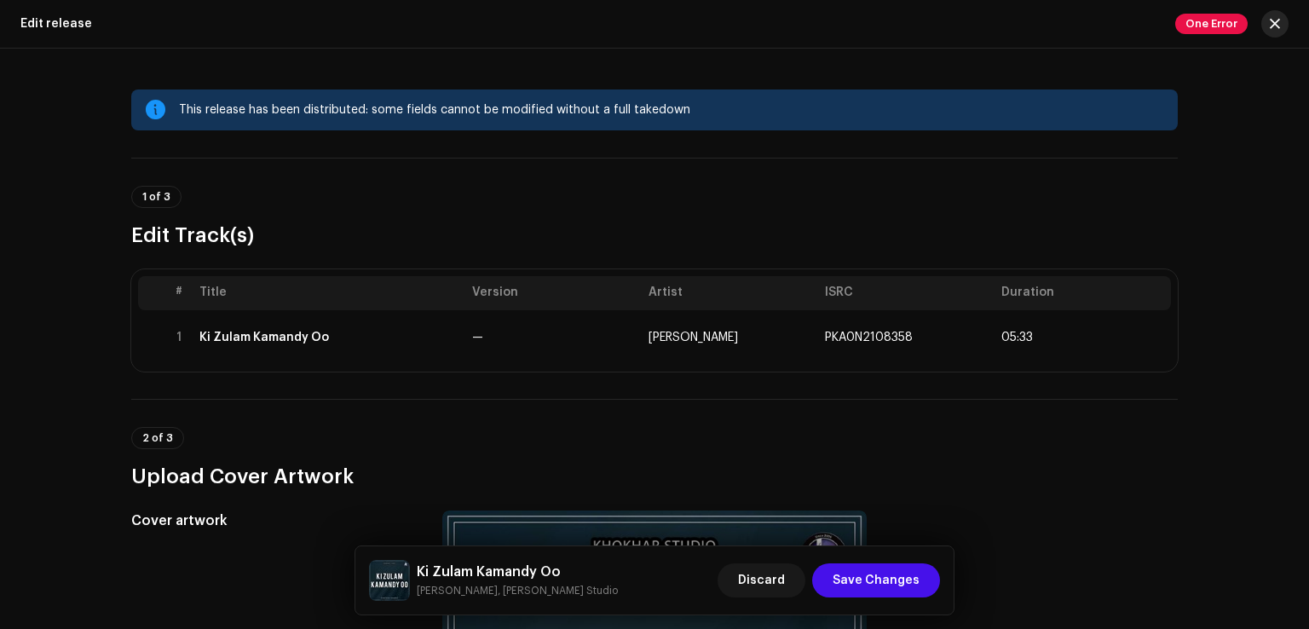
click at [1271, 18] on span "button" at bounding box center [1274, 24] width 10 height 14
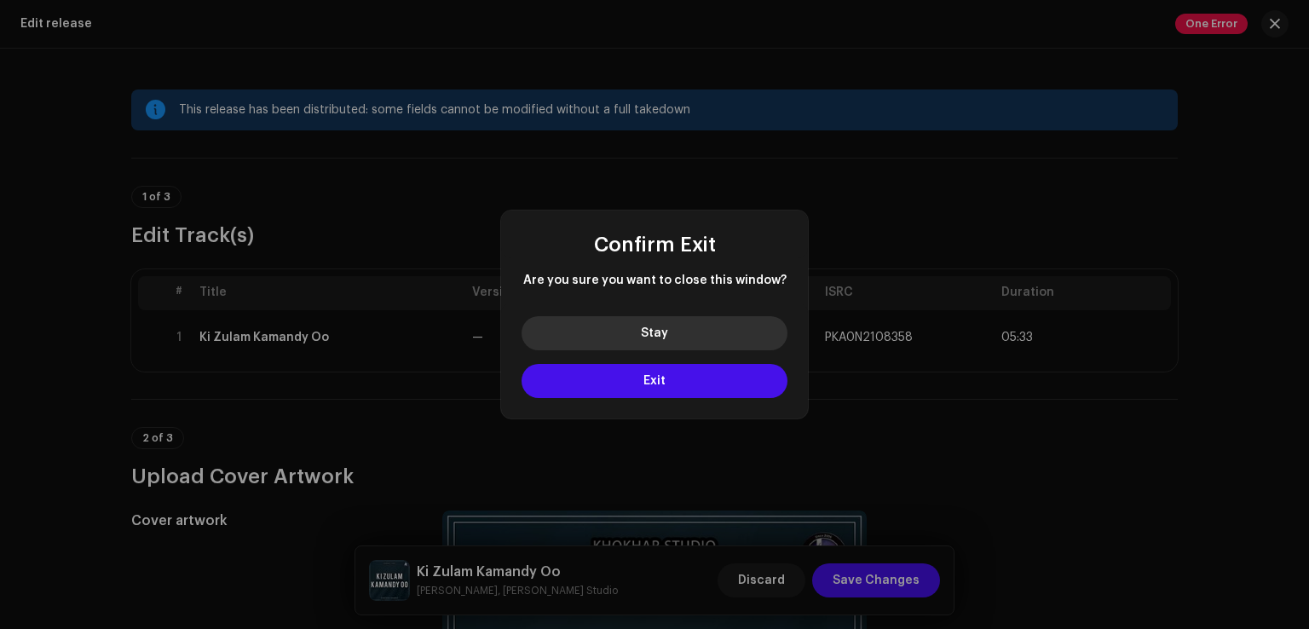
click at [704, 345] on button "Stay" at bounding box center [654, 333] width 266 height 34
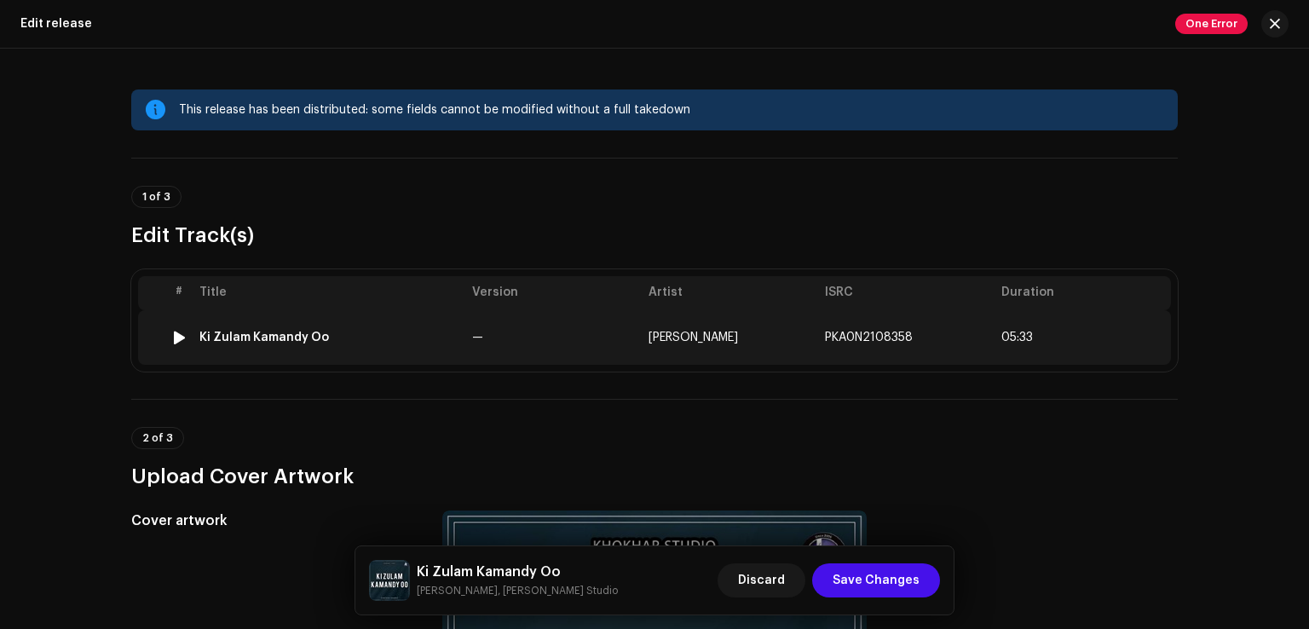
click at [734, 338] on td "[PERSON_NAME]" at bounding box center [730, 337] width 176 height 55
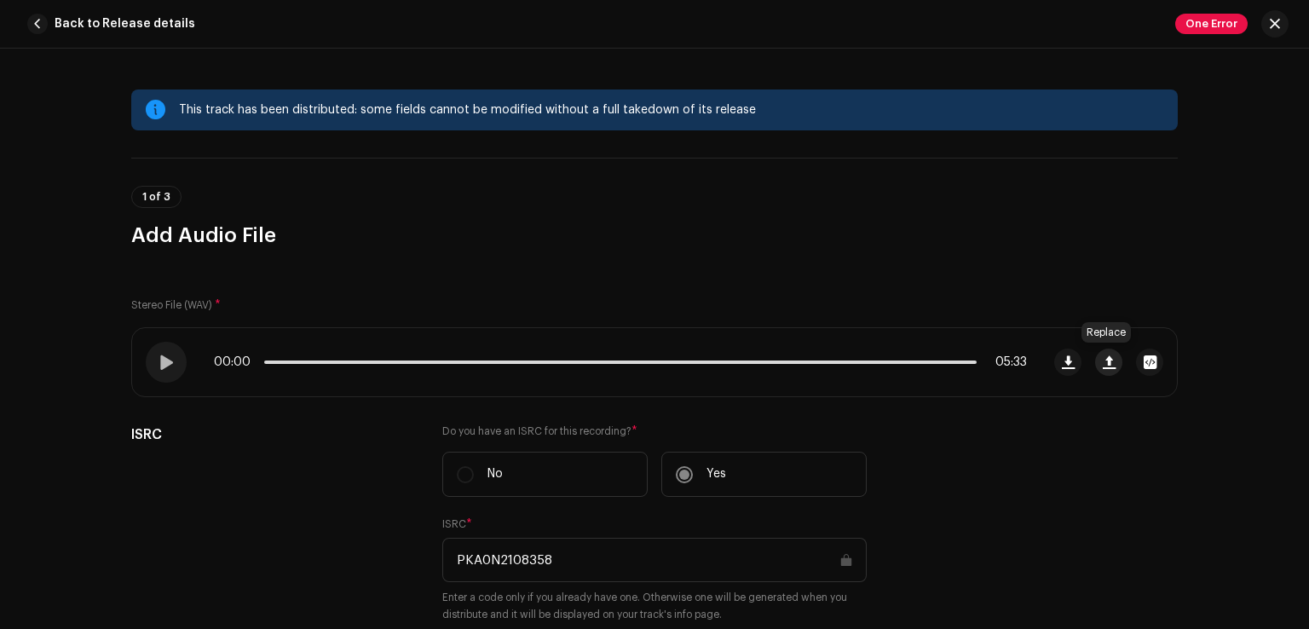
click at [1102, 365] on span "button" at bounding box center [1108, 362] width 13 height 14
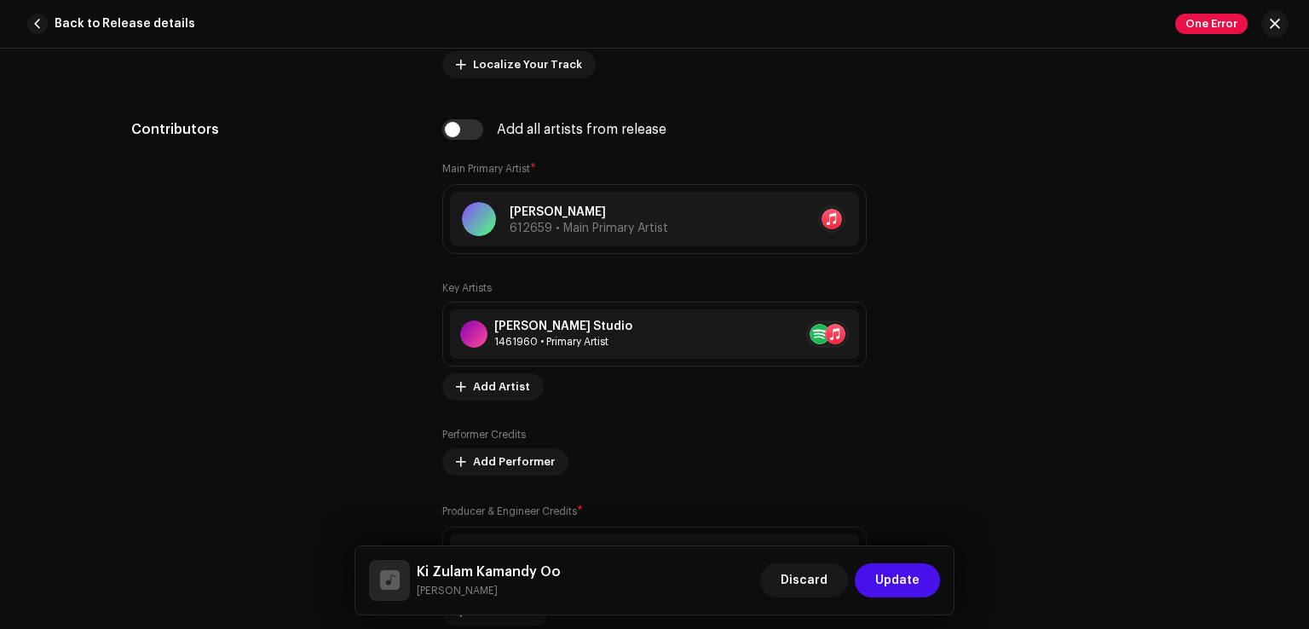
scroll to position [596, 0]
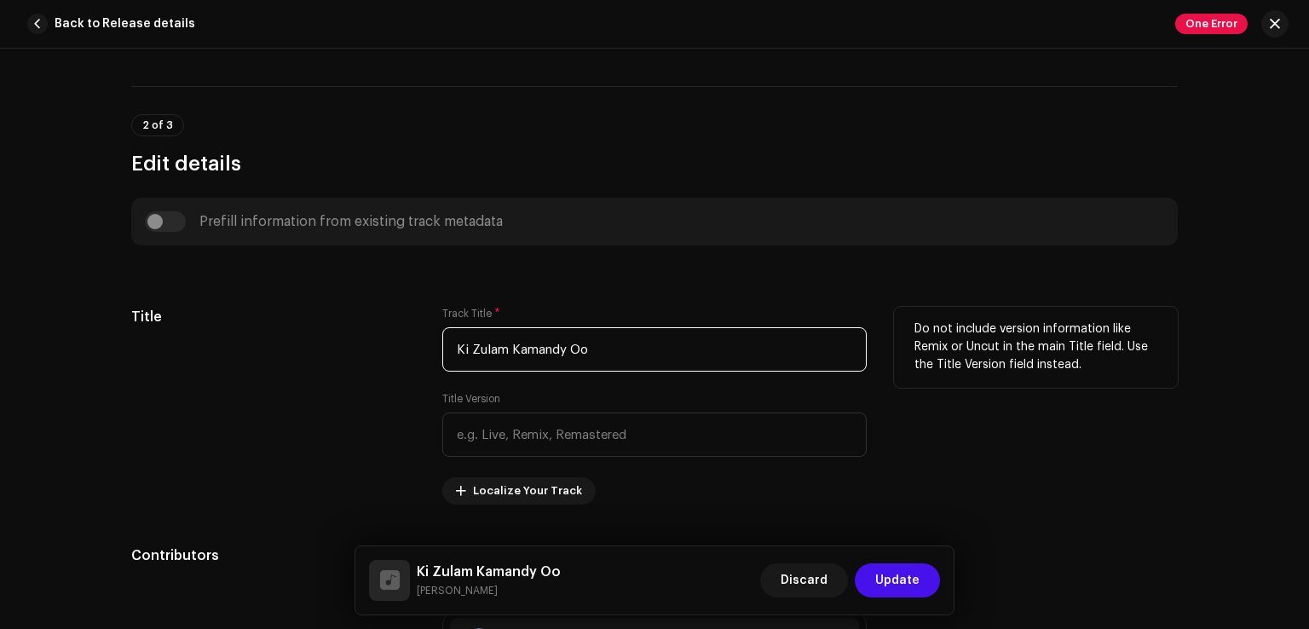
drag, startPoint x: 565, startPoint y: 348, endPoint x: 379, endPoint y: 342, distance: 185.8
click at [379, 342] on div "Title Track Title * [PERSON_NAME] Oo Title Version Localize Your Track Do not i…" at bounding box center [654, 406] width 1046 height 198
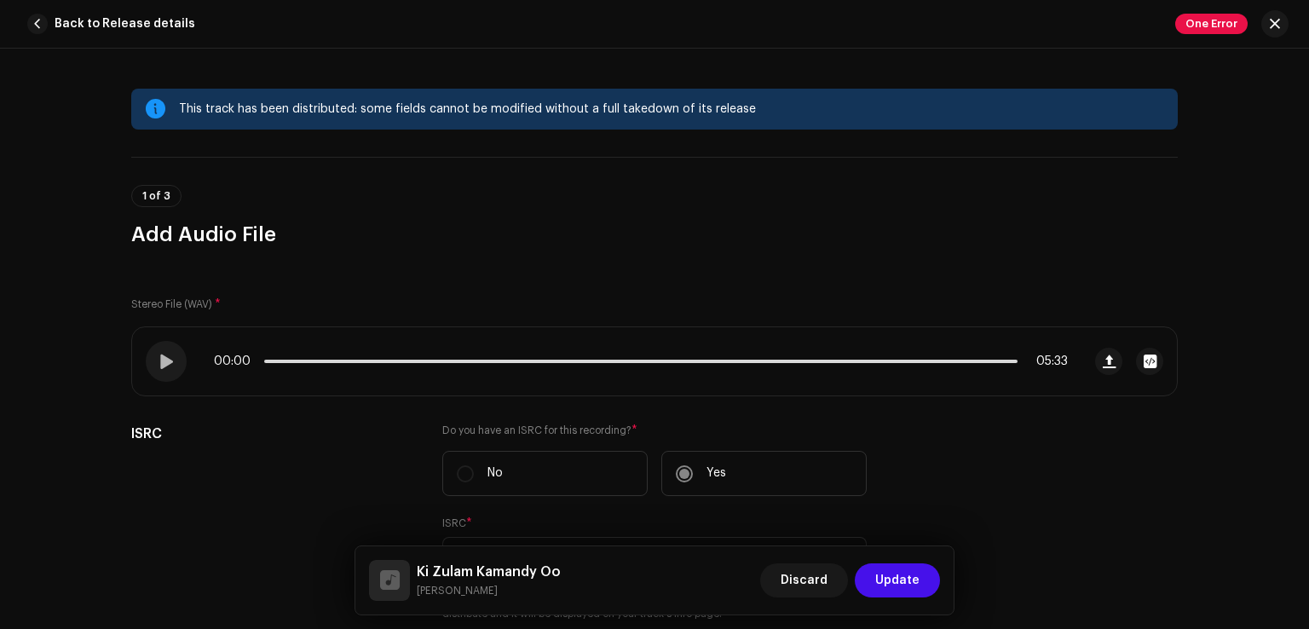
scroll to position [0, 0]
click at [912, 567] on span "Update" at bounding box center [897, 580] width 44 height 34
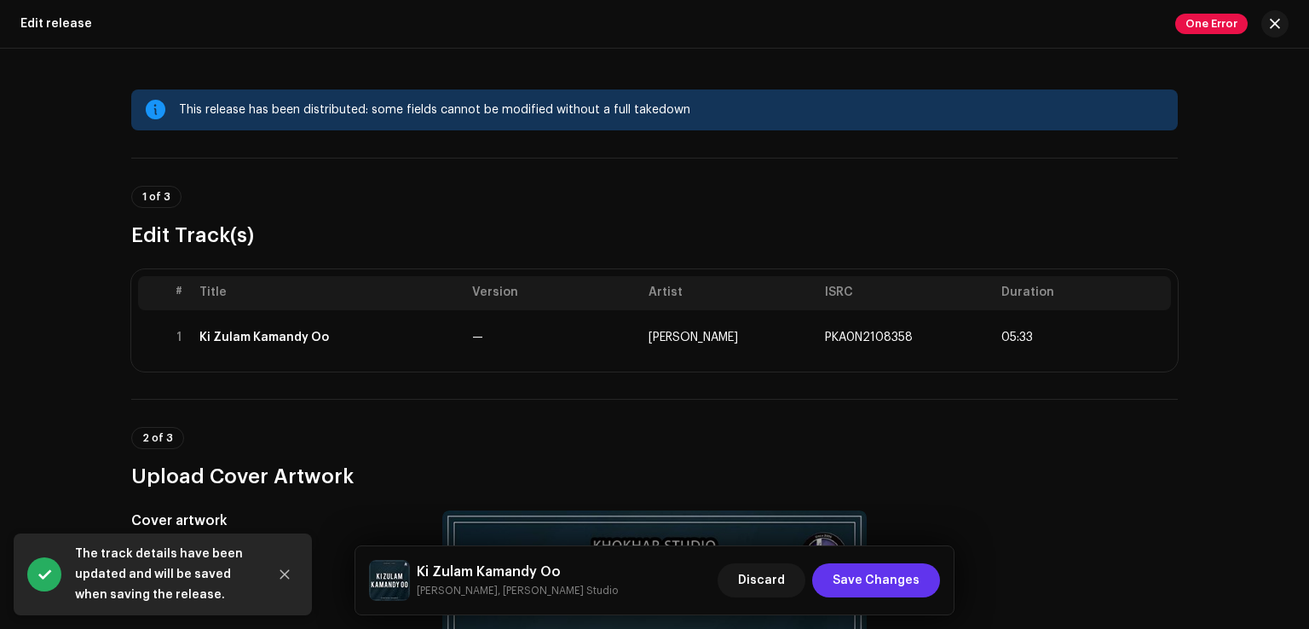
click at [907, 579] on span "Save Changes" at bounding box center [875, 580] width 87 height 34
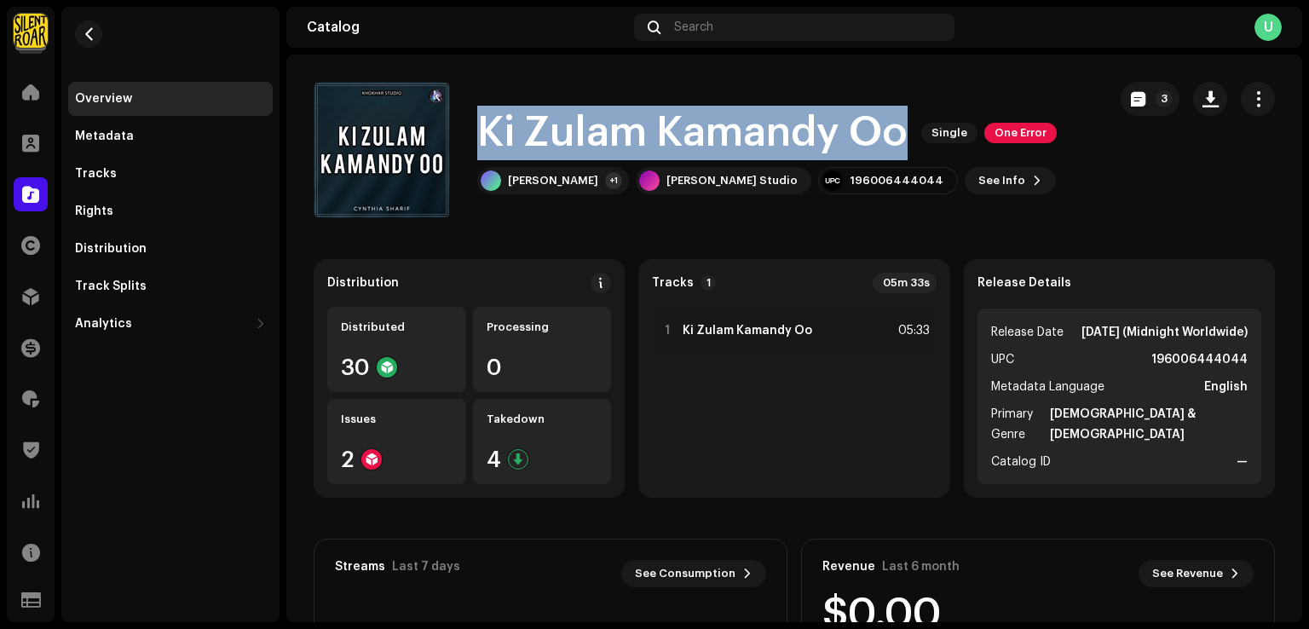
drag, startPoint x: 480, startPoint y: 122, endPoint x: 900, endPoint y: 130, distance: 420.1
click at [900, 130] on h1 "Ki Zulam Kamandy Oo" at bounding box center [692, 133] width 430 height 55
copy h1 "Ki Zulam Kamandy Oo"
click at [1250, 103] on span "button" at bounding box center [1258, 99] width 16 height 14
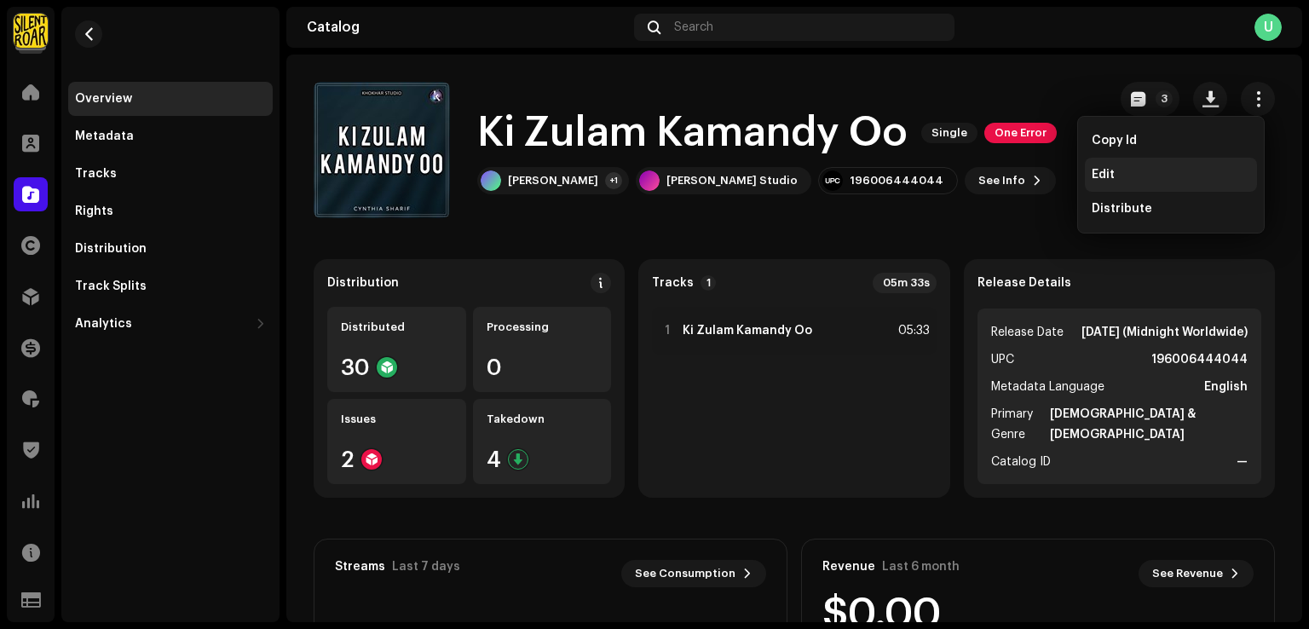
click at [1112, 174] on span "Edit" at bounding box center [1102, 175] width 23 height 14
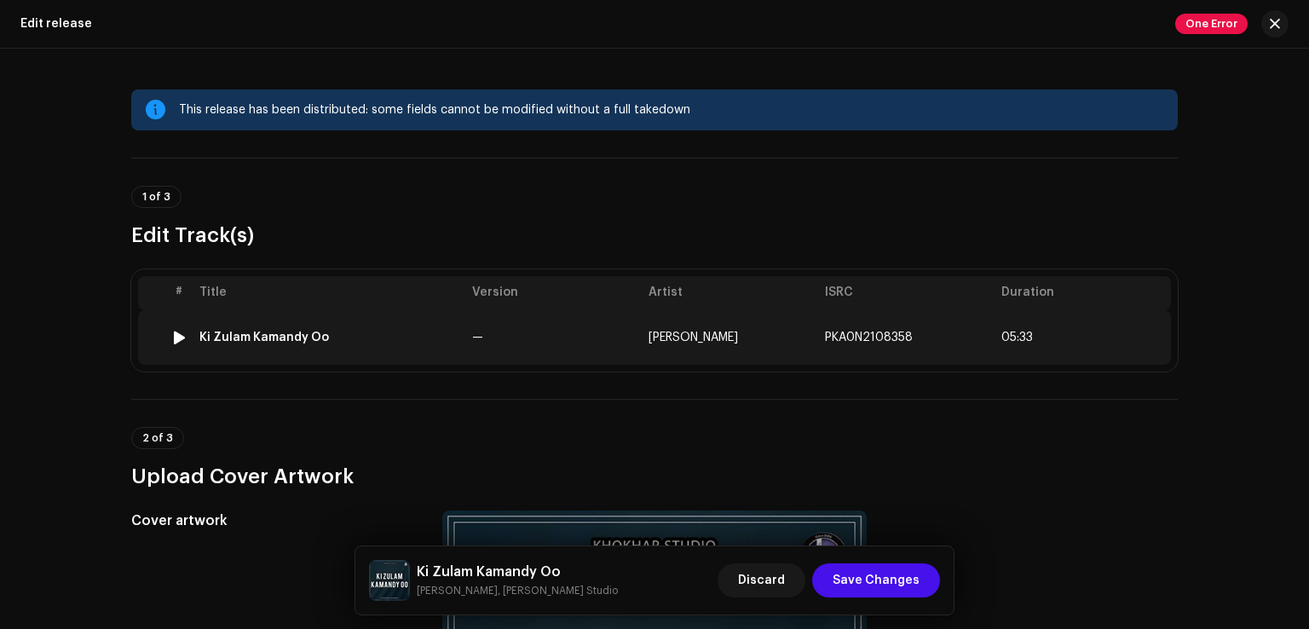
click at [426, 344] on td "Ki Zulam Kamandy Oo" at bounding box center [329, 337] width 273 height 55
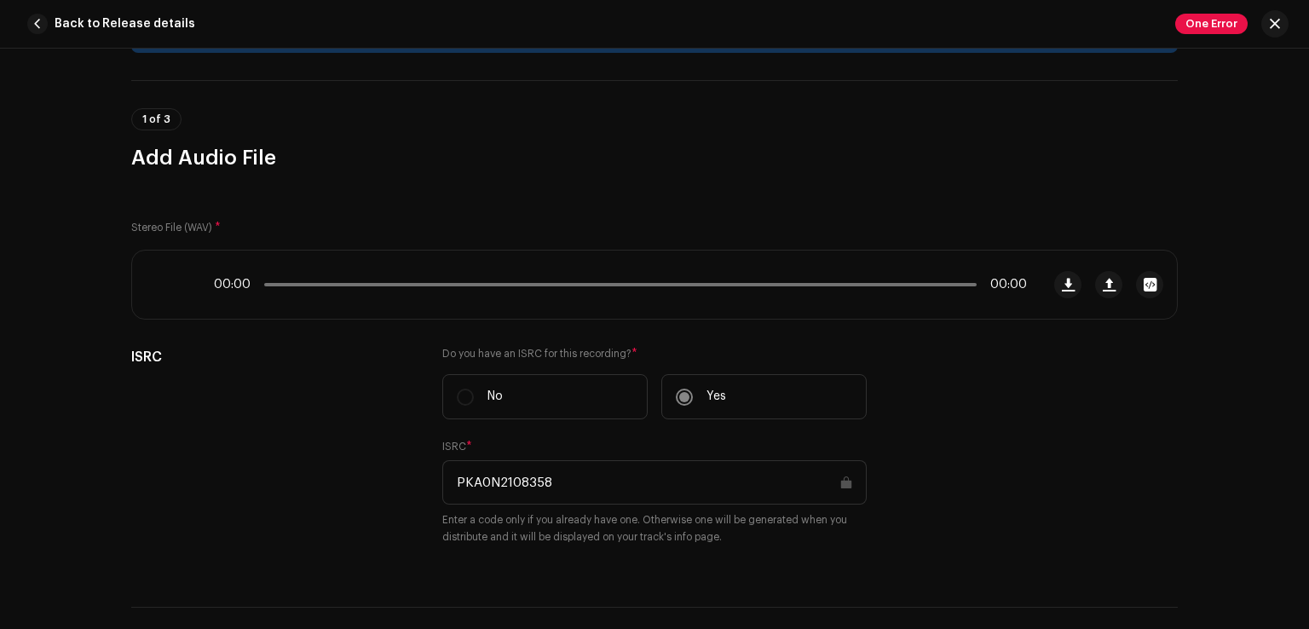
scroll to position [49, 0]
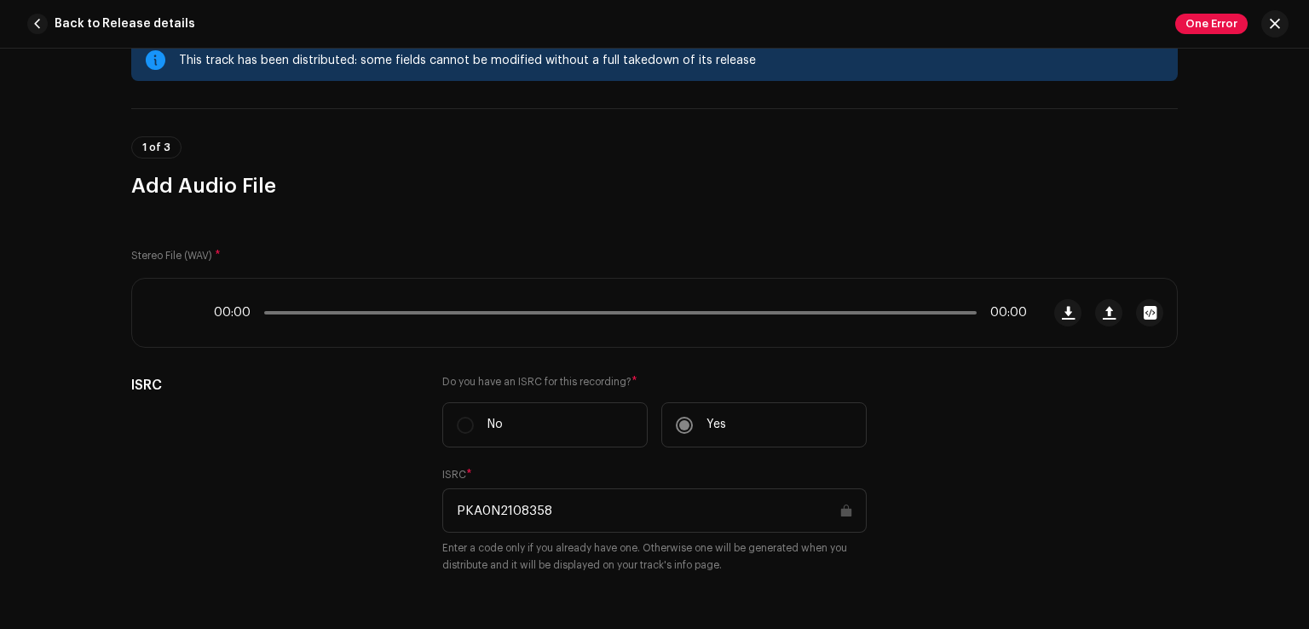
click at [1209, 19] on span "One Error" at bounding box center [1211, 24] width 72 height 20
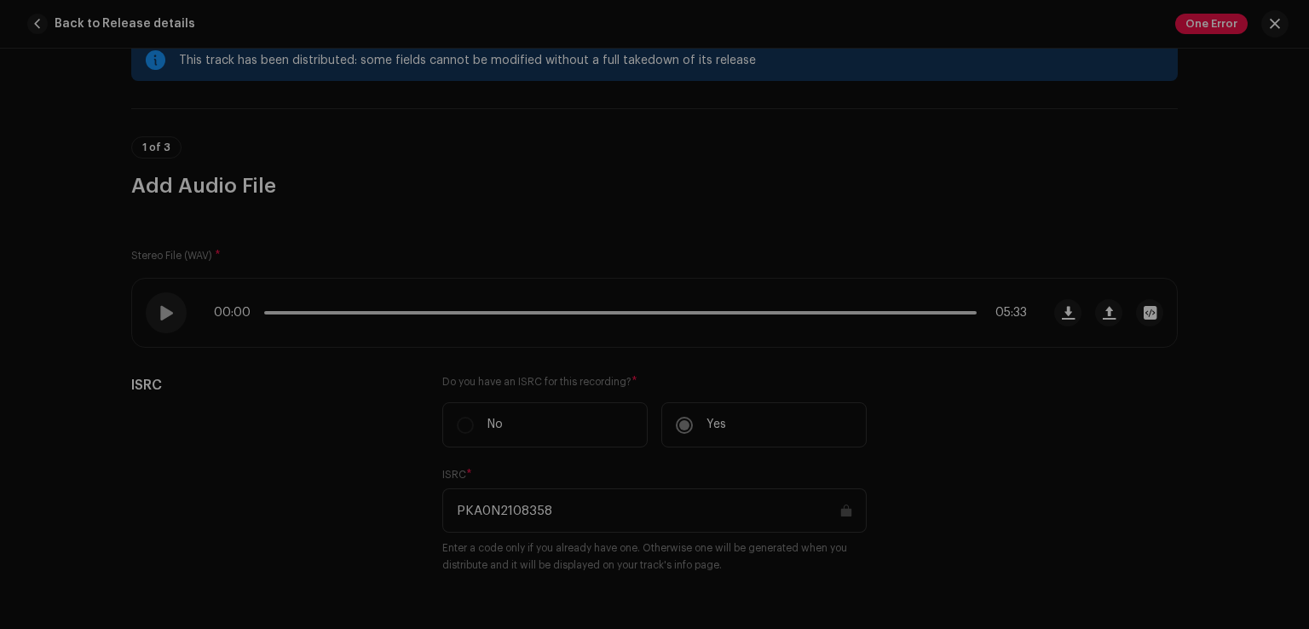
click at [1070, 366] on div "Distribution Errors We found the errors below when inspecting your release. IMP…" at bounding box center [654, 314] width 1309 height 629
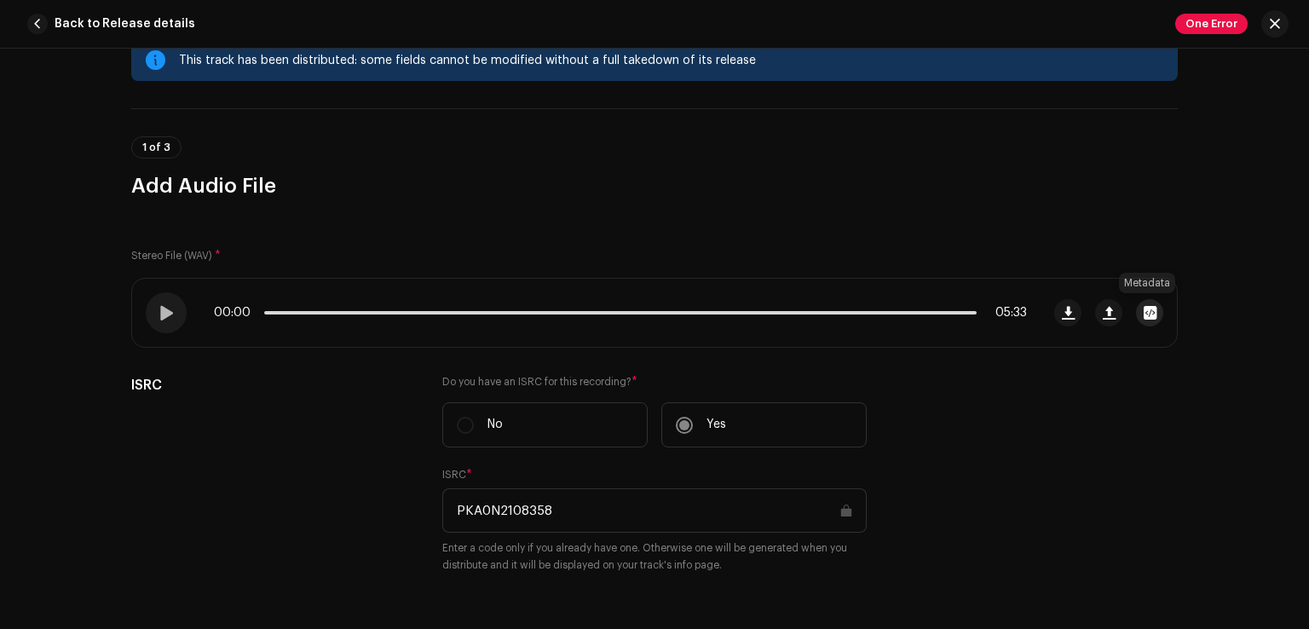
click at [1143, 307] on span "button" at bounding box center [1149, 313] width 13 height 14
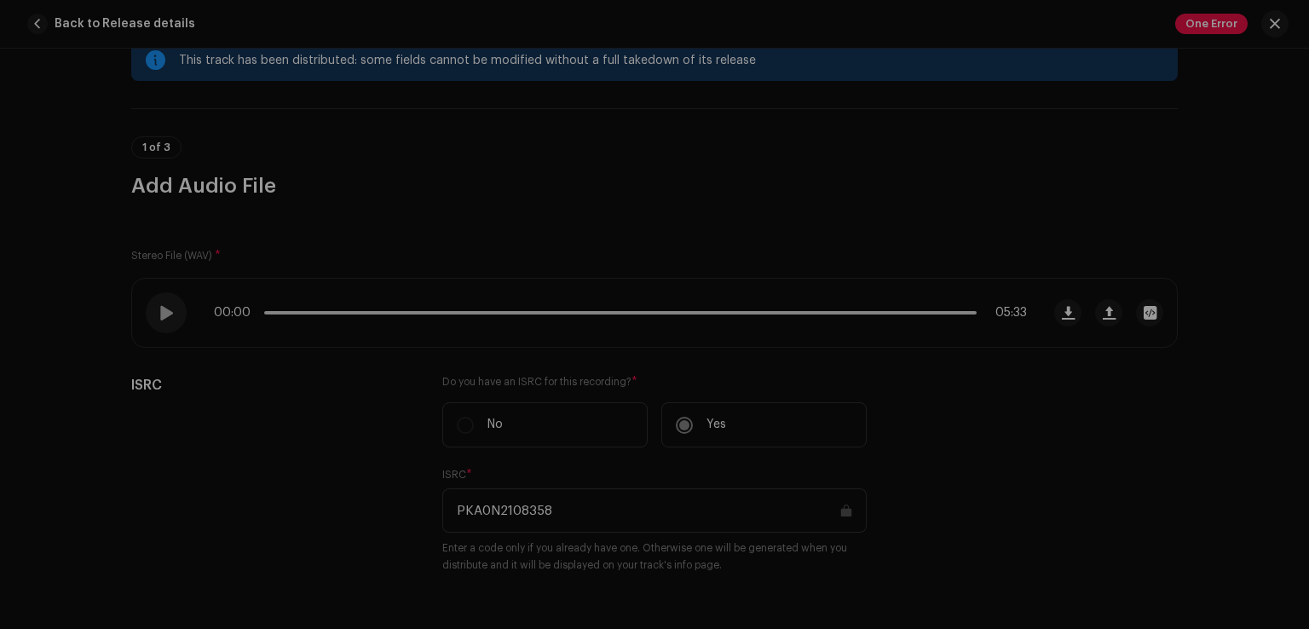
click at [997, 443] on div "Ki Zulam Kamandy Oo.wav File Name Ki Zulam Kamandy Oo.wav 83.81MB Duration 05:3…" at bounding box center [654, 314] width 1309 height 629
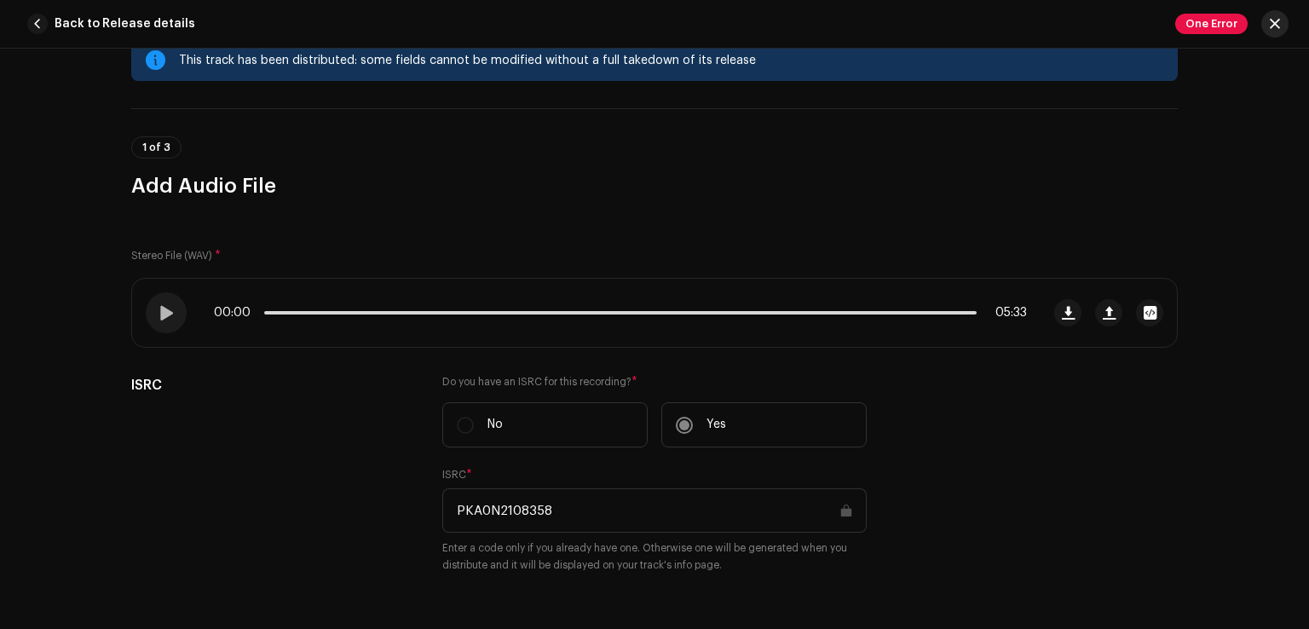
click at [1277, 20] on span "button" at bounding box center [1274, 24] width 10 height 14
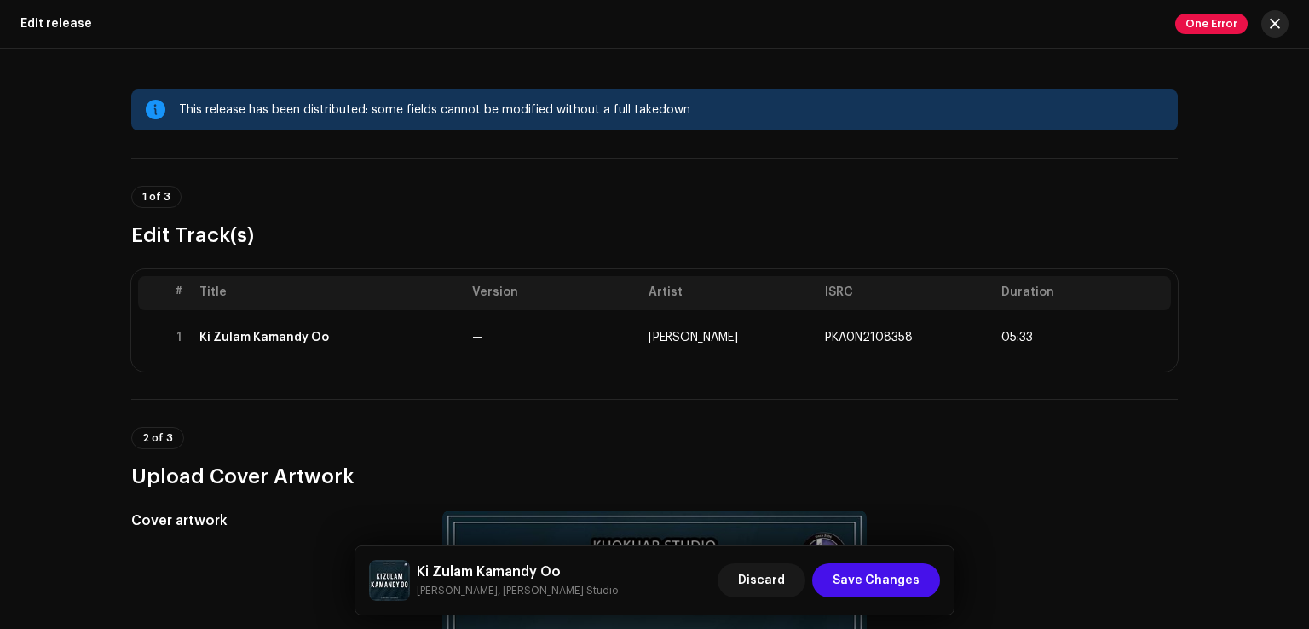
click at [1275, 20] on span "button" at bounding box center [1274, 24] width 10 height 14
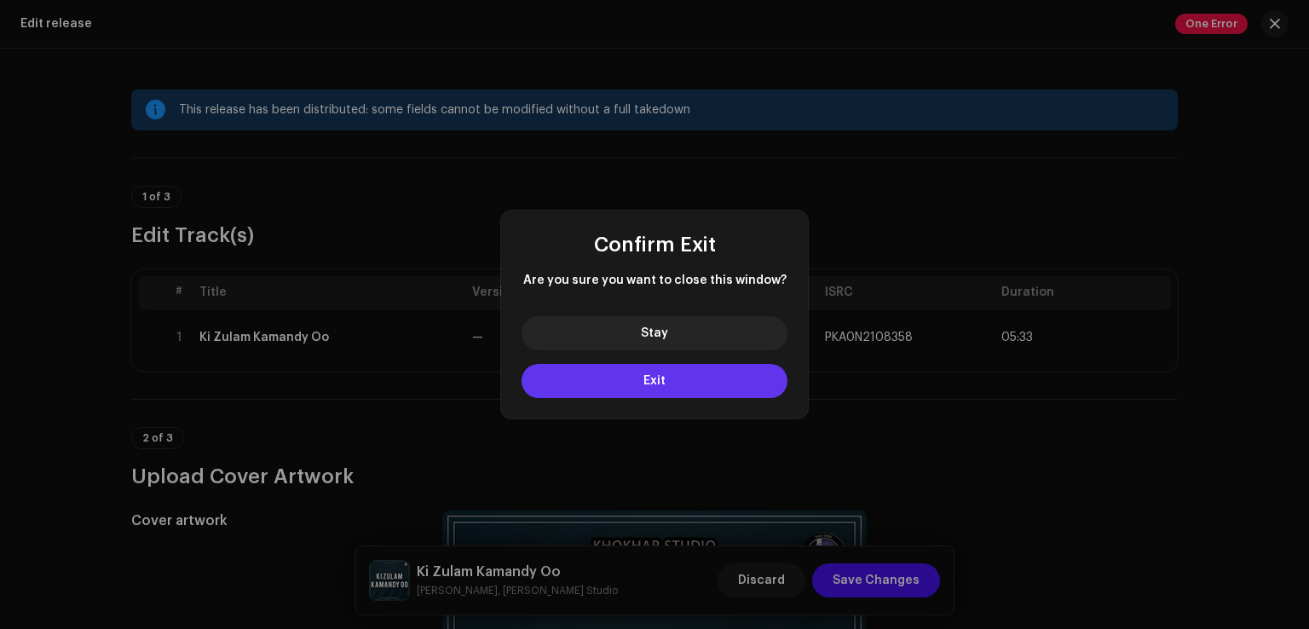
click at [699, 374] on button "Exit" at bounding box center [654, 381] width 266 height 34
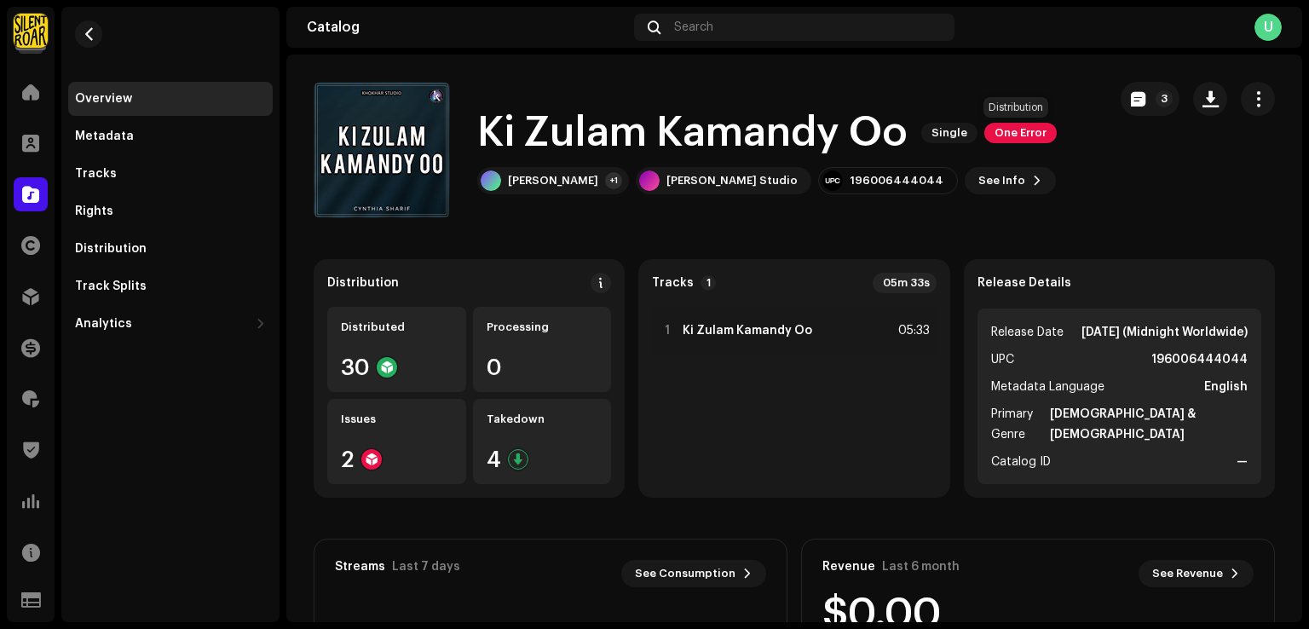
click at [1026, 133] on span "One Error" at bounding box center [1020, 133] width 72 height 20
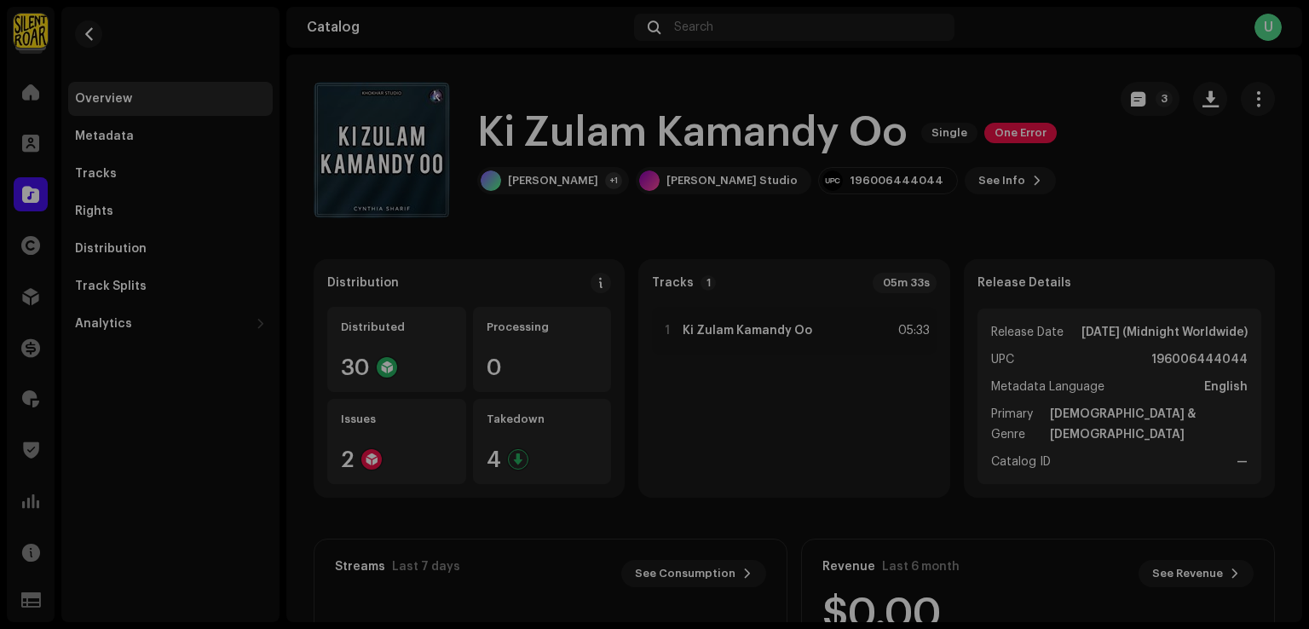
click at [1129, 247] on div "Distribution Errors We found the errors below when inspecting your release. IMP…" at bounding box center [654, 314] width 1309 height 629
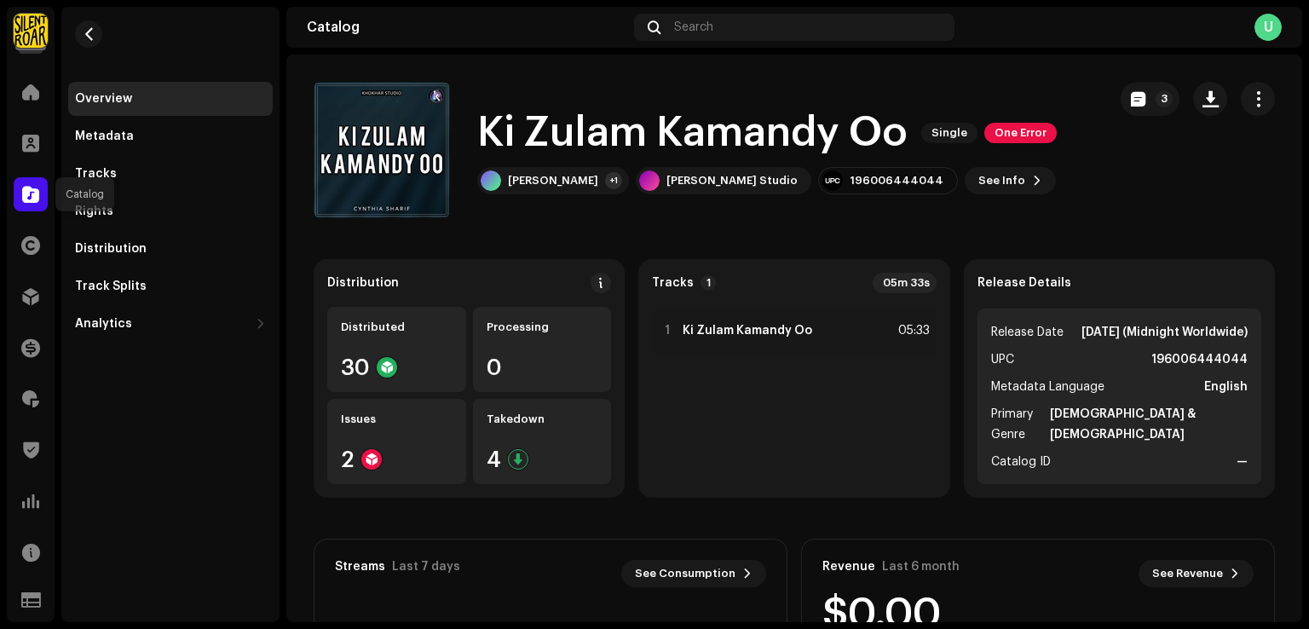
click at [35, 196] on span at bounding box center [30, 194] width 17 height 14
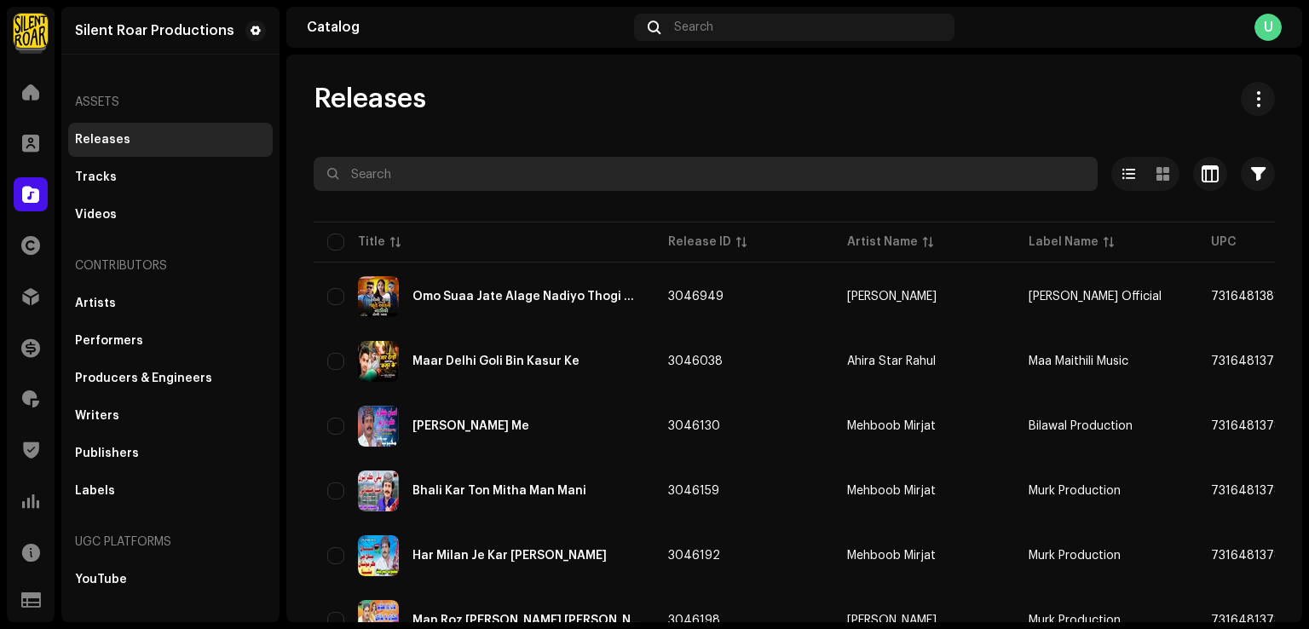
paste input "996925"
click at [430, 176] on input "text" at bounding box center [706, 174] width 784 height 34
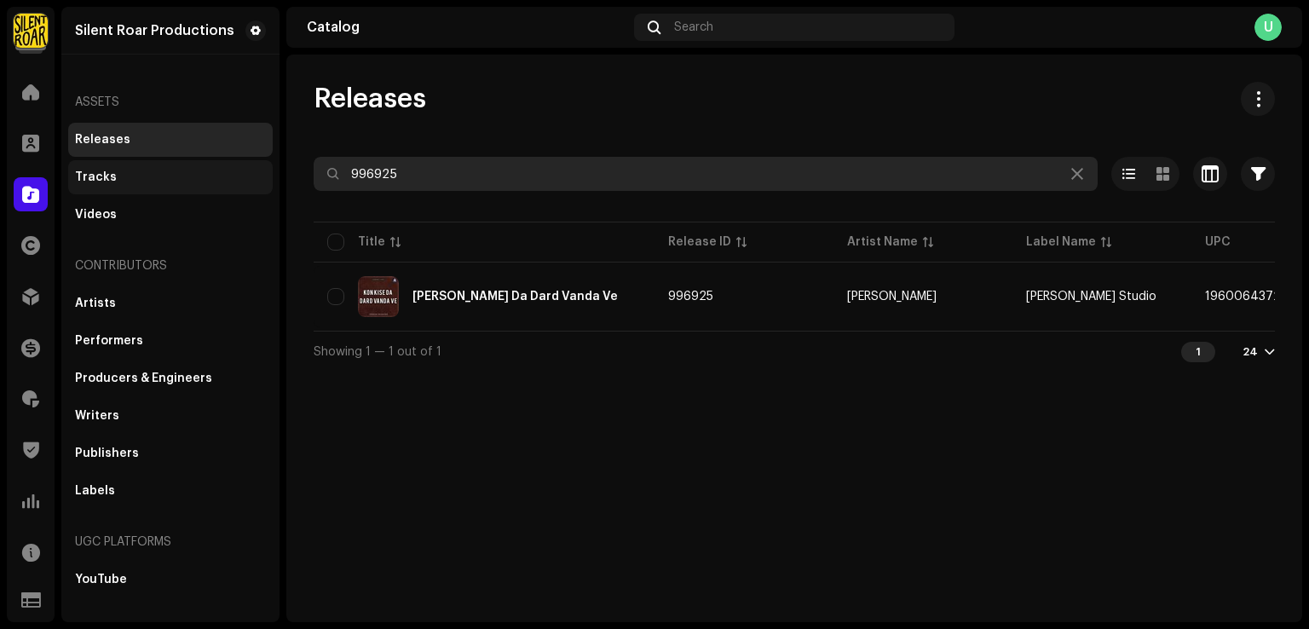
paste input "30"
drag, startPoint x: 469, startPoint y: 168, endPoint x: 126, endPoint y: 164, distance: 343.4
click at [126, 164] on div "Silent Roar Productions Home Clients Catalog Rights Distribution Finance Royalt…" at bounding box center [654, 314] width 1309 height 629
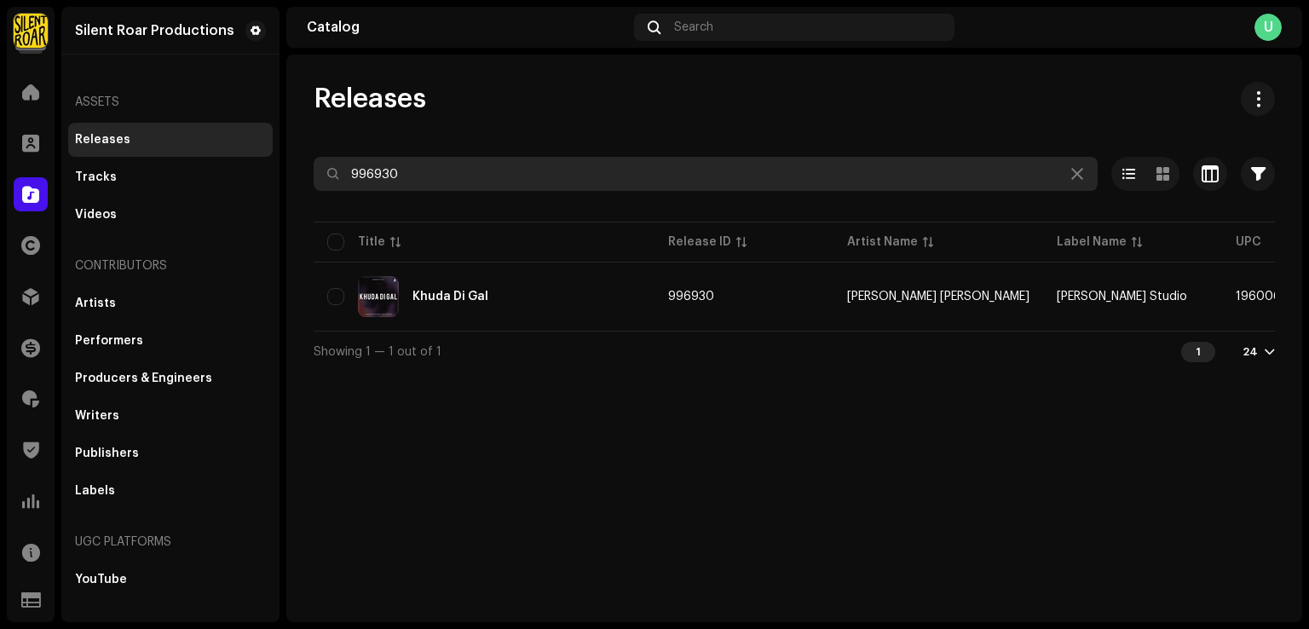
drag, startPoint x: 444, startPoint y: 167, endPoint x: 233, endPoint y: 158, distance: 210.7
click at [230, 154] on div "Silent Roar Productions Home Clients Catalog Rights Distribution Finance Royalt…" at bounding box center [654, 314] width 1309 height 629
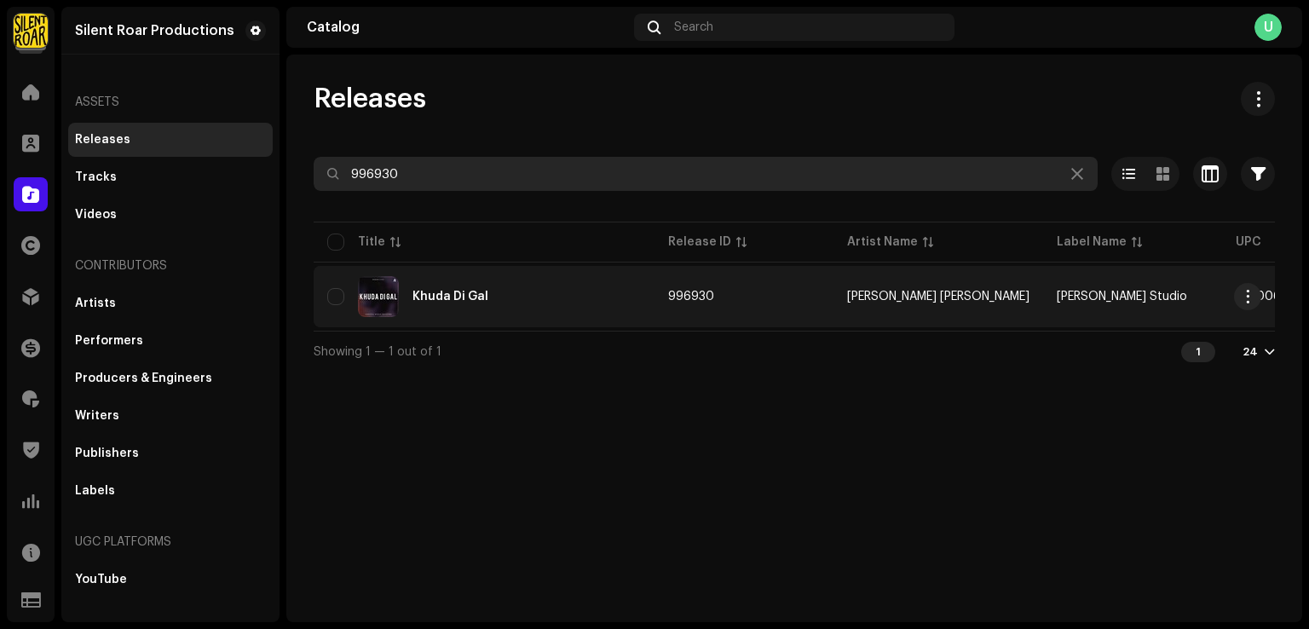
paste input "44"
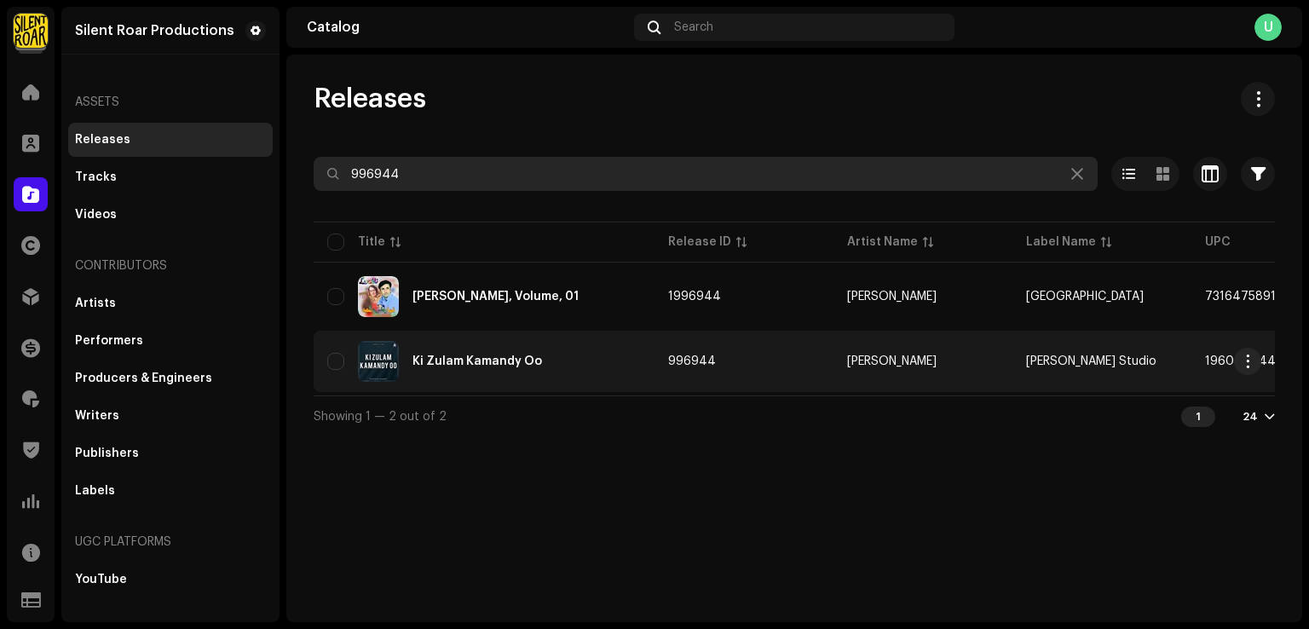
type input "996944"
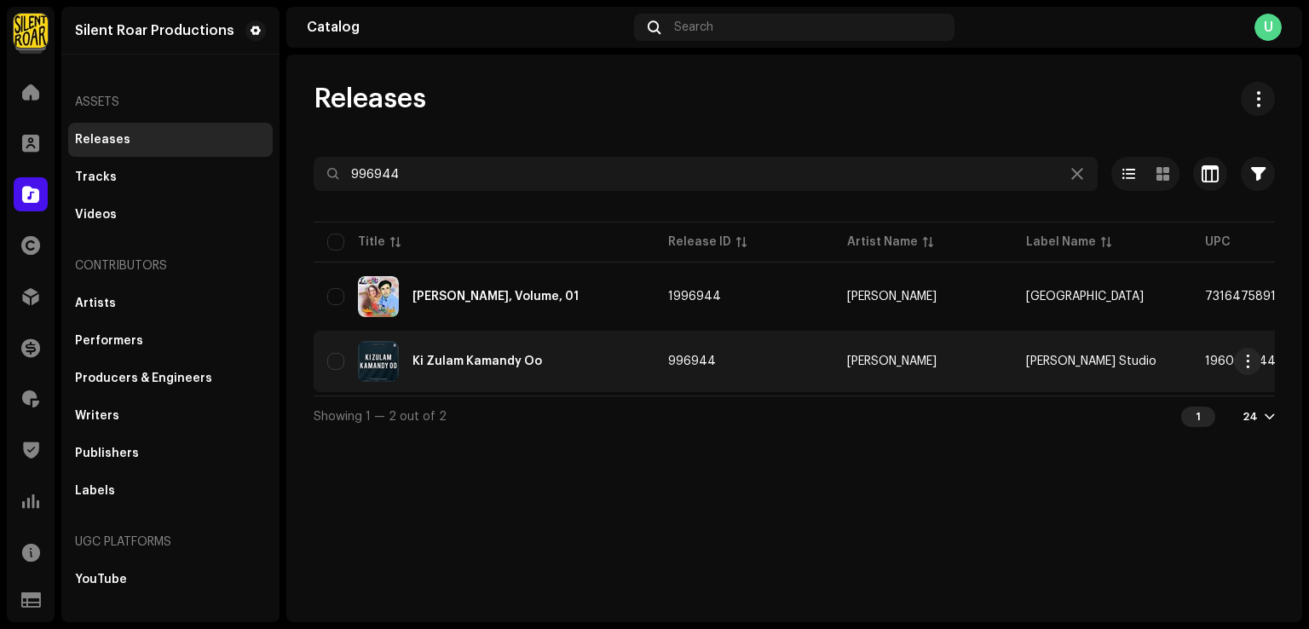
click at [552, 348] on div "Ki Zulam Kamandy Oo" at bounding box center [484, 361] width 314 height 41
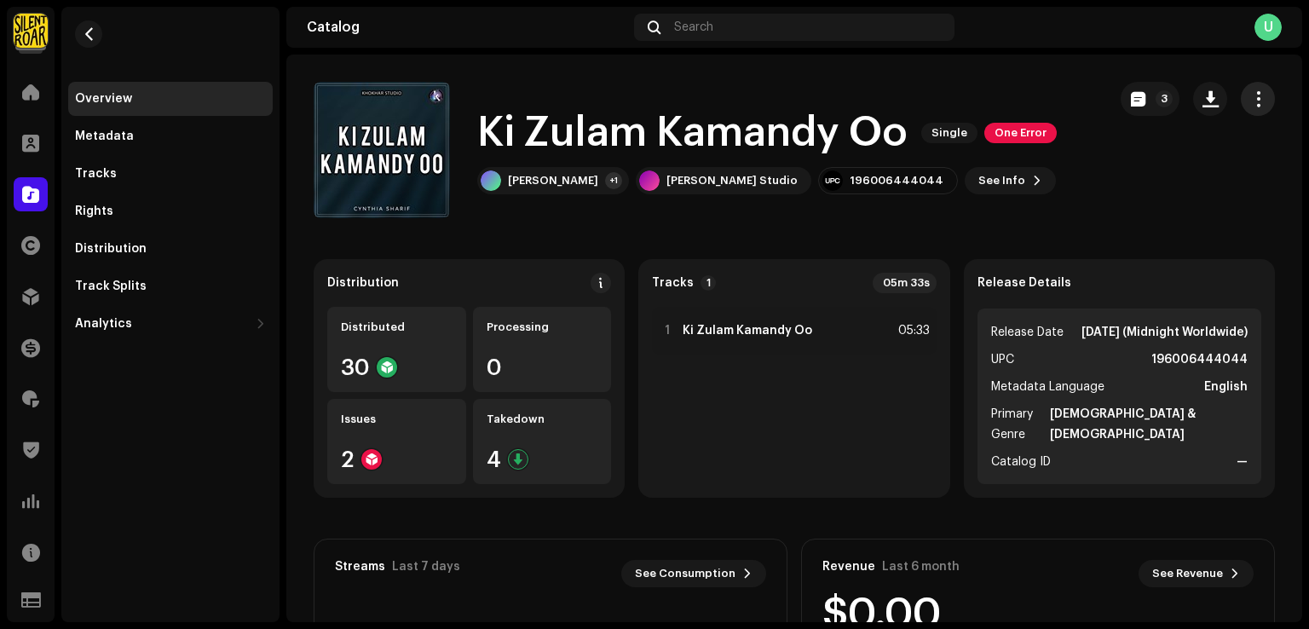
click at [1250, 103] on span "button" at bounding box center [1258, 99] width 16 height 14
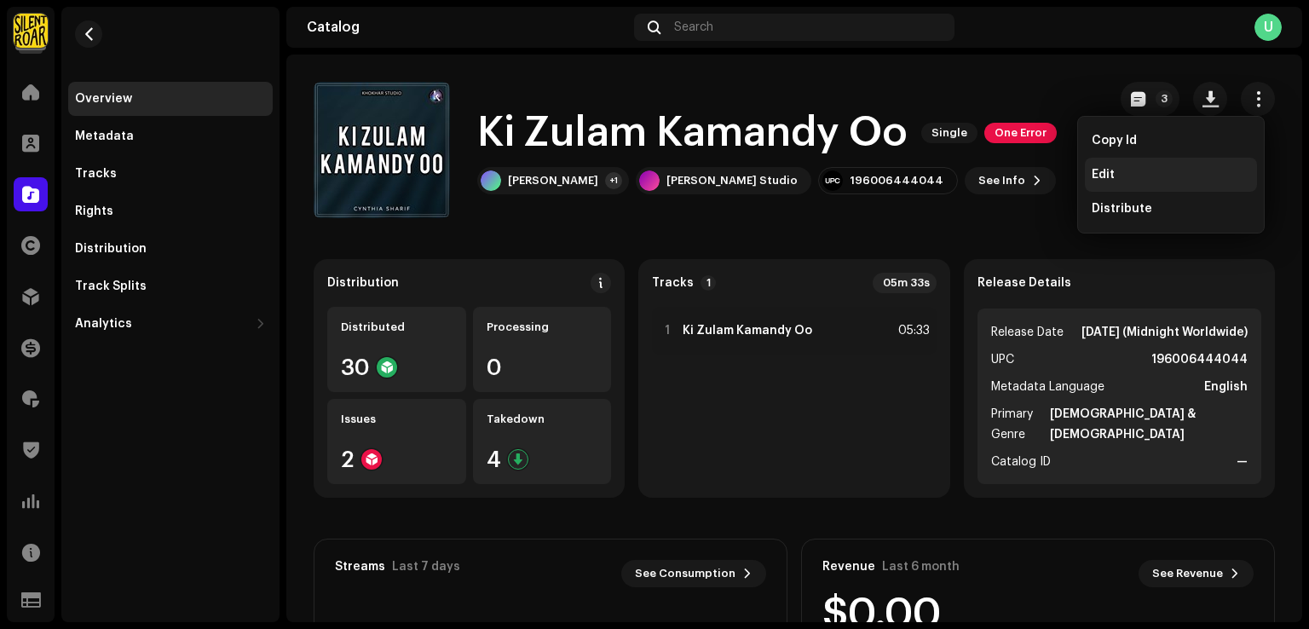
click at [1113, 176] on span "Edit" at bounding box center [1102, 175] width 23 height 14
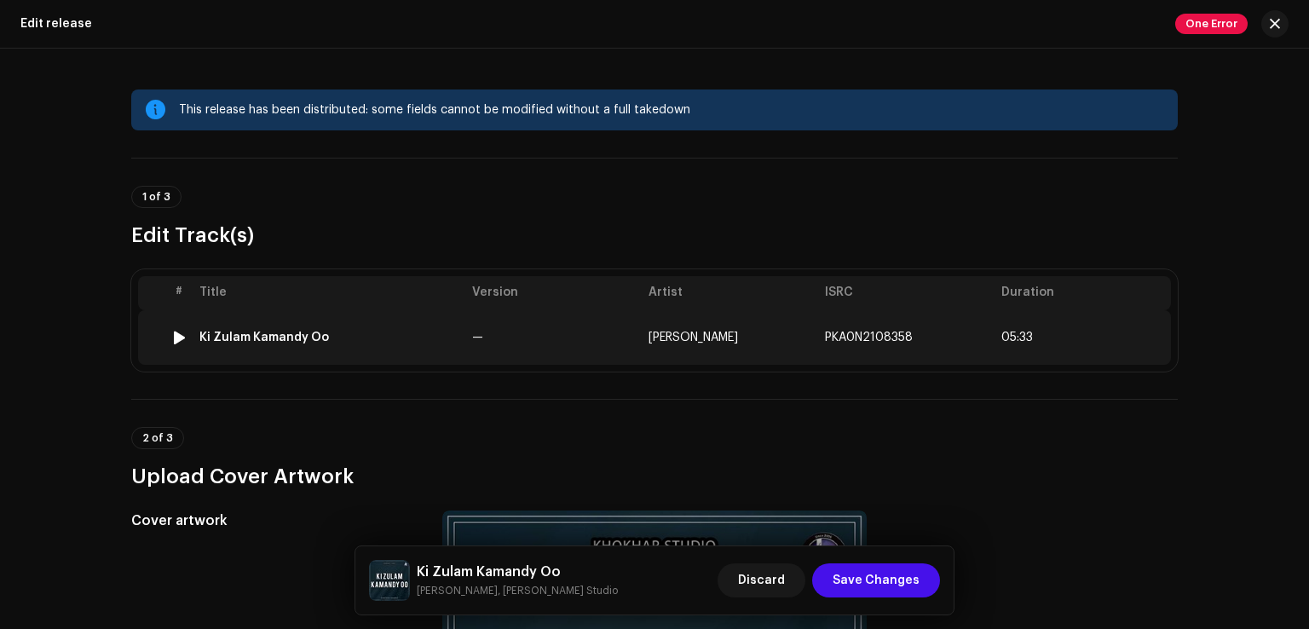
click at [500, 332] on td "—" at bounding box center [553, 337] width 176 height 55
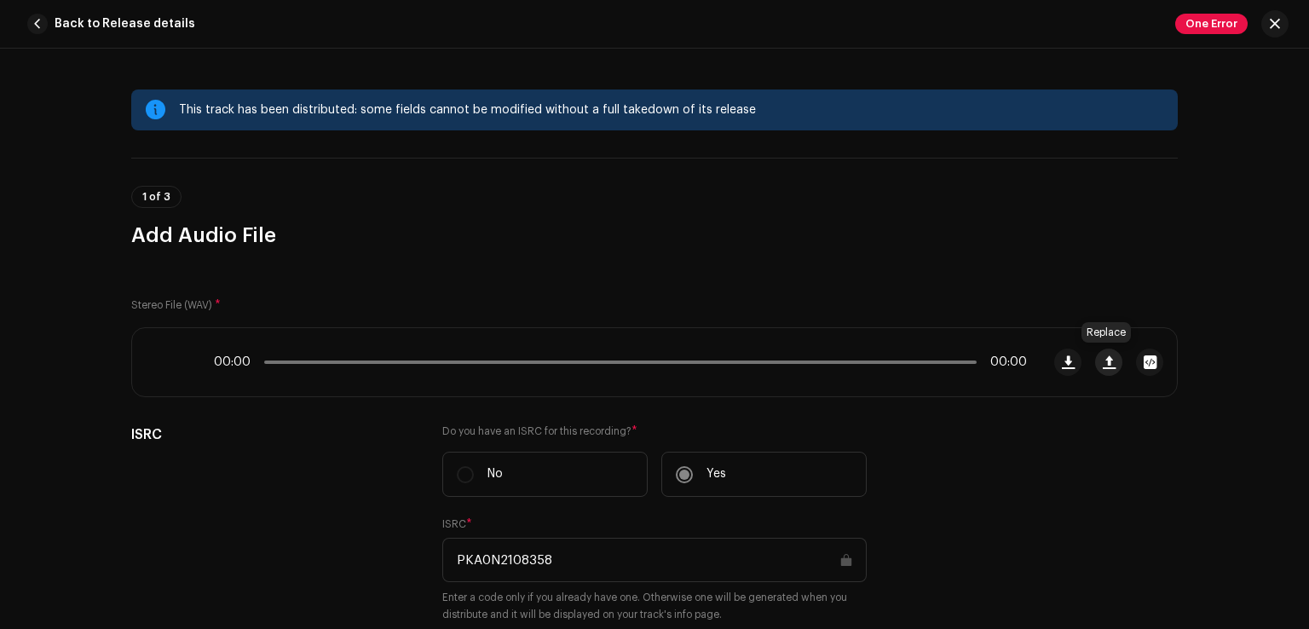
click at [1102, 362] on span "button" at bounding box center [1108, 362] width 13 height 14
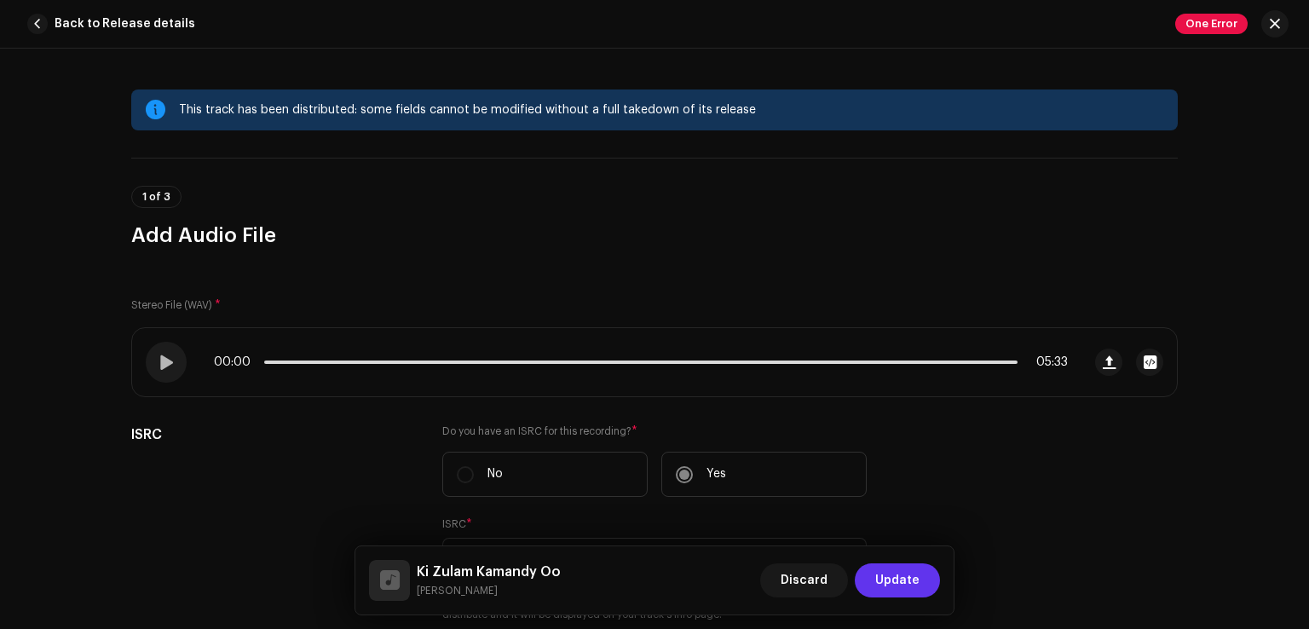
click at [895, 578] on span "Update" at bounding box center [897, 580] width 44 height 34
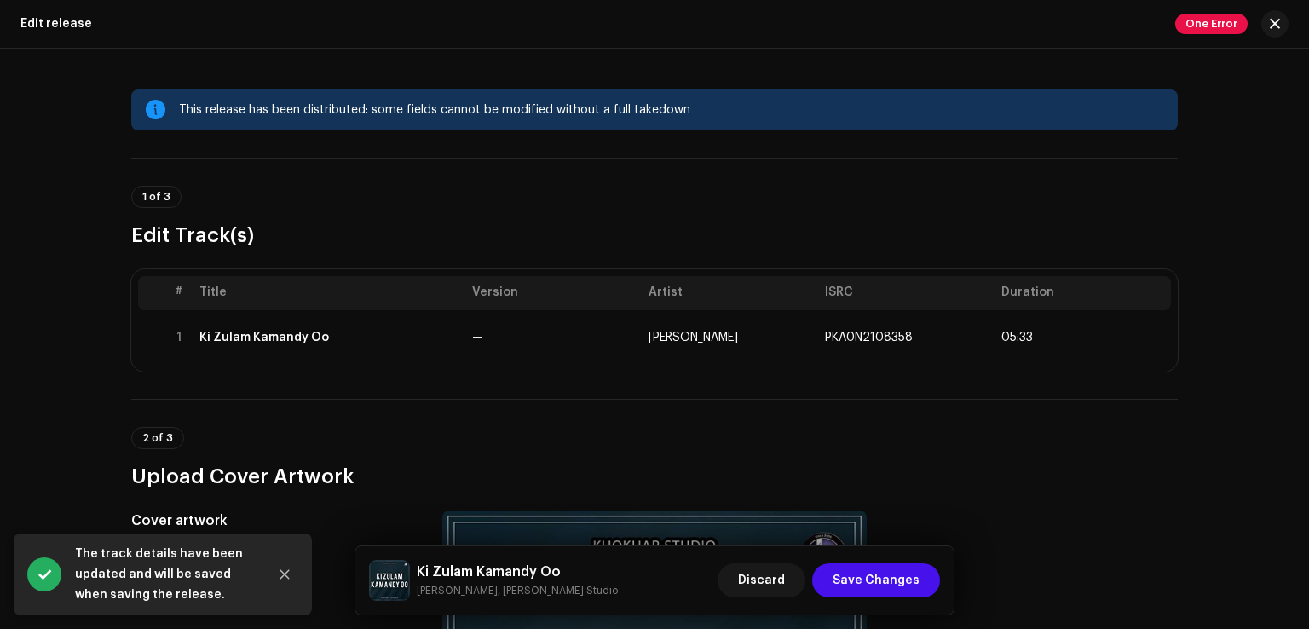
click at [895, 578] on span "Save Changes" at bounding box center [875, 580] width 87 height 34
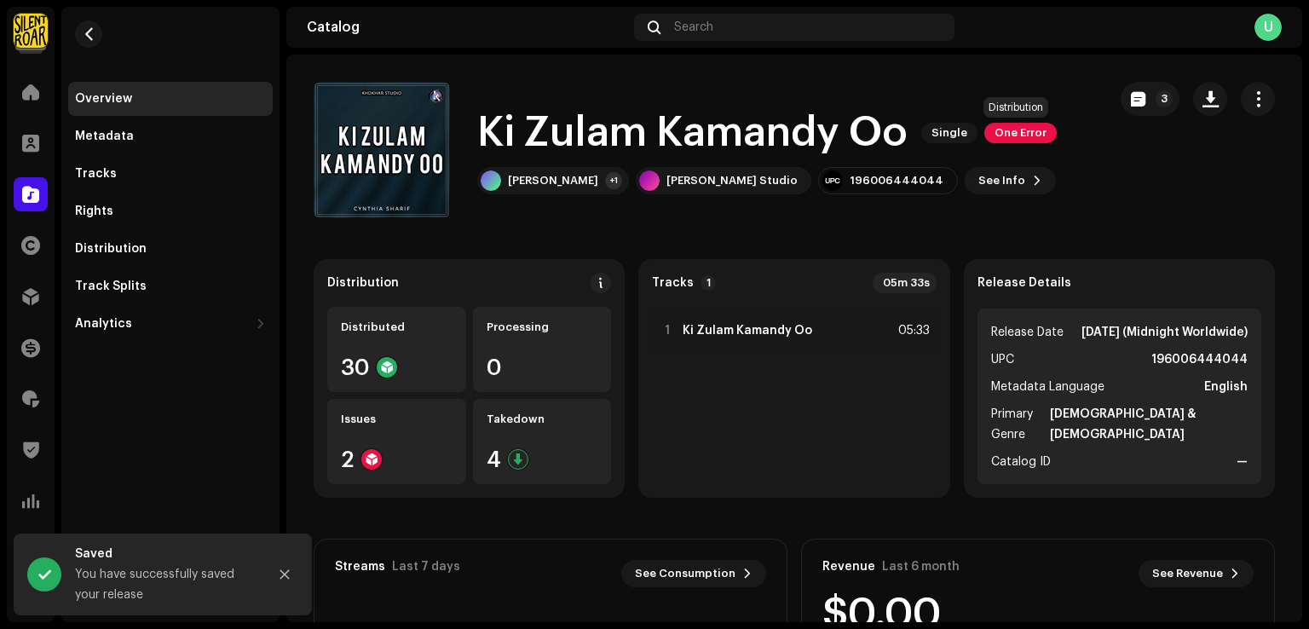
click at [1001, 127] on span "One Error" at bounding box center [1020, 133] width 72 height 20
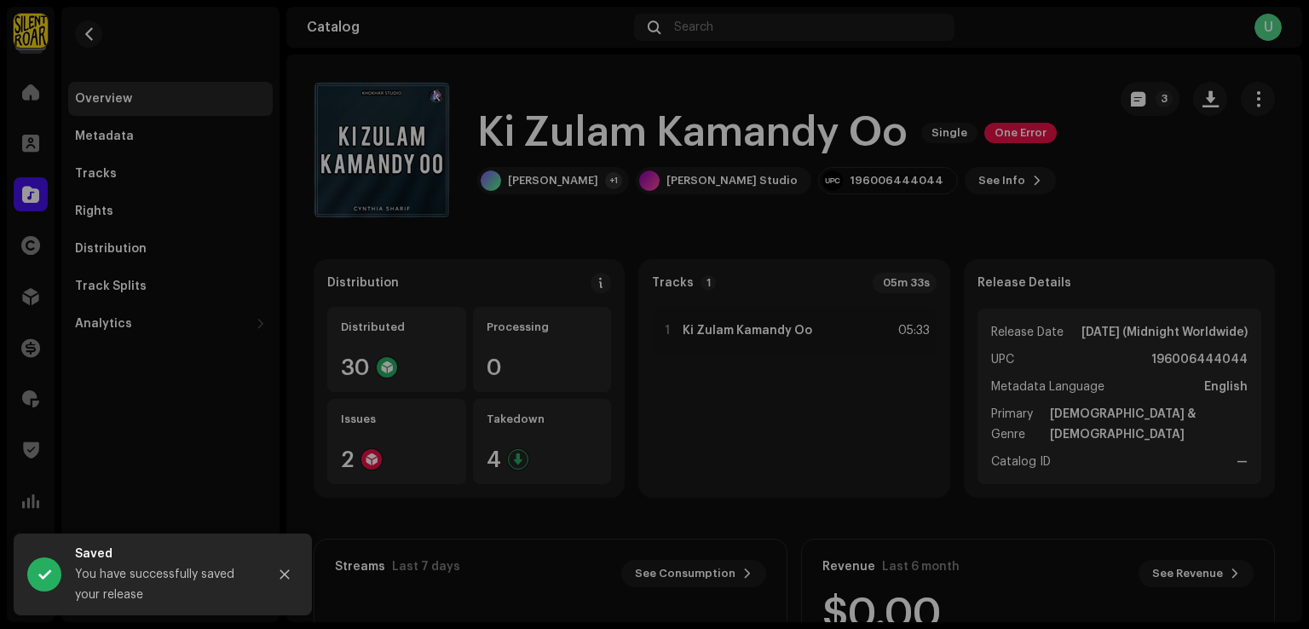
click at [1001, 127] on div "Distribution Errors We found the errors below when inspecting your release. IMP…" at bounding box center [654, 314] width 1309 height 629
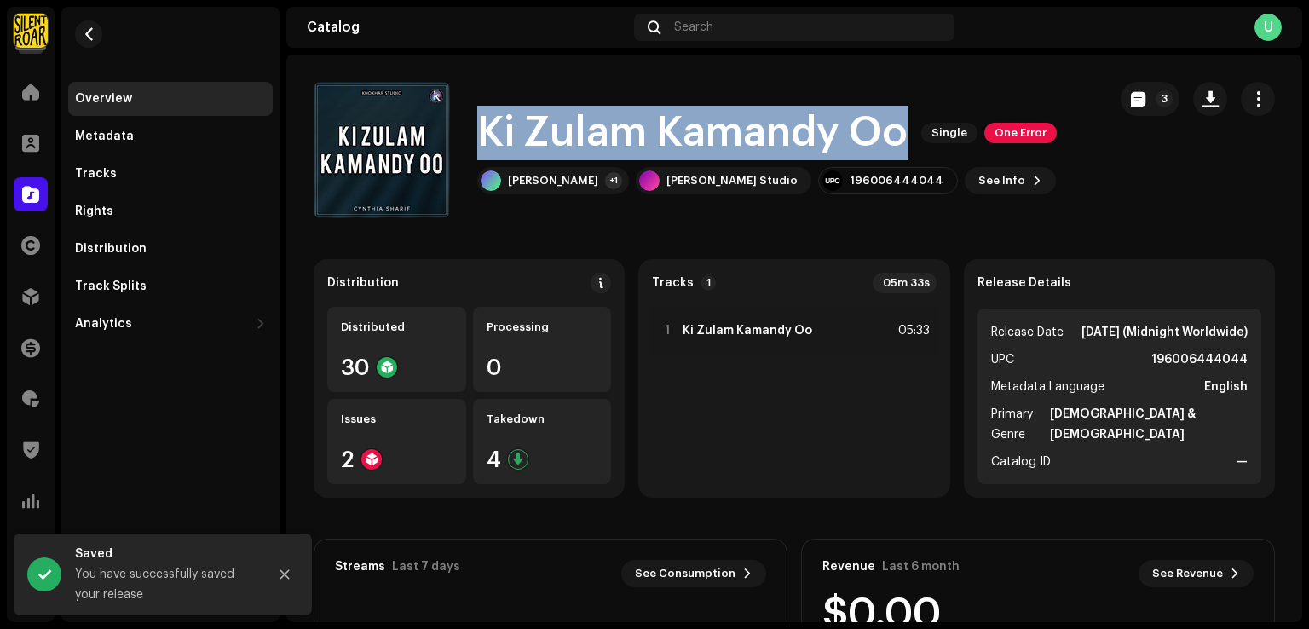
drag, startPoint x: 469, startPoint y: 124, endPoint x: 897, endPoint y: 134, distance: 427.8
click at [897, 134] on div "[PERSON_NAME] Oo Single One Error [PERSON_NAME] +1 [PERSON_NAME] Studio 1960064…" at bounding box center [704, 150] width 780 height 136
copy h1 "Ki Zulam Kamandy Oo"
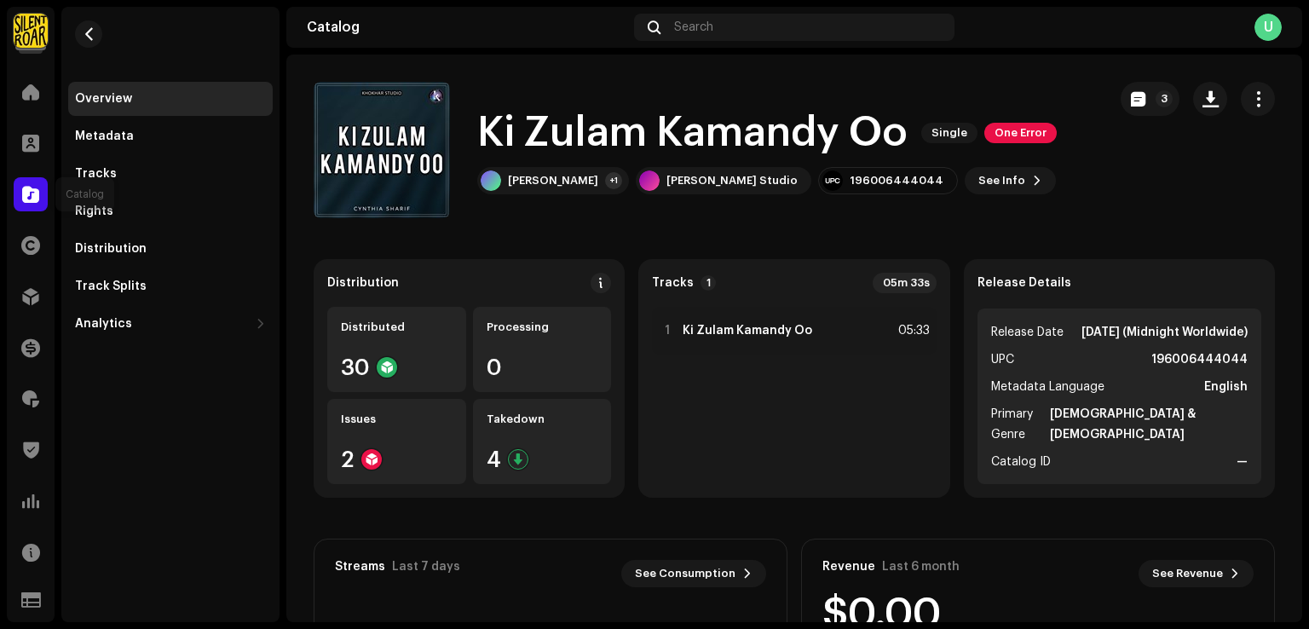
click at [42, 191] on div at bounding box center [31, 194] width 34 height 34
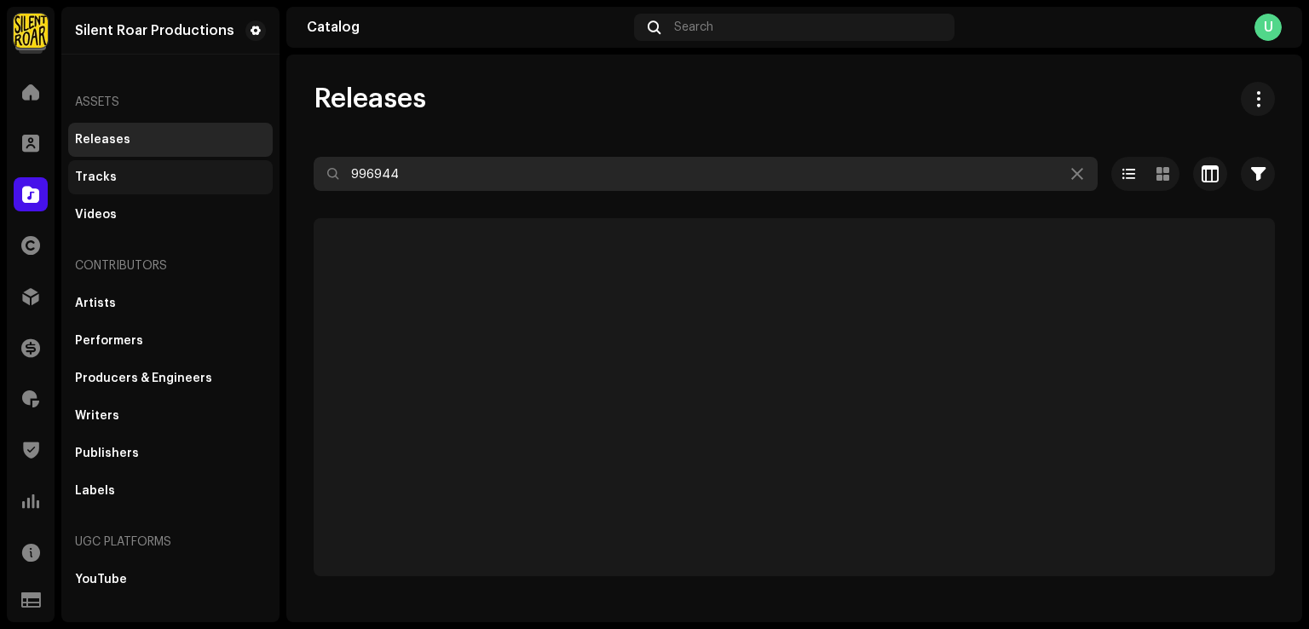
drag, startPoint x: 365, startPoint y: 175, endPoint x: 242, endPoint y: 184, distance: 123.0
click at [239, 178] on div "Silent Roar Productions Home Clients Catalog Rights Distribution Finance Royalt…" at bounding box center [654, 314] width 1309 height 629
paste input "Ki Zulam Kamandy Oo"
drag, startPoint x: 351, startPoint y: 174, endPoint x: 404, endPoint y: 265, distance: 105.4
click at [351, 175] on input "Ki Zulam Kamandy Oo" at bounding box center [706, 174] width 784 height 34
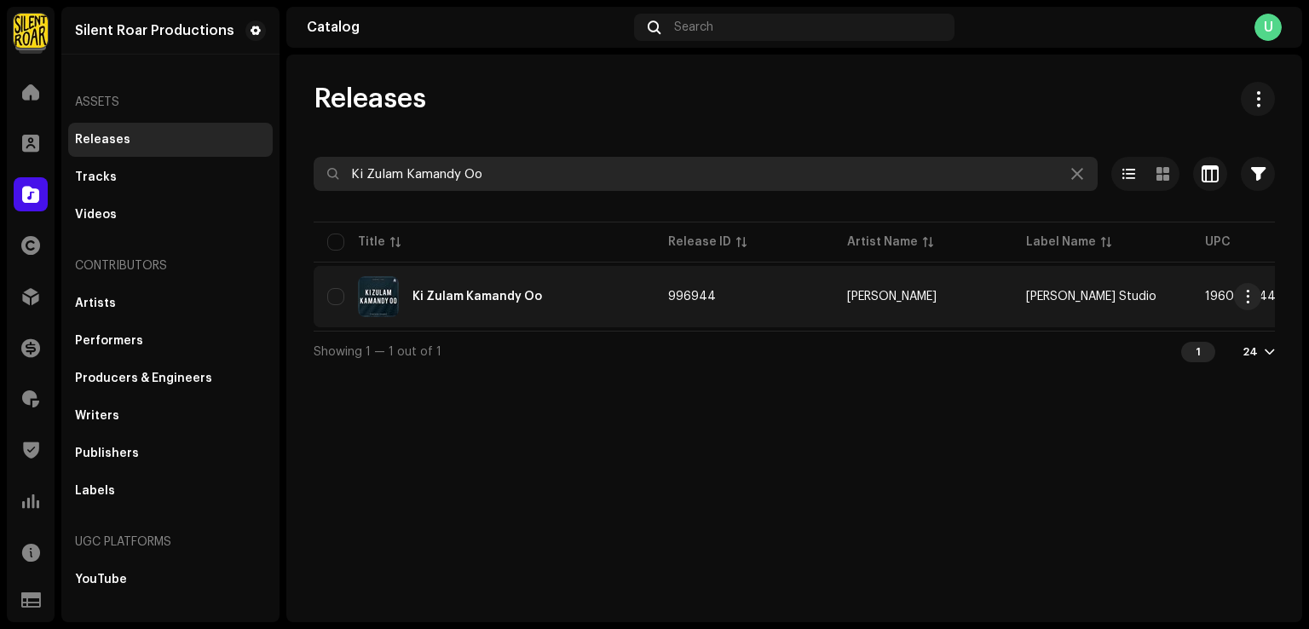
type input "Ki Zulam Kamandy Oo"
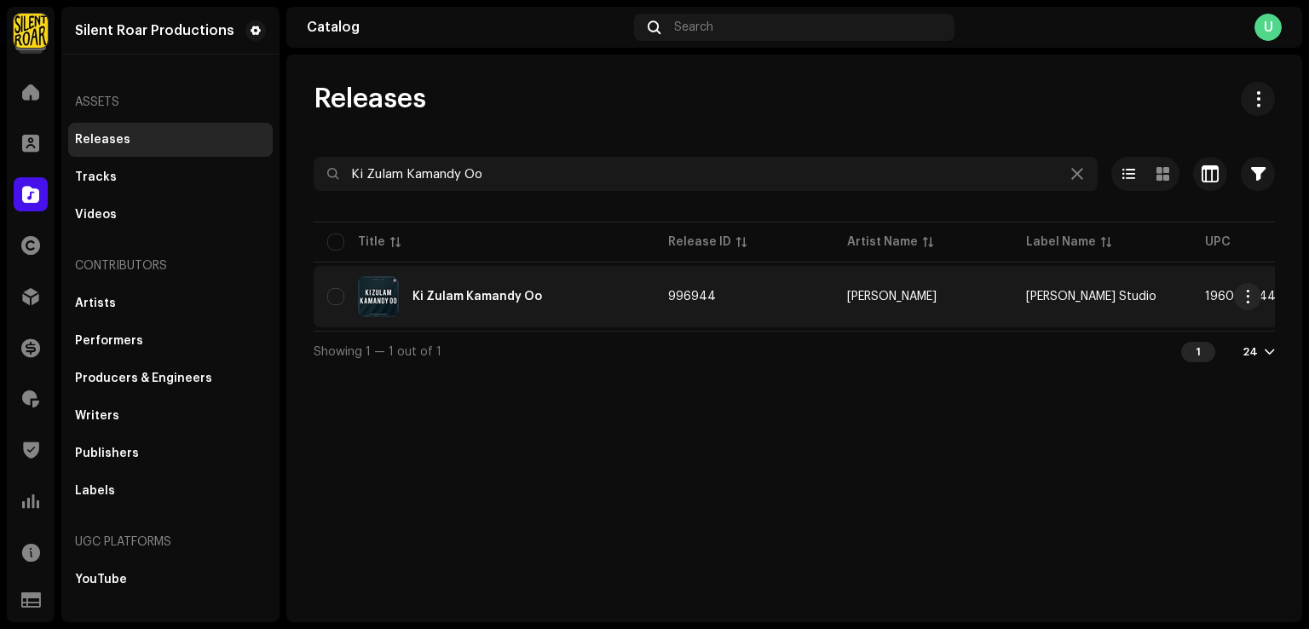
click at [433, 291] on div "Ki Zulam Kamandy Oo" at bounding box center [477, 297] width 130 height 12
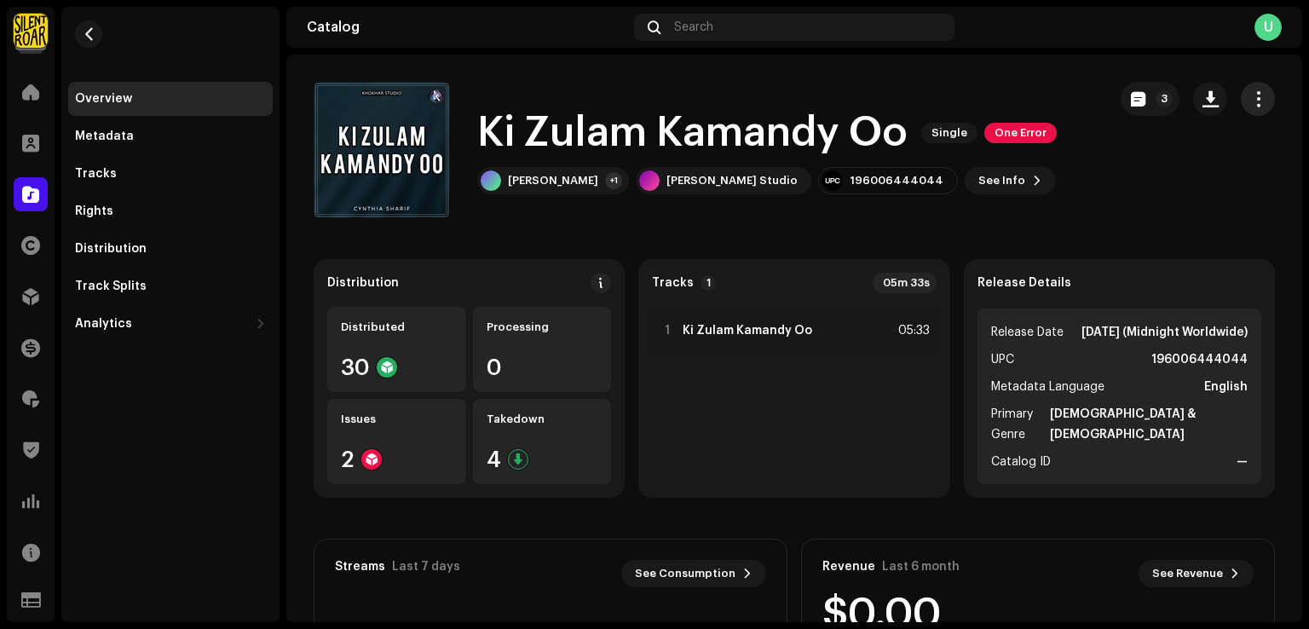
drag, startPoint x: 1249, startPoint y: 95, endPoint x: 1241, endPoint y: 110, distance: 17.5
click at [1250, 95] on span "button" at bounding box center [1258, 99] width 16 height 14
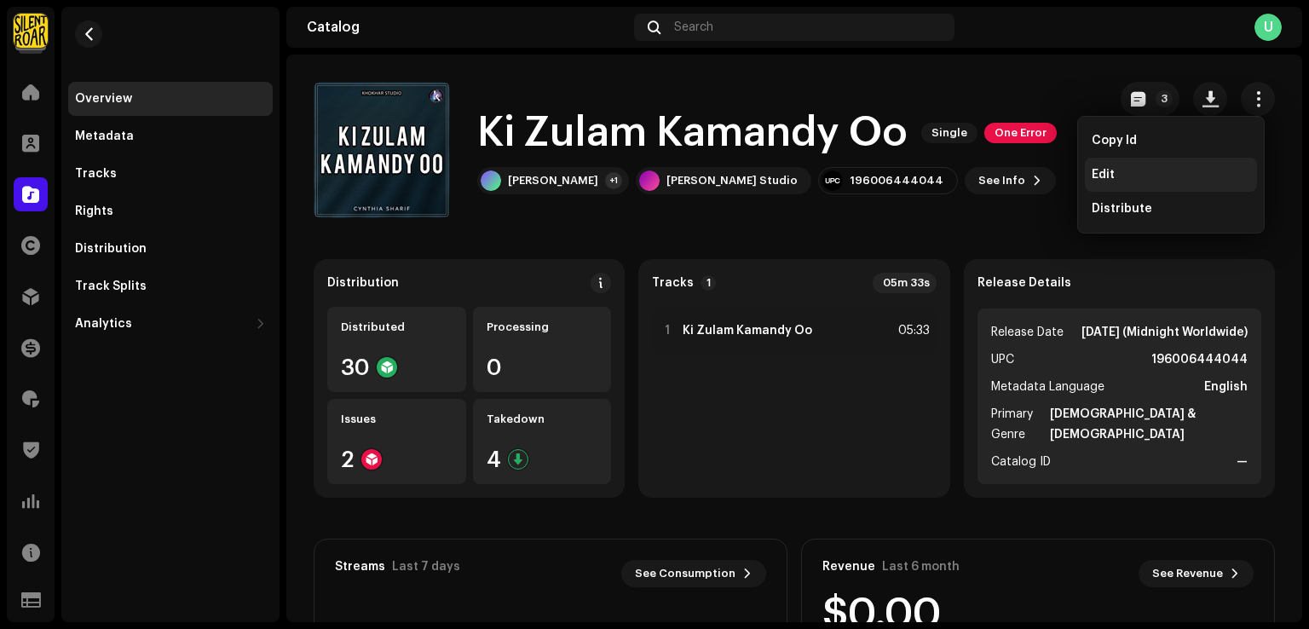
click at [1134, 171] on div "Edit" at bounding box center [1170, 175] width 158 height 14
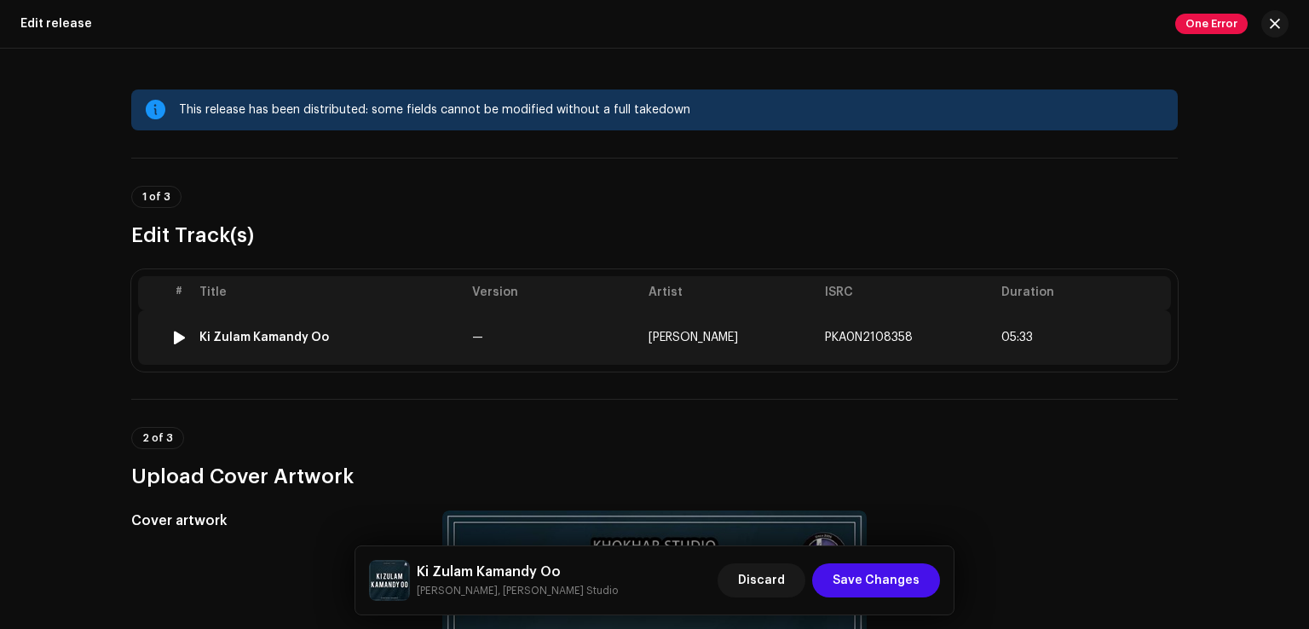
click at [527, 317] on td "—" at bounding box center [553, 337] width 176 height 55
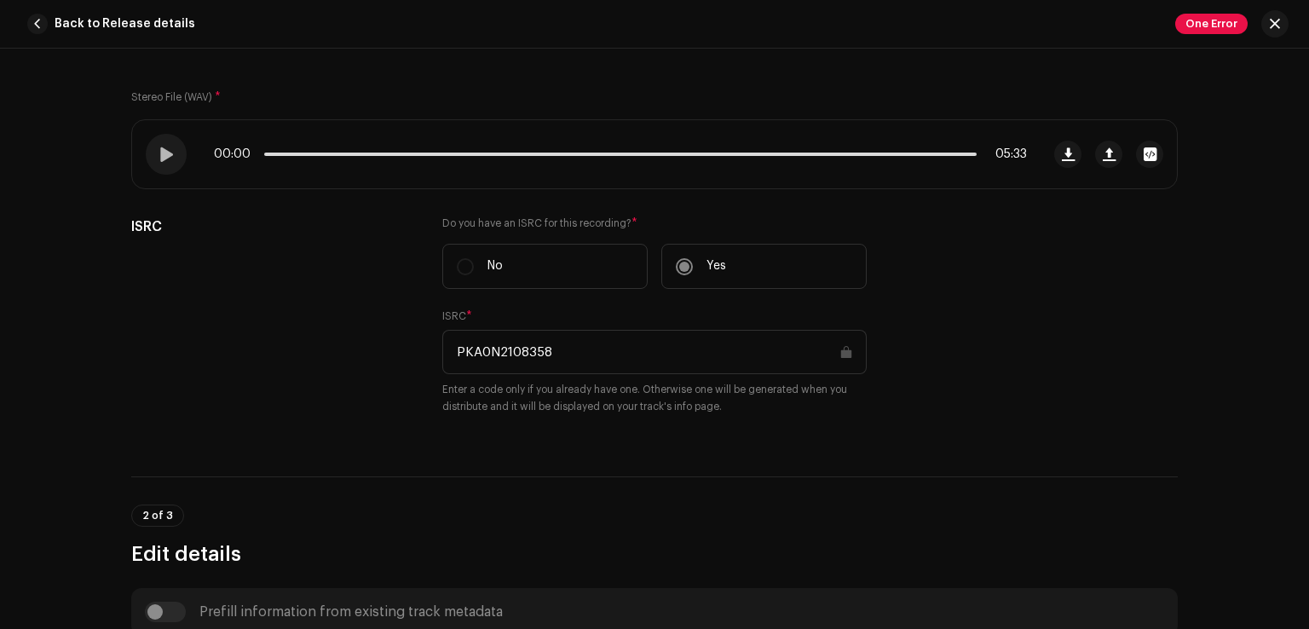
scroll to position [49, 0]
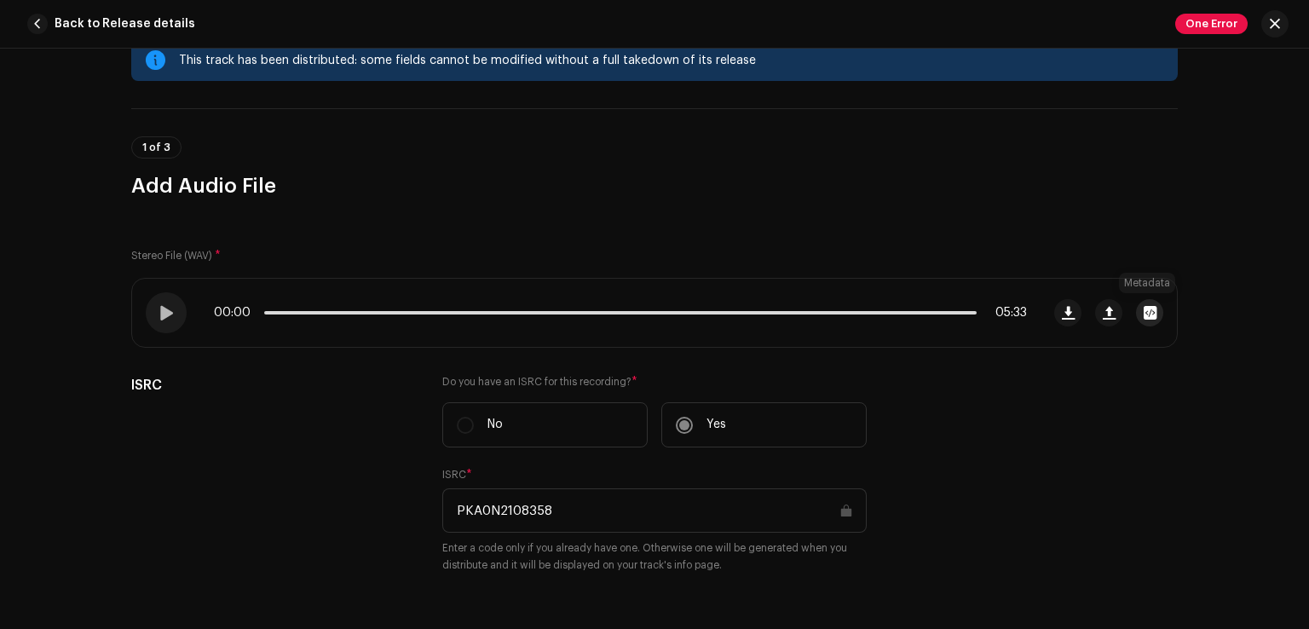
click at [1149, 314] on span "button" at bounding box center [1149, 313] width 13 height 14
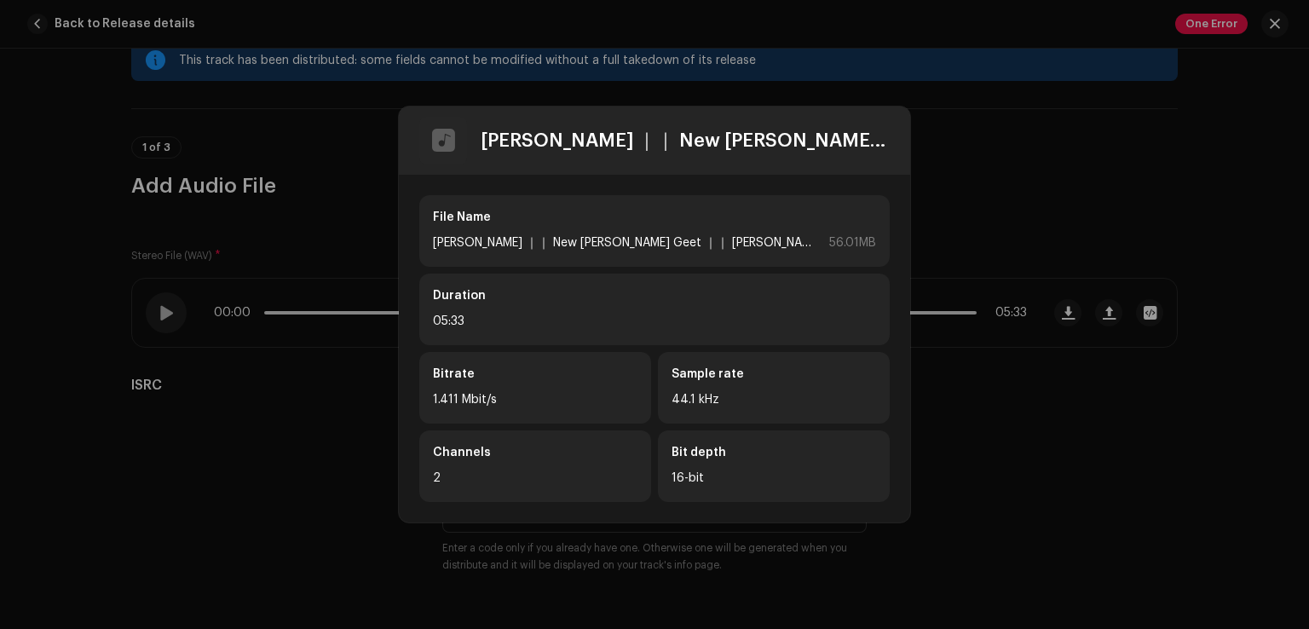
click at [878, 147] on div "[PERSON_NAME] ｜｜ New [PERSON_NAME] Geet ｜｜ [PERSON_NAME] [PERSON_NAME].wav" at bounding box center [685, 140] width 409 height 20
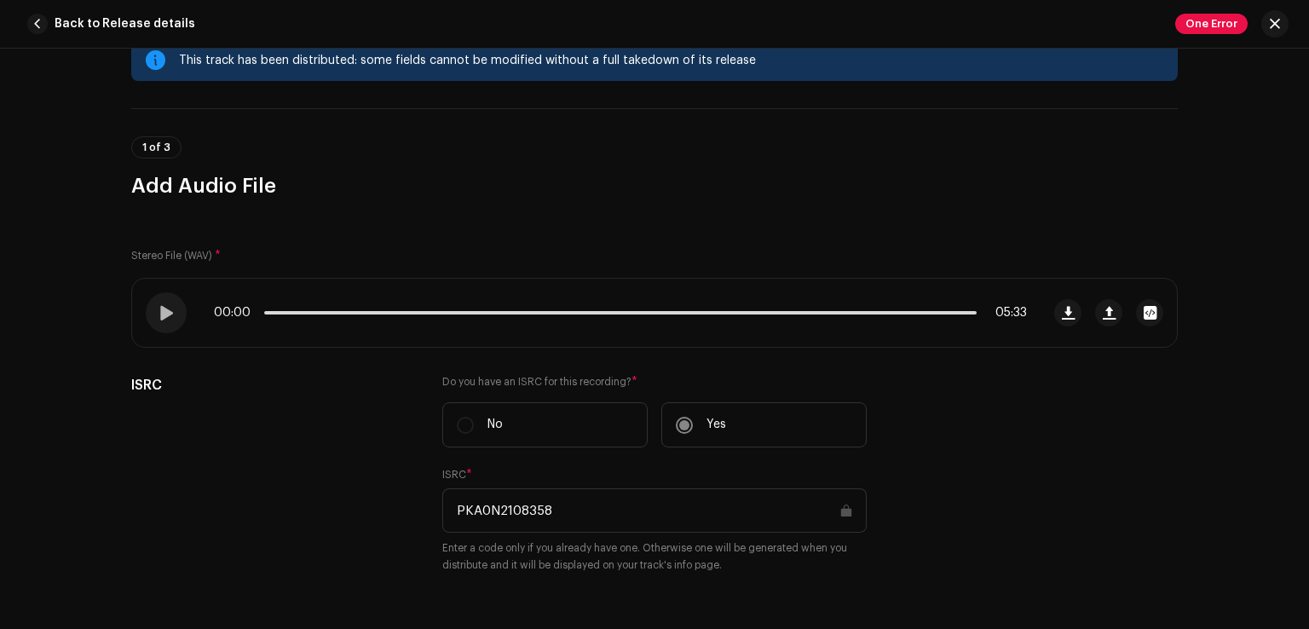
click at [995, 450] on div "[PERSON_NAME] ｜｜ New [PERSON_NAME] Geet ｜｜ [PERSON_NAME] [PERSON_NAME].wav File…" at bounding box center [654, 314] width 1309 height 629
click at [1212, 17] on span "One Error" at bounding box center [1211, 24] width 72 height 20
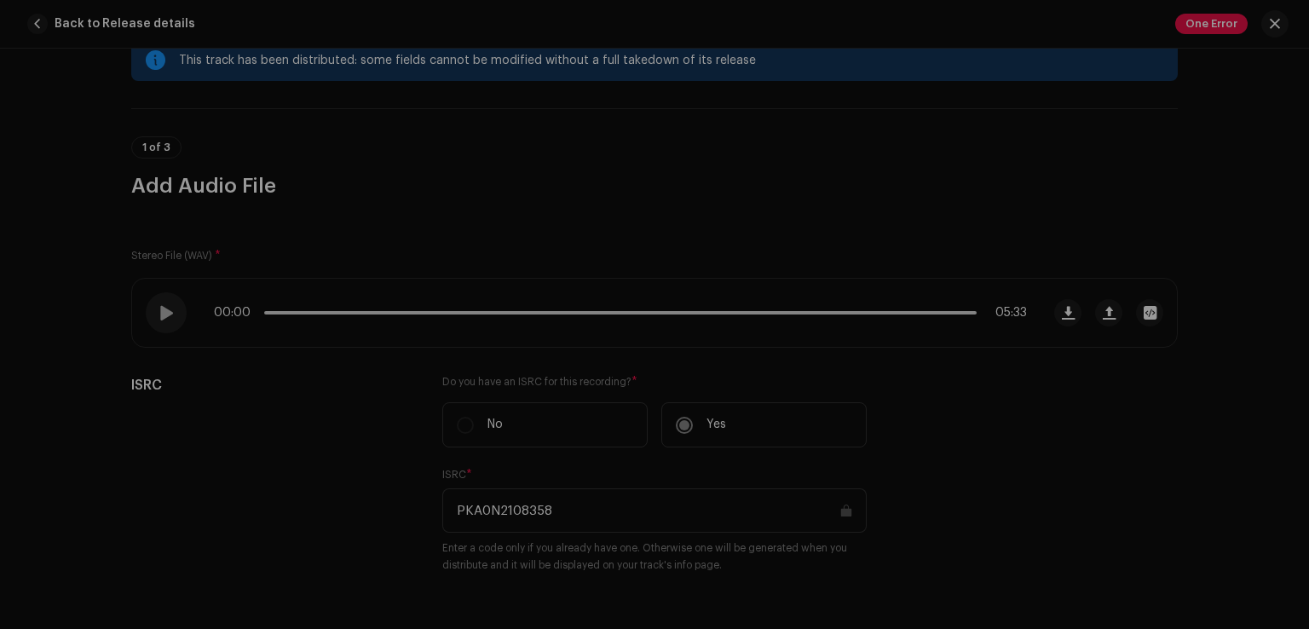
click at [1062, 419] on div "Distribution Errors We found the errors below when inspecting your release. IMP…" at bounding box center [654, 314] width 1309 height 629
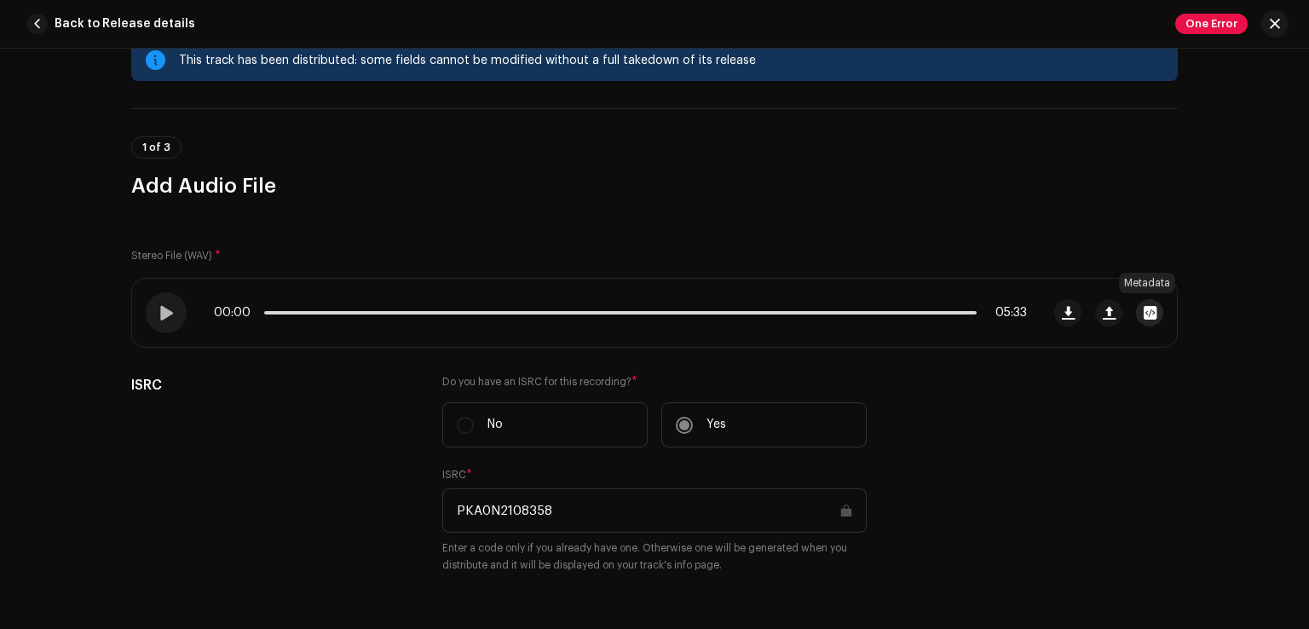
click at [1143, 306] on span "button" at bounding box center [1149, 313] width 13 height 14
drag, startPoint x: 976, startPoint y: 409, endPoint x: 1065, endPoint y: 362, distance: 100.2
click at [978, 410] on div "[PERSON_NAME] ｜｜ New [PERSON_NAME] Geet ｜｜ [PERSON_NAME] [PERSON_NAME].wav File…" at bounding box center [654, 314] width 1309 height 629
click at [1143, 307] on span "button" at bounding box center [1149, 313] width 13 height 14
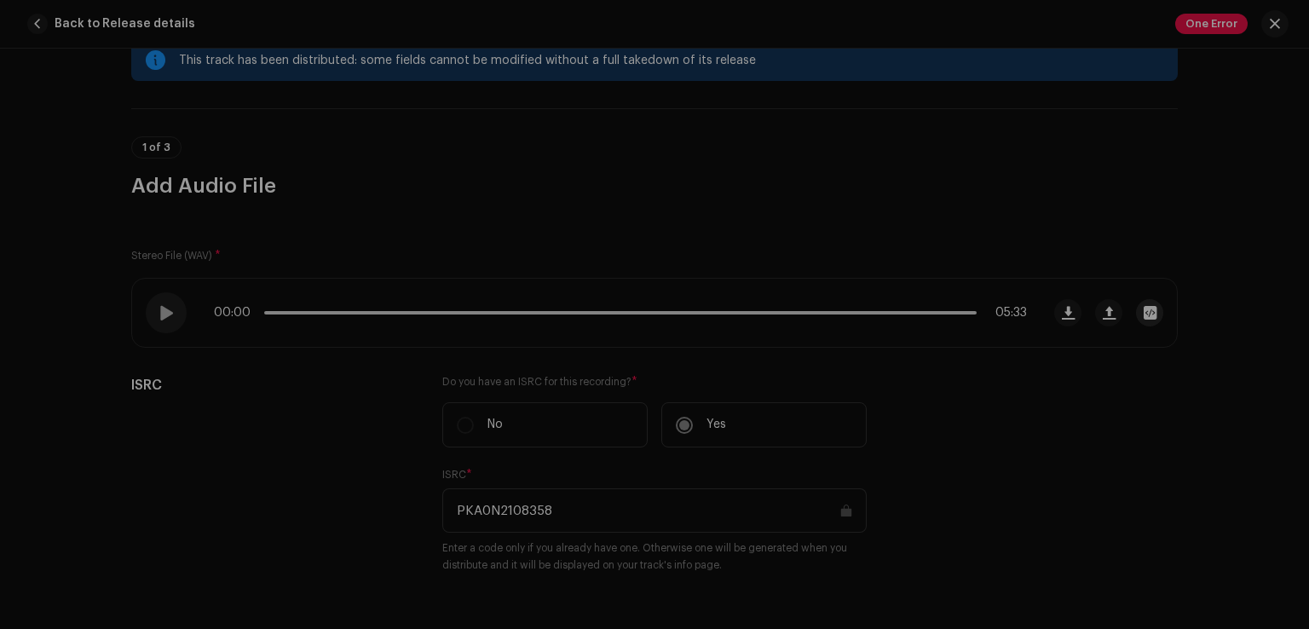
click at [1143, 307] on div "[PERSON_NAME] ｜｜ New [PERSON_NAME] Geet ｜｜ [PERSON_NAME] [PERSON_NAME].wav File…" at bounding box center [654, 314] width 1309 height 629
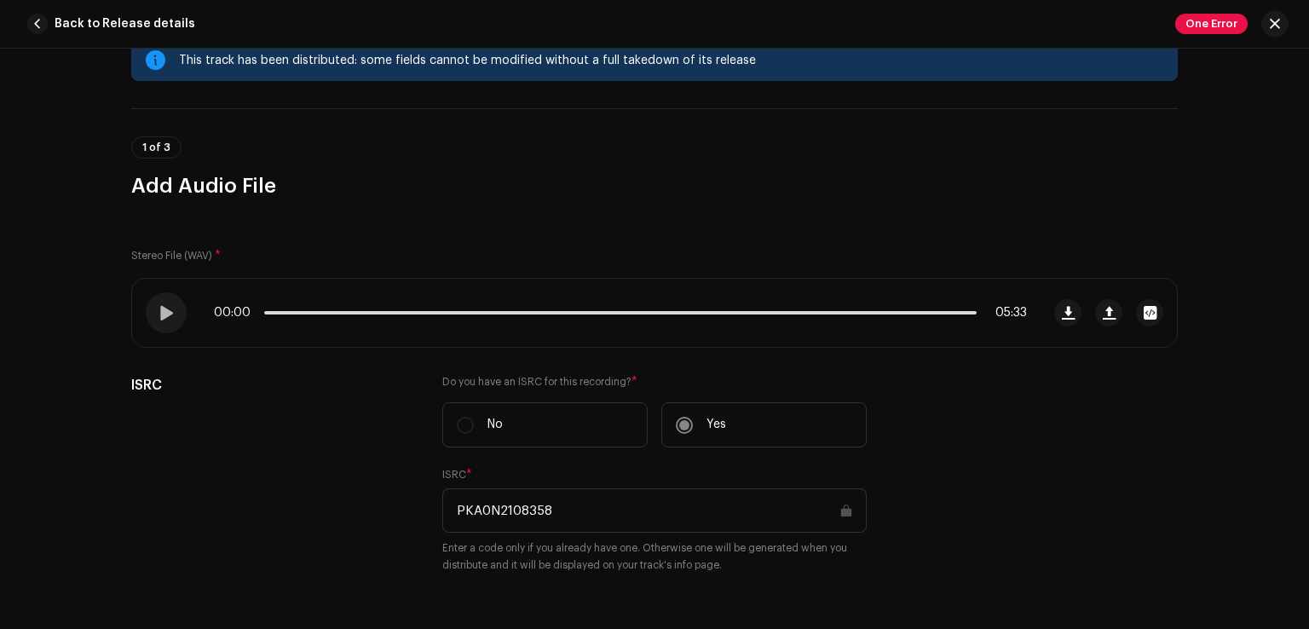
click at [1195, 35] on div "One Error" at bounding box center [1231, 23] width 113 height 27
click at [1195, 21] on span "One Error" at bounding box center [1211, 24] width 72 height 20
click at [1001, 206] on div "Distribution Errors We found the errors below when inspecting your release. IMP…" at bounding box center [654, 314] width 1309 height 629
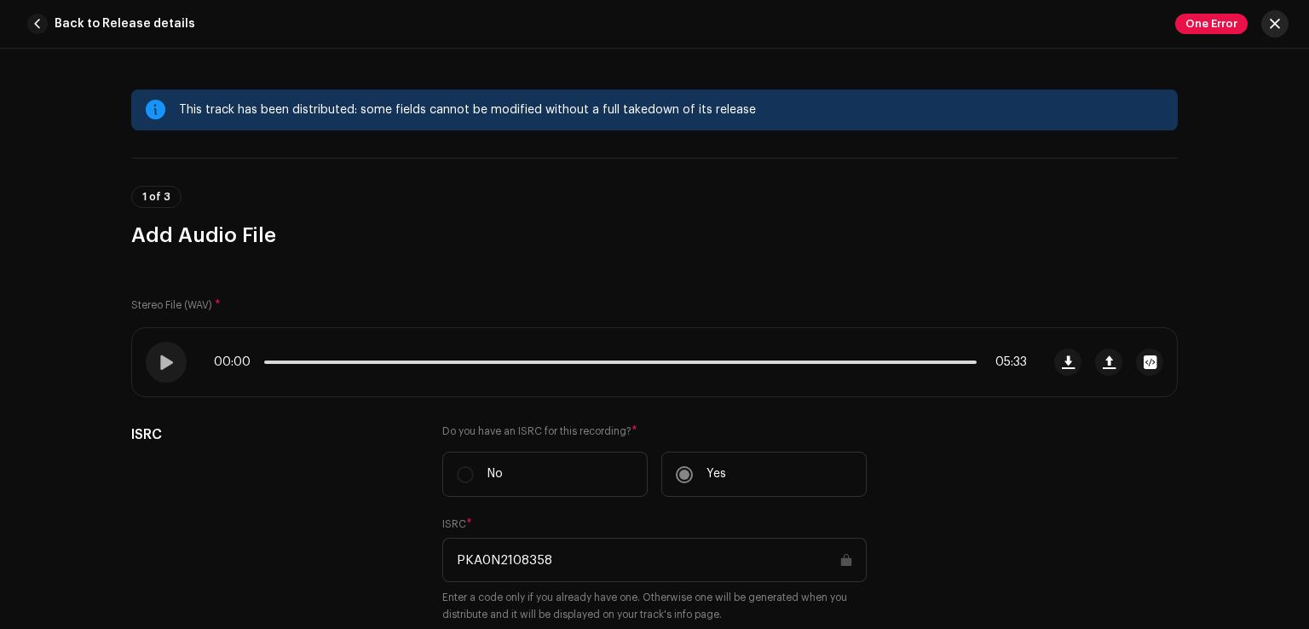
click at [1274, 22] on span "button" at bounding box center [1274, 24] width 10 height 14
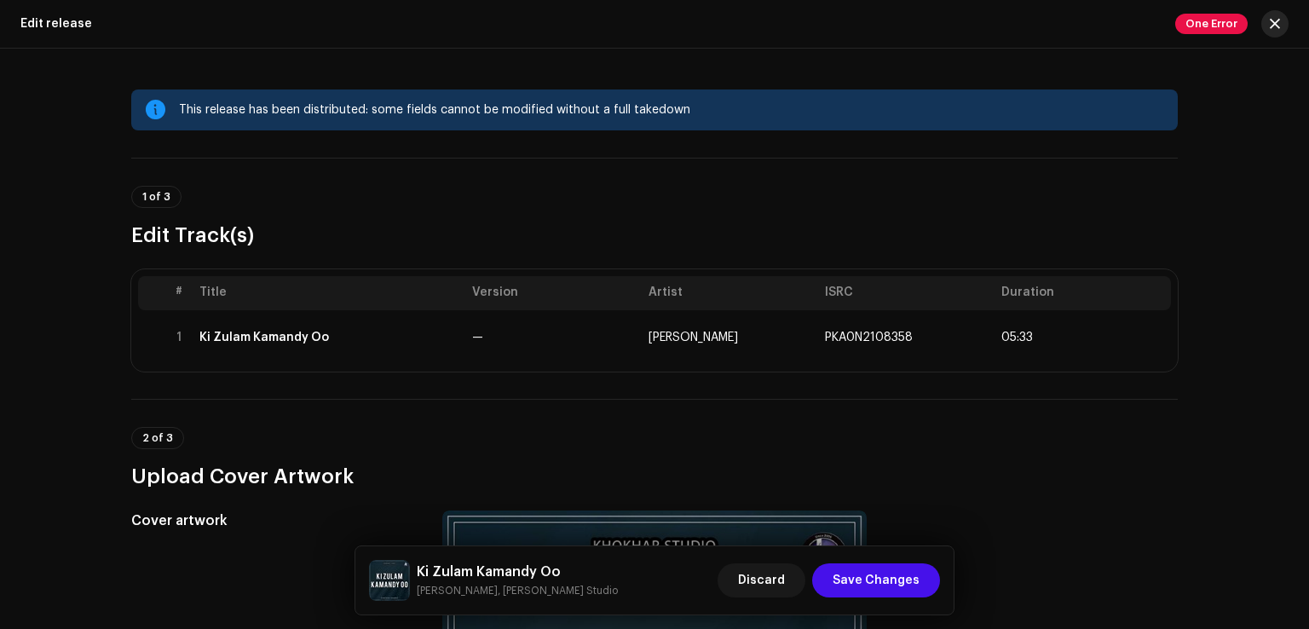
click at [1269, 26] on span "button" at bounding box center [1274, 24] width 10 height 14
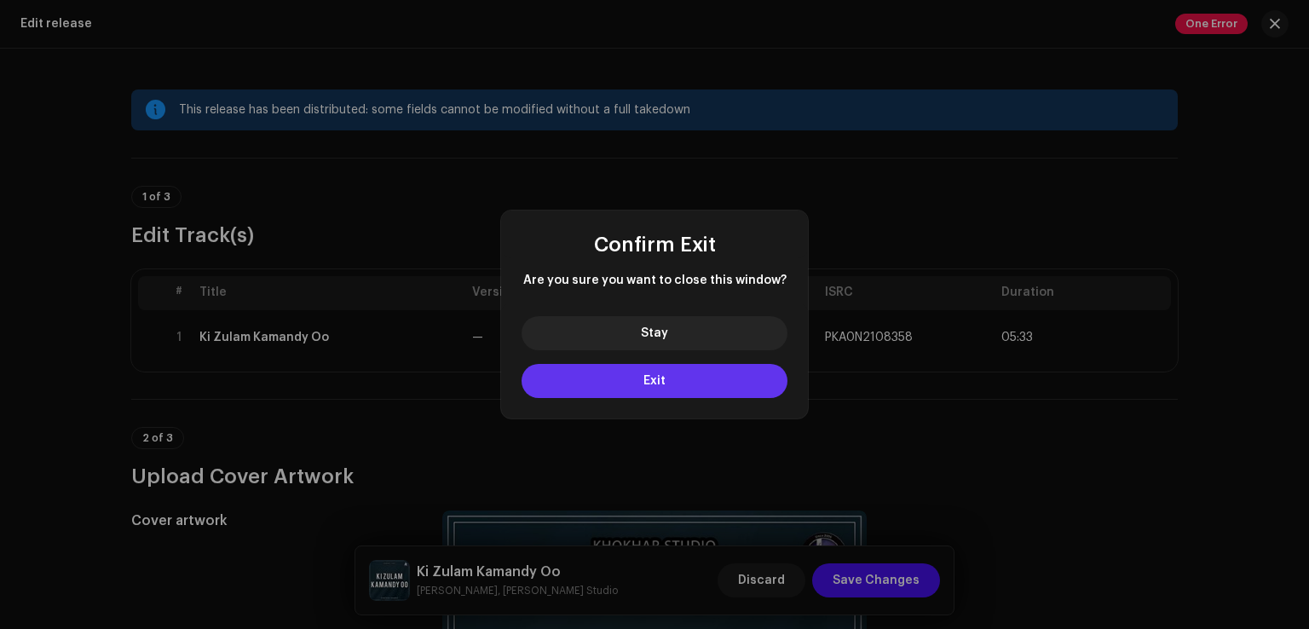
click at [653, 388] on button "Exit" at bounding box center [654, 381] width 266 height 34
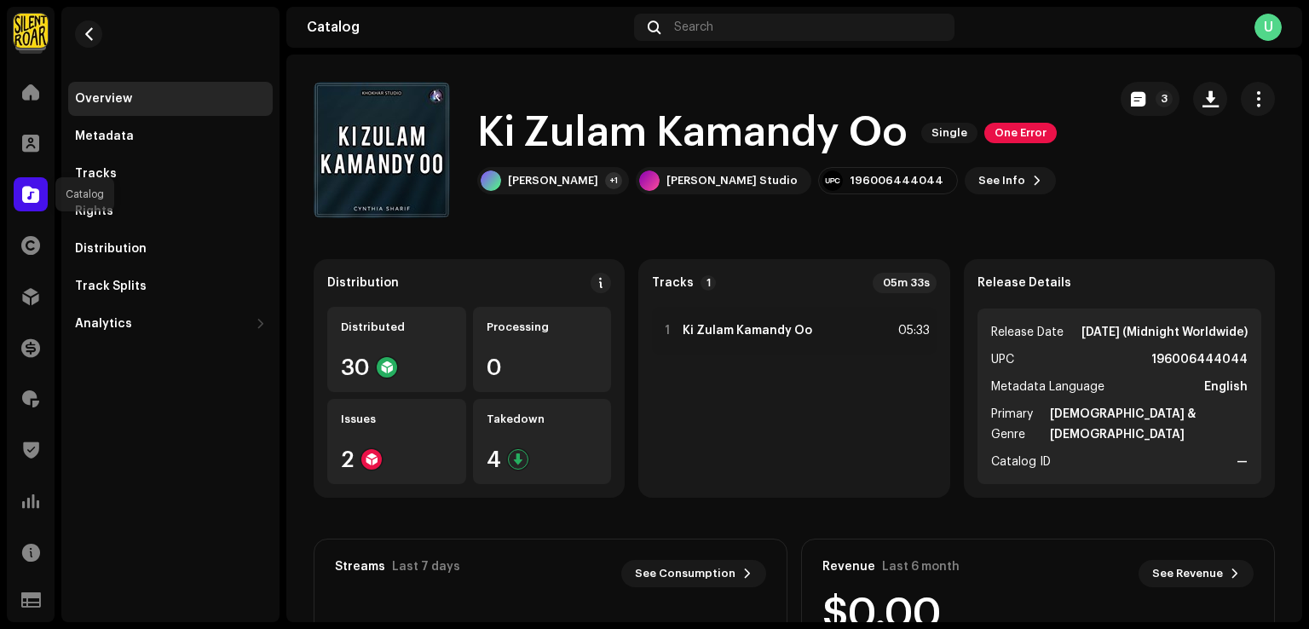
drag, startPoint x: 28, startPoint y: 203, endPoint x: 532, endPoint y: 414, distance: 546.1
click at [28, 204] on div at bounding box center [31, 194] width 34 height 34
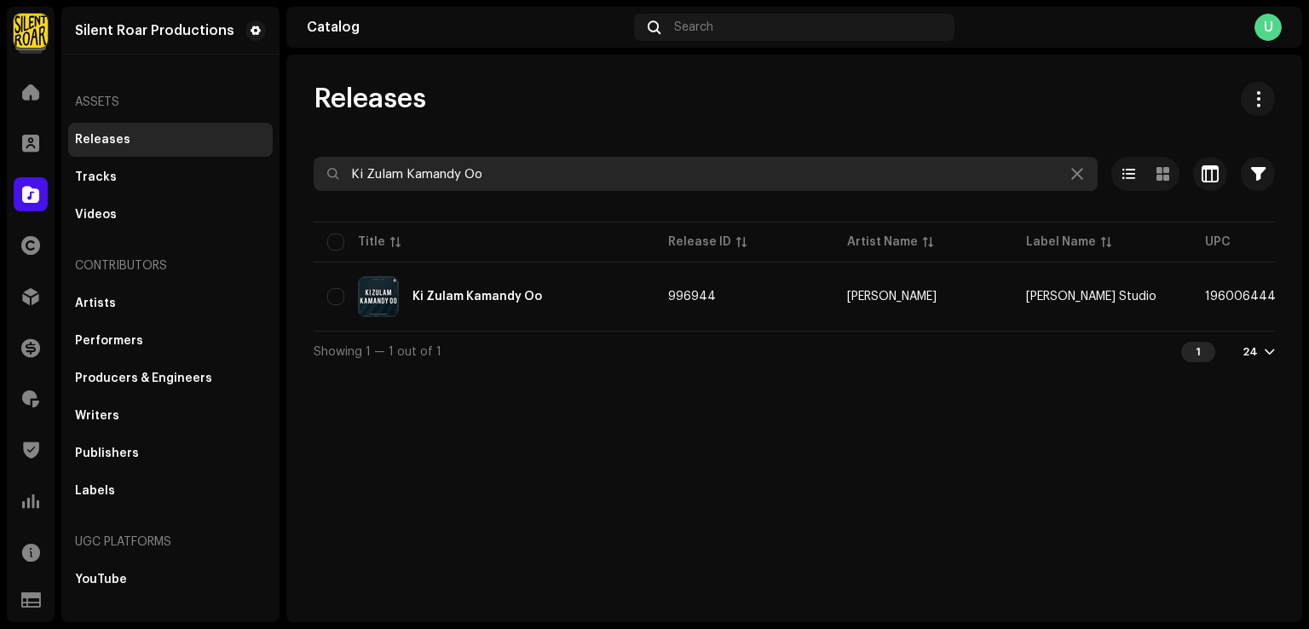
drag, startPoint x: 535, startPoint y: 171, endPoint x: 0, endPoint y: 175, distance: 535.1
click at [0, 175] on div "Silent Roar Productions Home Clients Catalog Rights Distribution Finance Royalt…" at bounding box center [654, 314] width 1309 height 629
paste input "996930"
type input "996930"
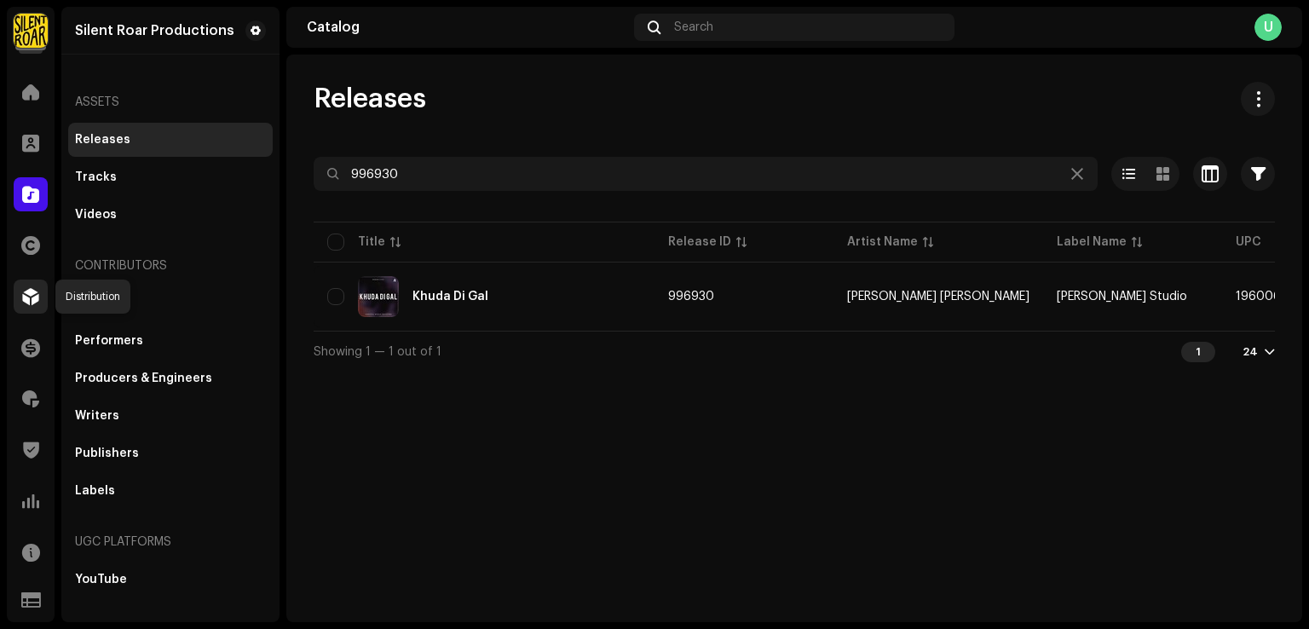
click at [33, 304] on div at bounding box center [31, 296] width 34 height 34
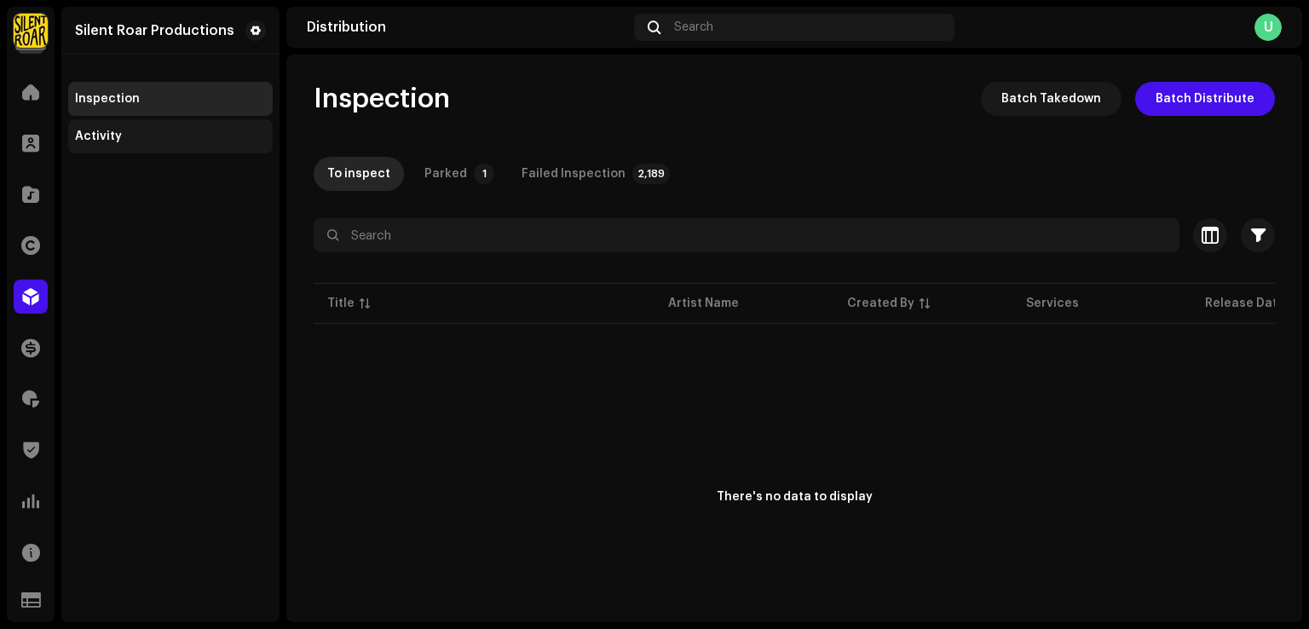
click at [134, 151] on div "Activity" at bounding box center [170, 136] width 204 height 34
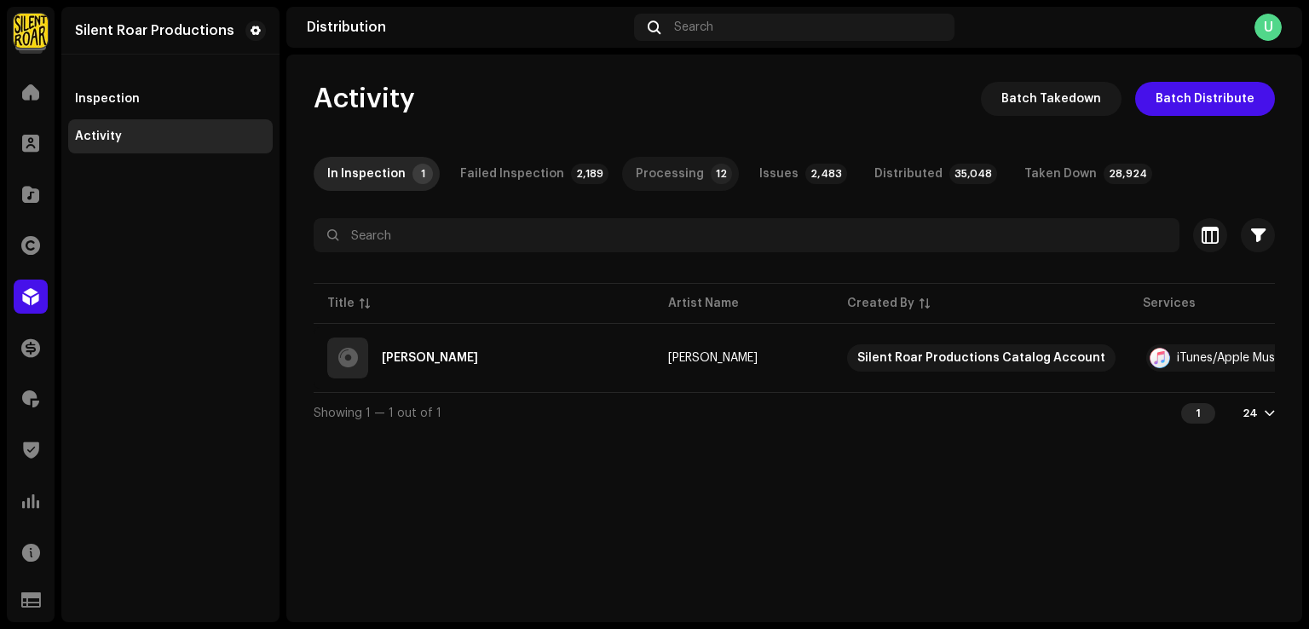
click at [711, 175] on p-badge "12" at bounding box center [721, 174] width 21 height 20
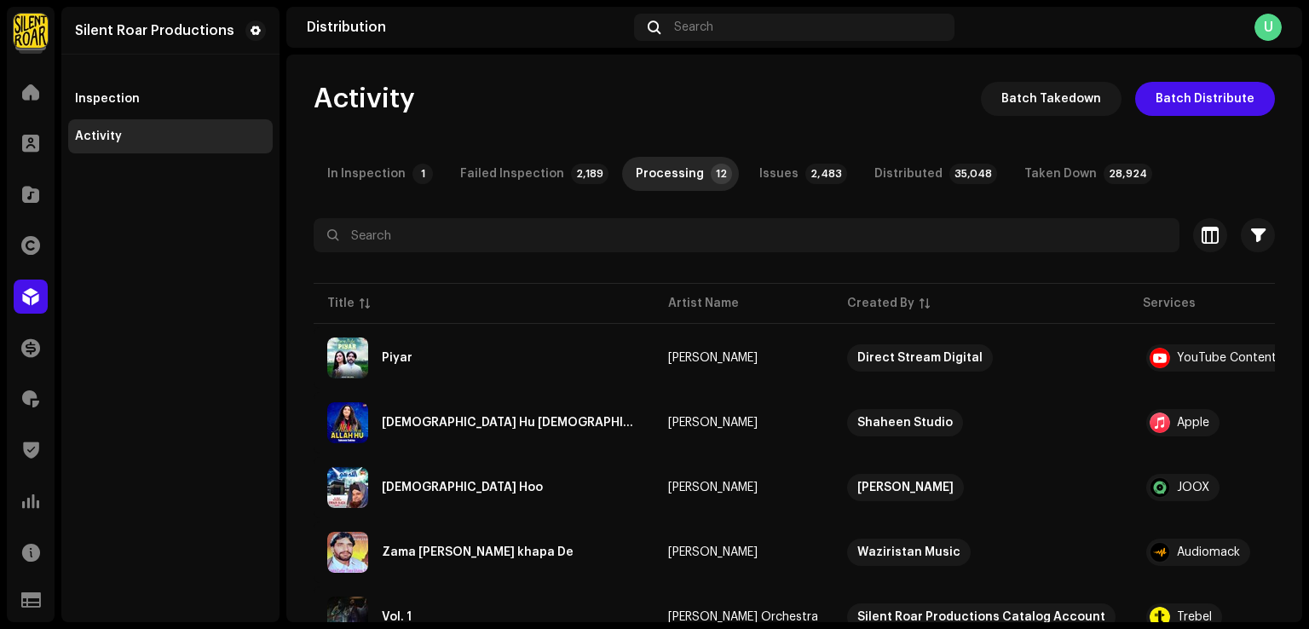
click at [805, 165] on p-badge "2,483" at bounding box center [826, 174] width 42 height 20
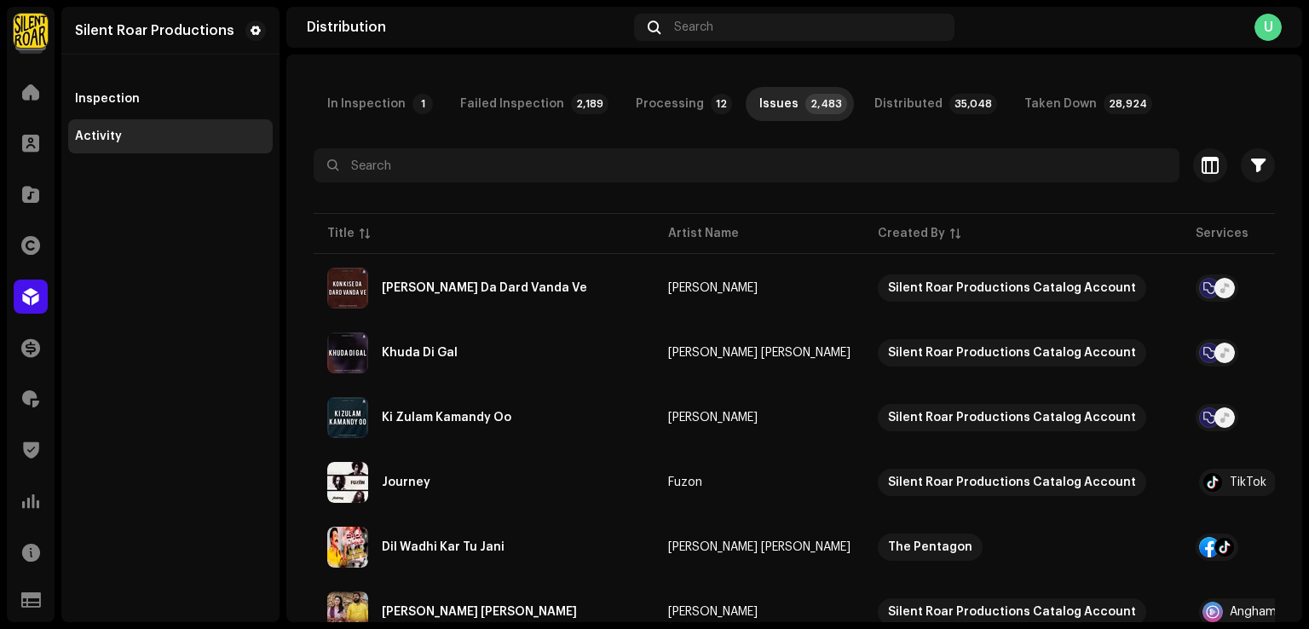
scroll to position [170, 0]
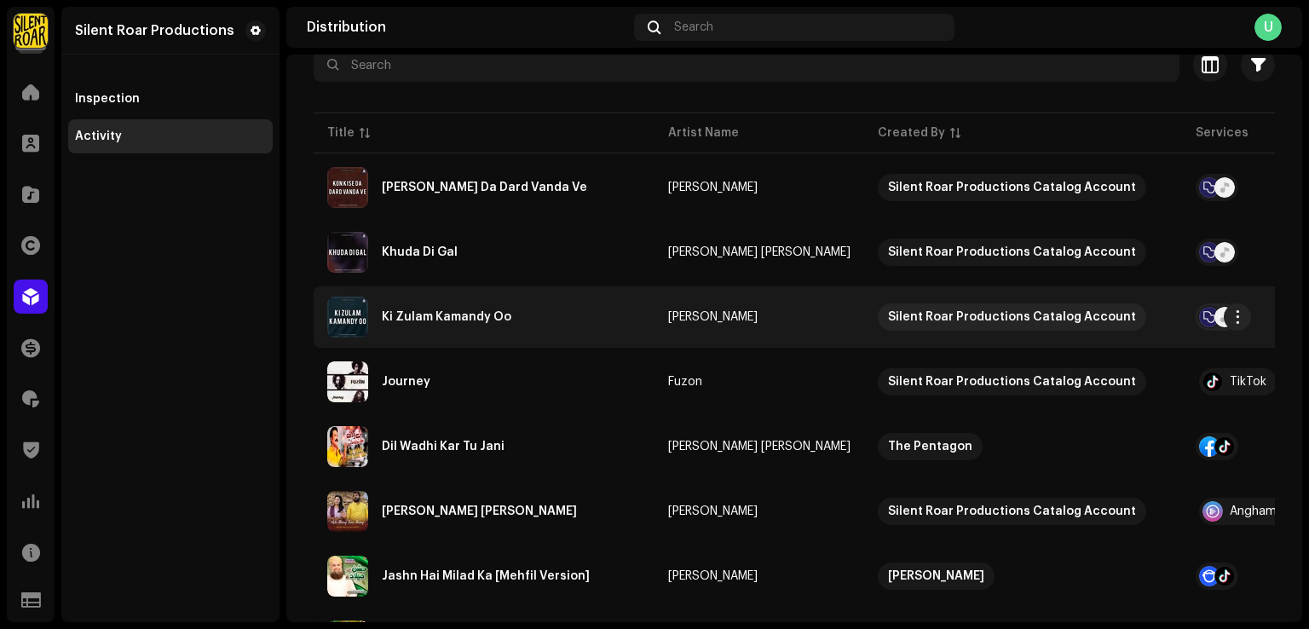
click at [1123, 312] on re-a-table-vip "Silent Roar Productions Catalog Account" at bounding box center [1023, 316] width 291 height 27
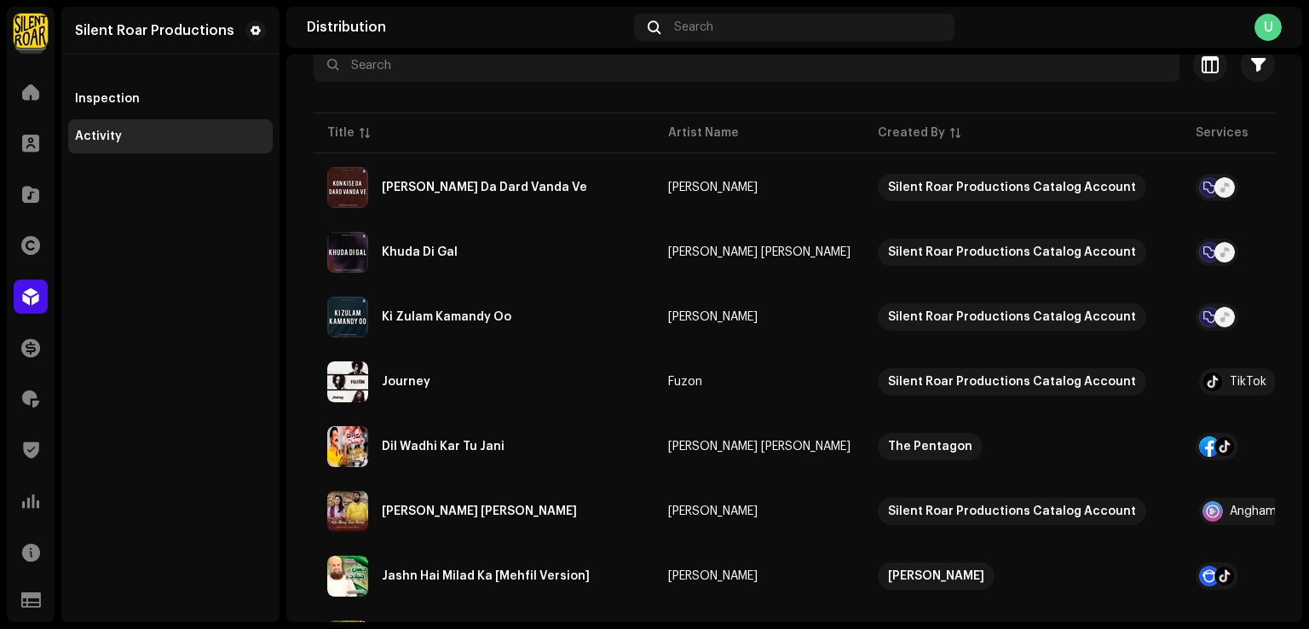
click at [100, 273] on div "[PERSON_NAME] Oo [PERSON_NAME] Service Last Enqueued Last Delivered Status Flo …" at bounding box center [654, 314] width 1309 height 629
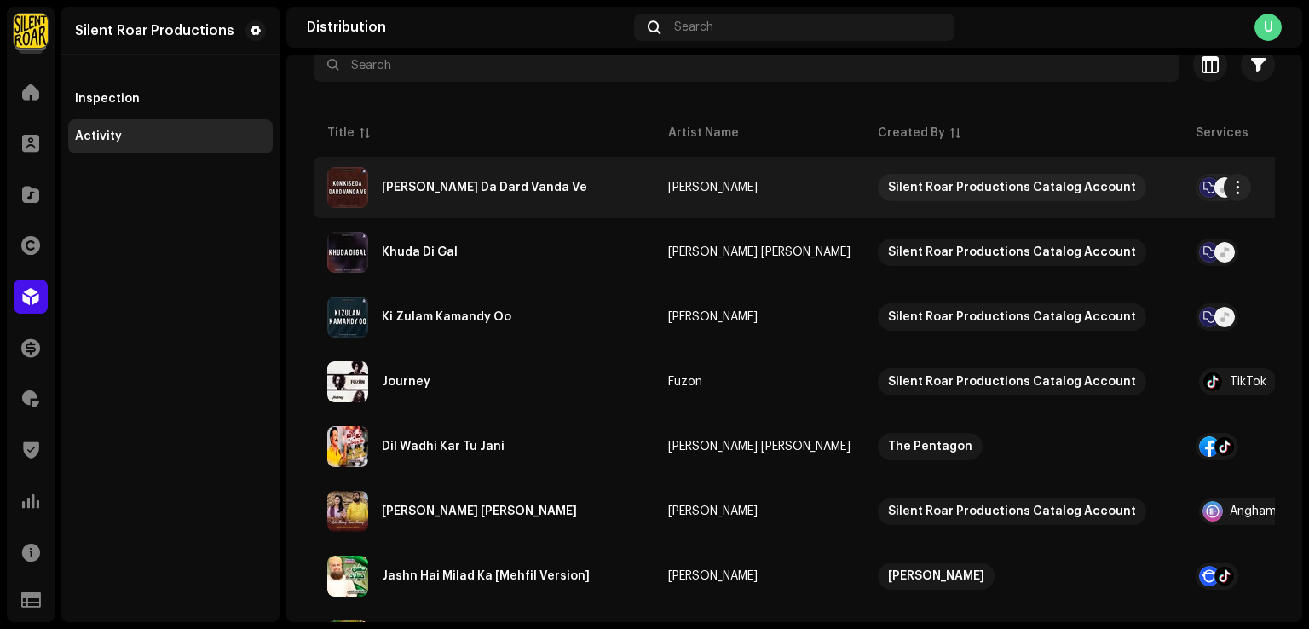
click at [664, 199] on td "[PERSON_NAME]" at bounding box center [759, 187] width 210 height 61
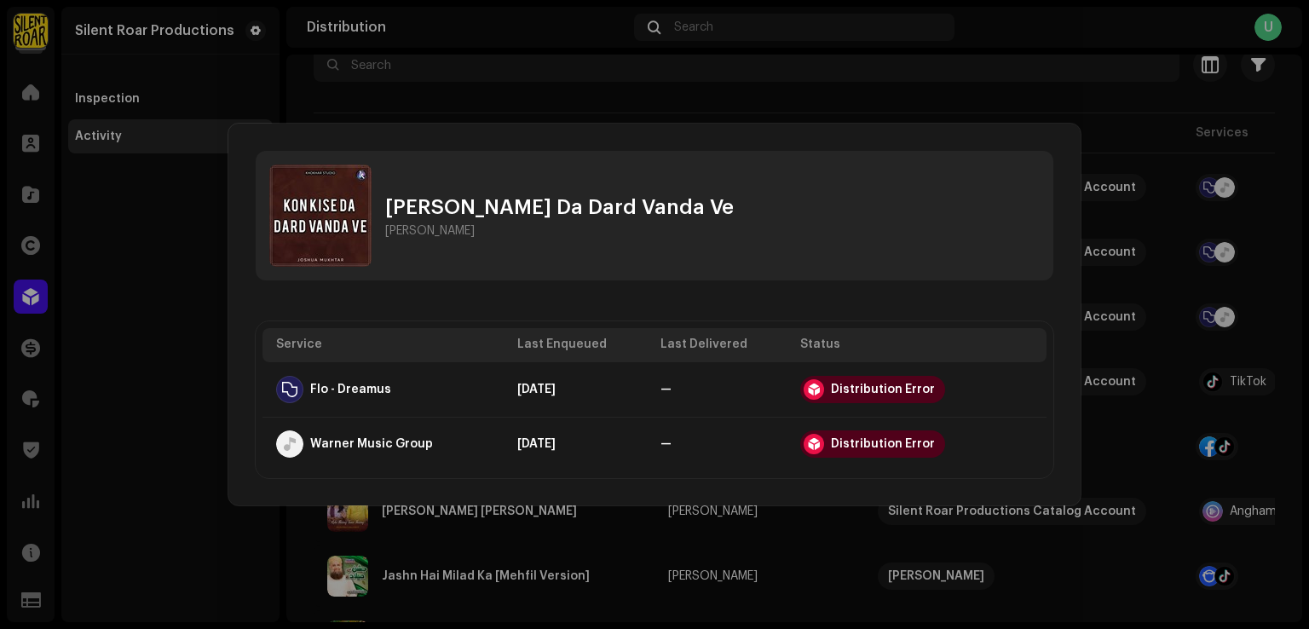
click at [232, 367] on div "[PERSON_NAME] Da Dard Vanda Ve [PERSON_NAME] Service Last Enqueued Last Deliver…" at bounding box center [654, 315] width 852 height 382
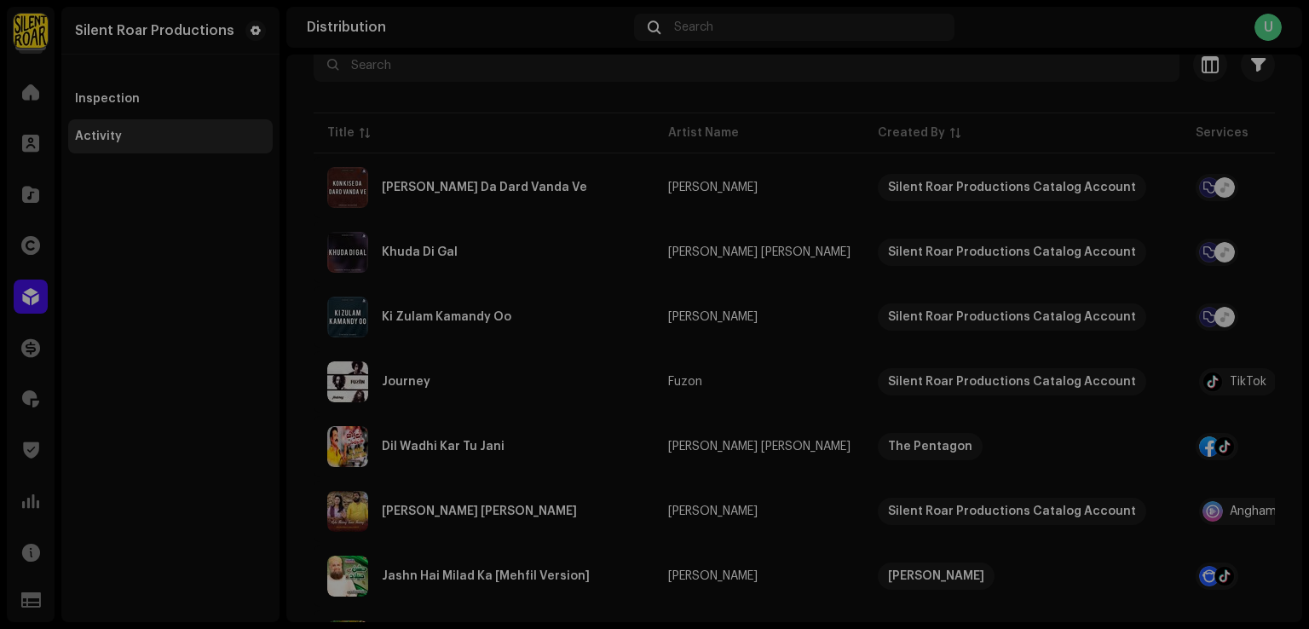
click at [26, 205] on div "[PERSON_NAME] Da Dard Vanda Ve [PERSON_NAME] Service Last Enqueued Last Deliver…" at bounding box center [654, 314] width 1309 height 629
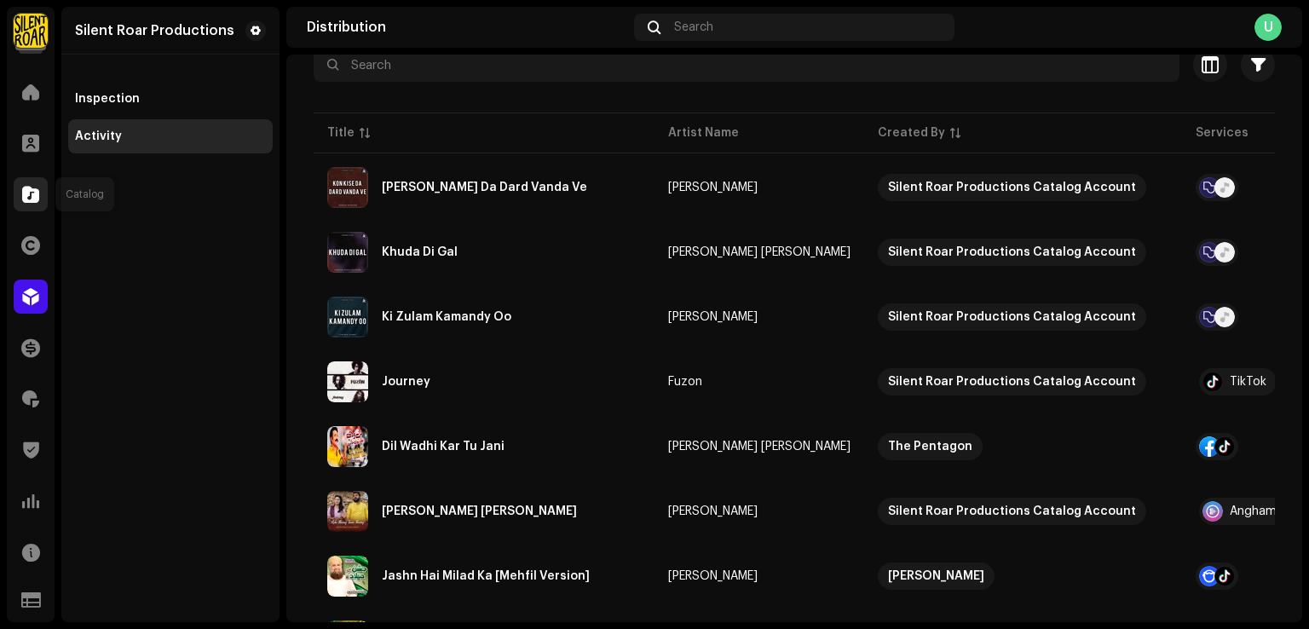
click at [27, 195] on span at bounding box center [30, 194] width 17 height 14
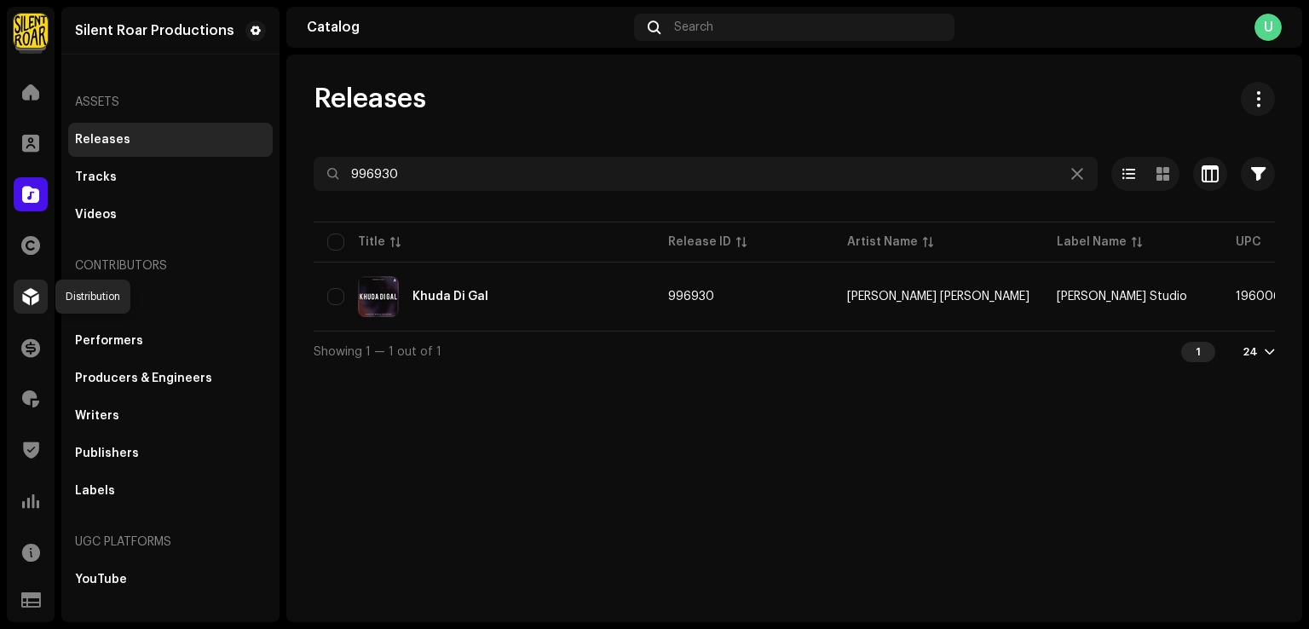
click at [36, 303] on span at bounding box center [30, 297] width 17 height 14
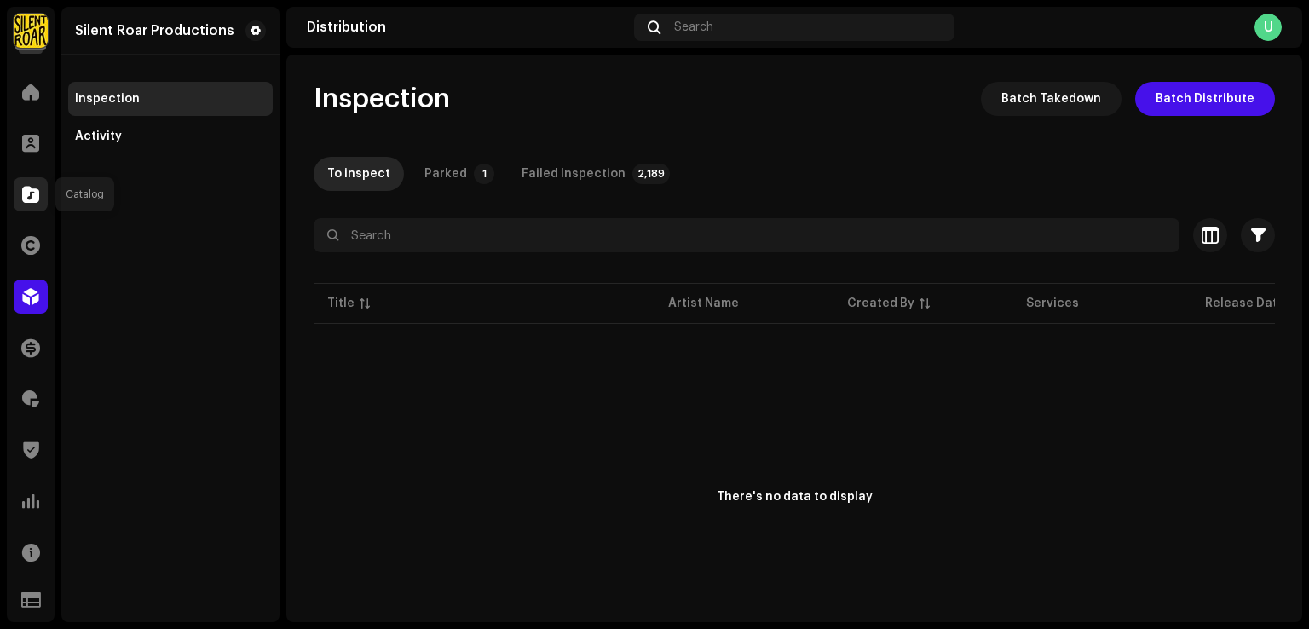
click at [20, 189] on div at bounding box center [31, 194] width 34 height 34
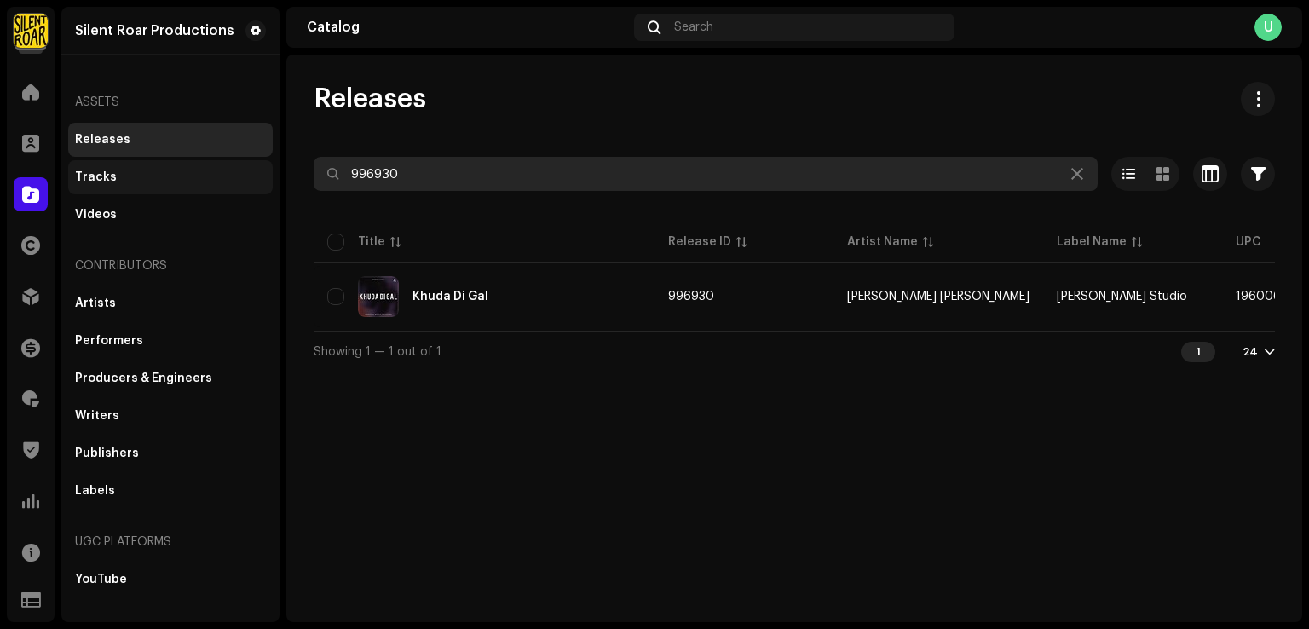
click at [216, 164] on div "Silent Roar Productions Home Clients Catalog Rights Distribution Finance Royalt…" at bounding box center [654, 314] width 1309 height 629
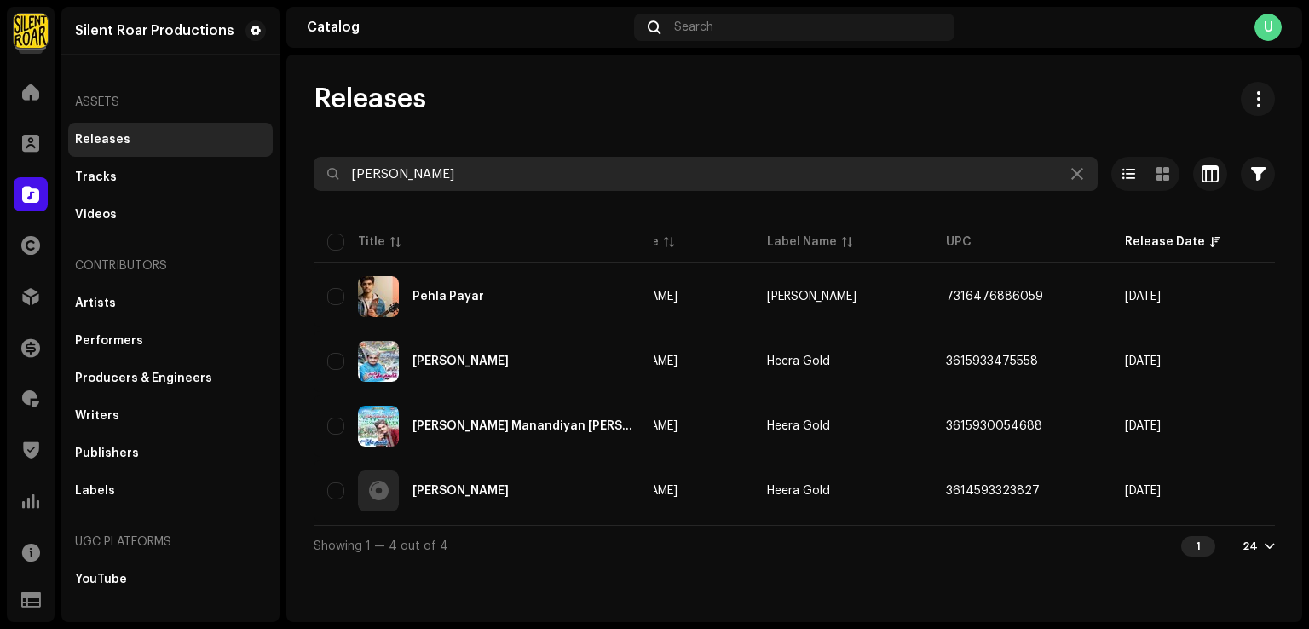
scroll to position [0, 262]
drag, startPoint x: 421, startPoint y: 168, endPoint x: 242, endPoint y: 164, distance: 179.0
click at [242, 164] on div "Silent Roar Productions Home Clients Catalog Rights Distribution Finance Royalt…" at bounding box center [654, 314] width 1309 height 629
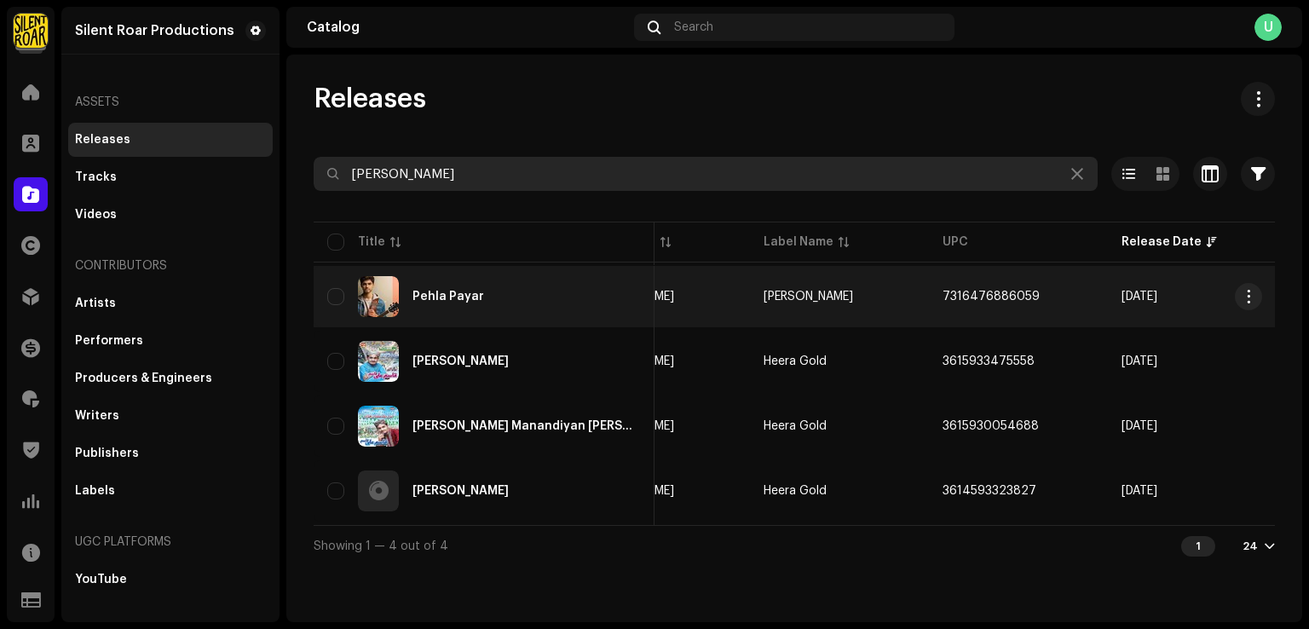
paste input "Waqt Ka Aitebaar"
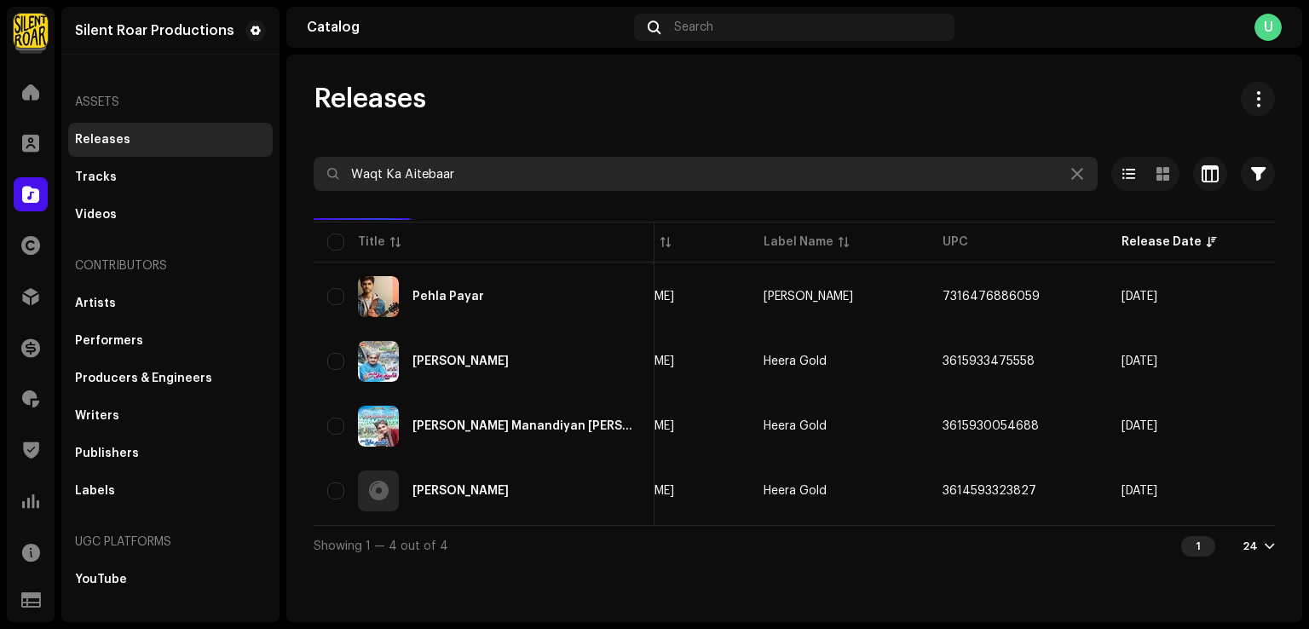
type input "Waqt Ka Aitebaar"
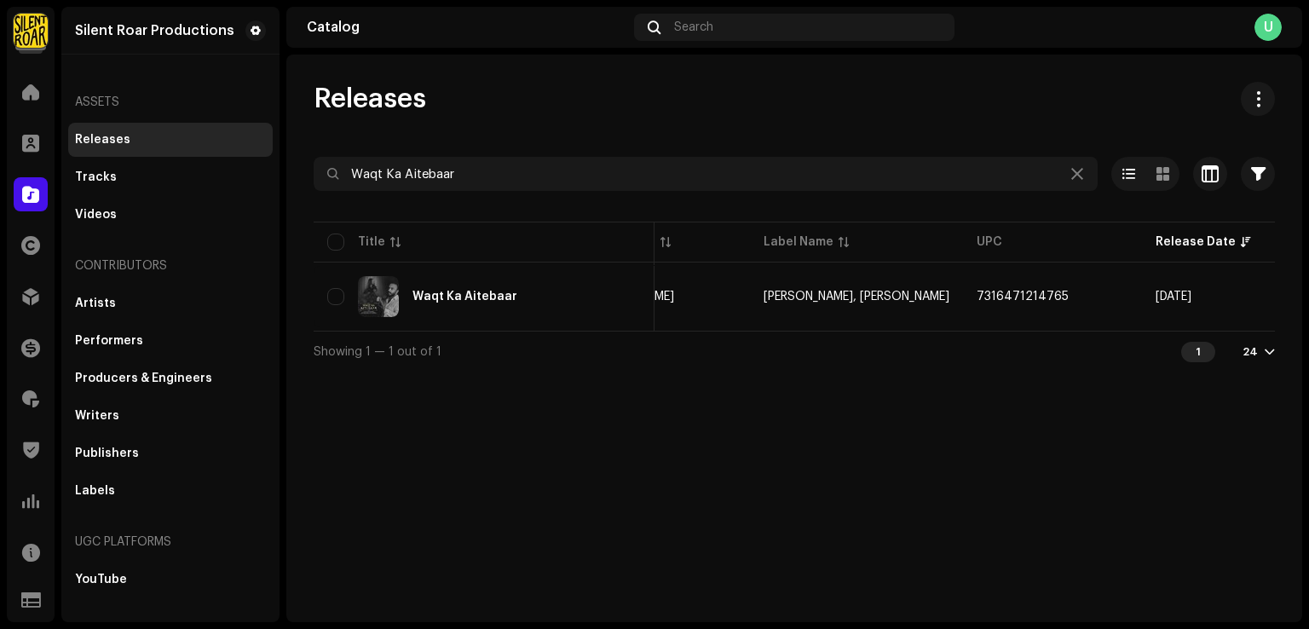
drag, startPoint x: 592, startPoint y: 337, endPoint x: 693, endPoint y: 342, distance: 100.6
click at [692, 342] on div "Showing 1 — 1 out of 1 1 24" at bounding box center [794, 351] width 961 height 41
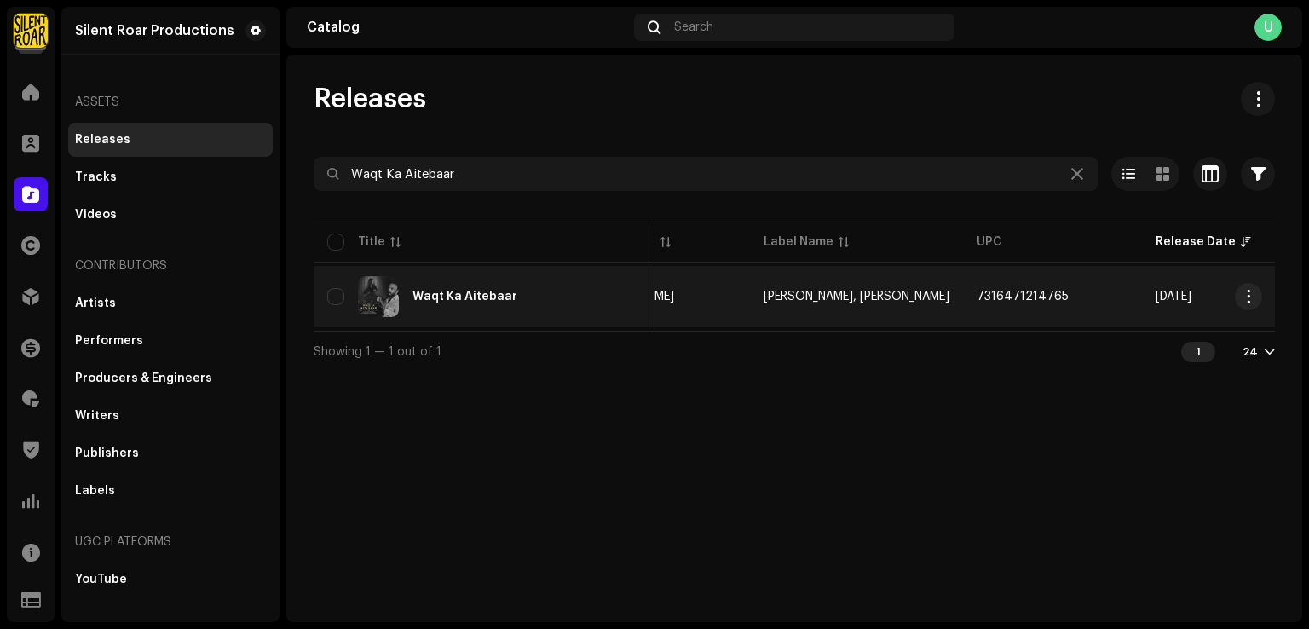
click at [563, 311] on div "Waqt Ka Aitebaar" at bounding box center [484, 296] width 314 height 41
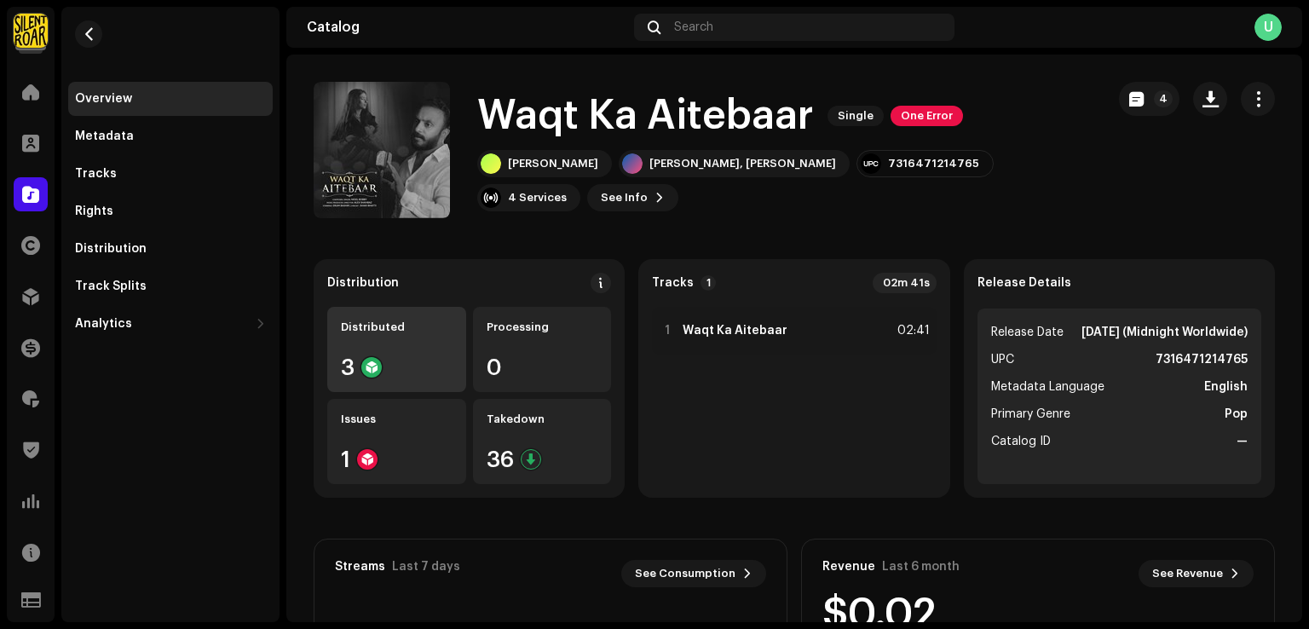
click at [379, 309] on div "Distributed 3" at bounding box center [396, 349] width 139 height 85
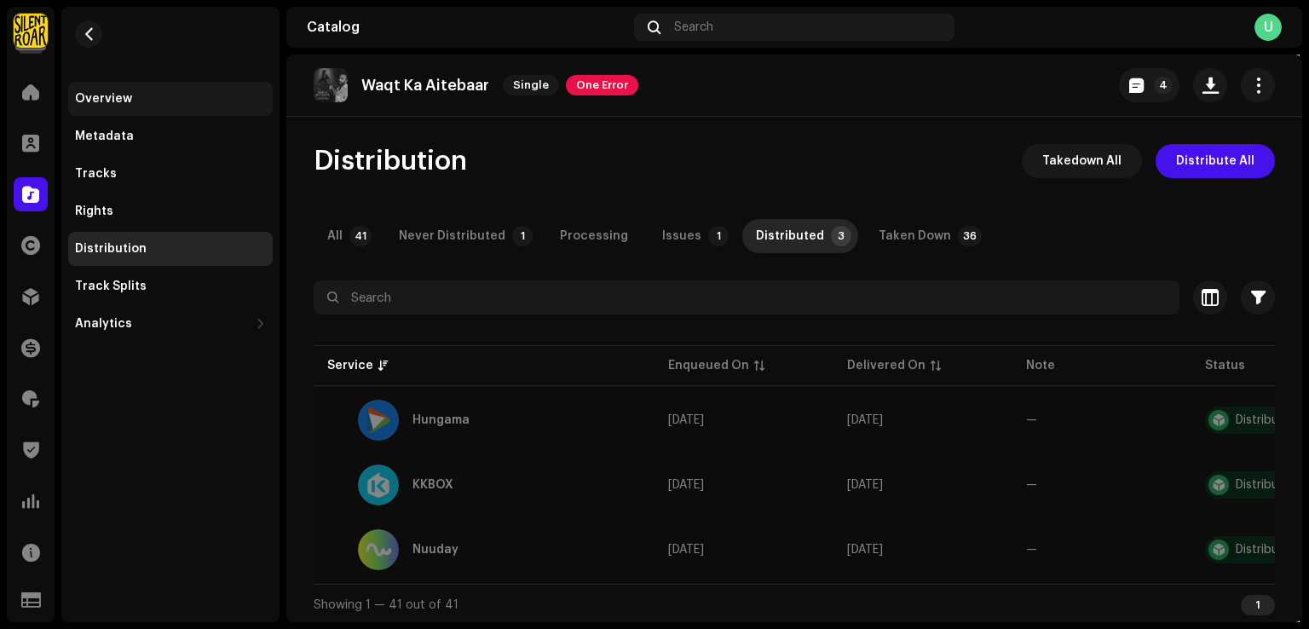
click at [190, 94] on div "Overview" at bounding box center [170, 99] width 191 height 14
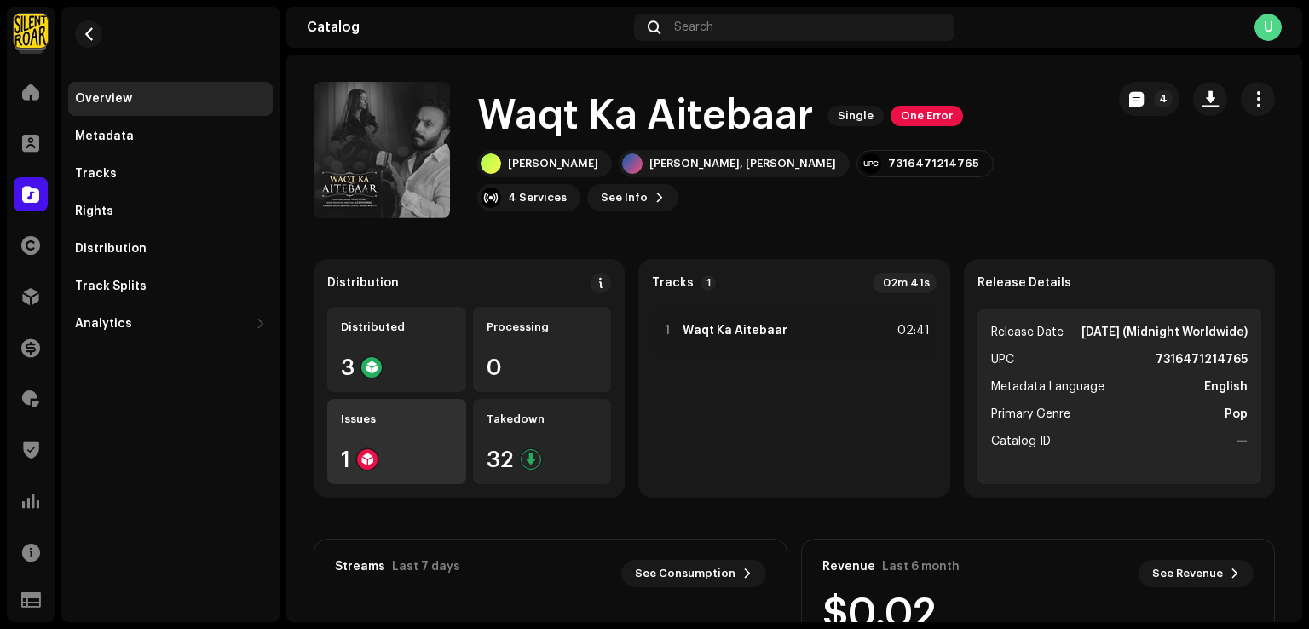
click at [408, 455] on div "1" at bounding box center [397, 459] width 112 height 22
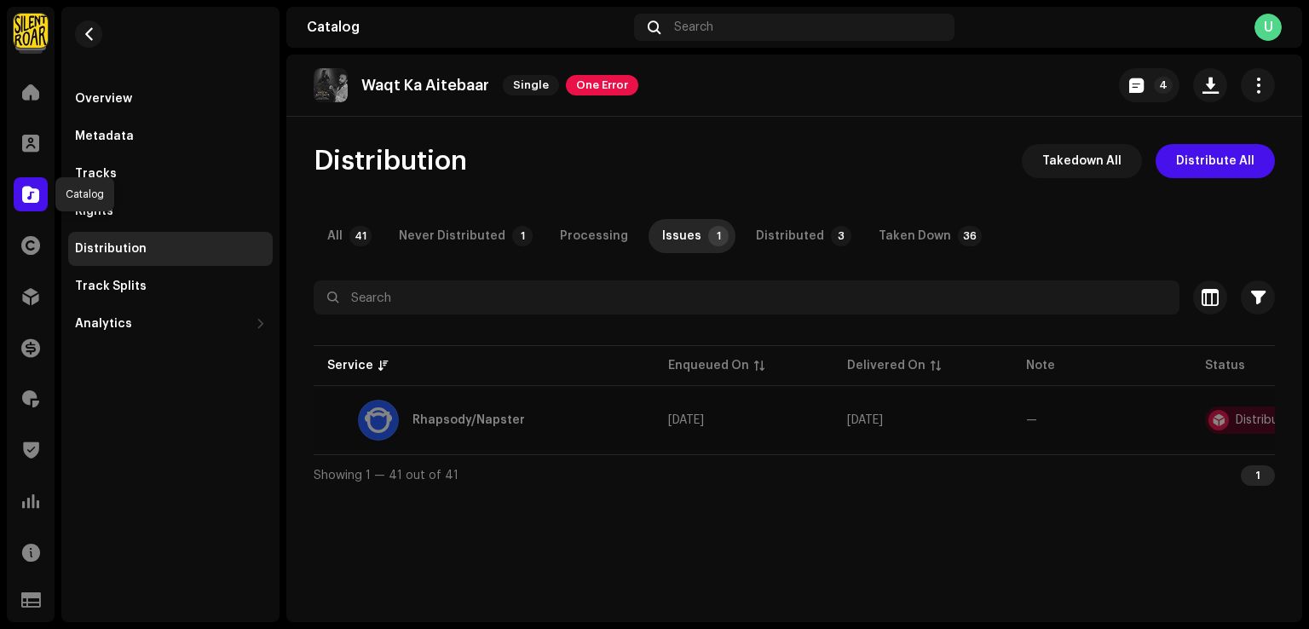
click at [20, 199] on div at bounding box center [31, 194] width 34 height 34
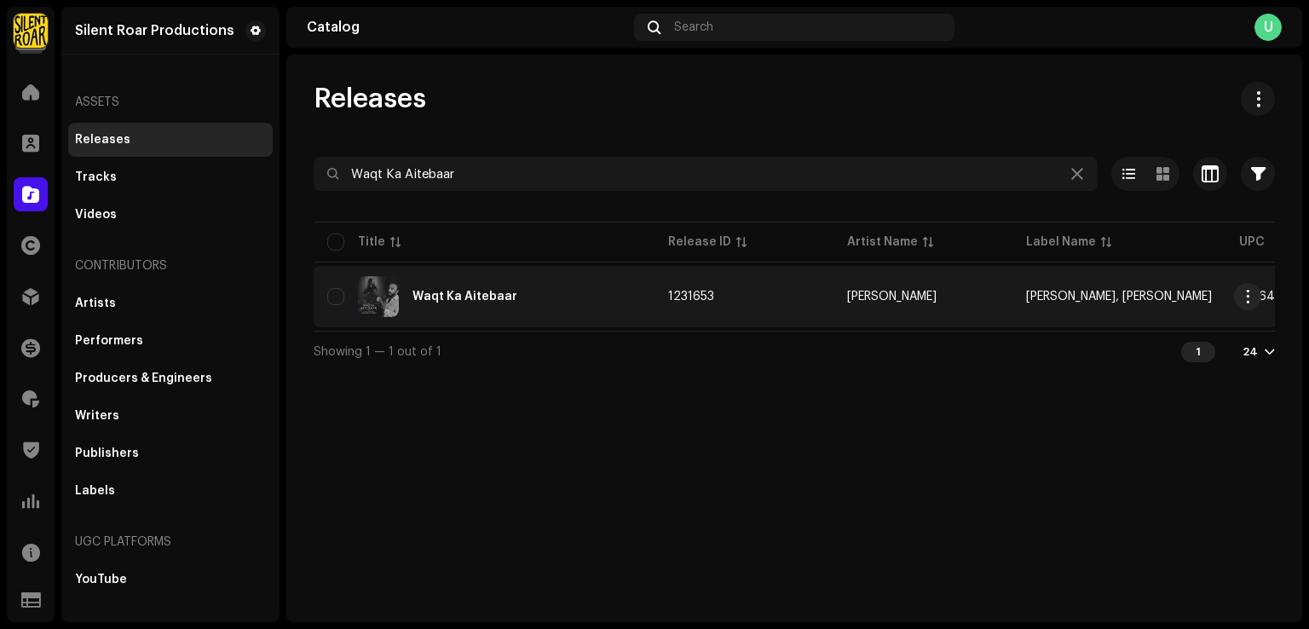
click at [430, 311] on div "Waqt Ka Aitebaar" at bounding box center [484, 296] width 314 height 41
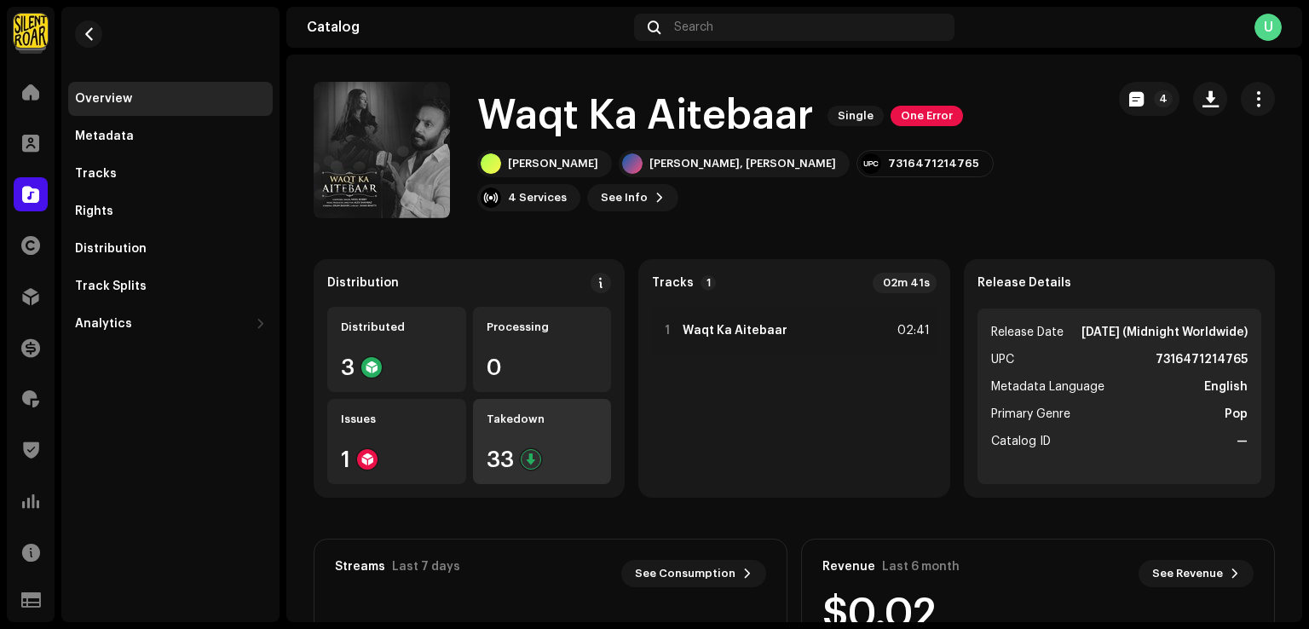
click at [501, 458] on div "33" at bounding box center [542, 459] width 112 height 22
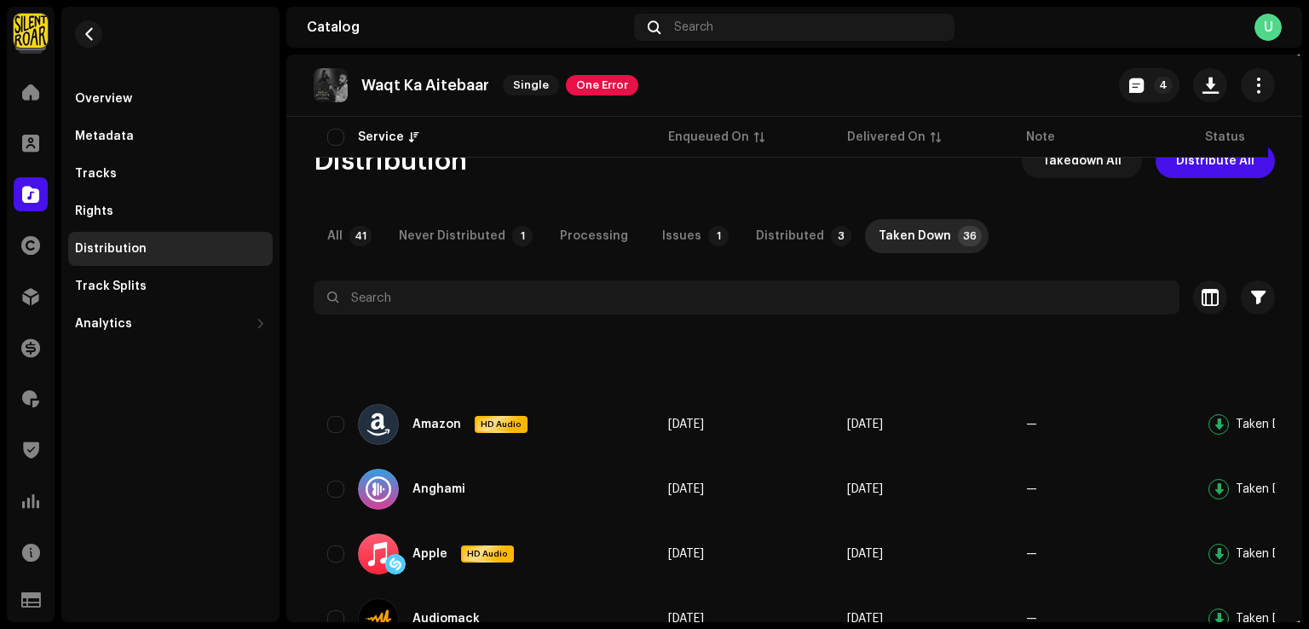
scroll to position [682, 0]
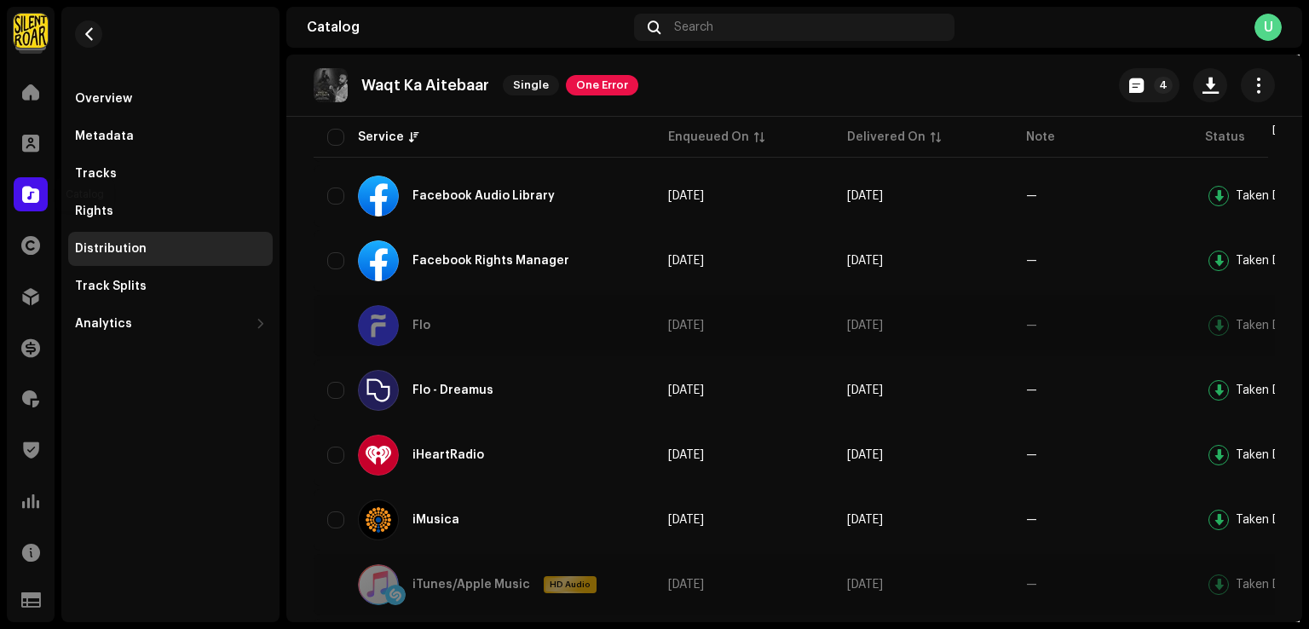
click at [42, 202] on div at bounding box center [31, 194] width 34 height 34
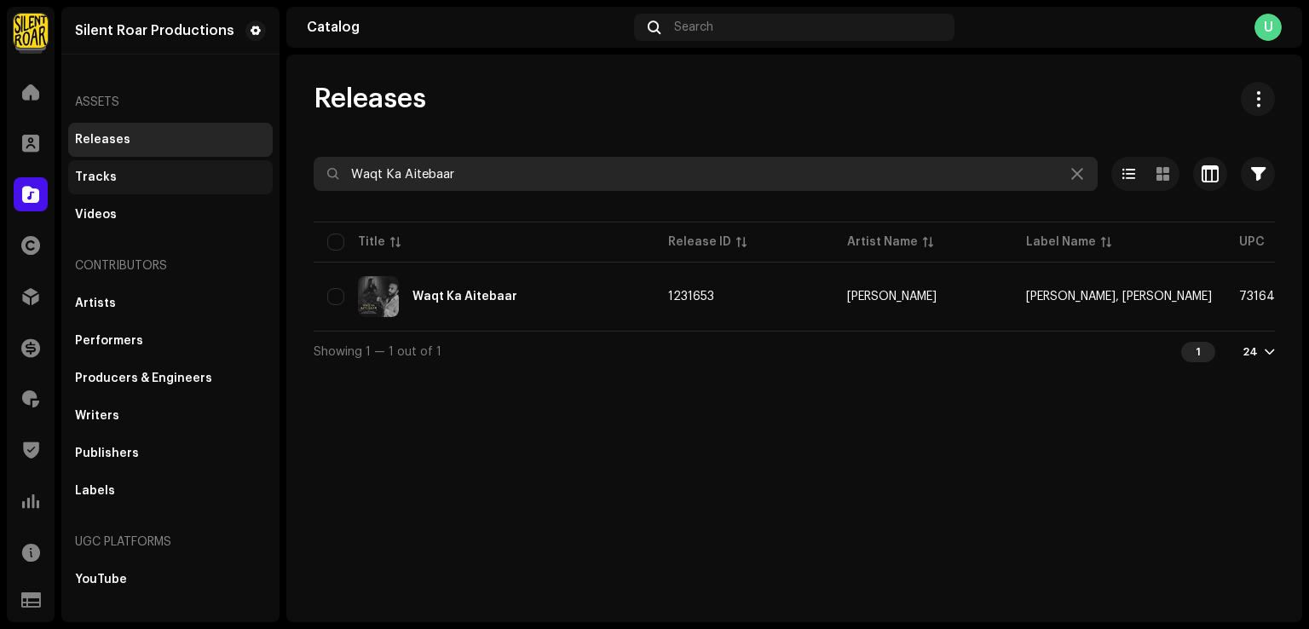
drag, startPoint x: 185, startPoint y: 178, endPoint x: 169, endPoint y: 178, distance: 16.2
click at [170, 178] on div "Silent Roar Productions Home Clients Catalog Rights Distribution Finance Royalt…" at bounding box center [654, 314] width 1309 height 629
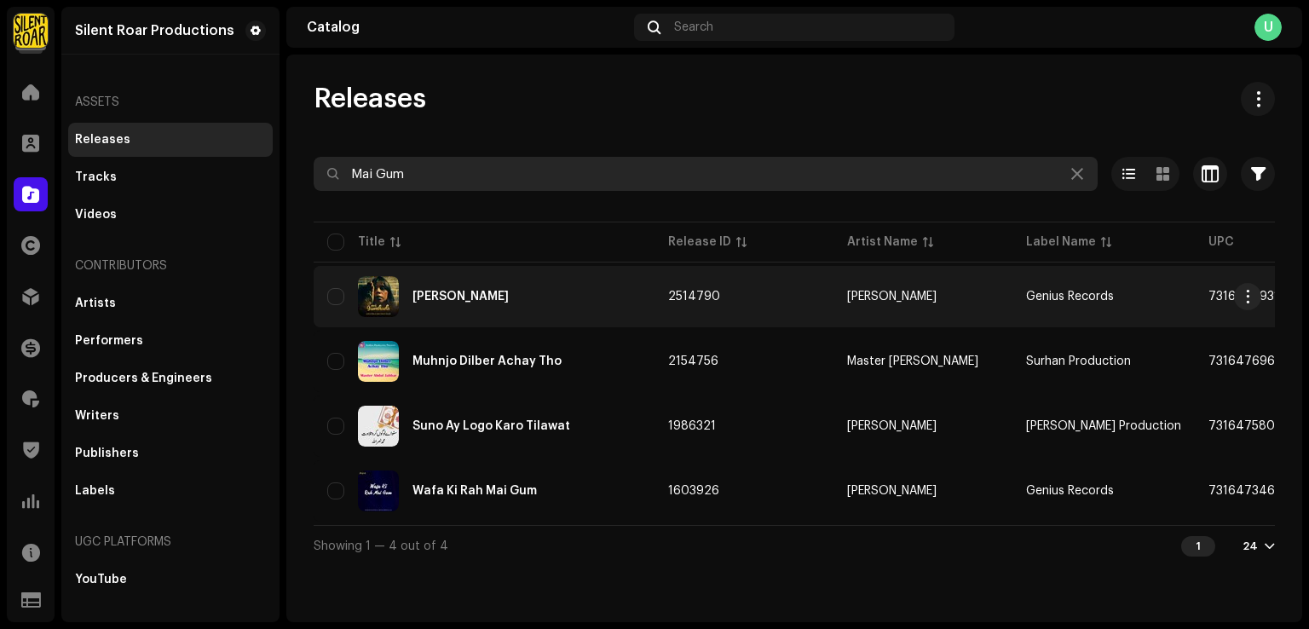
type input "Mai Gum"
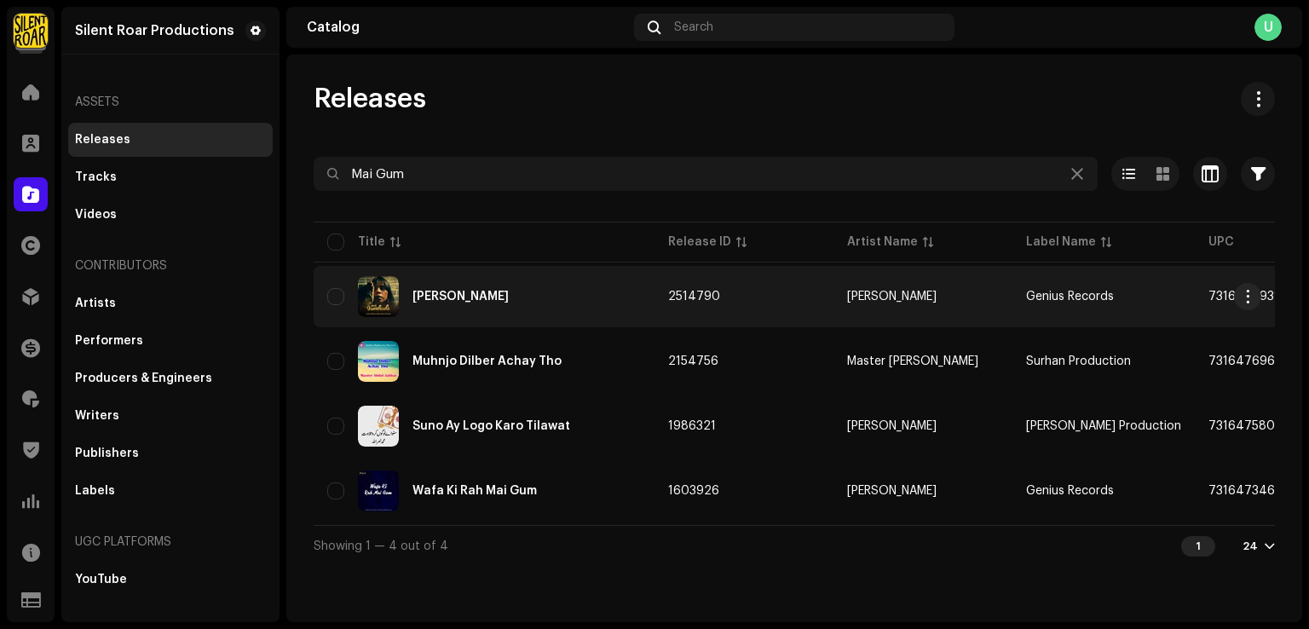
click at [452, 314] on div "[PERSON_NAME]" at bounding box center [484, 296] width 314 height 41
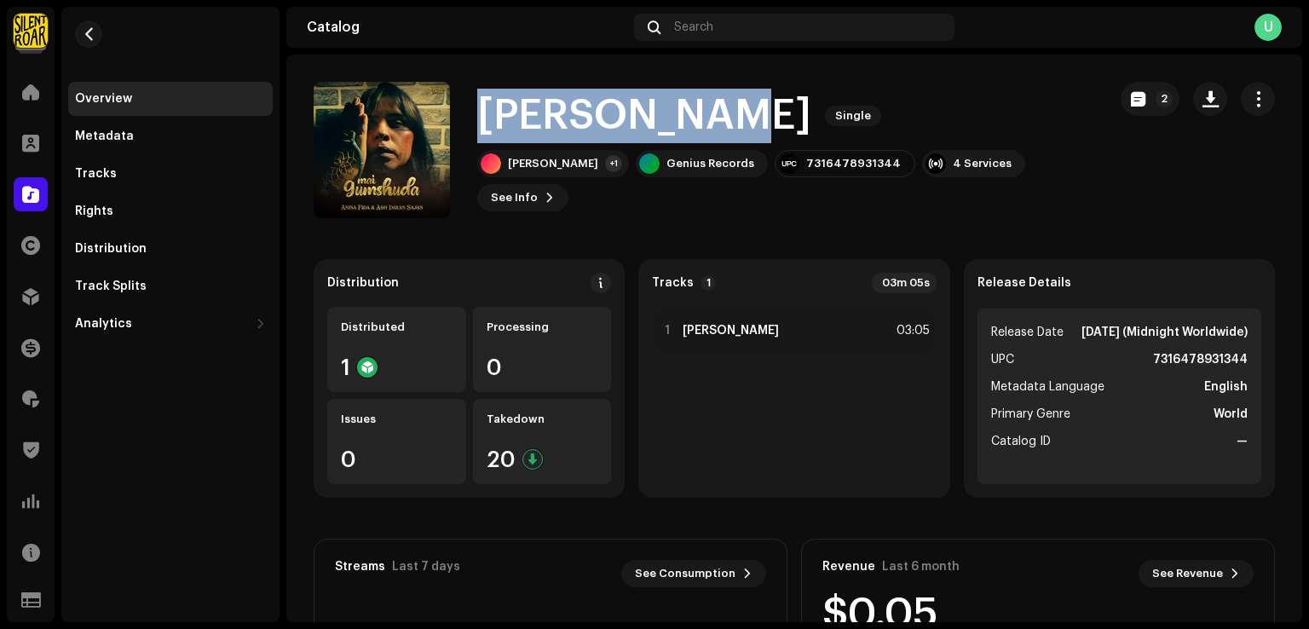
drag, startPoint x: 492, startPoint y: 133, endPoint x: 753, endPoint y: 142, distance: 260.9
click at [753, 142] on h1 "[PERSON_NAME]" at bounding box center [644, 116] width 334 height 55
drag, startPoint x: 770, startPoint y: 137, endPoint x: 477, endPoint y: 130, distance: 293.2
click at [477, 130] on div "Mai Gumshuda Single" at bounding box center [785, 116] width 616 height 55
copy h1 "[PERSON_NAME]"
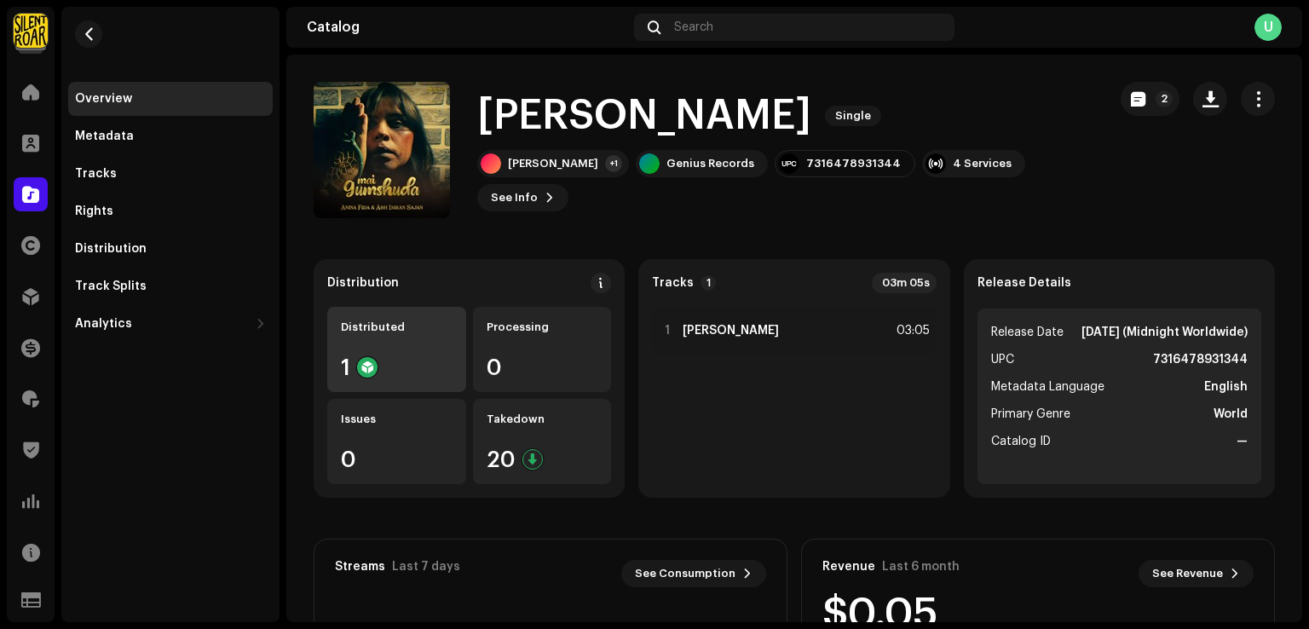
click at [411, 346] on div "Distributed 1" at bounding box center [396, 349] width 139 height 85
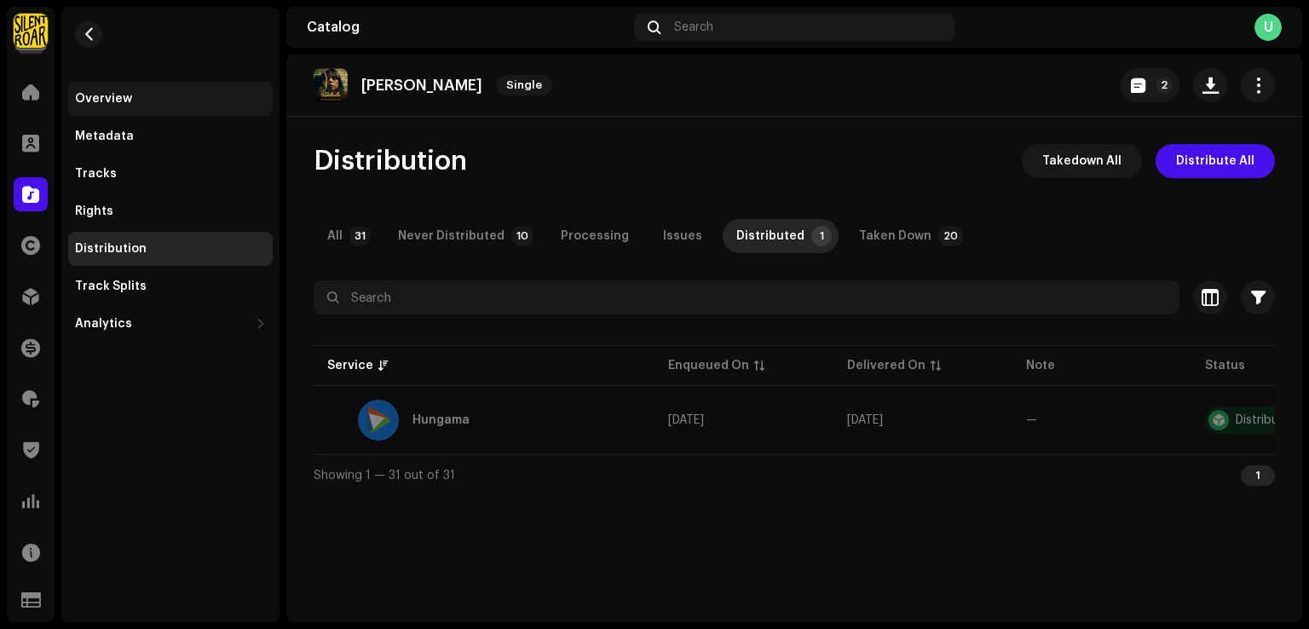
click at [119, 97] on div "Overview" at bounding box center [103, 99] width 57 height 14
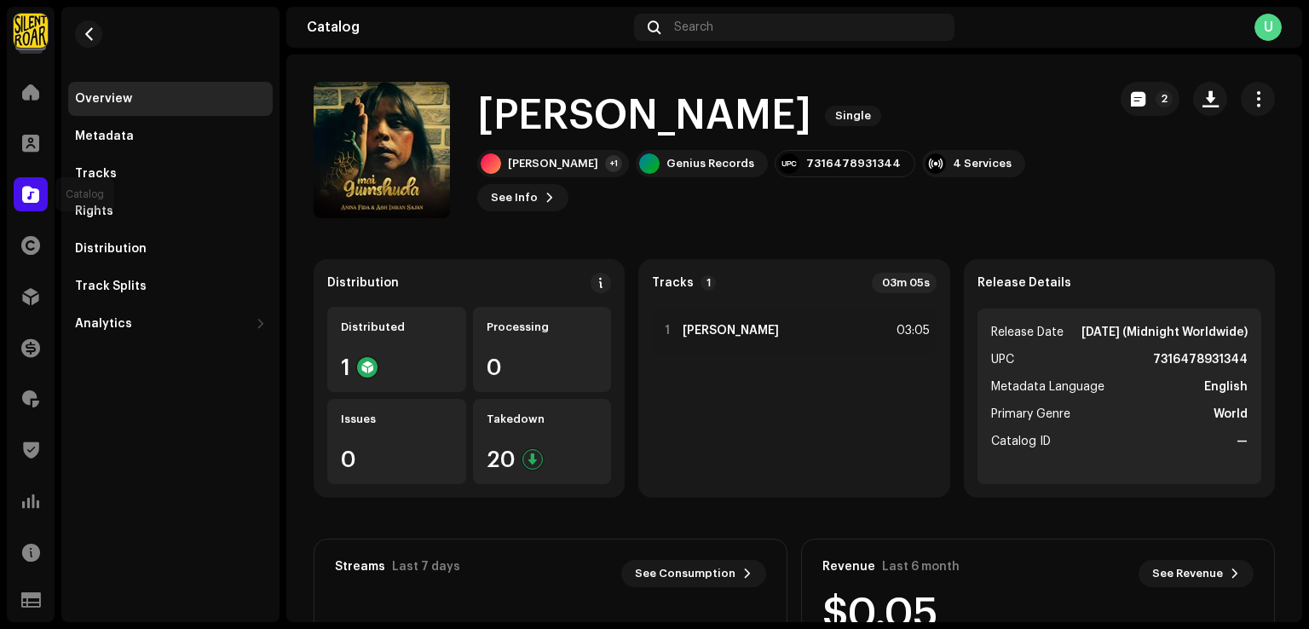
click at [42, 193] on div at bounding box center [31, 194] width 34 height 34
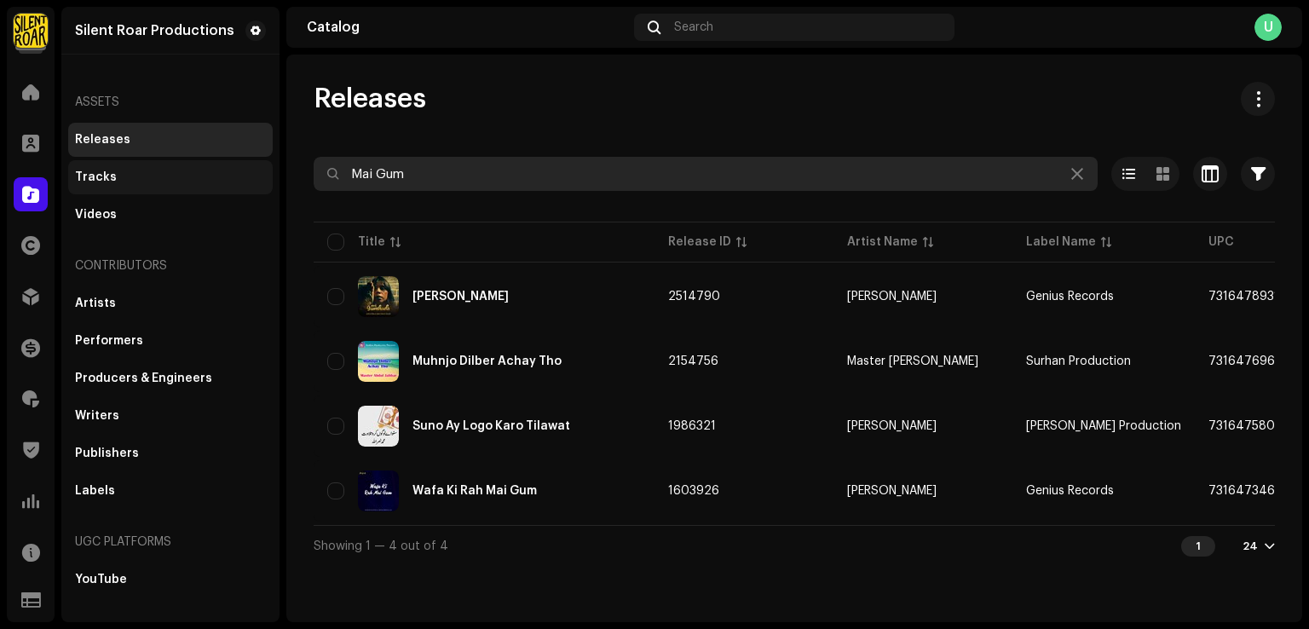
click at [149, 170] on div "Silent Roar Productions Home Clients Catalog Rights Distribution Finance Royalt…" at bounding box center [654, 314] width 1309 height 629
paste input "QZWDW2506507"
type input "QZWDW2506507"
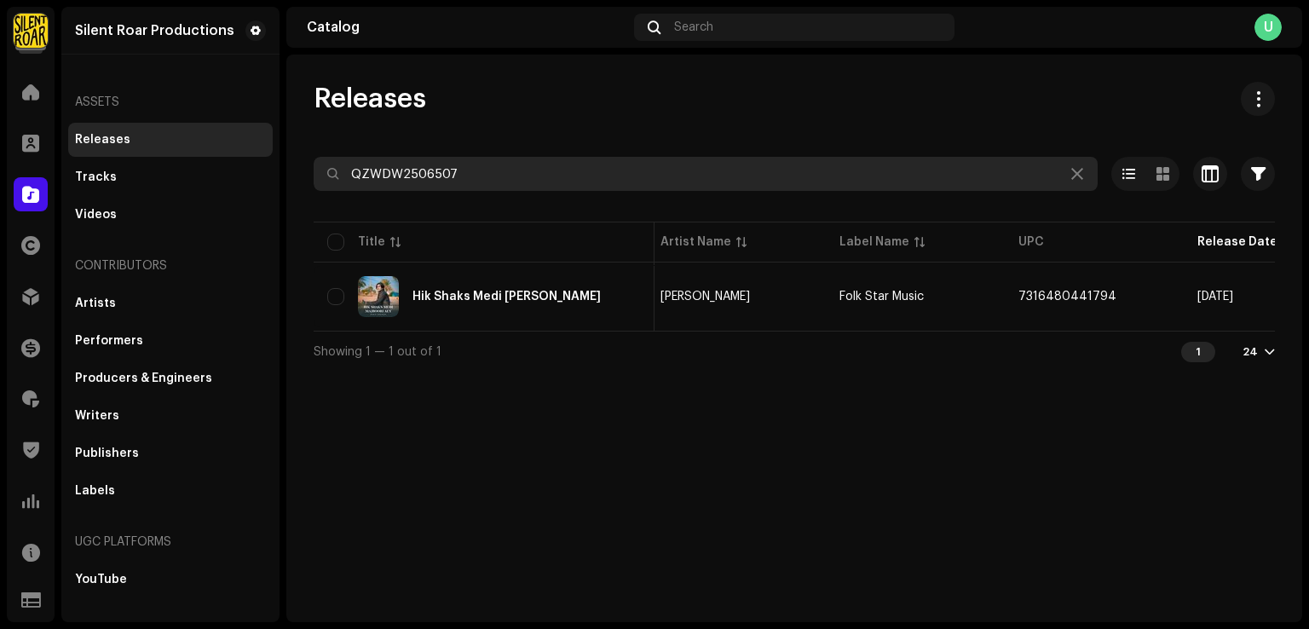
scroll to position [0, 246]
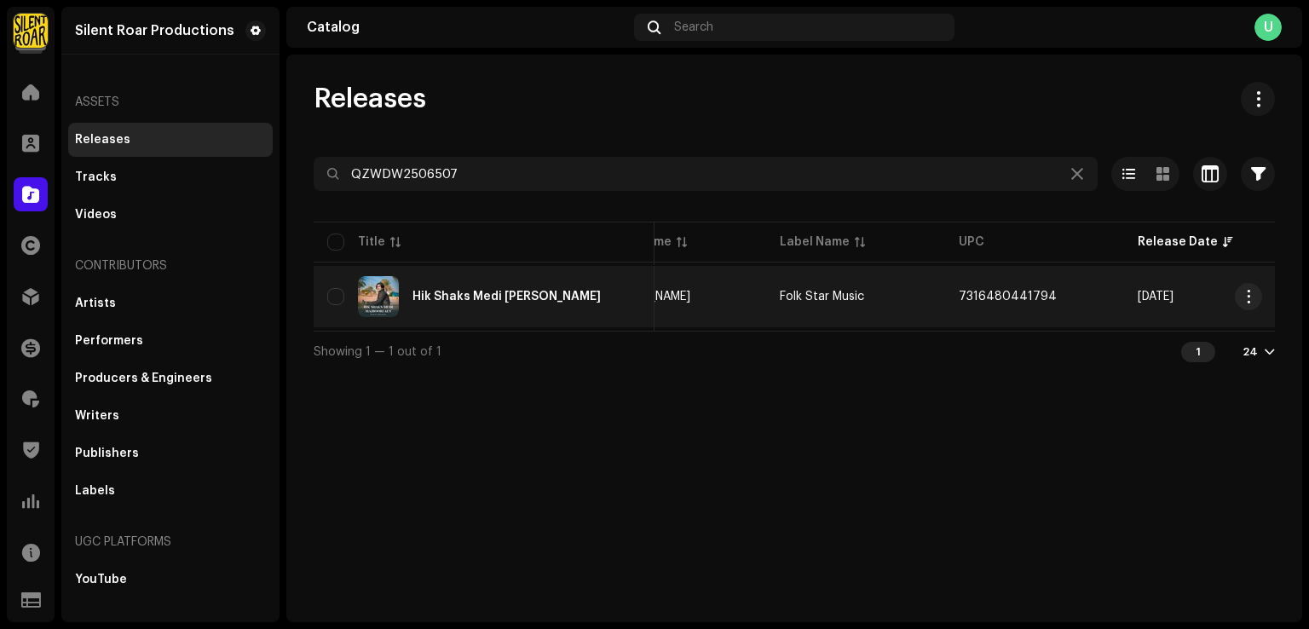
click at [571, 305] on div "Hik Shaks Medi [PERSON_NAME]" at bounding box center [484, 296] width 314 height 41
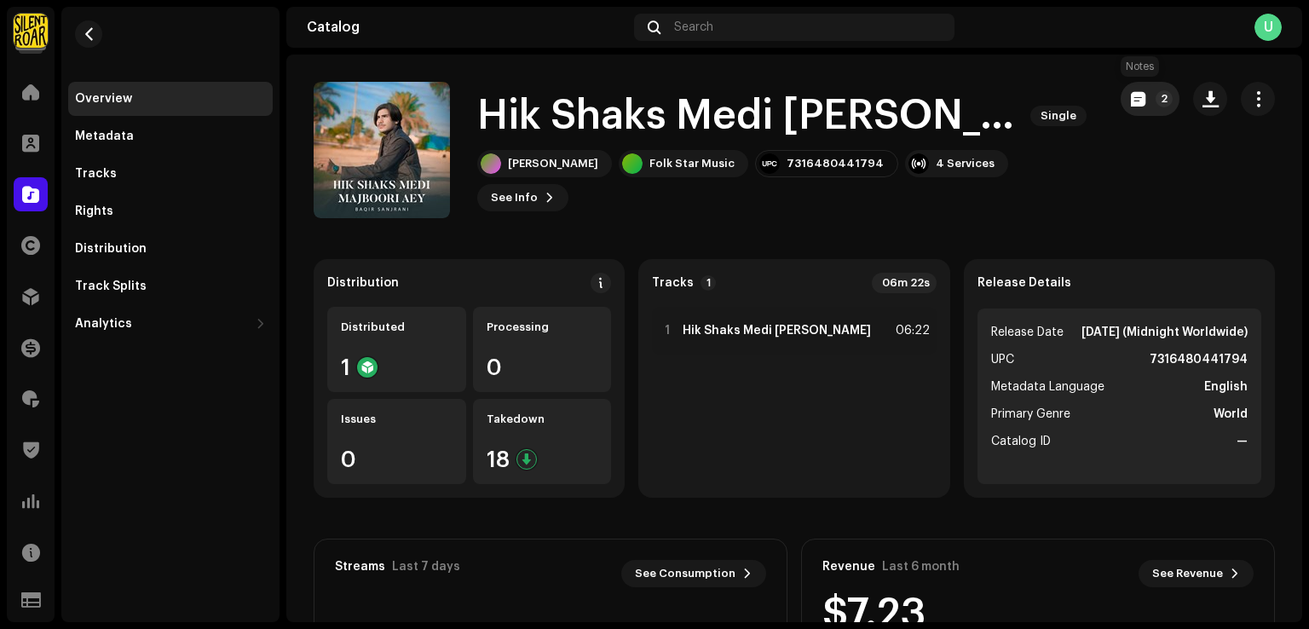
click at [1155, 93] on p-badge "2" at bounding box center [1163, 98] width 17 height 17
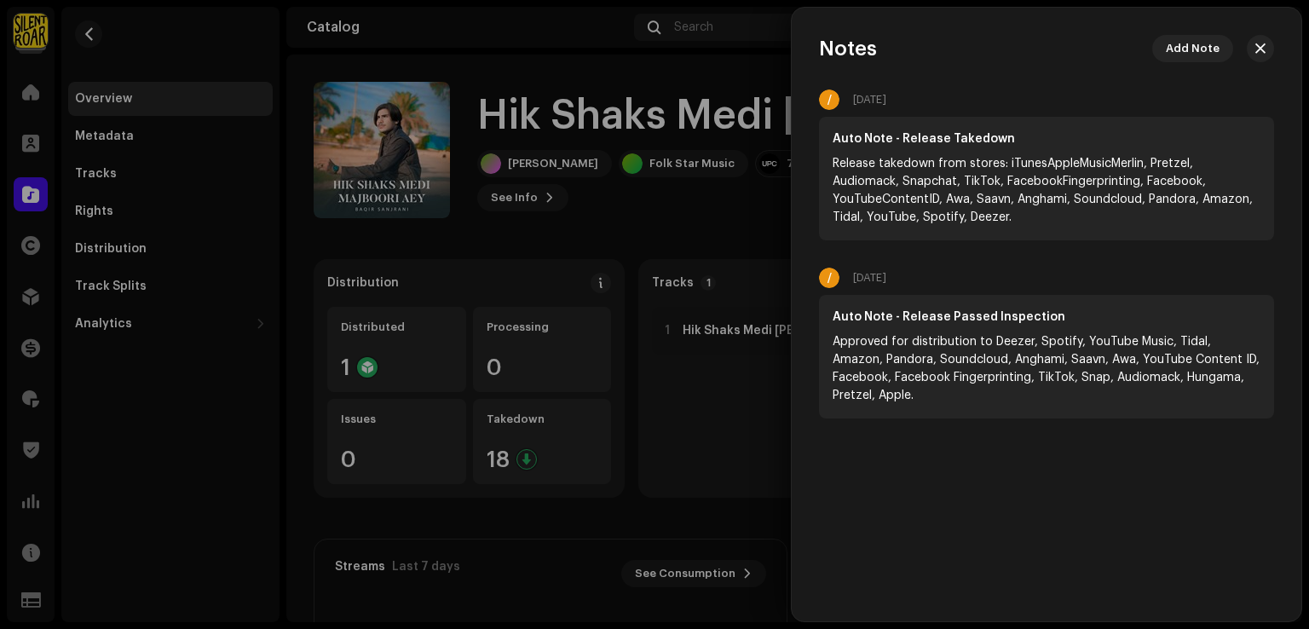
click at [566, 241] on div at bounding box center [654, 314] width 1309 height 629
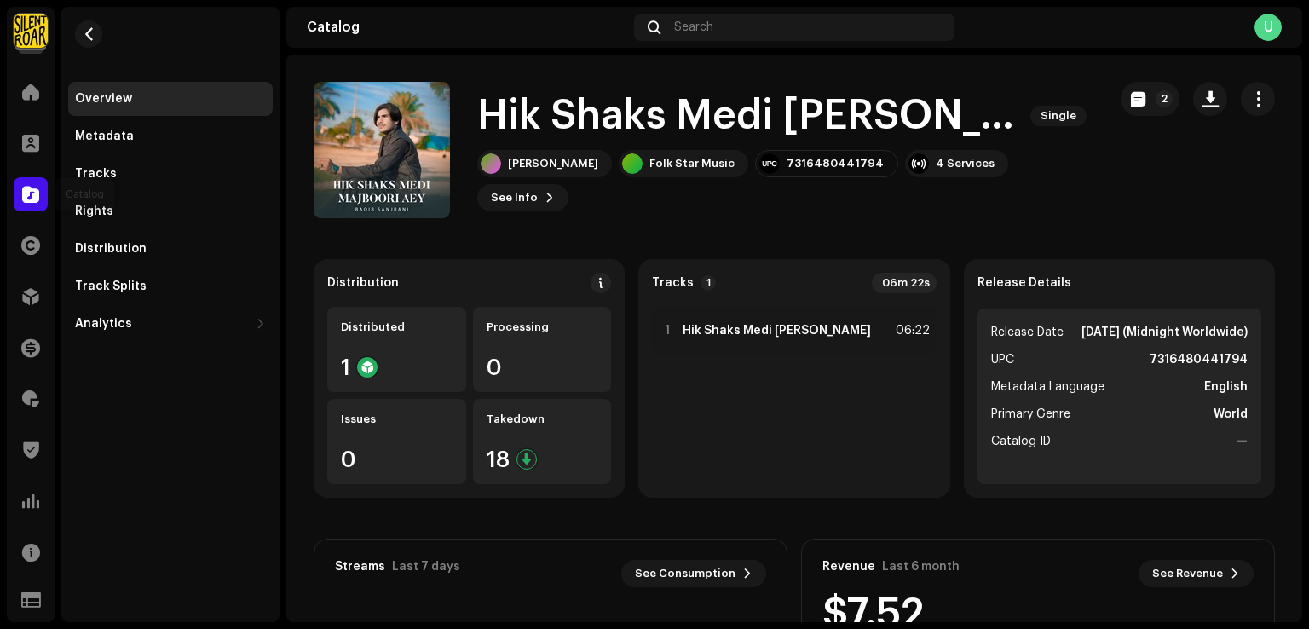
click at [33, 199] on span at bounding box center [30, 194] width 17 height 14
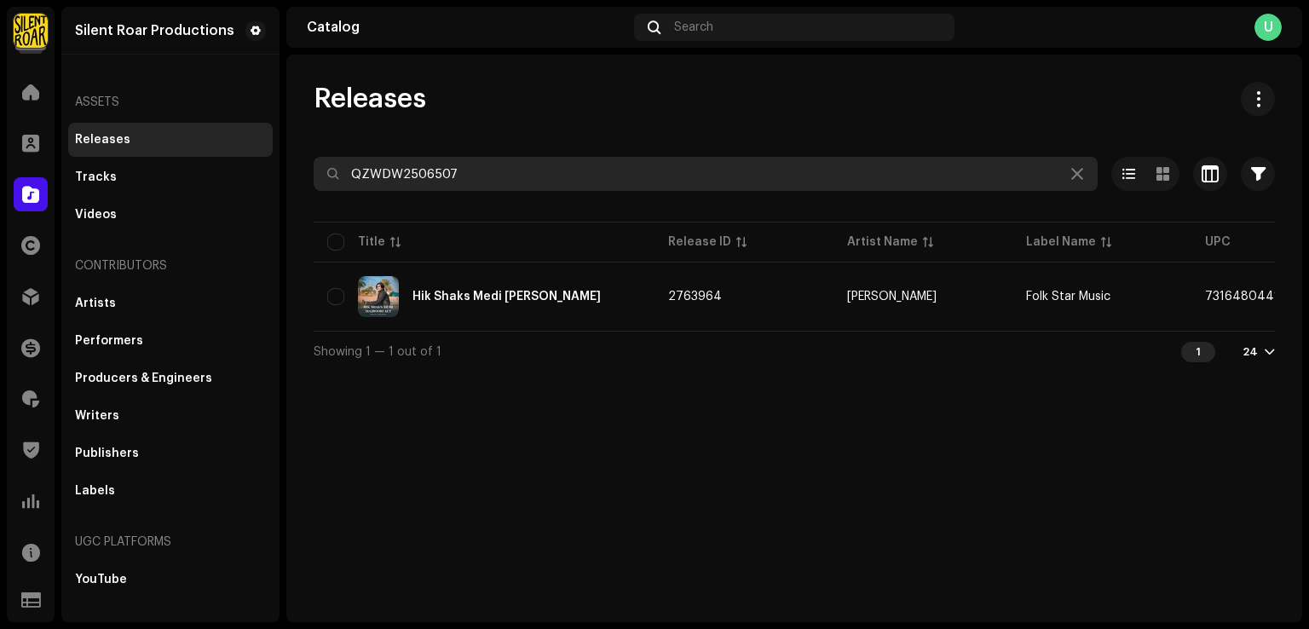
click at [0, 149] on div "Silent Roar Productions Home Clients Catalog Rights Distribution Finance Royalt…" at bounding box center [654, 314] width 1309 height 629
paste input "Why Not Meri"
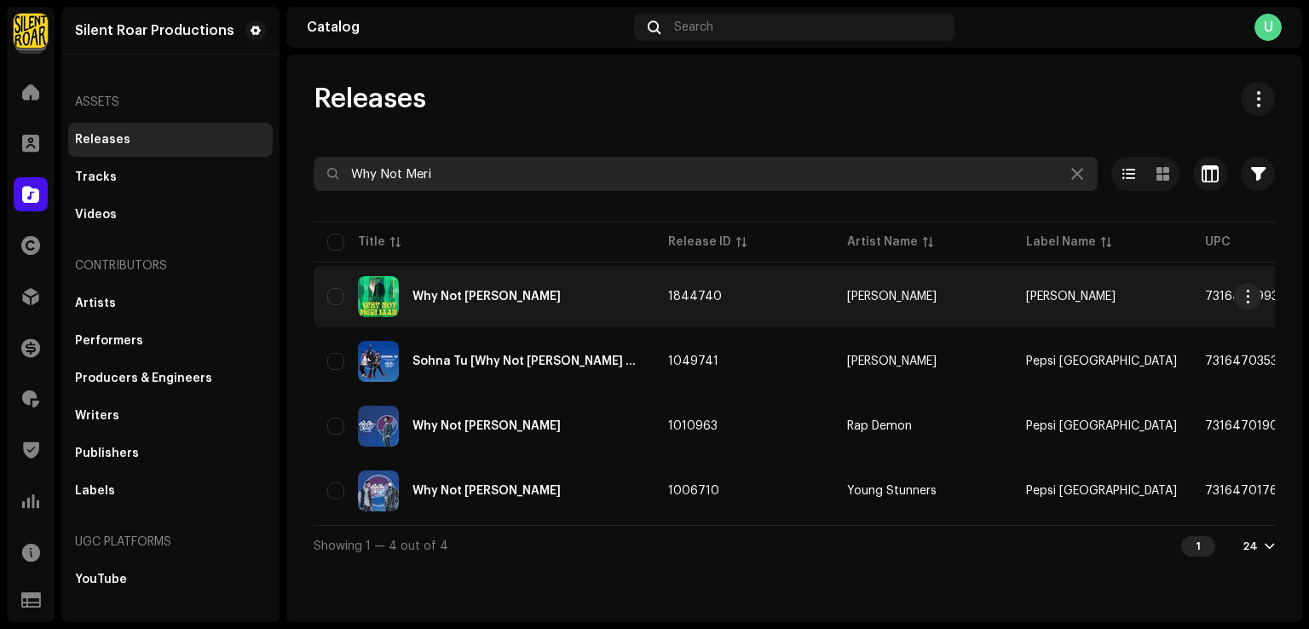
type input "Why Not Meri"
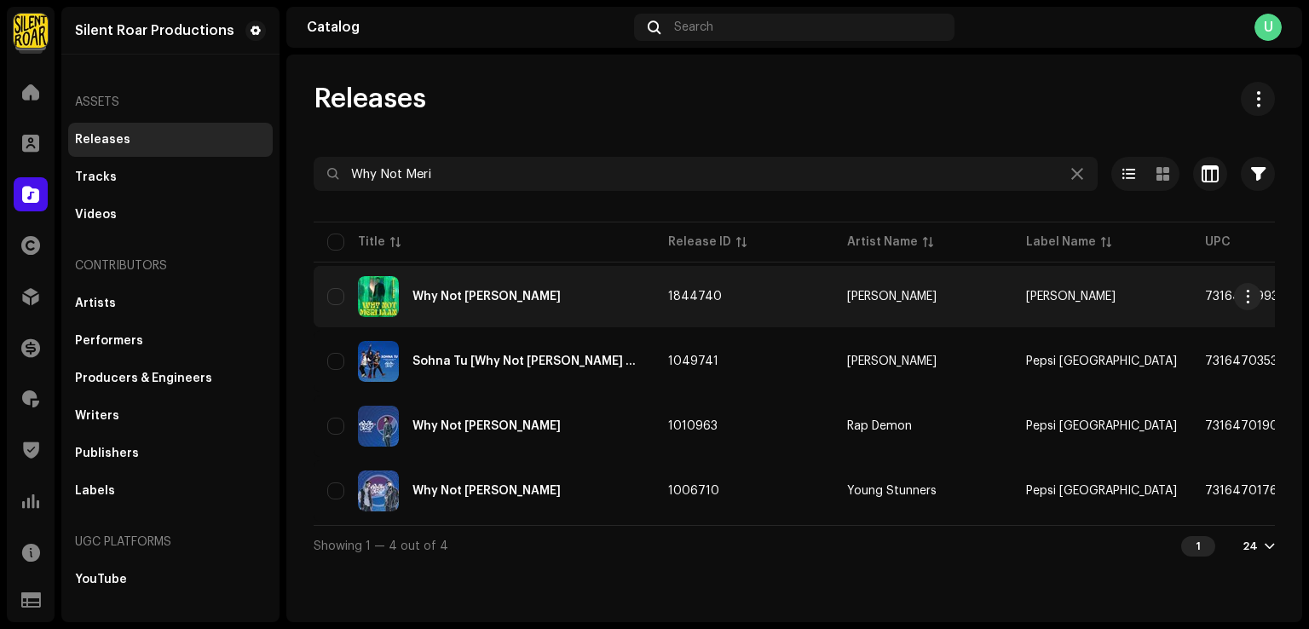
click at [619, 299] on div "Why Not [PERSON_NAME]" at bounding box center [484, 296] width 314 height 41
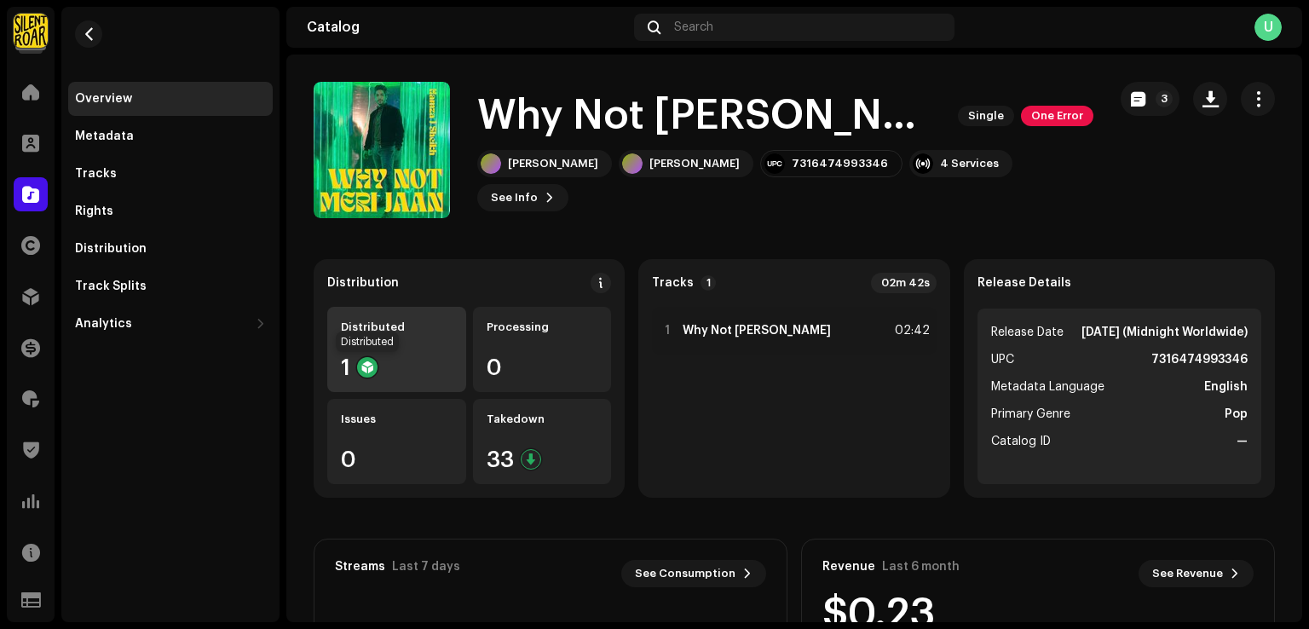
click at [372, 369] on div at bounding box center [367, 367] width 20 height 20
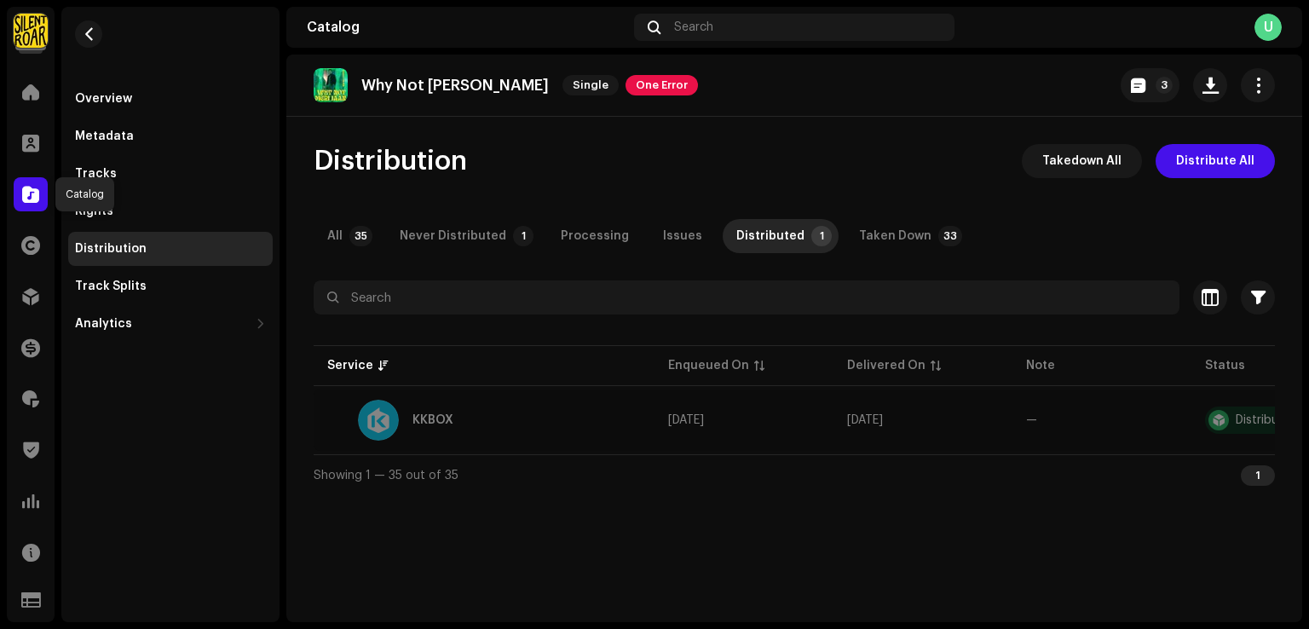
click at [31, 195] on span at bounding box center [30, 194] width 17 height 14
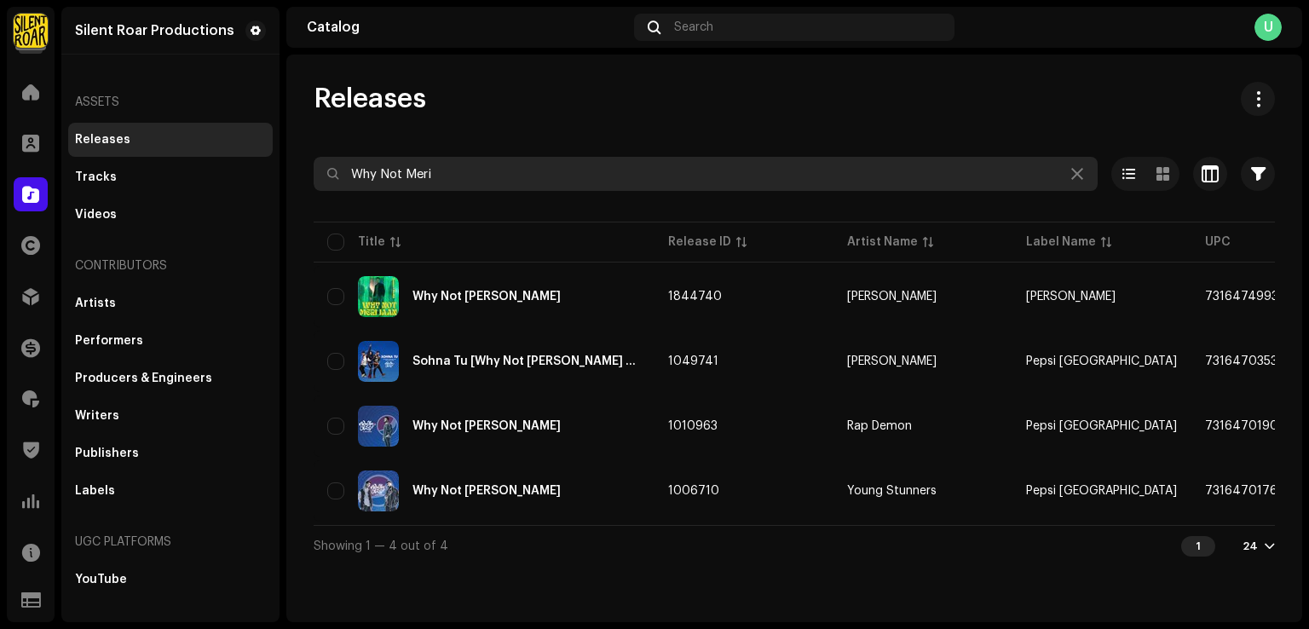
drag, startPoint x: 187, startPoint y: 190, endPoint x: 238, endPoint y: 195, distance: 50.5
click at [164, 195] on div "Silent Roar Productions Home Clients Catalog Rights Distribution Finance Royalt…" at bounding box center [654, 314] width 1309 height 629
paste input "[PERSON_NAME]"
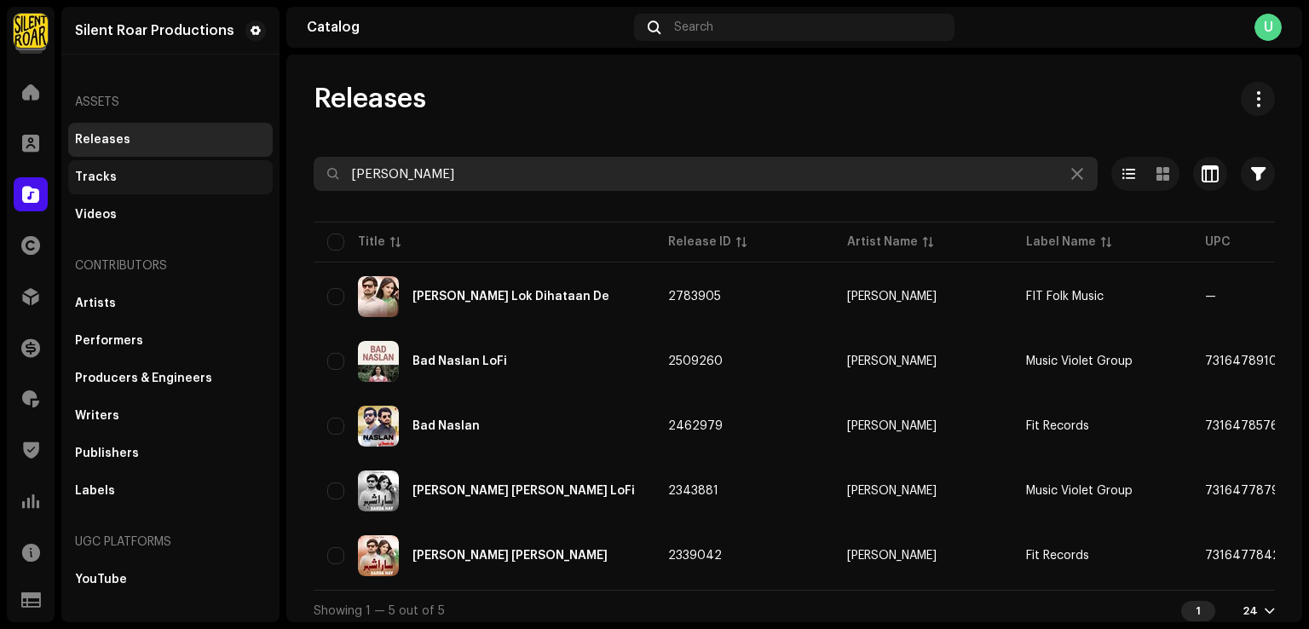
drag, startPoint x: 458, startPoint y: 178, endPoint x: 164, endPoint y: 180, distance: 294.8
click at [164, 180] on div "Silent Roar Productions Home Clients Catalog Rights Distribution Finance Royalt…" at bounding box center [654, 314] width 1309 height 629
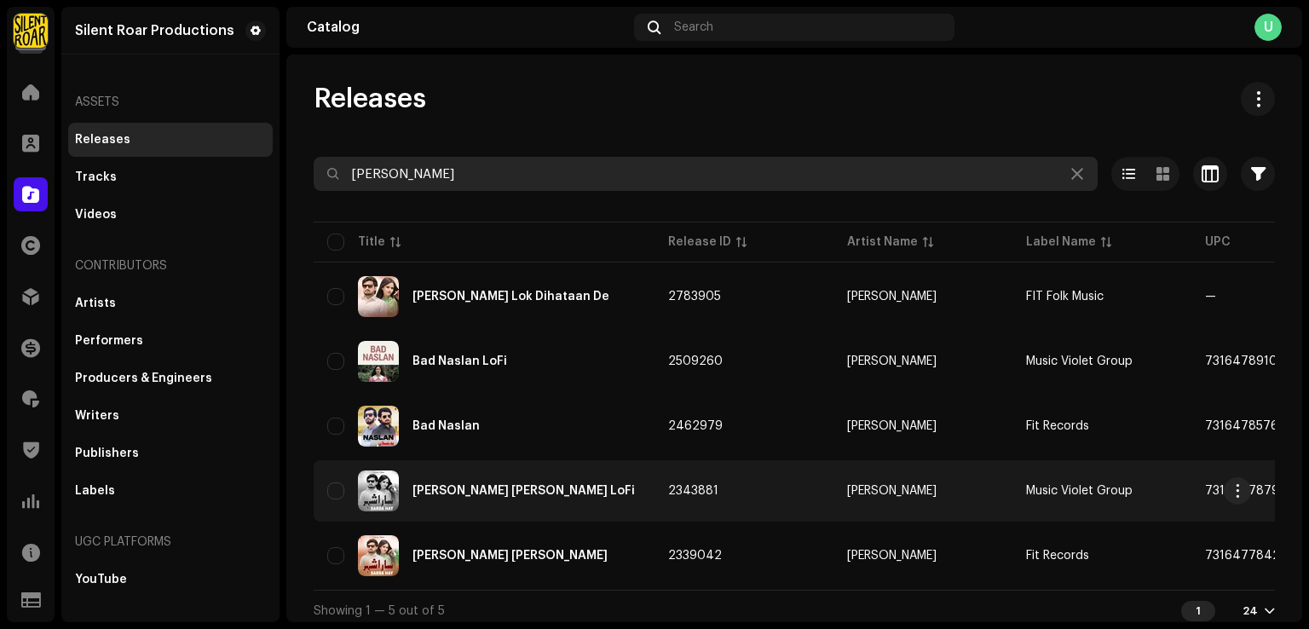
paste input "Folk Star Music"
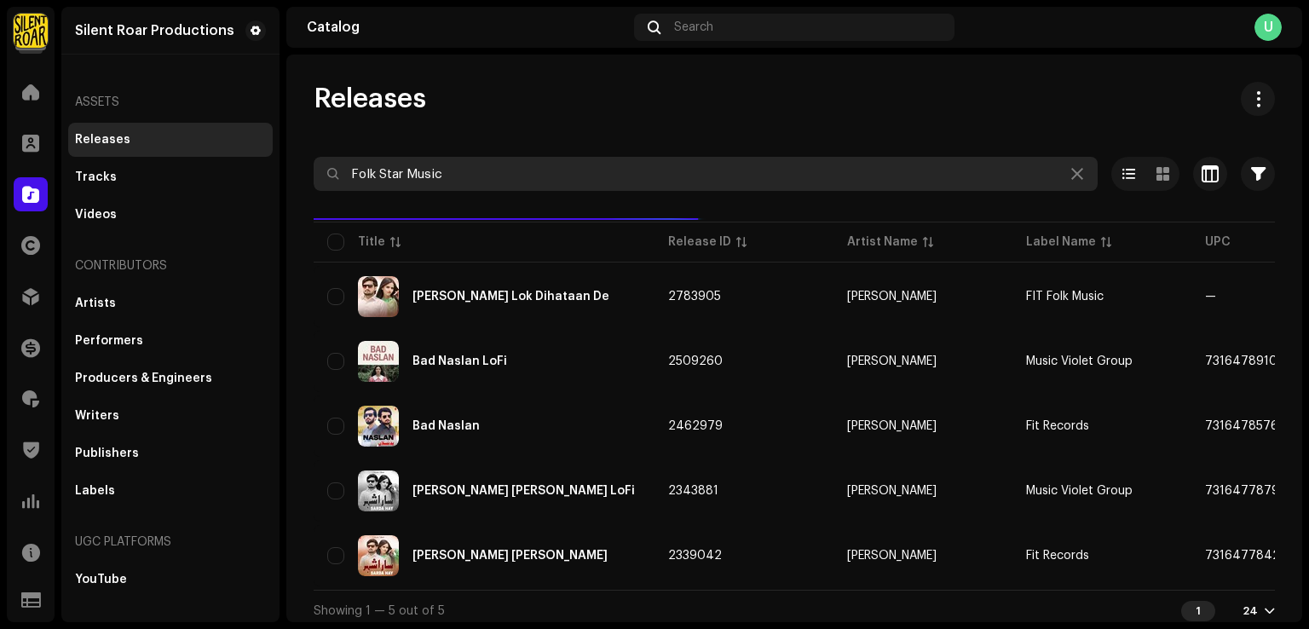
type input "Folk Star Music"
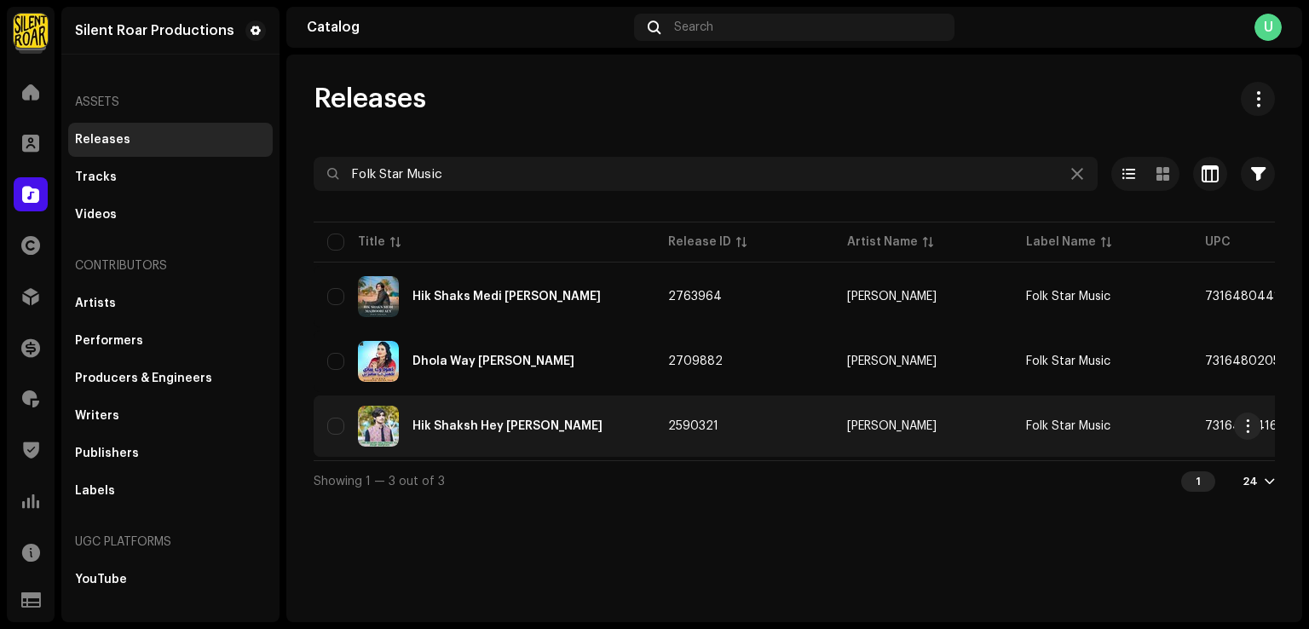
click at [527, 438] on div "Hik Shaksh Hey [PERSON_NAME]" at bounding box center [484, 426] width 314 height 41
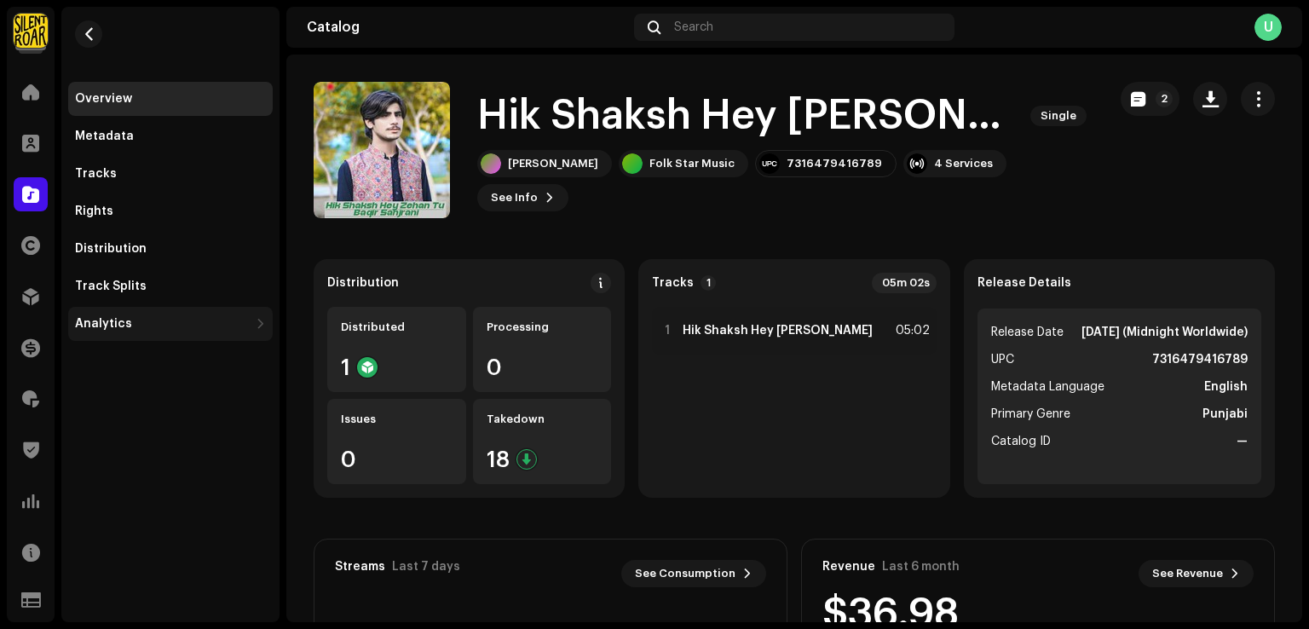
drag, startPoint x: 406, startPoint y: 371, endPoint x: 187, endPoint y: 323, distance: 224.1
click at [406, 371] on div "1" at bounding box center [397, 367] width 112 height 22
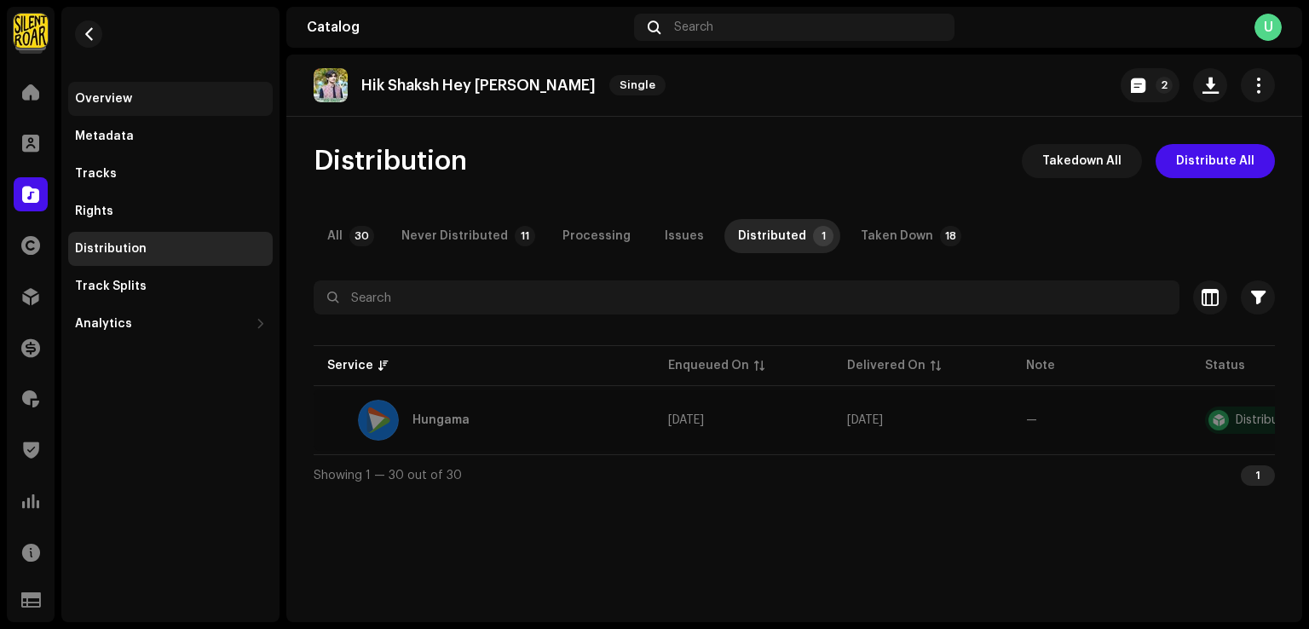
click at [138, 92] on div "Overview" at bounding box center [170, 99] width 191 height 14
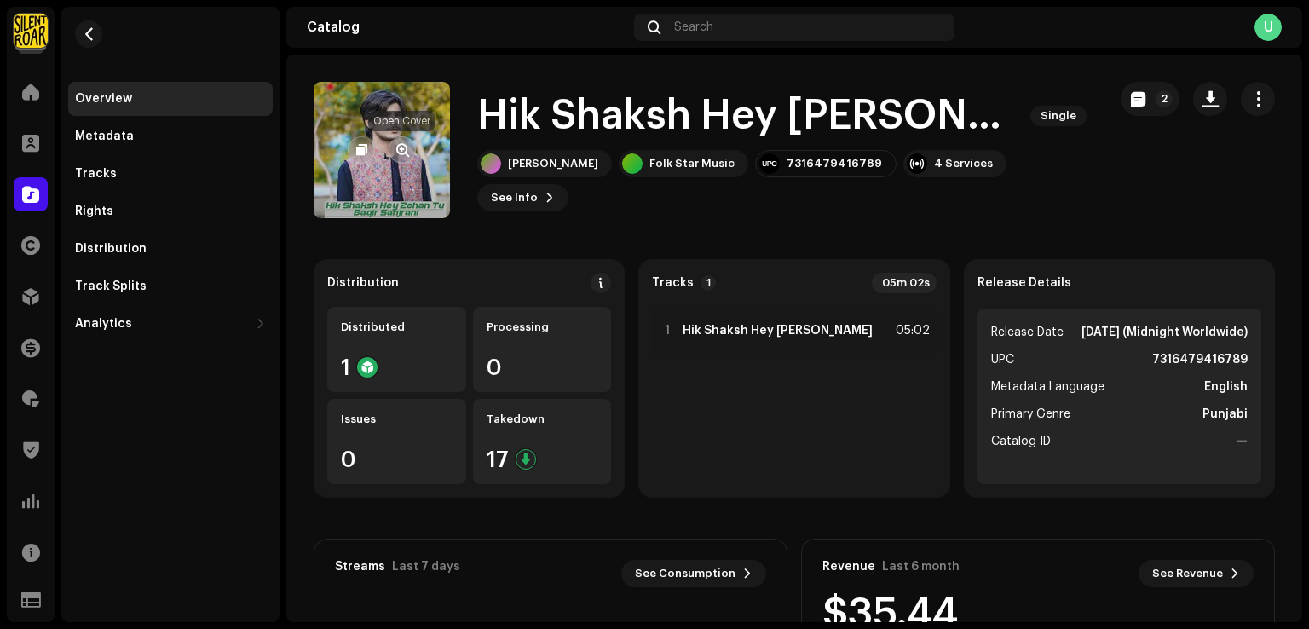
click at [404, 148] on span "button" at bounding box center [402, 150] width 13 height 14
